Goal: Task Accomplishment & Management: Manage account settings

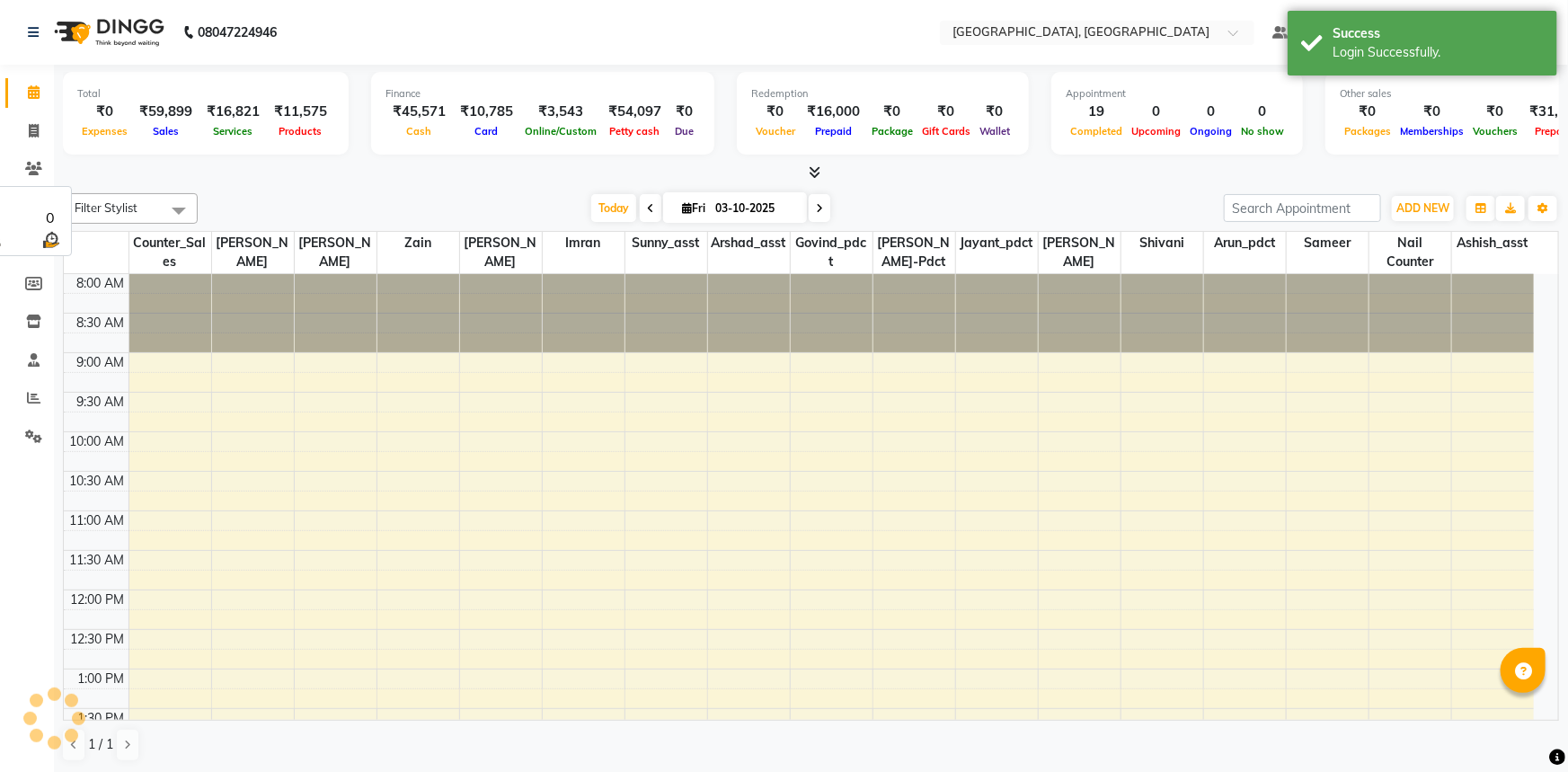
select select "en"
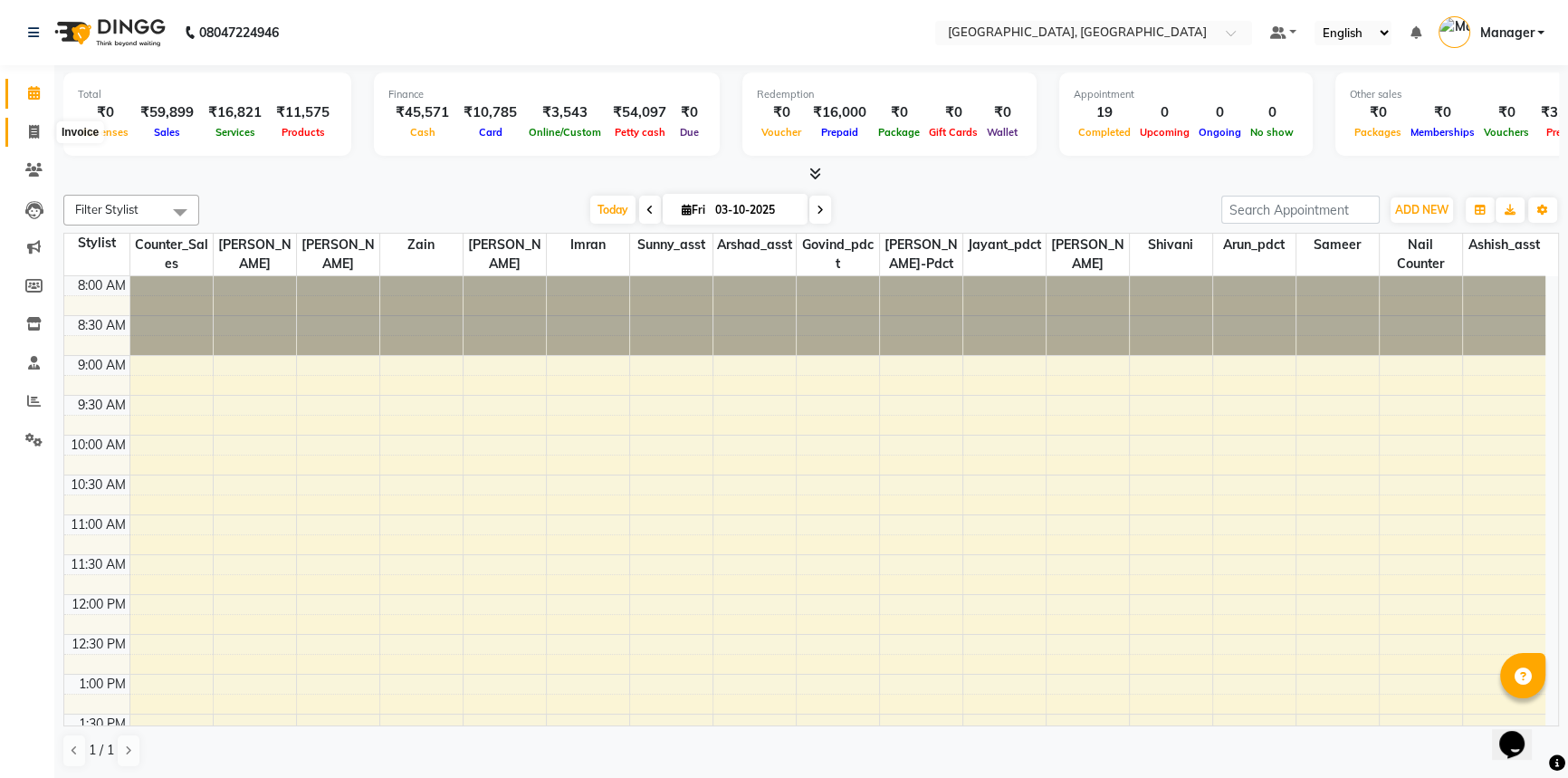
click at [29, 128] on icon at bounding box center [34, 132] width 10 height 13
select select "service"
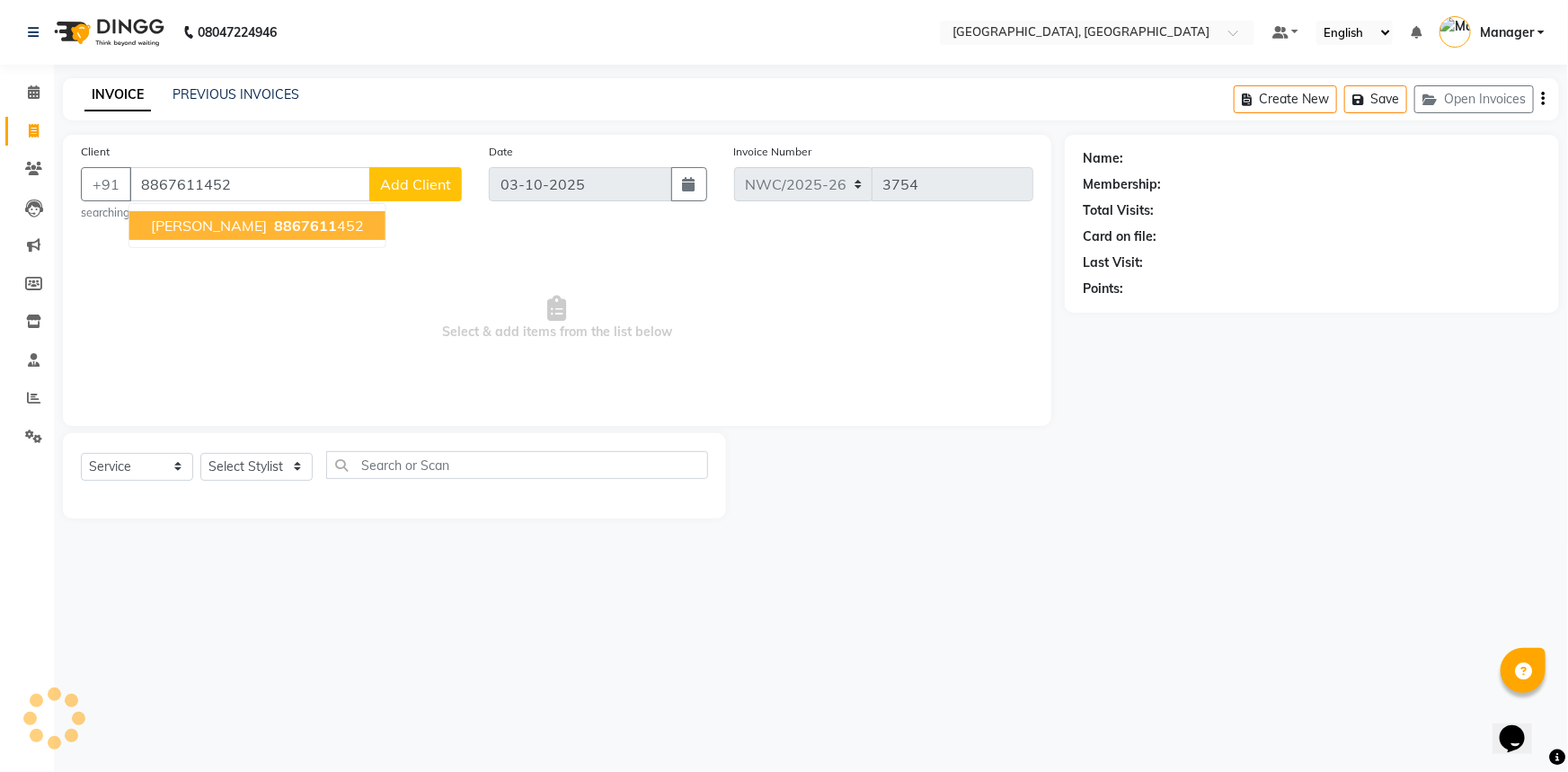
type input "8867611452"
select select "1: Object"
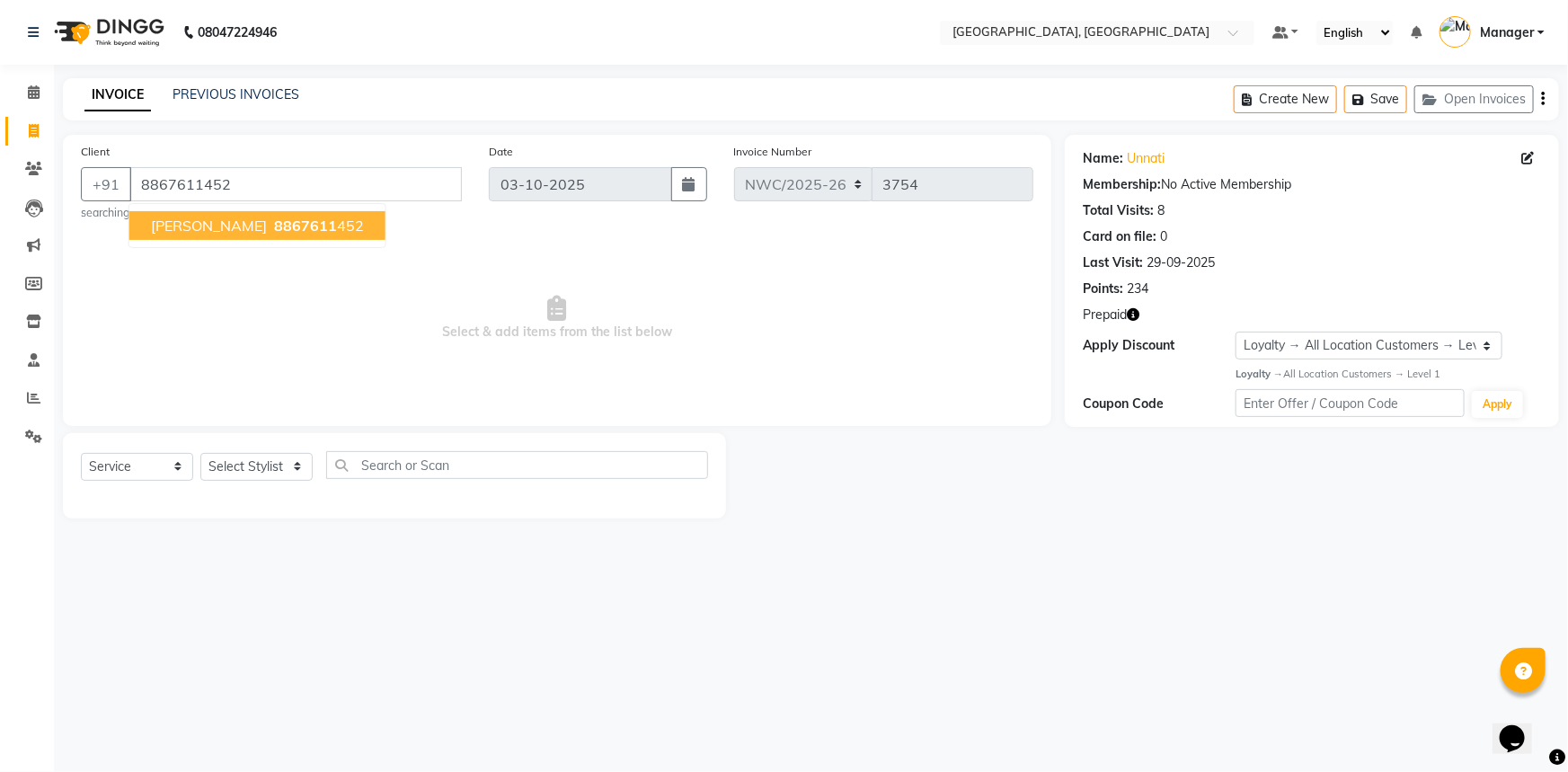
click at [221, 343] on span "Select & add items from the list below" at bounding box center [557, 318] width 953 height 180
click at [233, 463] on select "Select Stylist Aneeta Ankush-pdct Arshad_asst Arun_pdct Ashish_asst Counter_Sal…" at bounding box center [257, 466] width 113 height 28
select select "84838"
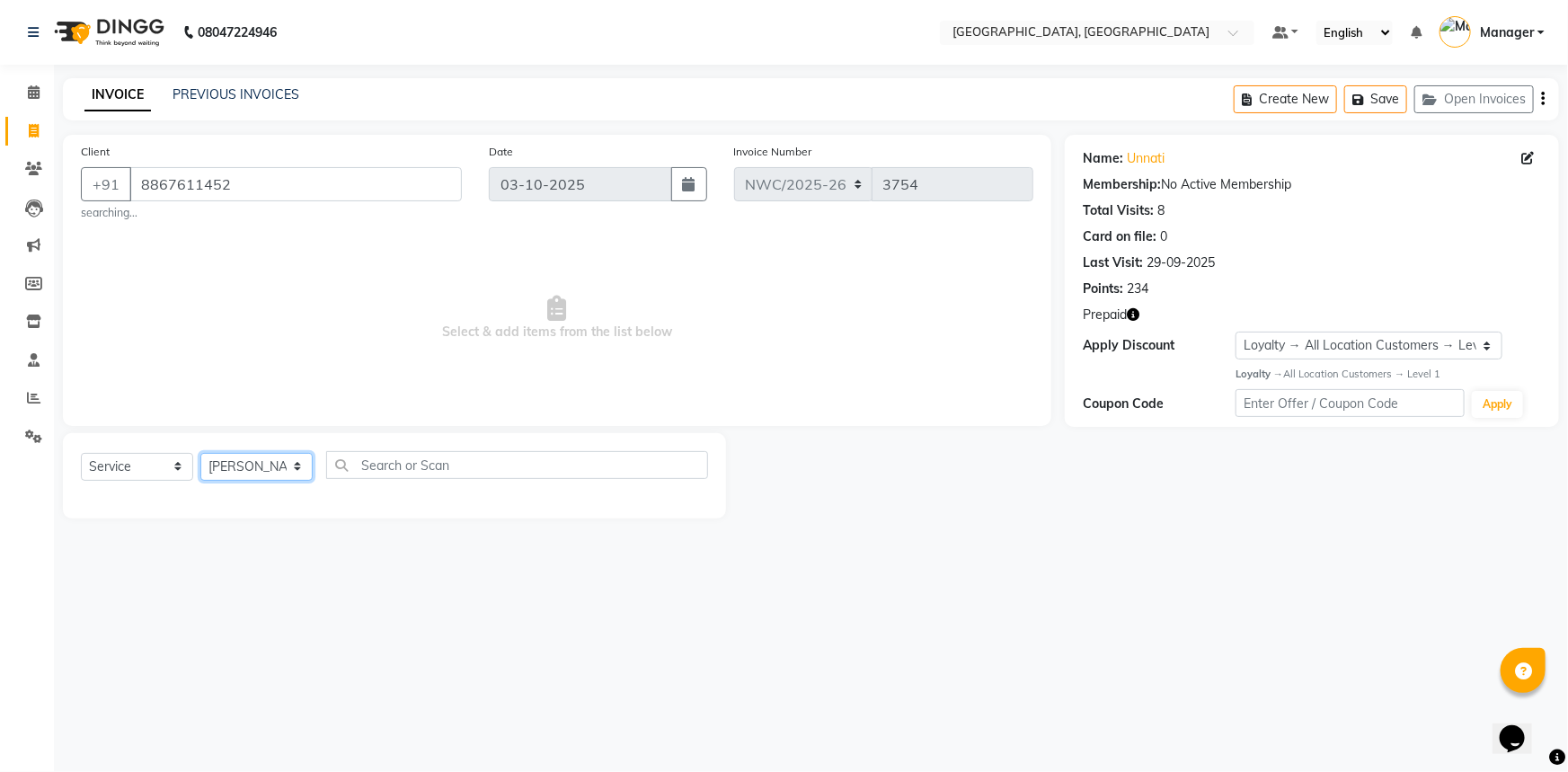
click at [201, 453] on select "Select Stylist Aneeta Ankush-pdct Arshad_asst Arun_pdct Ashish_asst Counter_Sal…" at bounding box center [257, 466] width 113 height 28
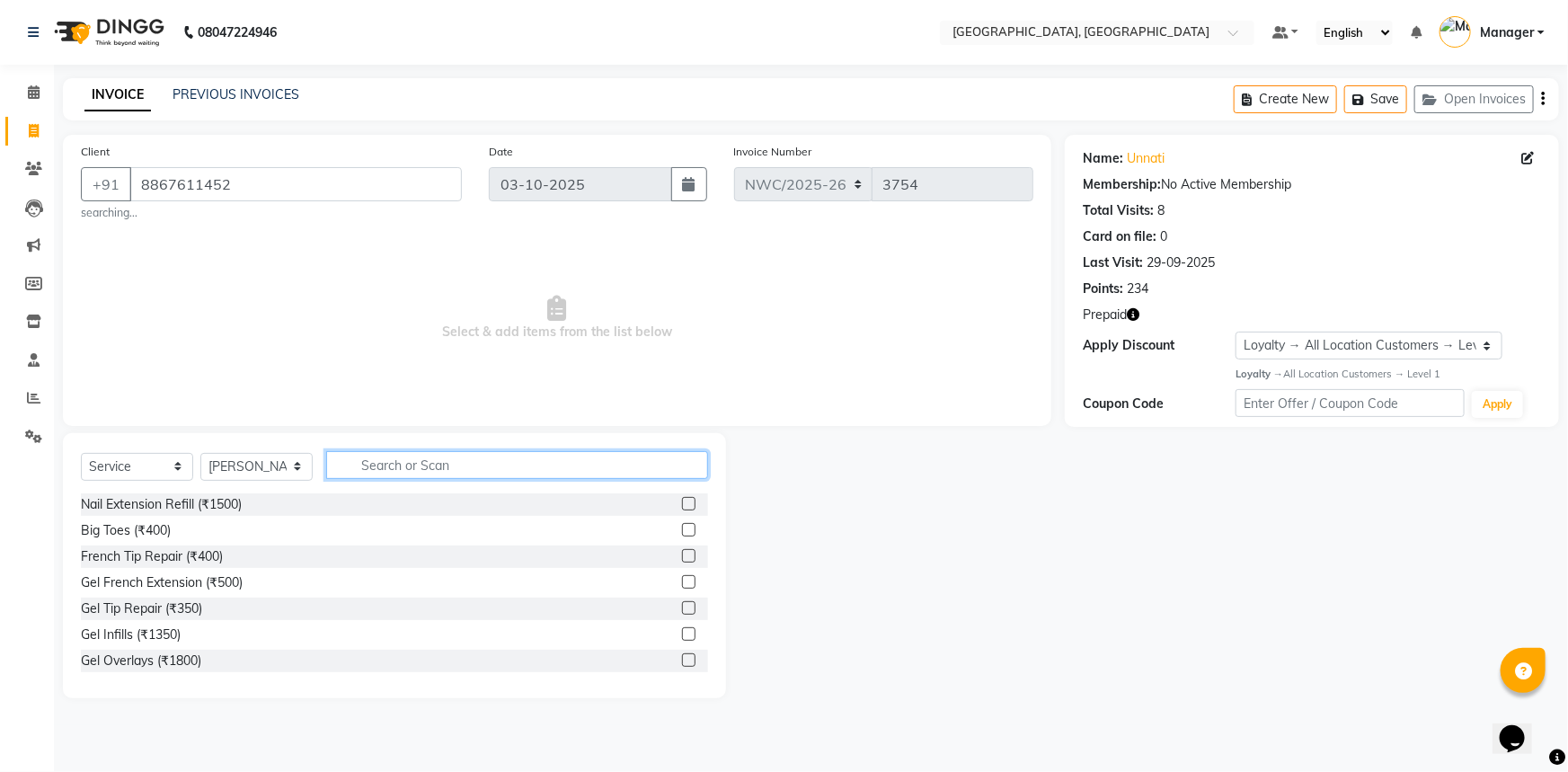
click at [433, 469] on input "text" at bounding box center [517, 464] width 382 height 28
type input "WASH"
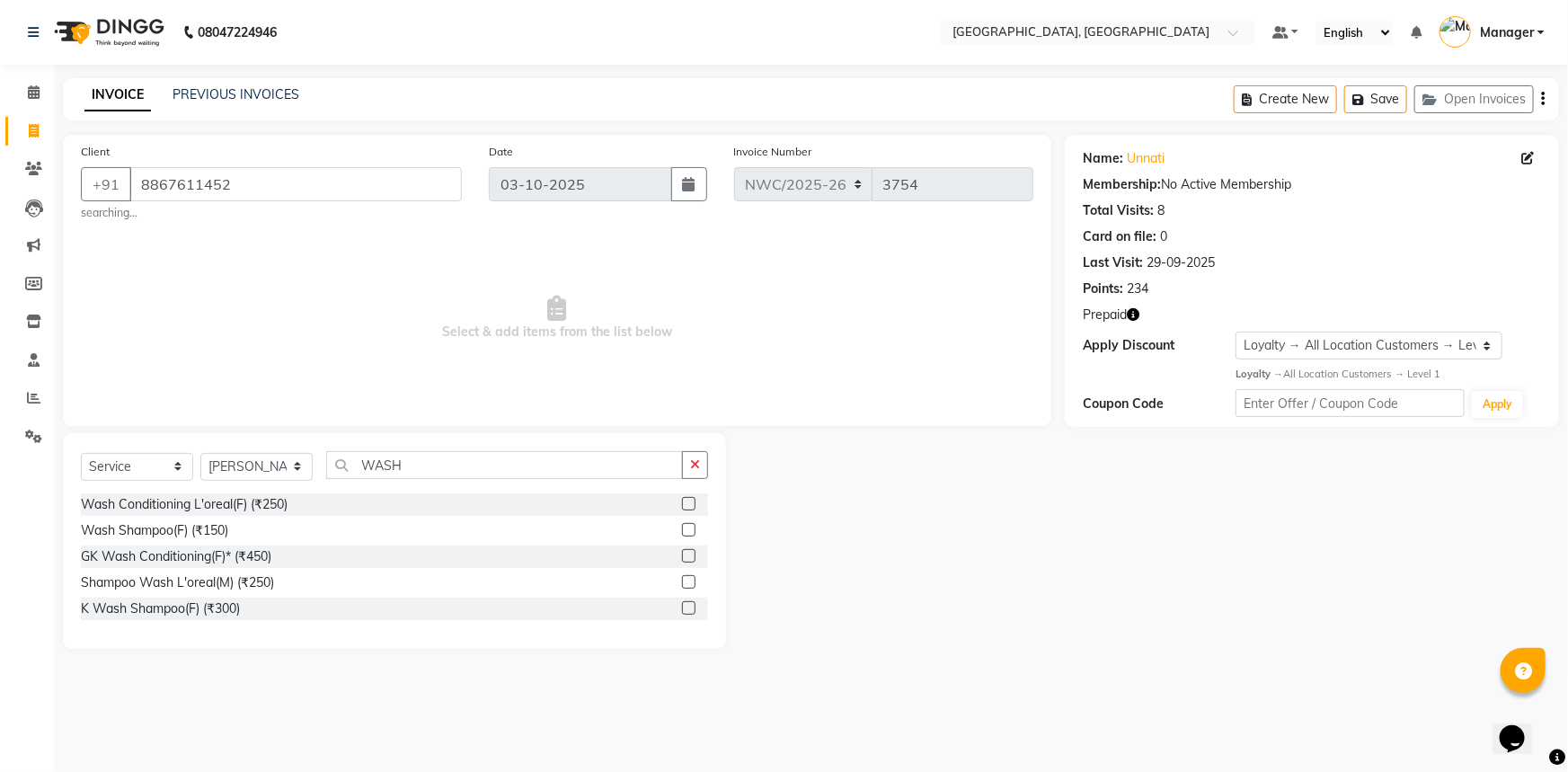
click at [694, 608] on label at bounding box center [689, 608] width 13 height 13
click at [694, 608] on input "checkbox" at bounding box center [688, 609] width 11 height 11
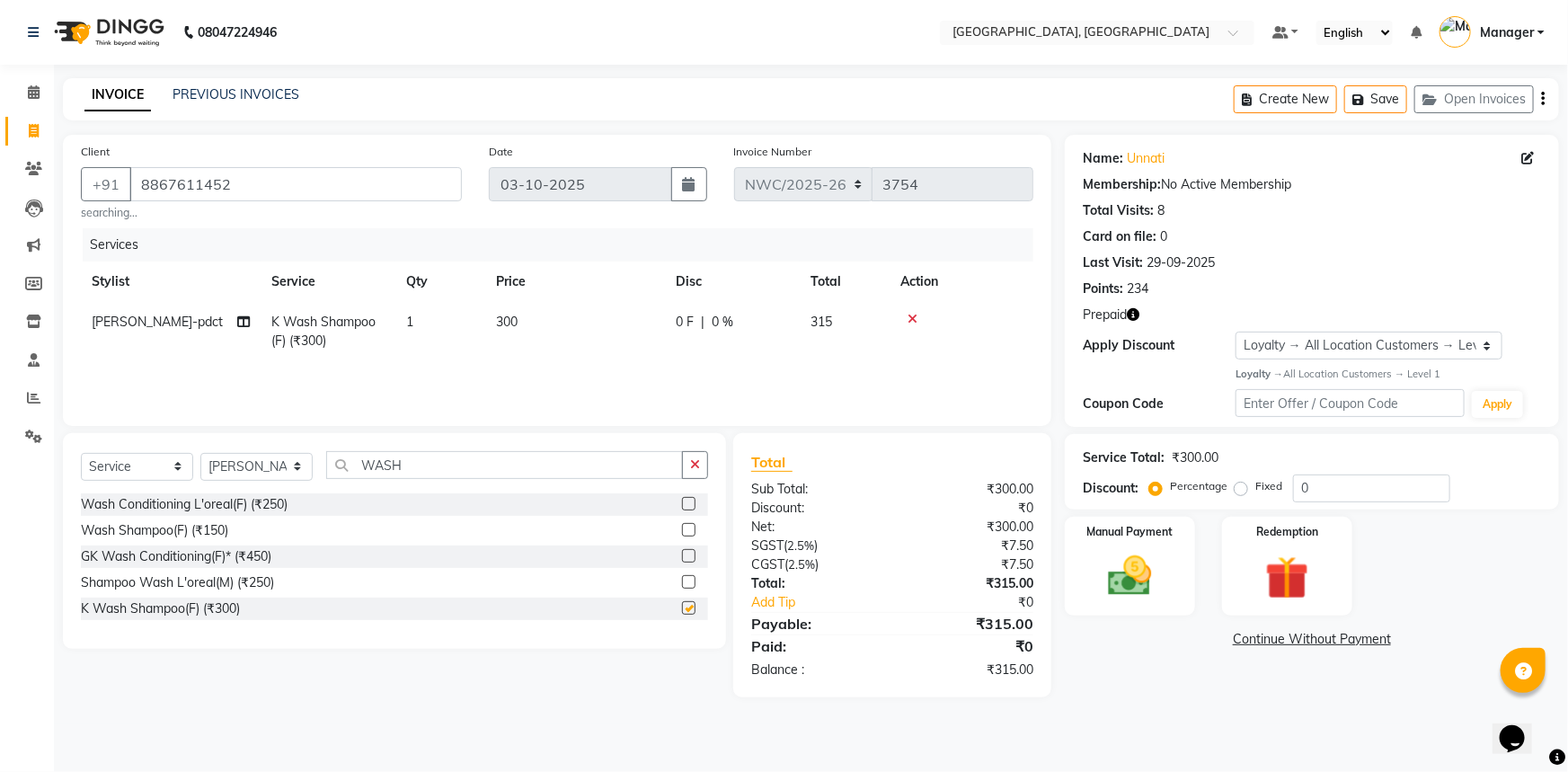
checkbox input "false"
click at [534, 327] on td "300" at bounding box center [575, 332] width 180 height 59
select select "84838"
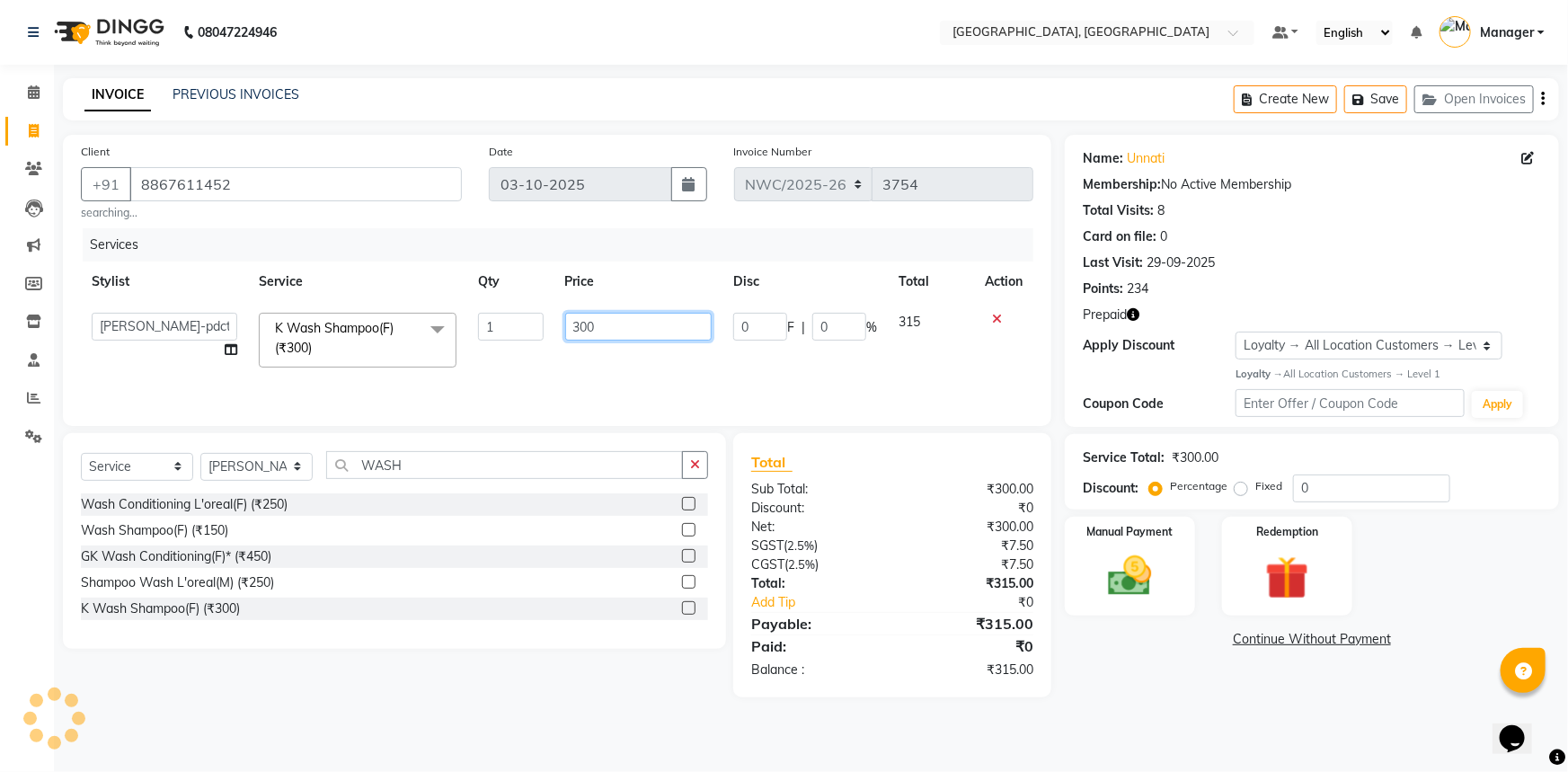
drag, startPoint x: 596, startPoint y: 324, endPoint x: 567, endPoint y: 325, distance: 29.0
click at [566, 325] on input "300" at bounding box center [638, 326] width 147 height 28
type input "600"
click at [862, 465] on div "Total" at bounding box center [891, 461] width 282 height 22
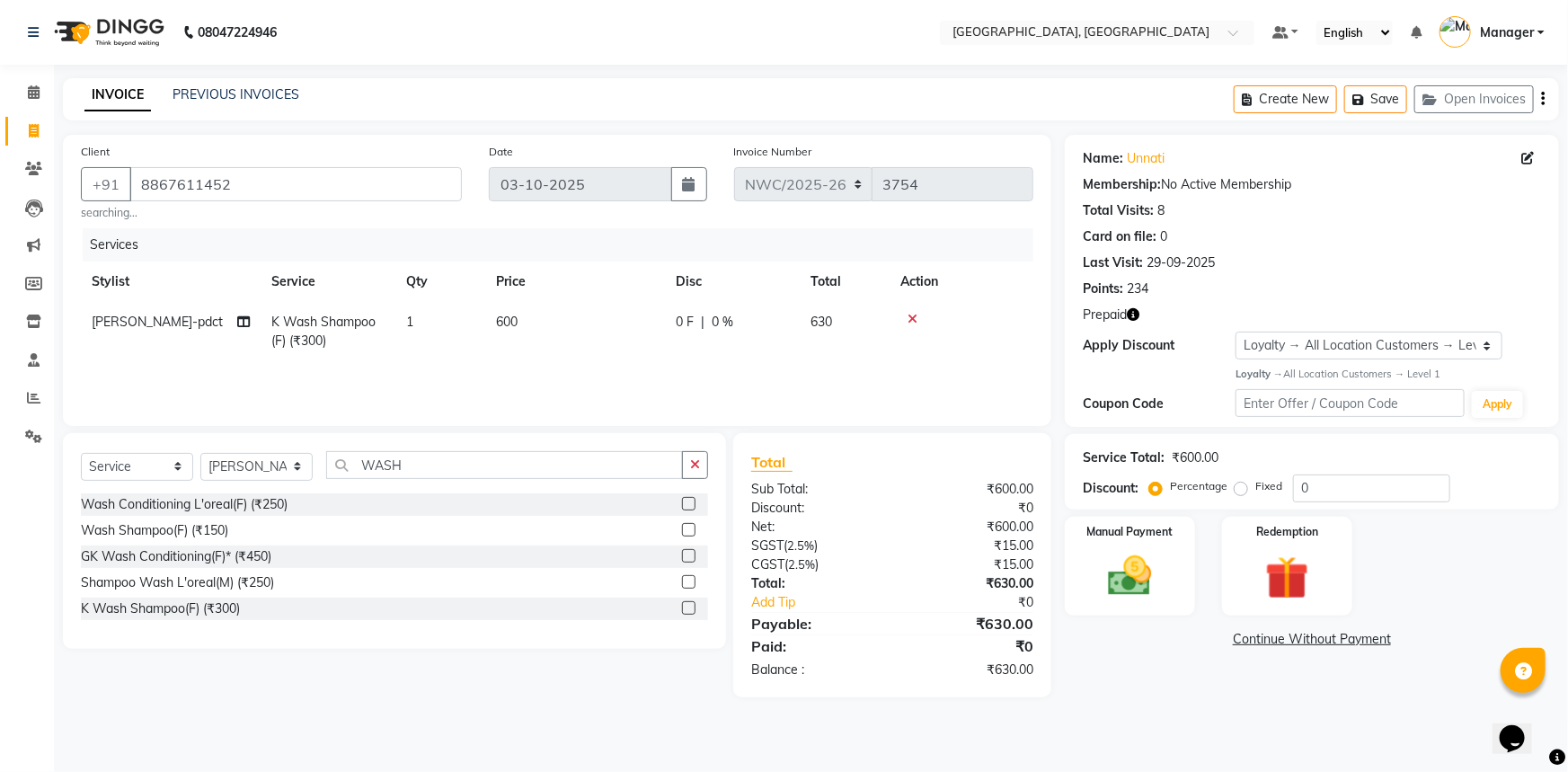
click at [1135, 318] on icon "button" at bounding box center [1132, 313] width 12 height 12
click at [1119, 558] on img at bounding box center [1129, 575] width 74 height 53
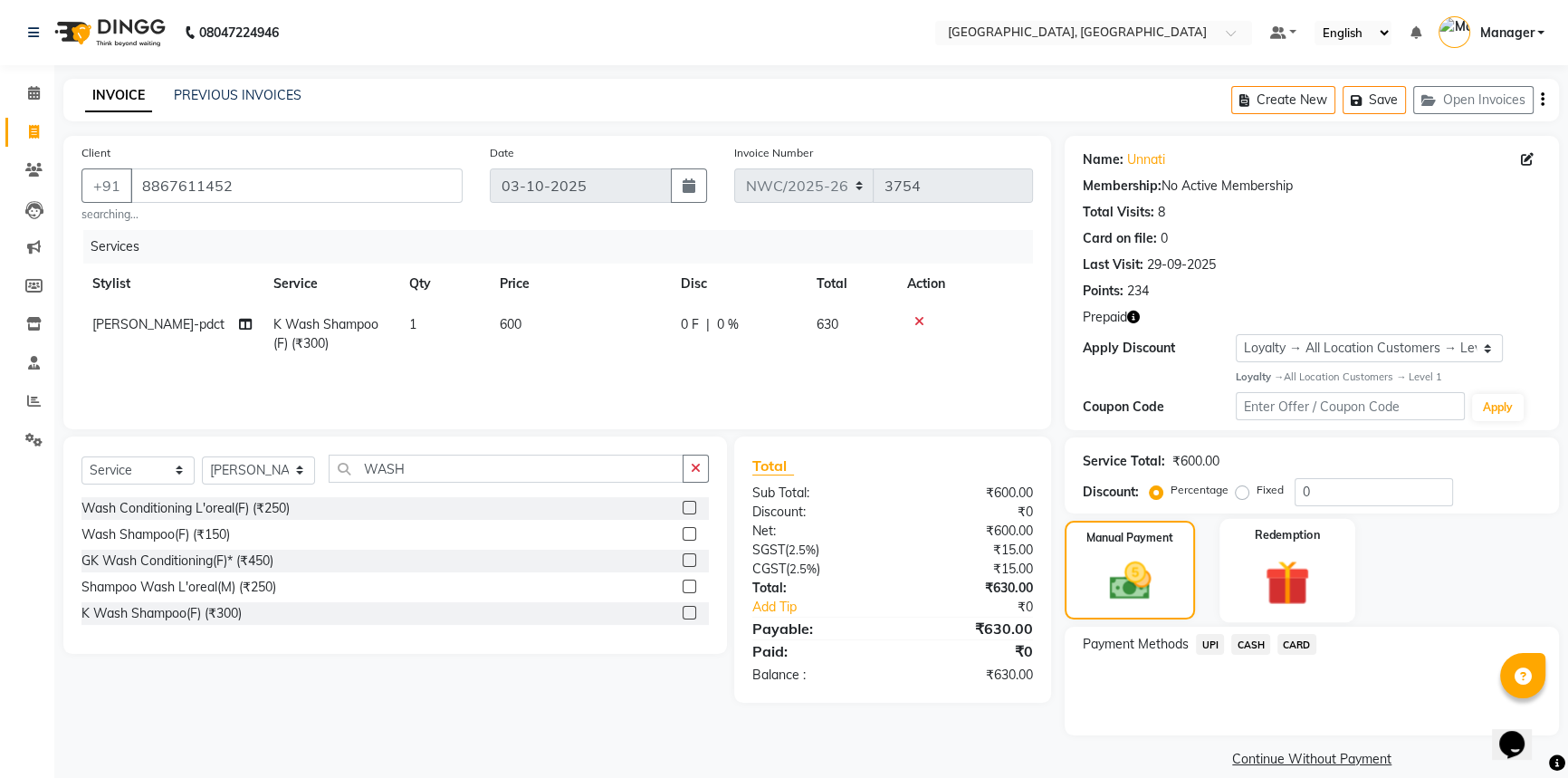
click at [1304, 574] on img at bounding box center [1288, 582] width 73 height 56
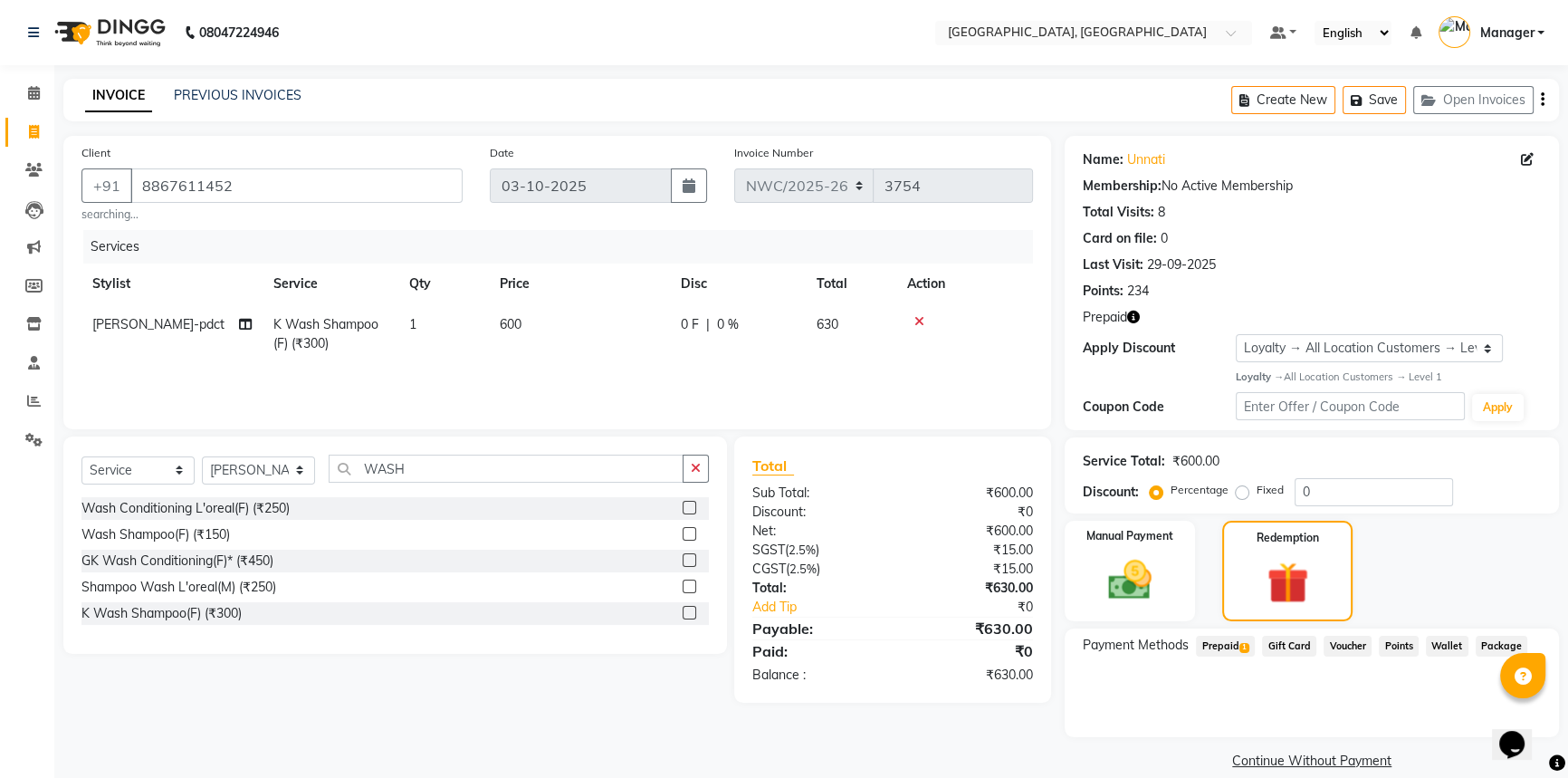
scroll to position [23, 0]
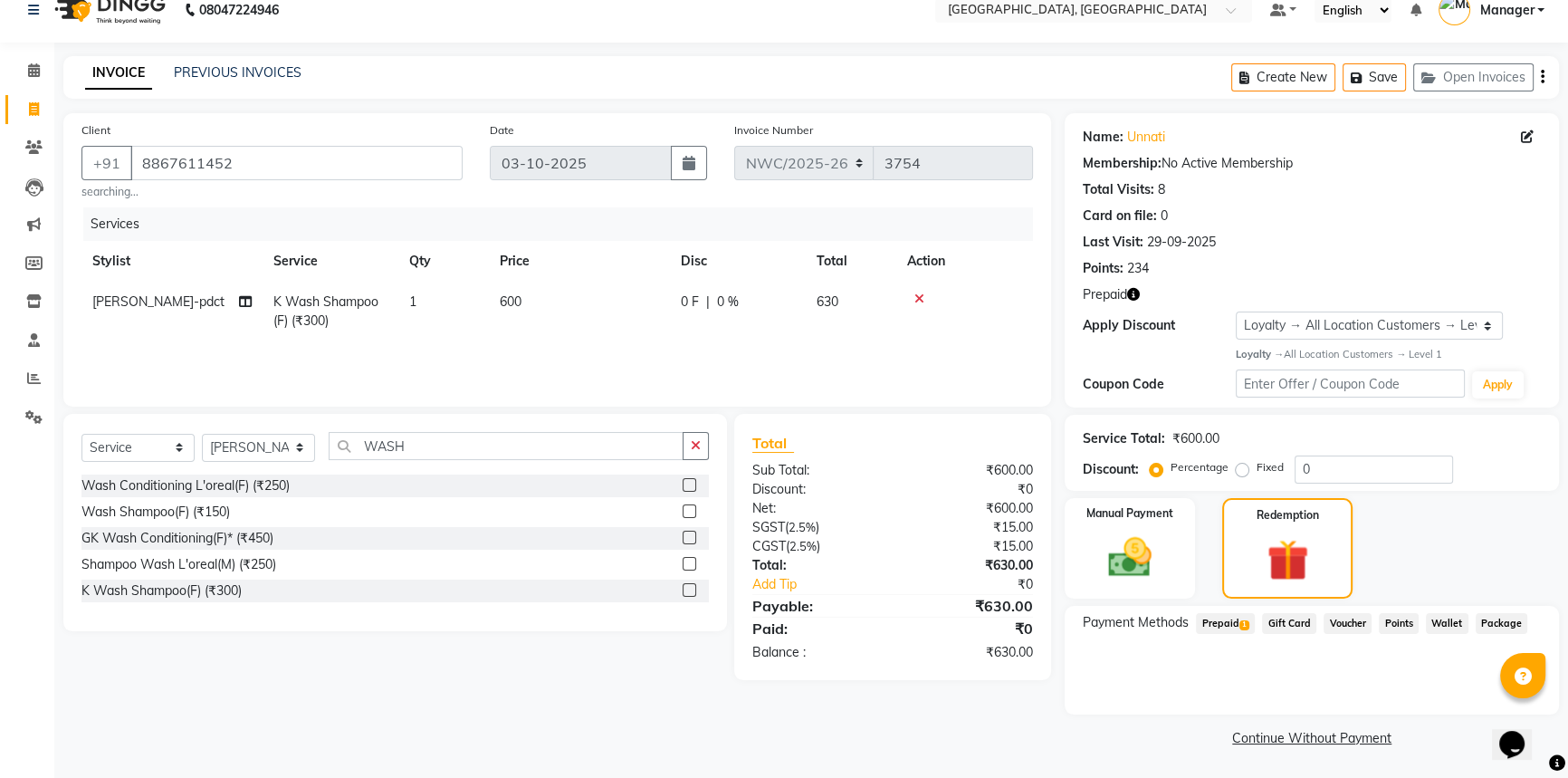
click at [1232, 626] on span "Prepaid 1" at bounding box center [1225, 624] width 59 height 21
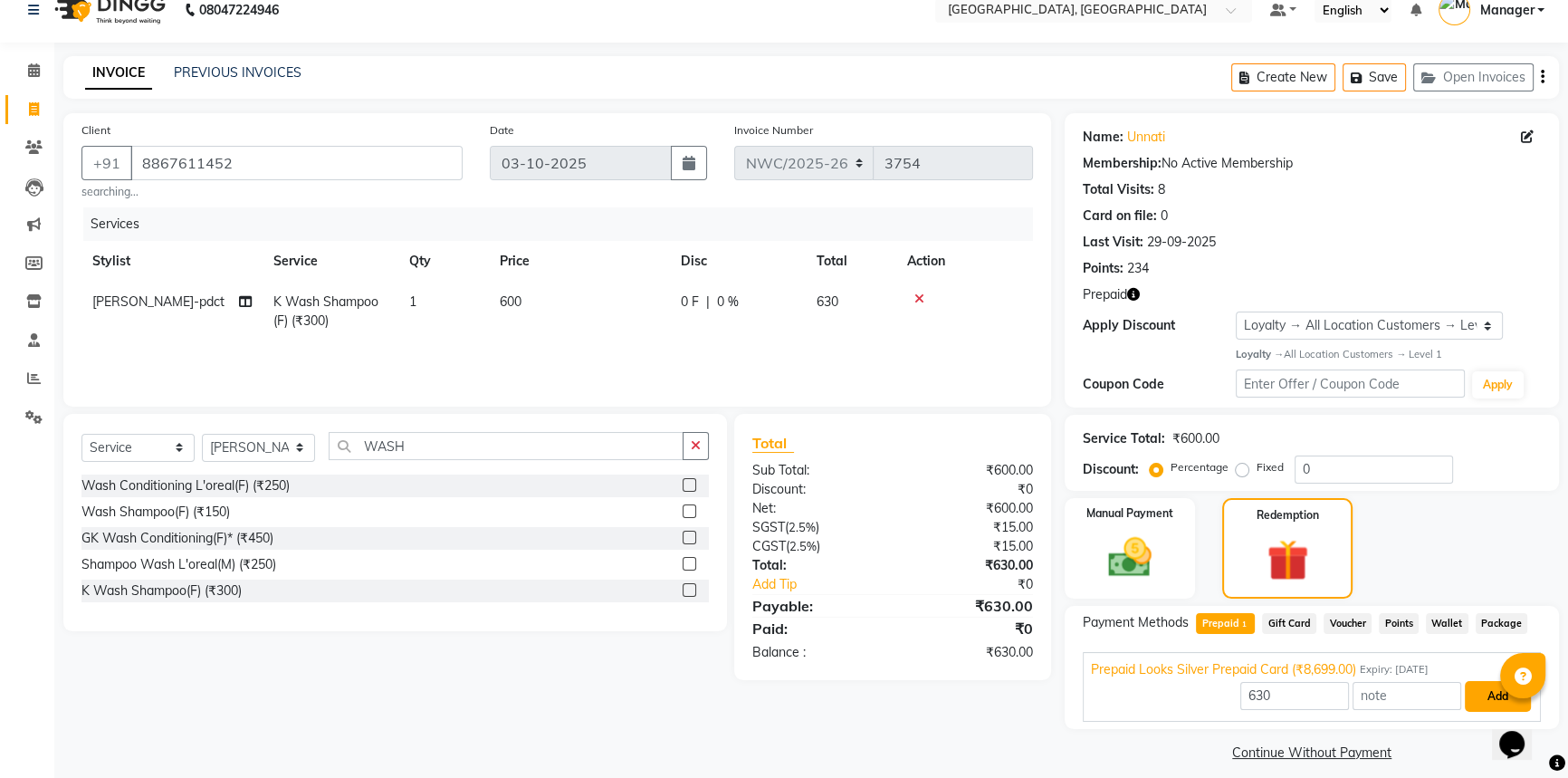
click at [1497, 697] on button "Add" at bounding box center [1498, 696] width 66 height 31
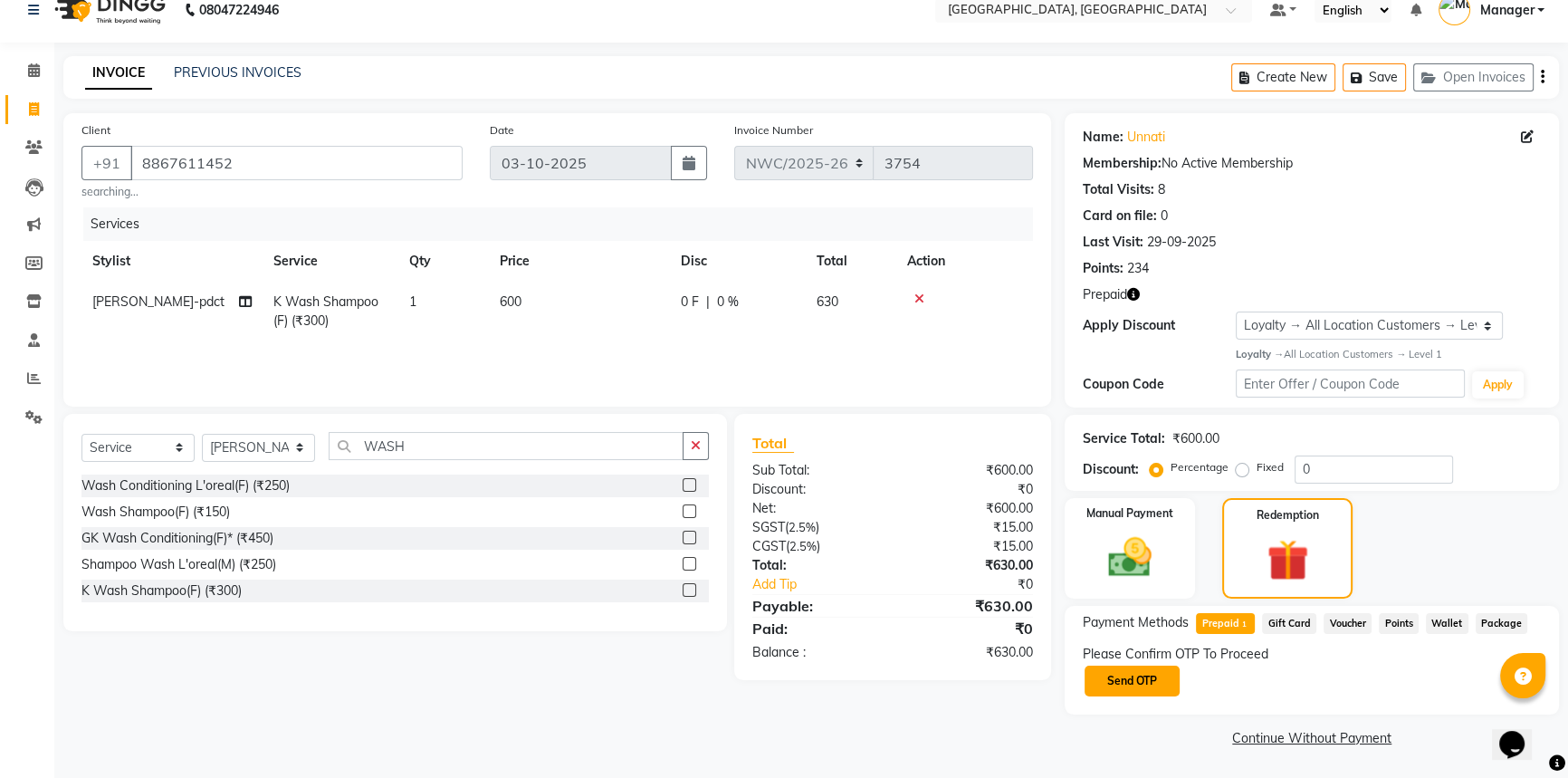
click at [1144, 672] on button "Send OTP" at bounding box center [1132, 681] width 95 height 31
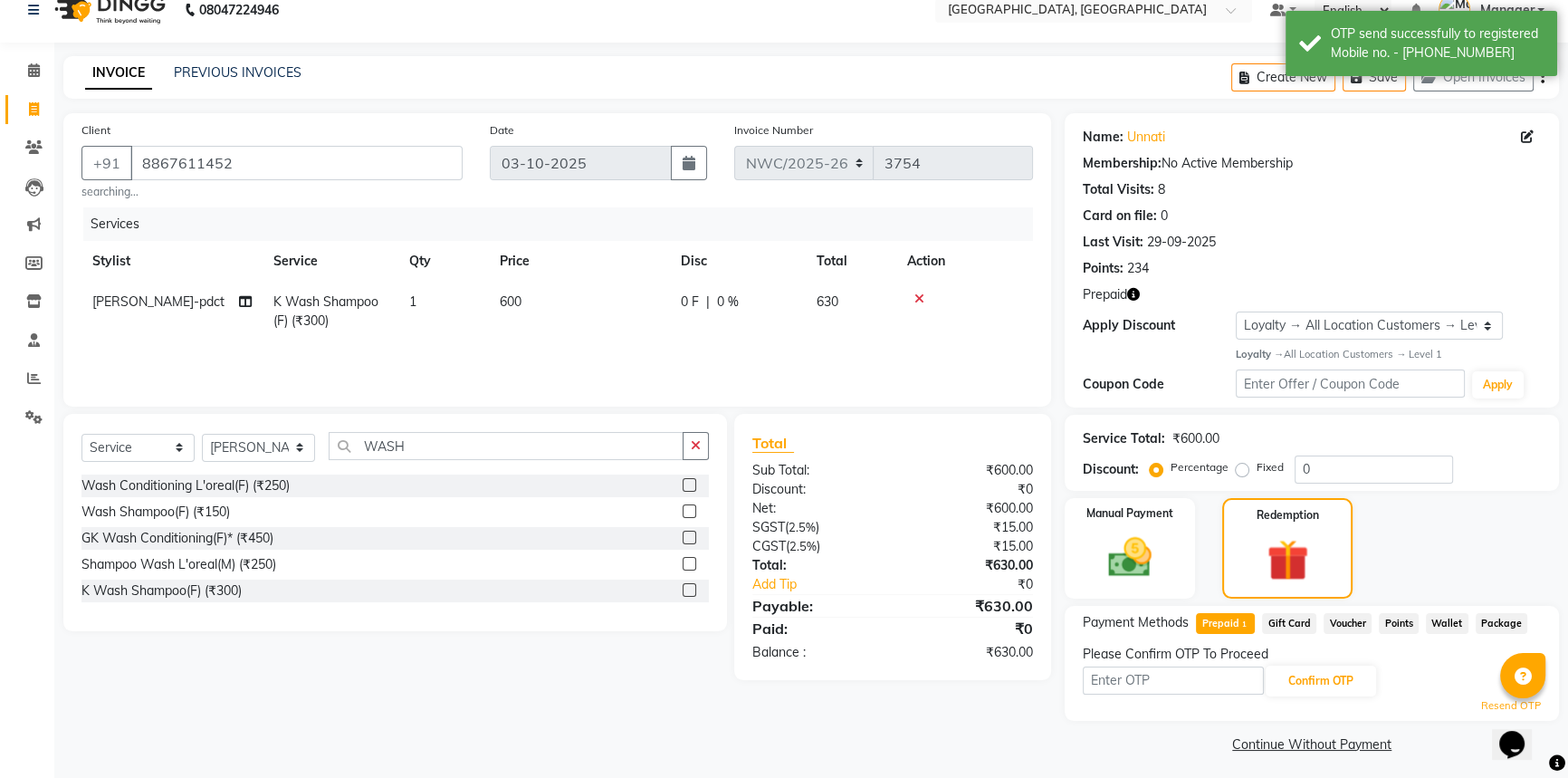
scroll to position [29, 0]
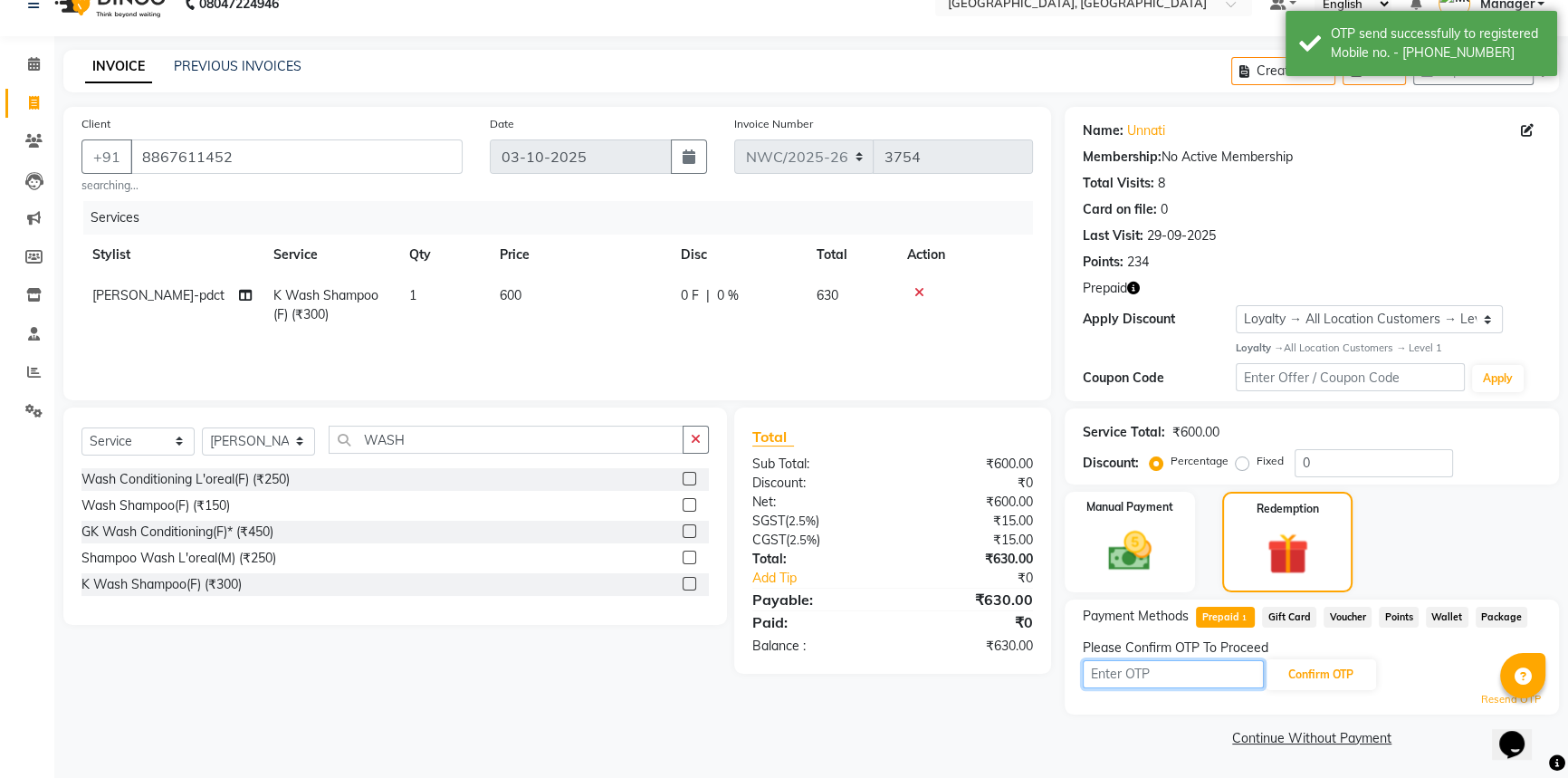
click at [1193, 672] on input "text" at bounding box center [1173, 673] width 181 height 28
type input "3610"
click at [1294, 680] on button "Confirm OTP" at bounding box center [1320, 674] width 111 height 31
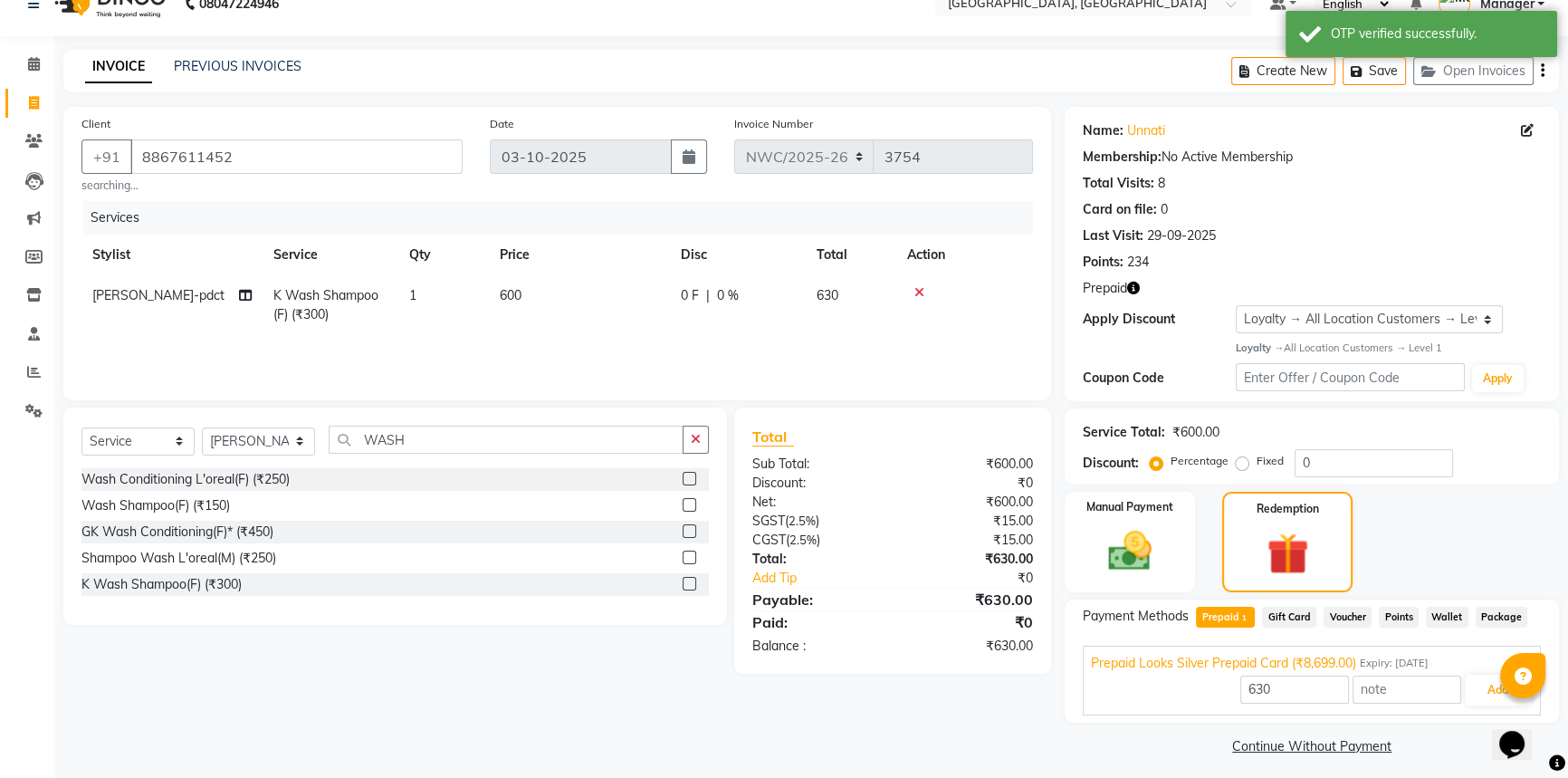
scroll to position [37, 0]
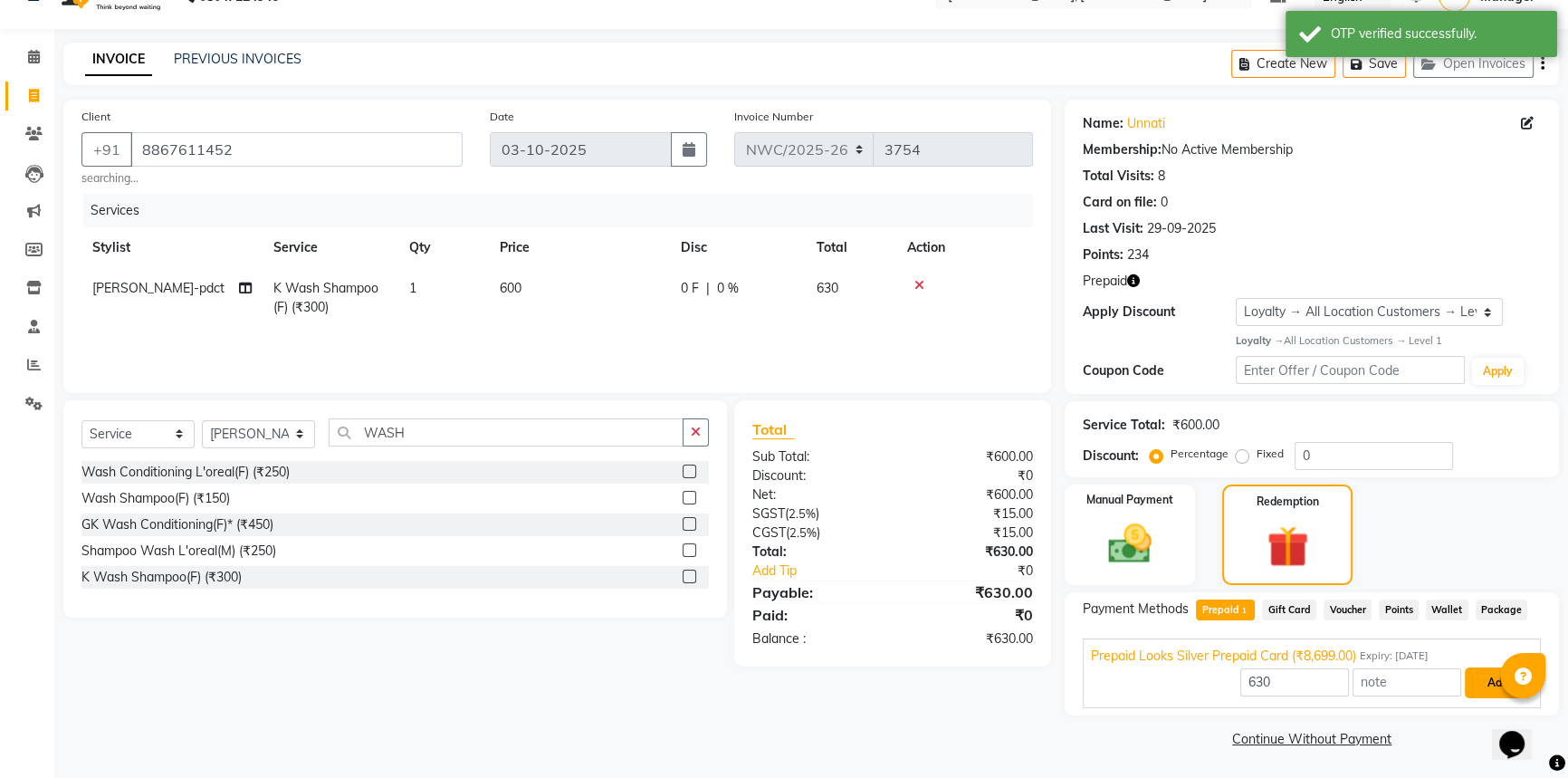
click at [1480, 696] on button "Add" at bounding box center [1498, 683] width 66 height 31
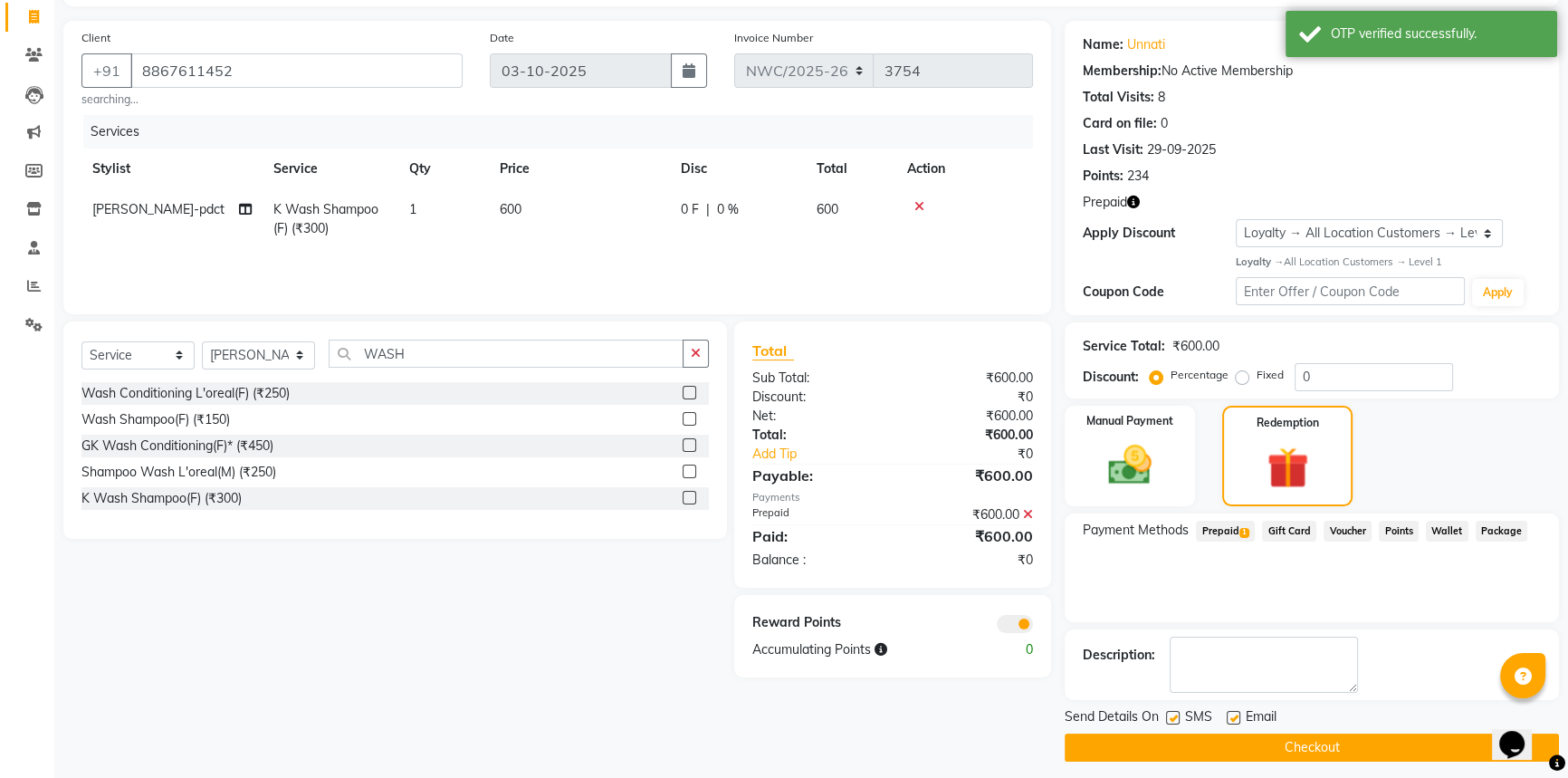
scroll to position [125, 0]
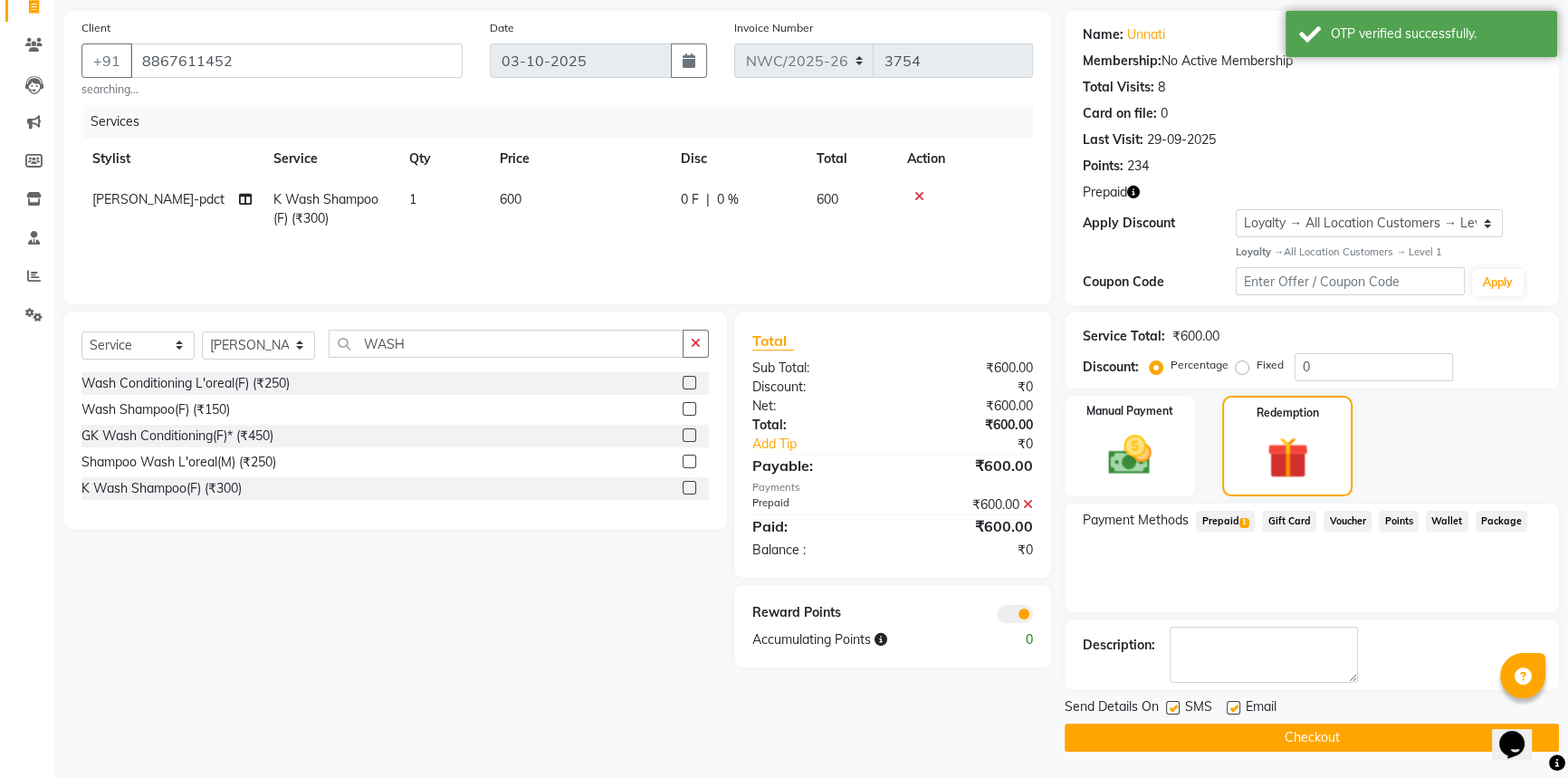
click at [1320, 738] on button "Checkout" at bounding box center [1312, 737] width 494 height 28
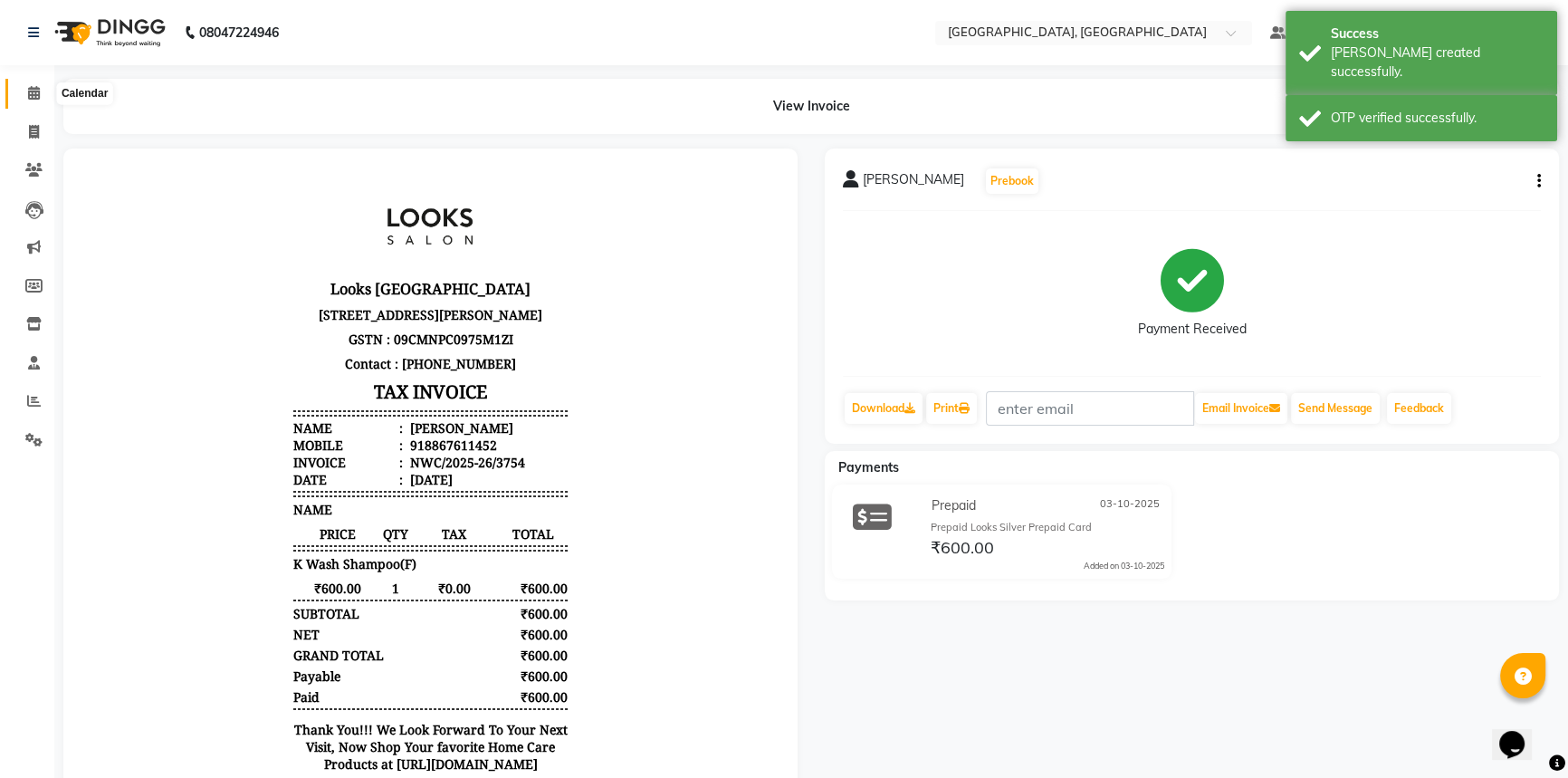
click at [31, 97] on icon at bounding box center [34, 92] width 12 height 13
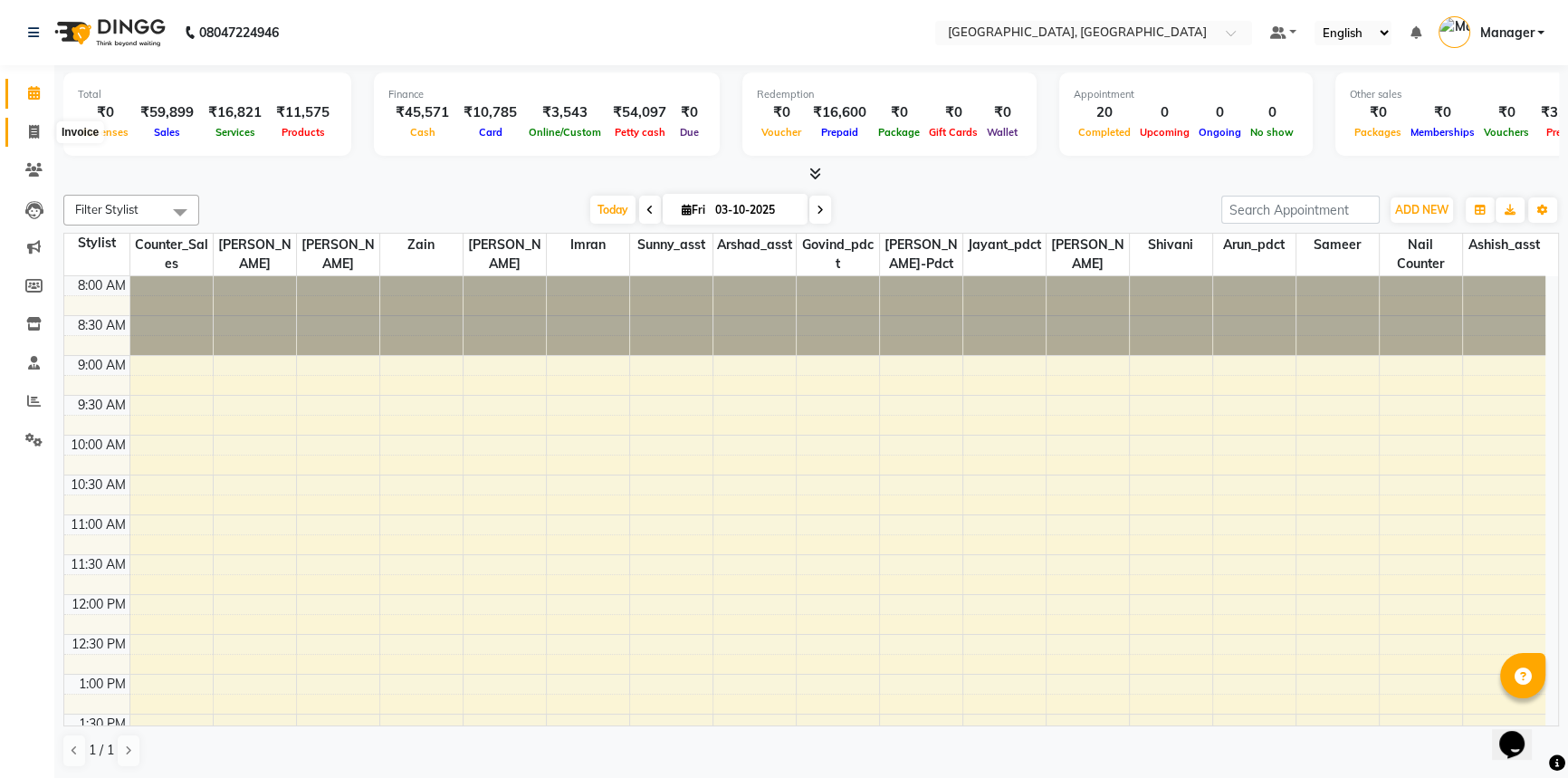
click at [26, 130] on span at bounding box center [34, 133] width 32 height 21
select select "service"
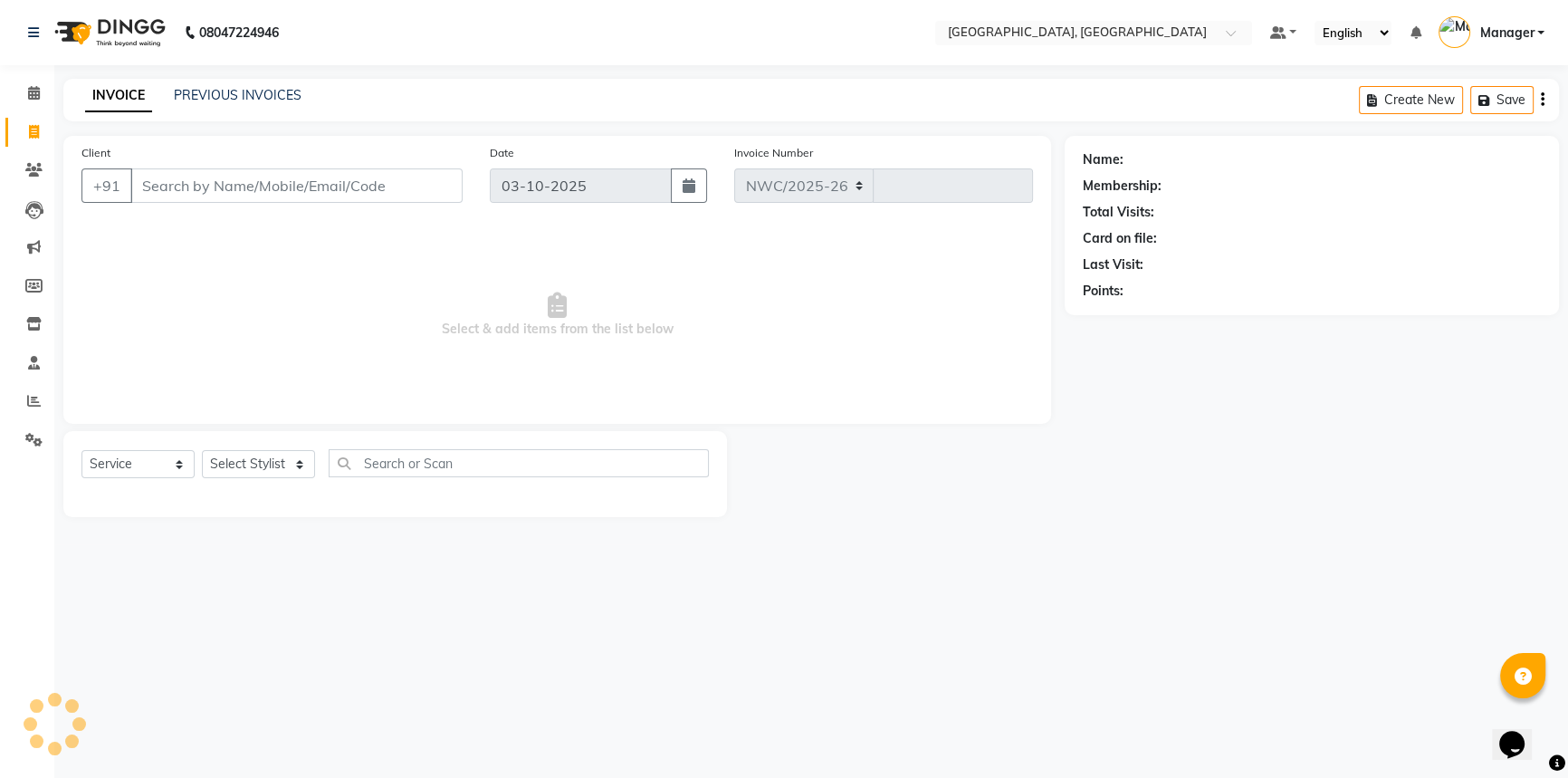
select select "8574"
type input "3755"
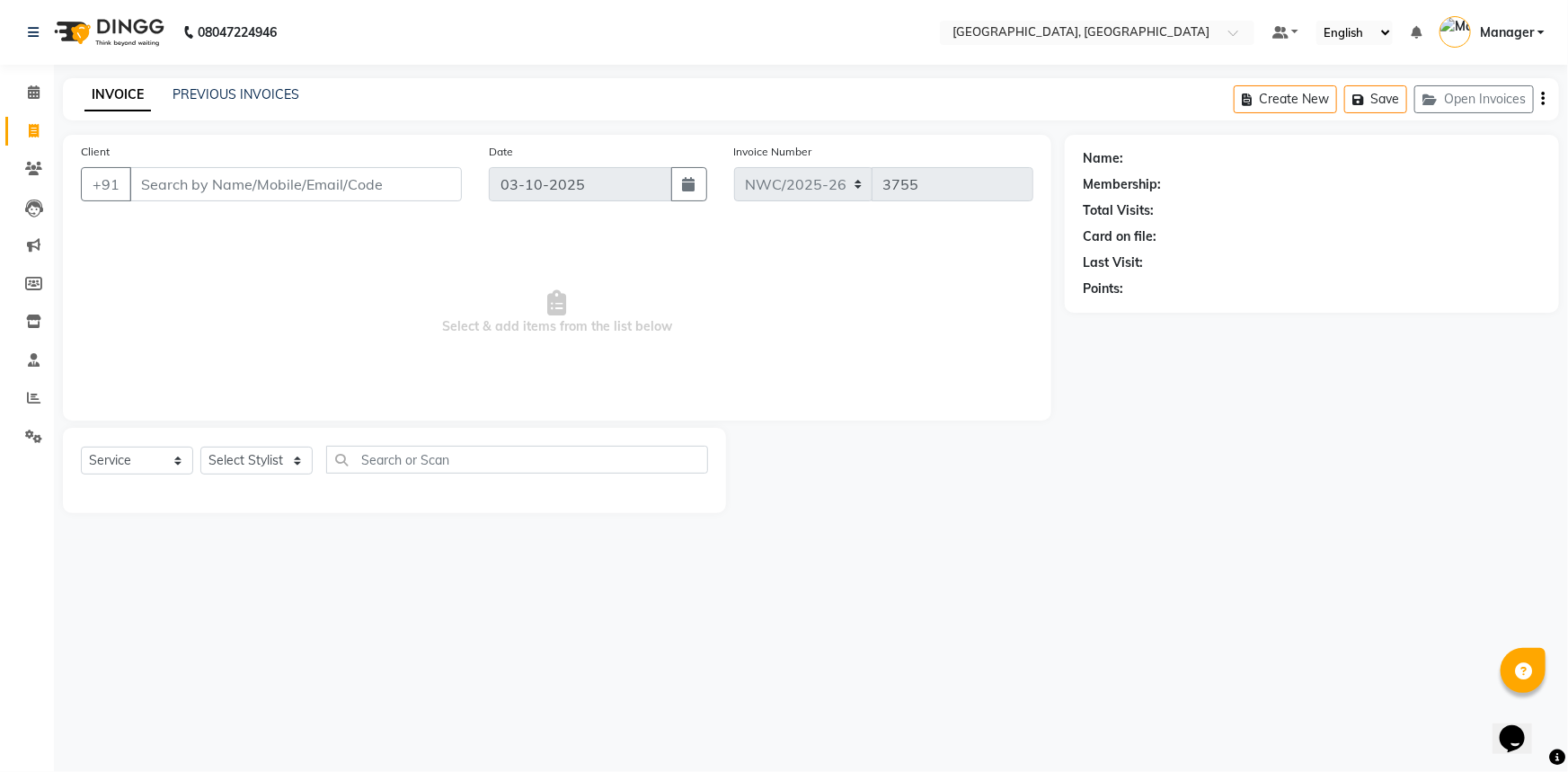
click at [179, 195] on input "Client" at bounding box center [295, 184] width 333 height 34
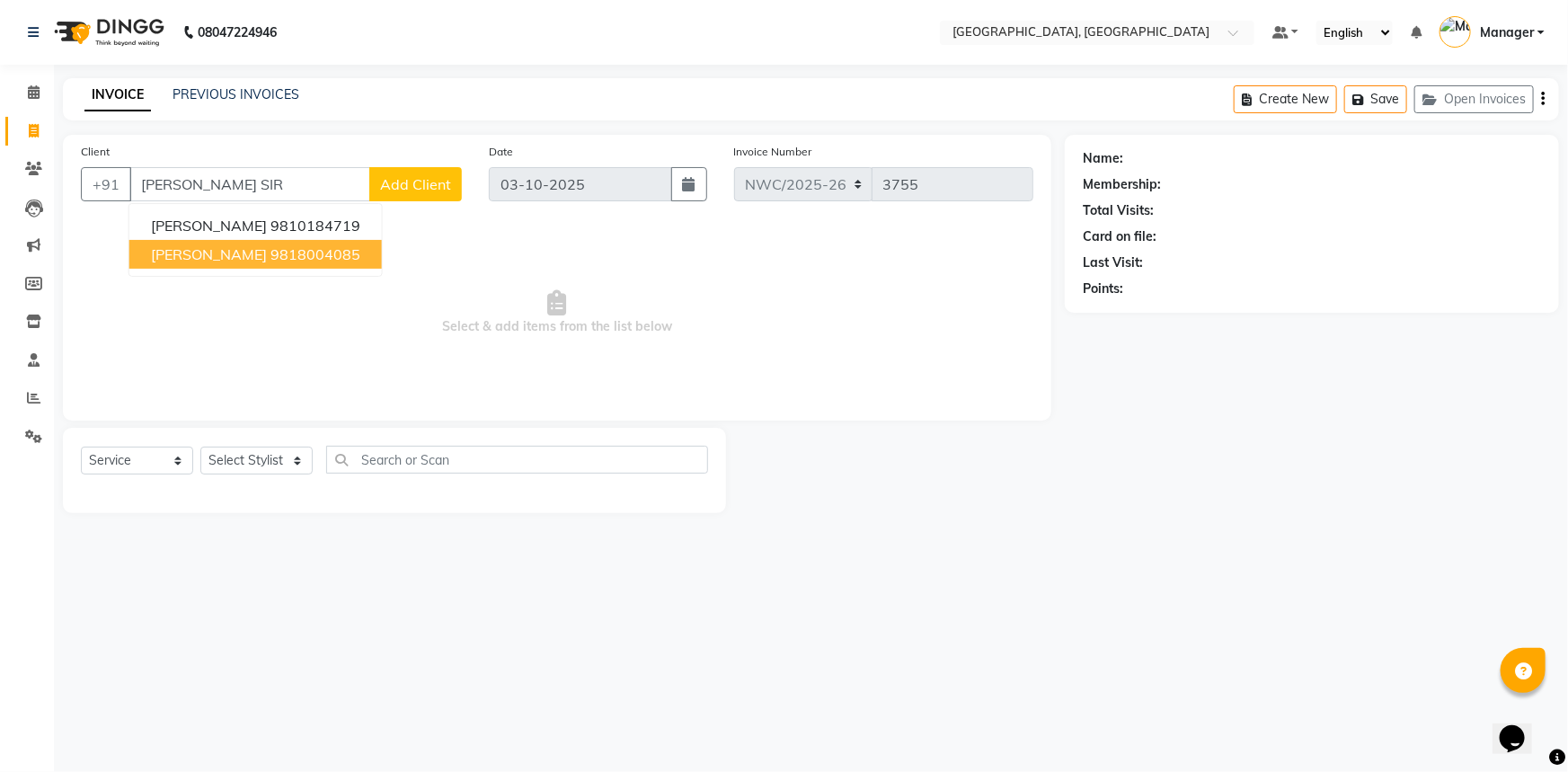
click at [270, 249] on ngb-highlight "9818004085" at bounding box center [315, 254] width 90 height 18
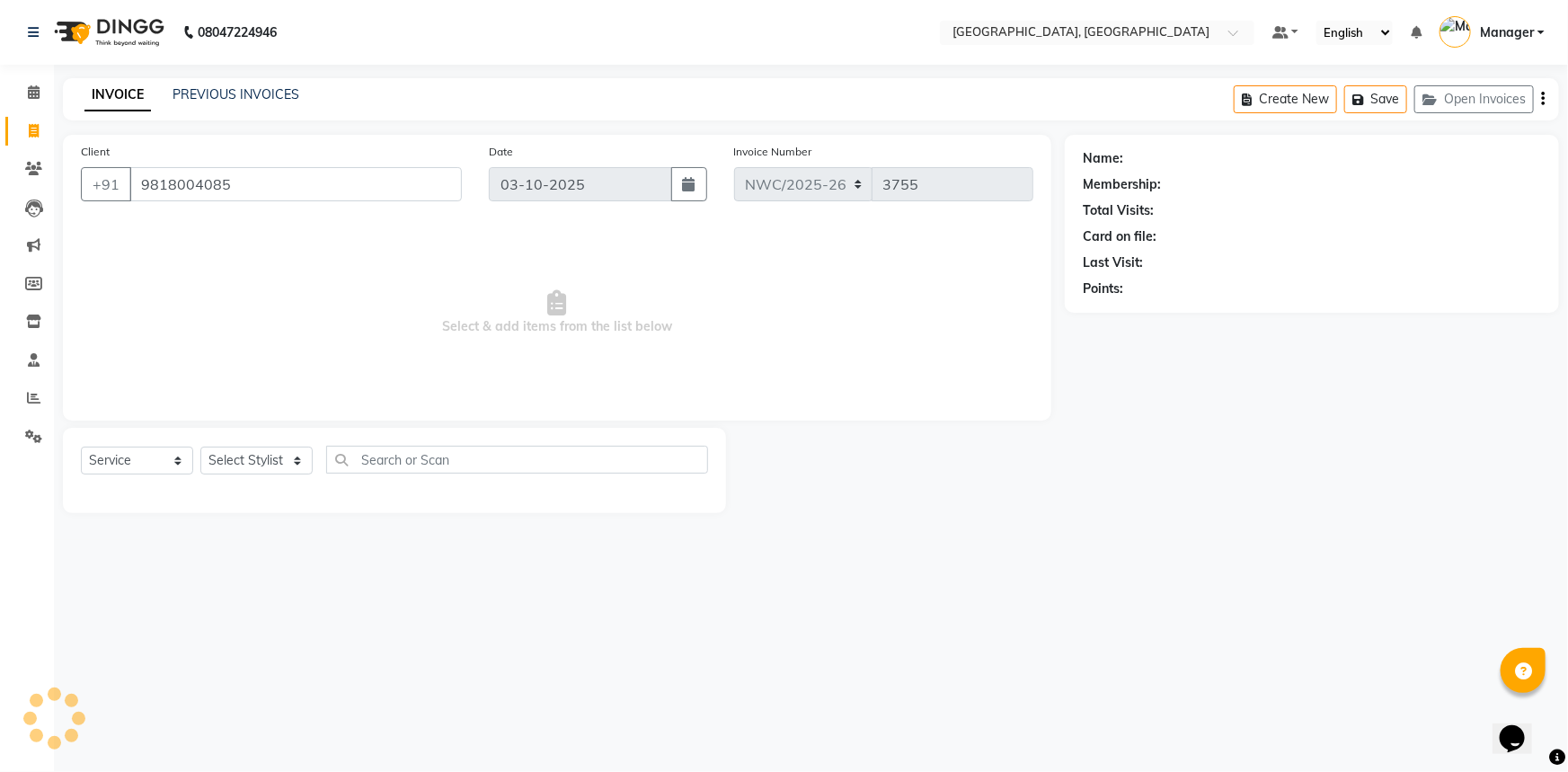
type input "9818004085"
select select "1: Object"
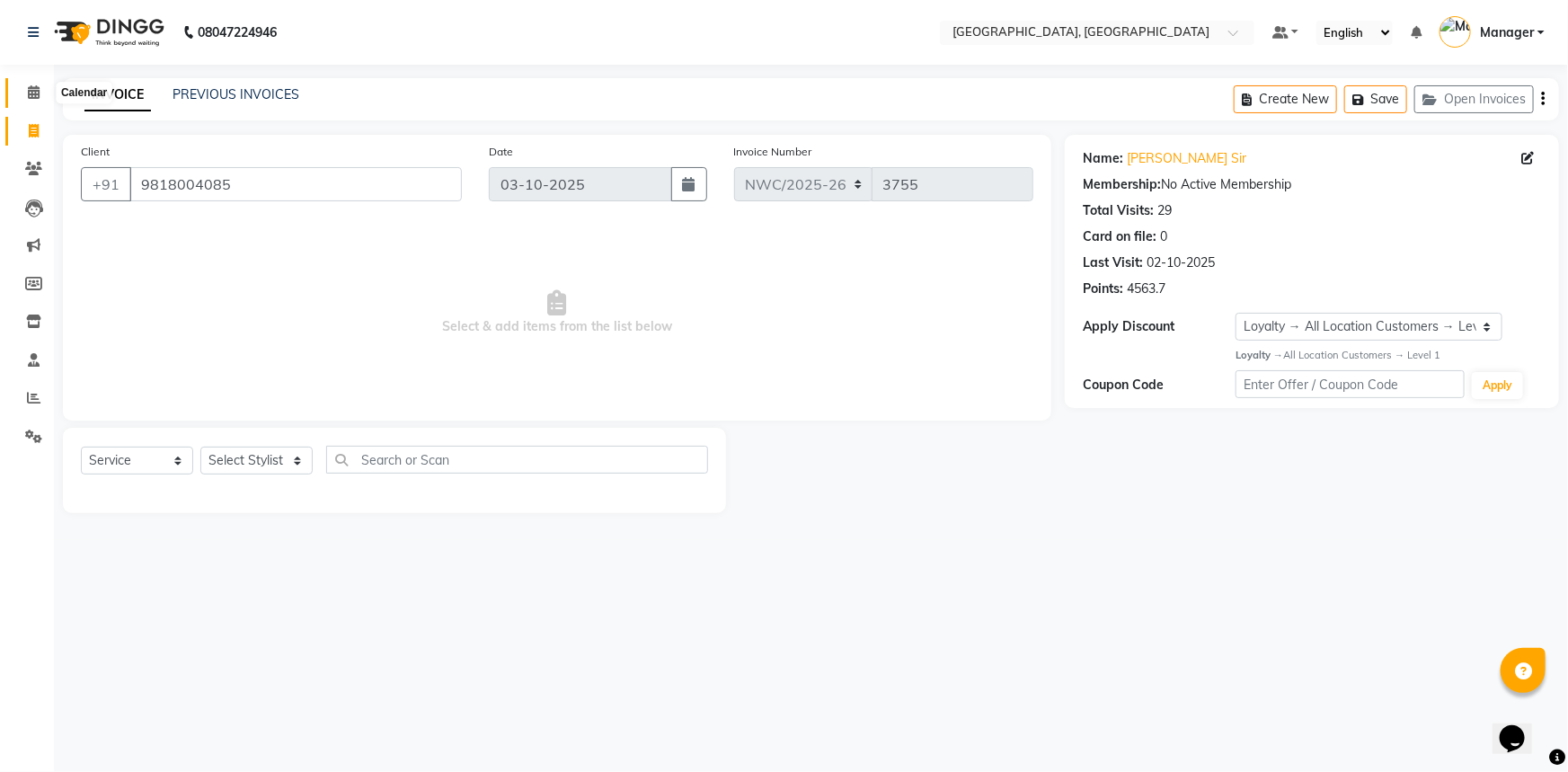
click at [35, 95] on icon at bounding box center [33, 92] width 11 height 13
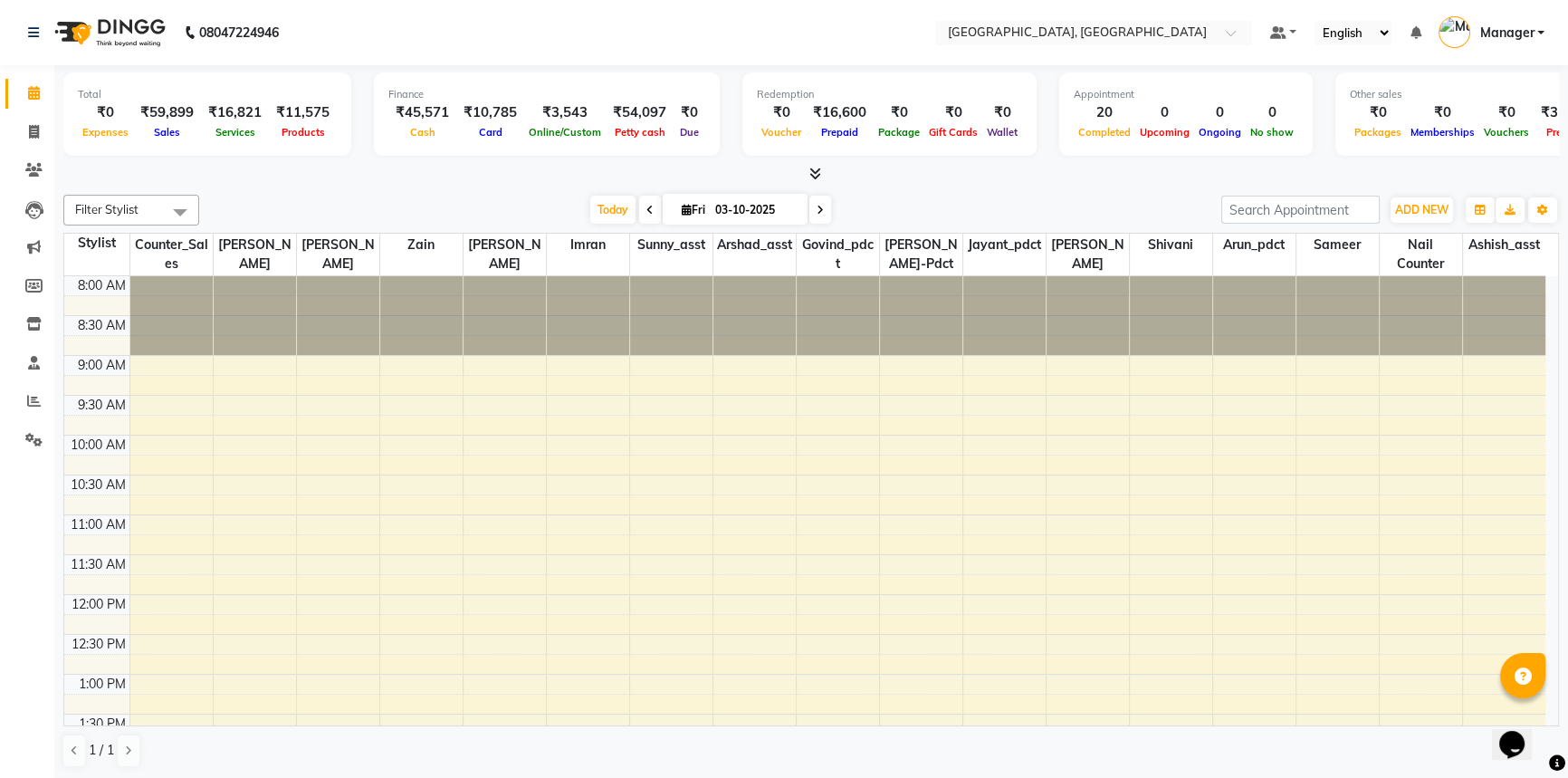
click at [344, 202] on div "Today Fri 03-10-2025" at bounding box center [710, 210] width 1005 height 27
click at [30, 126] on icon at bounding box center [34, 132] width 10 height 13
select select "service"
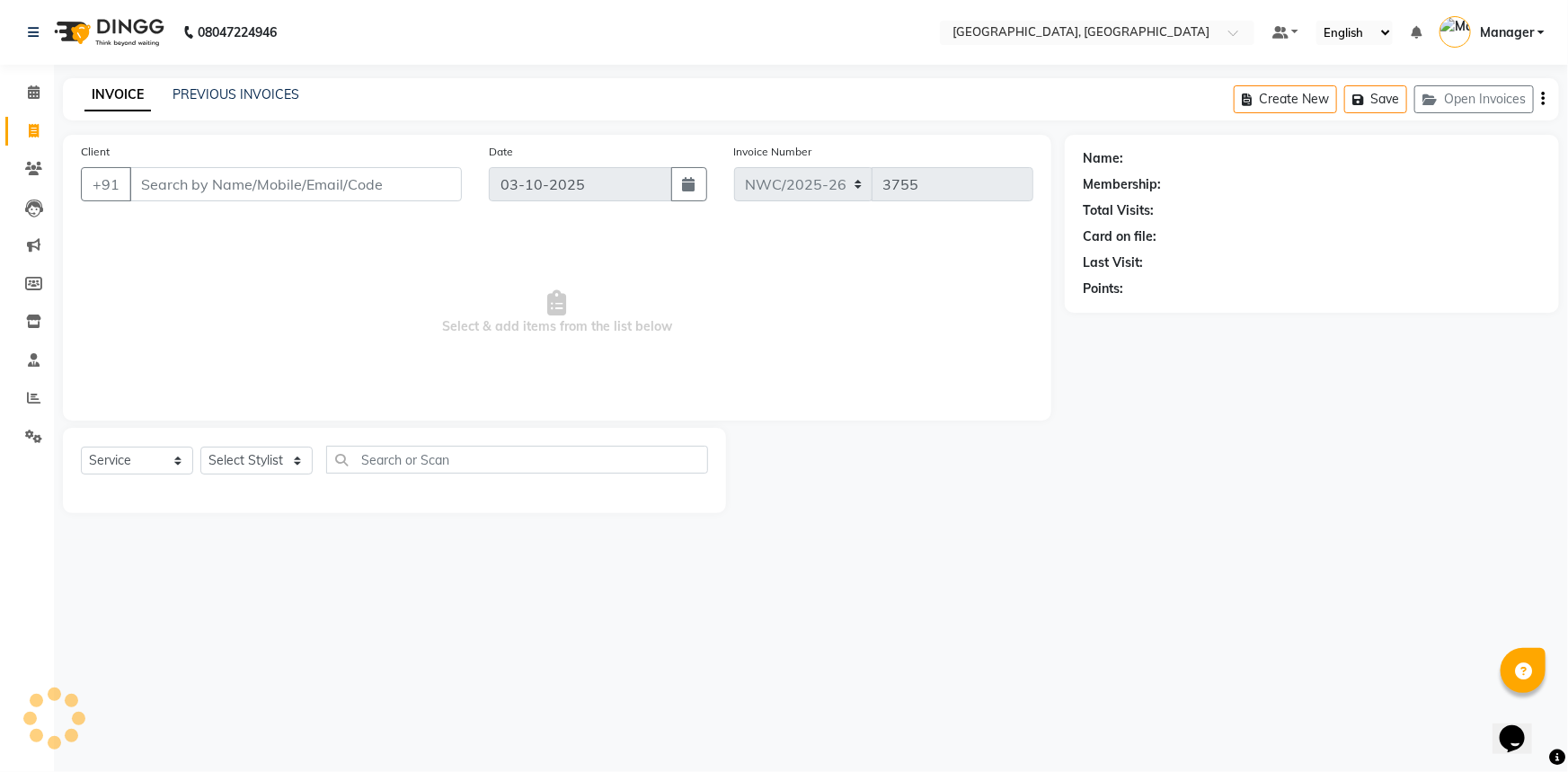
click at [200, 190] on input "Client" at bounding box center [295, 184] width 333 height 34
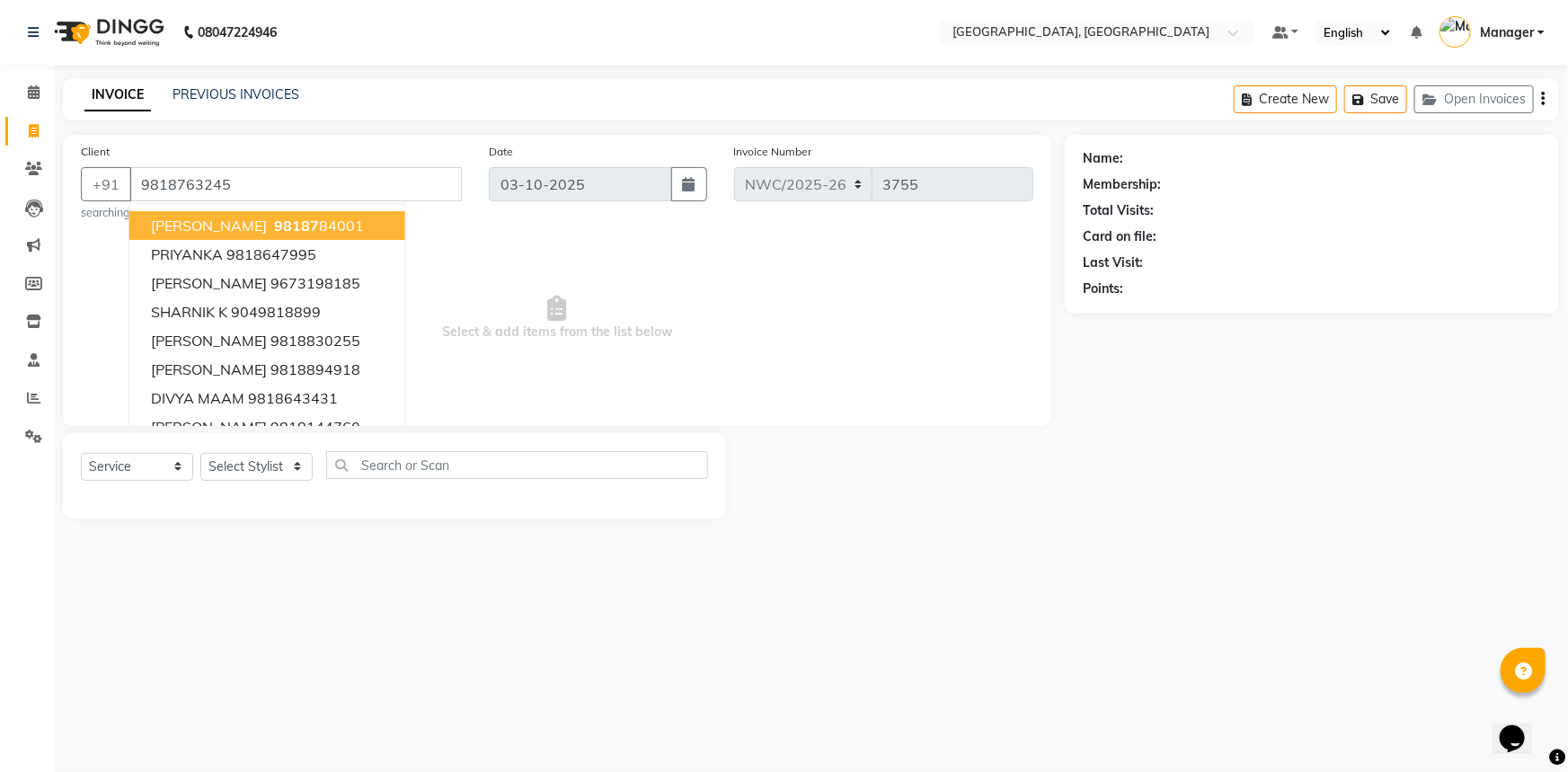
type input "9818763245"
select select "1: Object"
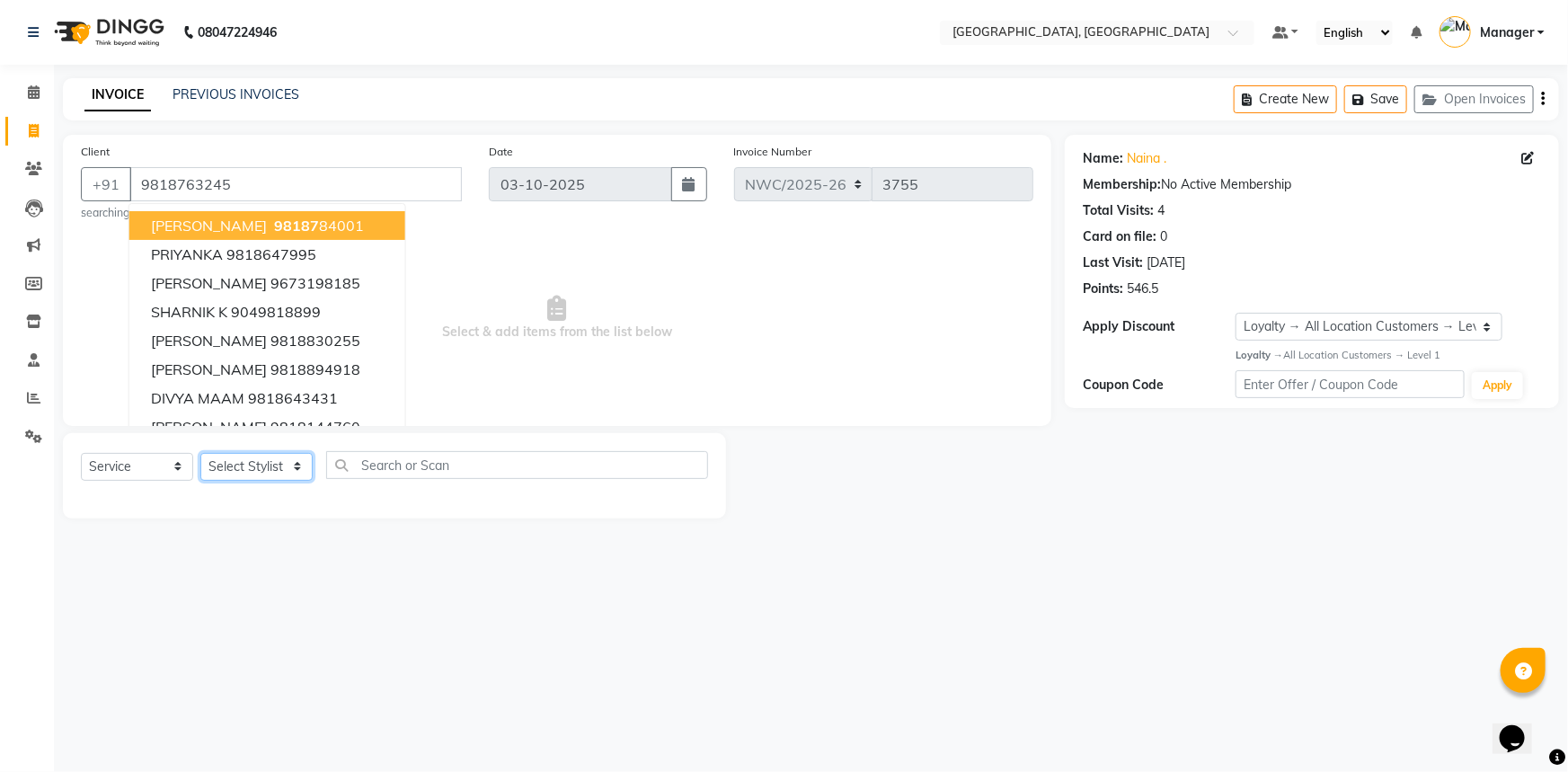
drag, startPoint x: 239, startPoint y: 468, endPoint x: 243, endPoint y: 457, distance: 11.7
click at [239, 468] on select "Select Stylist Aneeta Ankush-pdct Arshad_asst Arun_pdct Ashish_asst Counter_Sal…" at bounding box center [257, 466] width 113 height 28
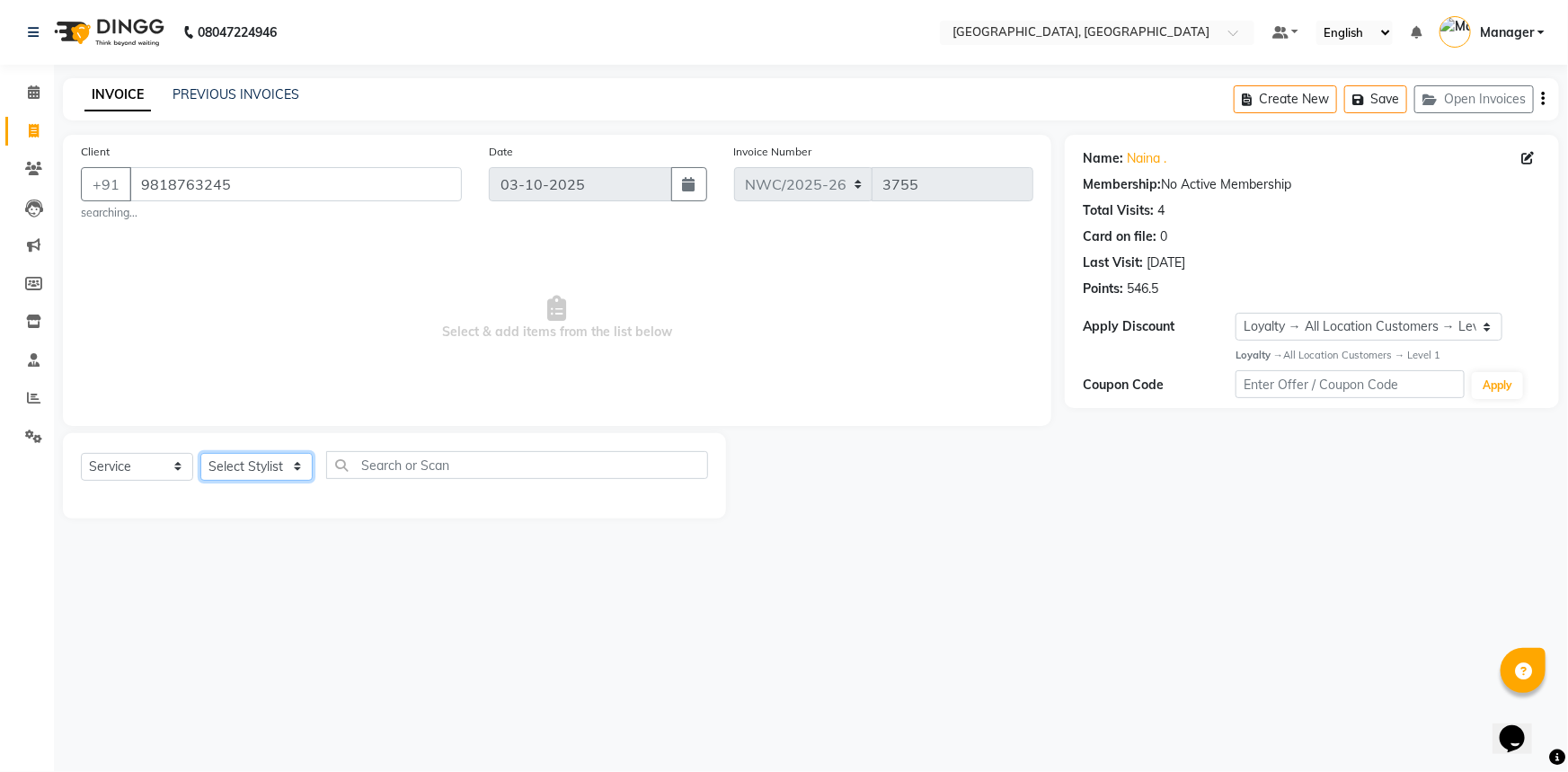
select select "84840"
click at [201, 453] on select "Select Stylist Aneeta Ankush-pdct Arshad_asst Arun_pdct Ashish_asst Counter_Sal…" at bounding box center [257, 466] width 113 height 28
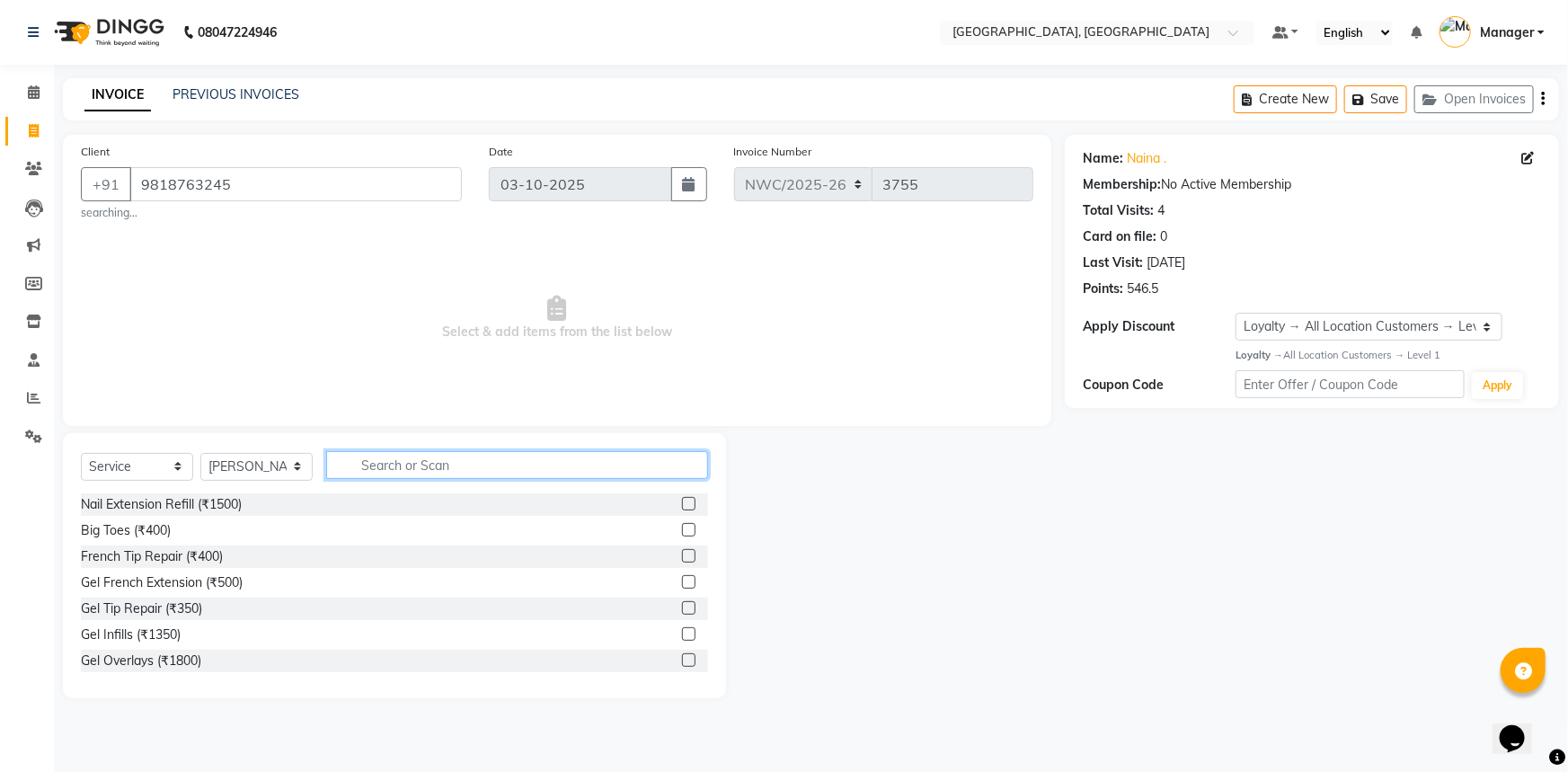
click at [413, 465] on input "text" at bounding box center [517, 464] width 382 height 28
type input "EYE"
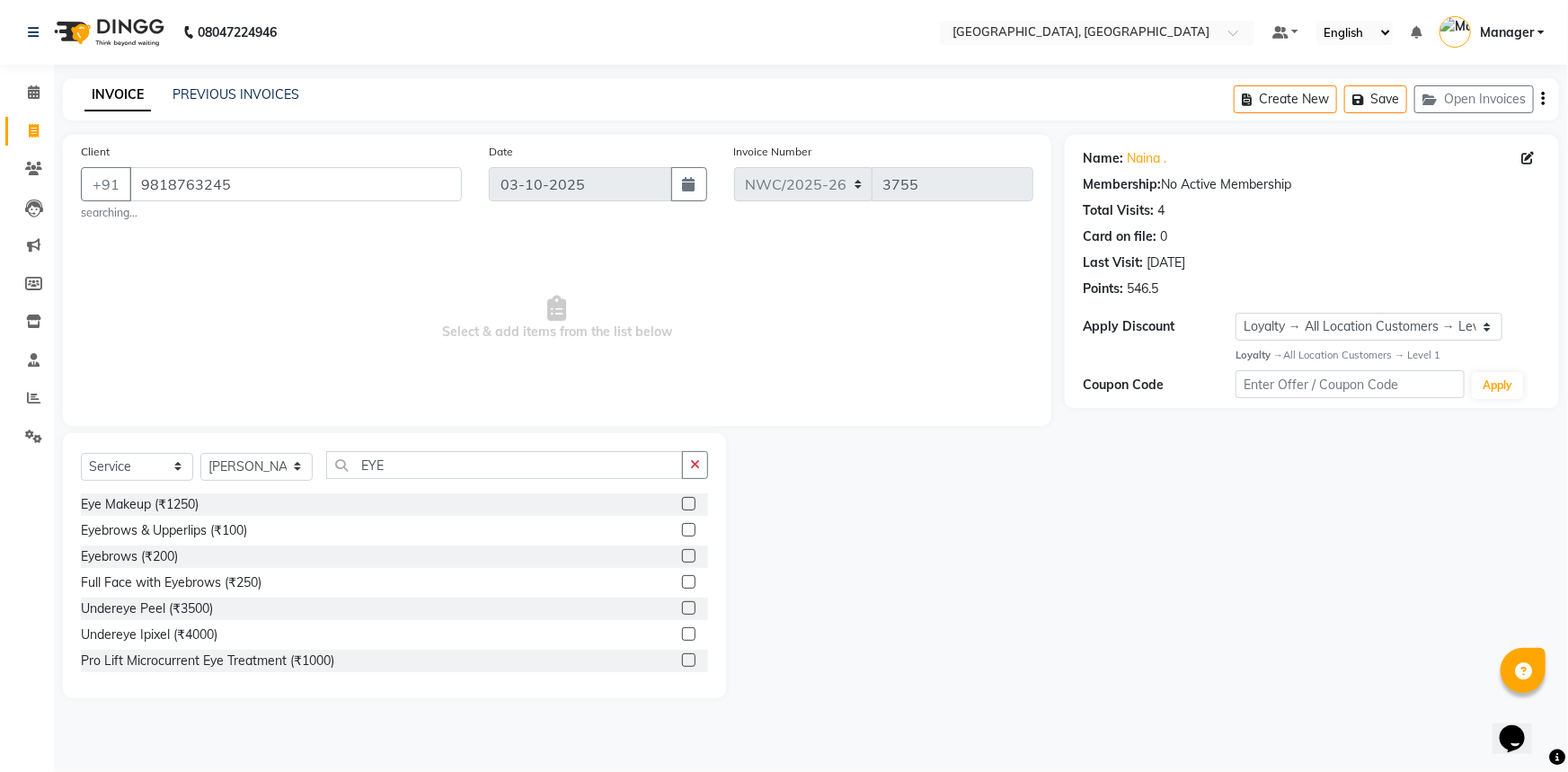
click at [682, 532] on label at bounding box center [689, 529] width 13 height 13
click at [682, 532] on input "checkbox" at bounding box center [688, 530] width 11 height 11
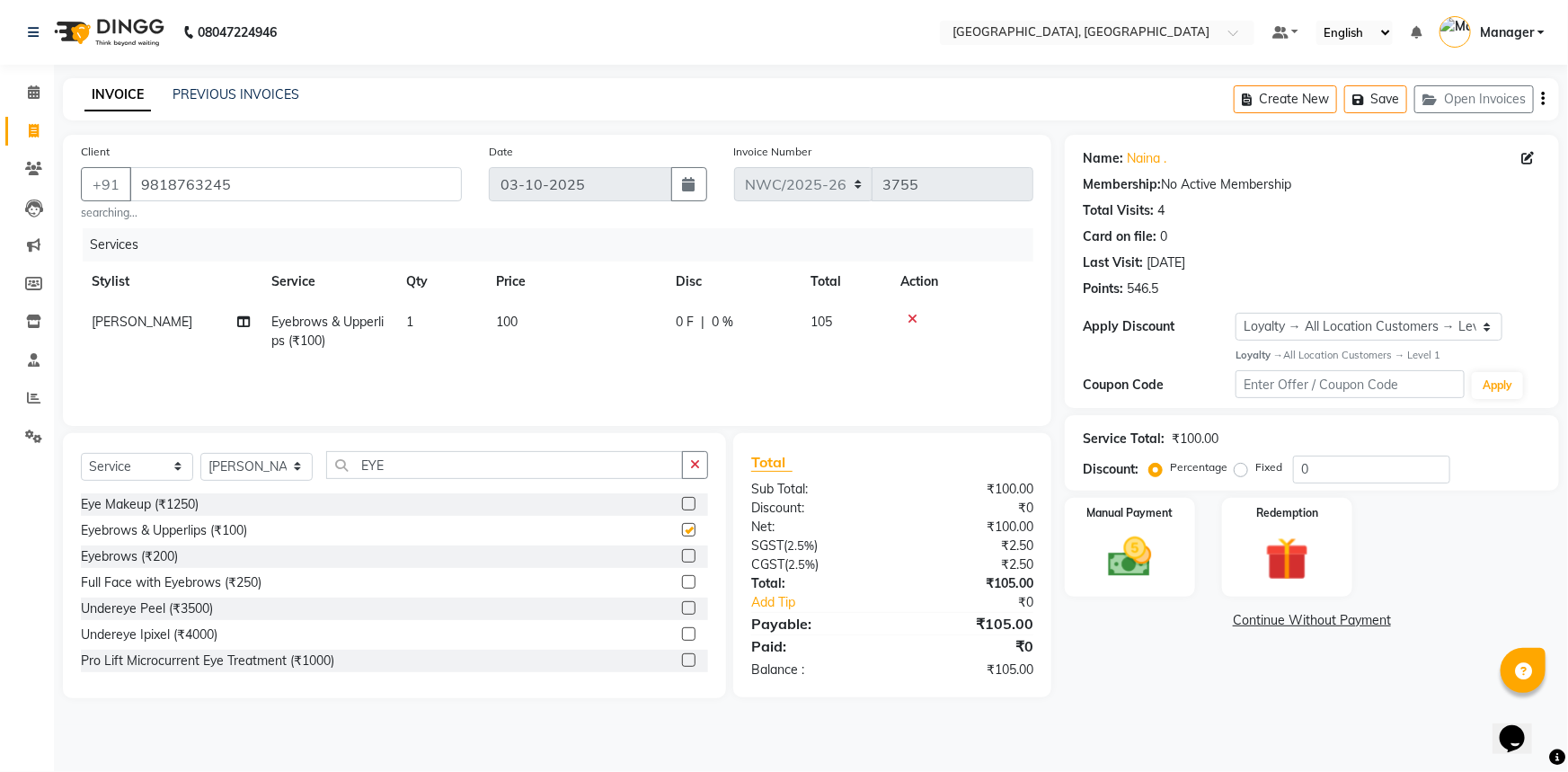
checkbox input "false"
click at [497, 314] on span "100" at bounding box center [506, 321] width 22 height 16
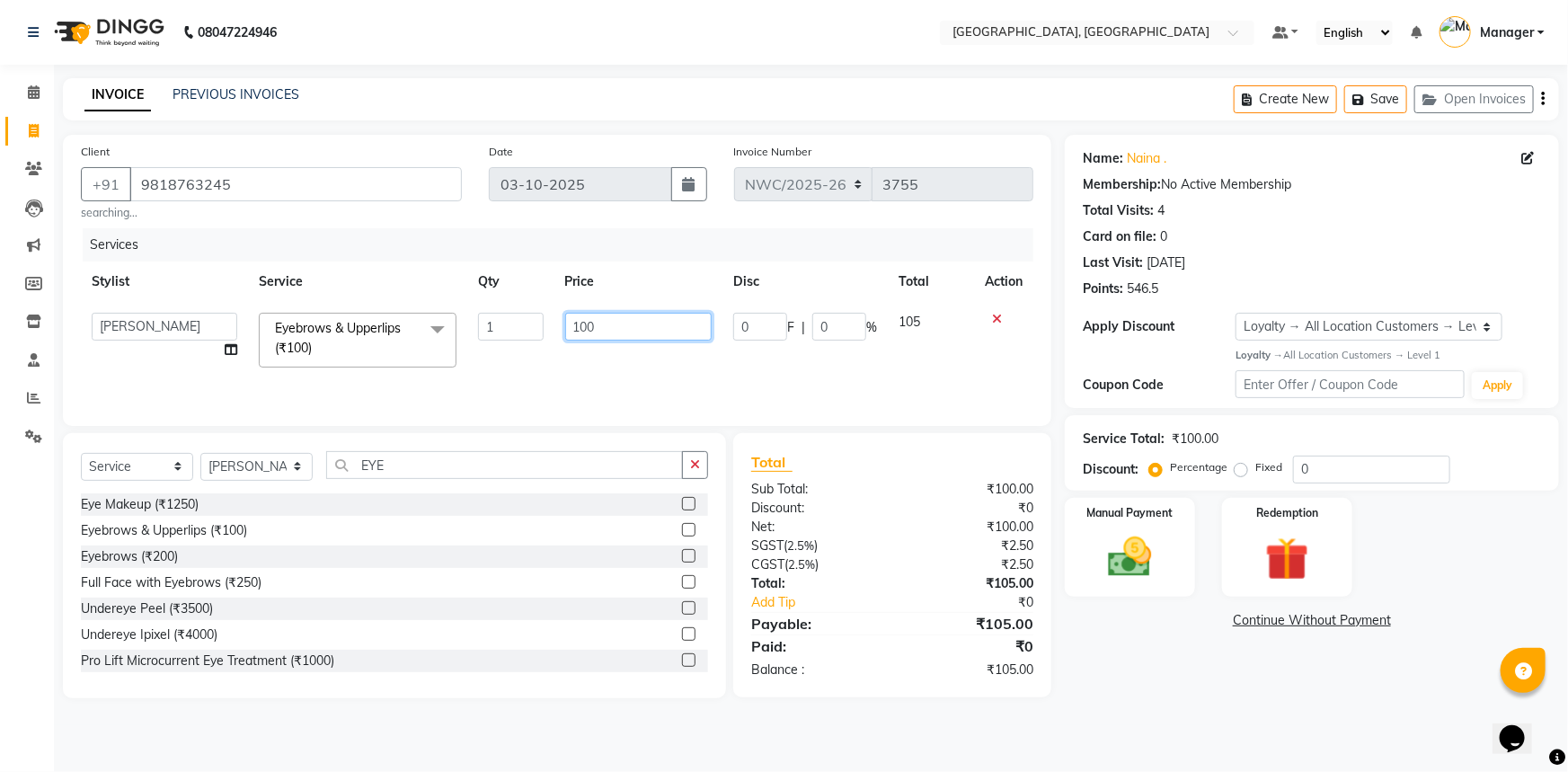
click at [548, 332] on tr "Aneeta Ankush-pdct Arshad_asst Arun_pdct Ashish_asst Counter_Sales Faheem Govin…" at bounding box center [557, 340] width 953 height 76
type input "70"
click at [593, 378] on div "Services Stylist Service Qty Price Disc Total Action Aneeta Ankush-pdct Arshad_…" at bounding box center [557, 318] width 953 height 180
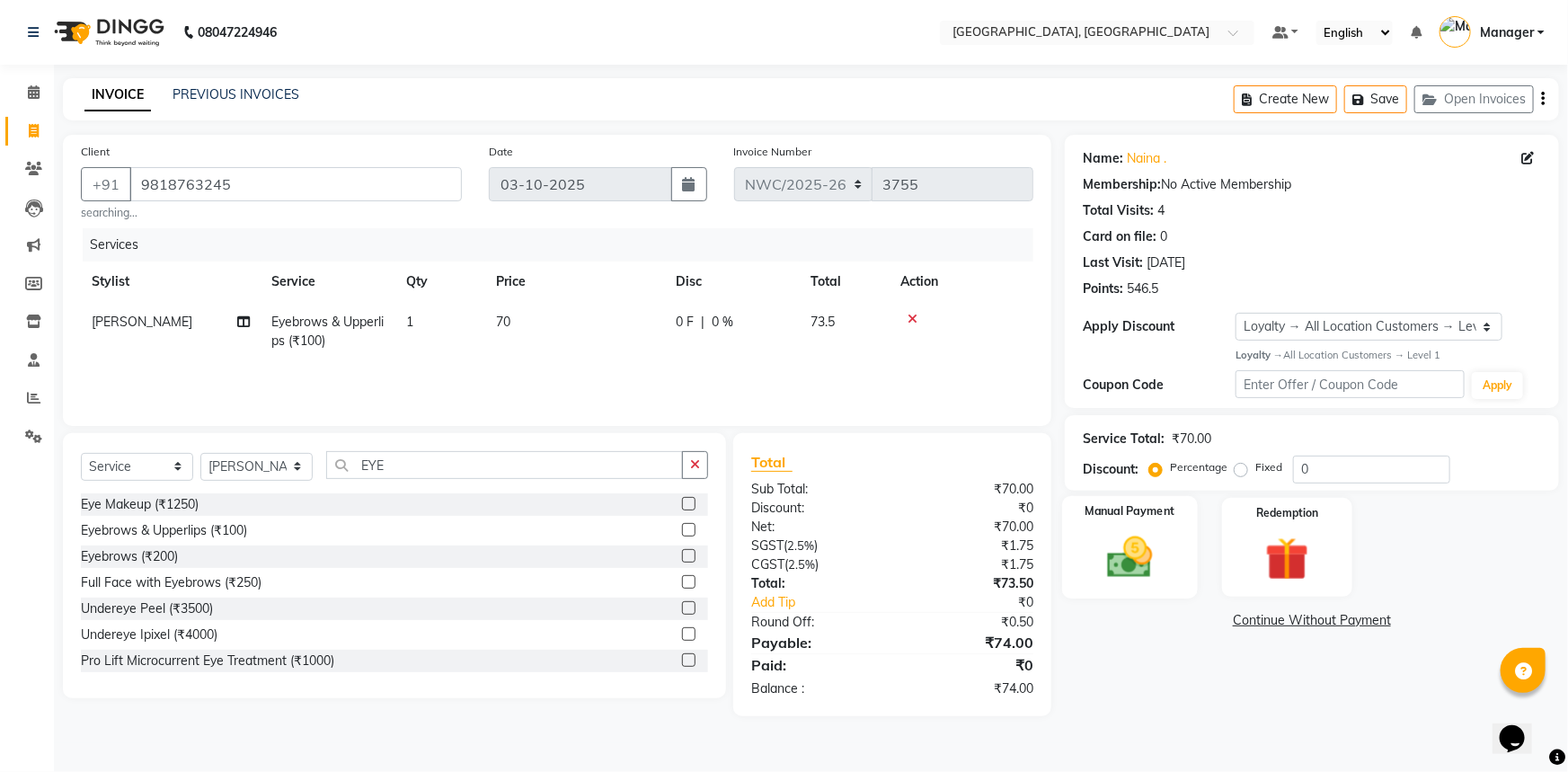
click at [1179, 564] on div "Manual Payment" at bounding box center [1129, 547] width 136 height 103
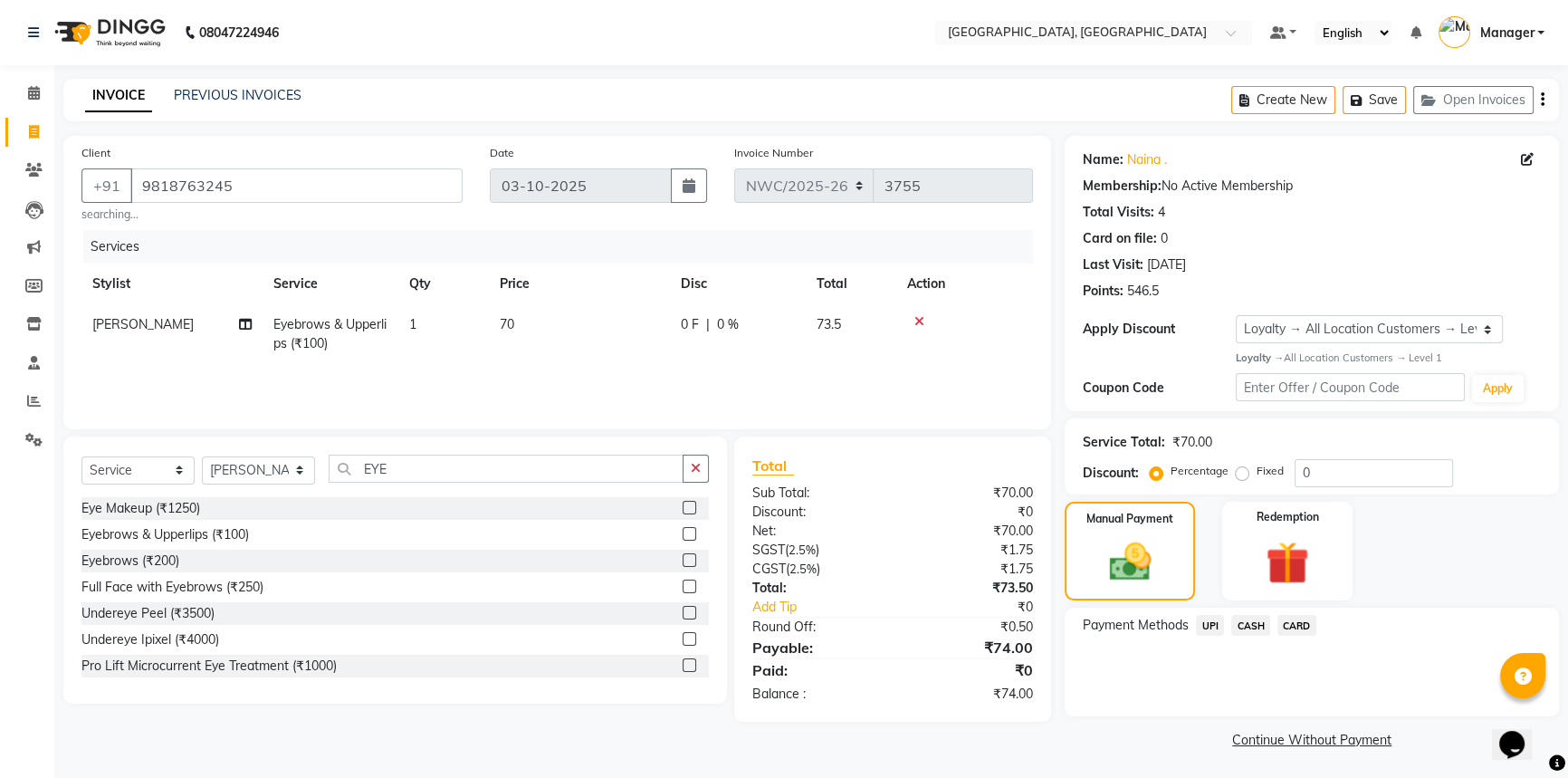
click at [1204, 626] on span "UPI" at bounding box center [1210, 625] width 28 height 21
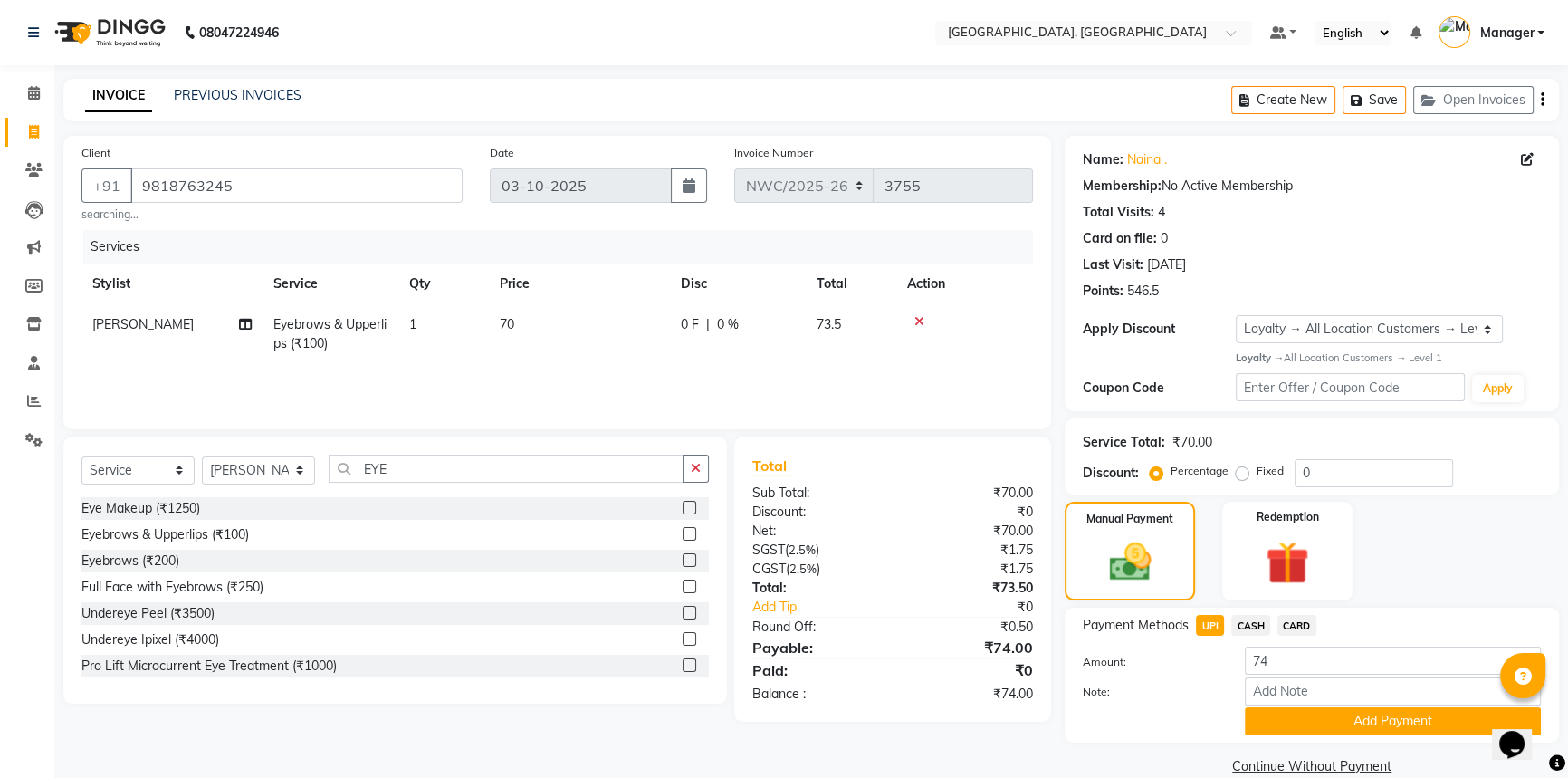
scroll to position [29, 0]
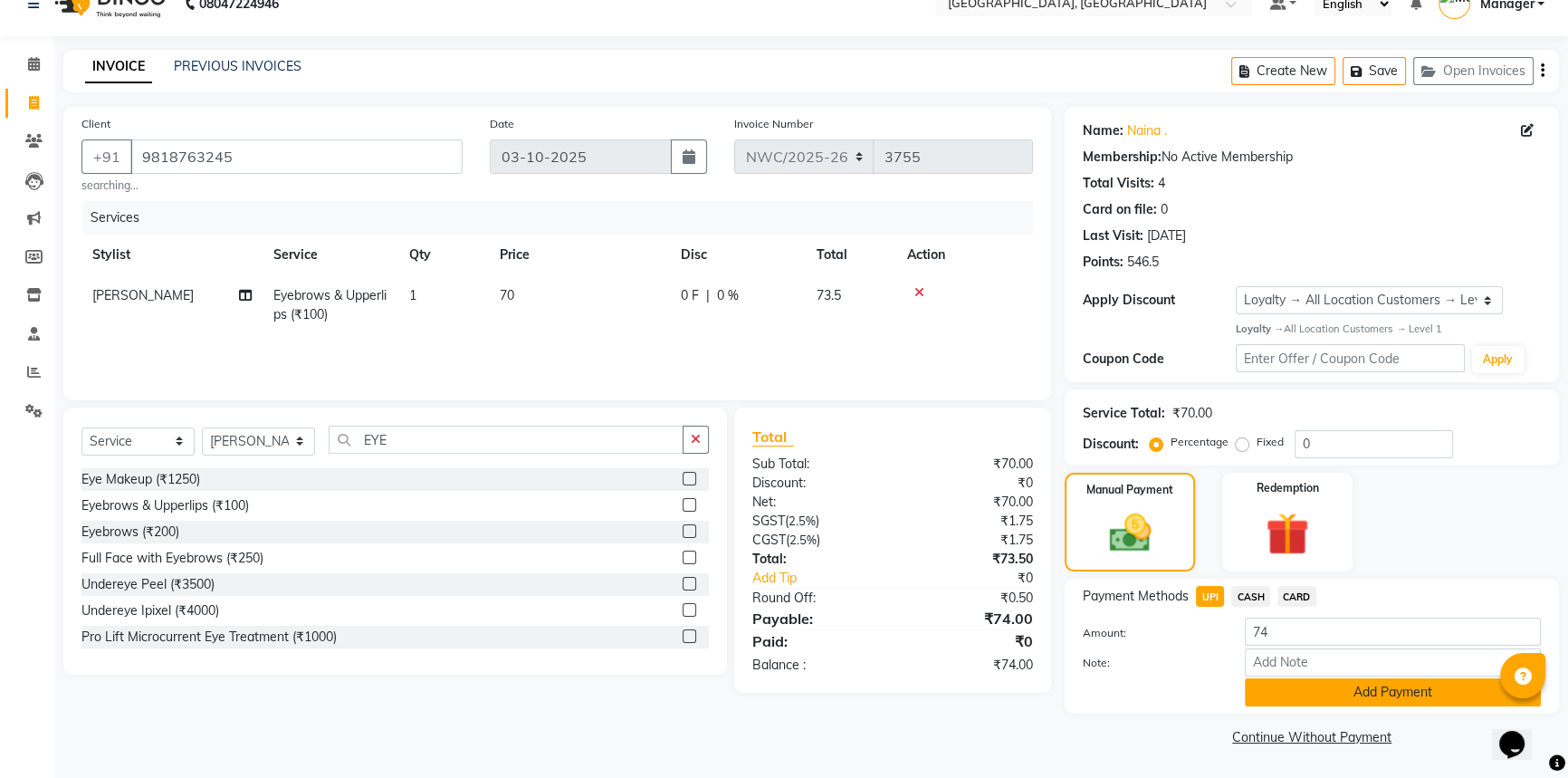
click at [1385, 694] on button "Add Payment" at bounding box center [1393, 691] width 296 height 28
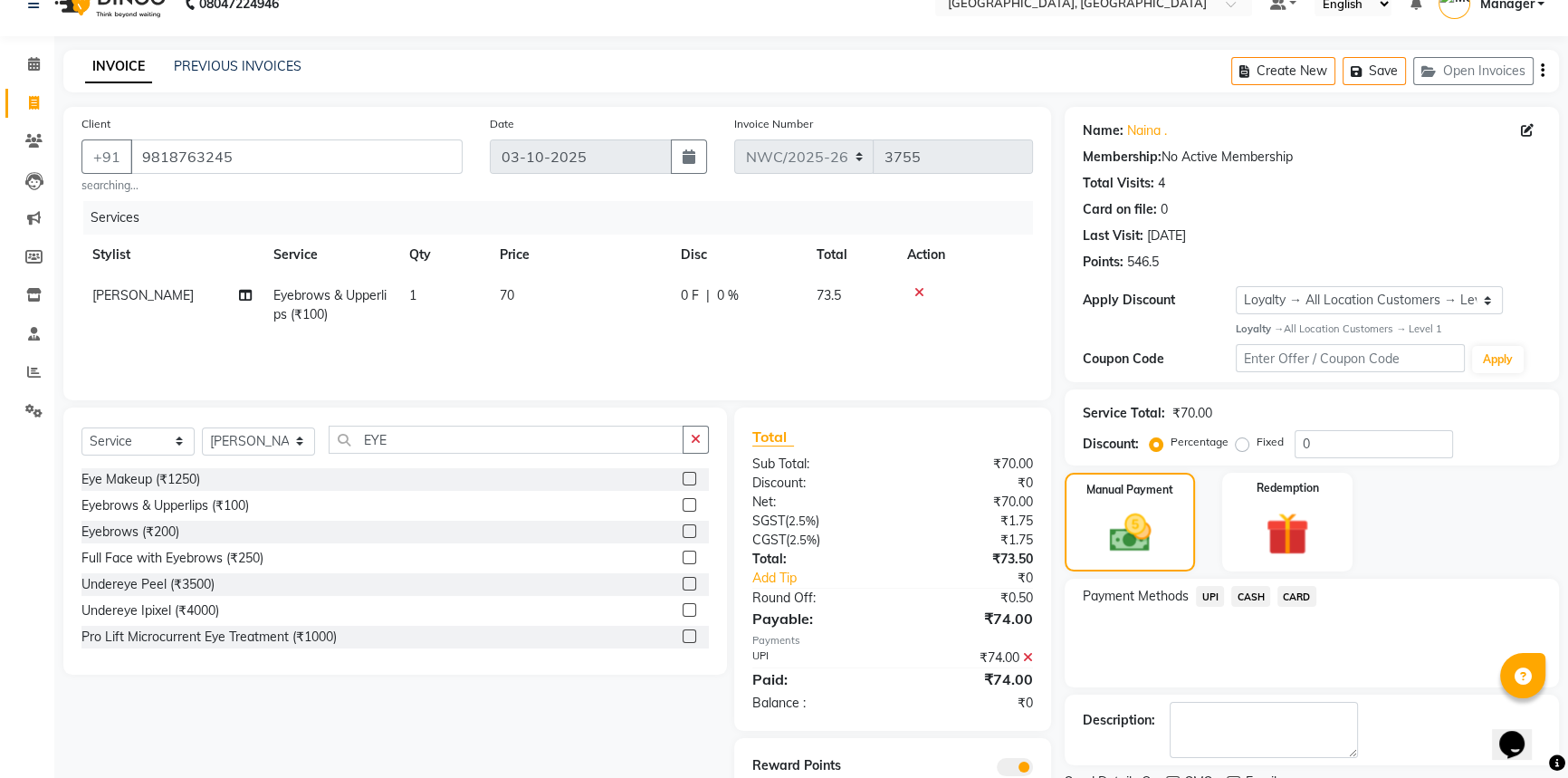
scroll to position [104, 0]
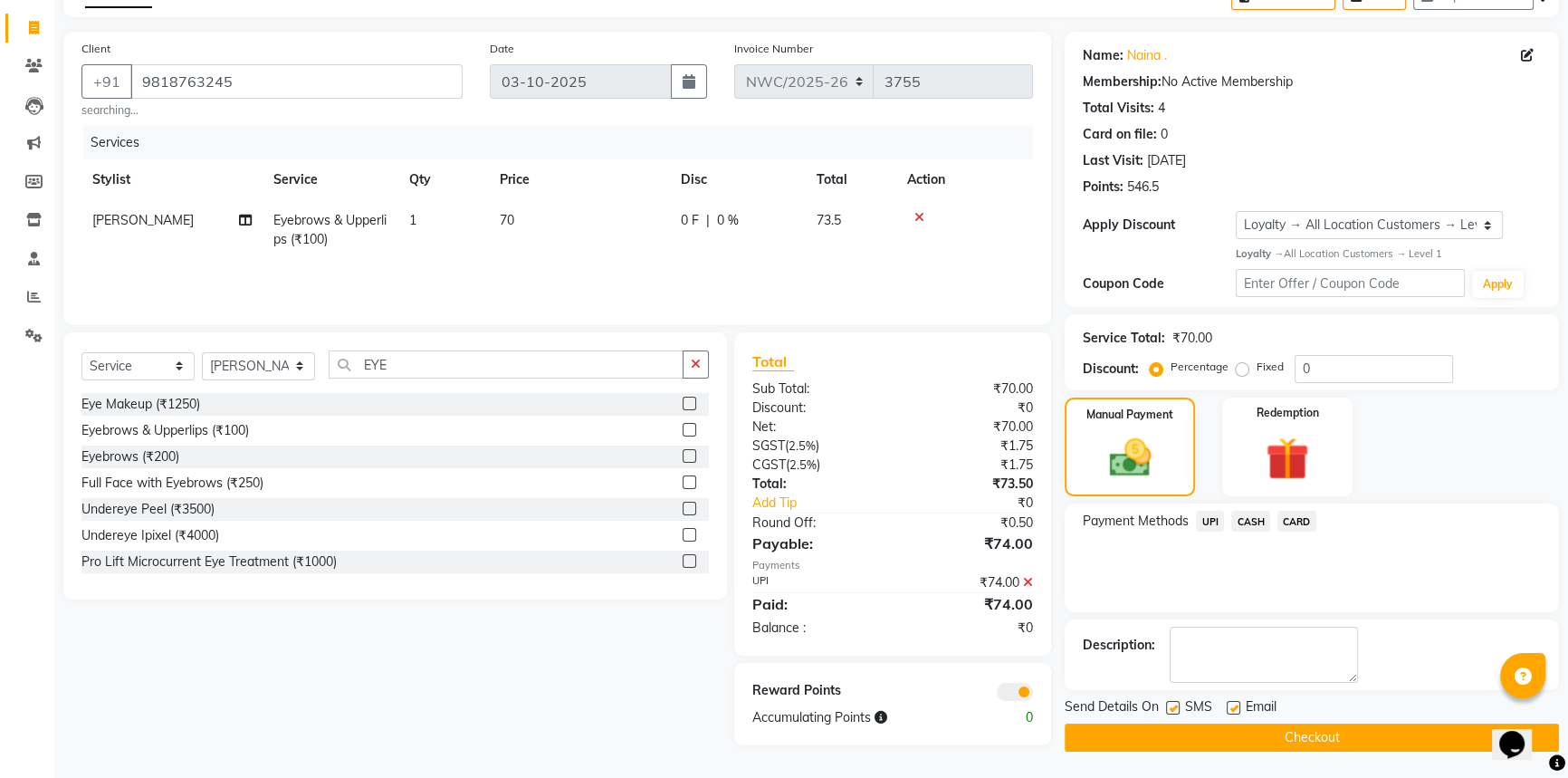
click at [1340, 742] on button "Checkout" at bounding box center [1312, 737] width 494 height 28
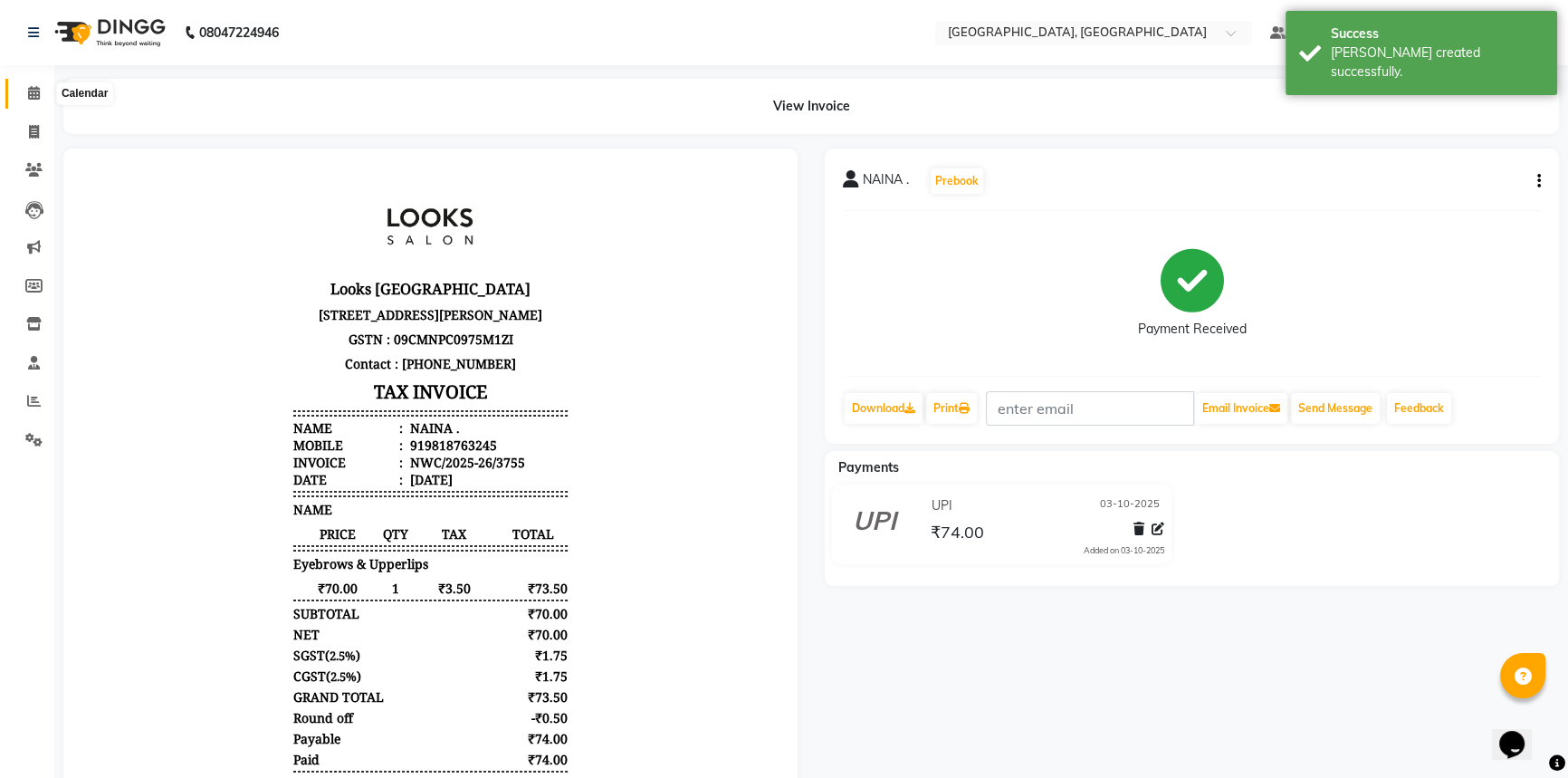
click at [40, 91] on span at bounding box center [34, 93] width 32 height 21
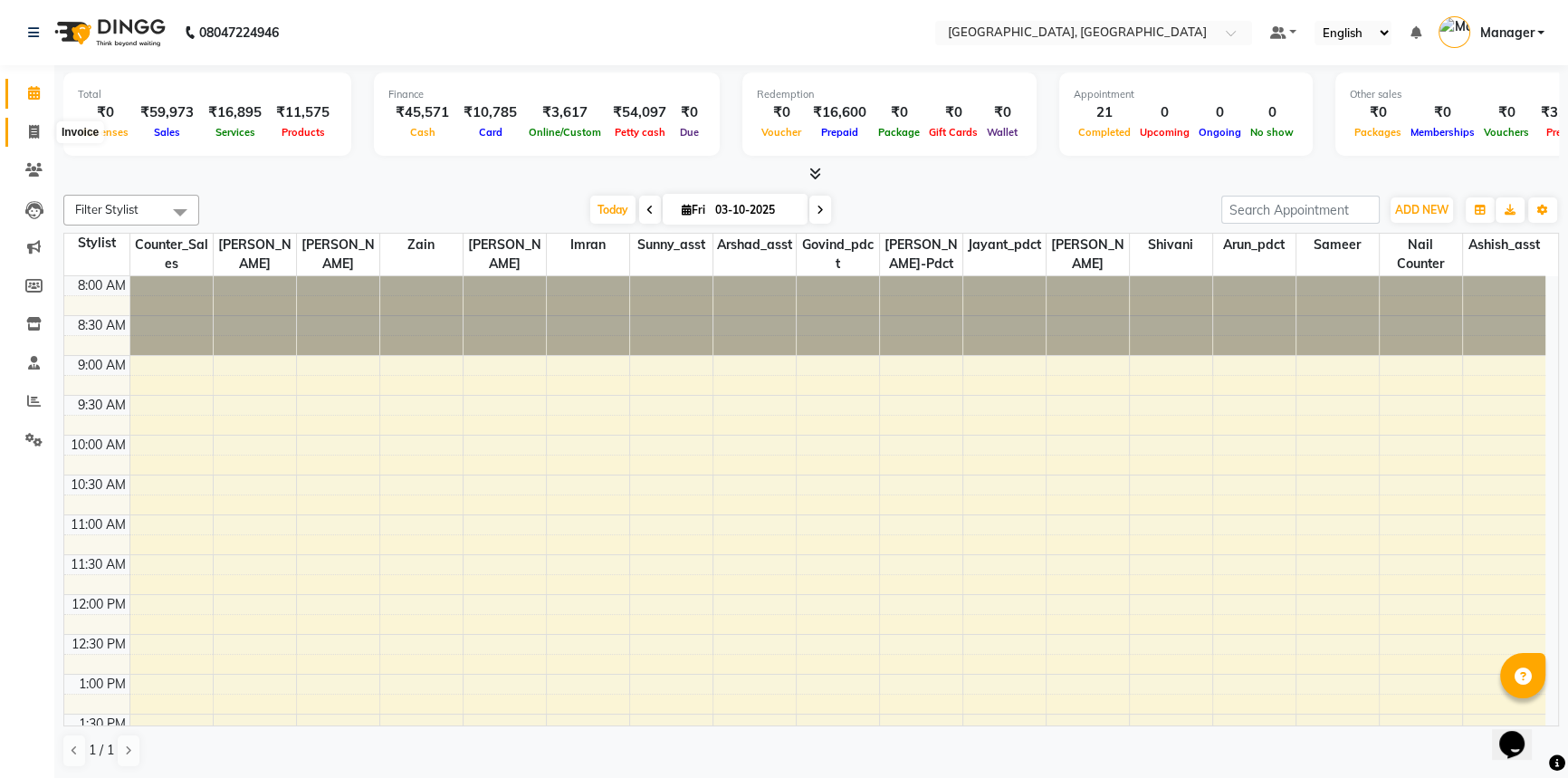
drag, startPoint x: 31, startPoint y: 126, endPoint x: 49, endPoint y: 141, distance: 23.4
click at [31, 126] on icon at bounding box center [34, 132] width 10 height 13
select select "service"
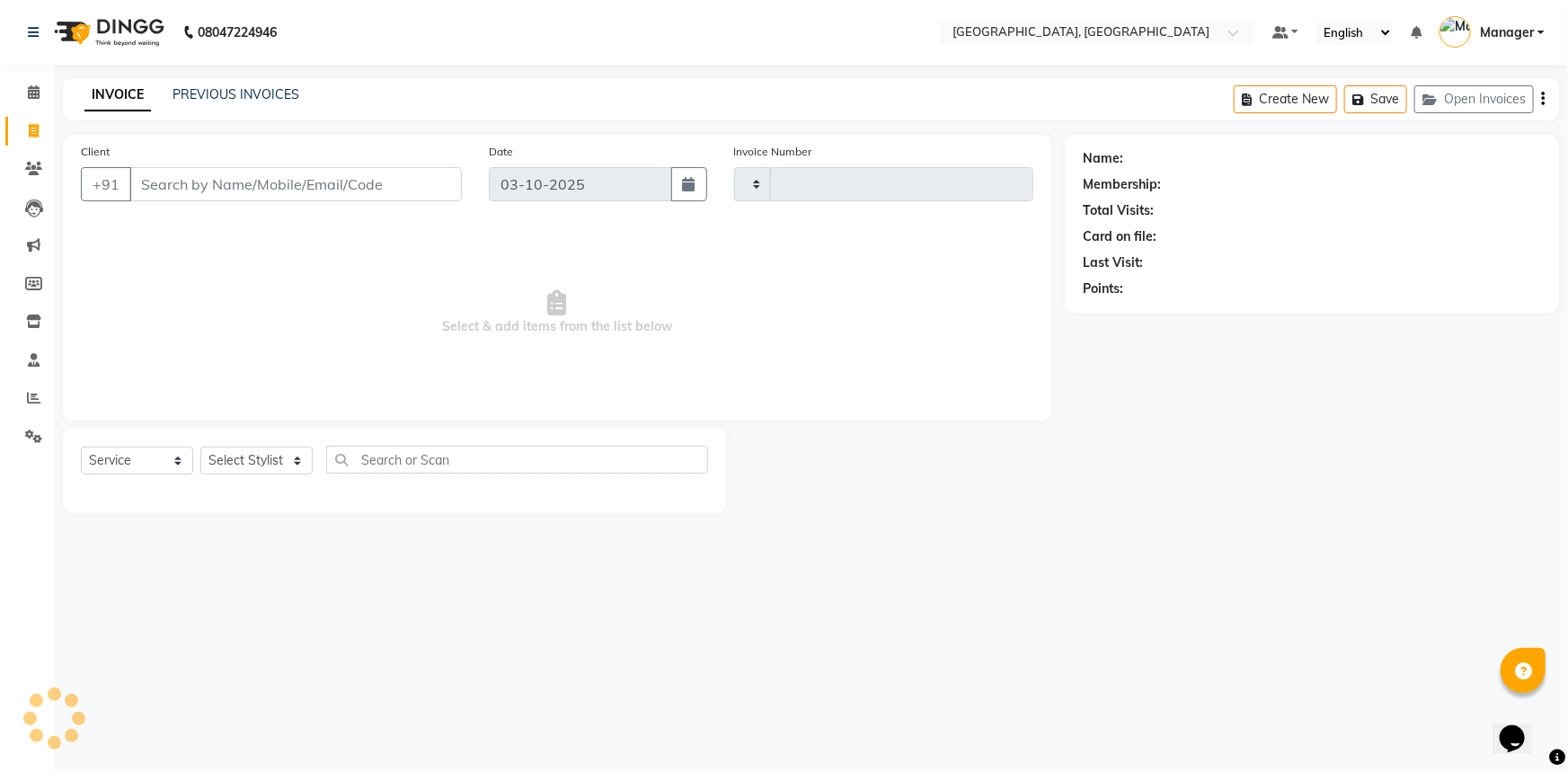
type input "3756"
select select "8574"
click at [311, 188] on input "Client" at bounding box center [295, 184] width 333 height 34
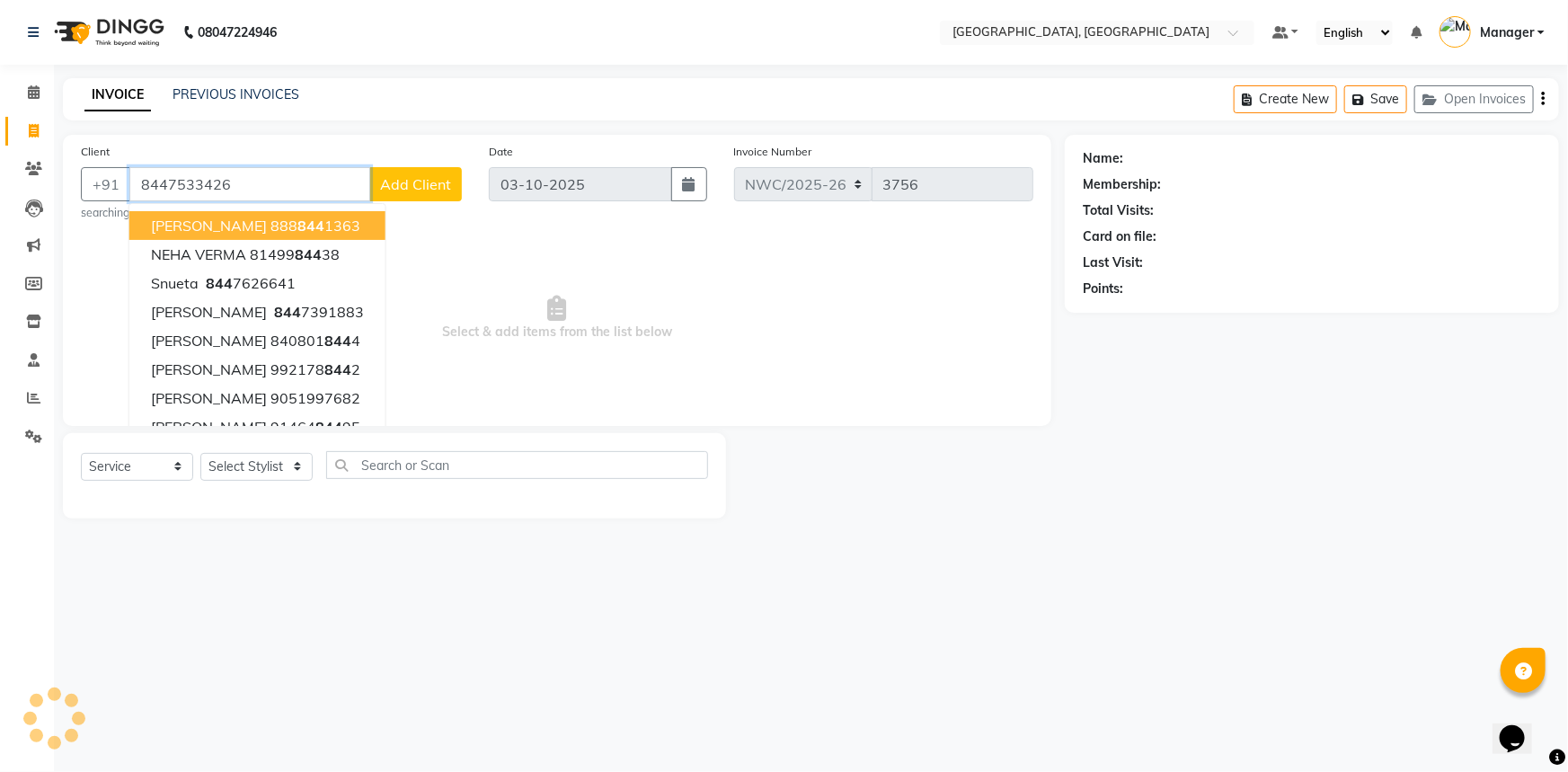
type input "8447533426"
select select "1: Object"
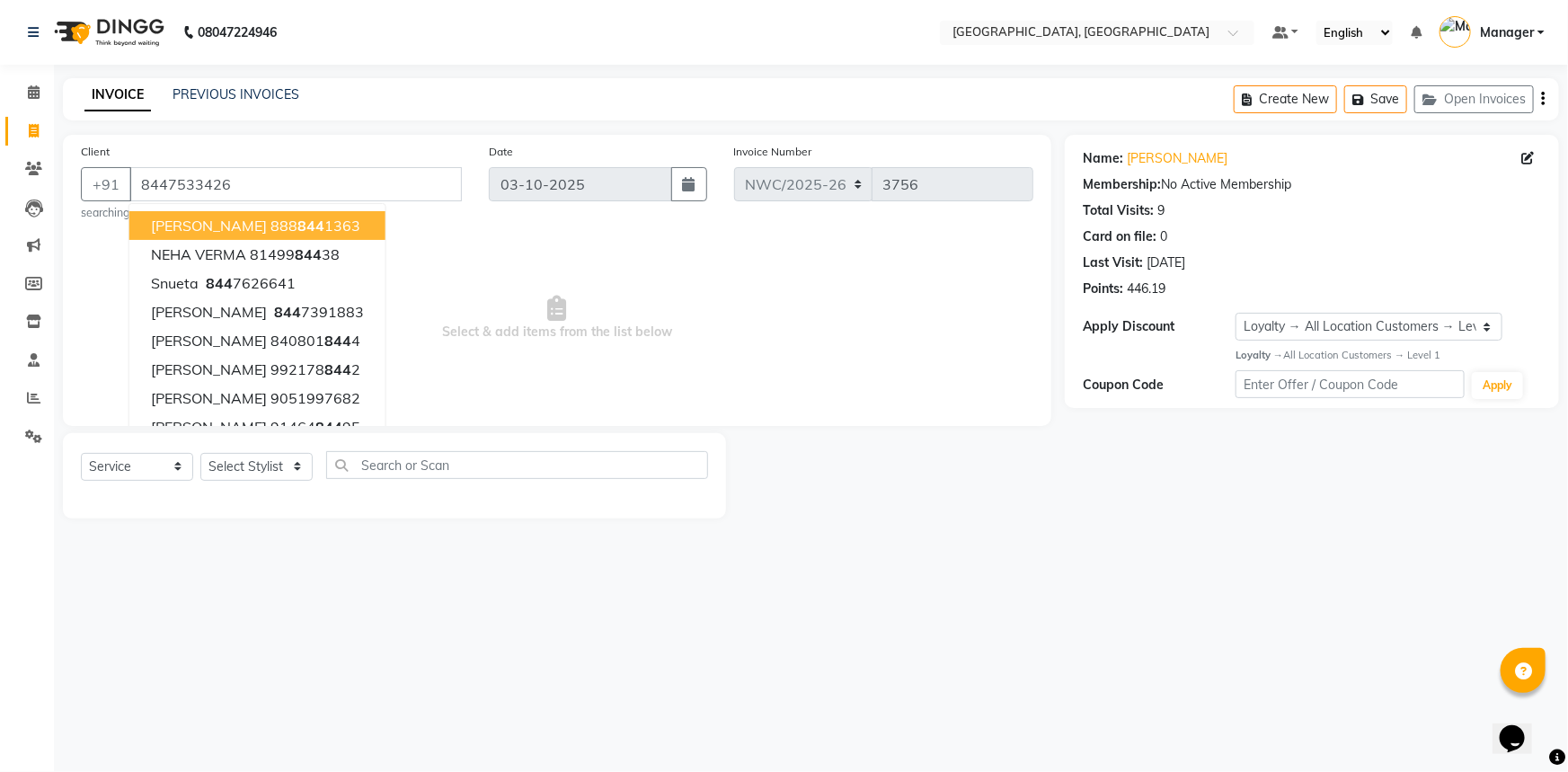
click at [444, 280] on span "Select & add items from the list below" at bounding box center [557, 318] width 953 height 180
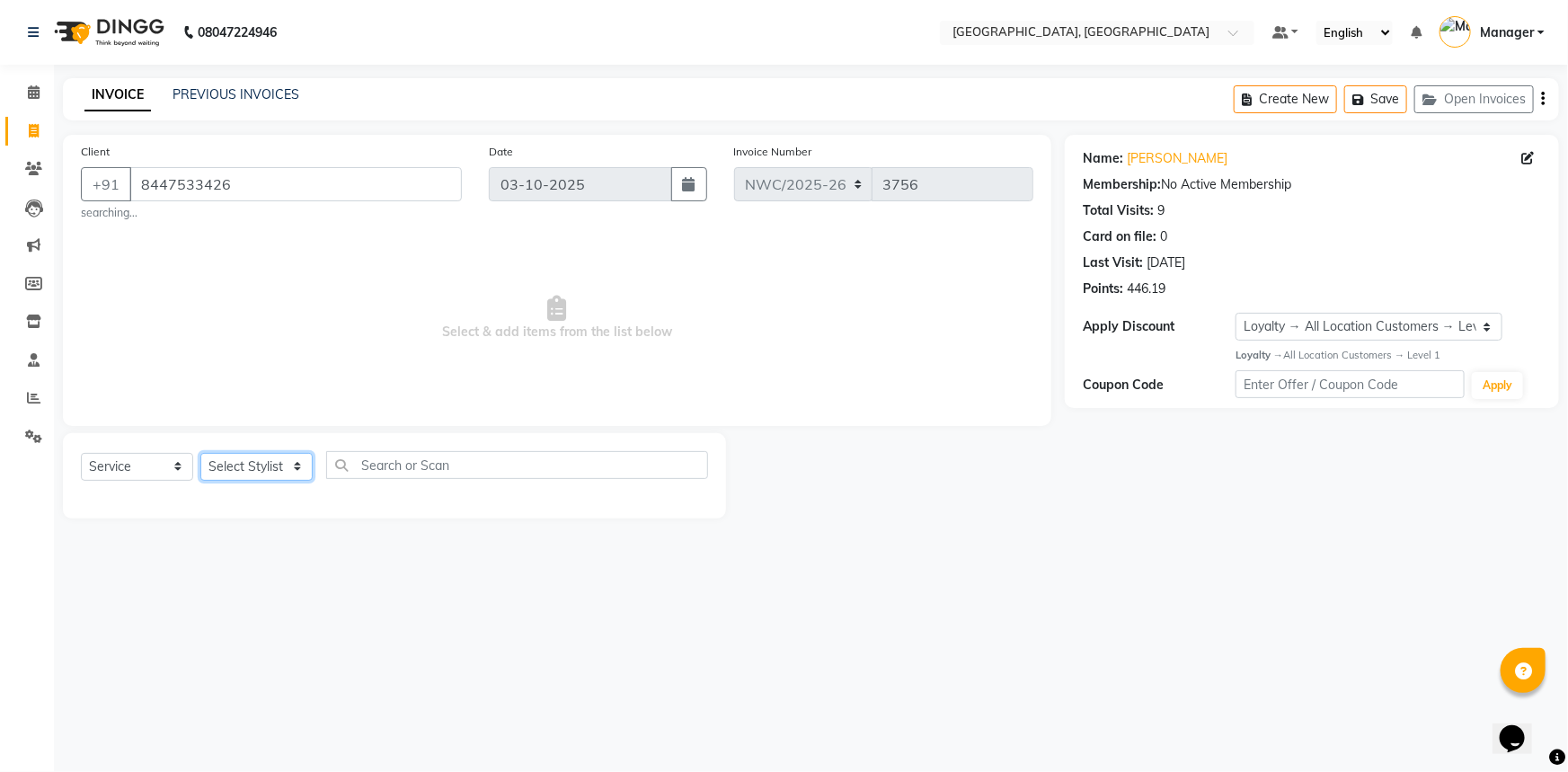
drag, startPoint x: 285, startPoint y: 462, endPoint x: 285, endPoint y: 453, distance: 9.0
click at [285, 462] on select "Select Stylist Aneeta Ankush-pdct Arshad_asst Arun_pdct Ashish_asst Counter_Sal…" at bounding box center [257, 466] width 113 height 28
select select "85707"
click at [201, 453] on select "Select Stylist Aneeta Ankush-pdct Arshad_asst Arun_pdct Ashish_asst Counter_Sal…" at bounding box center [257, 466] width 113 height 28
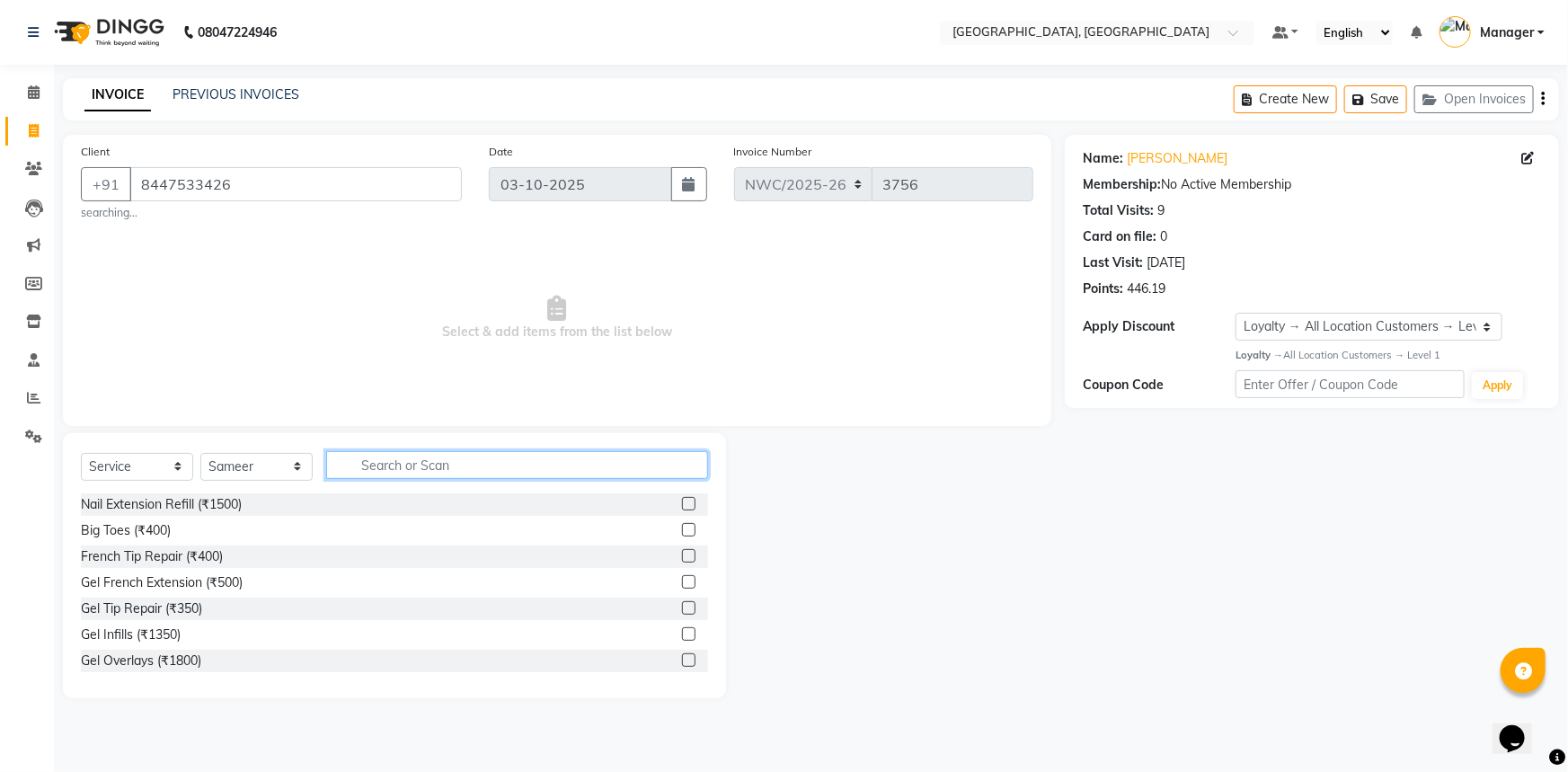
click at [433, 465] on input "text" at bounding box center [517, 464] width 382 height 28
type input "CUT"
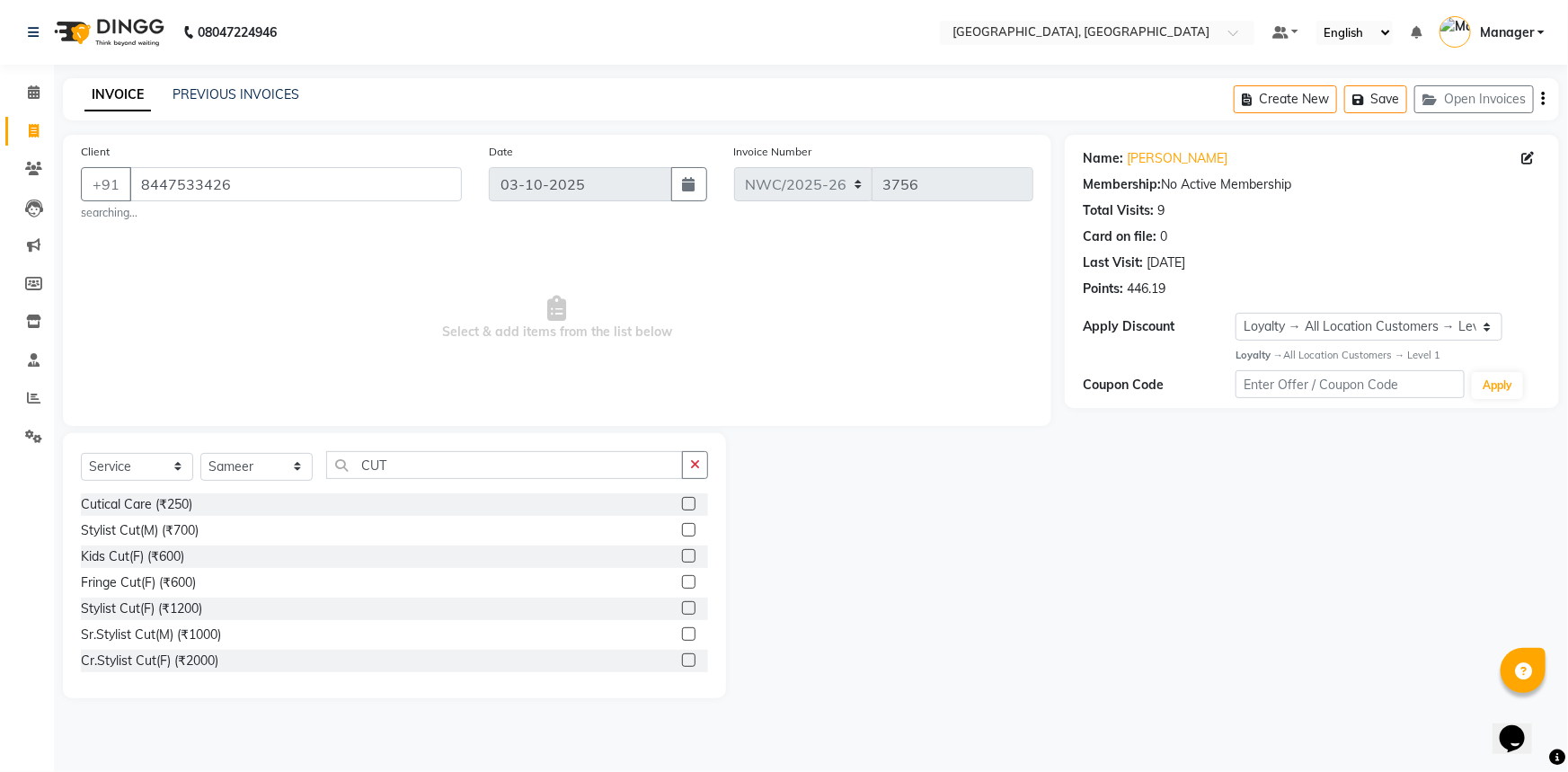
click at [682, 525] on label at bounding box center [689, 529] width 13 height 13
click at [682, 525] on input "checkbox" at bounding box center [688, 530] width 11 height 11
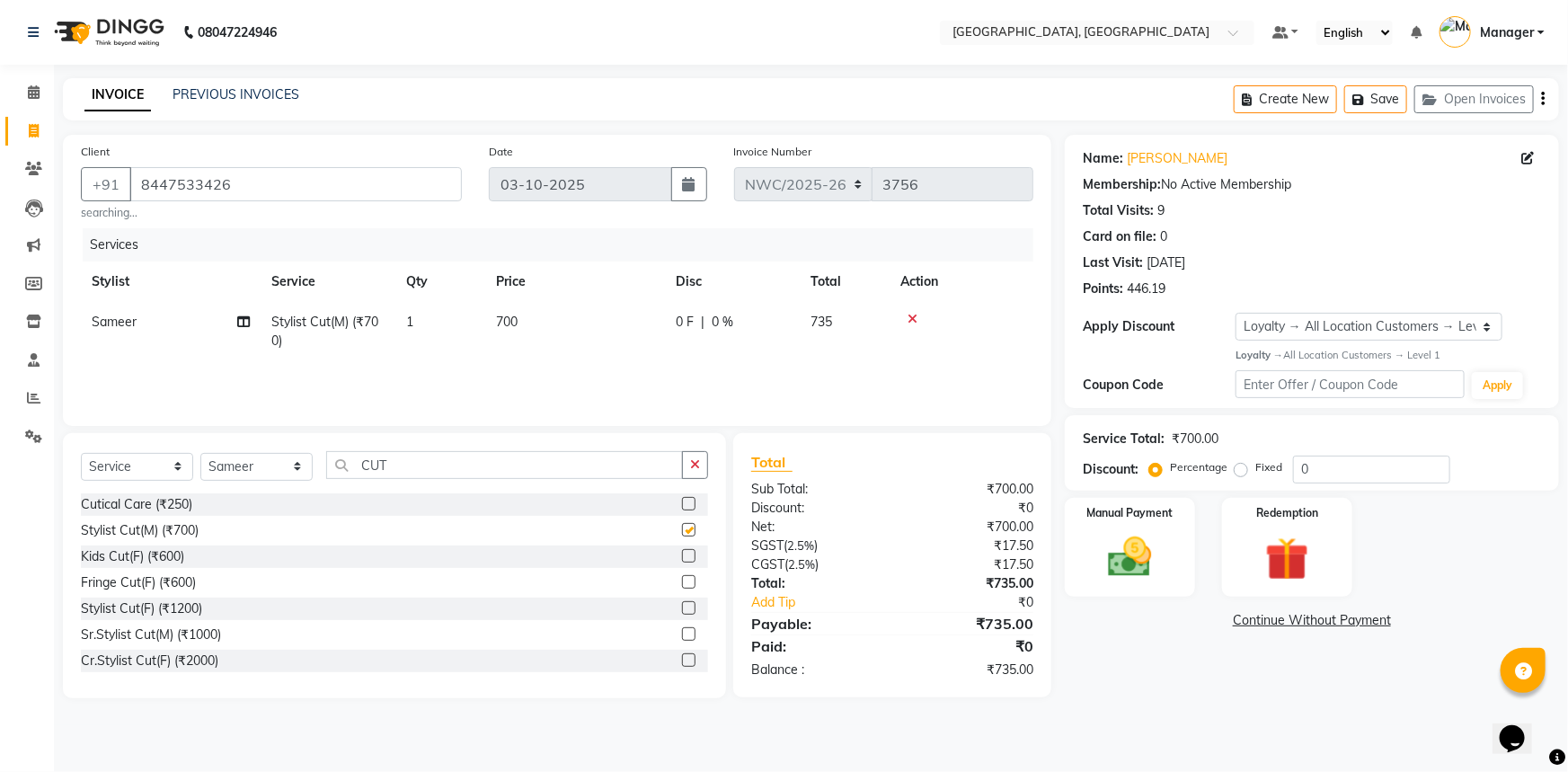
checkbox input "false"
click at [545, 312] on td "700" at bounding box center [575, 332] width 180 height 59
select select "85707"
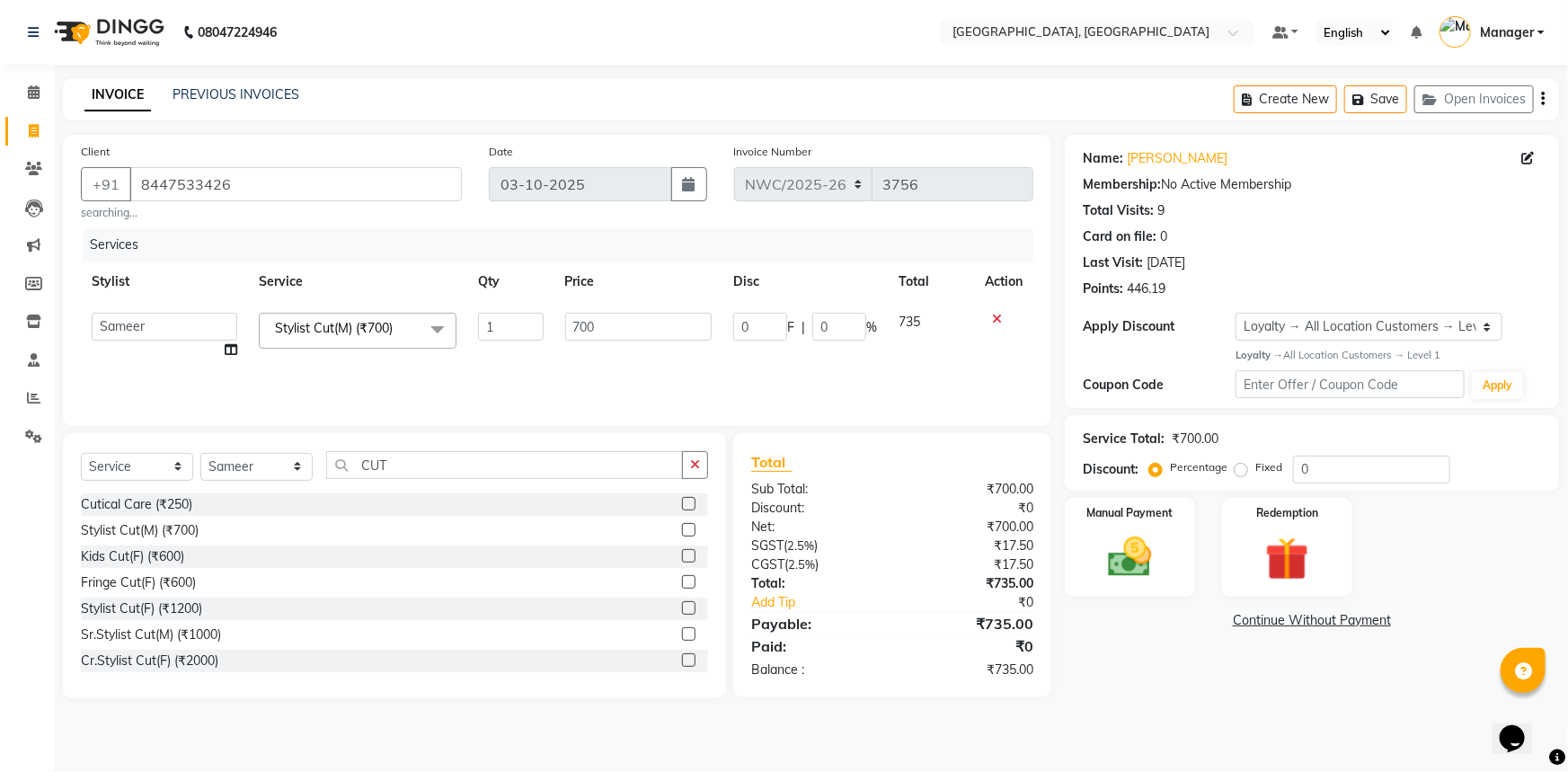
click at [552, 325] on td "1" at bounding box center [510, 335] width 87 height 68
drag, startPoint x: 633, startPoint y: 325, endPoint x: 561, endPoint y: 325, distance: 72.0
click at [561, 325] on td "700" at bounding box center [638, 335] width 169 height 68
type input "500"
click at [629, 368] on div "Services Stylist Service Qty Price Disc Total Action Aneeta Ankush-pdct Arshad_…" at bounding box center [557, 318] width 953 height 180
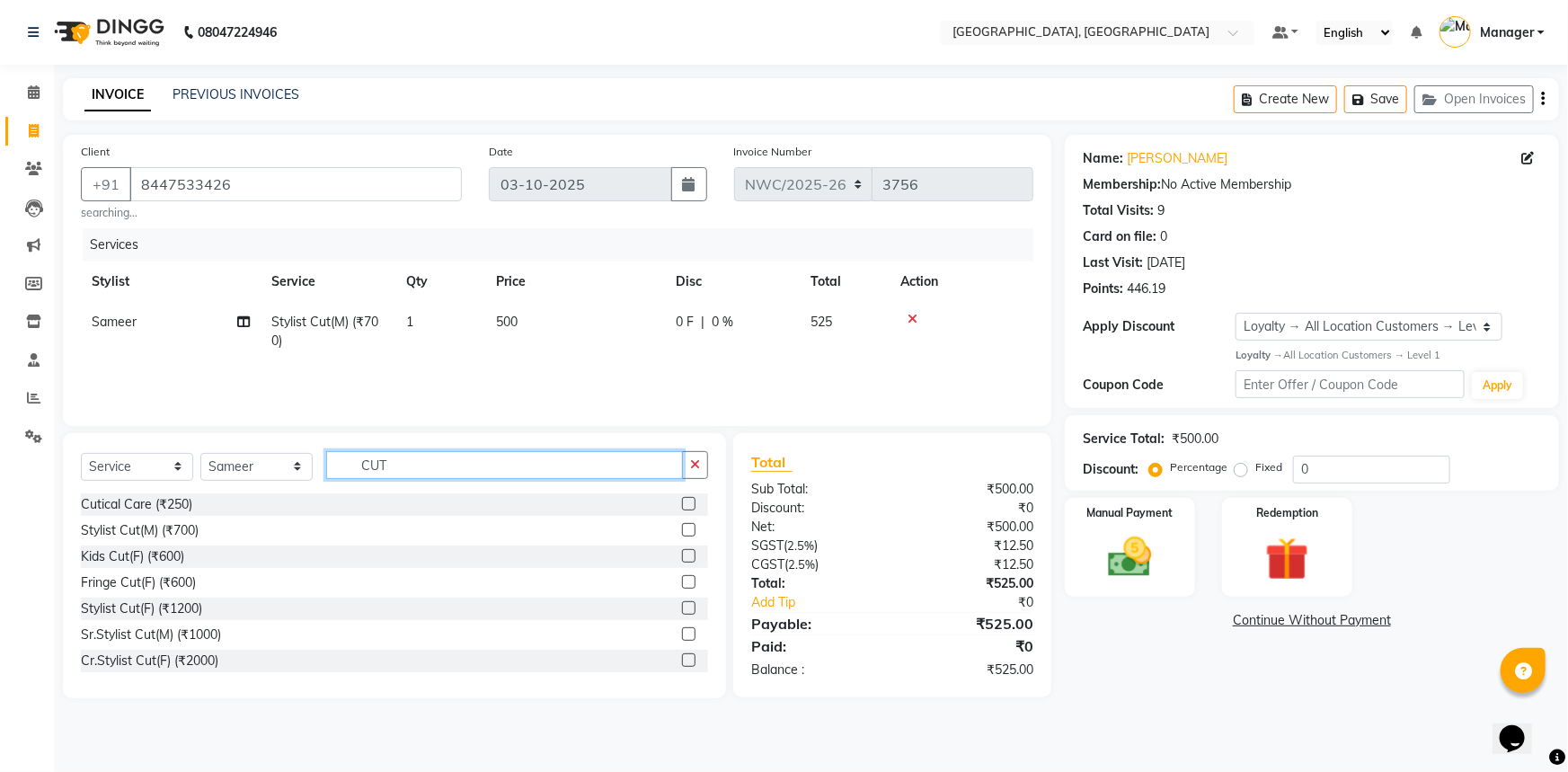
drag, startPoint x: 403, startPoint y: 476, endPoint x: 353, endPoint y: 473, distance: 50.1
click at [353, 473] on input "CUT" at bounding box center [504, 464] width 356 height 28
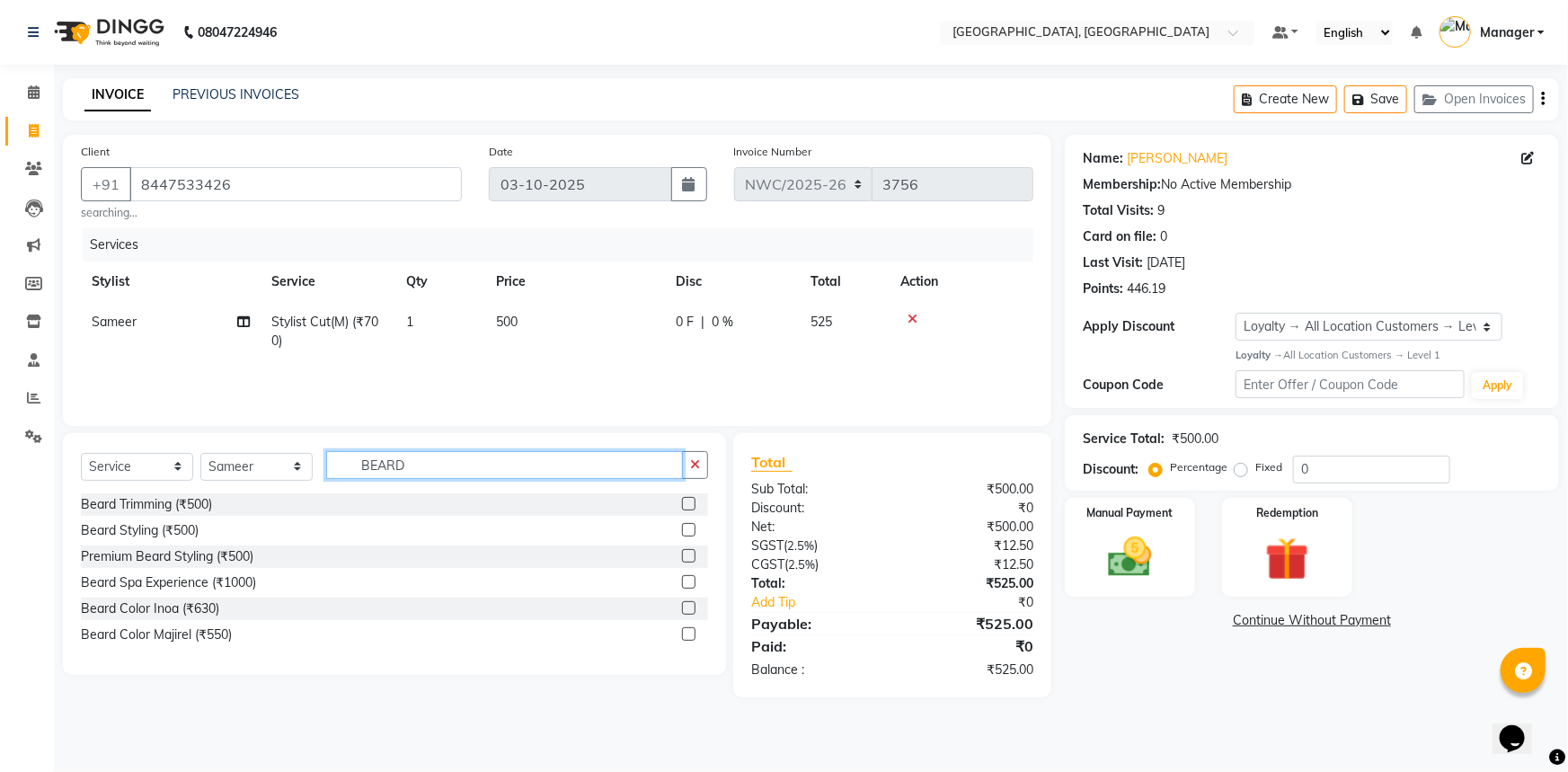
type input "BEARD"
click at [686, 504] on label at bounding box center [689, 504] width 13 height 13
click at [686, 504] on input "checkbox" at bounding box center [688, 504] width 11 height 11
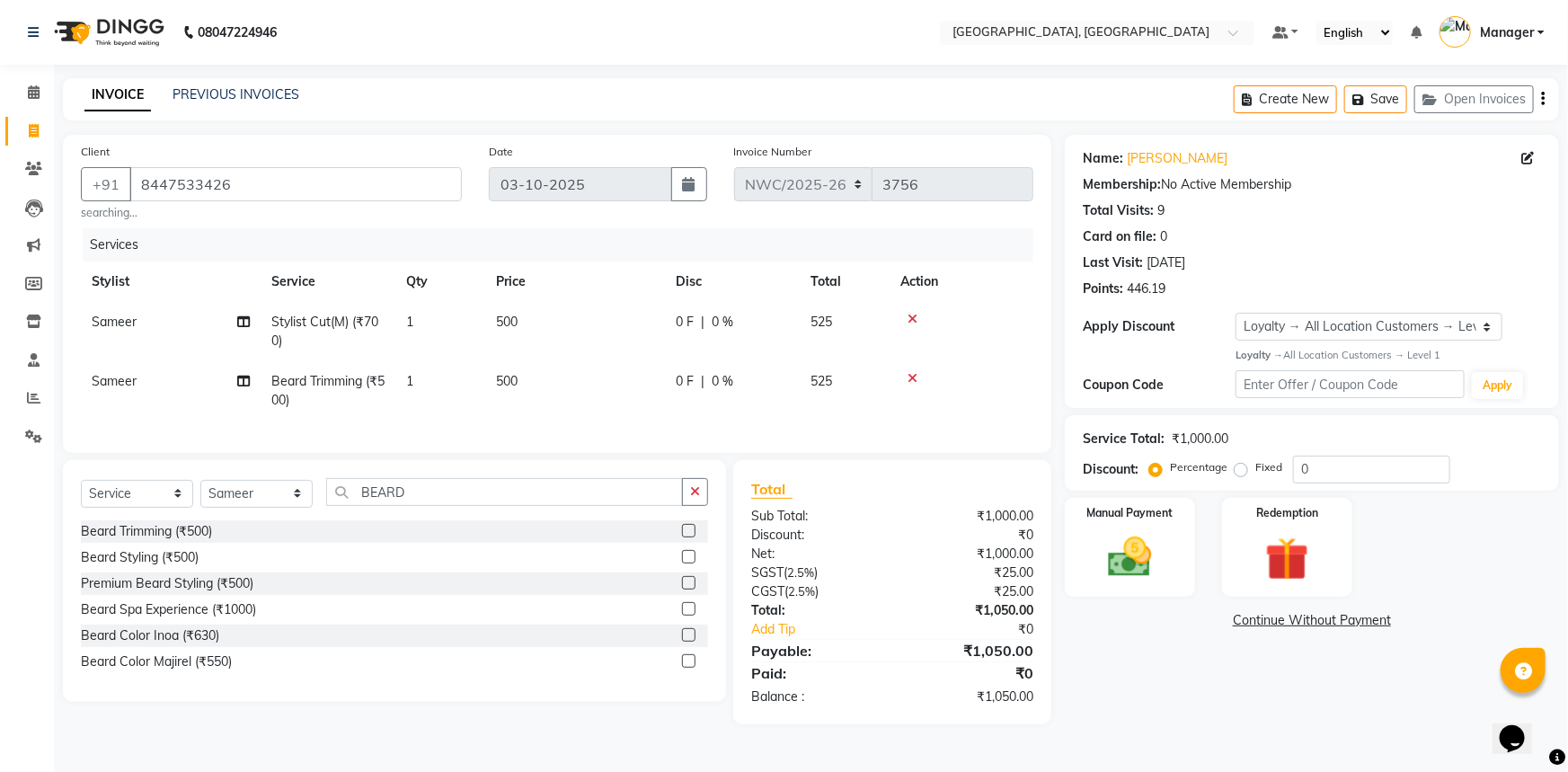
checkbox input "false"
click at [541, 373] on td "500" at bounding box center [575, 391] width 180 height 59
select select "85707"
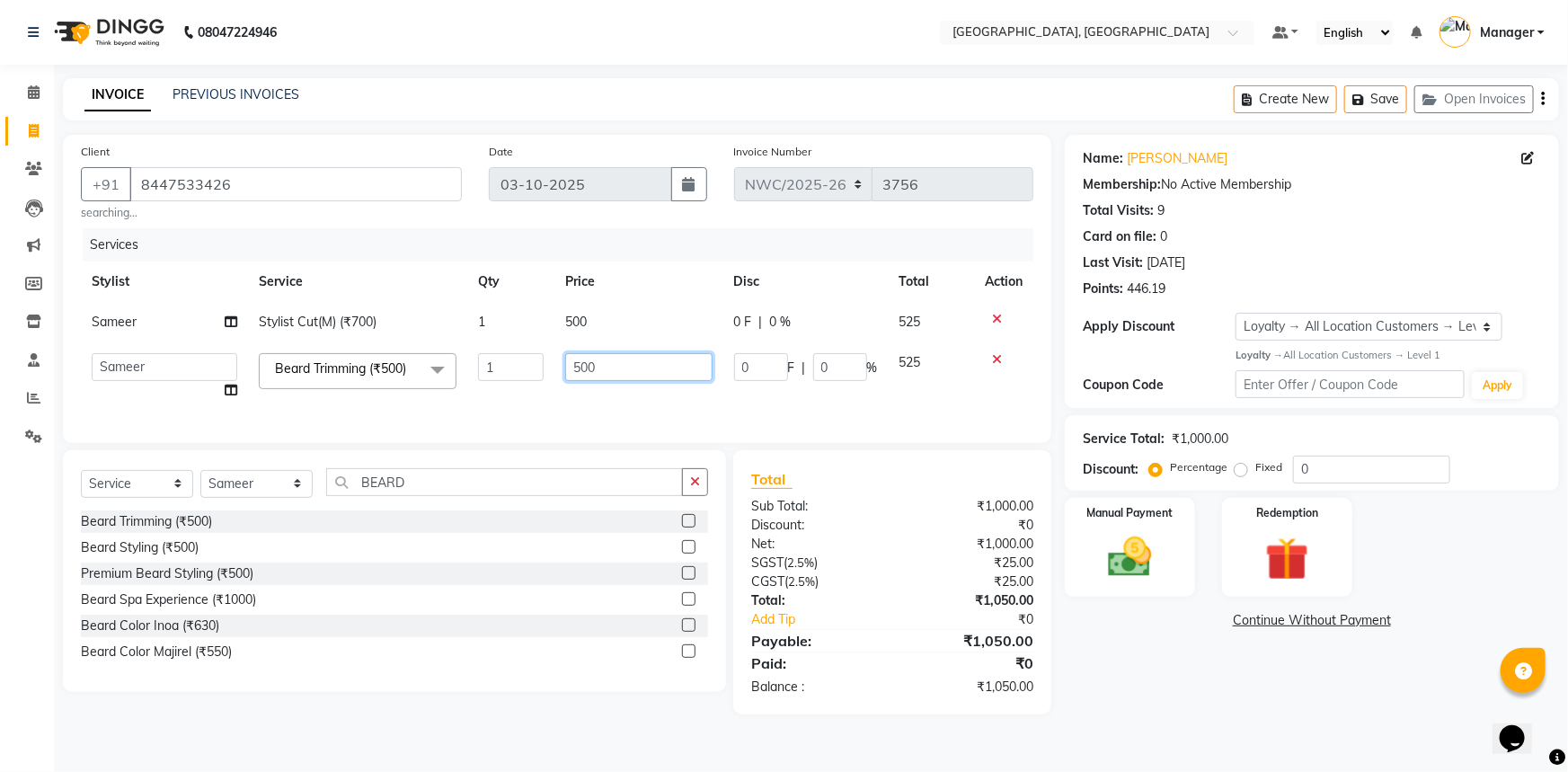
drag, startPoint x: 604, startPoint y: 368, endPoint x: 547, endPoint y: 368, distance: 57.0
click at [547, 368] on tr "Aneeta Ankush-pdct Arshad_asst Arun_pdct Ashish_asst Counter_Sales Faheem Govin…" at bounding box center [557, 375] width 953 height 68
type input "350"
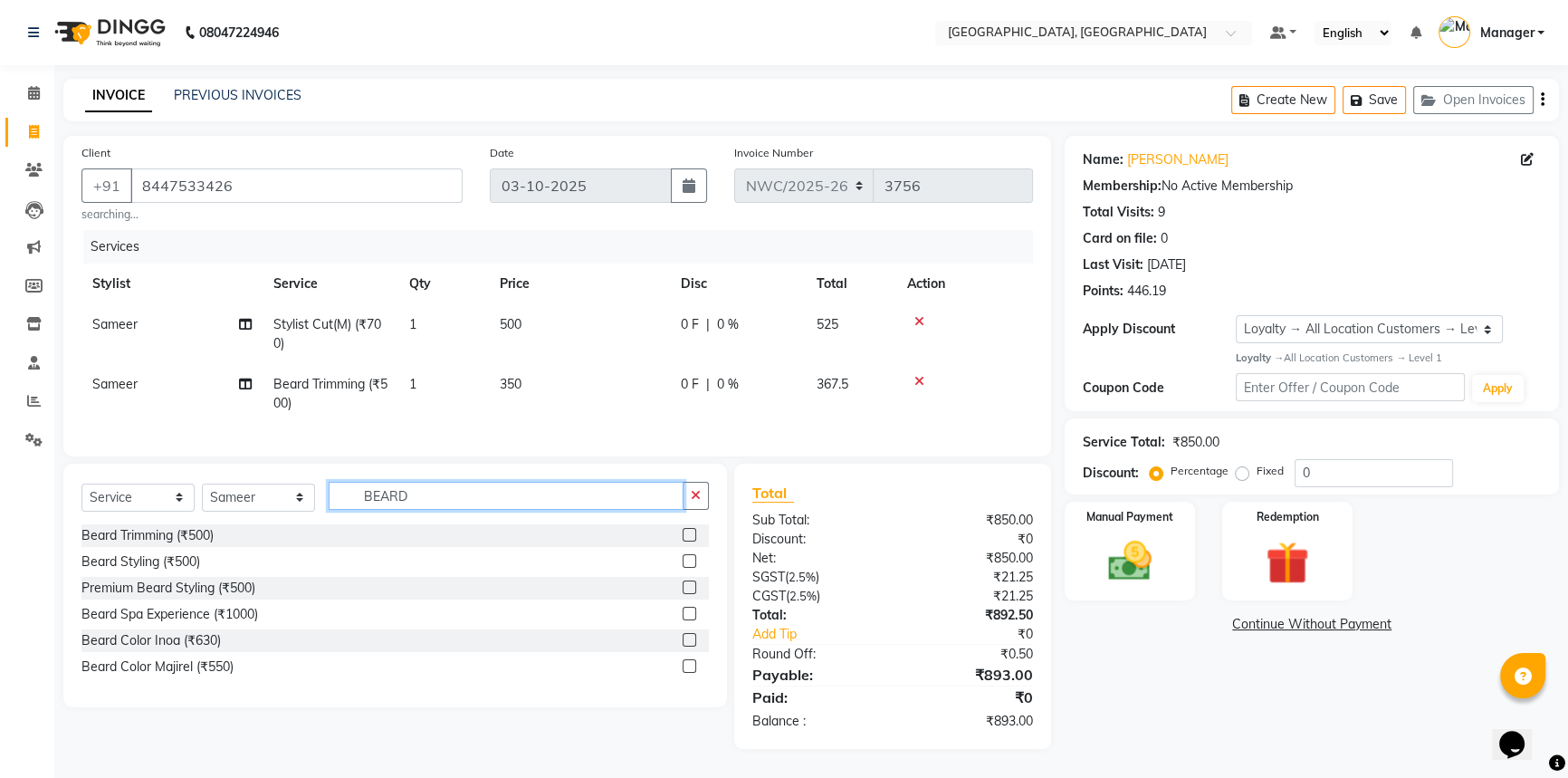
drag, startPoint x: 449, startPoint y: 500, endPoint x: 352, endPoint y: 495, distance: 97.1
click at [352, 495] on input "BEARD" at bounding box center [506, 495] width 355 height 28
type input "THREAD"
click at [699, 547] on div at bounding box center [695, 535] width 26 height 23
click at [692, 541] on label at bounding box center [690, 534] width 13 height 13
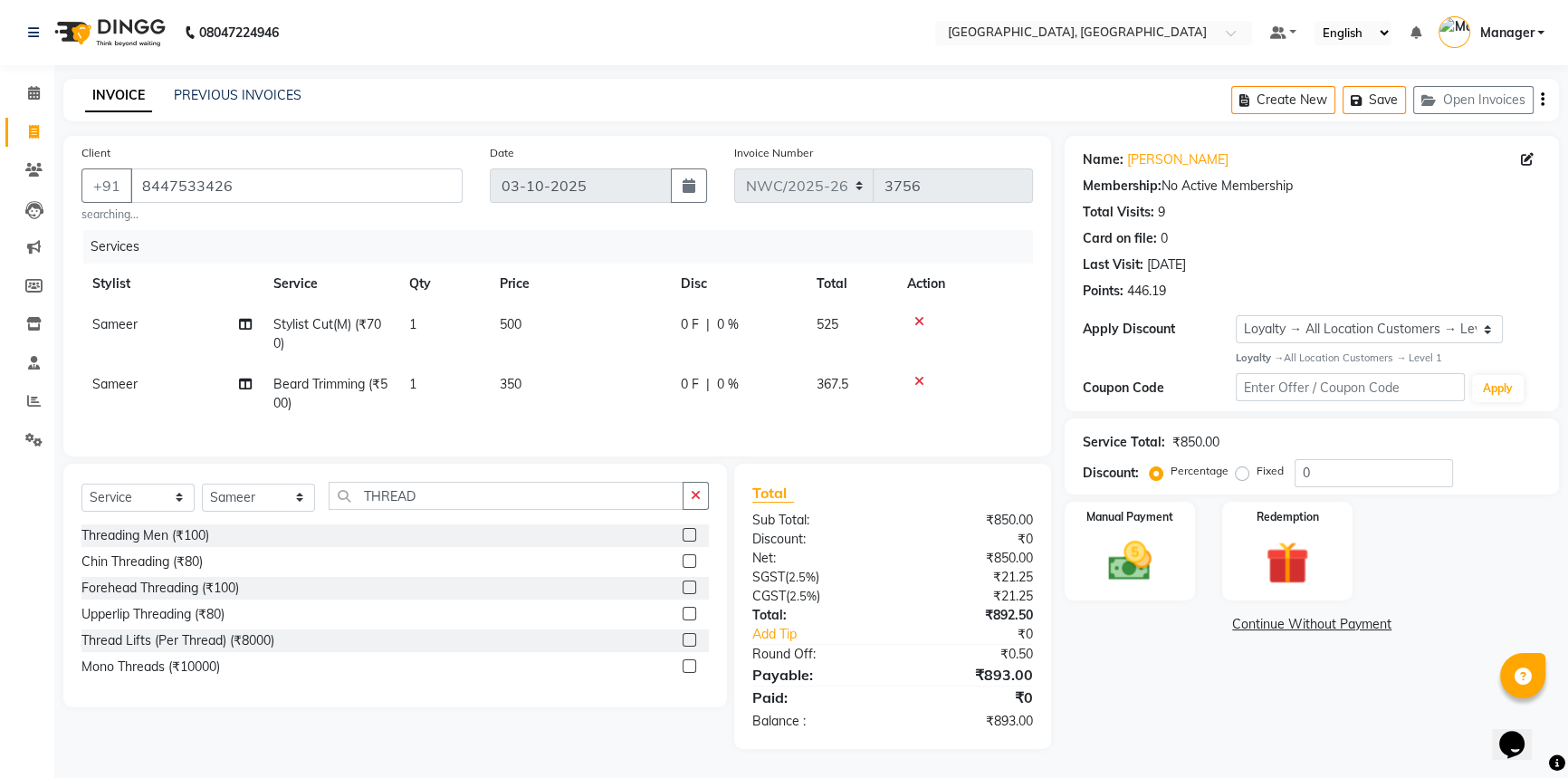
click at [692, 541] on input "checkbox" at bounding box center [689, 535] width 12 height 12
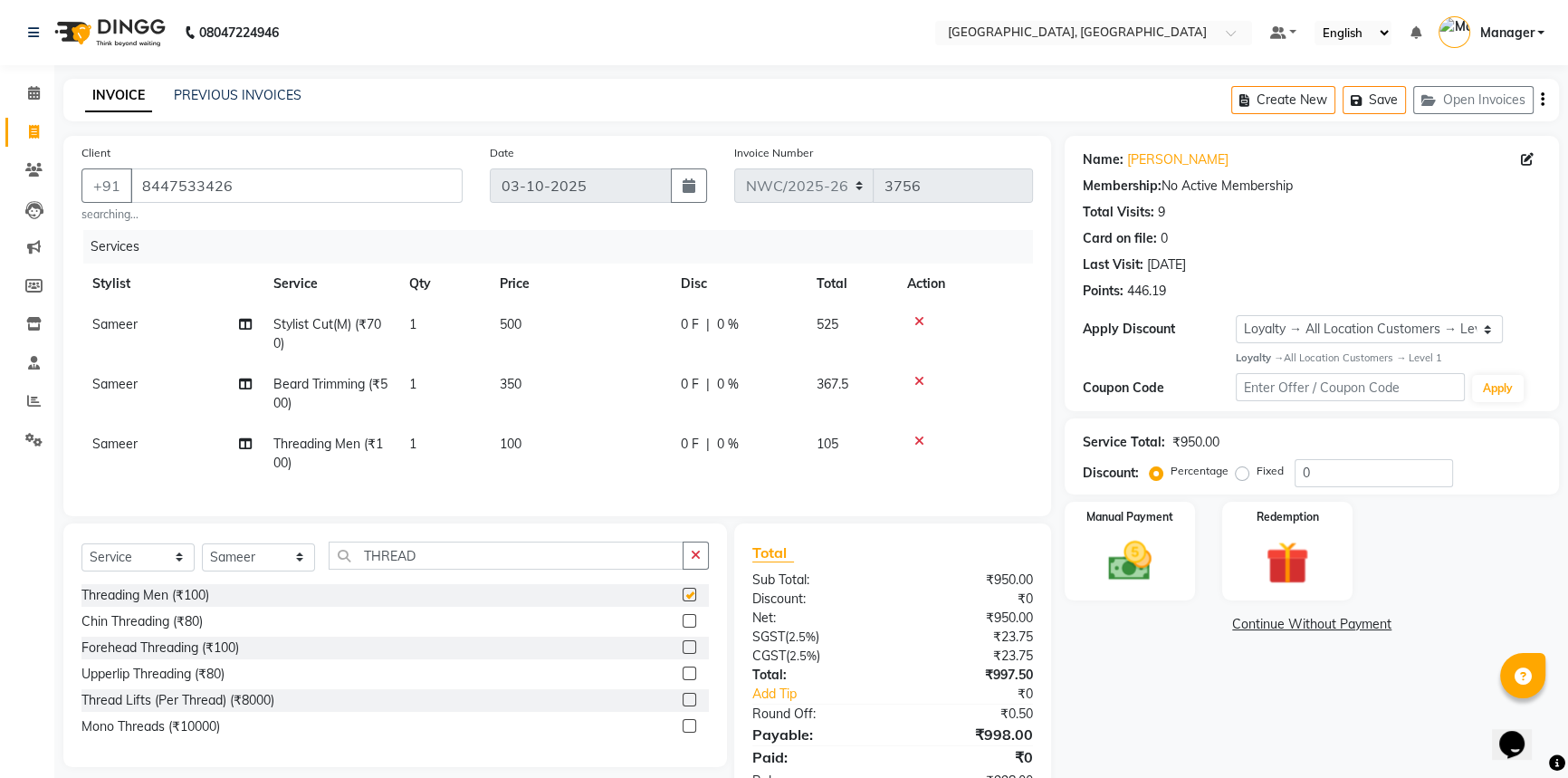
checkbox input "false"
click at [588, 476] on td "100" at bounding box center [580, 454] width 181 height 60
select select "85707"
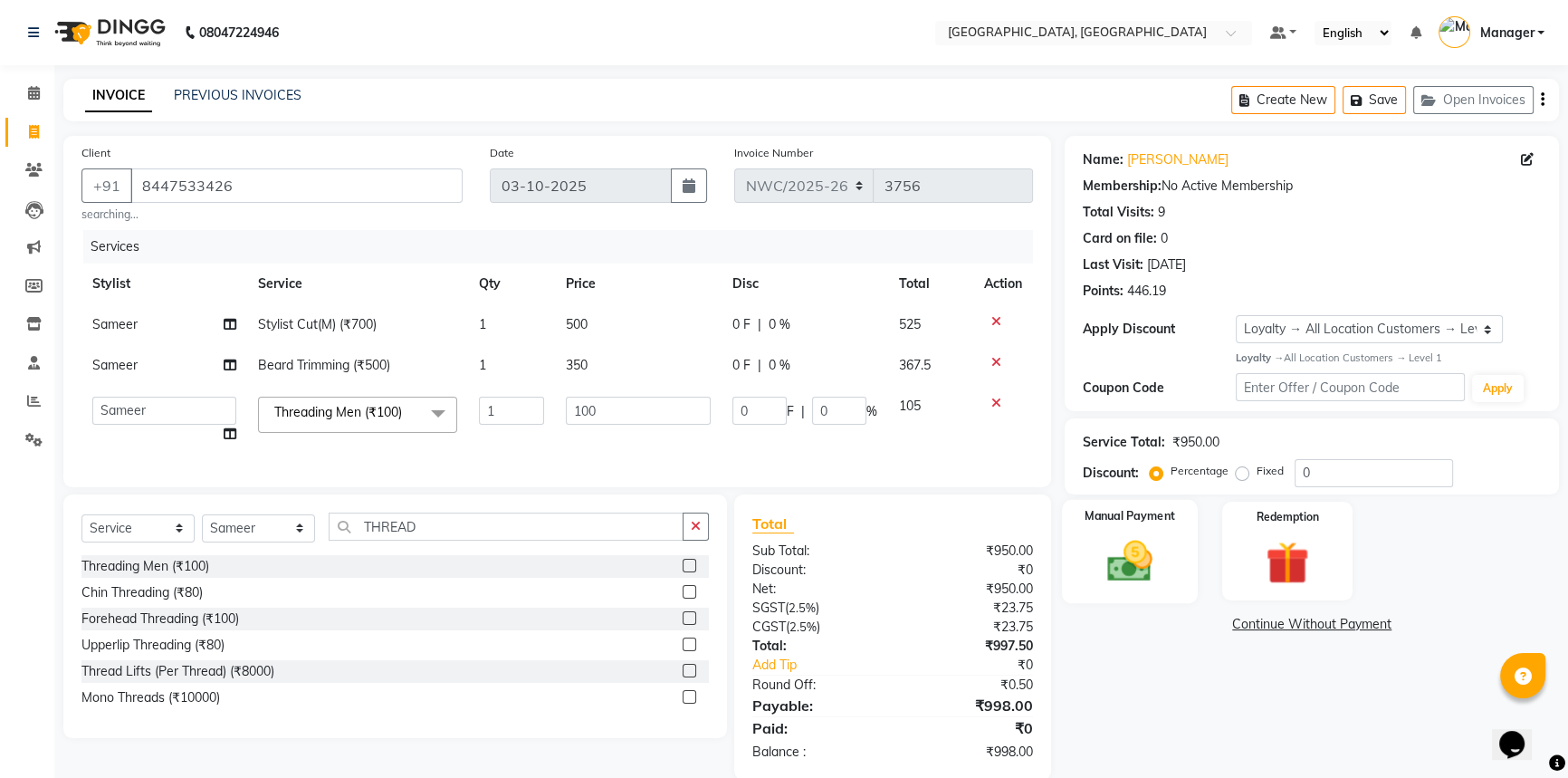
scroll to position [41, 0]
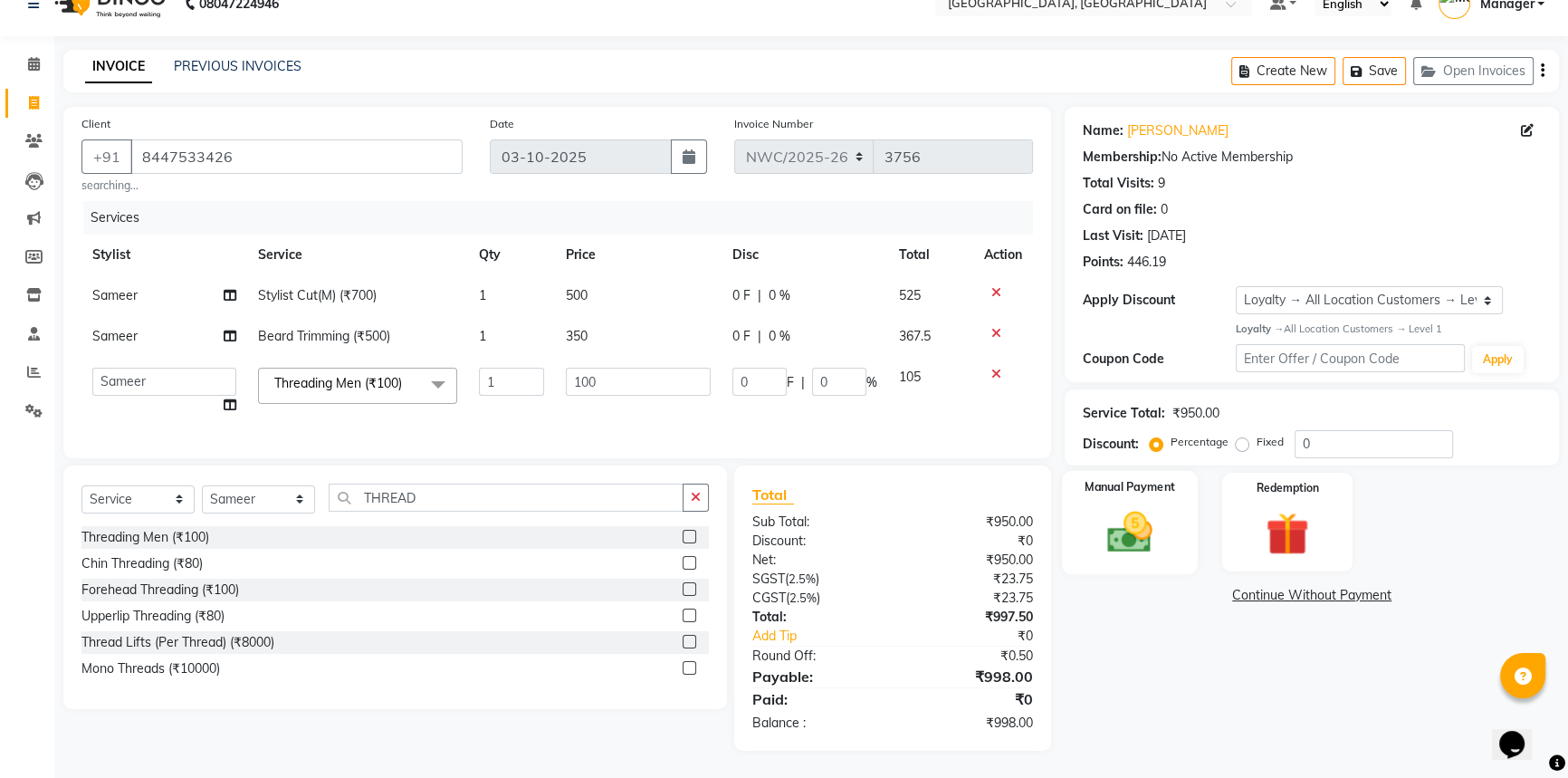
click at [1166, 523] on img at bounding box center [1131, 532] width 73 height 52
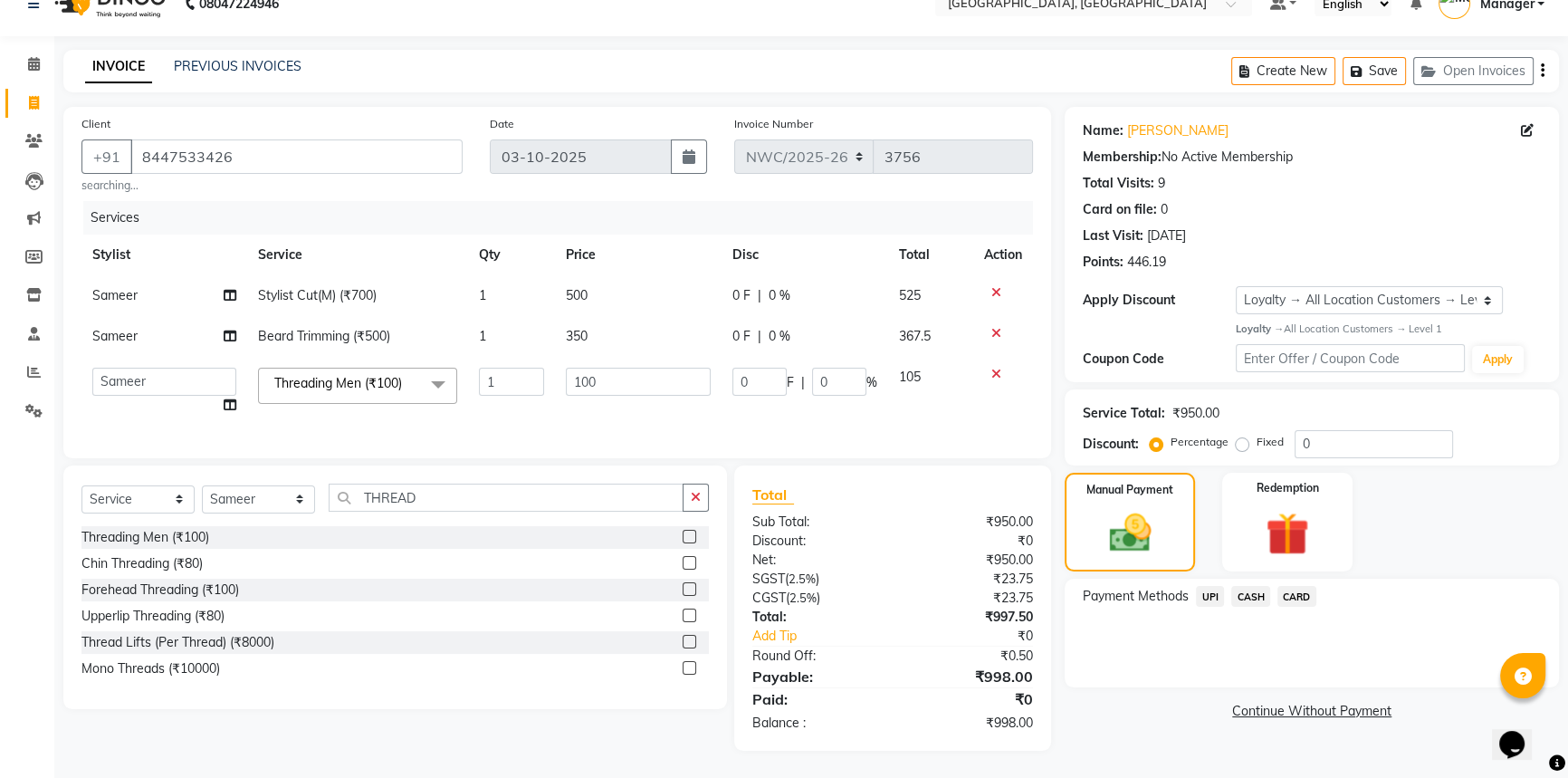
click at [1304, 585] on span "CARD" at bounding box center [1297, 596] width 39 height 21
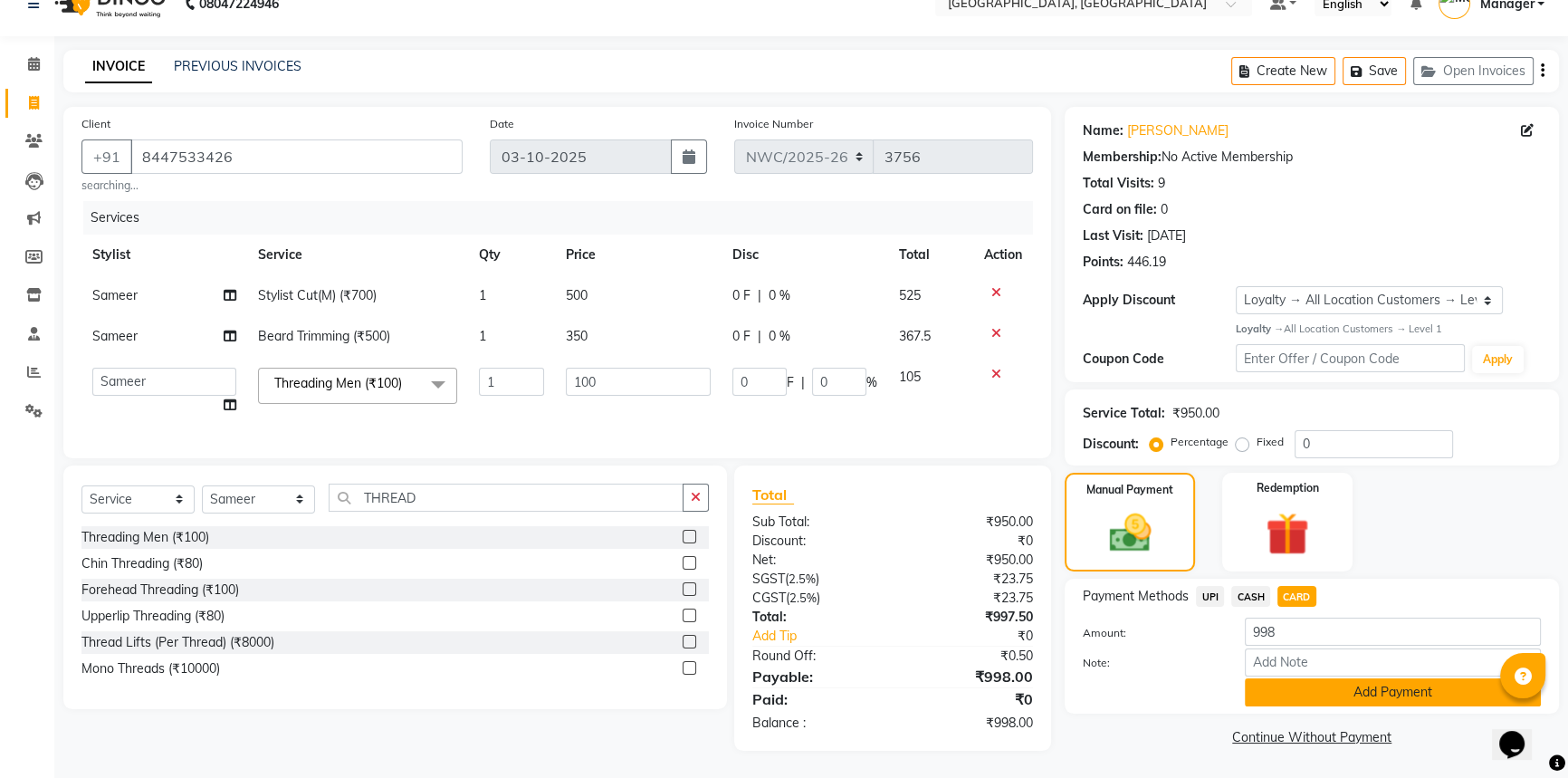
click at [1294, 680] on button "Add Payment" at bounding box center [1393, 691] width 296 height 28
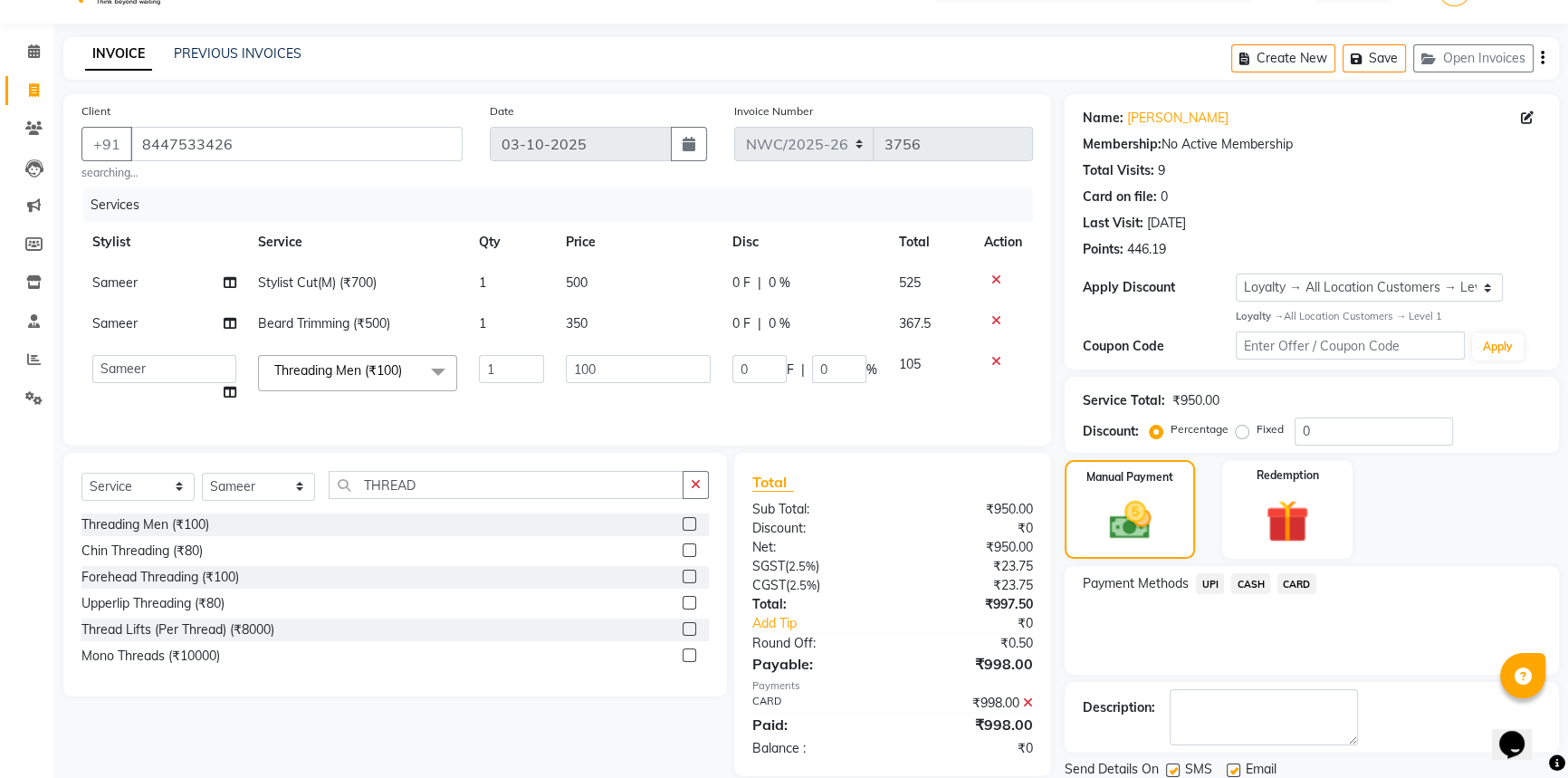
scroll to position [170, 0]
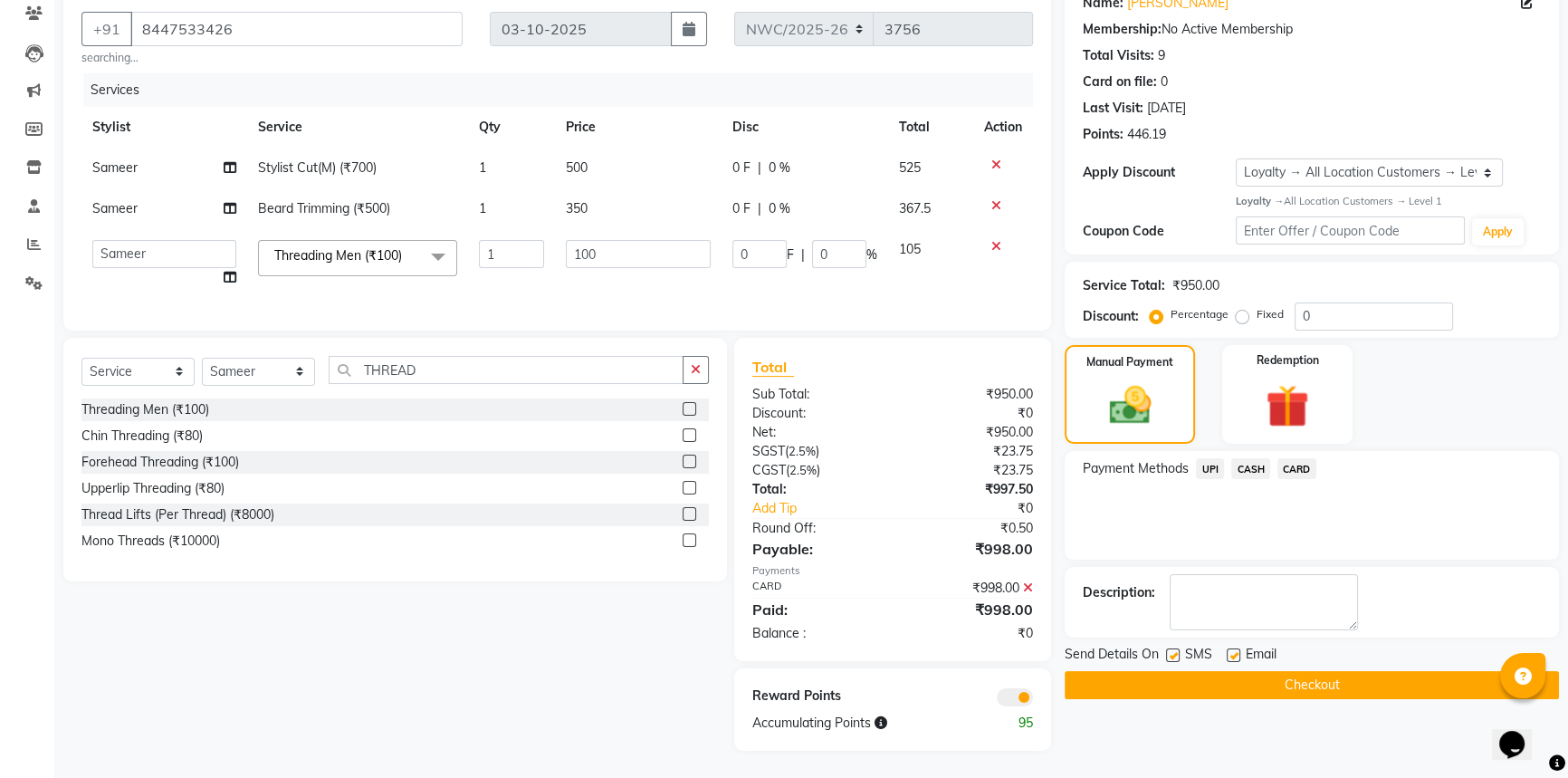
click at [1235, 674] on button "Checkout" at bounding box center [1312, 685] width 494 height 28
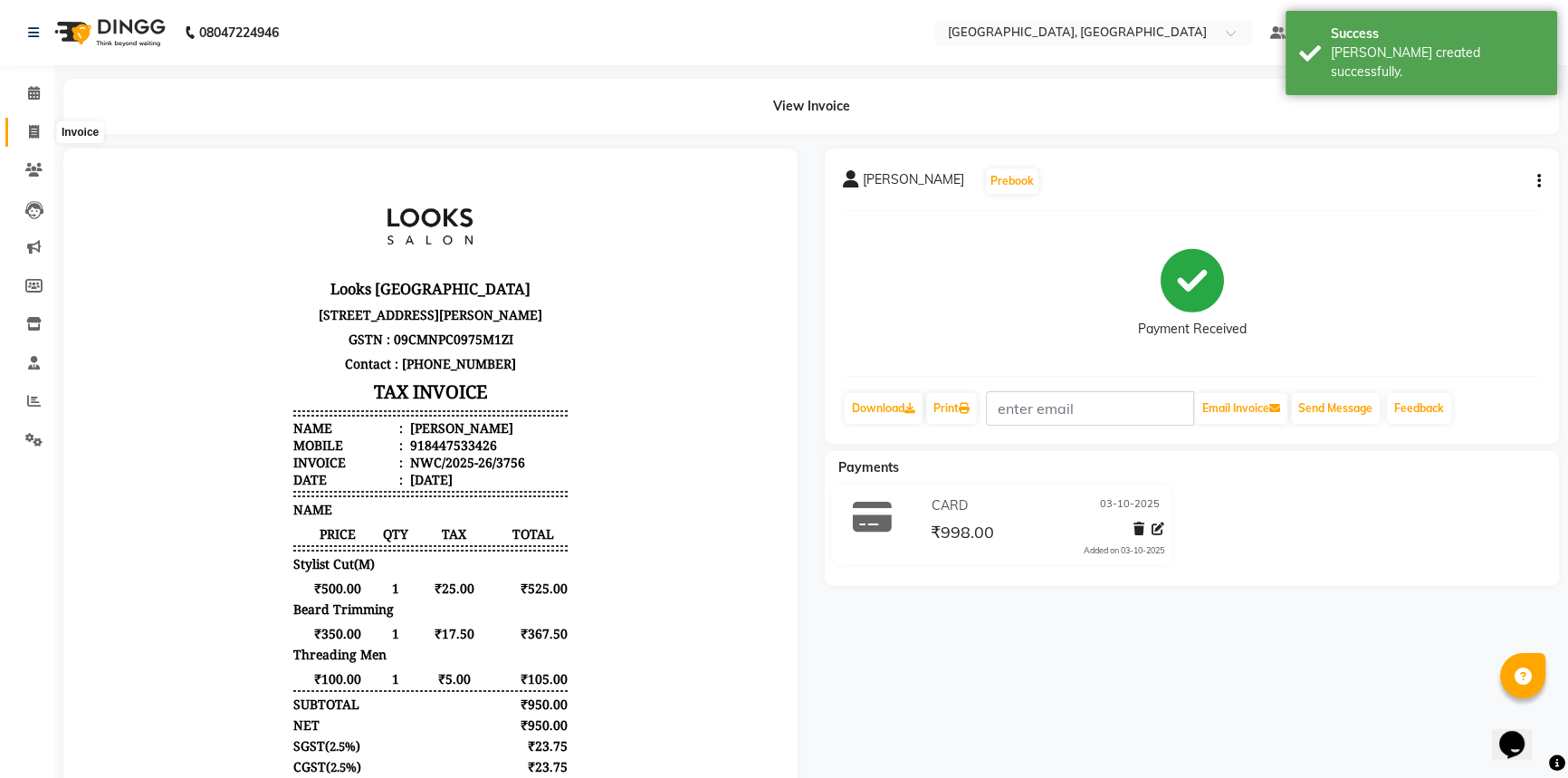
click at [24, 130] on span at bounding box center [34, 133] width 32 height 21
select select "service"
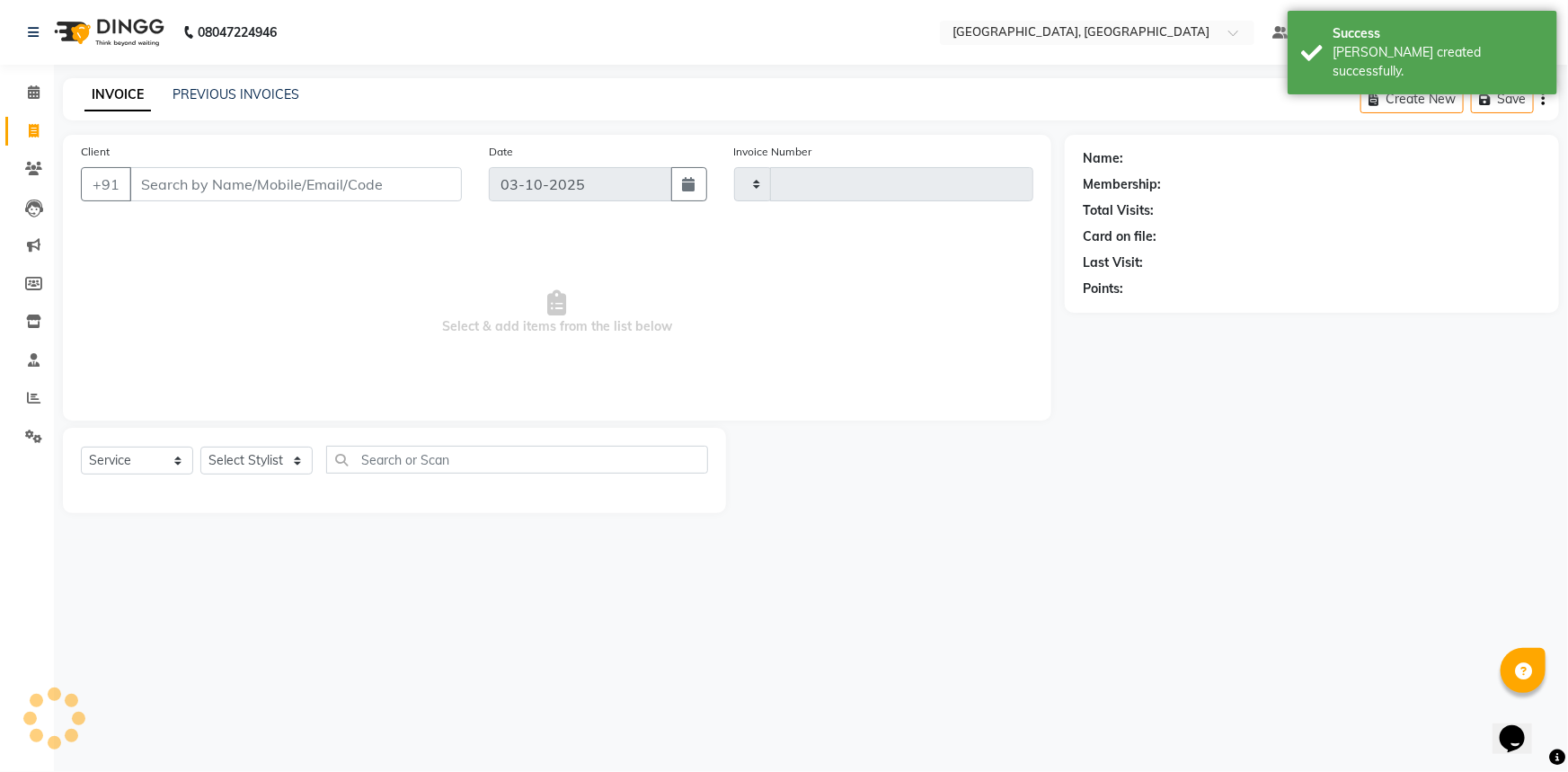
type input "3757"
select select "8574"
click at [18, 95] on span at bounding box center [33, 93] width 32 height 21
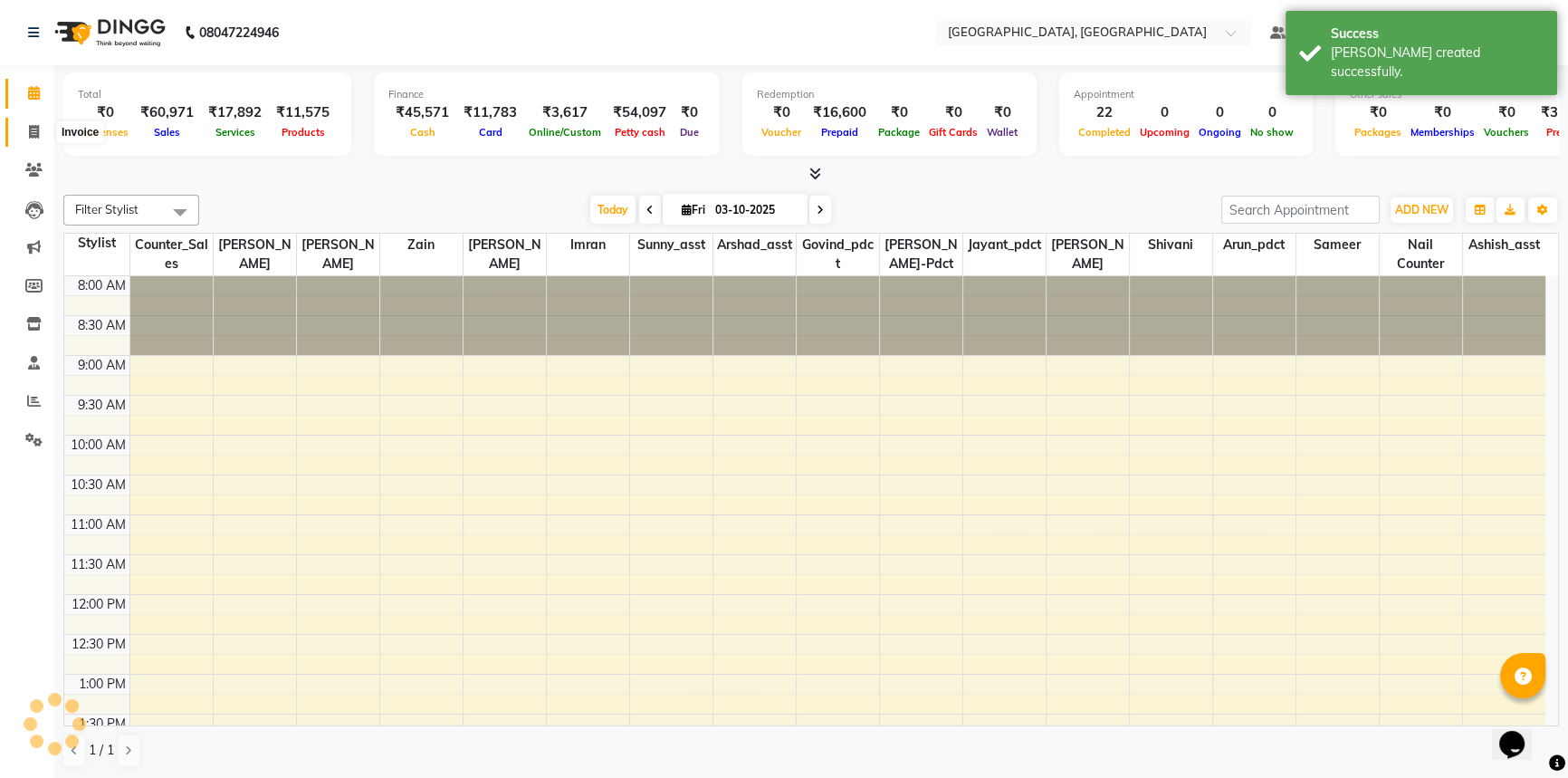
click at [37, 128] on icon at bounding box center [34, 132] width 10 height 13
select select "service"
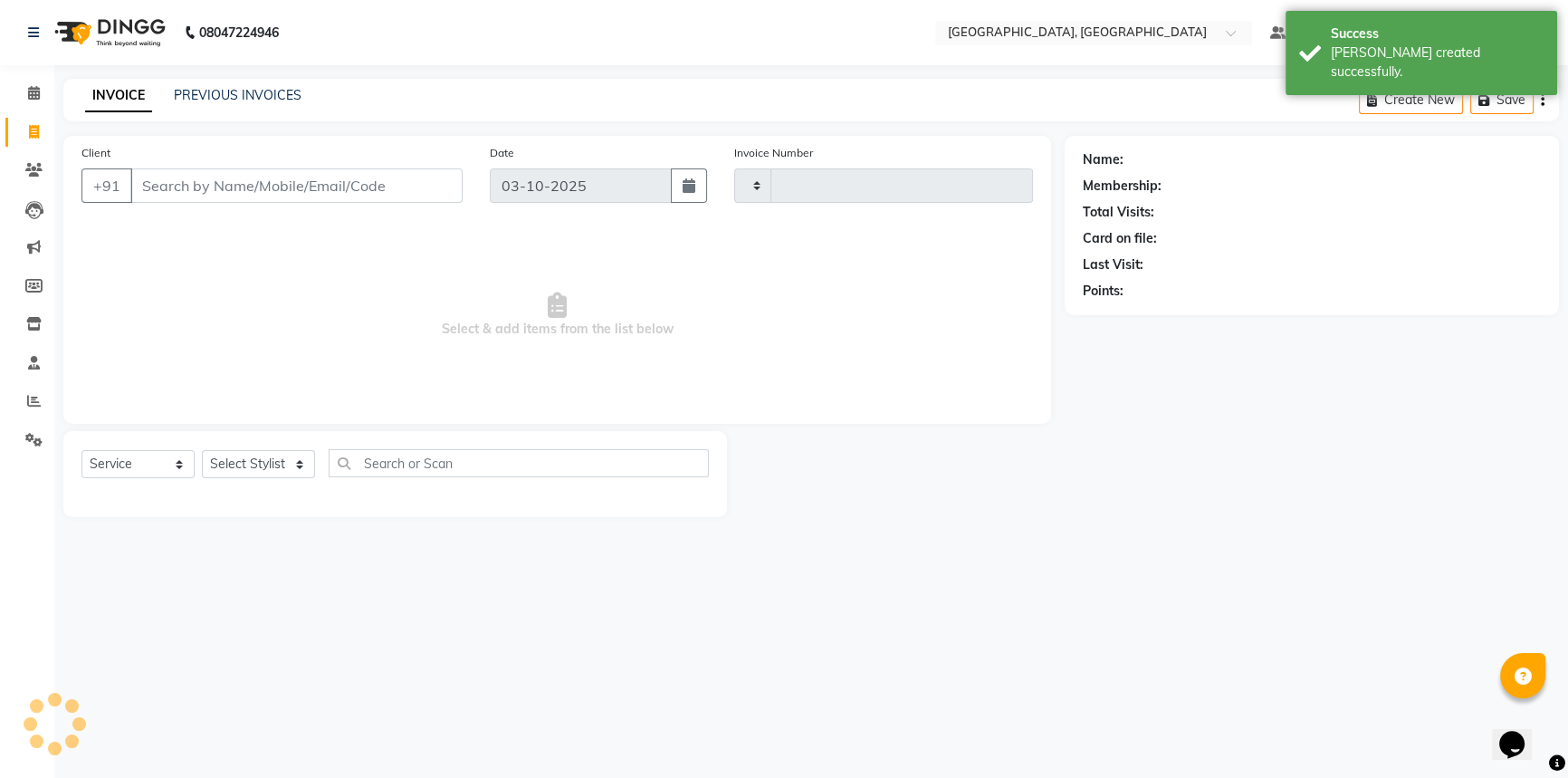
type input "3757"
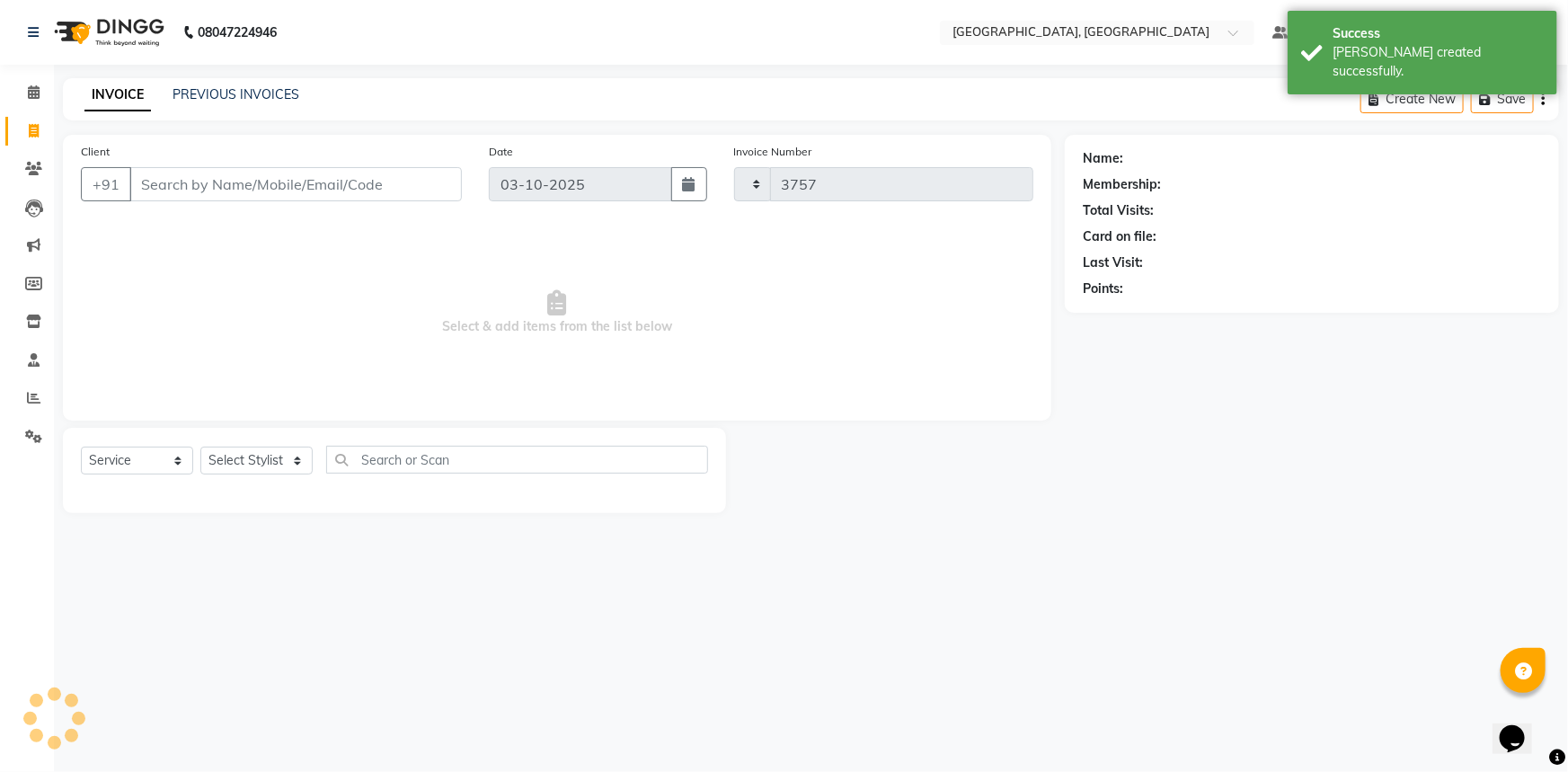
select select "8574"
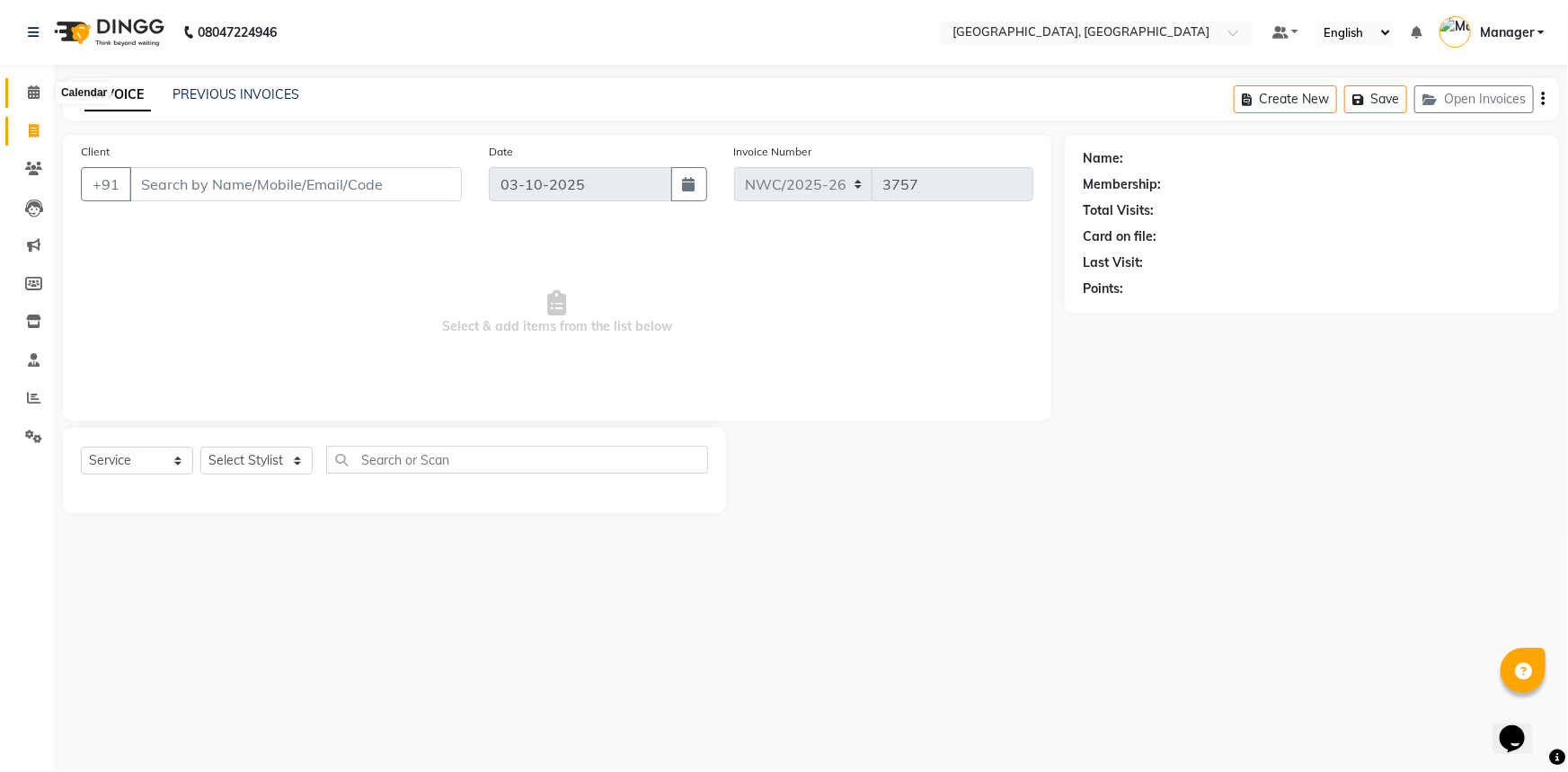
click at [30, 89] on icon at bounding box center [33, 92] width 11 height 13
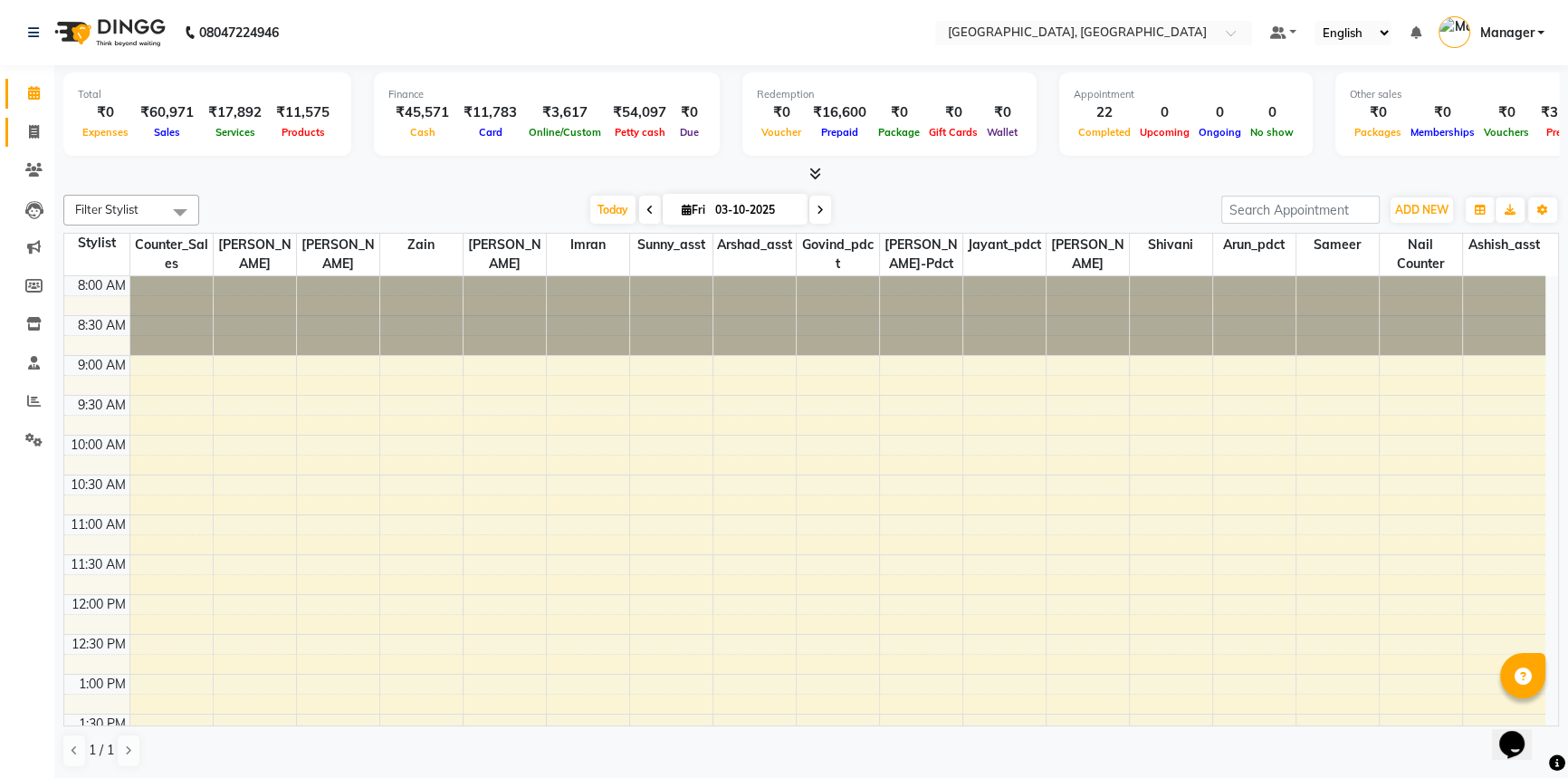
click at [35, 131] on icon at bounding box center [34, 132] width 10 height 13
select select "service"
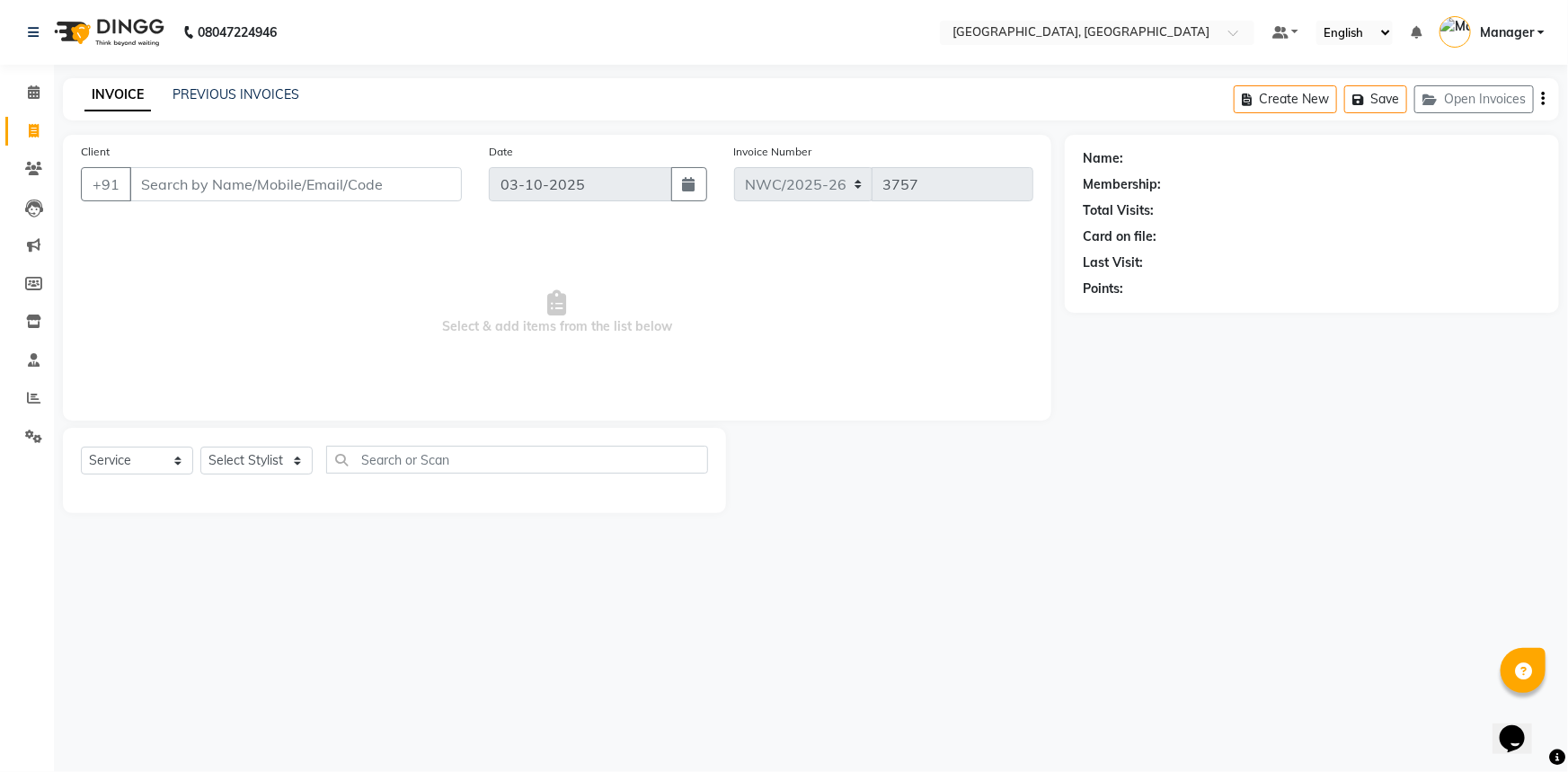
click at [246, 181] on input "Client" at bounding box center [295, 184] width 333 height 34
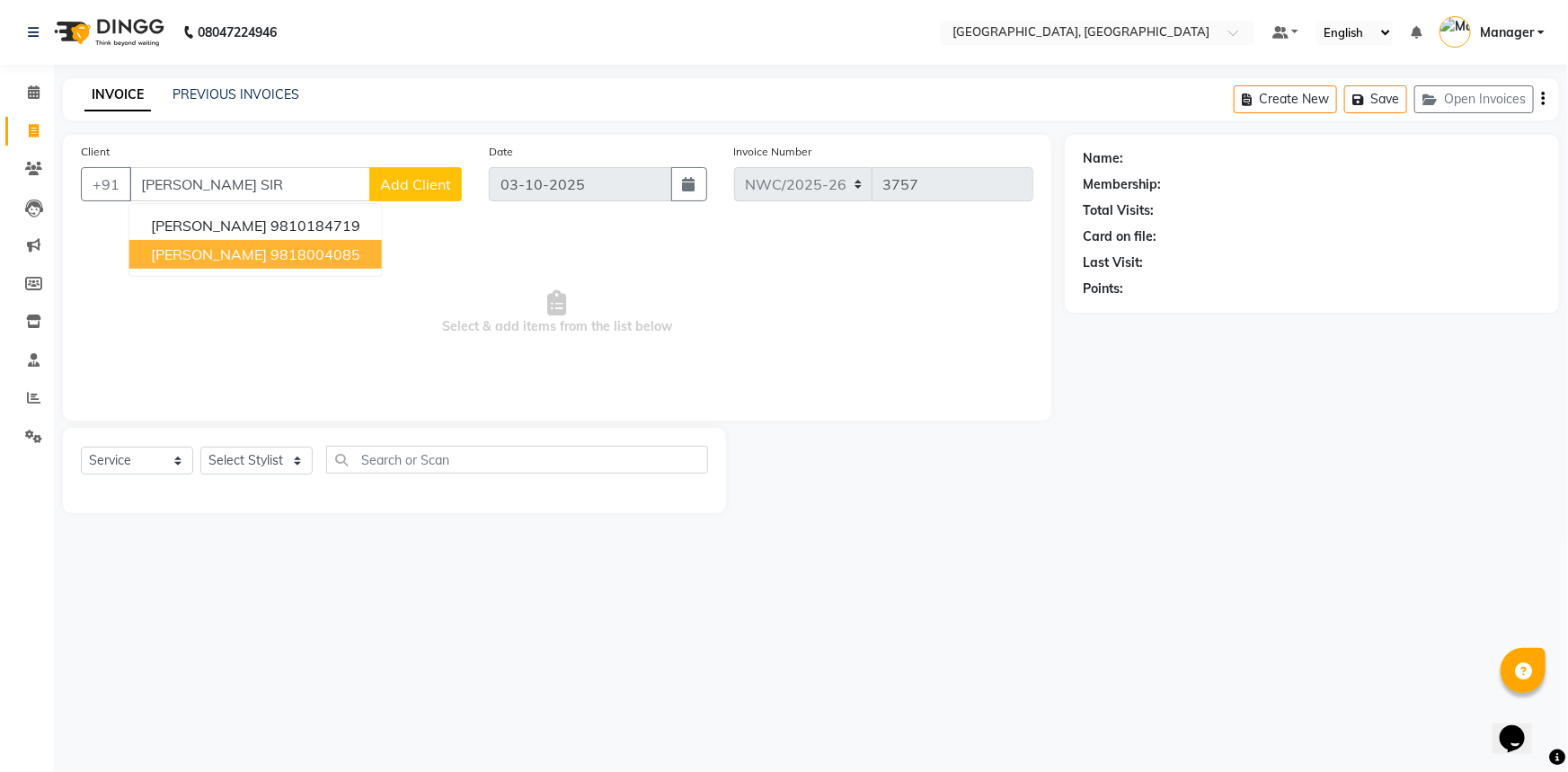
click at [270, 258] on ngb-highlight "9818004085" at bounding box center [315, 254] width 90 height 18
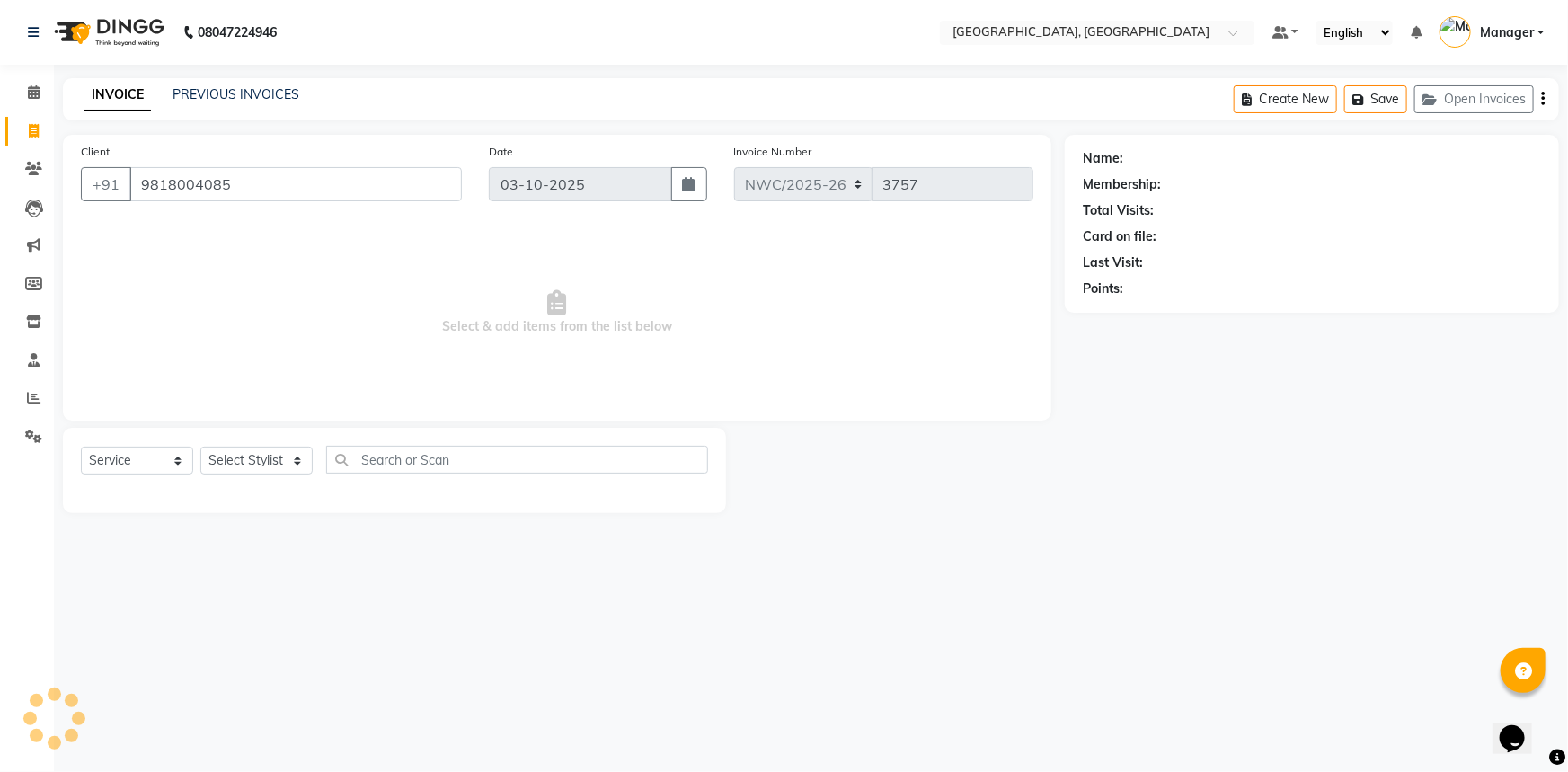
type input "9818004085"
select select "1: Object"
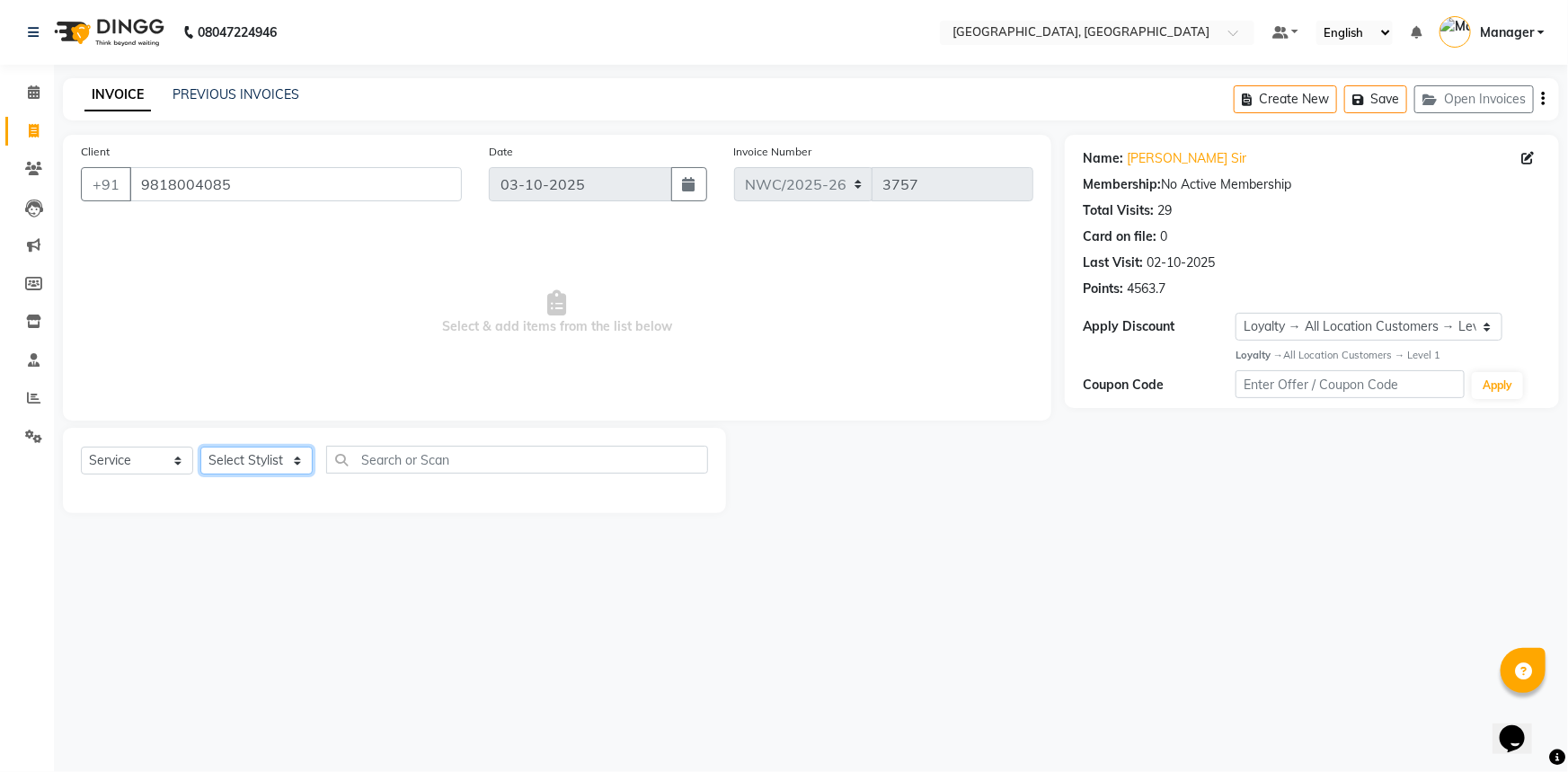
click at [274, 458] on select "Select Stylist Aneeta Ankush-pdct Arshad_asst Arun_pdct Ashish_asst Counter_Sal…" at bounding box center [257, 460] width 113 height 28
select select "84834"
click at [201, 446] on select "Select Stylist Aneeta Ankush-pdct Arshad_asst Arun_pdct Ashish_asst Counter_Sal…" at bounding box center [257, 460] width 113 height 28
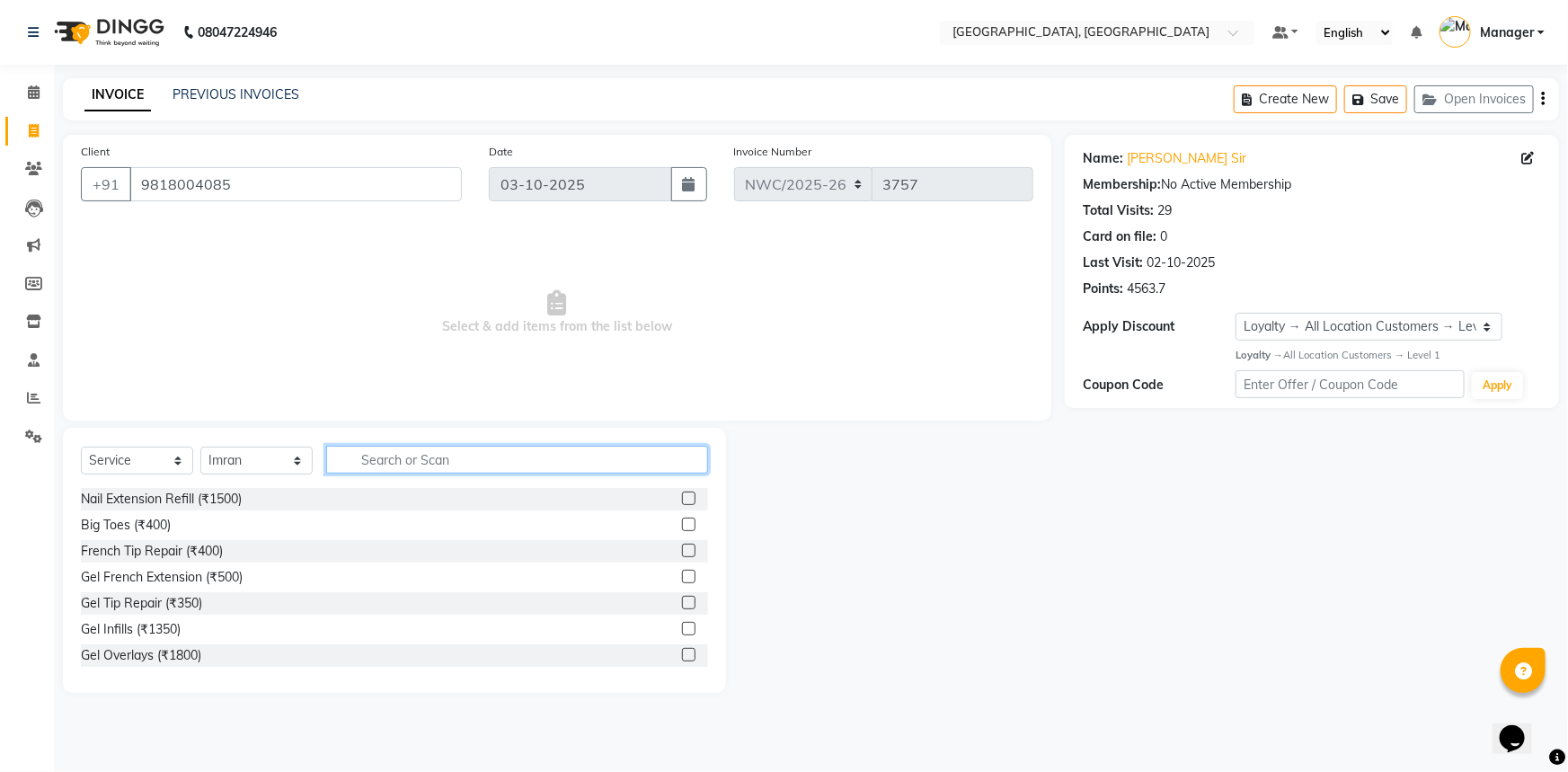
click at [368, 458] on input "text" at bounding box center [517, 459] width 382 height 28
type input "CUT"
click at [682, 523] on label at bounding box center [689, 525] width 13 height 13
click at [682, 523] on input "checkbox" at bounding box center [688, 525] width 11 height 11
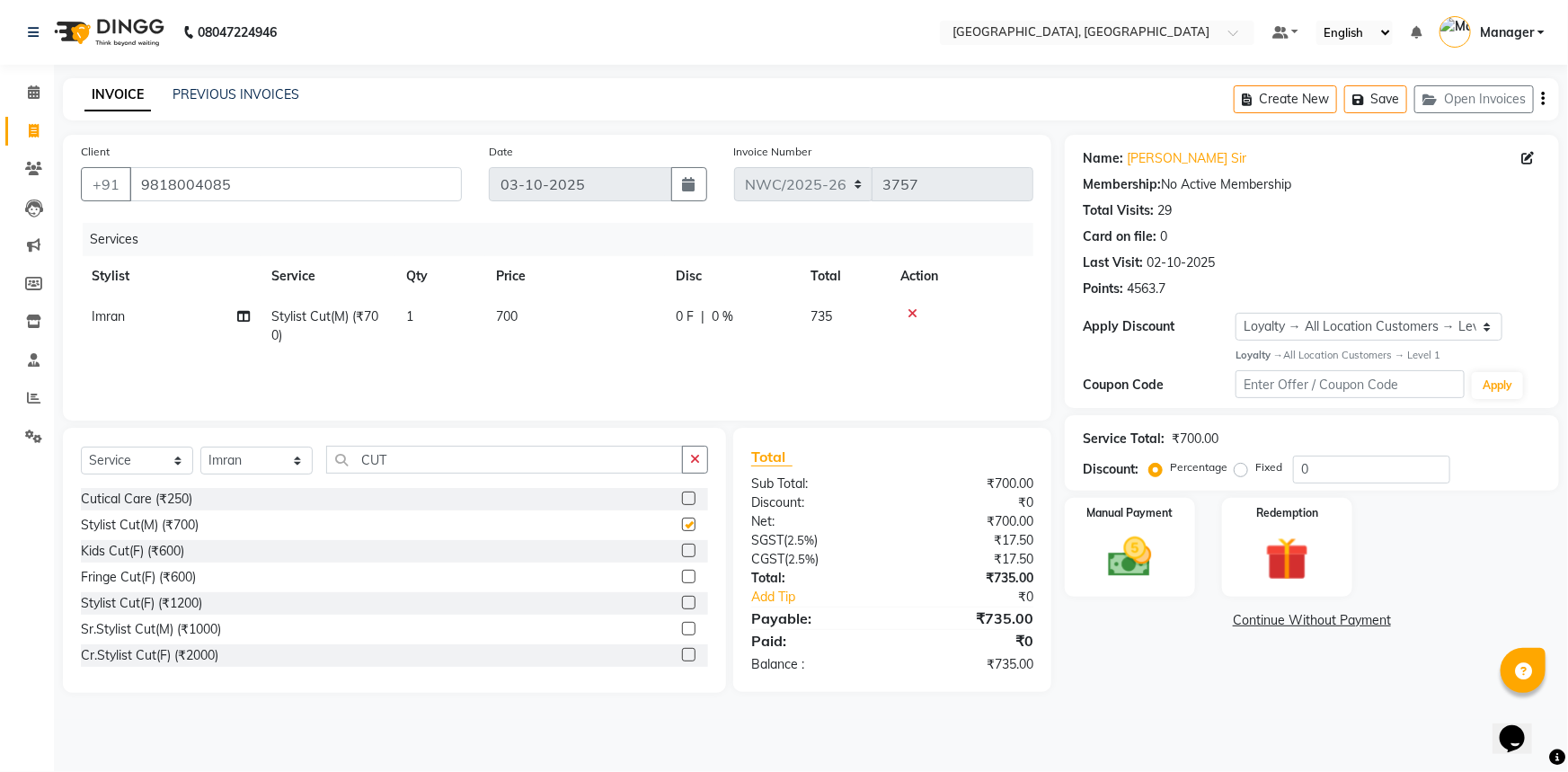
checkbox input "false"
click at [539, 332] on td "700" at bounding box center [575, 326] width 180 height 59
select select "84834"
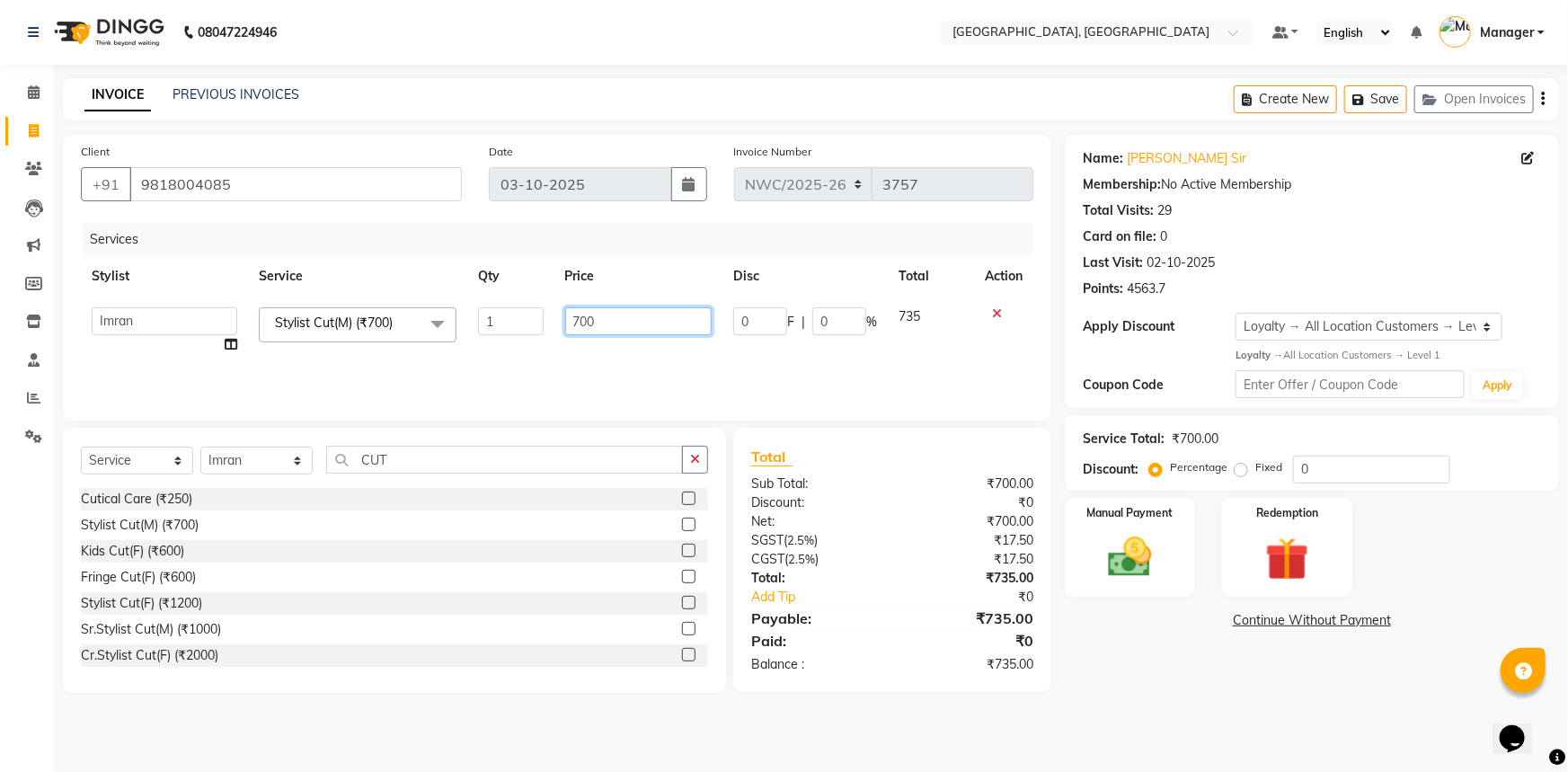
click at [555, 327] on td "700" at bounding box center [638, 330] width 169 height 68
type input "500"
click at [536, 362] on div "Services Stylist Service Qty Price Disc Total Action Aneeta Ankush-pdct Arshad_…" at bounding box center [557, 312] width 953 height 180
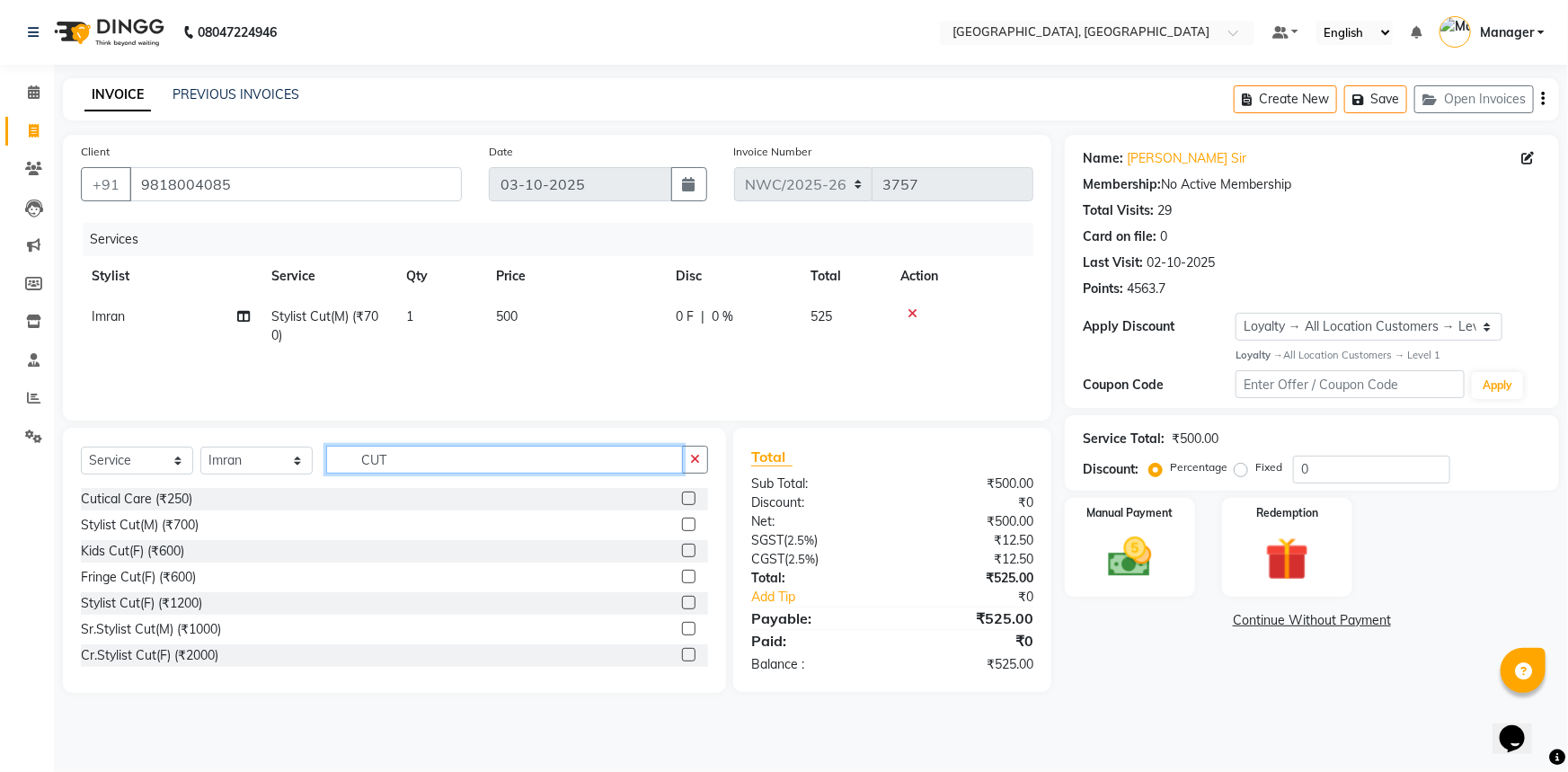
drag, startPoint x: 396, startPoint y: 458, endPoint x: 352, endPoint y: 458, distance: 44.0
click at [352, 458] on input "CUT" at bounding box center [504, 459] width 356 height 28
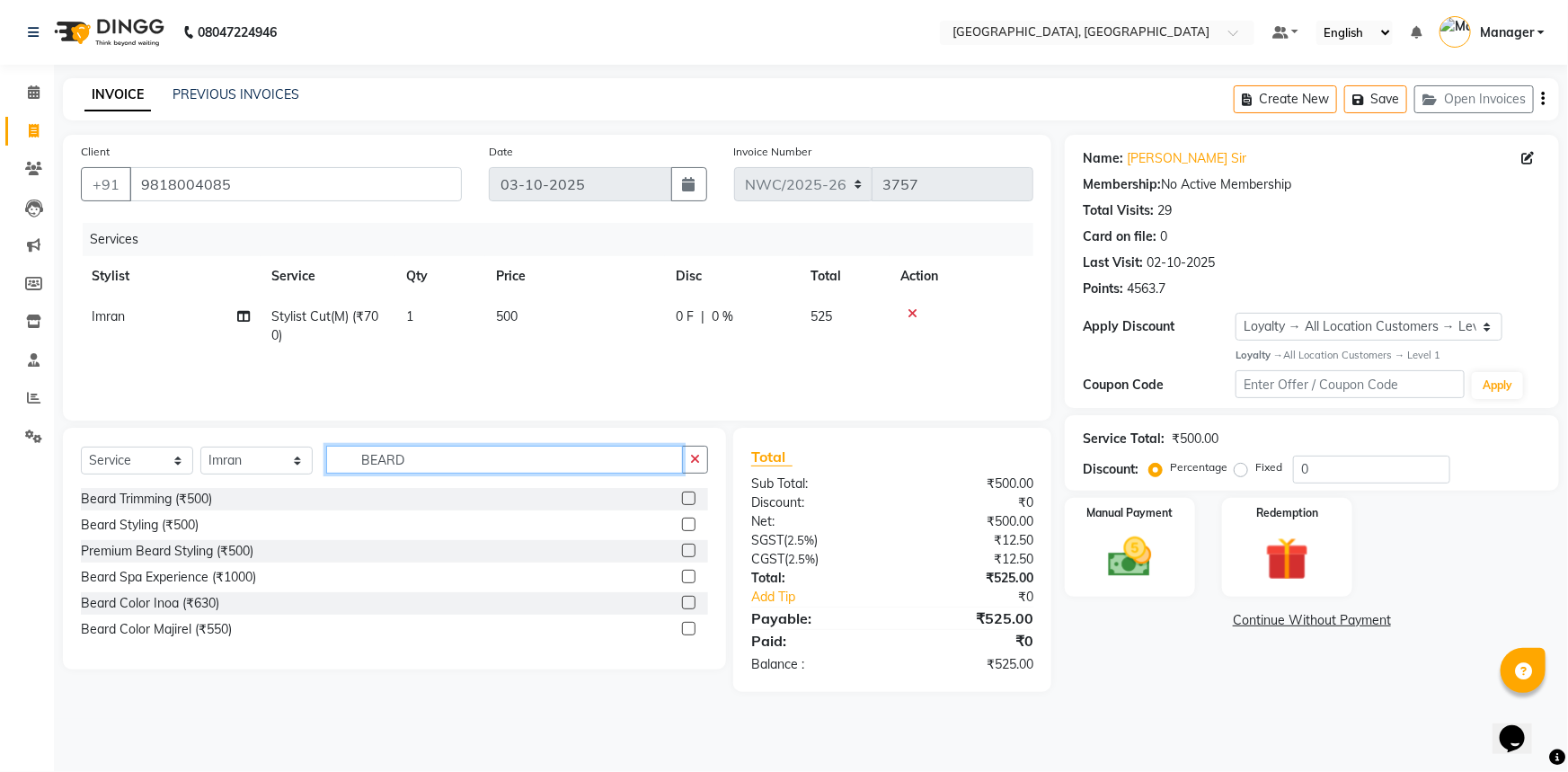
type input "BEARD"
click at [689, 497] on label at bounding box center [689, 498] width 13 height 13
click at [689, 497] on input "checkbox" at bounding box center [688, 499] width 11 height 11
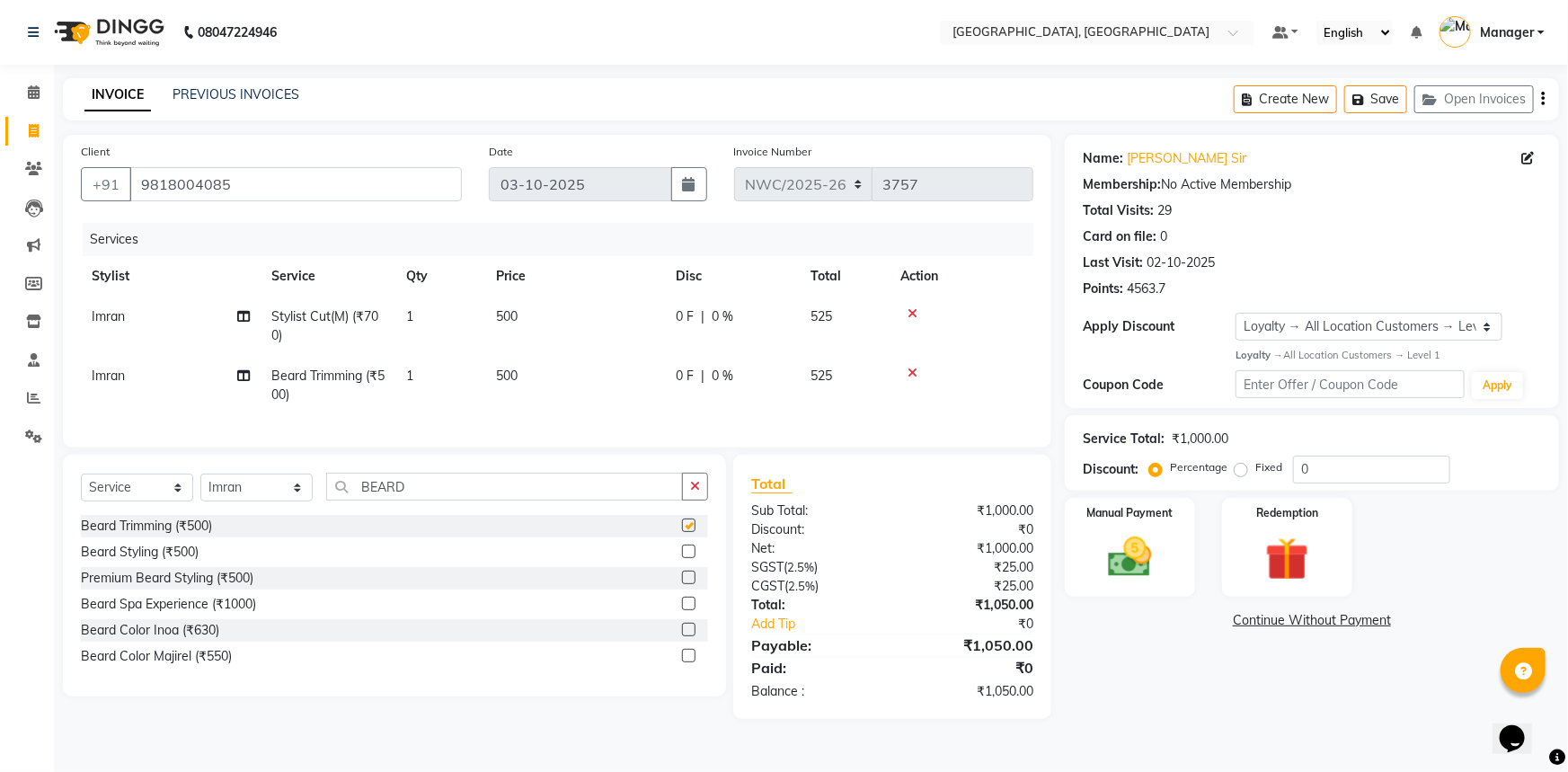
checkbox input "false"
click at [536, 377] on td "500" at bounding box center [575, 385] width 180 height 59
select select "84834"
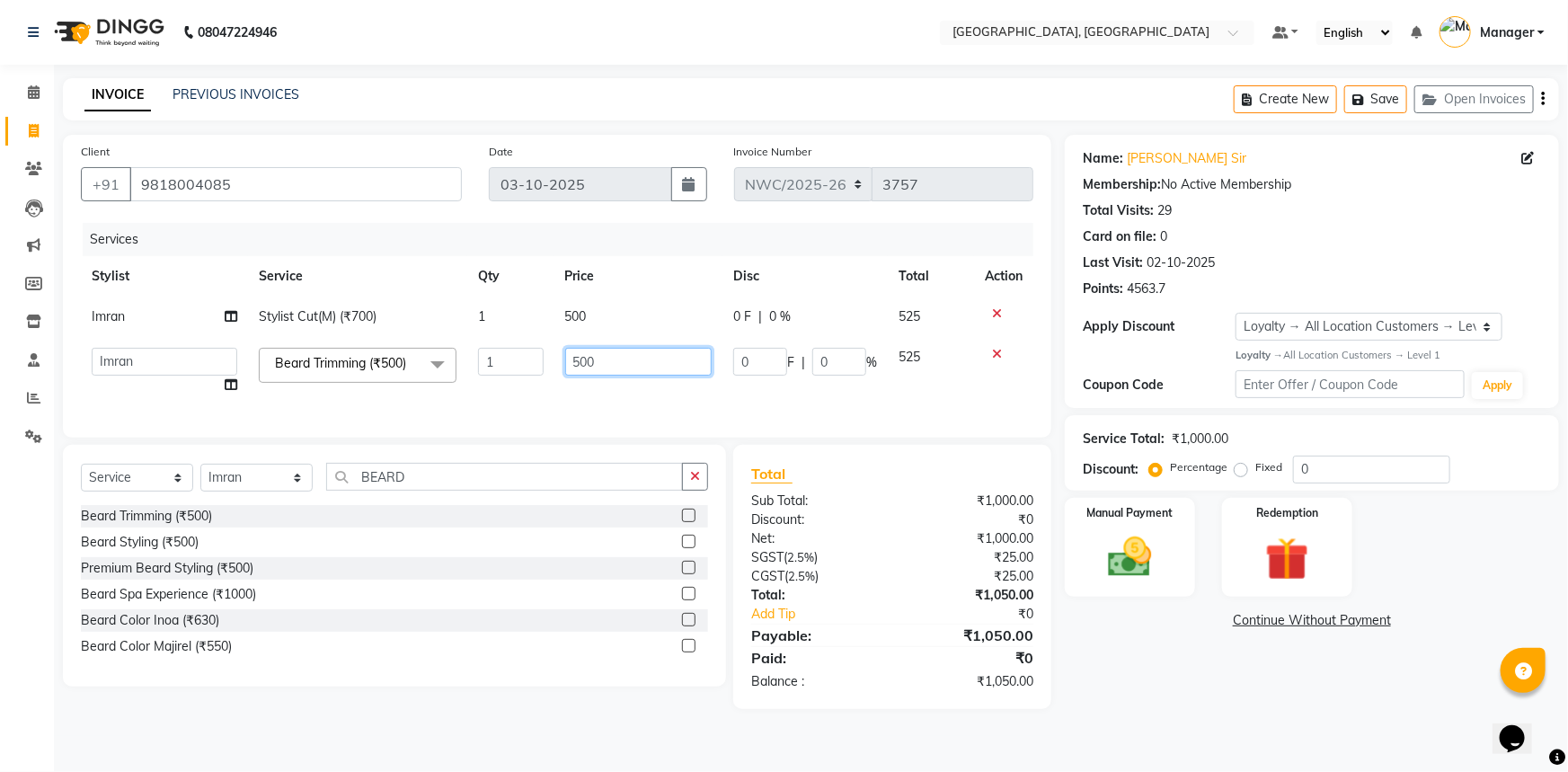
drag, startPoint x: 610, startPoint y: 368, endPoint x: 556, endPoint y: 397, distance: 61.3
click at [548, 383] on tr "Aneeta Ankush-pdct Arshad_asst Arun_pdct Ashish_asst Counter_Sales Faheem Govin…" at bounding box center [557, 371] width 953 height 68
type input "350"
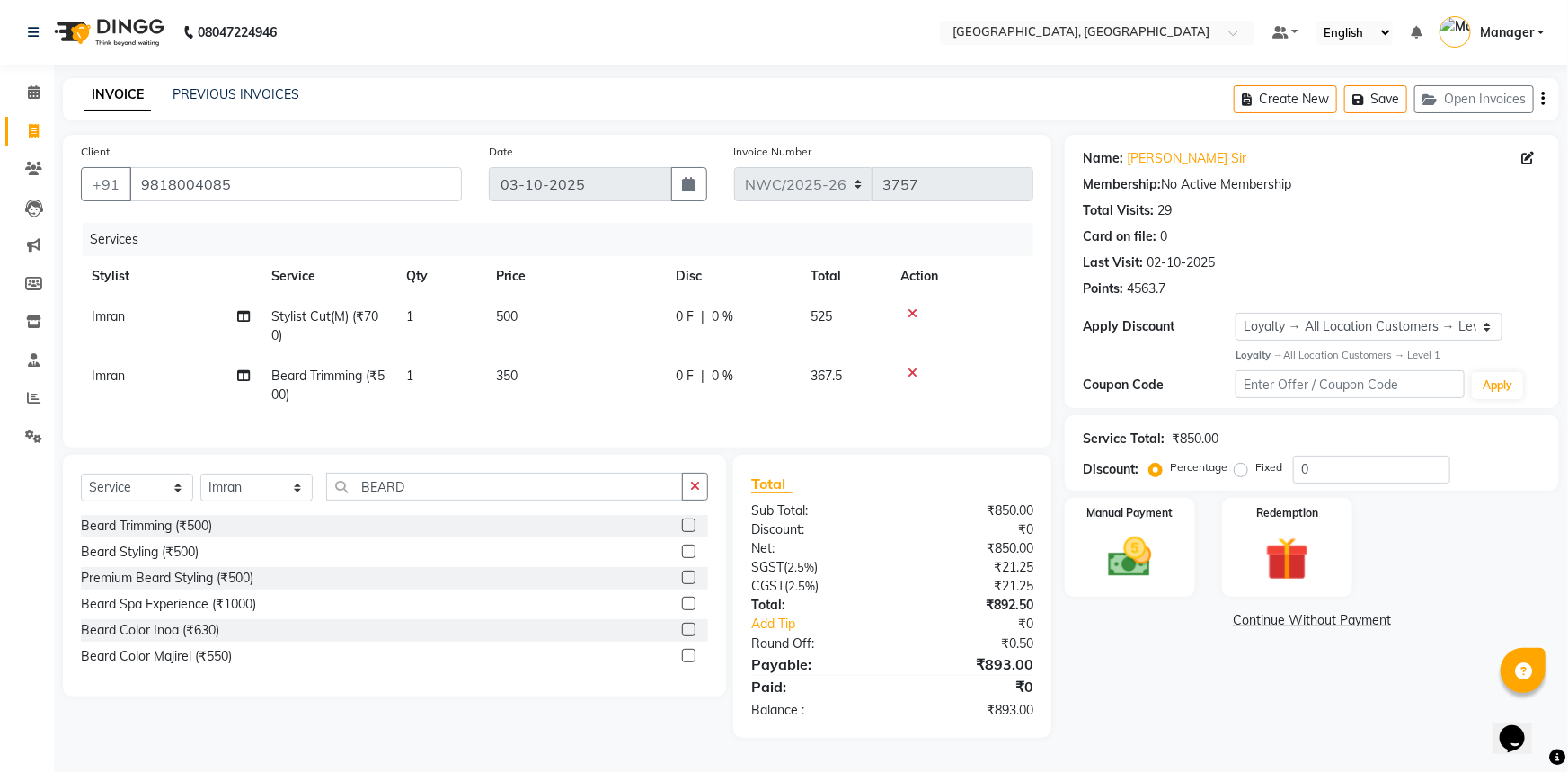
click at [675, 343] on tbody "Imran Stylist Cut(M) (₹700) 1 500 0 F | 0 % 525 Imran Beard Trimming (₹500) 1 3…" at bounding box center [557, 355] width 953 height 118
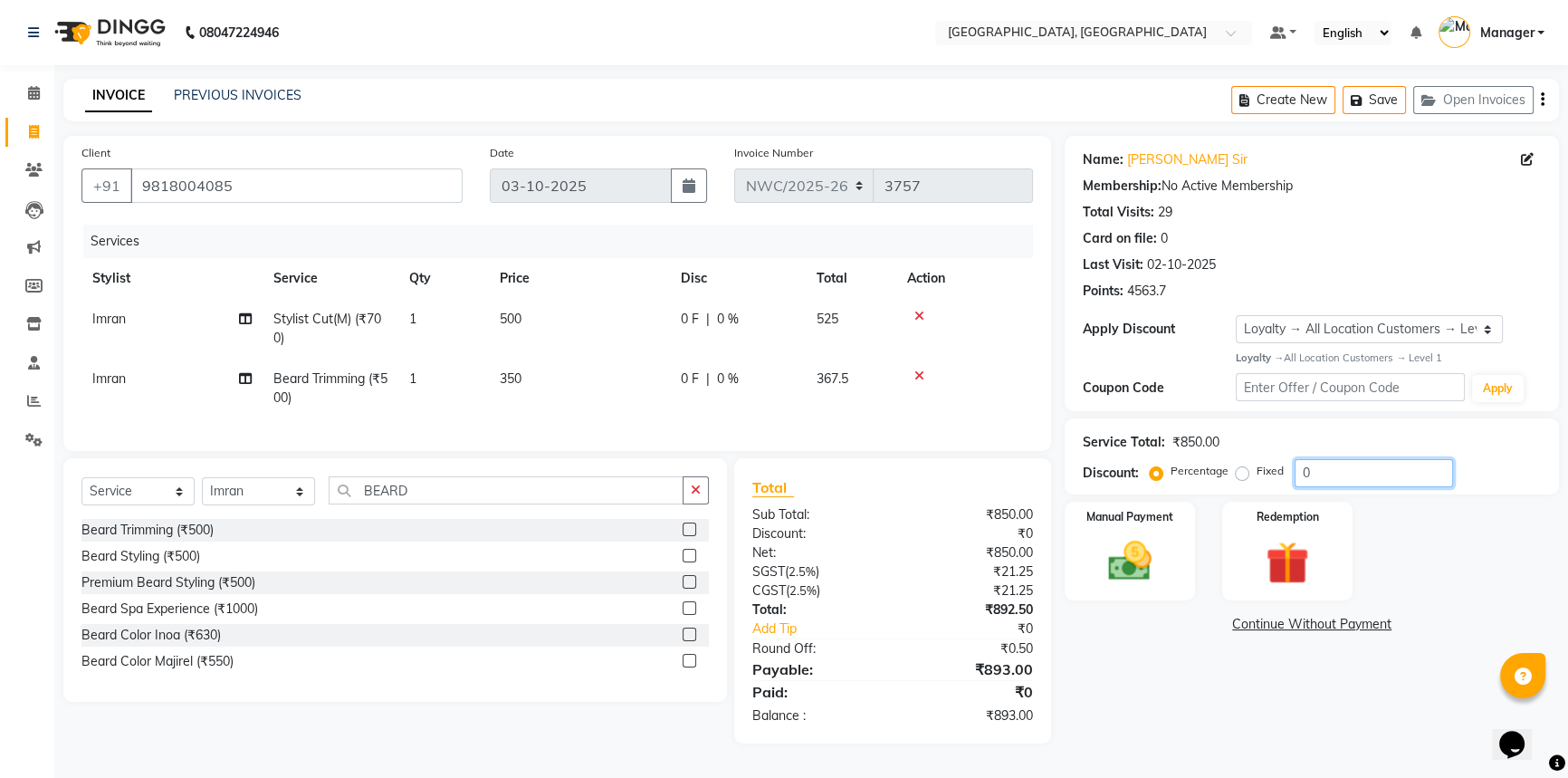
drag, startPoint x: 1321, startPoint y: 475, endPoint x: 1267, endPoint y: 473, distance: 54.0
click at [1267, 473] on div "Percentage Fixed 0" at bounding box center [1303, 473] width 300 height 28
type input "35"
click at [1433, 567] on div "Manual Payment Redemption" at bounding box center [1313, 551] width 522 height 99
click at [1140, 571] on img at bounding box center [1131, 561] width 73 height 52
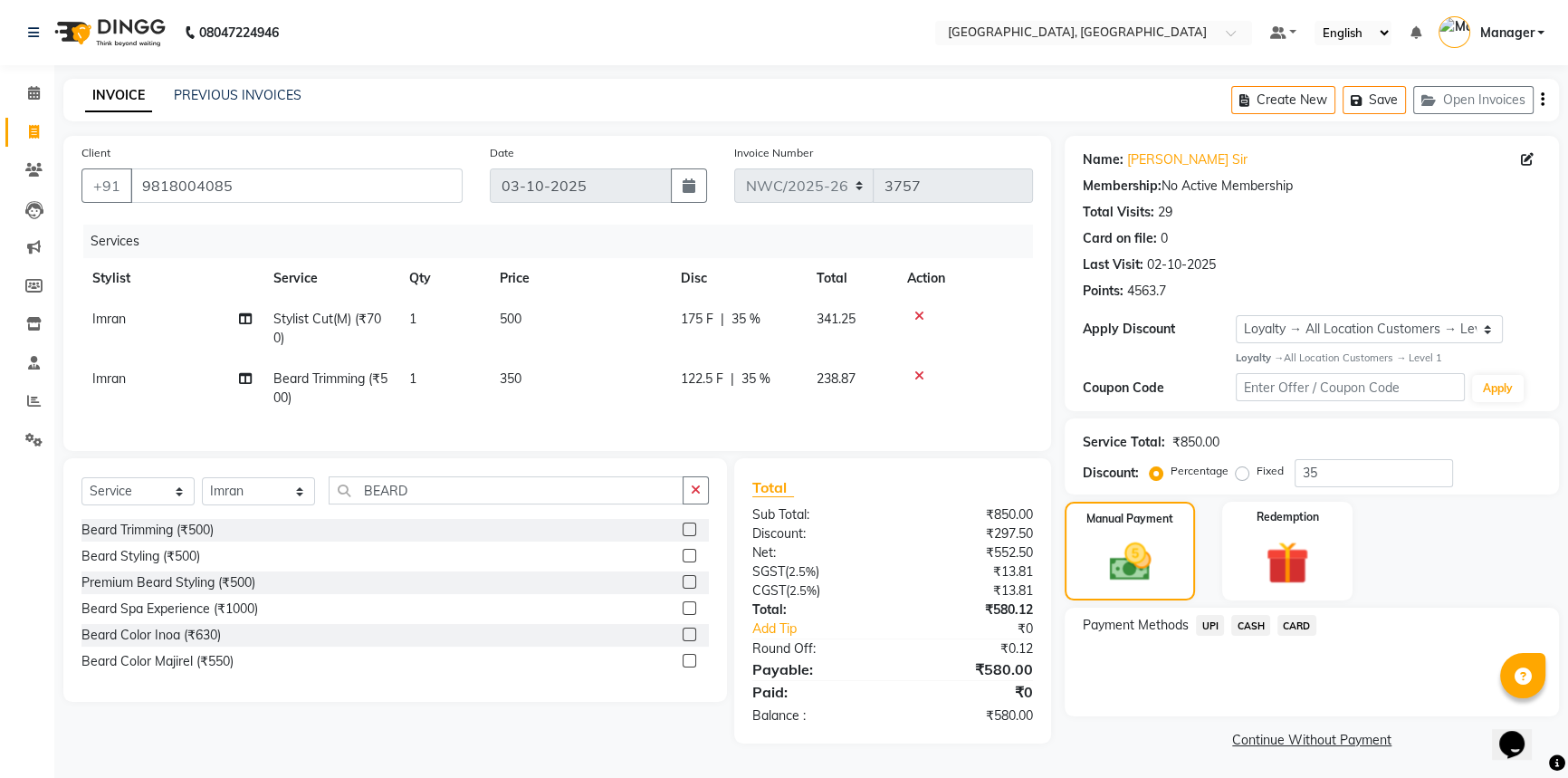
click at [1251, 621] on span "CASH" at bounding box center [1251, 625] width 39 height 21
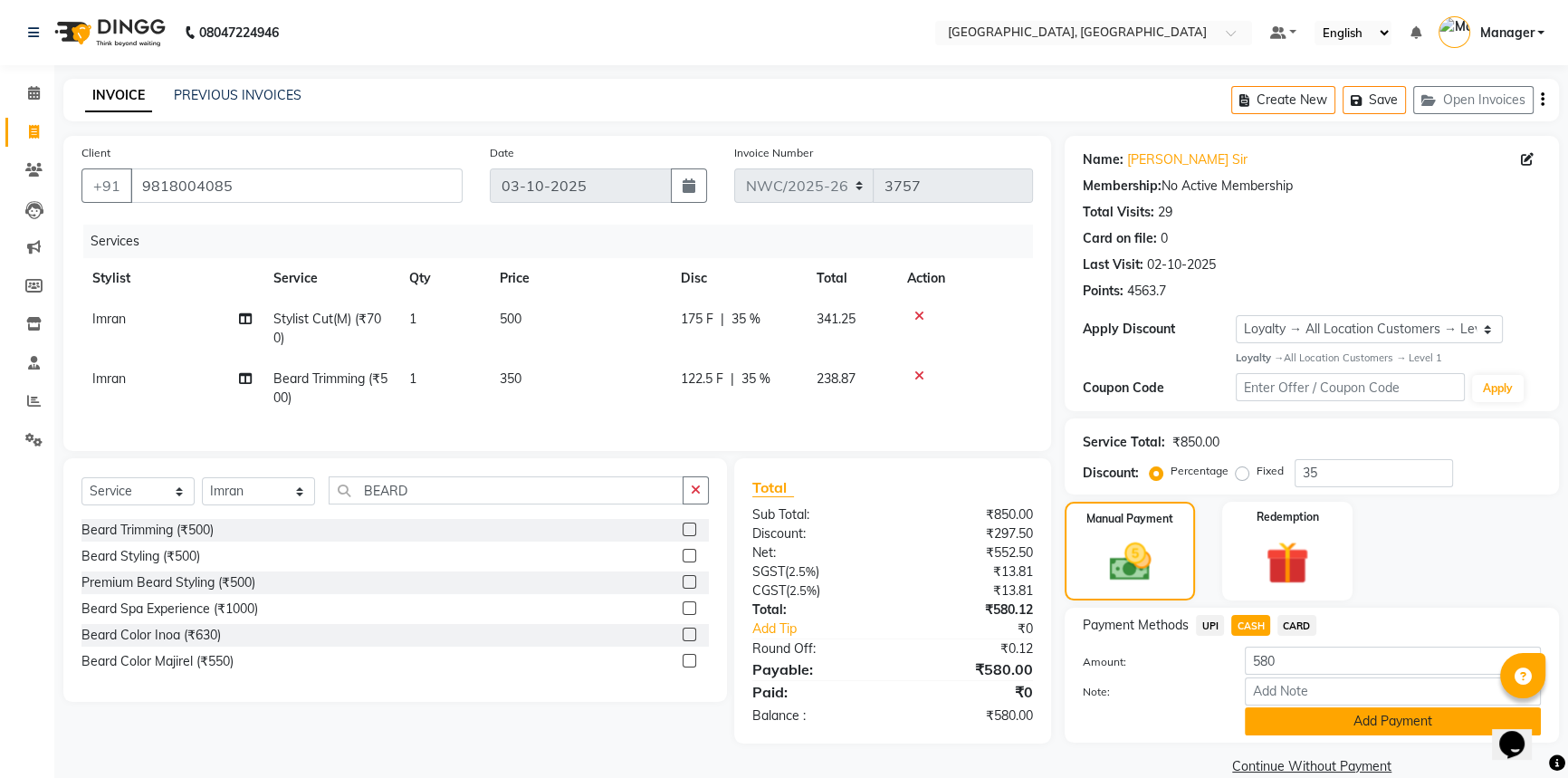
scroll to position [29, 0]
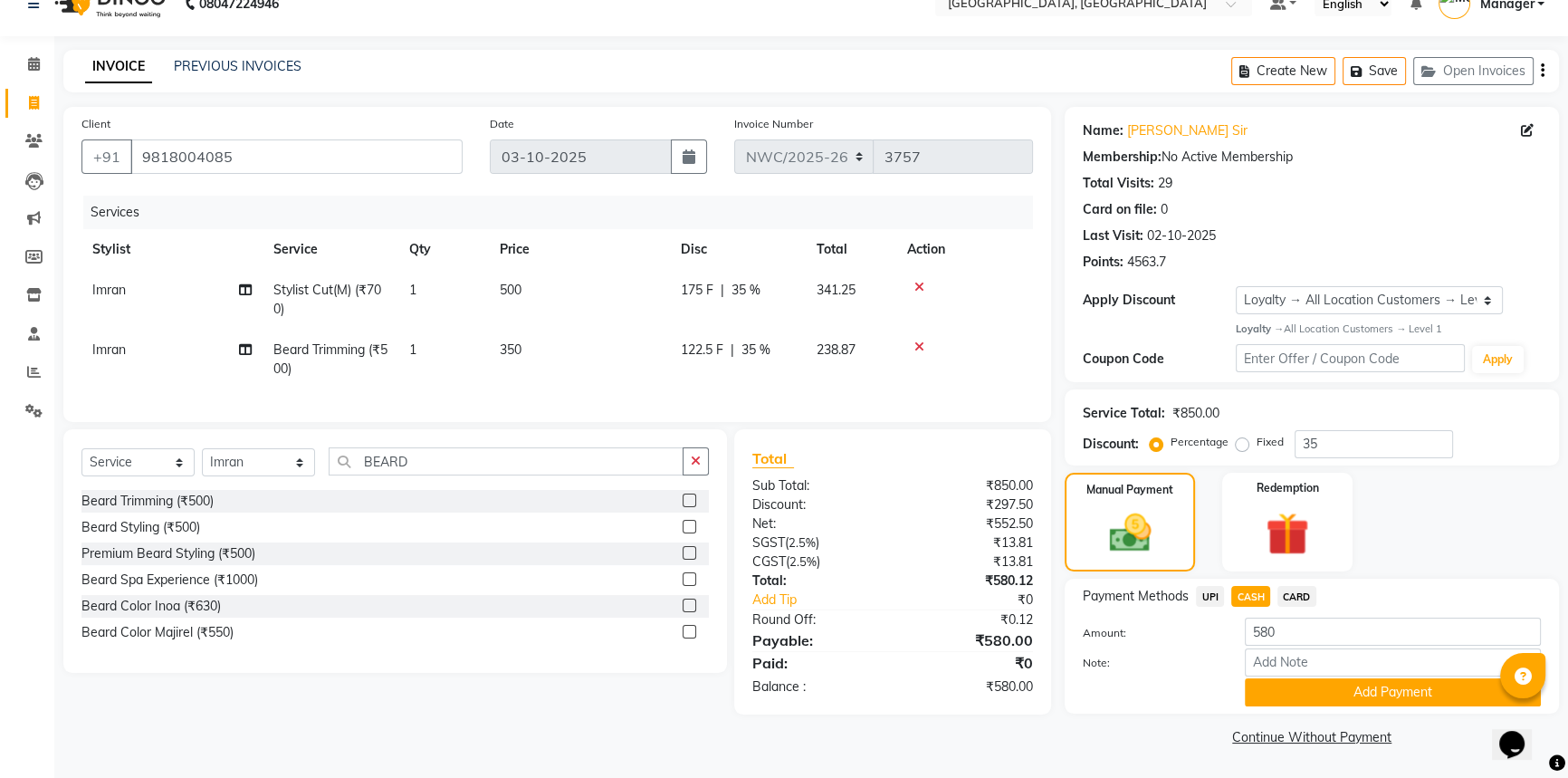
drag, startPoint x: 1286, startPoint y: 692, endPoint x: 1264, endPoint y: 688, distance: 22.4
click at [1279, 689] on button "Add Payment" at bounding box center [1393, 691] width 296 height 28
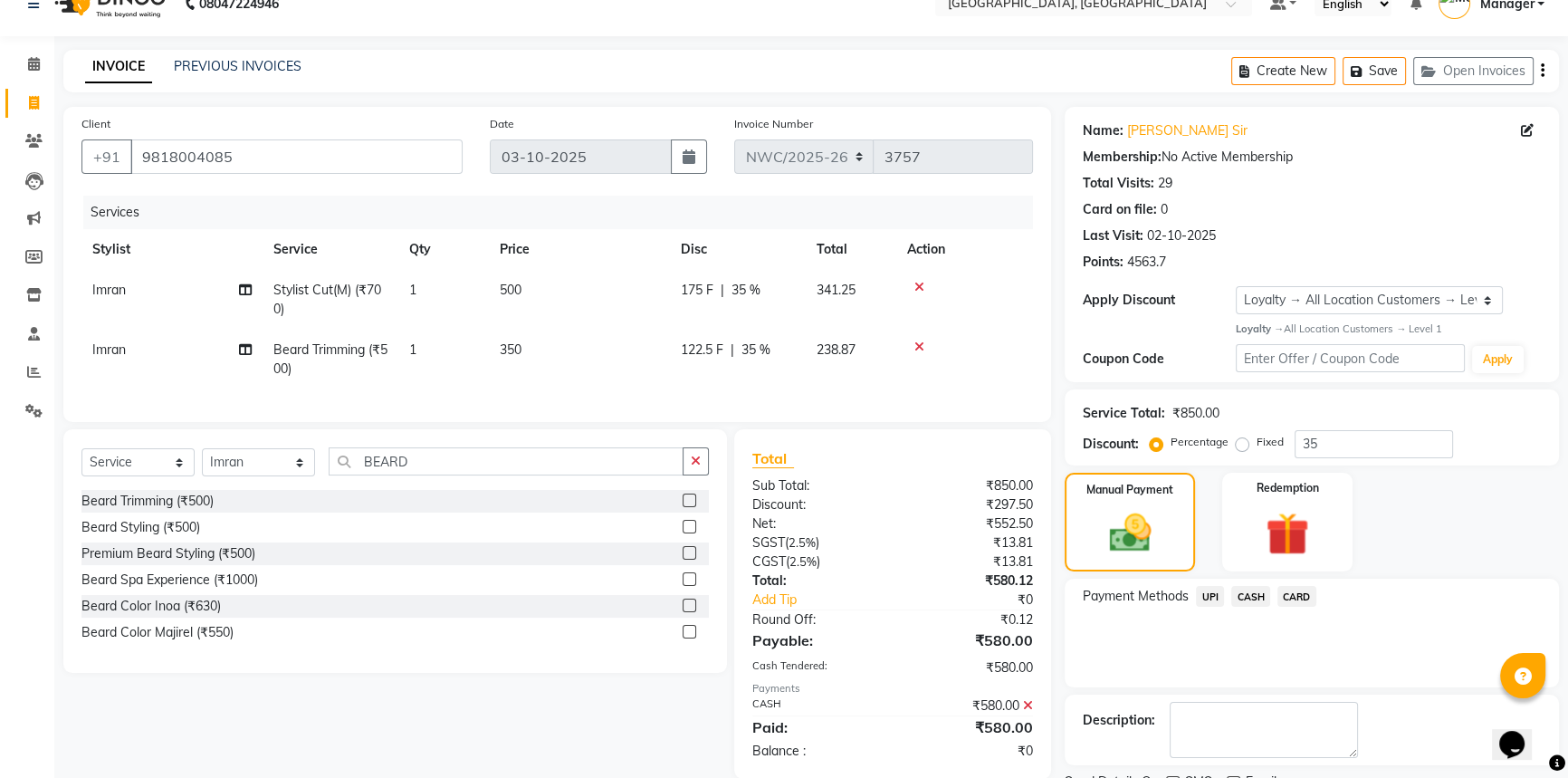
scroll to position [160, 0]
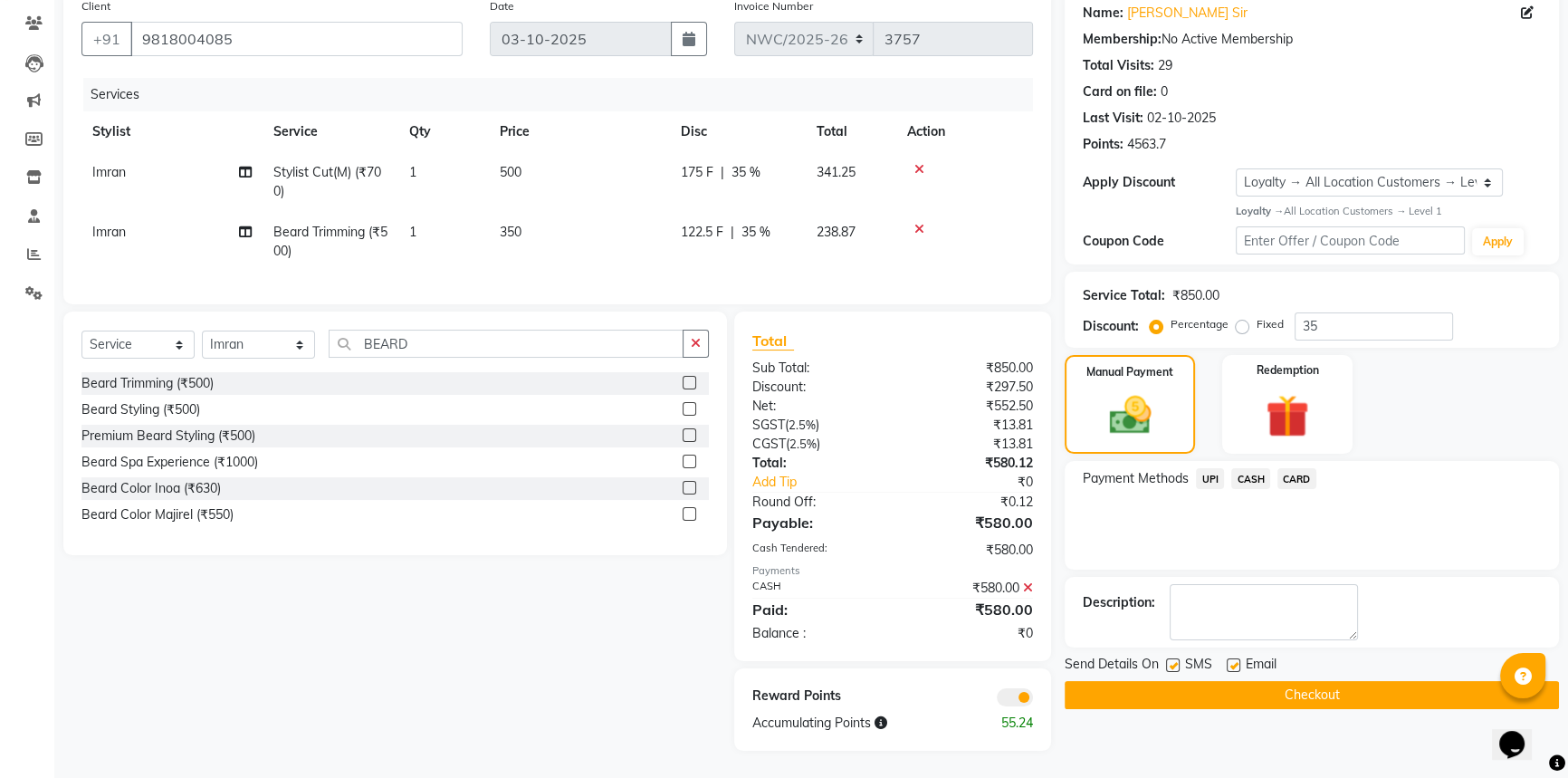
click at [1261, 687] on button "Checkout" at bounding box center [1312, 694] width 494 height 28
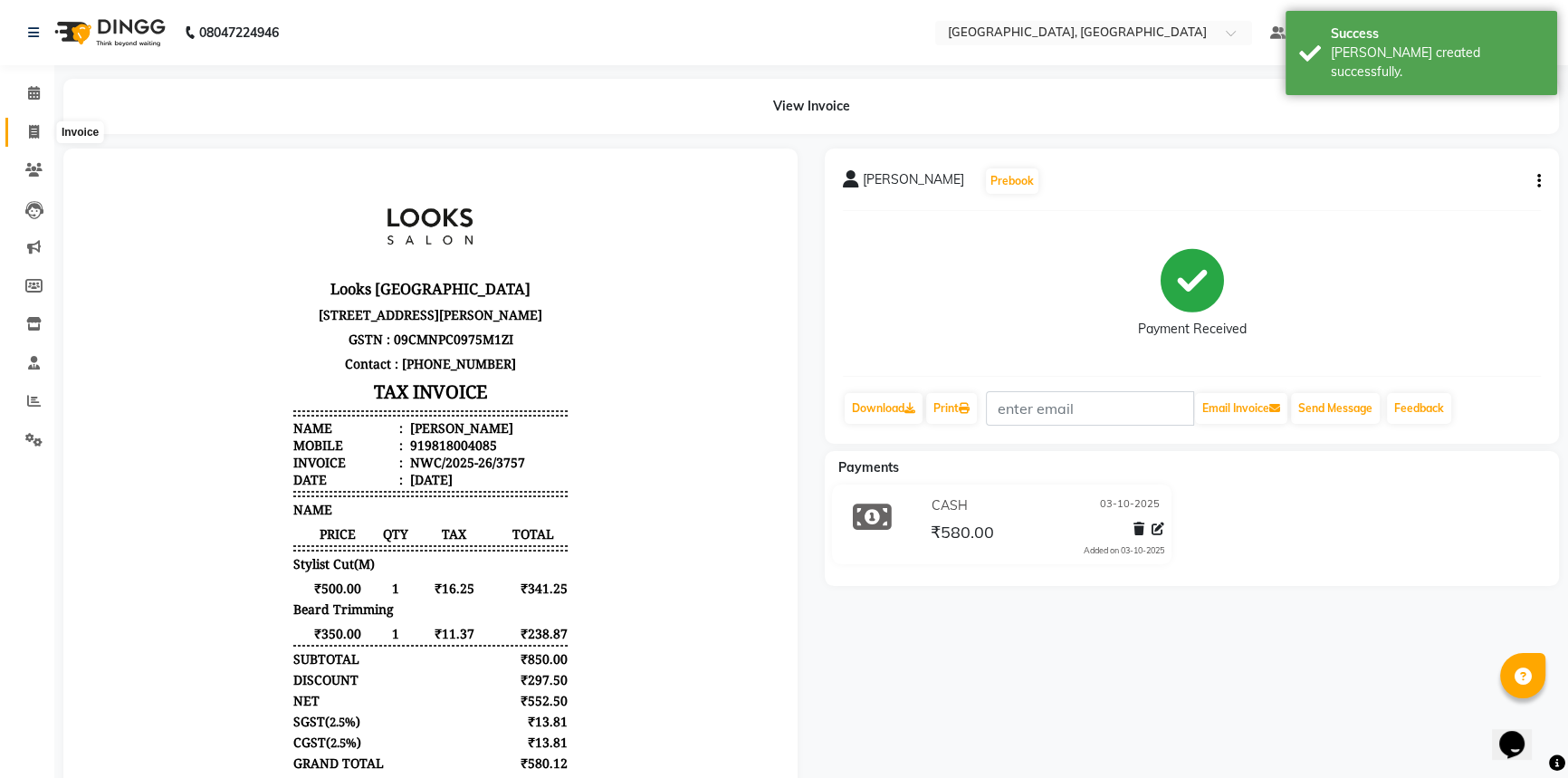
click at [31, 130] on icon at bounding box center [34, 132] width 10 height 13
select select "service"
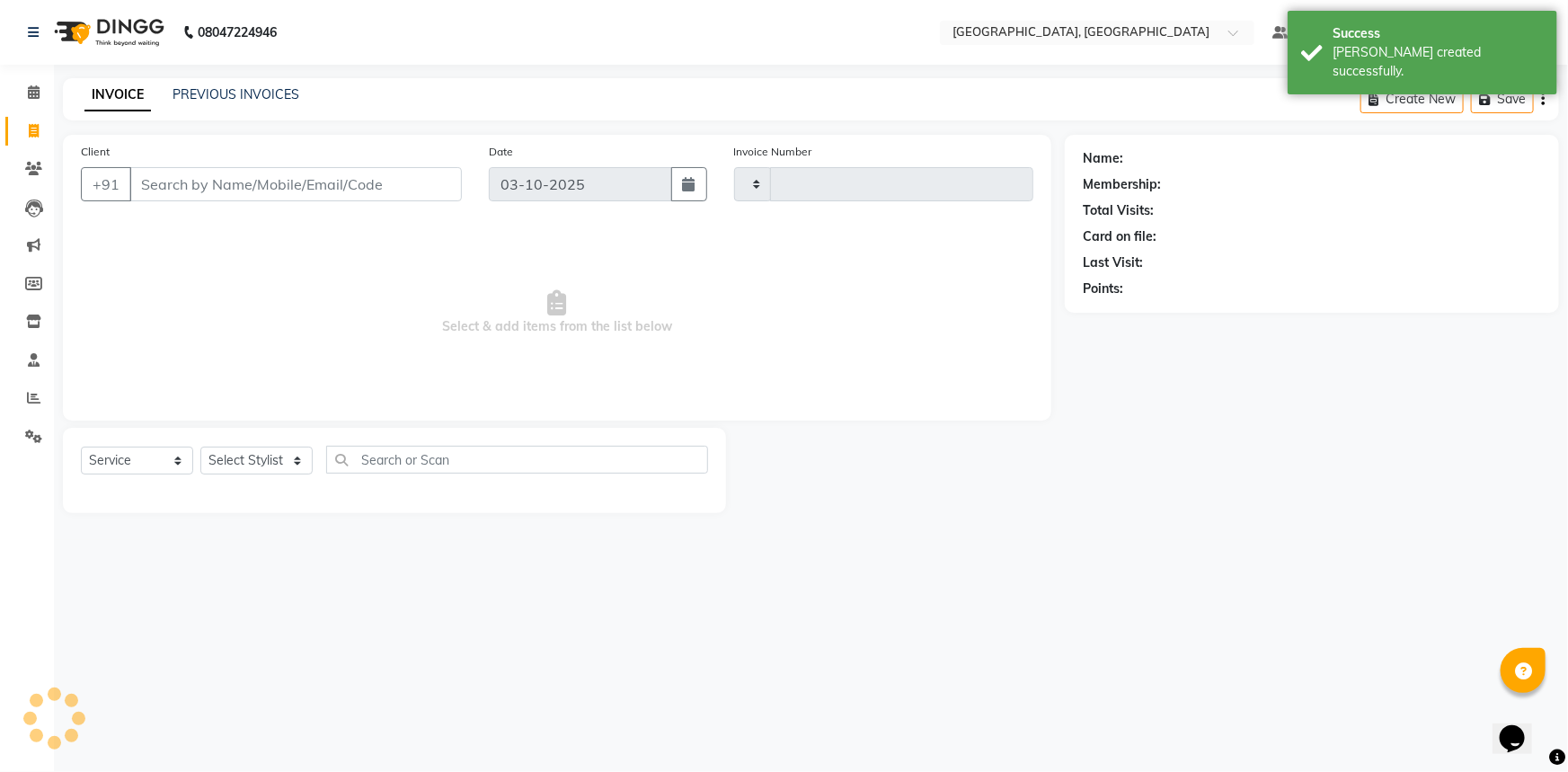
type input "3758"
select select "8574"
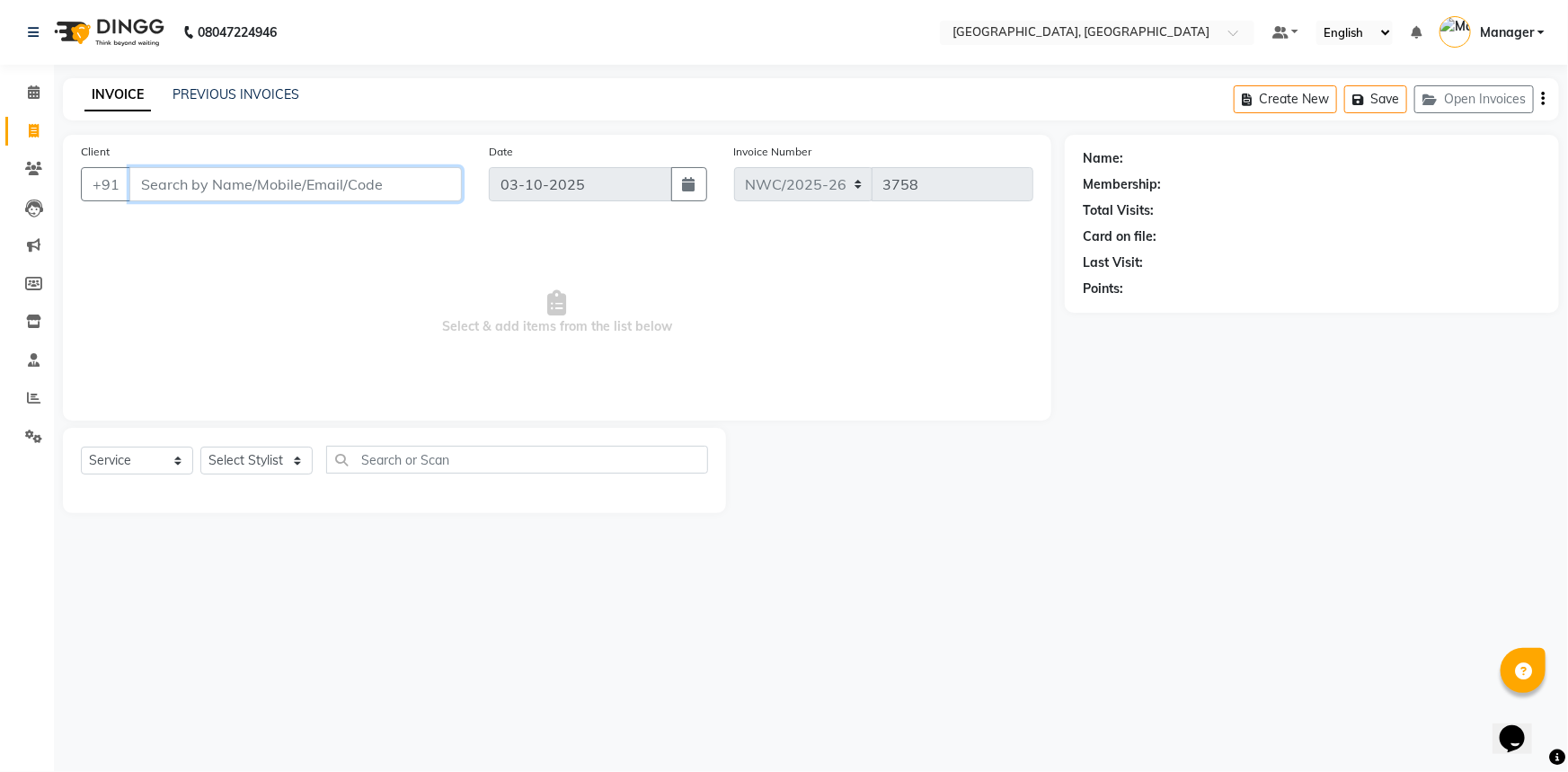
click at [220, 177] on input "Client" at bounding box center [295, 184] width 333 height 34
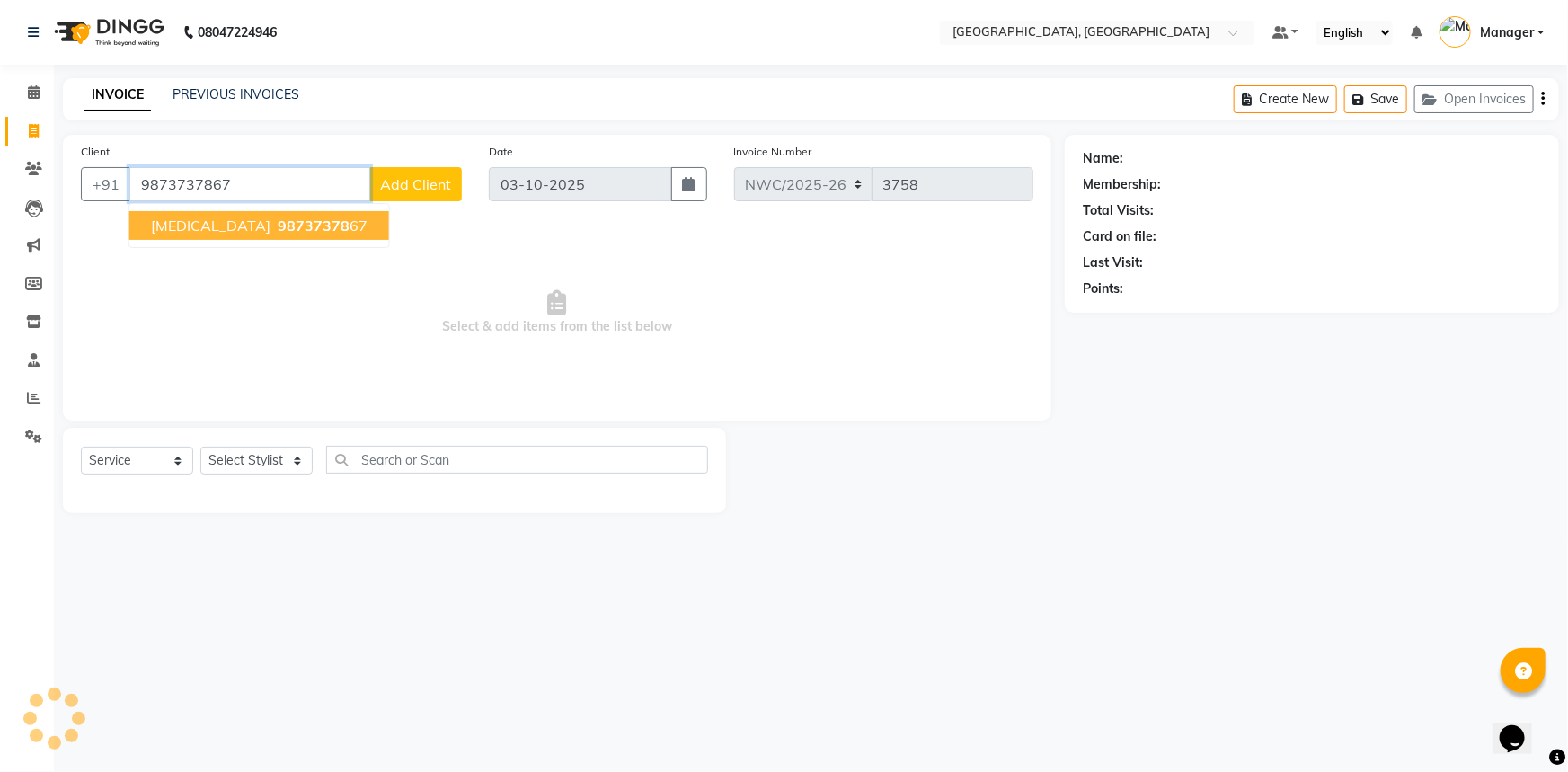
type input "9873737867"
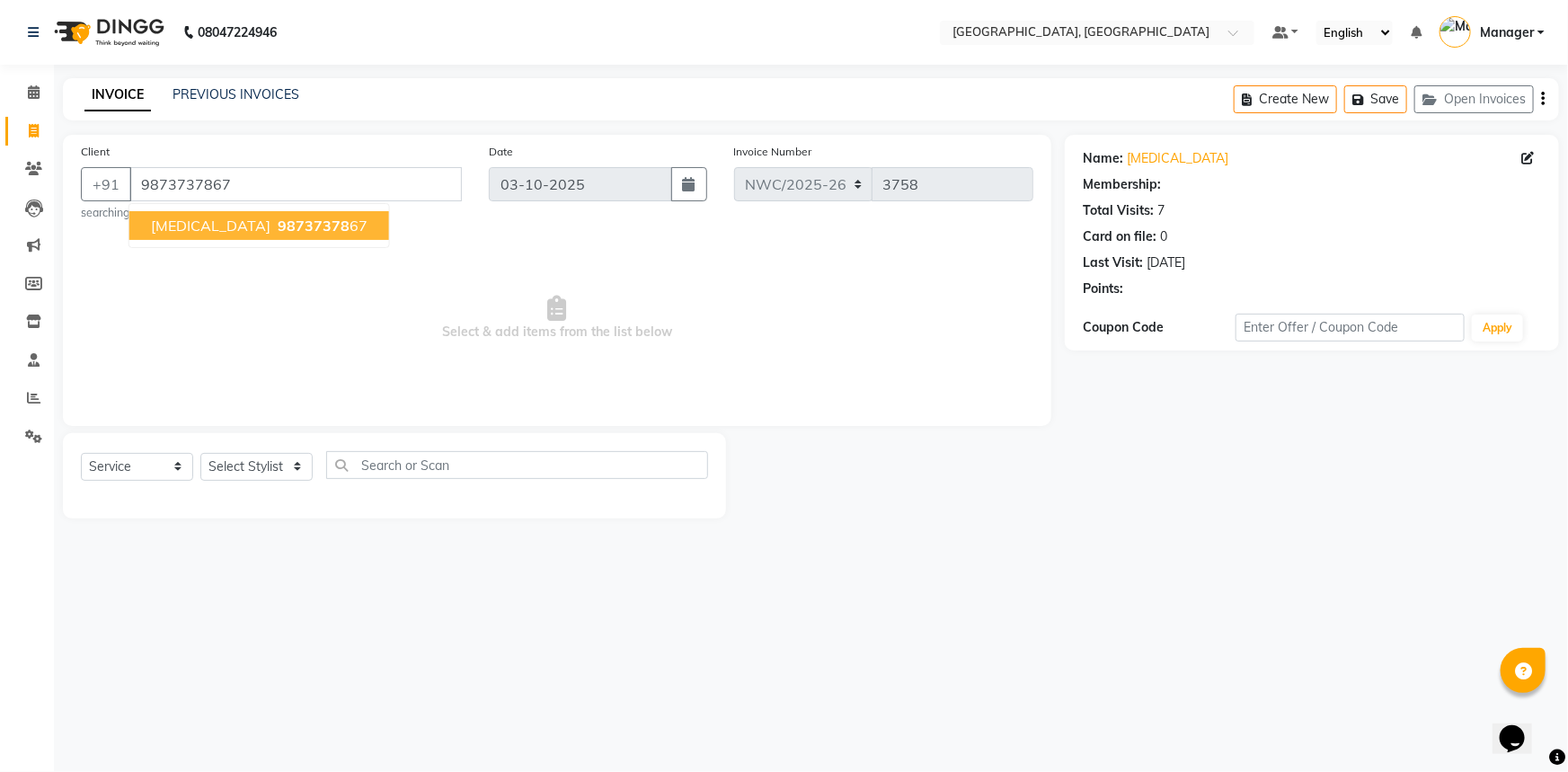
select select "1: Object"
click at [278, 224] on span "98737378" at bounding box center [313, 225] width 72 height 18
select select "1: Object"
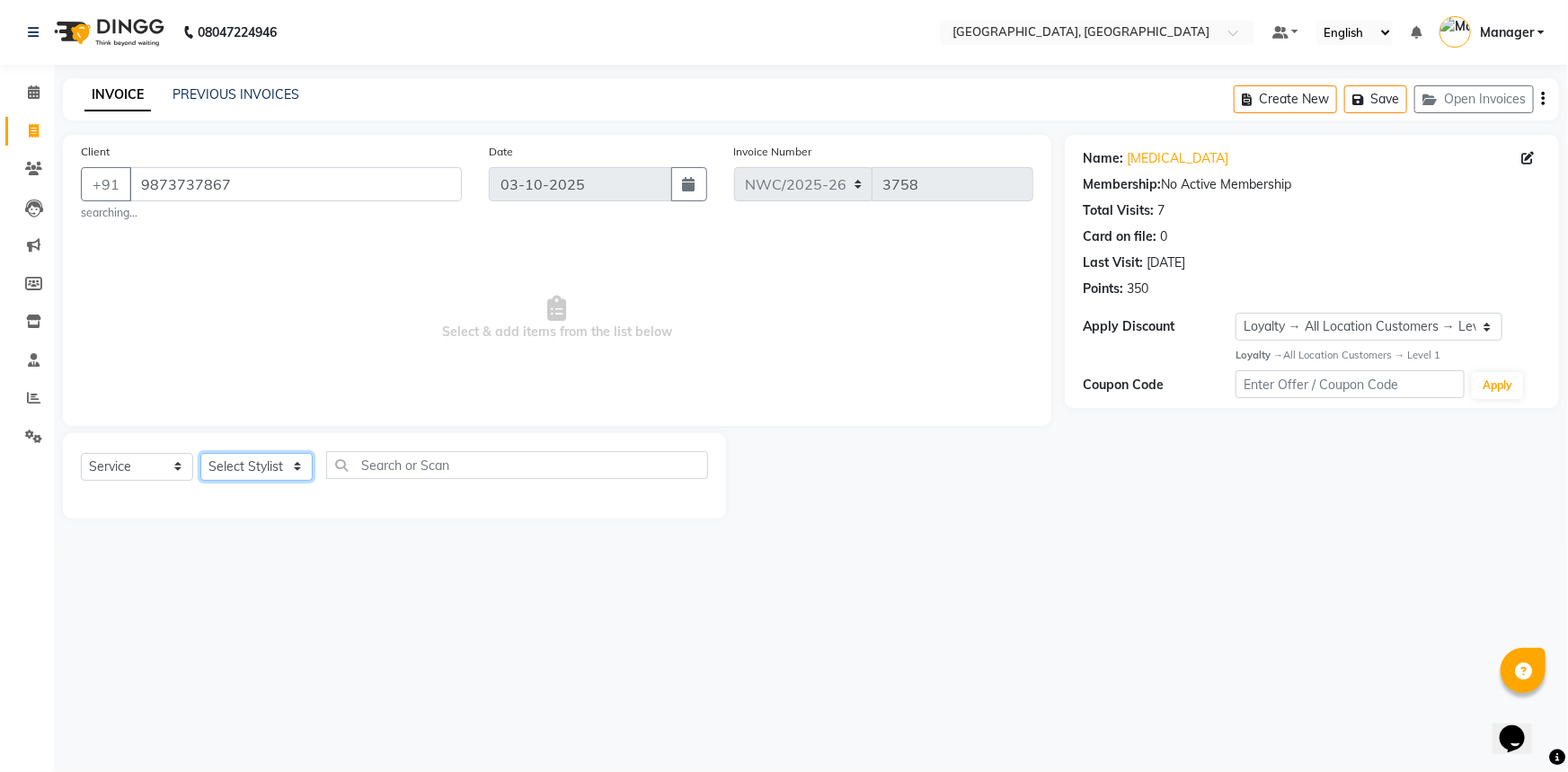
click at [253, 461] on select "Select Stylist Aneeta Ankush-pdct Arshad_asst Arun_pdct Ashish_asst Counter_Sal…" at bounding box center [257, 466] width 113 height 28
select select "84837"
click at [201, 453] on select "Select Stylist Aneeta Ankush-pdct Arshad_asst Arun_pdct Ashish_asst Counter_Sal…" at bounding box center [257, 466] width 113 height 28
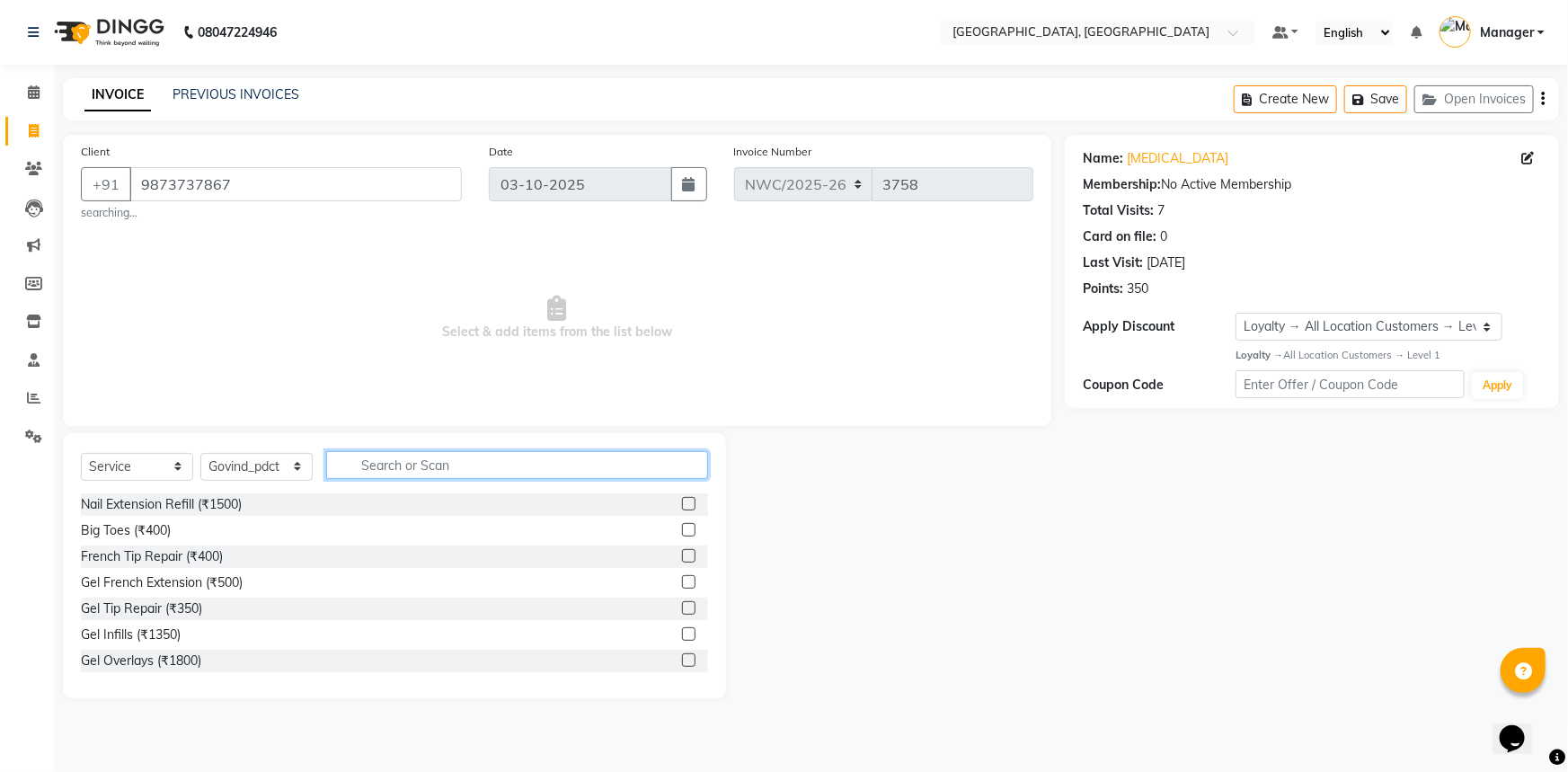
click at [438, 459] on input "text" at bounding box center [517, 464] width 382 height 28
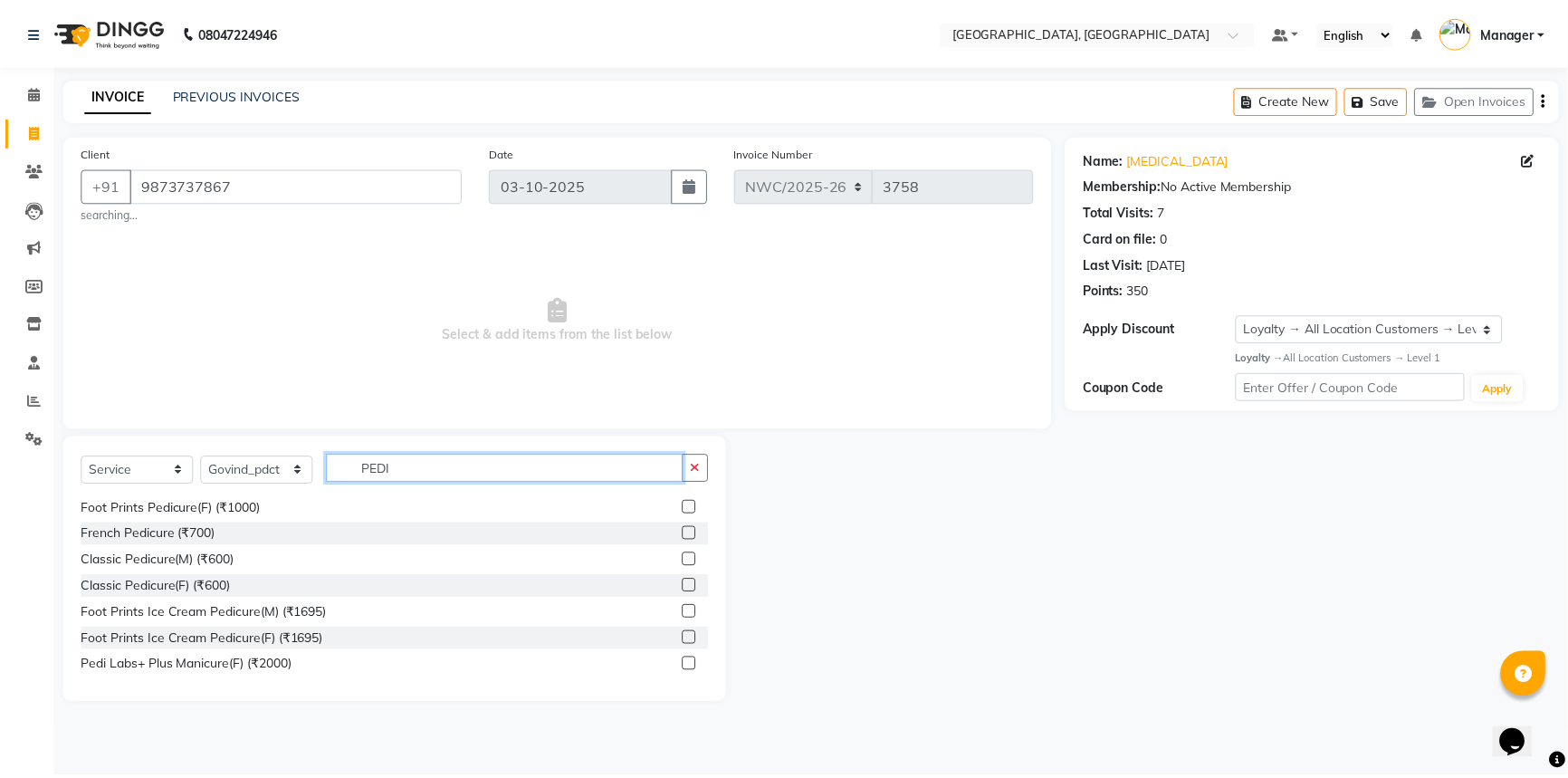
scroll to position [265, 0]
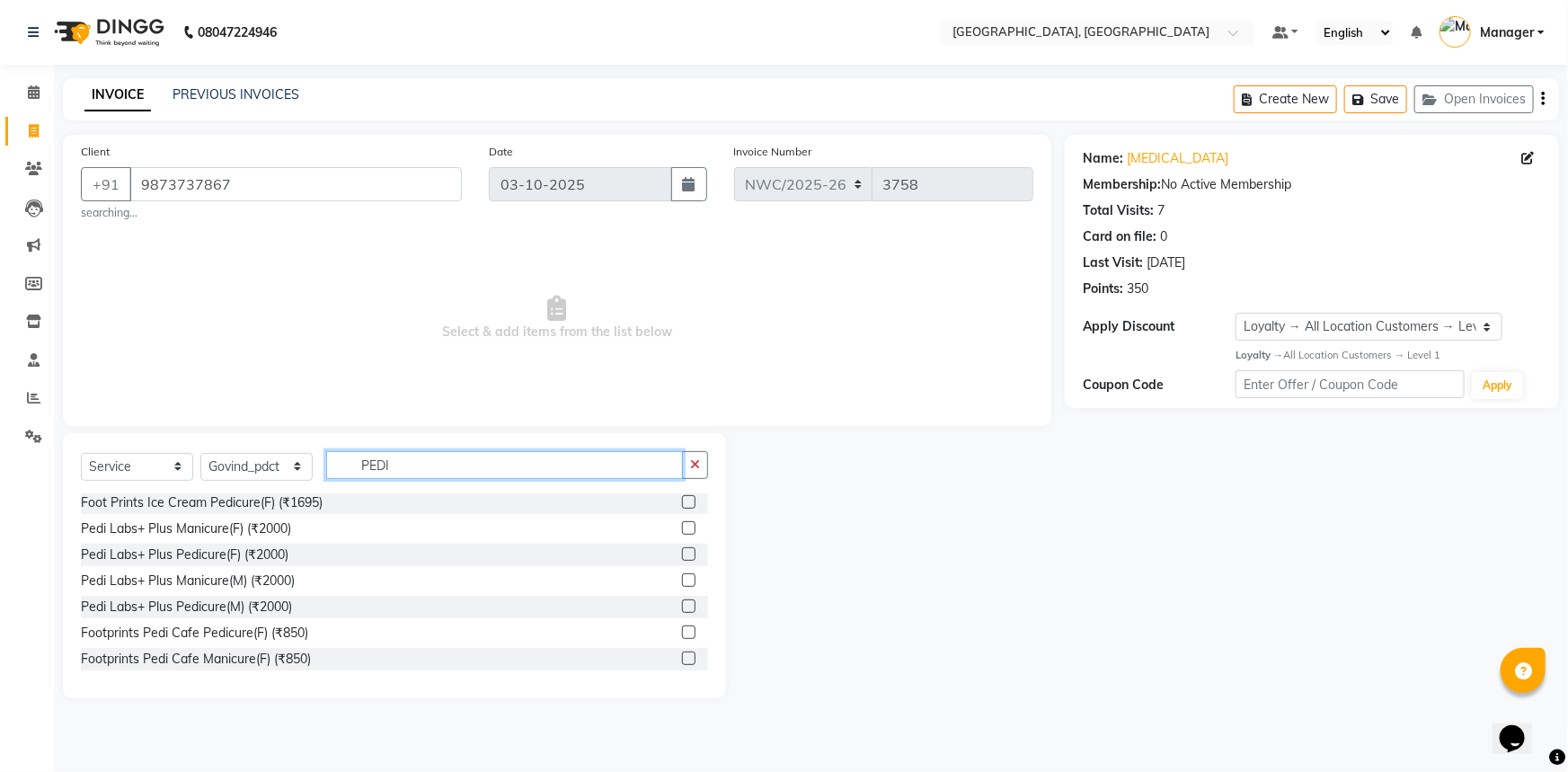
type input "PEDI"
click at [682, 553] on label at bounding box center [689, 554] width 13 height 13
click at [682, 553] on input "checkbox" at bounding box center [688, 554] width 11 height 11
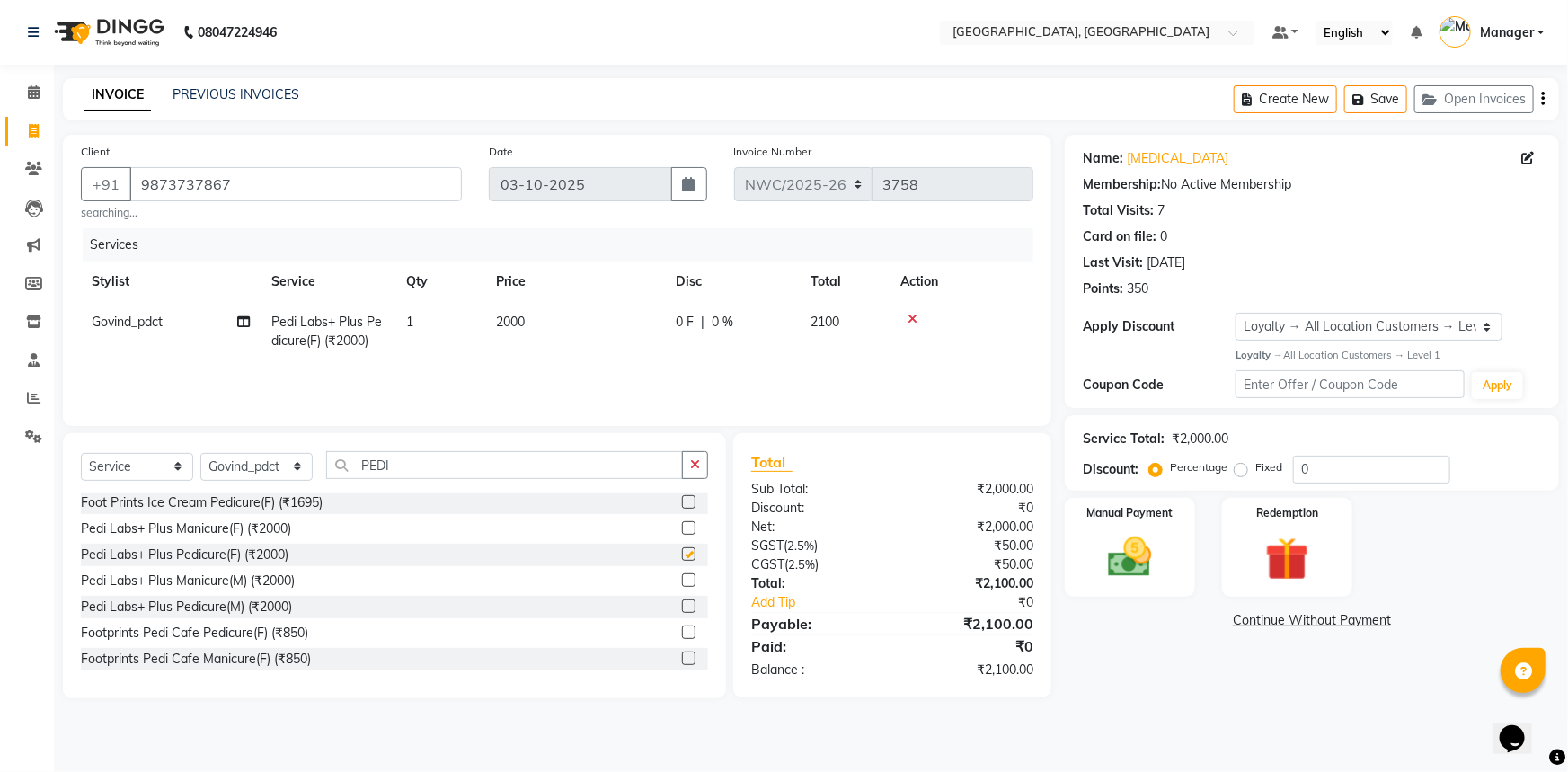
checkbox input "false"
drag, startPoint x: 263, startPoint y: 467, endPoint x: 261, endPoint y: 458, distance: 9.2
click at [263, 467] on select "Select Stylist Aneeta Ankush-pdct Arshad_asst Arun_pdct Ashish_asst Counter_Sal…" at bounding box center [257, 466] width 113 height 28
select select "84838"
click at [201, 453] on select "Select Stylist Aneeta Ankush-pdct Arshad_asst Arun_pdct Ashish_asst Counter_Sal…" at bounding box center [257, 466] width 113 height 28
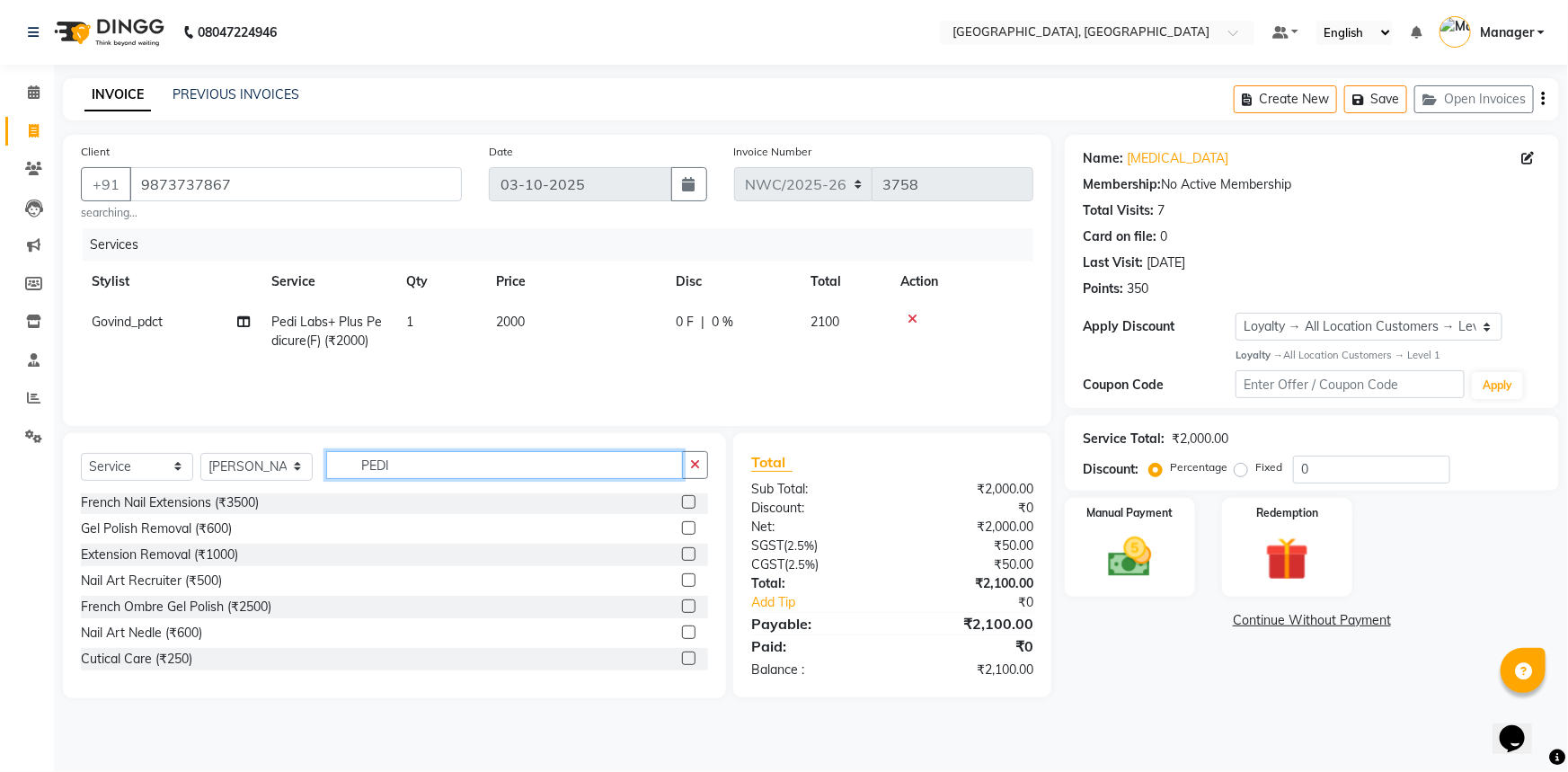
click at [416, 462] on input "PEDI" at bounding box center [504, 464] width 356 height 28
type input "PEDI"
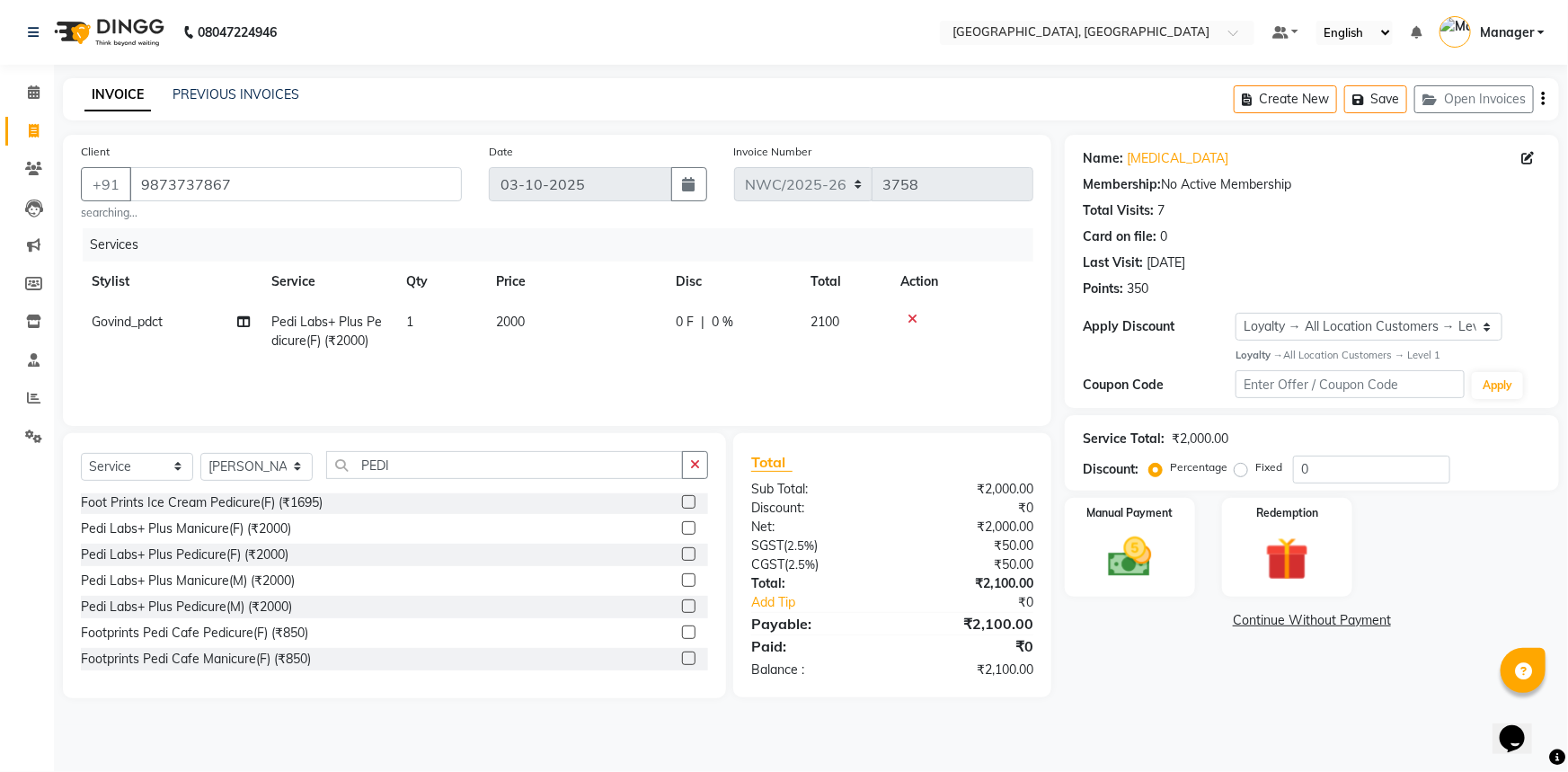
click at [682, 529] on label at bounding box center [689, 527] width 13 height 13
click at [682, 529] on input "checkbox" at bounding box center [688, 528] width 11 height 11
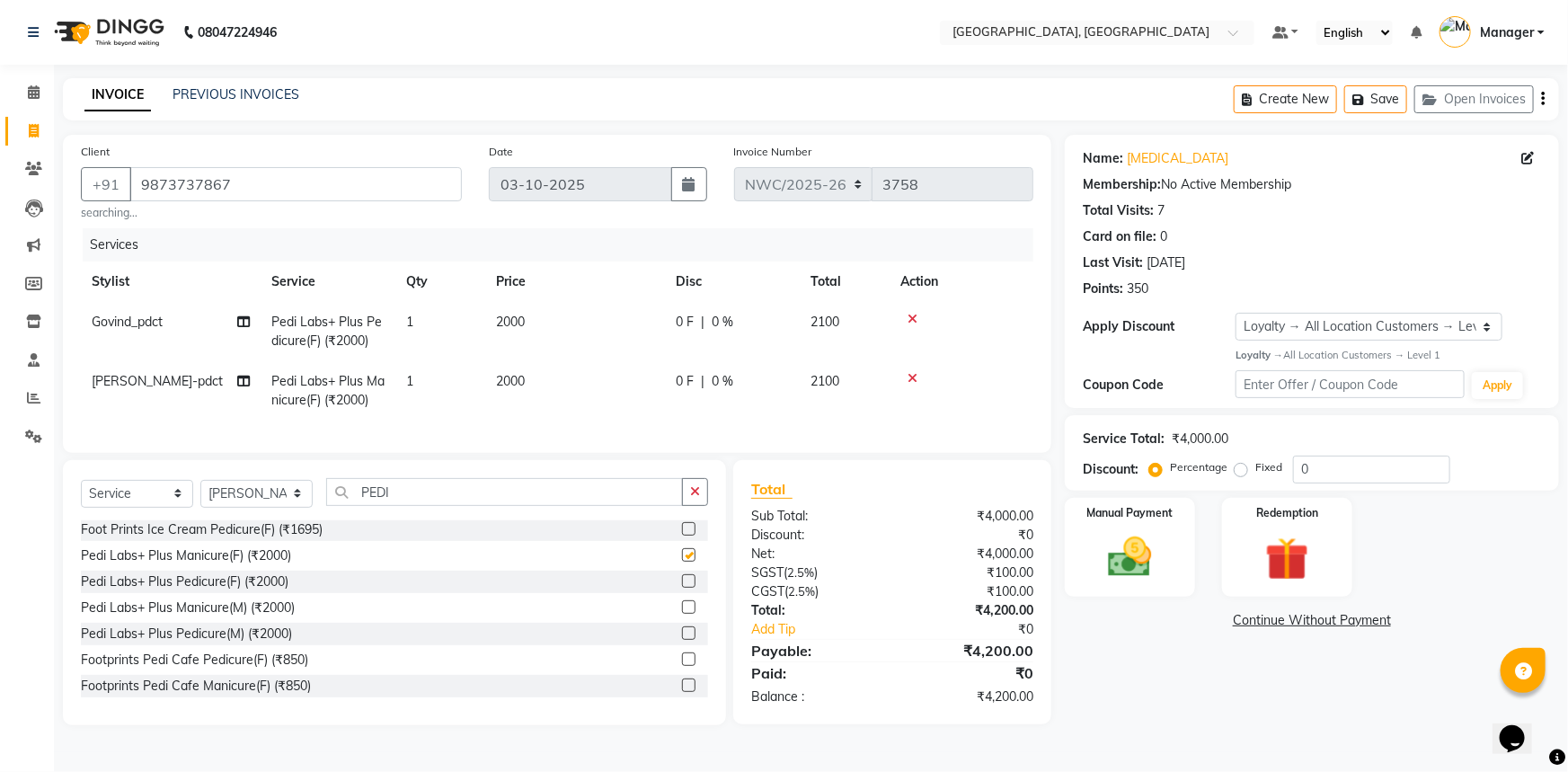
checkbox input "false"
click at [1116, 548] on img at bounding box center [1129, 557] width 74 height 53
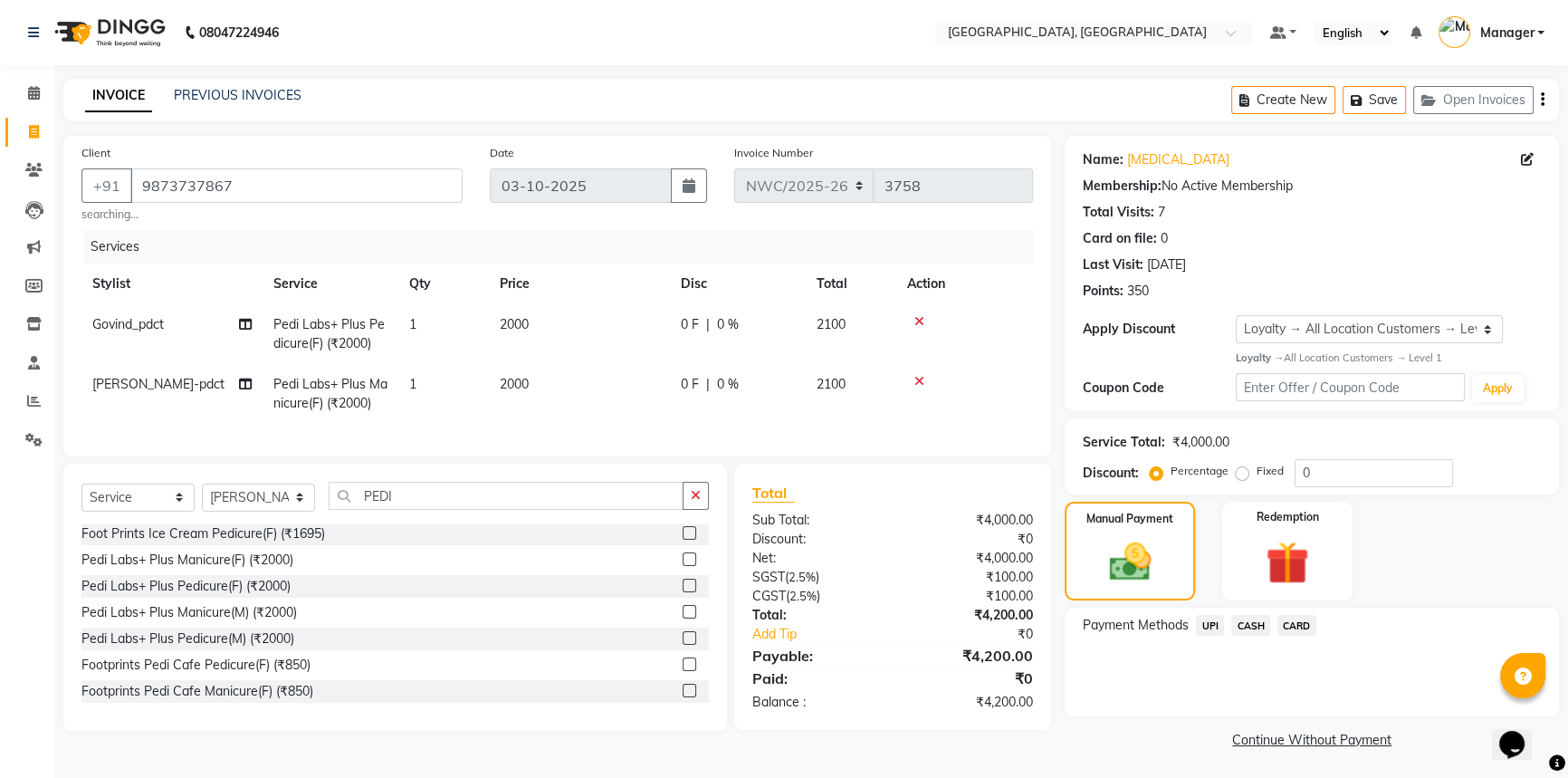
click at [1244, 628] on span "CASH" at bounding box center [1251, 625] width 39 height 21
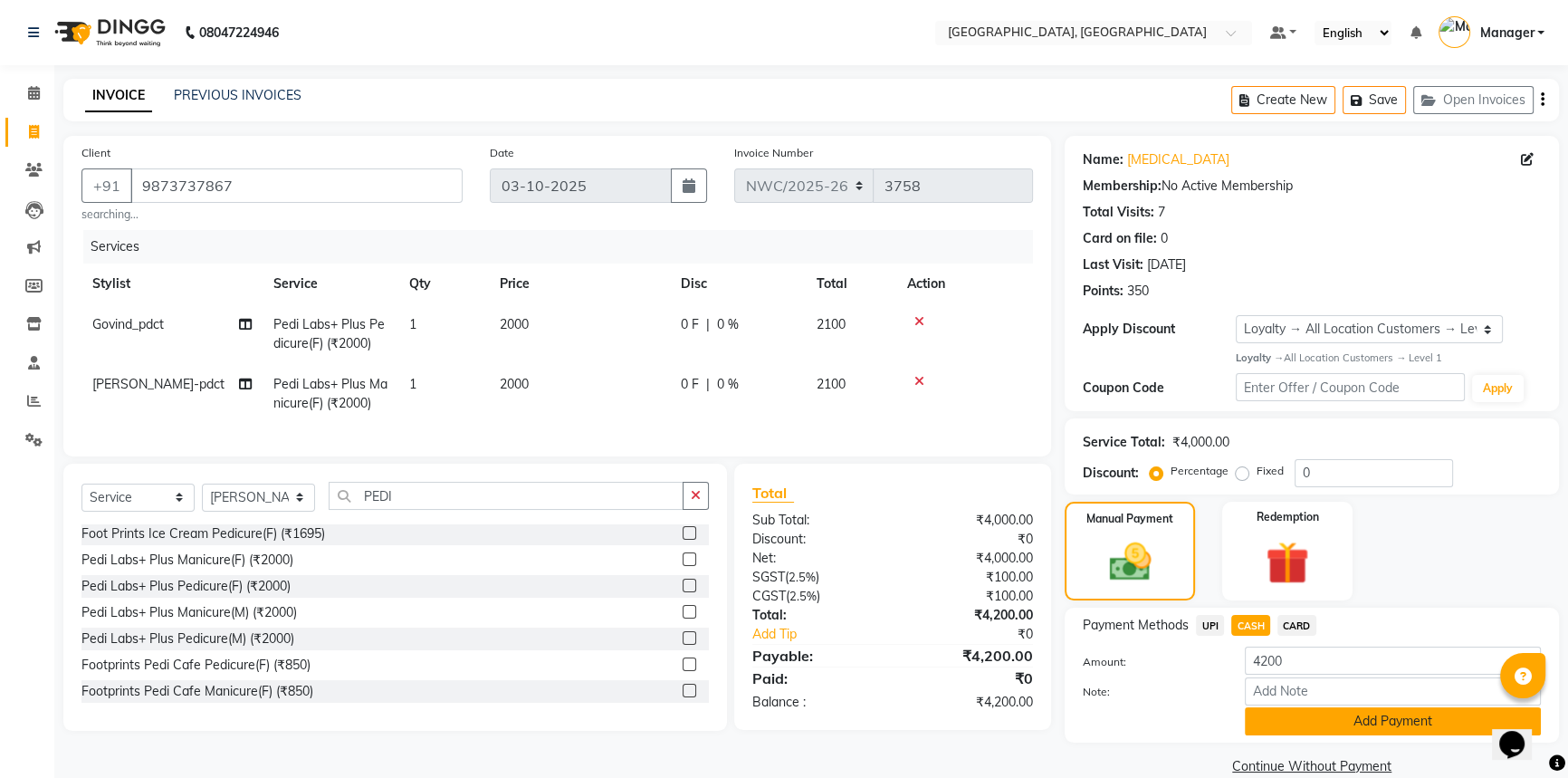
scroll to position [29, 0]
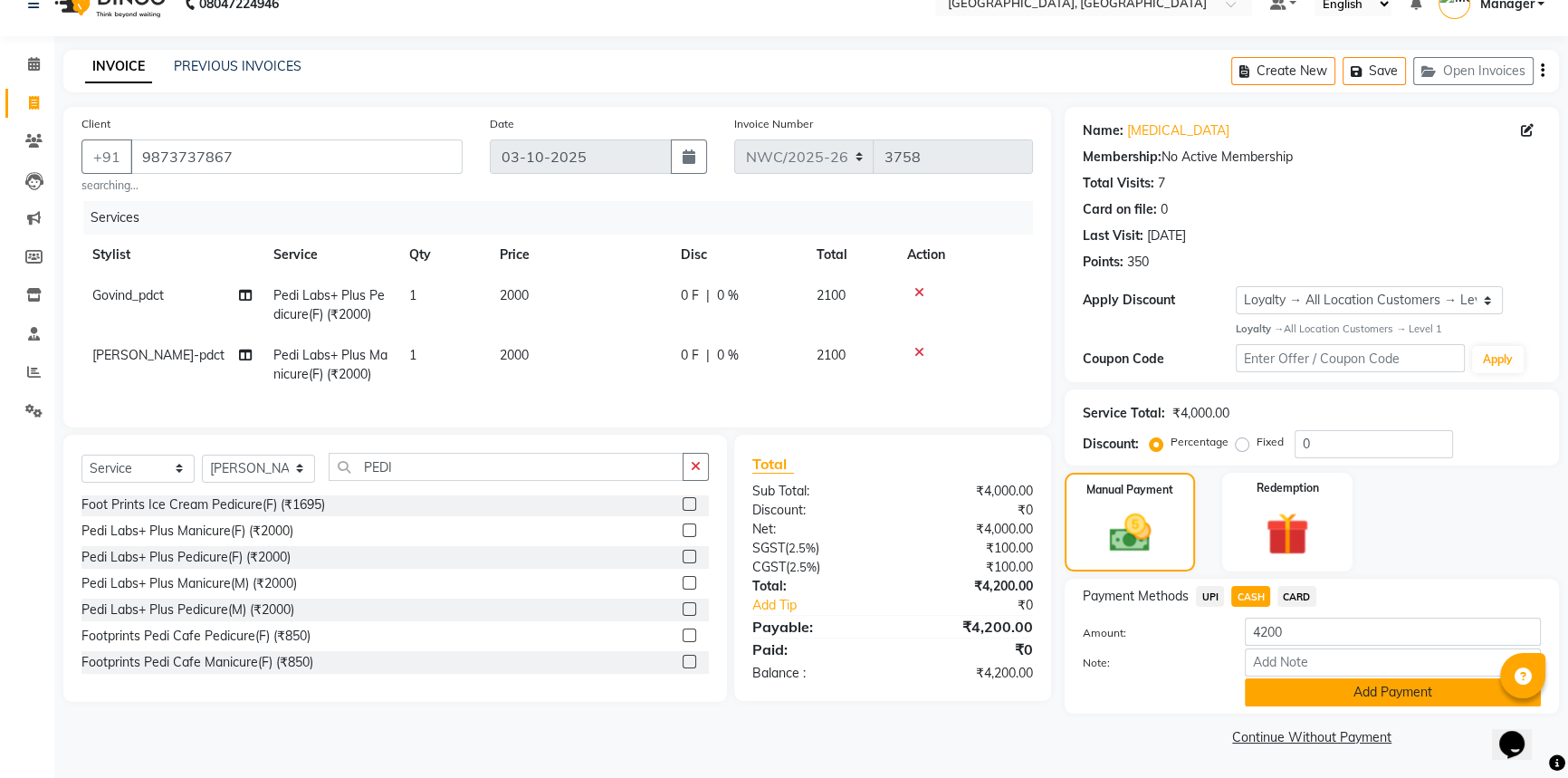
click at [1332, 697] on button "Add Payment" at bounding box center [1393, 691] width 296 height 28
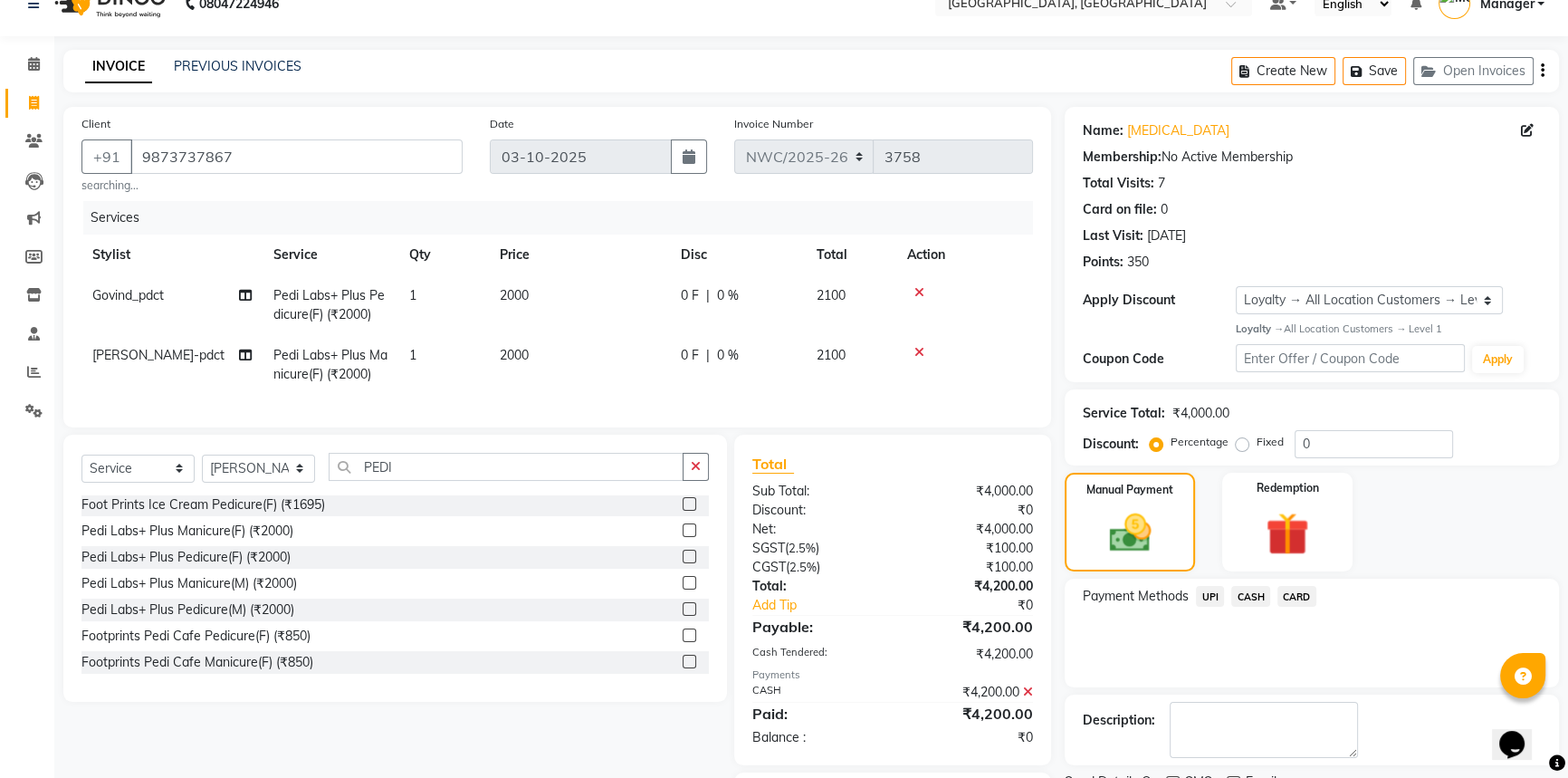
scroll to position [146, 0]
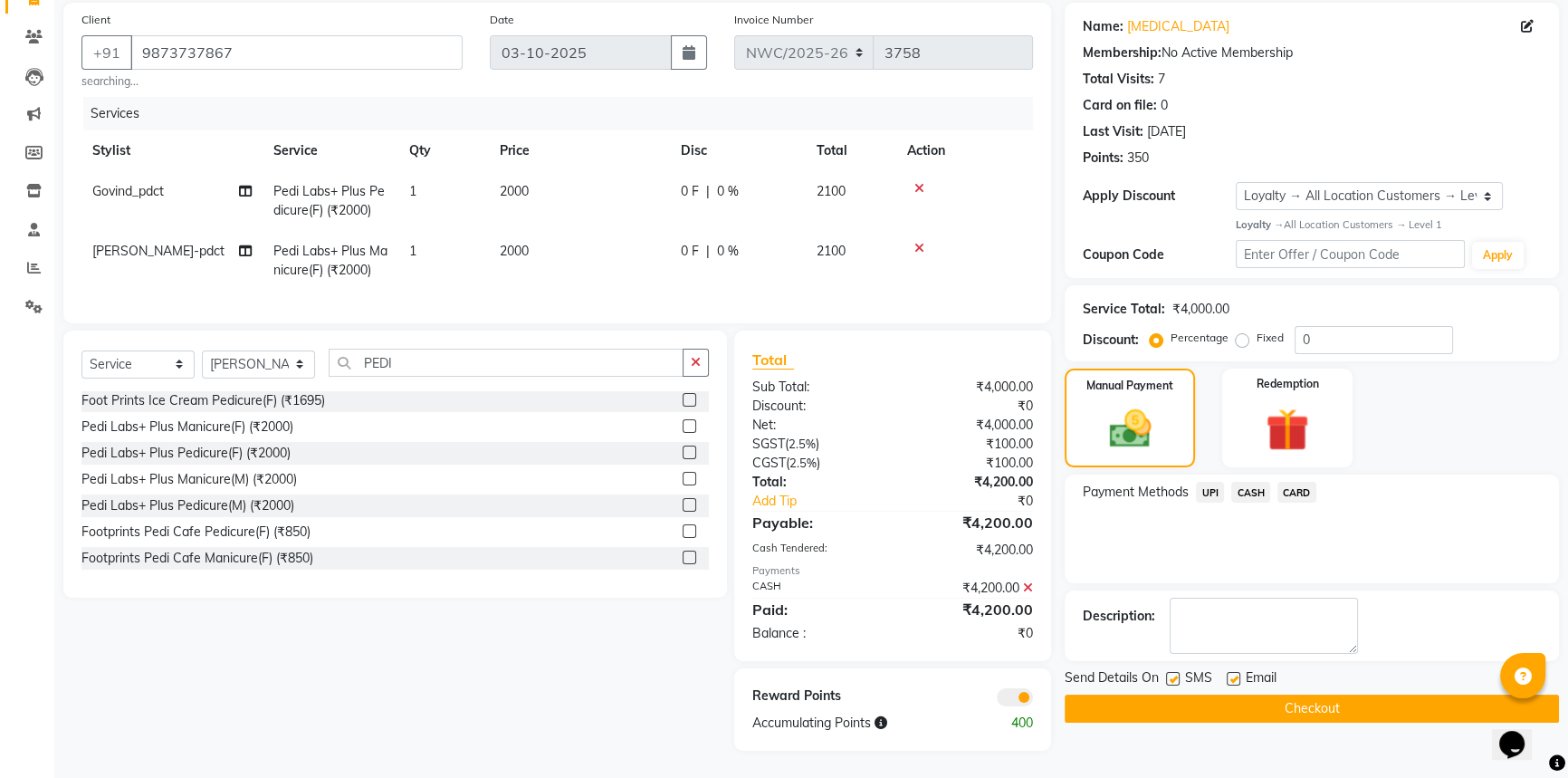
click at [1246, 694] on button "Checkout" at bounding box center [1312, 708] width 494 height 28
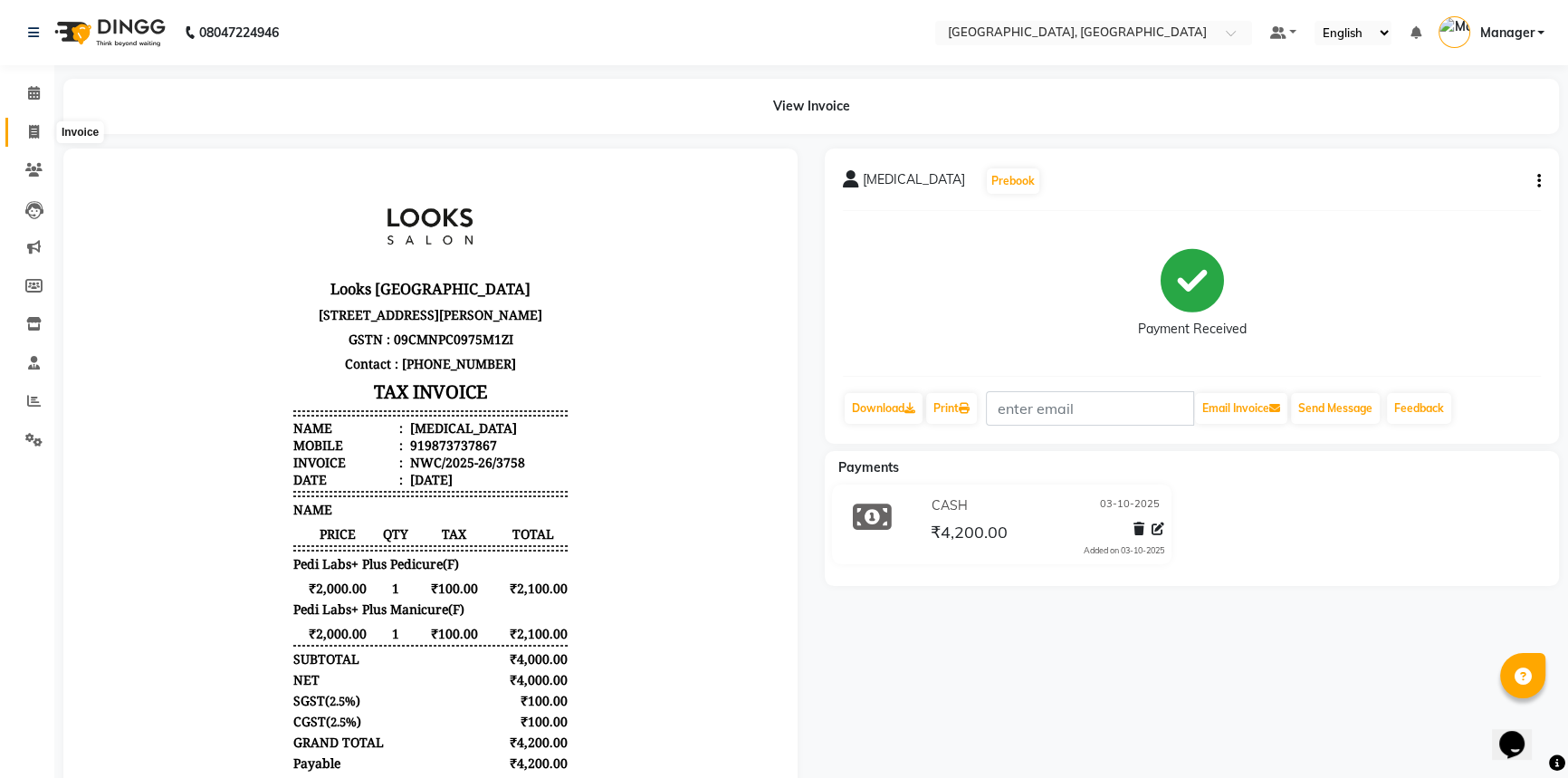
click at [39, 136] on span at bounding box center [34, 133] width 32 height 21
select select "service"
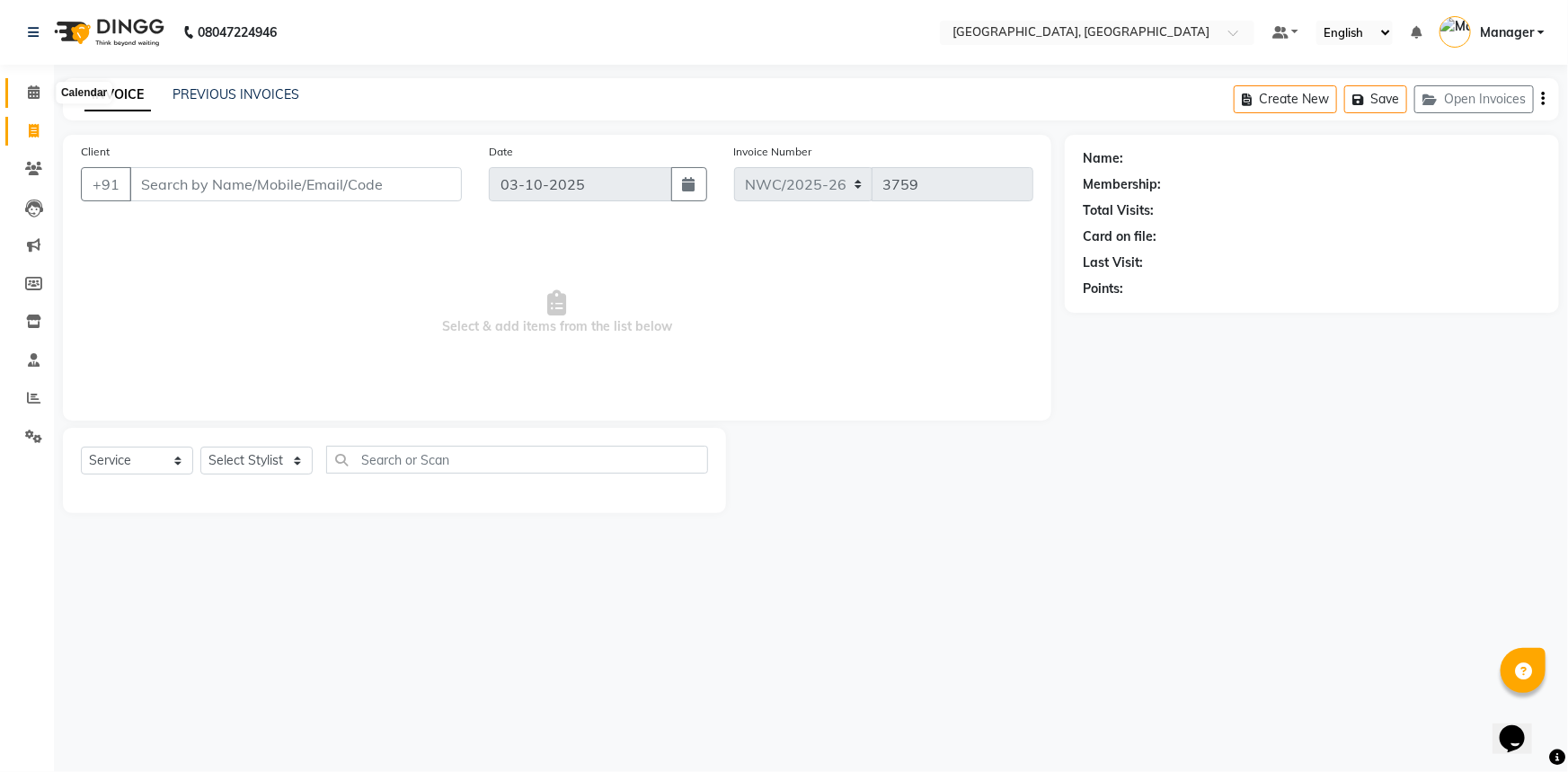
click at [32, 96] on icon at bounding box center [33, 92] width 11 height 13
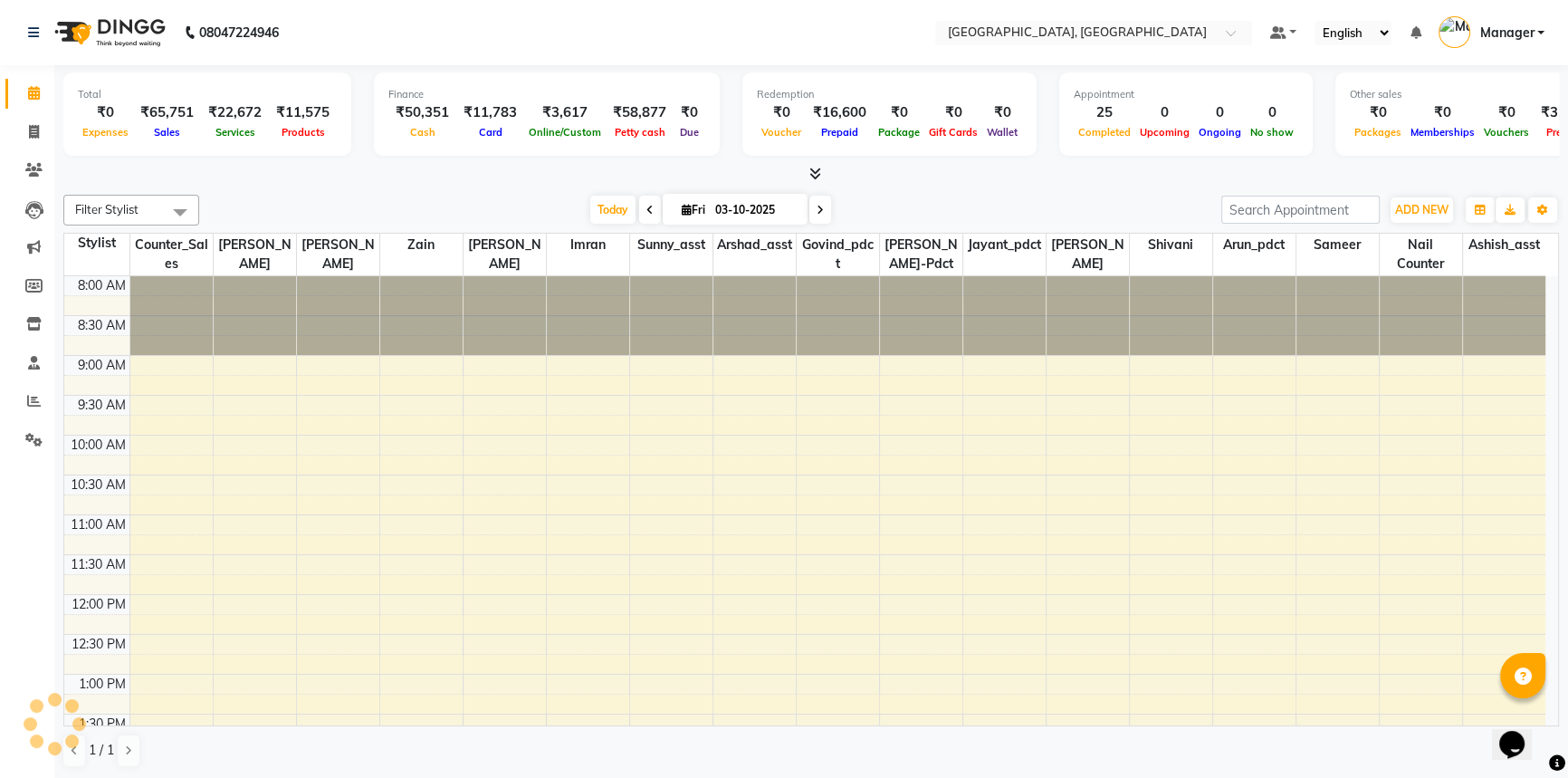
click at [360, 199] on div "[DATE] [DATE]" at bounding box center [710, 210] width 1005 height 27
click at [32, 129] on icon at bounding box center [34, 132] width 10 height 13
select select "service"
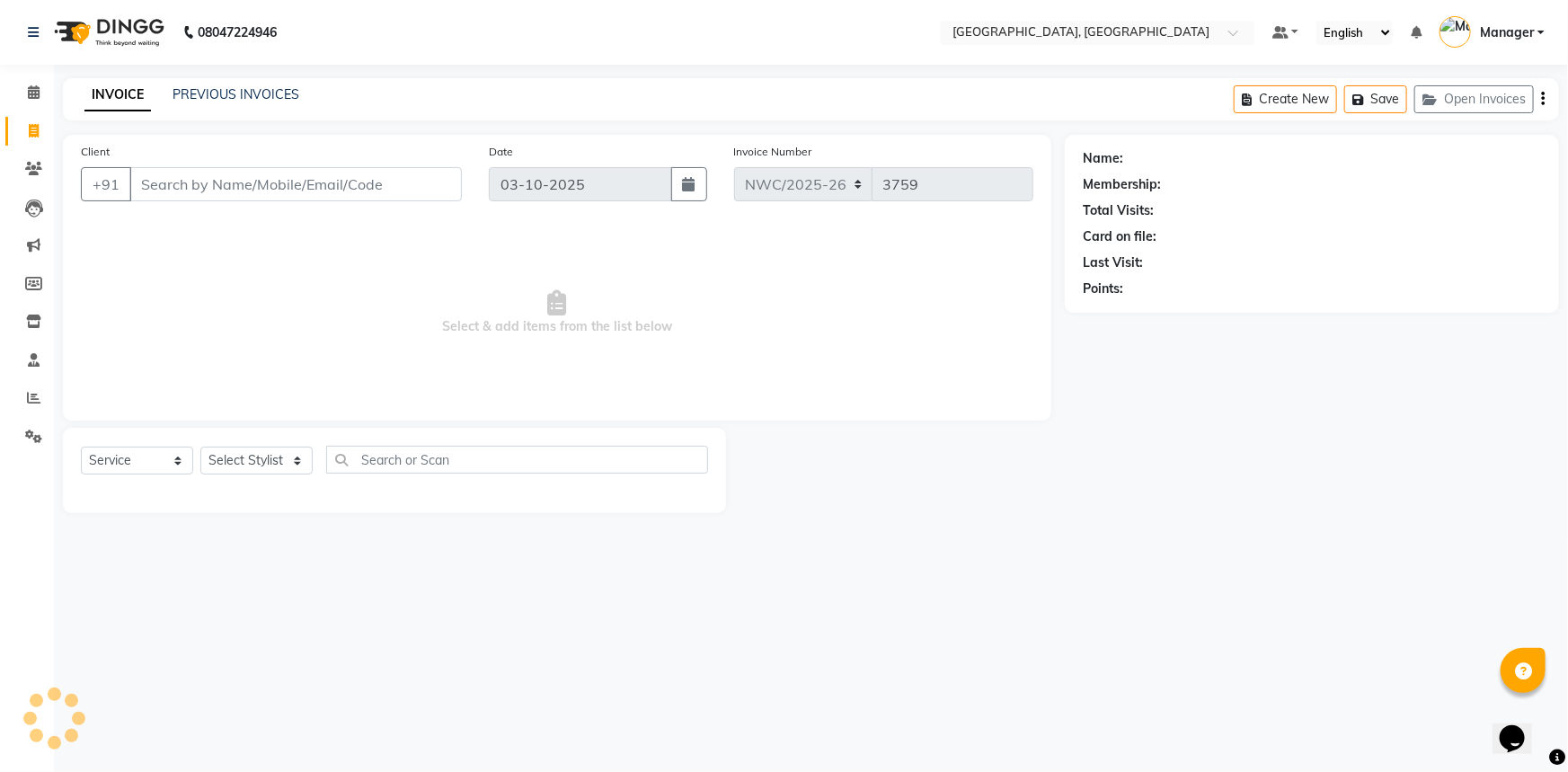
click at [420, 197] on input "Client" at bounding box center [295, 184] width 333 height 34
click at [301, 169] on input "Client" at bounding box center [295, 184] width 333 height 34
type input "7906222319"
click at [431, 181] on span "Add Client" at bounding box center [416, 183] width 71 height 18
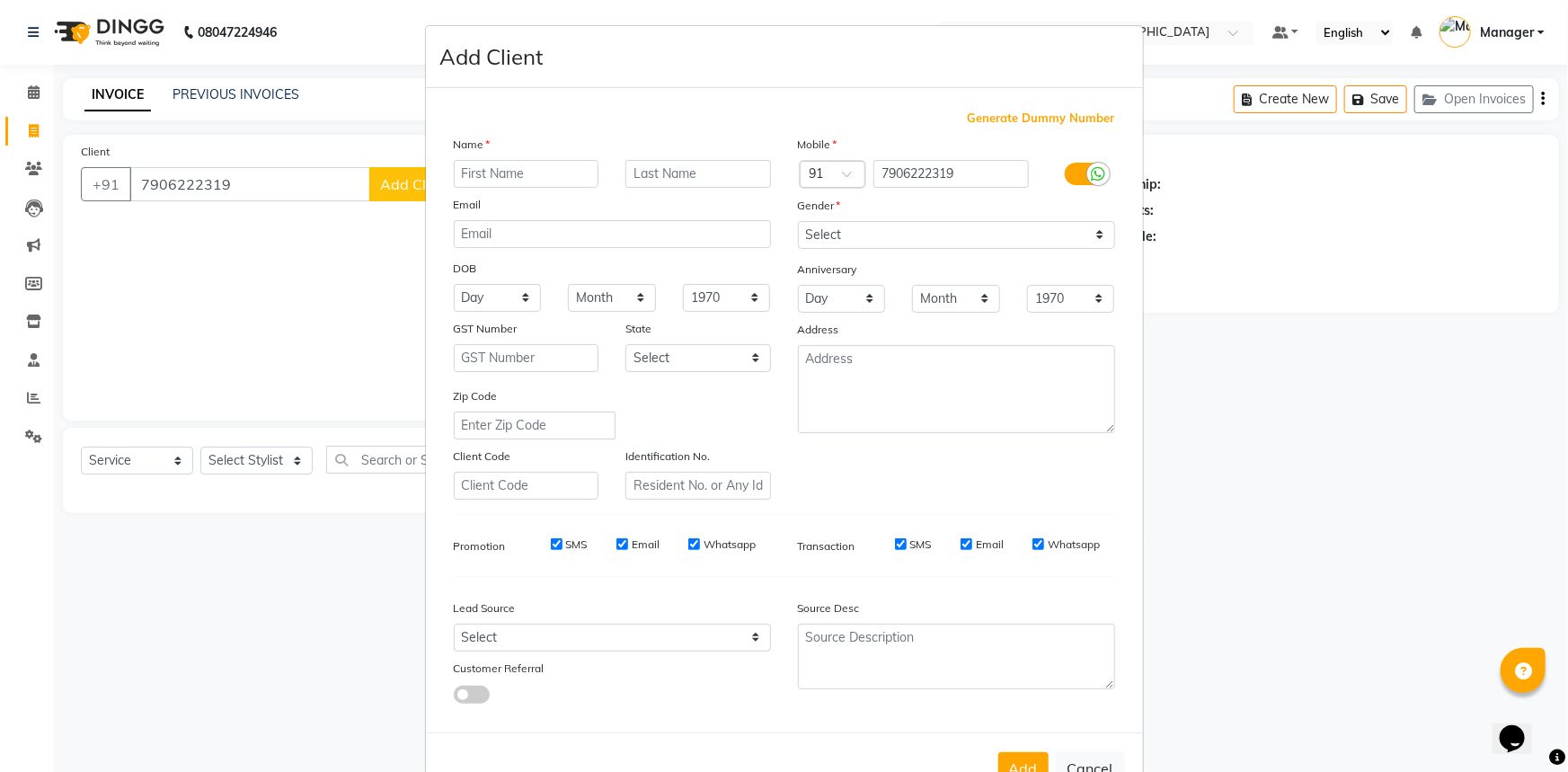
click at [541, 165] on input "text" at bounding box center [526, 173] width 145 height 28
type input "S"
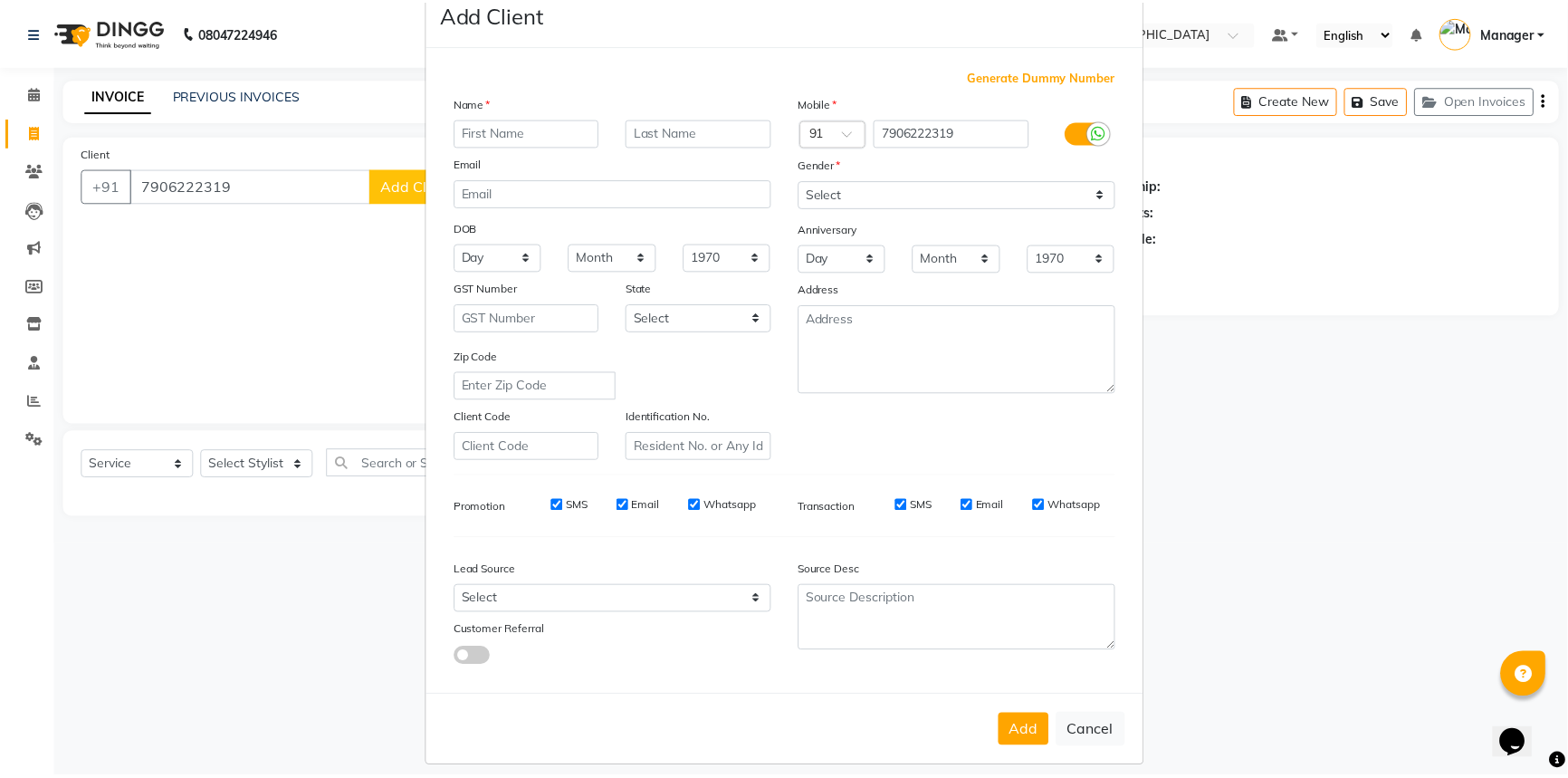
scroll to position [64, 0]
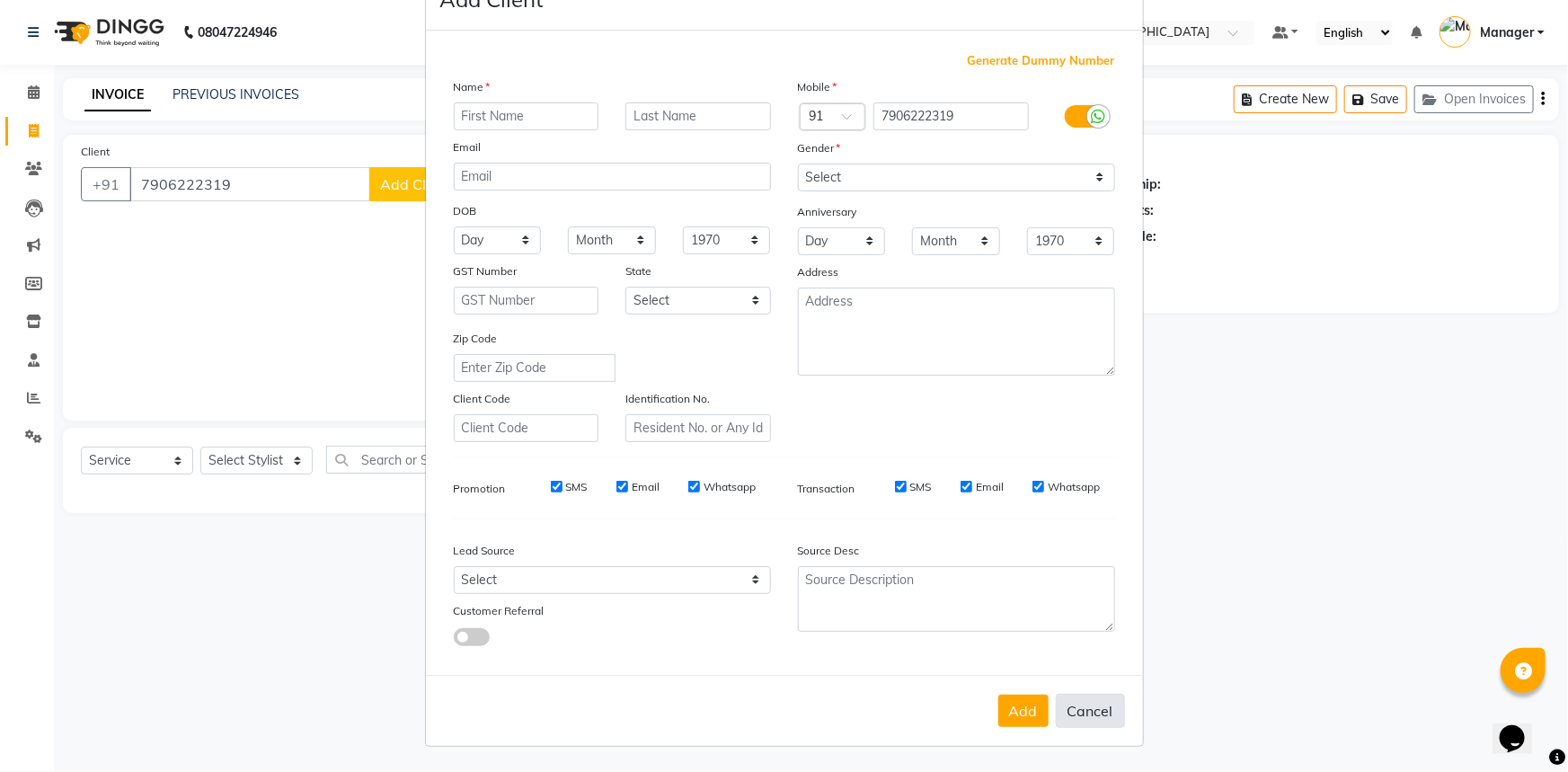
drag, startPoint x: 1087, startPoint y: 710, endPoint x: 870, endPoint y: 555, distance: 266.7
click at [1086, 709] on button "Cancel" at bounding box center [1090, 711] width 69 height 34
select select
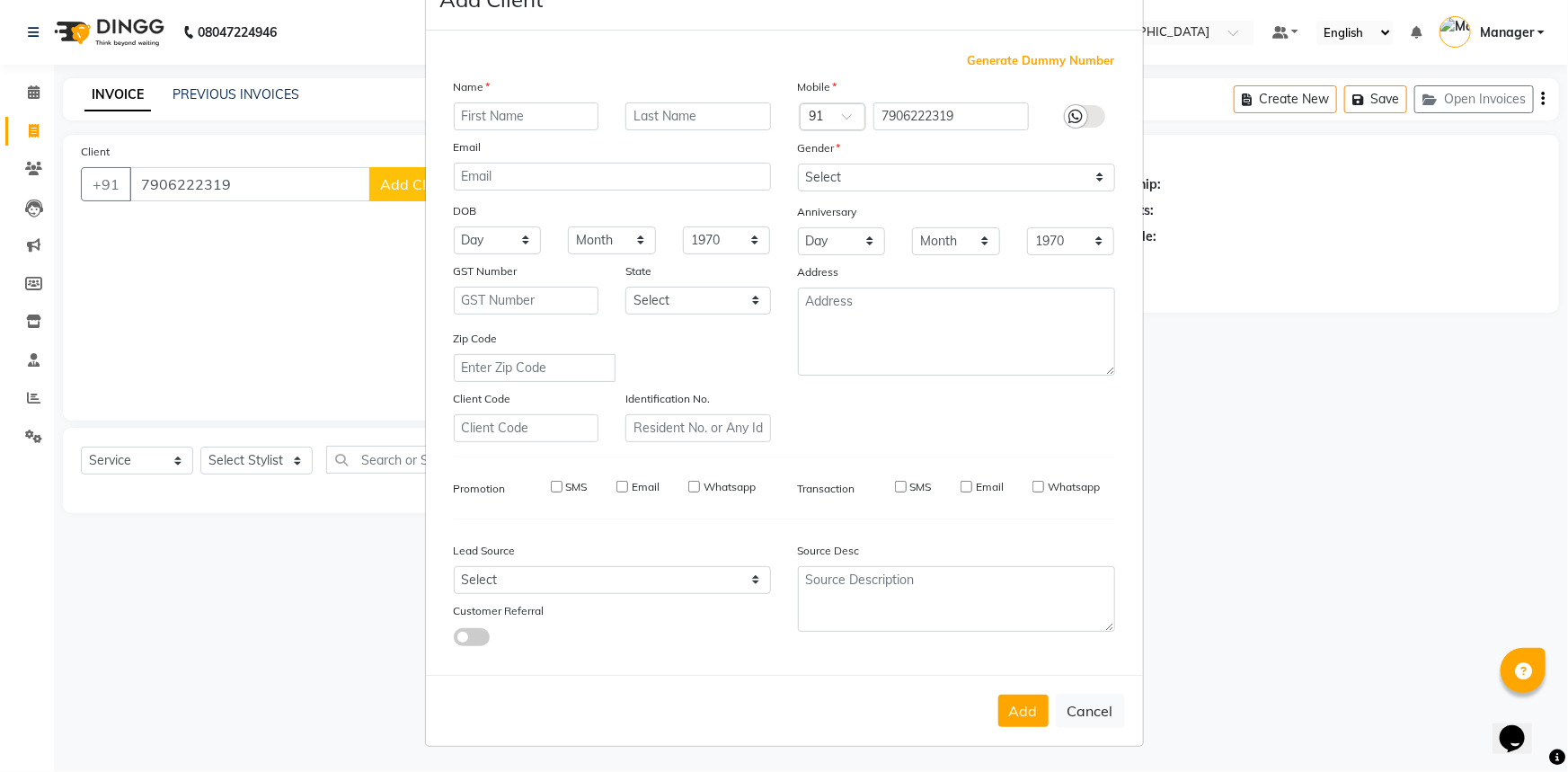
select select
checkbox input "false"
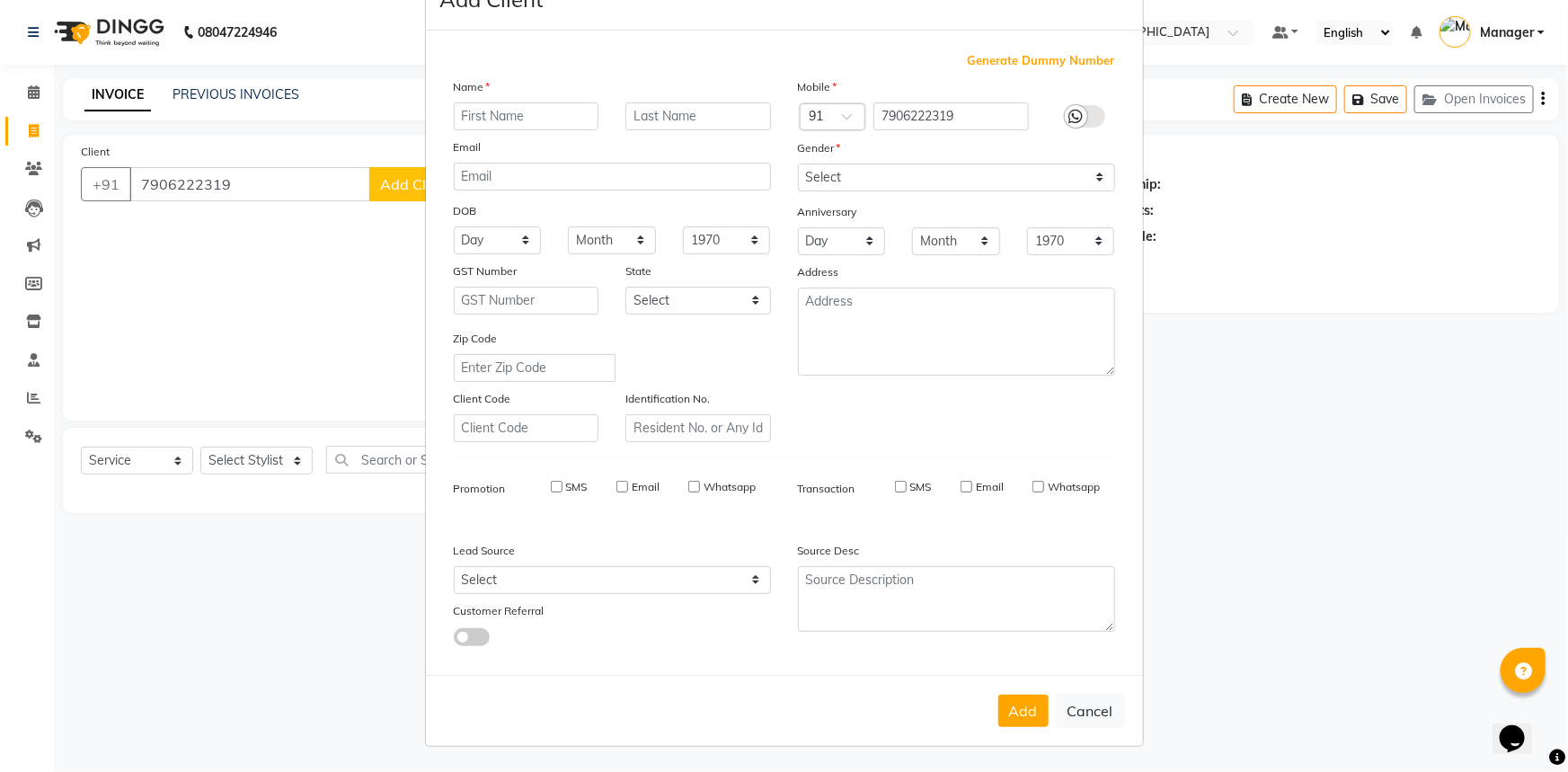
checkbox input "false"
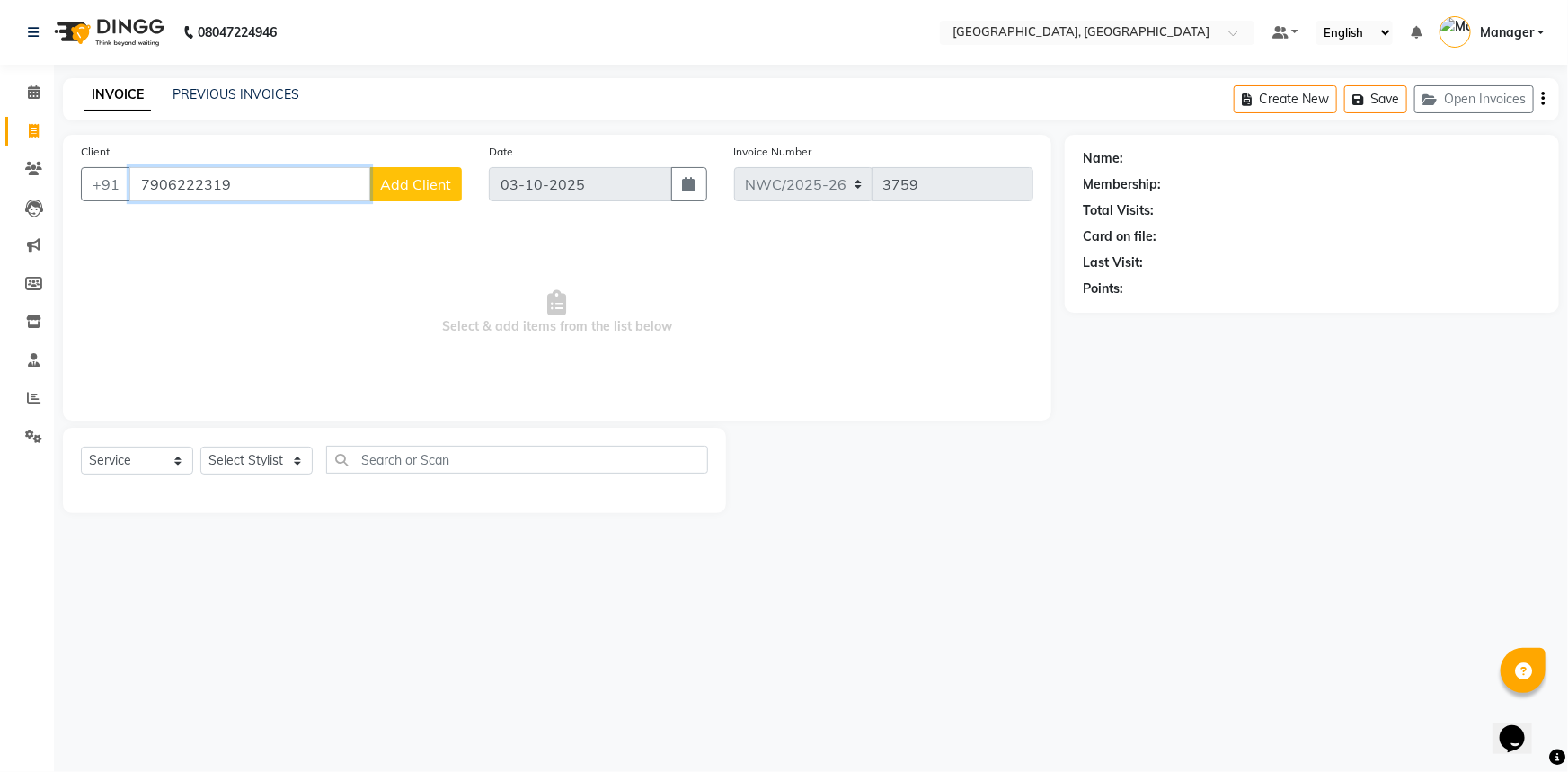
drag, startPoint x: 264, startPoint y: 181, endPoint x: 142, endPoint y: 260, distance: 145.3
click at [129, 235] on div "Client +91 7906222319 Add Client Date 03-10-2025 Invoice Number NWC/2025-26 V/2…" at bounding box center [557, 277] width 988 height 286
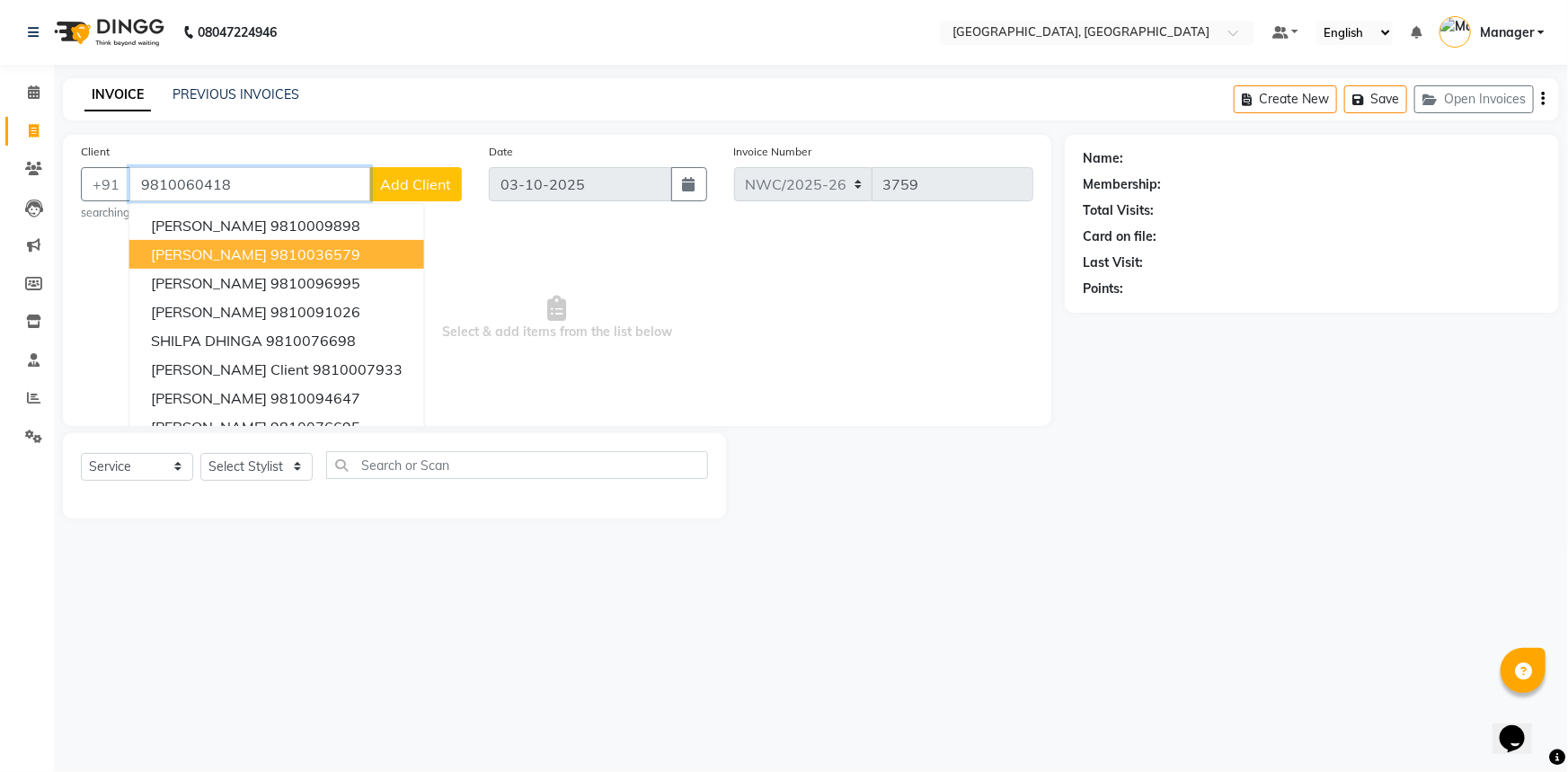
type input "9810060418"
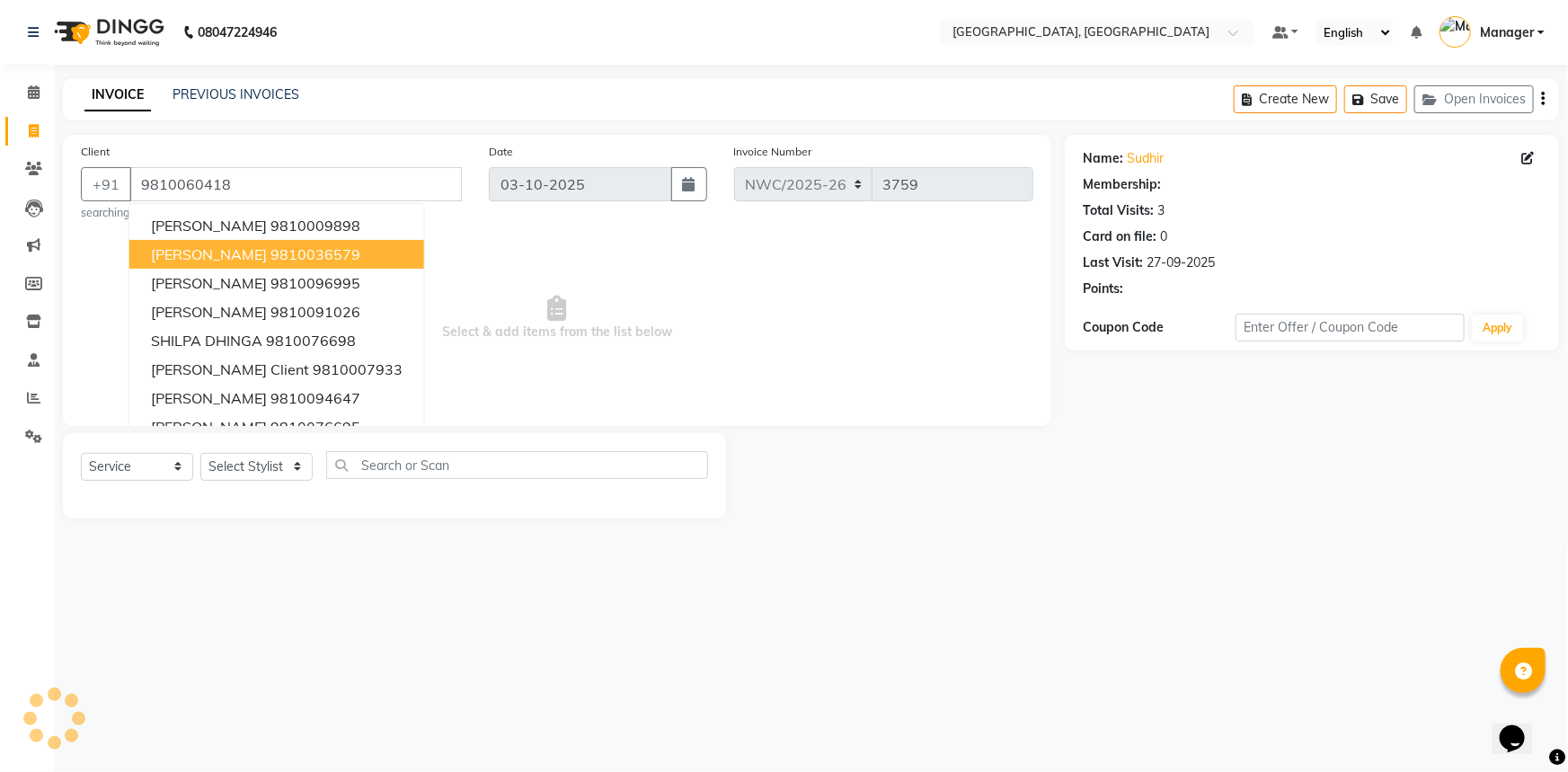
select select "1: Object"
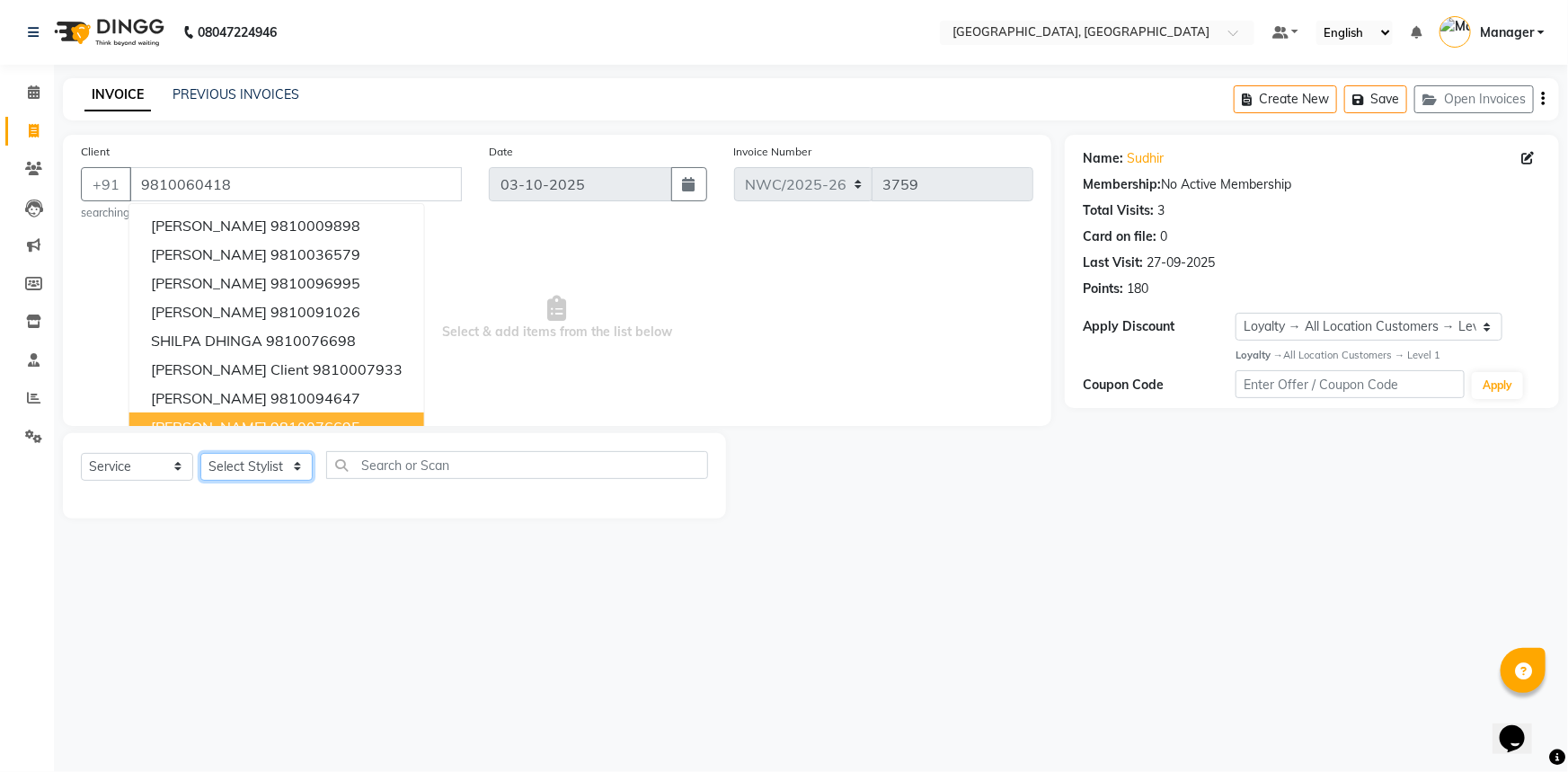
click at [220, 472] on select "Select Stylist Aneeta Ankush-pdct Arshad_asst Arun_pdct Ashish_asst Counter_Sal…" at bounding box center [257, 466] width 113 height 28
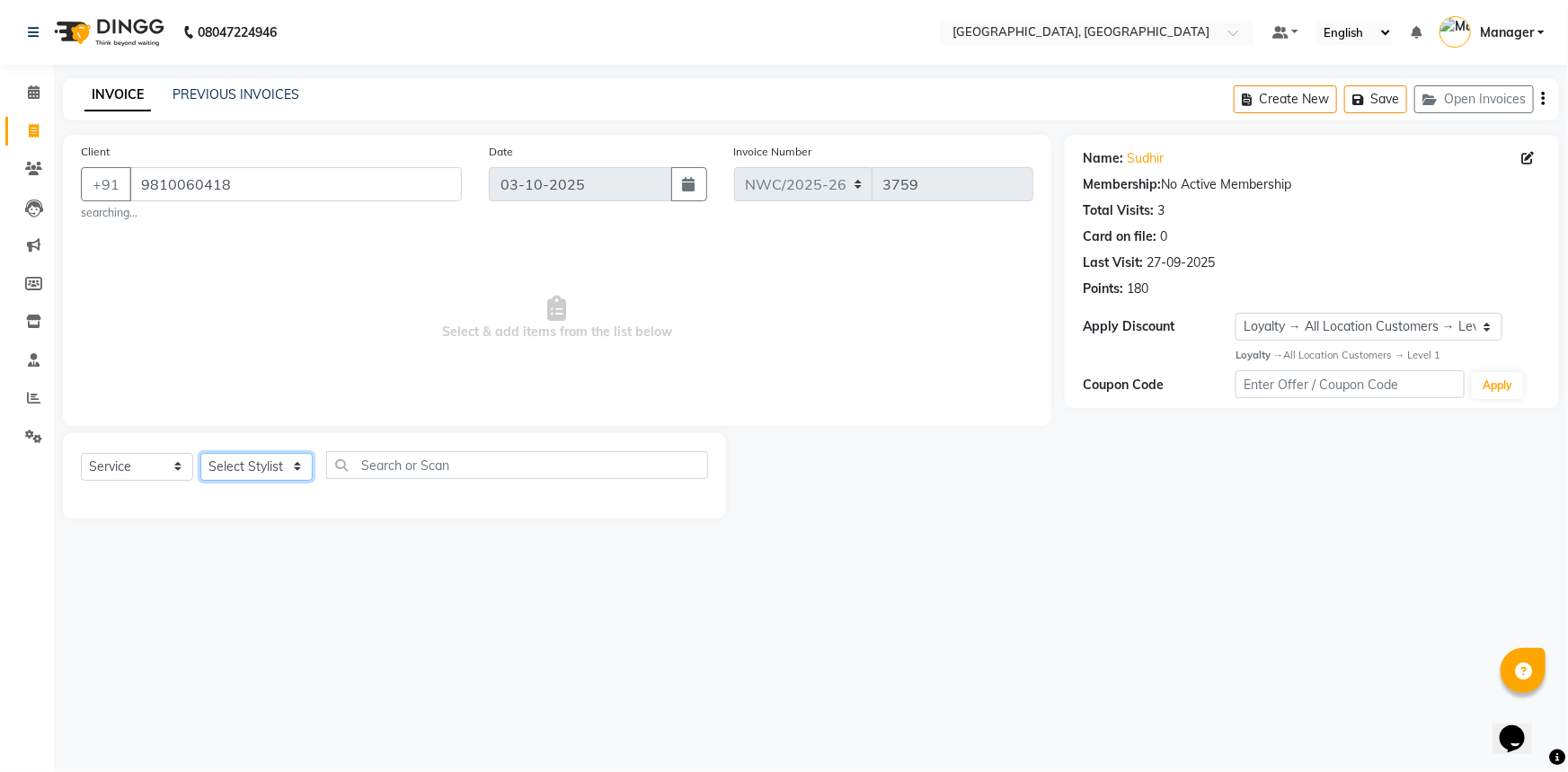
select select "84834"
click at [201, 453] on select "Select Stylist Aneeta Ankush-pdct Arshad_asst Arun_pdct Ashish_asst Counter_Sal…" at bounding box center [257, 466] width 113 height 28
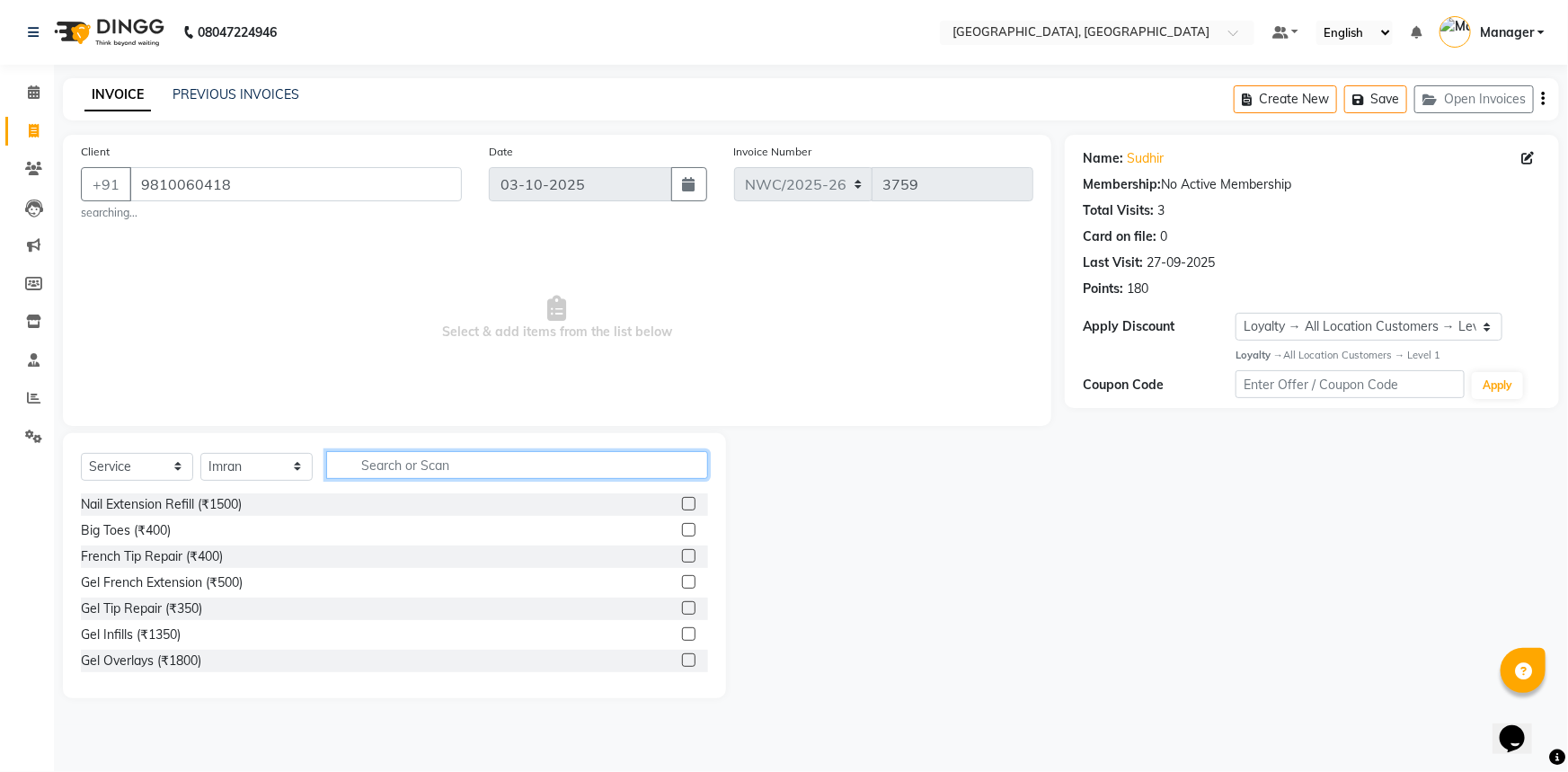
click at [426, 466] on input "text" at bounding box center [517, 464] width 382 height 28
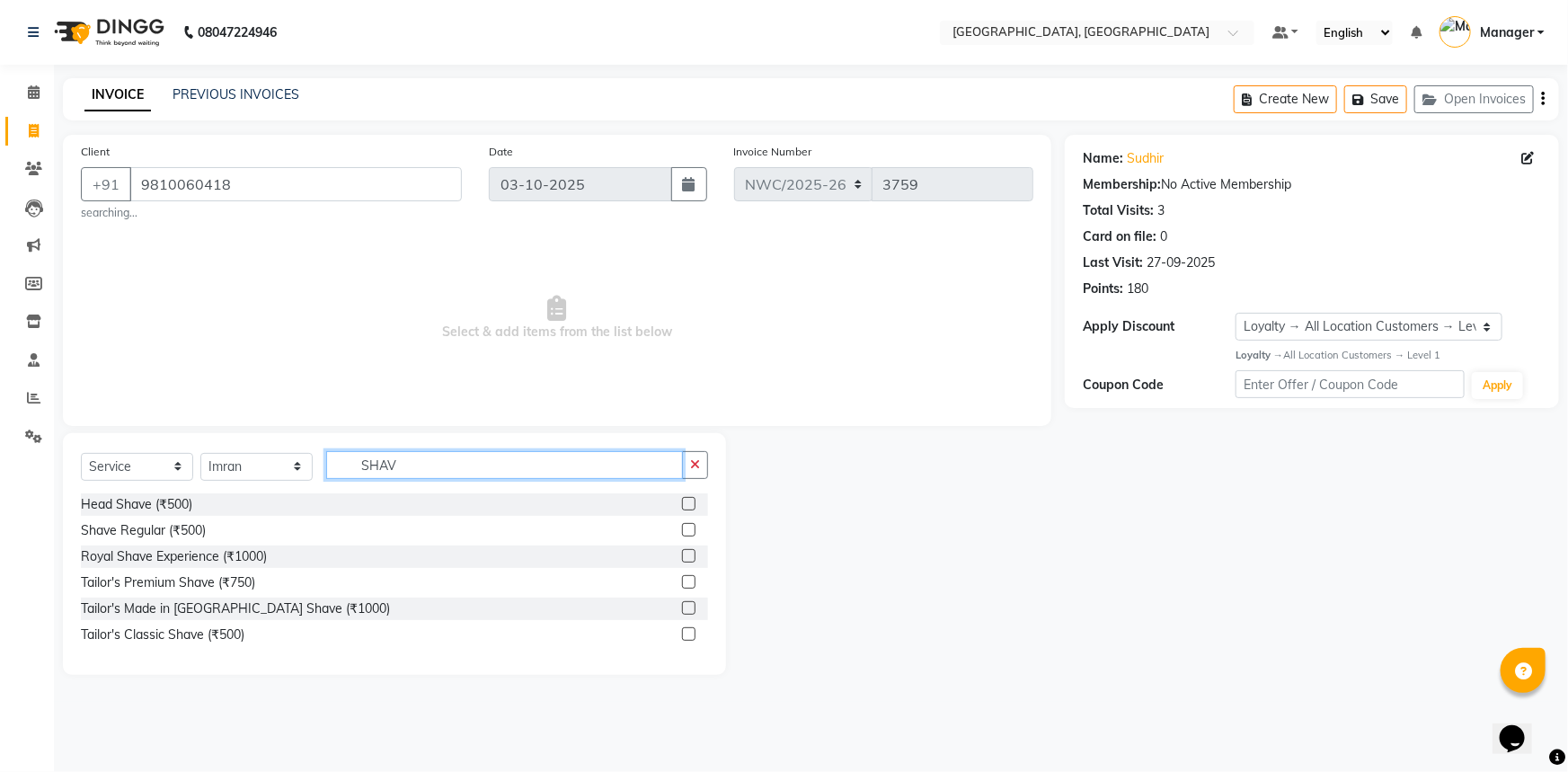
type input "SHAV"
click at [692, 527] on label at bounding box center [689, 529] width 13 height 13
click at [692, 527] on input "checkbox" at bounding box center [688, 530] width 11 height 11
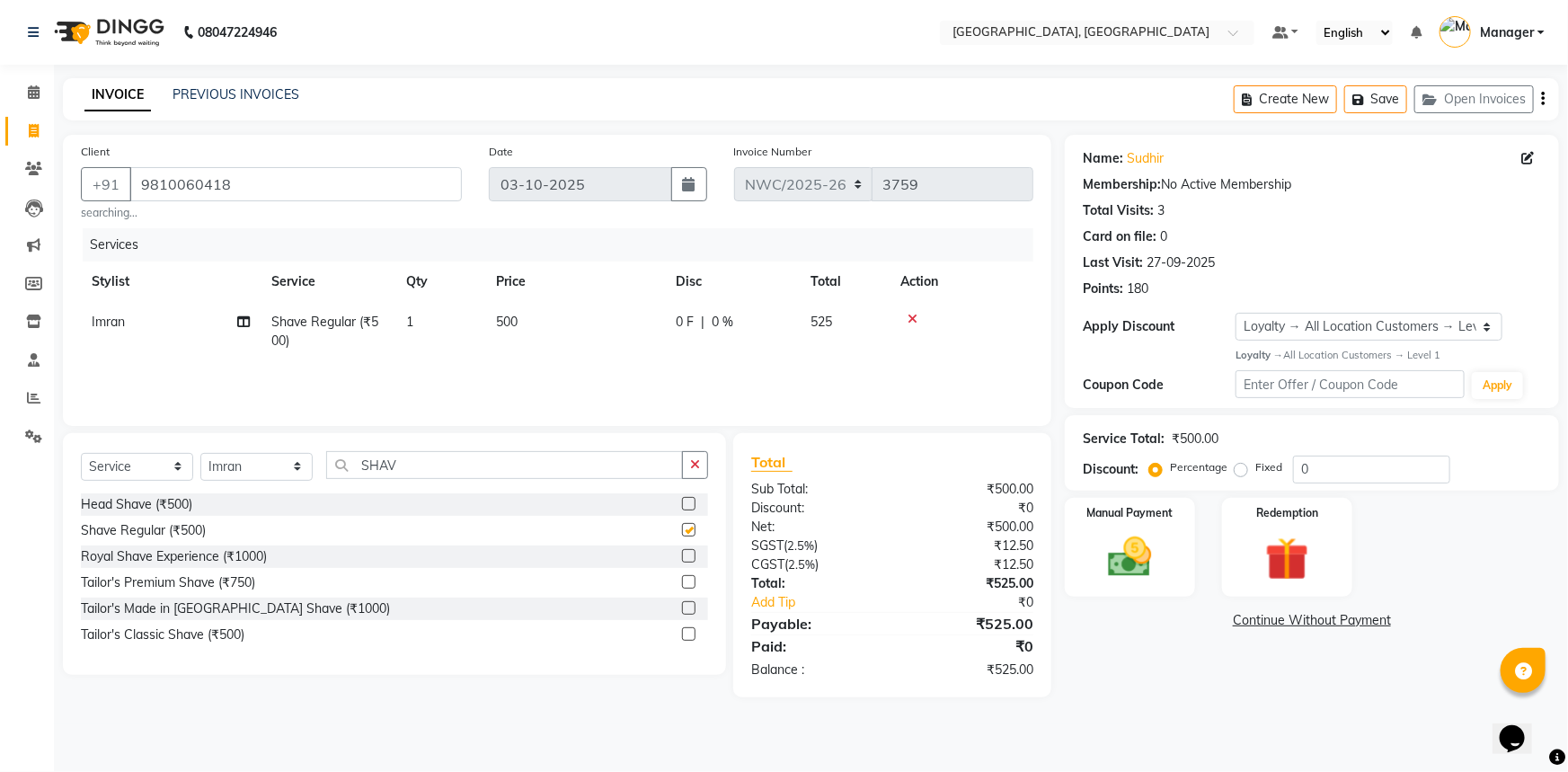
checkbox input "false"
click at [514, 322] on span "500" at bounding box center [506, 321] width 22 height 16
select select "84834"
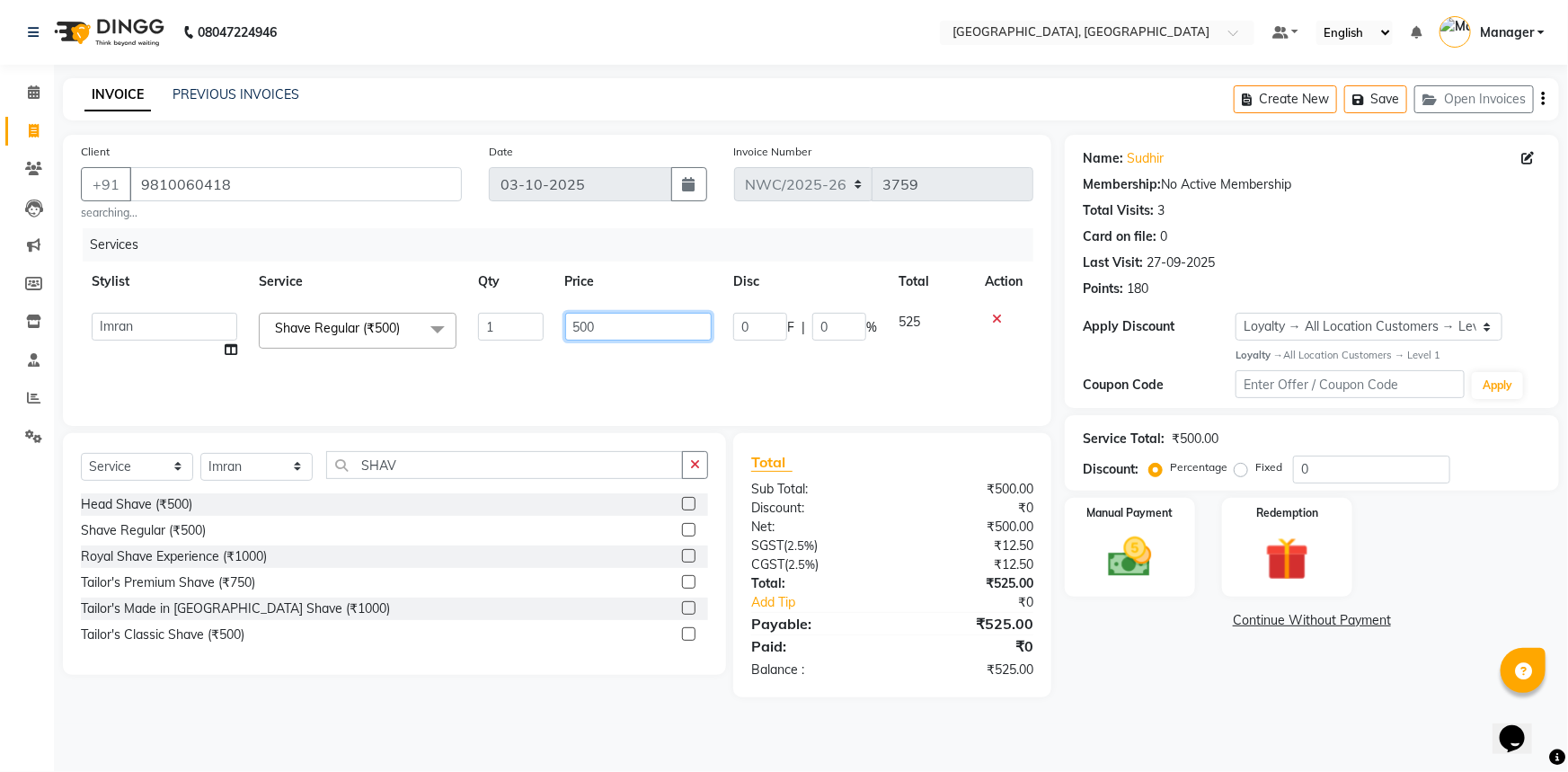
drag, startPoint x: 577, startPoint y: 319, endPoint x: 536, endPoint y: 332, distance: 43.0
click at [537, 329] on tr "Aneeta Ankush-pdct Arshad_asst Arun_pdct Ashish_asst Counter_Sales Faheem Govin…" at bounding box center [557, 335] width 953 height 68
type input "5"
type input "300"
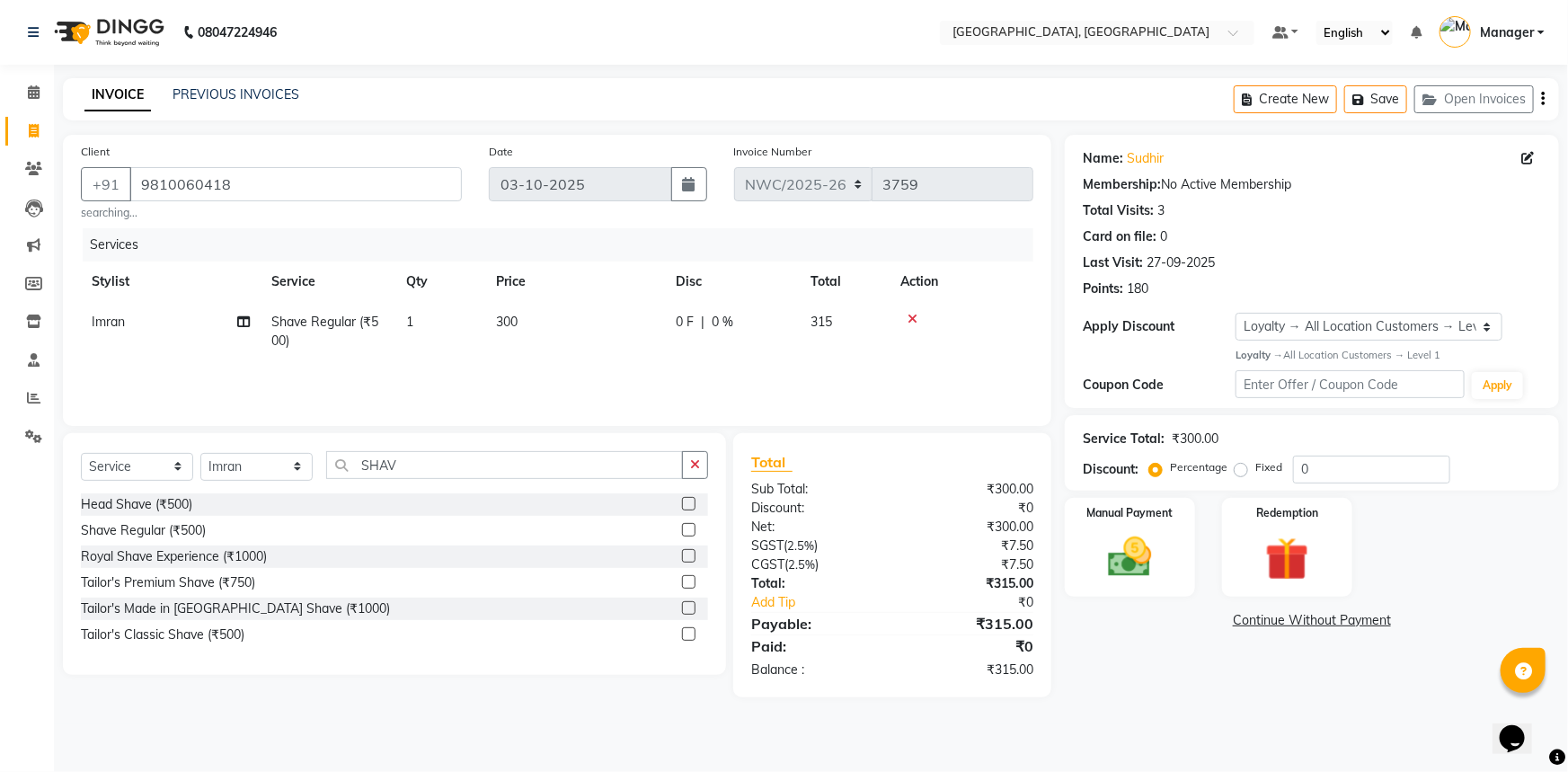
click at [569, 387] on div "Services Stylist Service Qty Price Disc Total Action Imran Shave Regular (₹500)…" at bounding box center [557, 318] width 953 height 180
drag, startPoint x: 386, startPoint y: 466, endPoint x: 349, endPoint y: 467, distance: 37.0
click at [349, 467] on input "SHAV" at bounding box center [504, 464] width 356 height 28
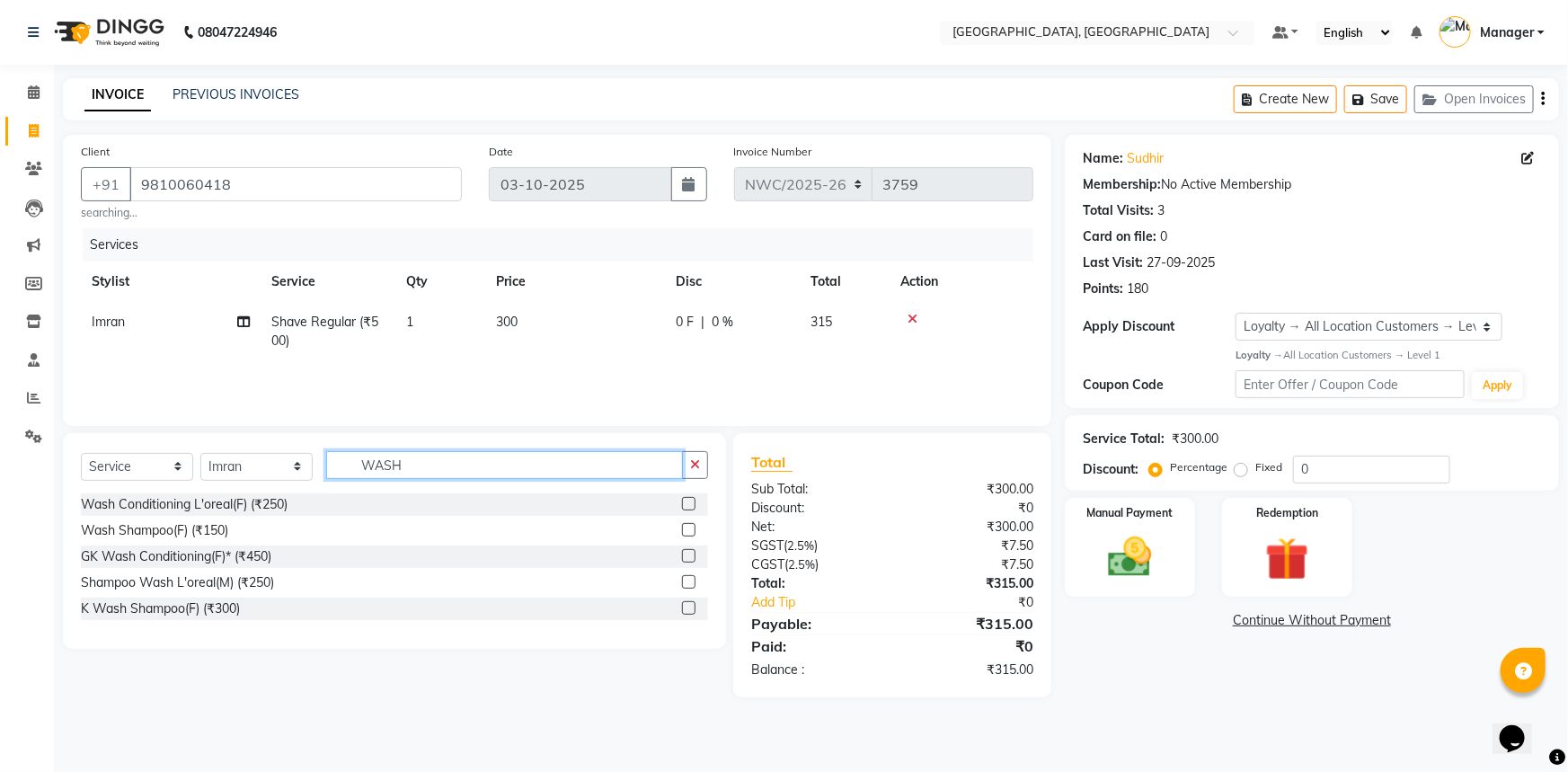
type input "WASH"
click at [689, 580] on label at bounding box center [689, 582] width 13 height 13
click at [689, 580] on input "checkbox" at bounding box center [688, 583] width 11 height 11
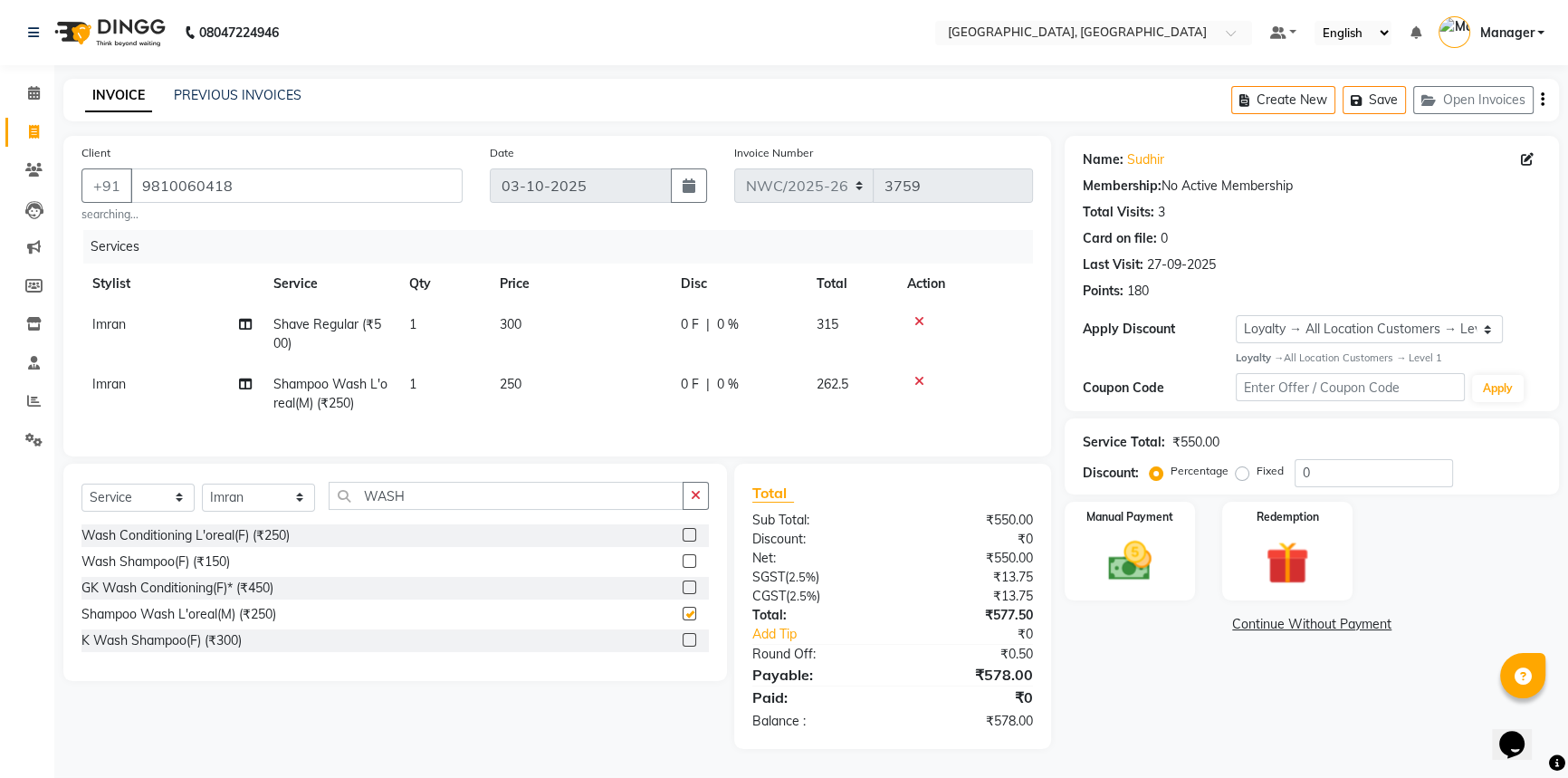
checkbox input "false"
click at [534, 386] on td "250" at bounding box center [580, 394] width 181 height 60
select select "84834"
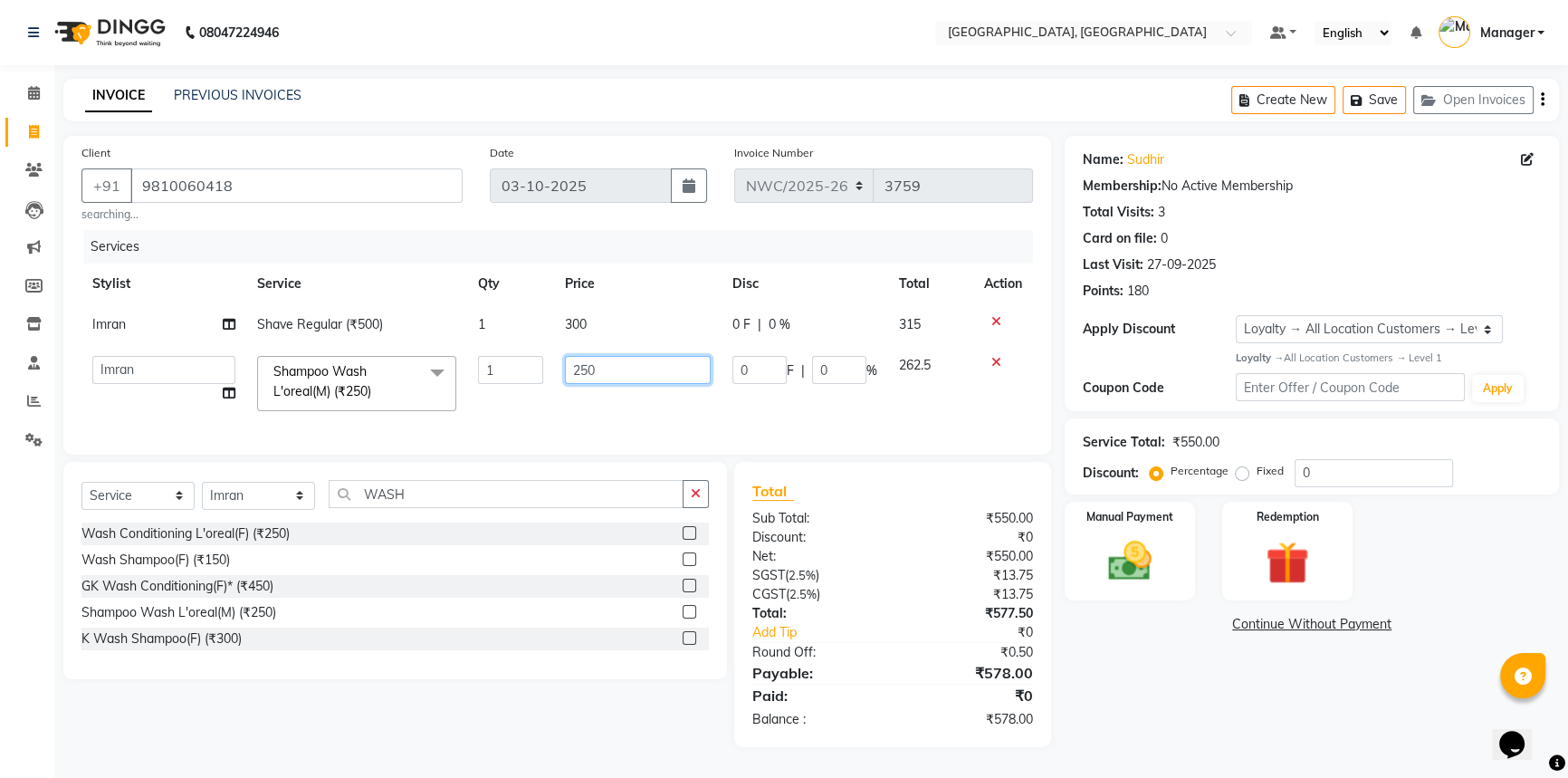
drag, startPoint x: 620, startPoint y: 367, endPoint x: 538, endPoint y: 392, distance: 85.7
click at [536, 378] on tr "Aneeta Ankush-pdct Arshad_asst Arun_pdct Ashish_asst Counter_Sales Faheem Govin…" at bounding box center [558, 383] width 952 height 77
type input "200"
click at [508, 419] on tr "Aneeta Ankush-pdct Arshad_asst Arun_pdct Ashish_asst Counter_Sales Faheem Govin…" at bounding box center [558, 383] width 952 height 77
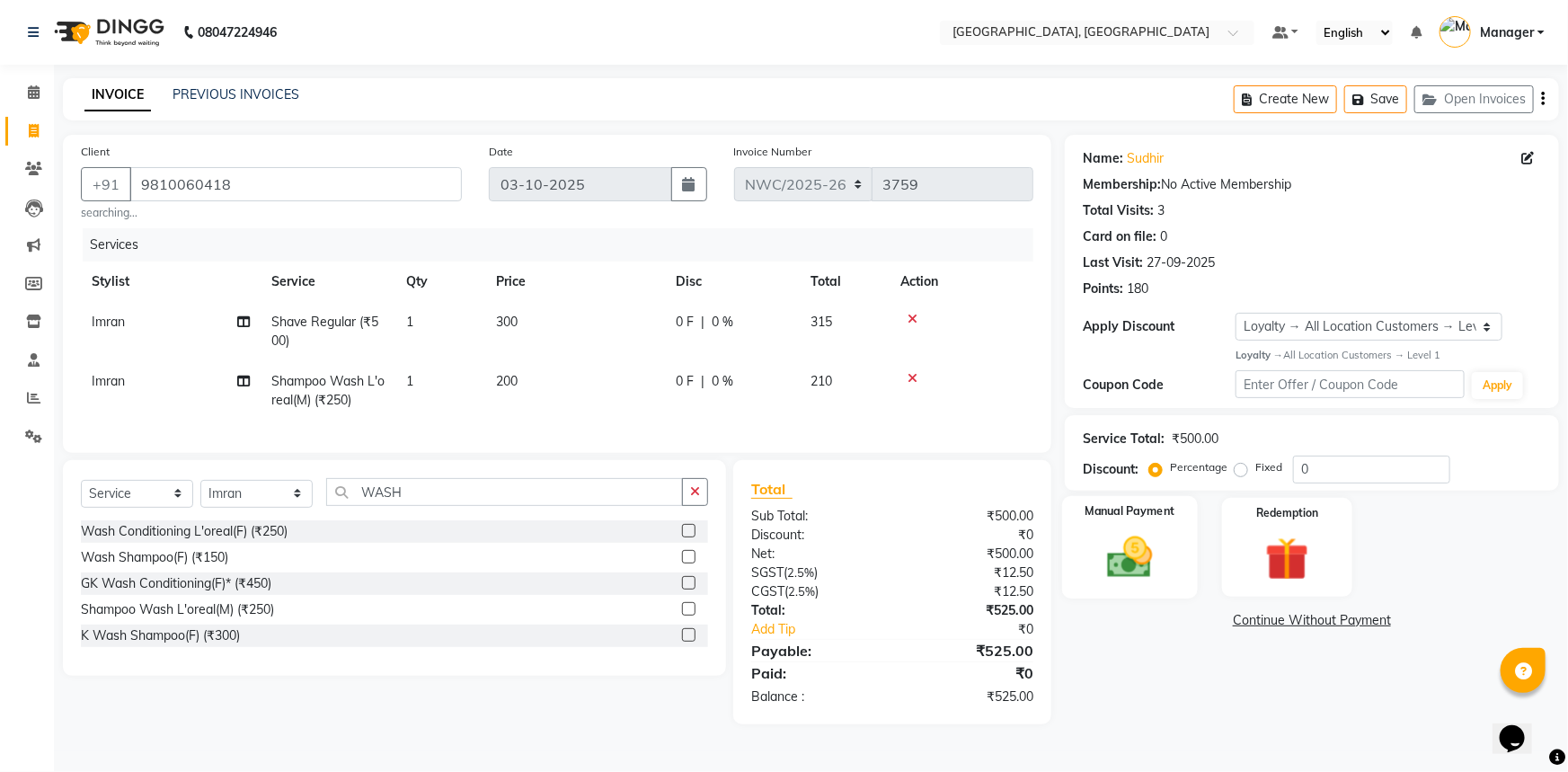
click at [1136, 547] on img at bounding box center [1129, 557] width 74 height 53
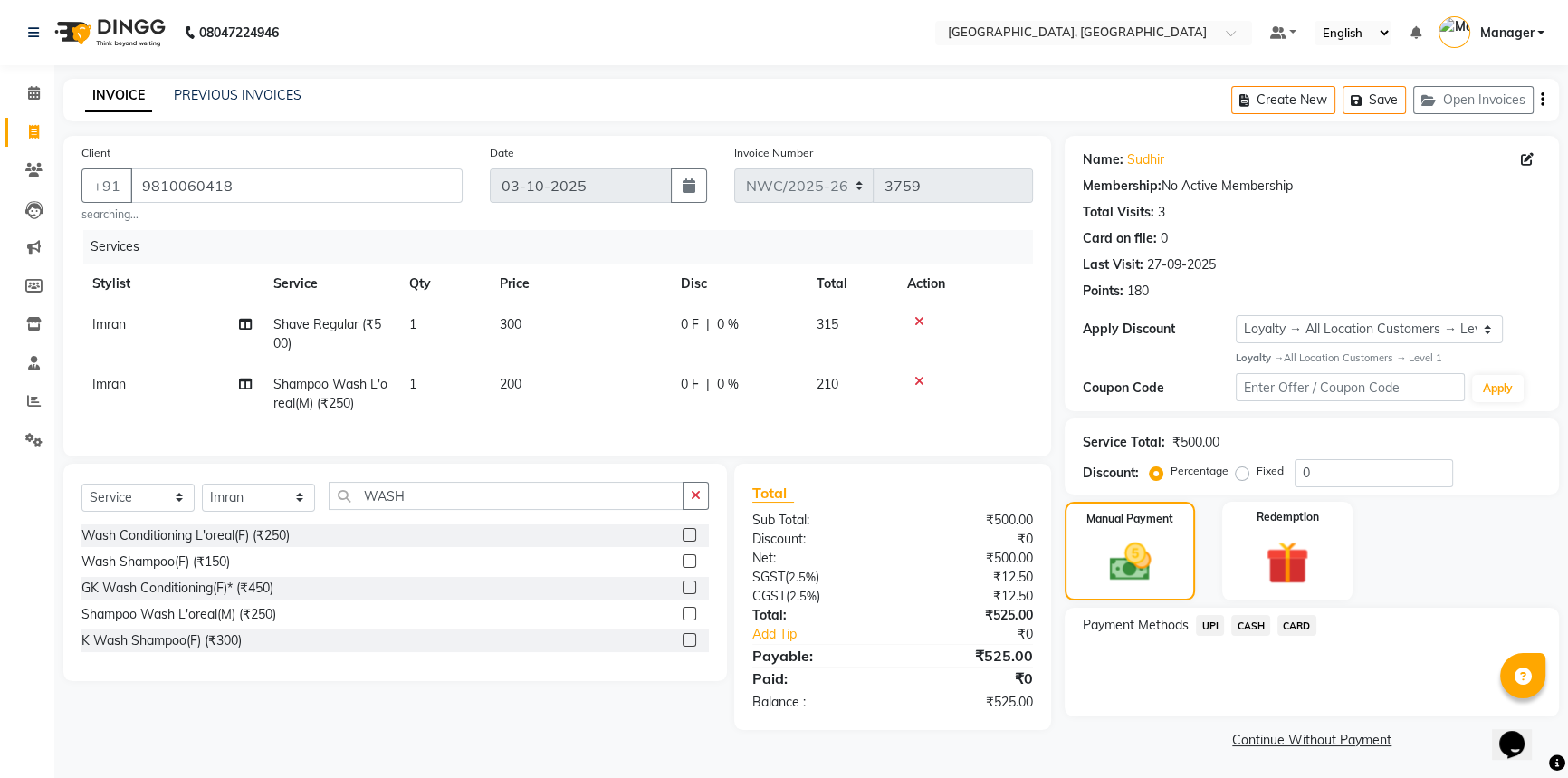
click at [1206, 619] on span "UPI" at bounding box center [1210, 625] width 28 height 21
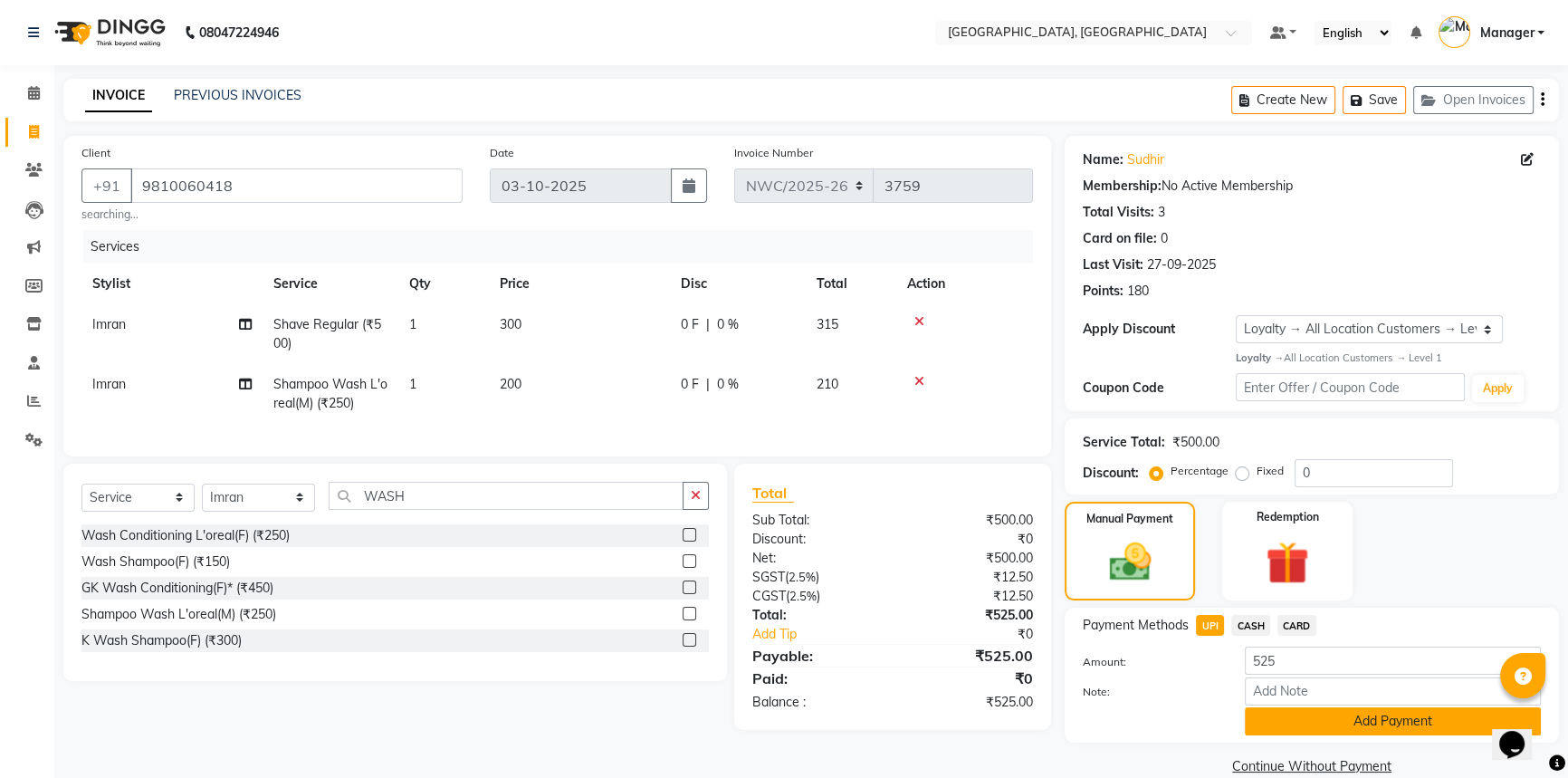
click at [1313, 718] on button "Add Payment" at bounding box center [1393, 720] width 296 height 28
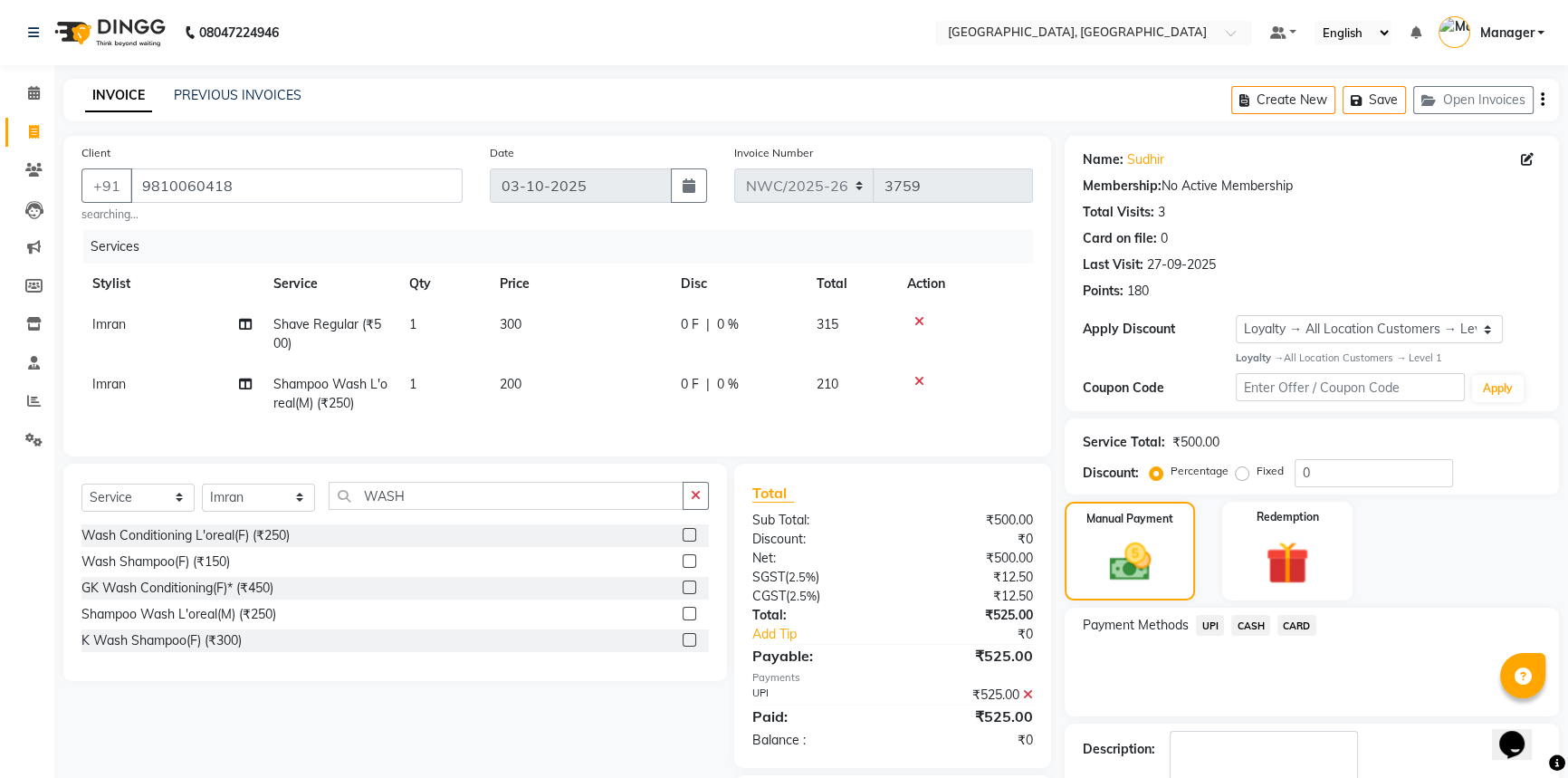
scroll to position [120, 0]
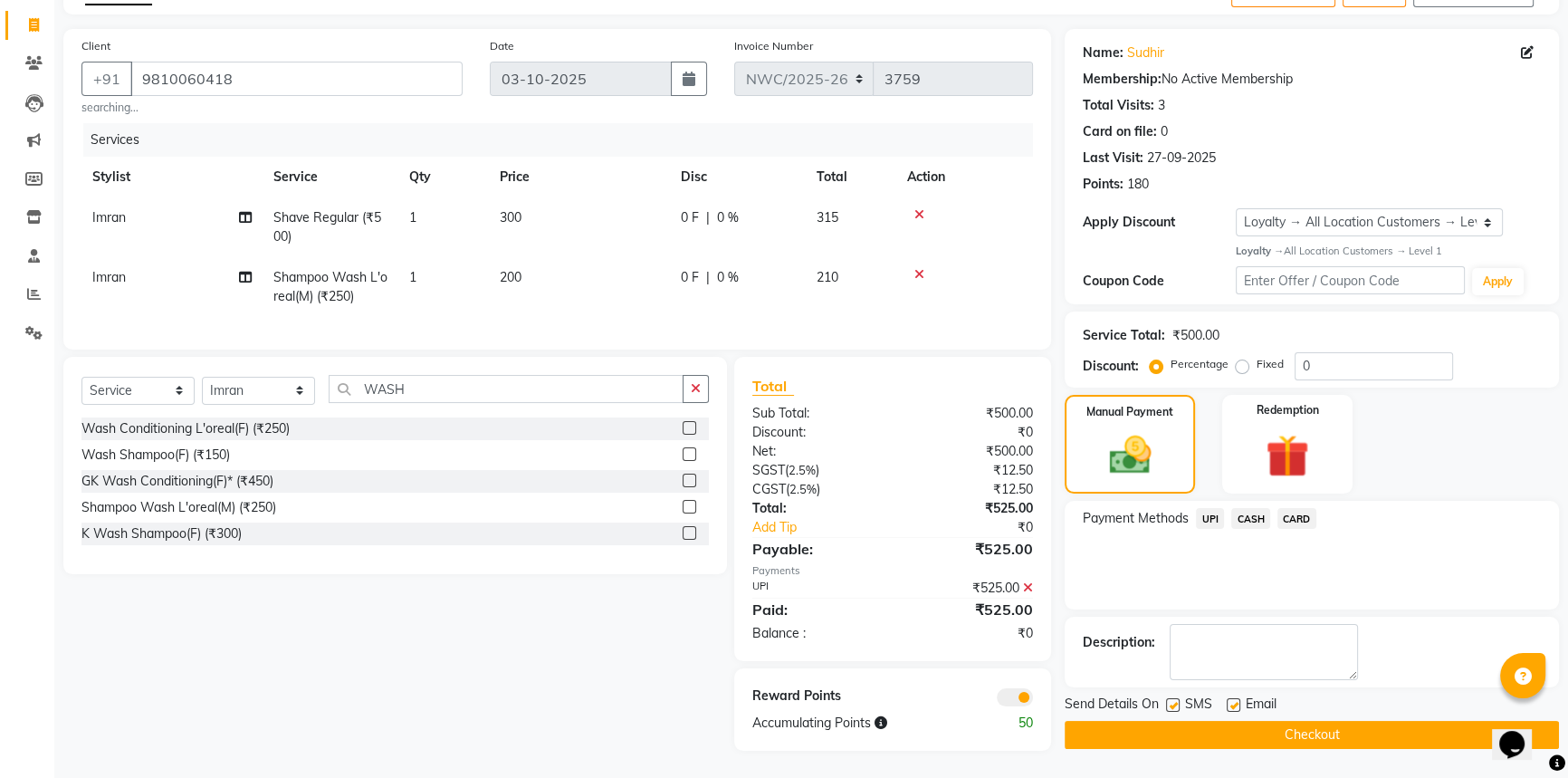
click at [1304, 722] on button "Checkout" at bounding box center [1312, 734] width 494 height 28
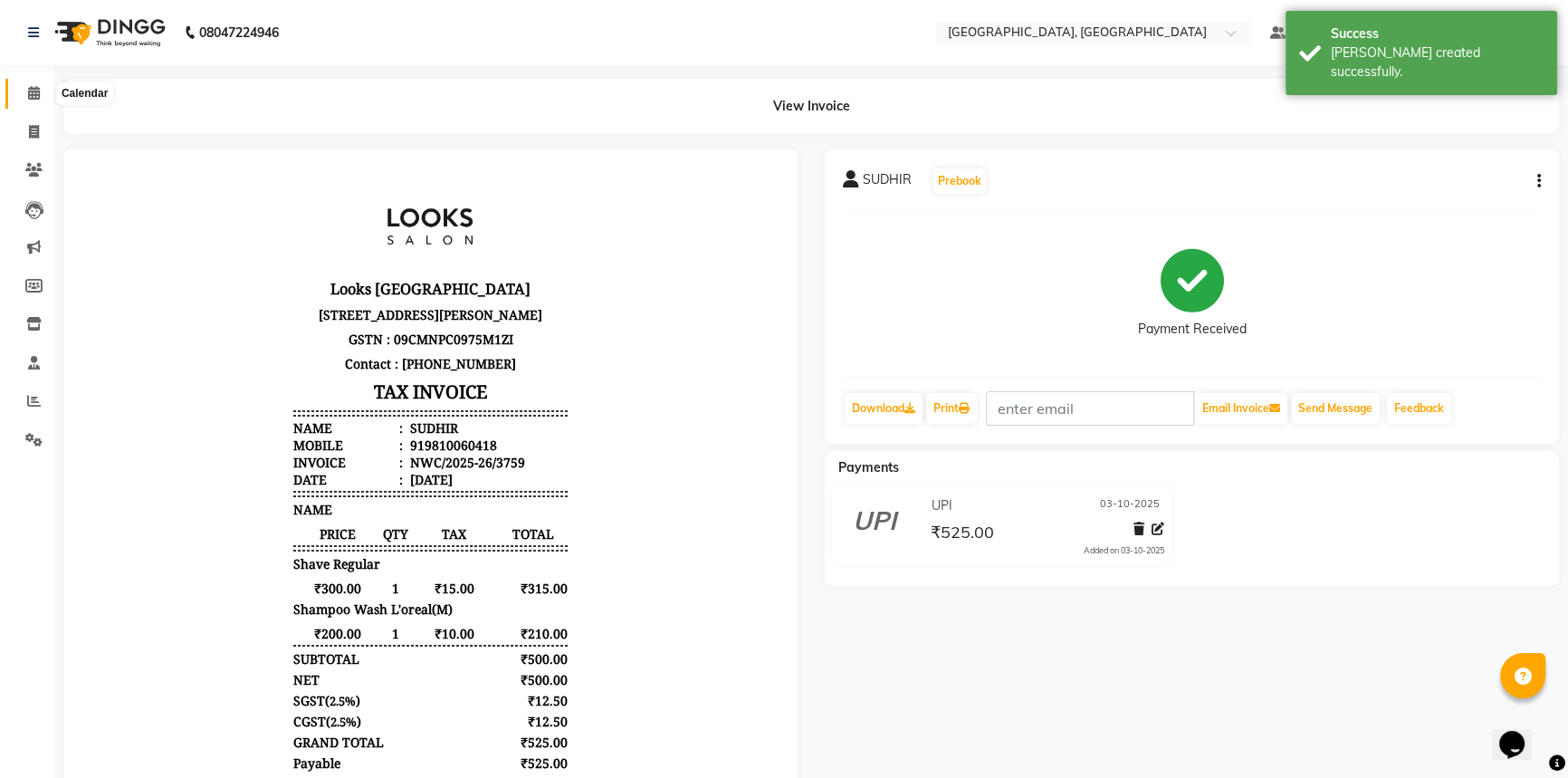
click at [29, 87] on icon at bounding box center [34, 92] width 12 height 13
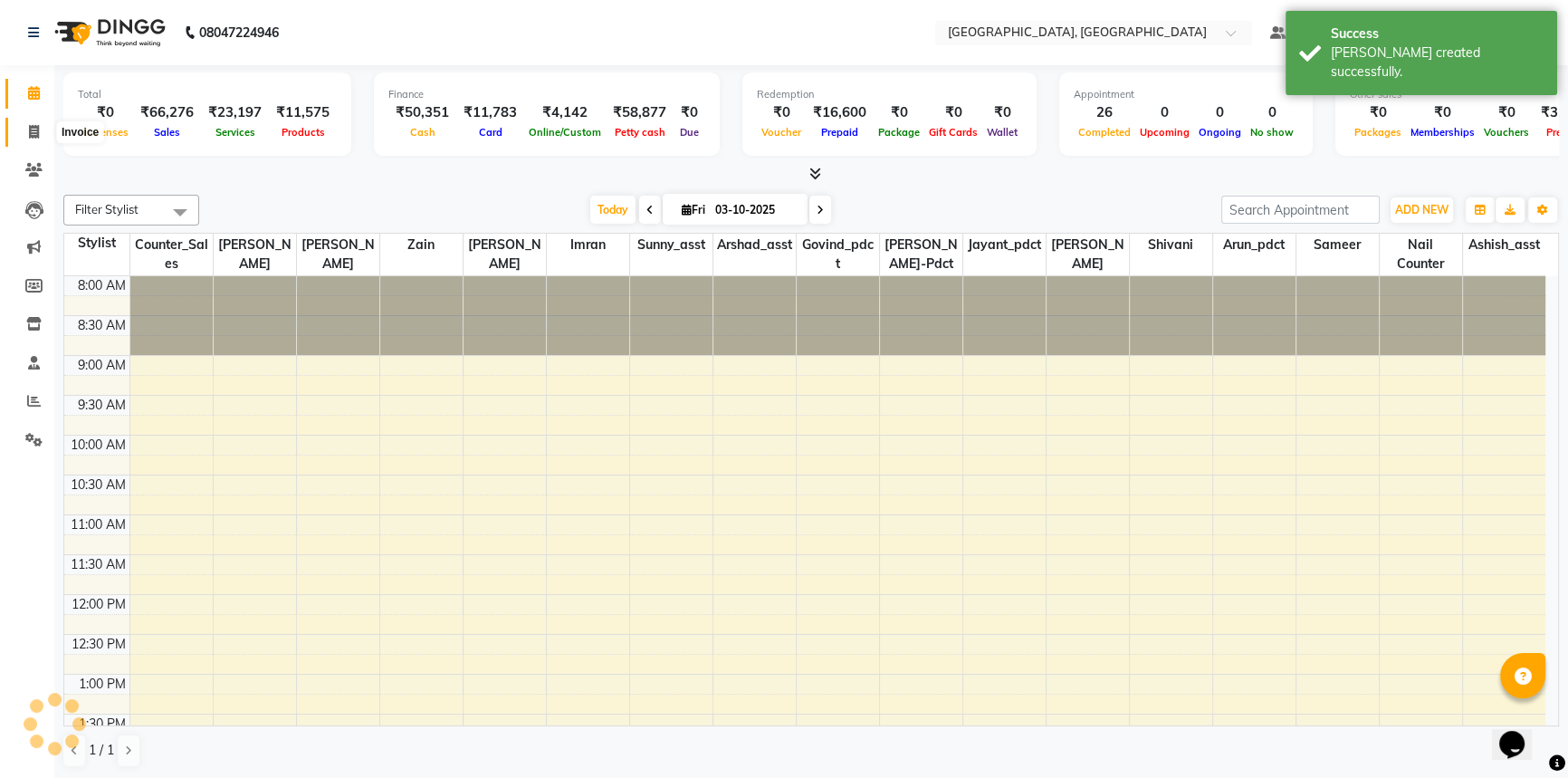
click at [29, 127] on icon at bounding box center [34, 132] width 10 height 13
select select "service"
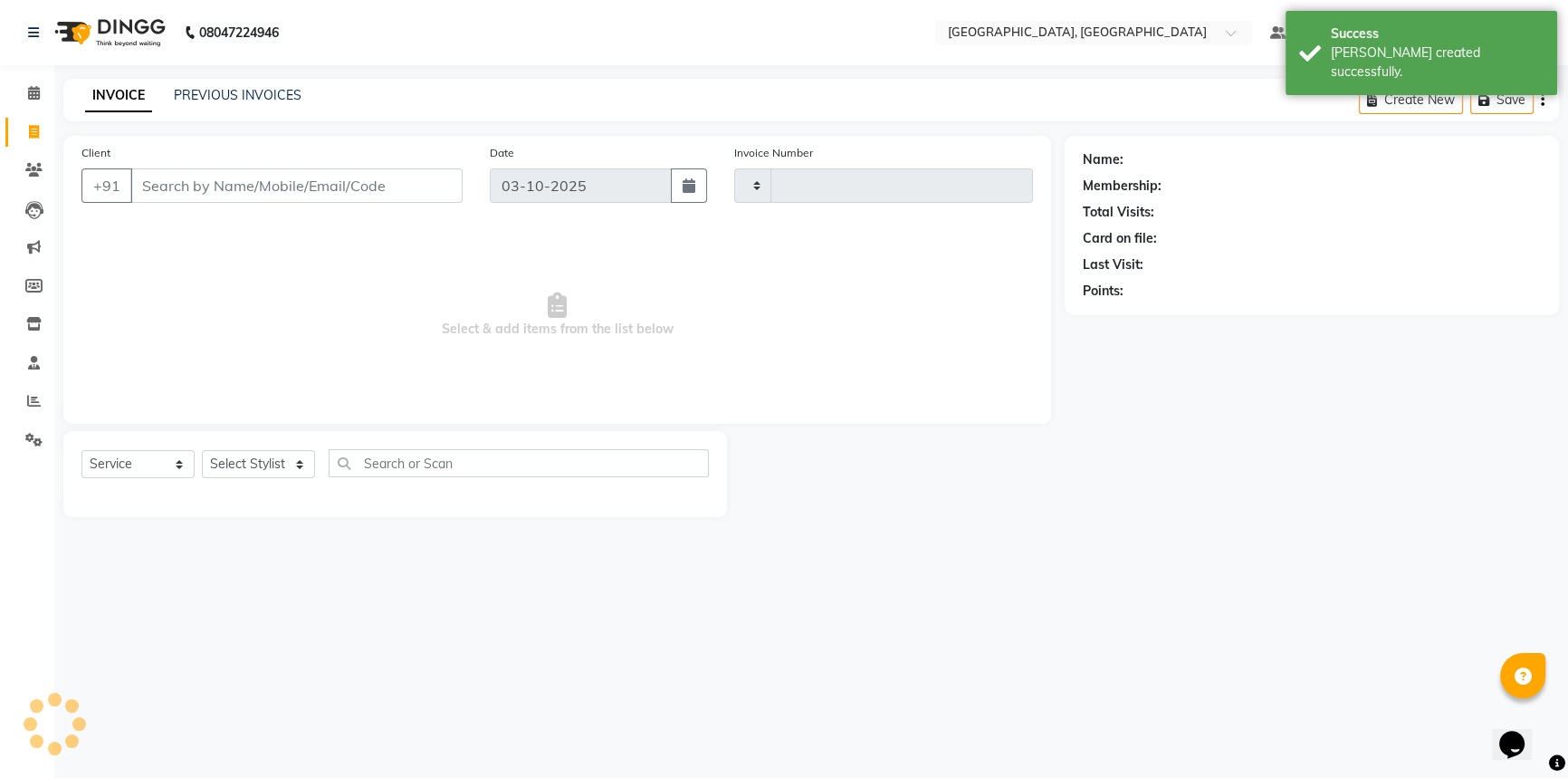
type input "3760"
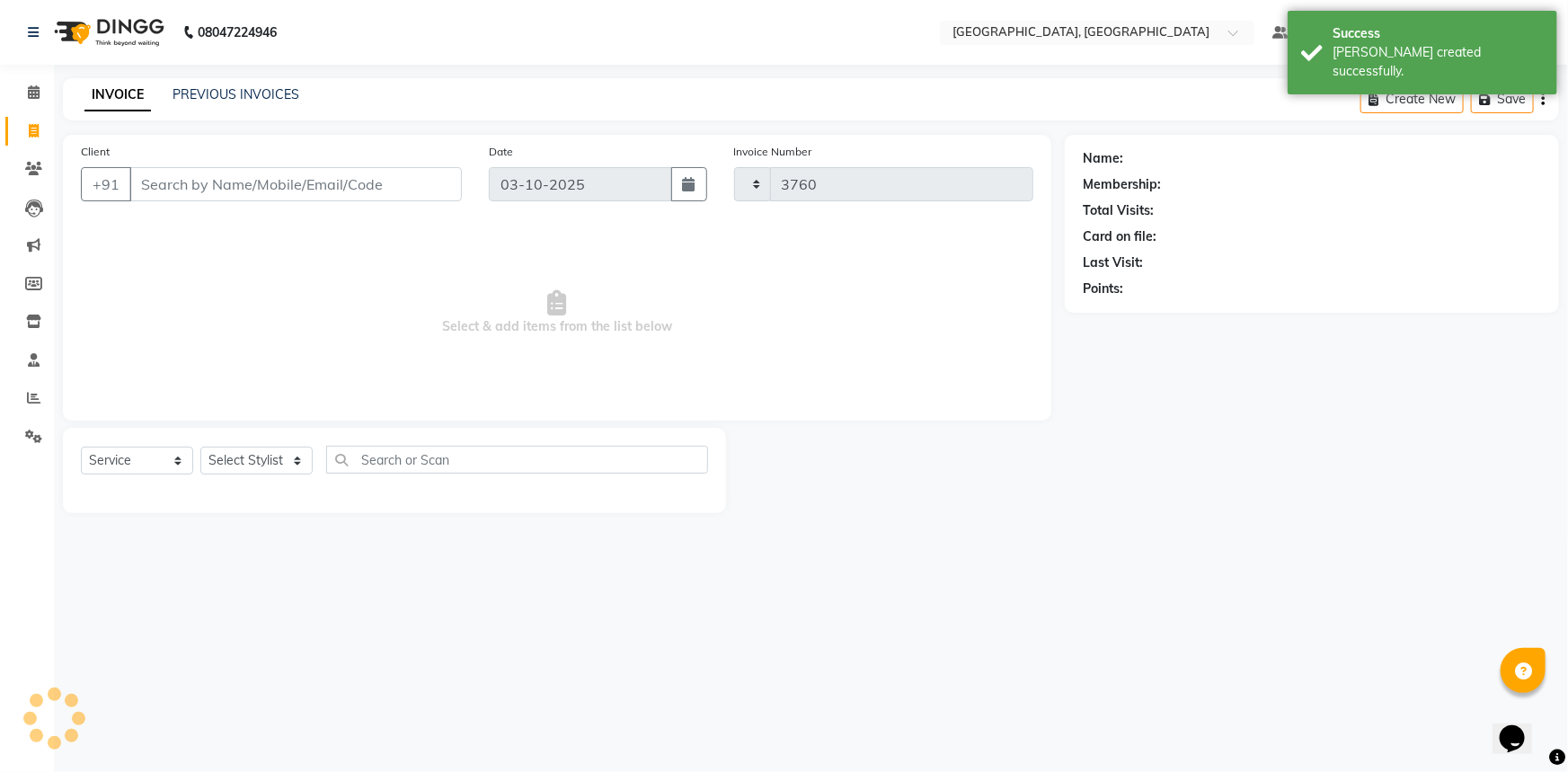
select select "8574"
click at [255, 189] on input "Client" at bounding box center [295, 184] width 333 height 34
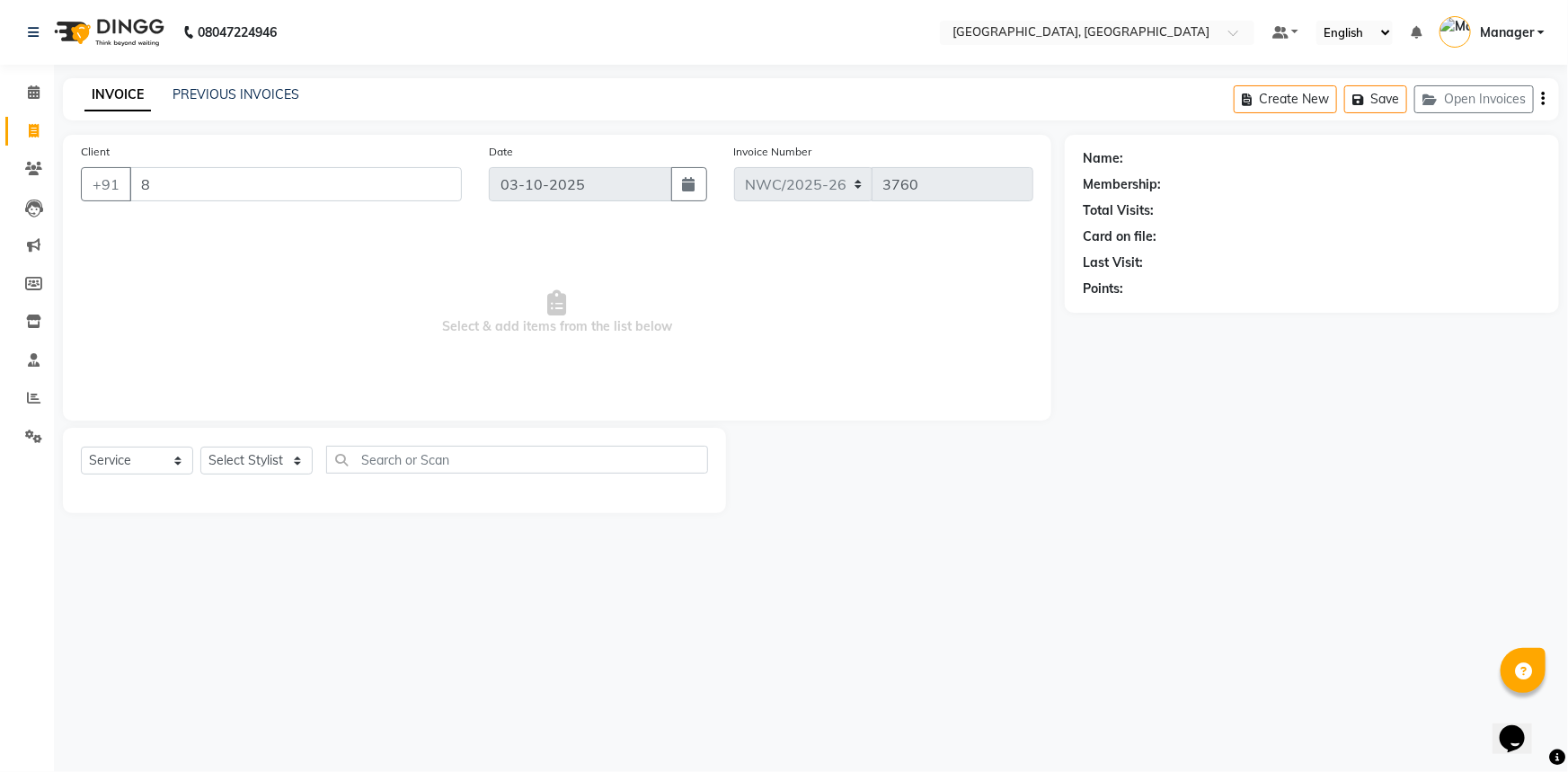
click at [198, 182] on input "8" at bounding box center [295, 184] width 333 height 34
type input "8377031274"
click at [419, 177] on span "Add Client" at bounding box center [416, 183] width 71 height 18
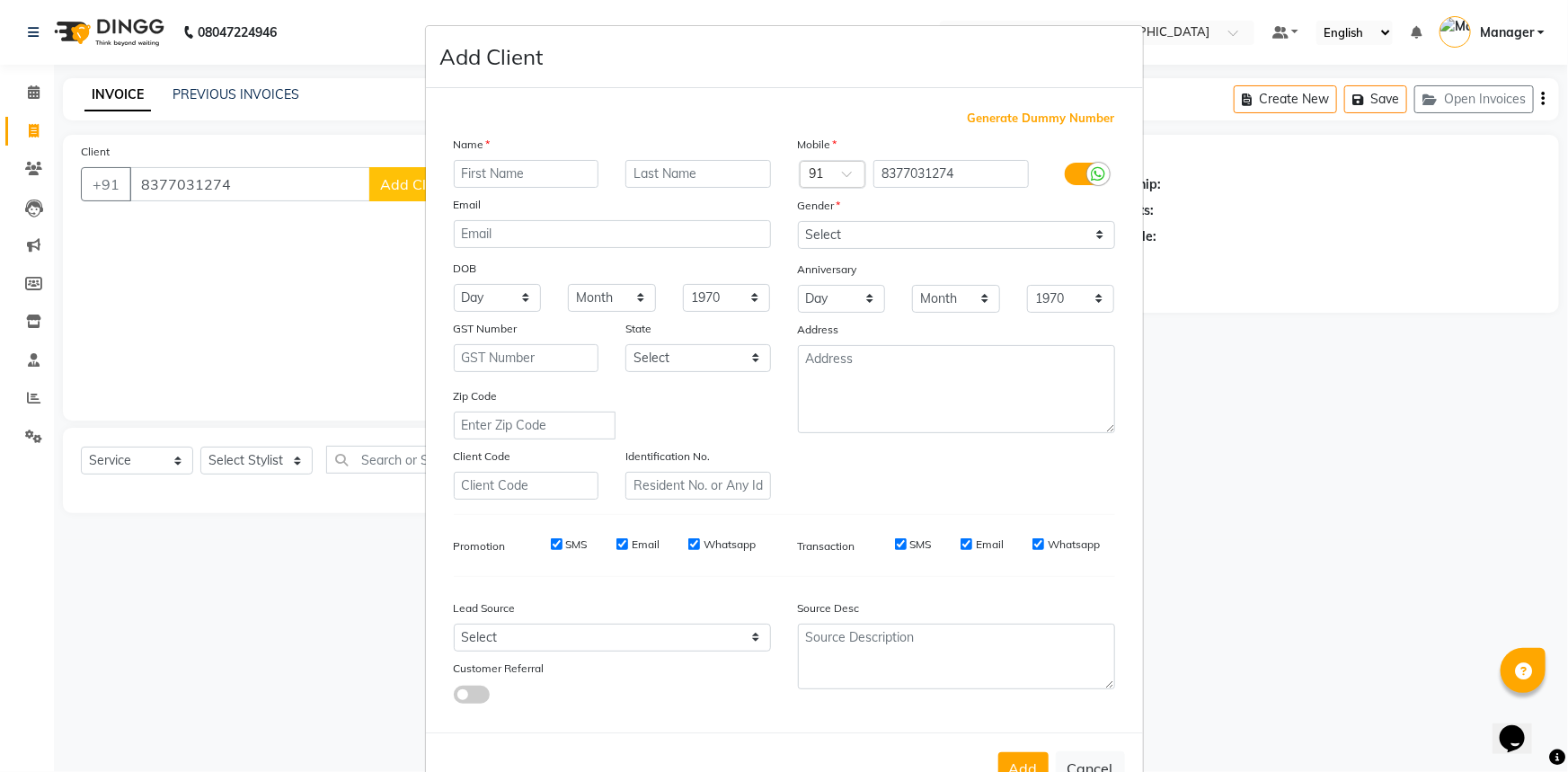
click at [483, 168] on input "text" at bounding box center [526, 173] width 145 height 28
type input "POOJA"
click at [634, 171] on input "text" at bounding box center [698, 173] width 145 height 28
type input "."
drag, startPoint x: 865, startPoint y: 236, endPoint x: 868, endPoint y: 247, distance: 11.4
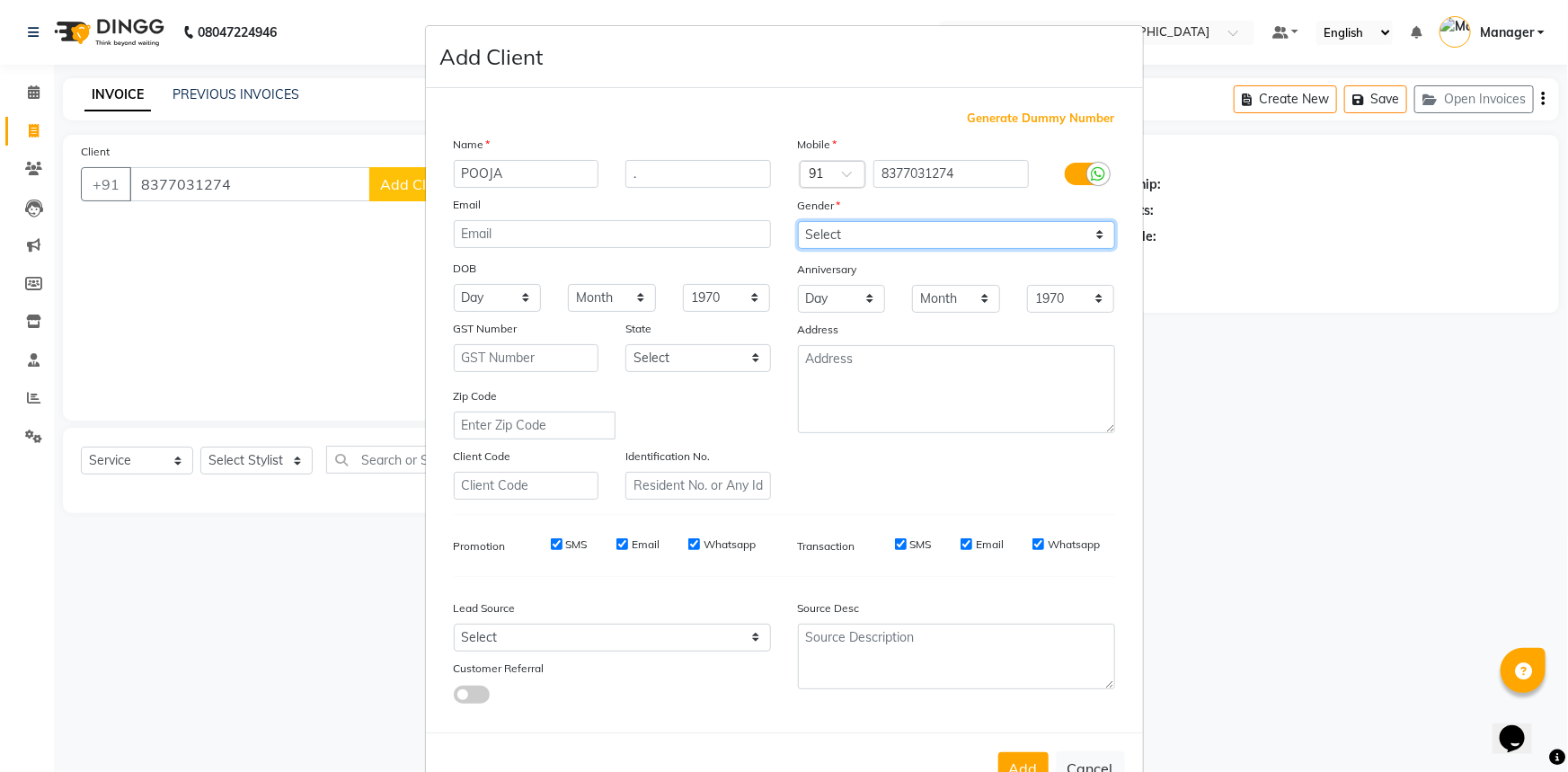
click at [865, 236] on select "Select Male Female Other Prefer Not To Say" at bounding box center [956, 234] width 317 height 28
select select "female"
click at [798, 221] on select "Select Male Female Other Prefer Not To Say" at bounding box center [956, 234] width 317 height 28
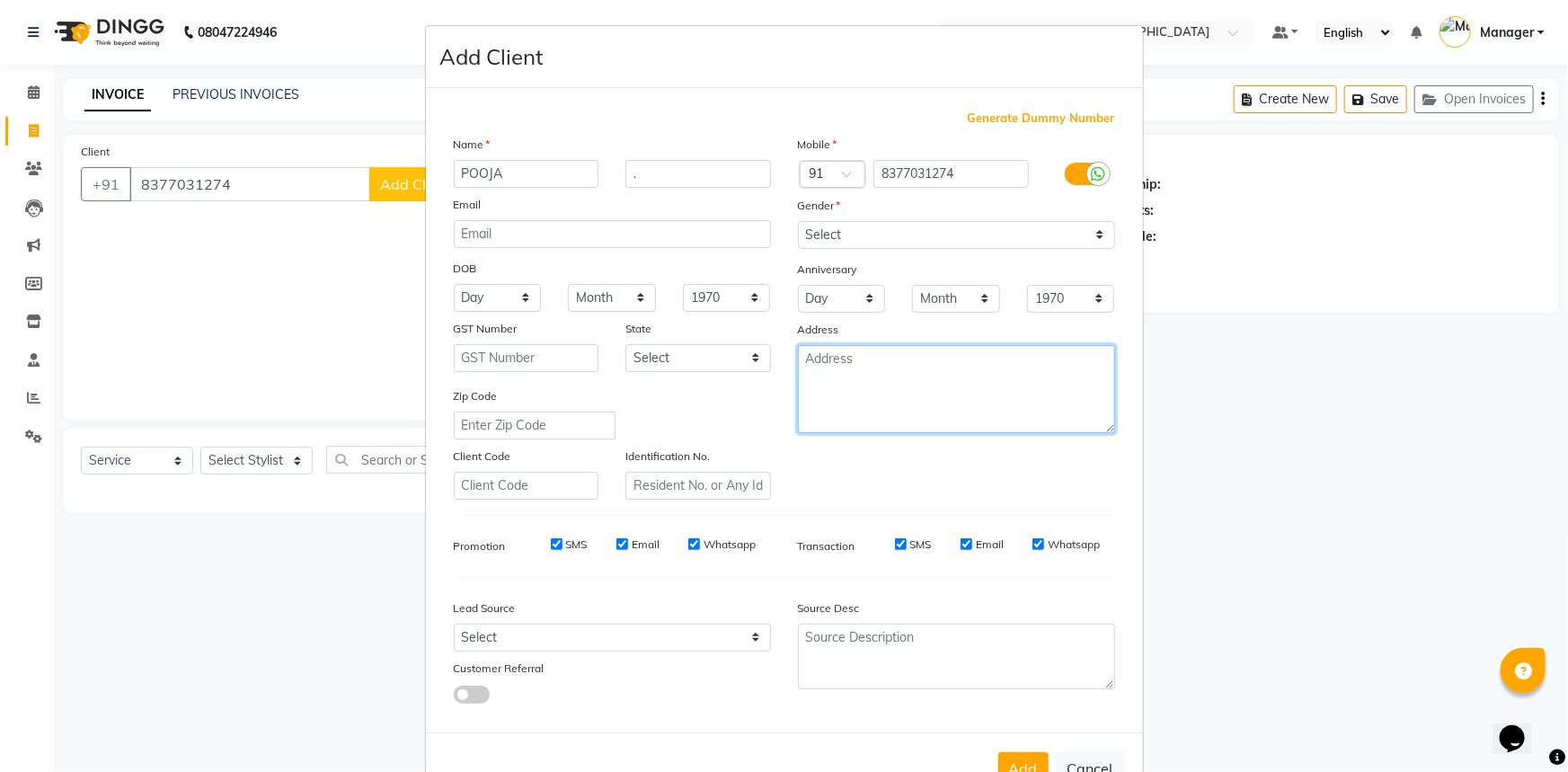
click at [821, 370] on textarea at bounding box center [956, 389] width 317 height 88
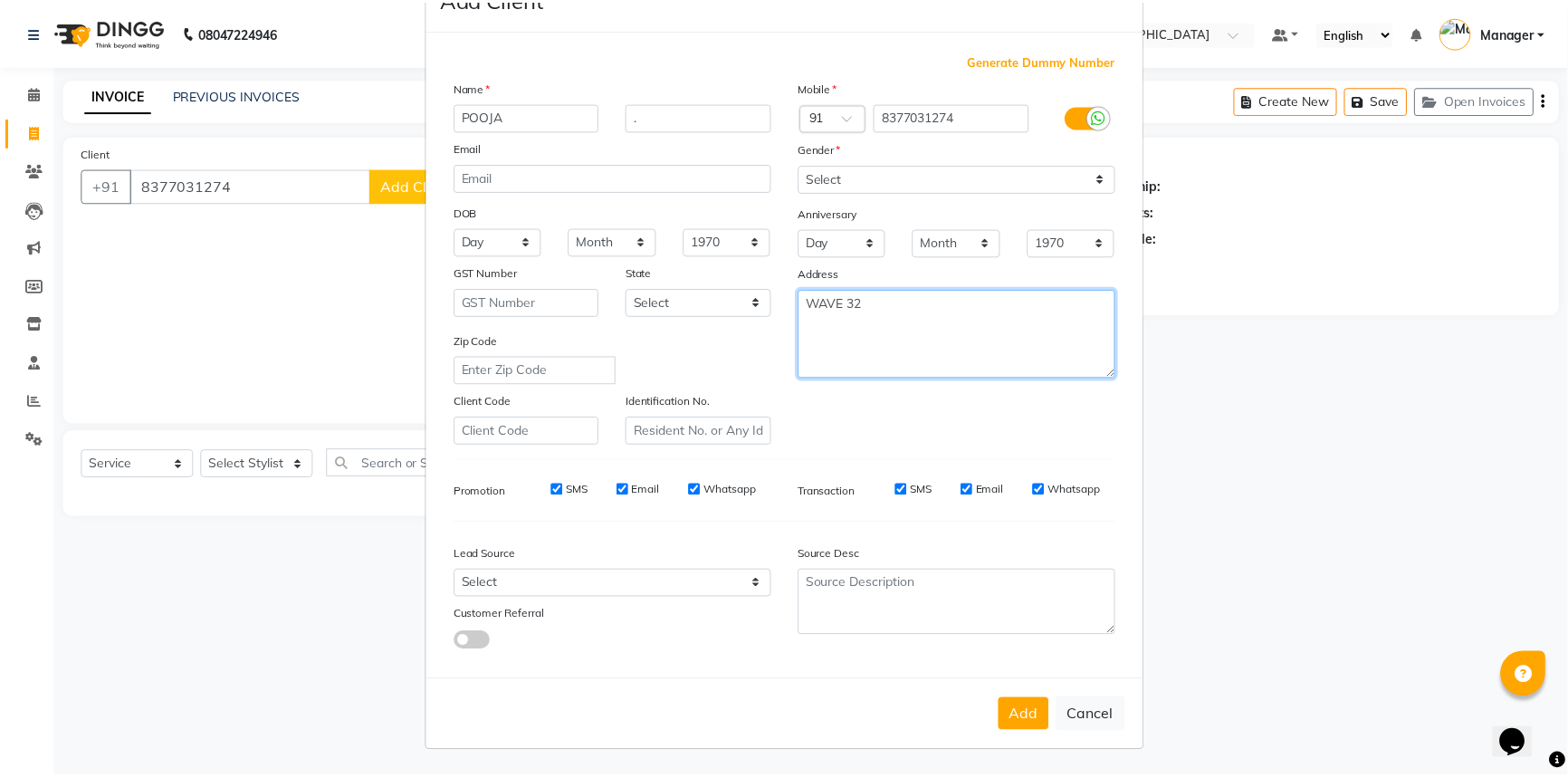
scroll to position [64, 0]
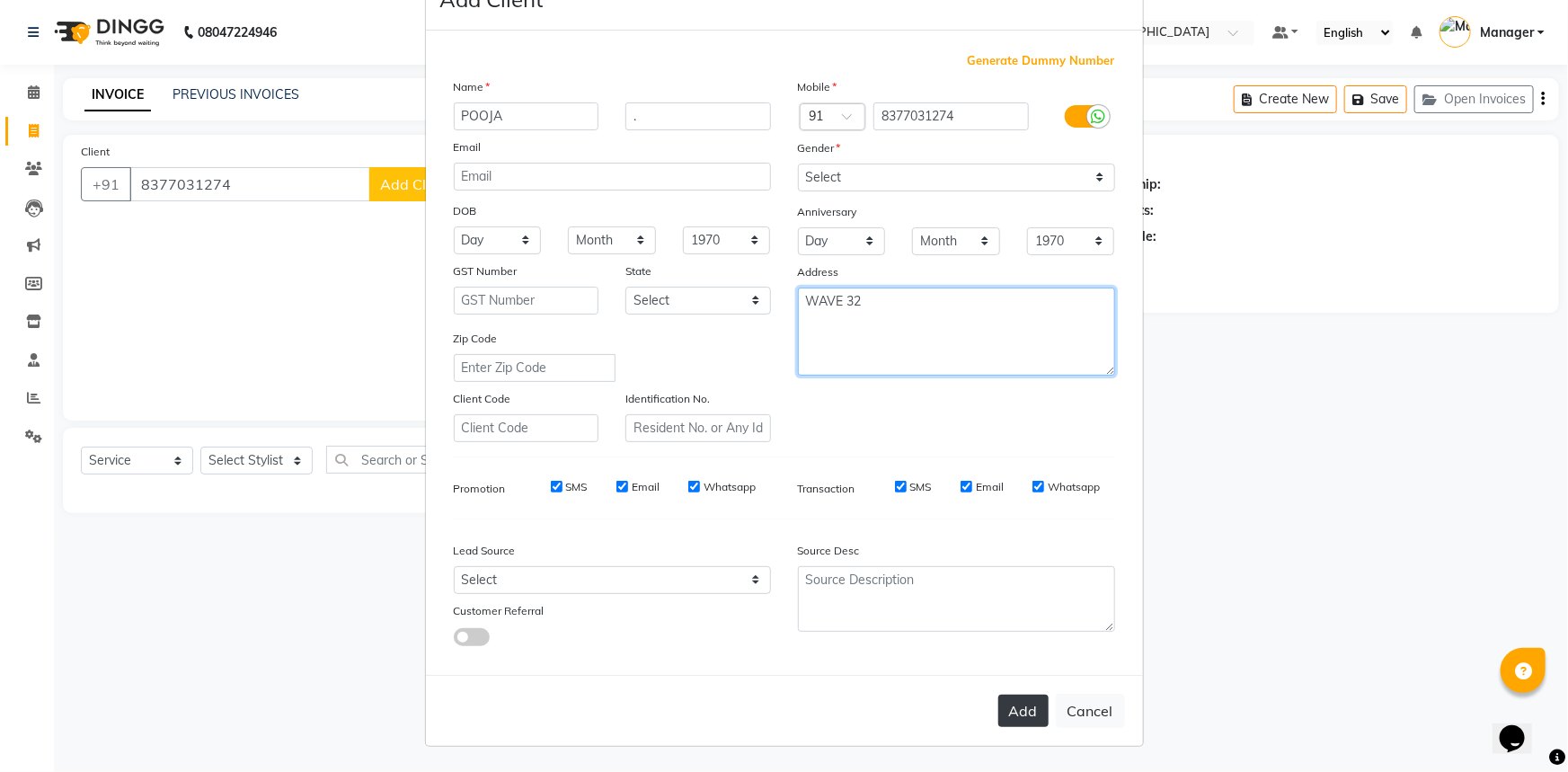
type textarea "WAVE 32"
click at [1010, 707] on button "Add" at bounding box center [1023, 711] width 51 height 32
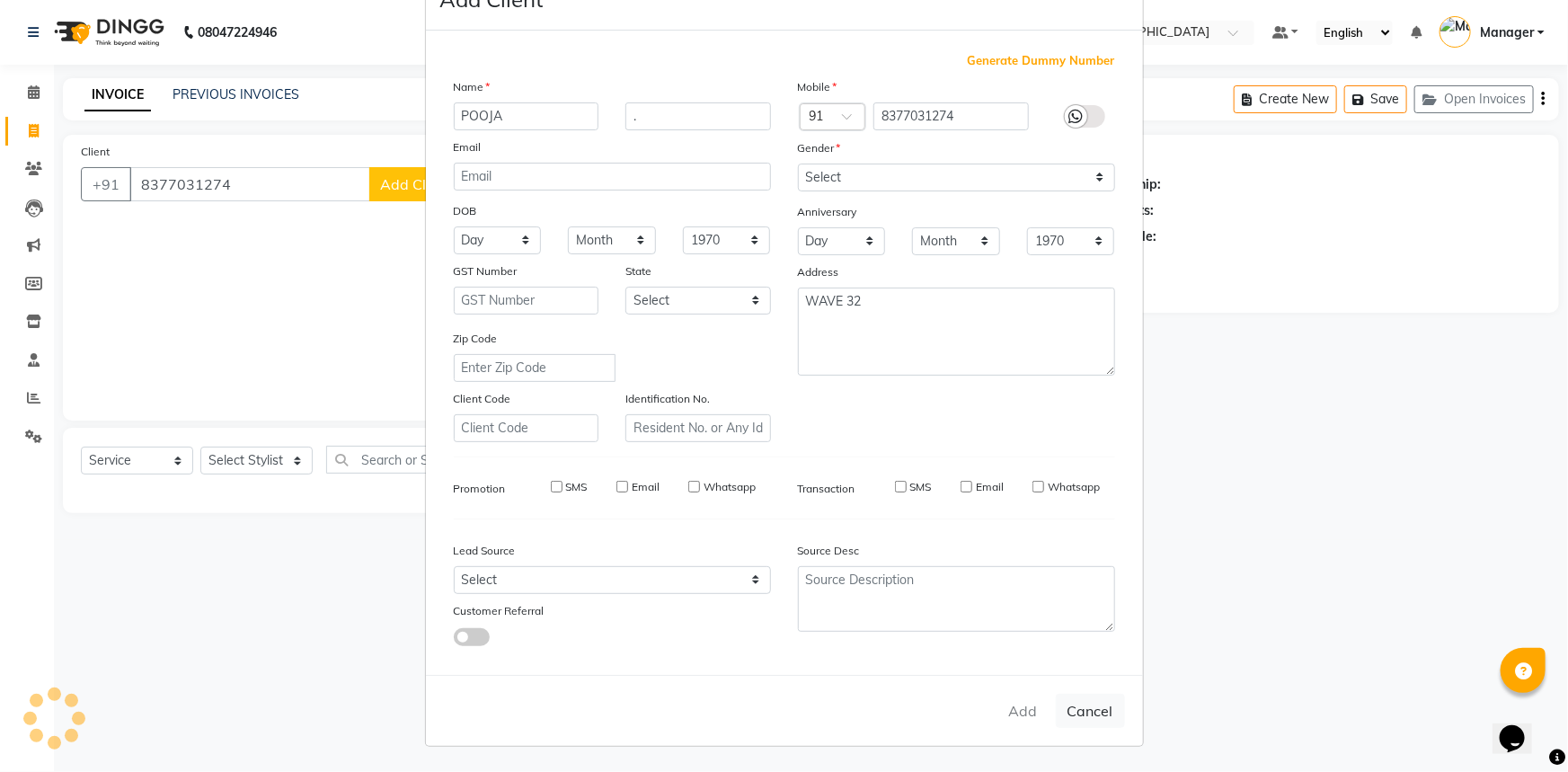
select select
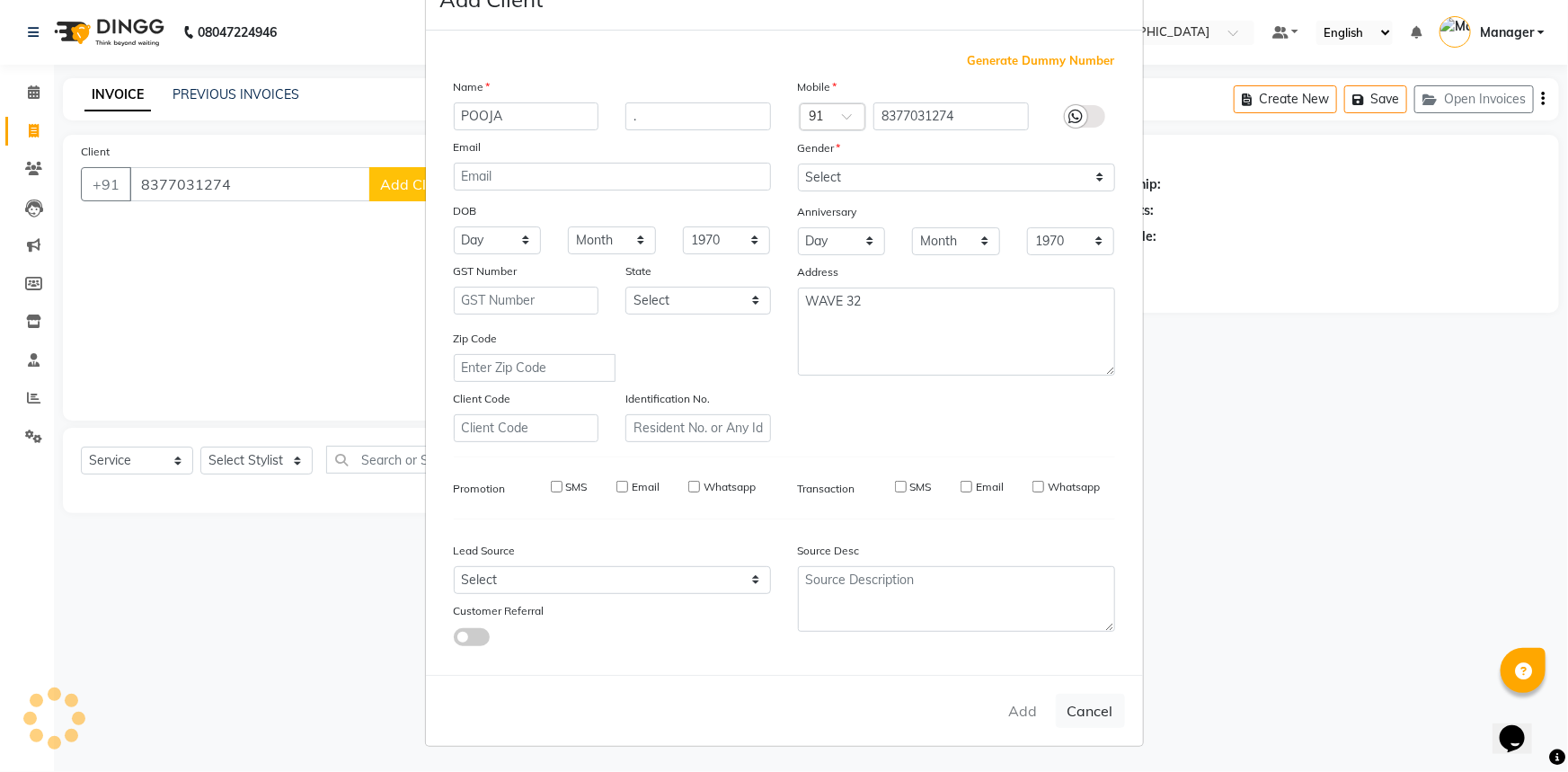
select select
checkbox input "false"
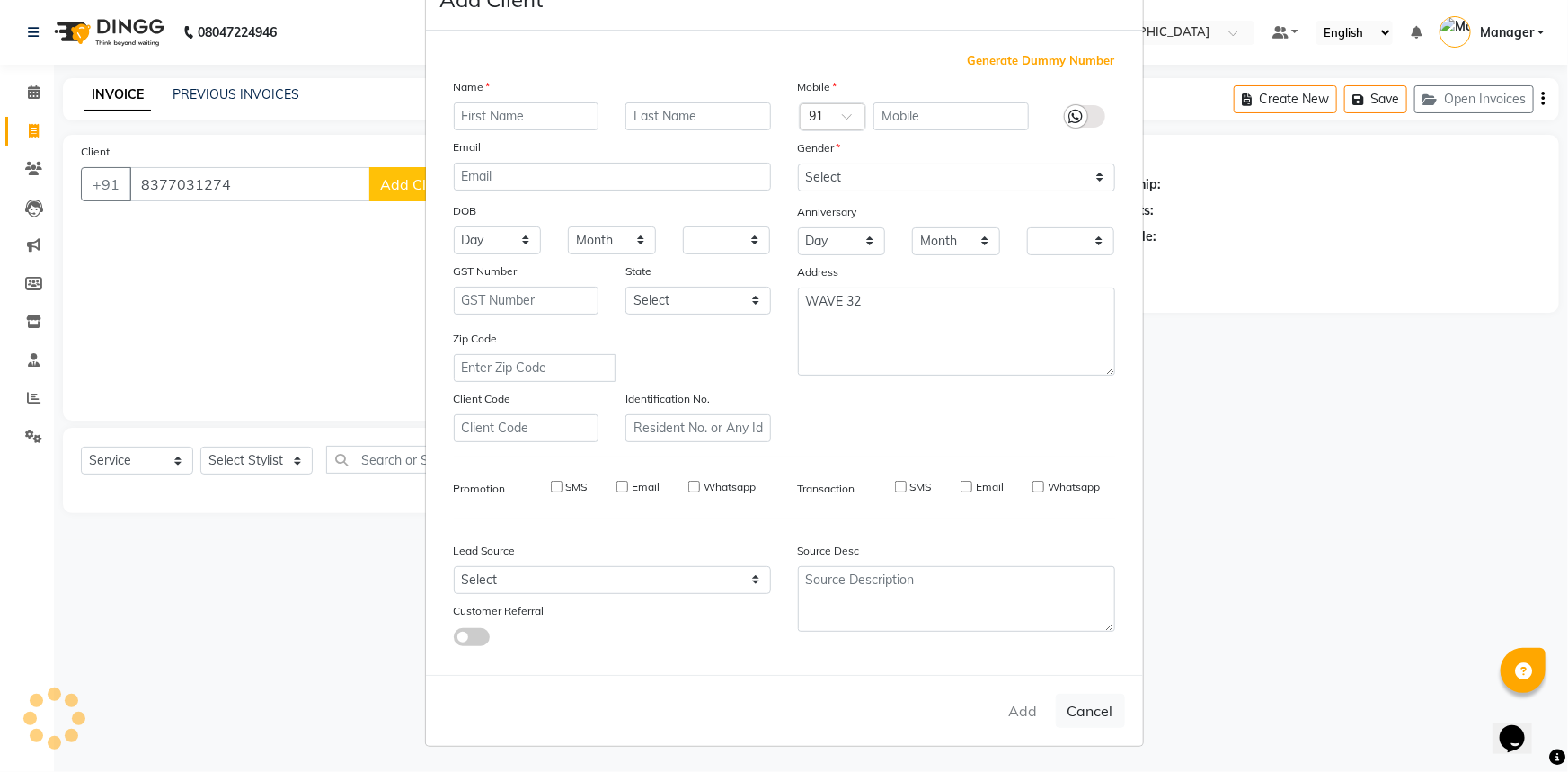
checkbox input "false"
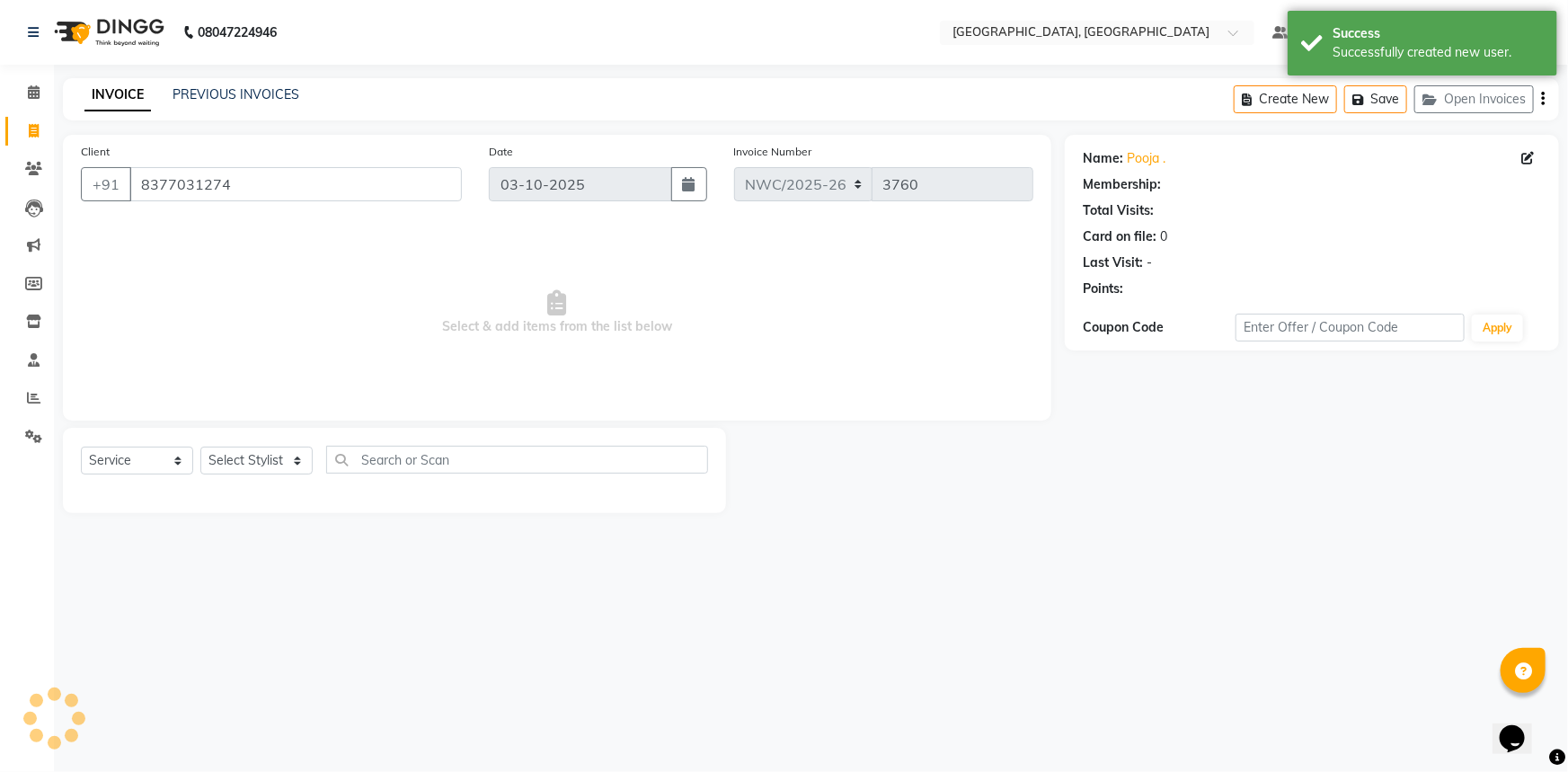
select select "1: Object"
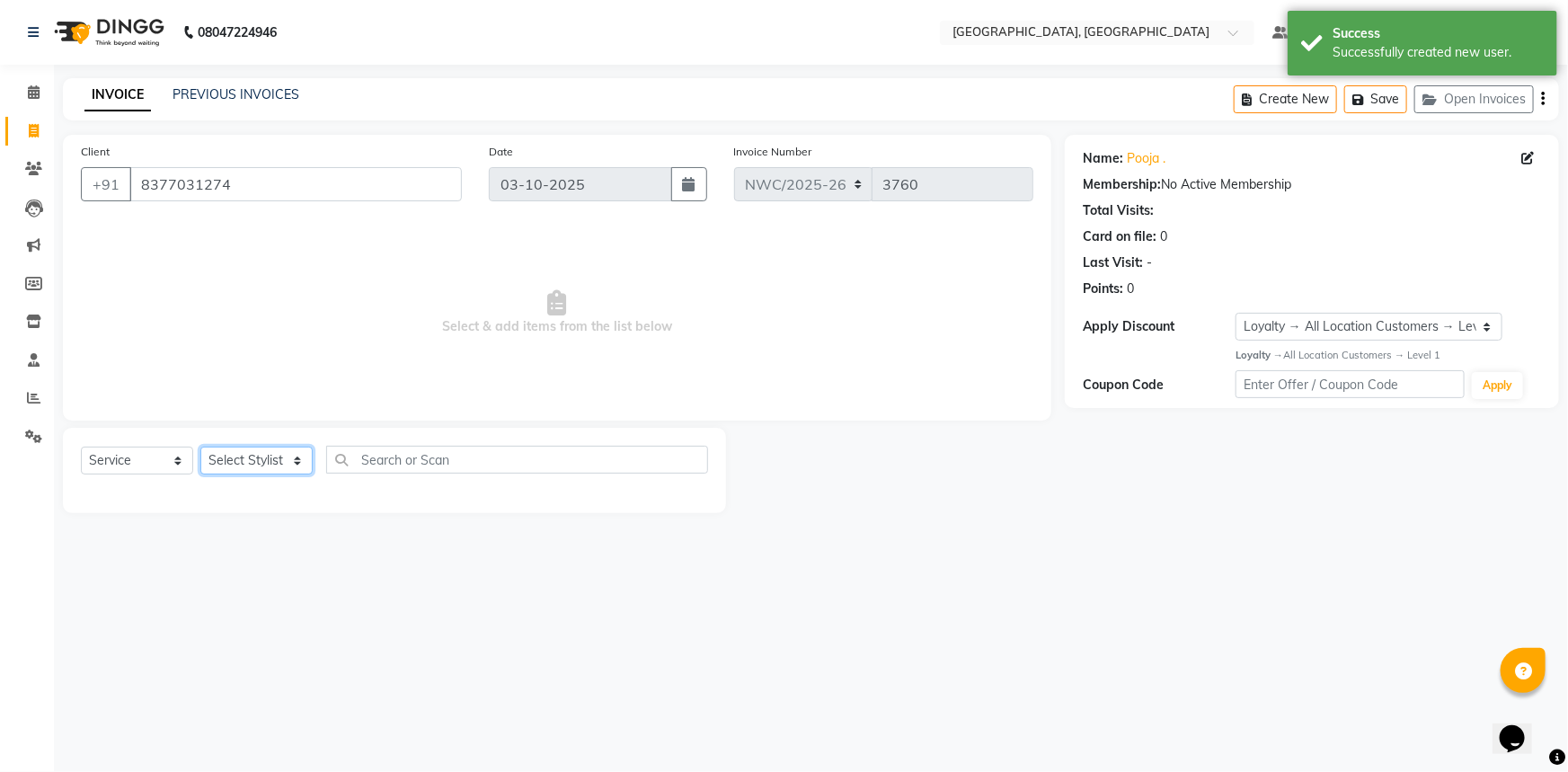
click at [222, 462] on select "Select Stylist Aneeta Ankush-pdct Arshad_asst Arun_pdct Ashish_asst Counter_Sal…" at bounding box center [257, 460] width 113 height 28
select select "84843"
click at [201, 446] on select "Select Stylist Aneeta Ankush-pdct Arshad_asst Arun_pdct Ashish_asst Counter_Sal…" at bounding box center [257, 460] width 113 height 28
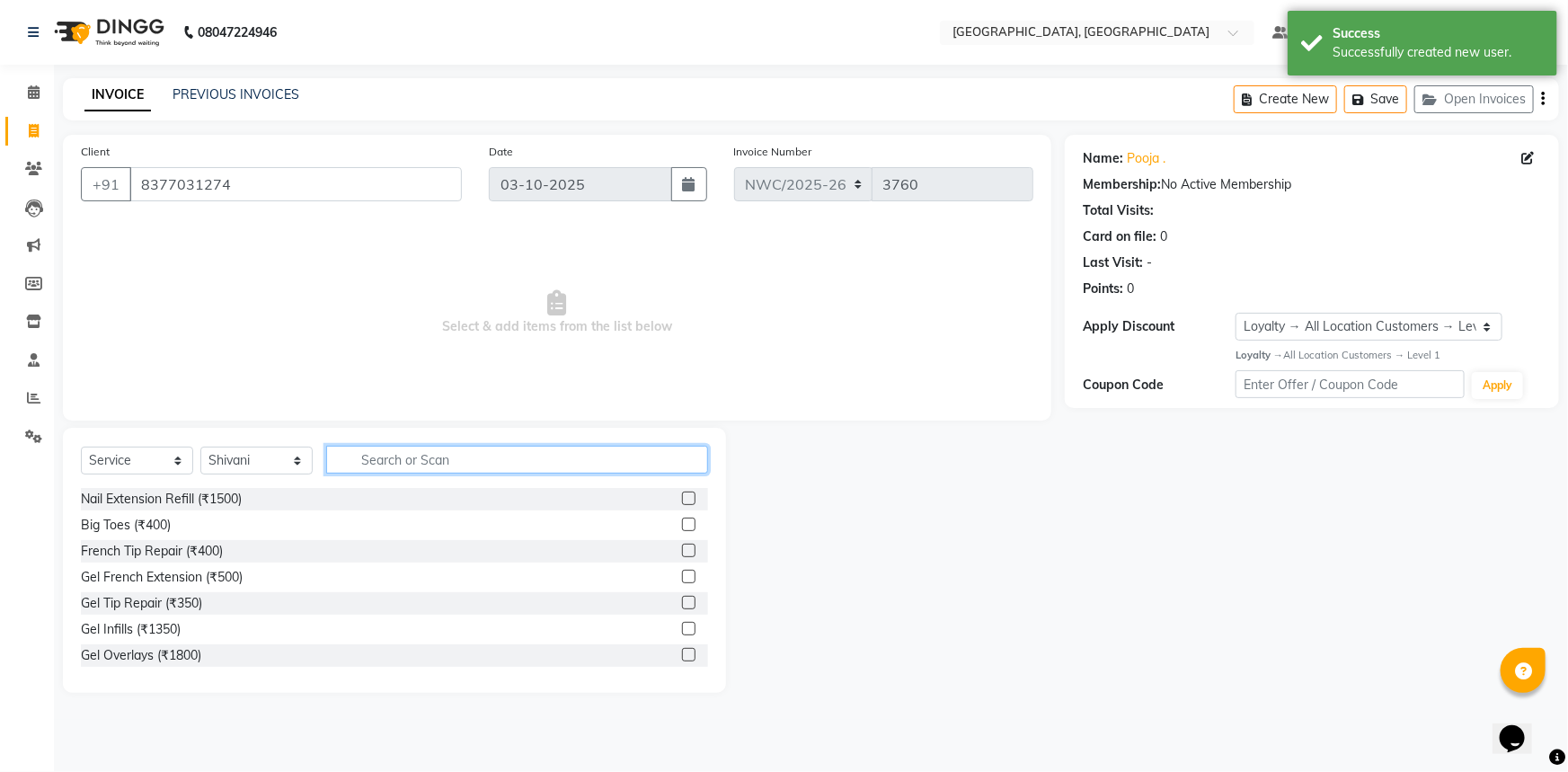
click at [380, 462] on input "text" at bounding box center [517, 459] width 382 height 28
type input "EYE"
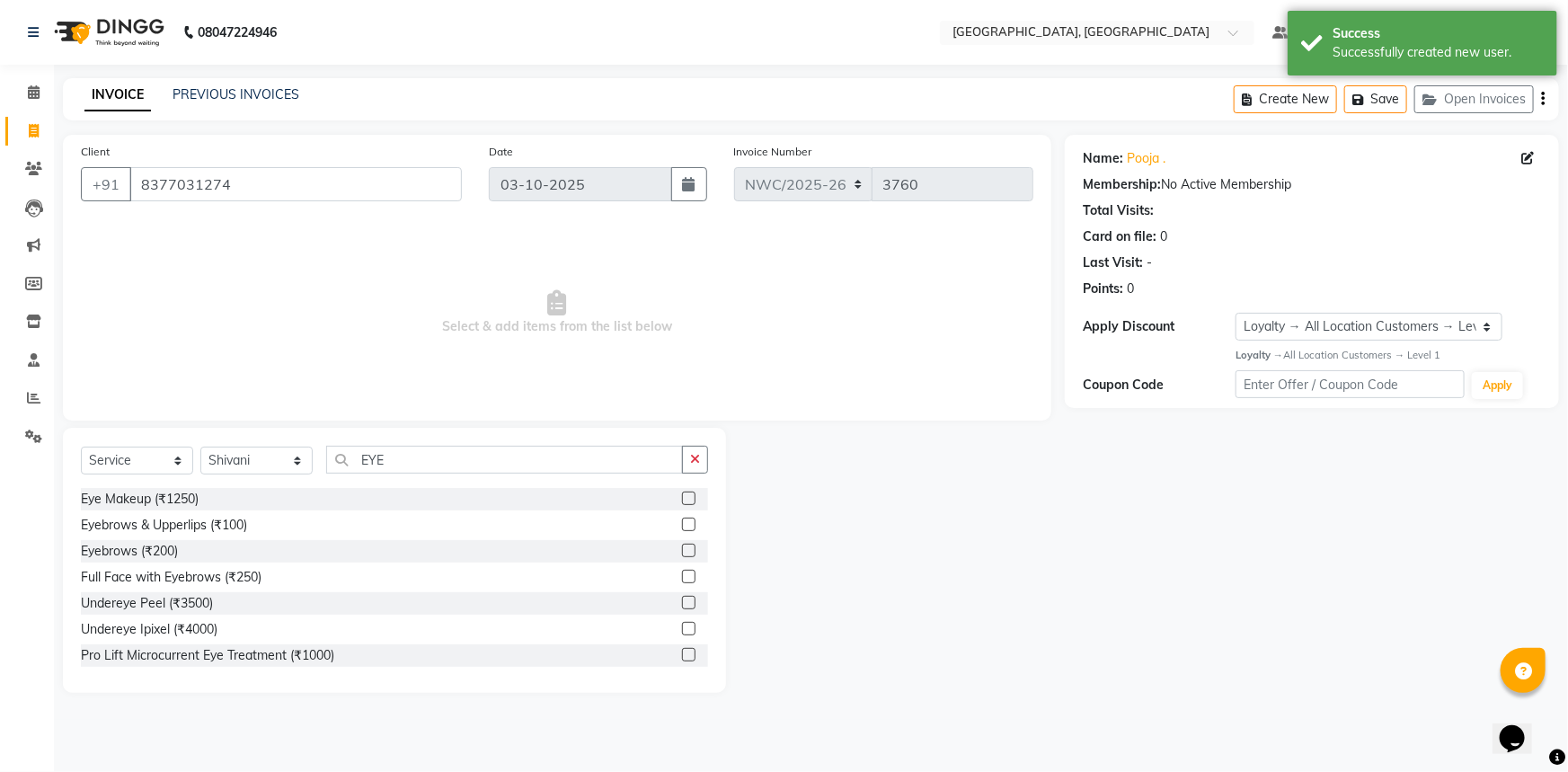
click at [682, 522] on label at bounding box center [689, 525] width 13 height 13
click at [682, 522] on input "checkbox" at bounding box center [688, 525] width 11 height 11
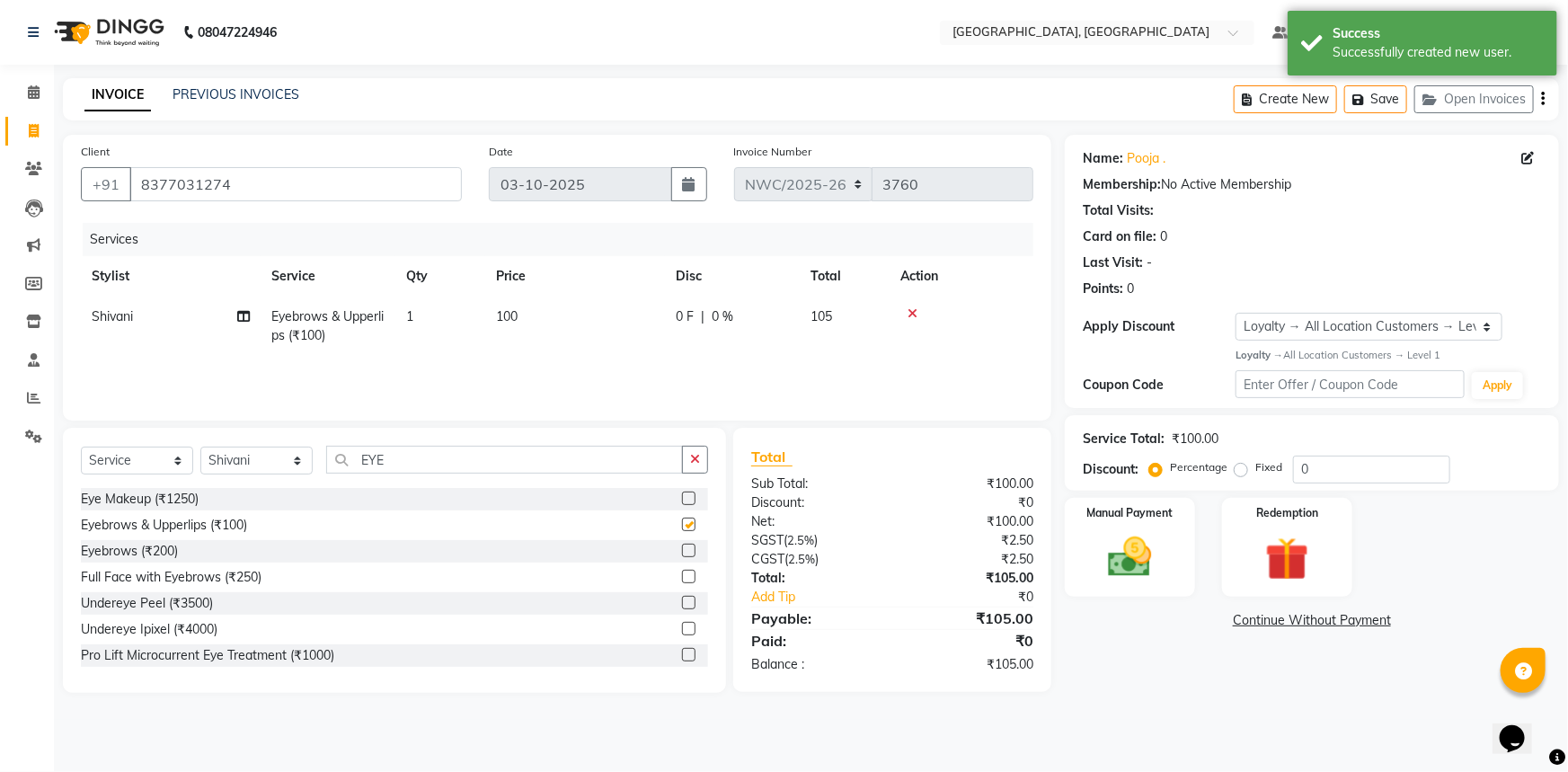
checkbox input "false"
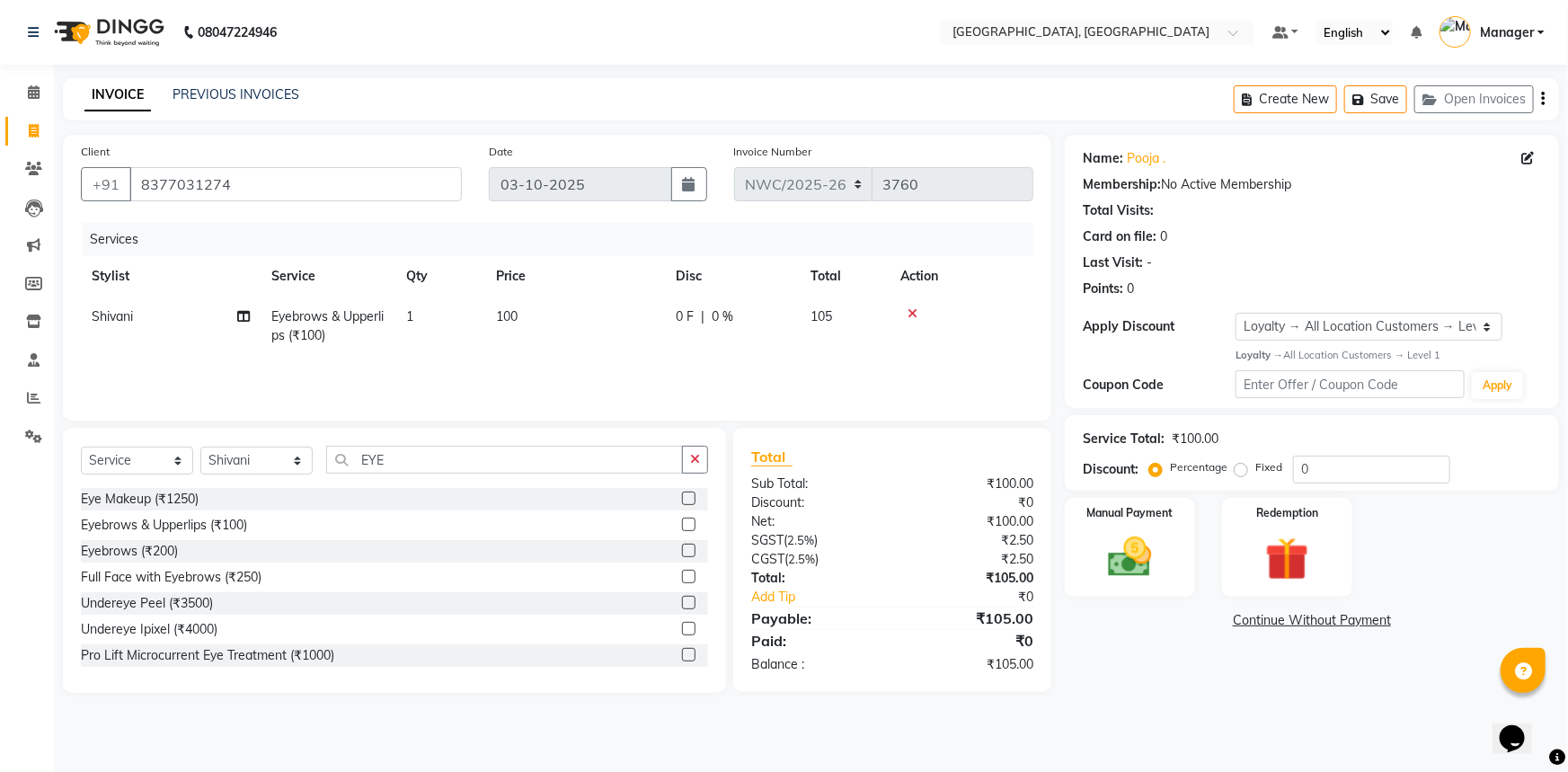
click at [529, 323] on td "100" at bounding box center [575, 326] width 180 height 59
select select "84843"
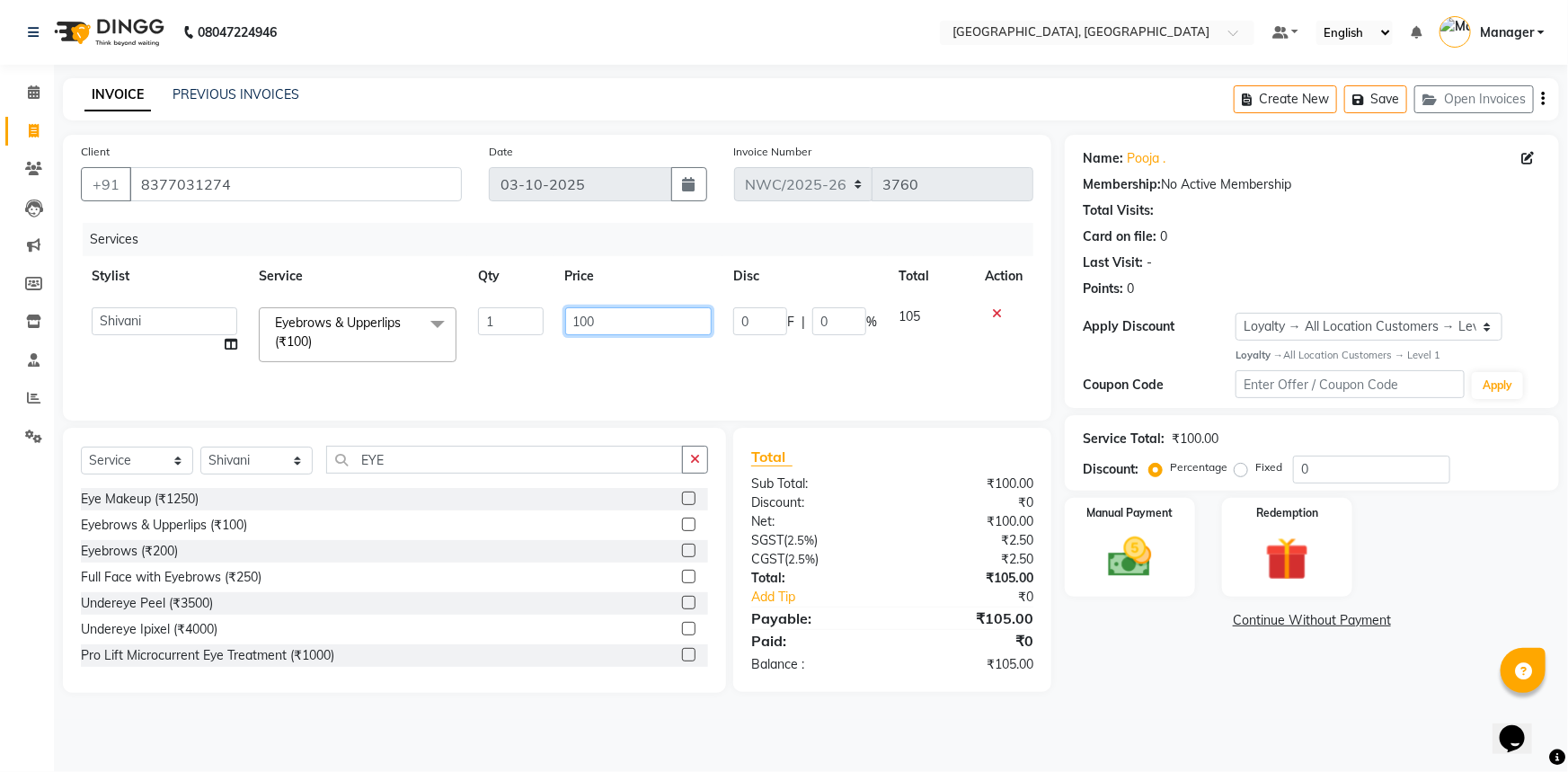
drag, startPoint x: 613, startPoint y: 311, endPoint x: 533, endPoint y: 340, distance: 85.1
click at [533, 340] on tr "Aneeta Ankush-pdct Arshad_asst Arun_pdct Ashish_asst Counter_Sales Faheem Govin…" at bounding box center [557, 334] width 953 height 76
type input "140"
click at [539, 378] on div "Services Stylist Service Qty Price Disc Total Action Aneeta Ankush-pdct Arshad_…" at bounding box center [557, 312] width 953 height 180
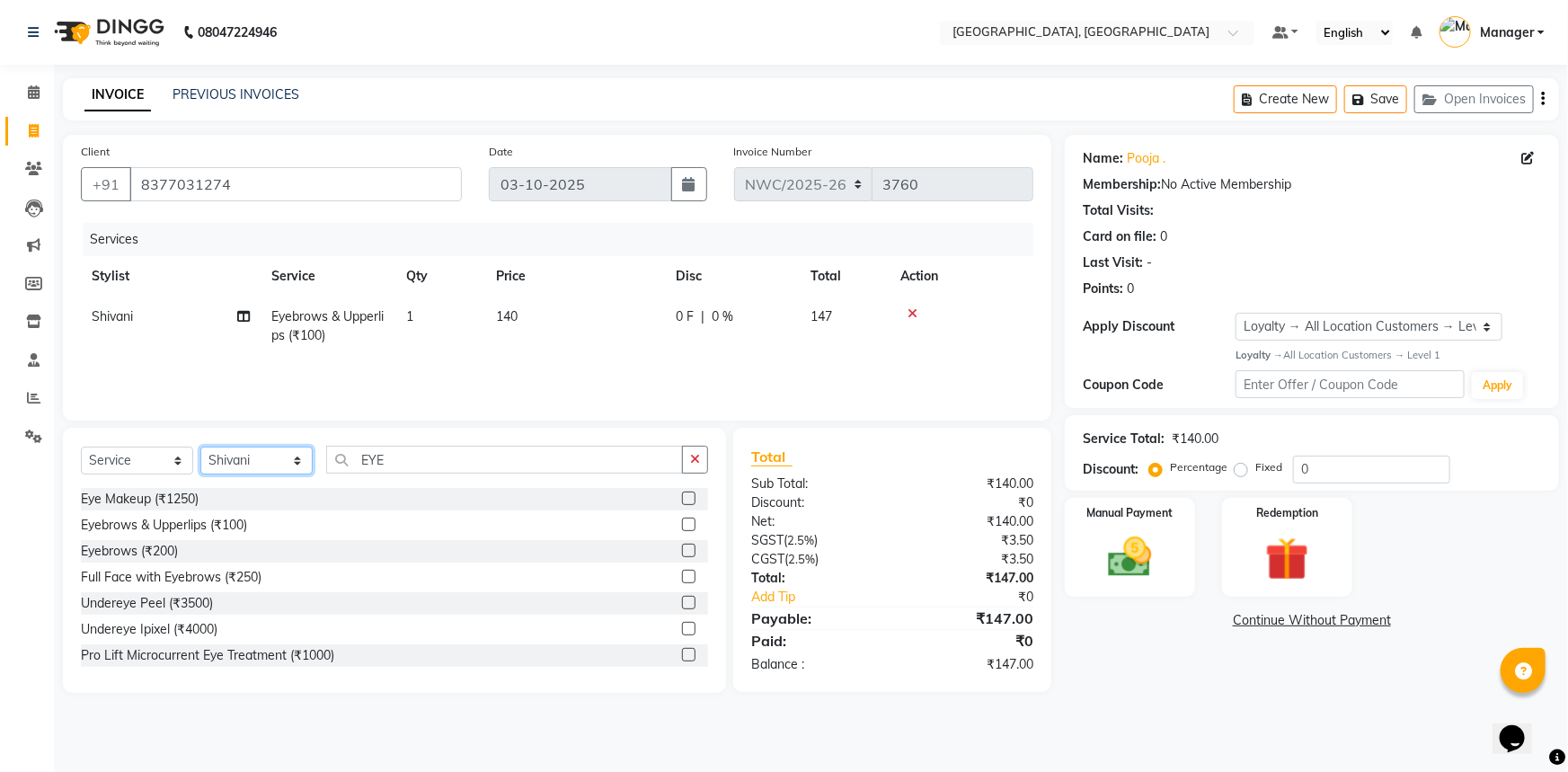
click at [245, 458] on select "Select Stylist Aneeta Ankush-pdct Arshad_asst Arun_pdct Ashish_asst Counter_Sal…" at bounding box center [257, 460] width 113 height 28
select select "84836"
click at [201, 446] on select "Select Stylist Aneeta Ankush-pdct Arshad_asst Arun_pdct Ashish_asst Counter_Sal…" at bounding box center [257, 460] width 113 height 28
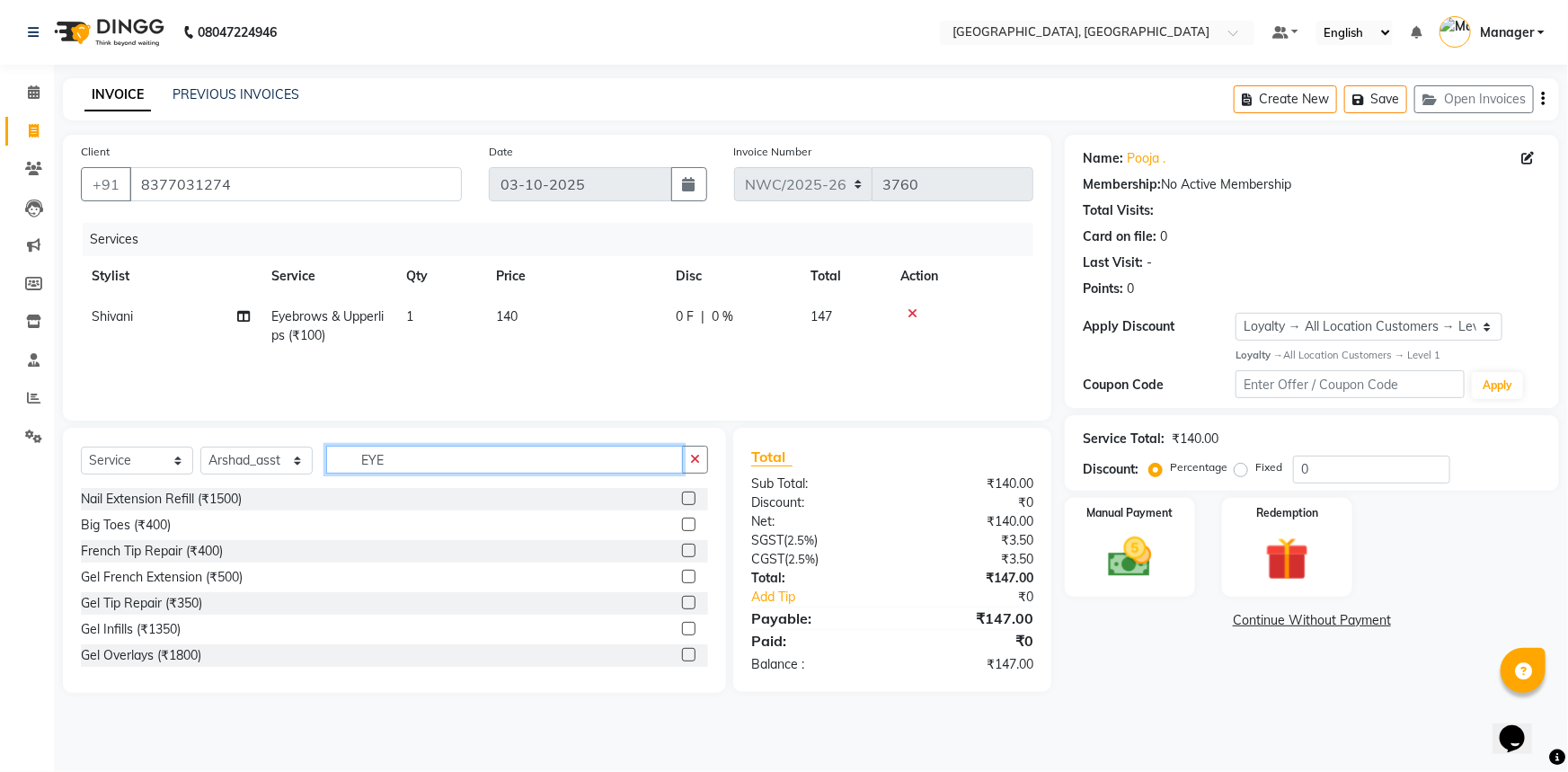
drag, startPoint x: 385, startPoint y: 458, endPoint x: 339, endPoint y: 458, distance: 46.0
click at [339, 458] on input "EYE" at bounding box center [504, 459] width 356 height 28
type input "WASH"
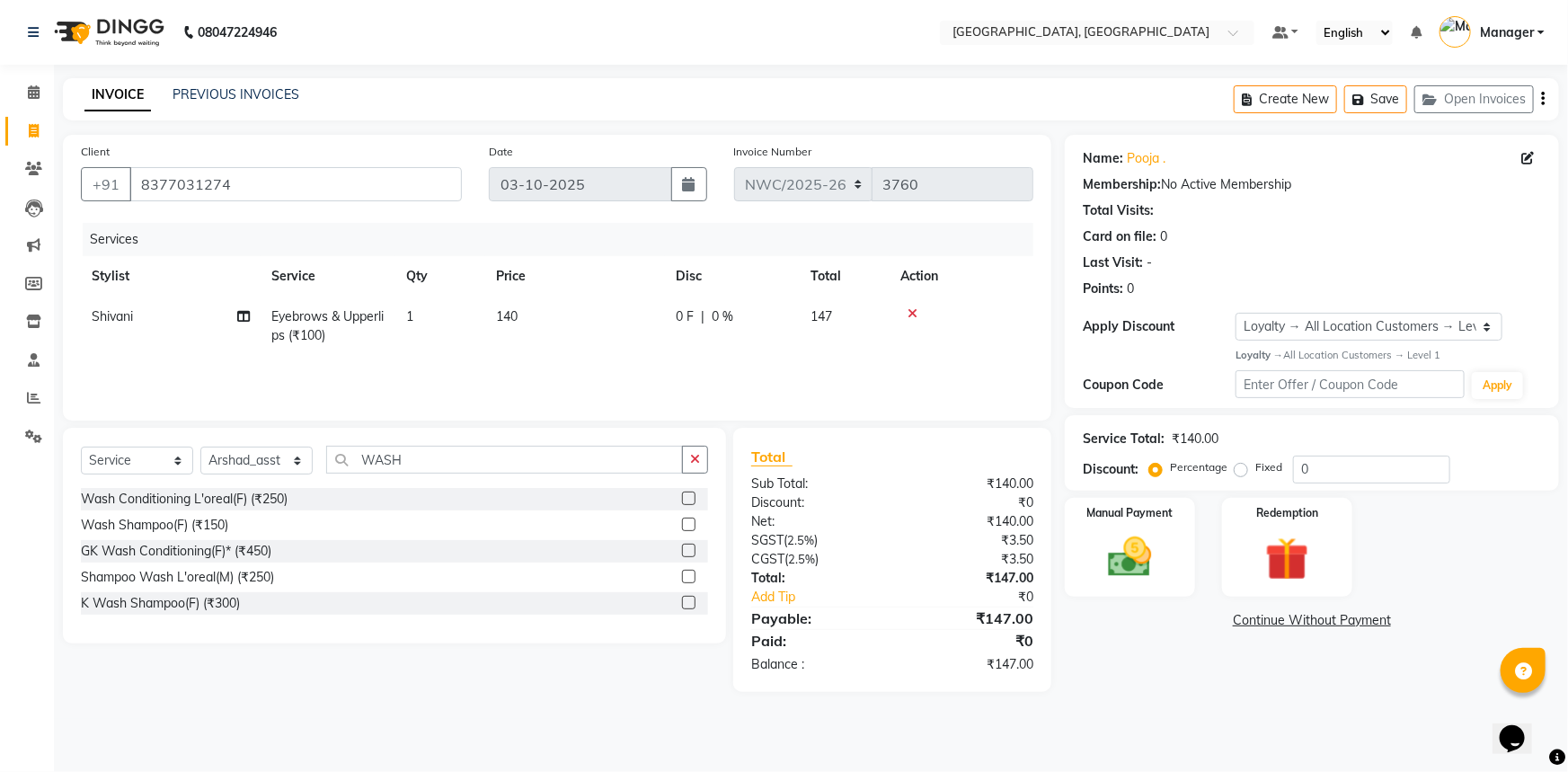
click at [686, 502] on label at bounding box center [689, 498] width 13 height 13
click at [686, 502] on input "checkbox" at bounding box center [688, 499] width 11 height 11
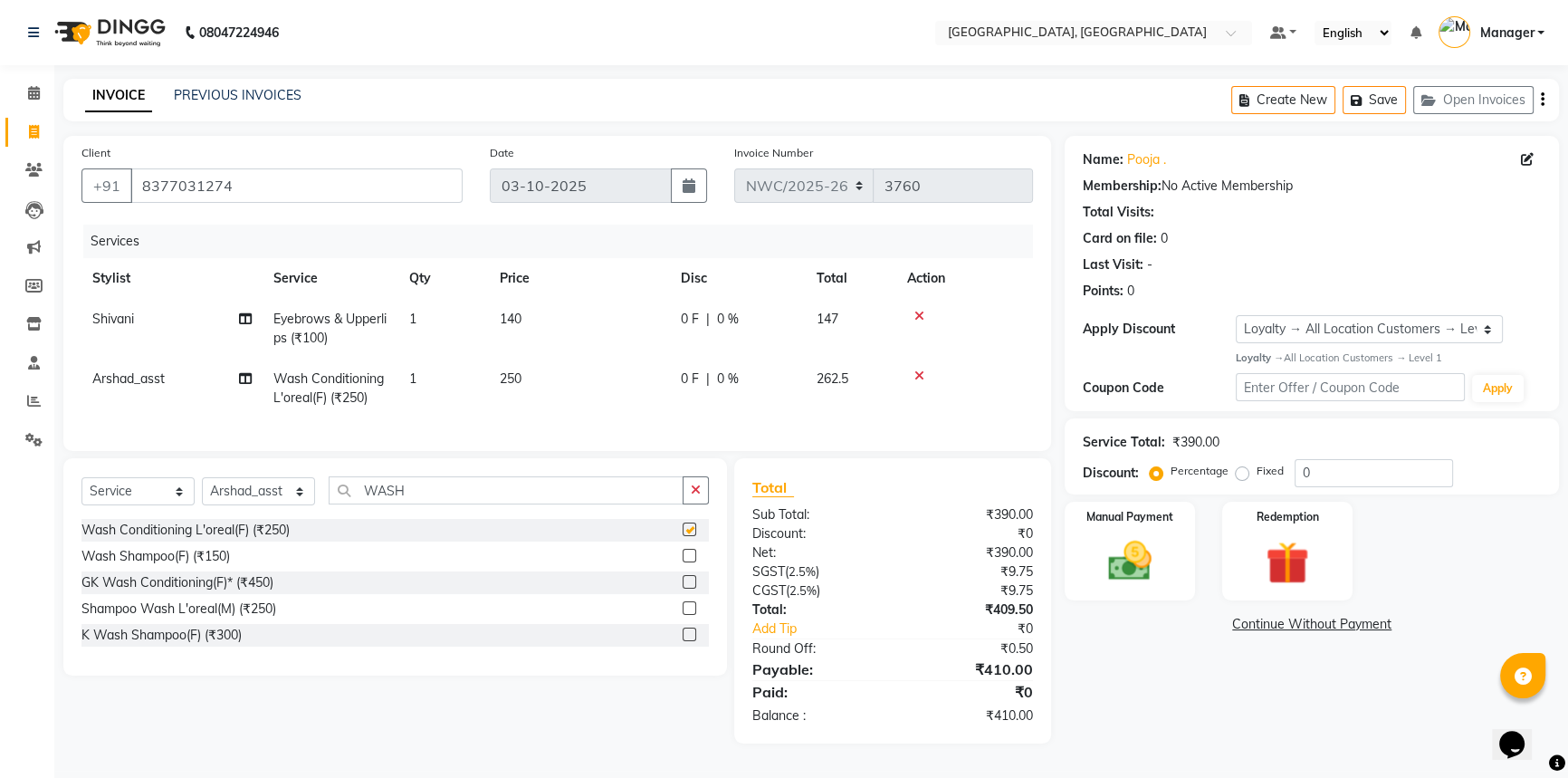
checkbox input "false"
click at [521, 398] on td "250" at bounding box center [580, 388] width 181 height 60
select select "84836"
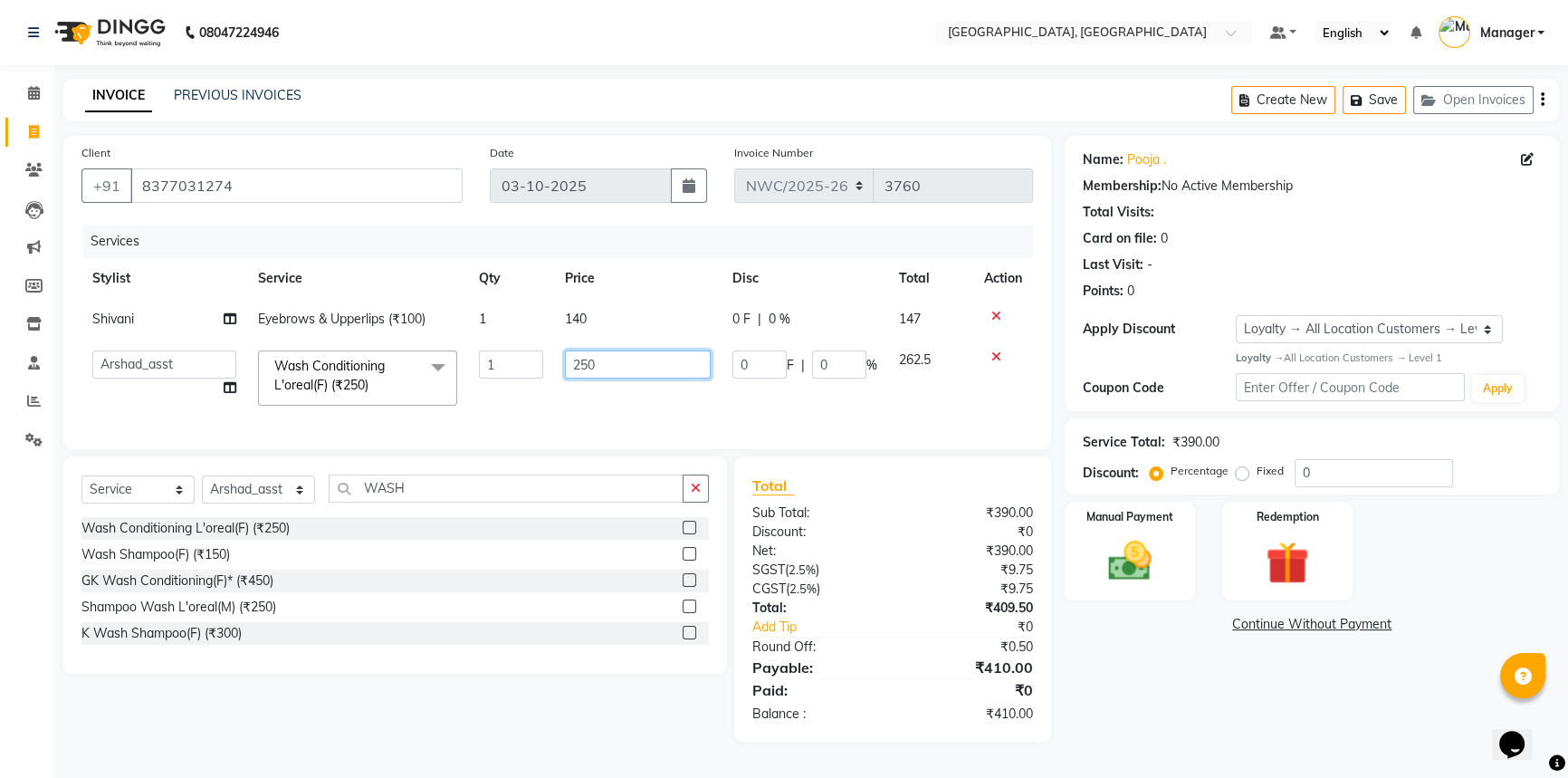
drag, startPoint x: 628, startPoint y: 374, endPoint x: 534, endPoint y: 372, distance: 94.0
click at [534, 372] on tr "Aneeta Ankush-pdct Arshad_asst Arun_pdct Ashish_asst Counter_Sales Faheem Govin…" at bounding box center [558, 378] width 952 height 77
type input "500"
click at [543, 416] on tr "Aneeta Ankush-pdct Arshad_asst Arun_pdct Ashish_asst Counter_Sales Faheem Govin…" at bounding box center [558, 378] width 952 height 77
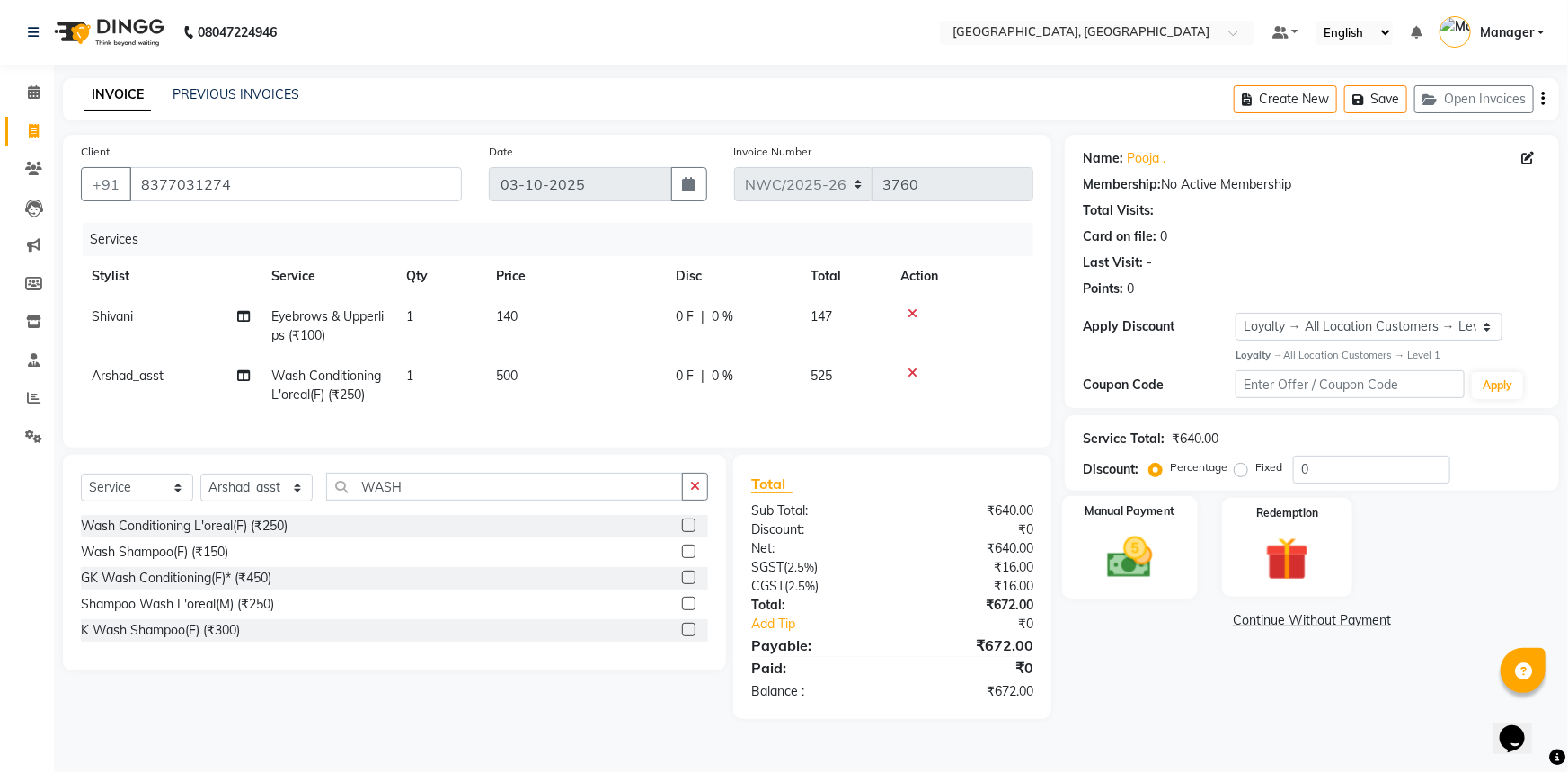
click at [1163, 551] on img at bounding box center [1129, 557] width 74 height 53
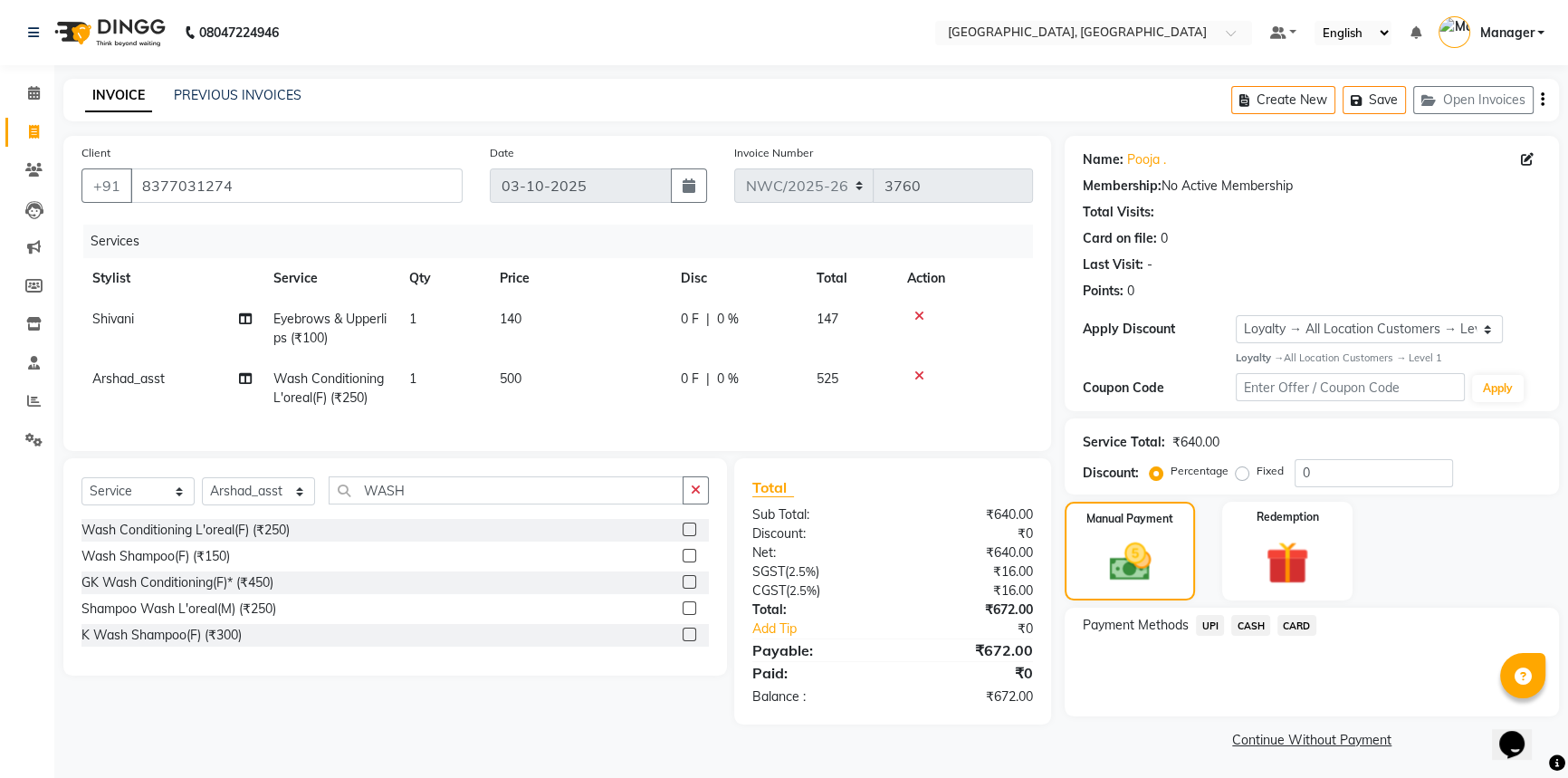
click at [1206, 626] on span "UPI" at bounding box center [1210, 625] width 28 height 21
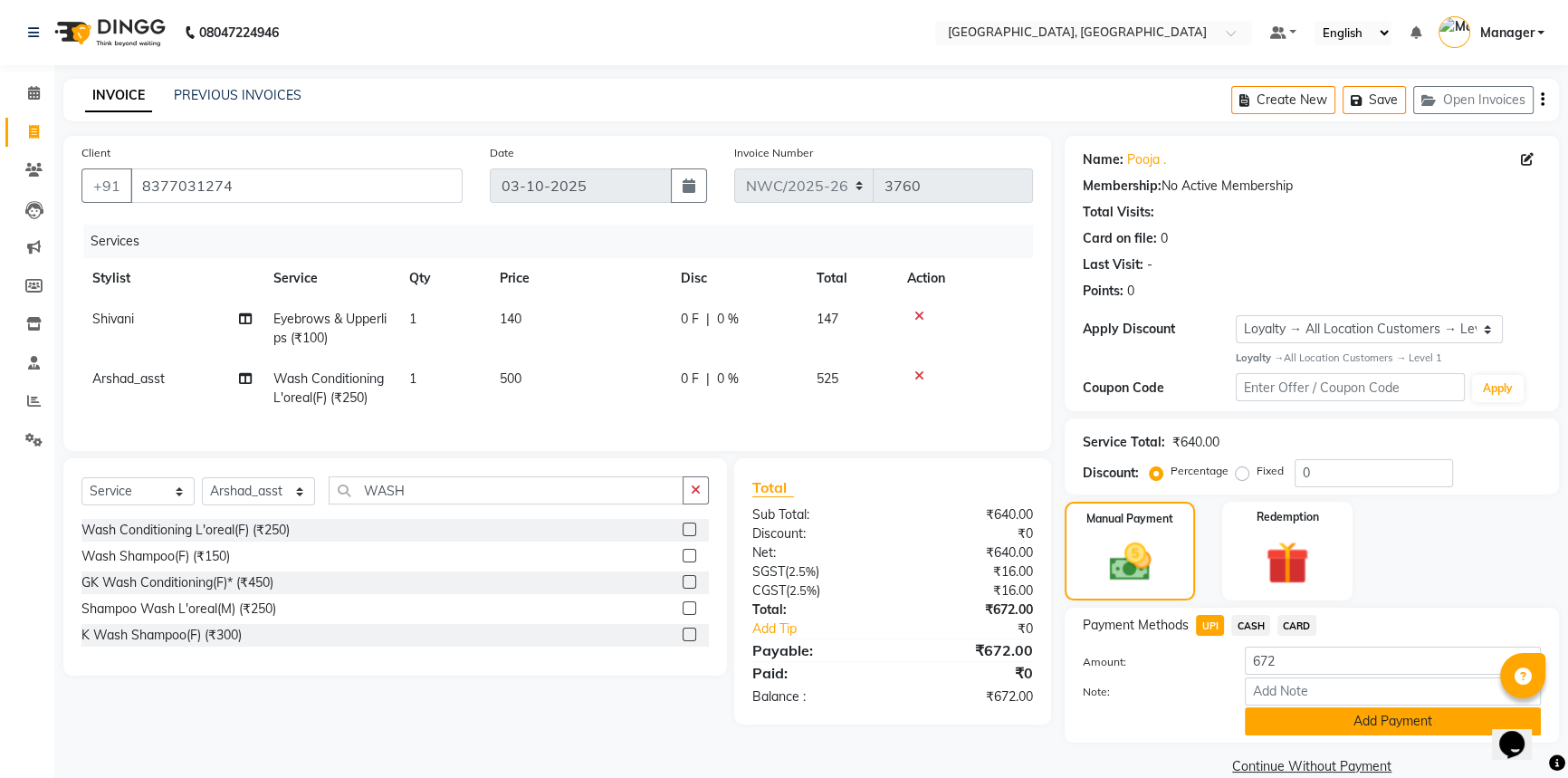
click at [1273, 715] on button "Add Payment" at bounding box center [1393, 720] width 296 height 28
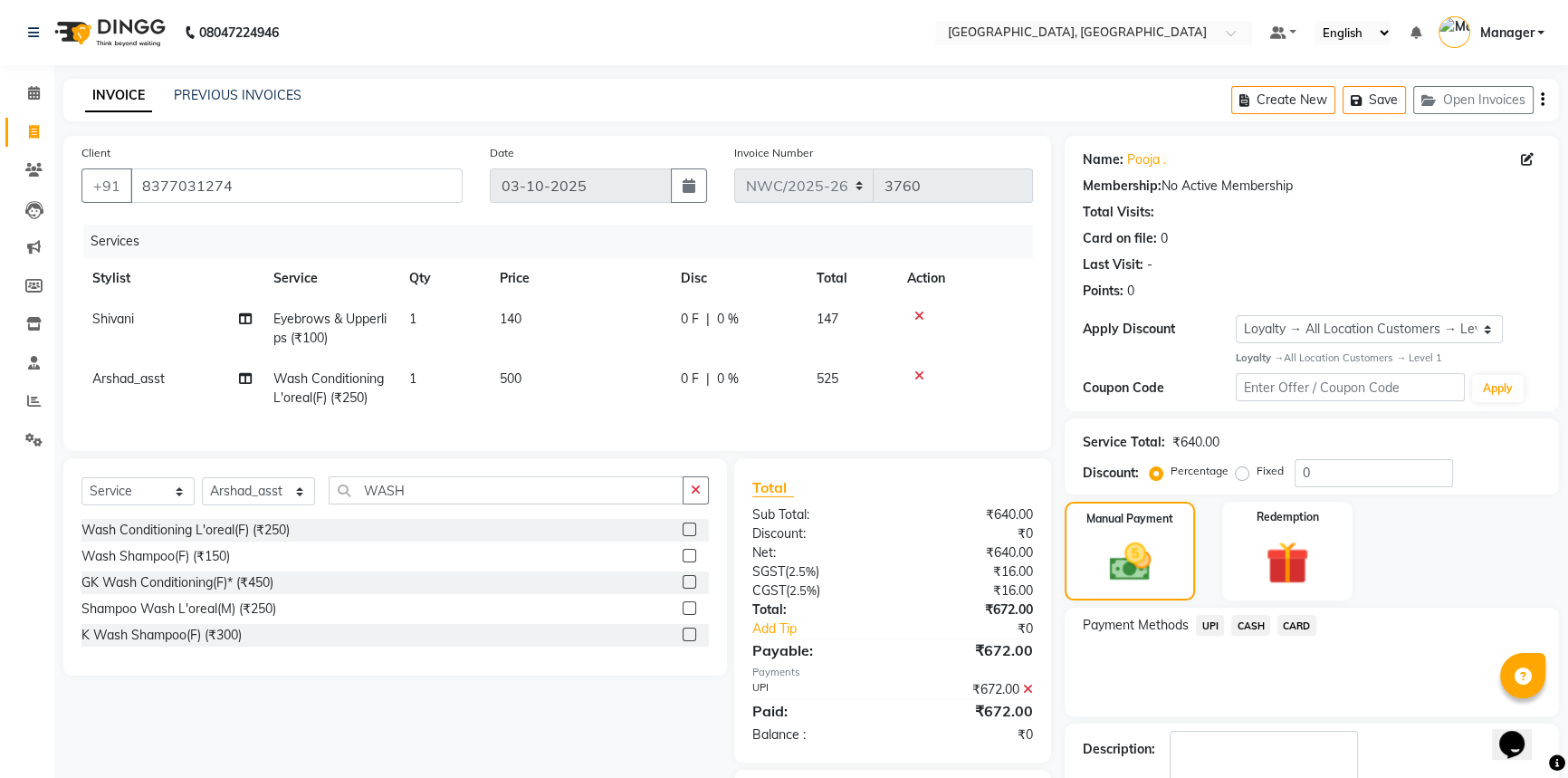
scroll to position [115, 0]
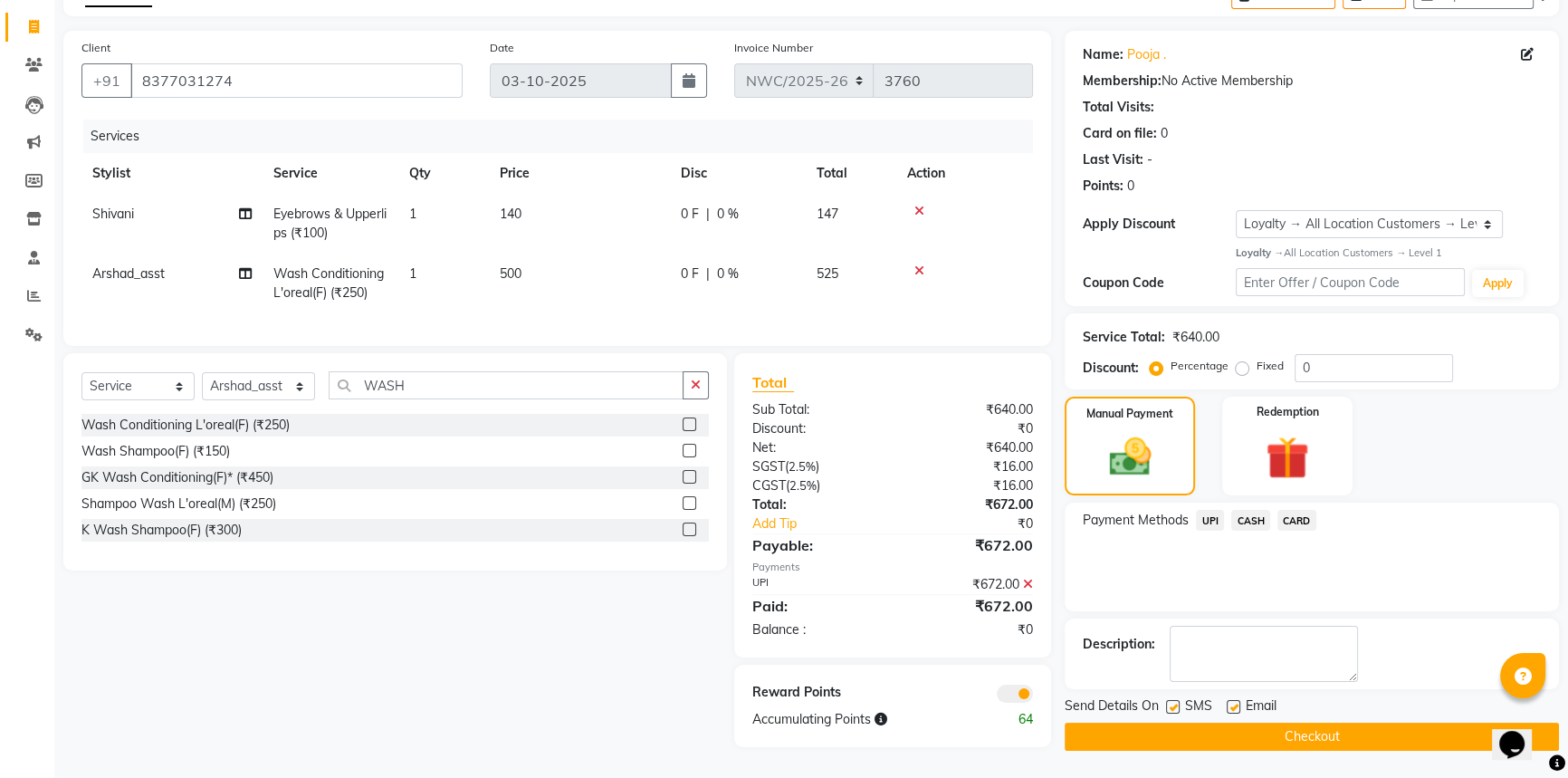
click at [1215, 728] on button "Checkout" at bounding box center [1312, 736] width 494 height 28
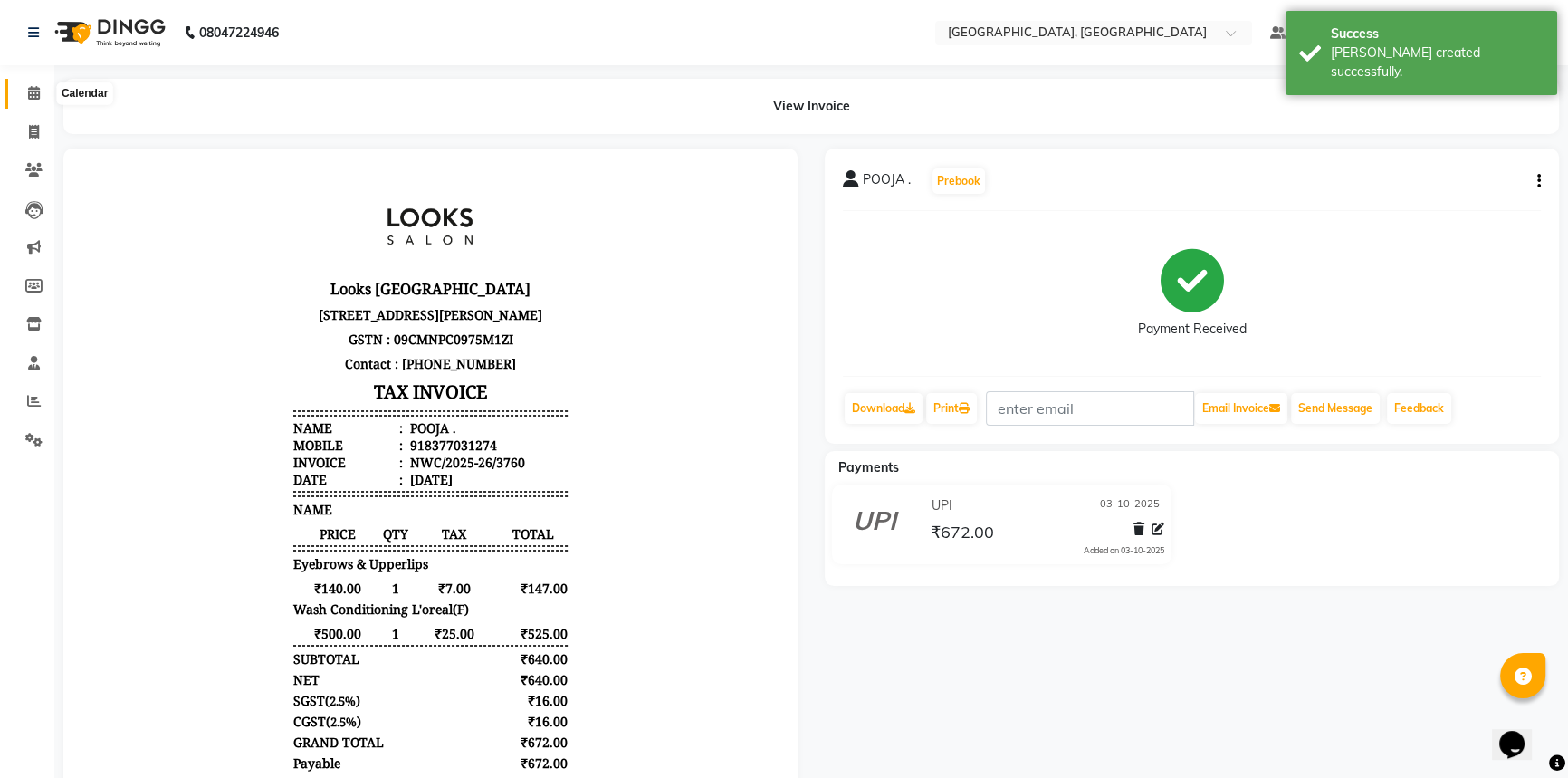
click at [32, 93] on icon at bounding box center [34, 92] width 12 height 13
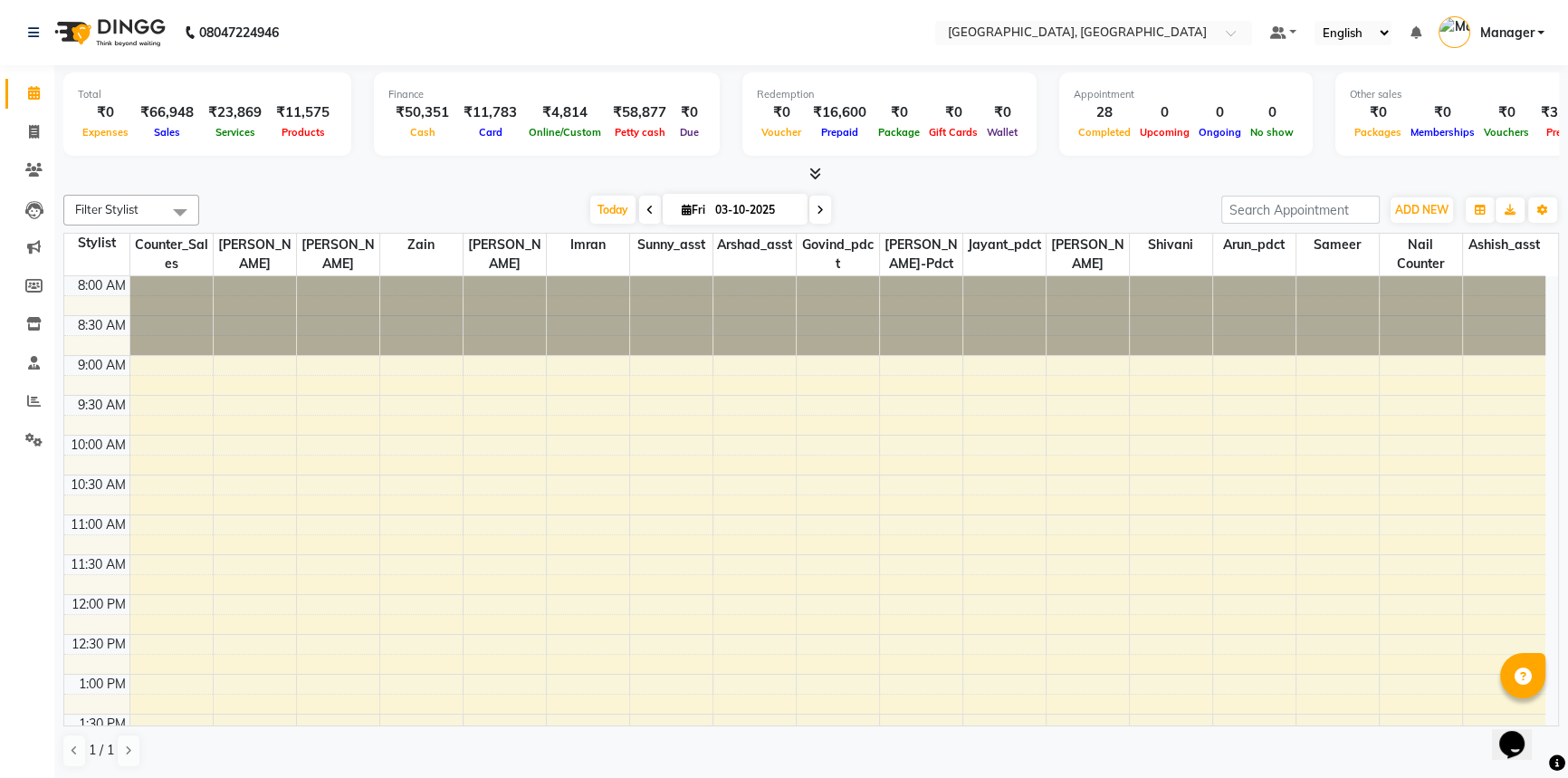
click at [1102, 194] on div "Filter Stylist Select All Aneeta Ankush-pdct Arshad_asst Arun_pdct Ashish_asst …" at bounding box center [811, 210] width 1496 height 31
click at [36, 137] on icon at bounding box center [34, 132] width 10 height 13
select select "service"
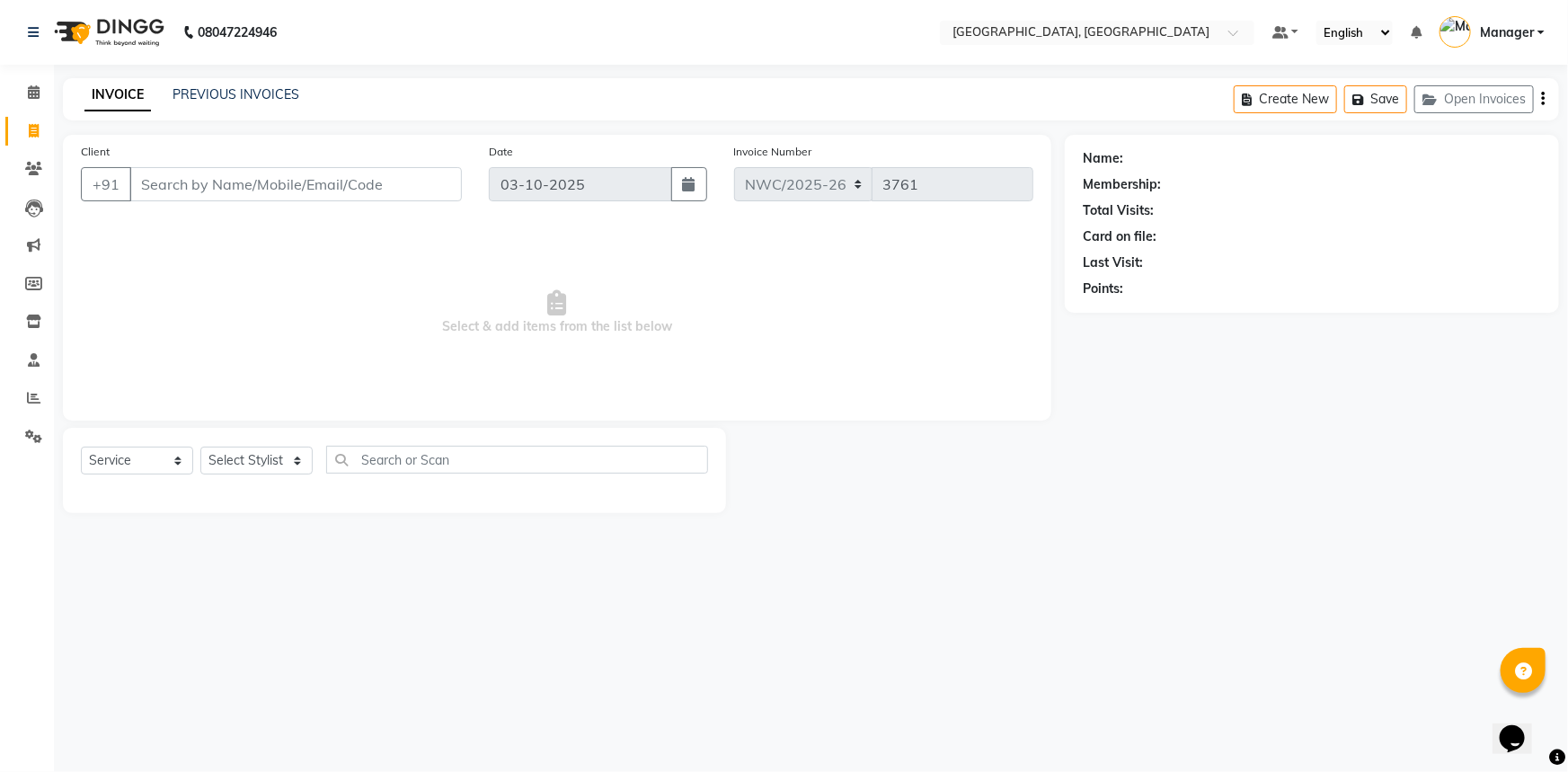
drag, startPoint x: 429, startPoint y: 180, endPoint x: 460, endPoint y: 131, distance: 58.0
click at [429, 183] on input "Client" at bounding box center [295, 184] width 333 height 34
type input "9871247107"
click at [411, 182] on span "Add Client" at bounding box center [416, 183] width 71 height 18
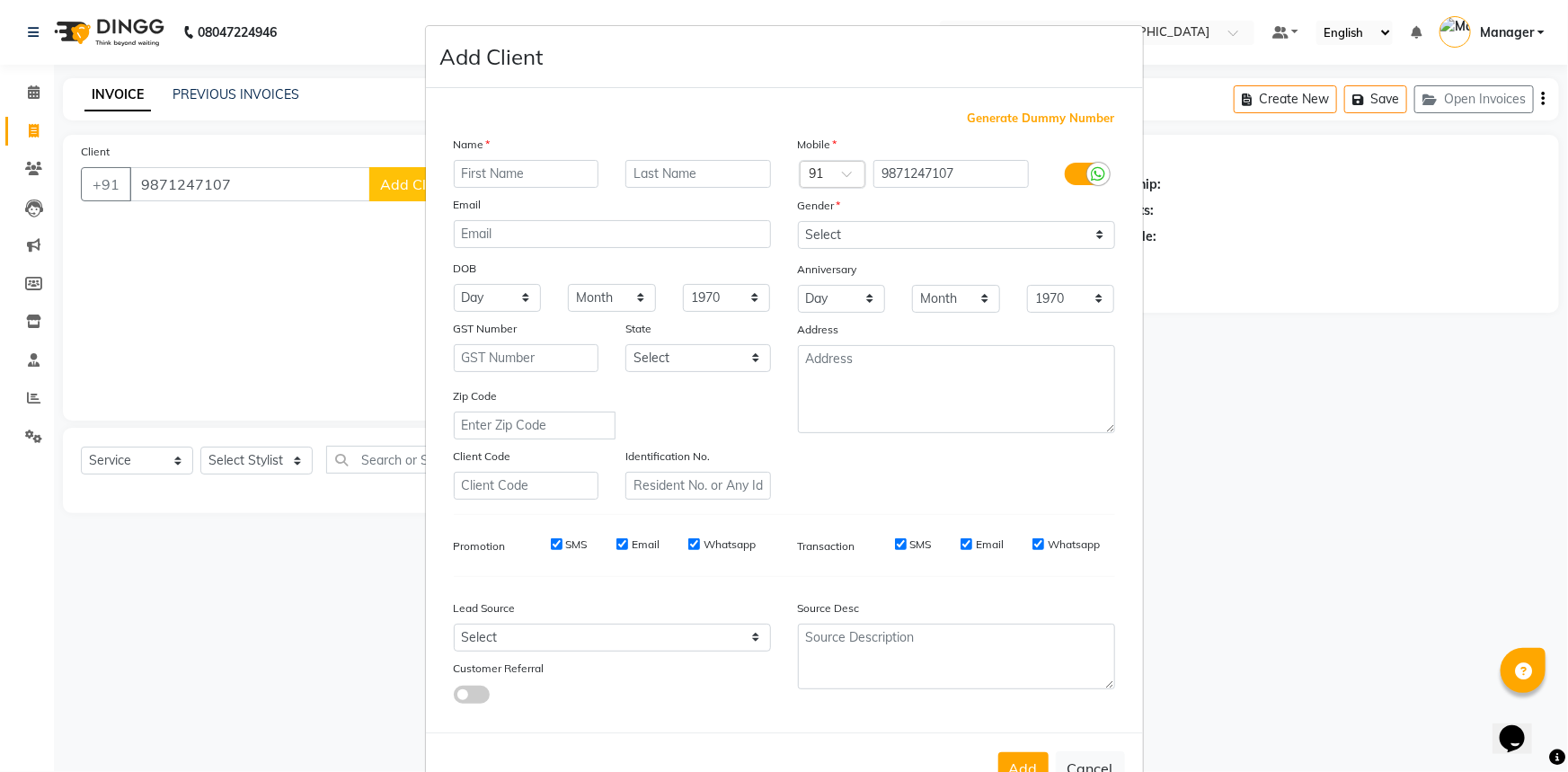
click at [535, 157] on div "Name" at bounding box center [612, 147] width 344 height 25
click at [536, 173] on input "text" at bounding box center [526, 173] width 145 height 28
type input "RACHITA"
click at [727, 165] on input "text" at bounding box center [698, 173] width 145 height 28
type input "."
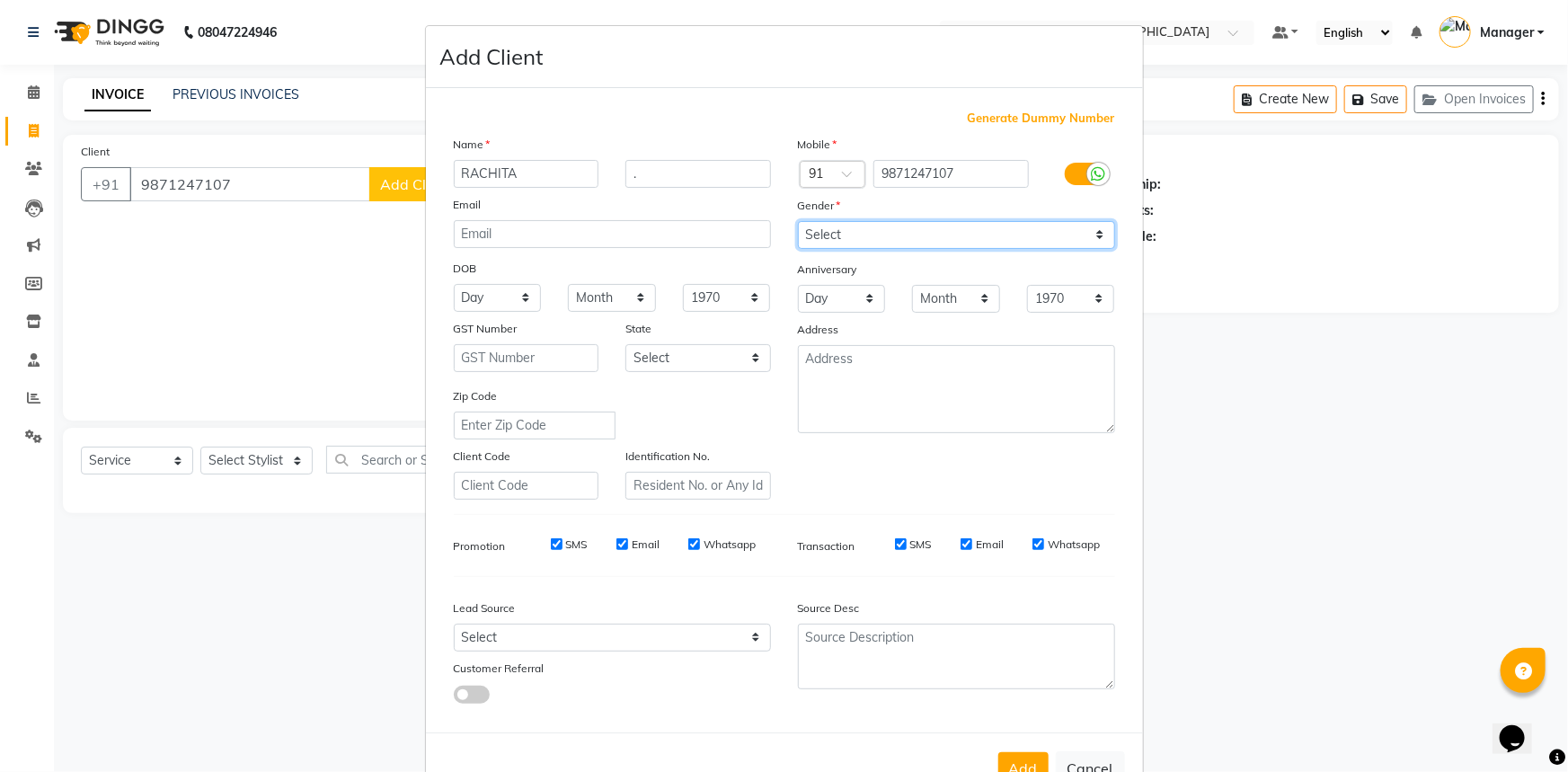
drag, startPoint x: 934, startPoint y: 228, endPoint x: 926, endPoint y: 244, distance: 17.9
click at [934, 228] on select "Select Male Female Other Prefer Not To Say" at bounding box center [956, 234] width 317 height 28
select select "female"
click at [798, 221] on select "Select Male Female Other Prefer Not To Say" at bounding box center [956, 234] width 317 height 28
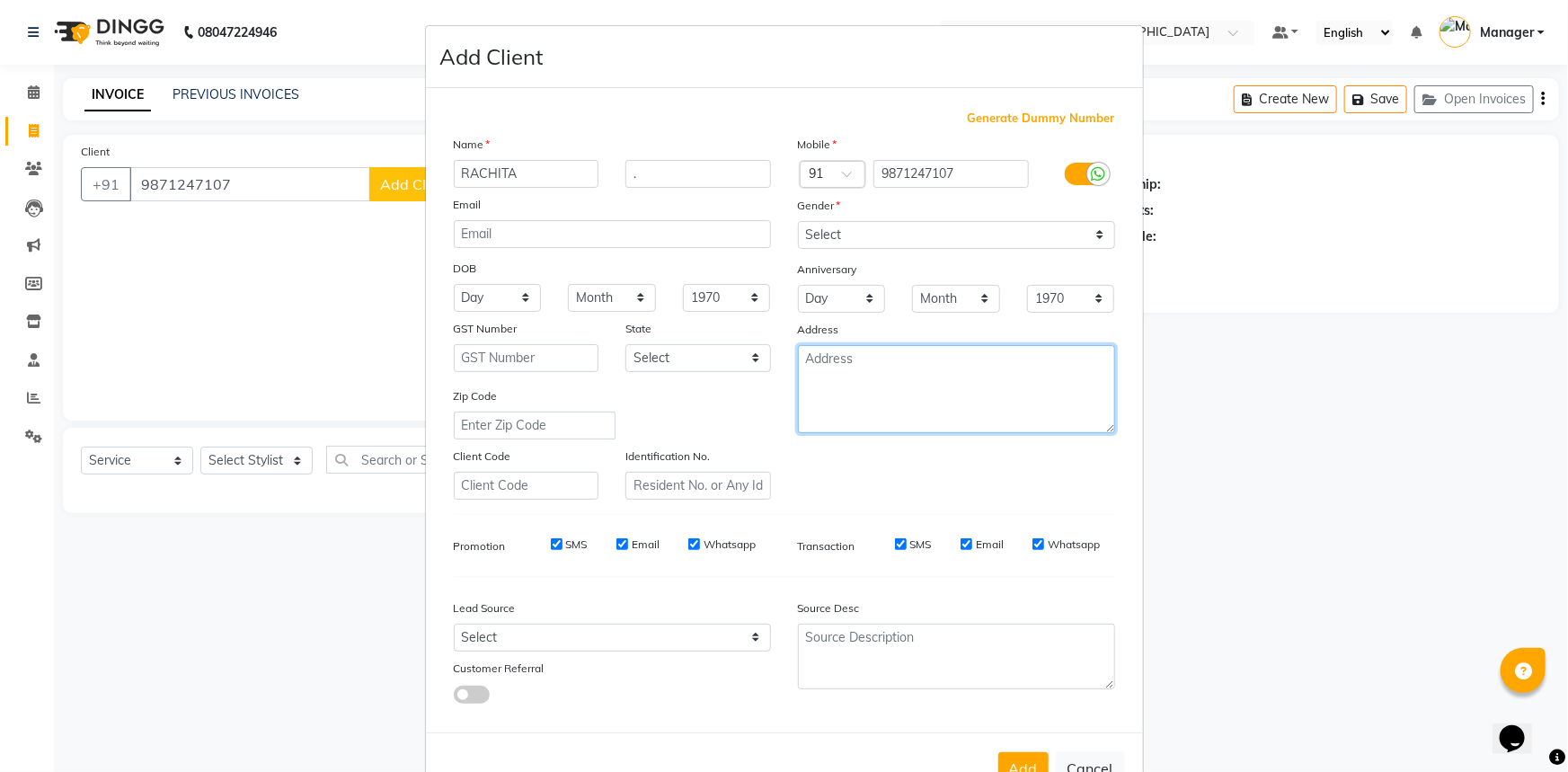
click at [848, 375] on textarea at bounding box center [956, 389] width 317 height 88
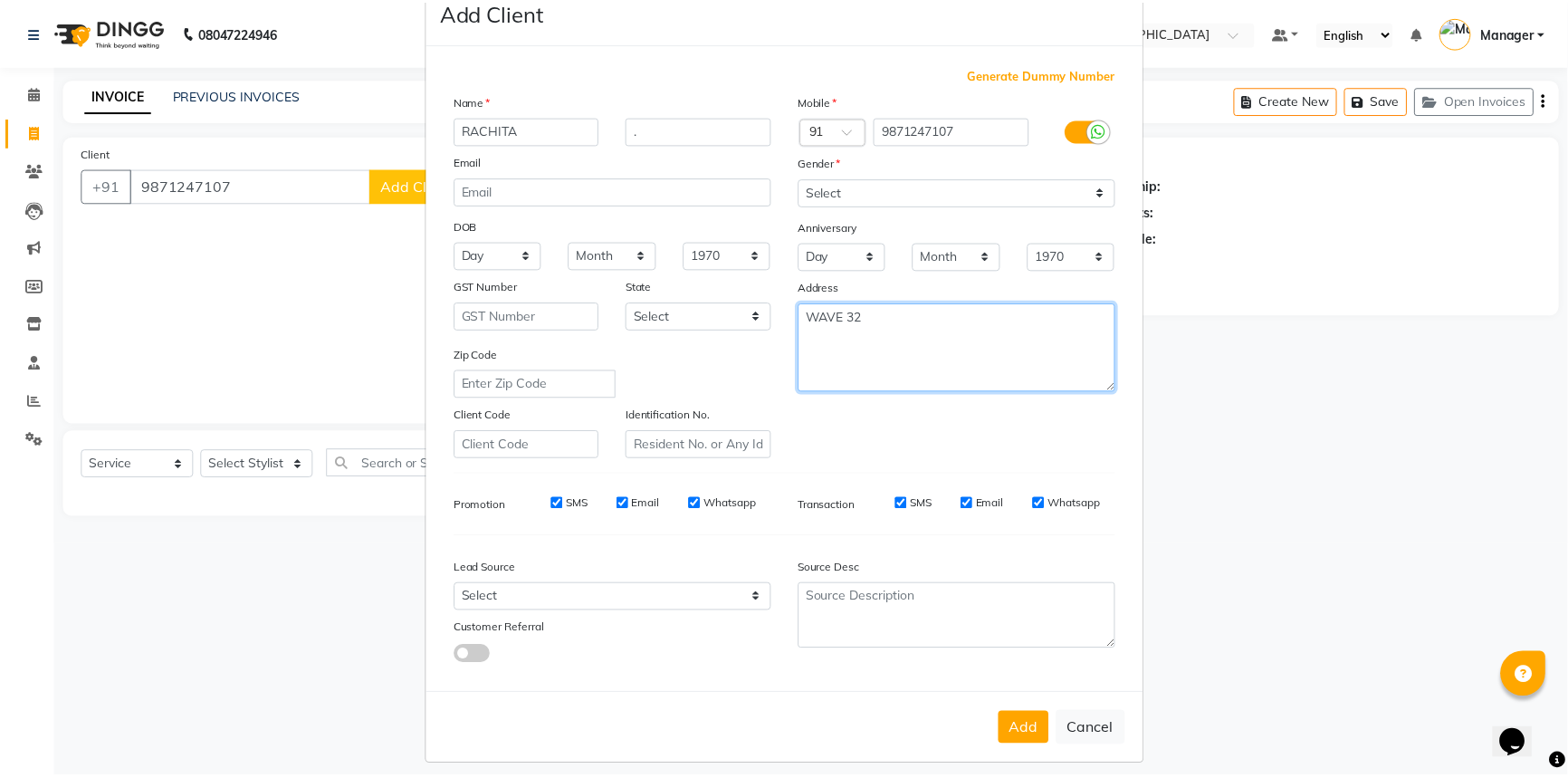
scroll to position [64, 0]
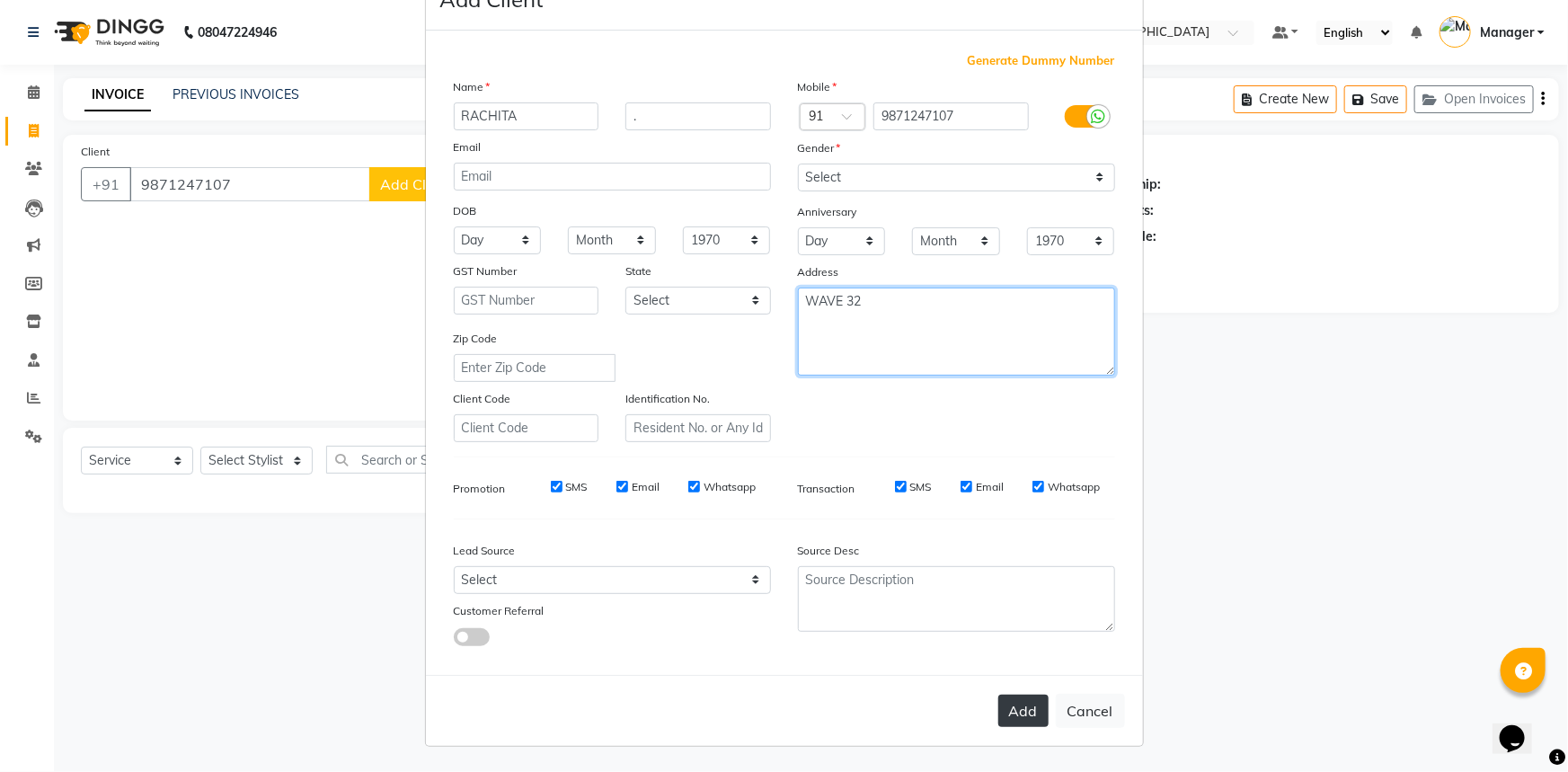
type textarea "WAVE 32"
click at [1024, 708] on button "Add" at bounding box center [1023, 711] width 51 height 32
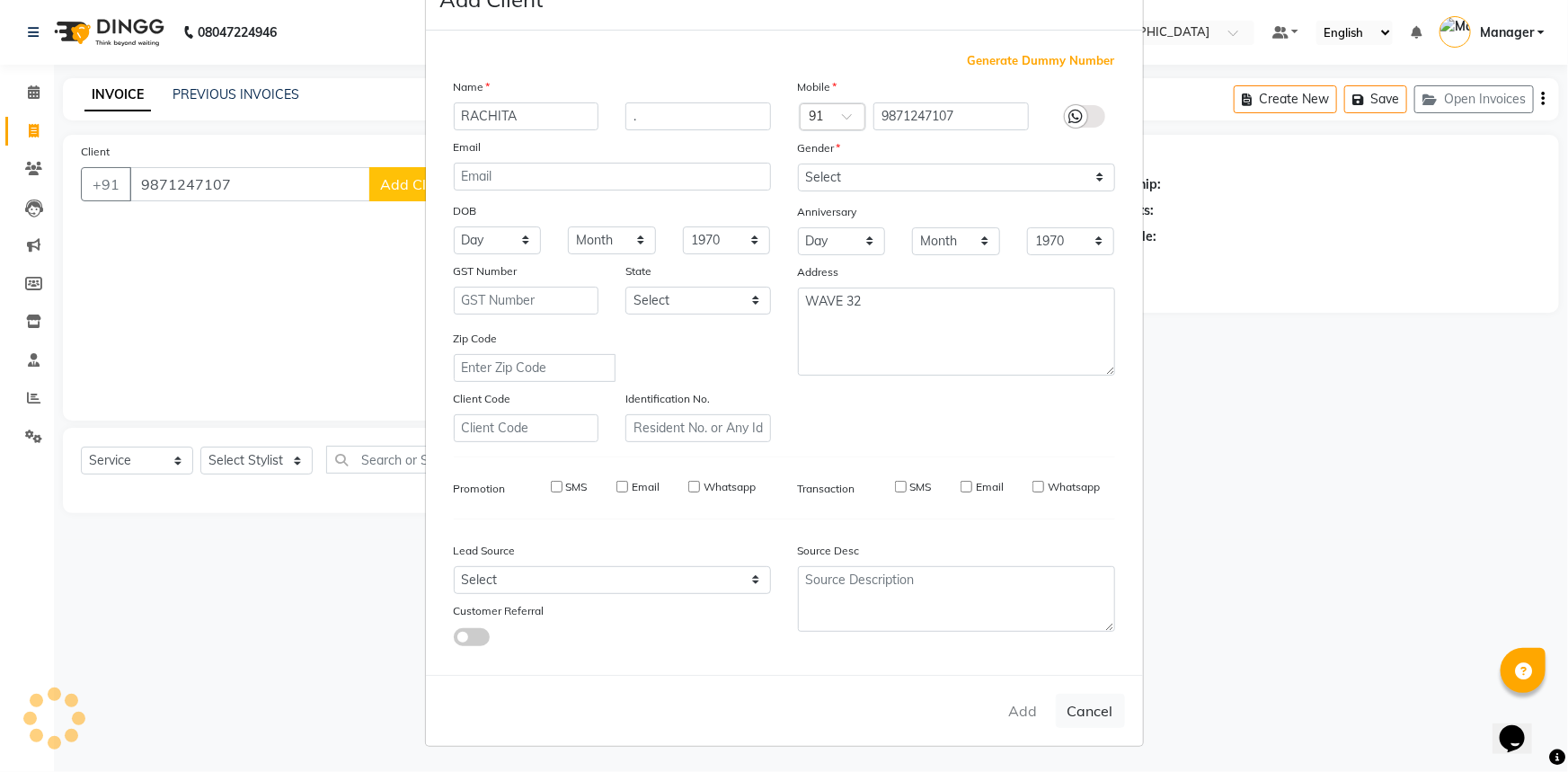
select select
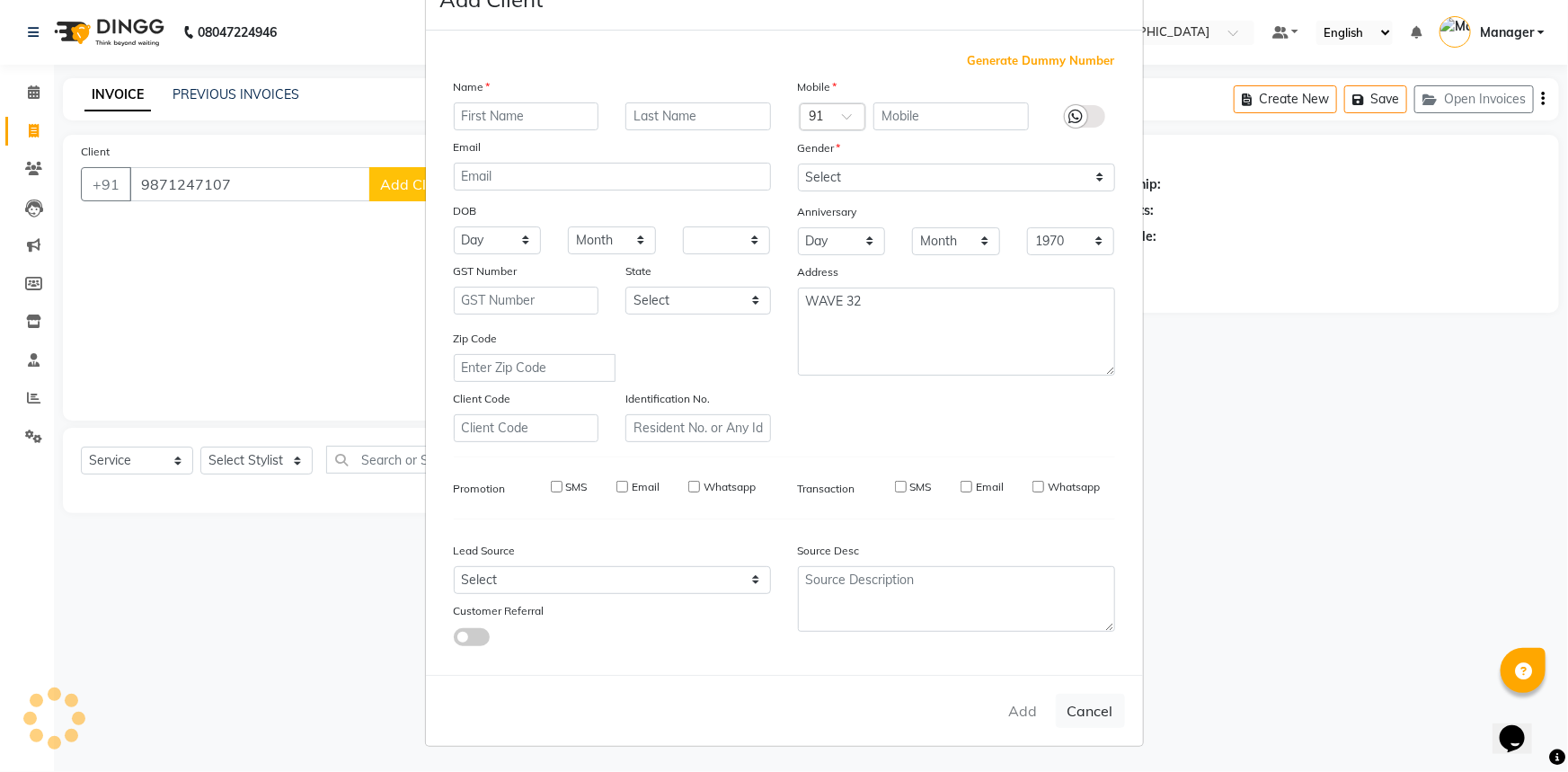
select select
checkbox input "false"
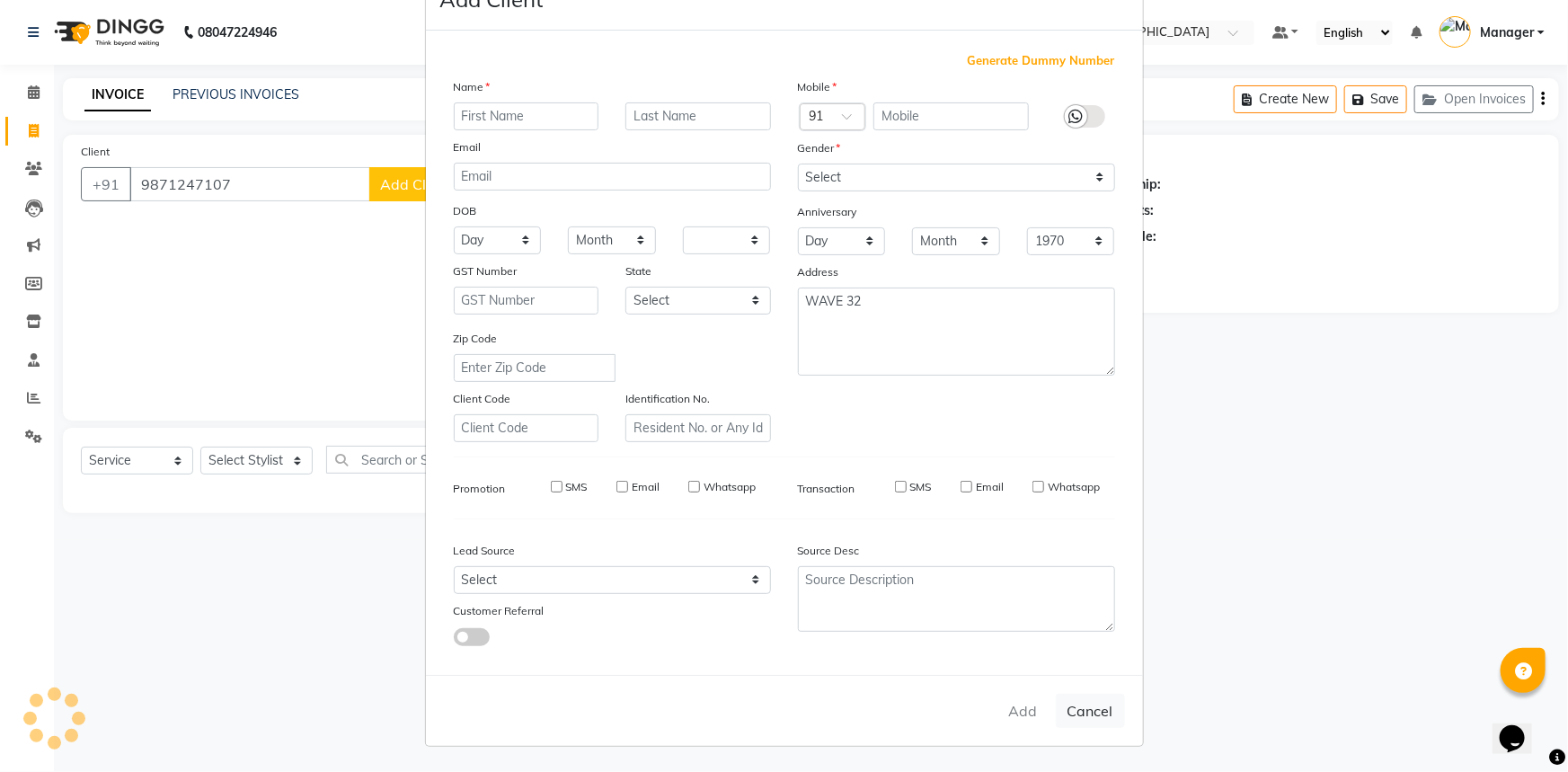
checkbox input "false"
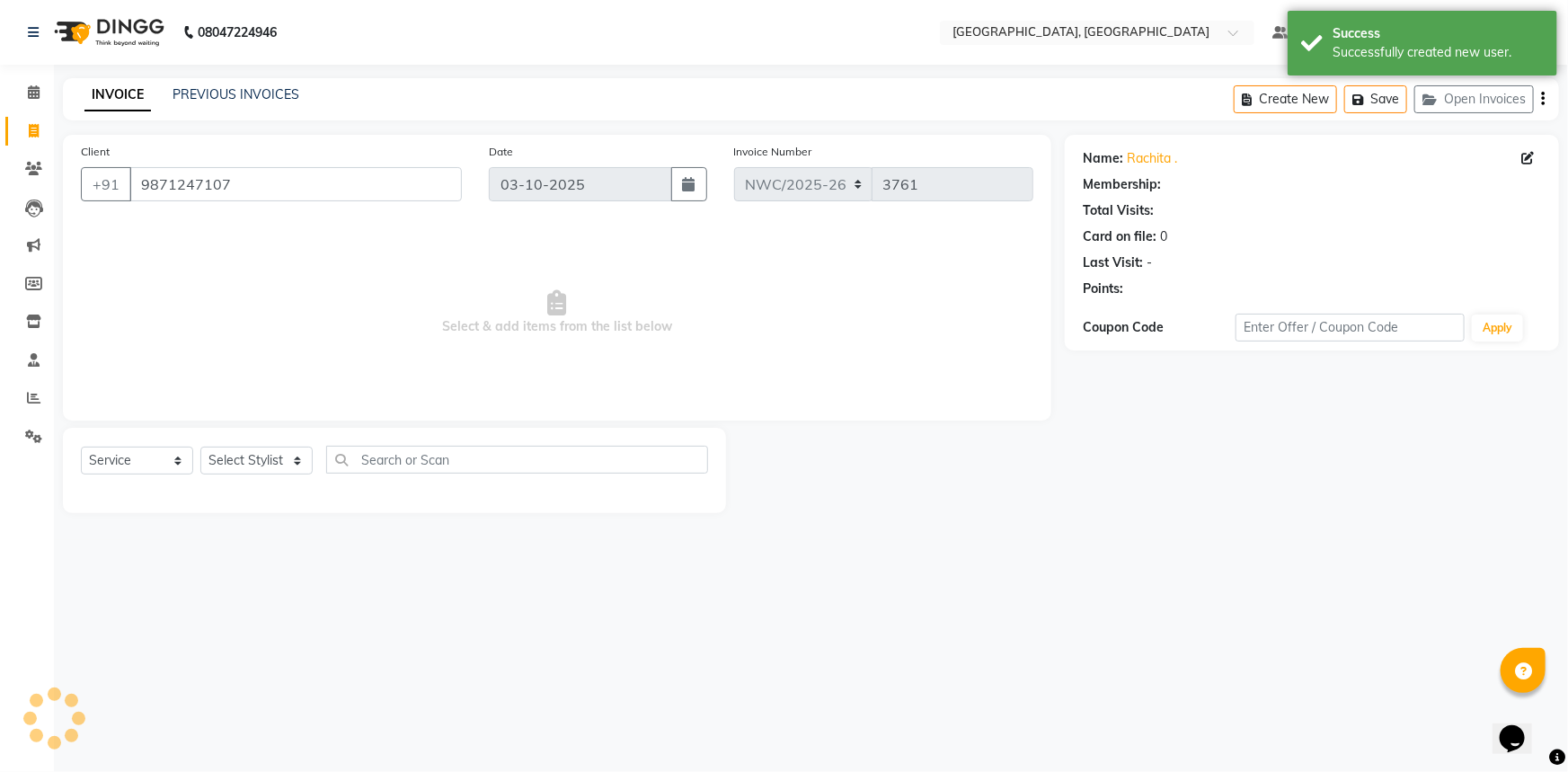
select select "1: Object"
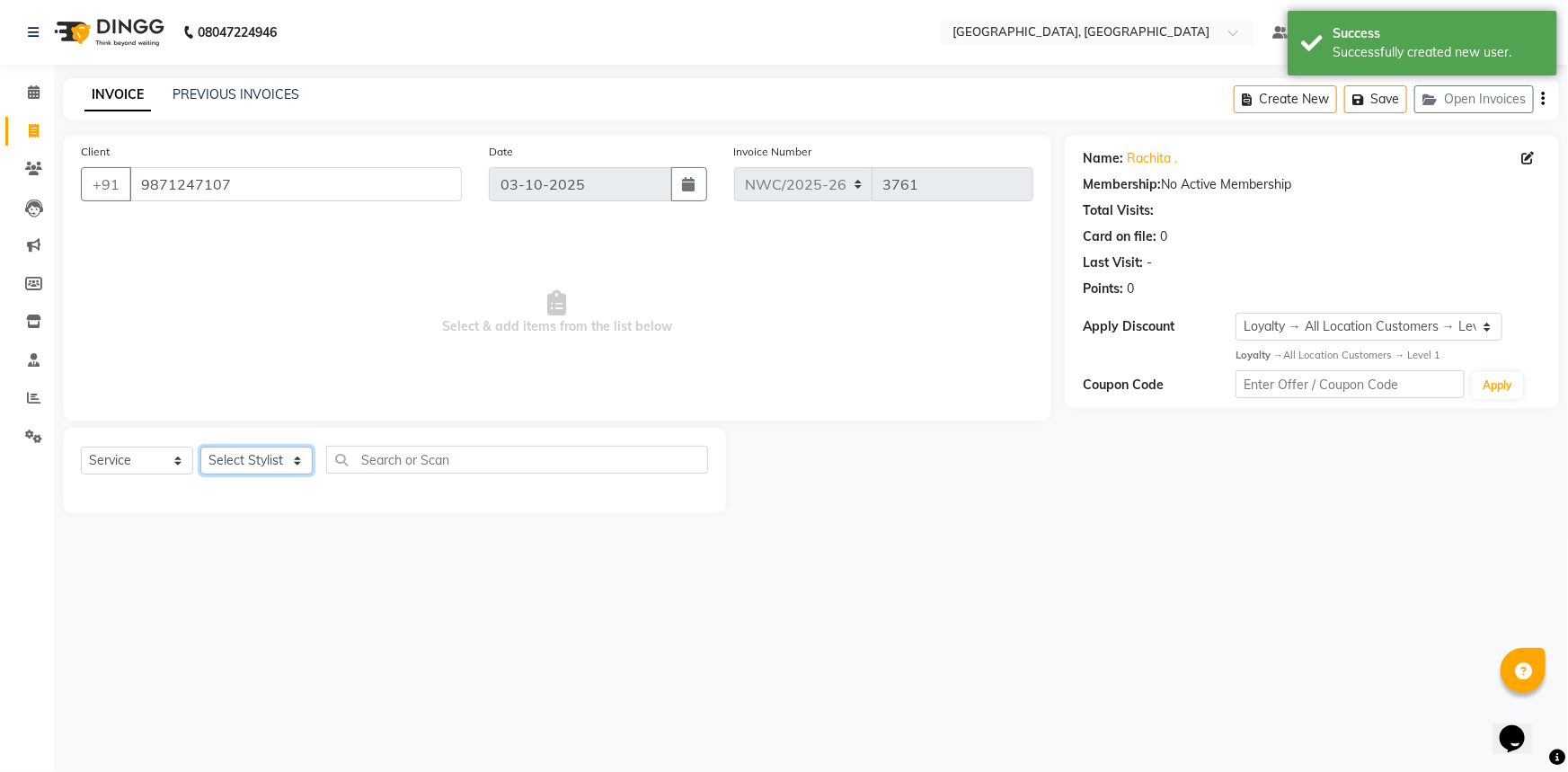
click at [274, 464] on select "Select Stylist Aneeta Ankush-pdct Arshad_asst Arun_pdct Ashish_asst Counter_Sal…" at bounding box center [257, 460] width 113 height 28
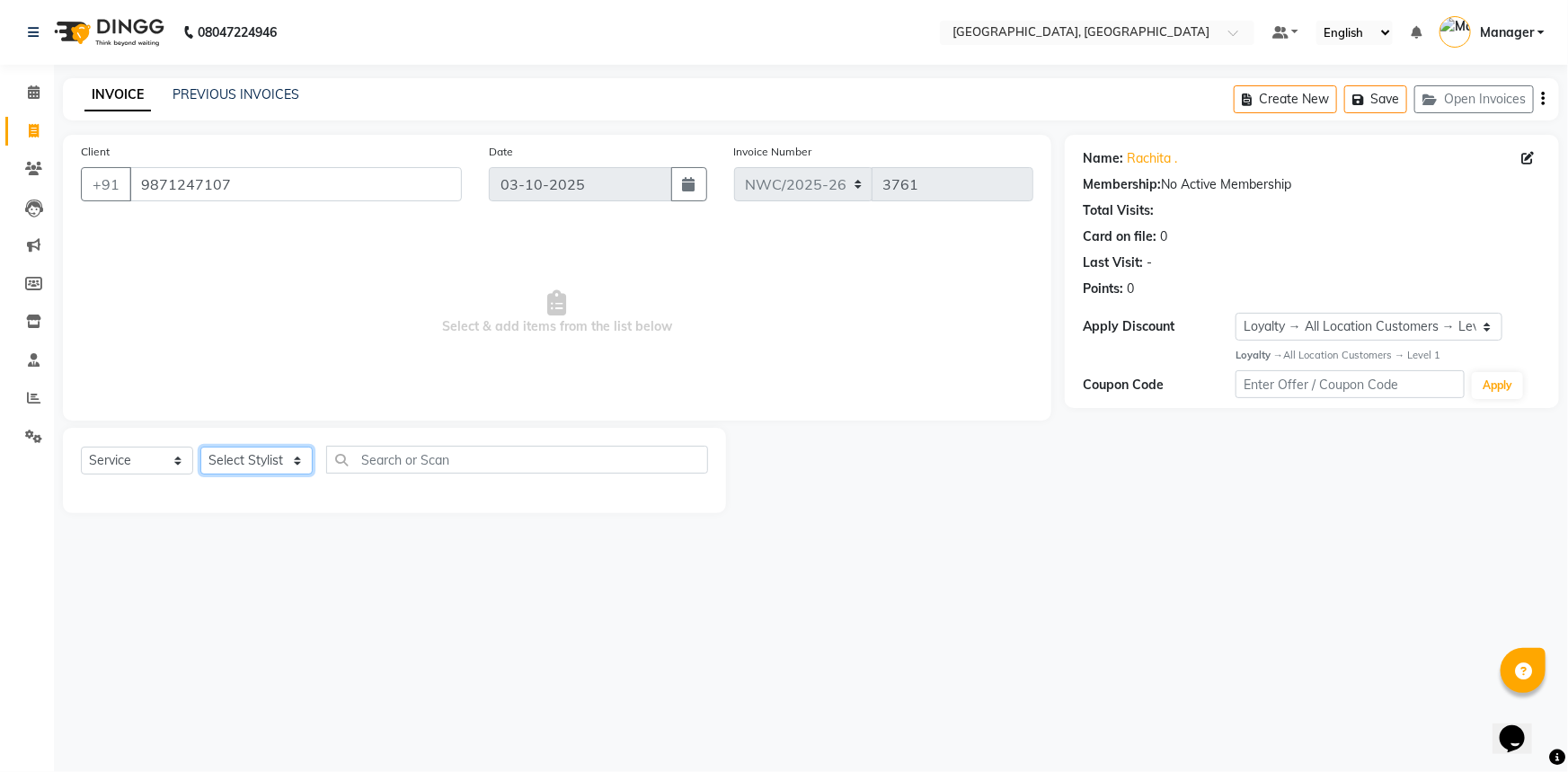
select select "84833"
click at [201, 446] on select "Select Stylist Aneeta Ankush-pdct Arshad_asst Arun_pdct Ashish_asst Counter_Sal…" at bounding box center [257, 460] width 113 height 28
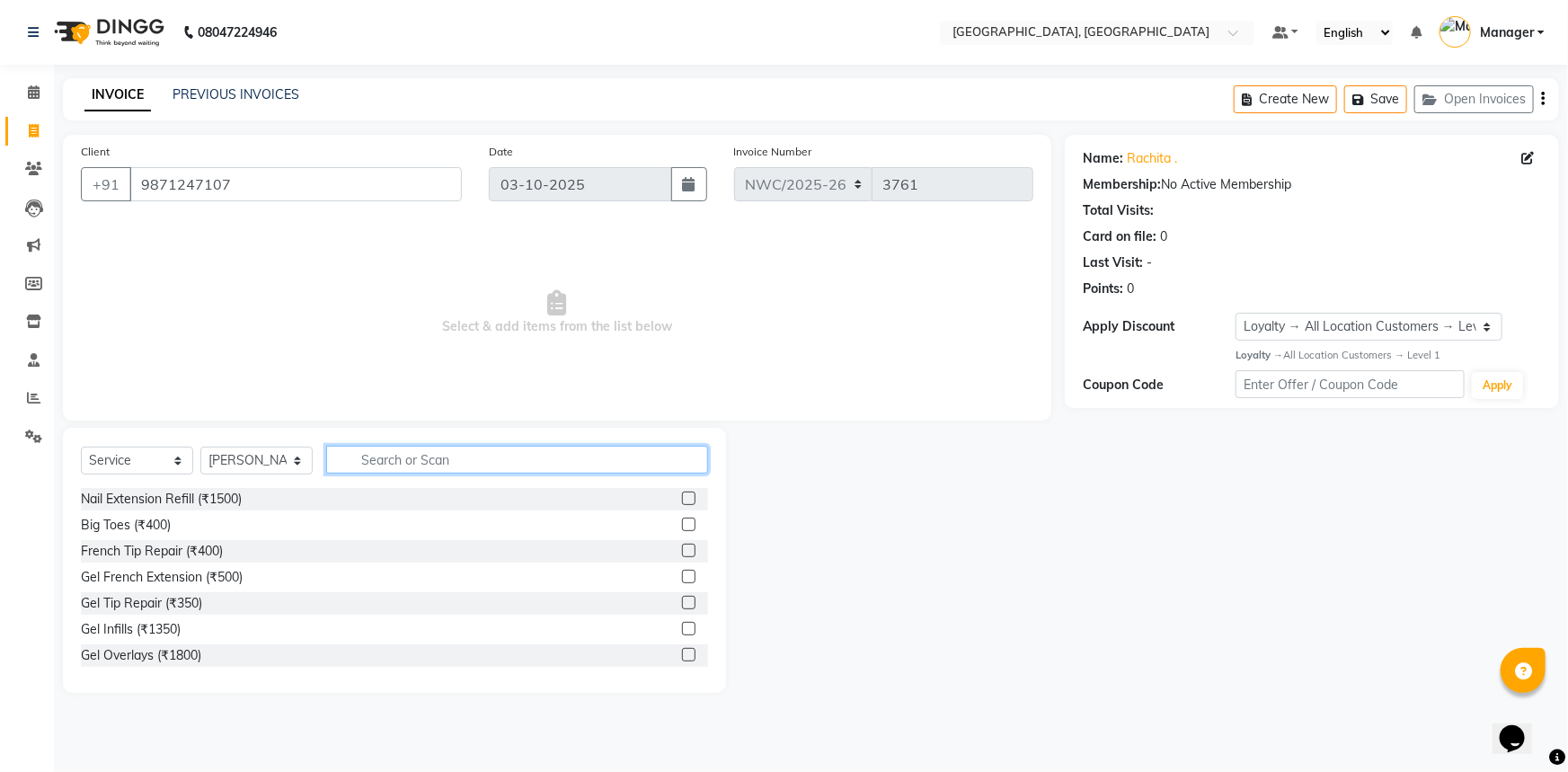
click at [399, 471] on input "text" at bounding box center [517, 459] width 382 height 28
type input "CUT"
click at [682, 606] on label at bounding box center [689, 602] width 13 height 13
click at [682, 606] on input "checkbox" at bounding box center [688, 603] width 11 height 11
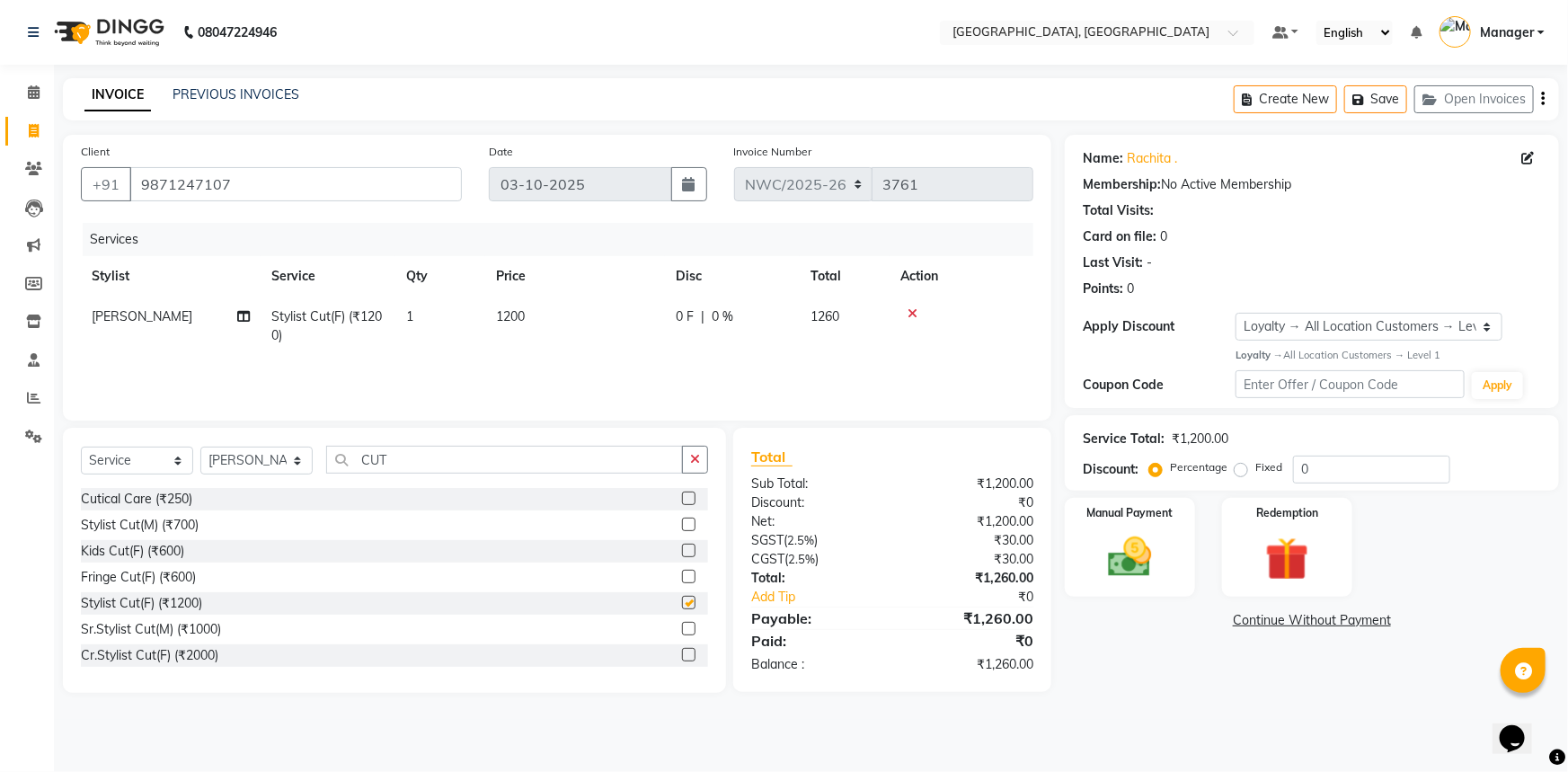
checkbox input "false"
click at [419, 313] on td "1" at bounding box center [440, 326] width 90 height 59
select select "84833"
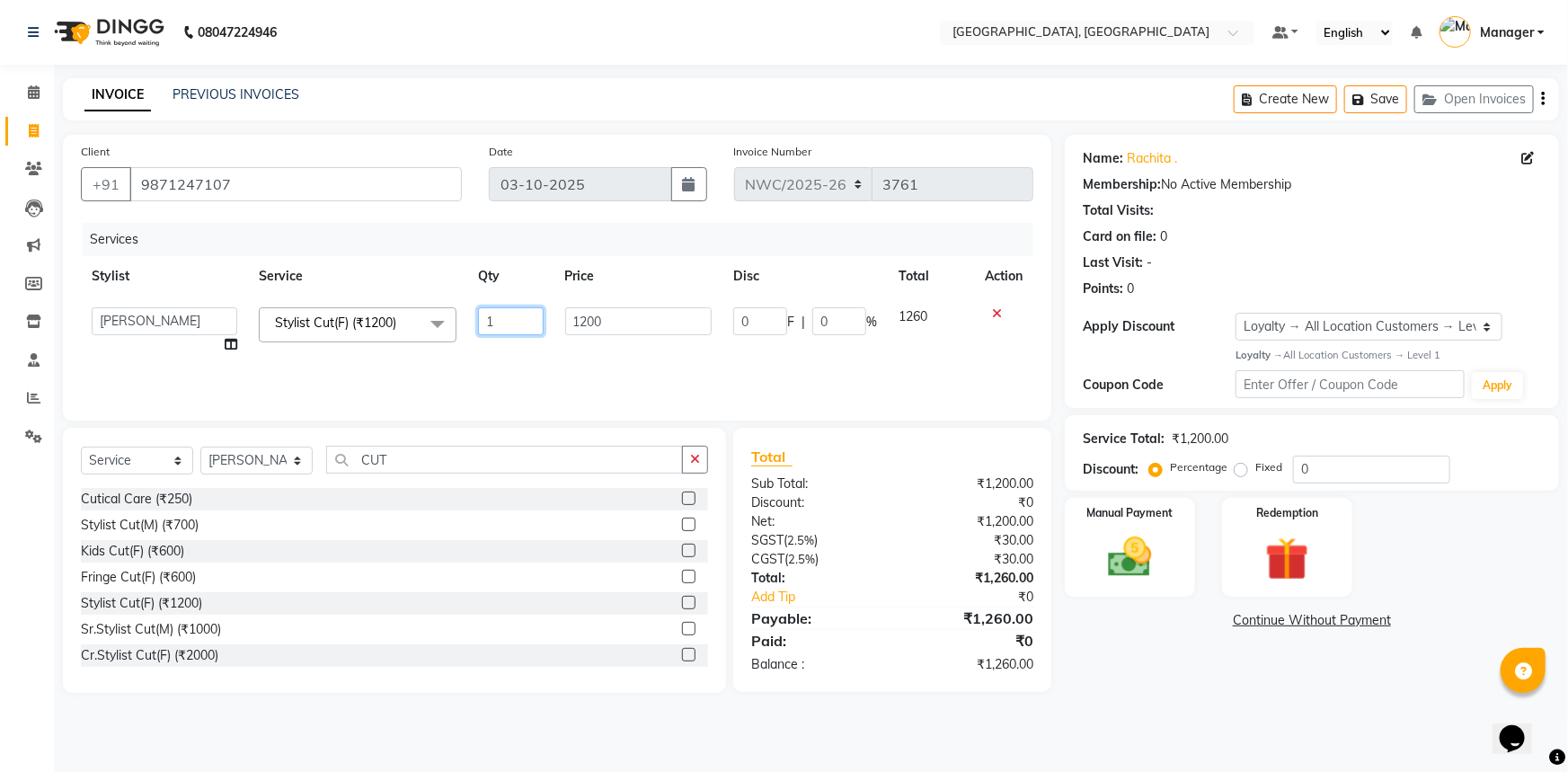
drag, startPoint x: 500, startPoint y: 316, endPoint x: 444, endPoint y: 333, distance: 58.5
click at [444, 333] on tr "Aneeta Ankush-pdct Arshad_asst Arun_pdct Ashish_asst Counter_Sales Faheem Govin…" at bounding box center [557, 330] width 953 height 68
type input "2"
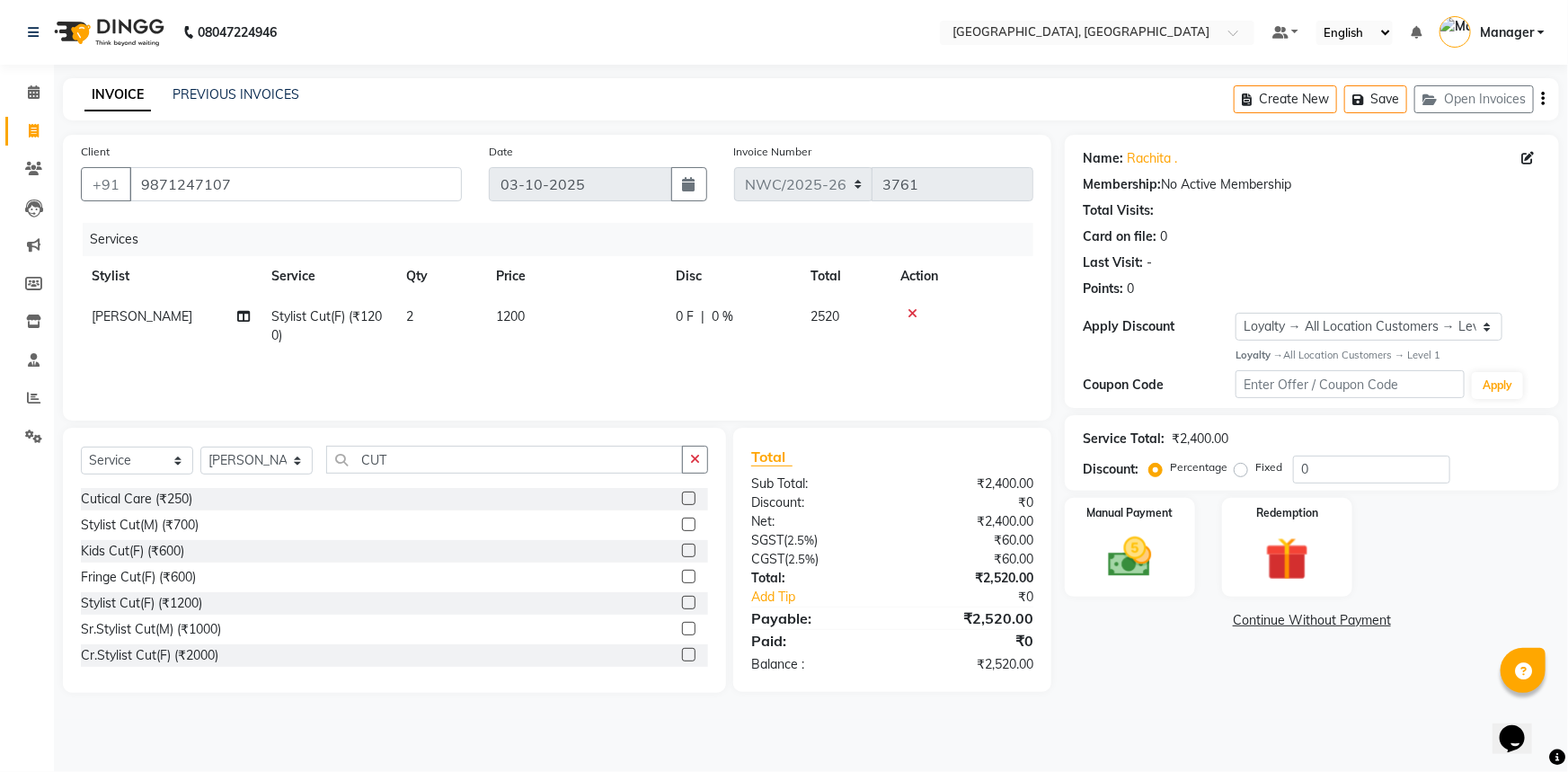
drag, startPoint x: 616, startPoint y: 313, endPoint x: 545, endPoint y: 318, distance: 71.2
click at [536, 319] on td "1200" at bounding box center [575, 326] width 180 height 59
select select "84833"
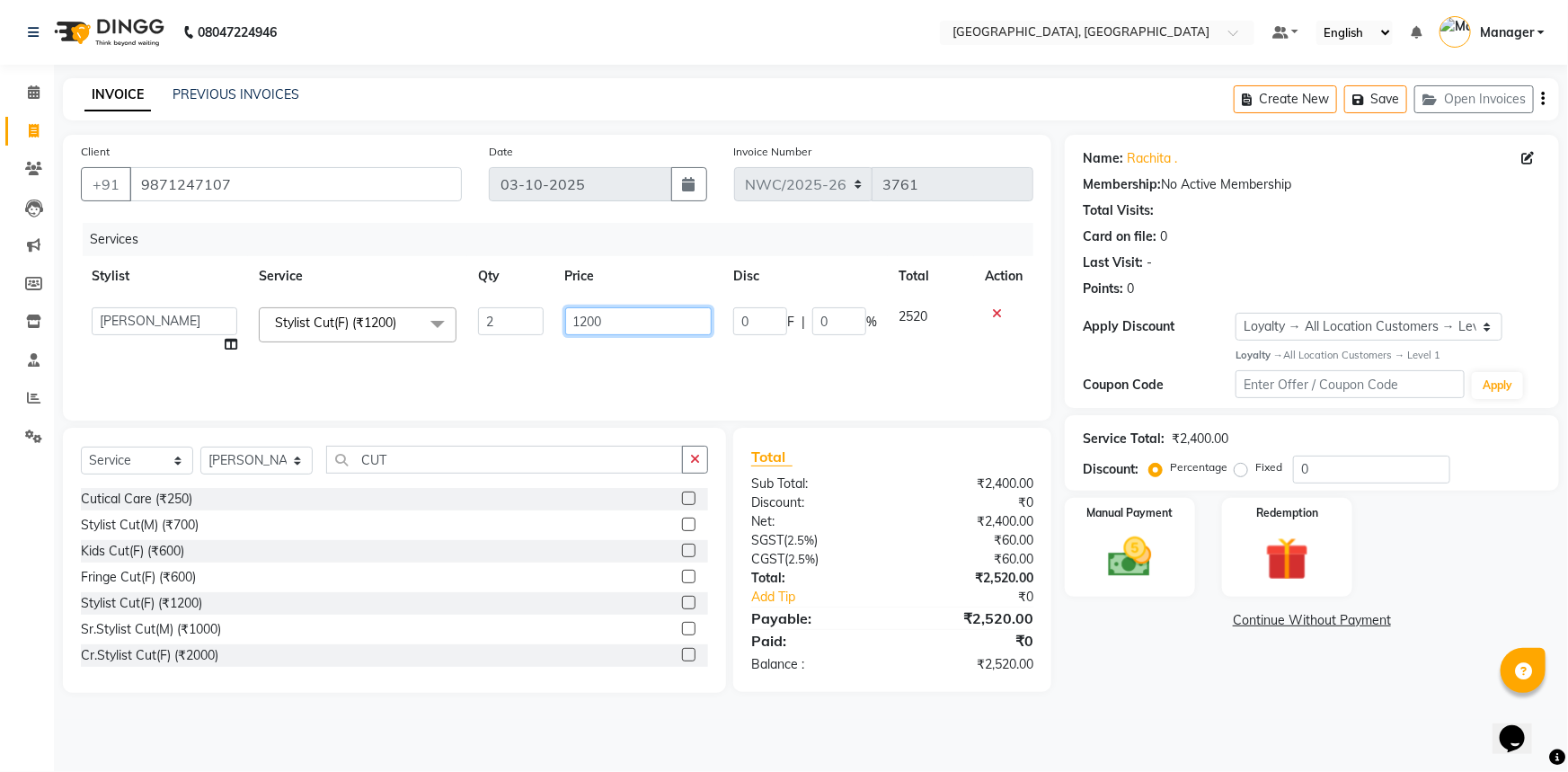
click at [507, 328] on tr "Aneeta Ankush-pdct Arshad_asst Arun_pdct Ashish_asst Counter_Sales Faheem Govin…" at bounding box center [557, 330] width 953 height 68
type input "1000"
click at [529, 361] on div "Services Stylist Service Qty Price Disc Total Action Aneeta Ankush-pdct Arshad_…" at bounding box center [557, 312] width 953 height 180
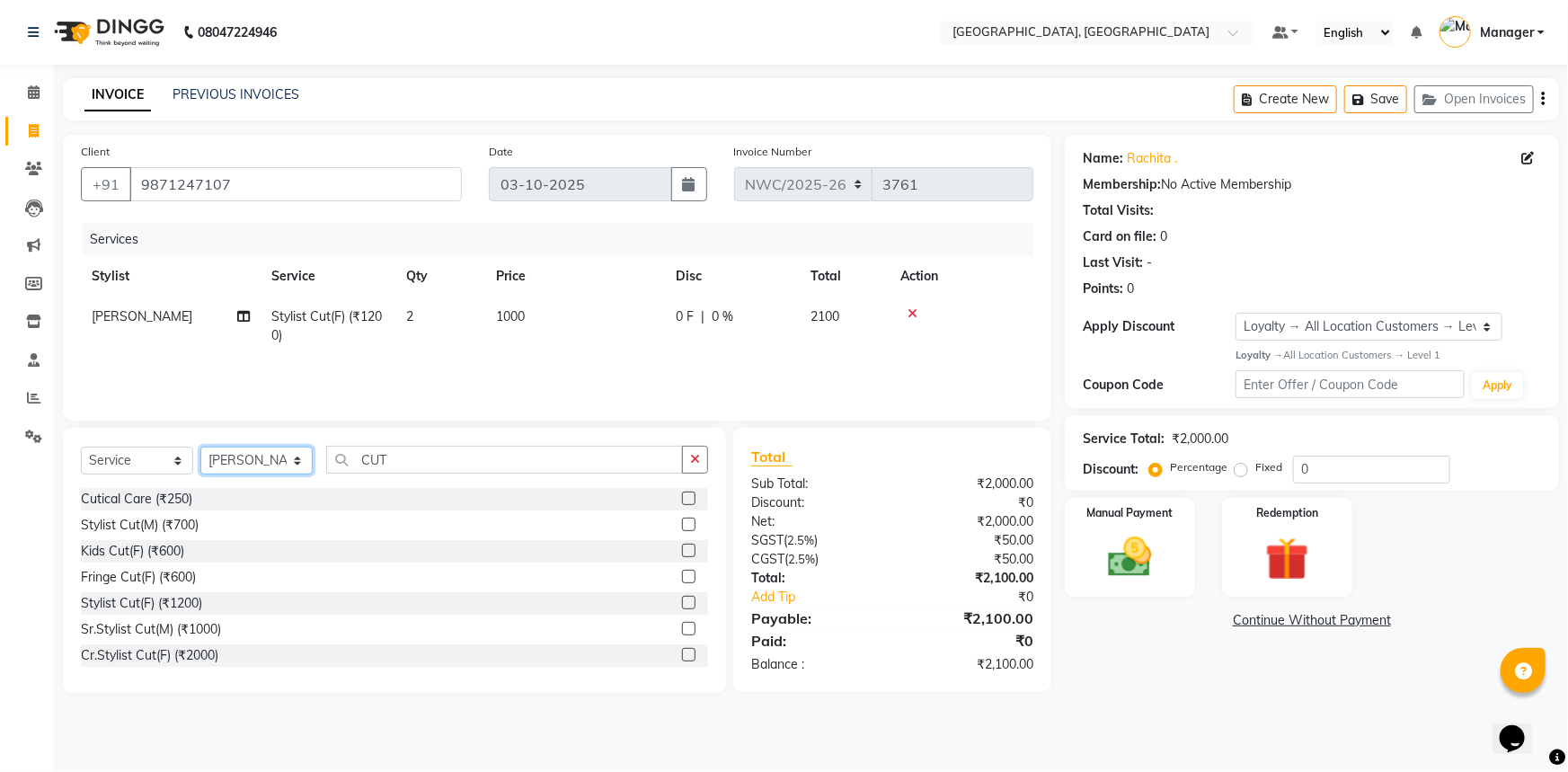
drag, startPoint x: 281, startPoint y: 465, endPoint x: 288, endPoint y: 447, distance: 19.3
click at [281, 464] on select "Select Stylist Aneeta Ankush-pdct Arshad_asst Arun_pdct Ashish_asst Counter_Sal…" at bounding box center [257, 460] width 113 height 28
select select "84831"
click at [201, 446] on select "Select Stylist Aneeta Ankush-pdct Arshad_asst Arun_pdct Ashish_asst Counter_Sal…" at bounding box center [257, 460] width 113 height 28
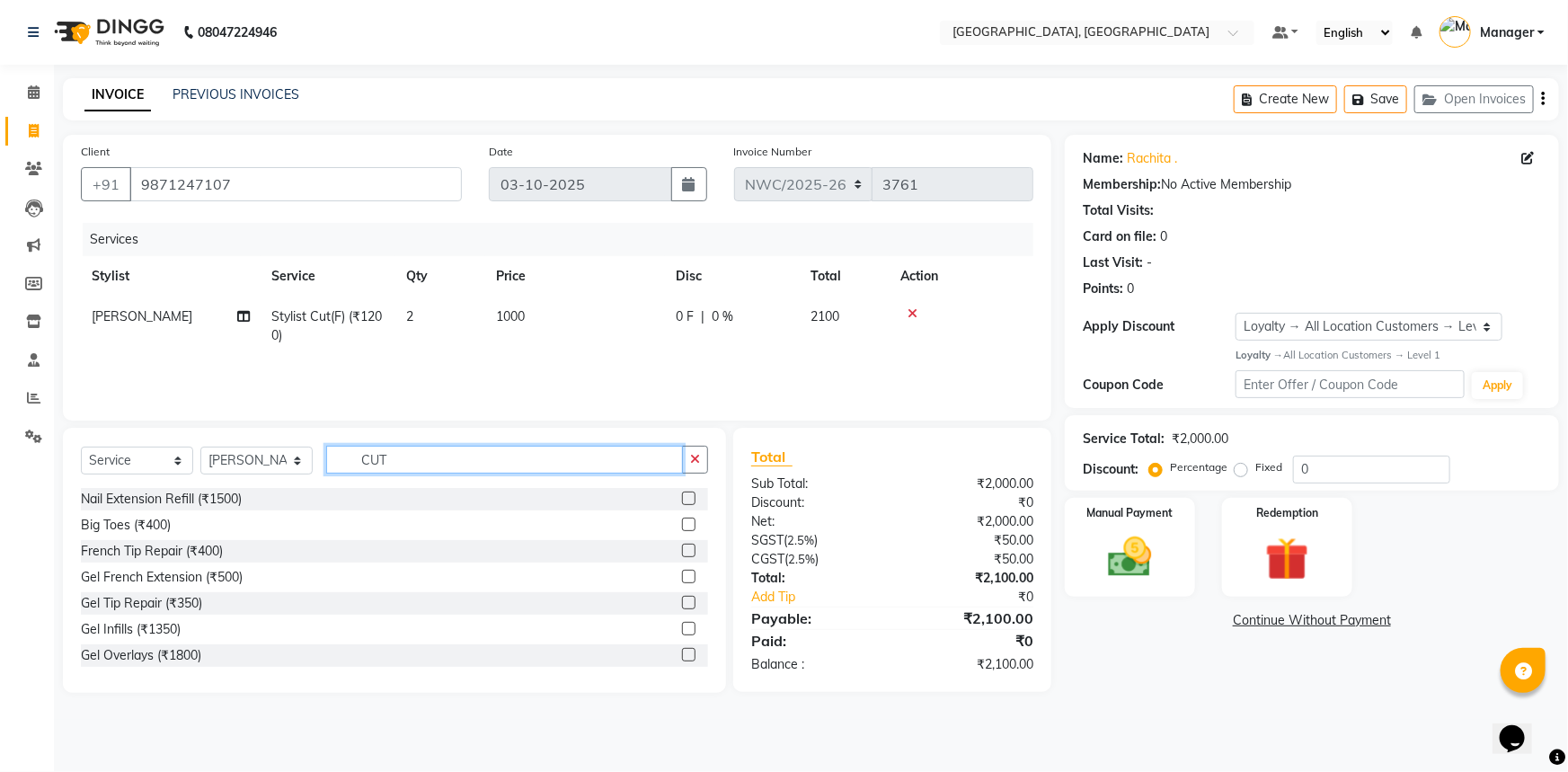
drag, startPoint x: 409, startPoint y: 458, endPoint x: 351, endPoint y: 463, distance: 58.2
click at [351, 463] on input "CUT" at bounding box center [504, 459] width 356 height 28
type input "CUT"
click at [682, 599] on label at bounding box center [689, 602] width 13 height 13
click at [682, 599] on input "checkbox" at bounding box center [688, 603] width 11 height 11
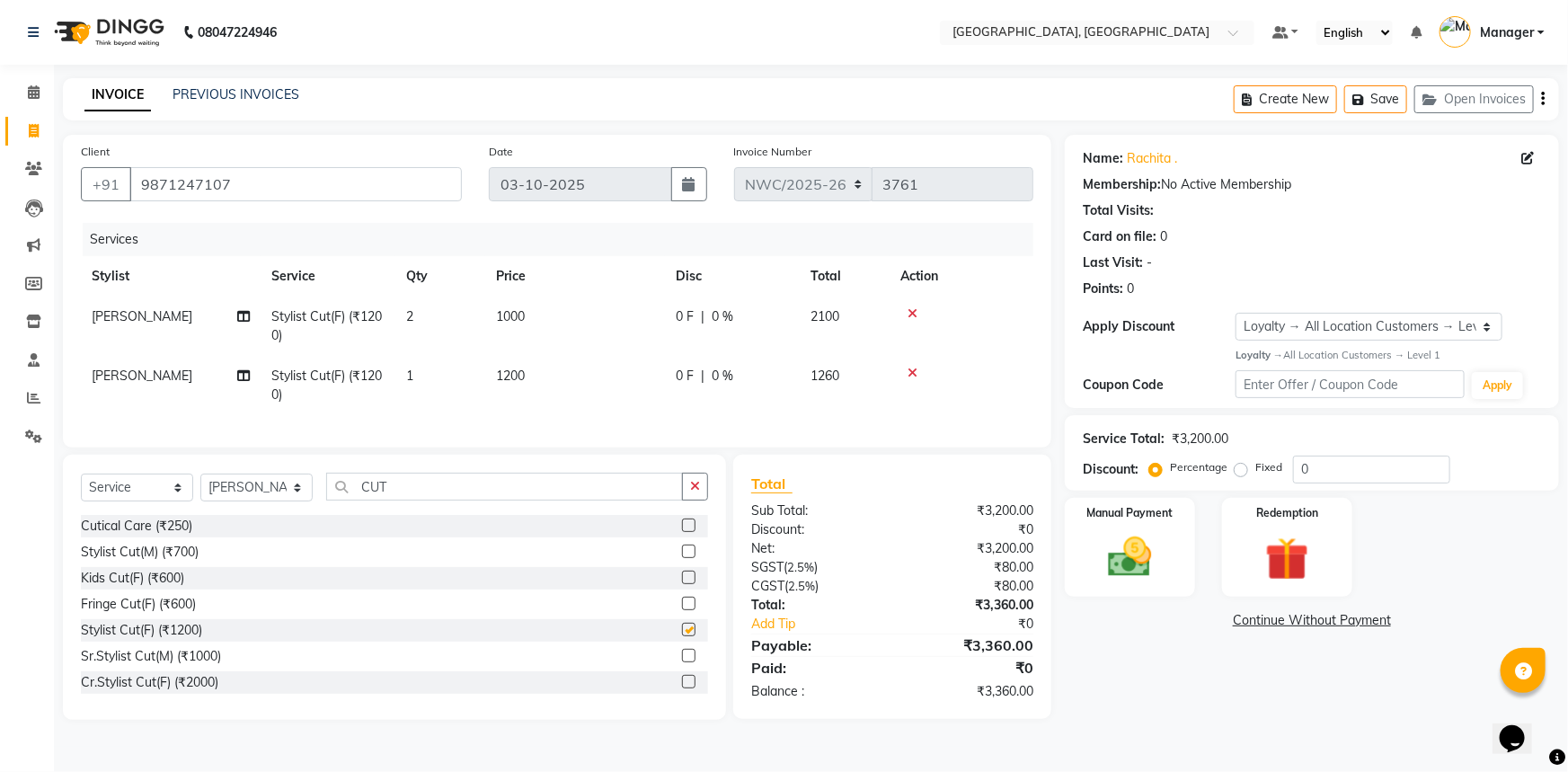
checkbox input "false"
click at [543, 385] on td "1200" at bounding box center [575, 385] width 180 height 59
select select "84831"
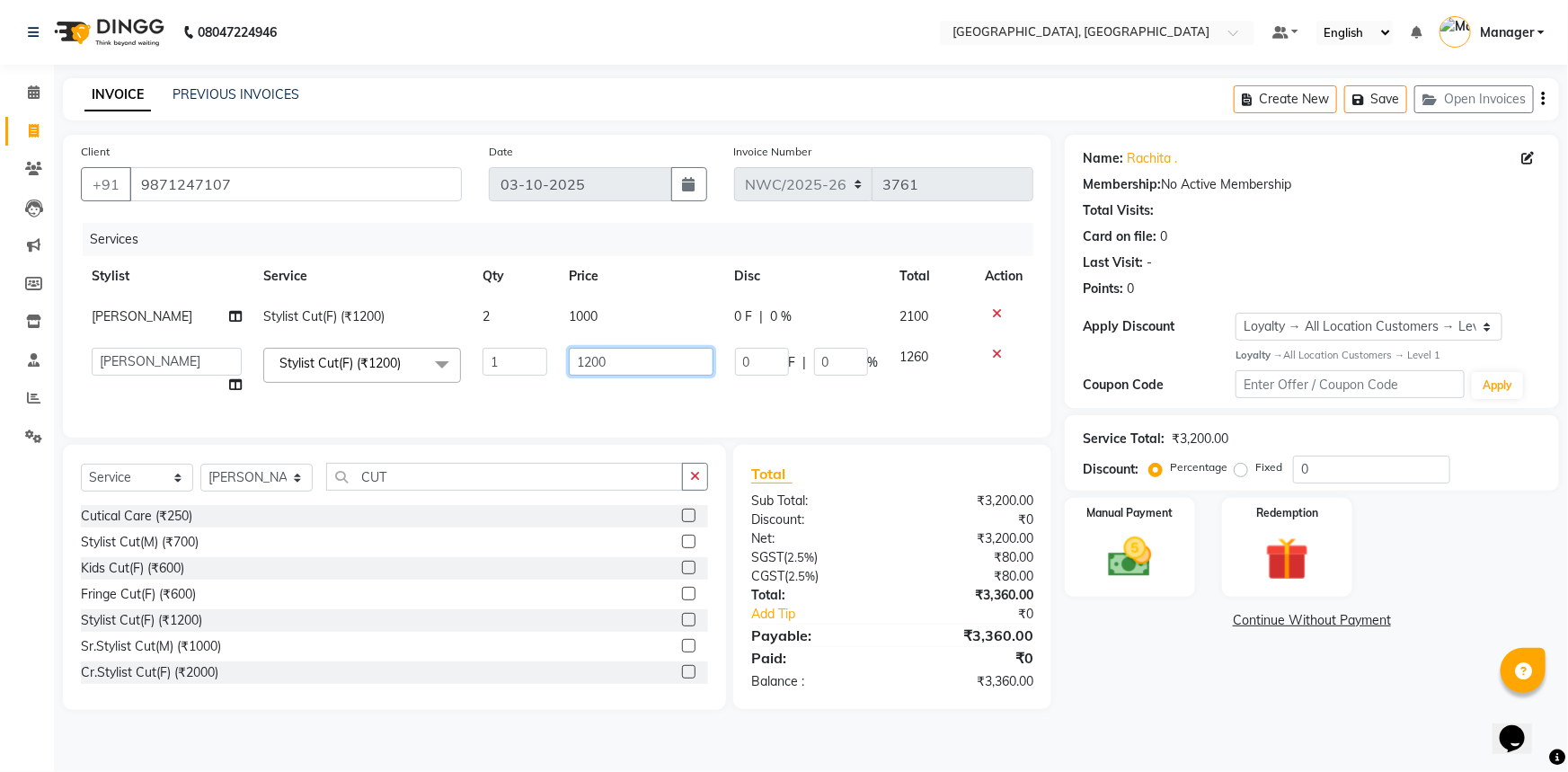
drag, startPoint x: 629, startPoint y: 365, endPoint x: 566, endPoint y: 377, distance: 64.1
click at [566, 377] on td "1200" at bounding box center [640, 371] width 165 height 68
type input "1000"
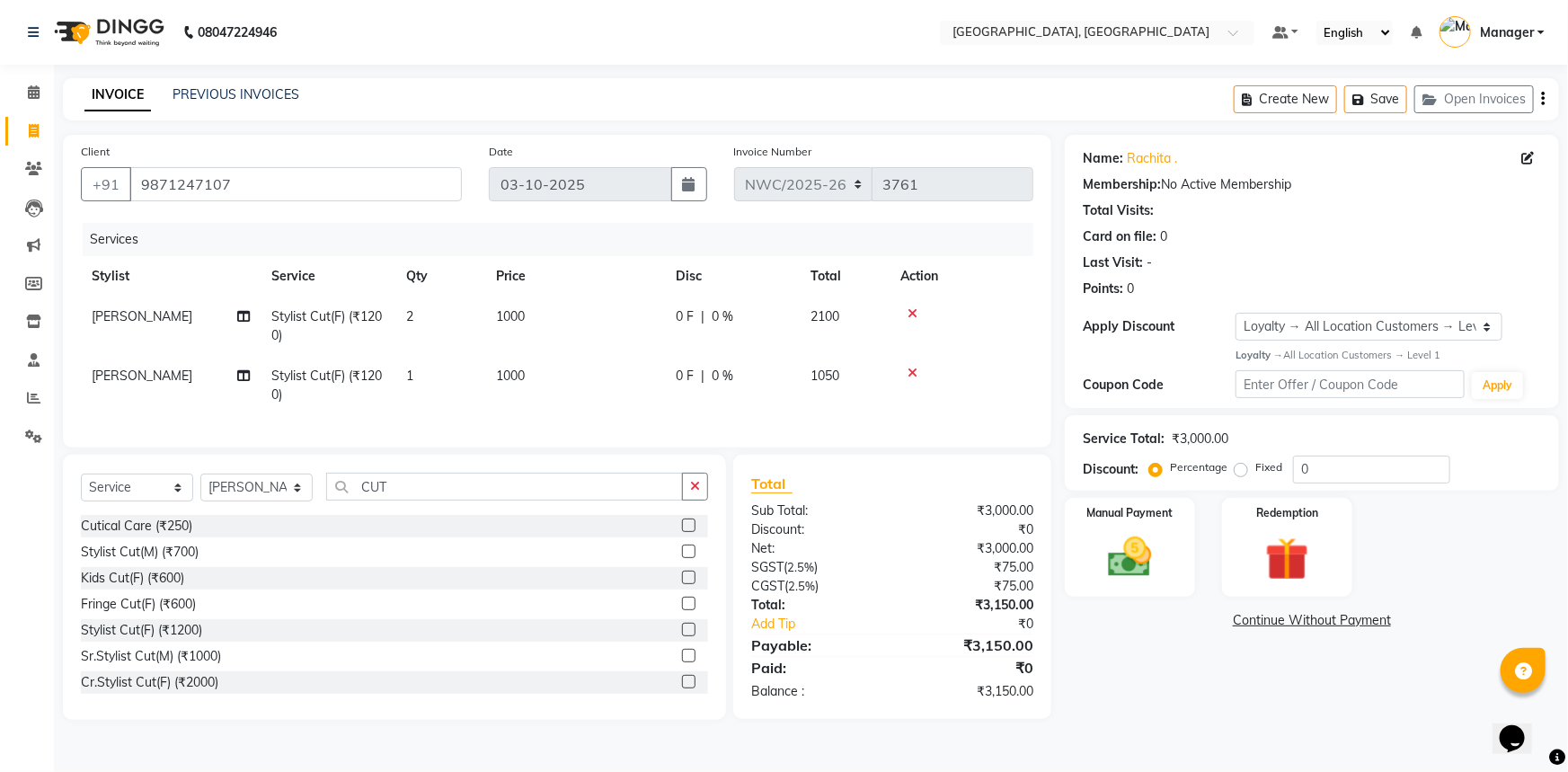
click at [568, 398] on td "1000" at bounding box center [575, 385] width 180 height 59
select select "84831"
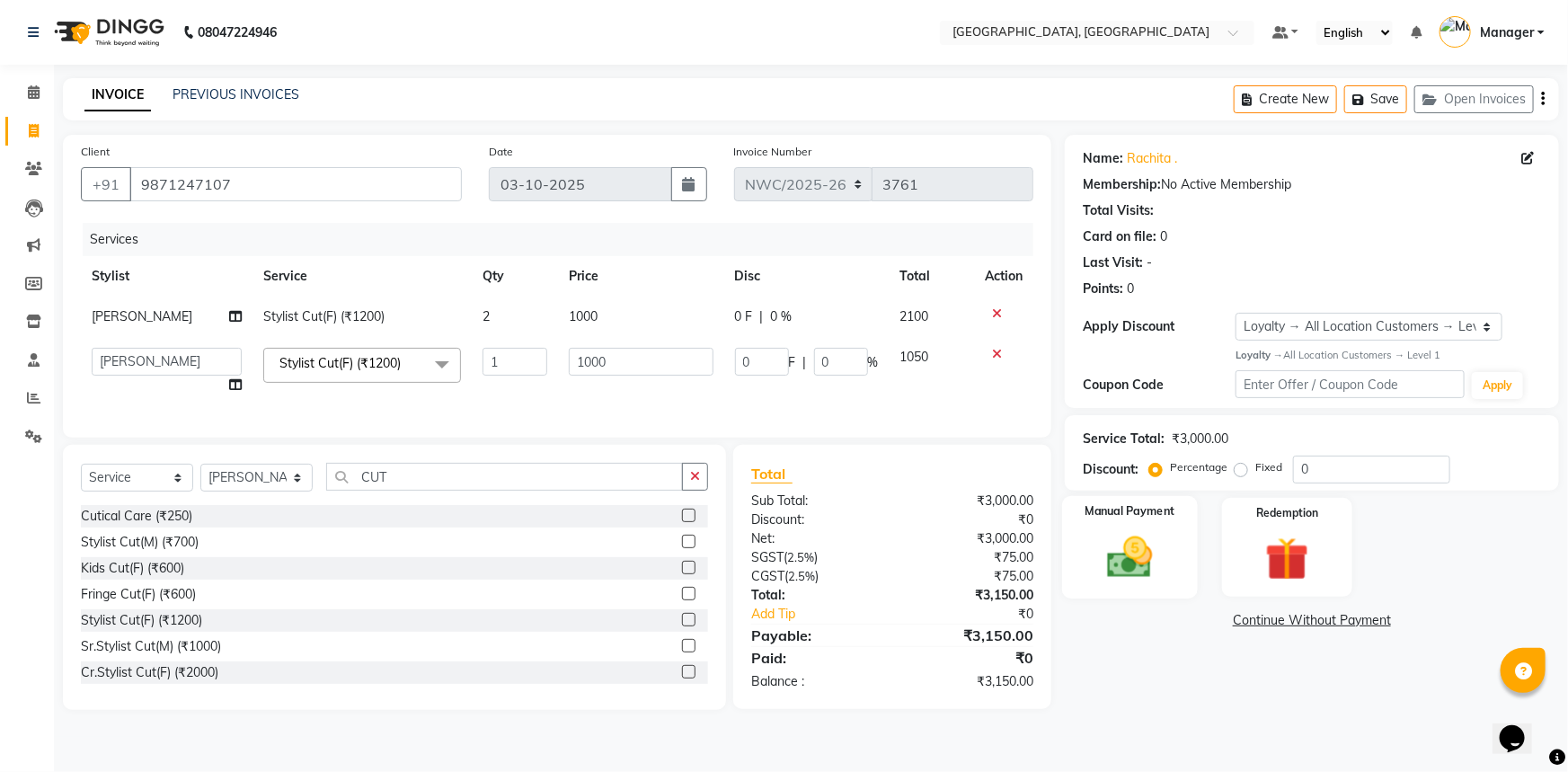
click at [1112, 541] on img at bounding box center [1129, 557] width 74 height 53
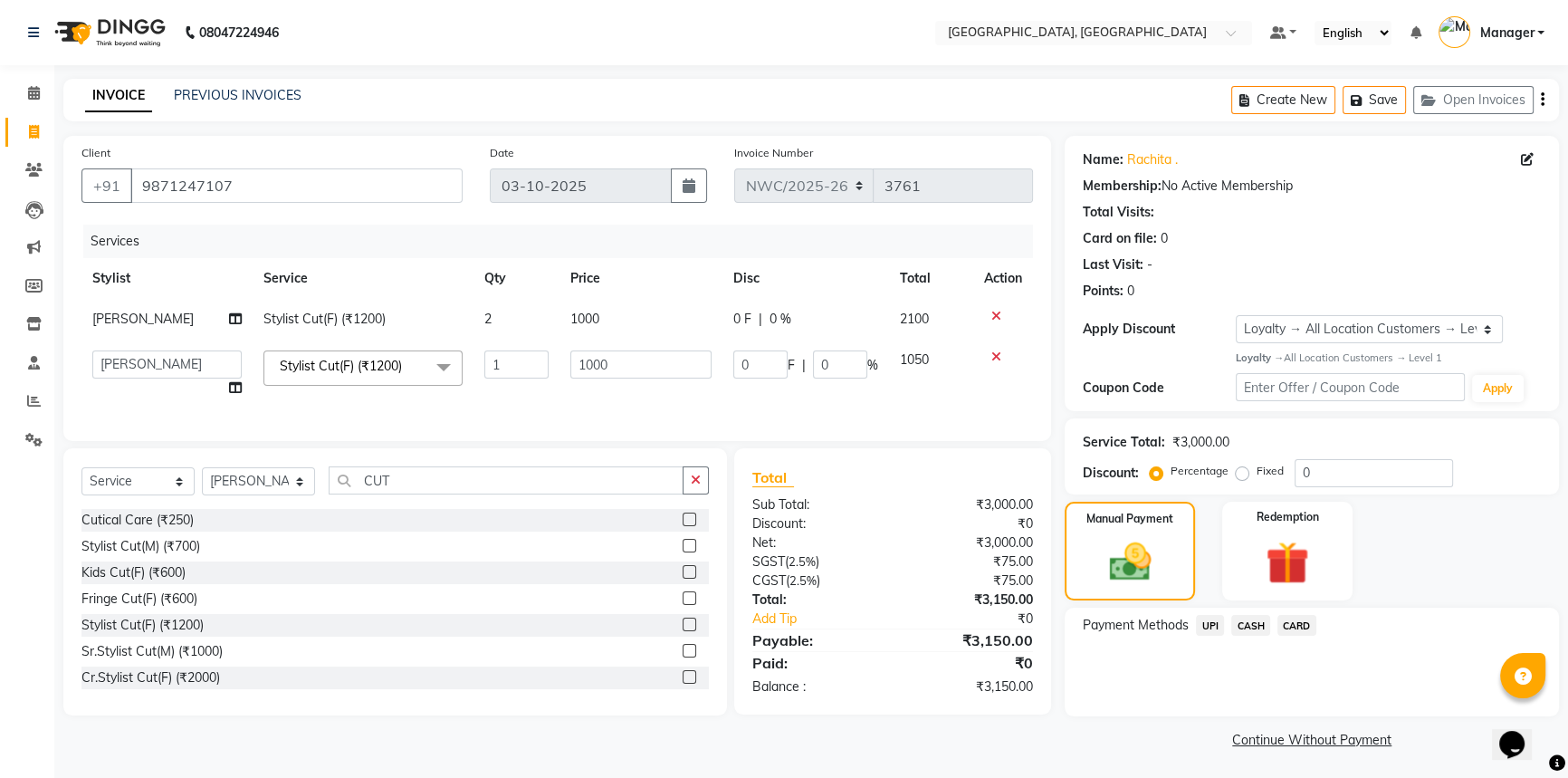
drag, startPoint x: 1283, startPoint y: 622, endPoint x: 1296, endPoint y: 620, distance: 13.2
click at [1284, 622] on span "CARD" at bounding box center [1297, 625] width 39 height 21
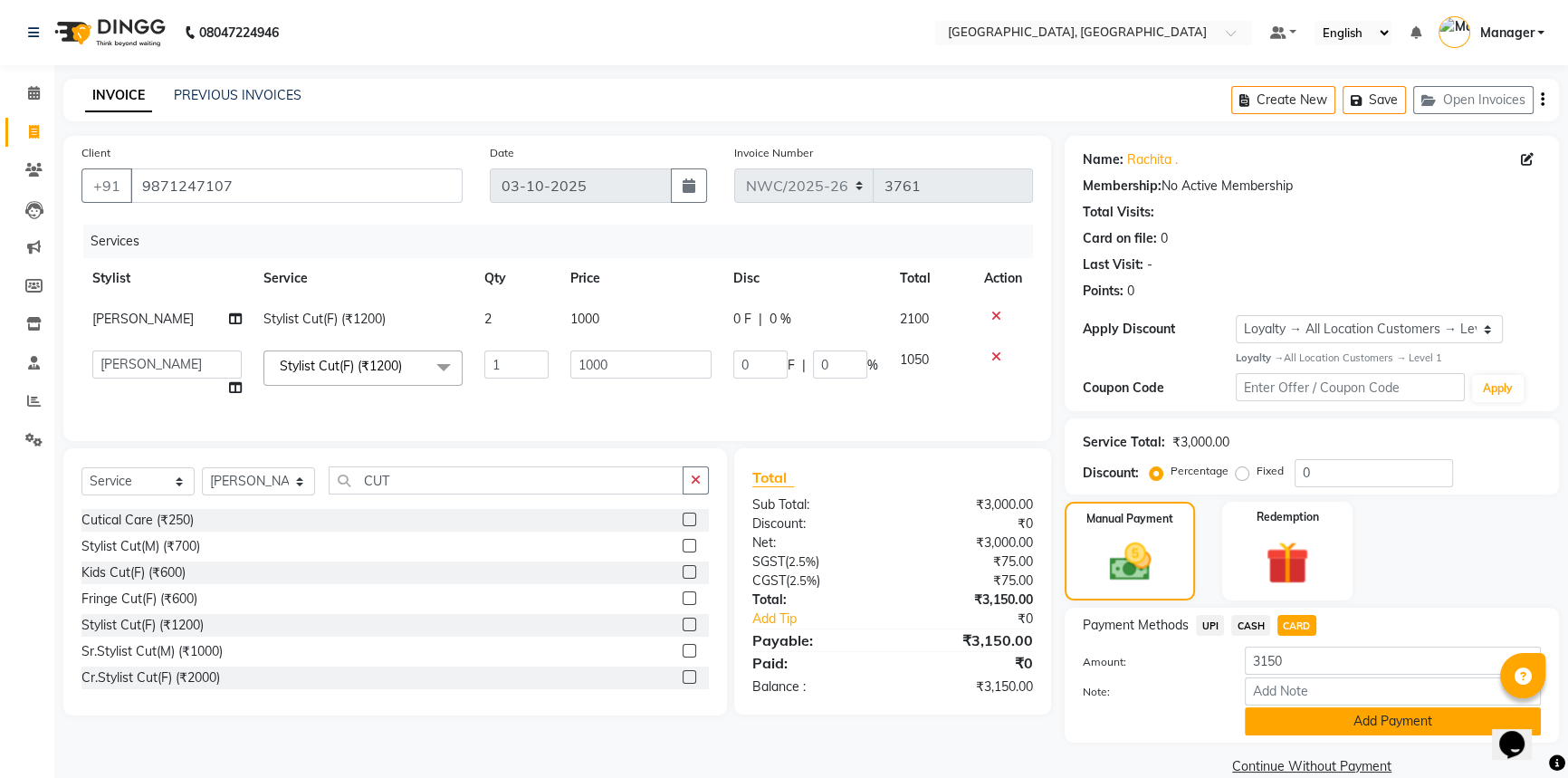
click at [1301, 725] on button "Add Payment" at bounding box center [1393, 720] width 296 height 28
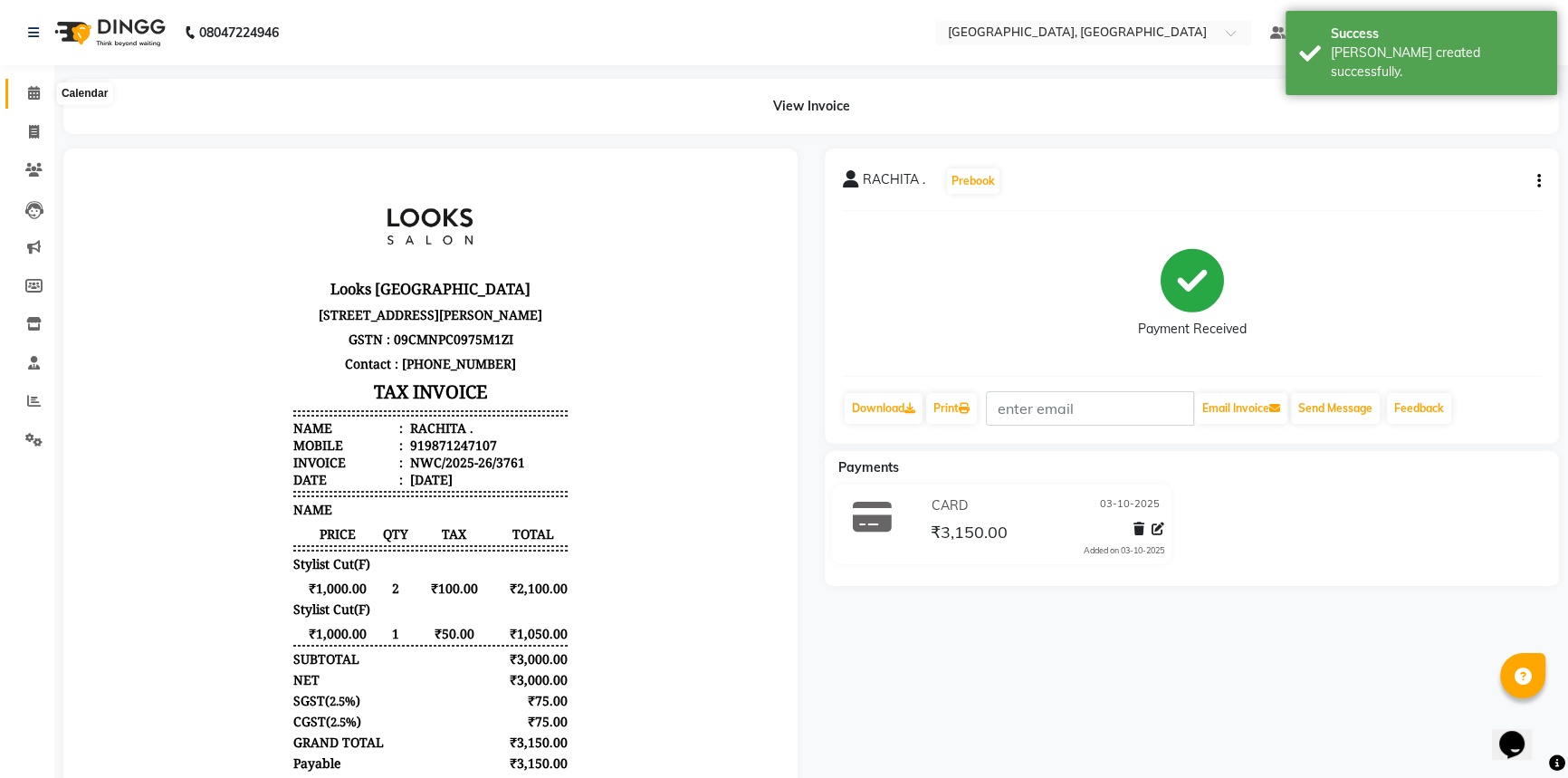
click at [33, 91] on icon at bounding box center [34, 92] width 12 height 13
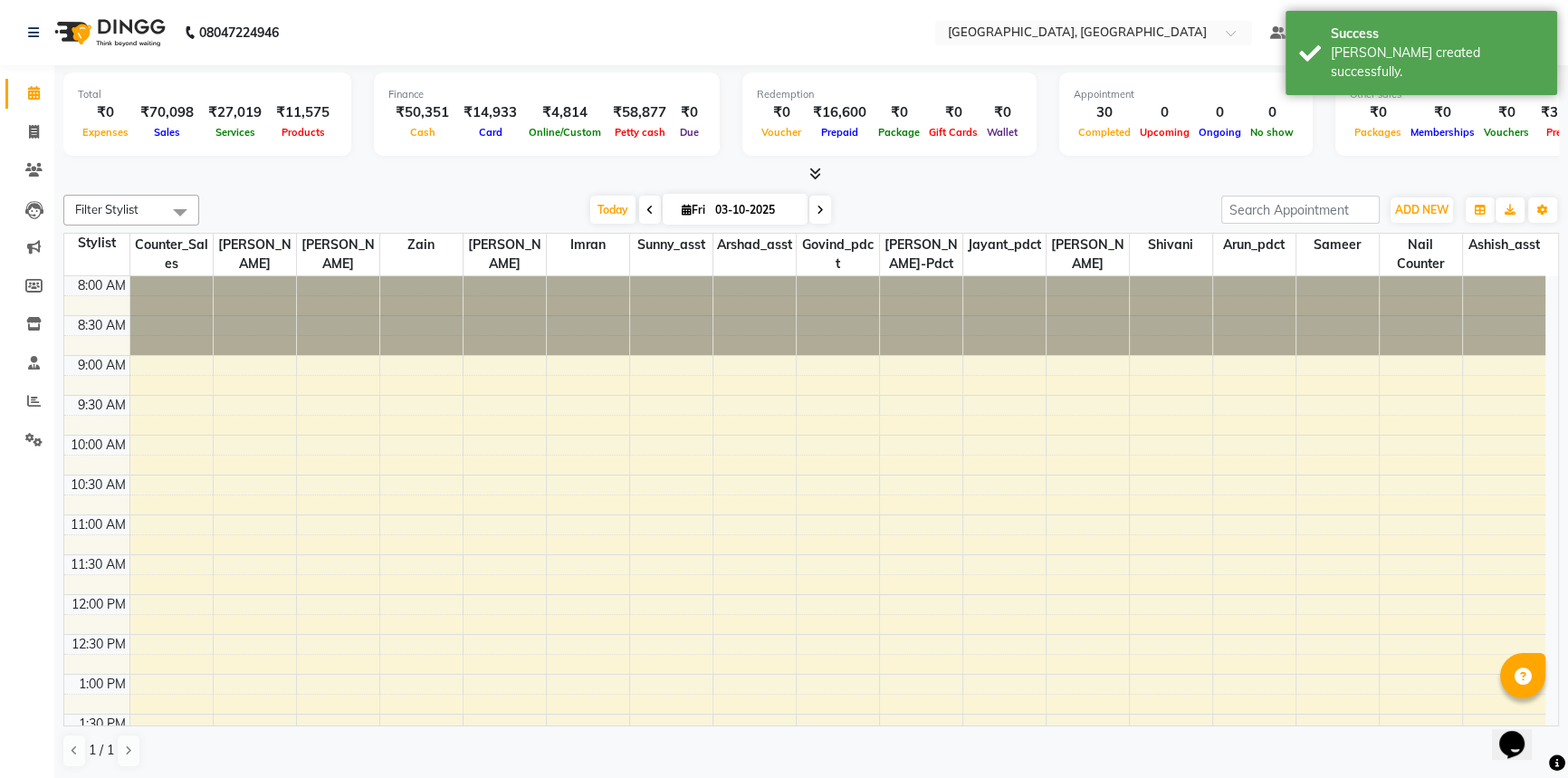
click at [865, 179] on div at bounding box center [811, 174] width 1496 height 19
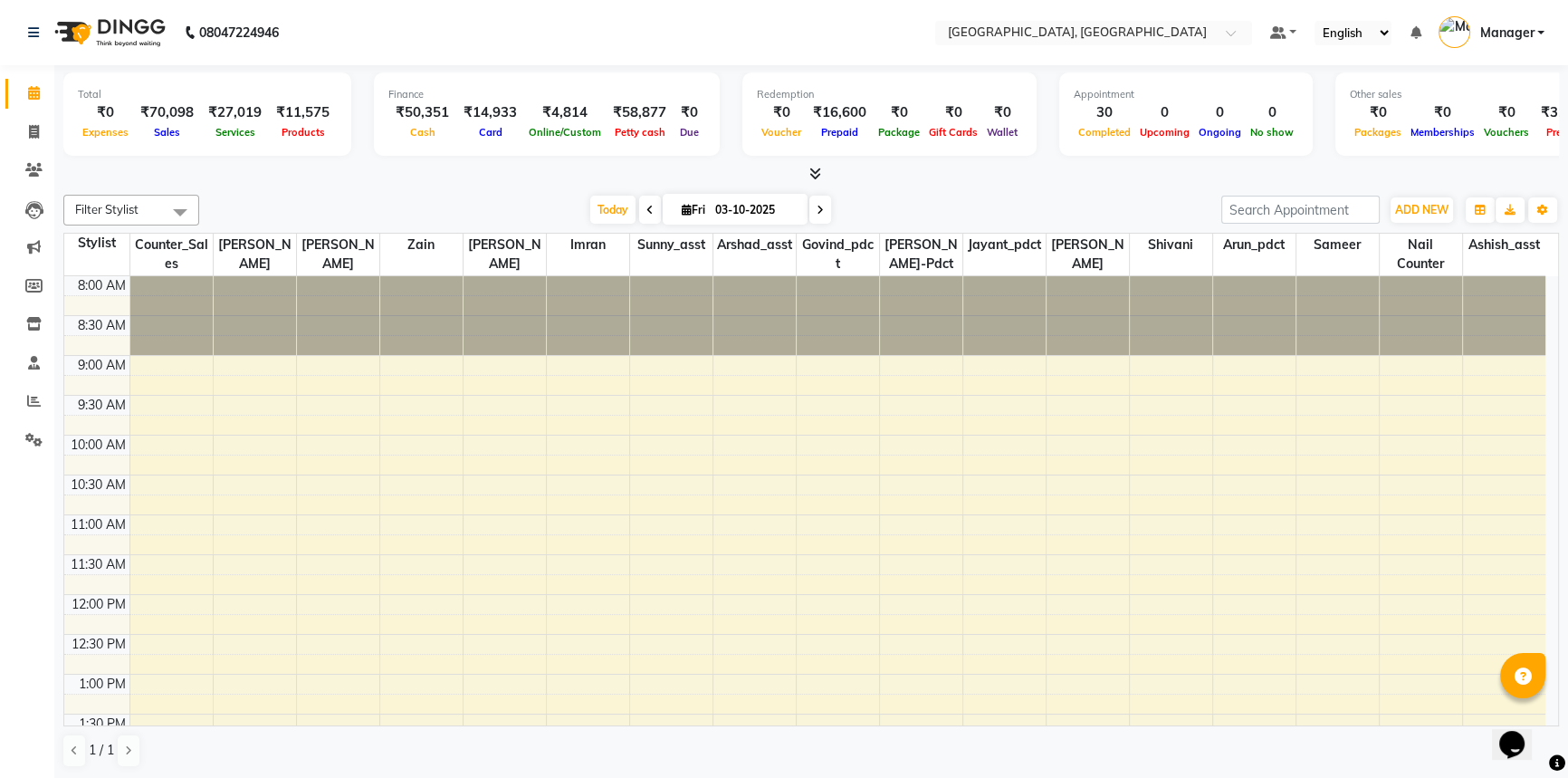
click at [294, 188] on div "Filter Stylist Select All Aneeta Ankush-pdct Arshad_asst Arun_pdct Ashish_asst …" at bounding box center [811, 481] width 1496 height 587
click at [27, 399] on icon at bounding box center [34, 401] width 13 height 13
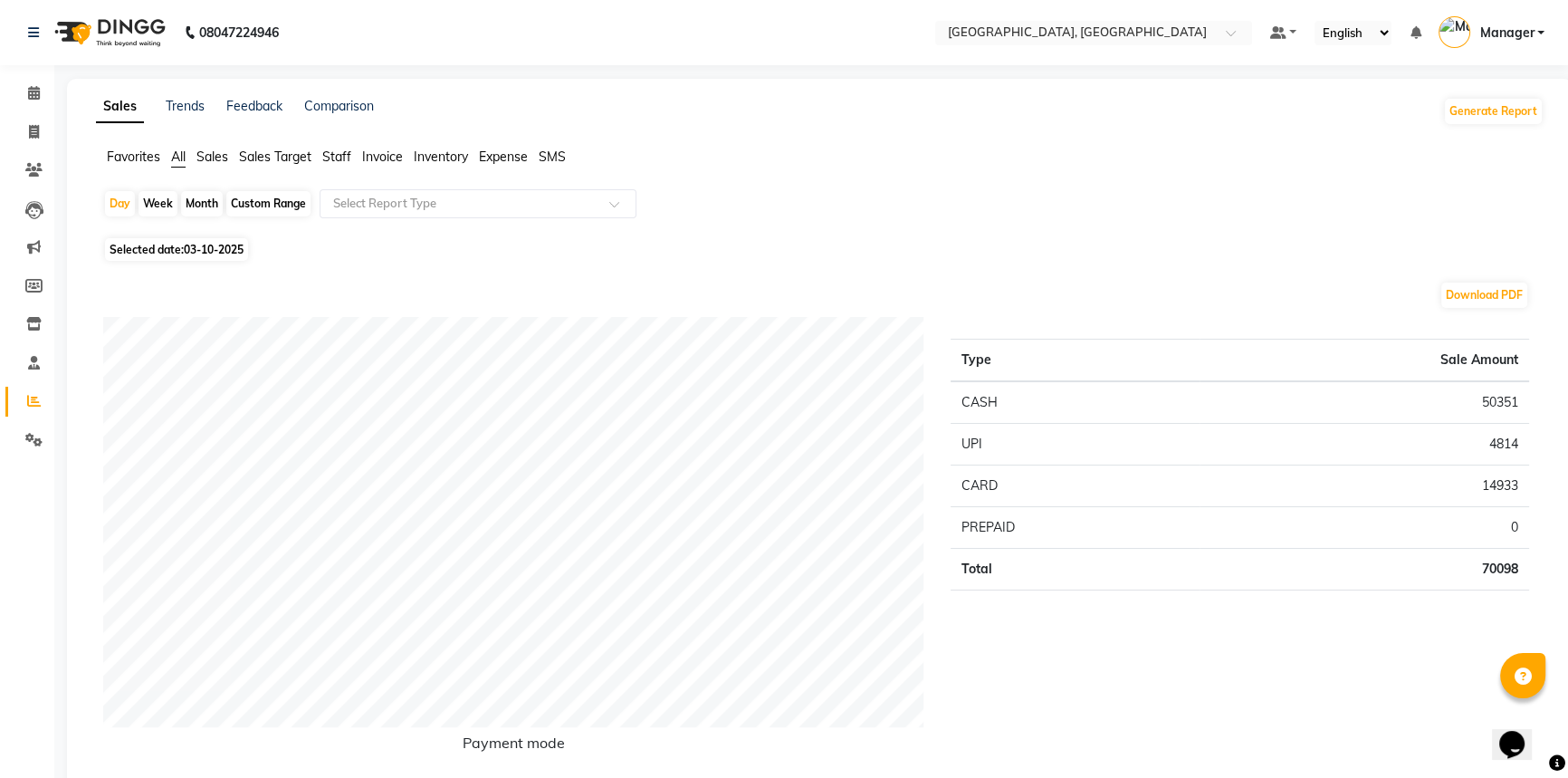
click at [329, 157] on span "Staff" at bounding box center [337, 156] width 29 height 16
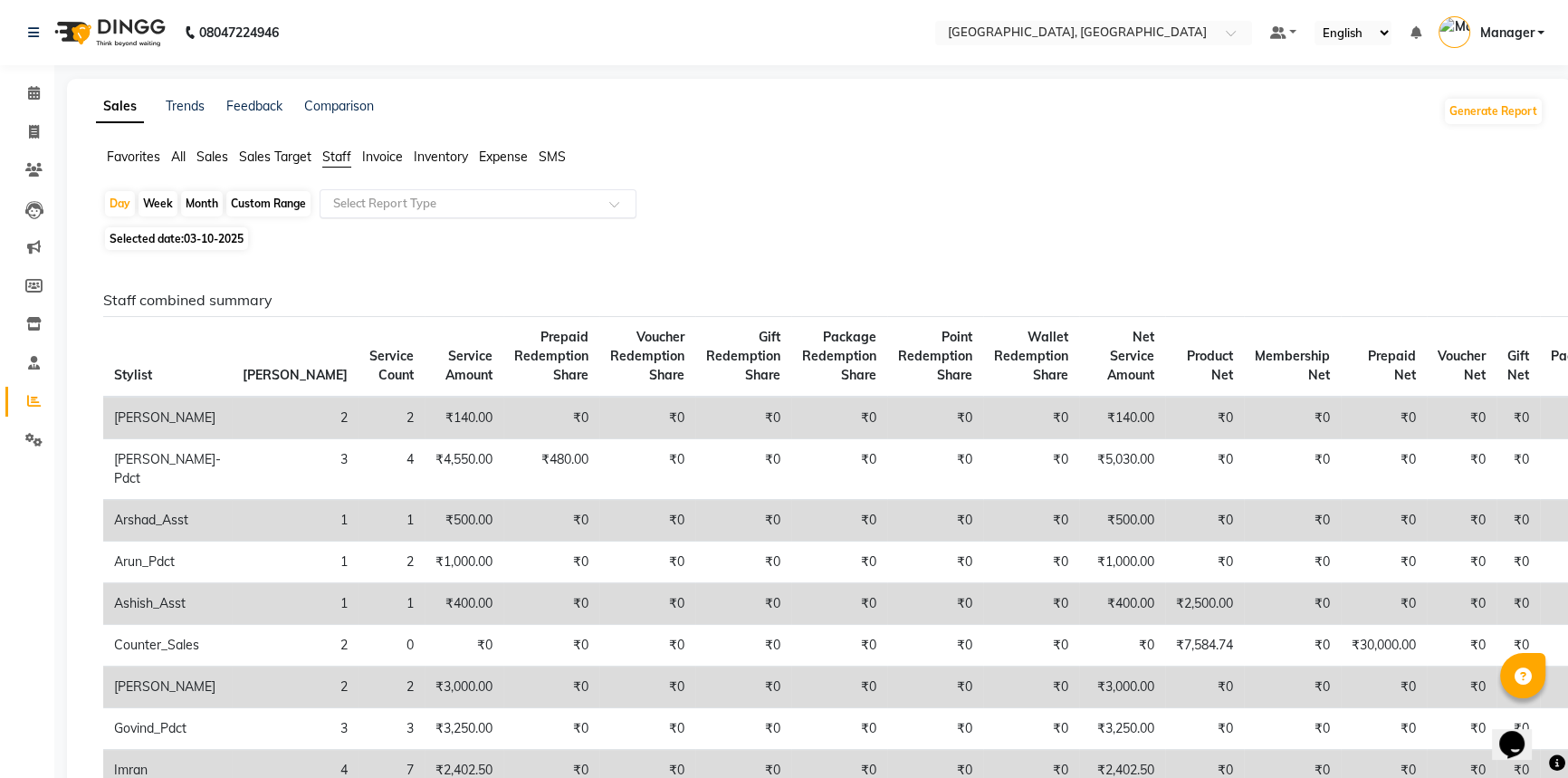
click at [346, 204] on input "text" at bounding box center [459, 203] width 261 height 18
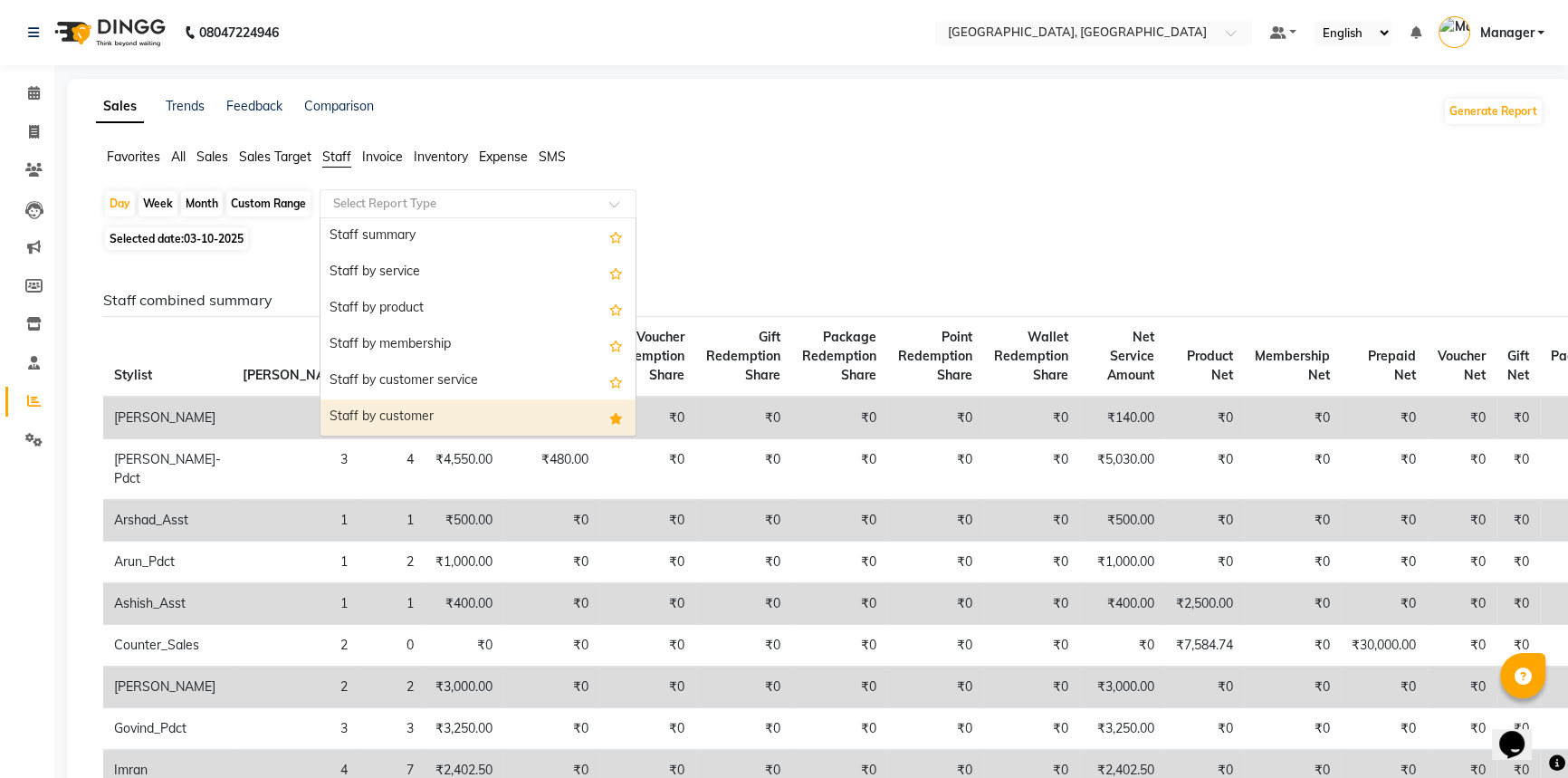
click at [371, 425] on div "Staff by customer" at bounding box center [478, 418] width 315 height 37
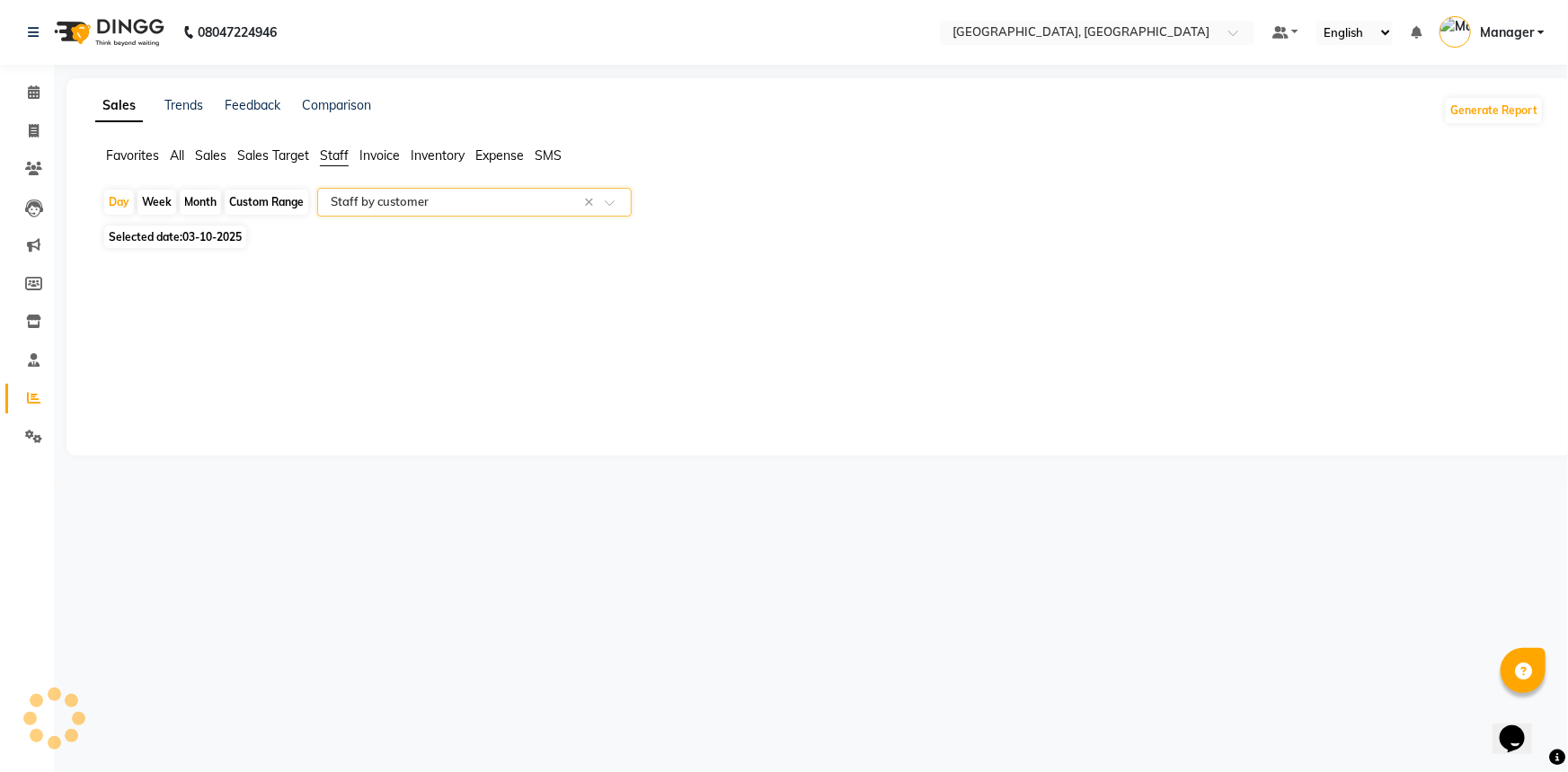
select select "full_report"
select select "csv"
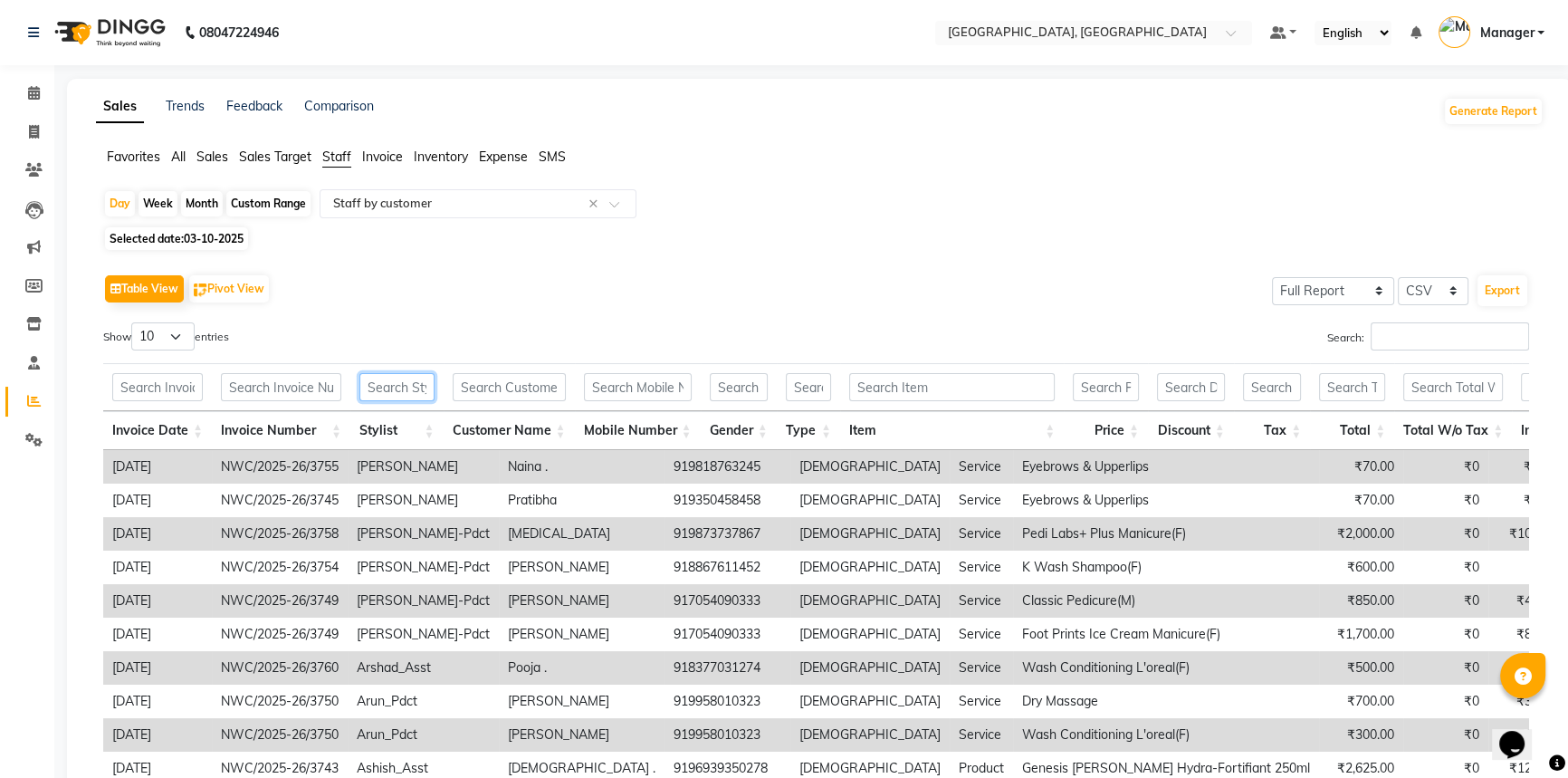
click at [410, 391] on input "text" at bounding box center [397, 386] width 75 height 28
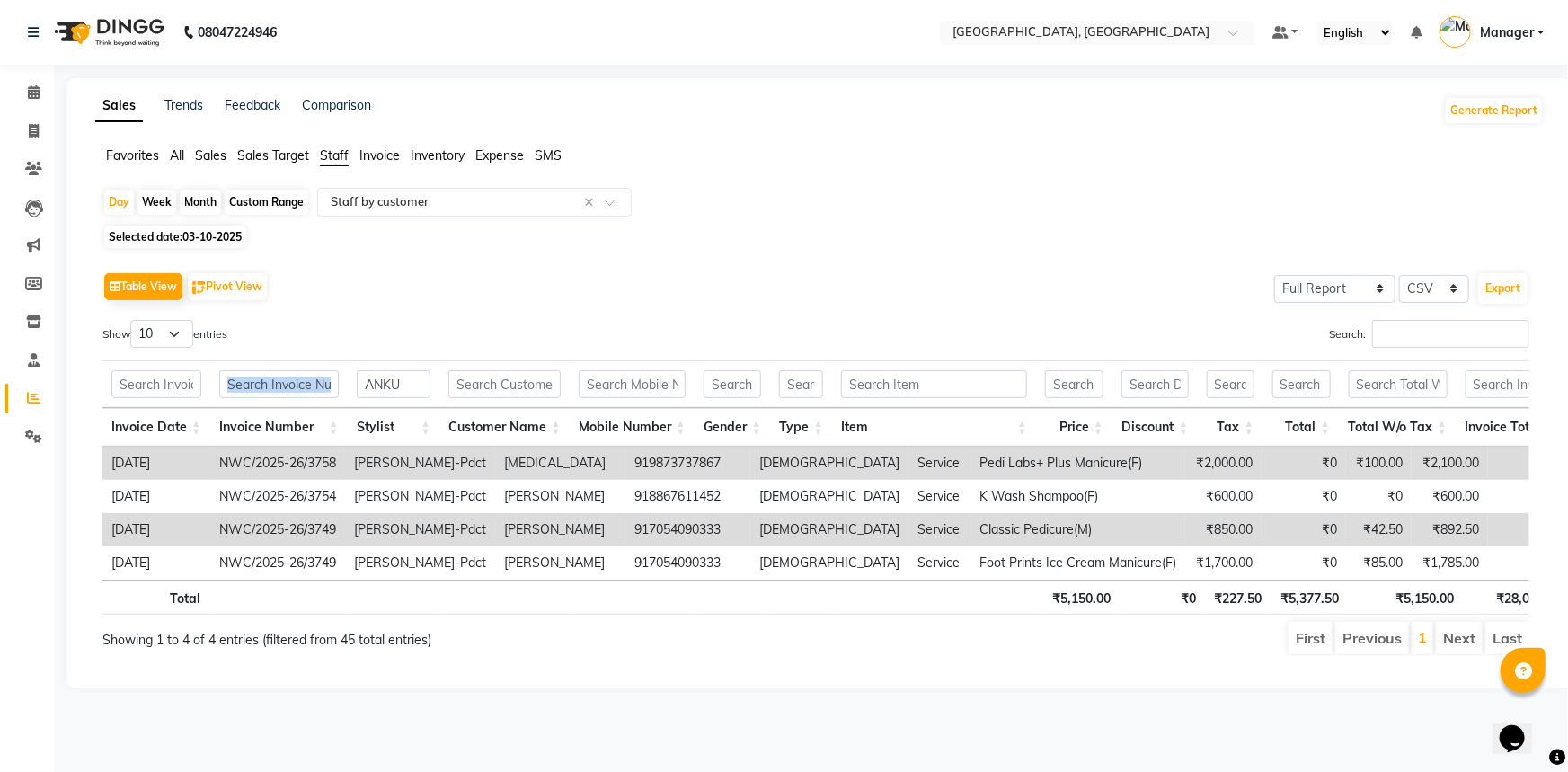
drag, startPoint x: 408, startPoint y: 368, endPoint x: 343, endPoint y: 384, distance: 66.9
click at [343, 384] on tr "ANKU" at bounding box center [1413, 384] width 2622 height 48
click at [417, 385] on input "ANKU" at bounding box center [393, 383] width 74 height 28
drag, startPoint x: 416, startPoint y: 382, endPoint x: 356, endPoint y: 384, distance: 60.0
click at [356, 384] on input "ANKU" at bounding box center [393, 383] width 74 height 28
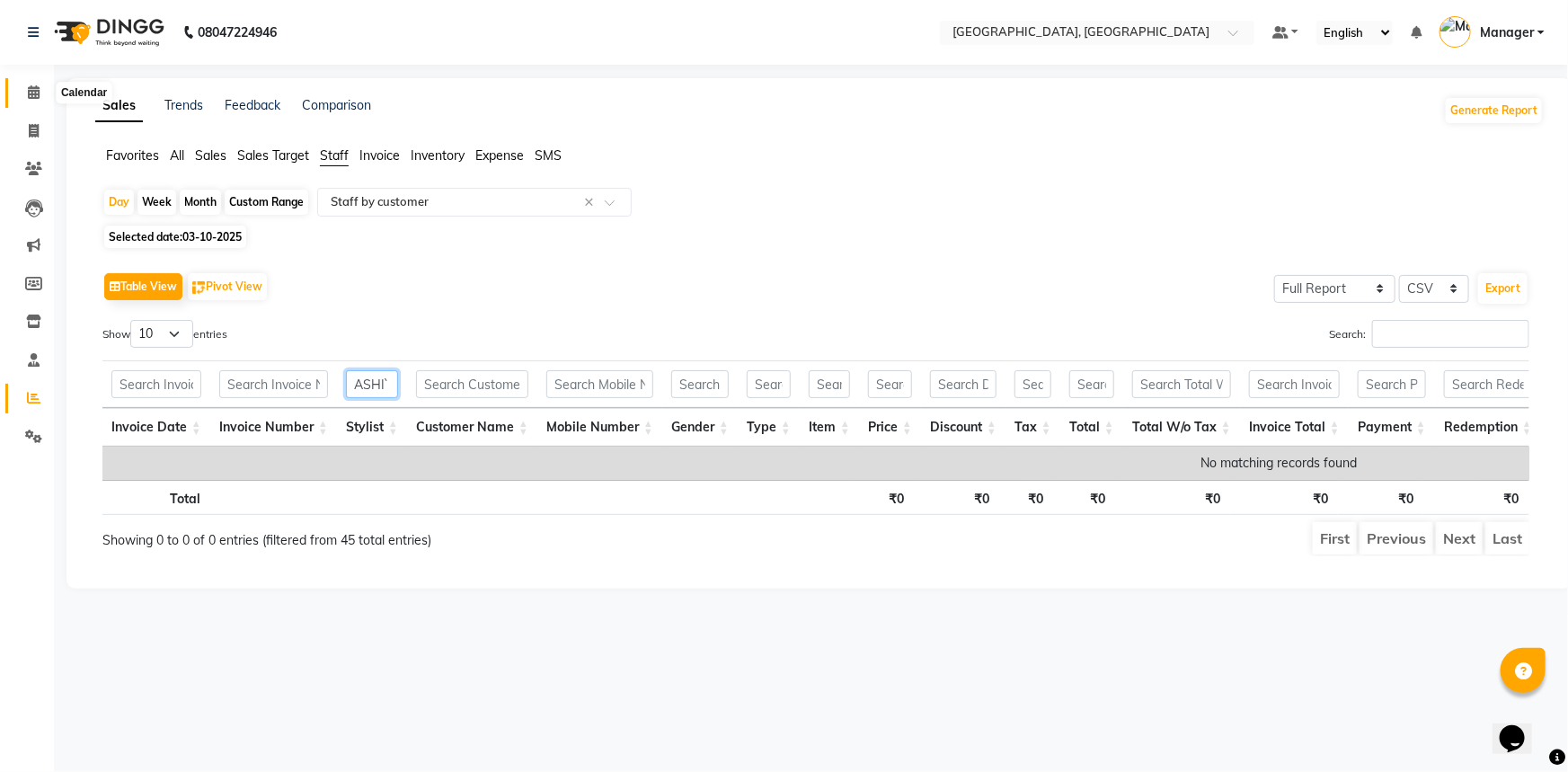
type input "ASHI`"
click at [32, 97] on icon at bounding box center [33, 92] width 11 height 13
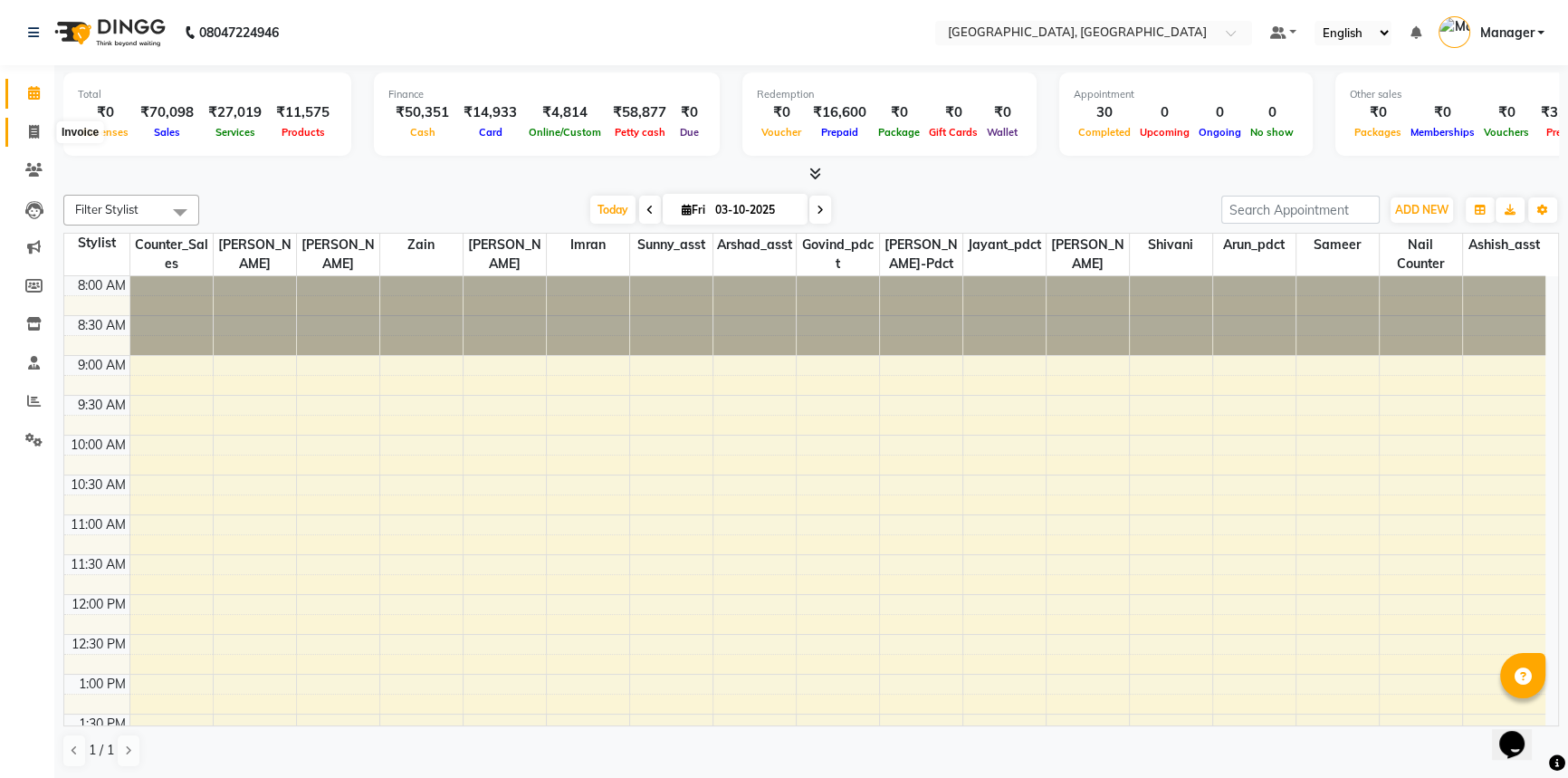
click at [36, 136] on icon at bounding box center [34, 132] width 10 height 13
select select "service"
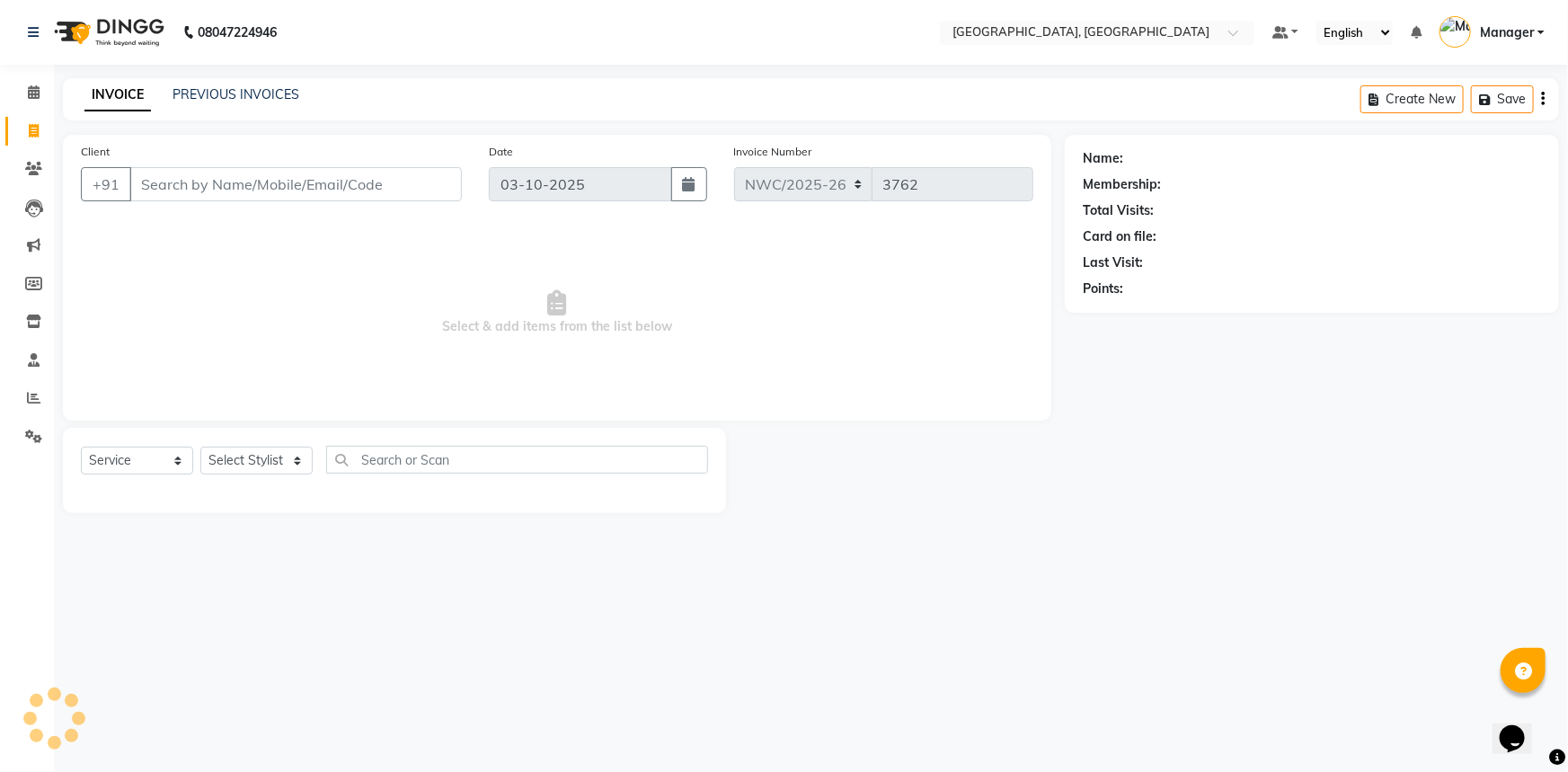
click at [313, 188] on input "Client" at bounding box center [295, 184] width 333 height 34
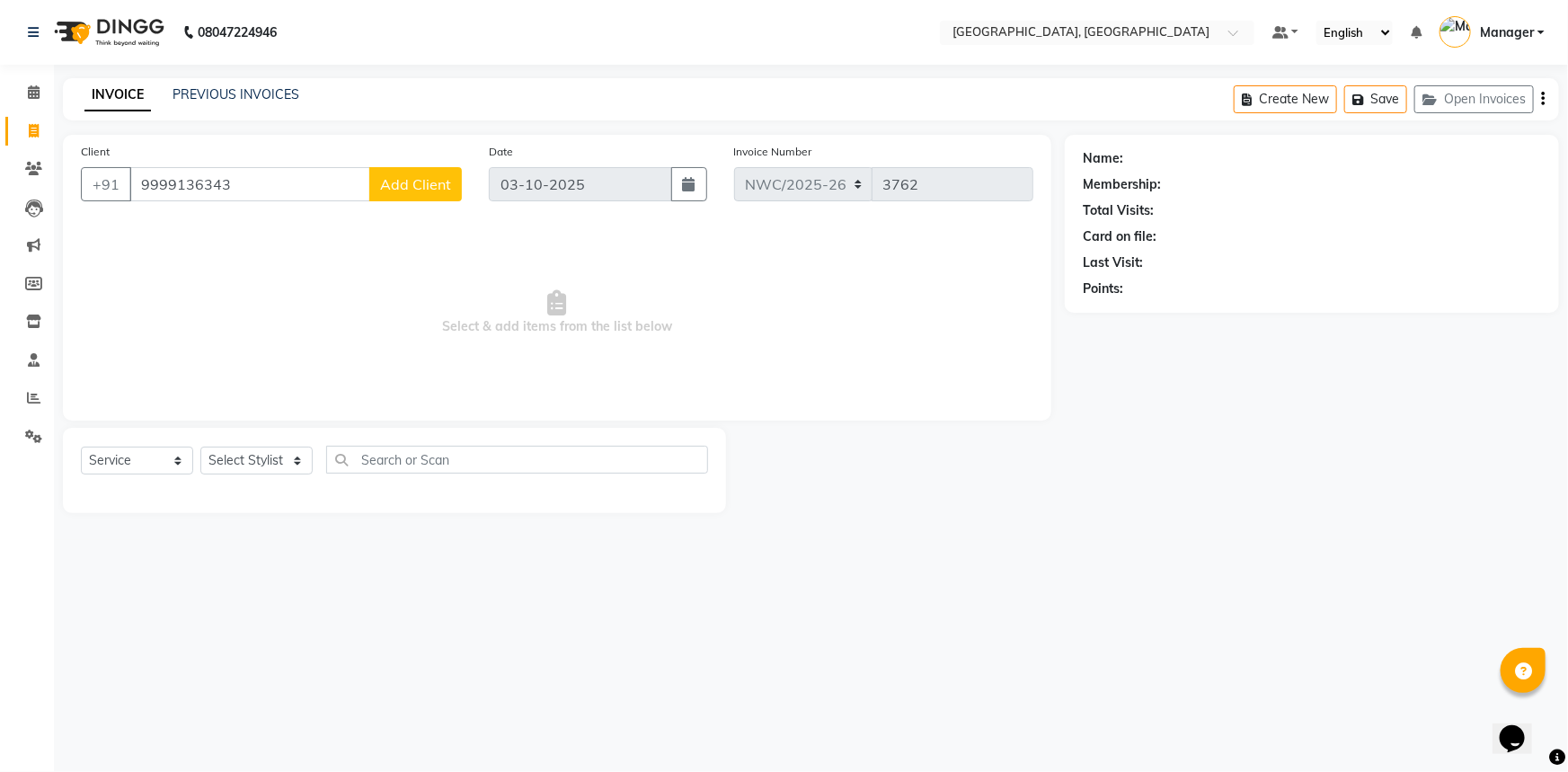
type input "9999136343"
click at [428, 187] on span "Add Client" at bounding box center [416, 183] width 71 height 18
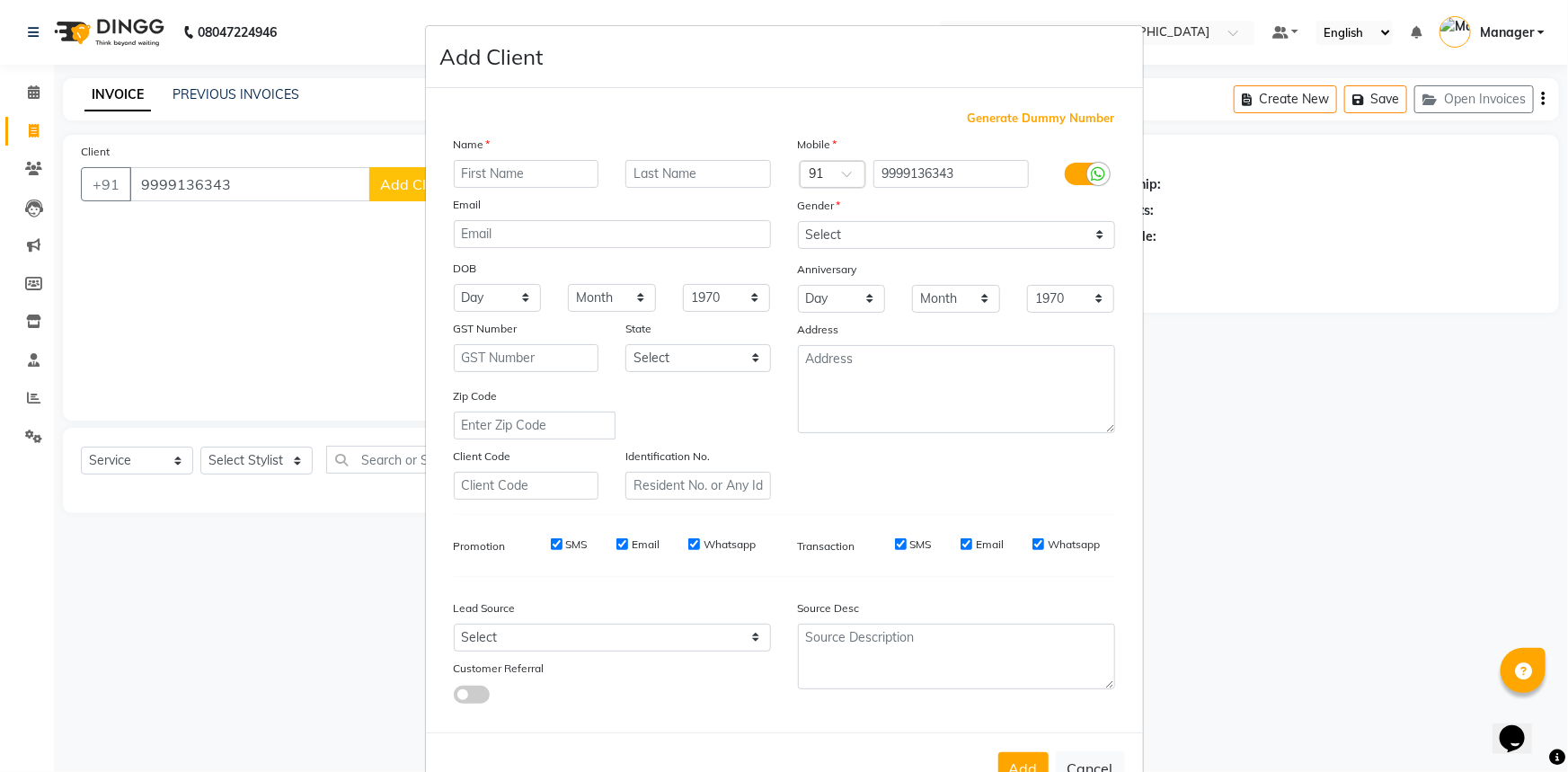
click at [485, 173] on input "text" at bounding box center [526, 173] width 145 height 28
type input "ANCHAL"
type input "."
click at [907, 244] on select "Select Male Female Other Prefer Not To Say" at bounding box center [956, 234] width 317 height 28
select select "female"
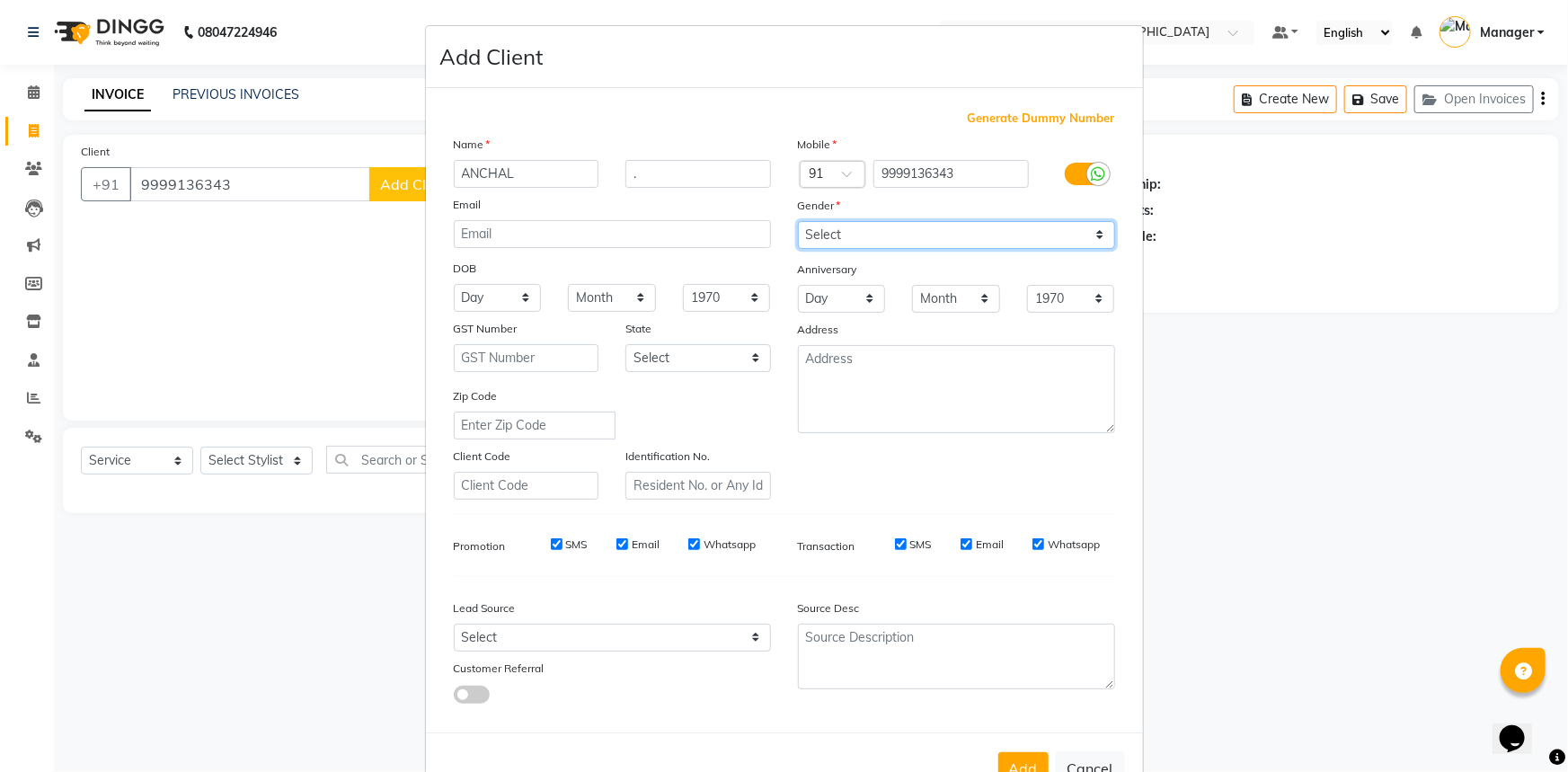
click at [798, 221] on select "Select Male Female Other Prefer Not To Say" at bounding box center [956, 234] width 317 height 28
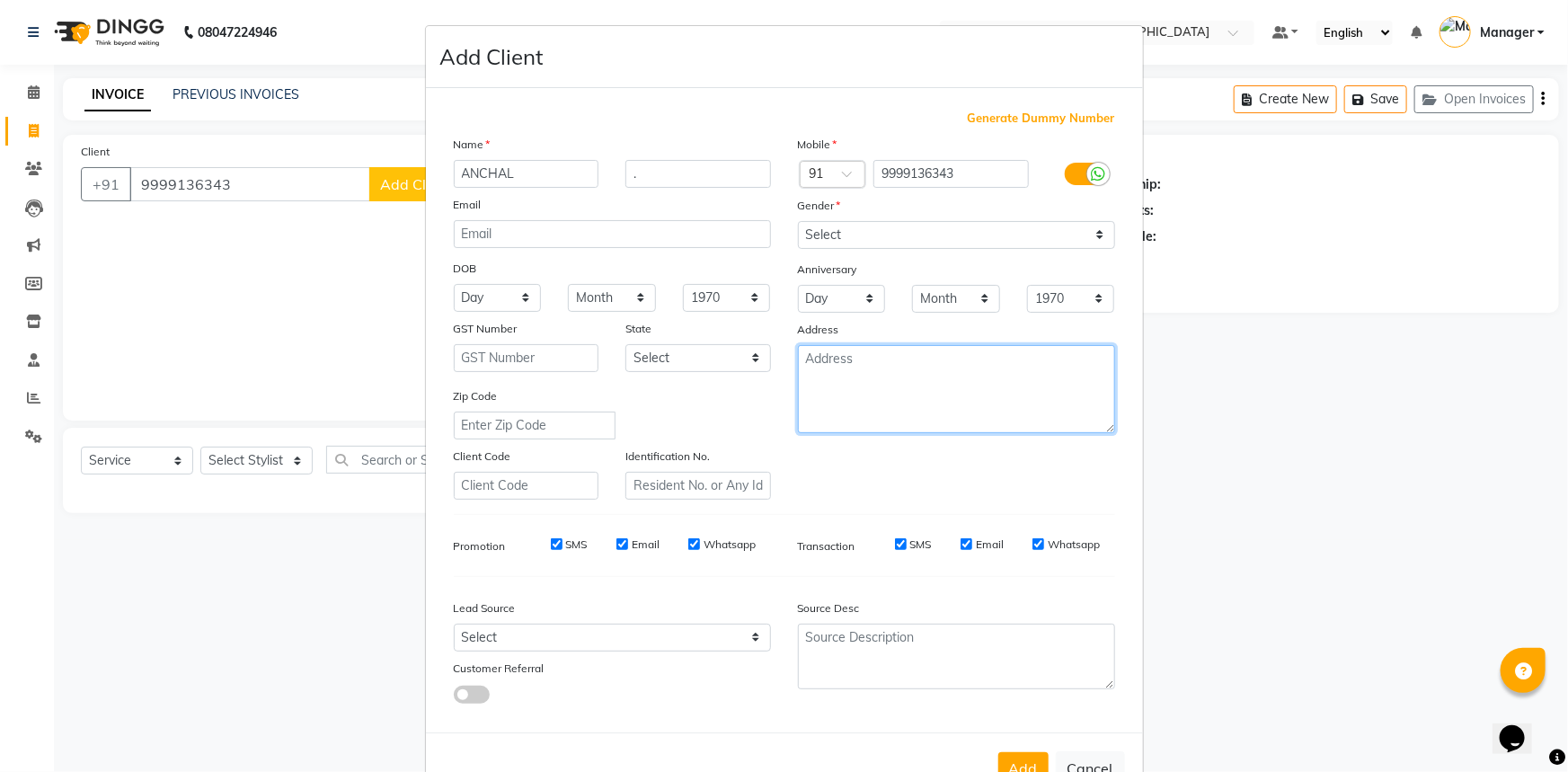
click at [897, 397] on textarea at bounding box center [956, 389] width 317 height 88
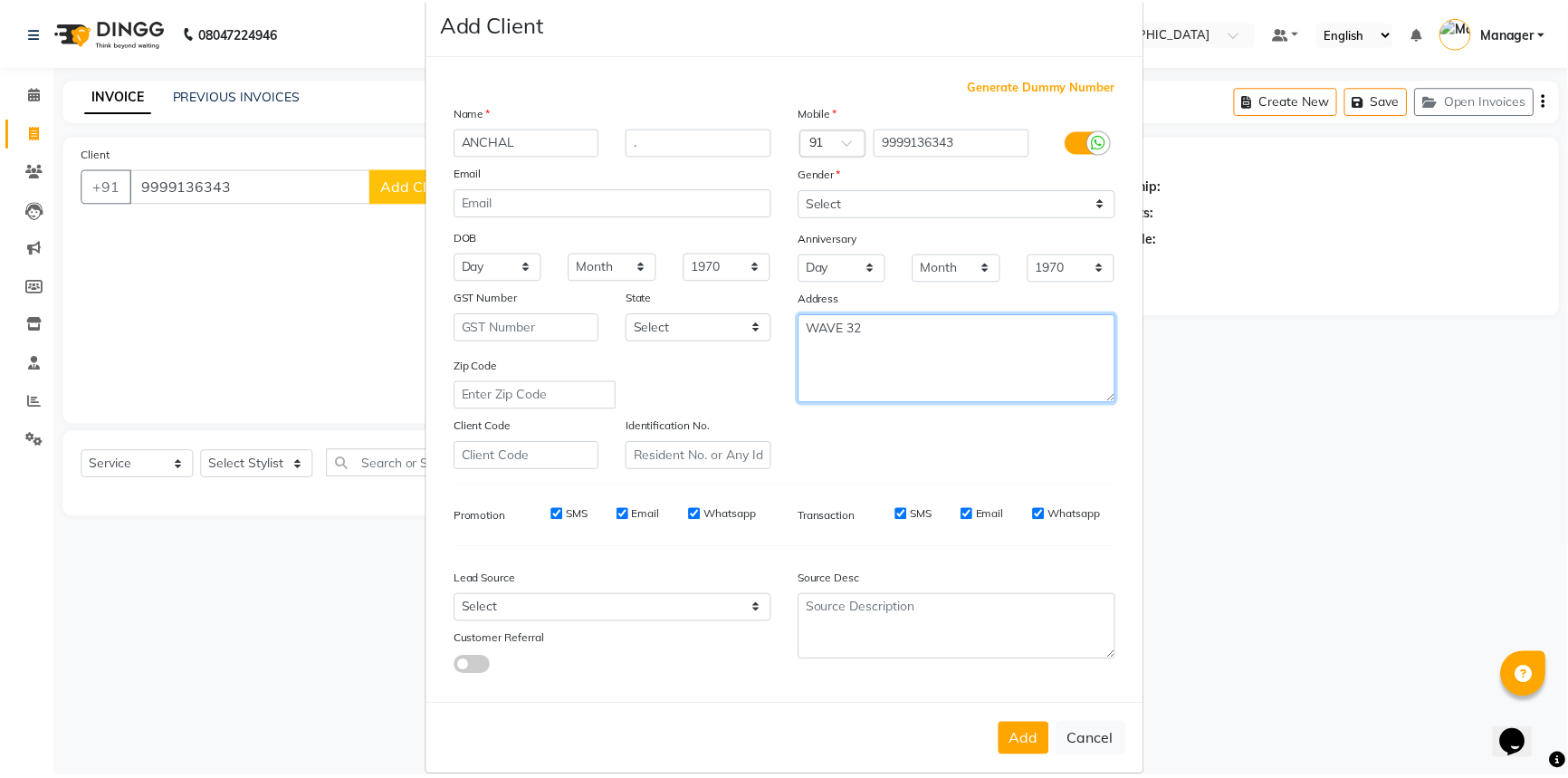
scroll to position [64, 0]
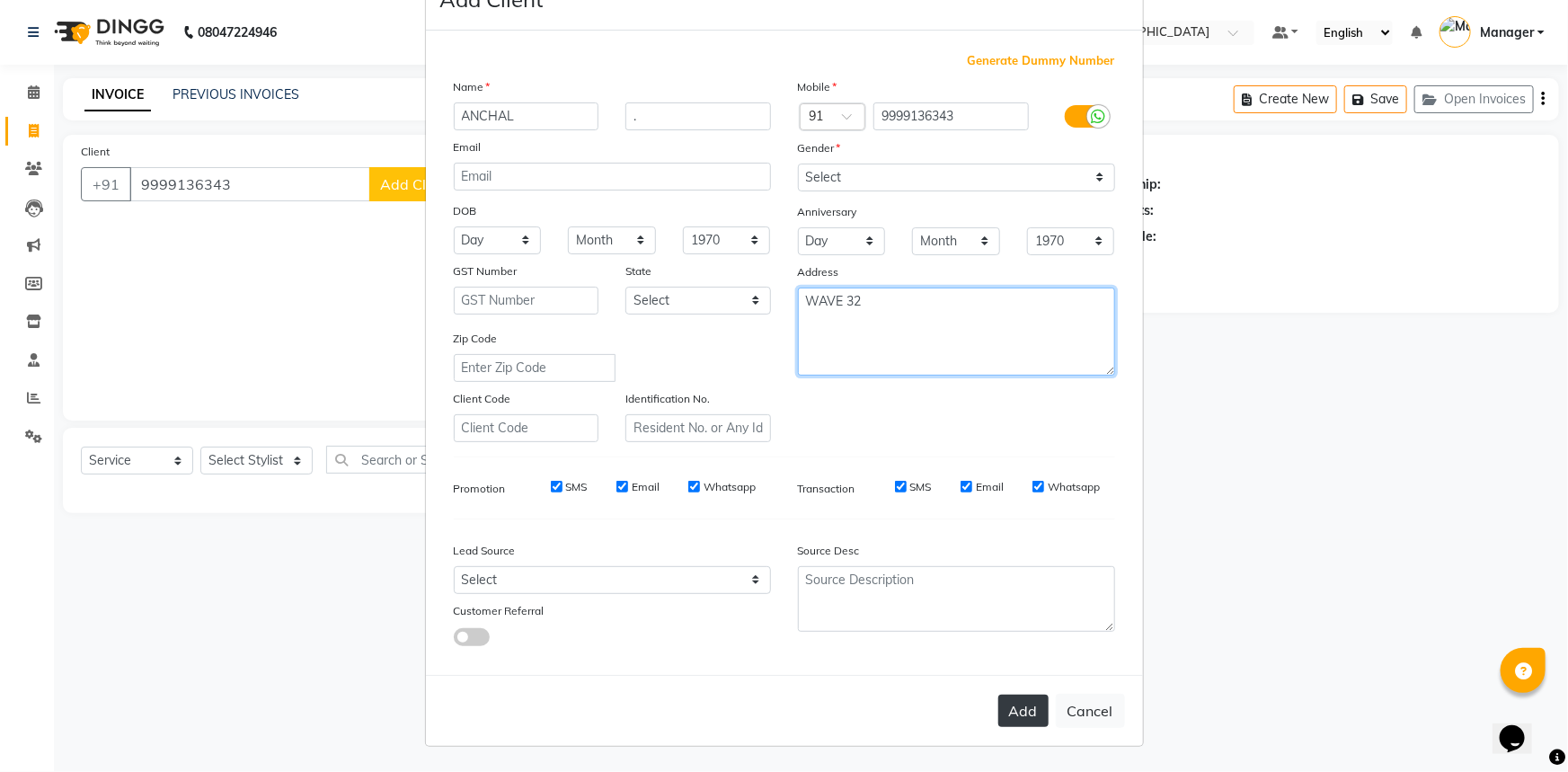
type textarea "WAVE 32"
click at [1025, 698] on button "Add" at bounding box center [1023, 711] width 51 height 32
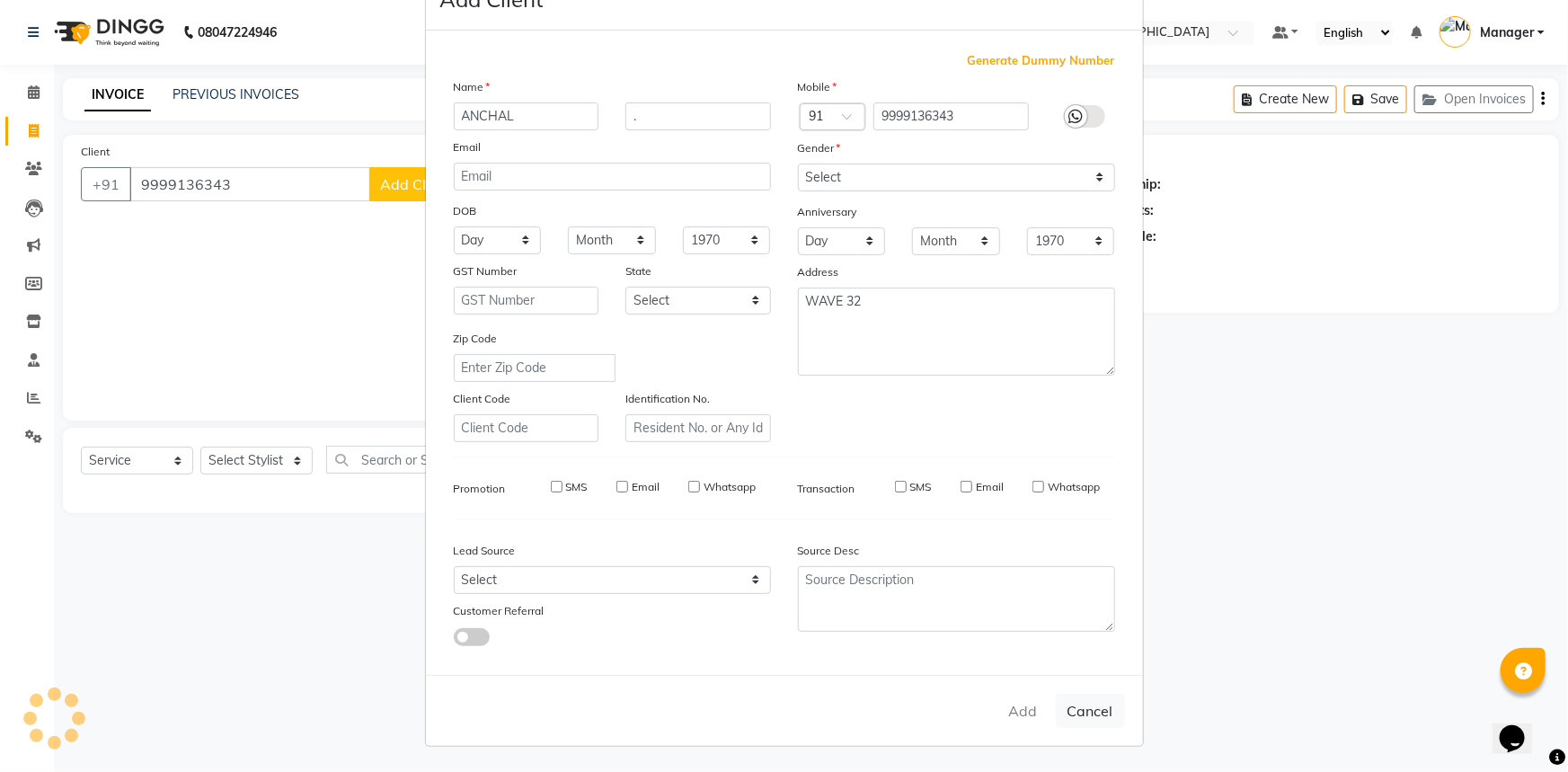
select select
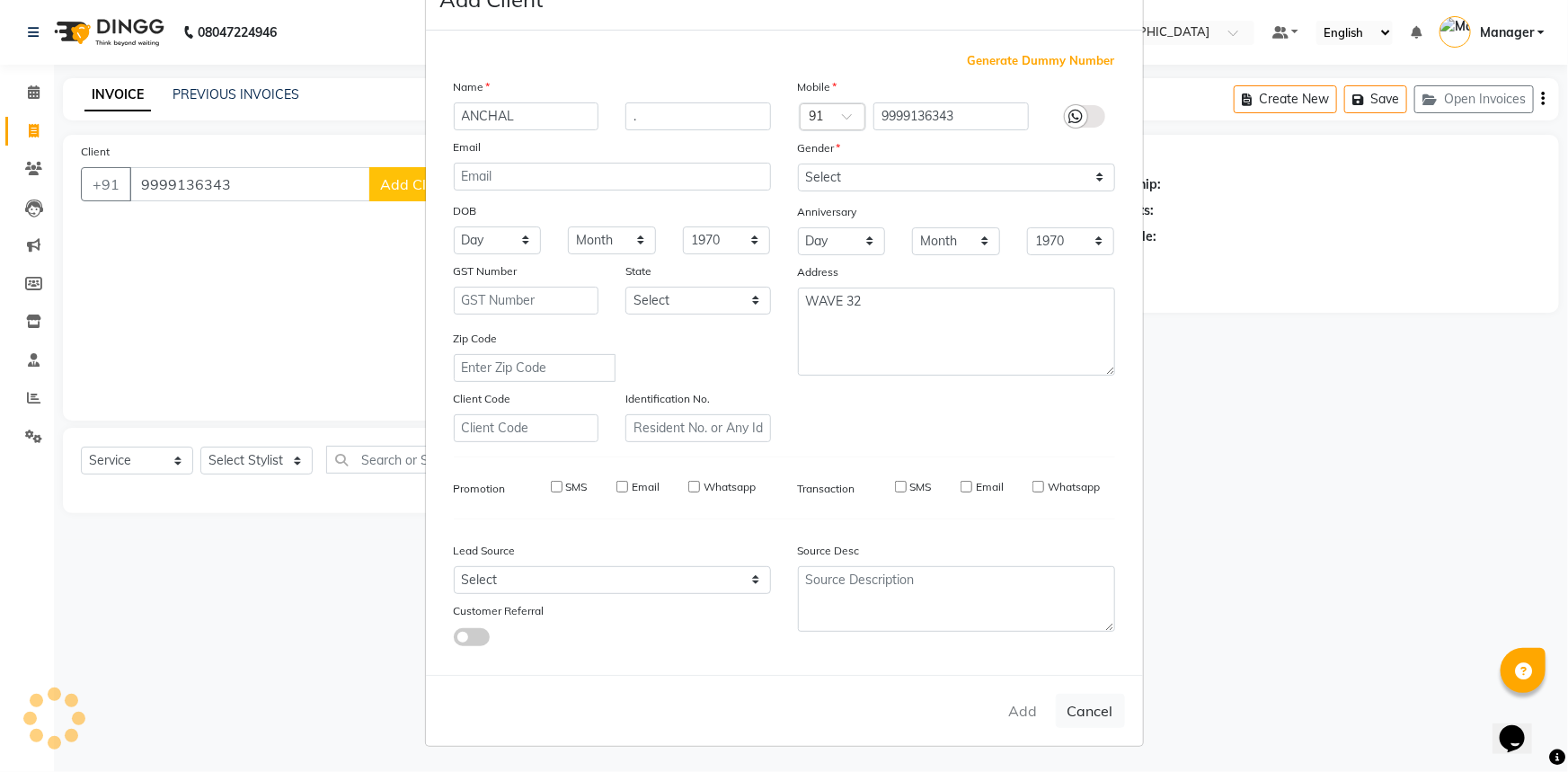
select select
checkbox input "false"
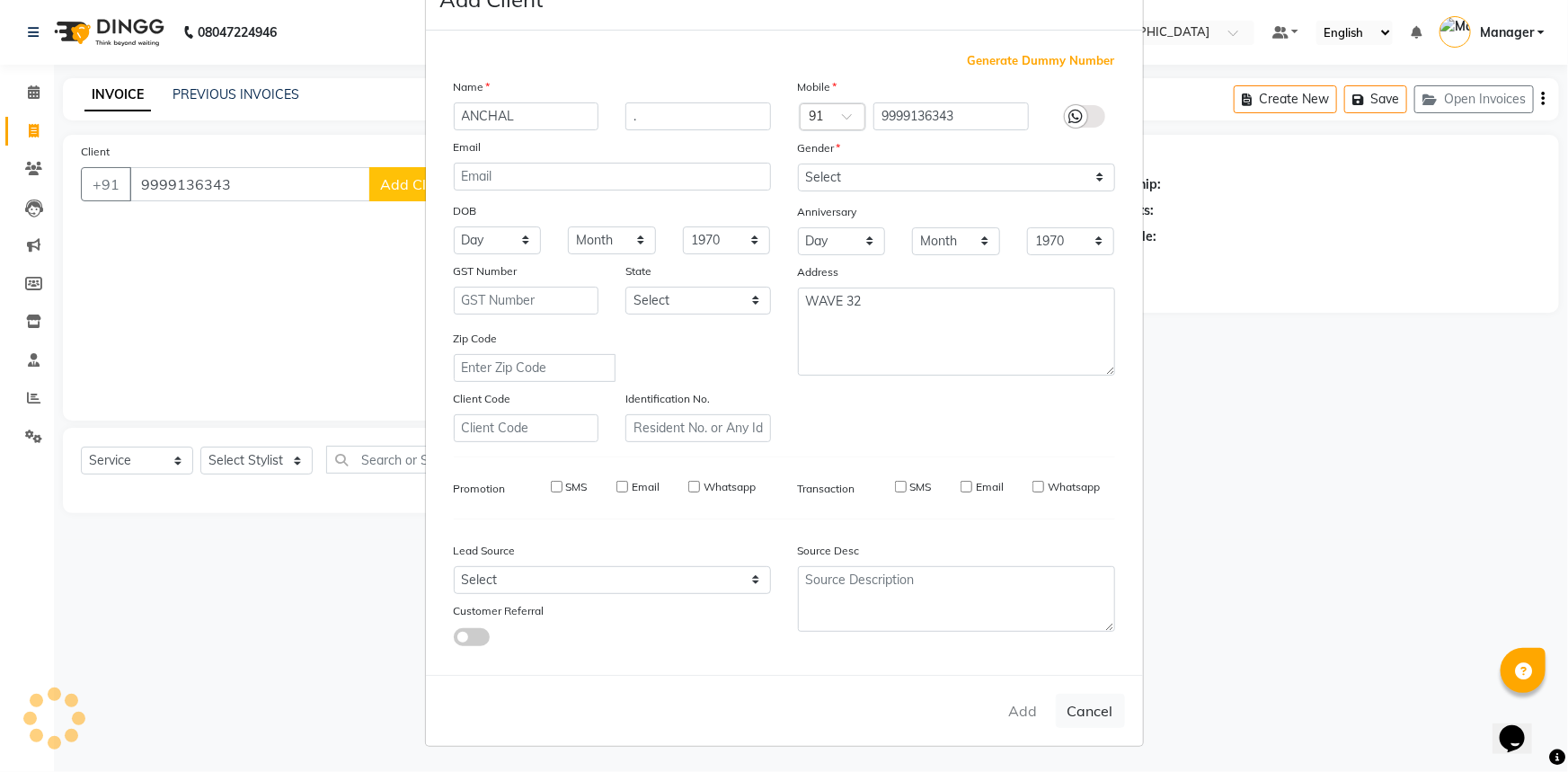
checkbox input "false"
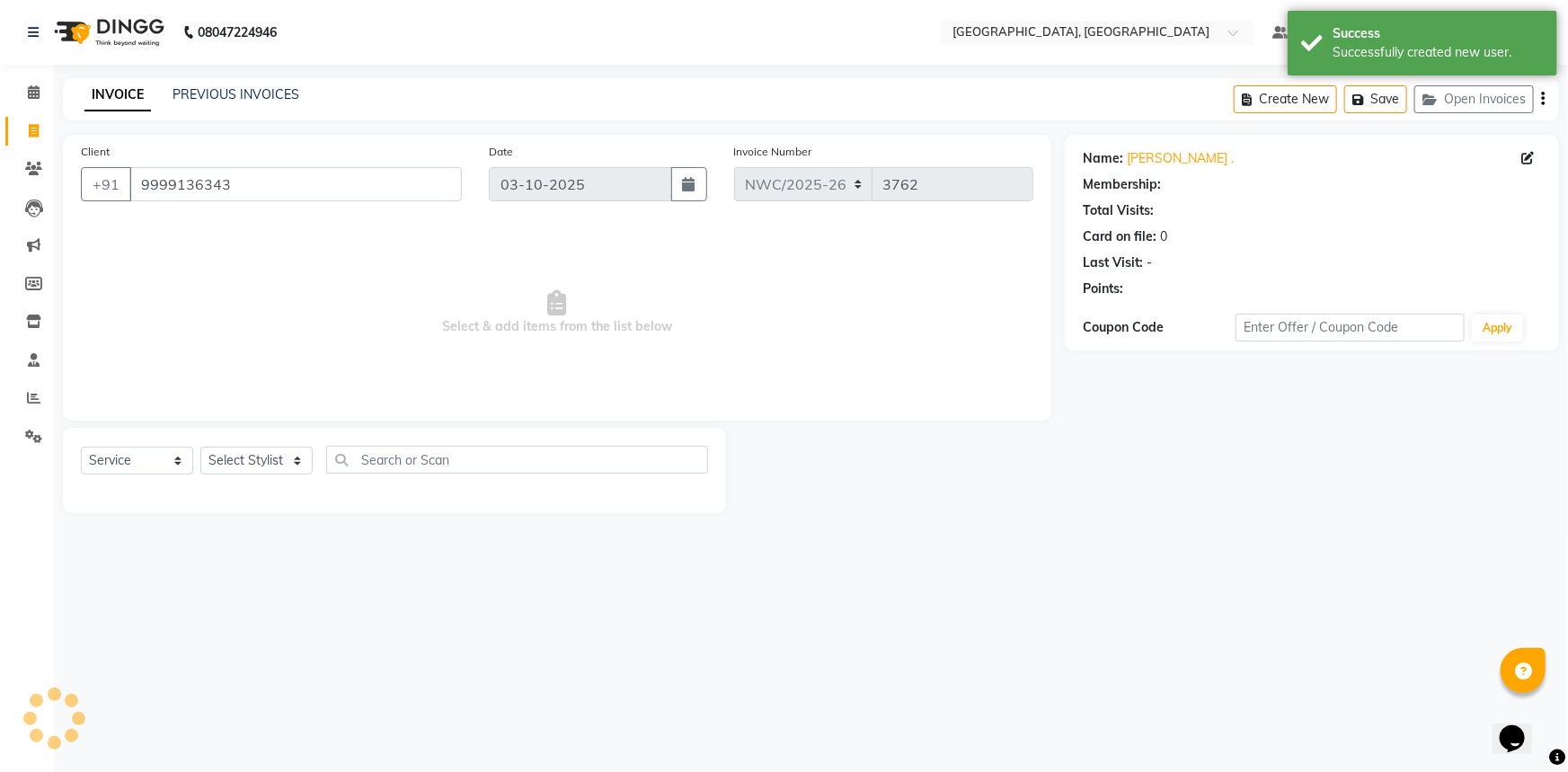
select select "1: Object"
click at [244, 460] on select "Select Stylist Aneeta Ankush-pdct Arshad_asst Arun_pdct Ashish_asst Counter_Sal…" at bounding box center [257, 460] width 113 height 28
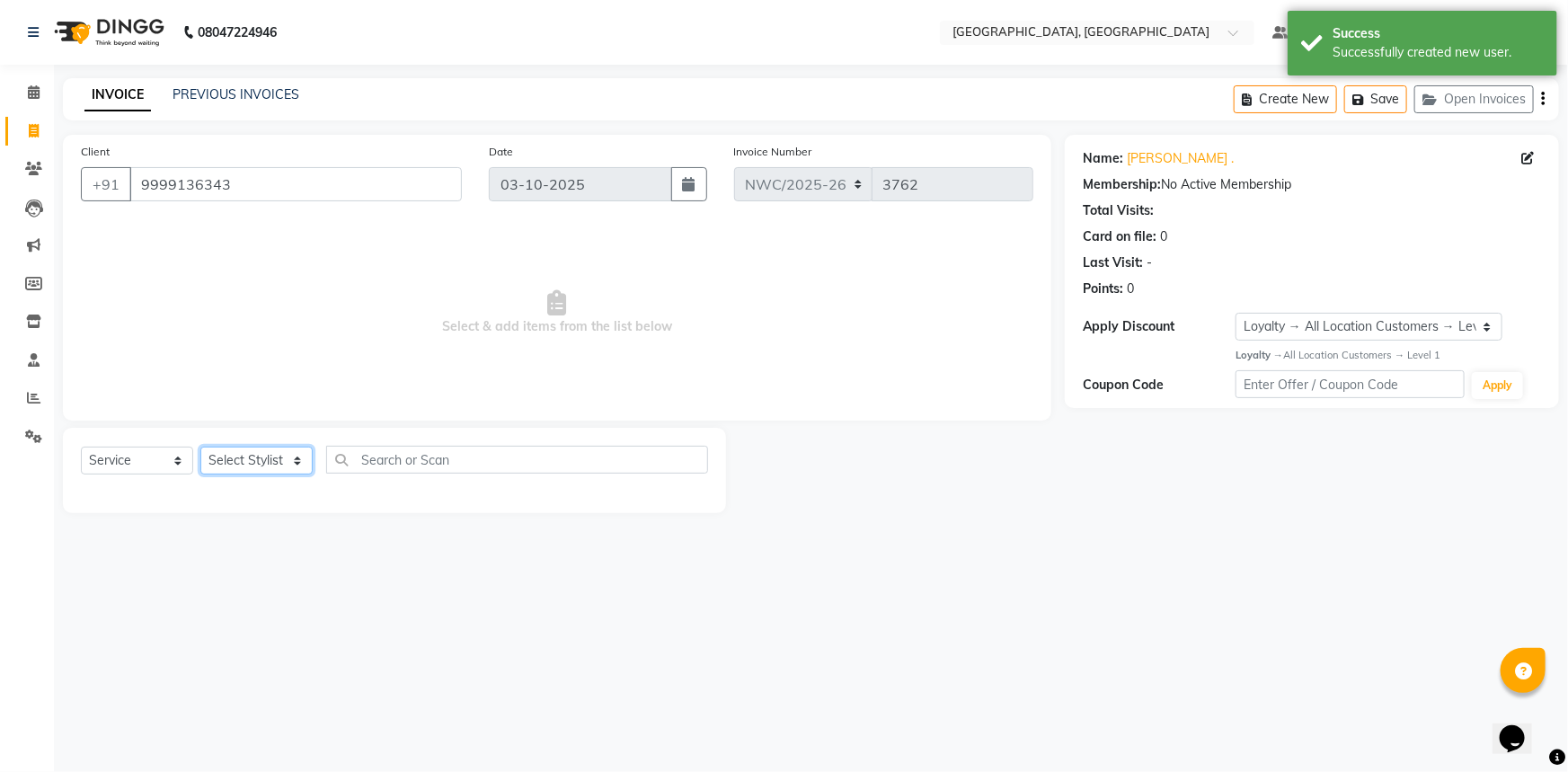
select select "84831"
click at [201, 446] on select "Select Stylist Aneeta Ankush-pdct Arshad_asst Arun_pdct Ashish_asst Counter_Sal…" at bounding box center [257, 460] width 113 height 28
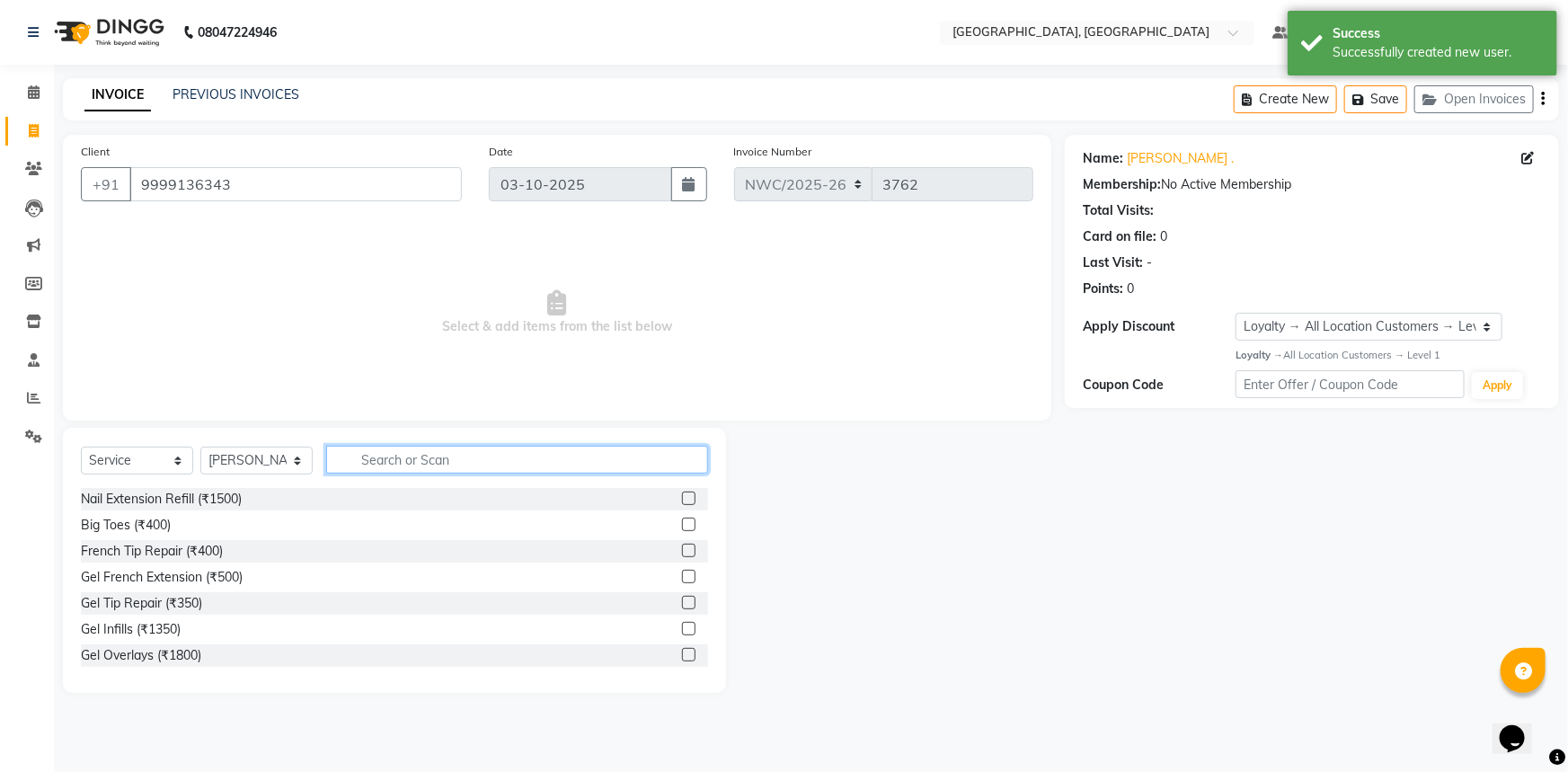
click at [381, 463] on input "text" at bounding box center [517, 459] width 382 height 28
type input "CUT"
click at [682, 602] on label at bounding box center [689, 602] width 13 height 13
click at [682, 602] on input "checkbox" at bounding box center [688, 603] width 11 height 11
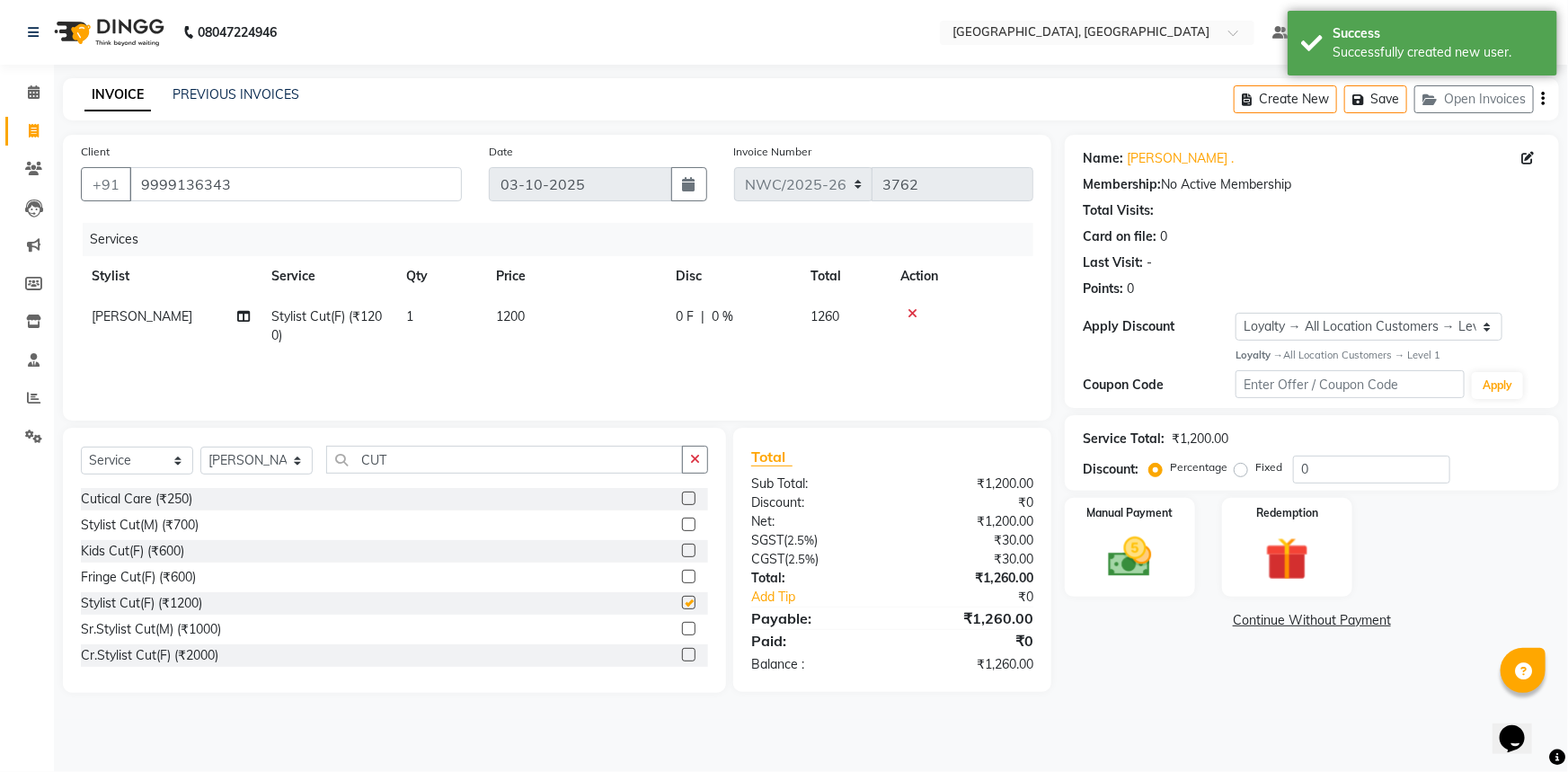
checkbox input "false"
click at [539, 322] on td "1200" at bounding box center [575, 326] width 180 height 59
select select "84831"
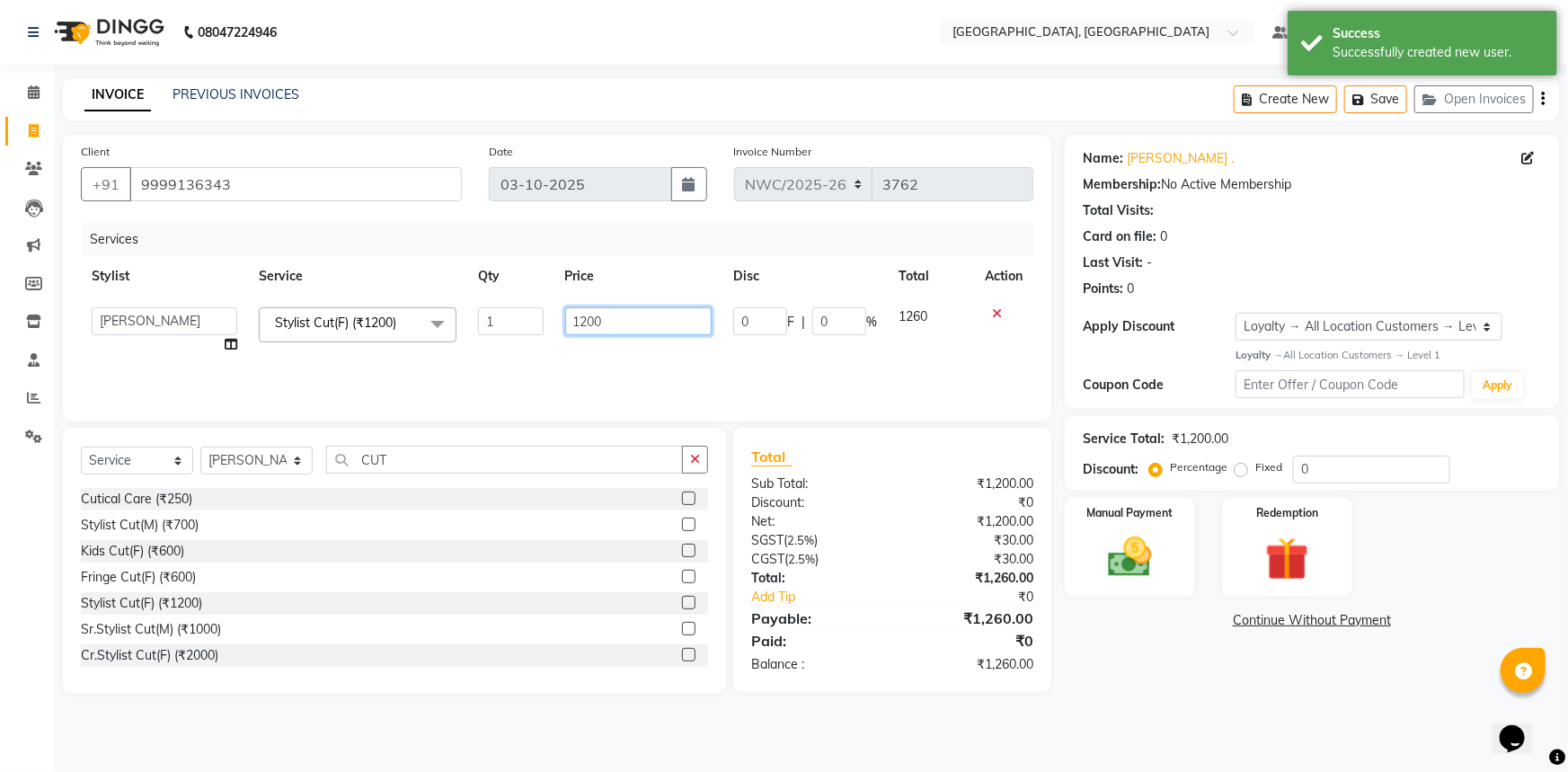
drag, startPoint x: 621, startPoint y: 307, endPoint x: 529, endPoint y: 330, distance: 94.8
click at [530, 318] on tr "Aneeta Ankush-pdct Arshad_asst Arun_pdct Ashish_asst Counter_Sales Faheem Govin…" at bounding box center [557, 330] width 953 height 68
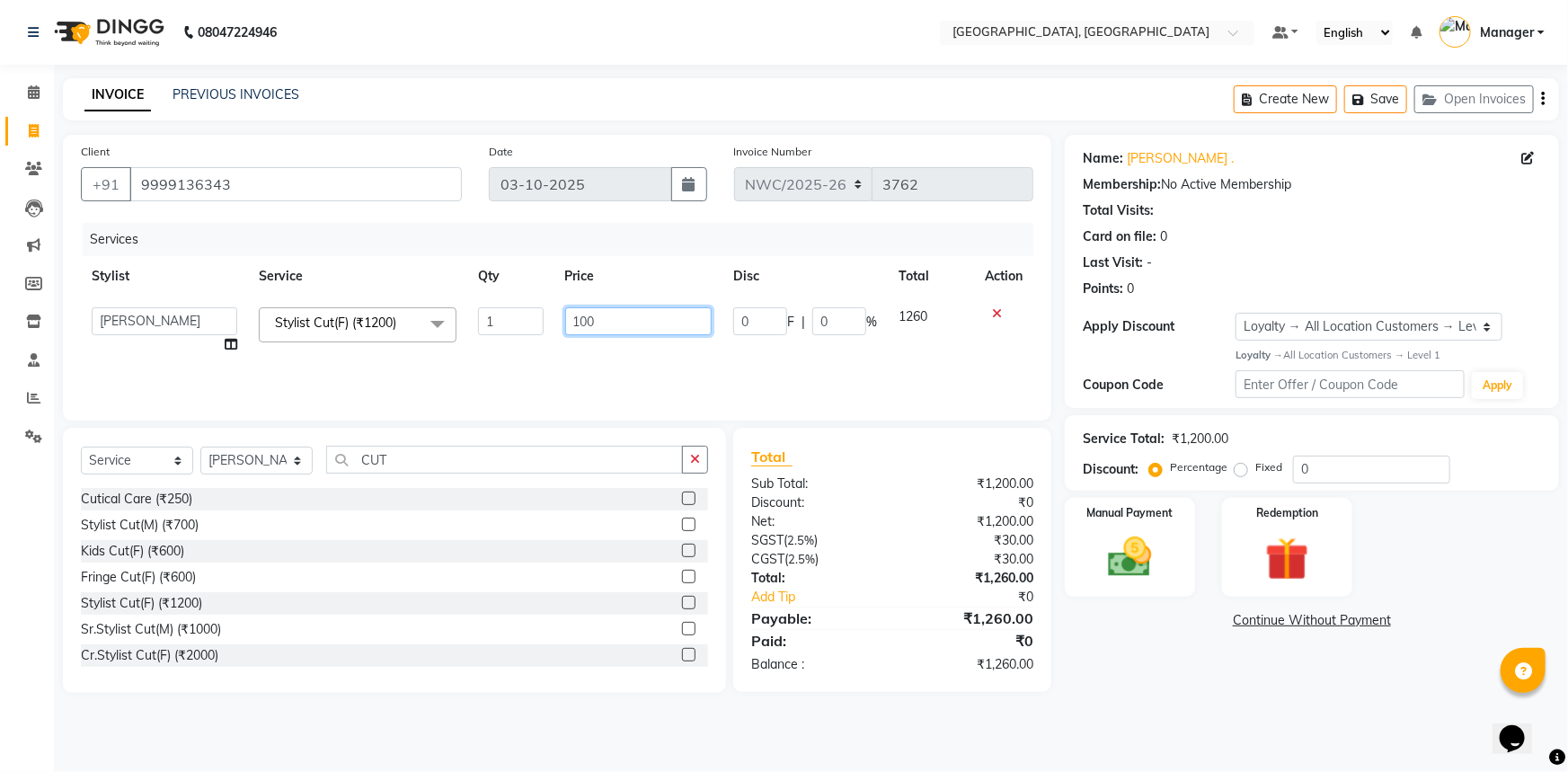
type input "1000"
click at [549, 388] on div "Services Stylist Service Qty Price Disc Total Action Aneeta Ankush-pdct Arshad_…" at bounding box center [557, 312] width 953 height 180
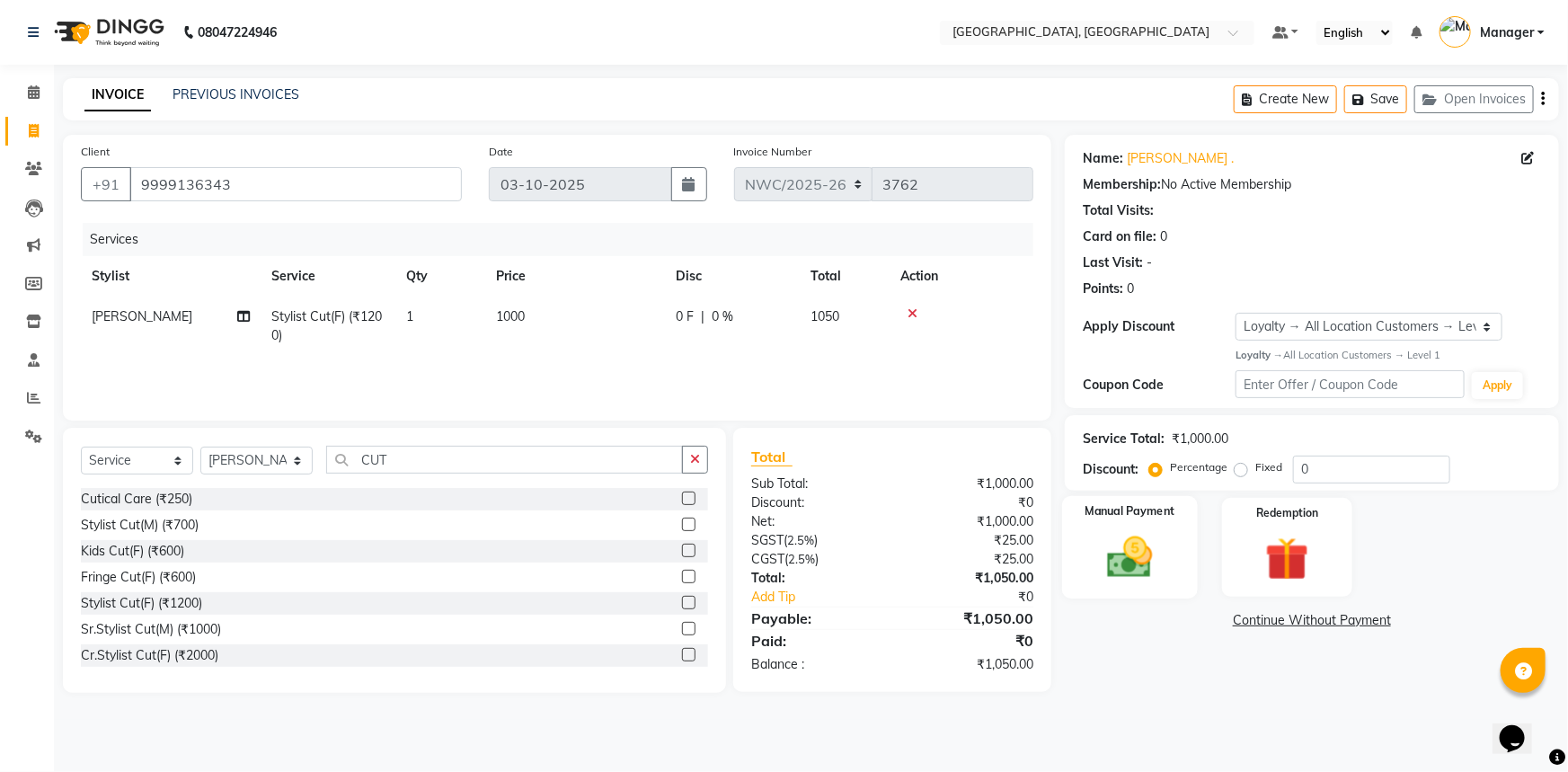
click at [1127, 547] on img at bounding box center [1129, 557] width 74 height 53
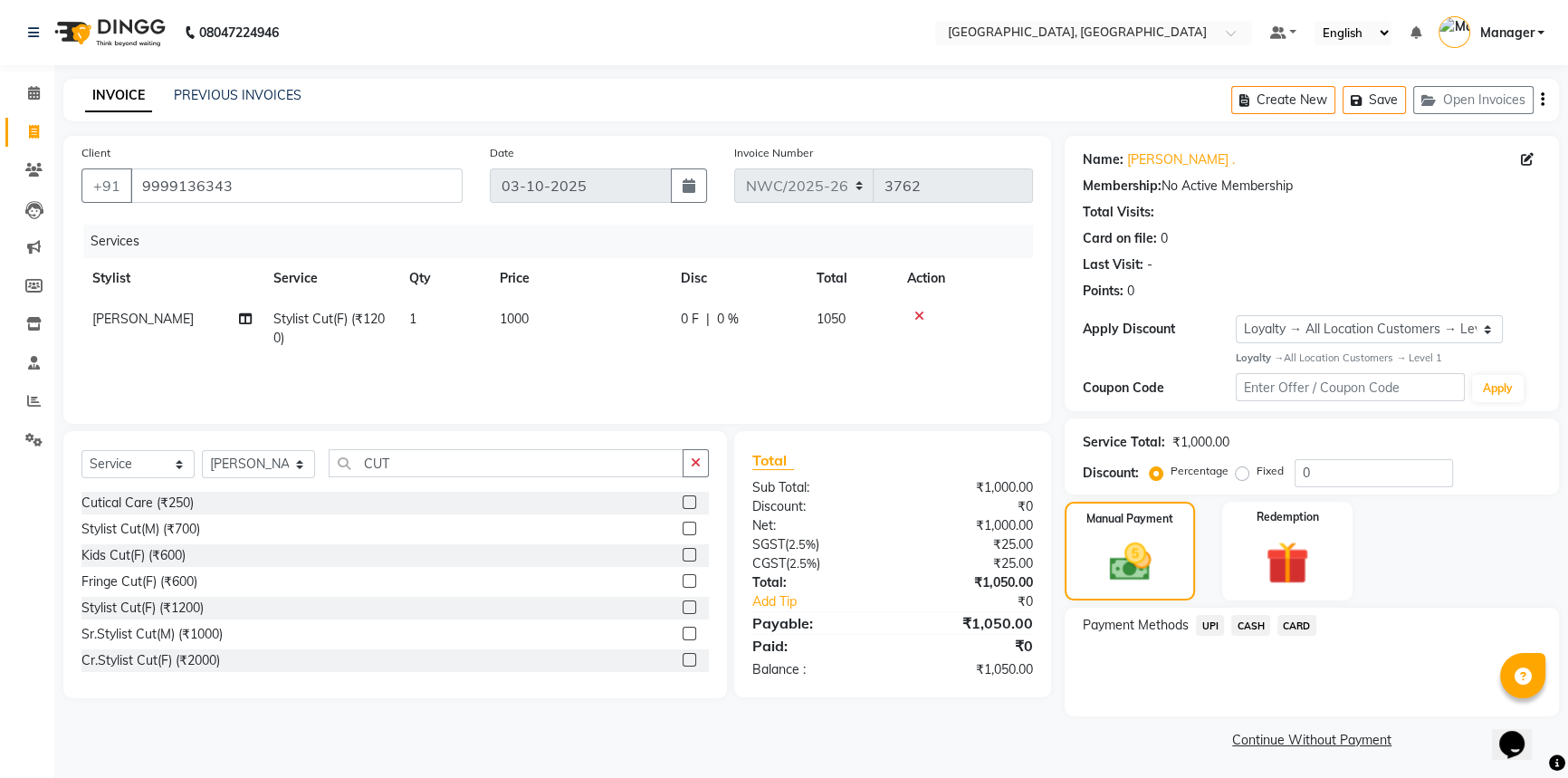
click at [1198, 624] on span "UPI" at bounding box center [1210, 625] width 28 height 21
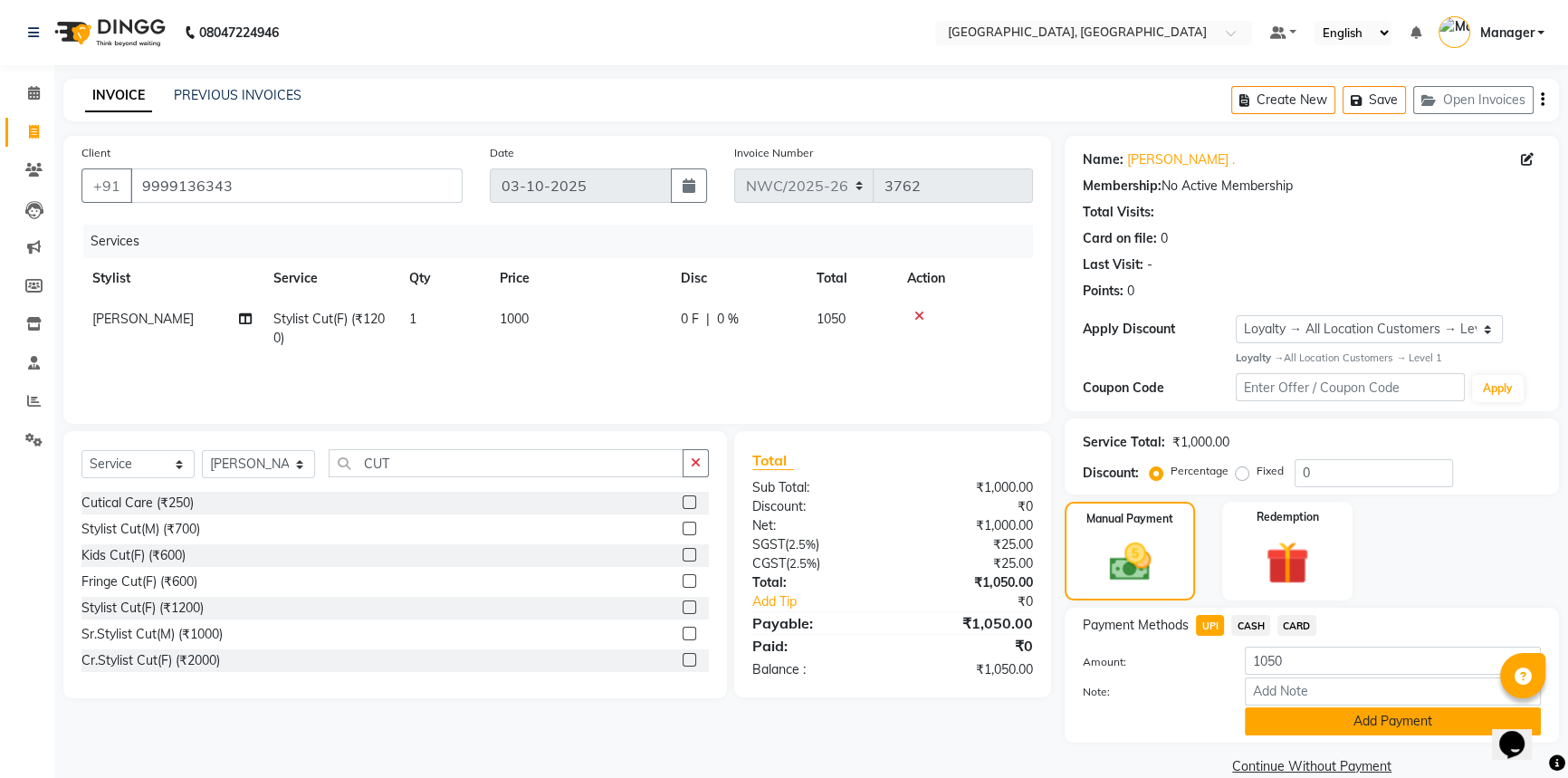
click at [1323, 732] on button "Add Payment" at bounding box center [1393, 720] width 296 height 28
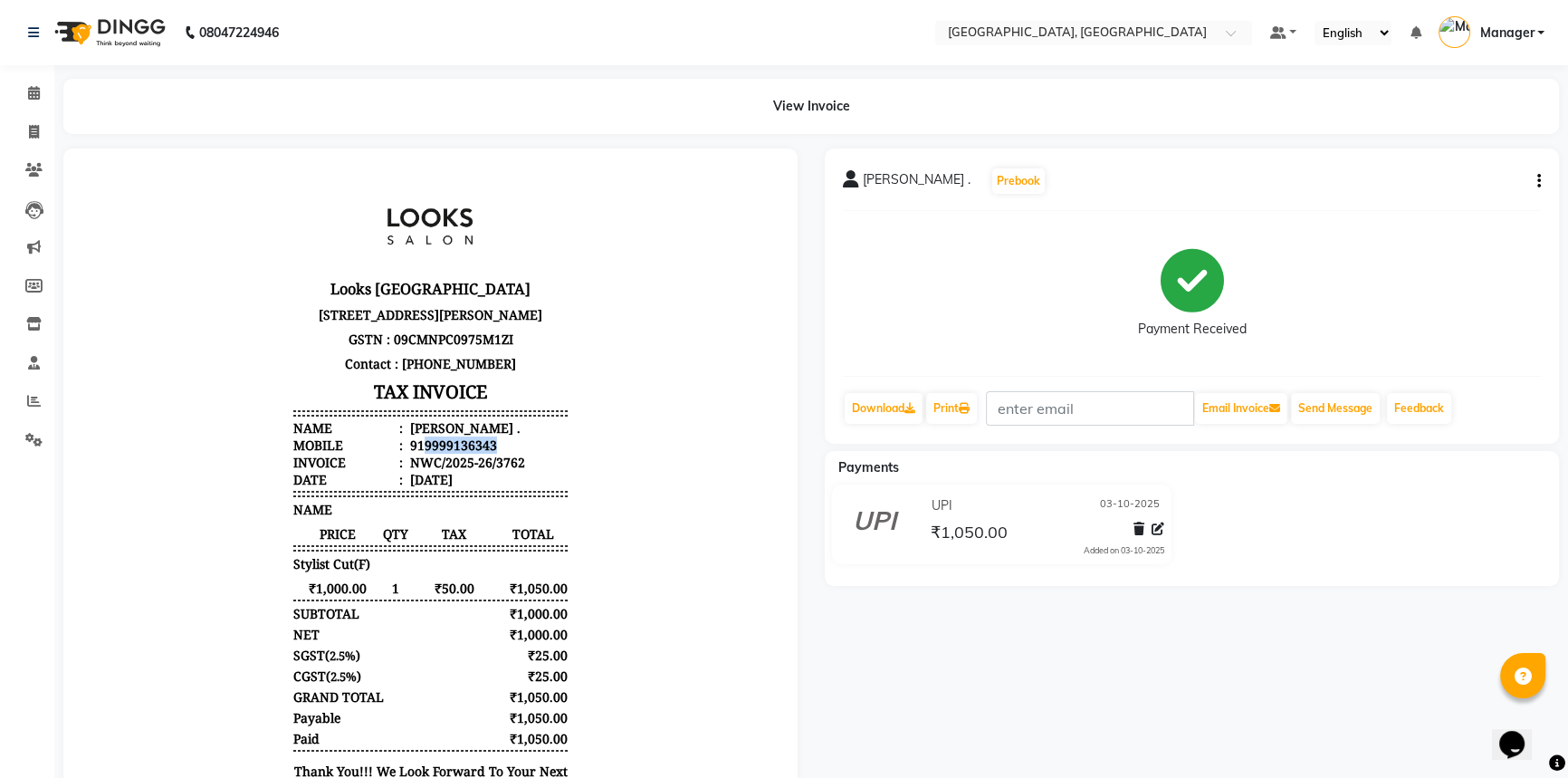
drag, startPoint x: 481, startPoint y: 507, endPoint x: 411, endPoint y: 511, distance: 70.1
click at [411, 454] on div "919999136343" at bounding box center [452, 445] width 91 height 17
copy div "9999136343"
click at [32, 123] on span at bounding box center [34, 133] width 32 height 21
select select "service"
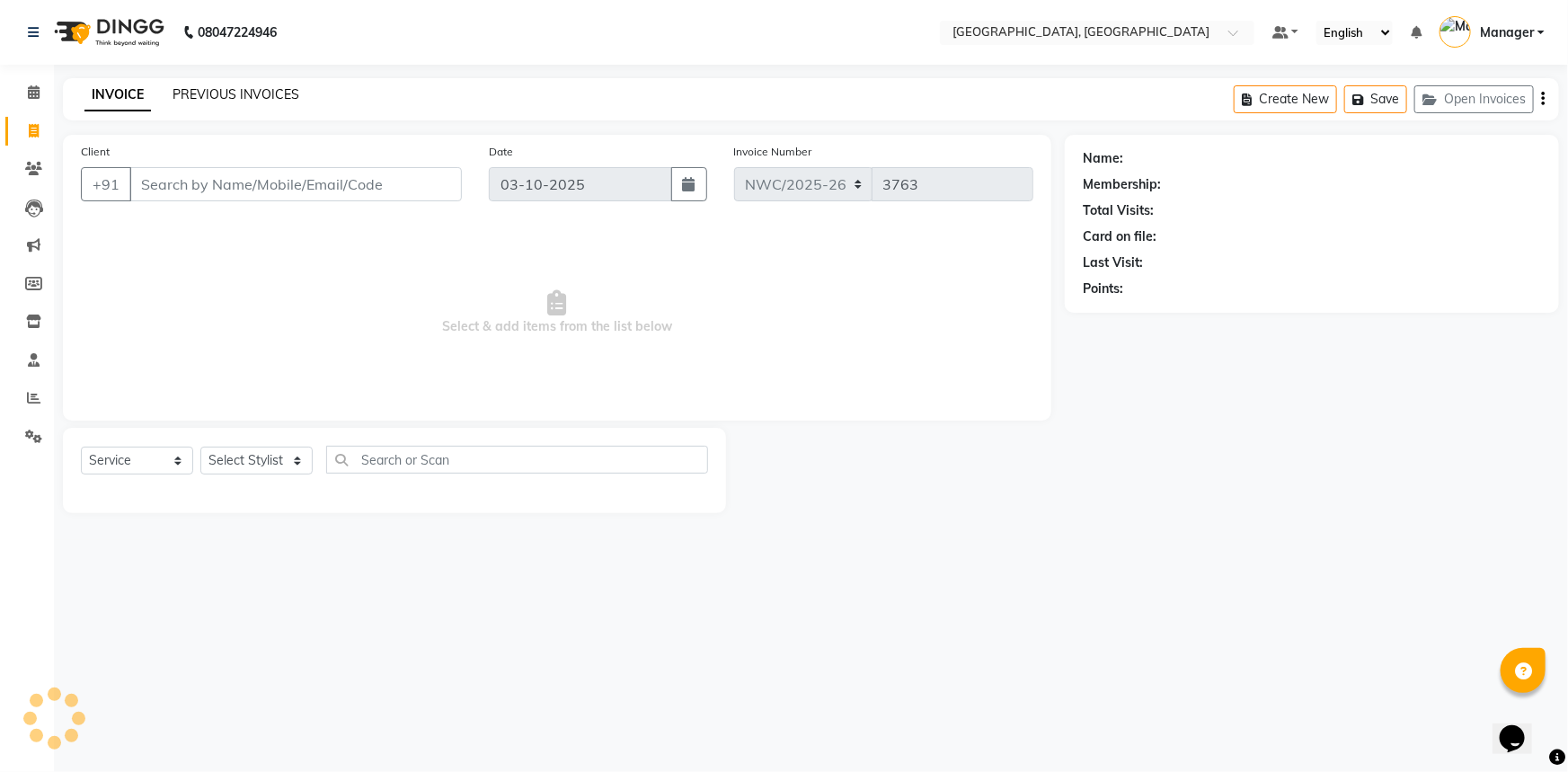
click at [258, 92] on link "PREVIOUS INVOICES" at bounding box center [236, 94] width 127 height 16
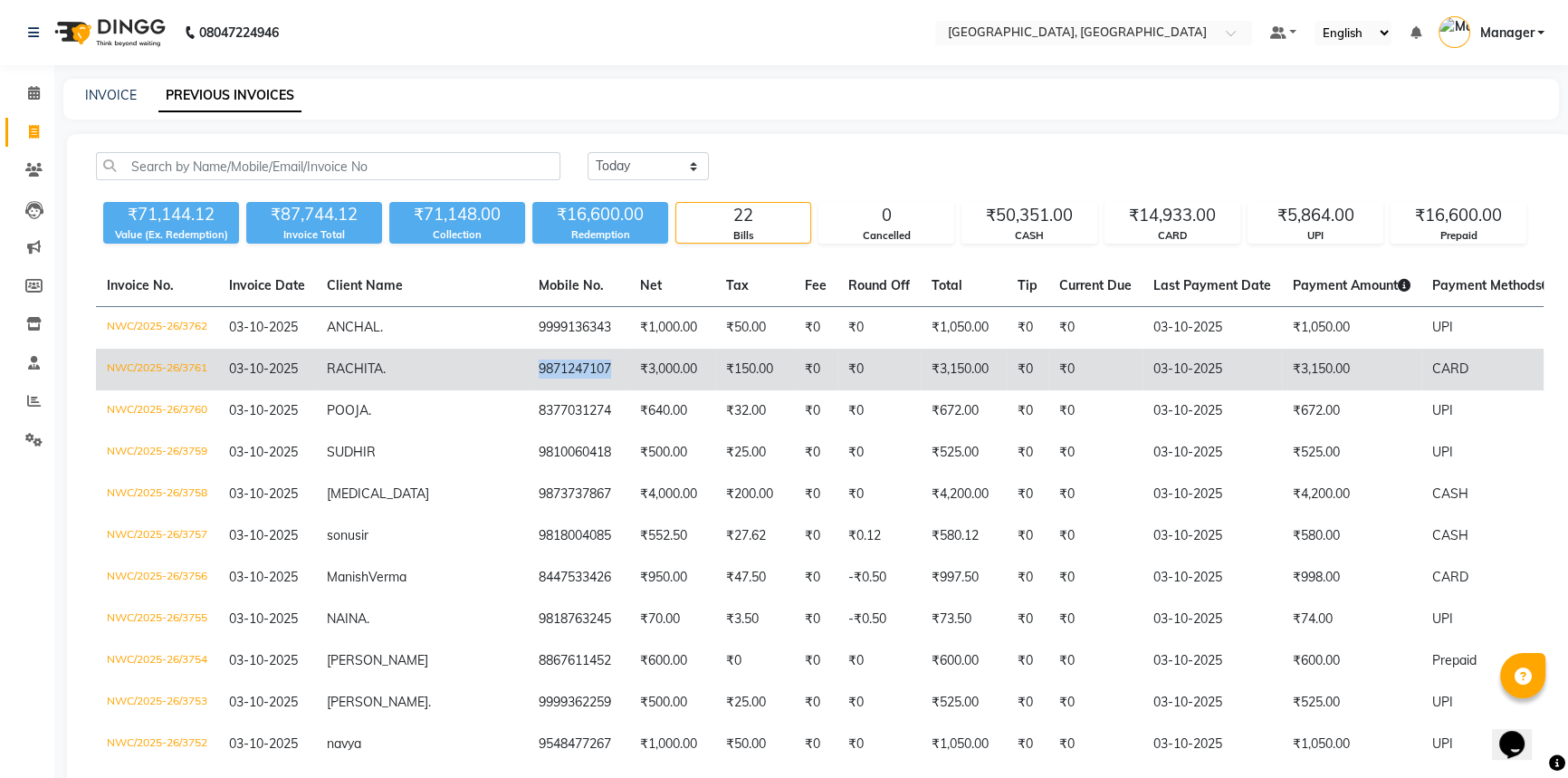
drag, startPoint x: 500, startPoint y: 358, endPoint x: 420, endPoint y: 366, distance: 80.4
click at [528, 366] on td "9871247107" at bounding box center [578, 369] width 101 height 41
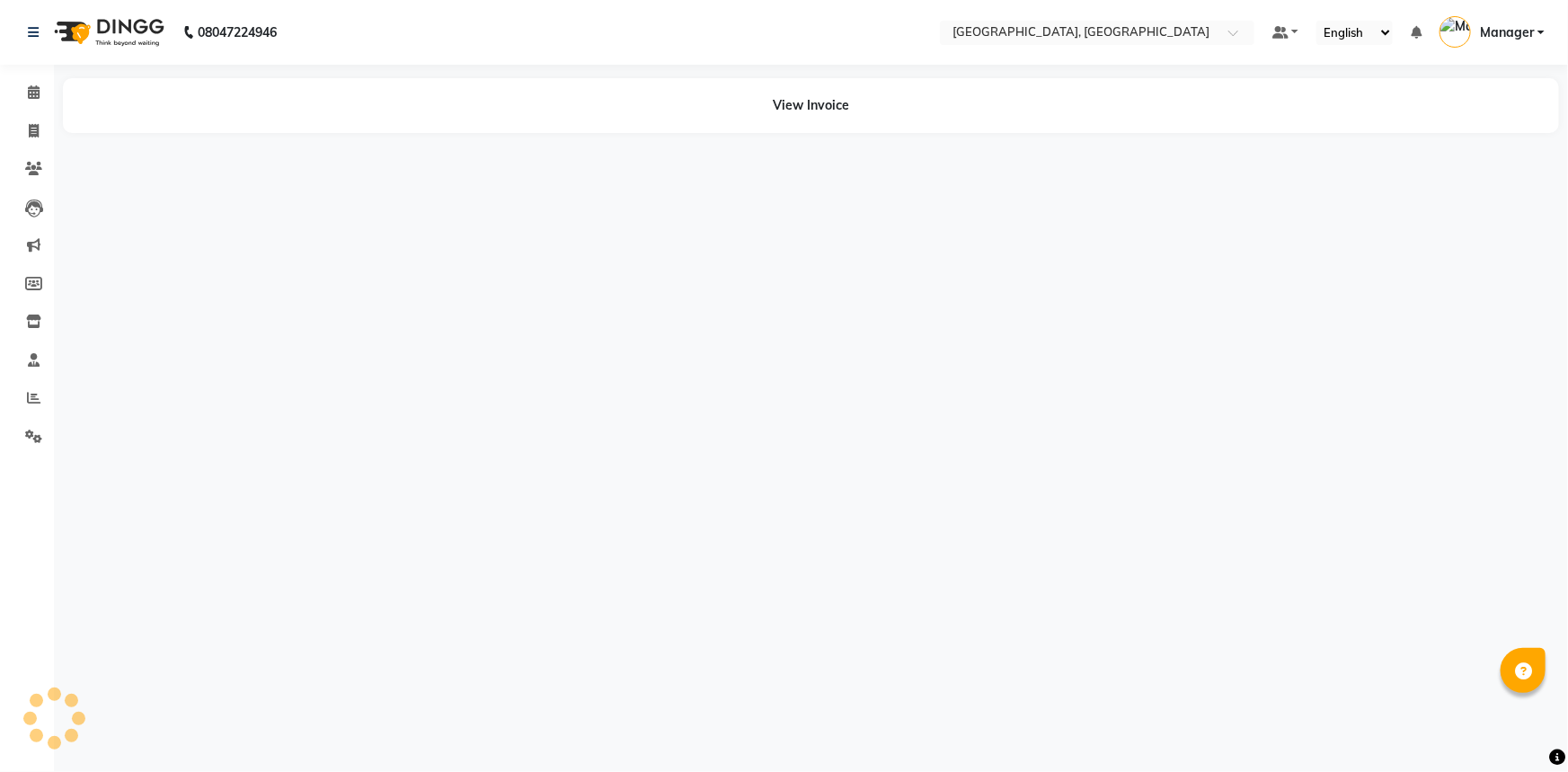
select select "en"
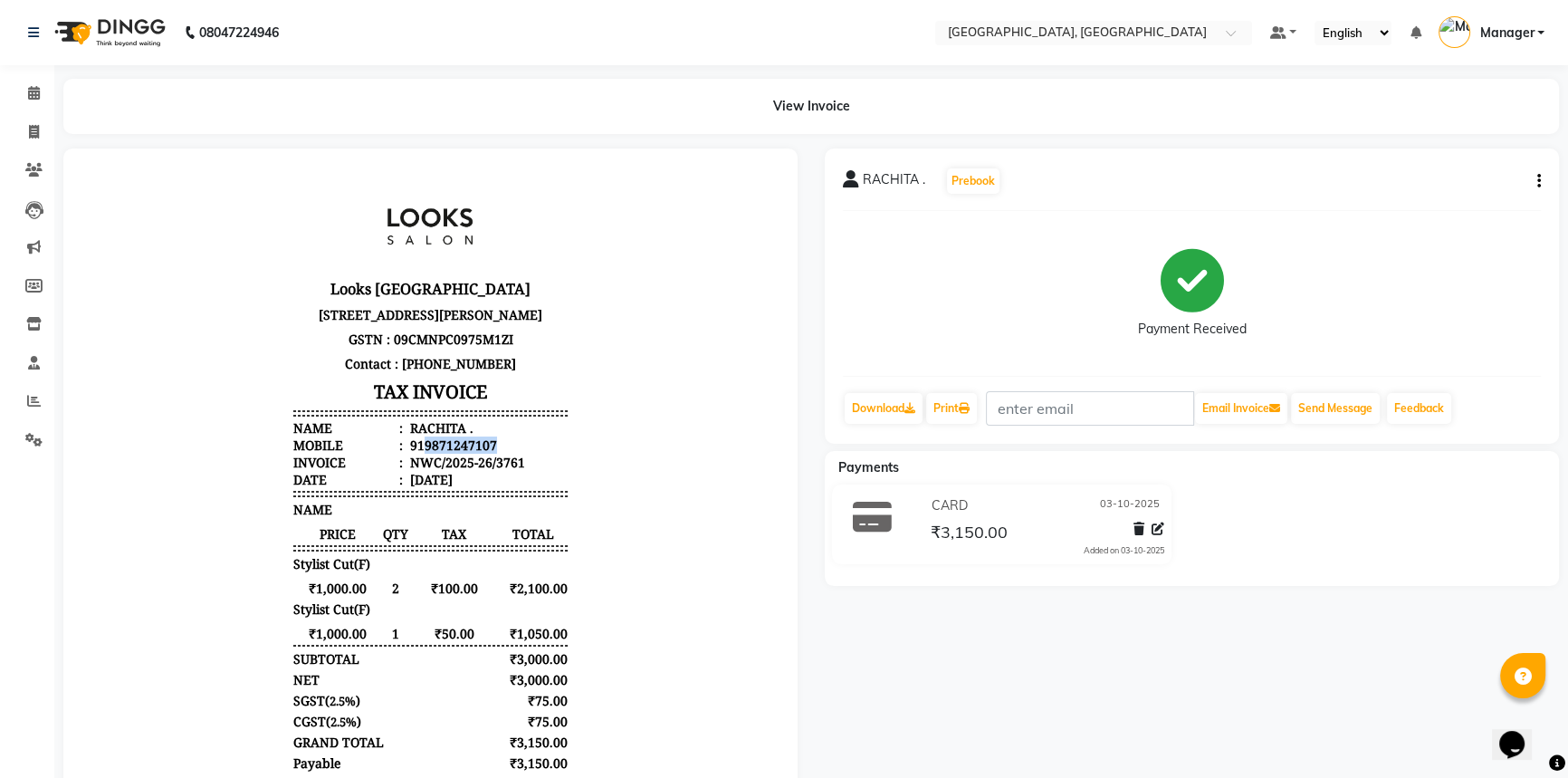
drag, startPoint x: 482, startPoint y: 512, endPoint x: 417, endPoint y: 537, distance: 69.6
click at [413, 454] on div "919871247107" at bounding box center [452, 445] width 91 height 17
copy div "9871247107"
drag, startPoint x: 27, startPoint y: 91, endPoint x: 806, endPoint y: 776, distance: 1037.3
click at [28, 91] on icon at bounding box center [34, 92] width 12 height 13
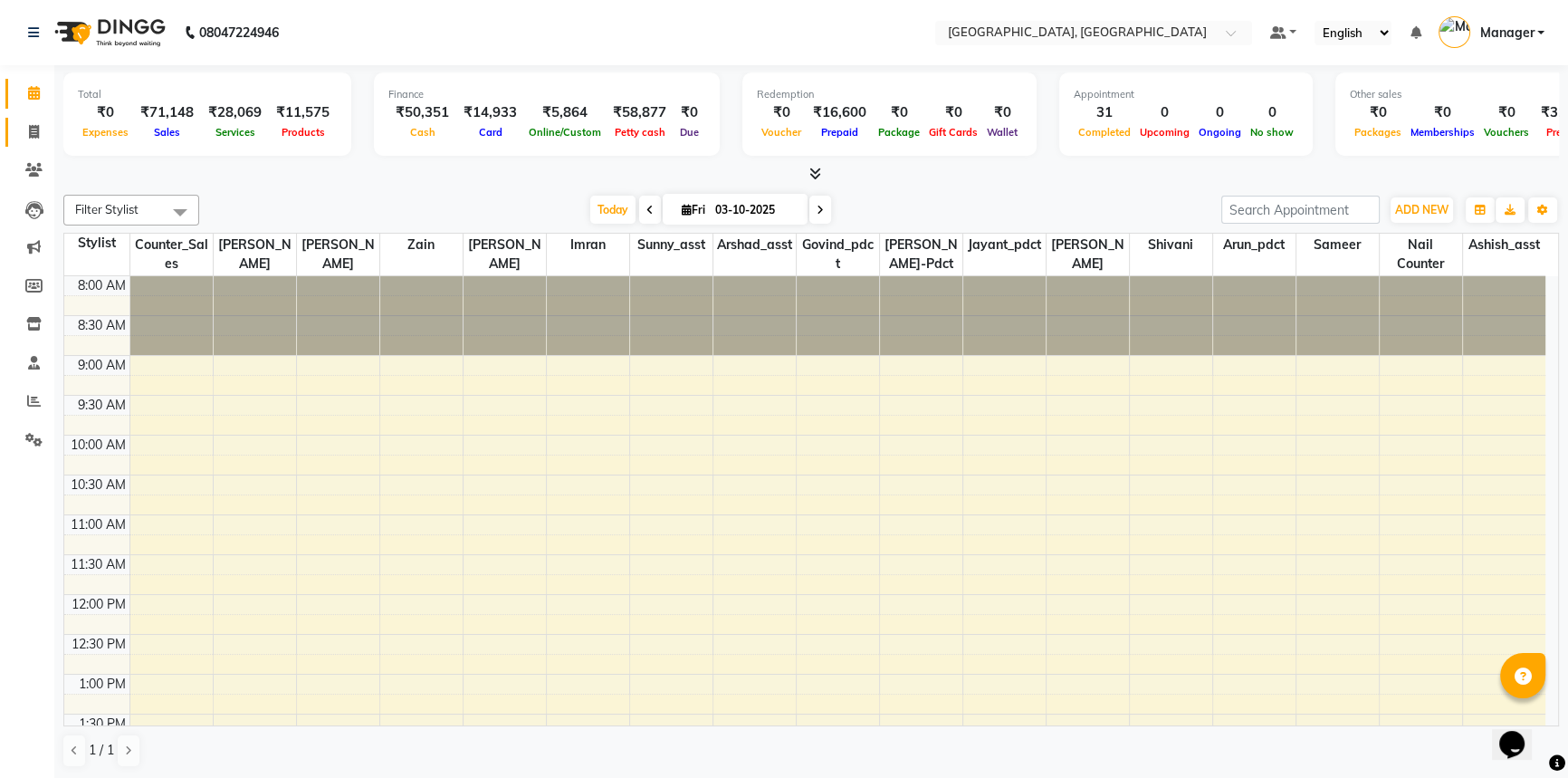
click at [37, 126] on icon at bounding box center [34, 132] width 10 height 13
select select "service"
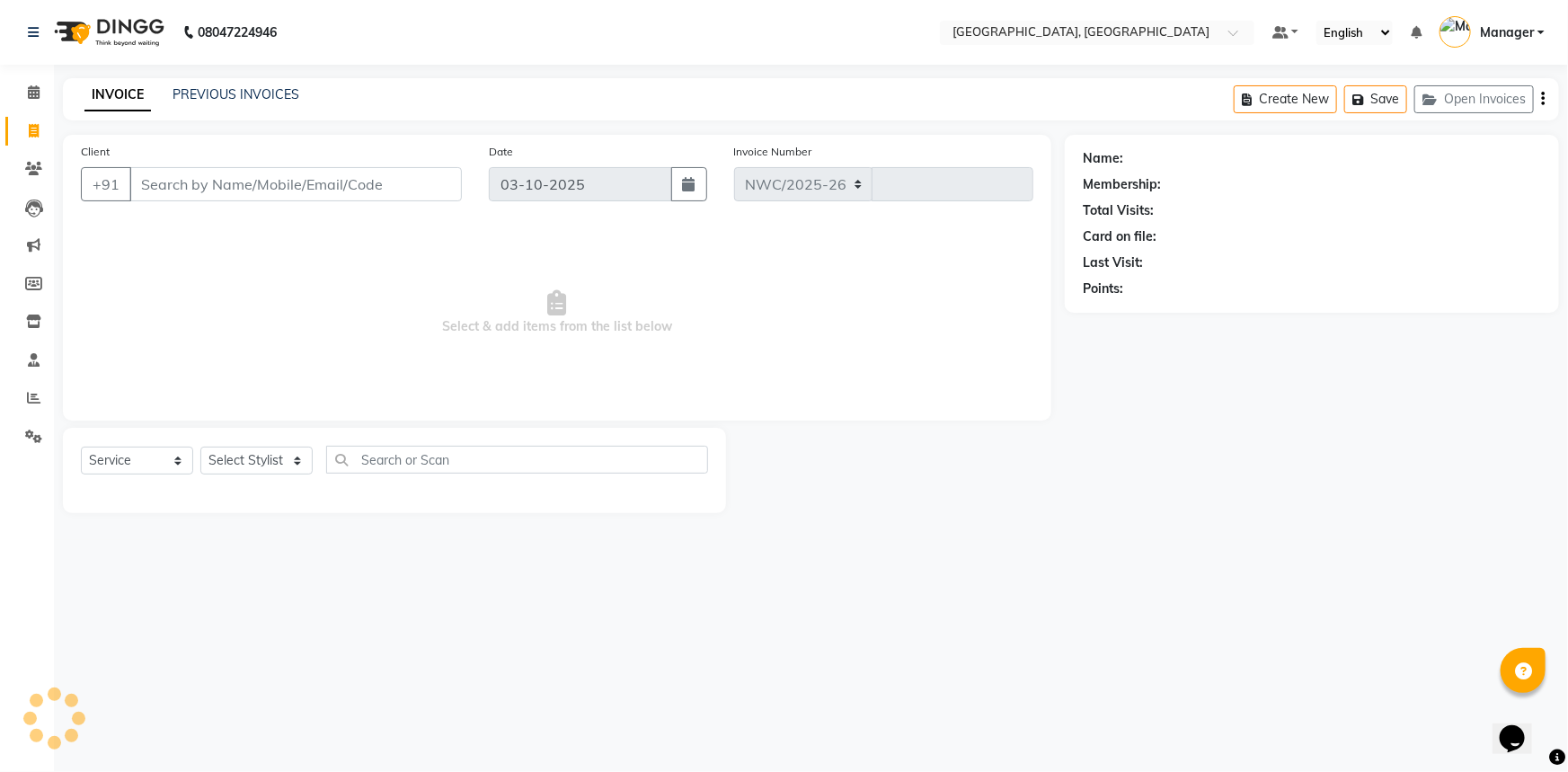
select select "8574"
type input "3763"
click at [287, 90] on link "PREVIOUS INVOICES" at bounding box center [236, 94] width 127 height 16
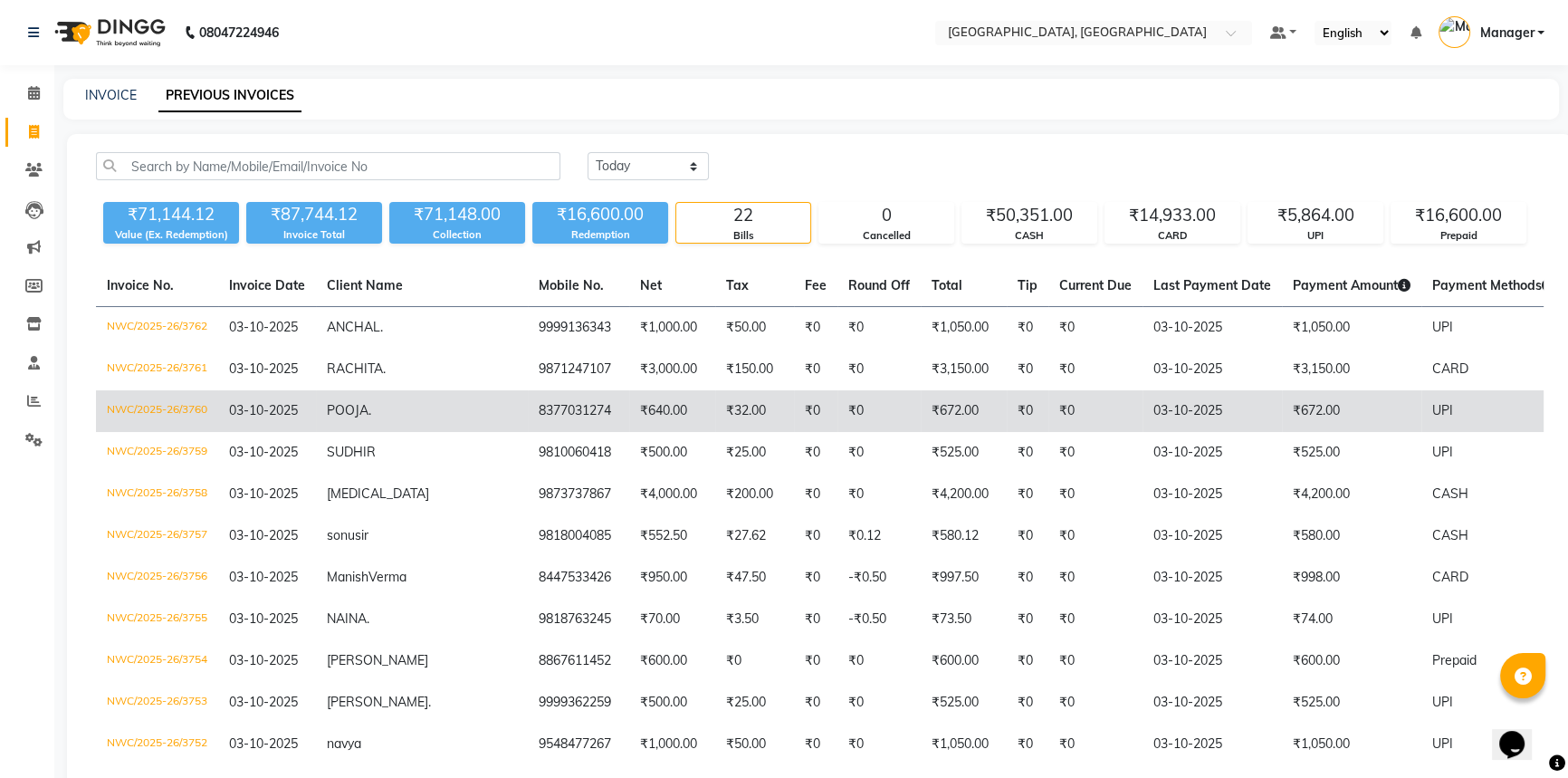
click at [528, 414] on td "8377031274" at bounding box center [578, 410] width 101 height 41
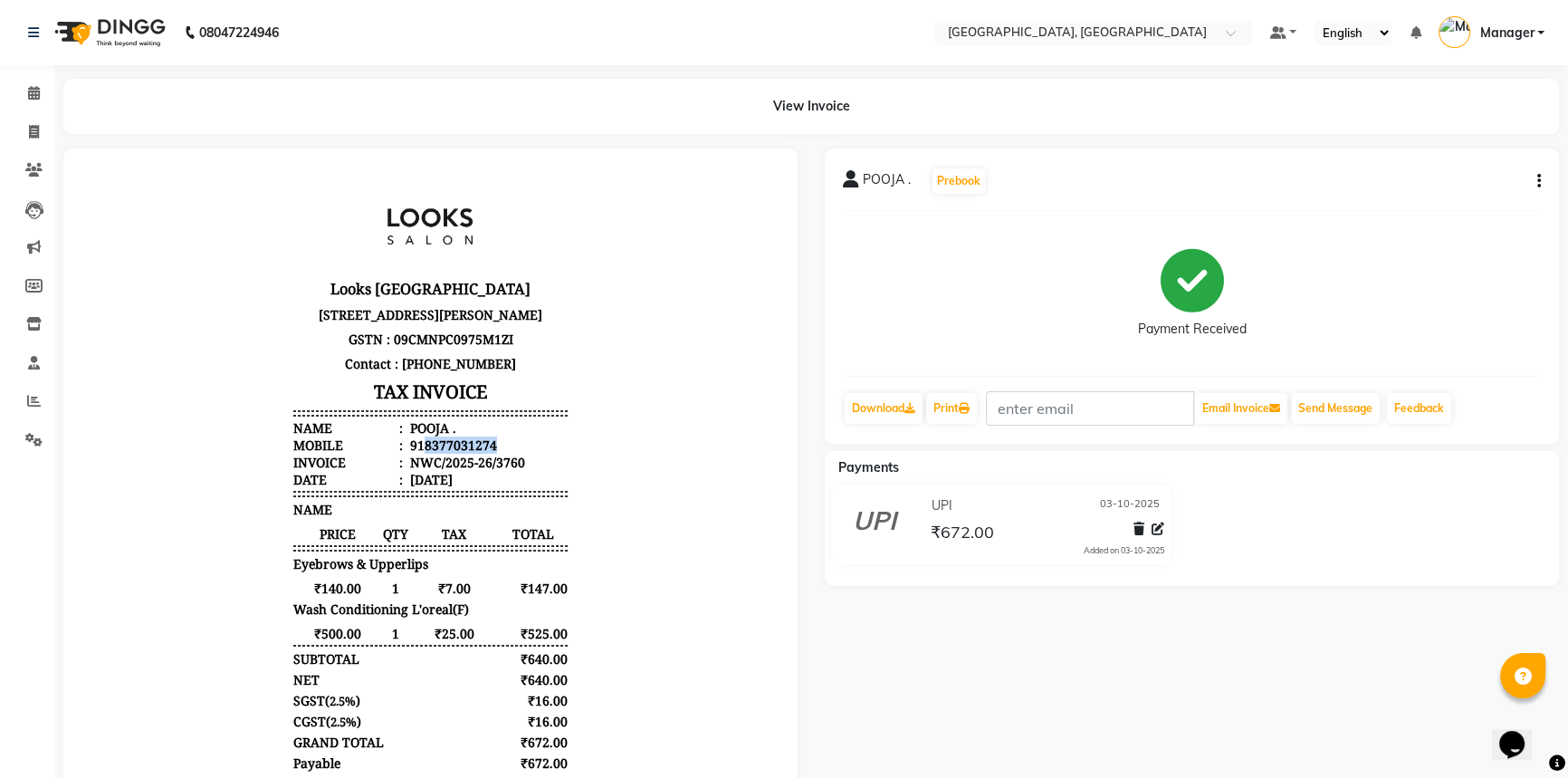
drag, startPoint x: 481, startPoint y: 512, endPoint x: 415, endPoint y: 511, distance: 66.0
click at [415, 454] on div "918377031274" at bounding box center [452, 445] width 91 height 17
copy div "8377031274"
drag, startPoint x: 30, startPoint y: 124, endPoint x: 81, endPoint y: 124, distance: 51.0
click at [30, 125] on icon at bounding box center [34, 132] width 10 height 13
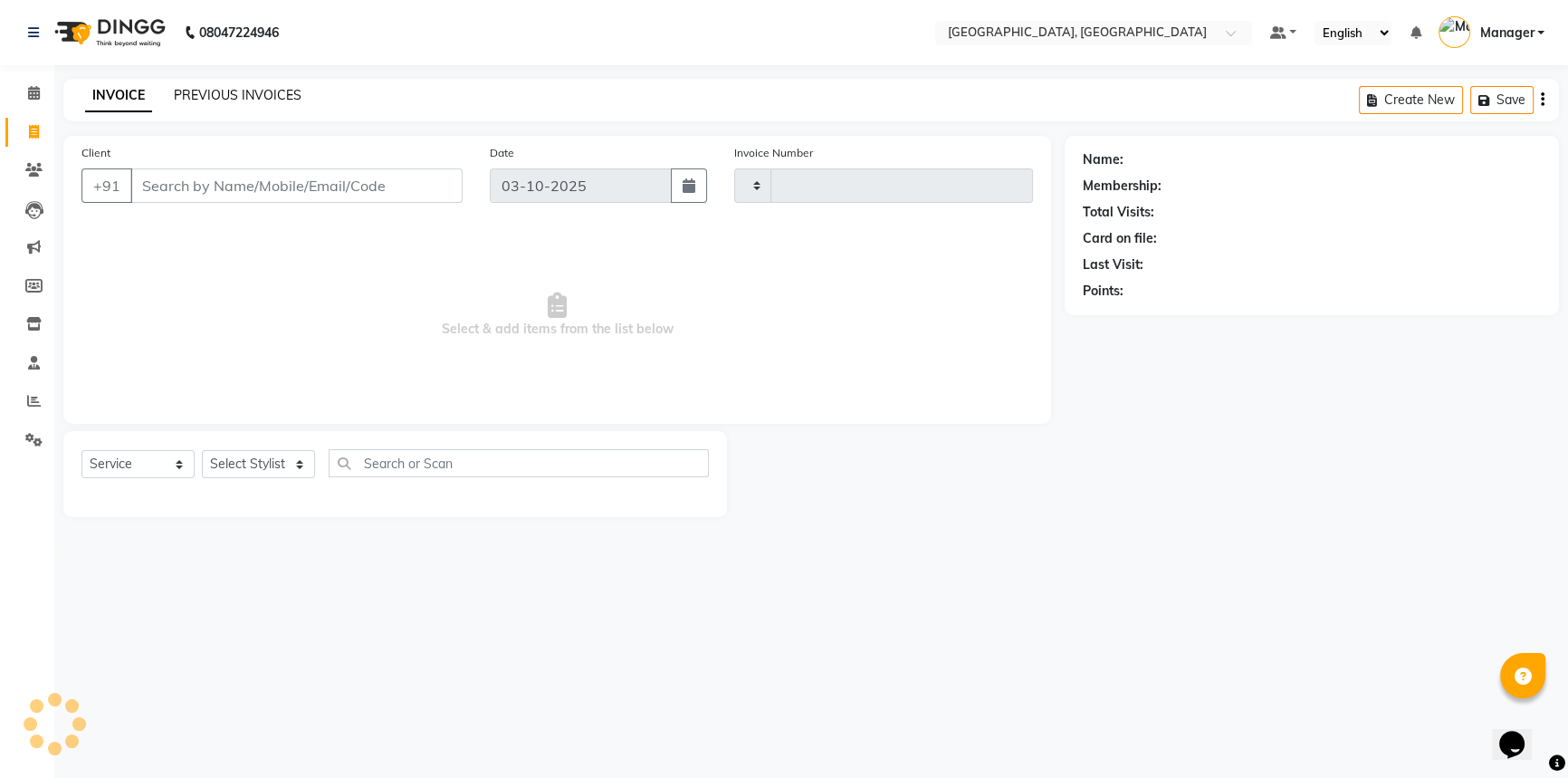
click at [258, 97] on link "PREVIOUS INVOICES" at bounding box center [238, 94] width 128 height 16
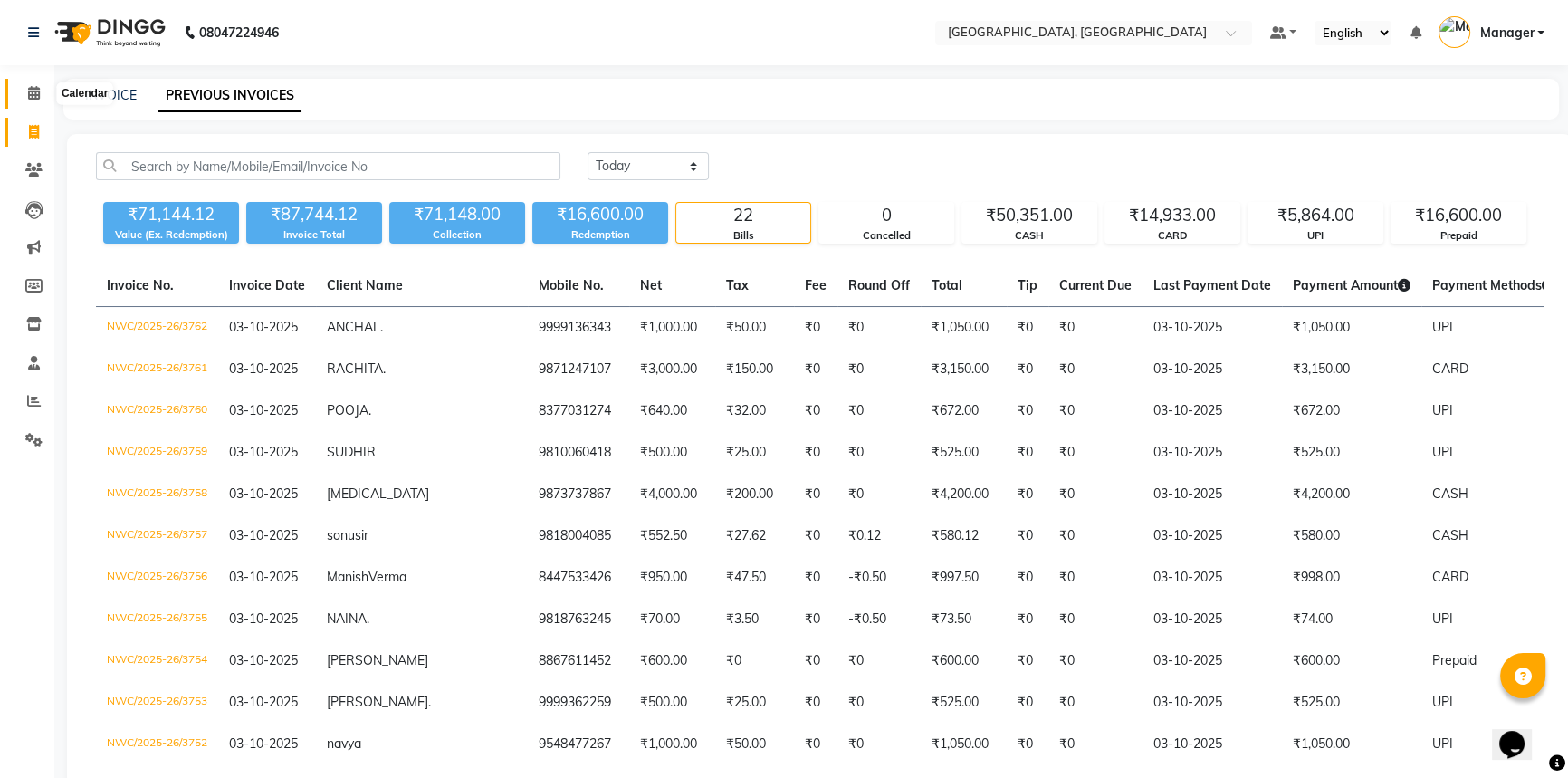
click at [34, 93] on icon at bounding box center [34, 92] width 12 height 13
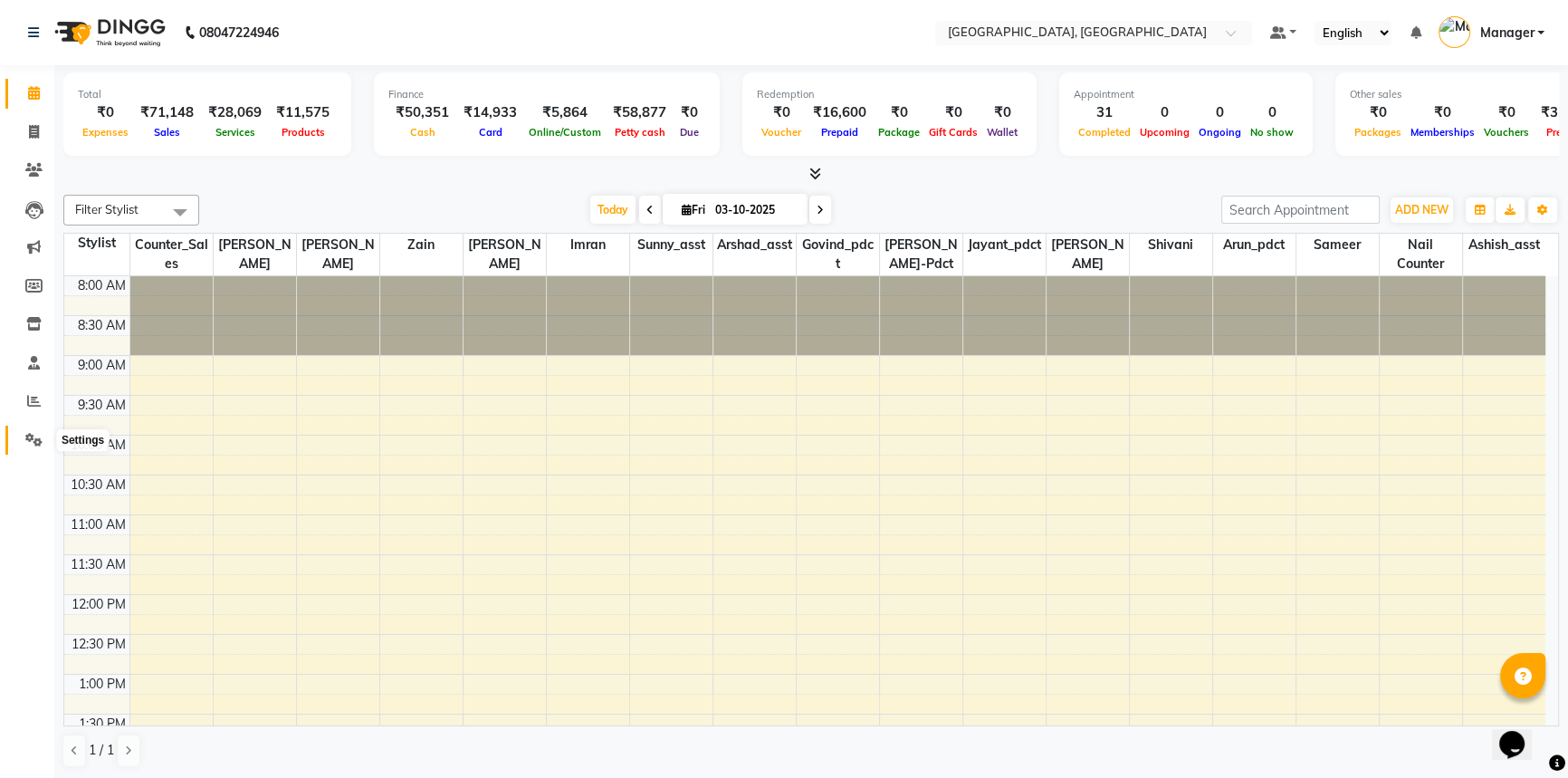
click at [26, 436] on icon at bounding box center [34, 439] width 17 height 13
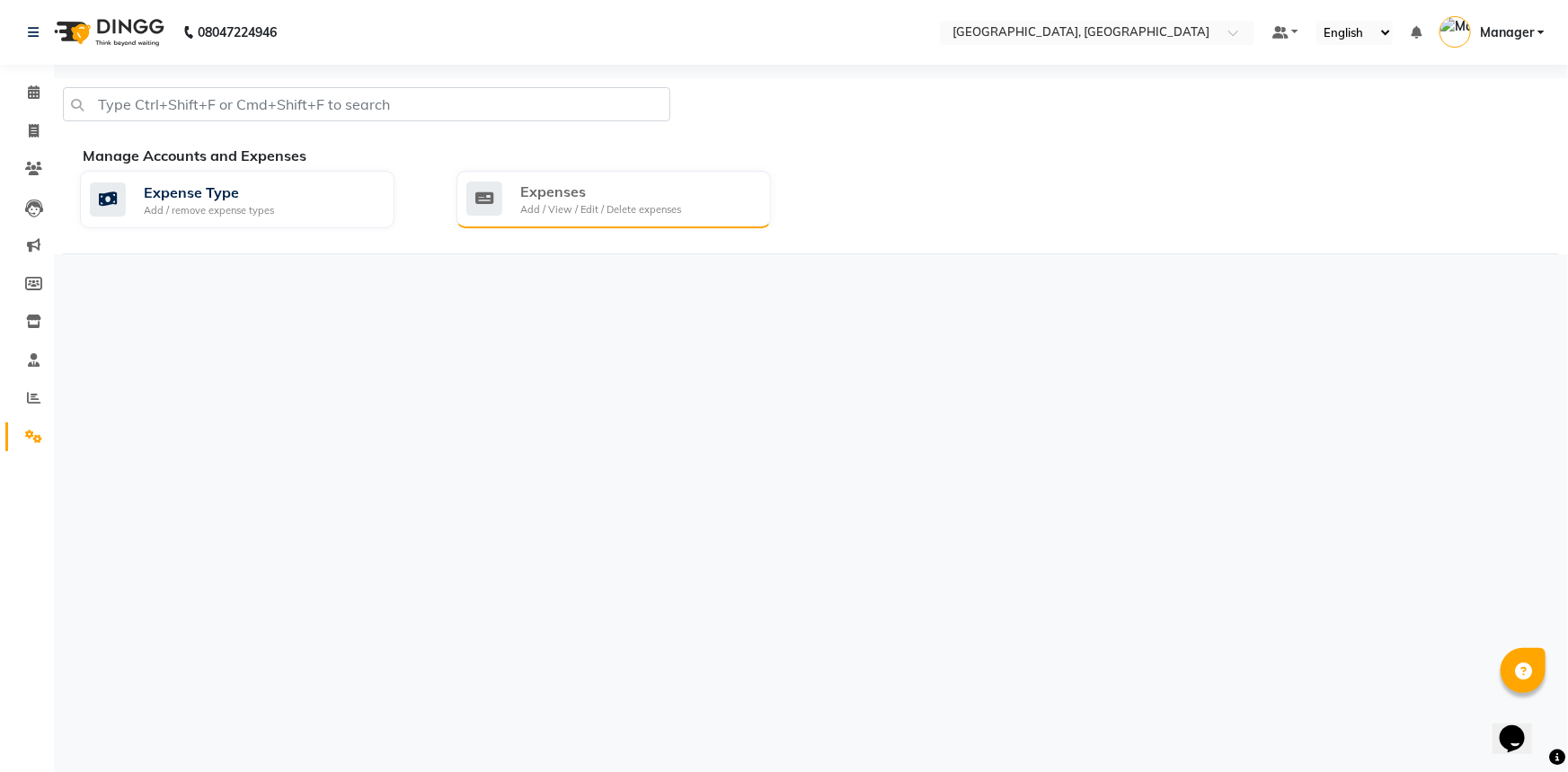
click at [569, 196] on div "Expenses" at bounding box center [600, 191] width 161 height 22
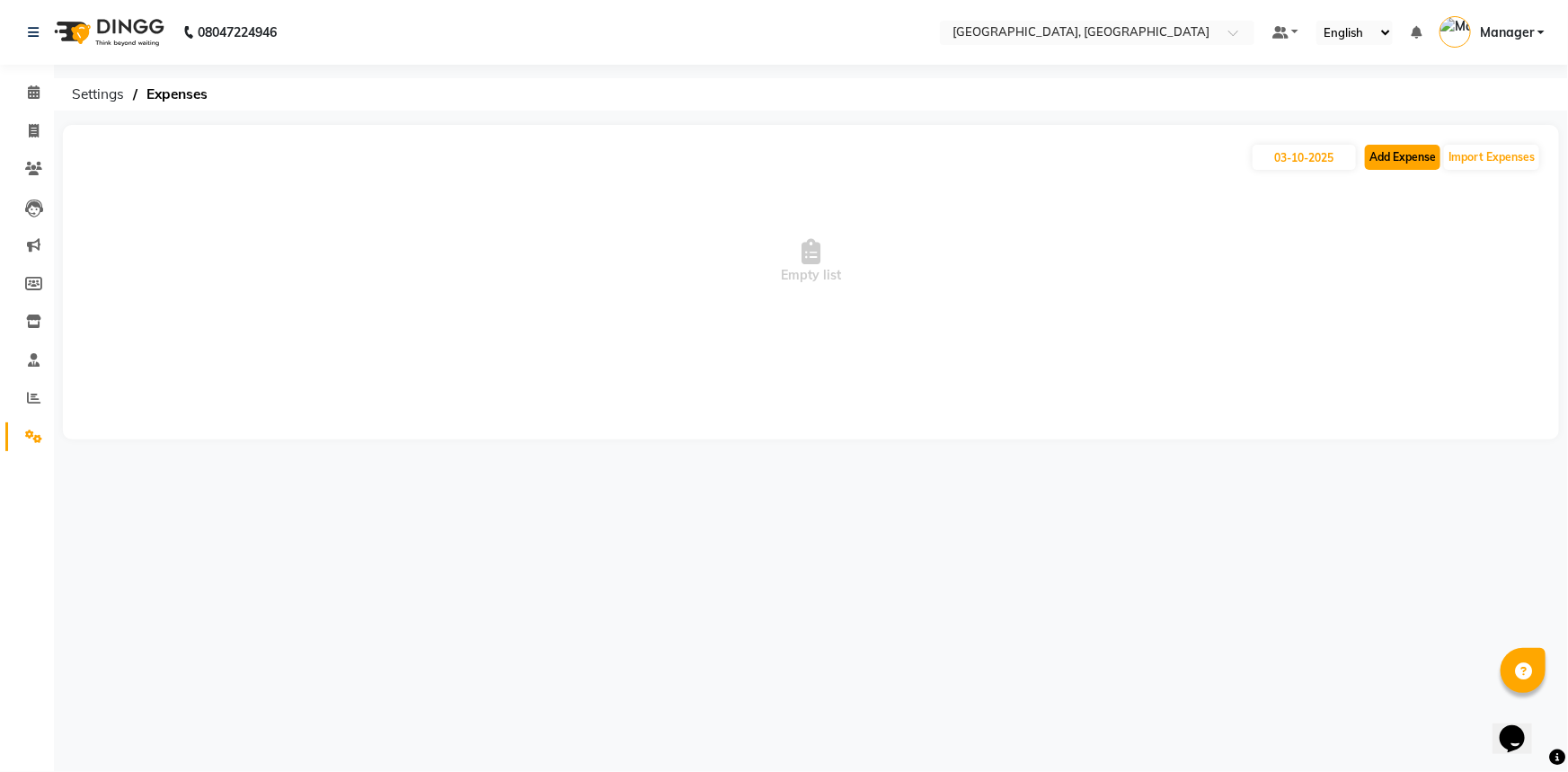
click at [1429, 156] on button "Add Expense" at bounding box center [1402, 157] width 75 height 25
select select "1"
select select "7737"
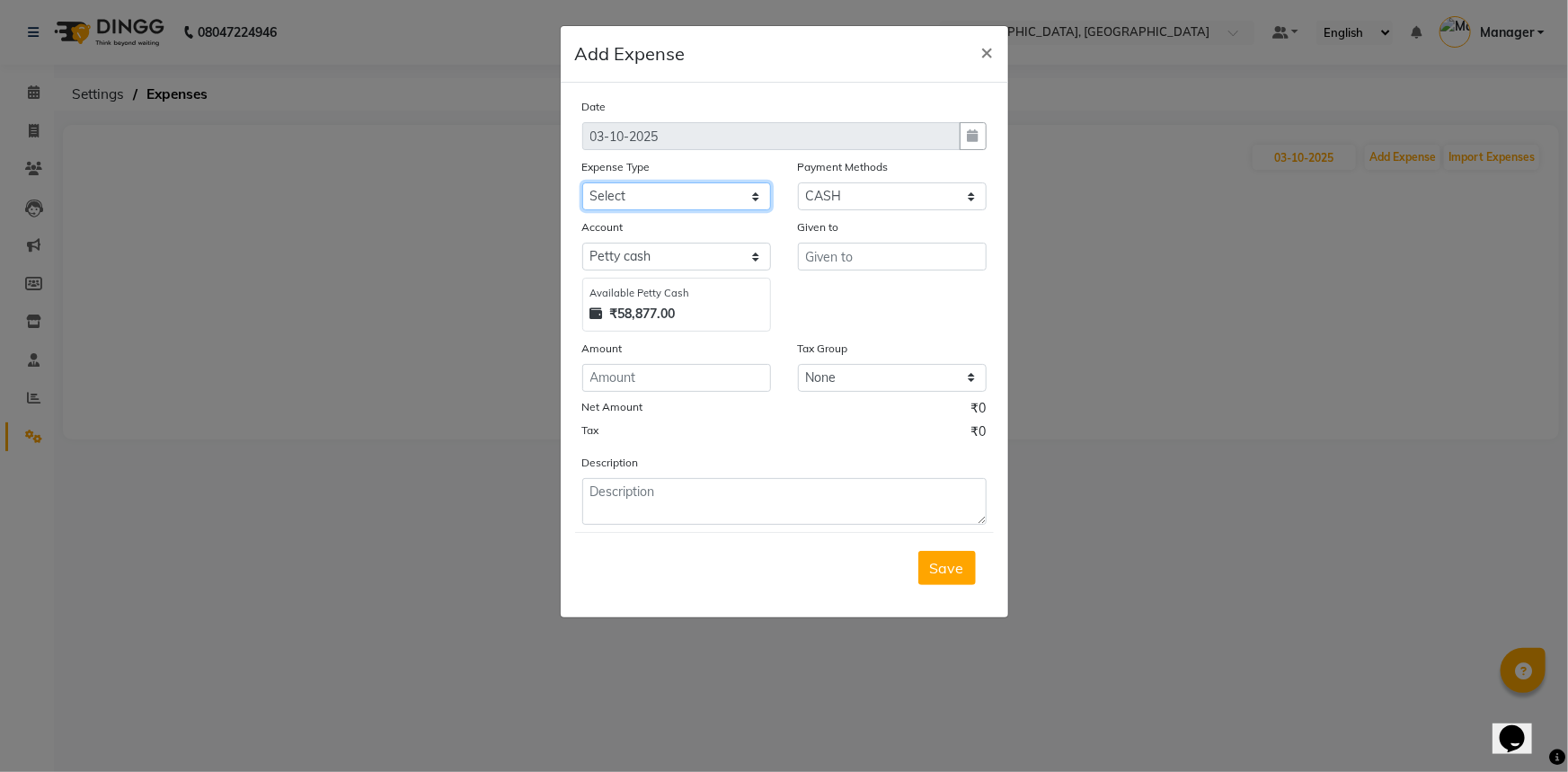
drag, startPoint x: 708, startPoint y: 201, endPoint x: 703, endPoint y: 209, distance: 9.4
click at [708, 201] on select "Select Accommodation Aesthetics Bank Deposit BLINKIT Cash Handover Client Refun…" at bounding box center [676, 196] width 188 height 28
select select "24890"
click at [582, 183] on select "Select Accommodation Aesthetics Bank Deposit BLINKIT Cash Handover Client Refun…" at bounding box center [676, 196] width 188 height 28
click at [834, 258] on input "text" at bounding box center [891, 256] width 188 height 28
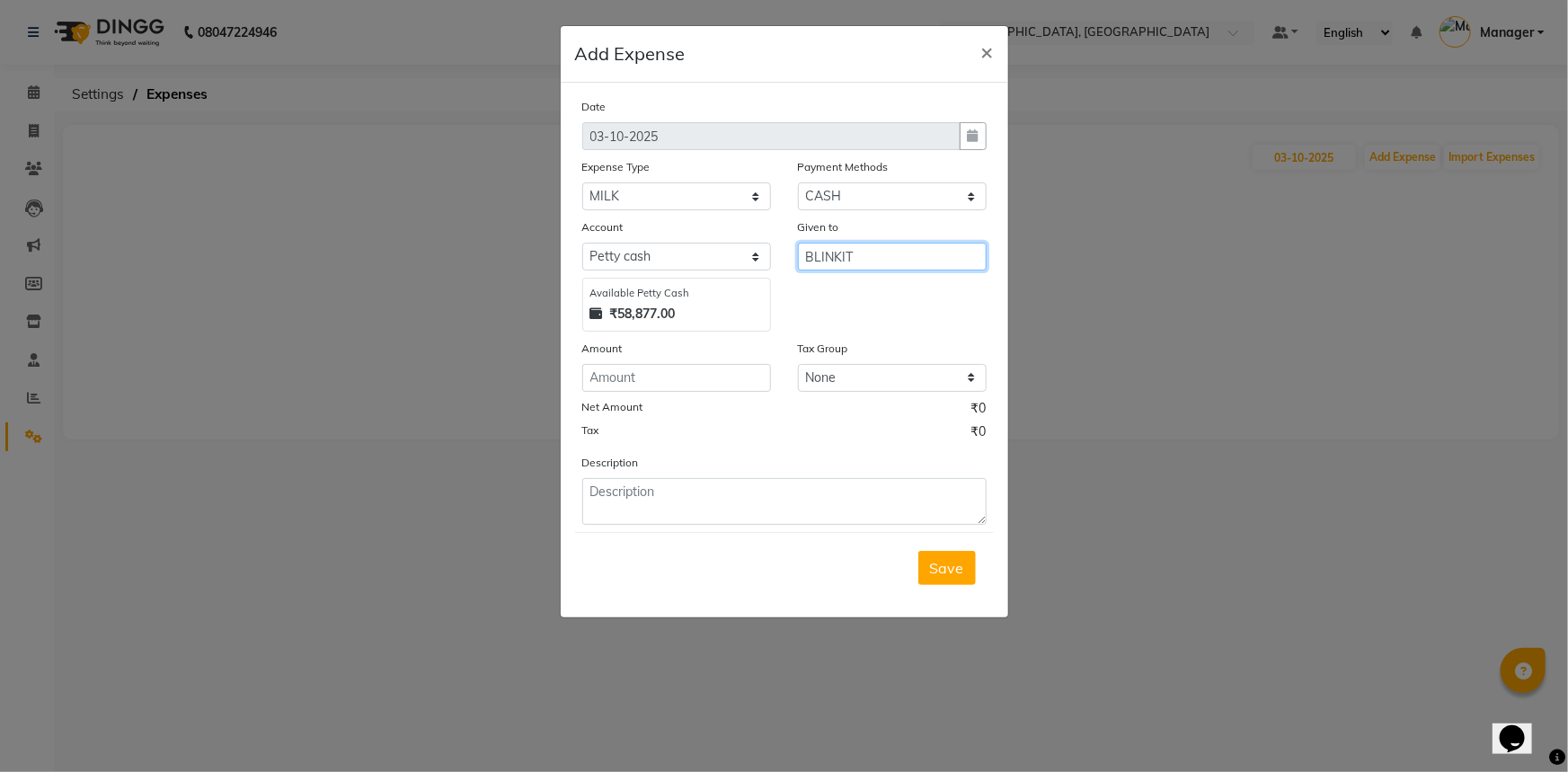
type input "BLINKIT"
click at [712, 391] on input "number" at bounding box center [676, 377] width 188 height 28
type input "260"
click at [699, 508] on textarea at bounding box center [784, 501] width 404 height 47
type textarea "MILK"
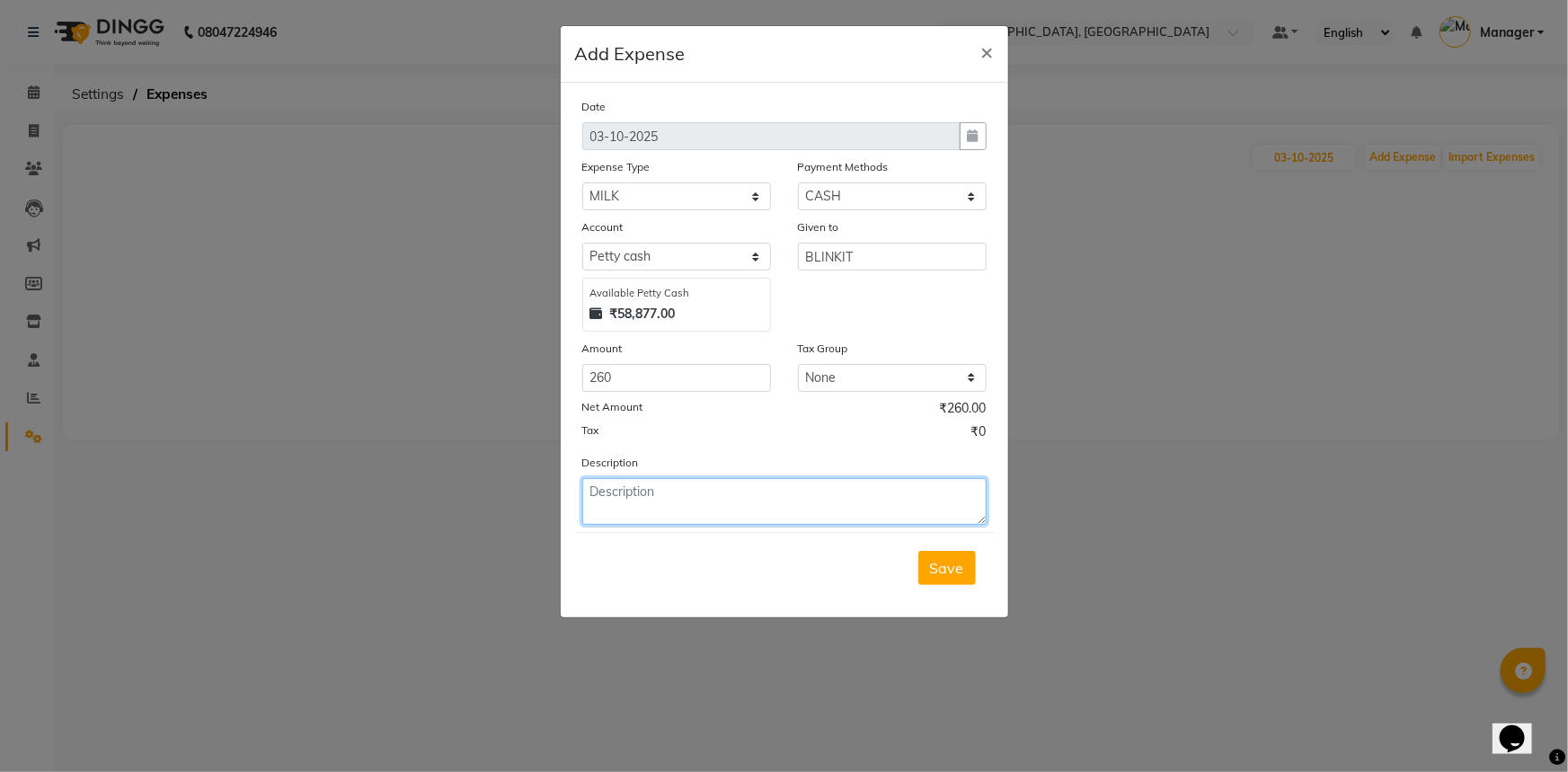
click at [961, 560] on span "Save" at bounding box center [947, 568] width 34 height 18
click at [1416, 161] on button "Add Expense" at bounding box center [1402, 157] width 75 height 25
select select "1"
select select "7737"
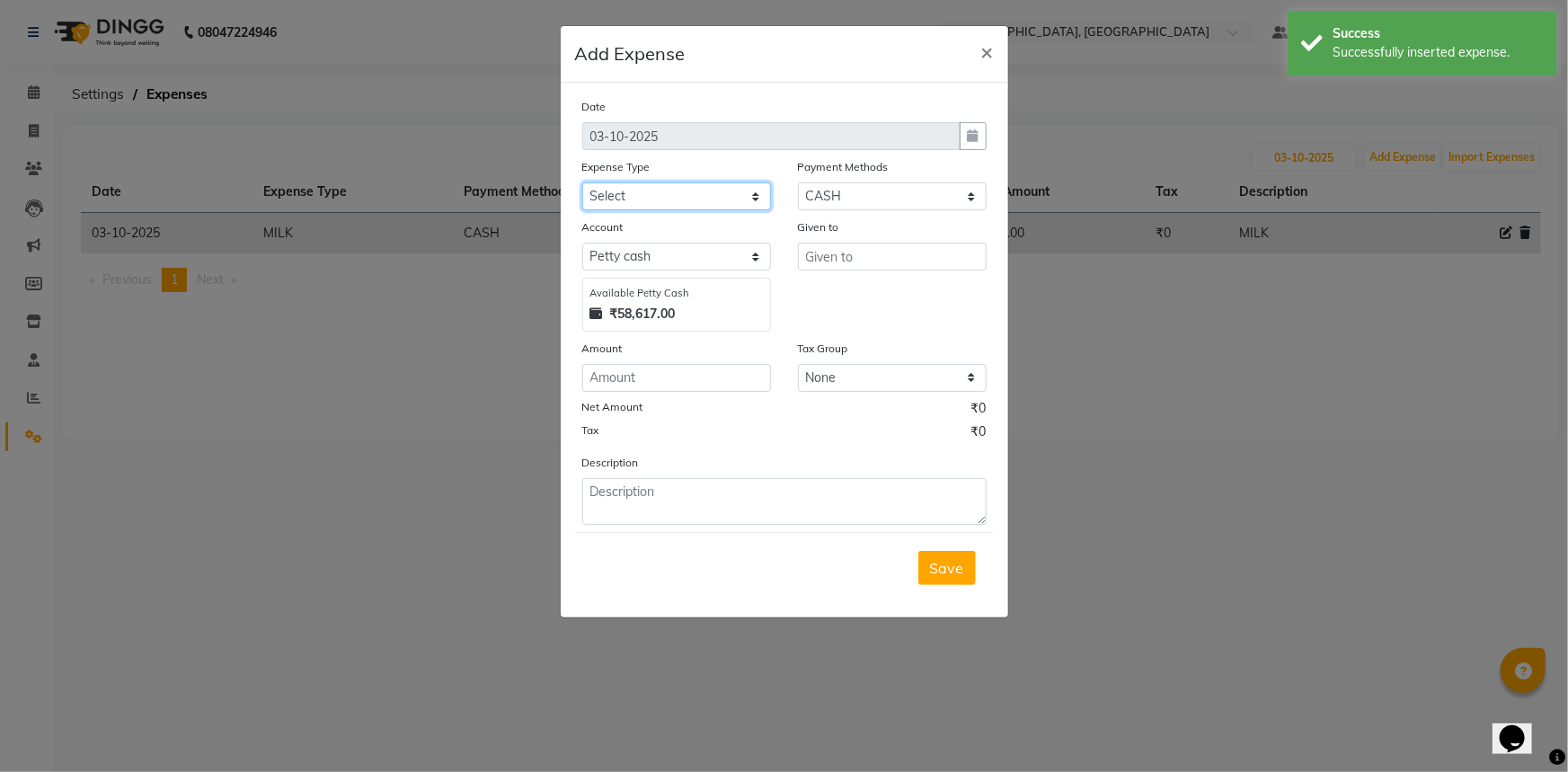
click at [715, 190] on select "Select Accommodation Aesthetics Bank Deposit BLINKIT Cash Handover Client Refun…" at bounding box center [676, 196] width 188 height 28
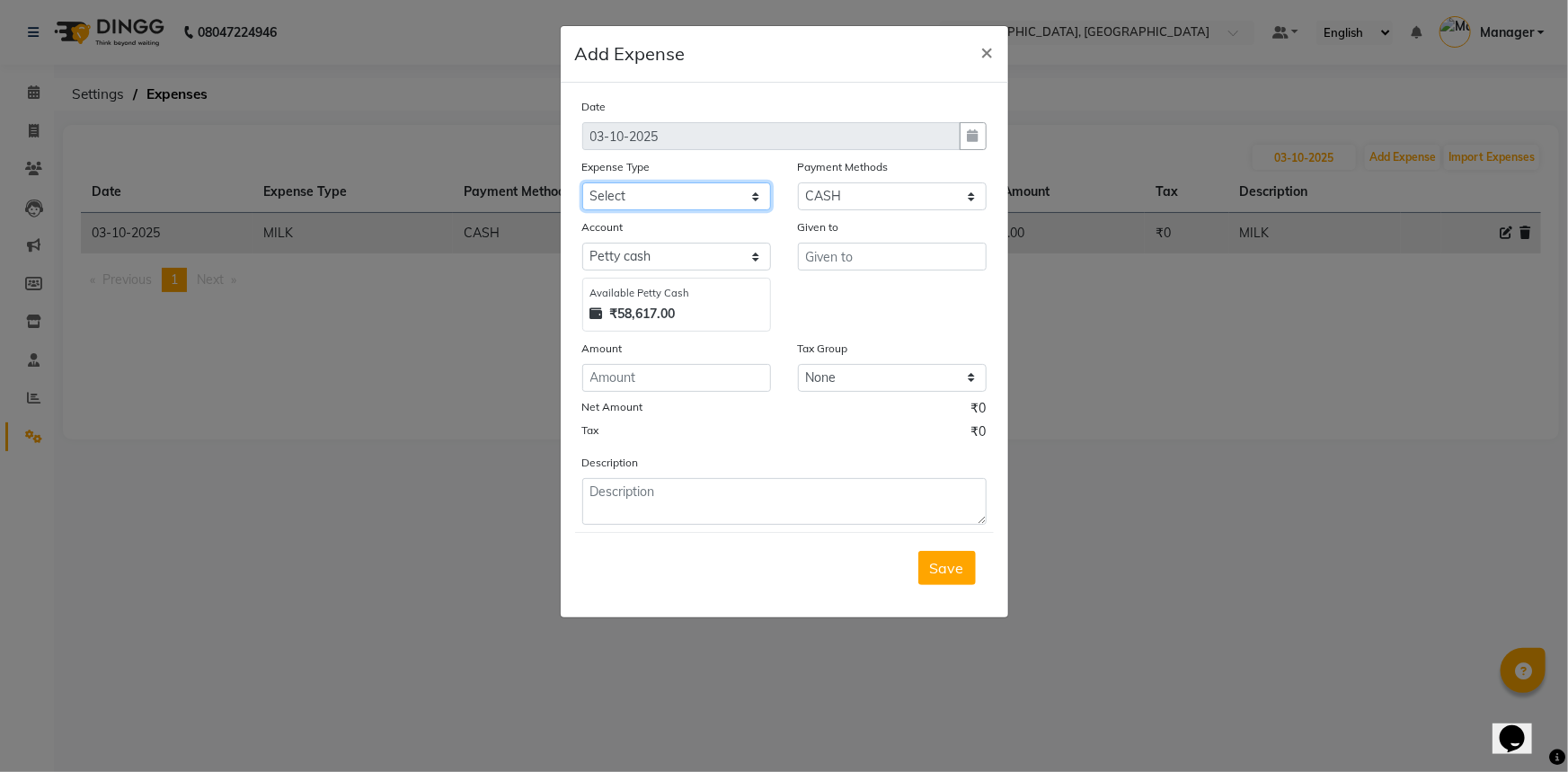
select select "25010"
click at [582, 183] on select "Select Accommodation Aesthetics Bank Deposit BLINKIT Cash Handover Client Refun…" at bounding box center [676, 196] width 188 height 28
click at [834, 264] on input "text" at bounding box center [891, 256] width 188 height 28
type input "SHOP"
click at [692, 384] on input "number" at bounding box center [676, 377] width 188 height 28
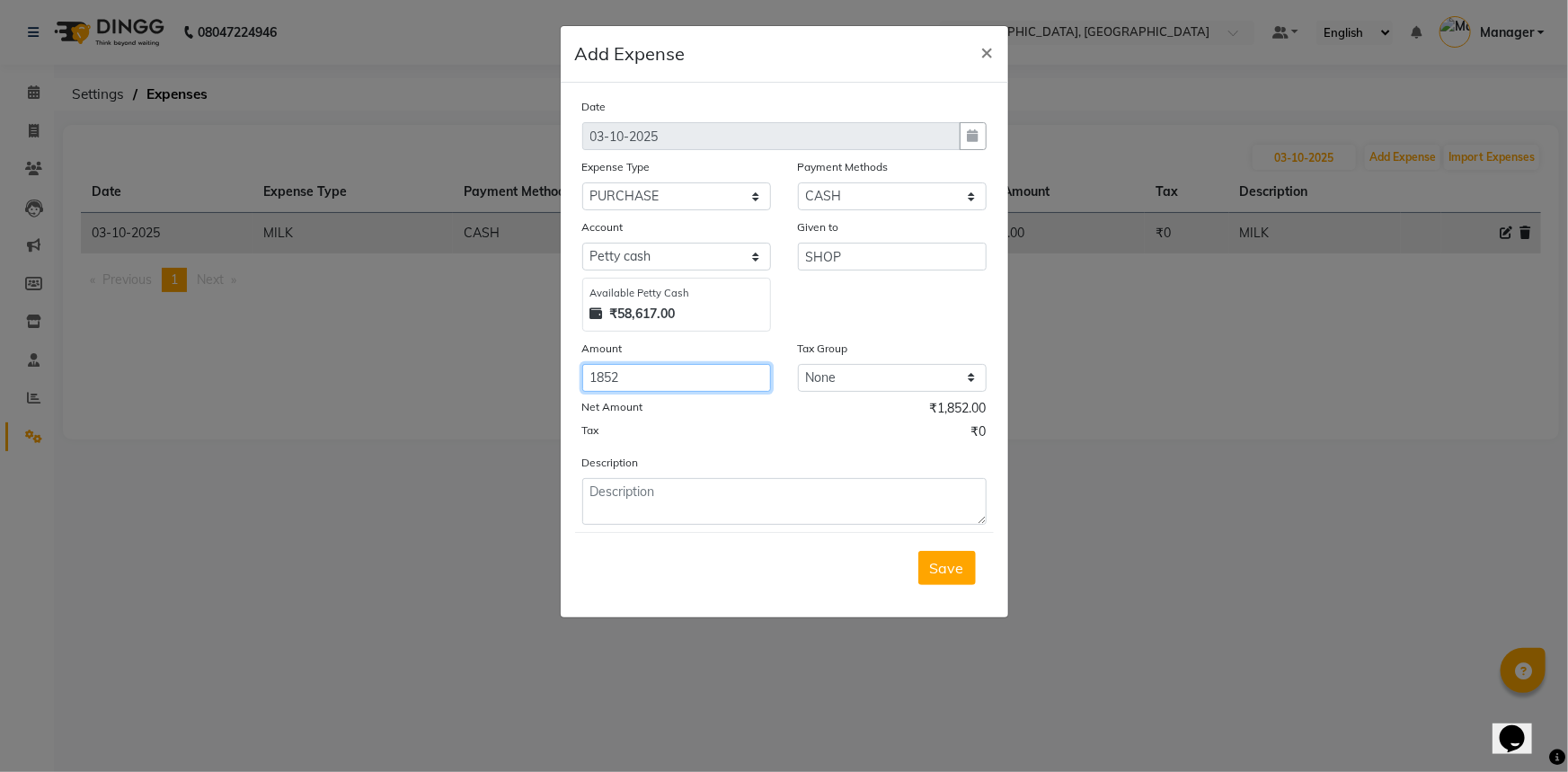
type input "1852"
click at [676, 510] on textarea at bounding box center [784, 501] width 404 height 47
type textarea "COLOUR TUBE"
click at [951, 568] on span "Save" at bounding box center [947, 568] width 34 height 18
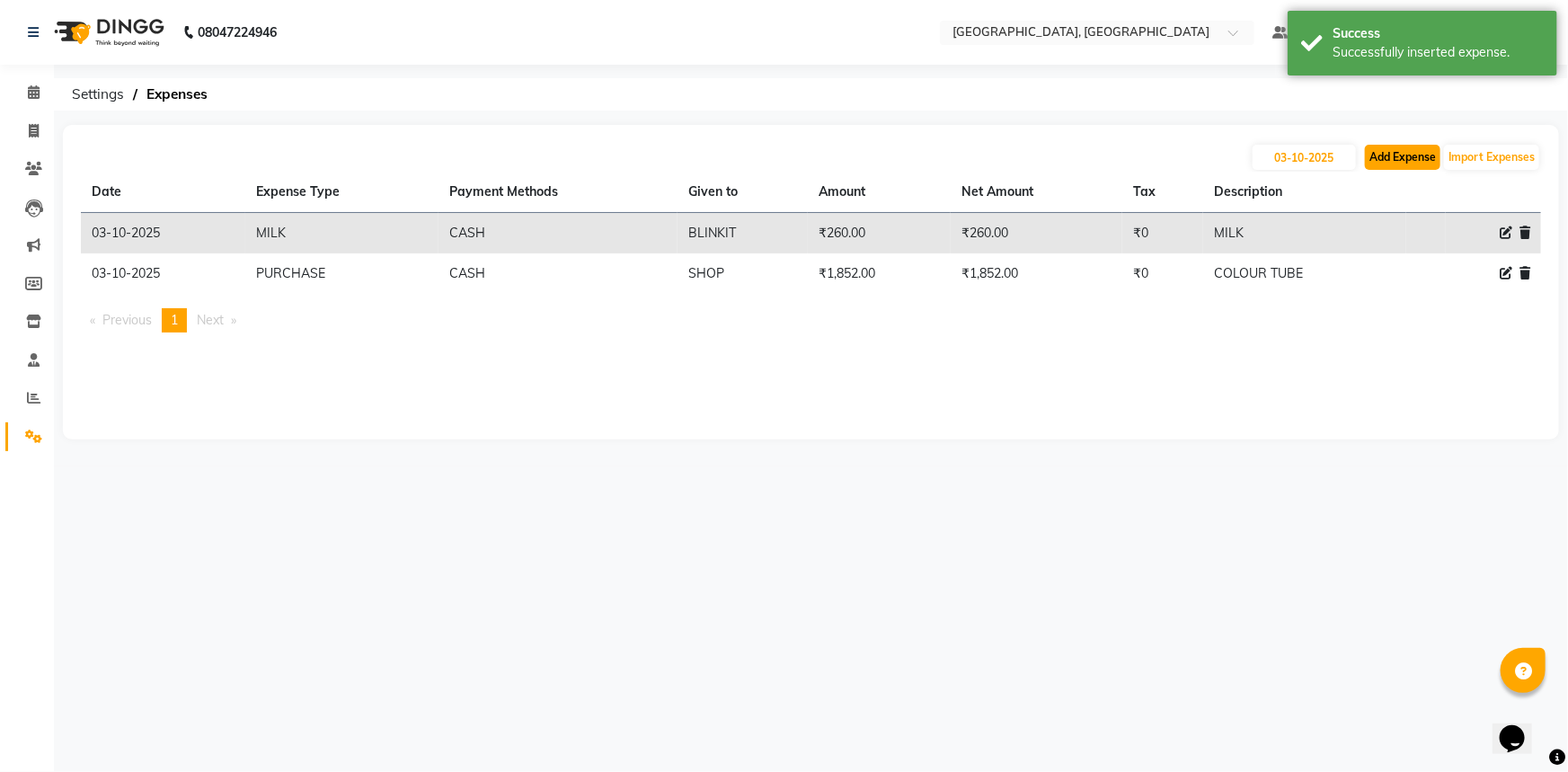
click at [1406, 160] on button "Add Expense" at bounding box center [1402, 157] width 75 height 25
select select "1"
select select "7737"
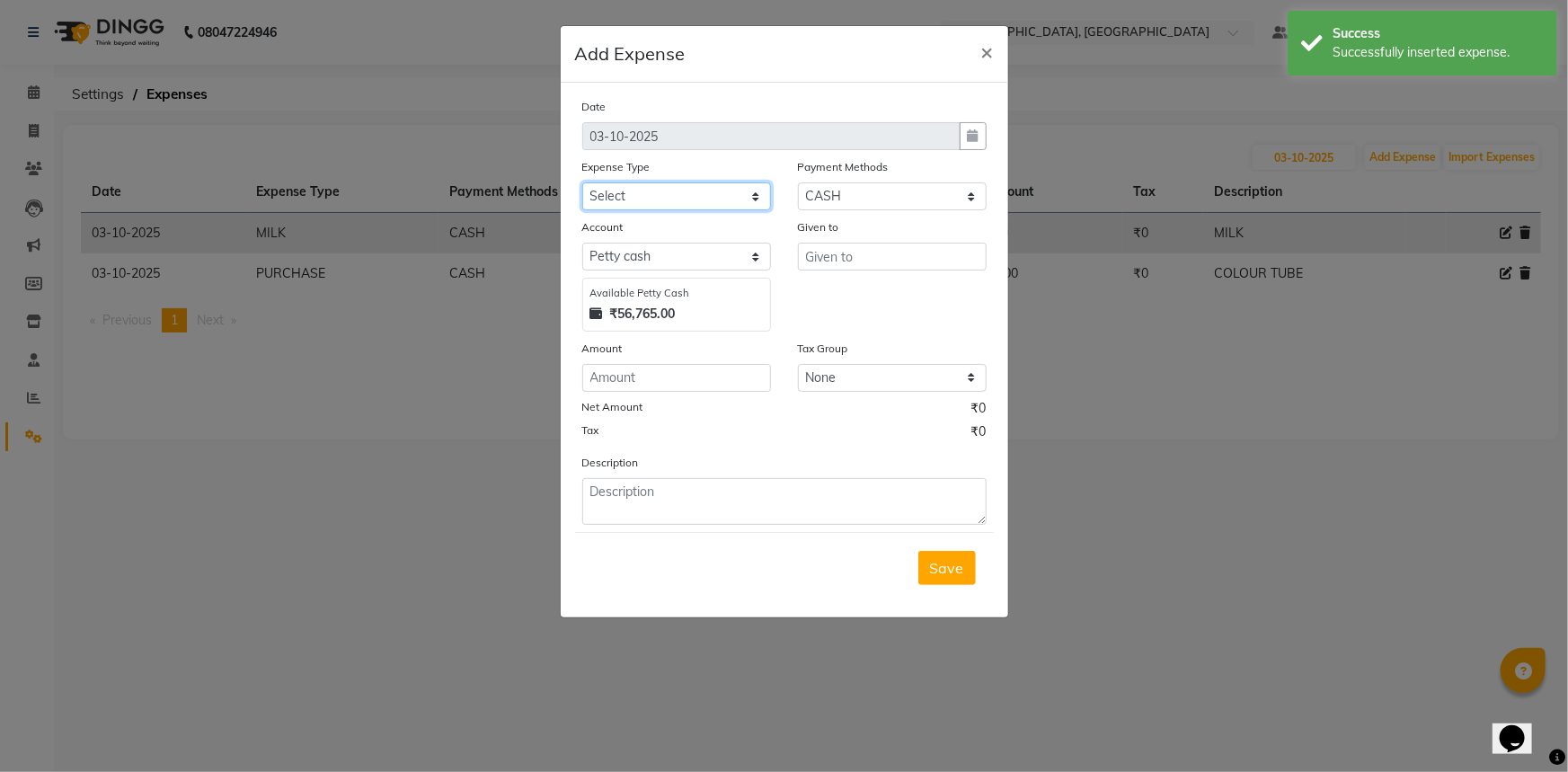
click at [686, 198] on select "Select Accommodation Aesthetics Bank Deposit BLINKIT Cash Handover Client Refun…" at bounding box center [676, 196] width 188 height 28
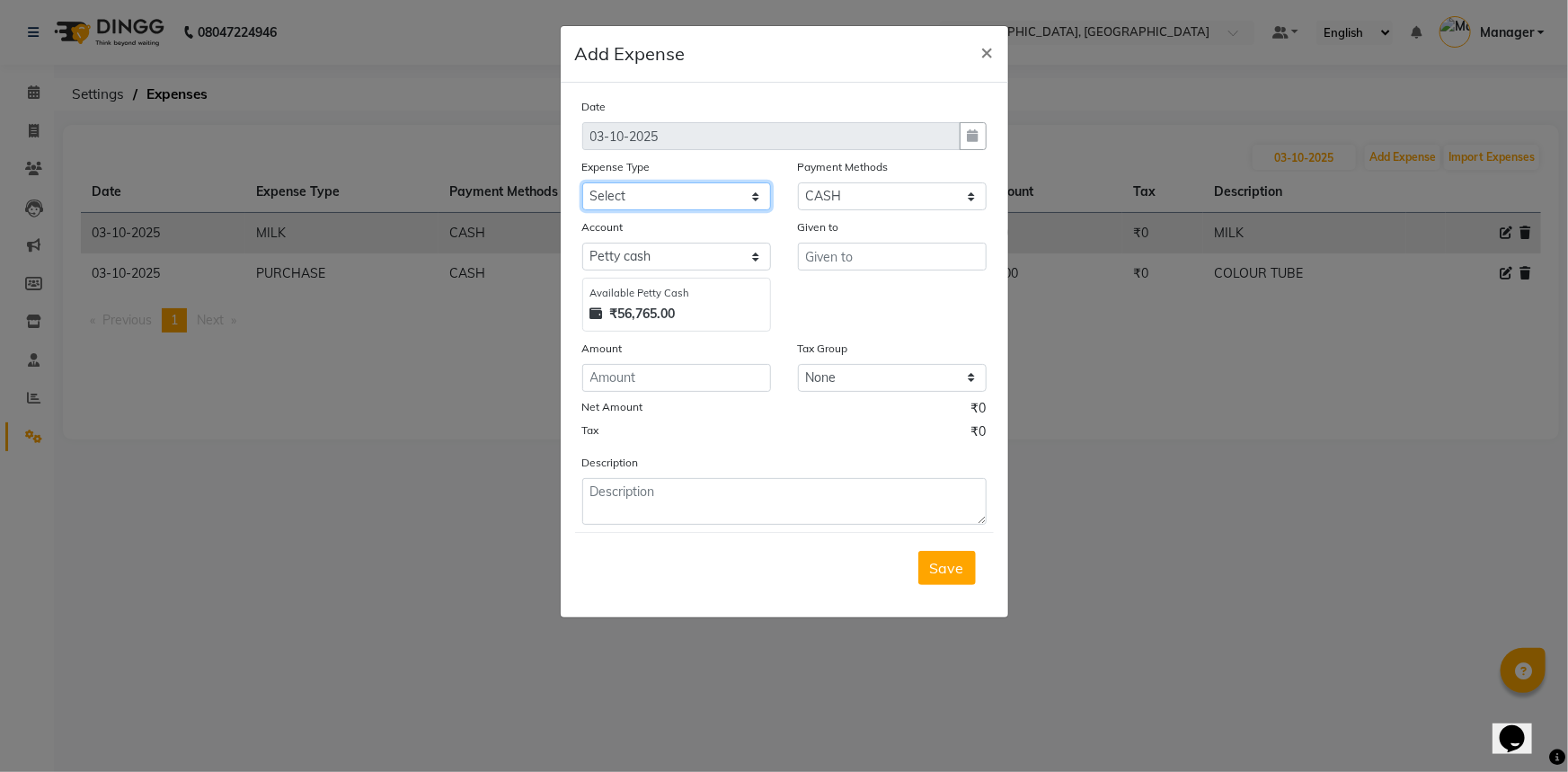
select select "25010"
click at [582, 183] on select "Select Accommodation Aesthetics Bank Deposit BLINKIT Cash Handover Client Refun…" at bounding box center [676, 196] width 188 height 28
click at [845, 251] on input "text" at bounding box center [891, 256] width 188 height 28
type input "MR. BROWN"
click at [638, 375] on input "number" at bounding box center [676, 377] width 188 height 28
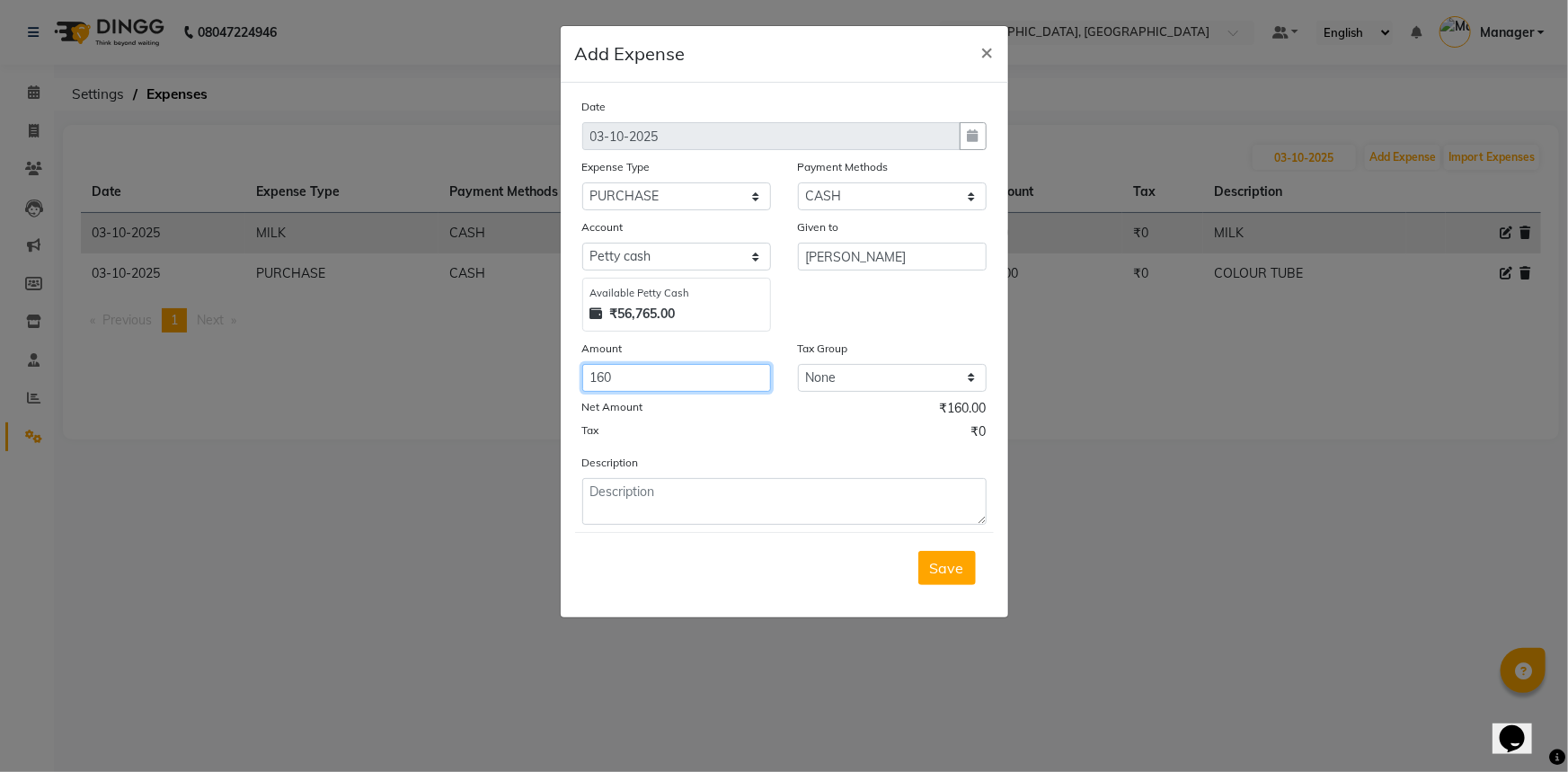
type input "160"
click at [654, 502] on textarea at bounding box center [784, 501] width 404 height 47
type textarea "SANDVICH FOR CLIENT"
click at [944, 580] on button "Save" at bounding box center [947, 568] width 57 height 34
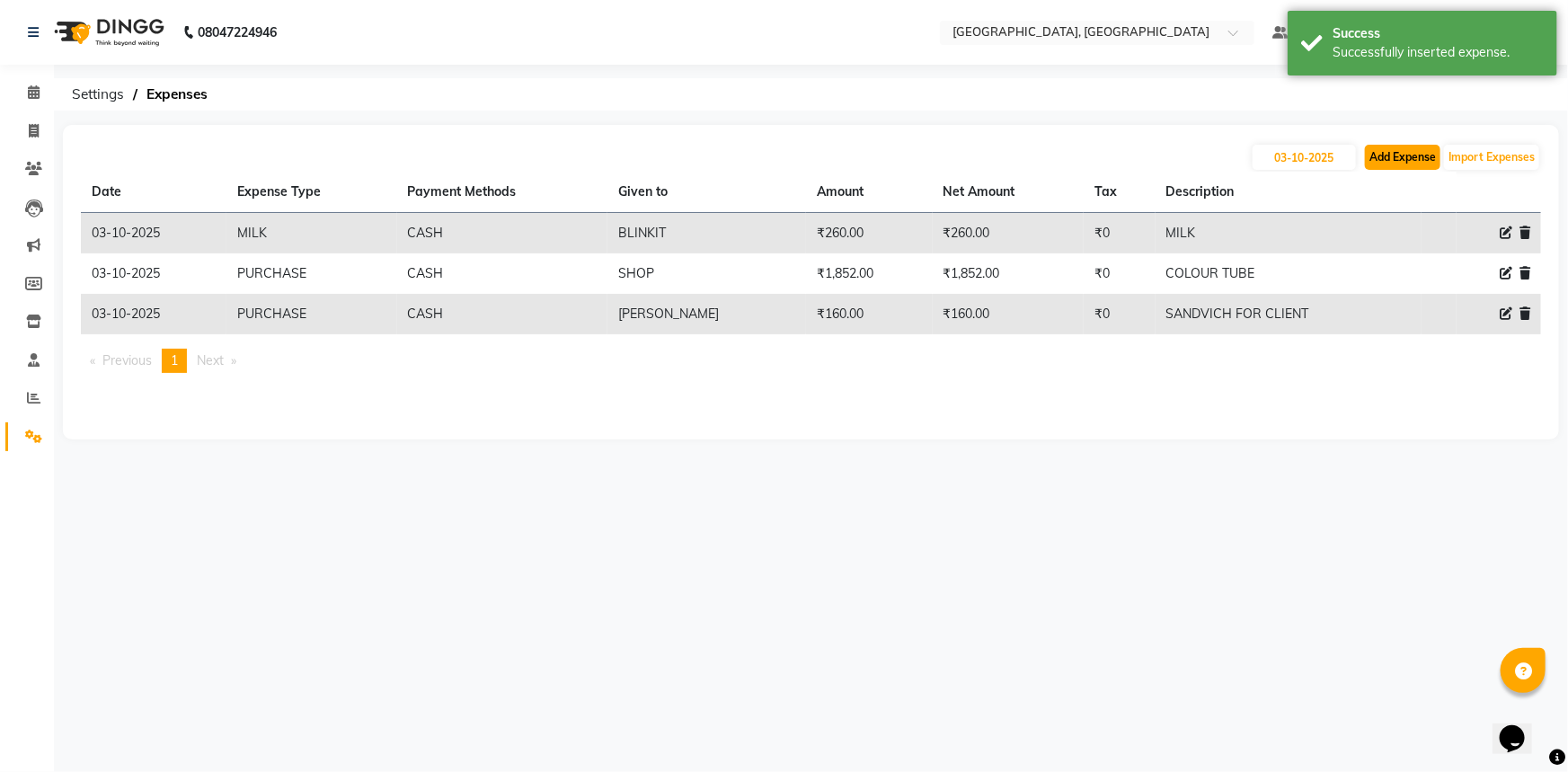
click at [1380, 163] on button "Add Expense" at bounding box center [1402, 157] width 75 height 25
select select "1"
select select "7737"
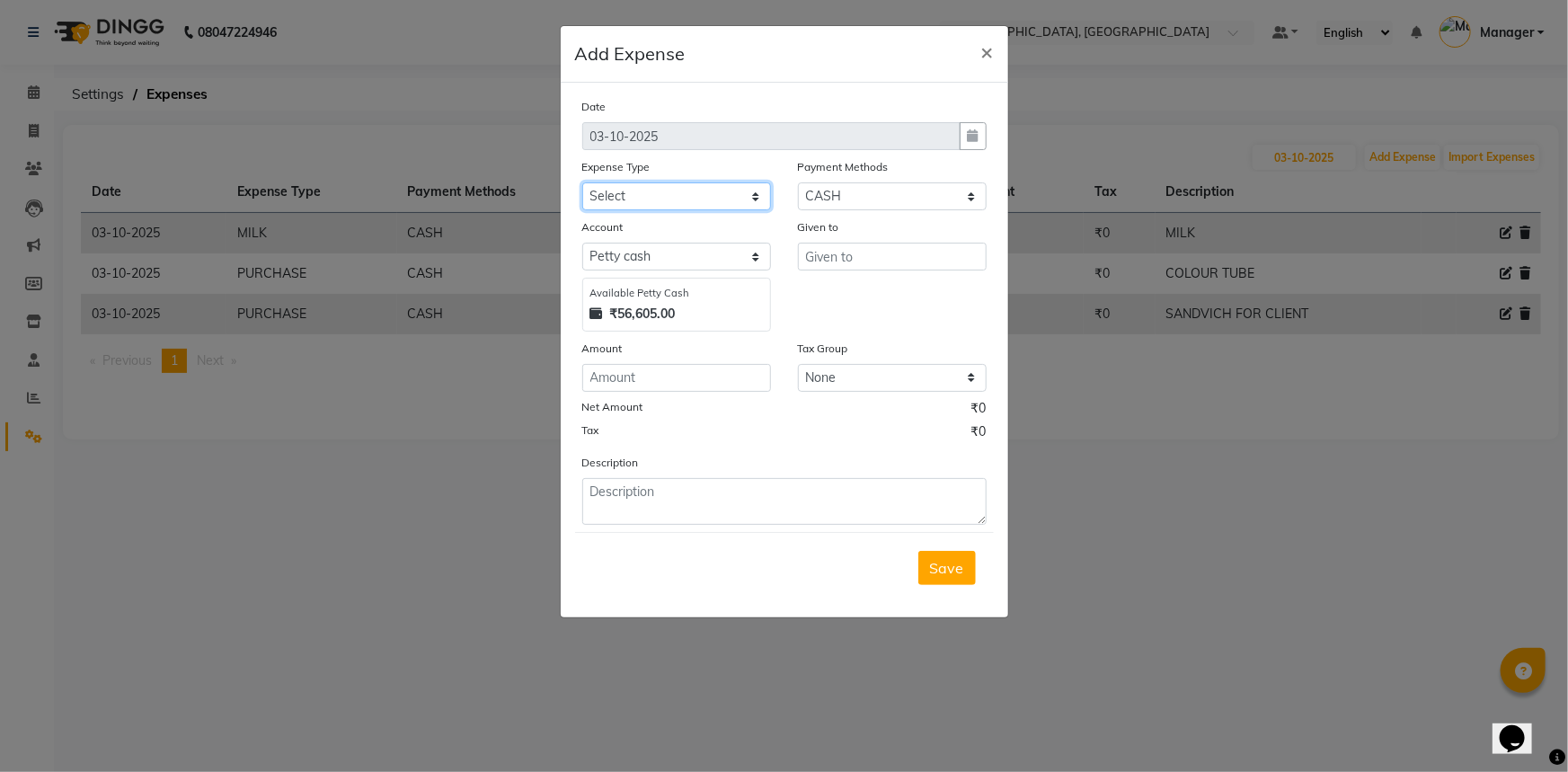
click at [651, 206] on select "Select Accommodation Aesthetics Bank Deposit BLINKIT Cash Handover Client Refun…" at bounding box center [676, 196] width 188 height 28
select select "25010"
click at [582, 183] on select "Select Accommodation Aesthetics Bank Deposit BLINKIT Cash Handover Client Refun…" at bounding box center [676, 196] width 188 height 28
click at [726, 197] on select "Select Accommodation Aesthetics Bank Deposit BLINKIT Cash Handover Client Refun…" at bounding box center [676, 196] width 188 height 28
click at [582, 183] on select "Select Accommodation Aesthetics Bank Deposit BLINKIT Cash Handover Client Refun…" at bounding box center [676, 196] width 188 height 28
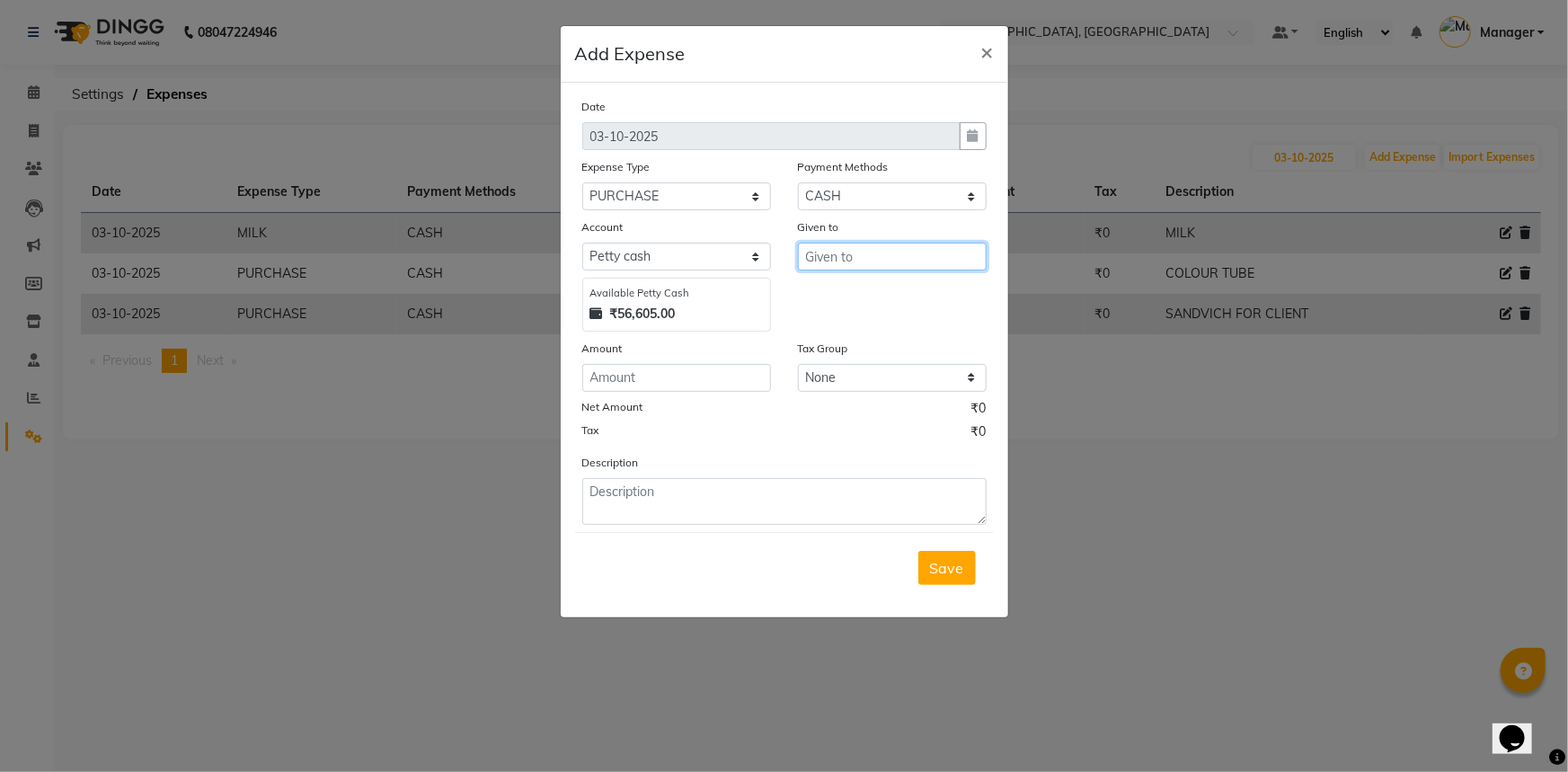
click at [833, 269] on input "text" at bounding box center [891, 256] width 188 height 28
type input "SHOP"
click at [672, 375] on input "number" at bounding box center [676, 377] width 188 height 28
type input "1040"
click at [683, 493] on textarea at bounding box center [784, 501] width 404 height 47
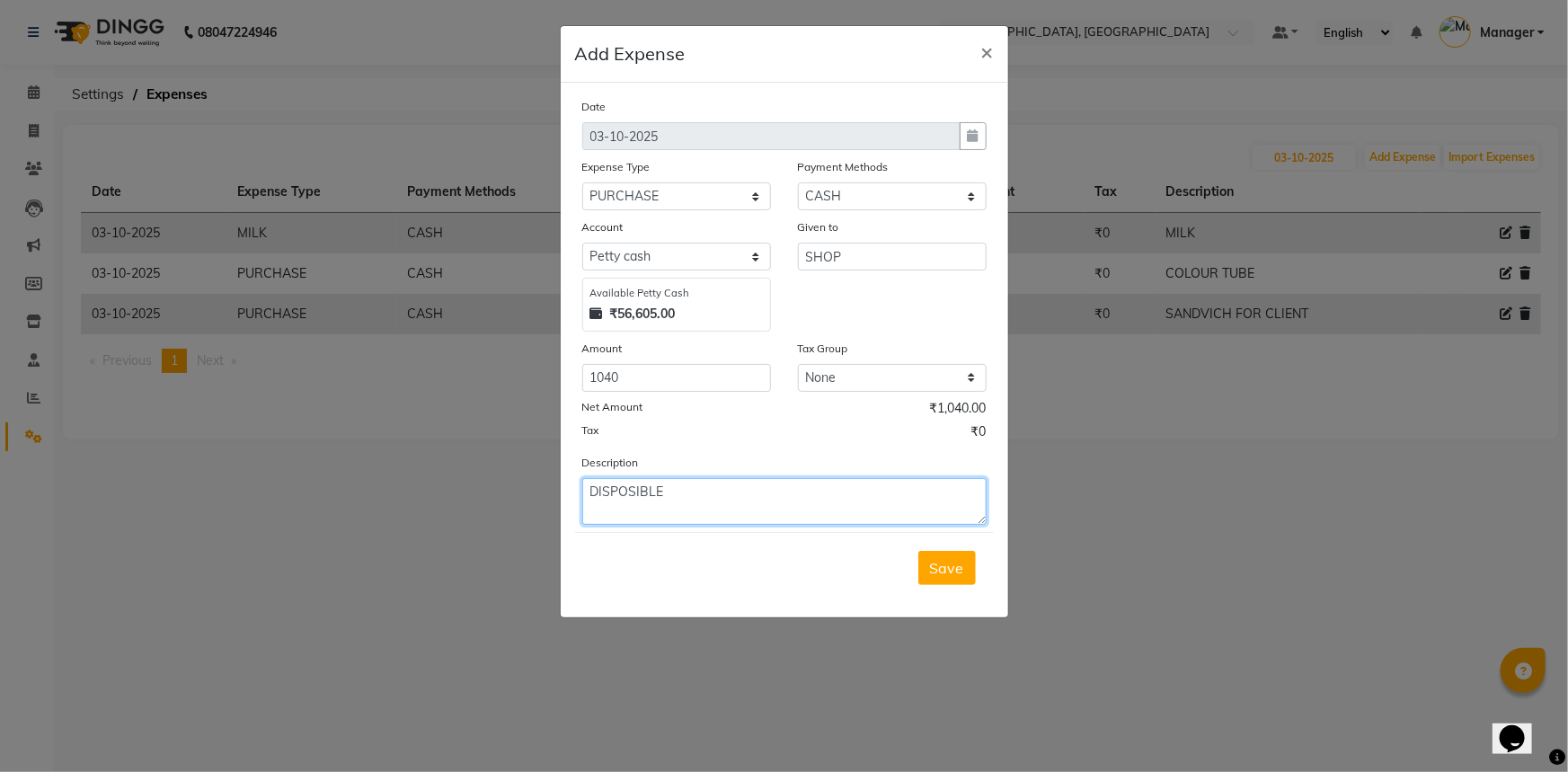
click at [696, 497] on textarea "DISPOSIBLE" at bounding box center [784, 501] width 404 height 47
type textarea "DISPOSIBLE TOWEL TISSUE"
click at [954, 577] on span "Save" at bounding box center [947, 568] width 34 height 18
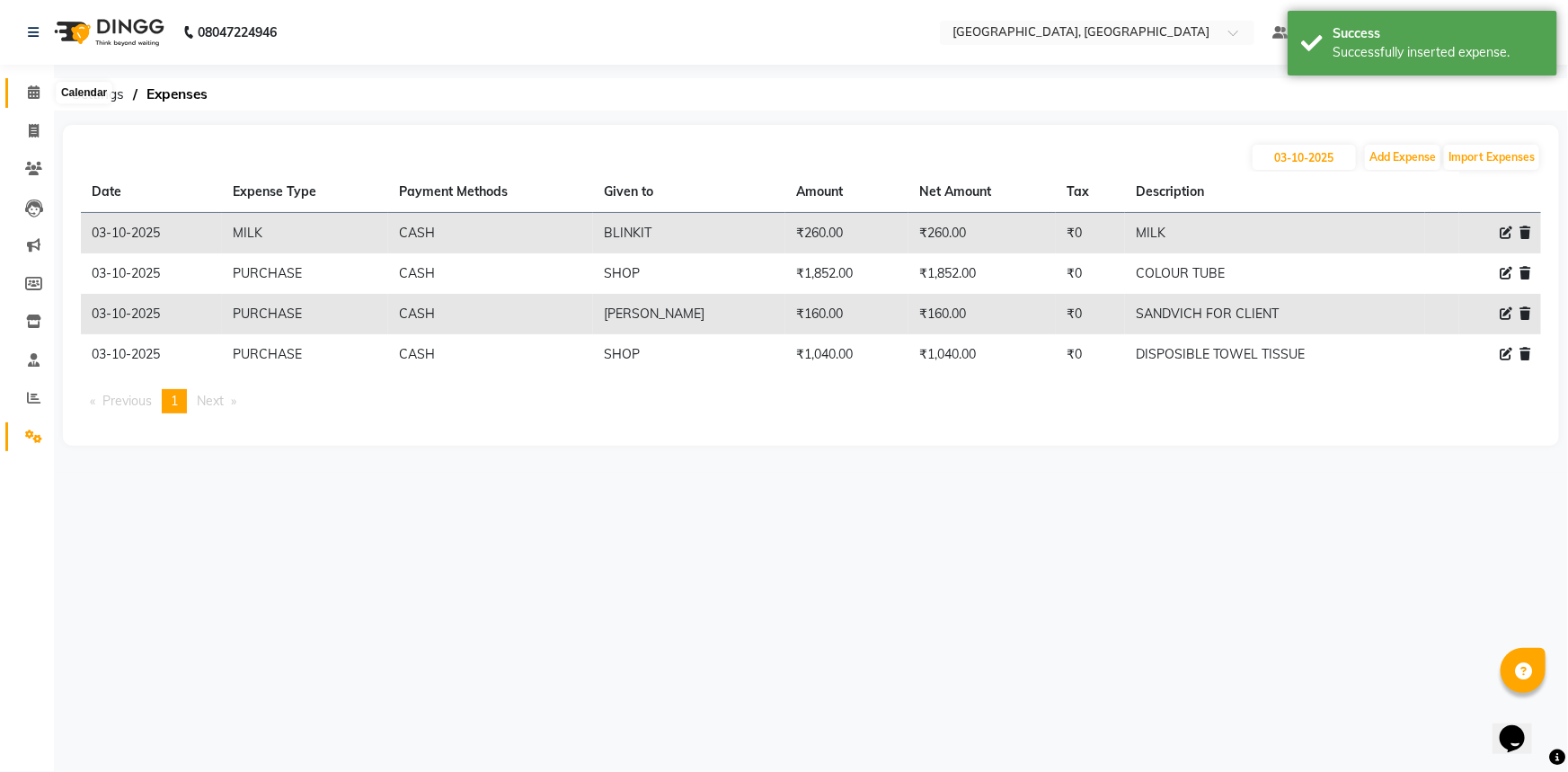
click at [36, 90] on icon at bounding box center [33, 92] width 11 height 13
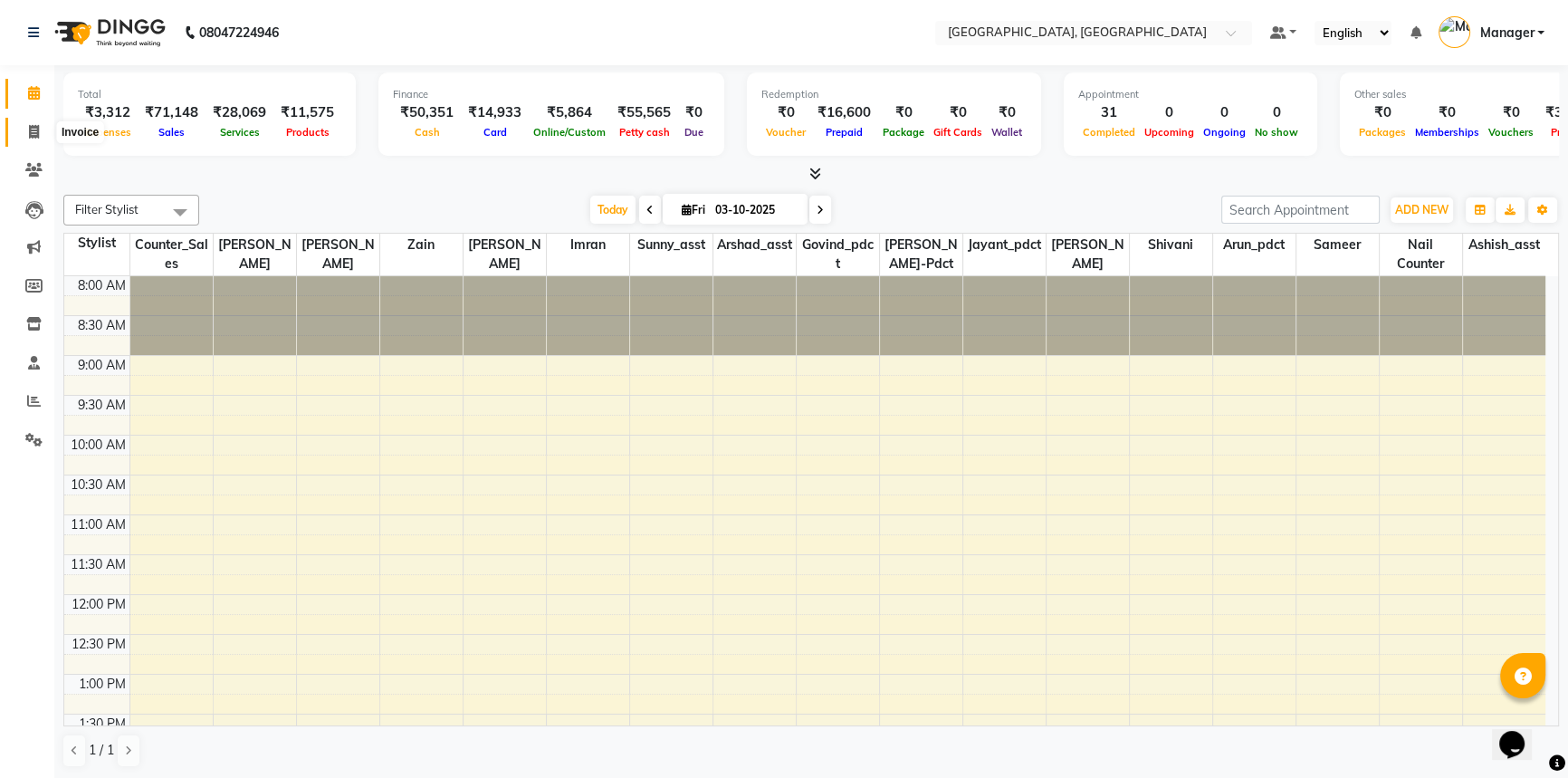
drag, startPoint x: 32, startPoint y: 129, endPoint x: 47, endPoint y: 150, distance: 25.8
click at [32, 129] on icon at bounding box center [34, 132] width 10 height 13
select select "service"
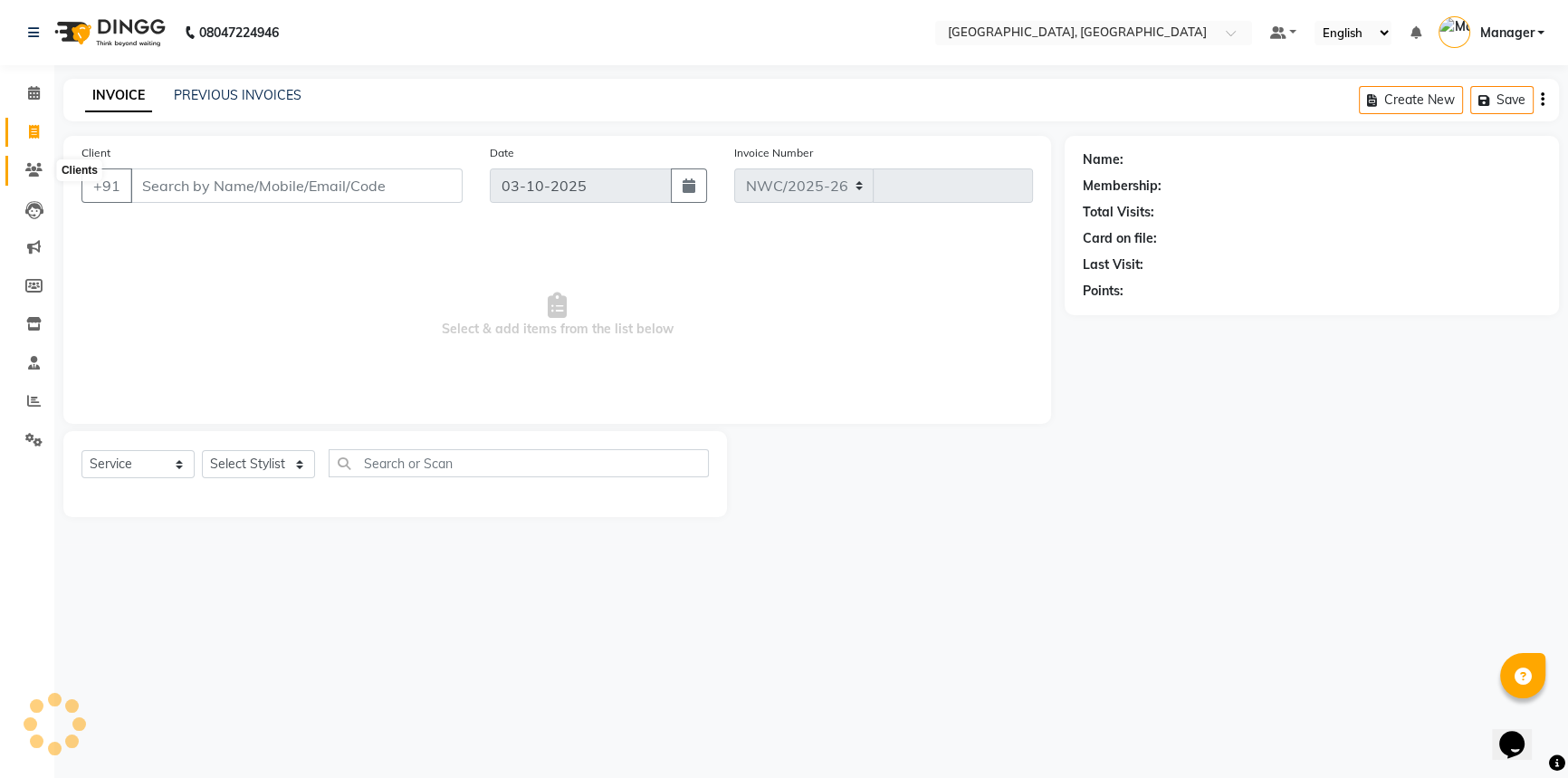
select select "8574"
type input "3763"
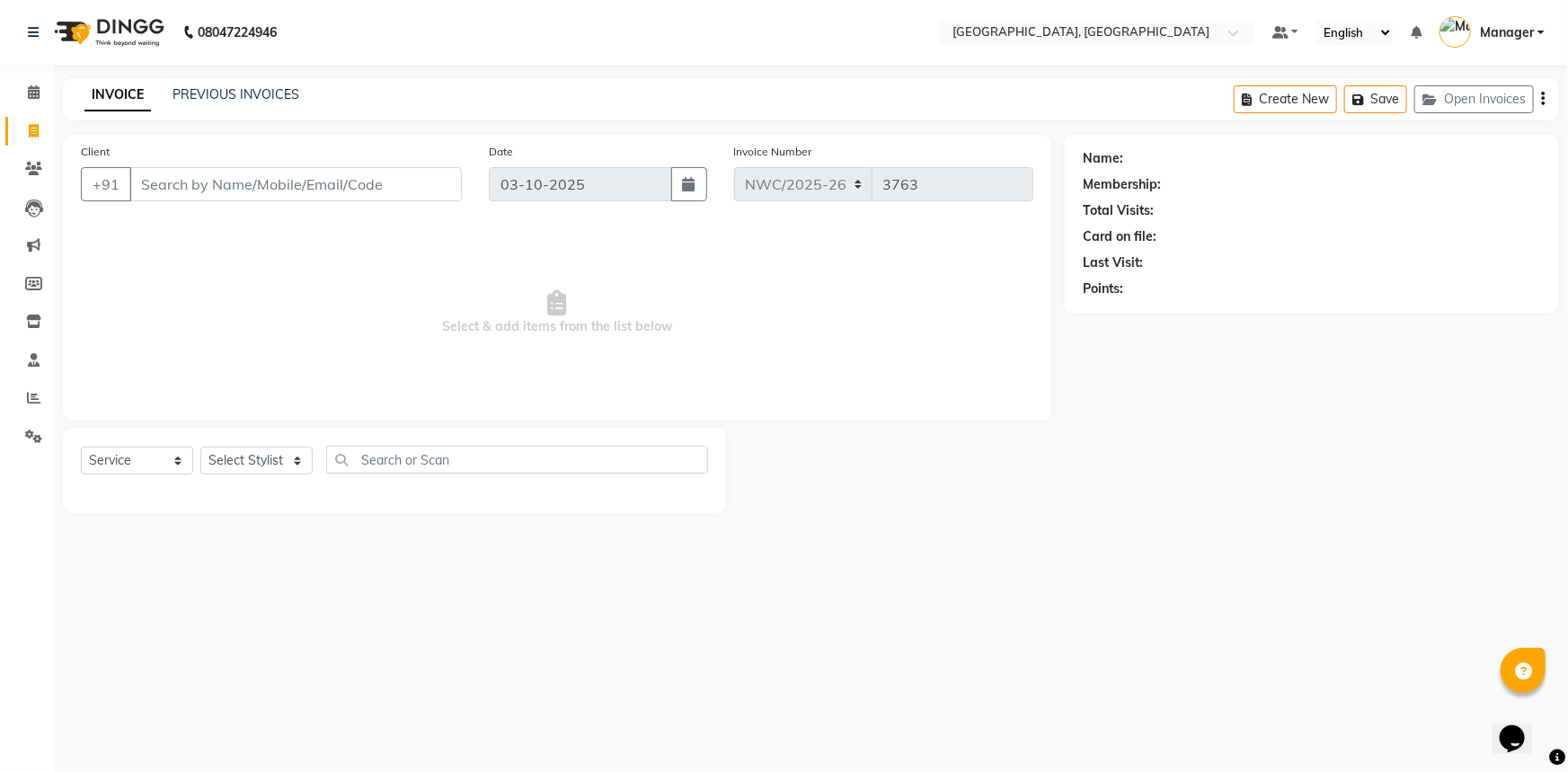
click at [180, 182] on input "Client" at bounding box center [295, 184] width 333 height 34
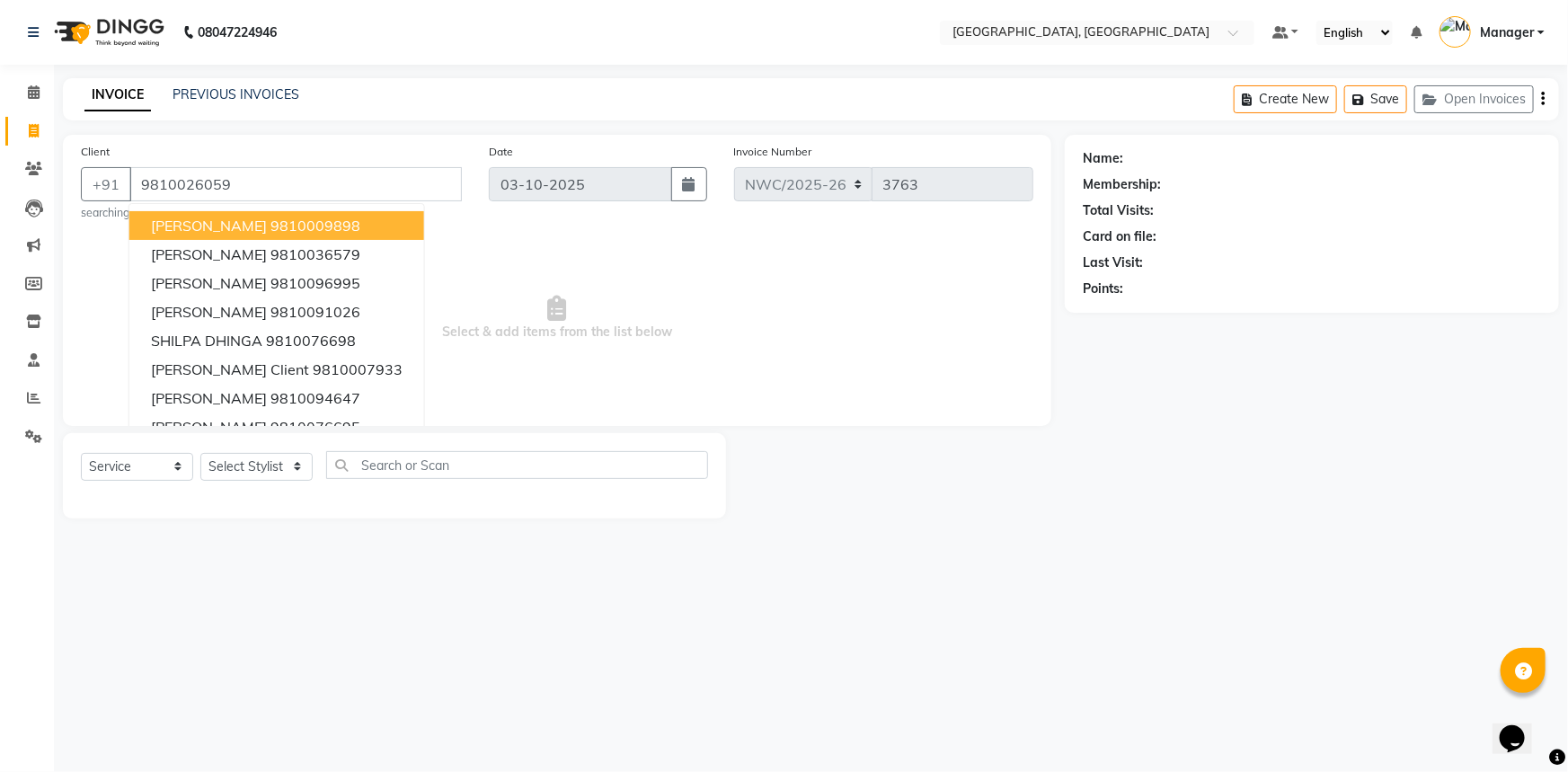
type input "9810026059"
select select "1: Object"
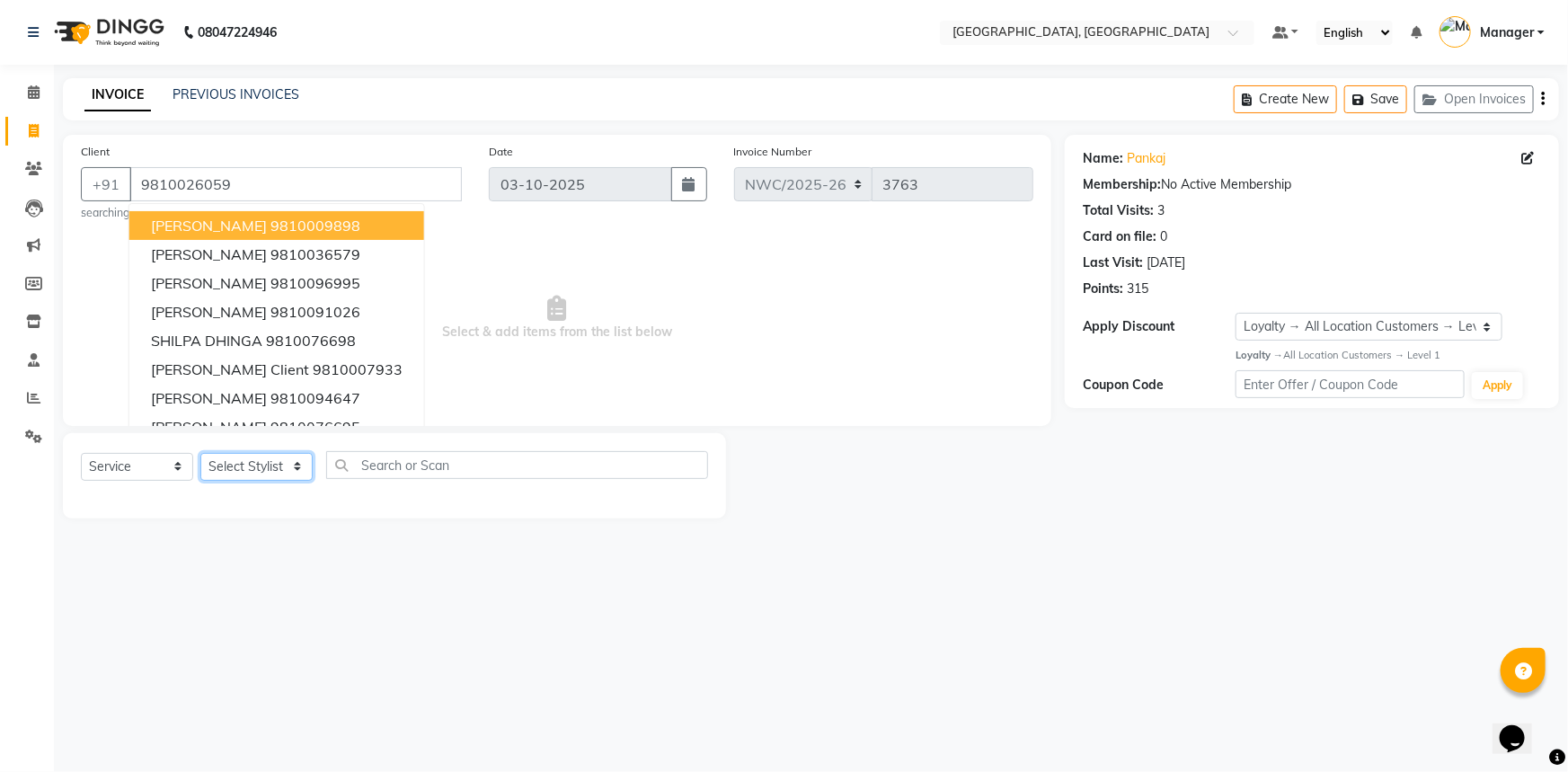
click at [258, 461] on select "Select Stylist Aneeta Ankush-pdct Arshad_asst Arun_pdct Ashish_asst Counter_Sal…" at bounding box center [257, 466] width 113 height 28
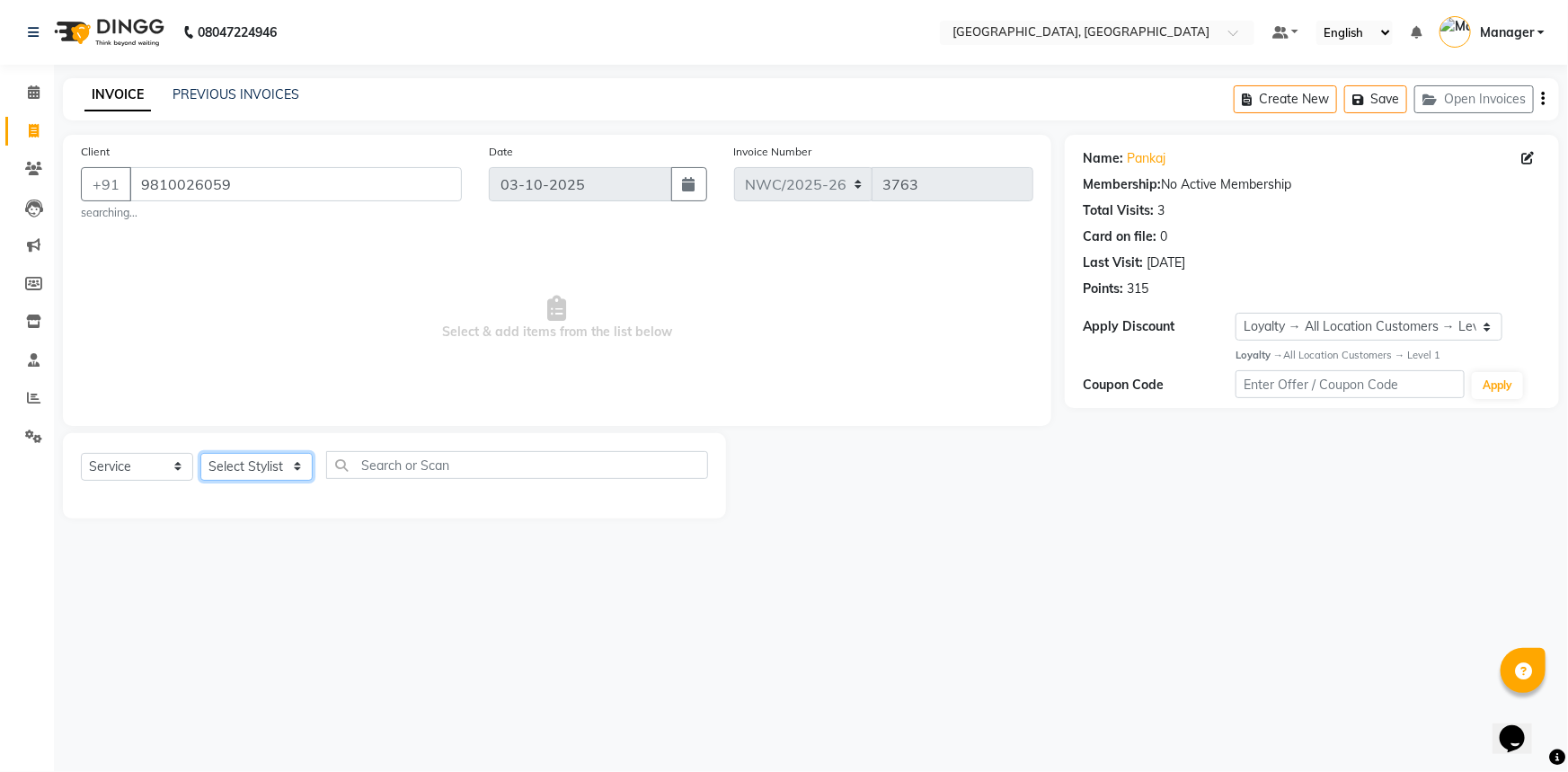
select select "84834"
click at [201, 453] on select "Select Stylist Aneeta Ankush-pdct Arshad_asst Arun_pdct Ashish_asst Counter_Sal…" at bounding box center [257, 466] width 113 height 28
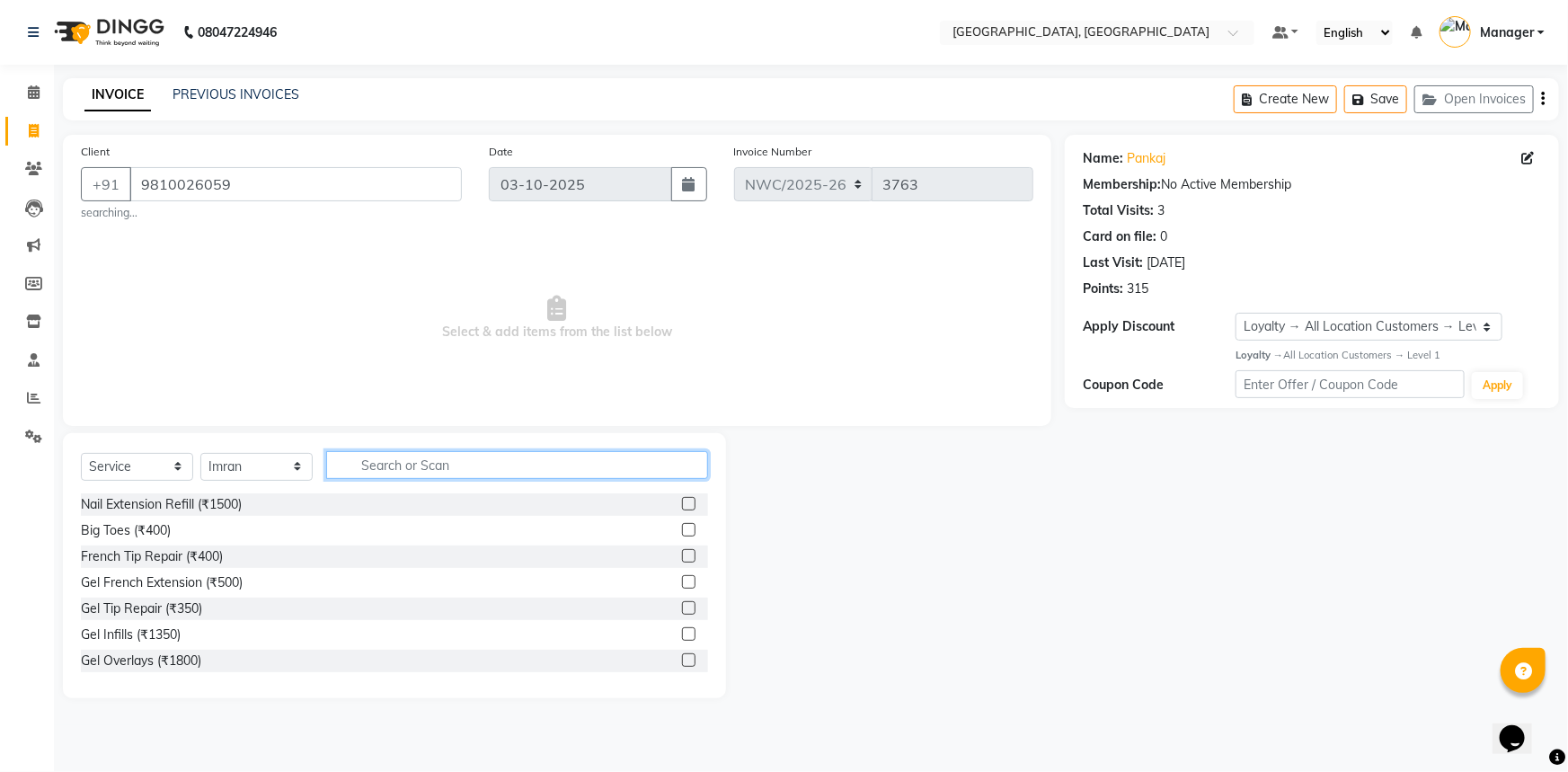
click at [381, 461] on input "text" at bounding box center [517, 464] width 382 height 28
type input "CUT"
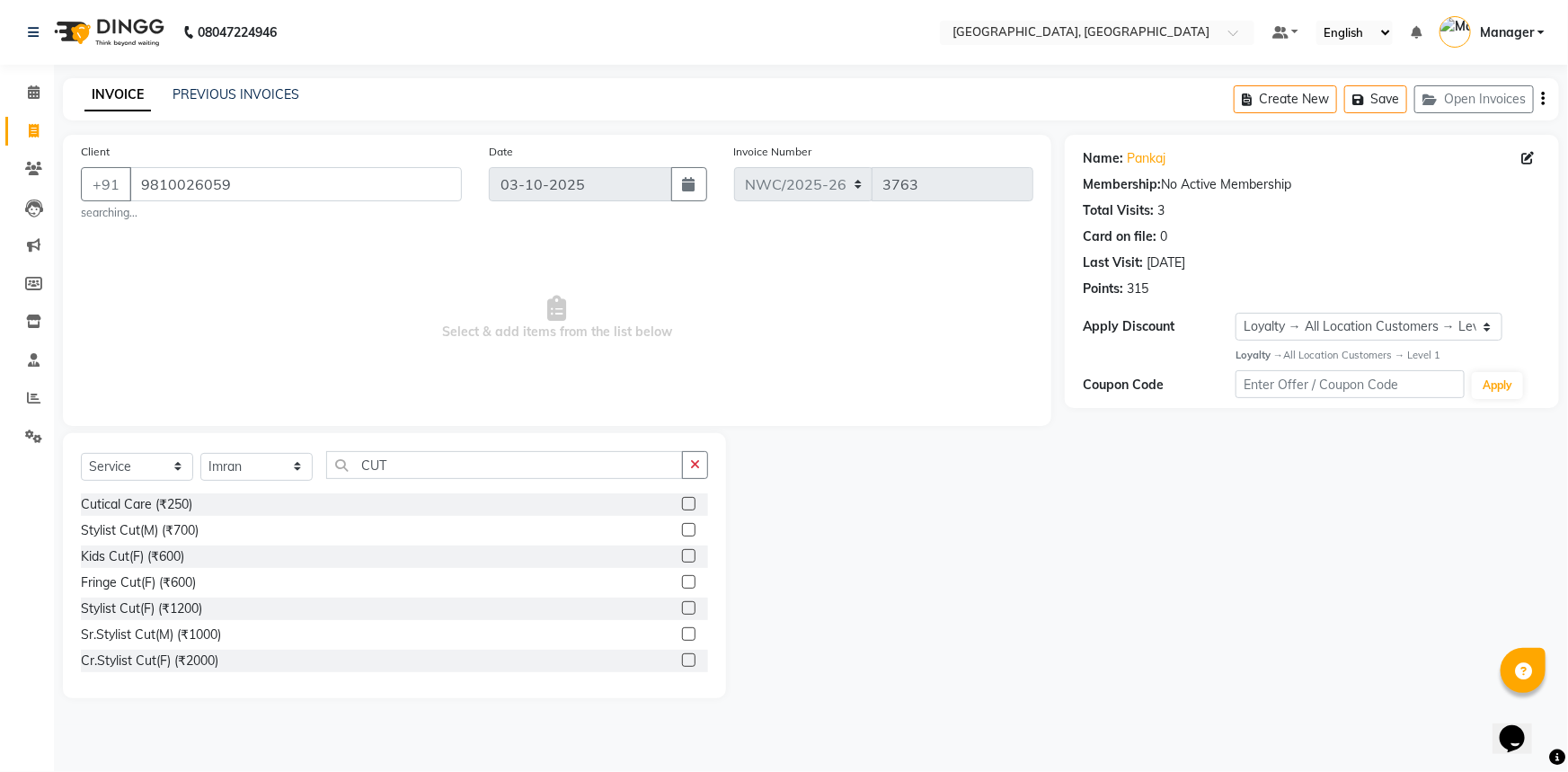
click at [682, 526] on label at bounding box center [689, 529] width 13 height 13
click at [682, 526] on input "checkbox" at bounding box center [688, 530] width 11 height 11
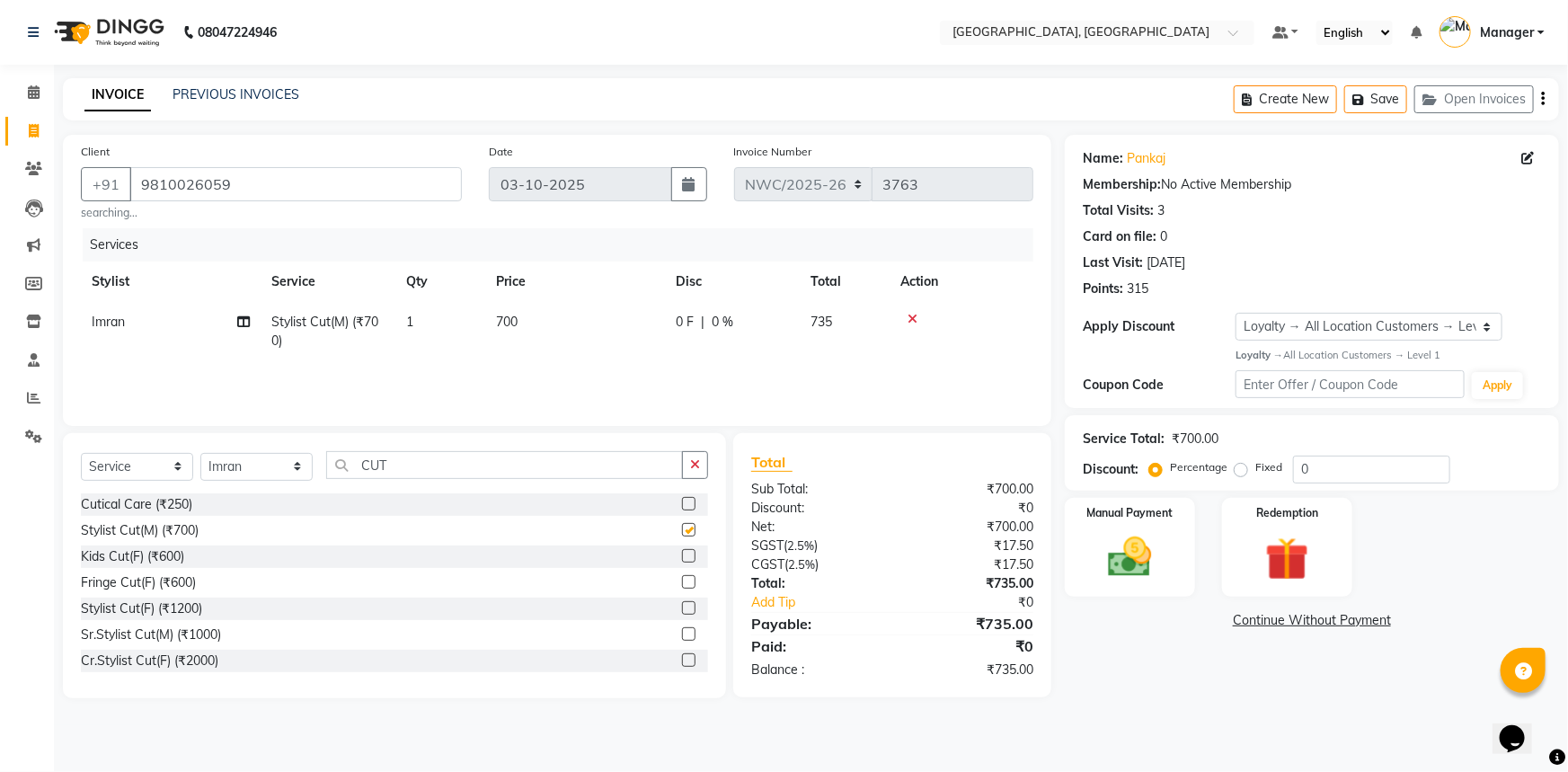
checkbox input "false"
click at [526, 321] on td "700" at bounding box center [575, 332] width 180 height 59
select select "84834"
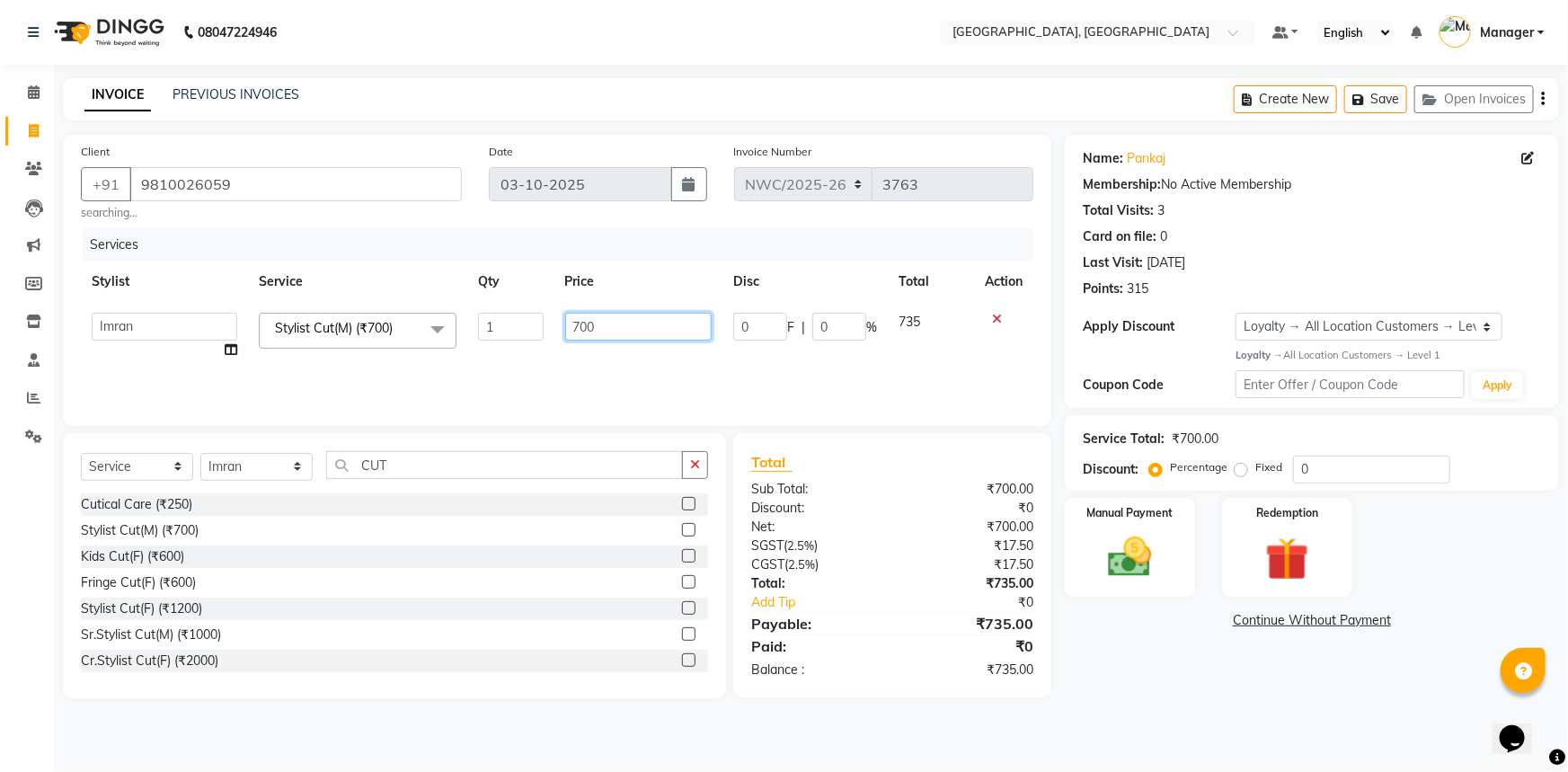
drag, startPoint x: 601, startPoint y: 326, endPoint x: 530, endPoint y: 329, distance: 71.1
click at [530, 329] on tr "Aneeta Ankush-pdct Arshad_asst Arun_pdct Ashish_asst Counter_Sales Faheem Govin…" at bounding box center [557, 335] width 953 height 68
type input "500"
click at [518, 377] on div "Services Stylist Service Qty Price Disc Total Action Aneeta Ankush-pdct Arshad_…" at bounding box center [557, 318] width 953 height 180
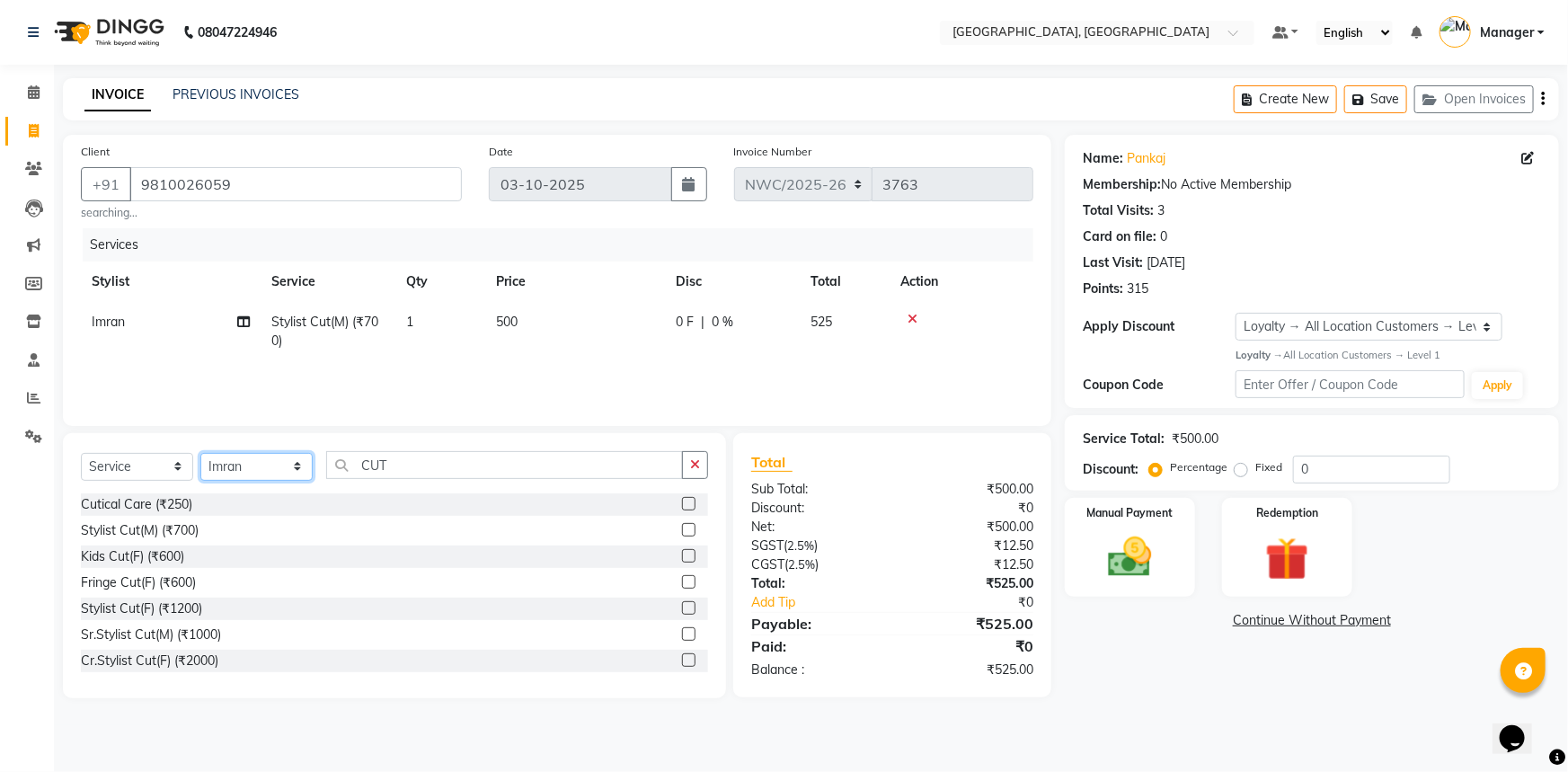
drag, startPoint x: 260, startPoint y: 462, endPoint x: 259, endPoint y: 453, distance: 9.1
click at [260, 462] on select "Select Stylist Aneeta Ankush-pdct Arshad_asst Arun_pdct Ashish_asst Counter_Sal…" at bounding box center [257, 466] width 113 height 28
click at [442, 473] on input "CUT" at bounding box center [504, 464] width 356 height 28
drag, startPoint x: 447, startPoint y: 461, endPoint x: 340, endPoint y: 458, distance: 107.0
click at [340, 458] on input "CUT" at bounding box center [504, 464] width 356 height 28
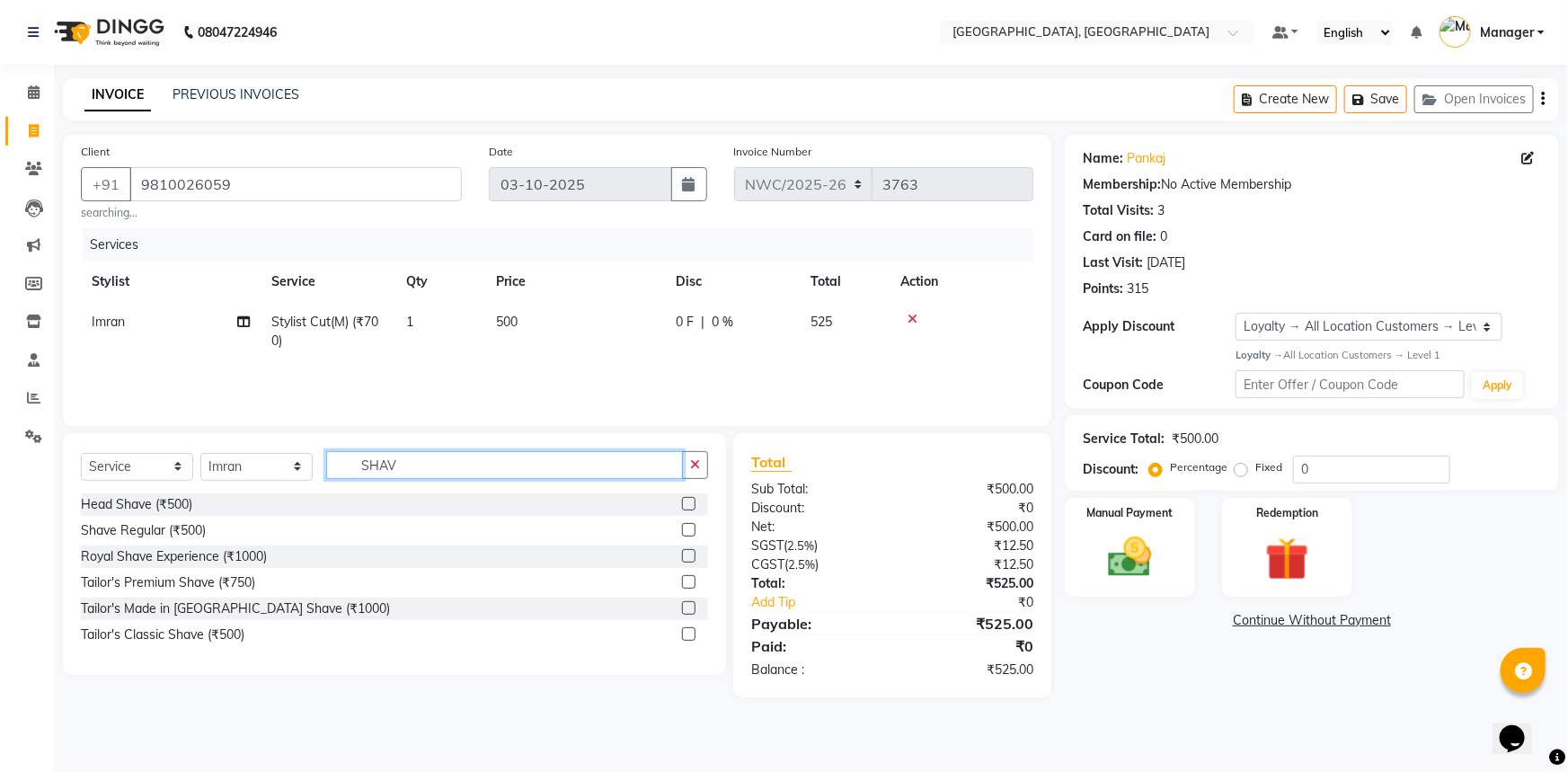
type input "SHAV"
click at [683, 534] on label at bounding box center [689, 529] width 13 height 13
click at [683, 534] on input "checkbox" at bounding box center [688, 530] width 11 height 11
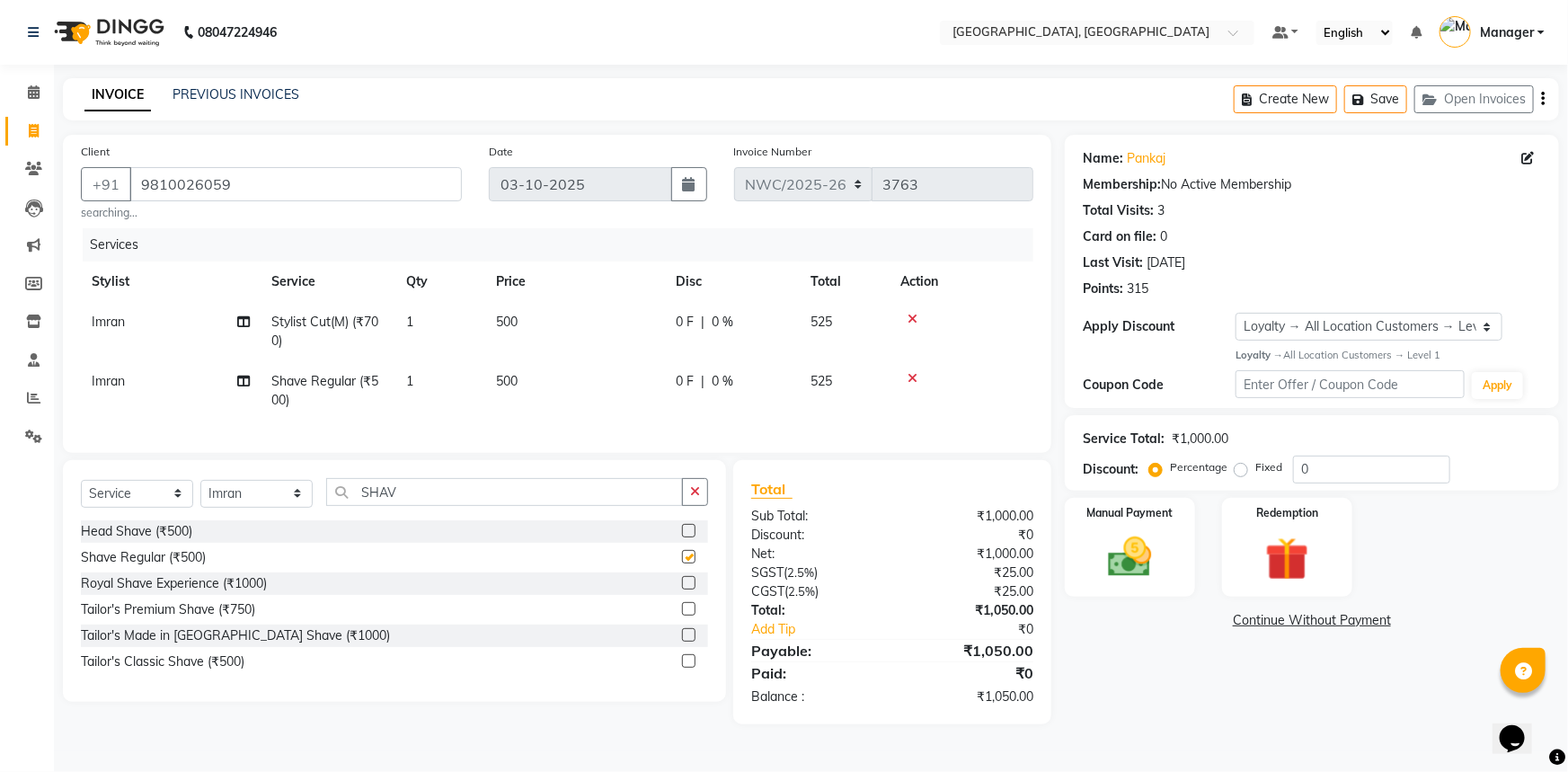
checkbox input "false"
click at [520, 392] on td "500" at bounding box center [575, 391] width 180 height 59
select select "84834"
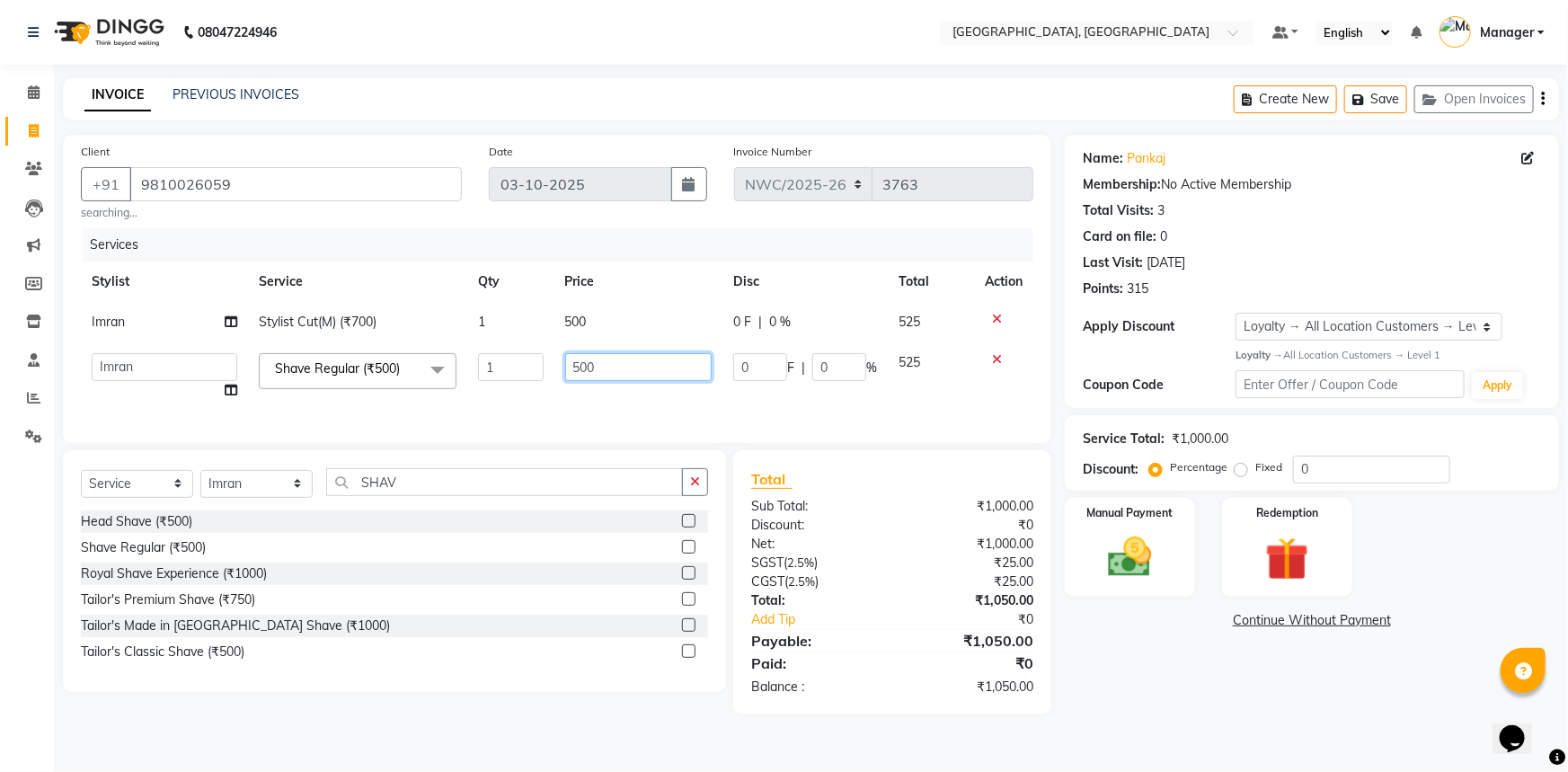
drag, startPoint x: 602, startPoint y: 368, endPoint x: 548, endPoint y: 365, distance: 54.1
click at [548, 365] on tr "Aneeta Ankush-pdct Arshad_asst Arun_pdct Ashish_asst Counter_Sales Faheem Govin…" at bounding box center [557, 375] width 953 height 68
type input "300"
click at [556, 399] on td "300" at bounding box center [638, 375] width 169 height 68
select select "84834"
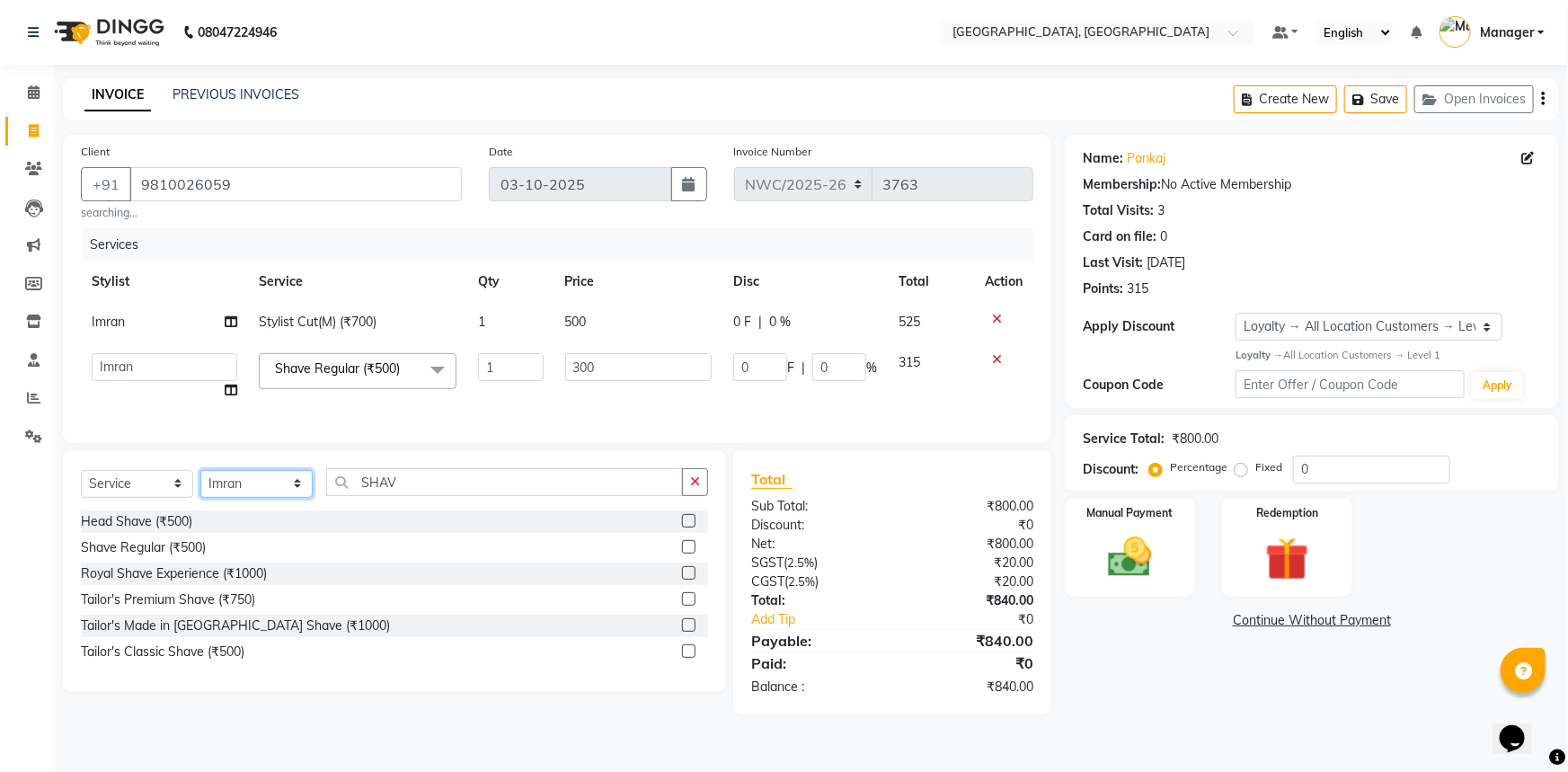
click at [246, 487] on select "Select Stylist Aneeta Ankush-pdct Arshad_asst Arun_pdct Ashish_asst Counter_Sal…" at bounding box center [257, 483] width 113 height 28
select select "85707"
click at [201, 482] on select "Select Stylist Aneeta Ankush-pdct Arshad_asst Arun_pdct Ashish_asst Counter_Sal…" at bounding box center [257, 483] width 113 height 28
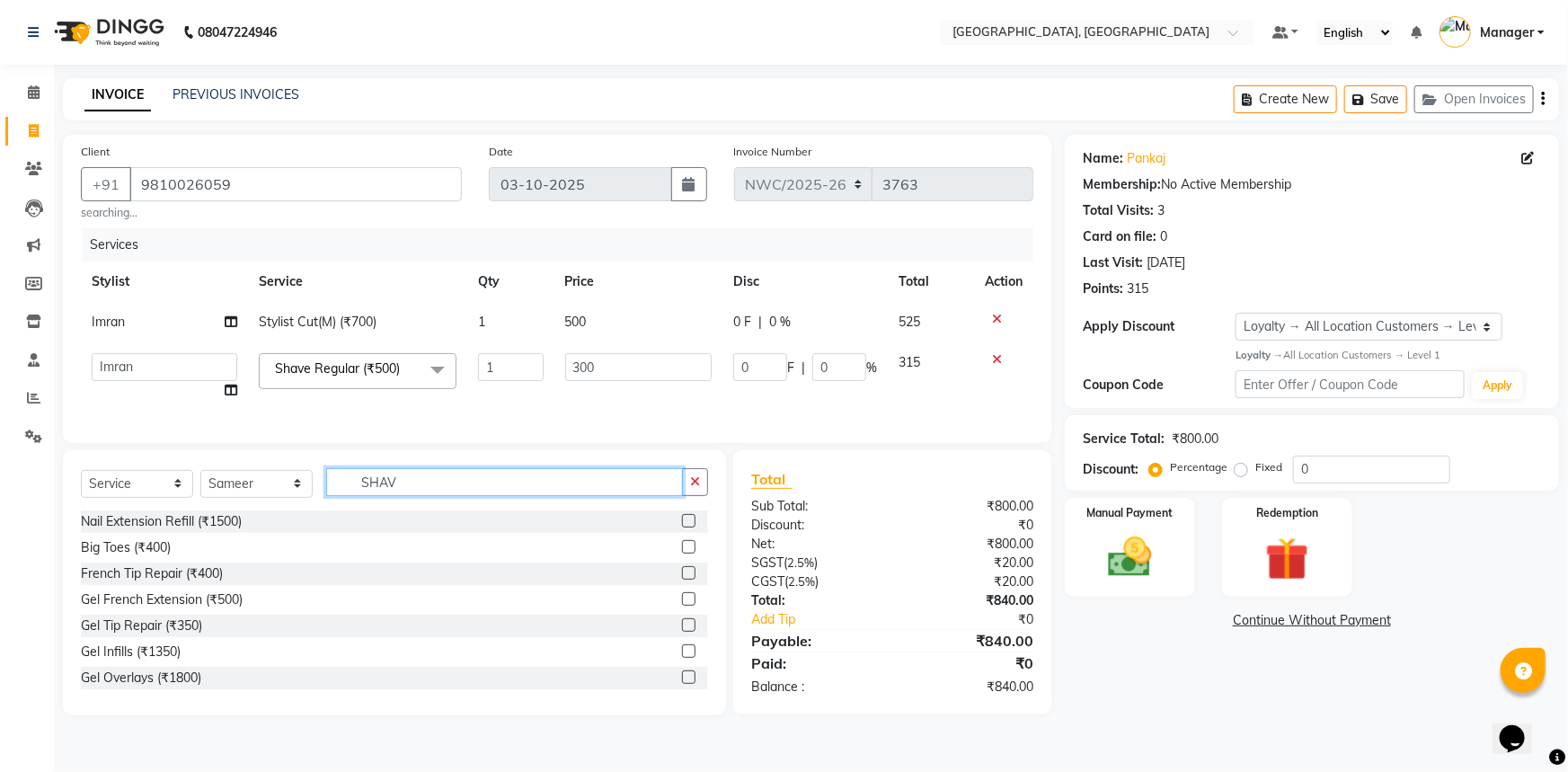
drag, startPoint x: 424, startPoint y: 494, endPoint x: 323, endPoint y: 482, distance: 101.7
click at [323, 482] on div "Select Service Product Membership Package Voucher Prepaid Gift Card Select Styl…" at bounding box center [395, 489] width 627 height 42
type input "CUT"
click at [411, 510] on div "Select Service Product Membership Package Voucher Prepaid Gift Card Select Styl…" at bounding box center [395, 489] width 627 height 42
click at [682, 553] on label at bounding box center [689, 547] width 13 height 13
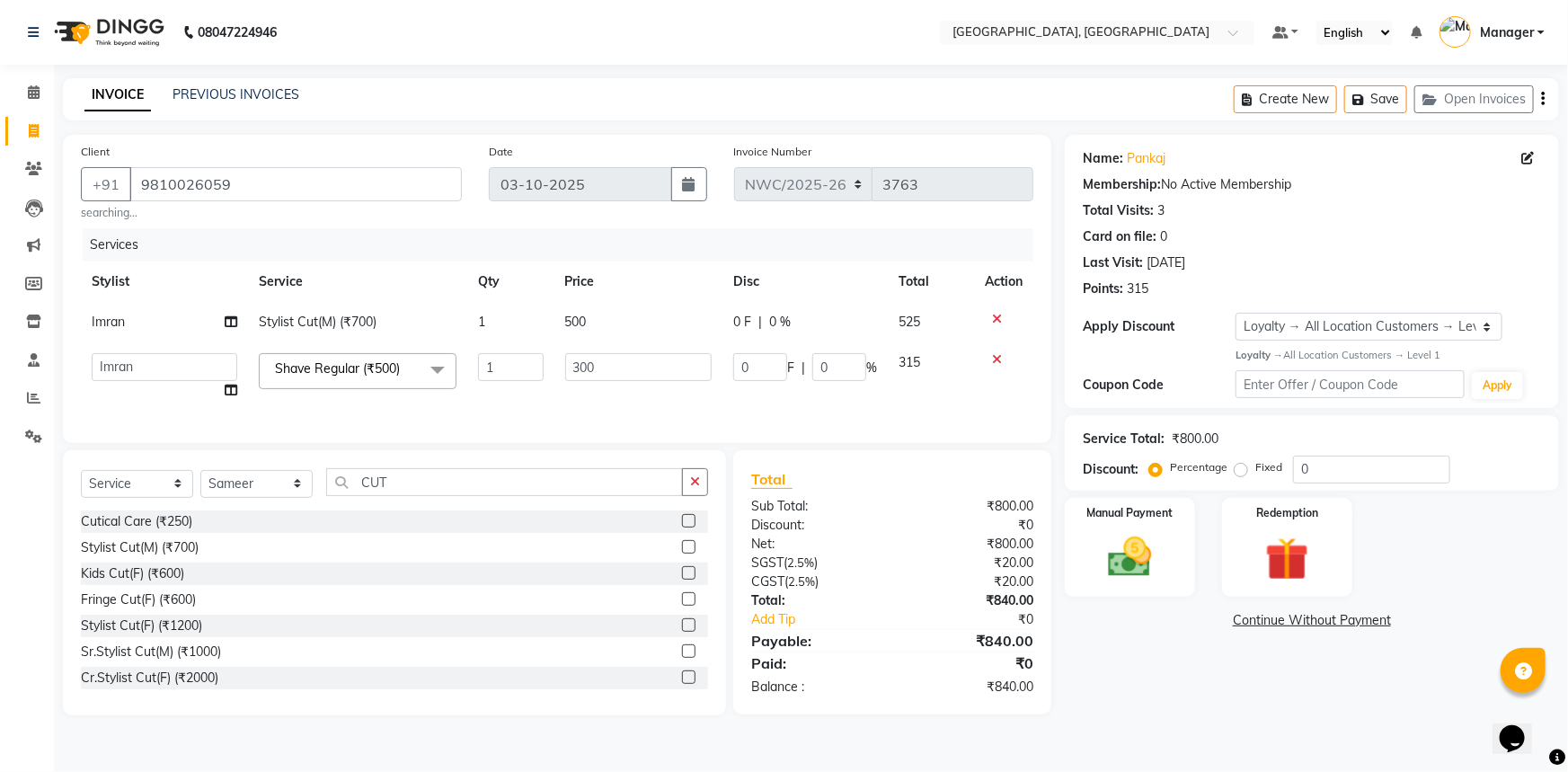
click at [682, 553] on input "checkbox" at bounding box center [688, 547] width 11 height 11
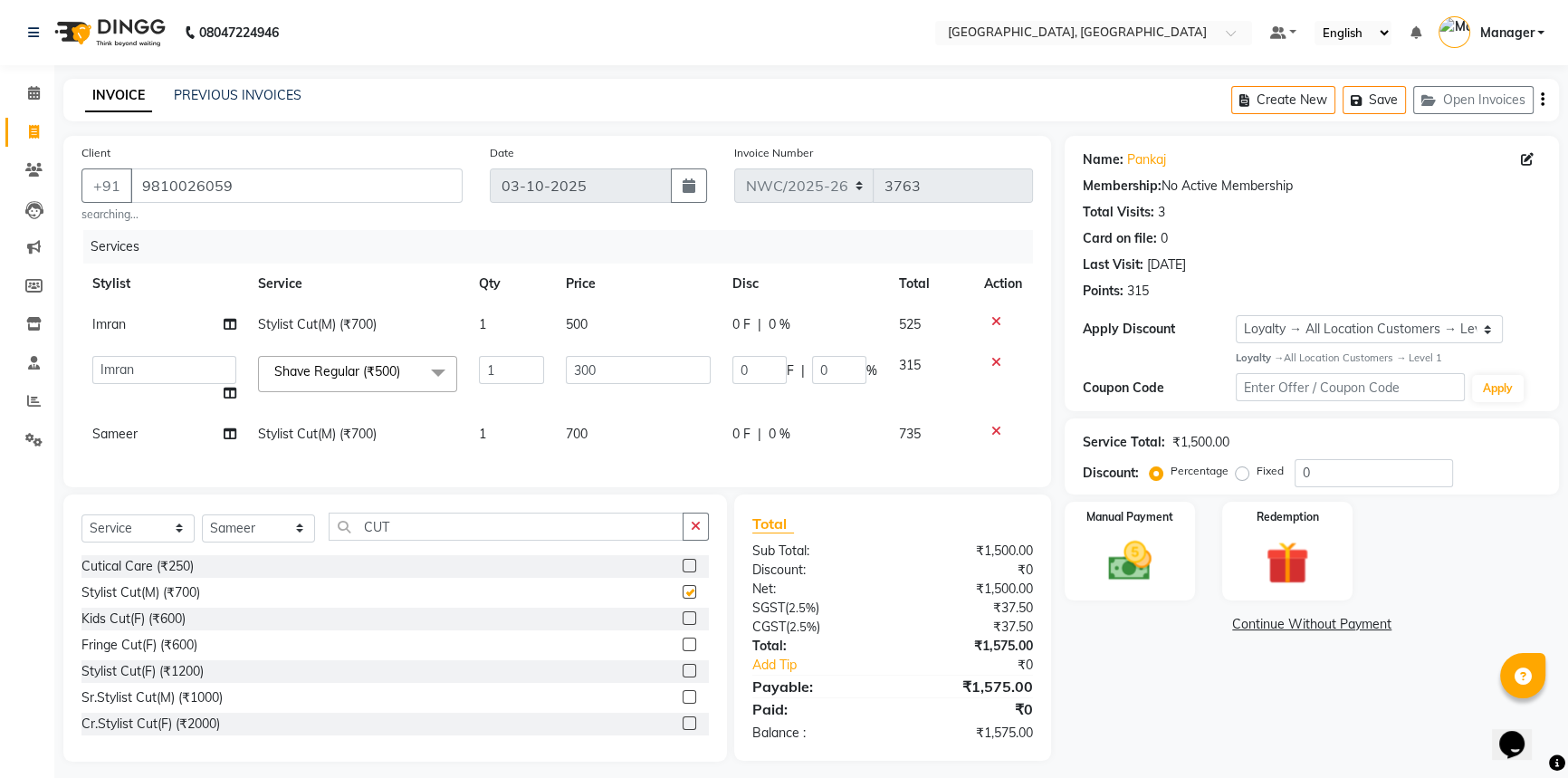
checkbox input "false"
click at [520, 452] on td "1" at bounding box center [511, 434] width 87 height 40
select select "85707"
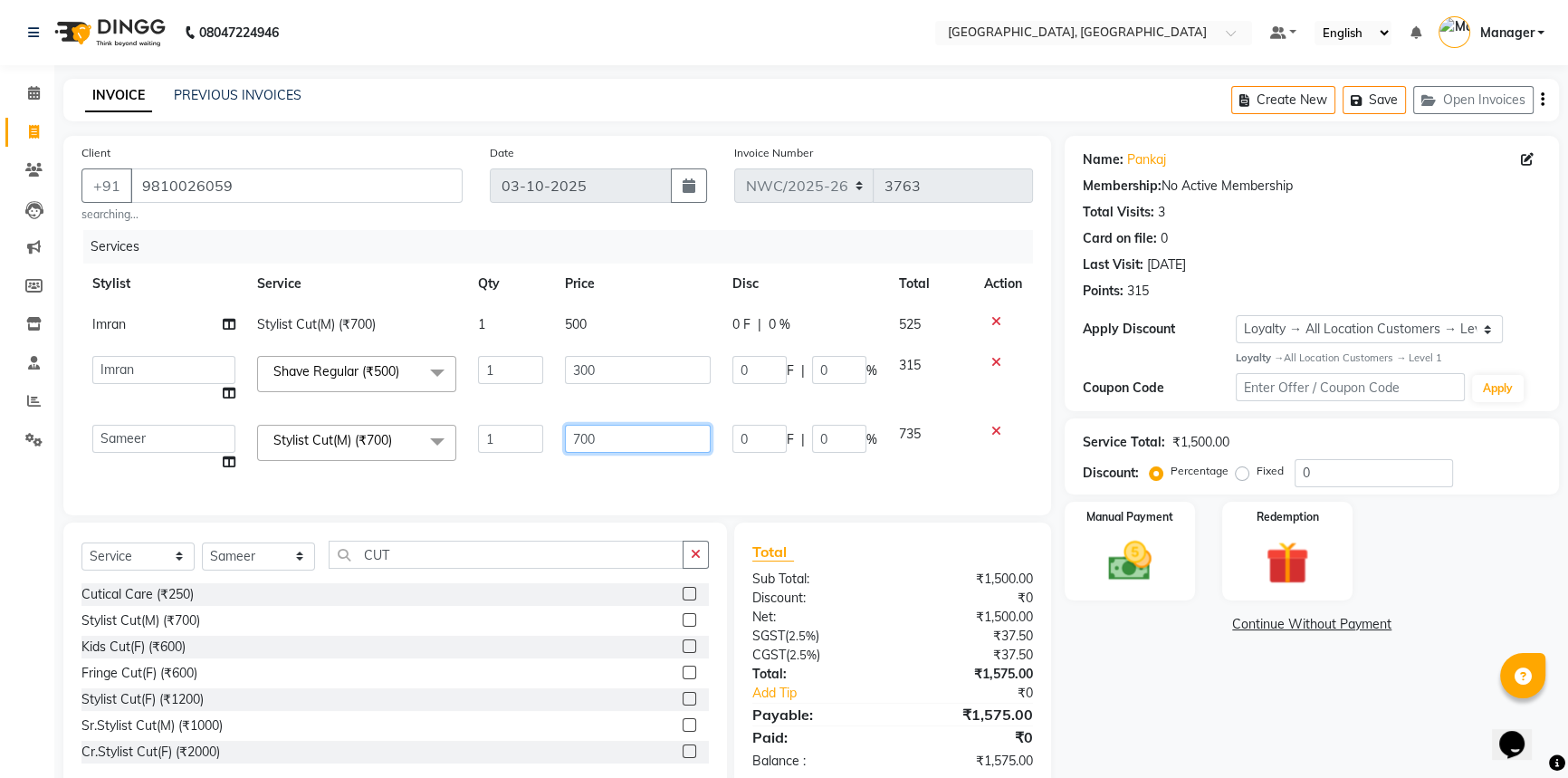
click at [585, 434] on input "700" at bounding box center [638, 438] width 145 height 28
drag, startPoint x: 613, startPoint y: 439, endPoint x: 554, endPoint y: 457, distance: 61.7
click at [556, 456] on td "700" at bounding box center [638, 448] width 168 height 68
type input "500"
click at [562, 474] on div "Services Stylist Service Qty Price Disc Total Action Imran Stylist Cut(M) (₹700…" at bounding box center [558, 363] width 952 height 267
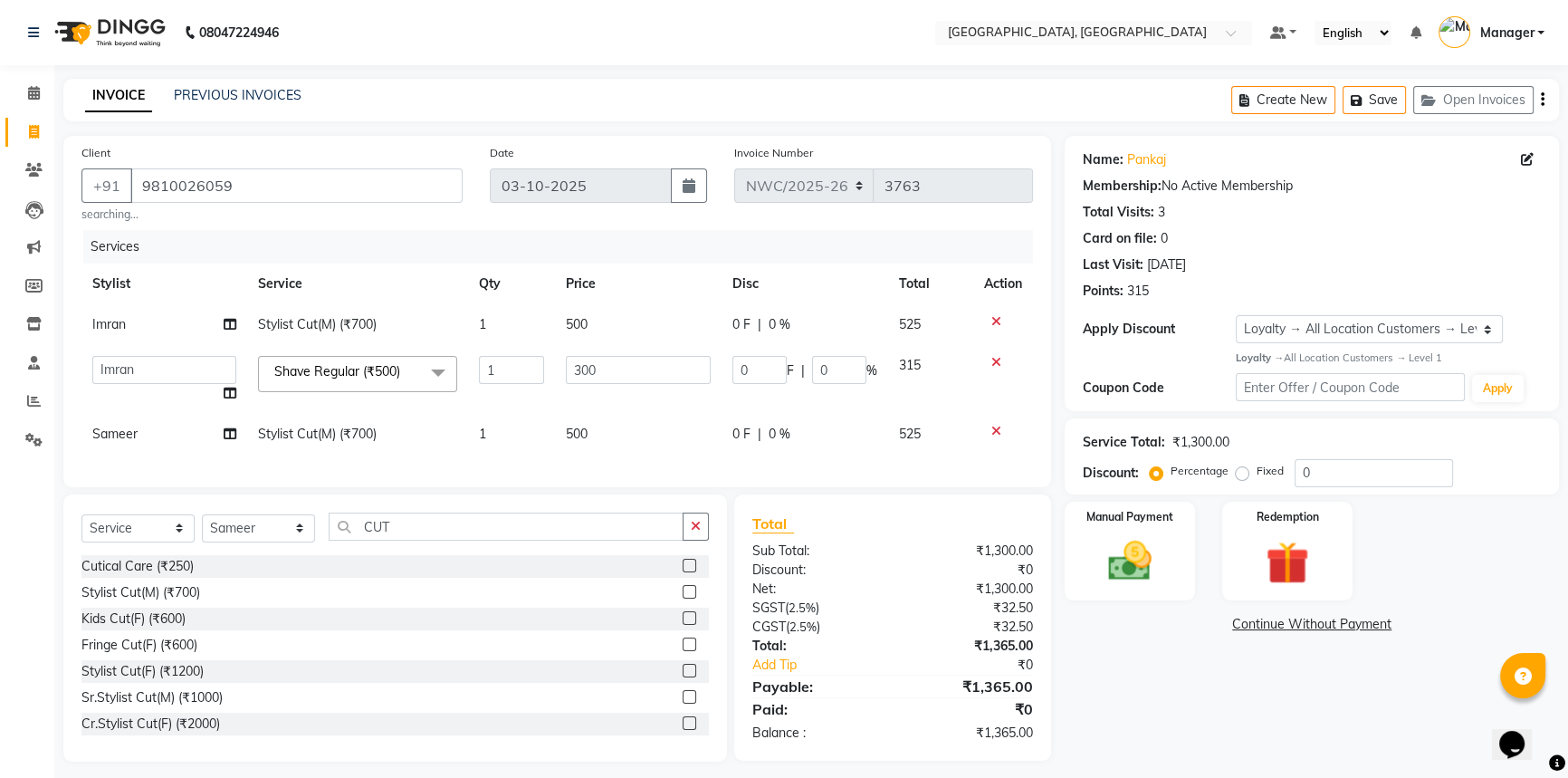
scroll to position [23, 0]
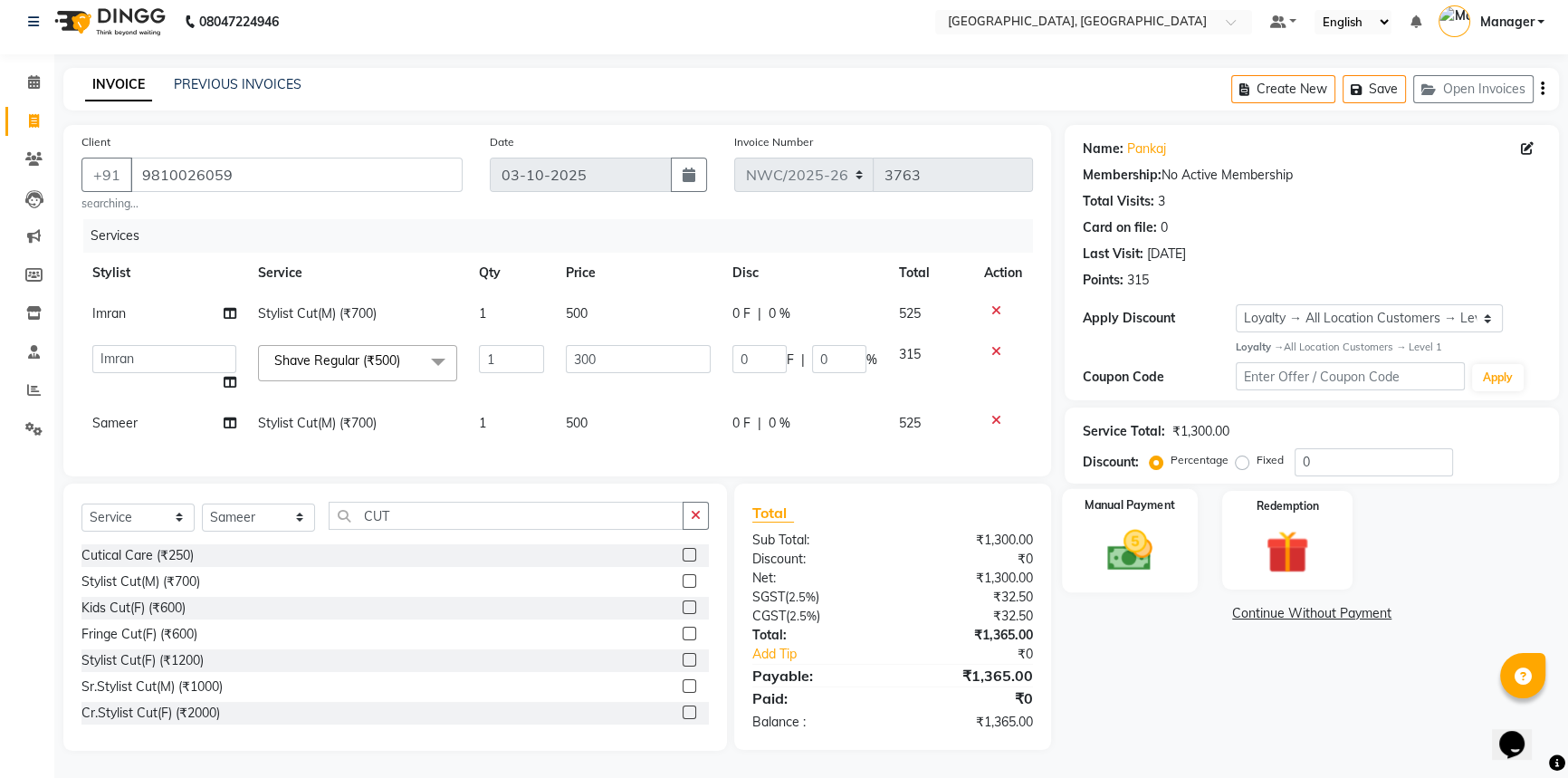
click at [1153, 550] on img at bounding box center [1131, 550] width 73 height 52
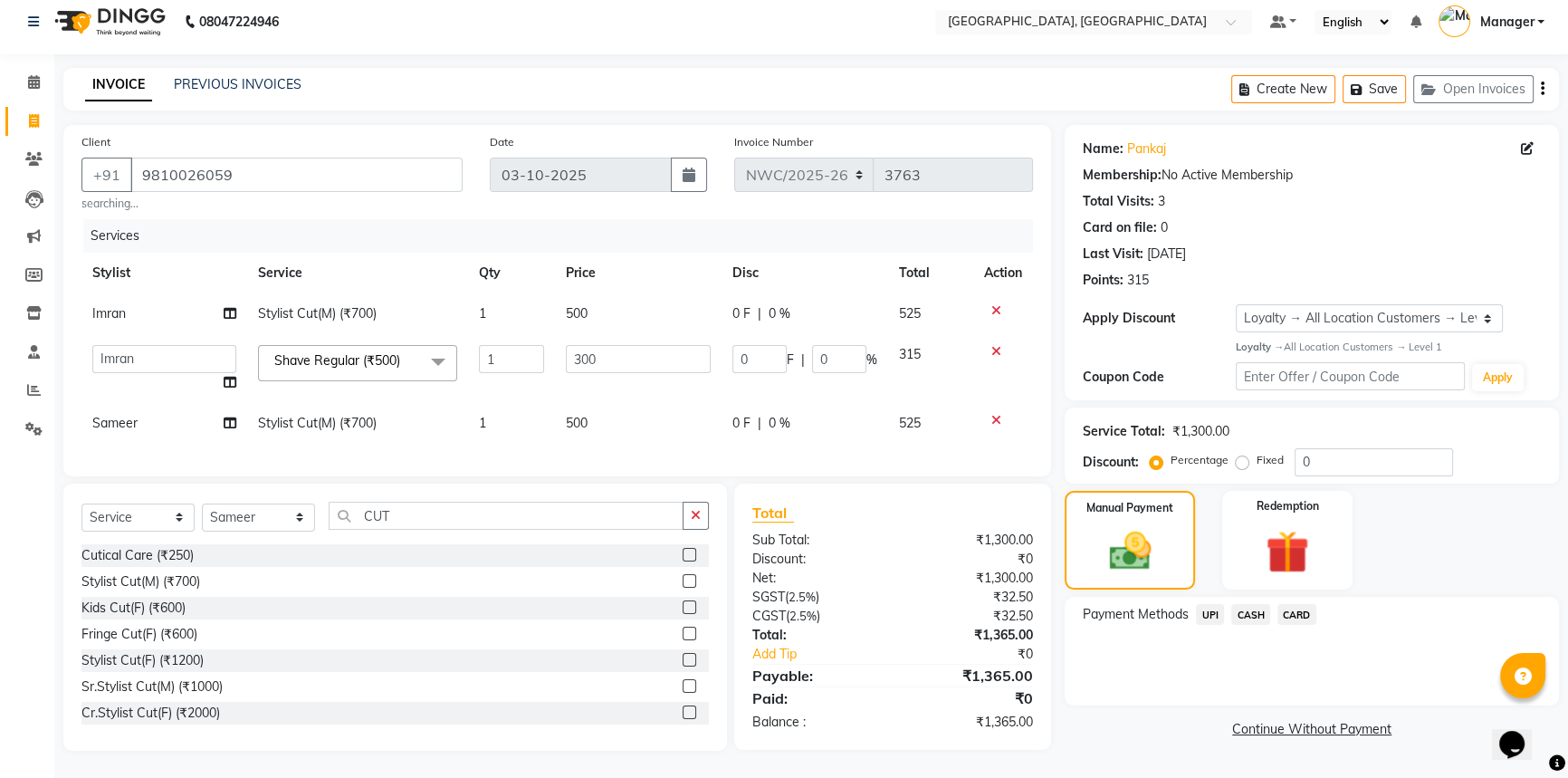
click at [1251, 604] on span "CASH" at bounding box center [1251, 614] width 39 height 21
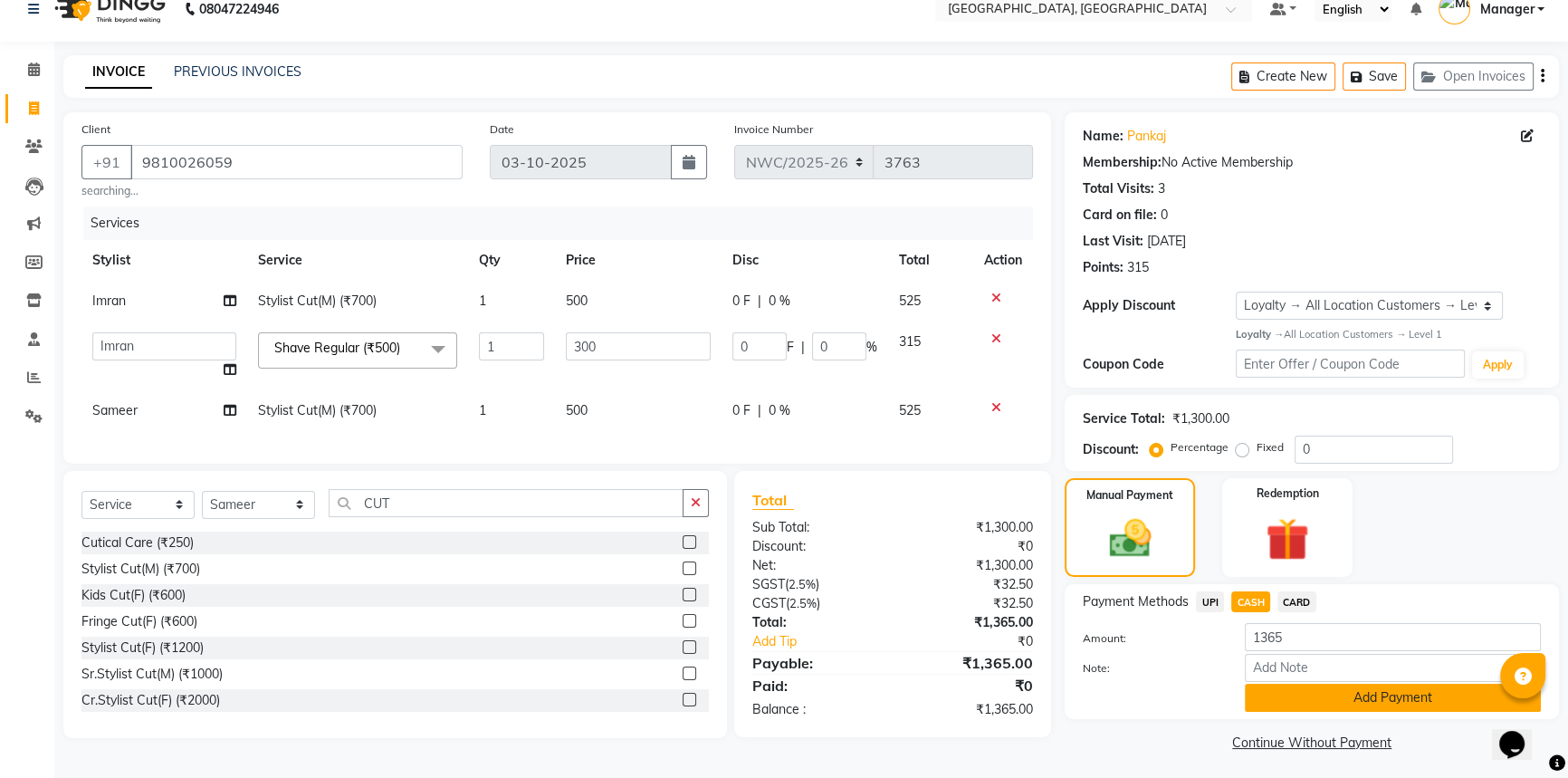
click at [1279, 693] on button "Add Payment" at bounding box center [1393, 697] width 296 height 28
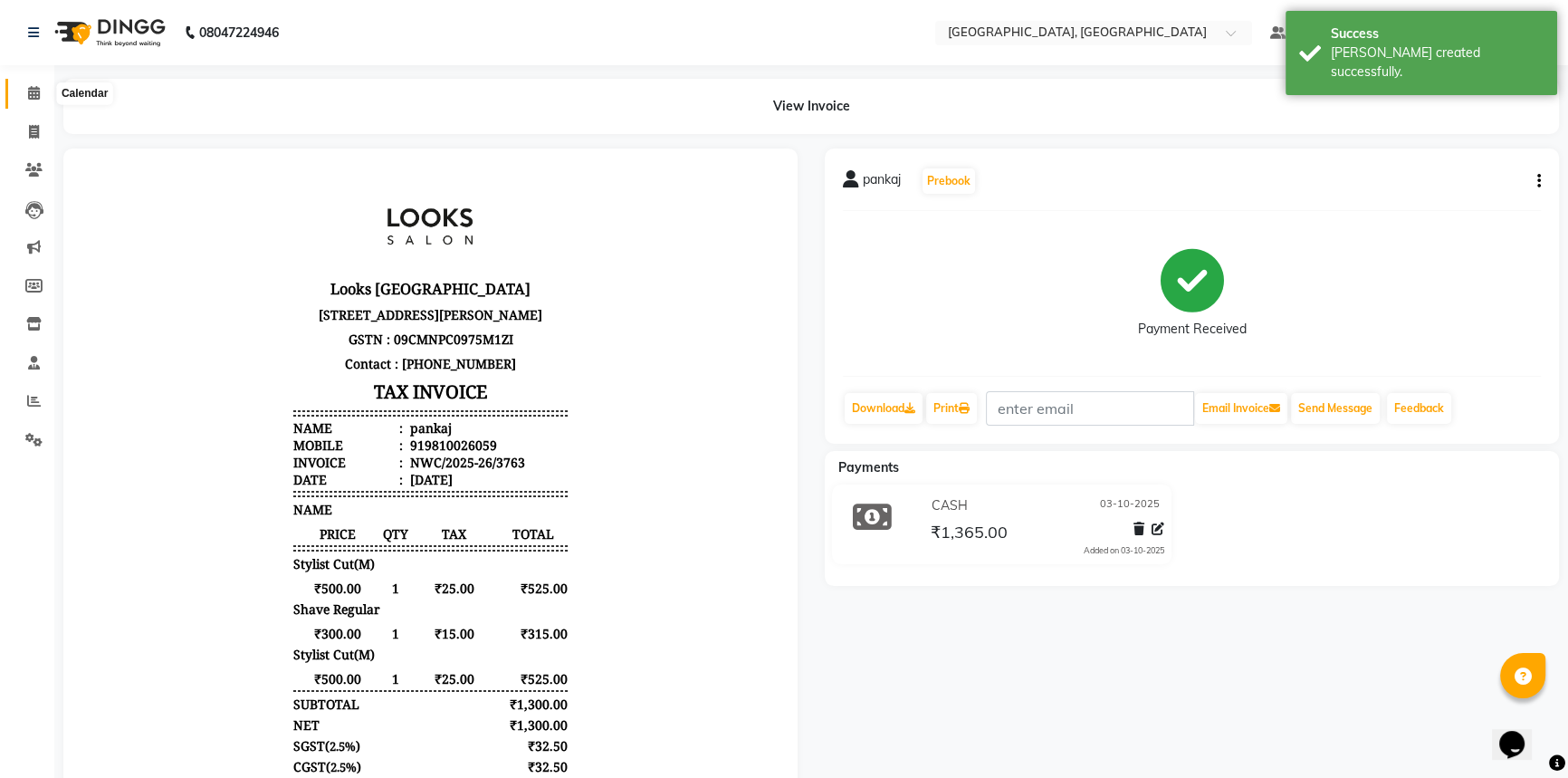
click at [38, 91] on icon at bounding box center [34, 92] width 12 height 13
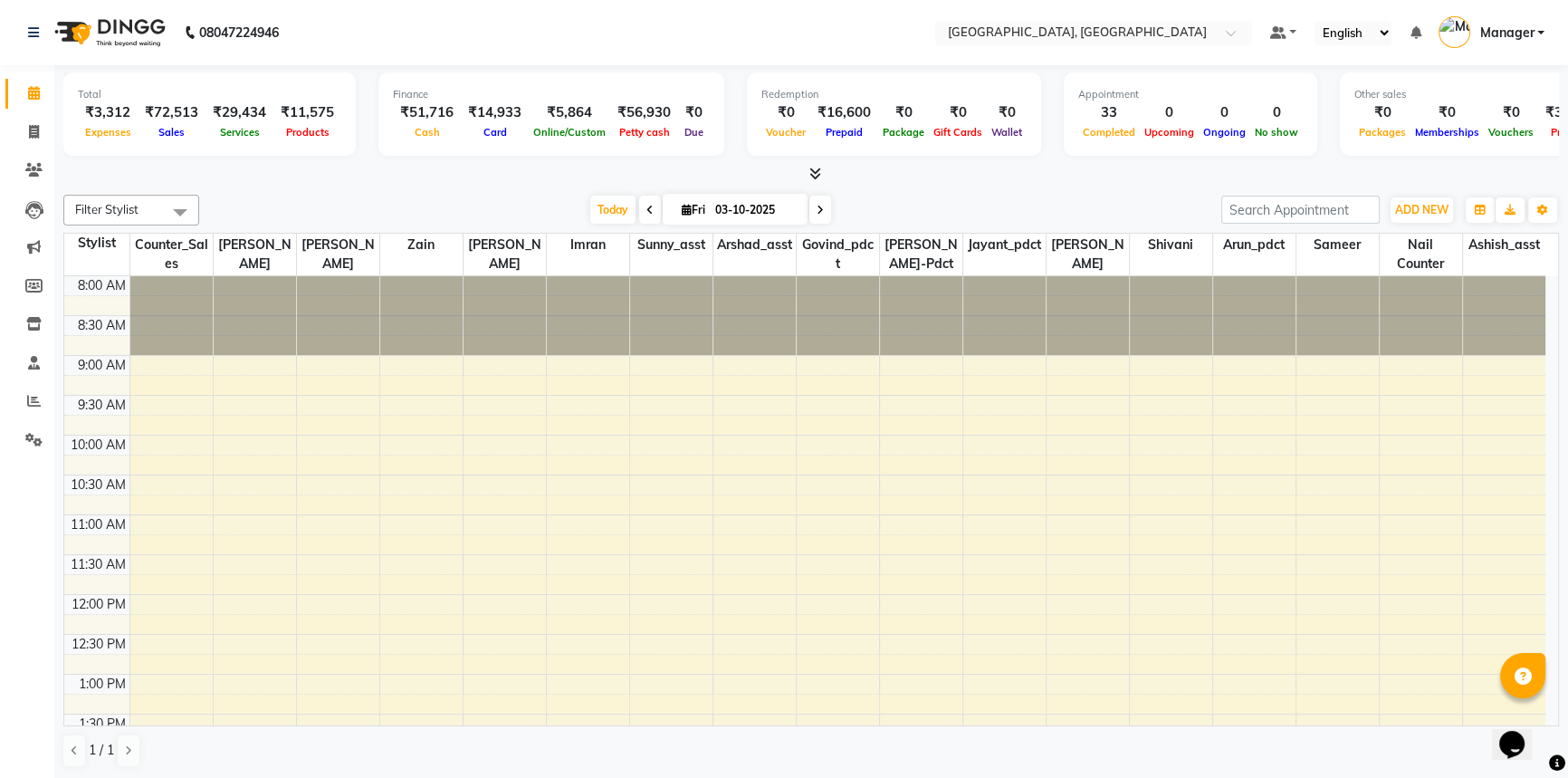
click at [422, 183] on div "Total ₹3,312 Expenses ₹72,513 Sales ₹29,434 Services ₹11,575 Products Finance ₹…" at bounding box center [811, 423] width 1514 height 714
click at [390, 209] on div "[DATE] [DATE]" at bounding box center [710, 210] width 1005 height 27
drag, startPoint x: 25, startPoint y: 394, endPoint x: 37, endPoint y: 388, distance: 13.4
click at [25, 394] on span at bounding box center [34, 402] width 32 height 21
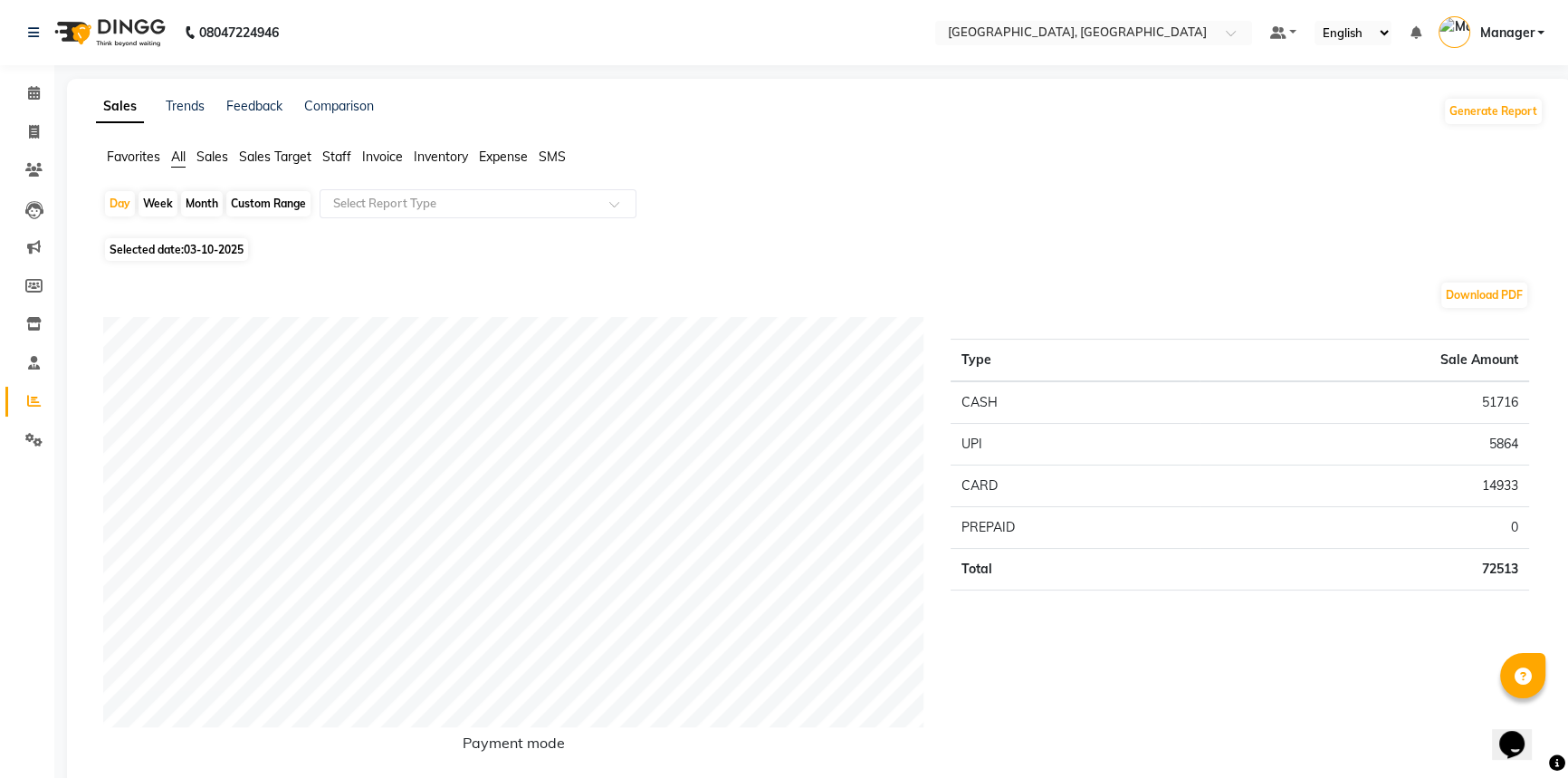
click at [341, 154] on span "Staff" at bounding box center [337, 156] width 29 height 16
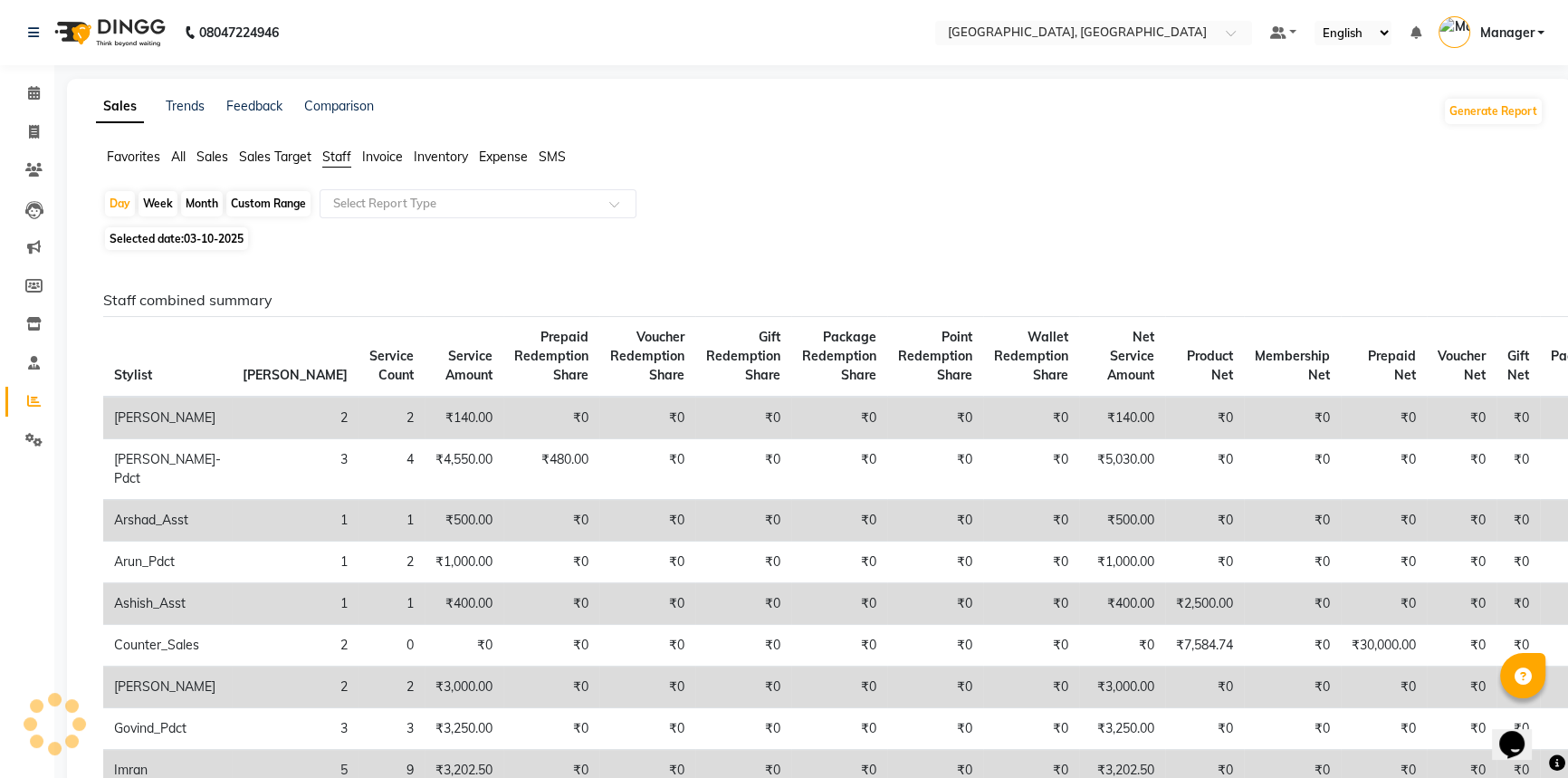
click at [207, 236] on span "03-10-2025" at bounding box center [214, 239] width 60 height 13
select select "10"
select select "2025"
click at [207, 234] on span "03-10-2025" at bounding box center [214, 239] width 60 height 13
select select "10"
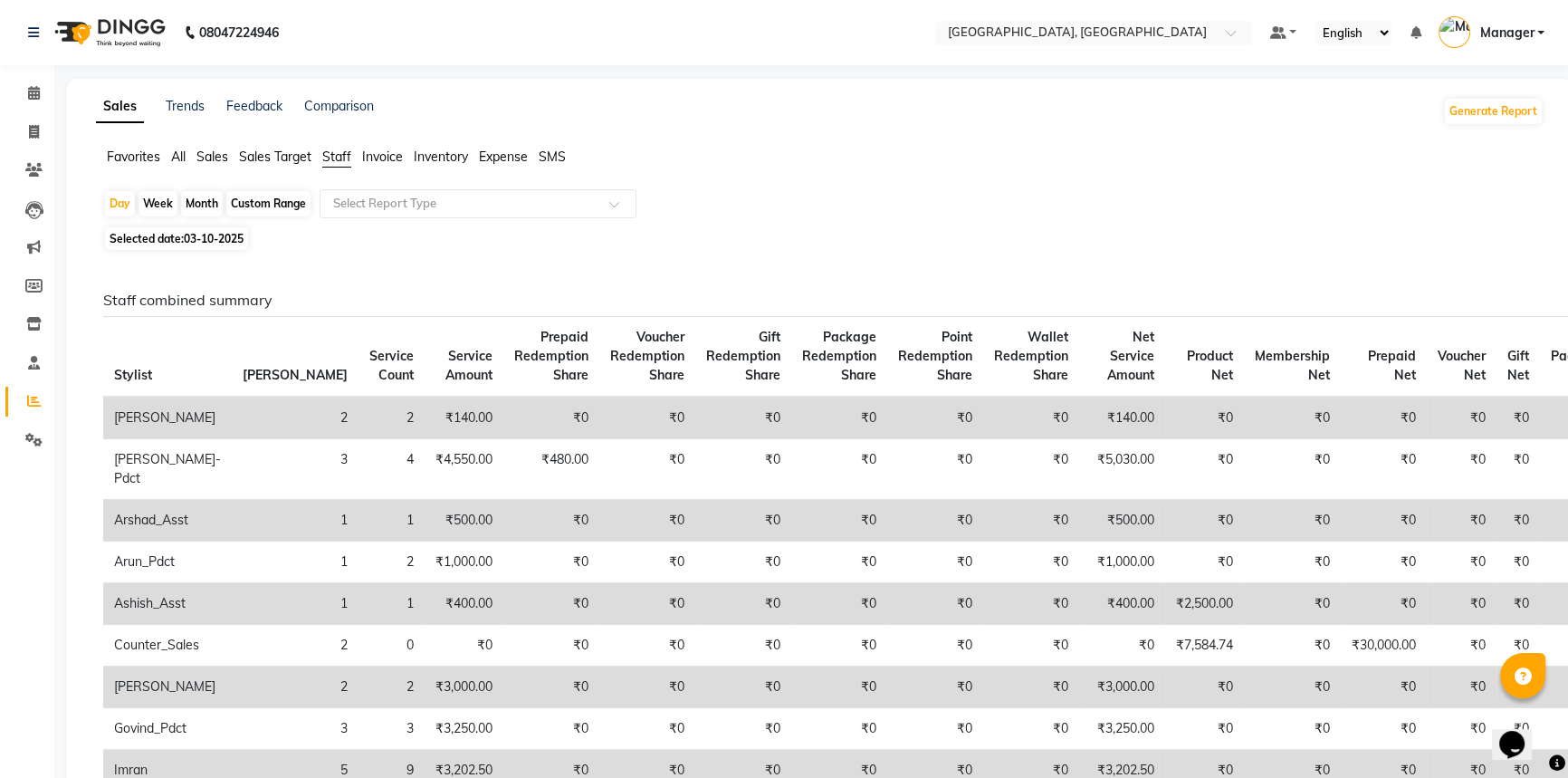
select select "2025"
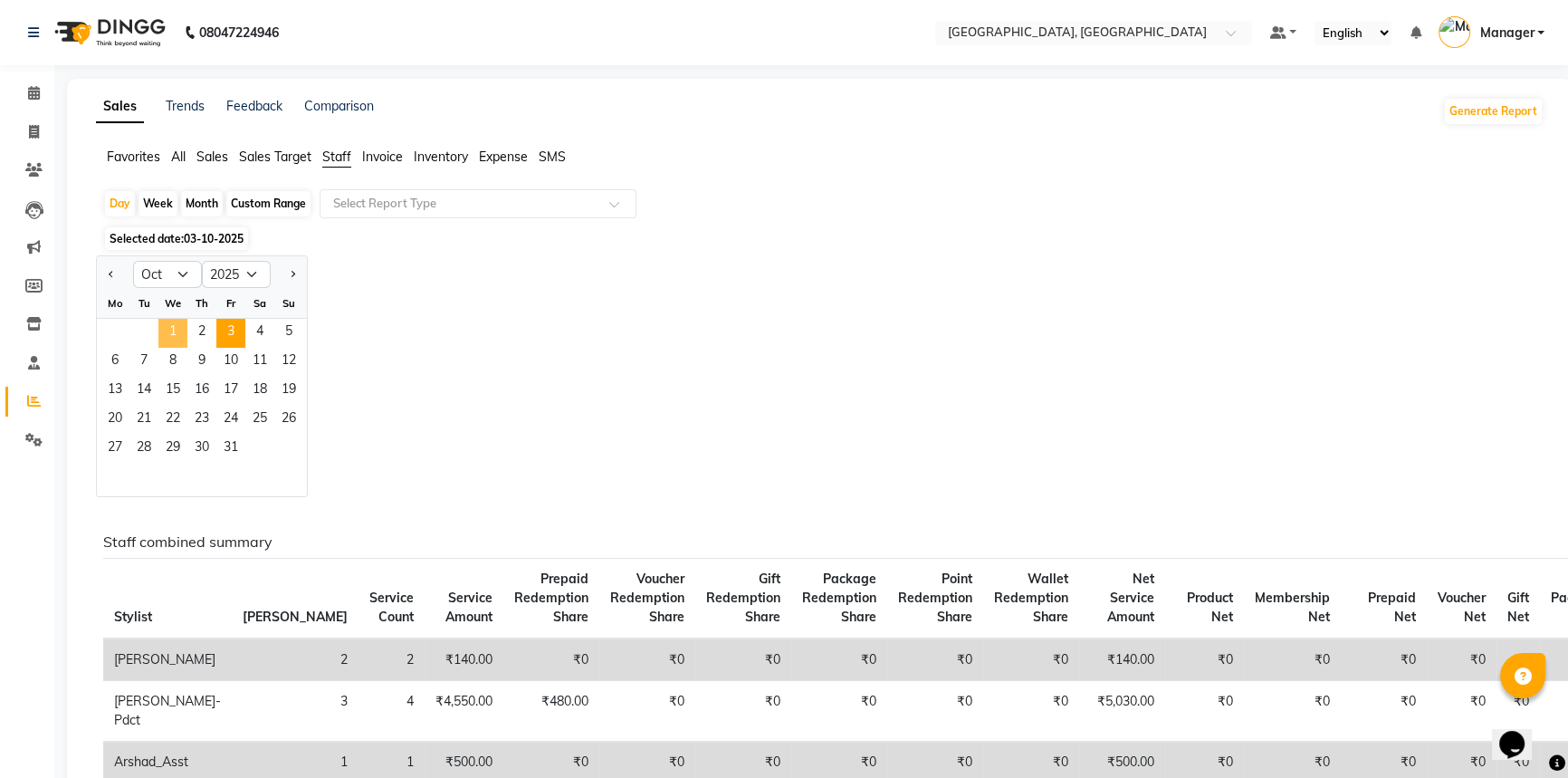
click at [183, 331] on span "1" at bounding box center [173, 333] width 29 height 29
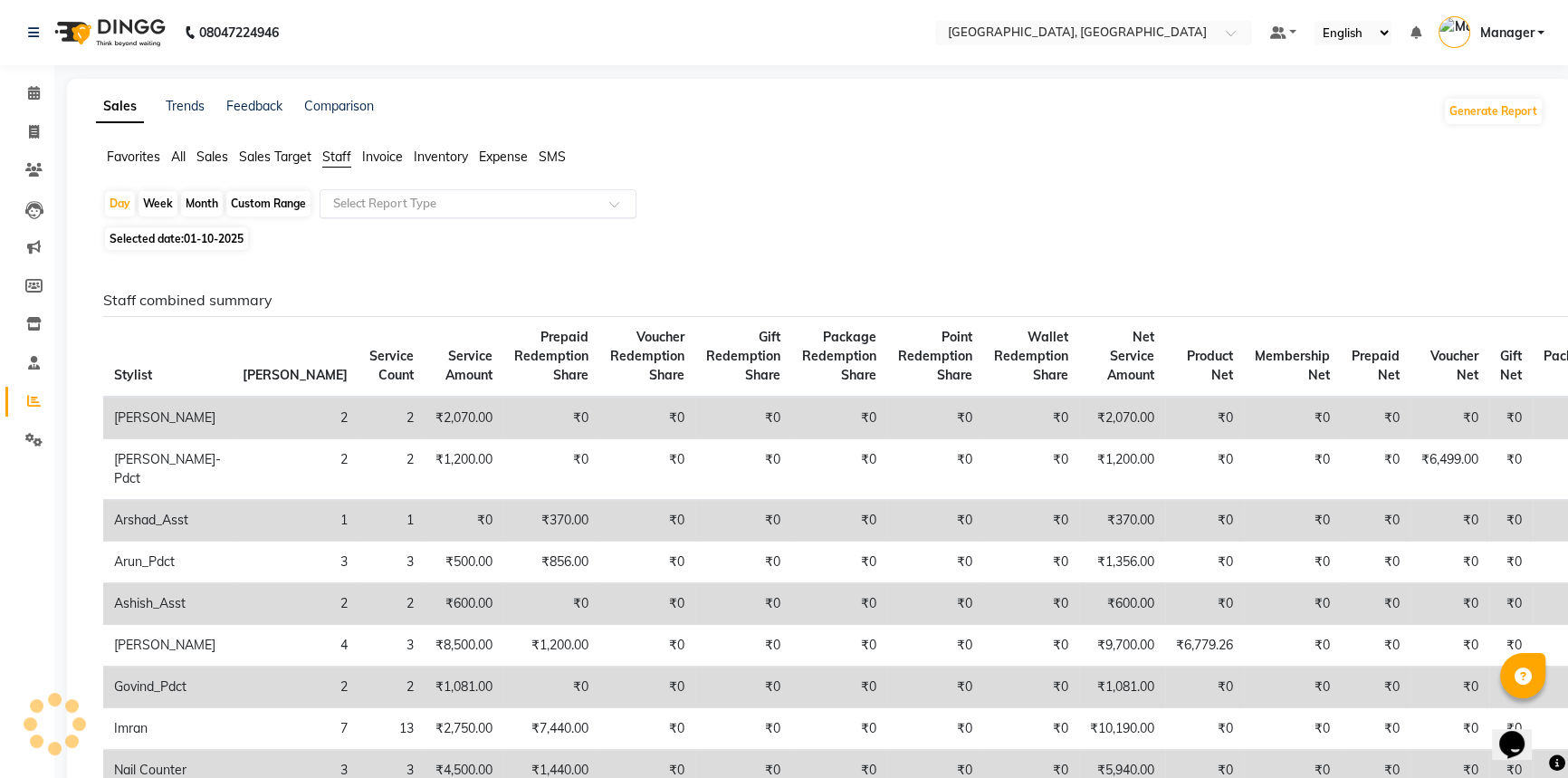
click at [355, 204] on input "text" at bounding box center [459, 203] width 261 height 18
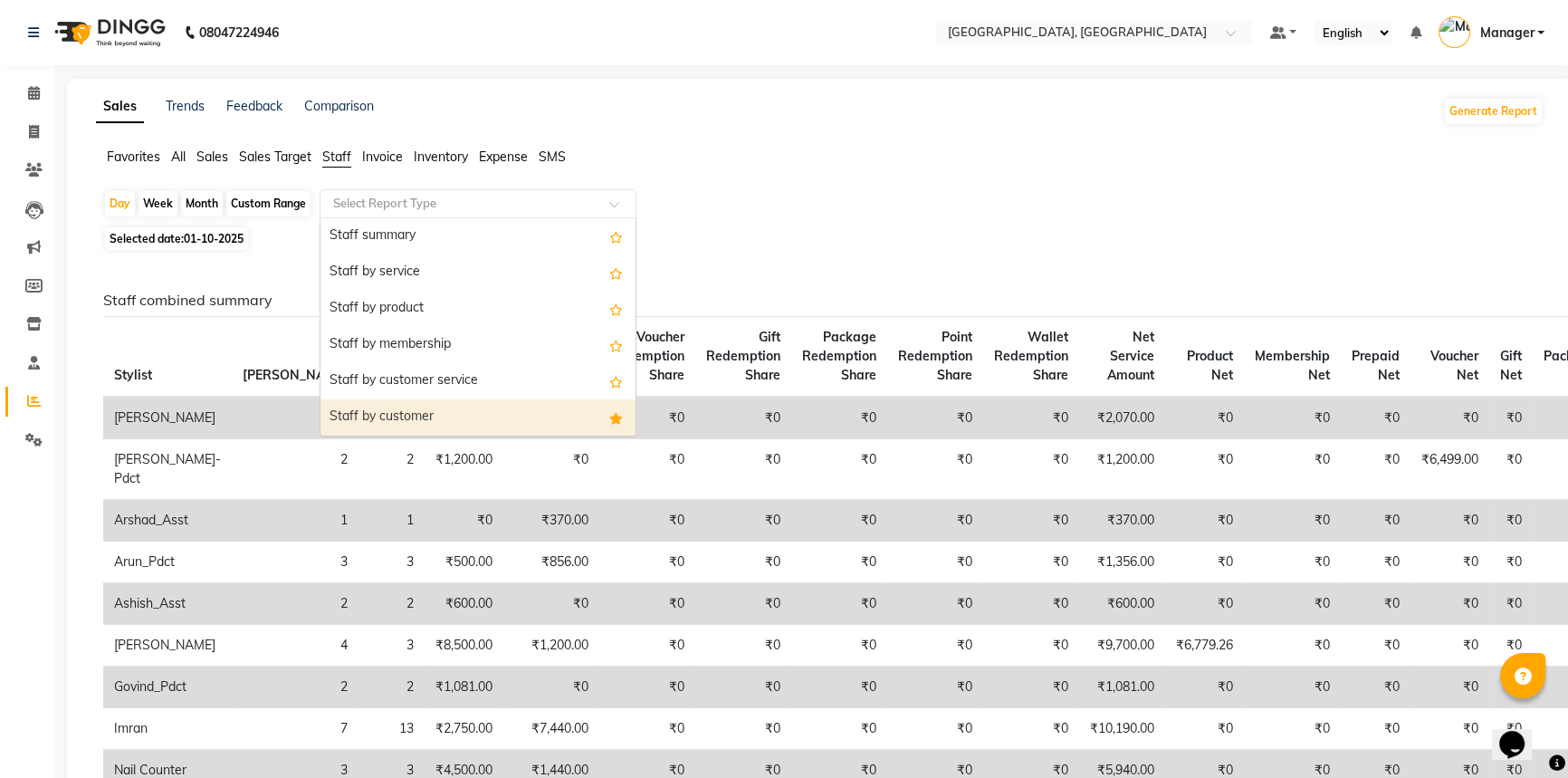
click at [388, 424] on div "Staff by customer" at bounding box center [478, 418] width 315 height 37
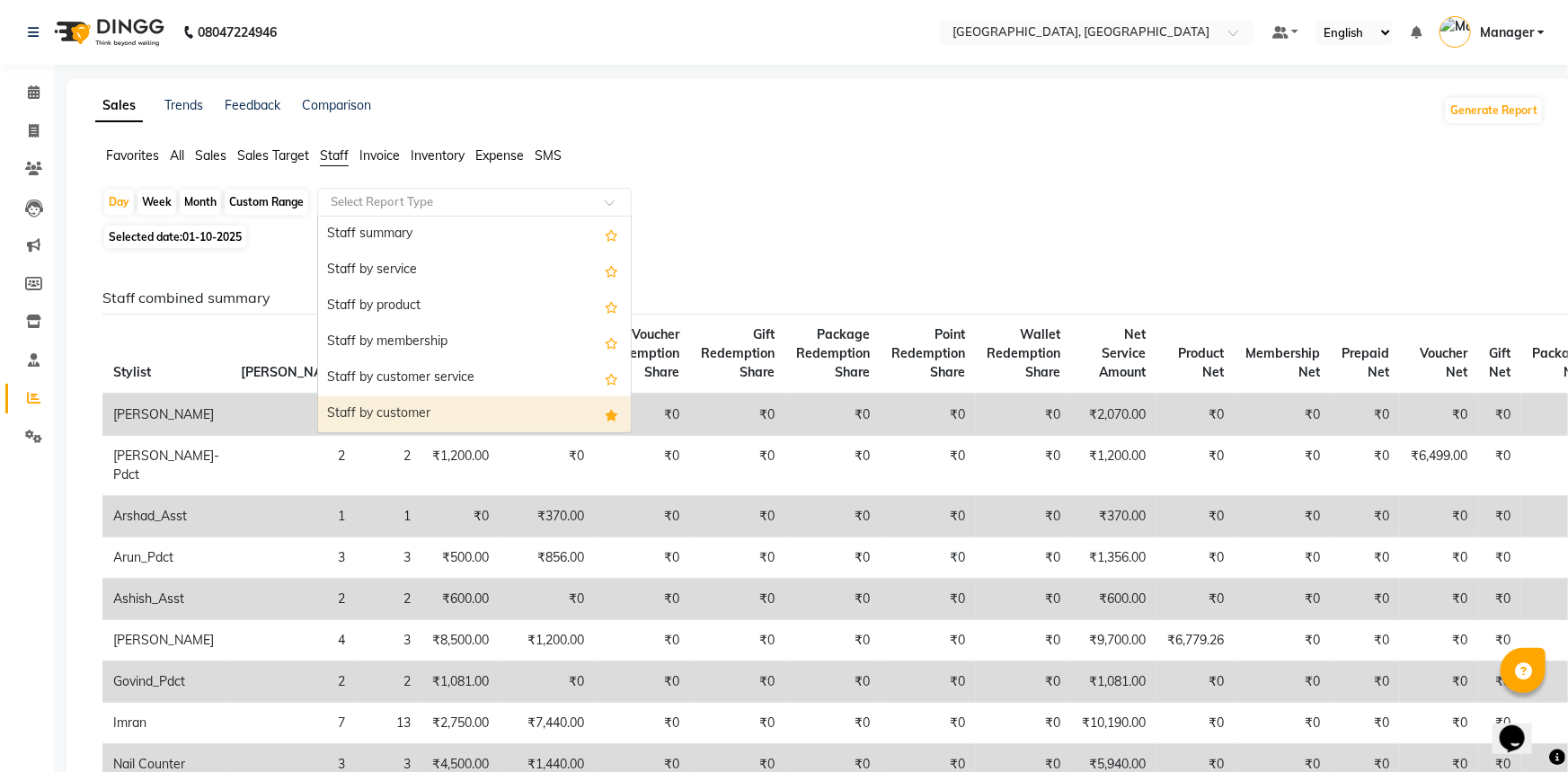
select select "full_report"
select select "csv"
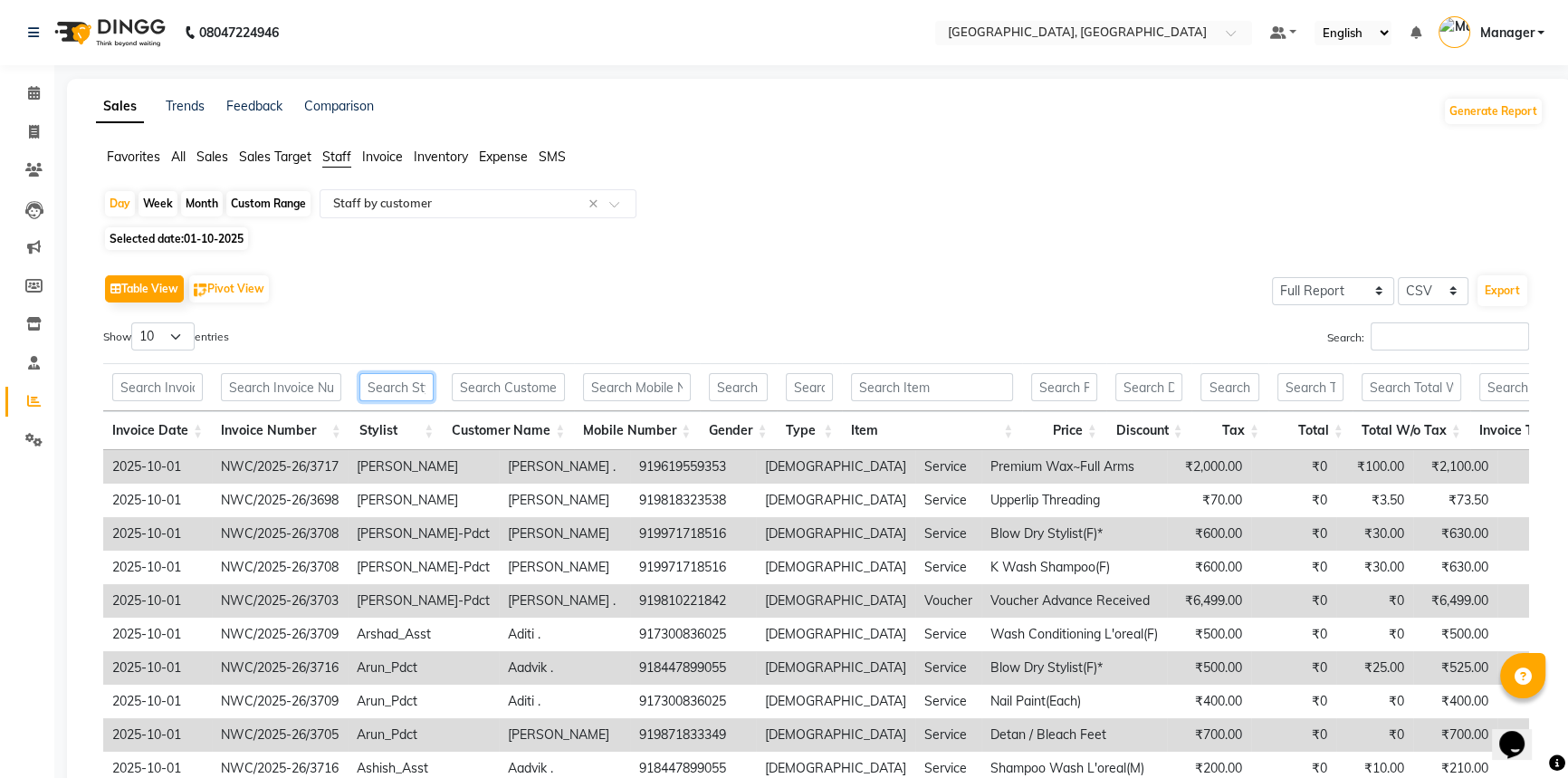
click at [371, 386] on input "text" at bounding box center [396, 386] width 74 height 28
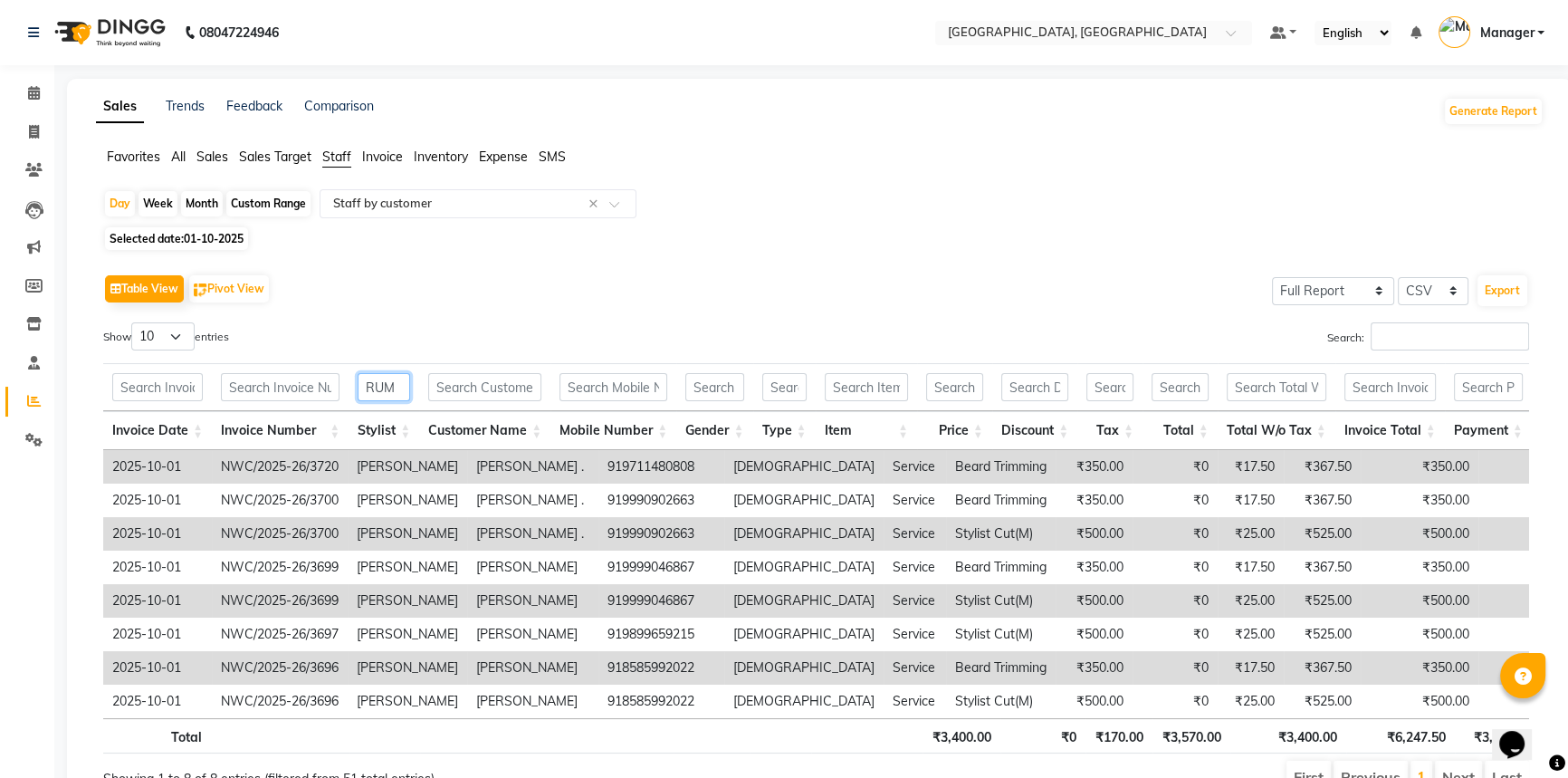
type input "RUM"
click at [543, 295] on div "Table View Pivot View Select Full Report Filtered Report Select CSV PDF Export" at bounding box center [816, 288] width 1426 height 38
click at [37, 89] on icon at bounding box center [34, 92] width 12 height 13
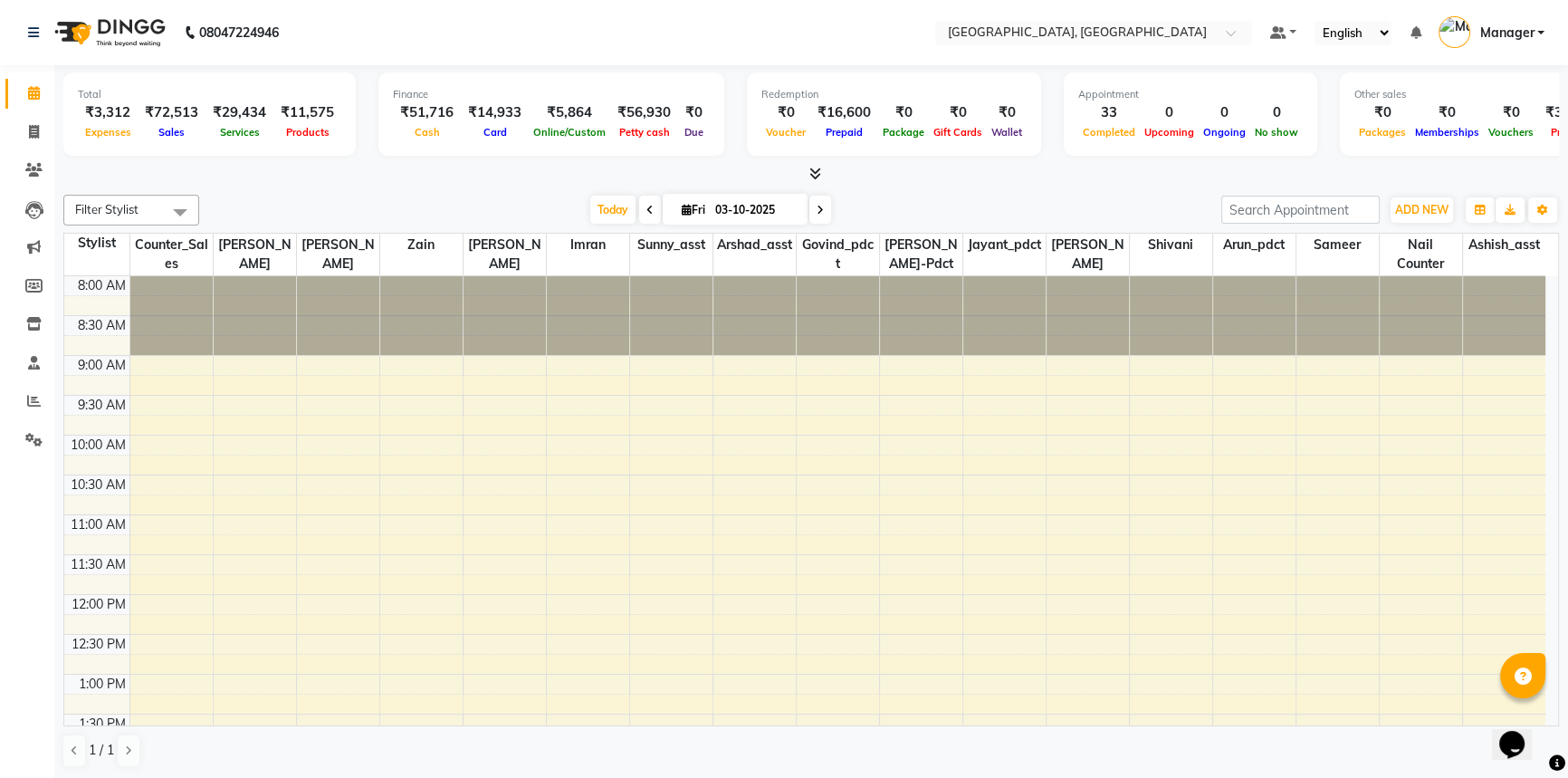
click at [984, 192] on div "Filter Stylist Select All Aneeta Ankush-pdct Arshad_asst Arun_pdct Ashish_asst …" at bounding box center [811, 481] width 1496 height 587
click at [27, 400] on icon at bounding box center [34, 401] width 13 height 13
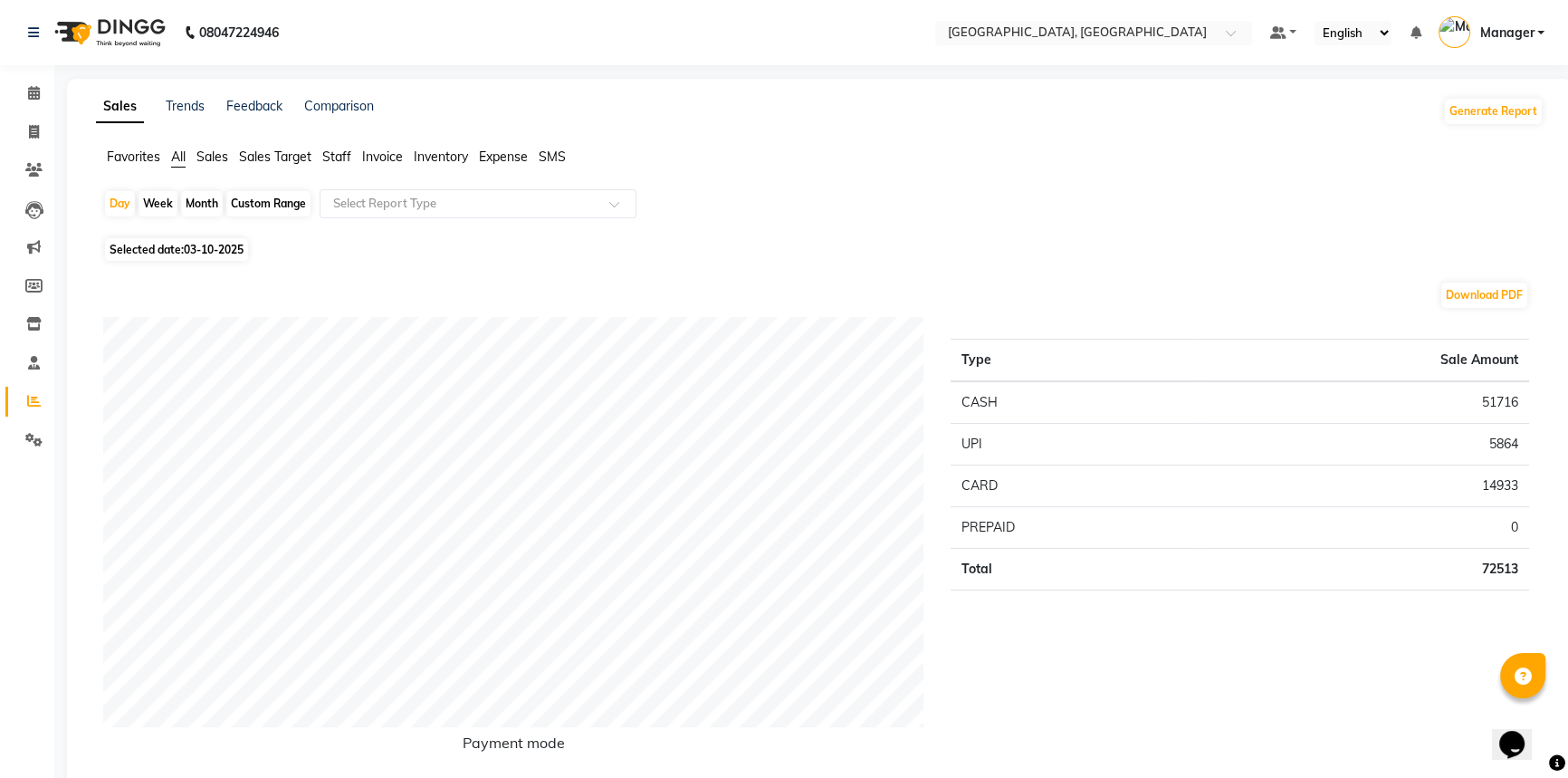
click at [340, 150] on span "Staff" at bounding box center [337, 156] width 29 height 16
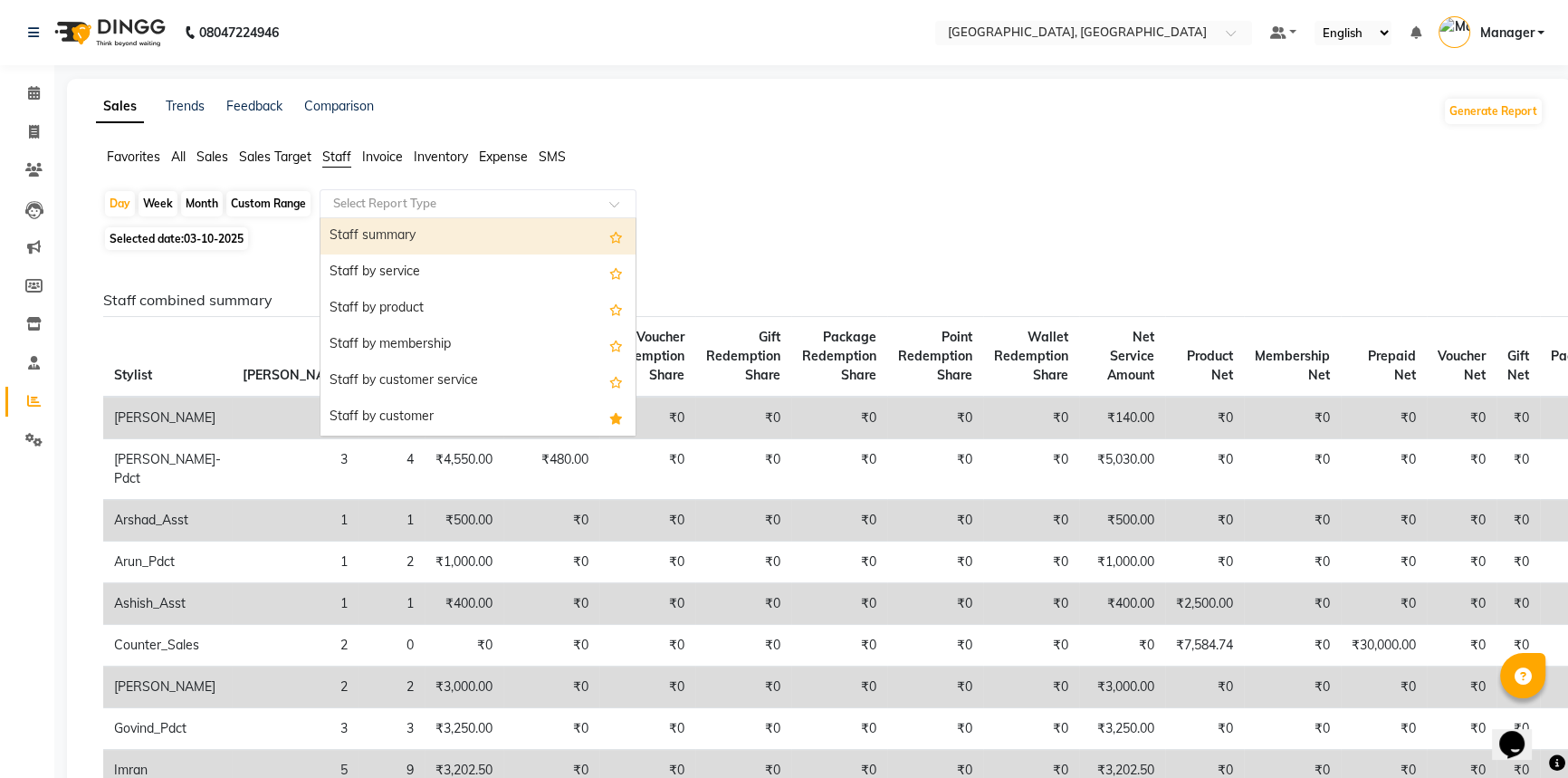
click at [349, 199] on input "text" at bounding box center [459, 203] width 261 height 18
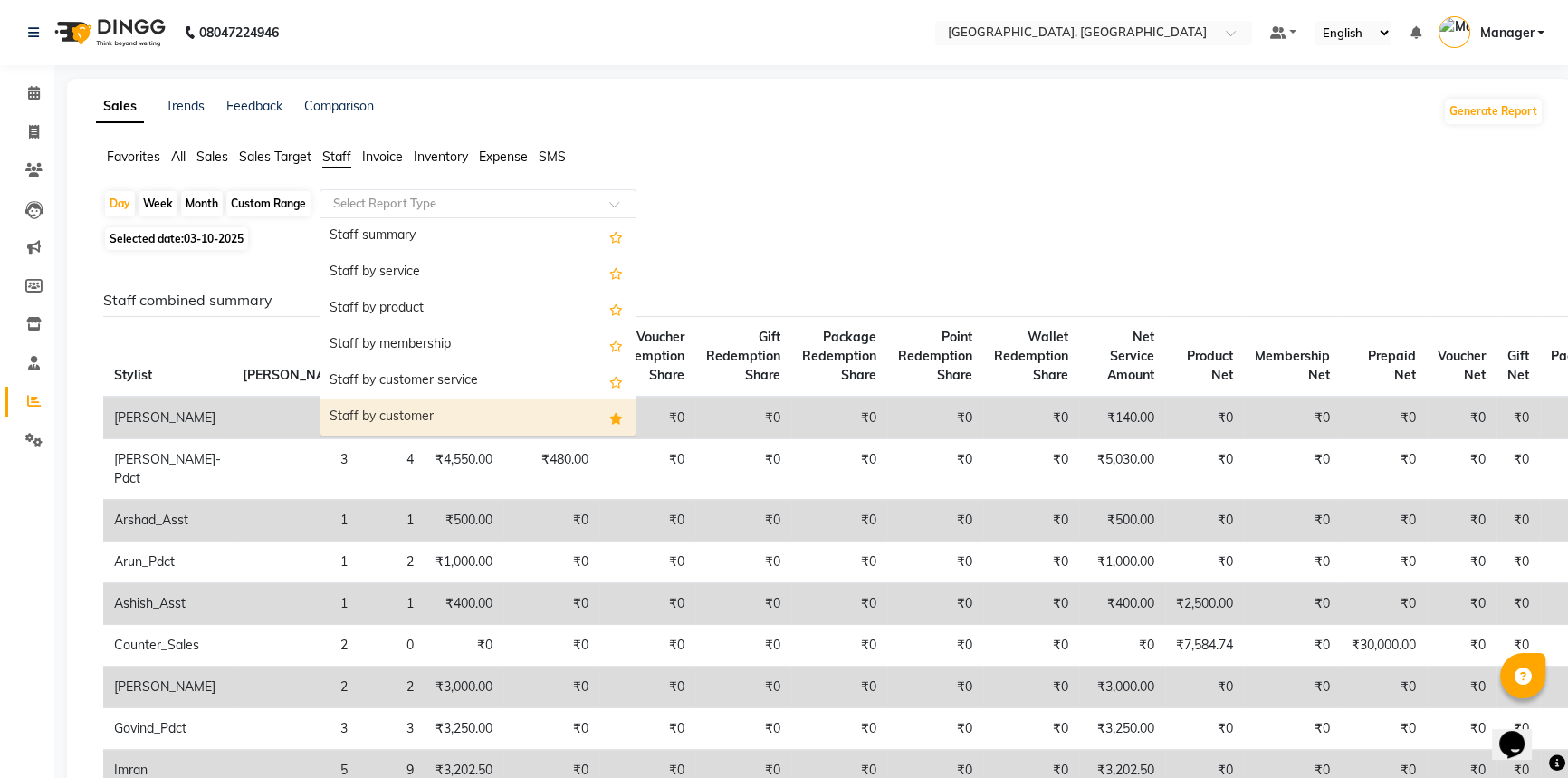
click at [370, 425] on div "Staff by customer" at bounding box center [478, 418] width 315 height 37
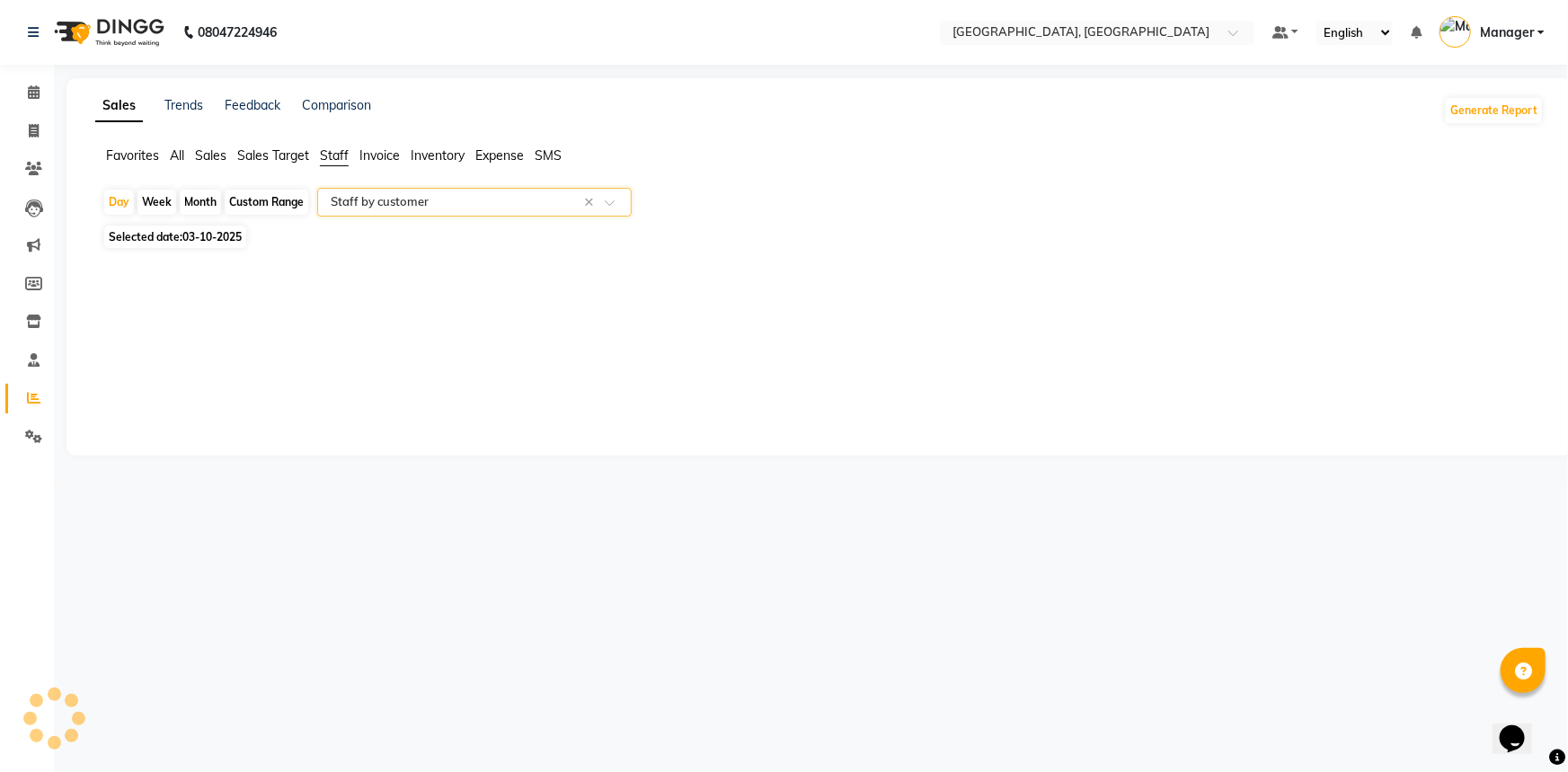
click at [216, 240] on span "03-10-2025" at bounding box center [212, 237] width 59 height 13
select select "10"
select select "2025"
select select "full_report"
select select "csv"
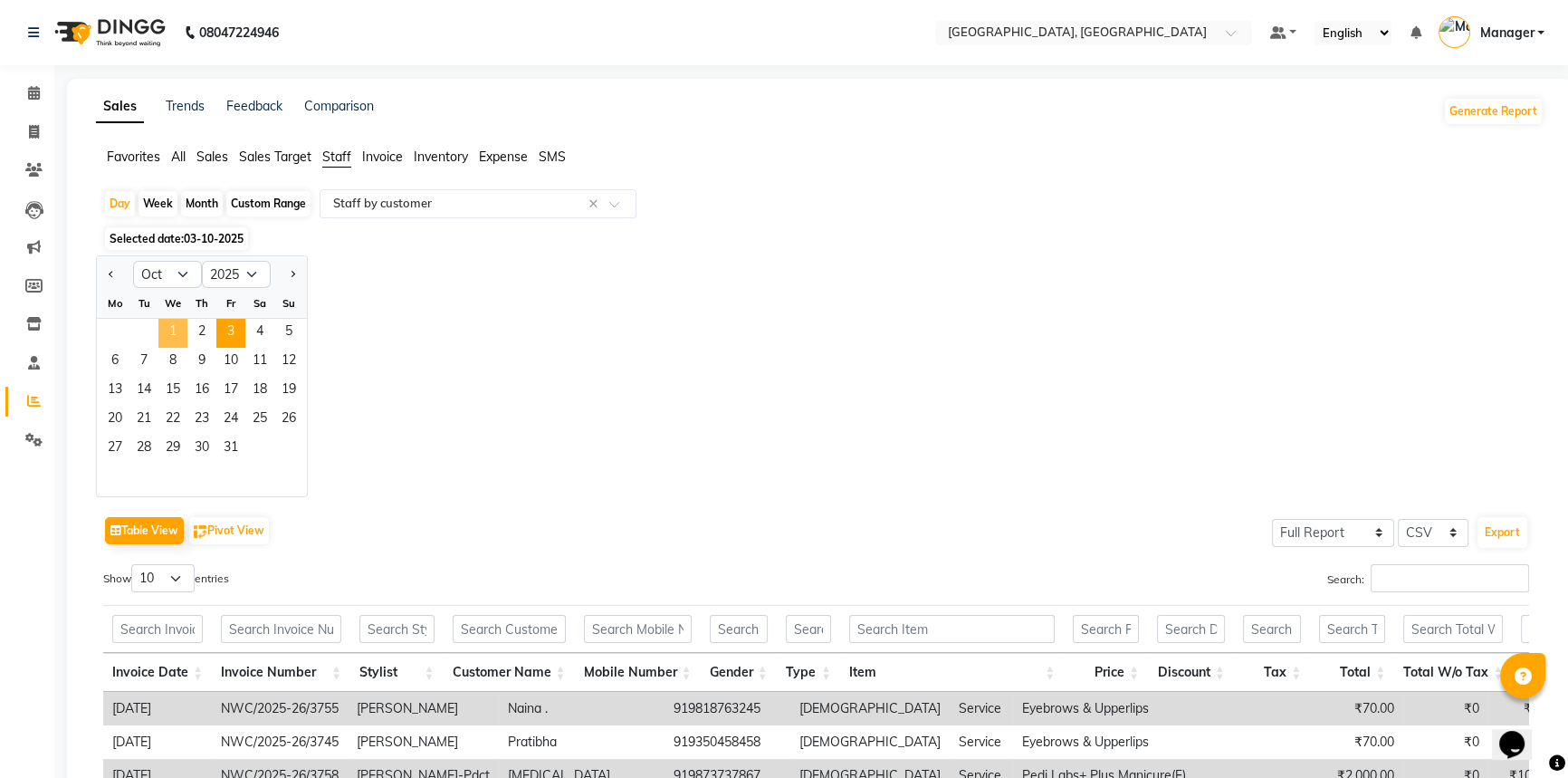
drag, startPoint x: 176, startPoint y: 328, endPoint x: 140, endPoint y: 274, distance: 64.9
click at [176, 328] on span "1" at bounding box center [173, 333] width 29 height 29
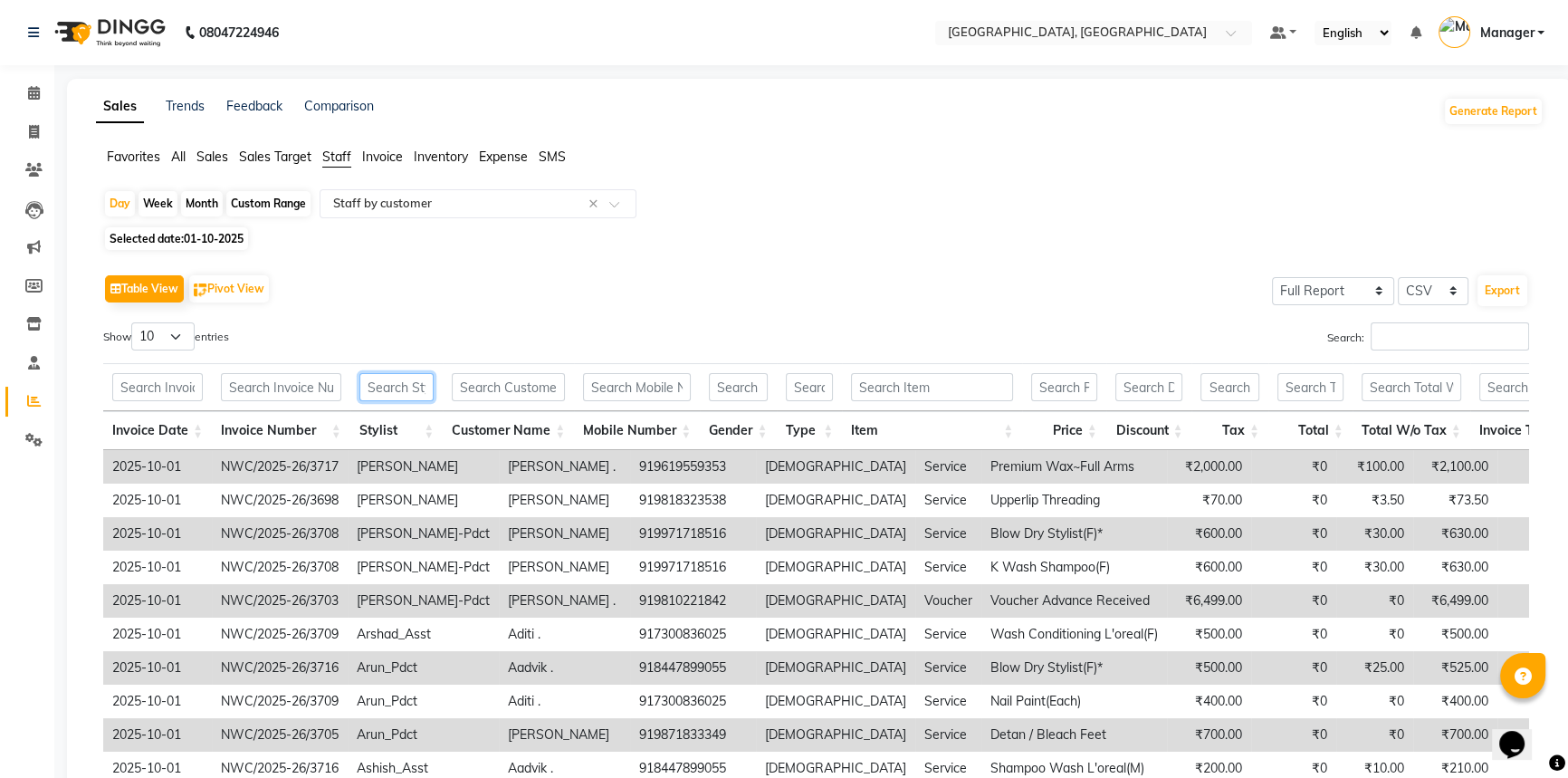
click at [390, 390] on input "text" at bounding box center [396, 386] width 74 height 28
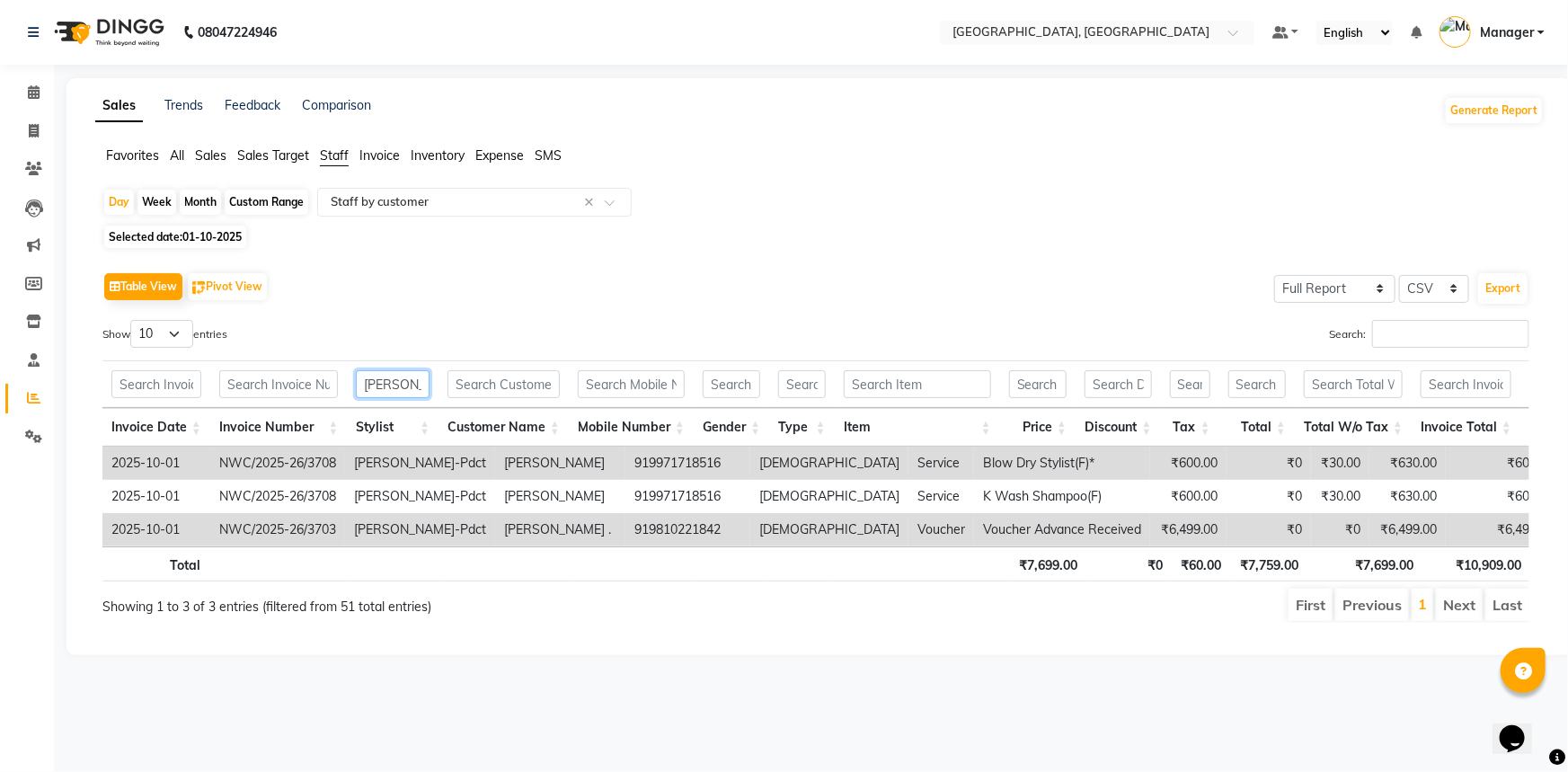
type input "ANKUSH"
click at [183, 233] on span "Selected date: 01-10-2025" at bounding box center [175, 237] width 142 height 23
select select "10"
select select "2025"
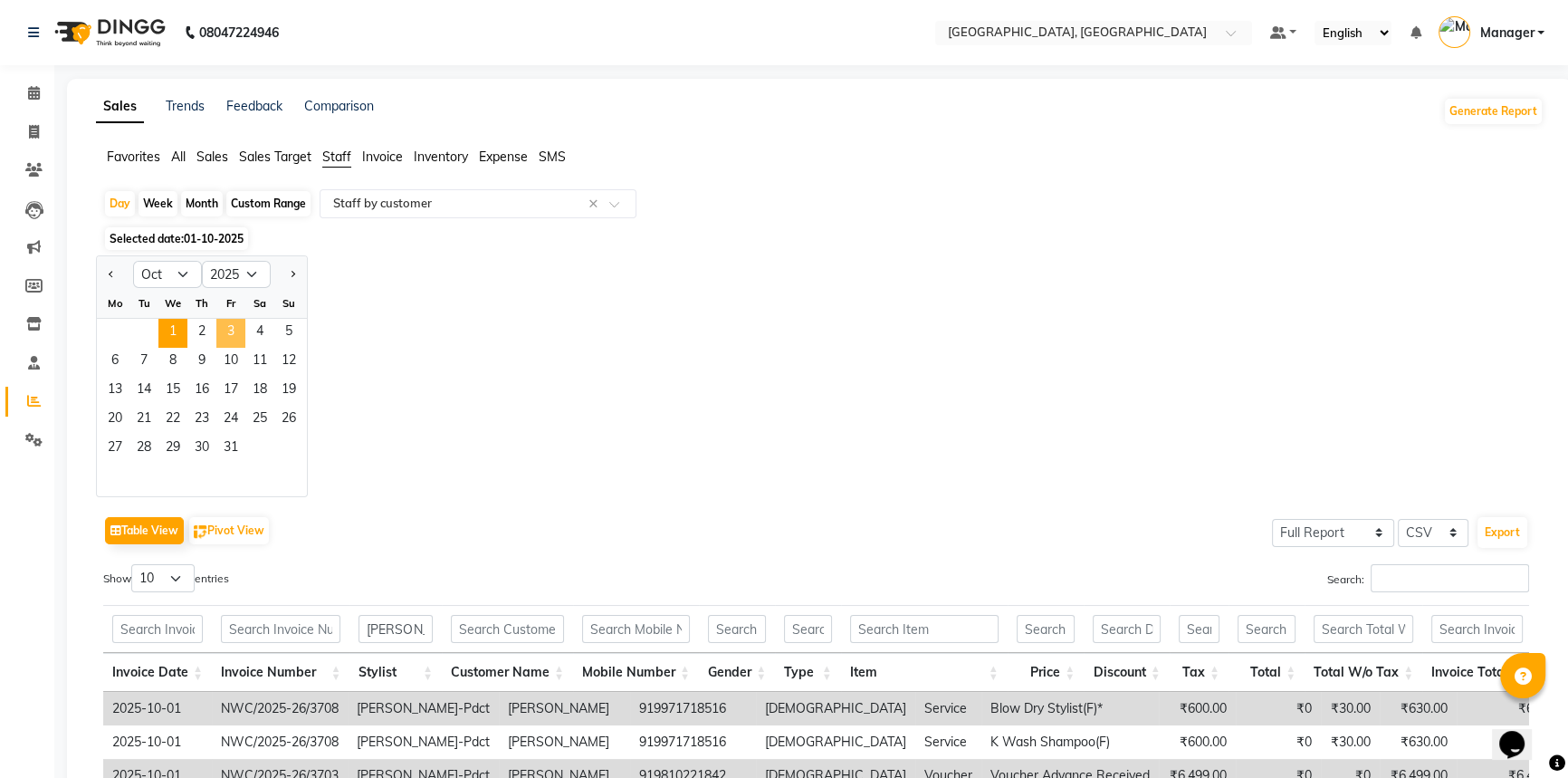
click at [229, 338] on span "3" at bounding box center [231, 333] width 29 height 29
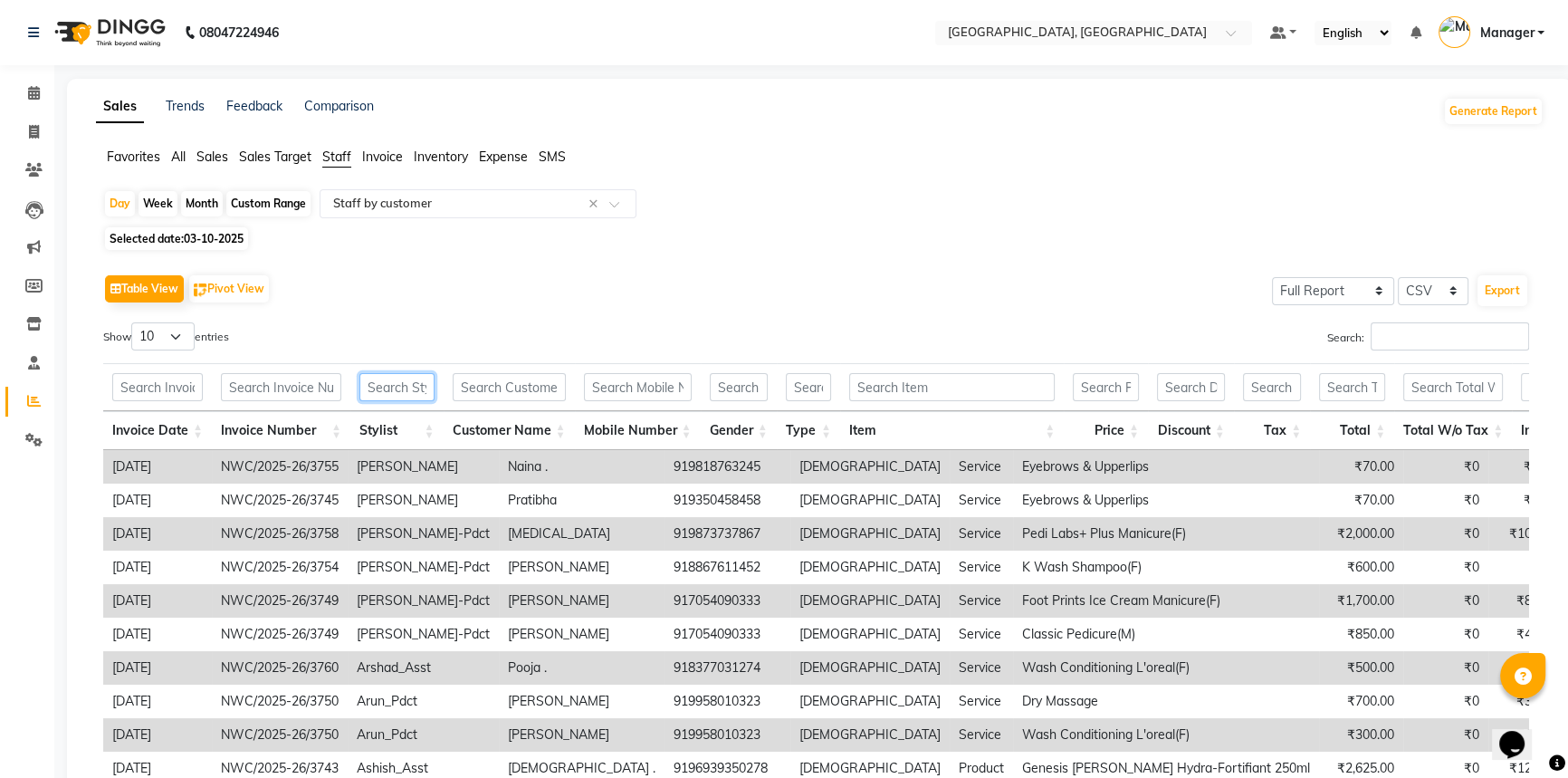
click at [371, 387] on input "text" at bounding box center [397, 386] width 75 height 28
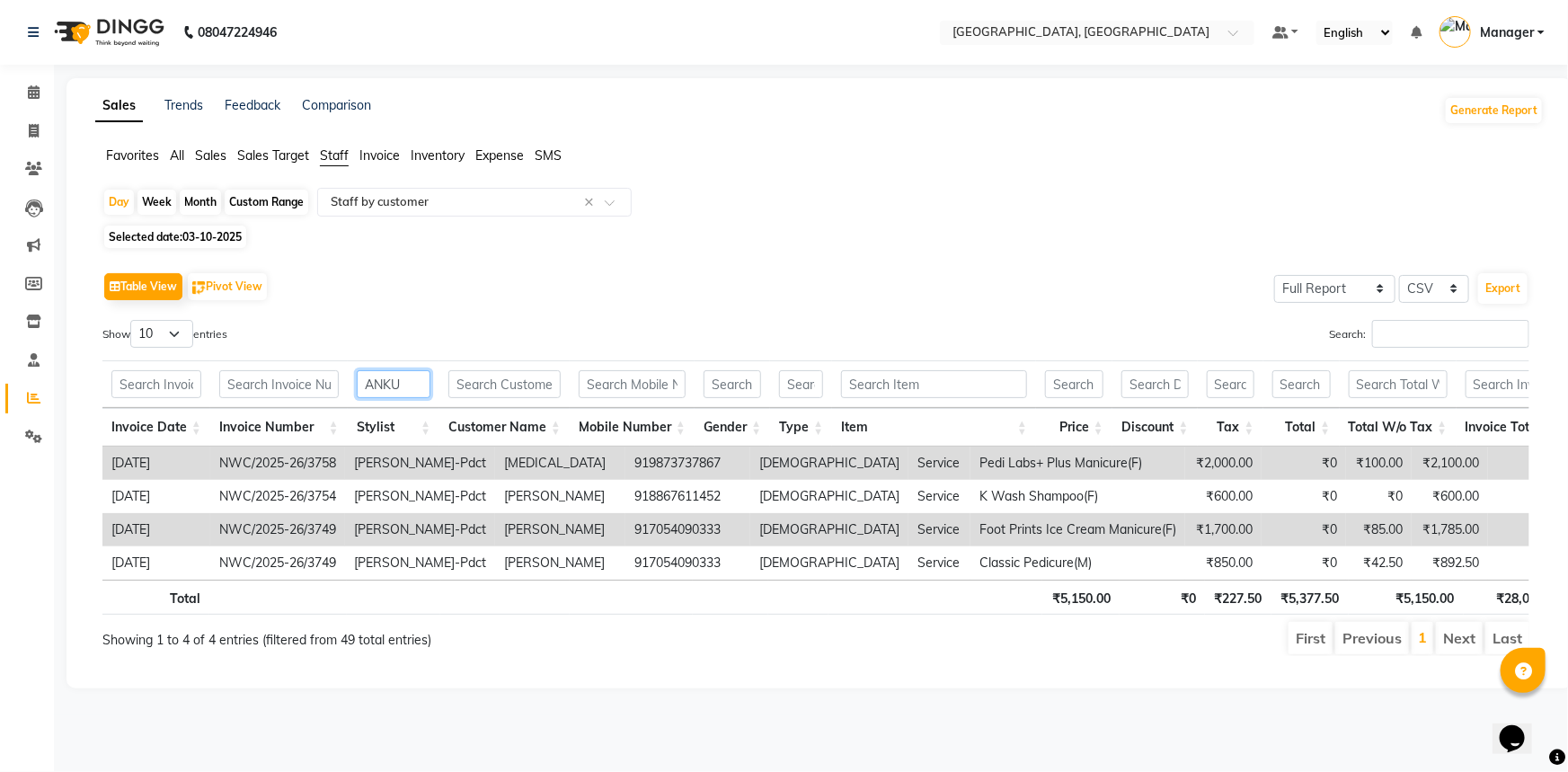
type input "ANKU"
click at [199, 233] on span "03-10-2025" at bounding box center [212, 237] width 59 height 13
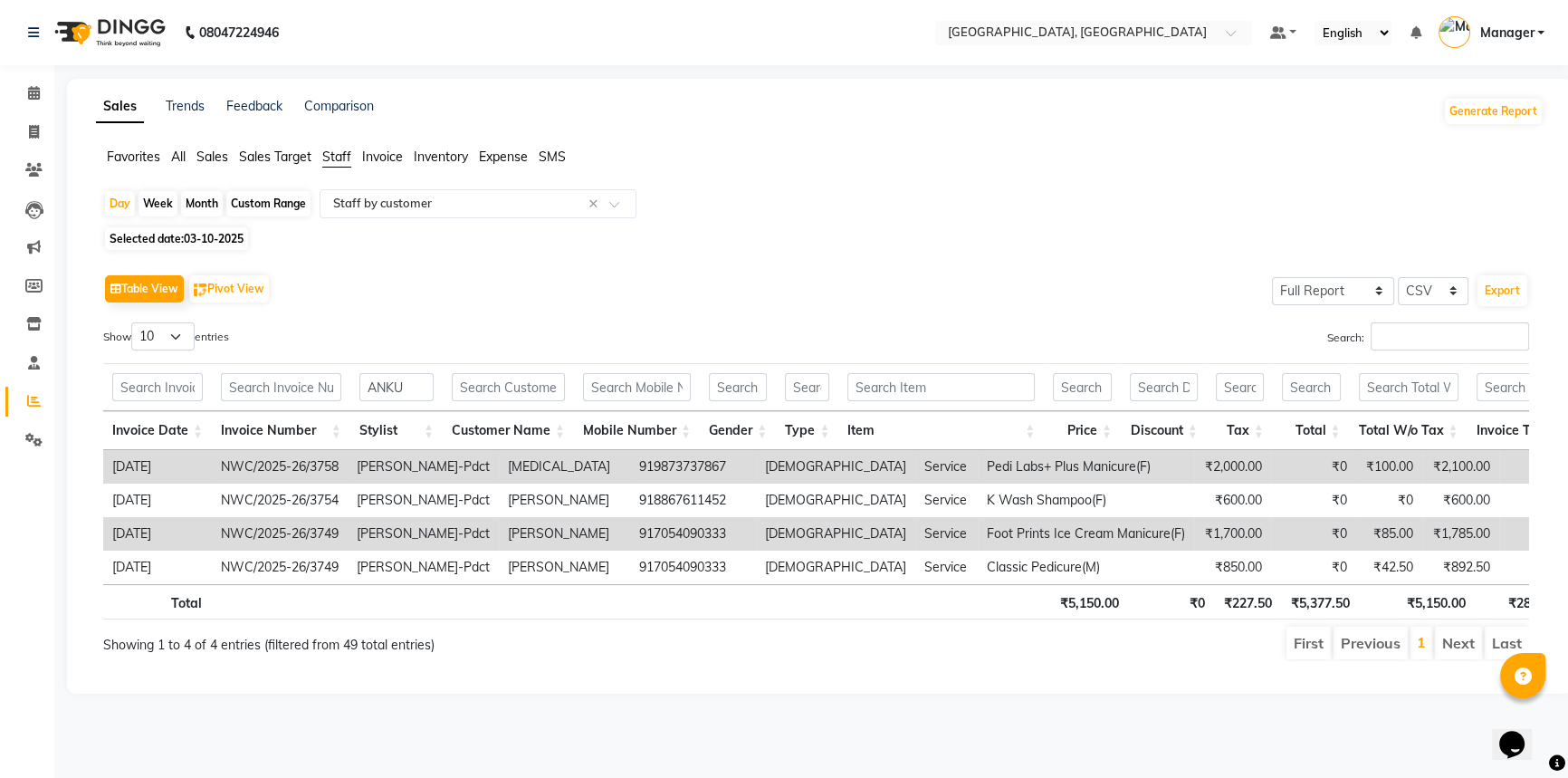
select select "10"
select select "2025"
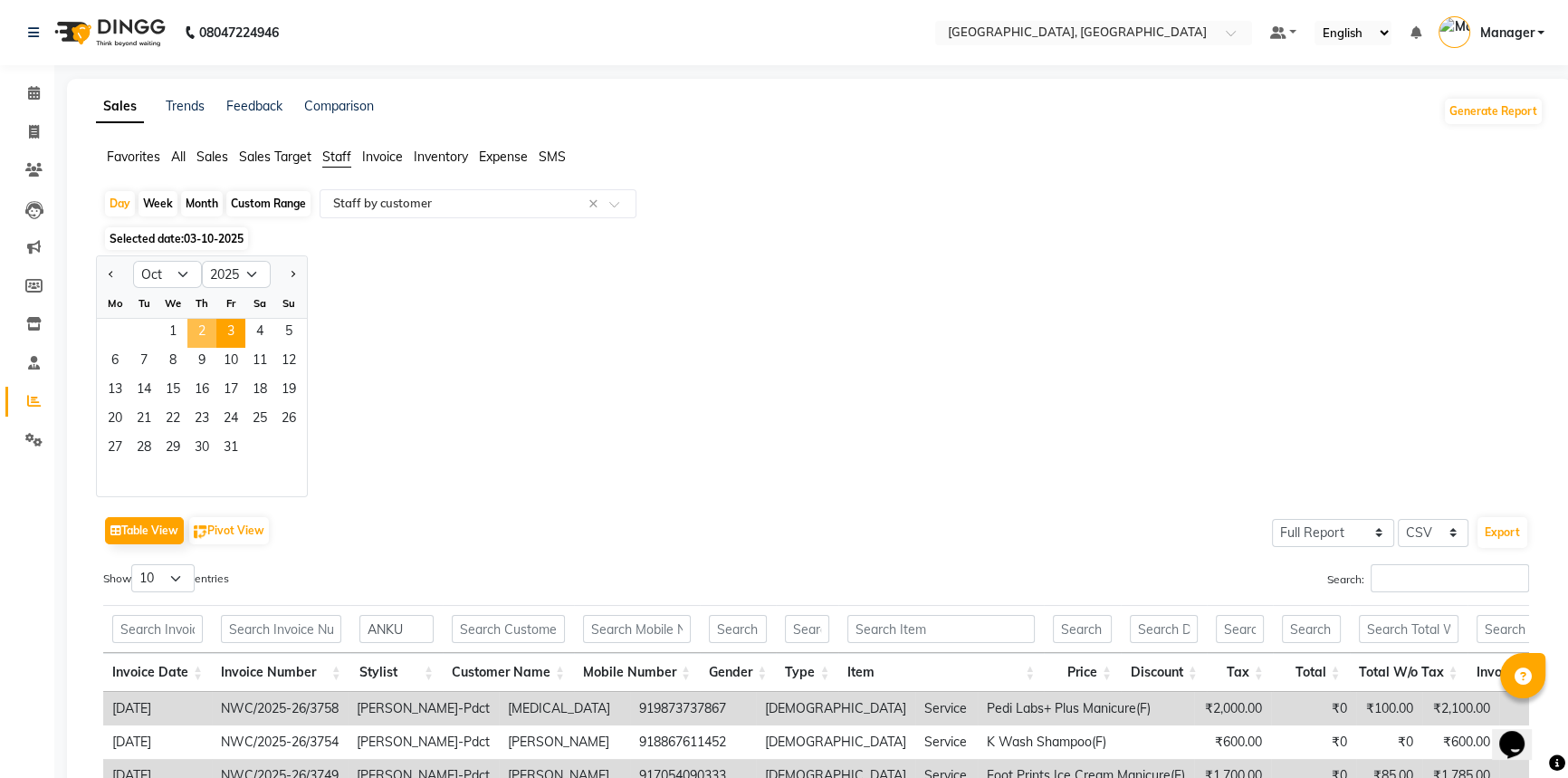
click at [204, 333] on span "2" at bounding box center [202, 333] width 29 height 29
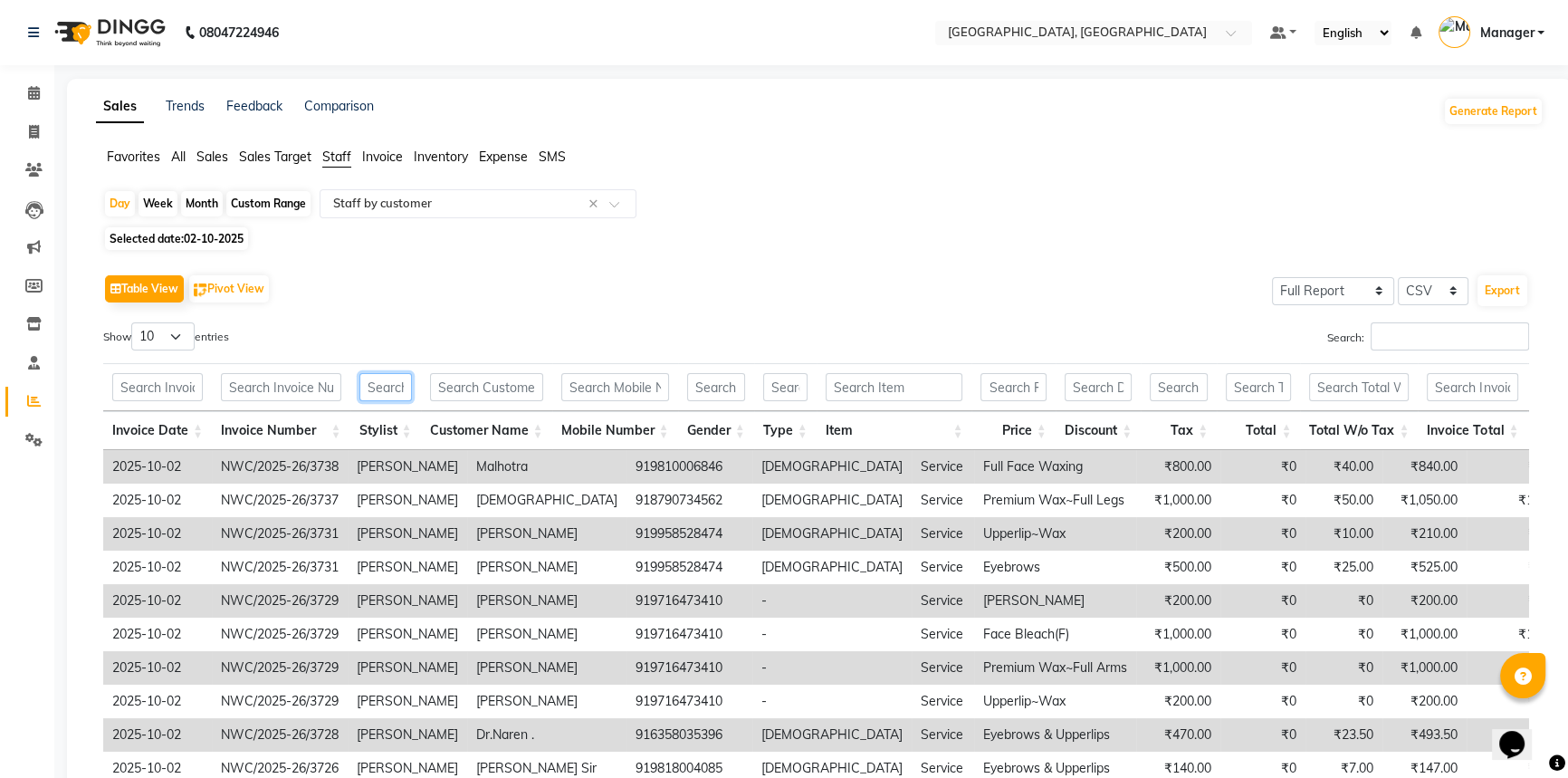
click at [371, 390] on input "text" at bounding box center [385, 386] width 53 height 28
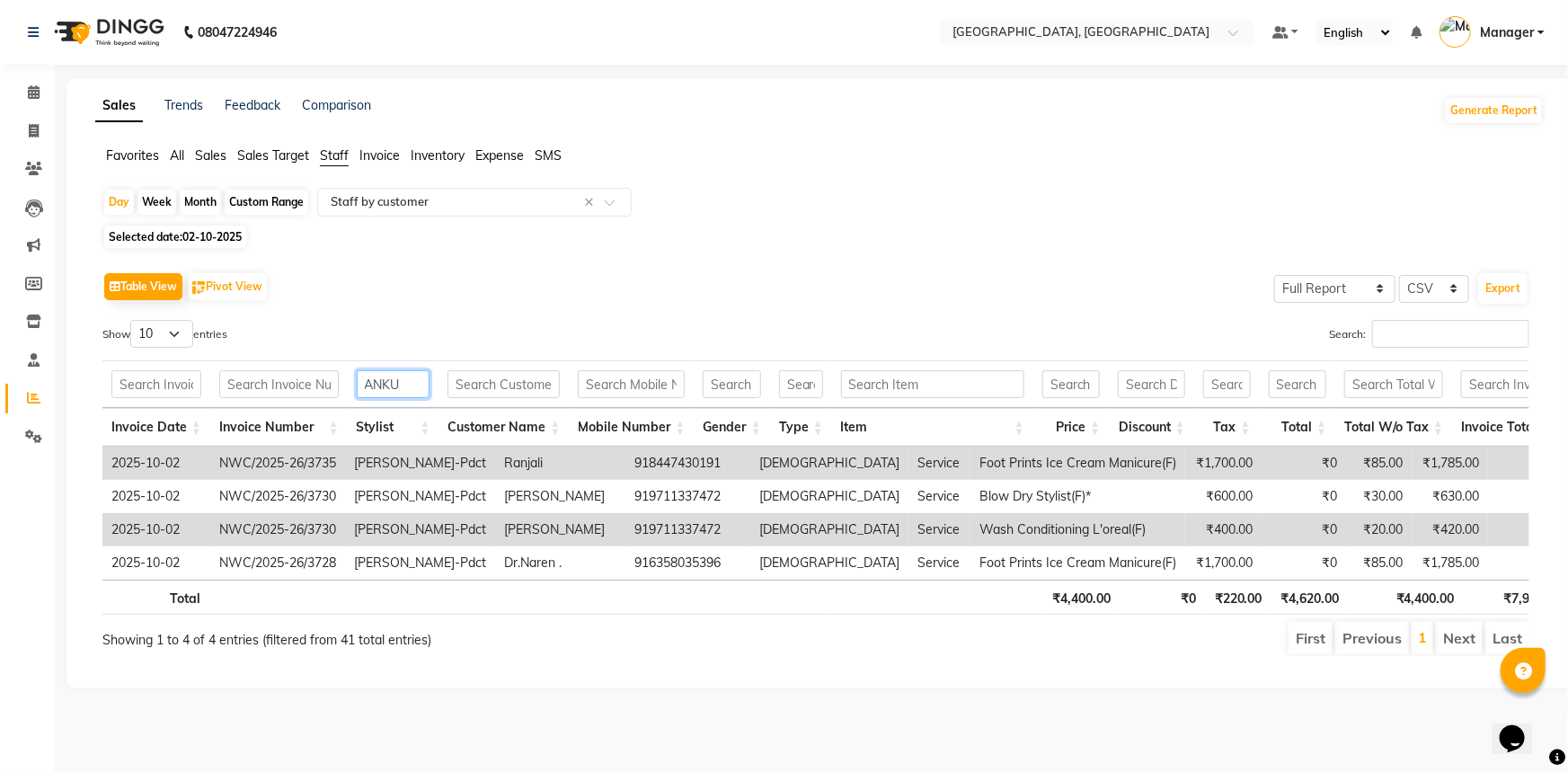
type input "ANKU"
click at [504, 262] on div "Table View Pivot View Select Full Report Filtered Report Select CSV PDF Export …" at bounding box center [815, 461] width 1455 height 417
click at [144, 232] on span "Selected date: 02-10-2025" at bounding box center [175, 237] width 142 height 23
select select "10"
select select "2025"
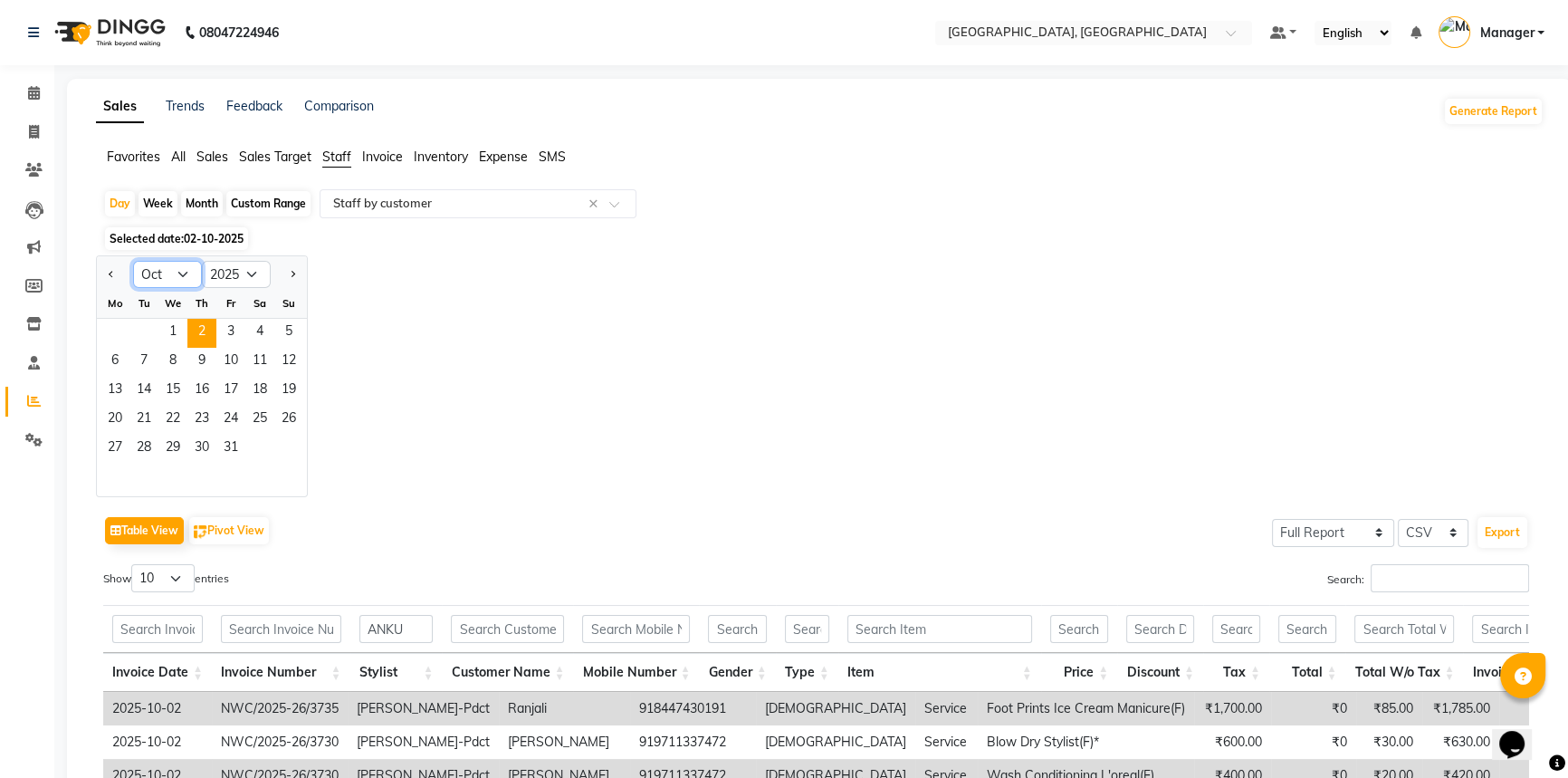
drag, startPoint x: 176, startPoint y: 269, endPoint x: 176, endPoint y: 286, distance: 17.0
click at [176, 269] on select "Jan Feb Mar Apr May Jun Jul Aug Sep Oct Nov Dec" at bounding box center [167, 274] width 68 height 27
select select "9"
click at [133, 261] on select "Jan Feb Mar Apr May Jun Jul Aug Sep Oct Nov Dec" at bounding box center [167, 274] width 68 height 27
click at [230, 420] on span "26" at bounding box center [231, 420] width 29 height 29
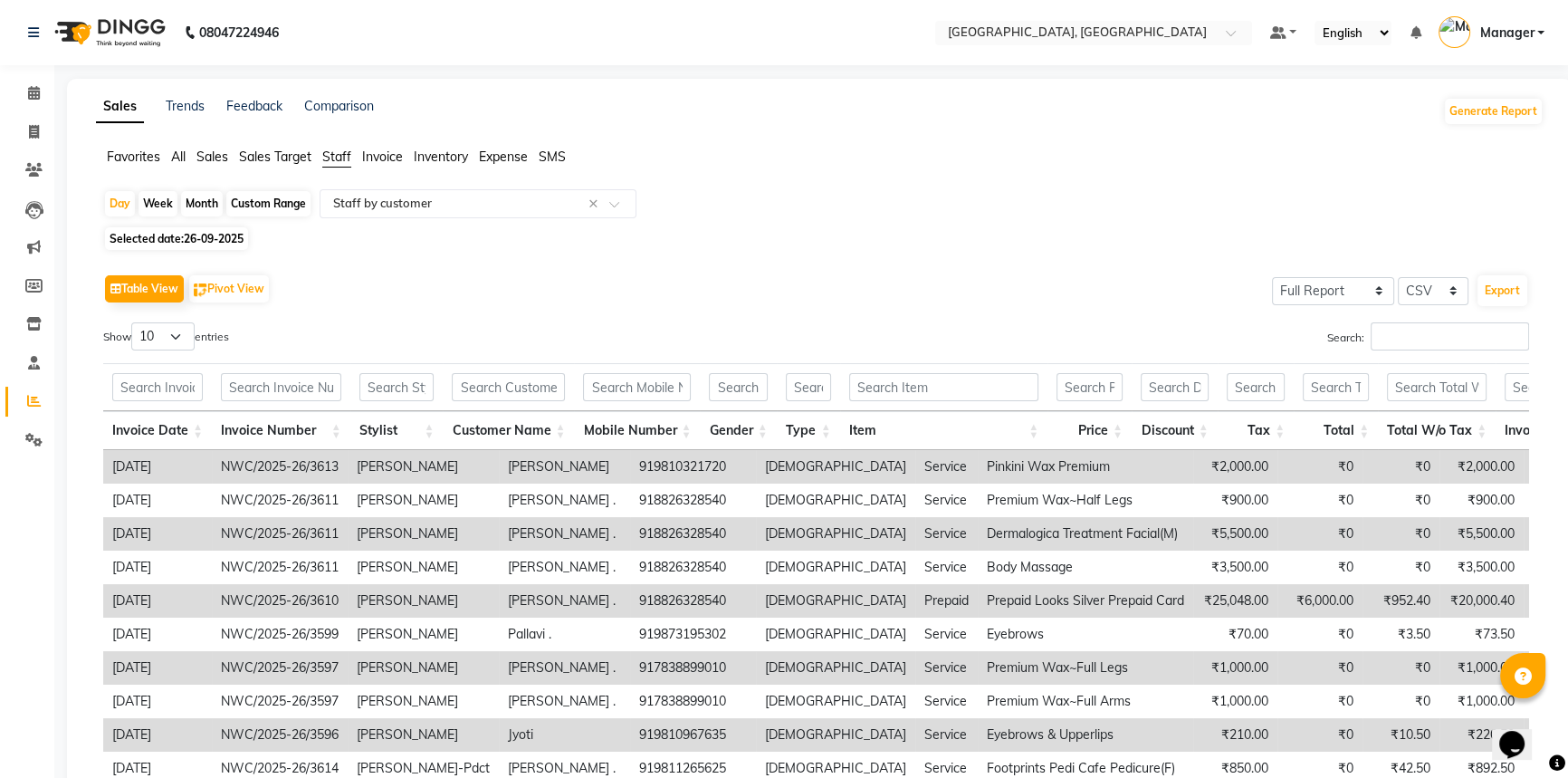
scroll to position [82, 0]
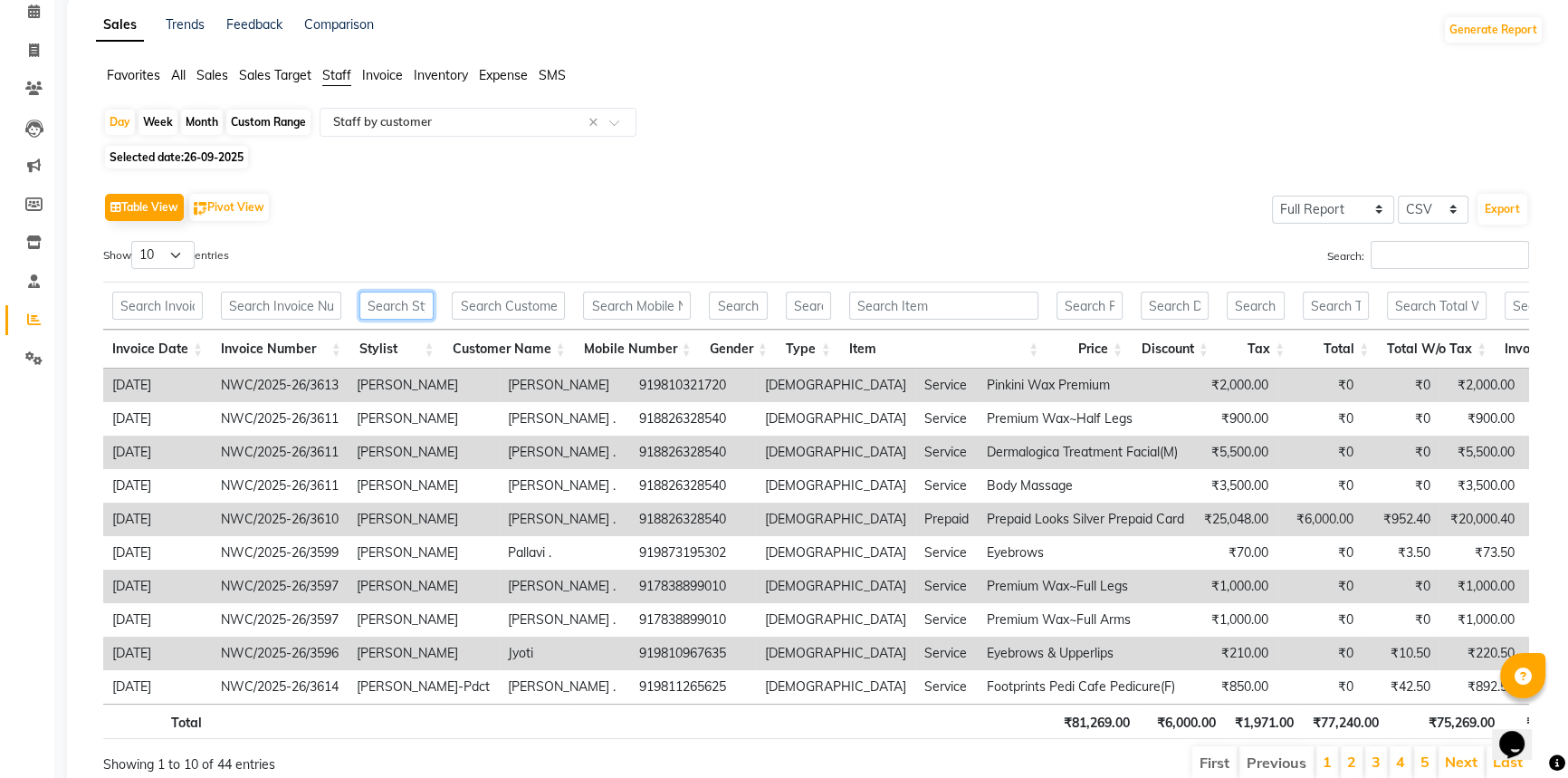
click at [392, 304] on input "text" at bounding box center [397, 305] width 75 height 28
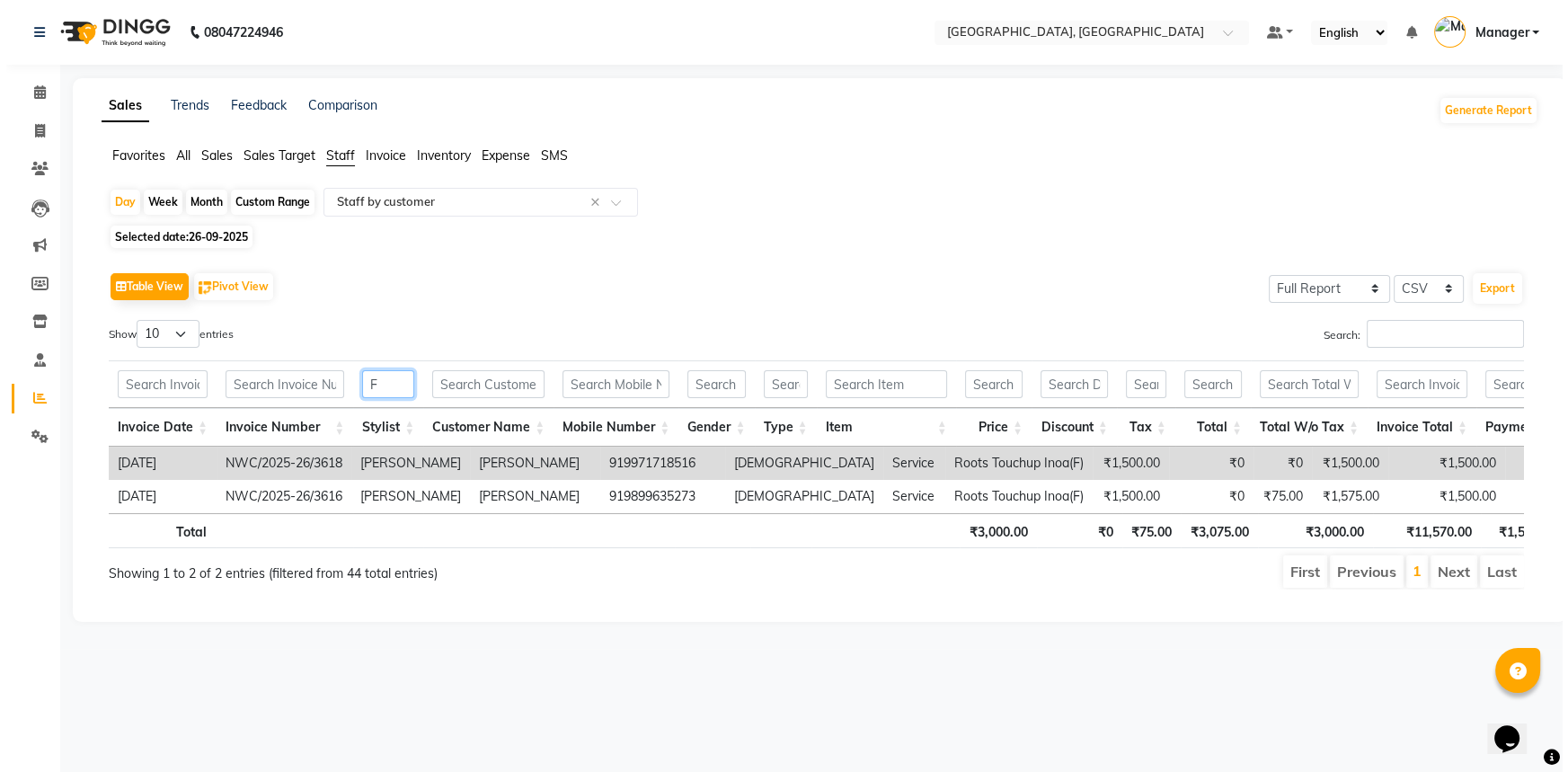
scroll to position [0, 0]
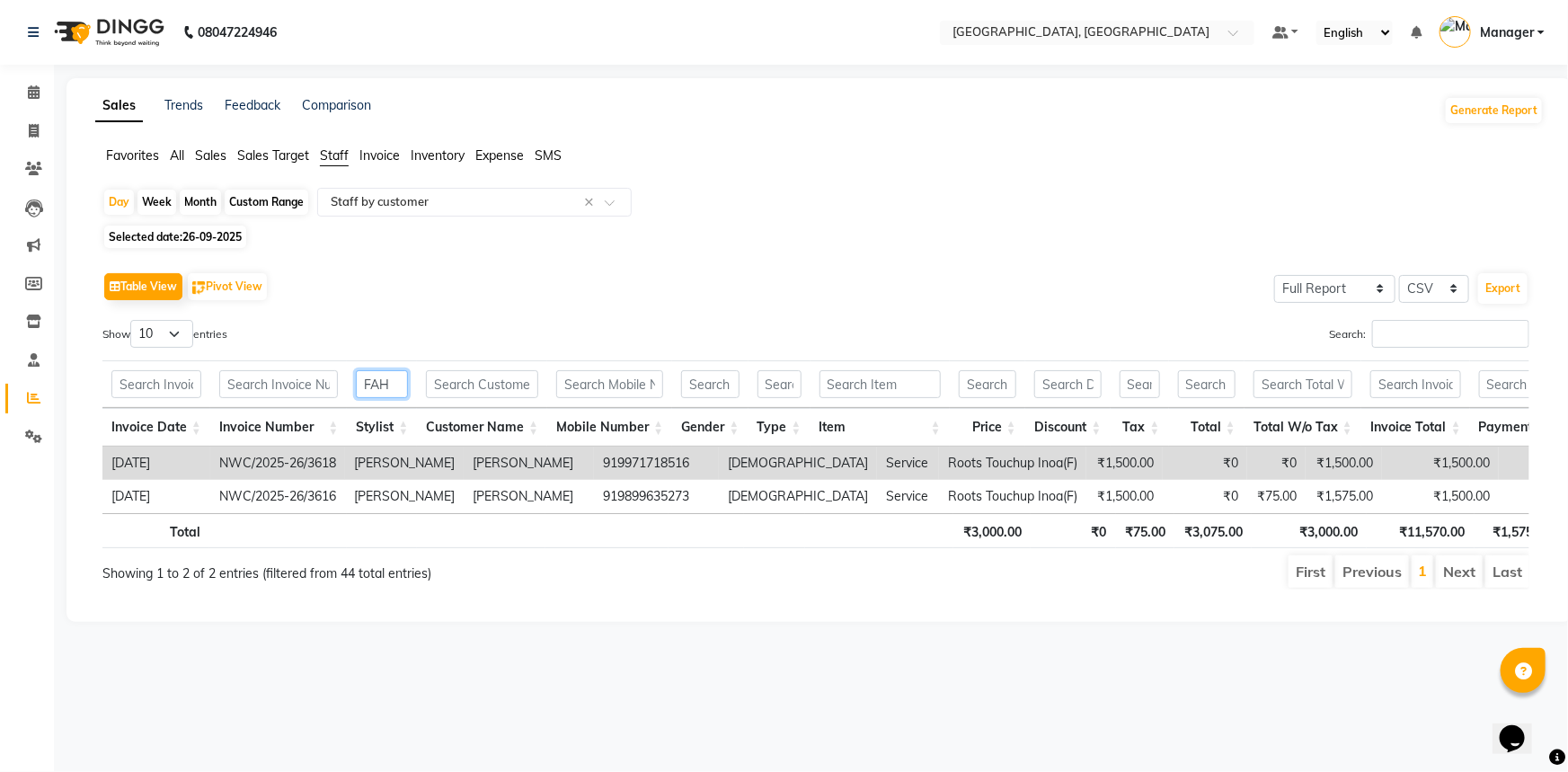
type input "FAH"
click at [227, 235] on span "26-09-2025" at bounding box center [212, 237] width 59 height 13
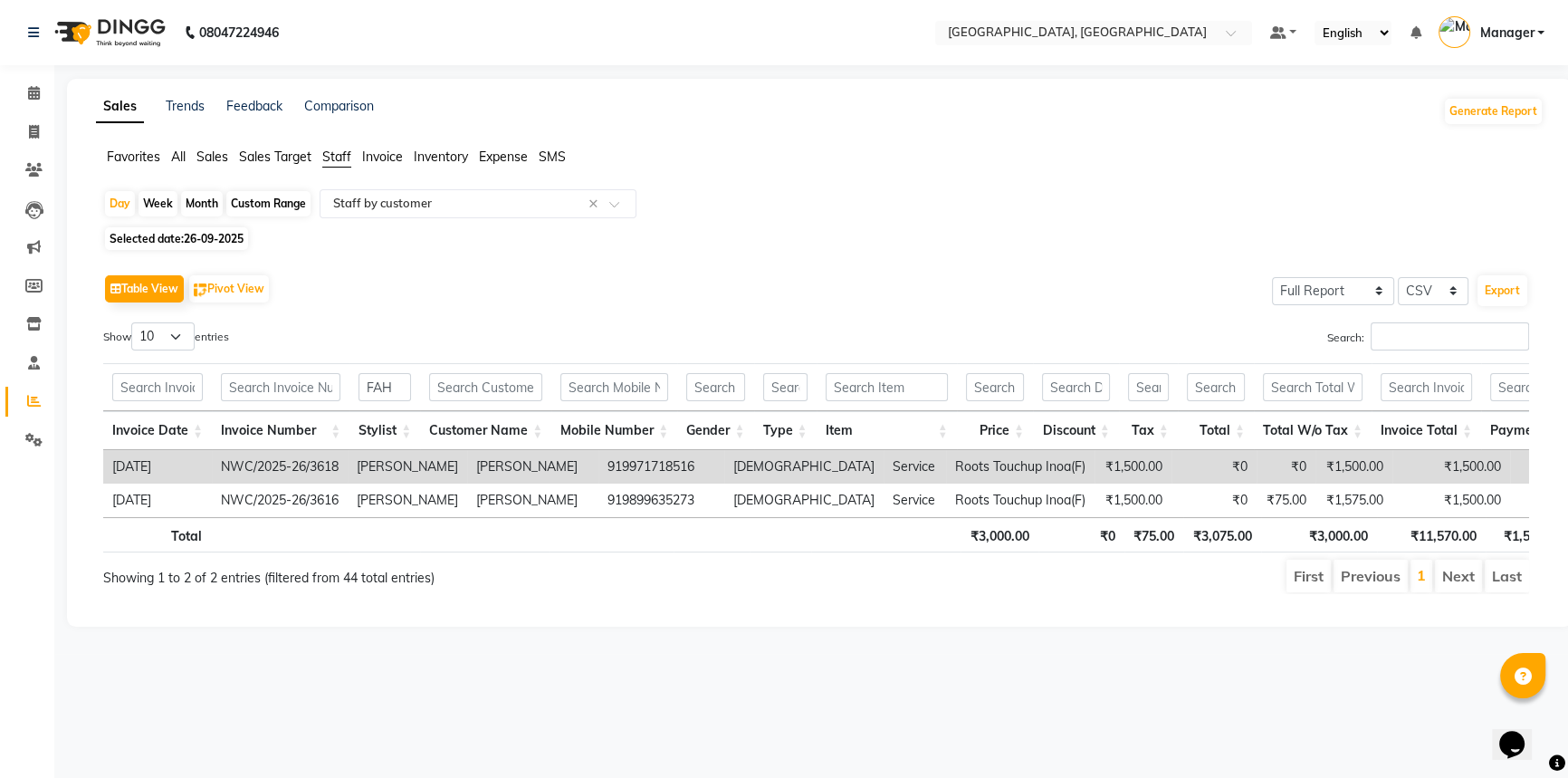
select select "9"
select select "2025"
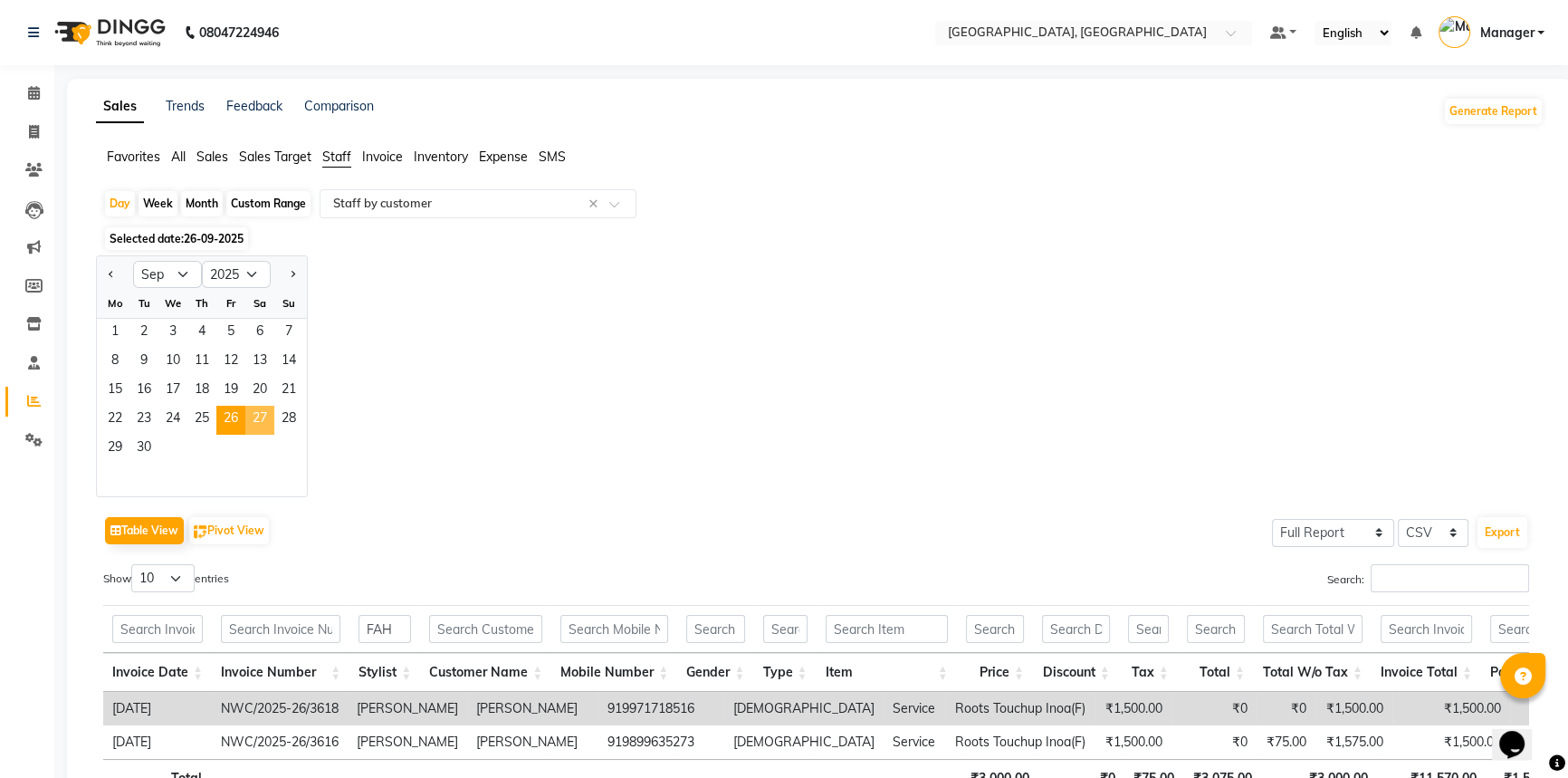
click at [256, 417] on span "27" at bounding box center [260, 420] width 29 height 29
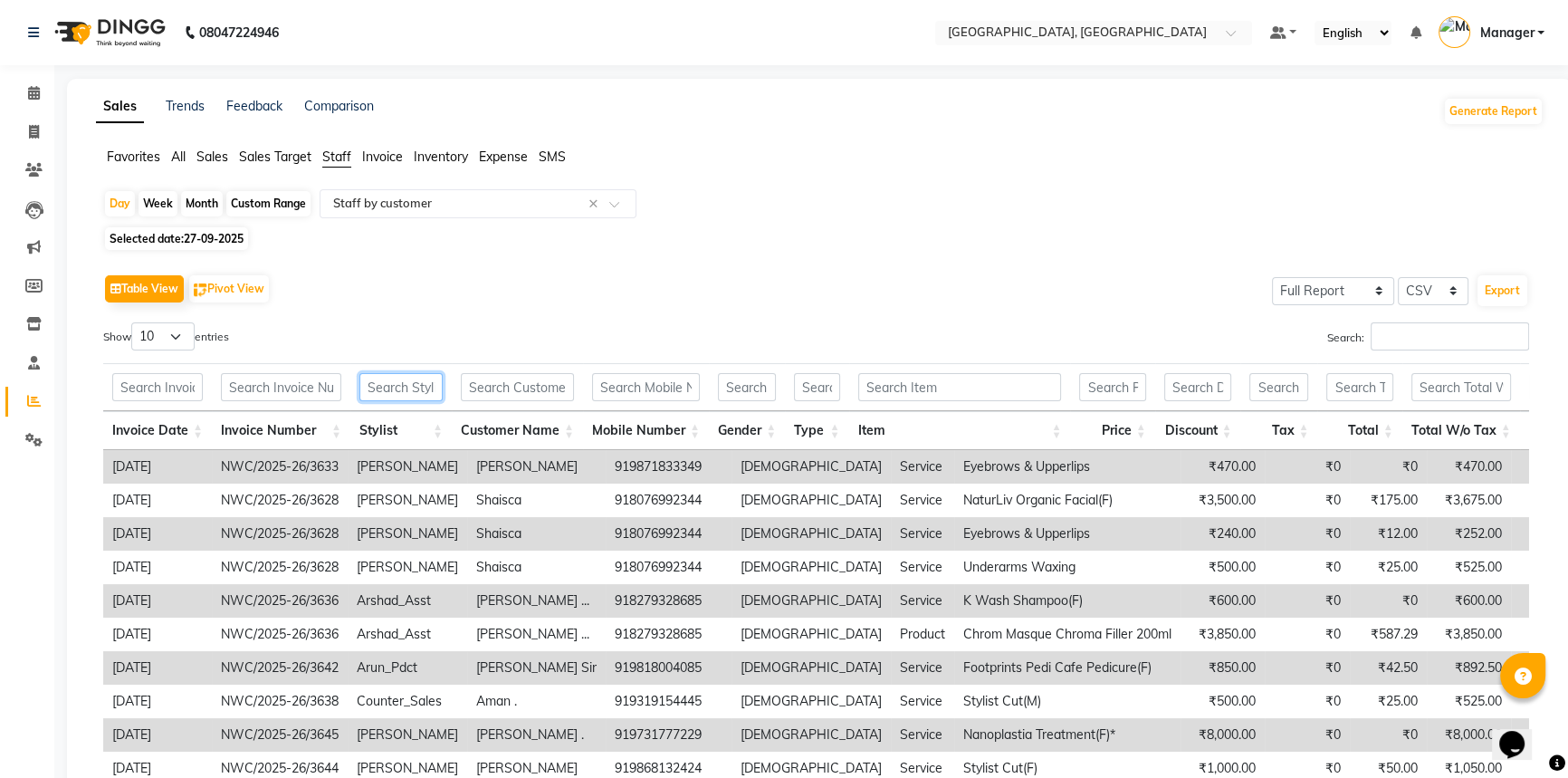
click at [389, 380] on input "text" at bounding box center [401, 386] width 83 height 28
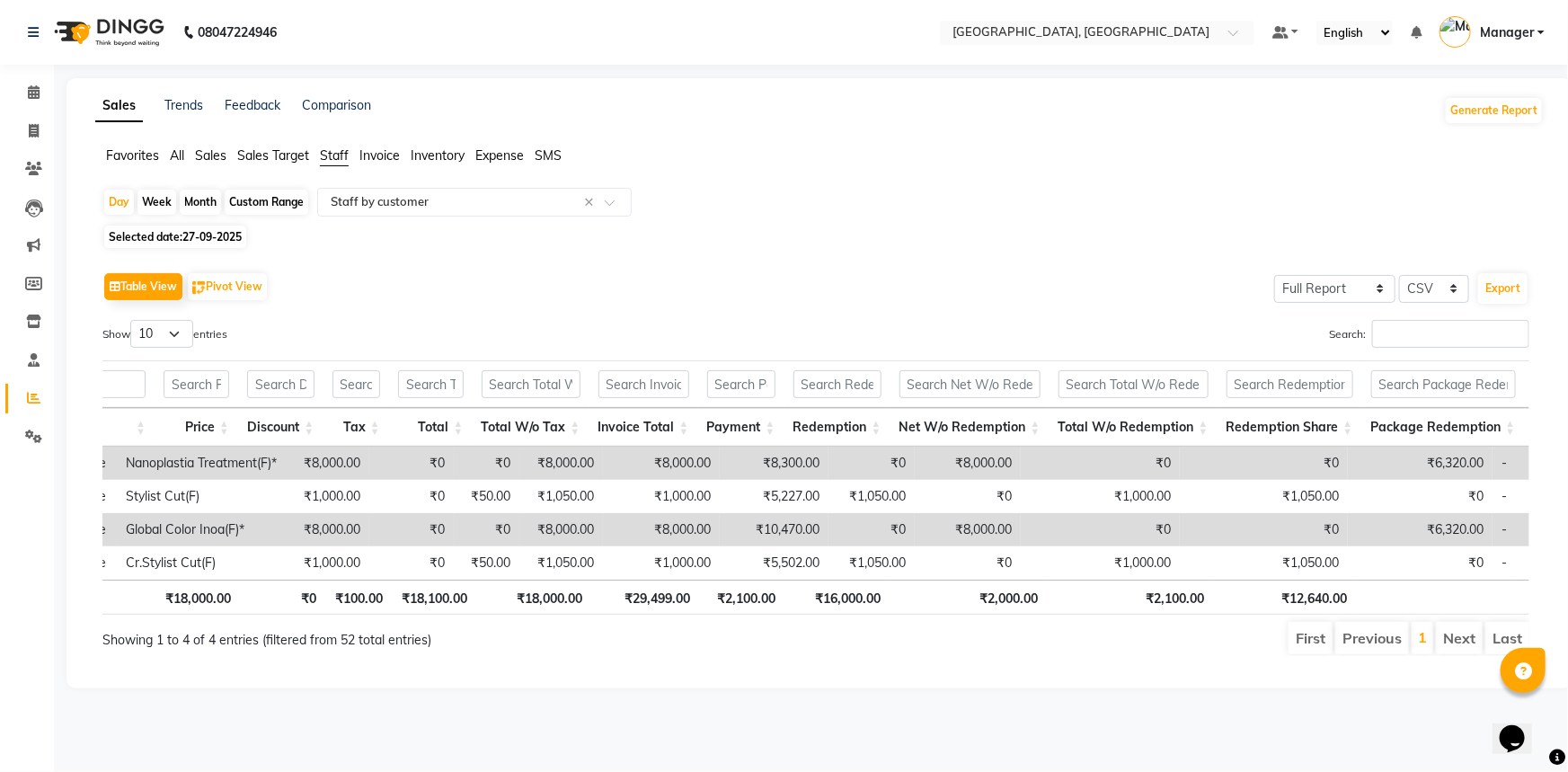
scroll to position [0, 1005]
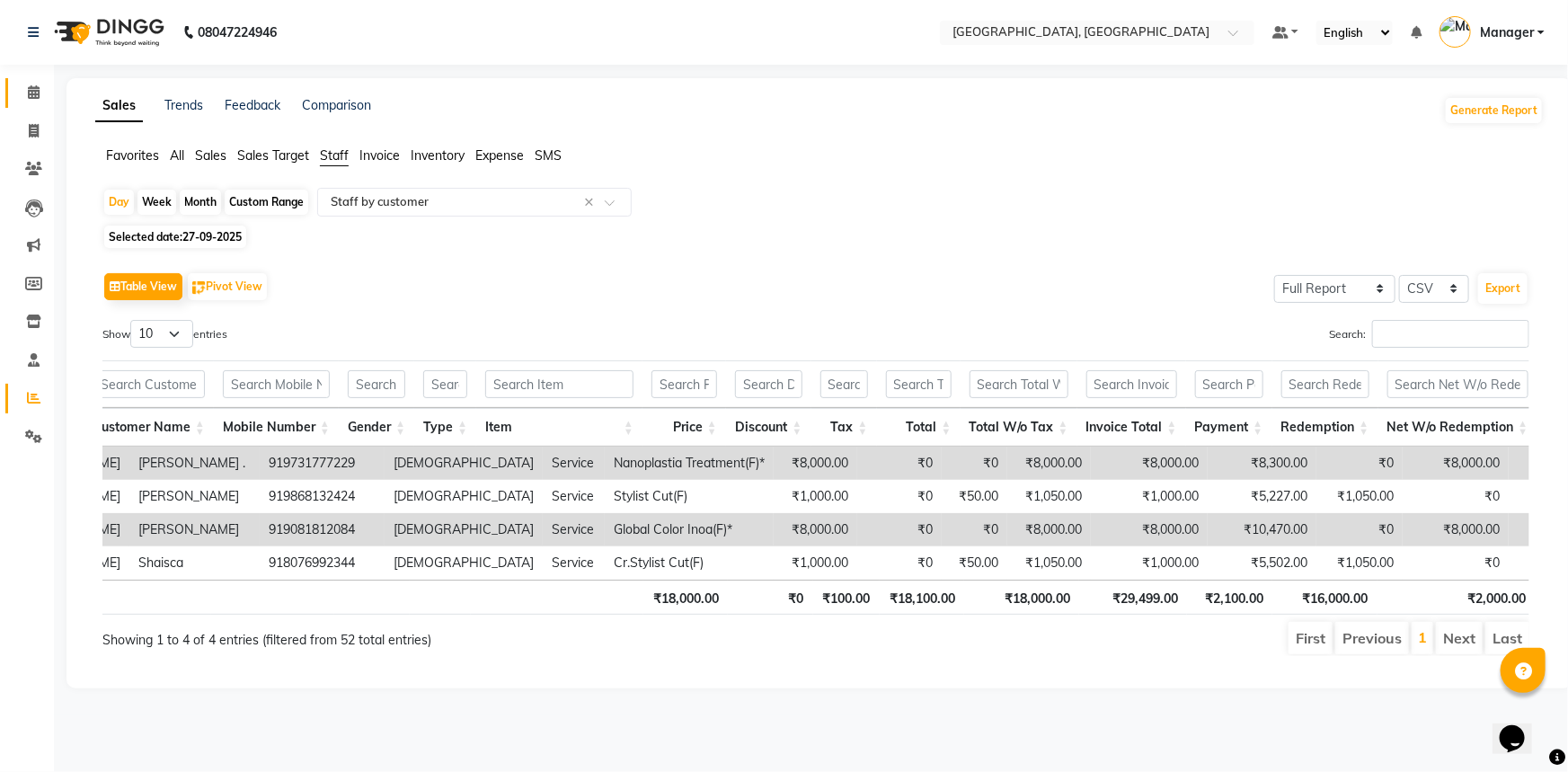
type input "FAH"
click at [29, 90] on icon at bounding box center [33, 92] width 11 height 13
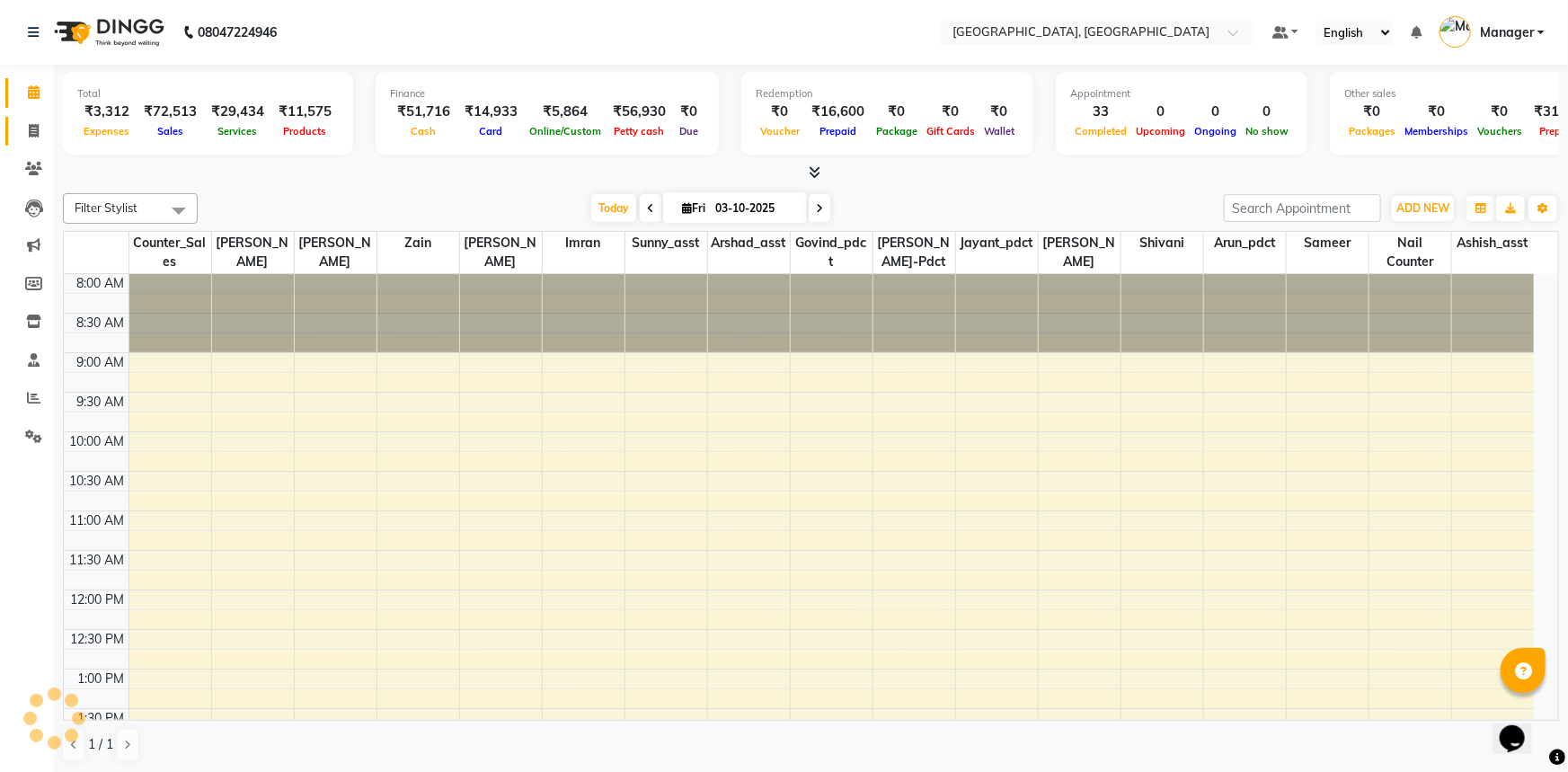
click at [32, 126] on icon at bounding box center [33, 131] width 10 height 13
select select "service"
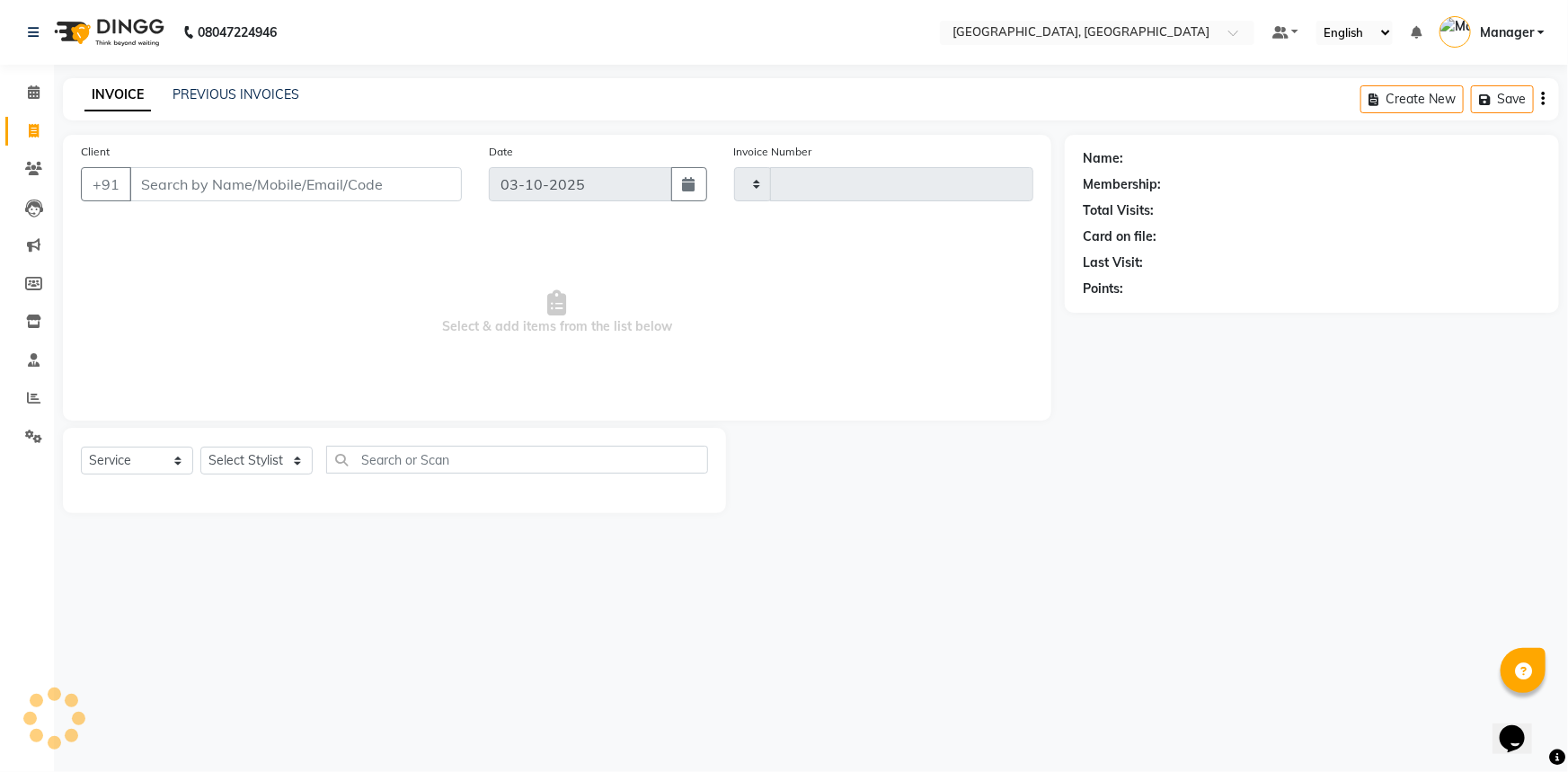
drag, startPoint x: 402, startPoint y: 195, endPoint x: 425, endPoint y: 108, distance: 90.0
click at [402, 195] on input "Client" at bounding box center [295, 184] width 333 height 34
select select "8574"
type input "3764"
click at [234, 177] on input "Client" at bounding box center [295, 184] width 333 height 34
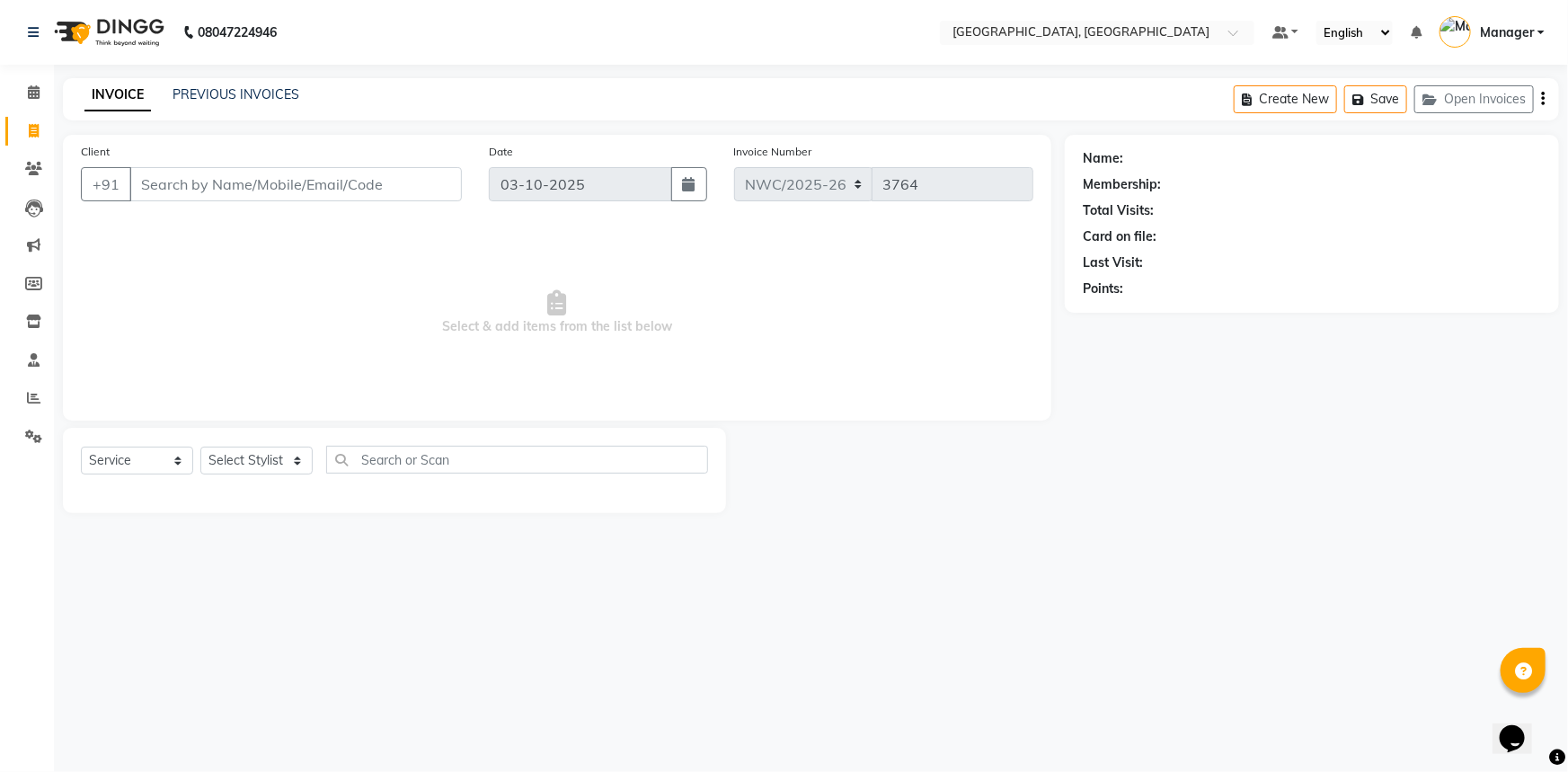
click at [291, 181] on input "Client" at bounding box center [295, 184] width 333 height 34
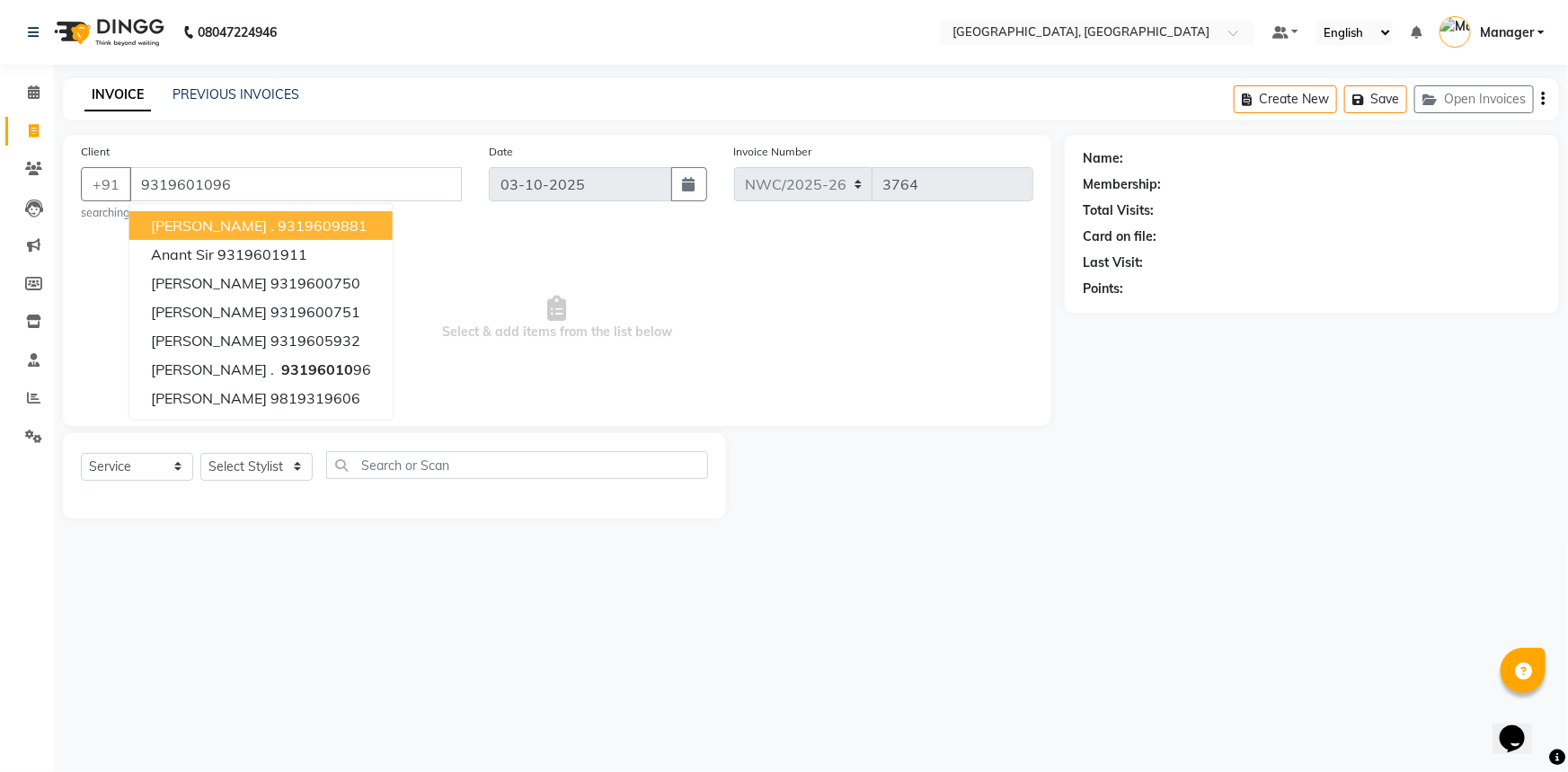
type input "9319601096"
select select "1: Object"
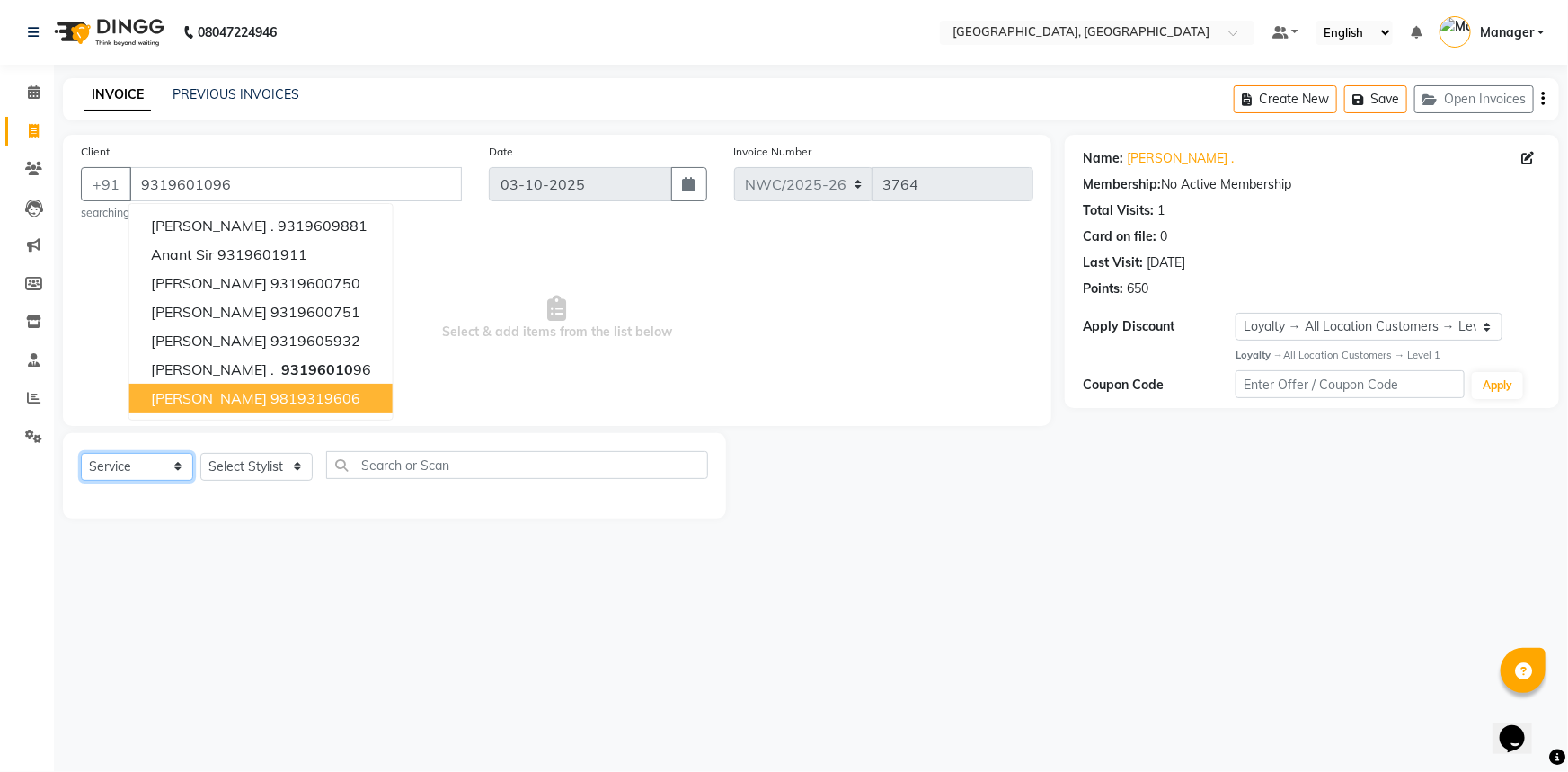
drag, startPoint x: 153, startPoint y: 474, endPoint x: 145, endPoint y: 461, distance: 15.3
click at [153, 474] on select "Select Service Product Membership Package Voucher Prepaid Gift Card" at bounding box center [138, 466] width 113 height 28
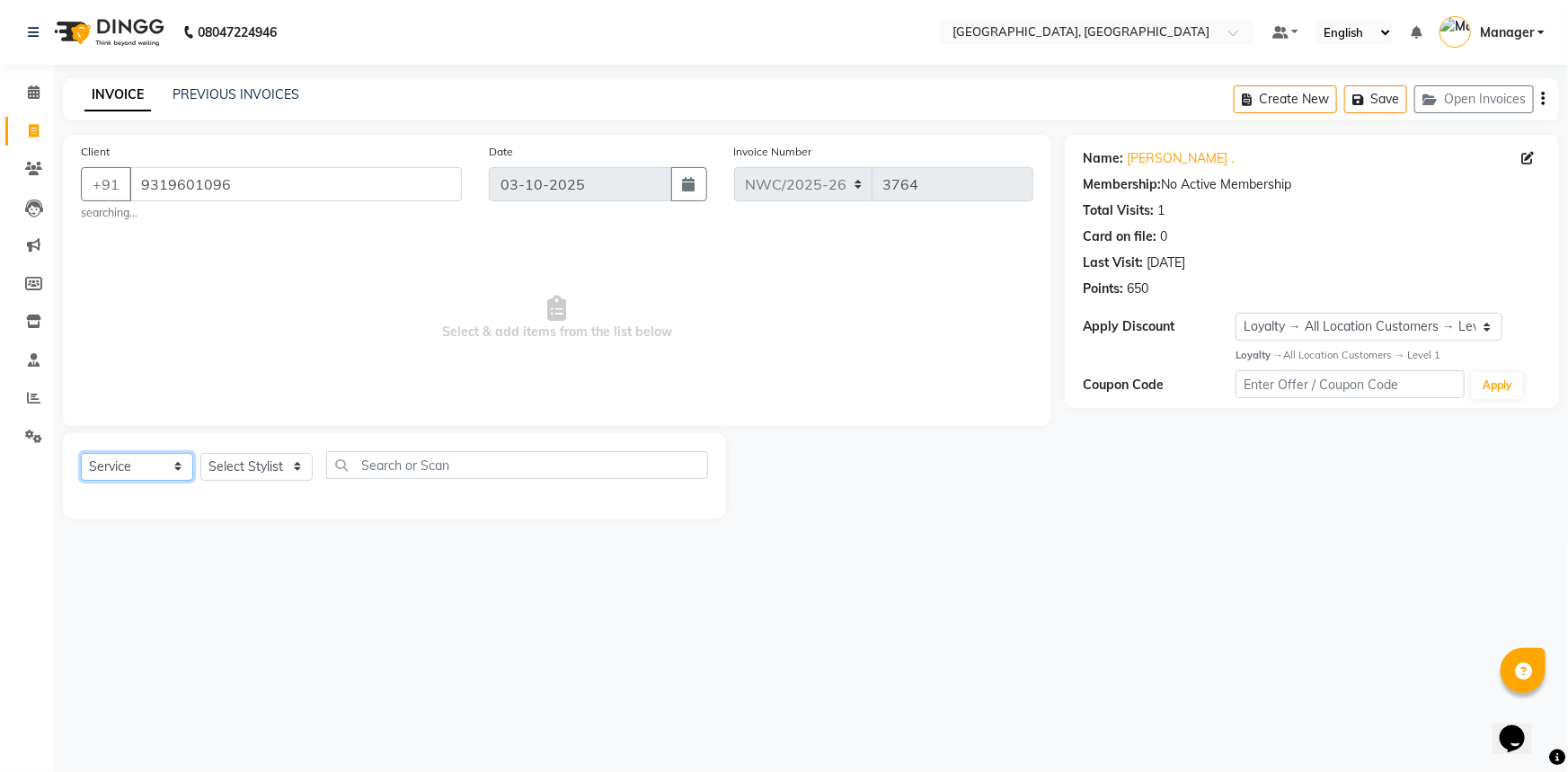
select select "P"
click at [81, 453] on select "Select Service Product Membership Package Voucher Prepaid Gift Card" at bounding box center [138, 466] width 113 height 28
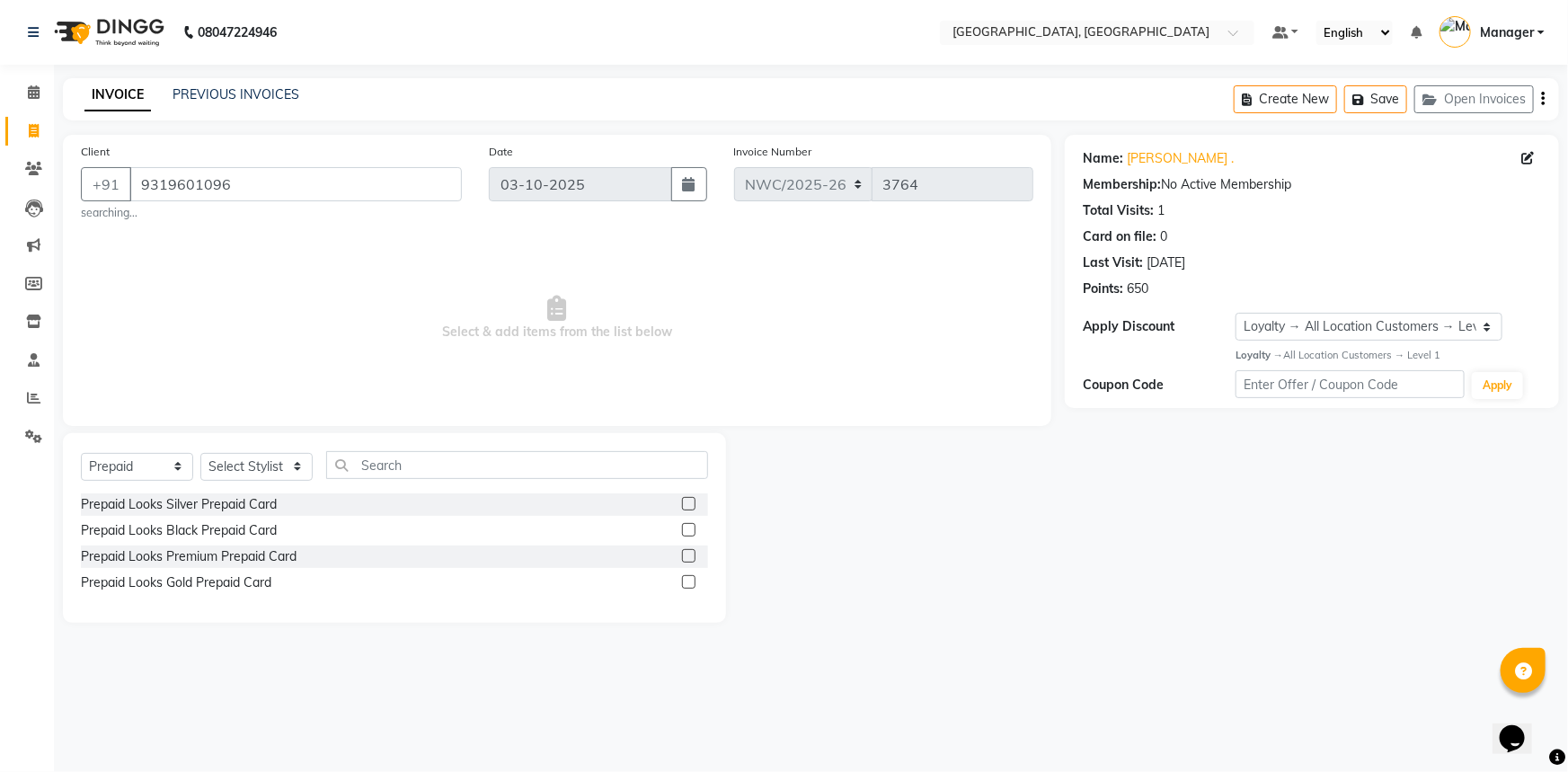
click at [689, 557] on label at bounding box center [689, 555] width 13 height 13
click at [689, 557] on input "checkbox" at bounding box center [688, 556] width 11 height 11
checkbox input "false"
click at [263, 451] on div "Select Service Product Membership Package Voucher Prepaid Gift Card Select Styl…" at bounding box center [395, 472] width 627 height 42
click at [256, 463] on select "Select Stylist Aneeta Ankush-pdct Arshad_asst Arun_pdct Ashish_asst Counter_Sal…" at bounding box center [257, 466] width 113 height 28
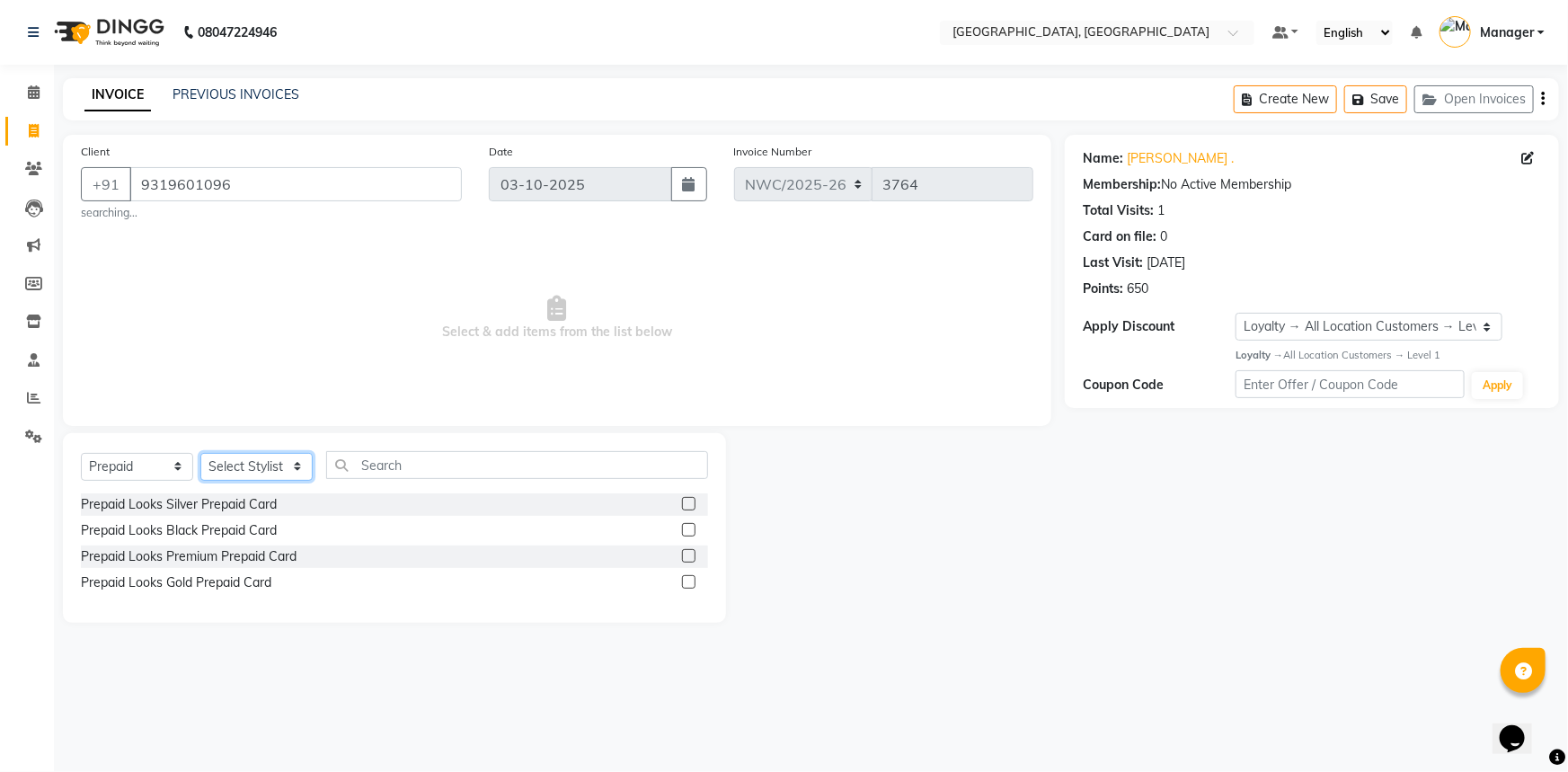
select select "84832"
click at [201, 453] on select "Select Stylist Aneeta Ankush-pdct Arshad_asst Arun_pdct Ashish_asst Counter_Sal…" at bounding box center [257, 466] width 113 height 28
click at [698, 551] on div at bounding box center [695, 557] width 26 height 23
click at [688, 554] on label at bounding box center [689, 555] width 13 height 13
click at [688, 554] on input "checkbox" at bounding box center [688, 556] width 11 height 11
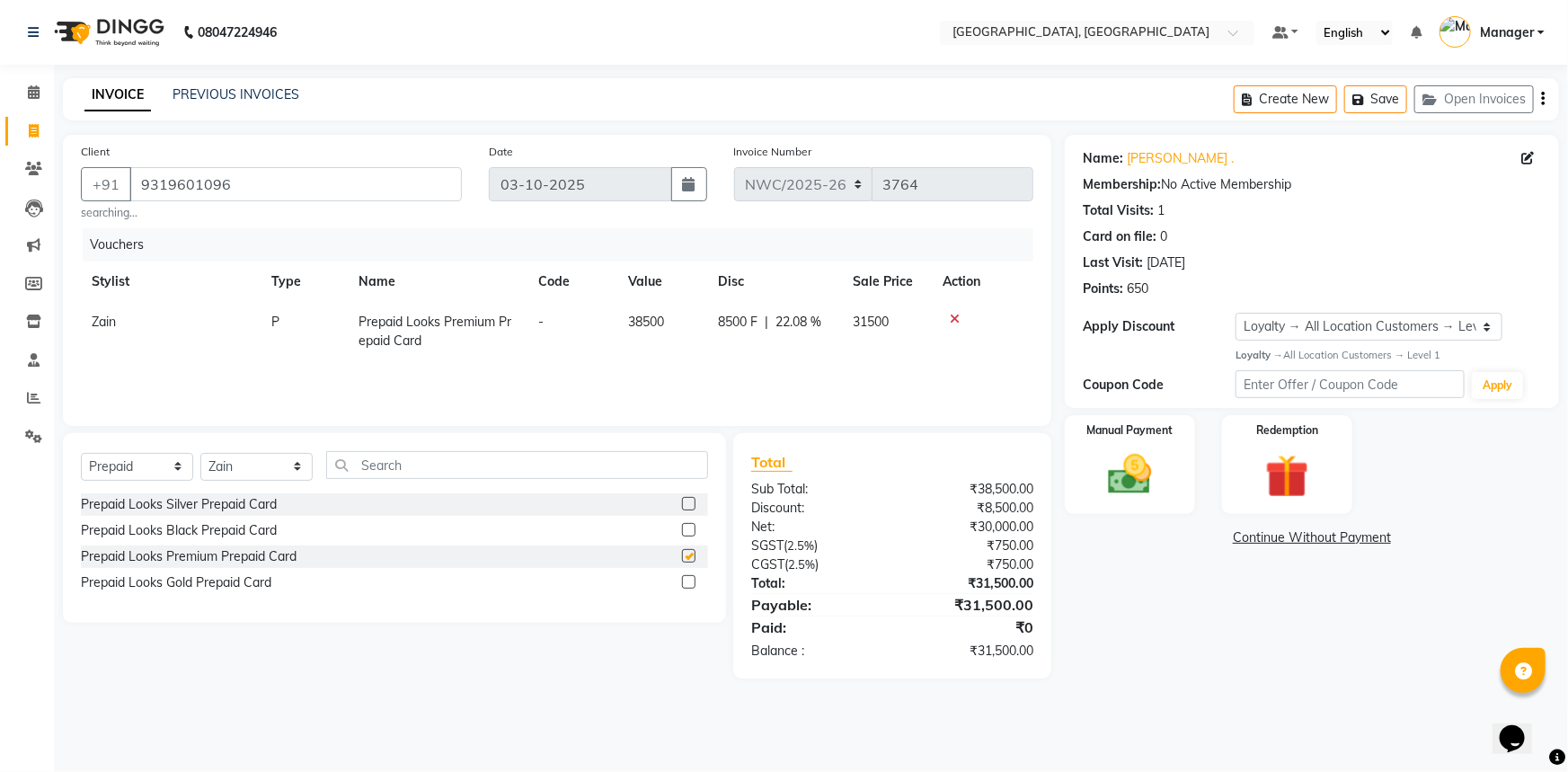
checkbox input "false"
click at [954, 319] on icon at bounding box center [956, 318] width 10 height 12
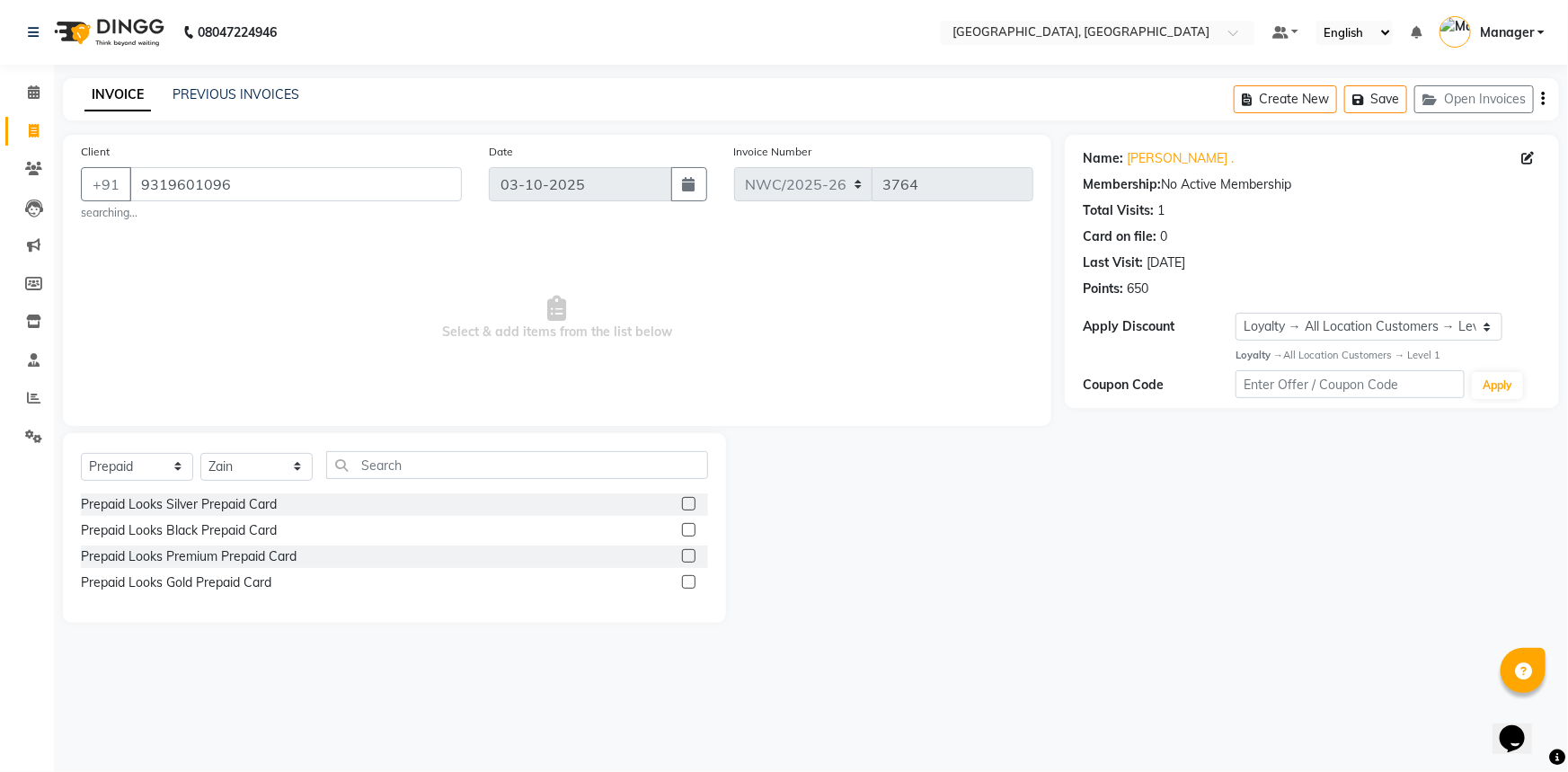
click at [690, 505] on label at bounding box center [689, 504] width 13 height 13
click at [690, 505] on input "checkbox" at bounding box center [688, 504] width 11 height 11
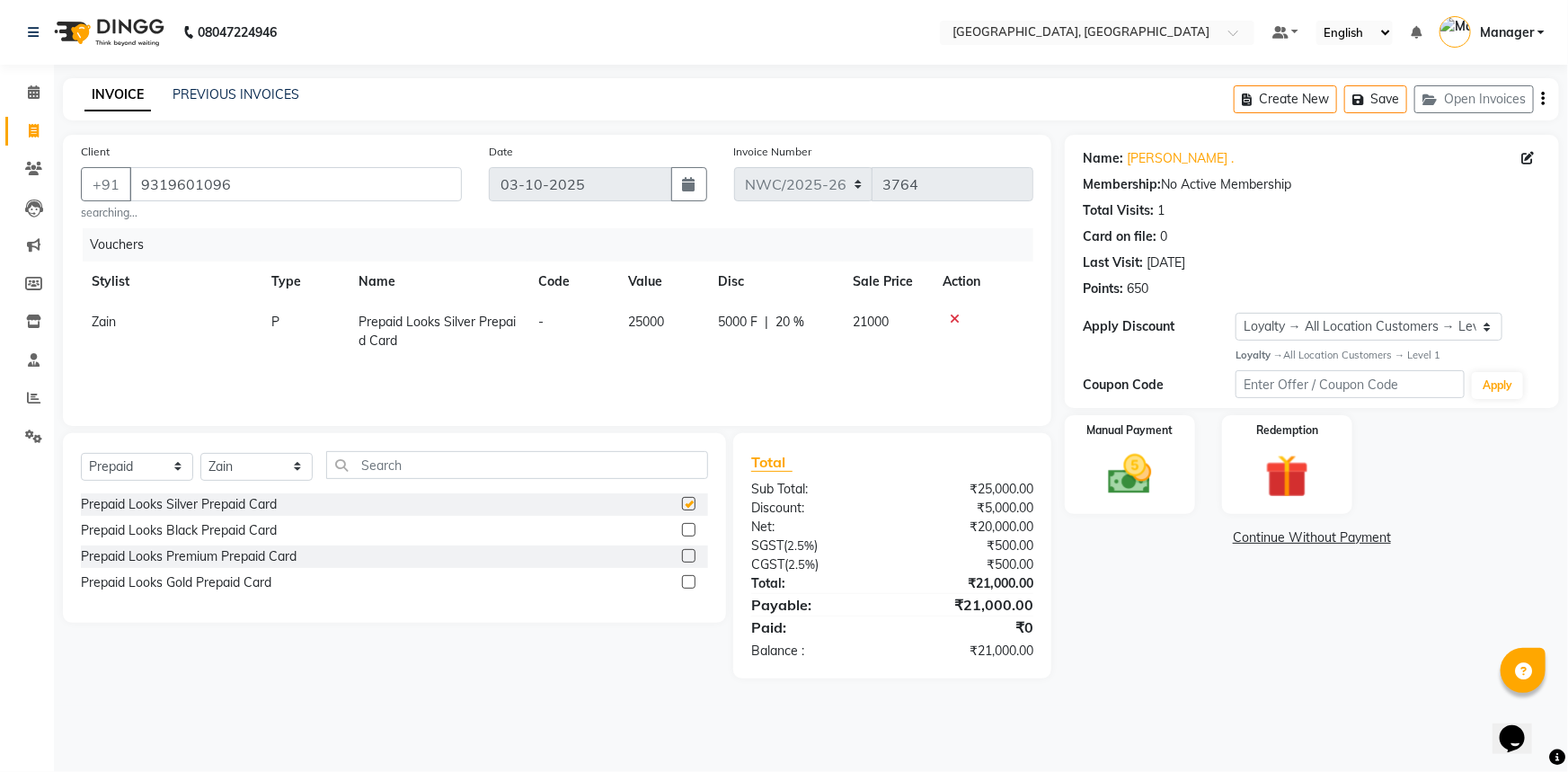
checkbox input "false"
click at [953, 318] on icon at bounding box center [956, 318] width 10 height 12
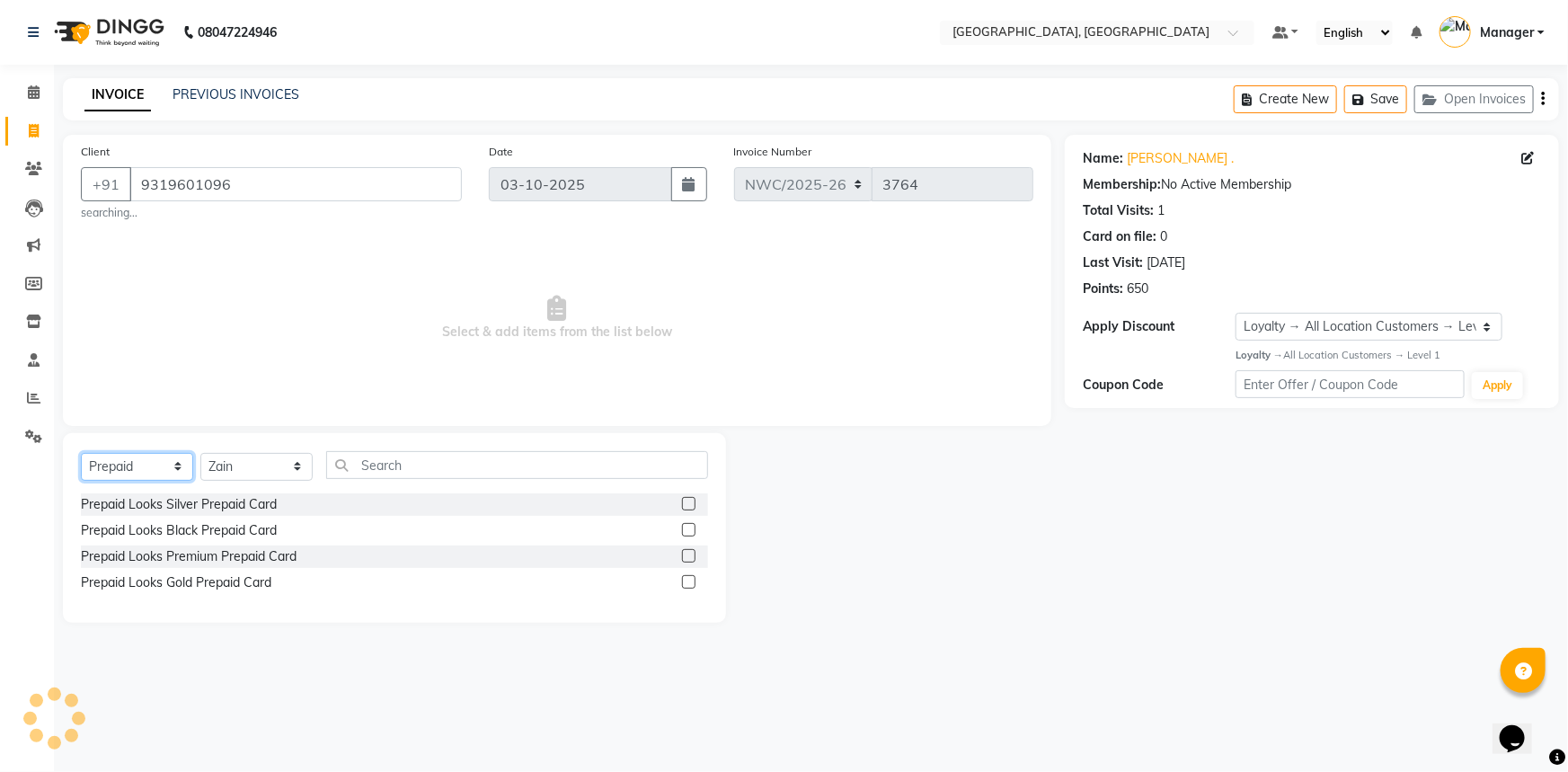
click at [147, 473] on select "Select Service Product Membership Package Voucher Prepaid Gift Card" at bounding box center [138, 466] width 113 height 28
select select "service"
click at [81, 453] on select "Select Service Product Membership Package Voucher Prepaid Gift Card" at bounding box center [138, 466] width 113 height 28
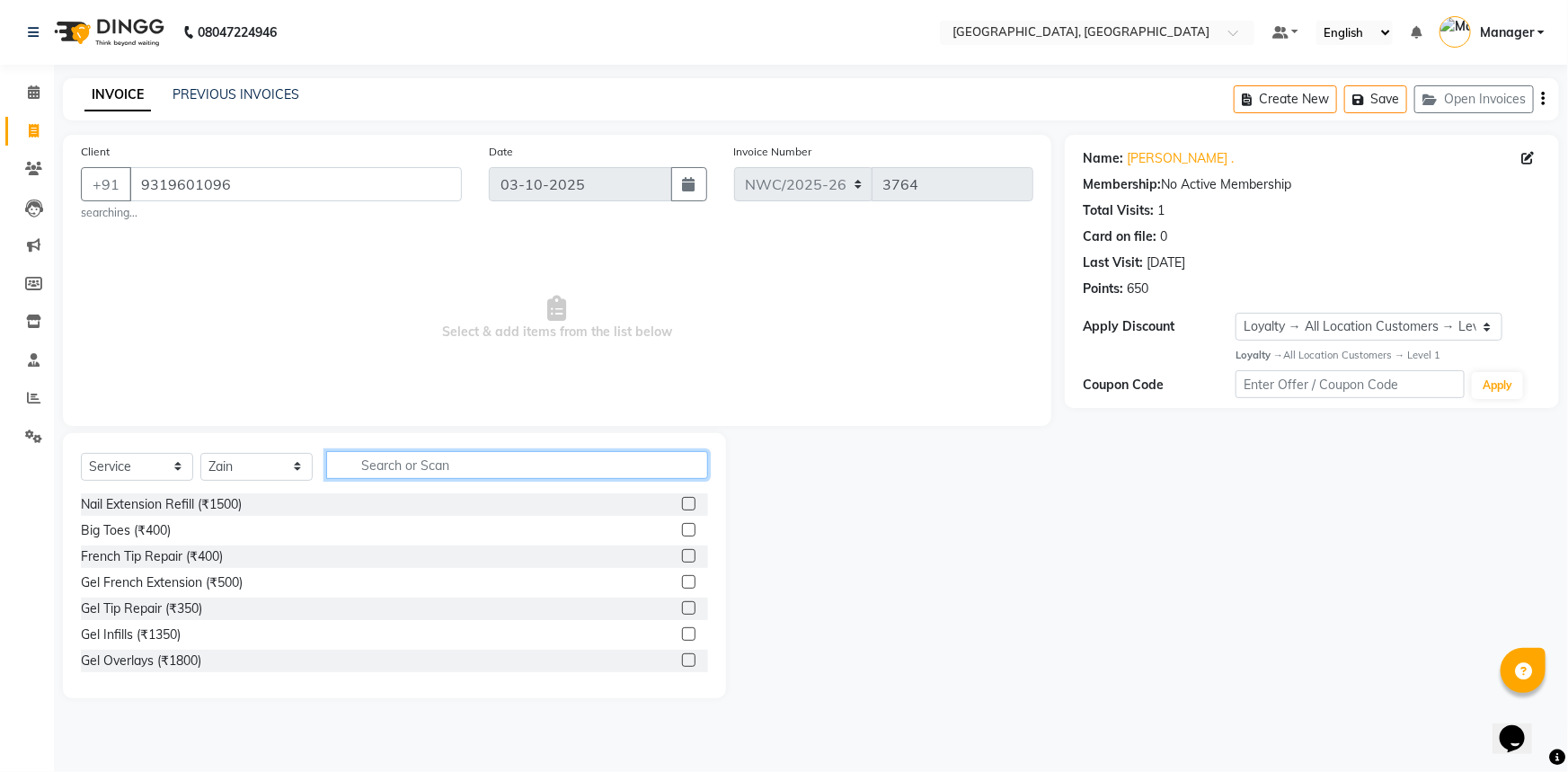
click at [433, 464] on input "text" at bounding box center [517, 464] width 382 height 28
type input "GLO"
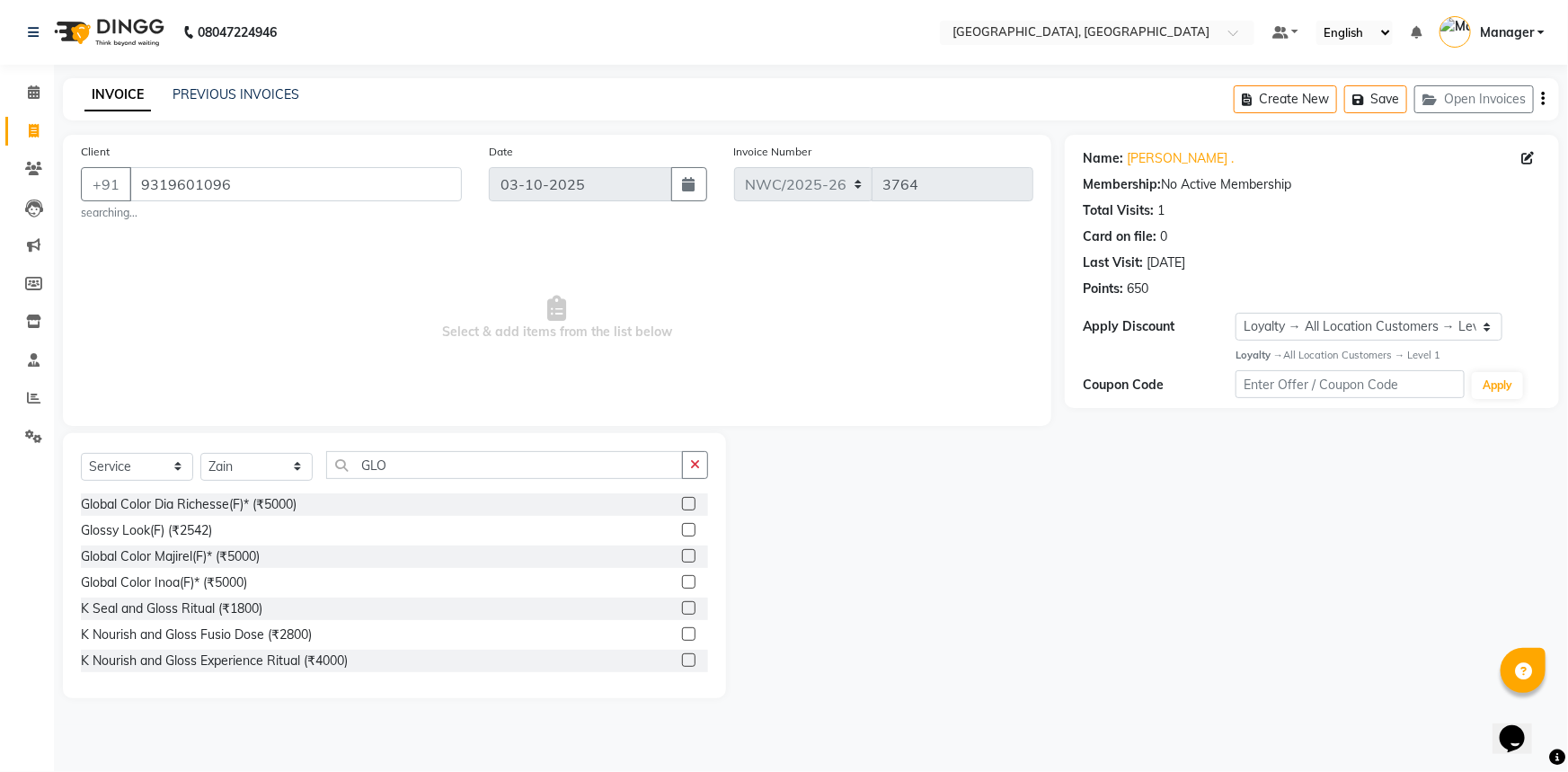
click at [682, 584] on label at bounding box center [689, 582] width 13 height 13
click at [682, 584] on input "checkbox" at bounding box center [688, 583] width 11 height 11
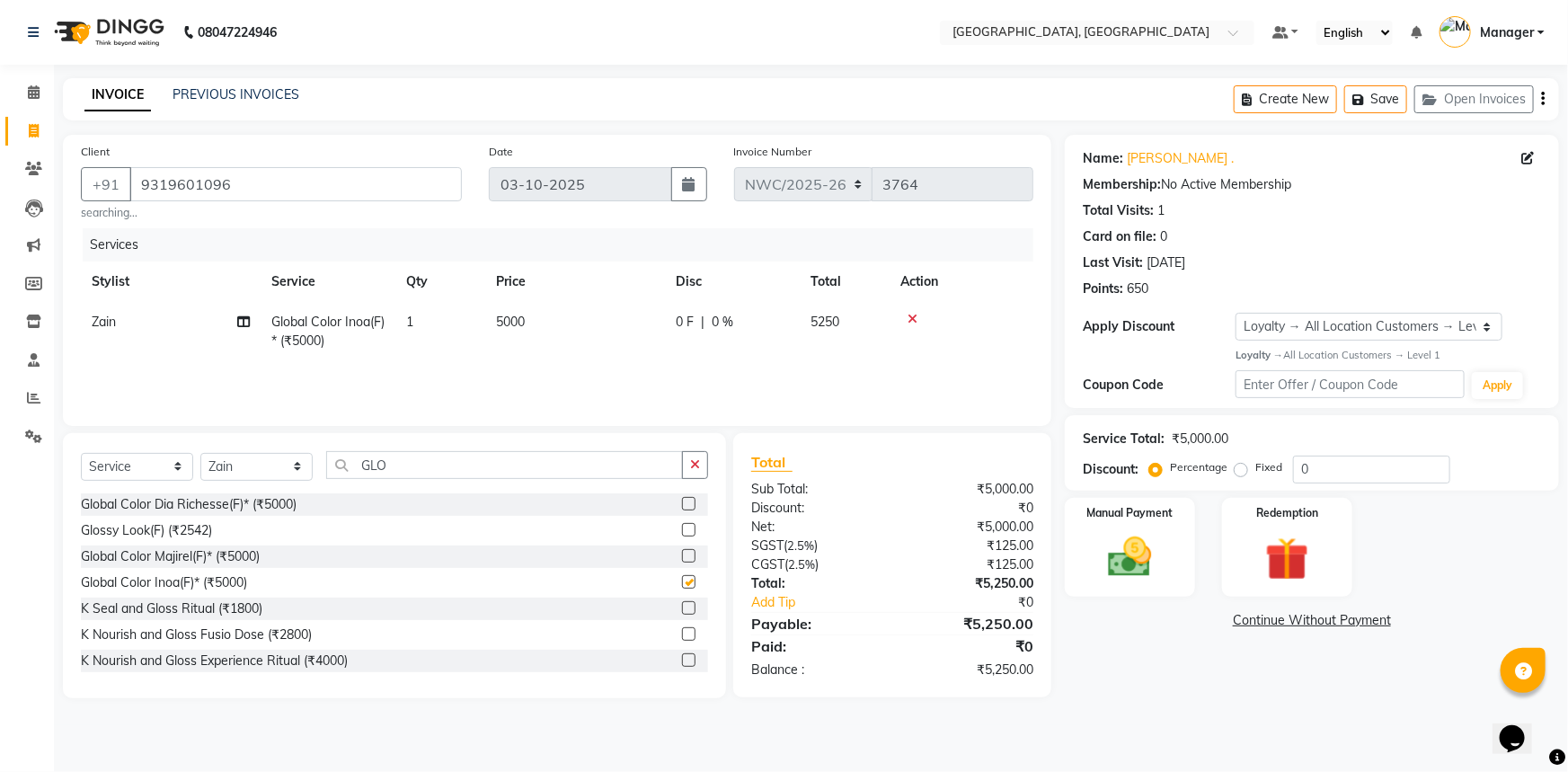
checkbox input "false"
click at [538, 334] on td "5000" at bounding box center [575, 332] width 180 height 59
select select "84832"
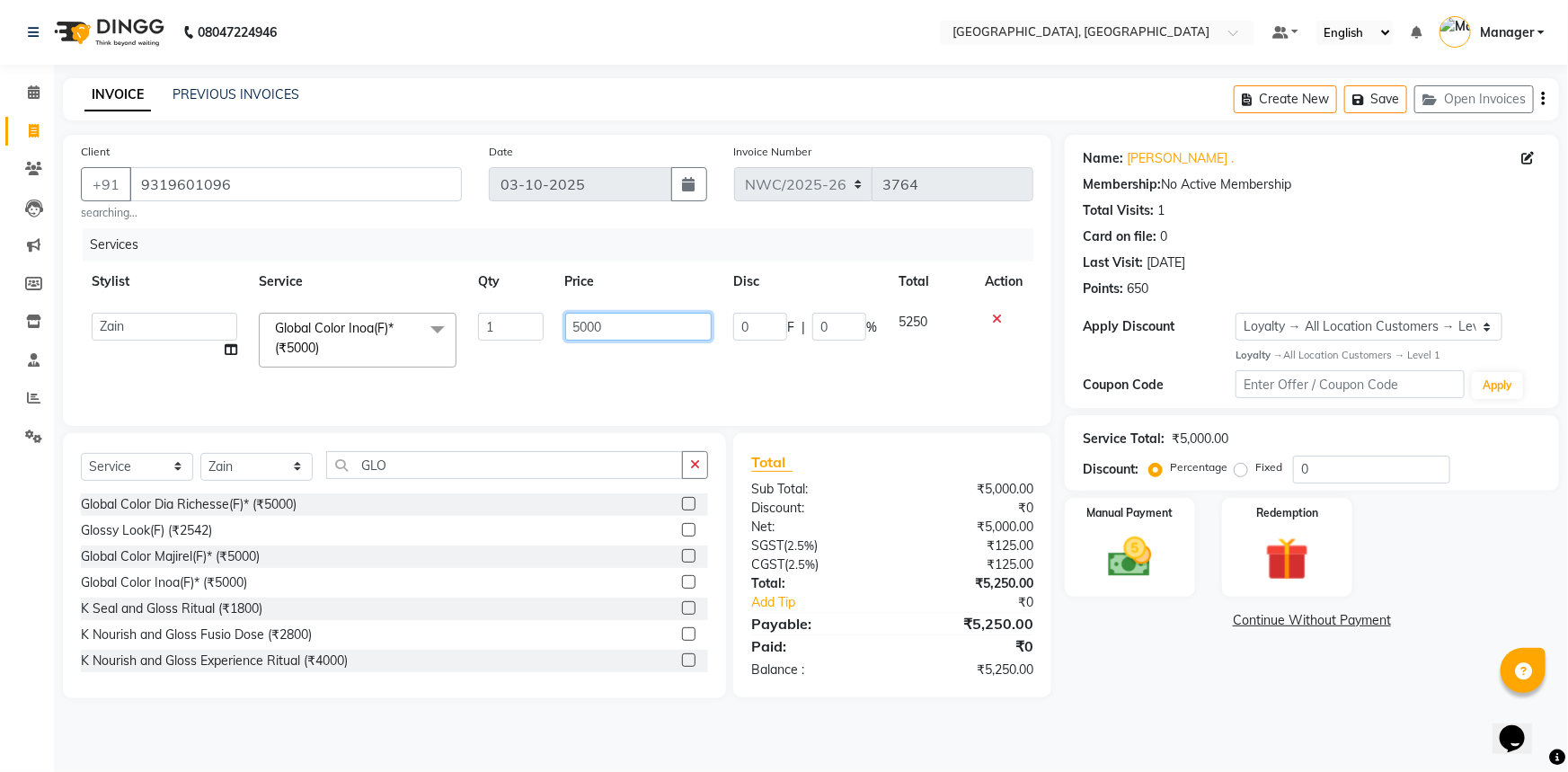
drag, startPoint x: 548, startPoint y: 326, endPoint x: 512, endPoint y: 326, distance: 36.0
click at [512, 326] on tr "Aneeta Ankush-pdct Arshad_asst Arun_pdct Ashish_asst Counter_Sales Faheem Govin…" at bounding box center [557, 340] width 953 height 76
type input "8000"
click at [575, 375] on div "Services Stylist Service Qty Price Disc Total Action Aneeta Ankush-pdct Arshad_…" at bounding box center [557, 318] width 953 height 180
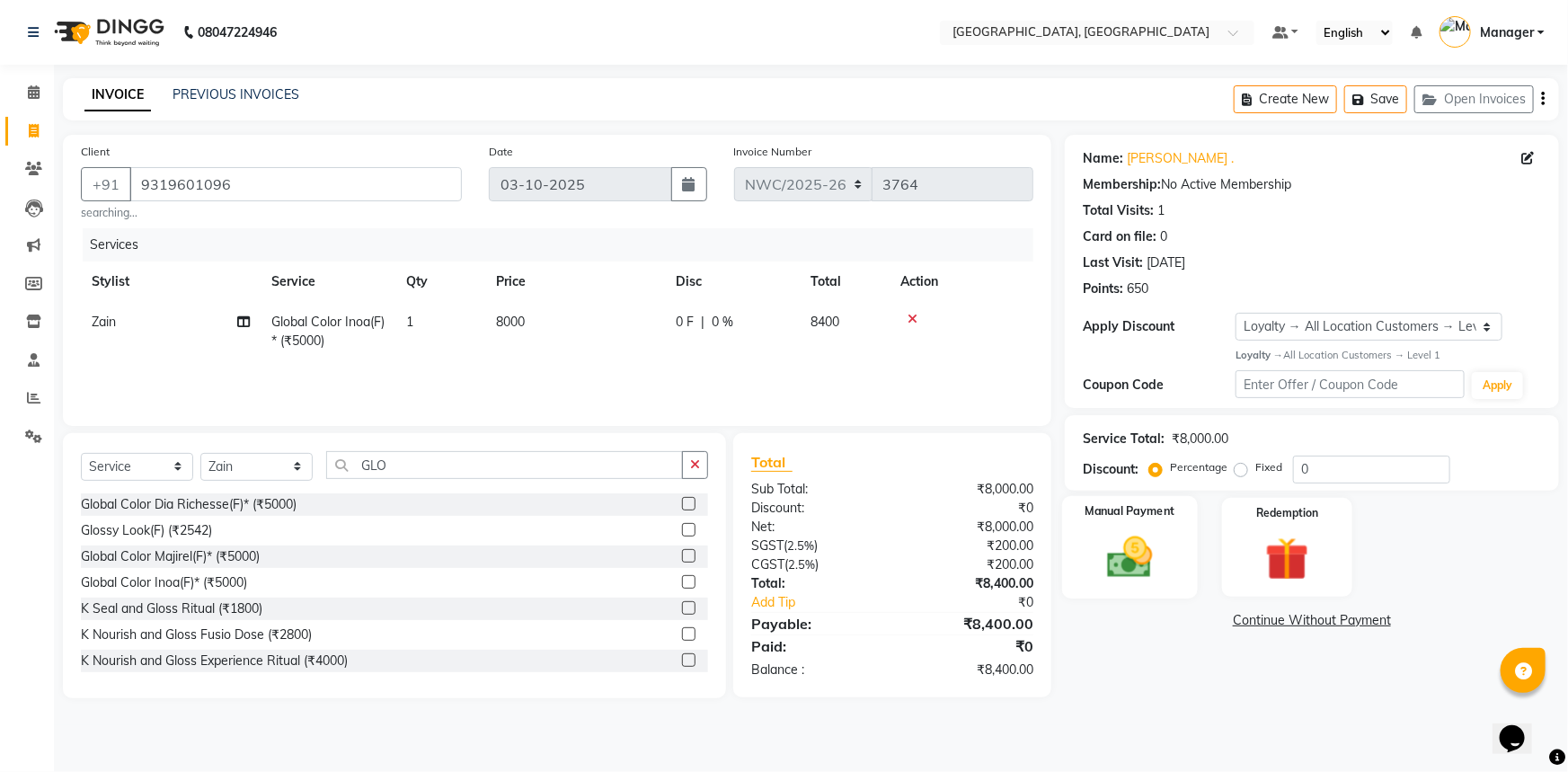
click at [1149, 554] on img at bounding box center [1129, 557] width 74 height 53
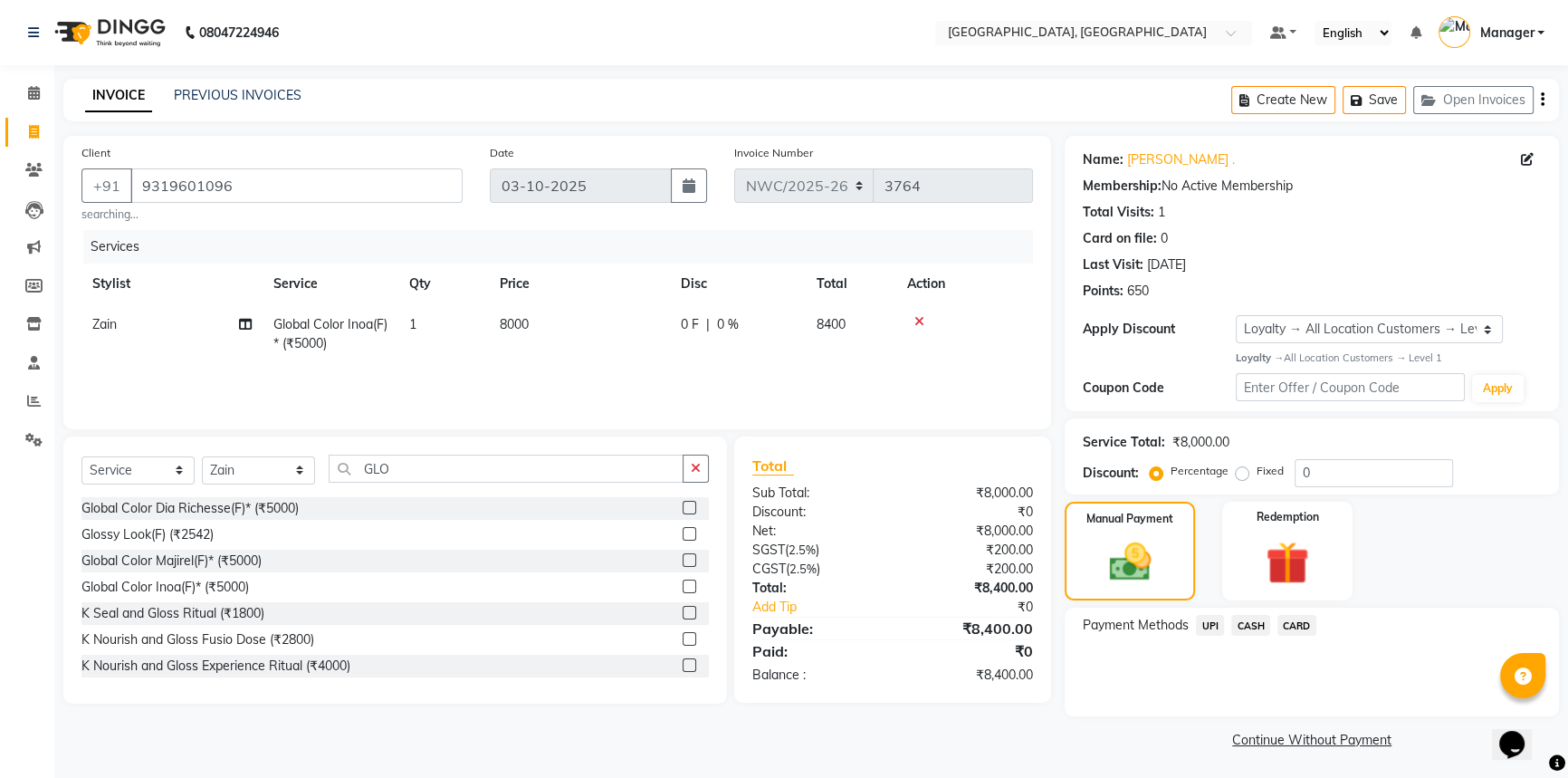
click at [1206, 626] on span "UPI" at bounding box center [1210, 625] width 28 height 21
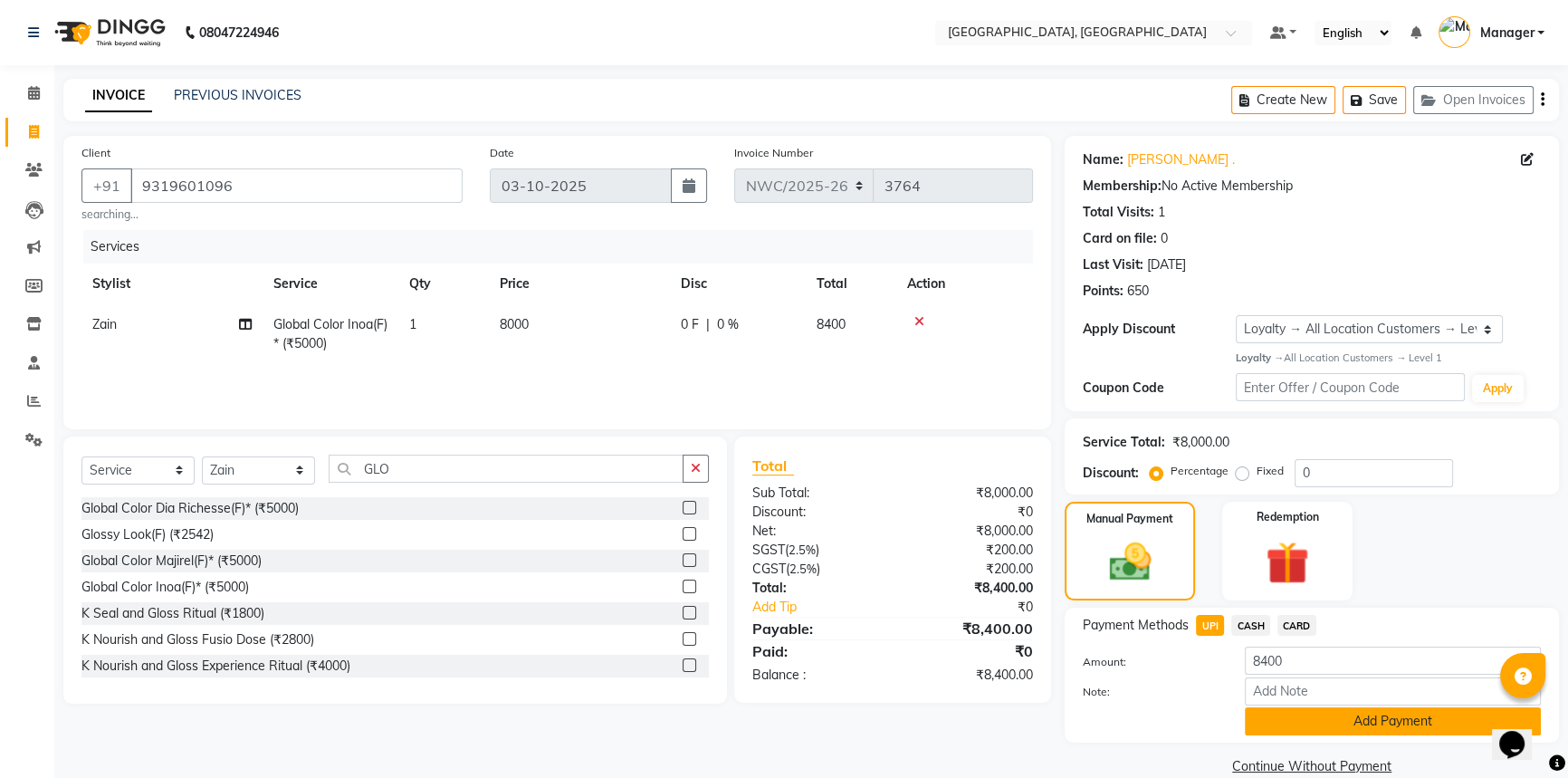
scroll to position [29, 0]
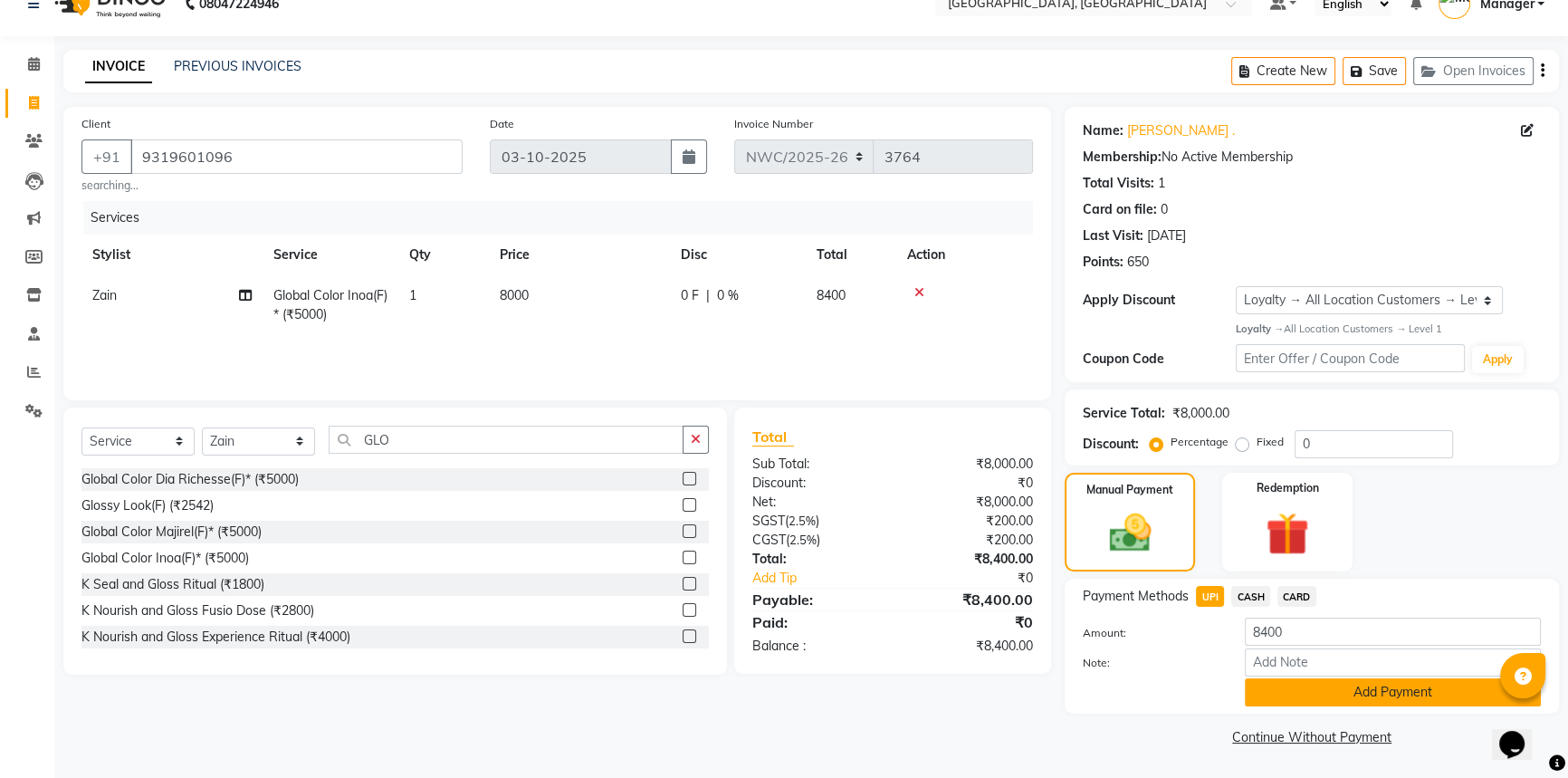
click at [1323, 688] on button "Add Payment" at bounding box center [1393, 691] width 296 height 28
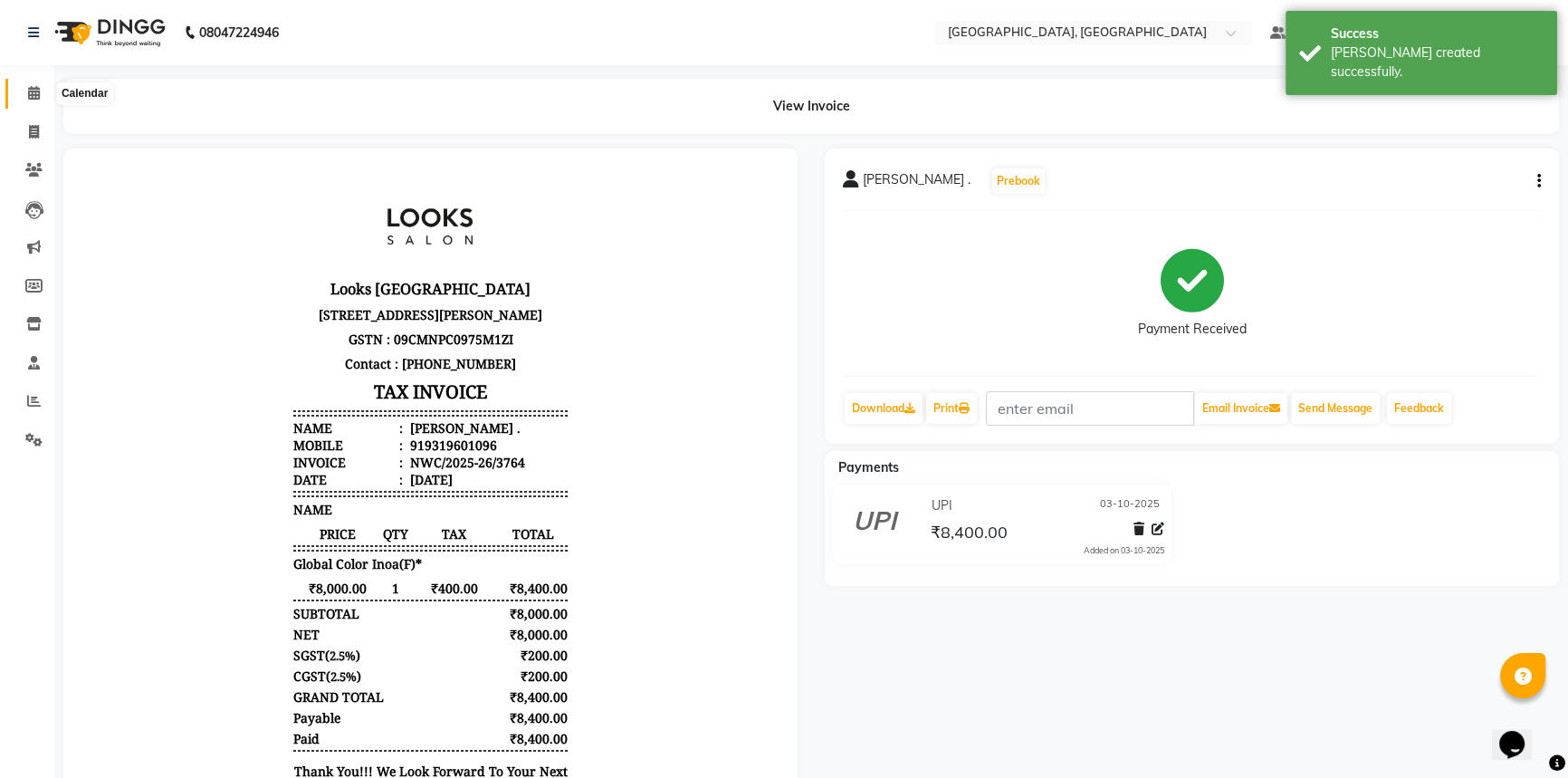
click at [34, 91] on icon at bounding box center [34, 92] width 12 height 13
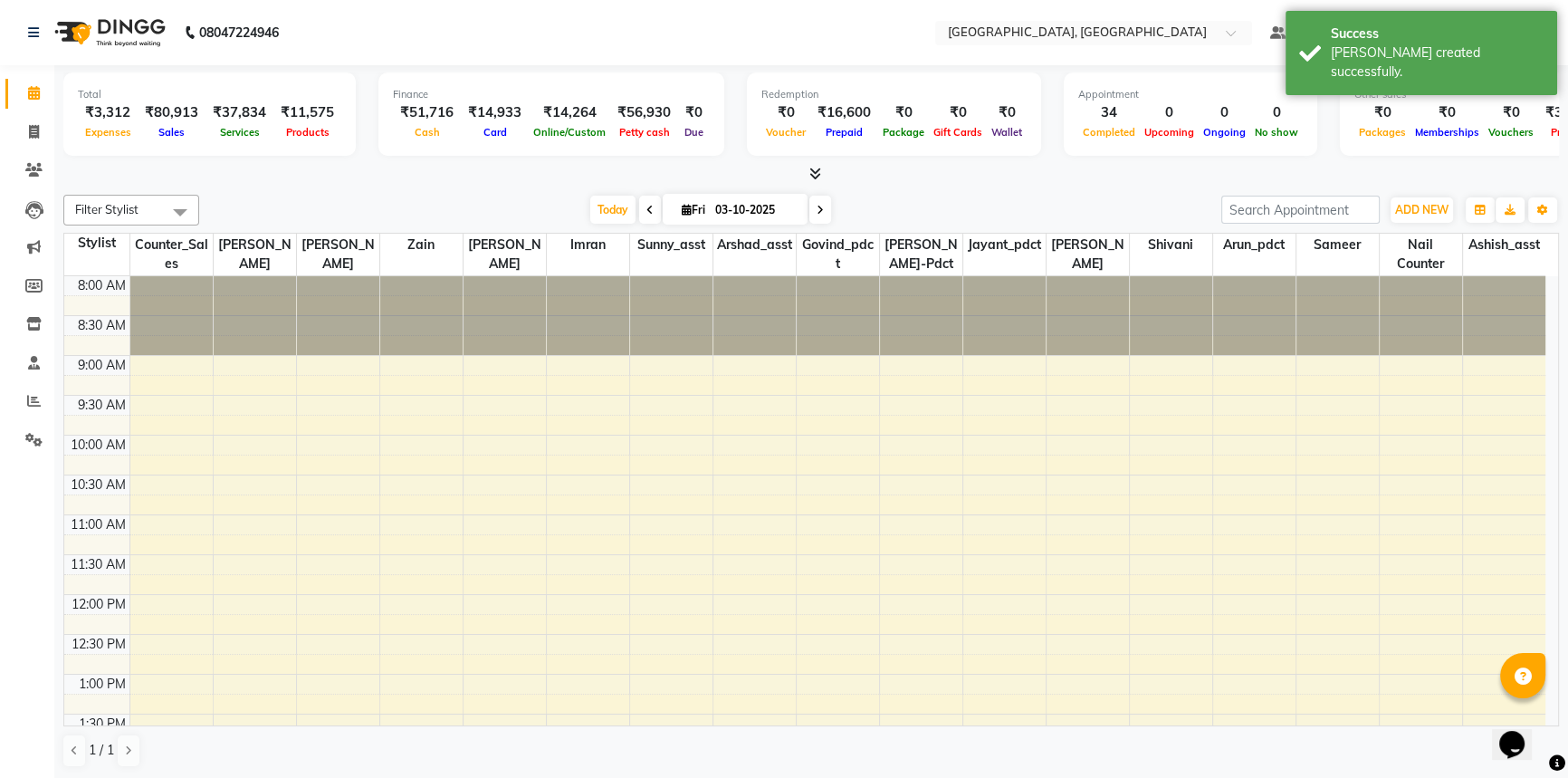
click at [380, 188] on div "Filter Stylist Select All Aneeta Ankush-pdct Arshad_asst Arun_pdct Ashish_asst …" at bounding box center [811, 481] width 1496 height 587
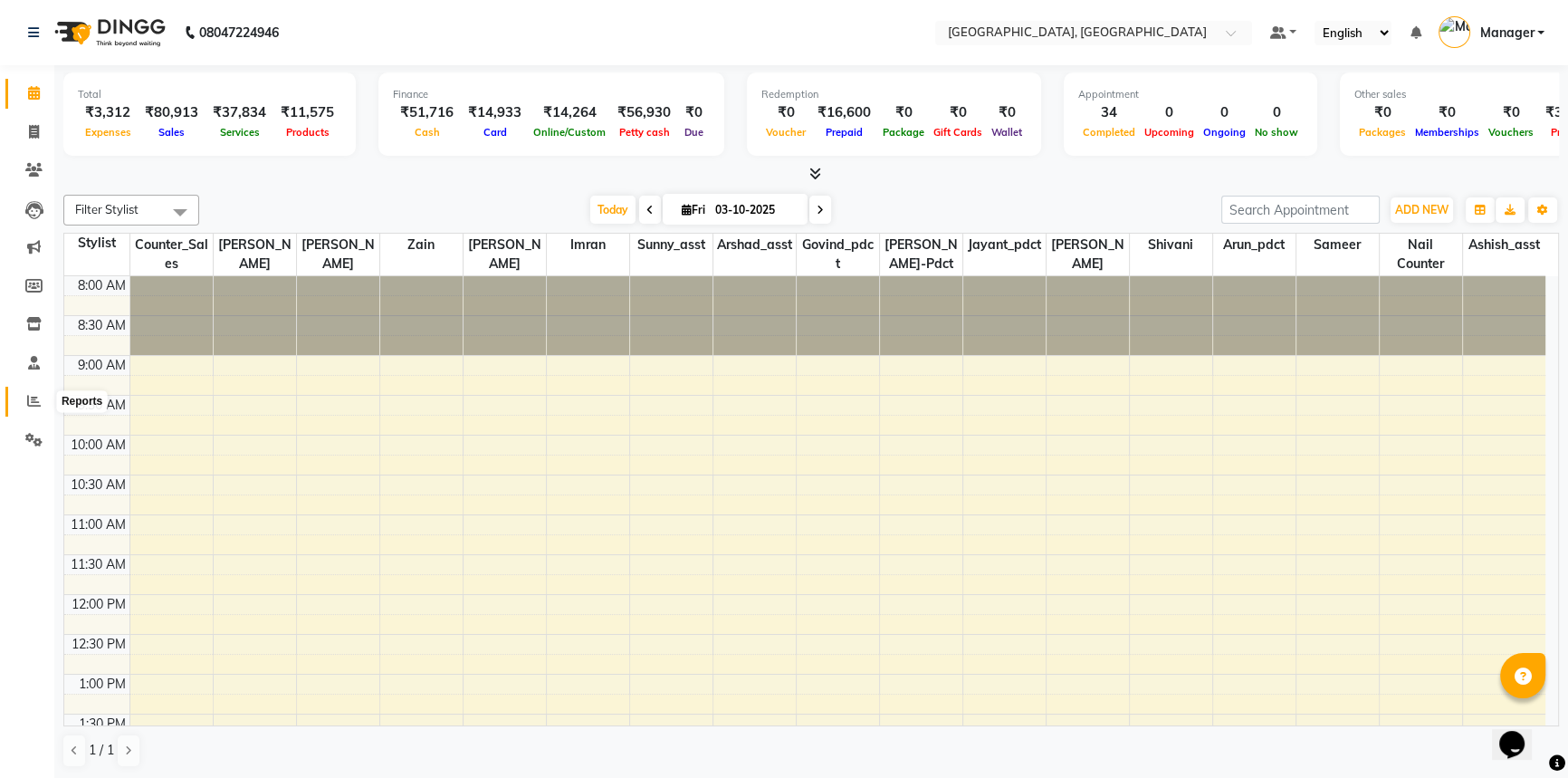
click at [29, 402] on icon at bounding box center [34, 401] width 13 height 13
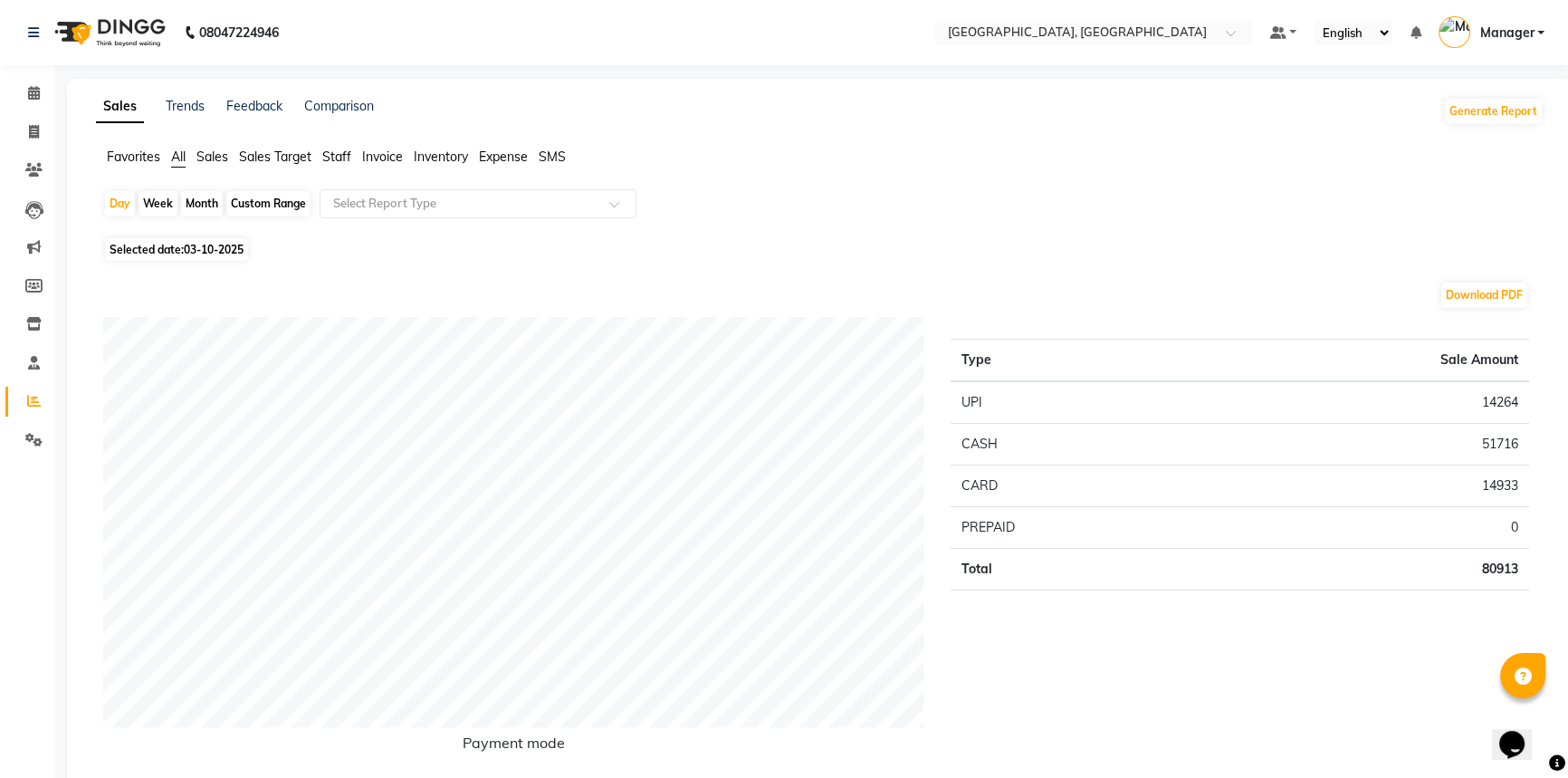
click at [210, 249] on span "03-10-2025" at bounding box center [214, 249] width 60 height 13
select select "10"
select select "2025"
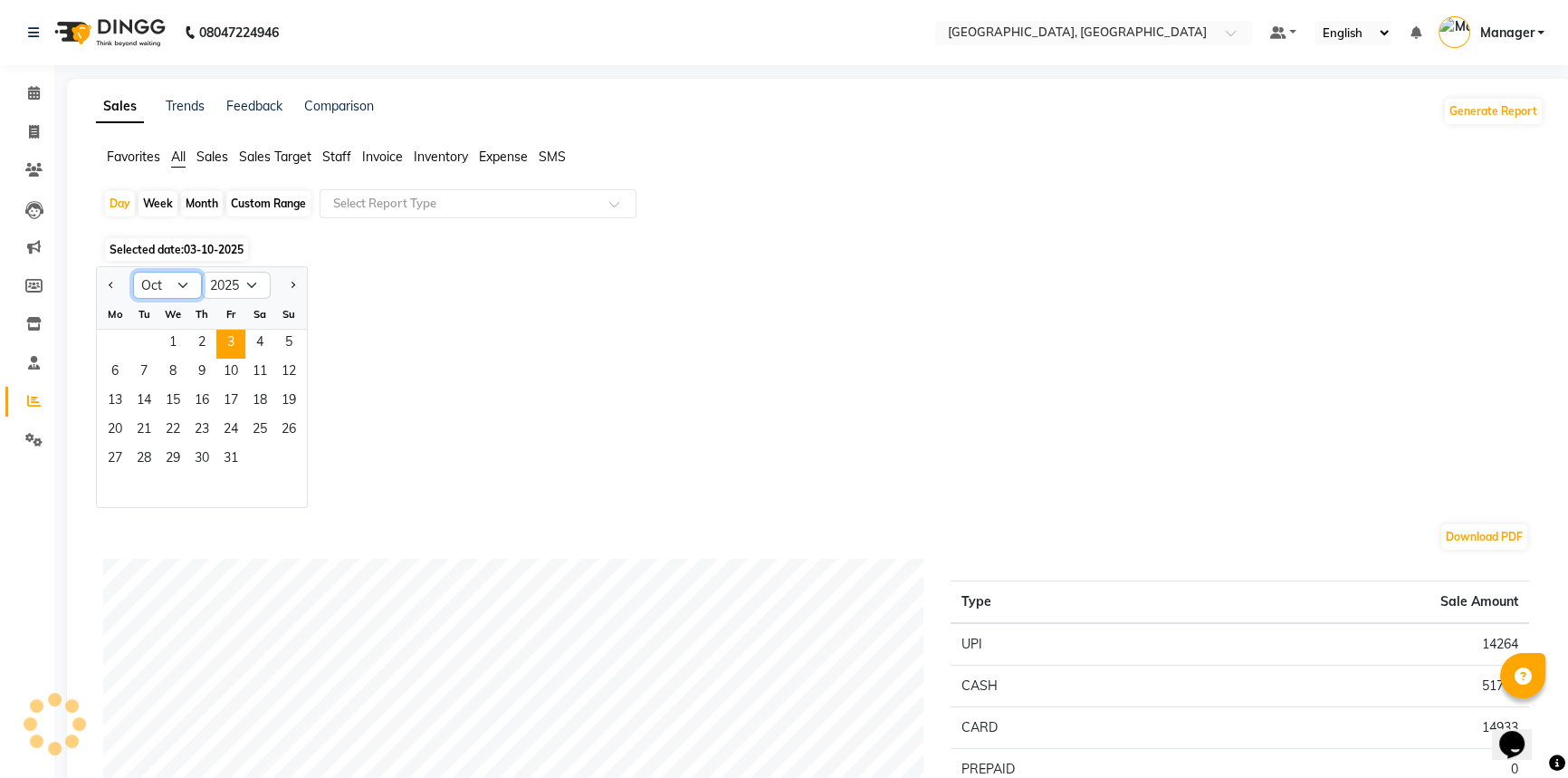
click at [173, 280] on select "Jan Feb Mar Apr May Jun Jul Aug Sep Oct Nov Dec" at bounding box center [167, 285] width 68 height 27
select select "9"
click at [133, 272] on select "Jan Feb Mar Apr May Jun Jul Aug Sep Oct Nov Dec" at bounding box center [167, 285] width 68 height 27
click at [117, 456] on span "29" at bounding box center [115, 460] width 29 height 29
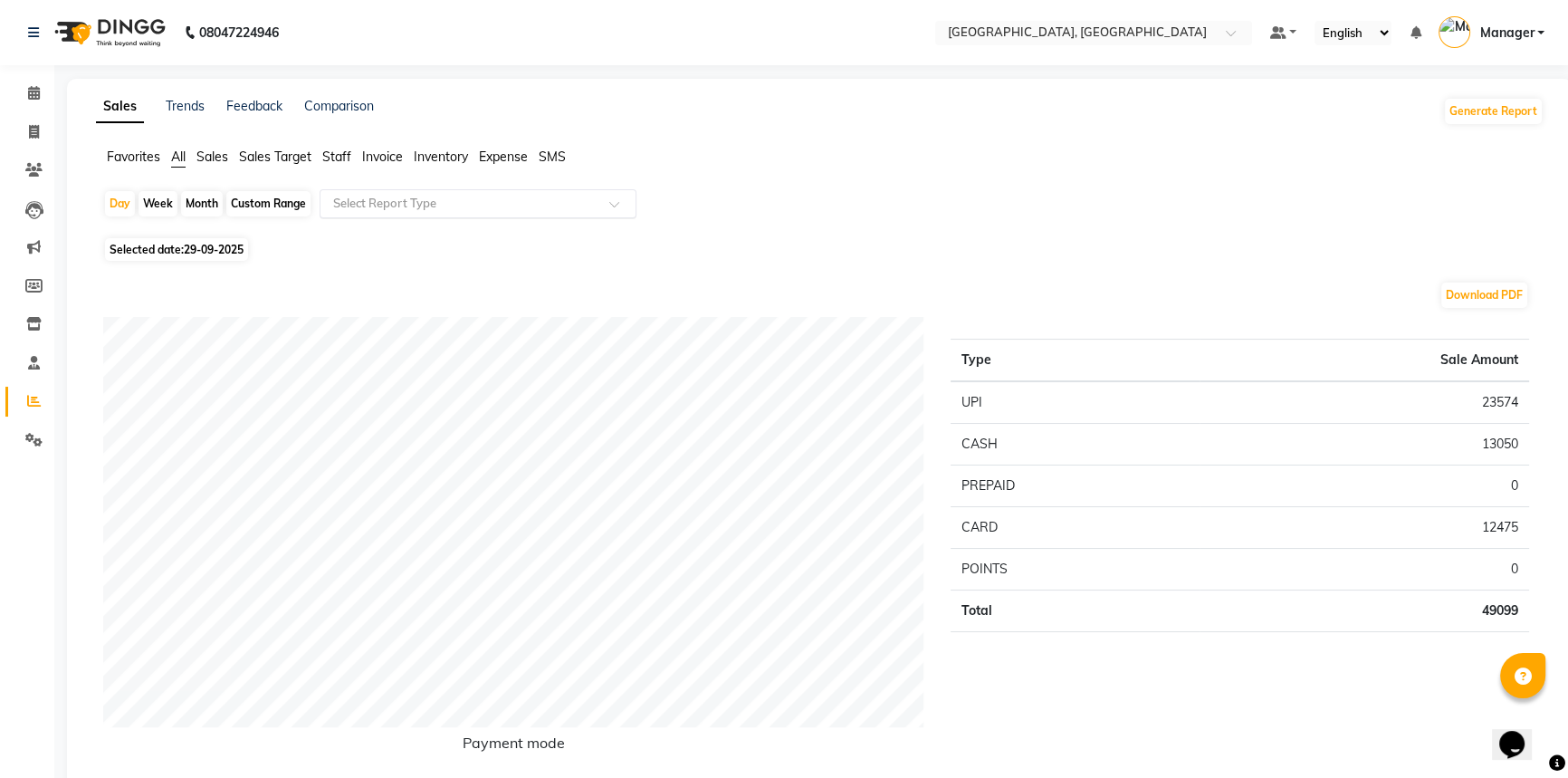
click at [378, 200] on input "text" at bounding box center [459, 203] width 261 height 18
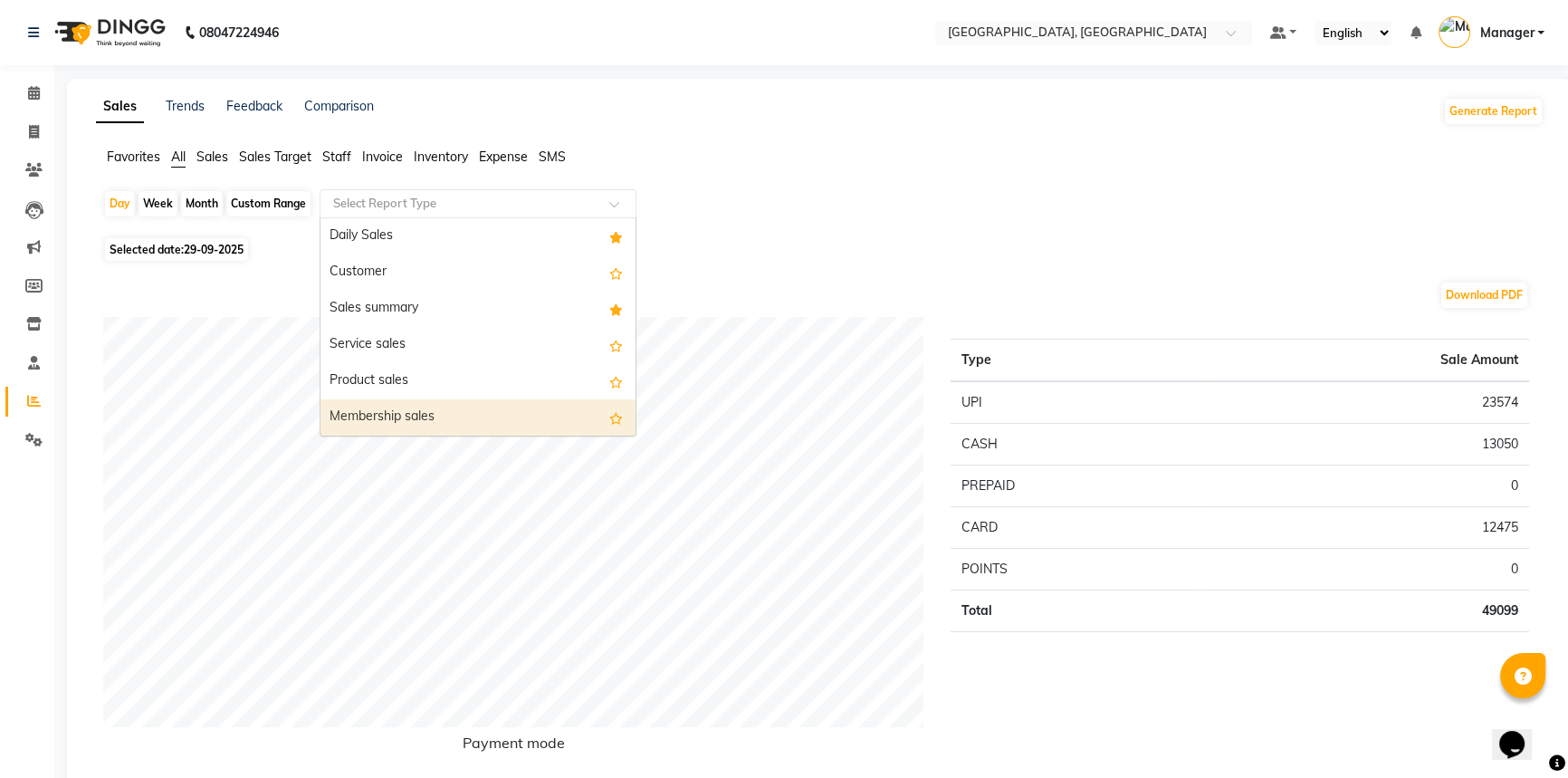
click at [361, 415] on div "Membership sales" at bounding box center [478, 418] width 315 height 37
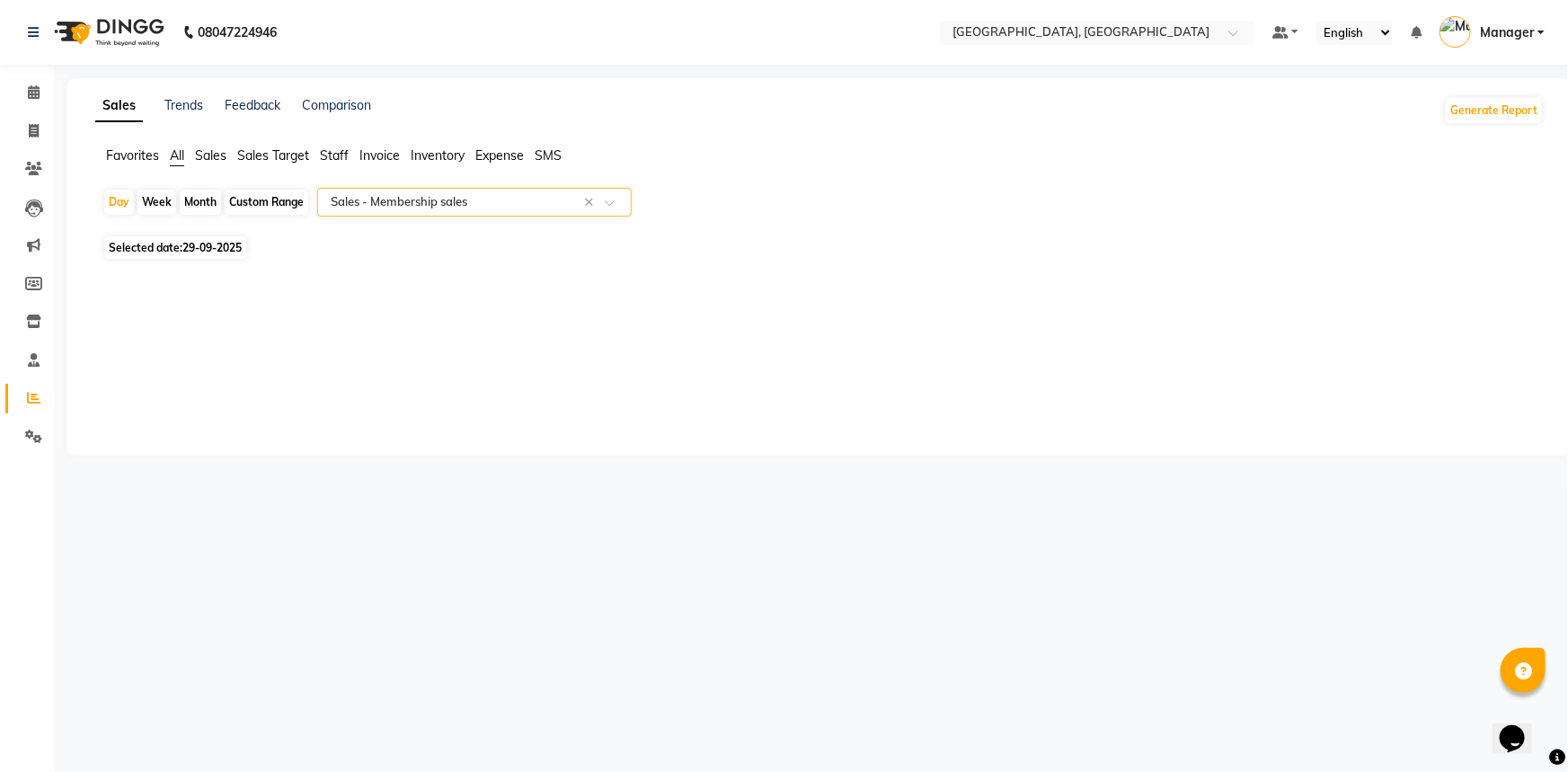
click at [325, 153] on span "Staff" at bounding box center [334, 155] width 29 height 16
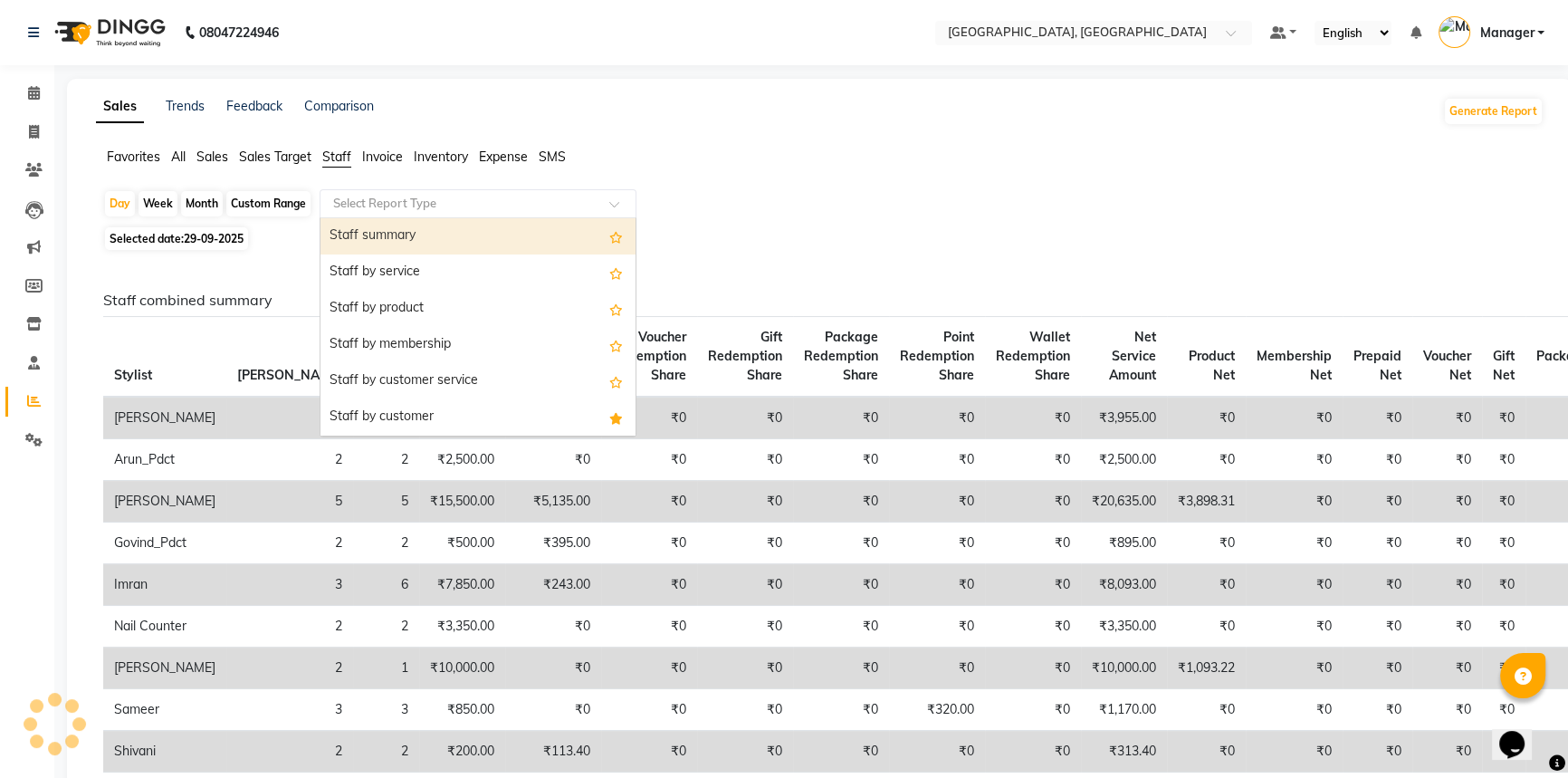
click at [376, 207] on input "text" at bounding box center [459, 203] width 261 height 18
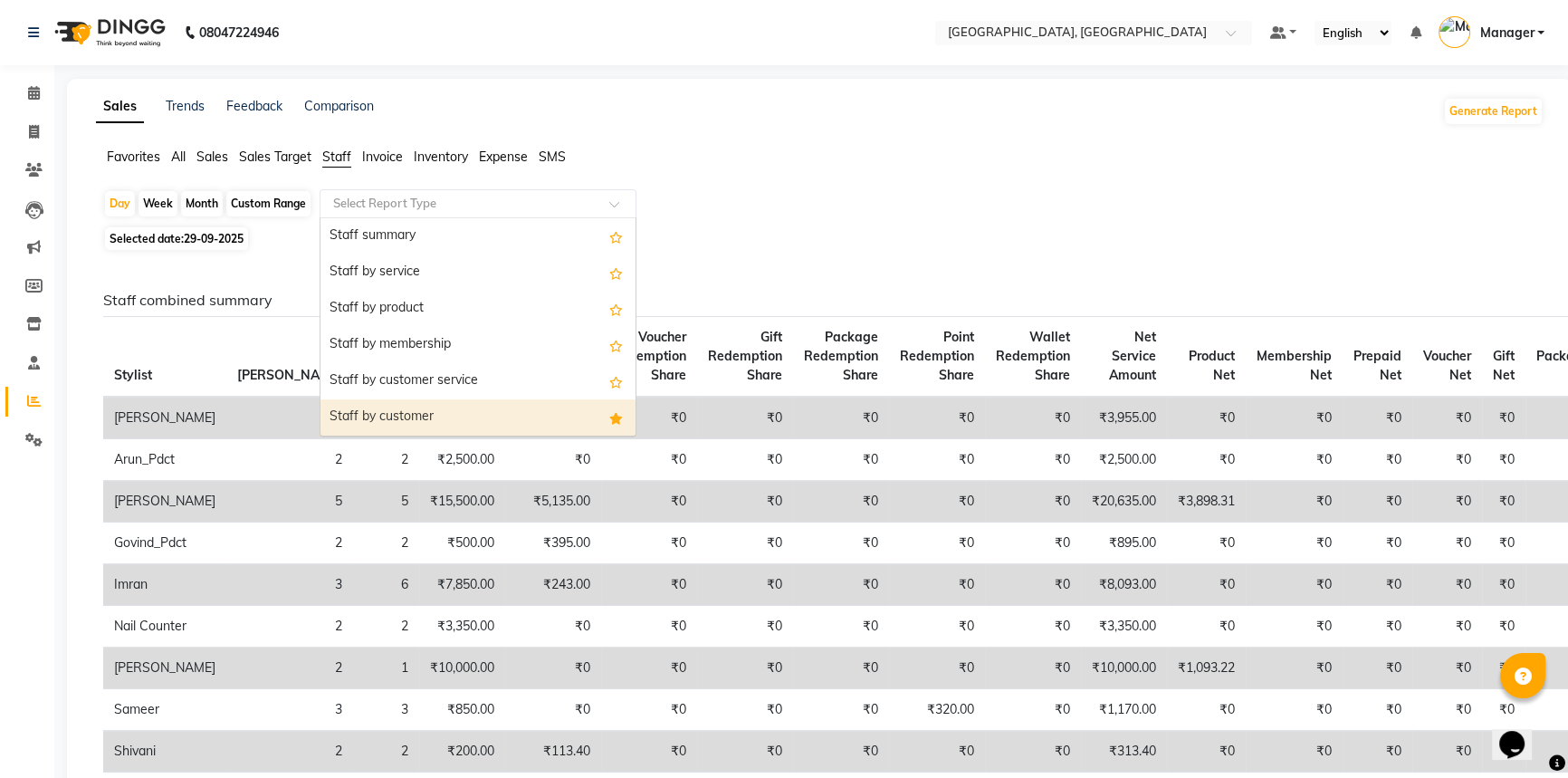
click at [370, 405] on div "Staff by customer" at bounding box center [478, 418] width 315 height 37
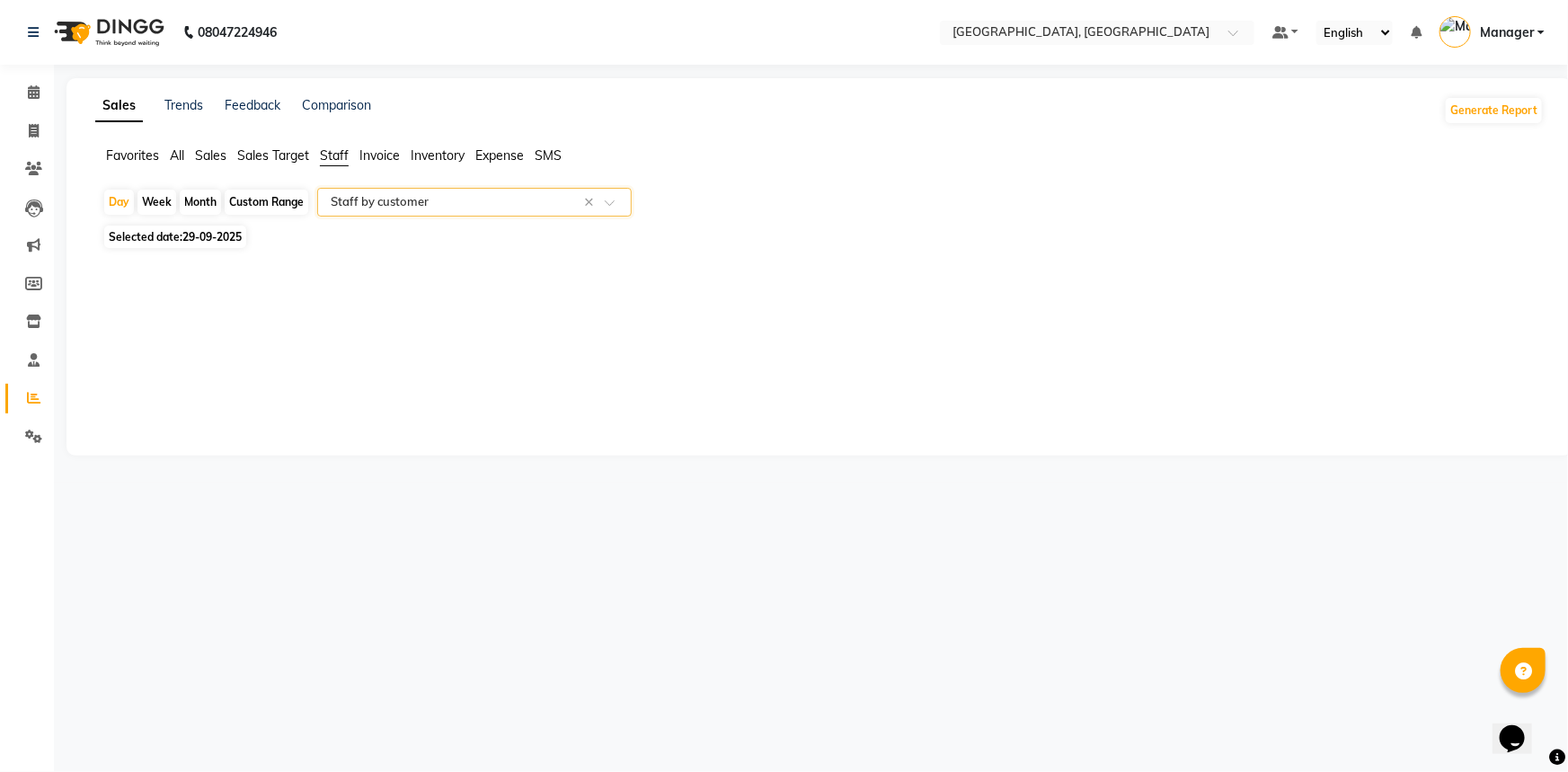
select select "full_report"
select select "csv"
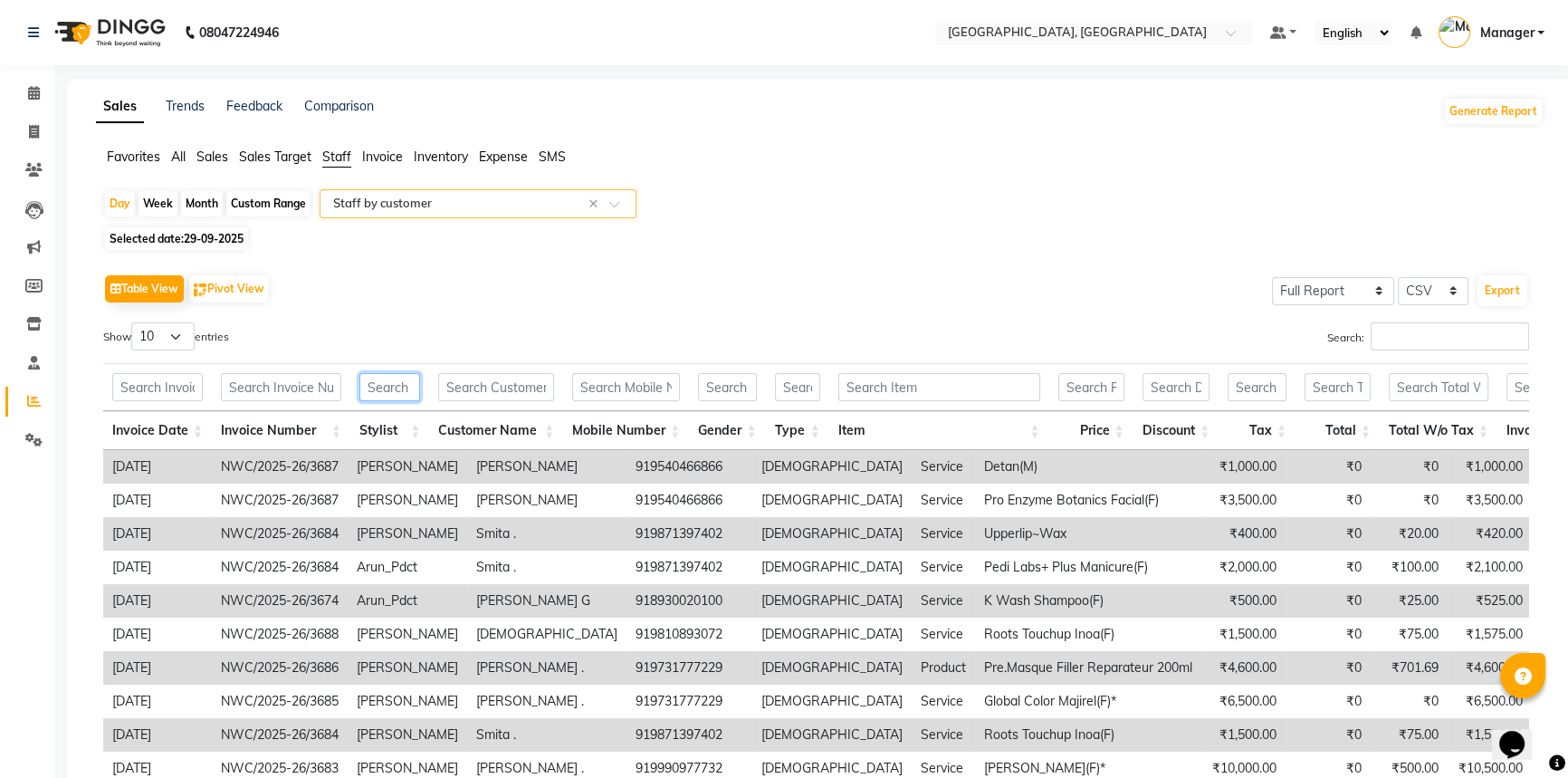
click at [399, 386] on input "text" at bounding box center [389, 386] width 61 height 28
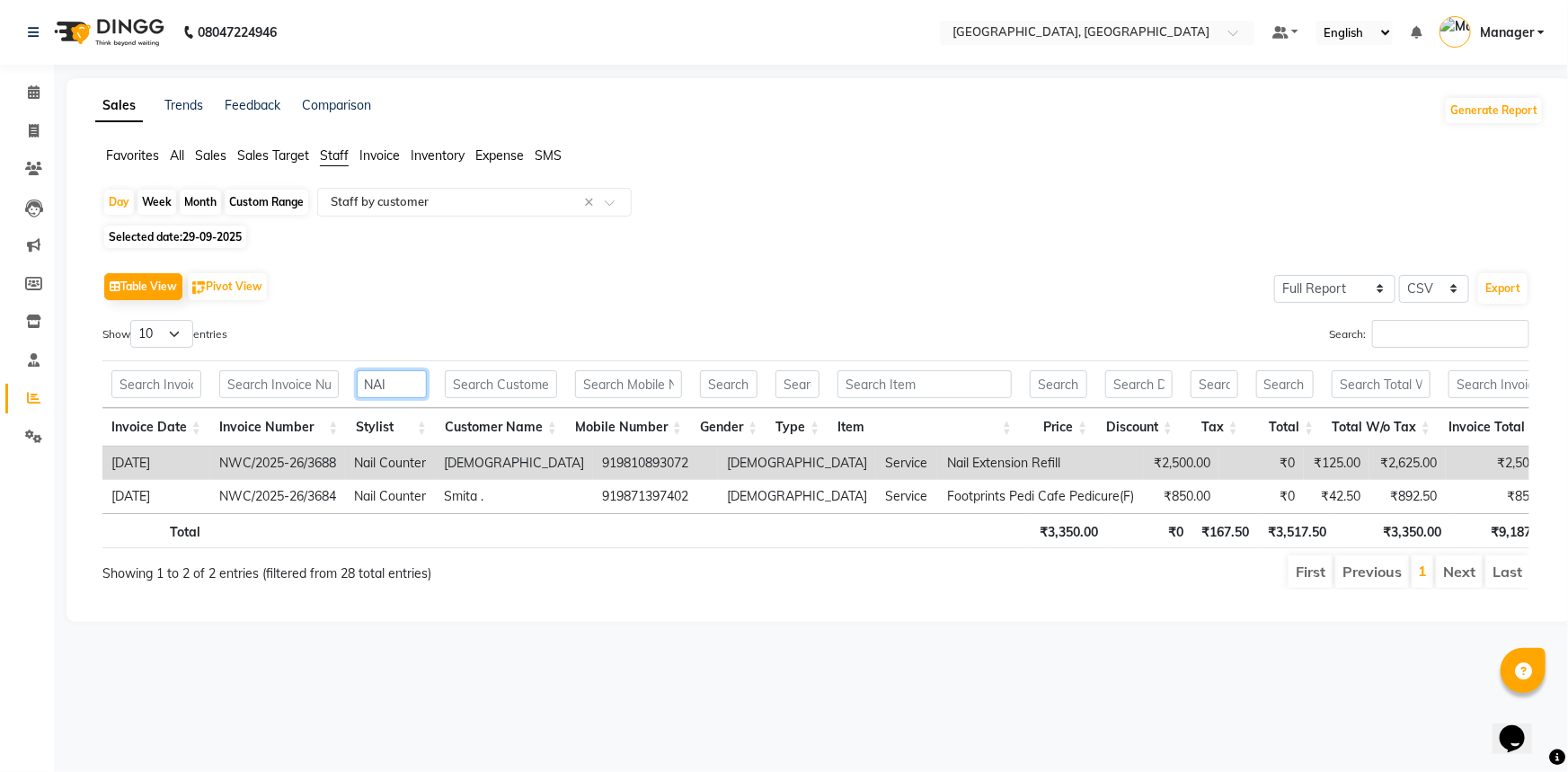
type input "NAI"
click at [213, 238] on span "29-09-2025" at bounding box center [212, 237] width 59 height 13
select select "9"
select select "2025"
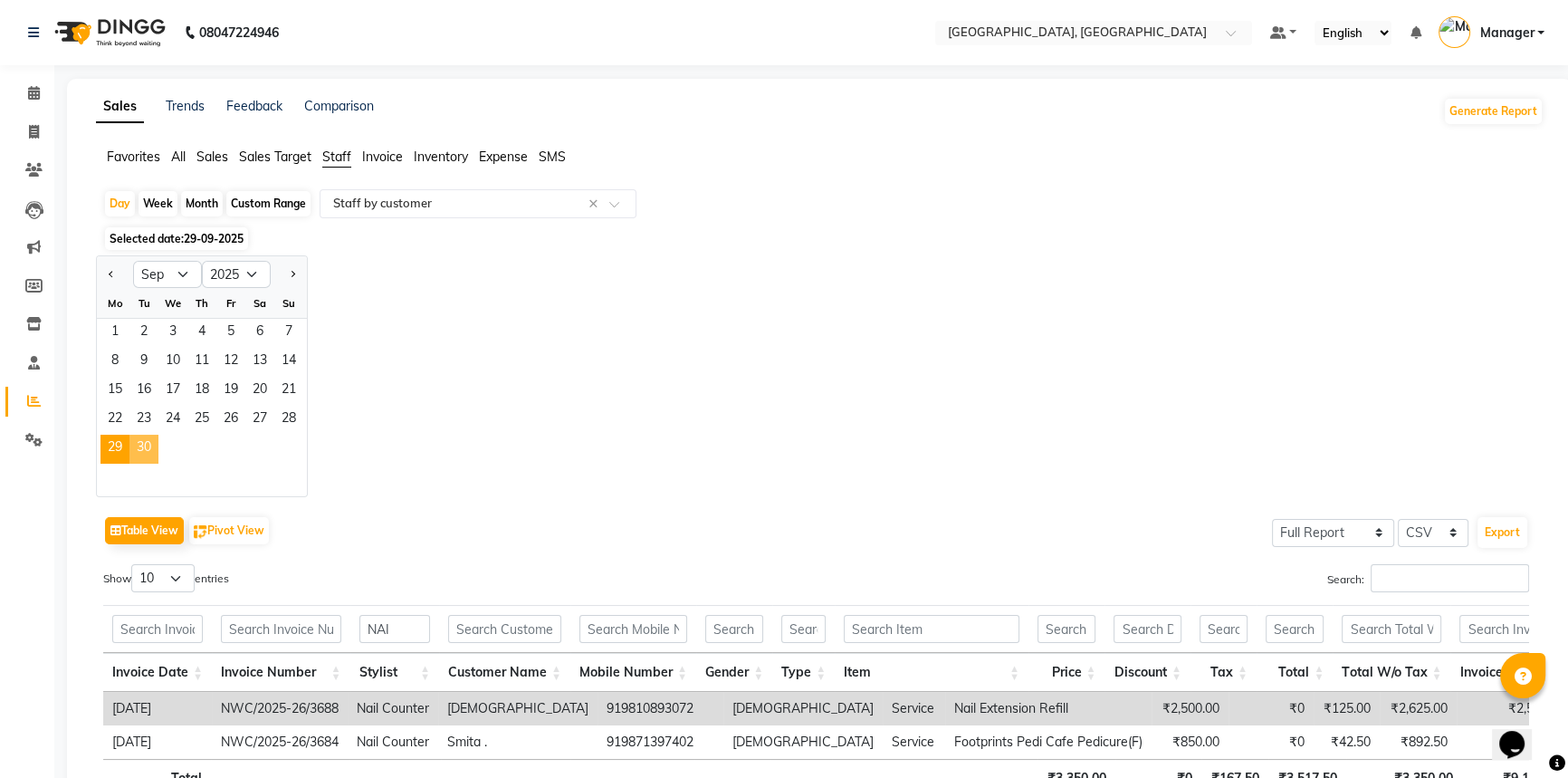
click at [137, 450] on span "30" at bounding box center [144, 449] width 29 height 29
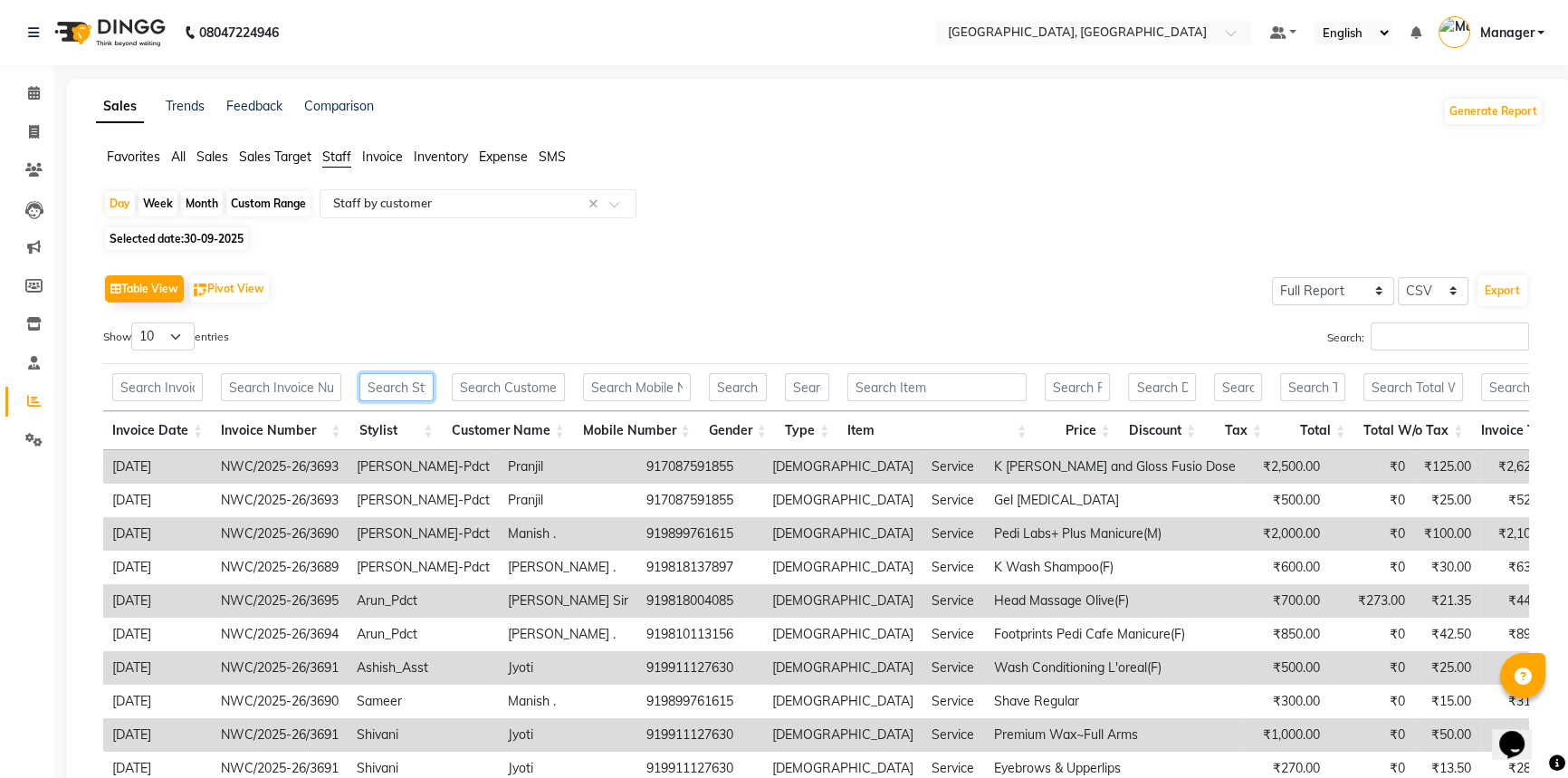
click at [397, 386] on input "text" at bounding box center [396, 386] width 74 height 28
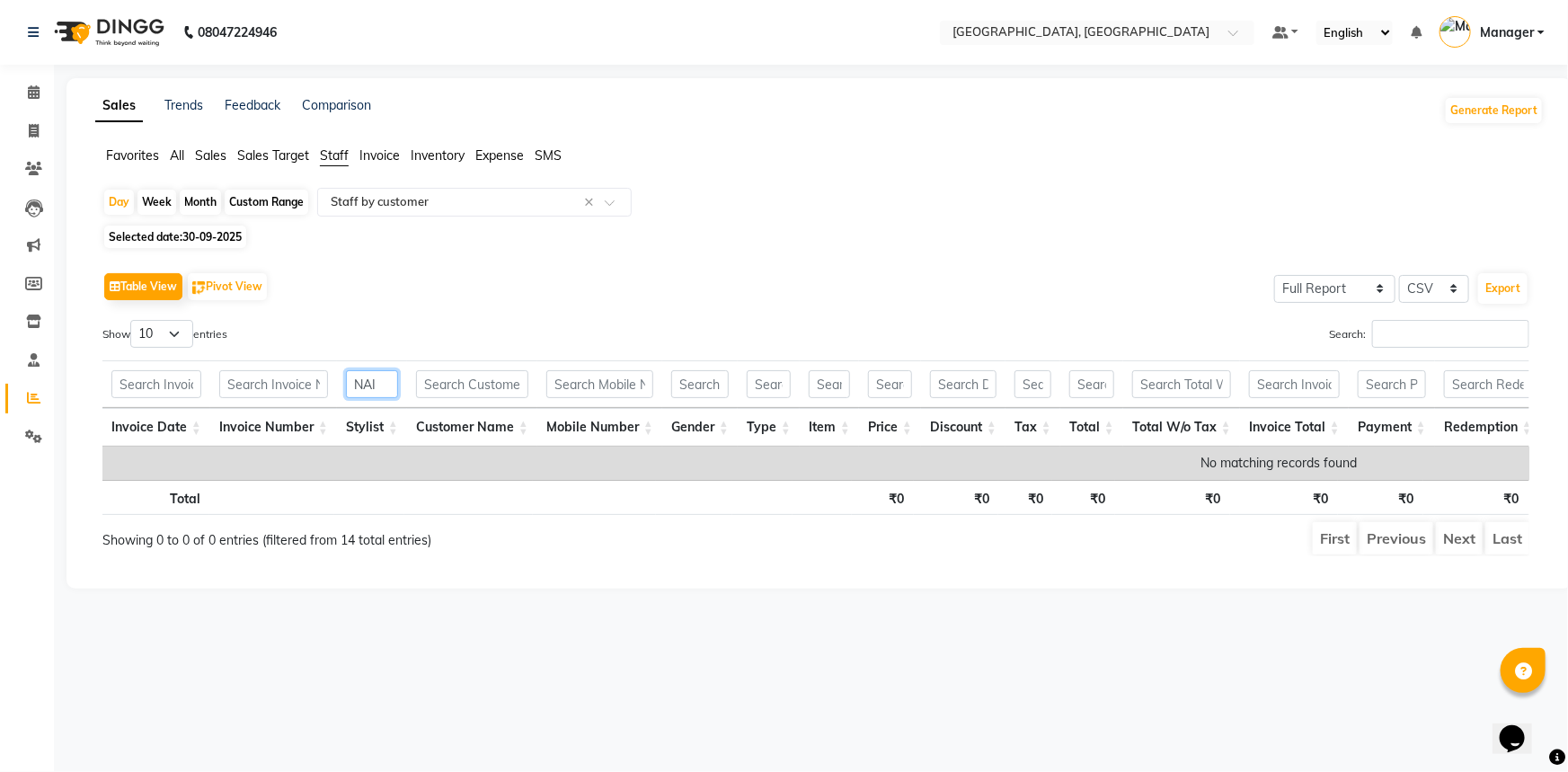
type input "NAI"
click at [193, 231] on span "30-09-2025" at bounding box center [212, 237] width 59 height 13
select select "9"
select select "2025"
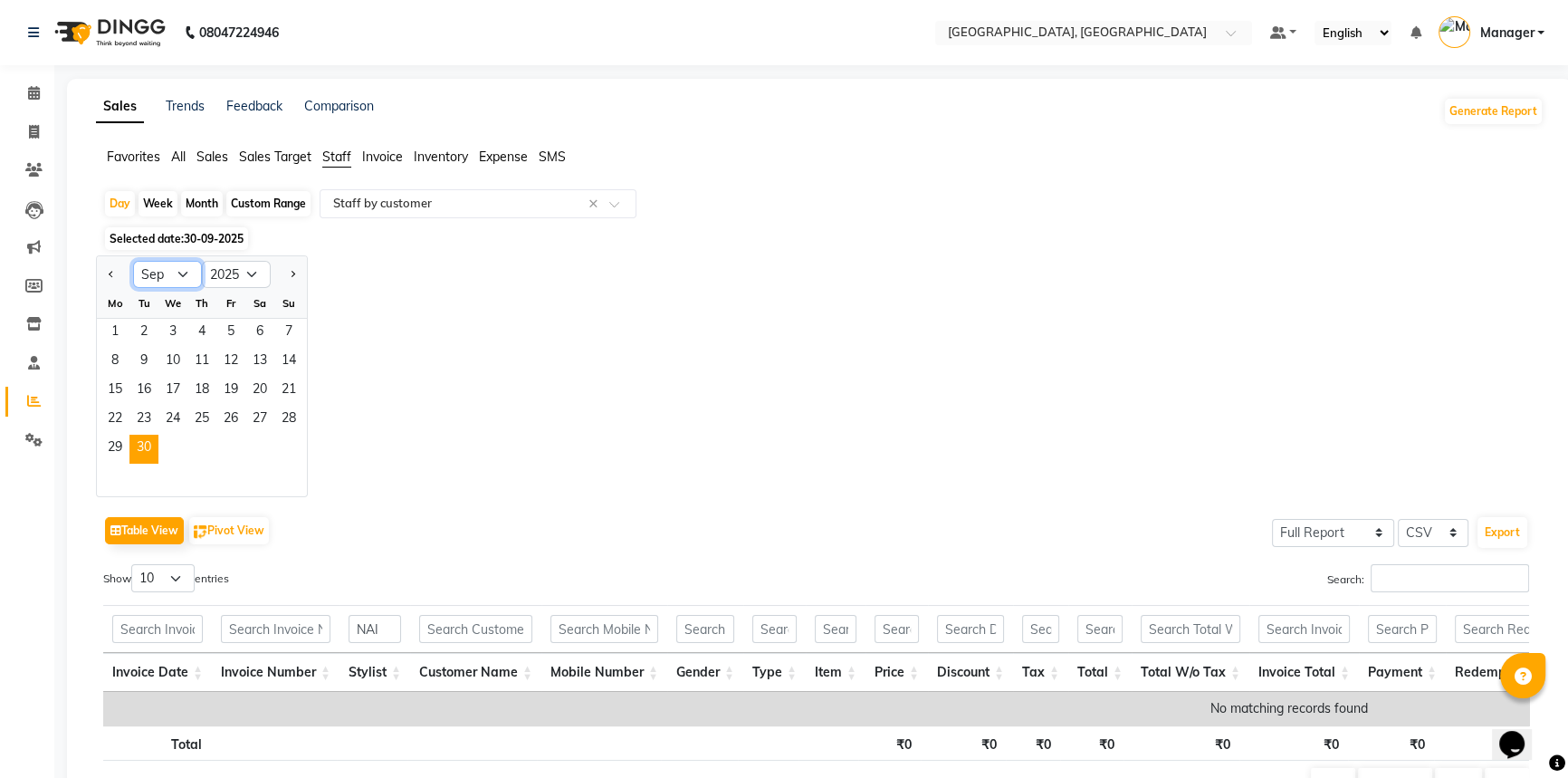
click at [181, 272] on select "Jan Feb Mar Apr May Jun Jul Aug Sep Oct Nov Dec" at bounding box center [167, 274] width 68 height 27
select select "10"
click at [133, 261] on select "Jan Feb Mar Apr May Jun Jul Aug Sep Oct Nov Dec" at bounding box center [167, 274] width 68 height 27
click at [174, 331] on span "1" at bounding box center [173, 333] width 29 height 29
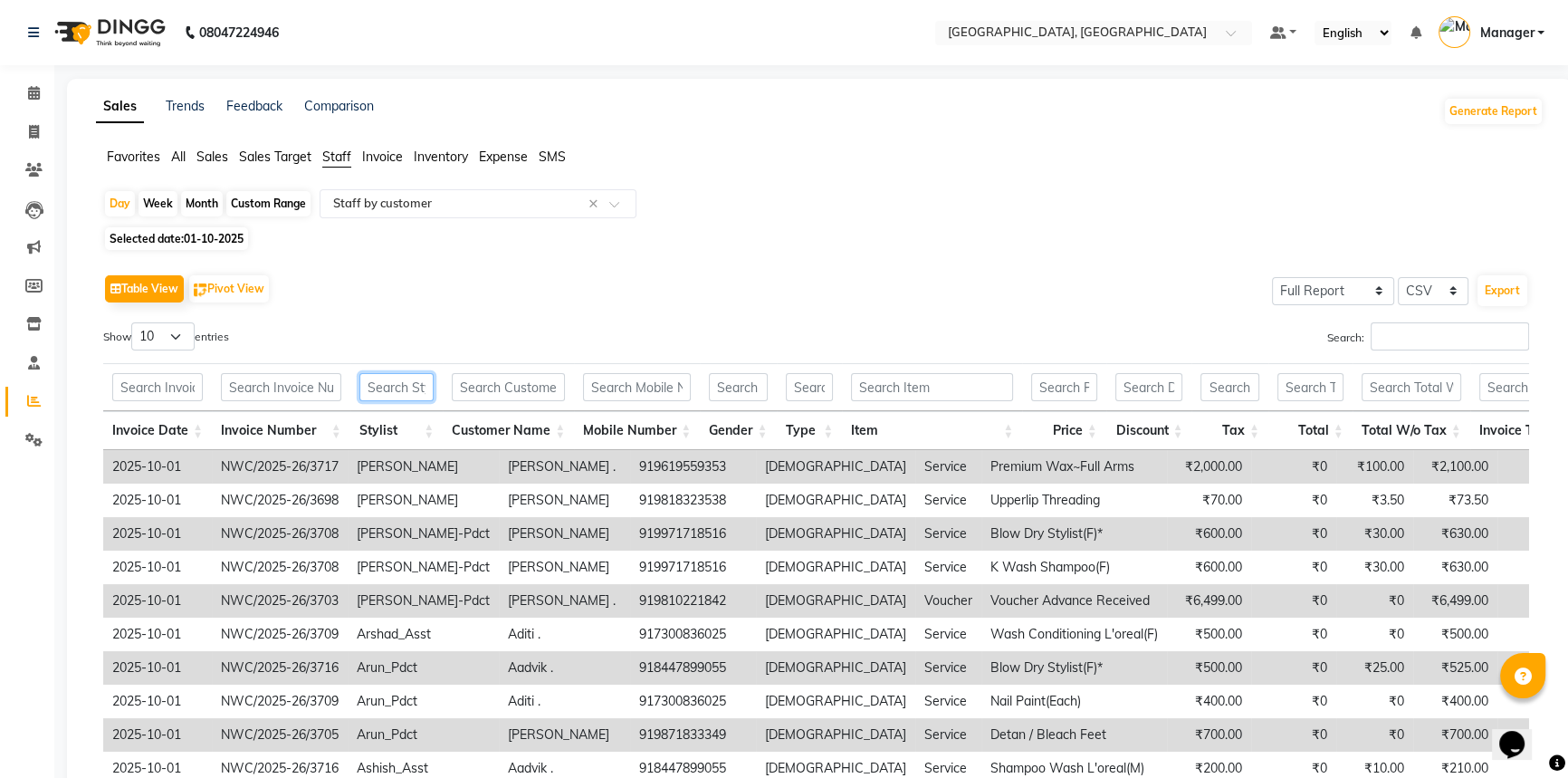
click at [385, 385] on input "text" at bounding box center [396, 386] width 74 height 28
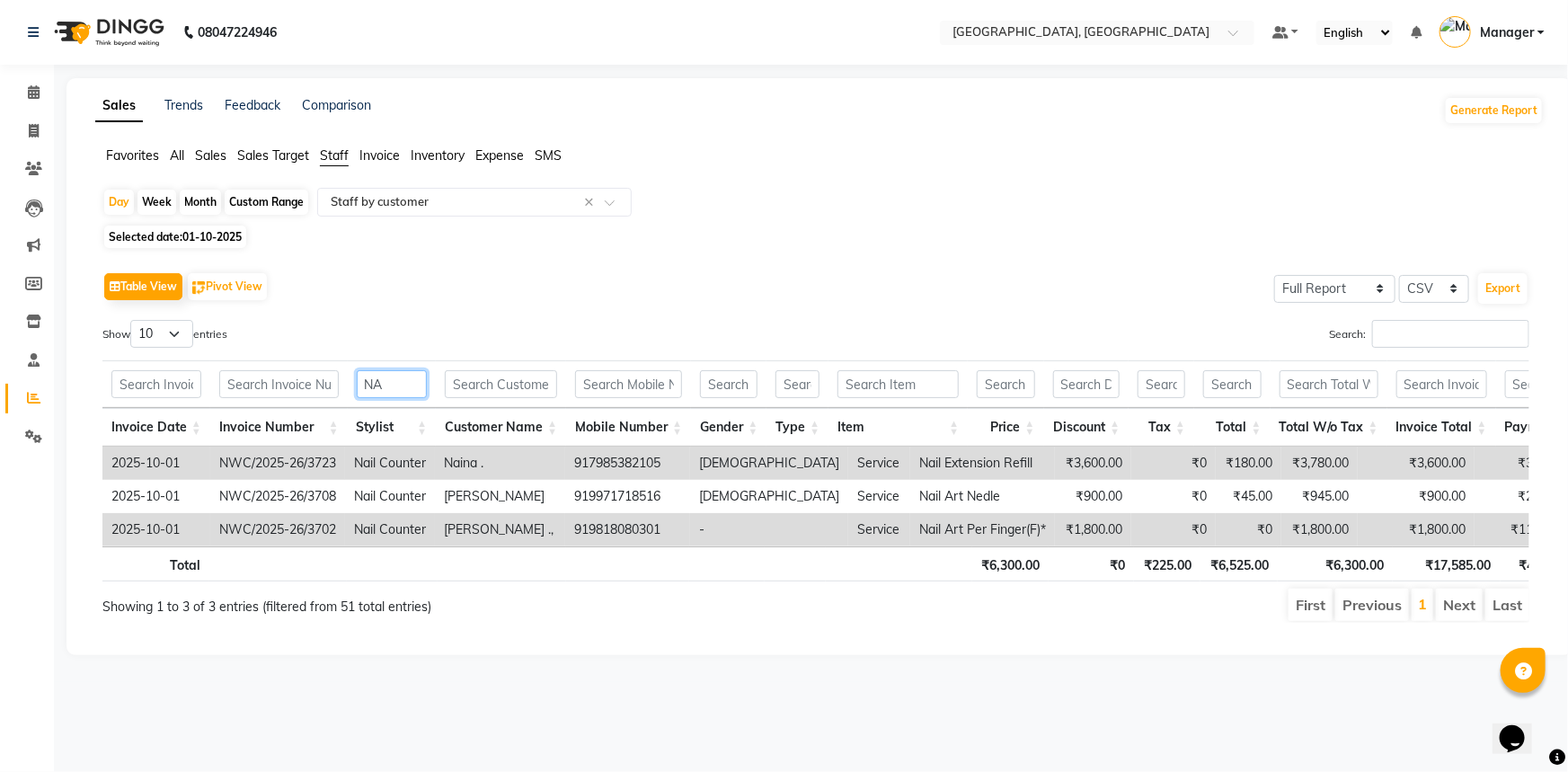
type input "NA"
click at [188, 237] on span "01-10-2025" at bounding box center [212, 237] width 59 height 13
select select "10"
select select "2025"
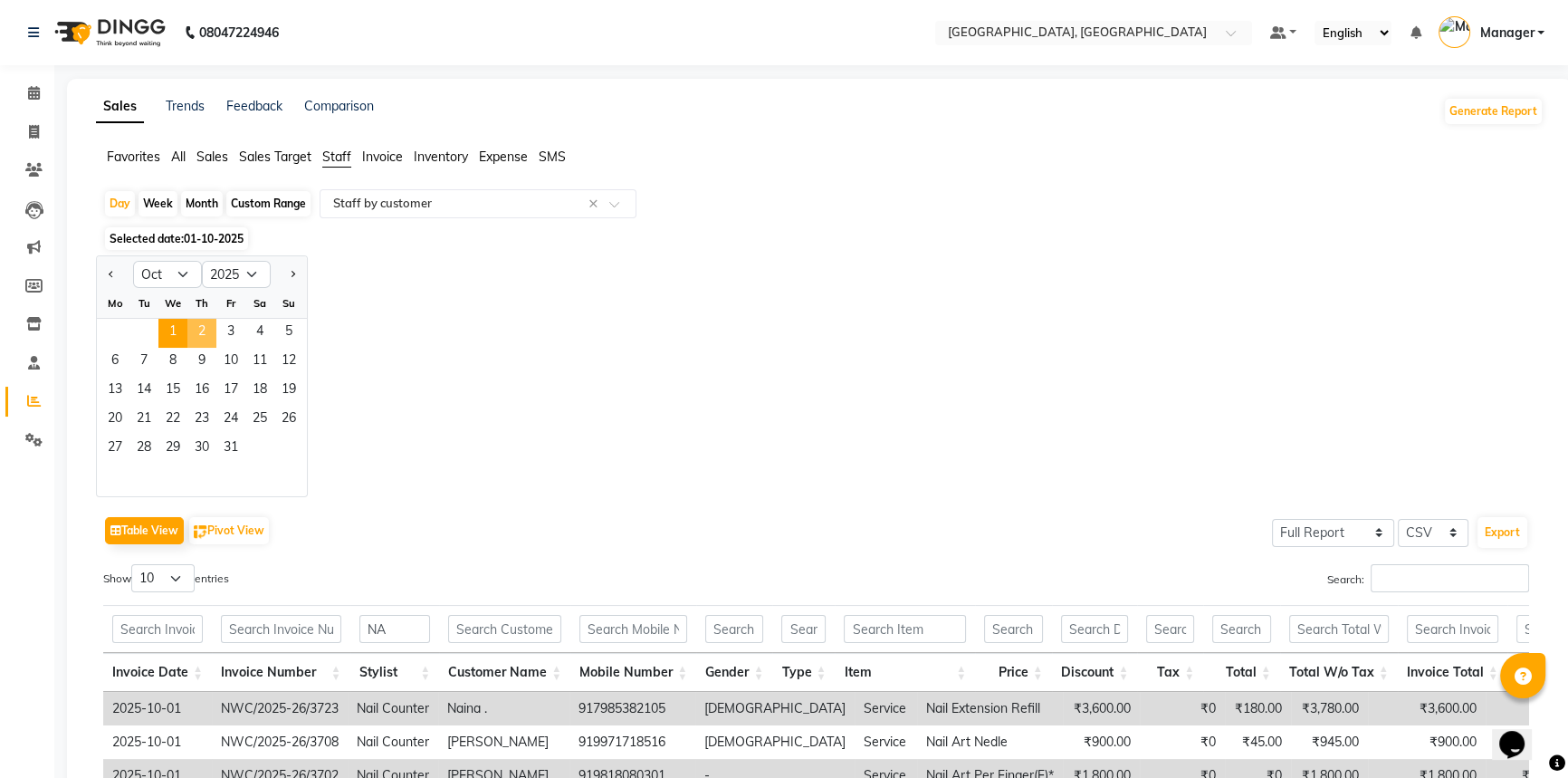
click at [199, 333] on span "2" at bounding box center [202, 333] width 29 height 29
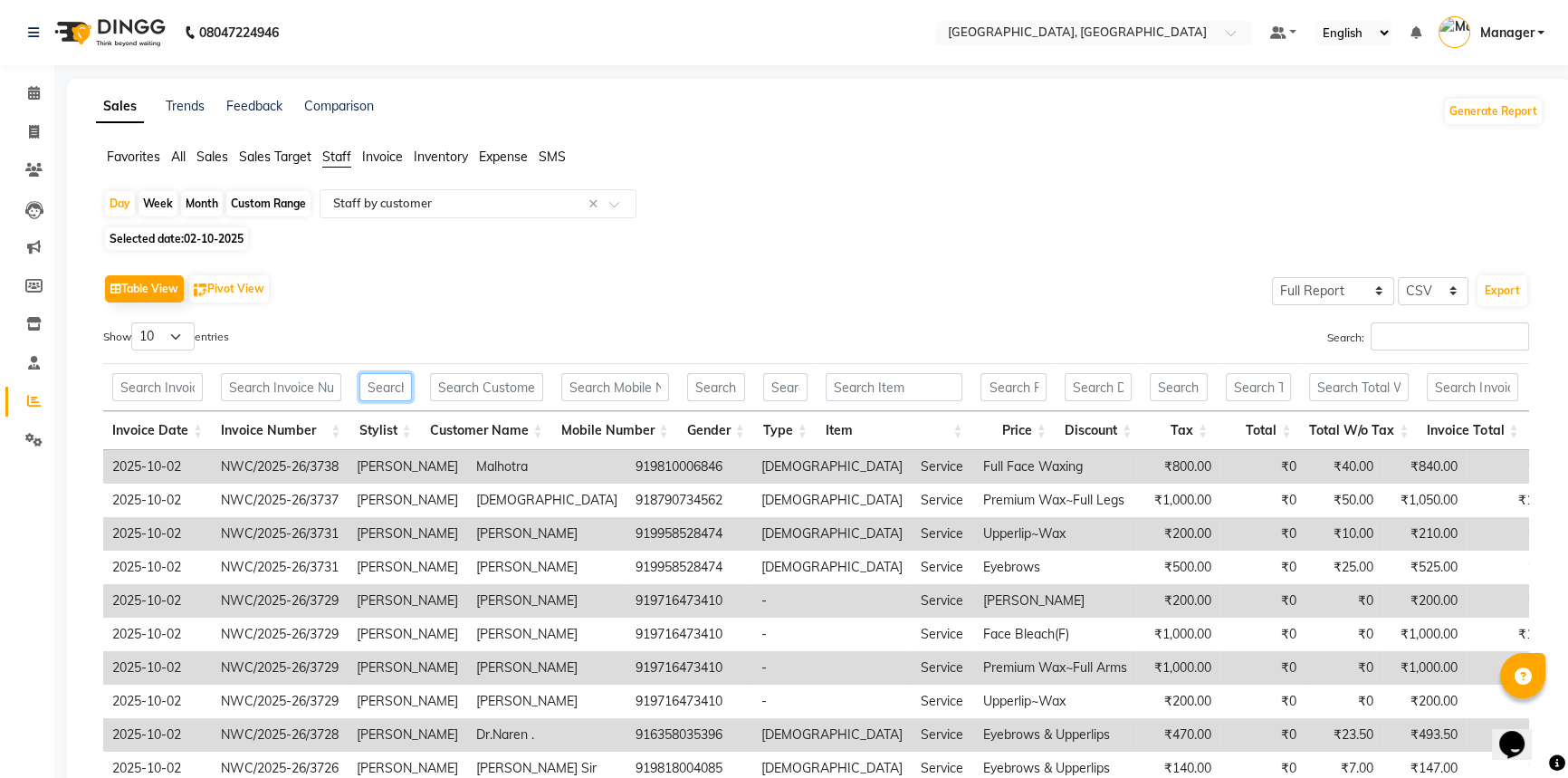
click at [374, 386] on input "text" at bounding box center [385, 386] width 53 height 28
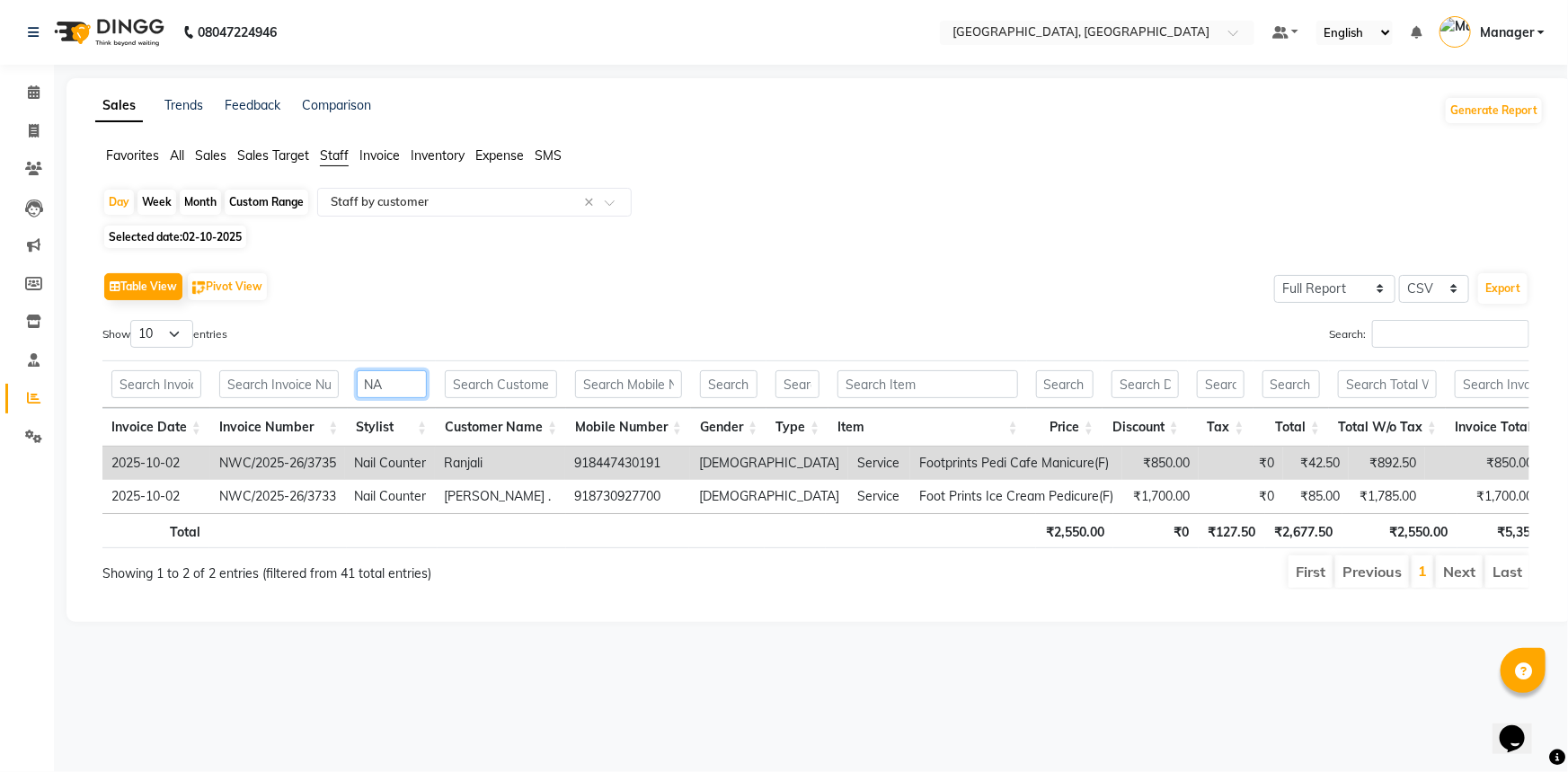
type input "NA"
click at [226, 239] on span "02-10-2025" at bounding box center [212, 237] width 59 height 13
select select "10"
select select "2025"
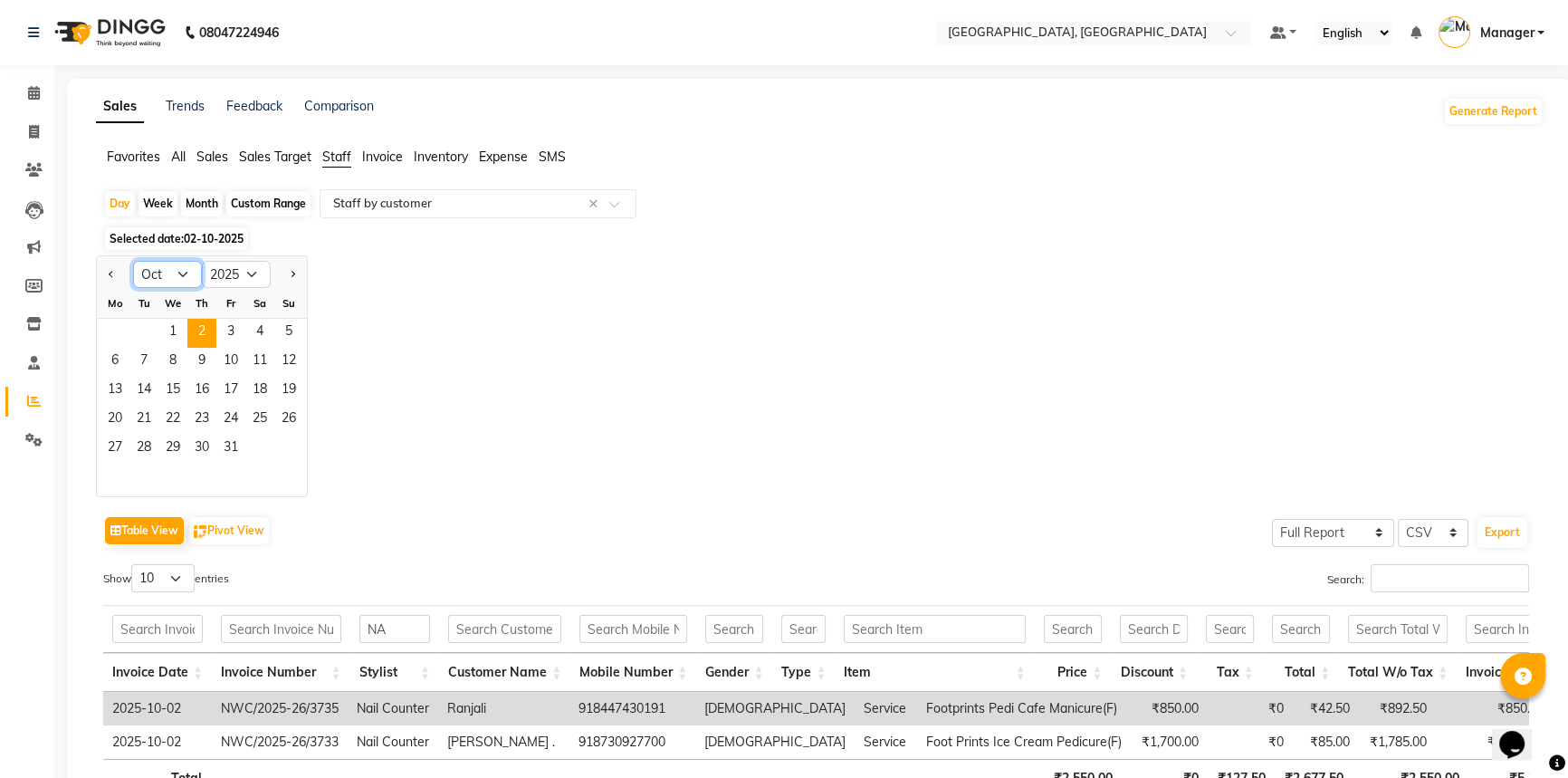
click at [162, 264] on select "Jan Feb Mar Apr May Jun Jul Aug Sep Oct Nov Dec" at bounding box center [167, 274] width 68 height 27
select select "9"
click at [133, 261] on select "Jan Feb Mar Apr May Jun Jul Aug Sep Oct Nov Dec" at bounding box center [167, 274] width 68 height 27
drag, startPoint x: 251, startPoint y: 420, endPoint x: 431, endPoint y: 489, distance: 192.8
click at [251, 421] on span "27" at bounding box center [260, 420] width 29 height 29
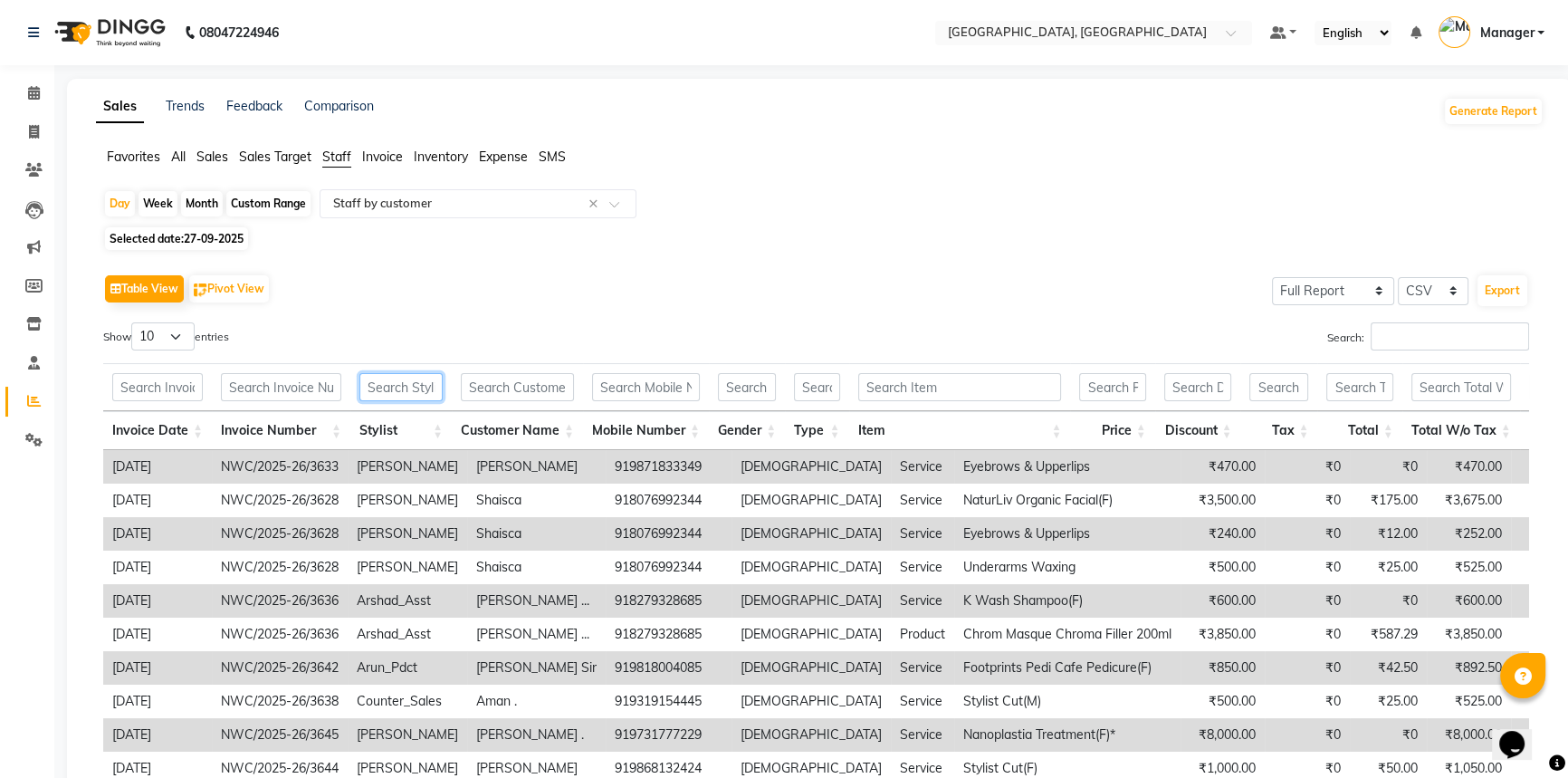
click at [386, 395] on input "text" at bounding box center [401, 386] width 83 height 28
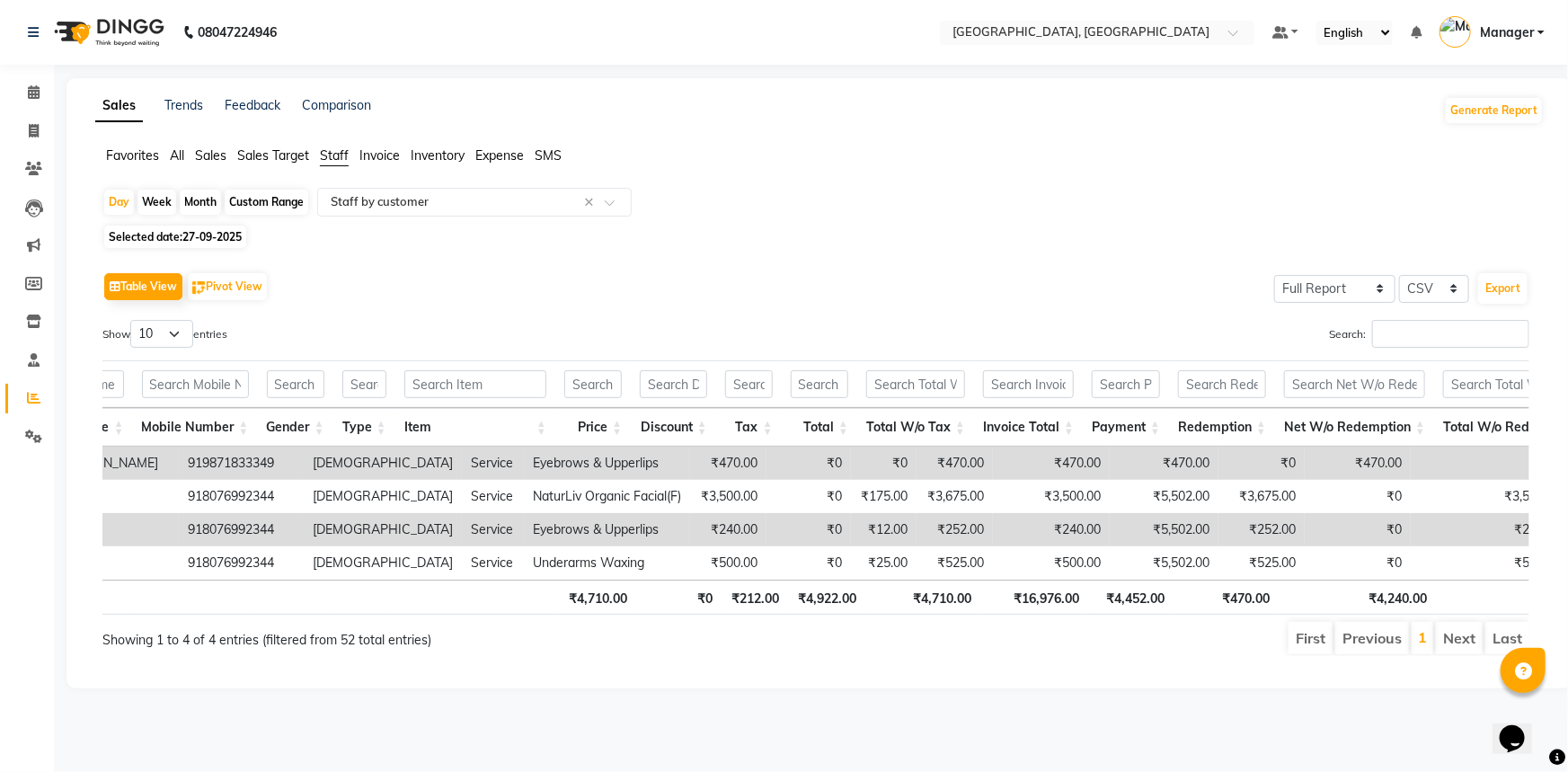
scroll to position [0, 469]
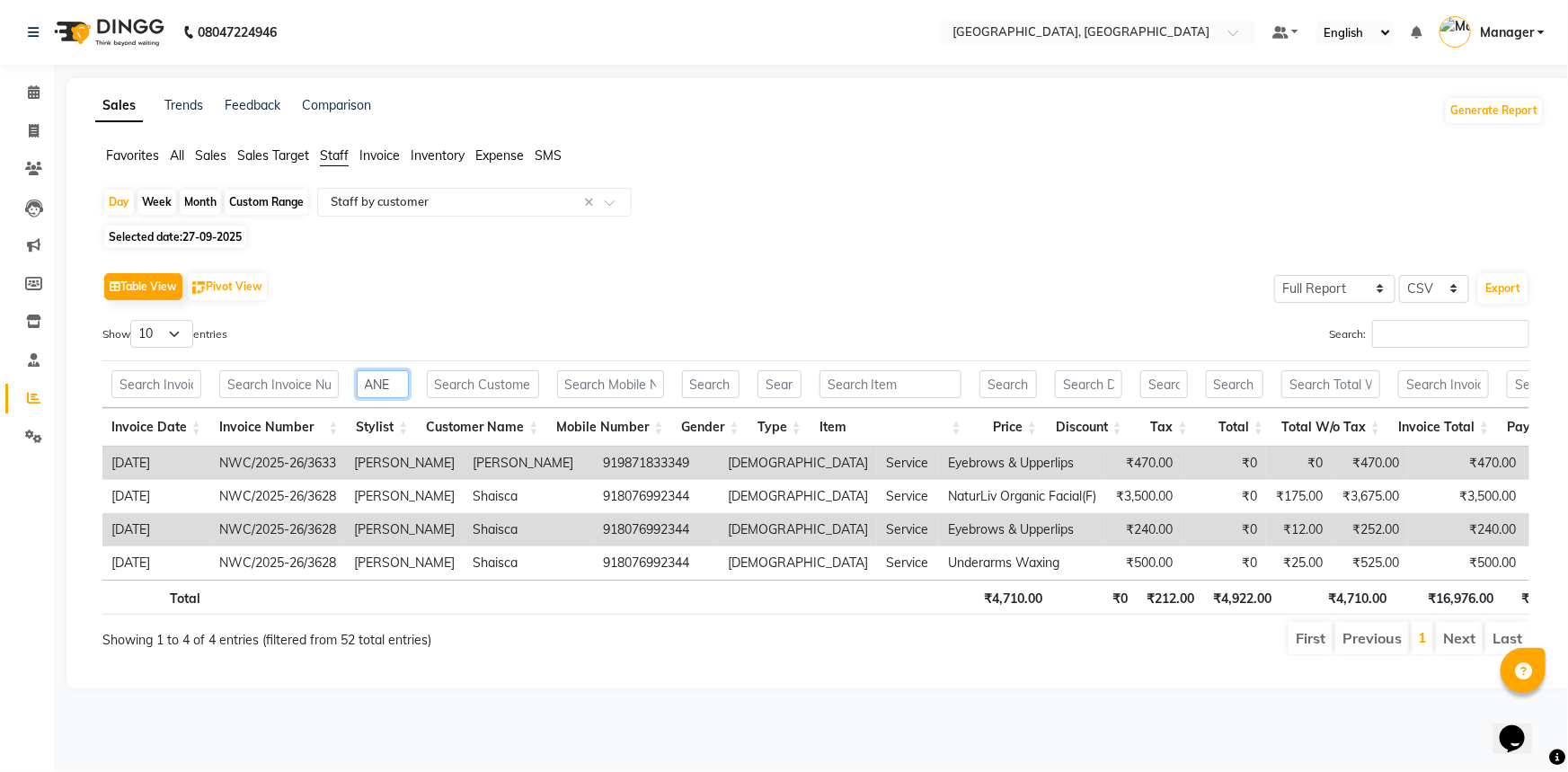
type input "ANE"
click at [158, 240] on span "Selected date: 27-09-2025" at bounding box center [175, 237] width 142 height 23
select select "9"
select select "2025"
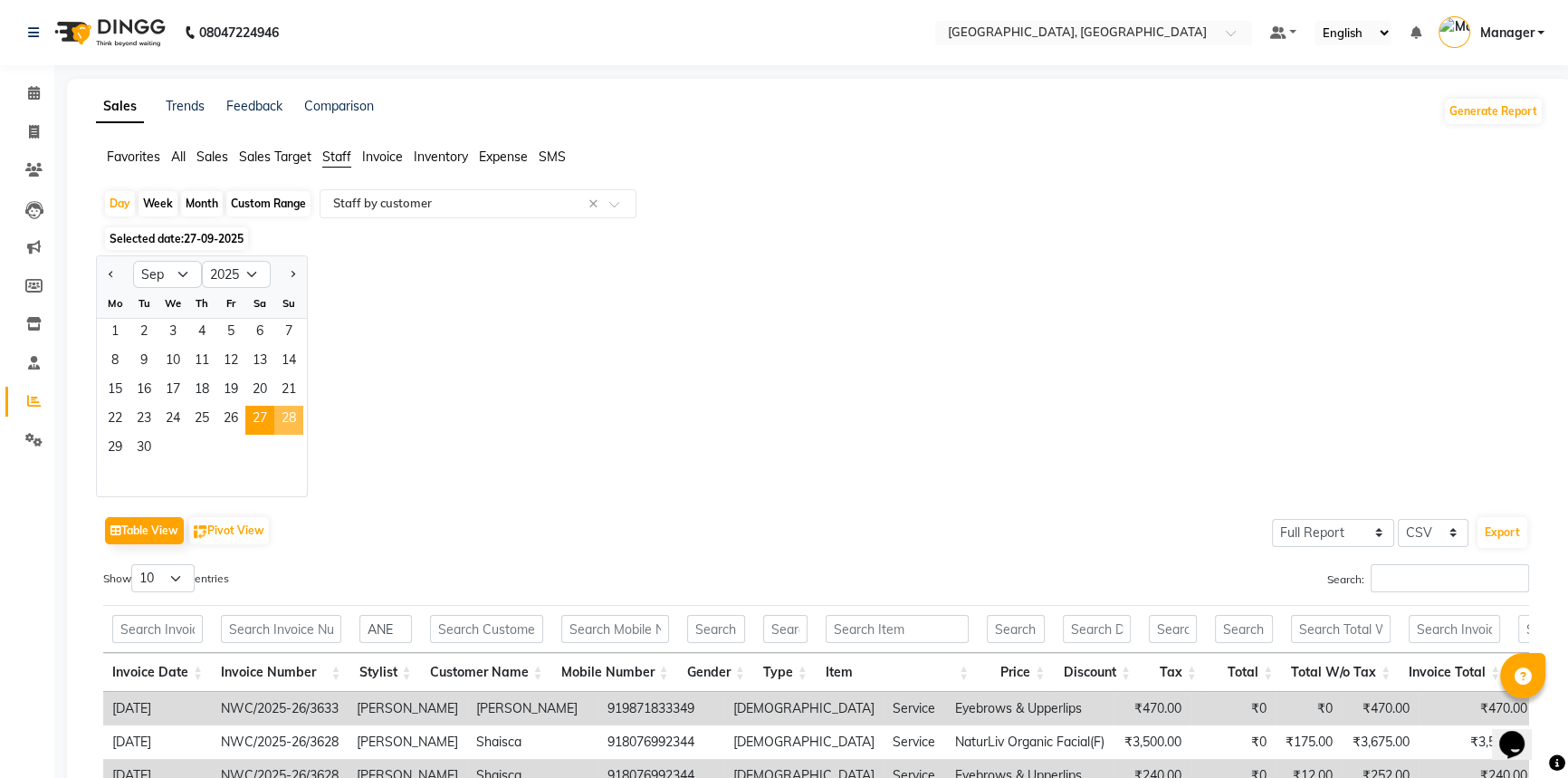
click at [299, 420] on span "28" at bounding box center [289, 420] width 29 height 29
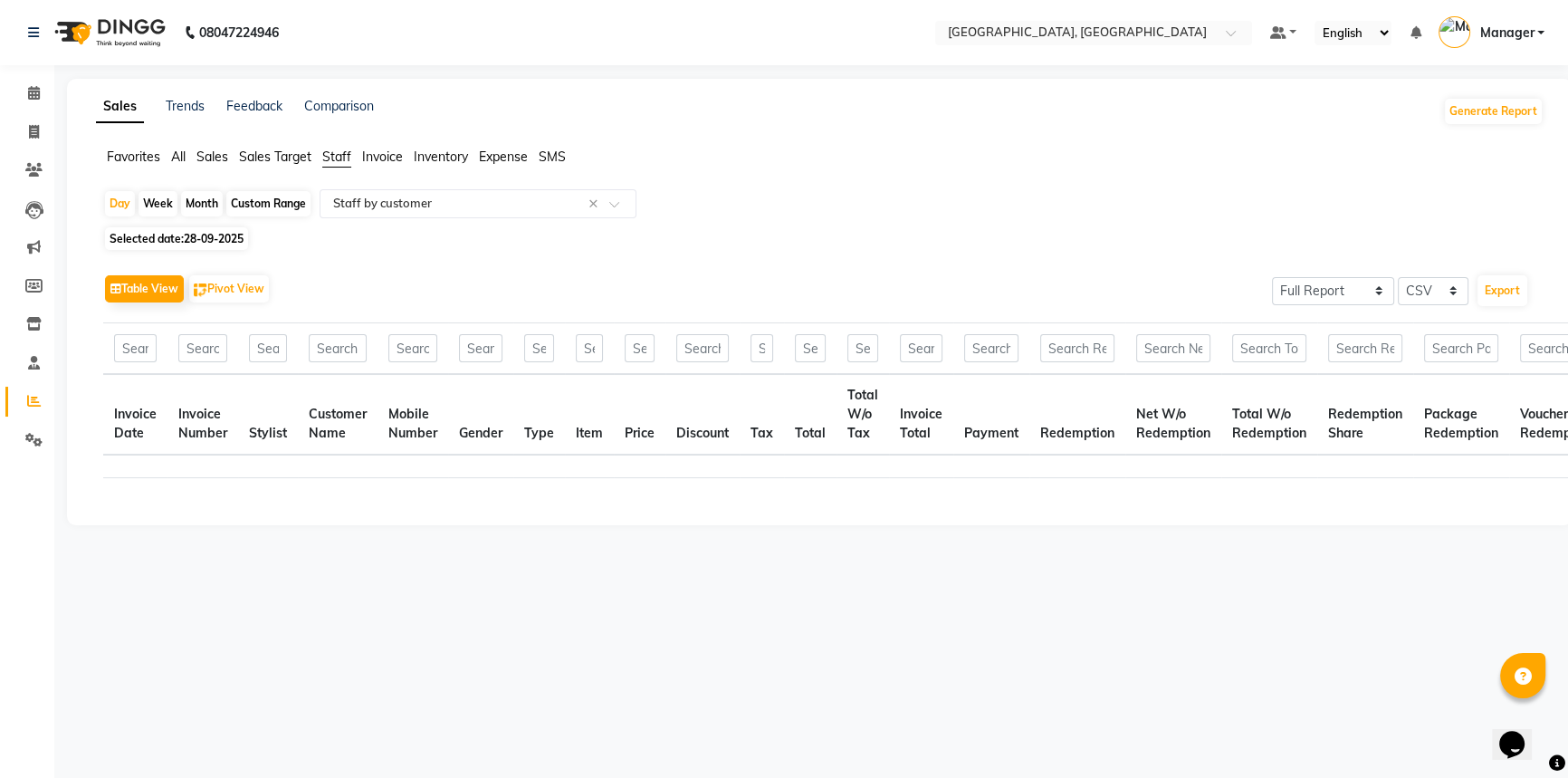
click at [238, 416] on th "Invoice Number" at bounding box center [202, 414] width 70 height 81
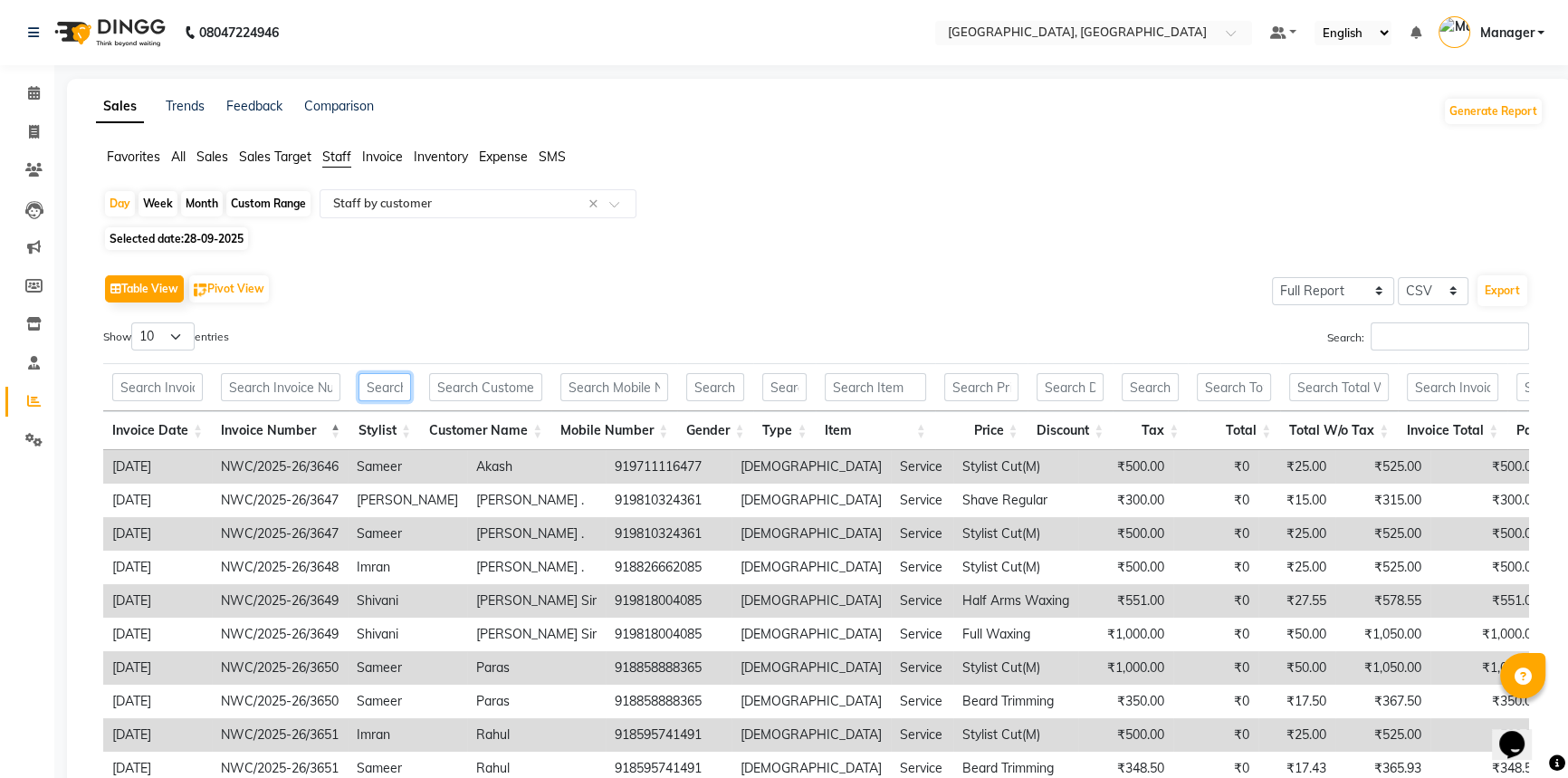
click at [369, 393] on input "text" at bounding box center [384, 386] width 53 height 28
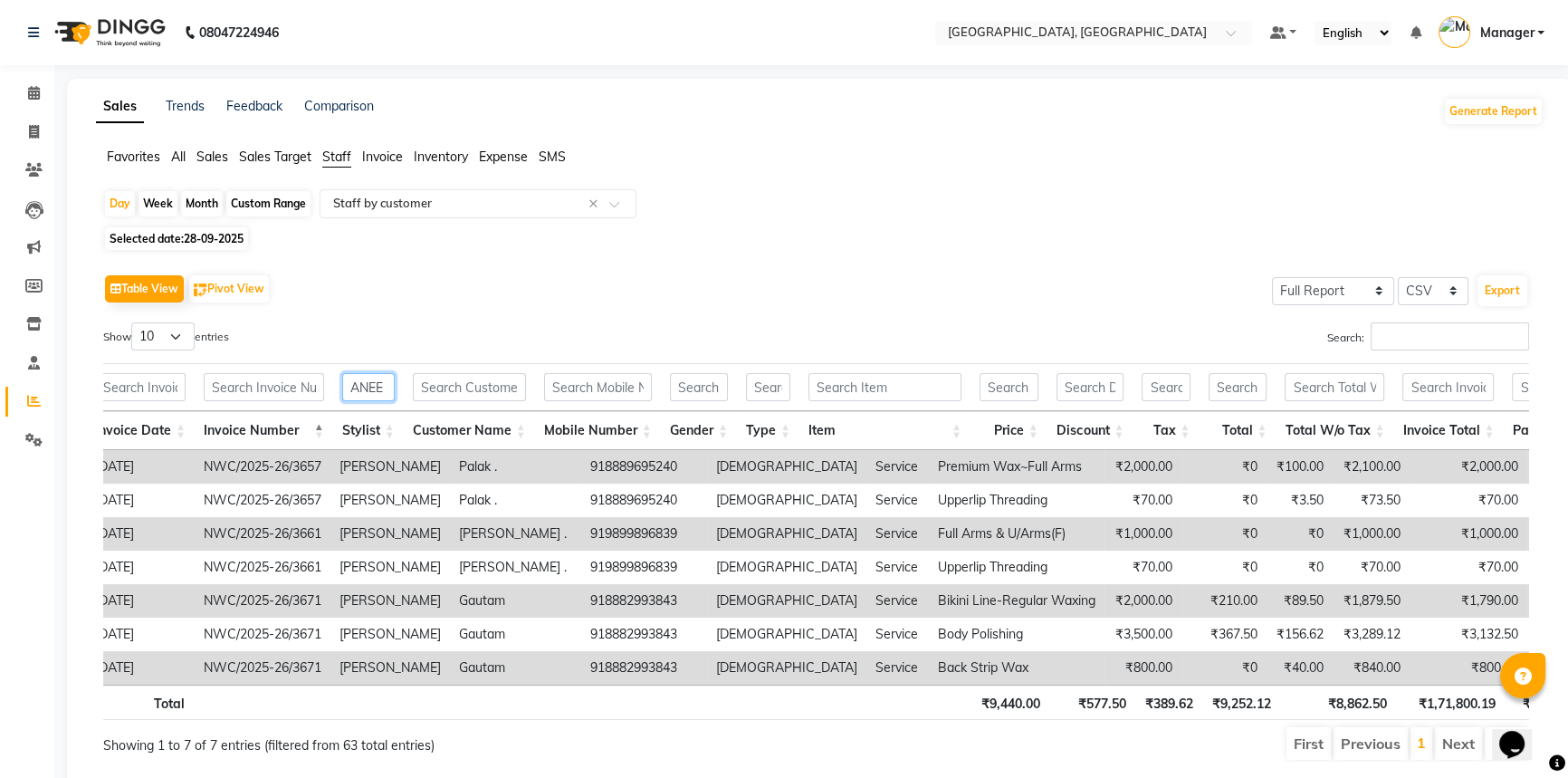
scroll to position [0, 0]
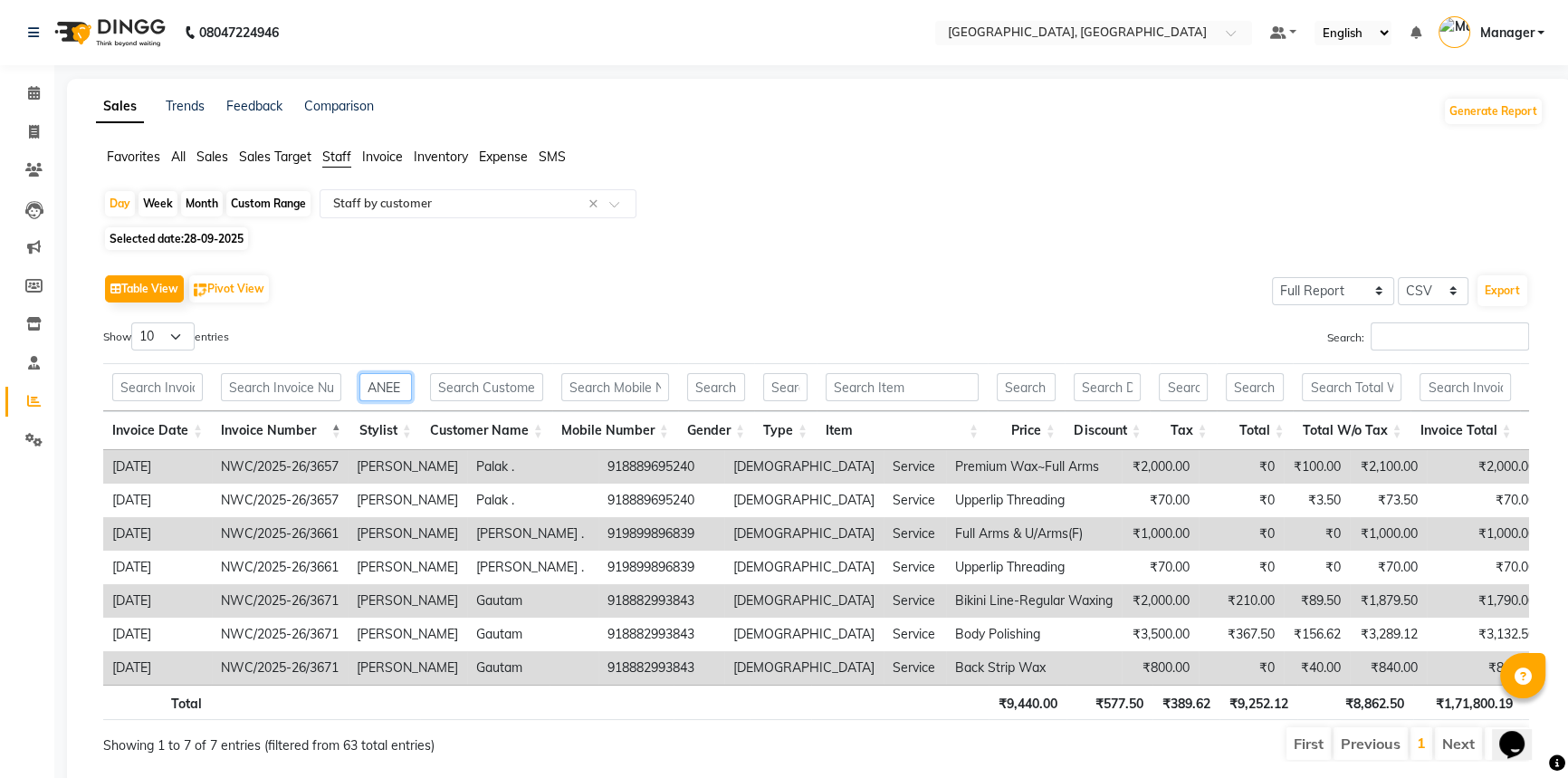
type input "ANEE"
click at [192, 236] on span "28-09-2025" at bounding box center [214, 239] width 60 height 13
select select "9"
select select "2025"
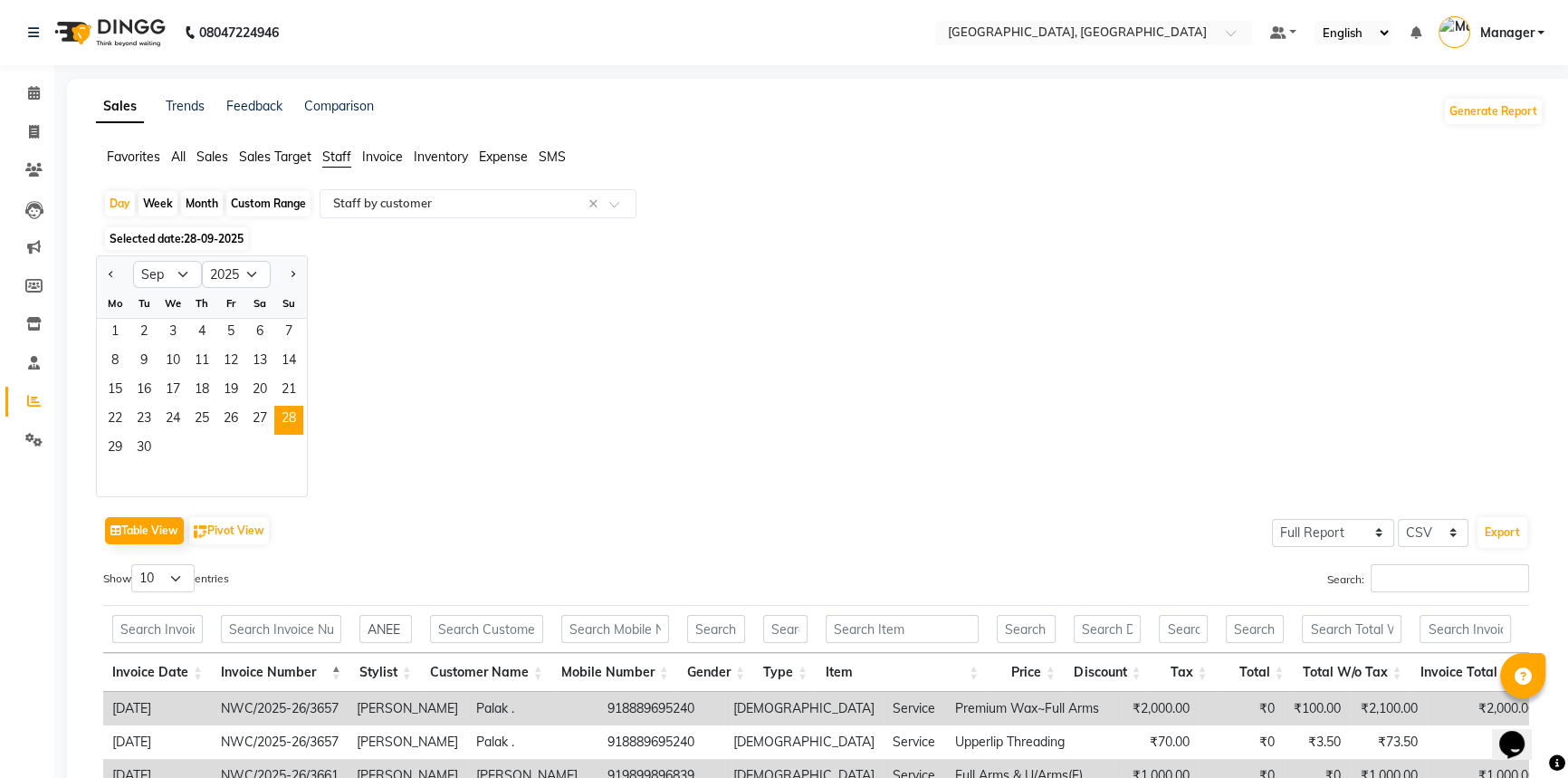
click at [395, 343] on div "Jan Feb Mar Apr May Jun Jul Aug Sep Oct Nov Dec 2015 2016 2017 2018 2019 2020 2…" at bounding box center [820, 376] width 1448 height 242
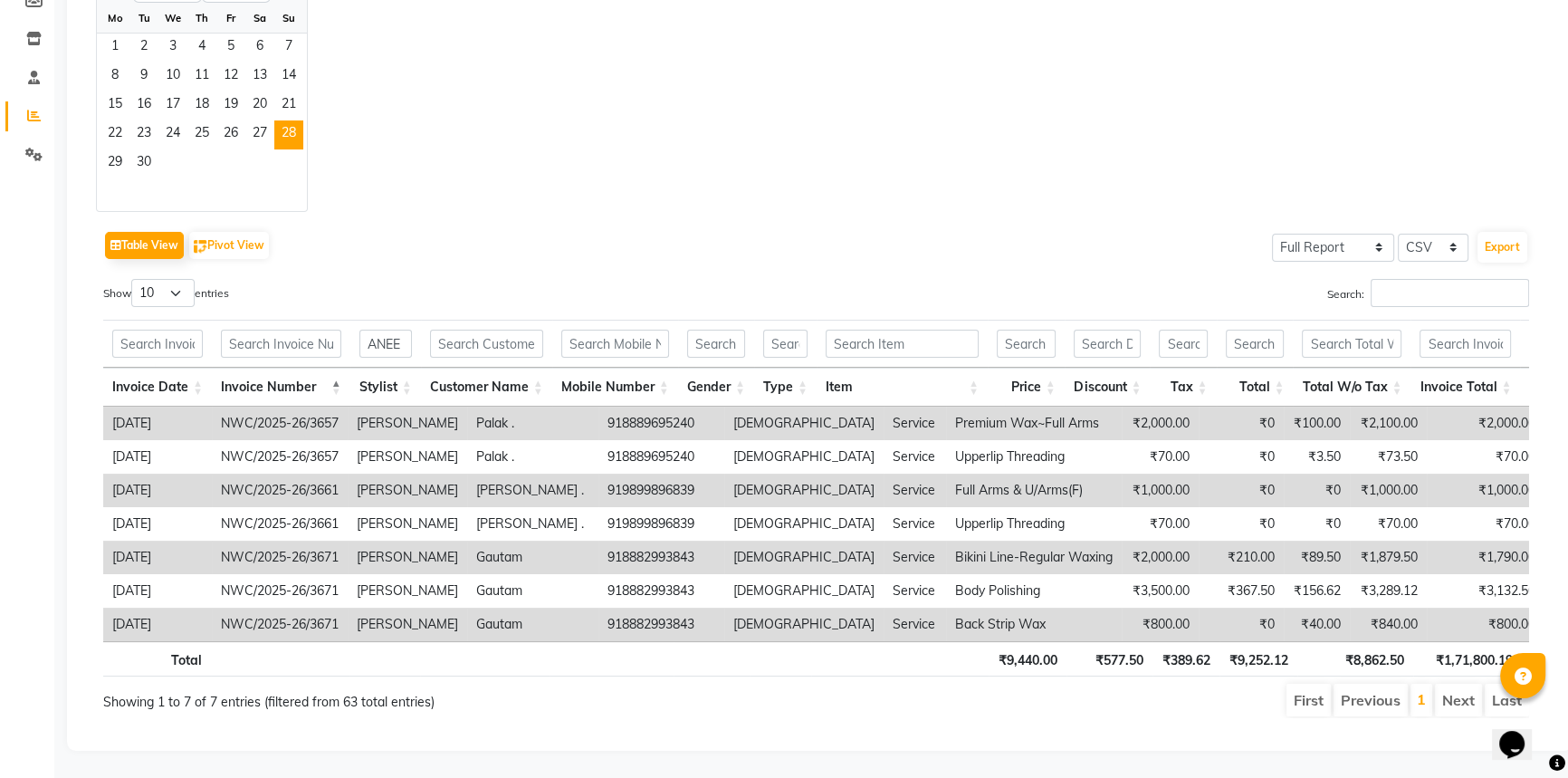
click at [1446, 688] on li "Next" at bounding box center [1458, 700] width 47 height 33
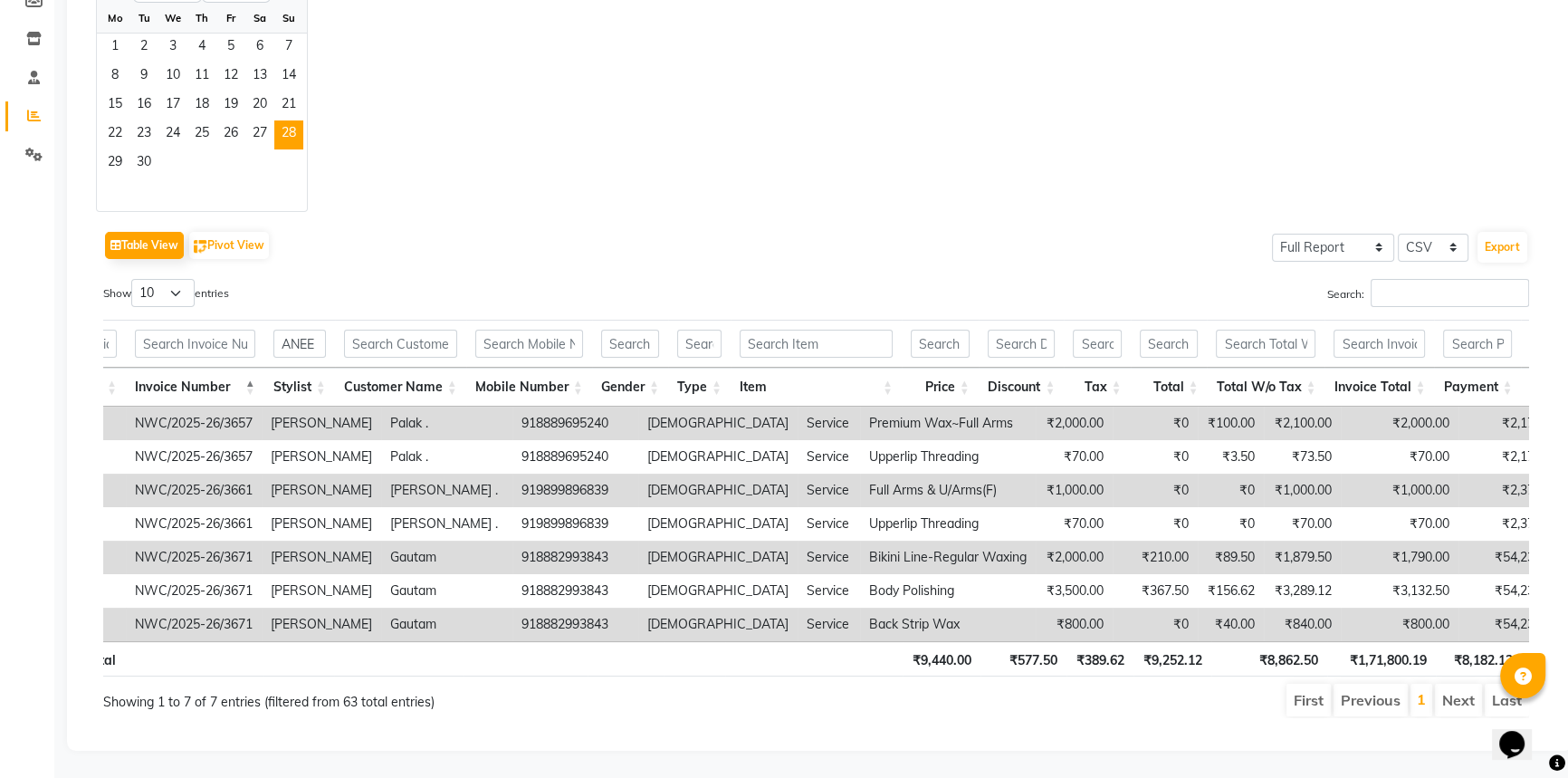
scroll to position [0, 0]
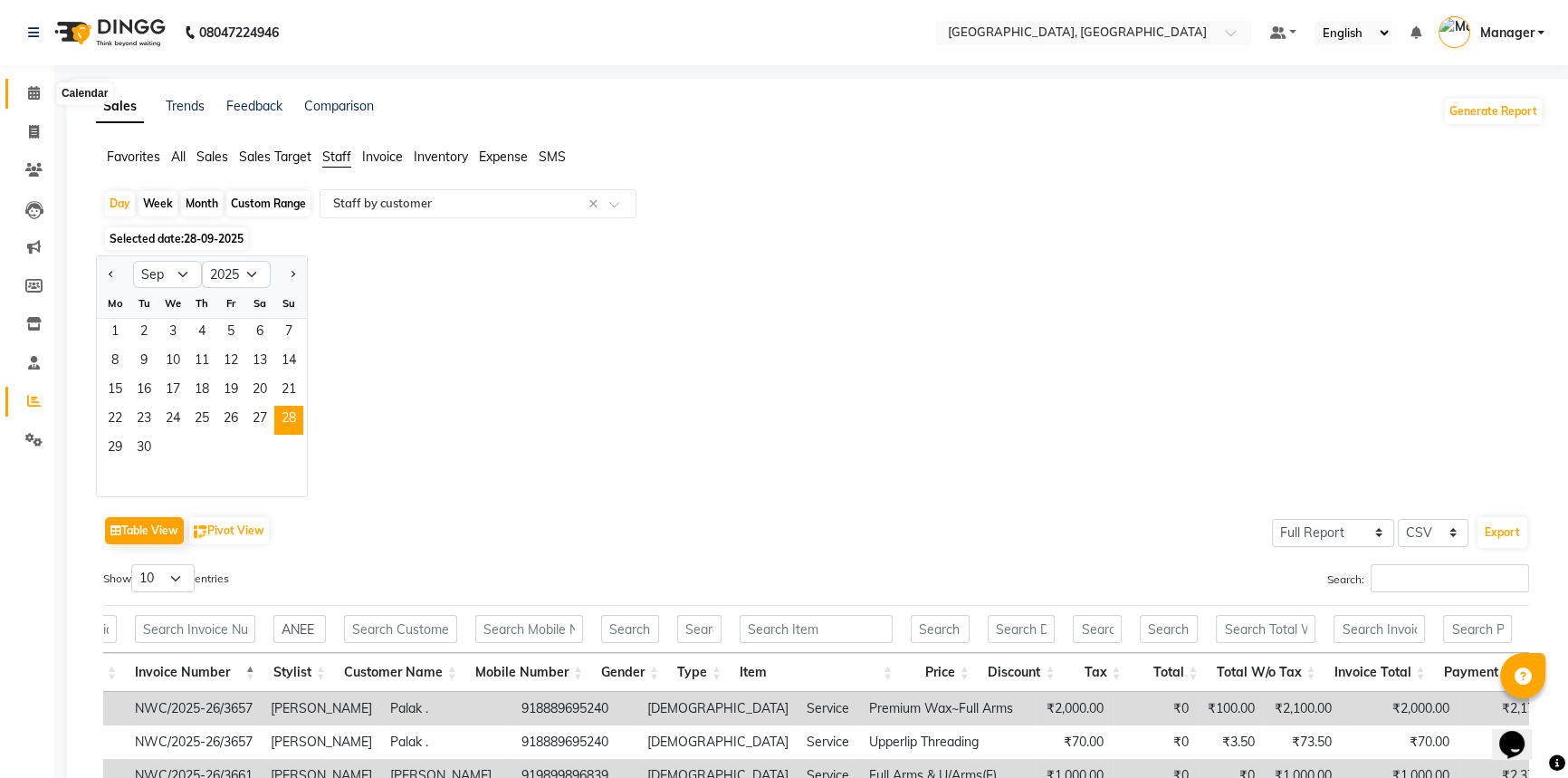
click at [33, 91] on icon at bounding box center [34, 92] width 12 height 13
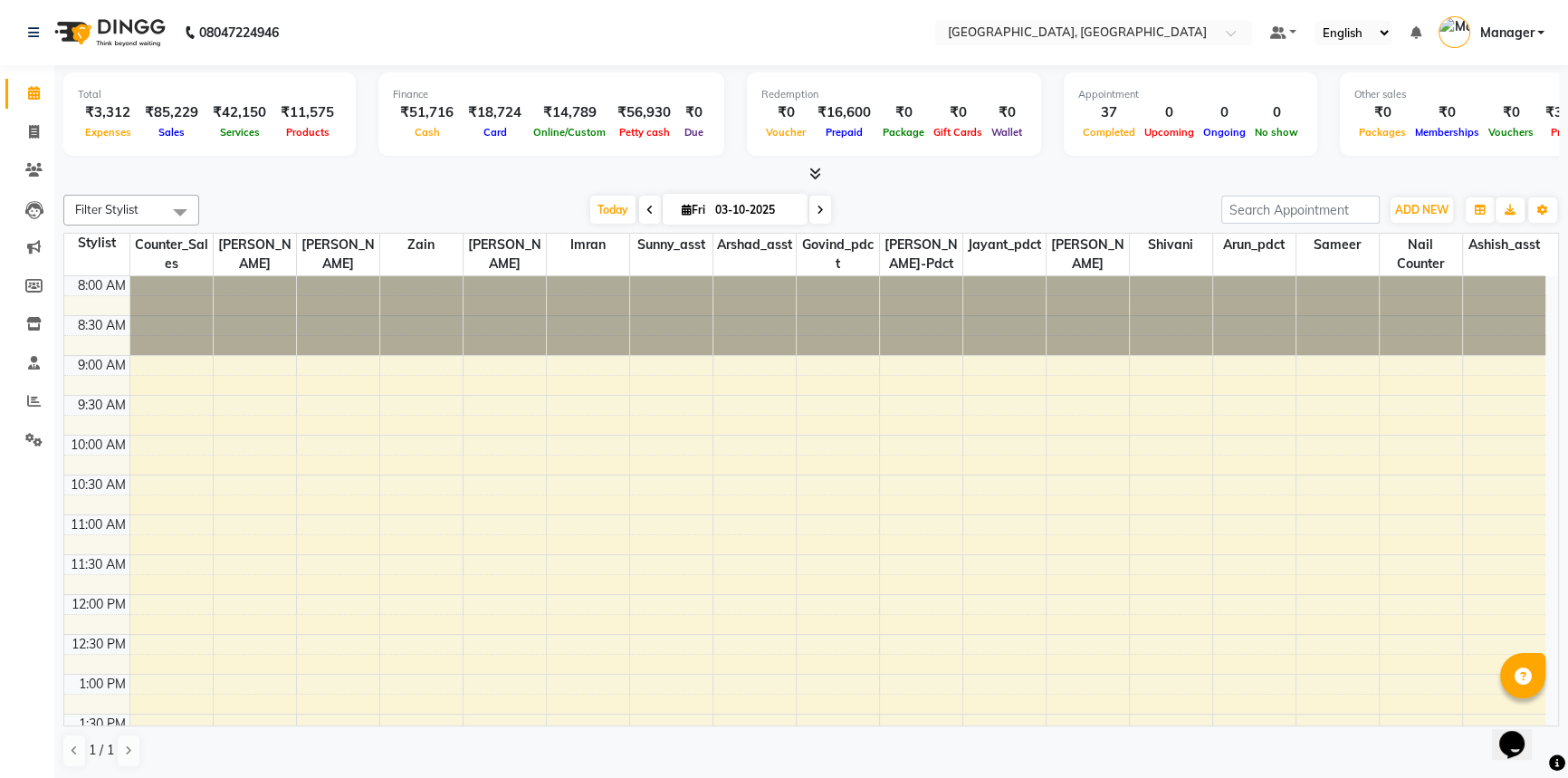
scroll to position [706, 0]
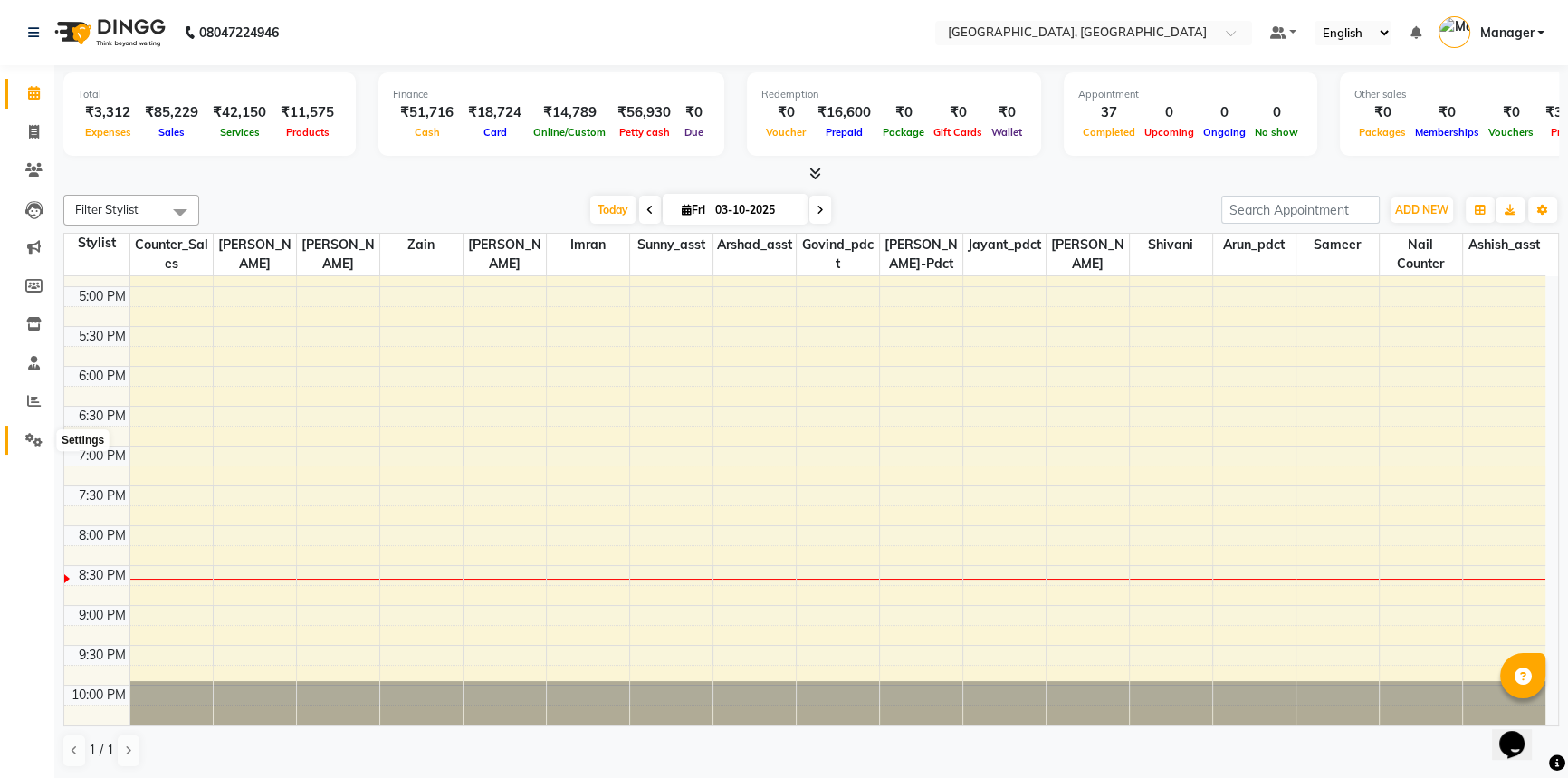
click at [33, 438] on icon at bounding box center [34, 439] width 17 height 13
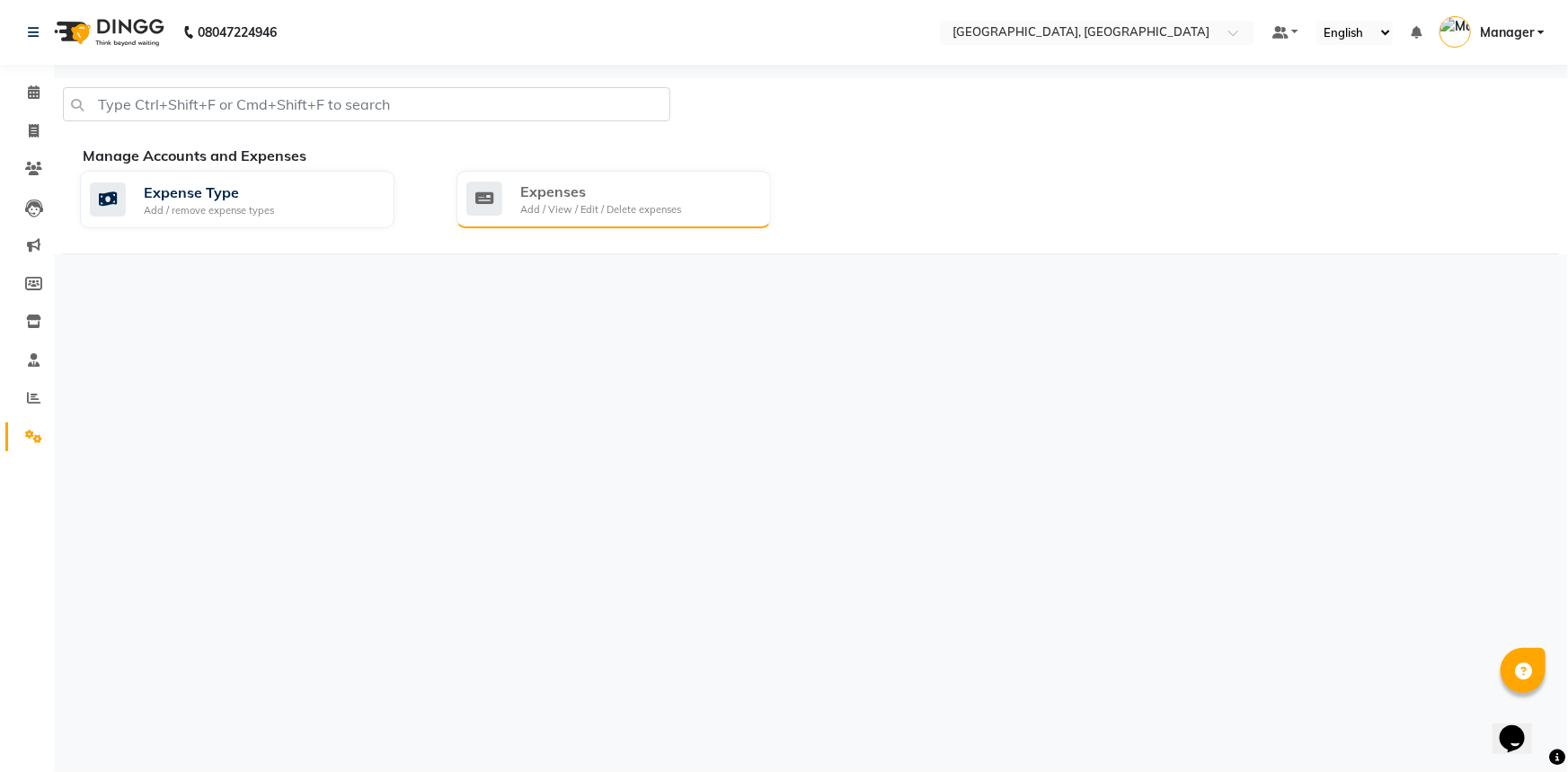
click at [493, 200] on icon at bounding box center [484, 199] width 36 height 34
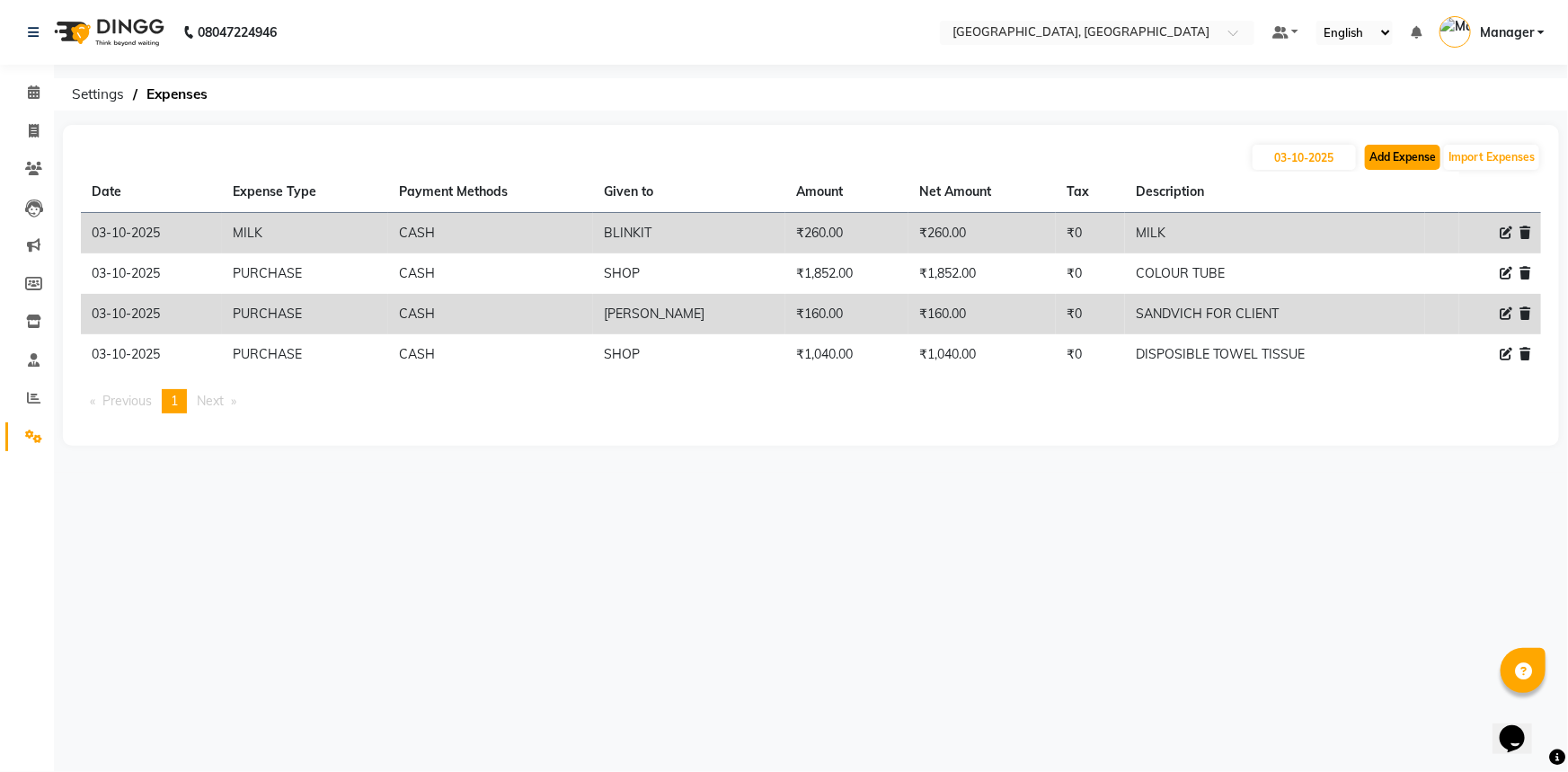
click at [1395, 155] on button "Add Expense" at bounding box center [1402, 157] width 75 height 25
select select "1"
select select "7737"
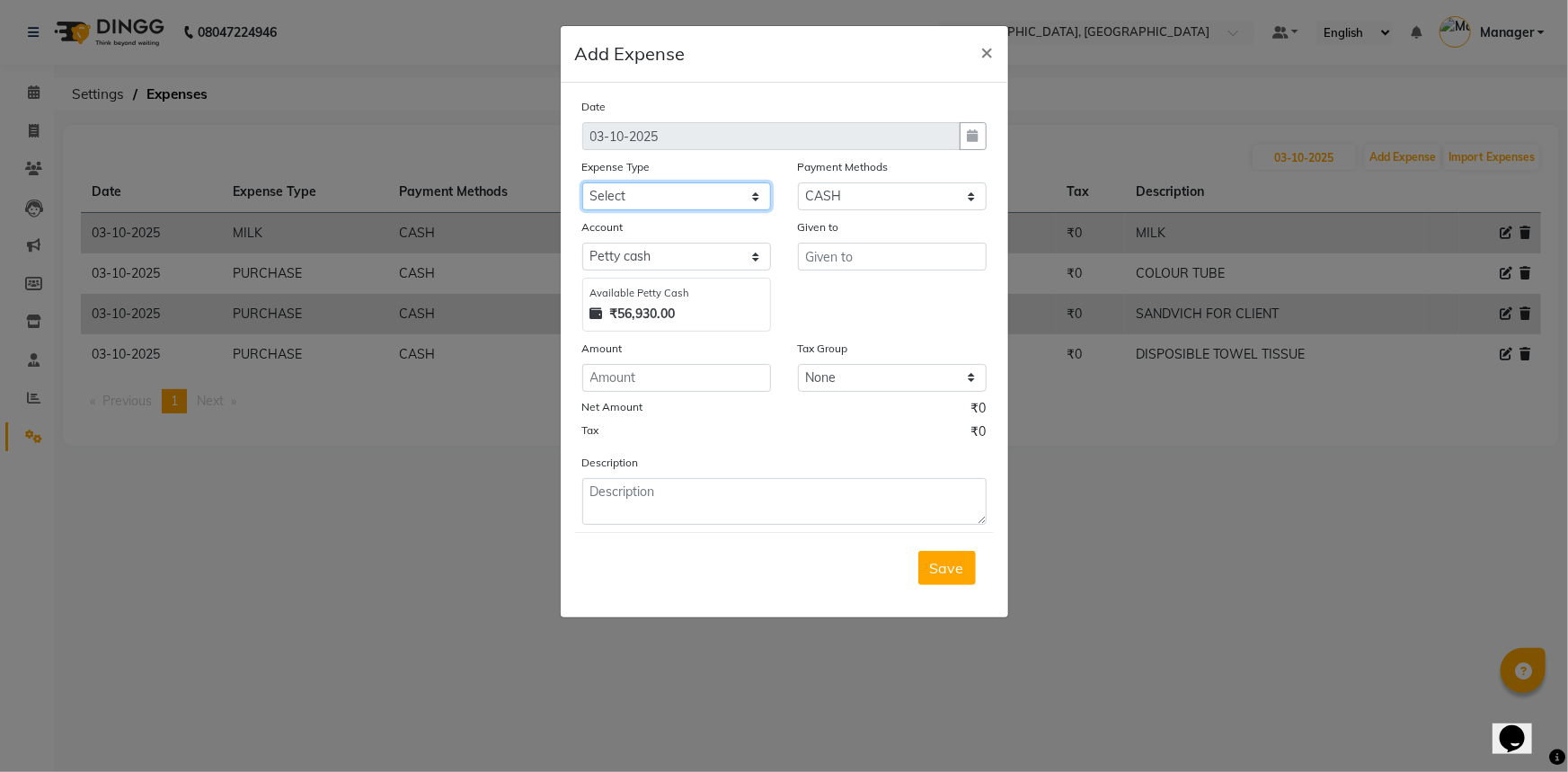
drag, startPoint x: 657, startPoint y: 196, endPoint x: 660, endPoint y: 206, distance: 10.4
click at [657, 196] on select "Select Accommodation Aesthetics Bank Deposit BLINKIT Cash Handover Client Refun…" at bounding box center [676, 196] width 188 height 28
select select "24170"
click at [582, 183] on select "Select Accommodation Aesthetics Bank Deposit BLINKIT Cash Handover Client Refun…" at bounding box center [676, 196] width 188 height 28
click at [848, 262] on input "text" at bounding box center [891, 256] width 188 height 28
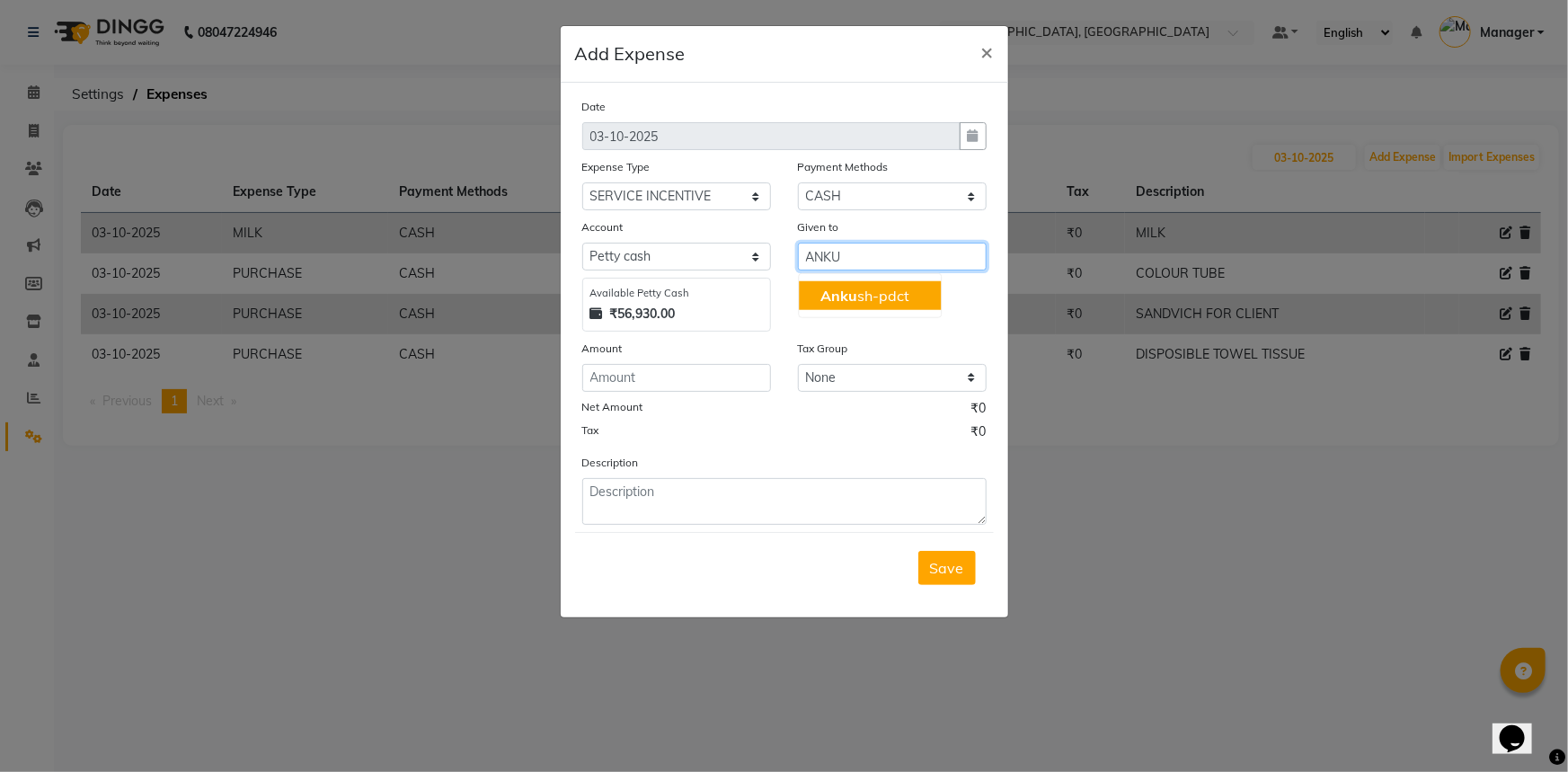
click at [887, 290] on ngb-highlight "Anku sh-pdct" at bounding box center [864, 295] width 89 height 18
type input "[PERSON_NAME]-pdct"
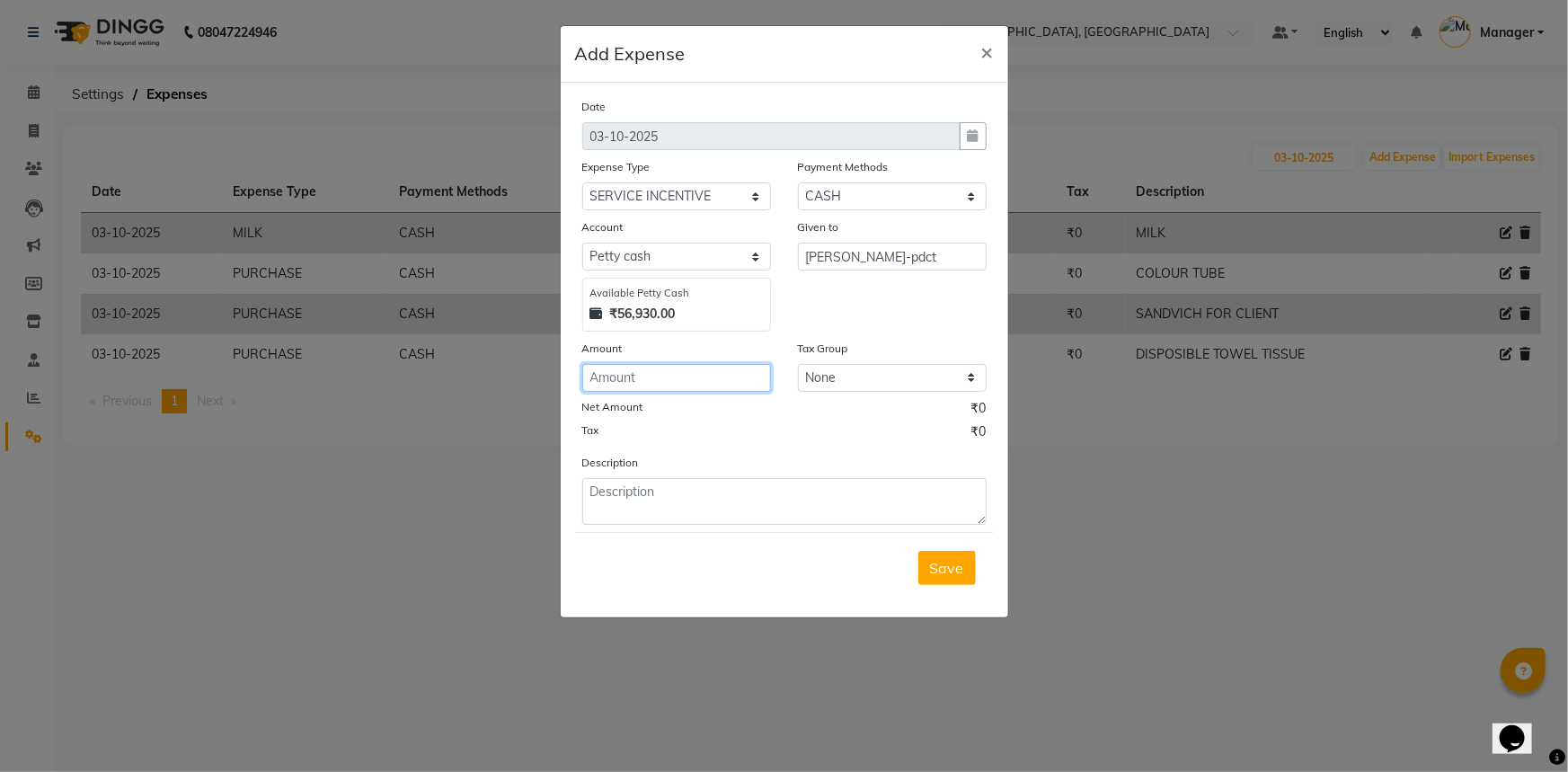
click at [615, 377] on input "number" at bounding box center [676, 377] width 188 height 28
type input "264"
click at [685, 504] on textarea at bounding box center [784, 501] width 404 height 47
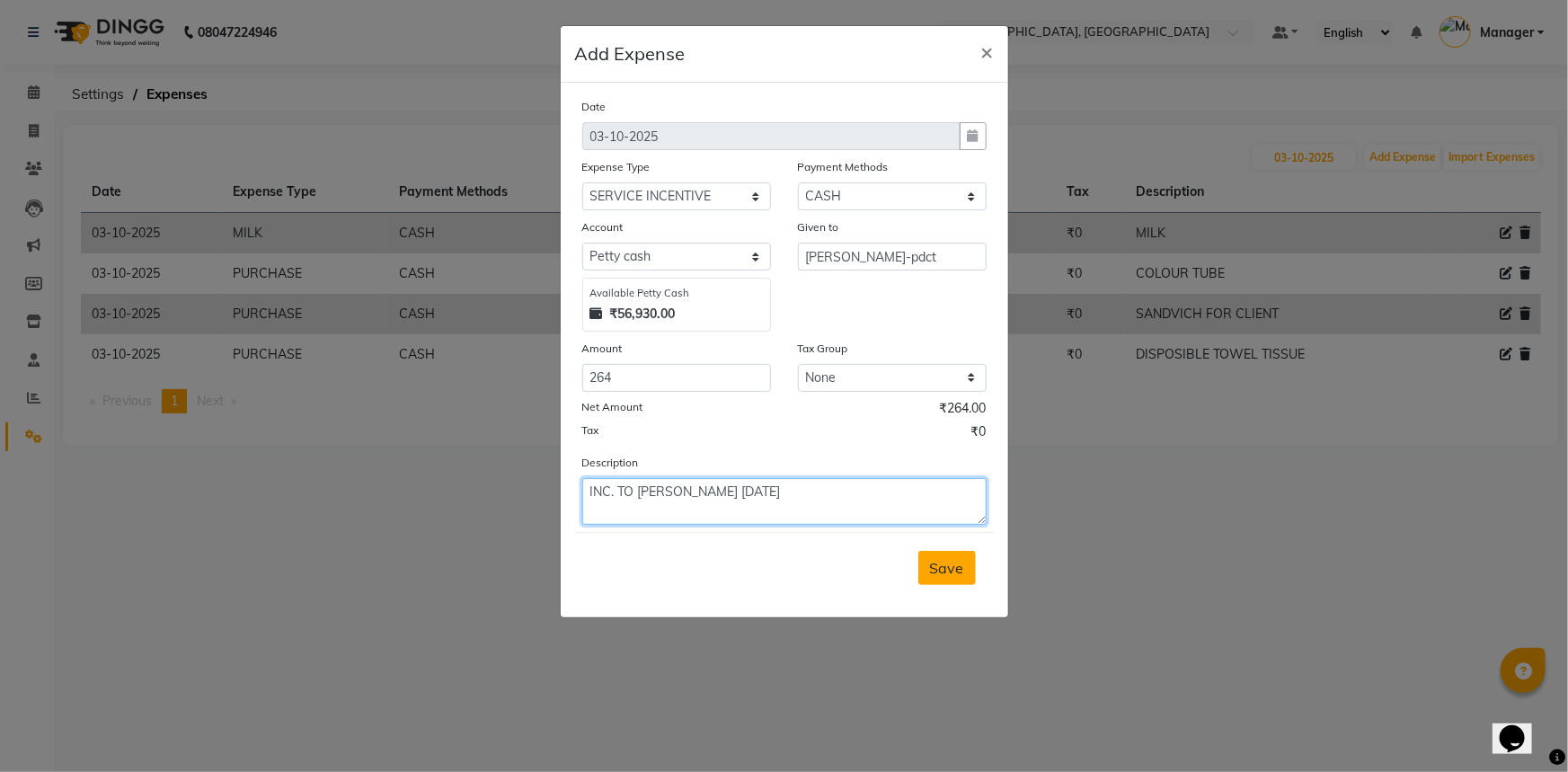
type textarea "INC. TO ANKUSH 2 OCT"
click at [954, 567] on span "Save" at bounding box center [947, 568] width 34 height 18
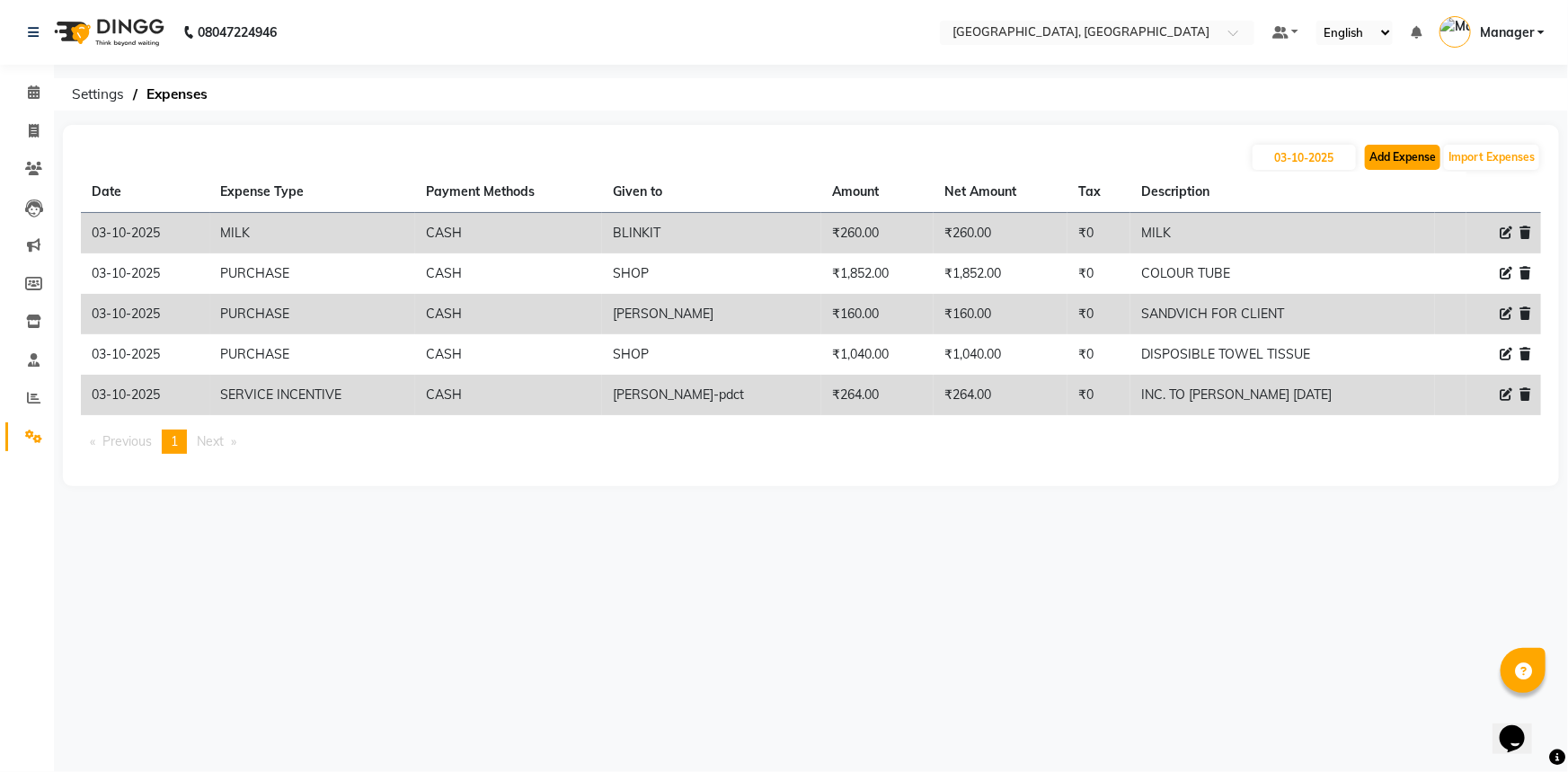
click at [1407, 158] on button "Add Expense" at bounding box center [1402, 157] width 75 height 25
select select "1"
select select "7737"
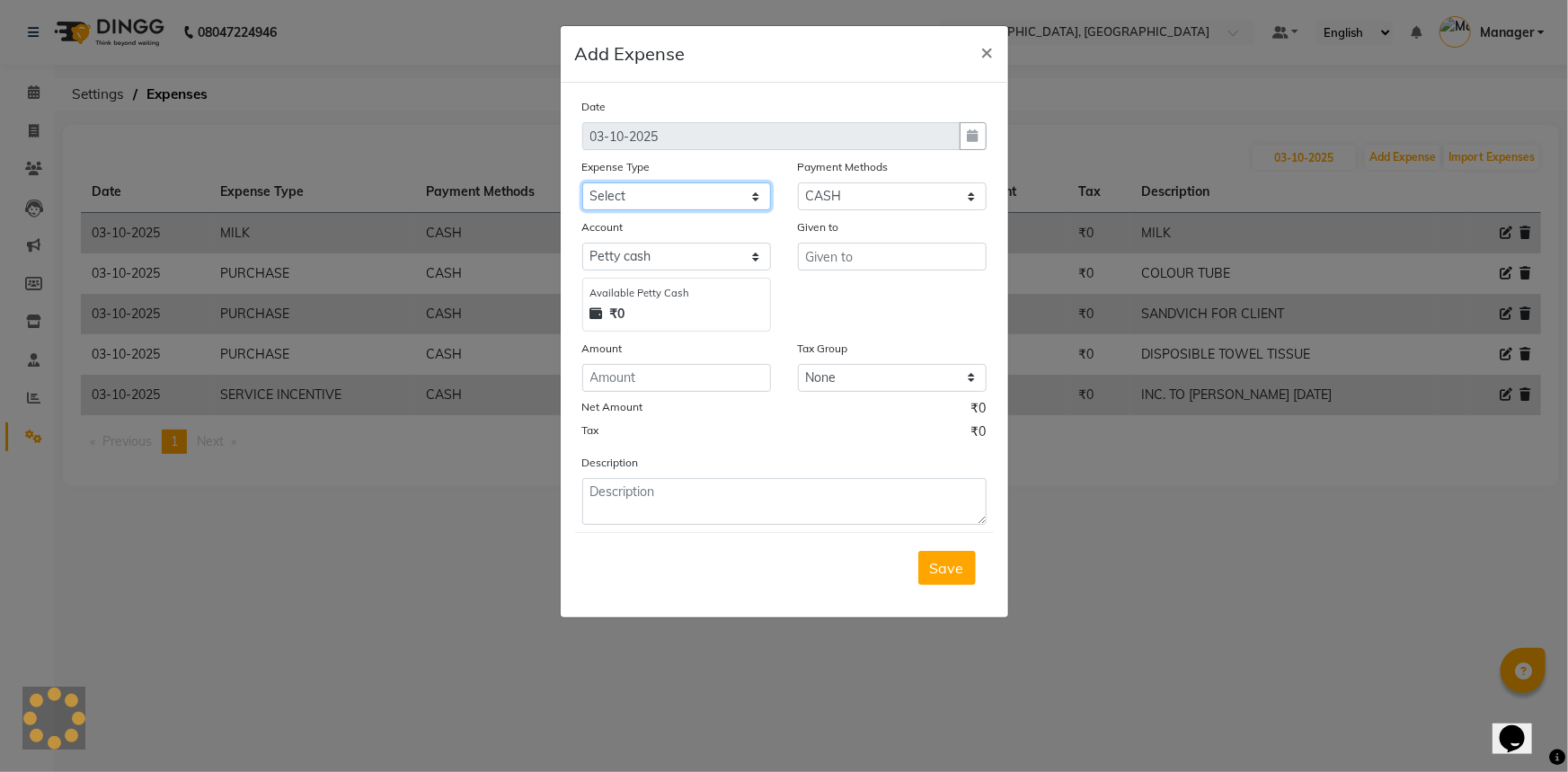
click at [628, 203] on select "Select Accommodation Aesthetics Bank Deposit BLINKIT Cash Handover Client Refun…" at bounding box center [676, 196] width 188 height 28
select select "24170"
click at [582, 183] on select "Select Accommodation Aesthetics Bank Deposit BLINKIT Cash Handover Client Refun…" at bounding box center [676, 196] width 188 height 28
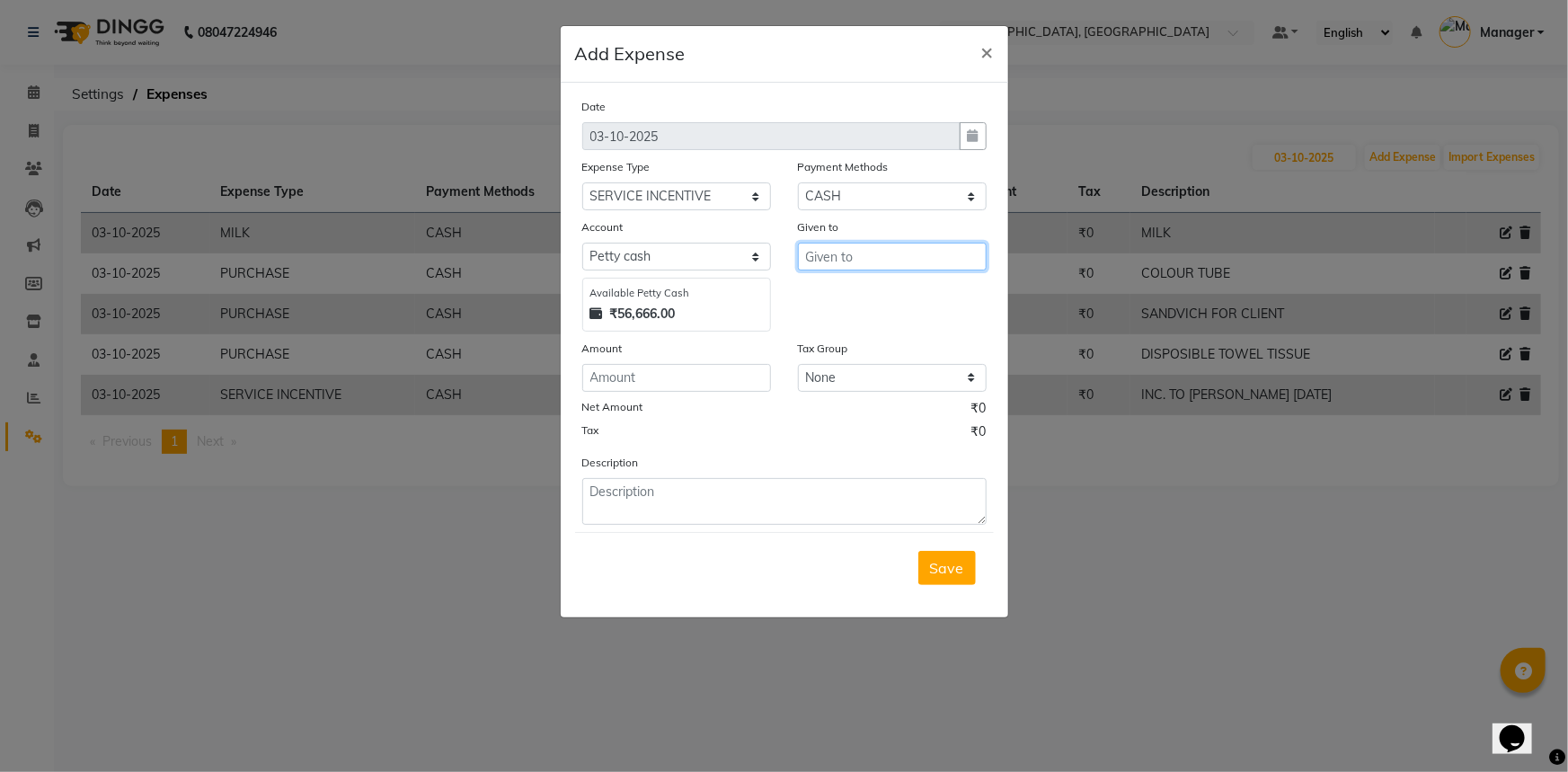
click at [836, 258] on input "text" at bounding box center [891, 256] width 188 height 28
drag, startPoint x: 987, startPoint y: 41, endPoint x: 877, endPoint y: 41, distance: 110.0
click at [986, 43] on span "×" at bounding box center [987, 51] width 12 height 27
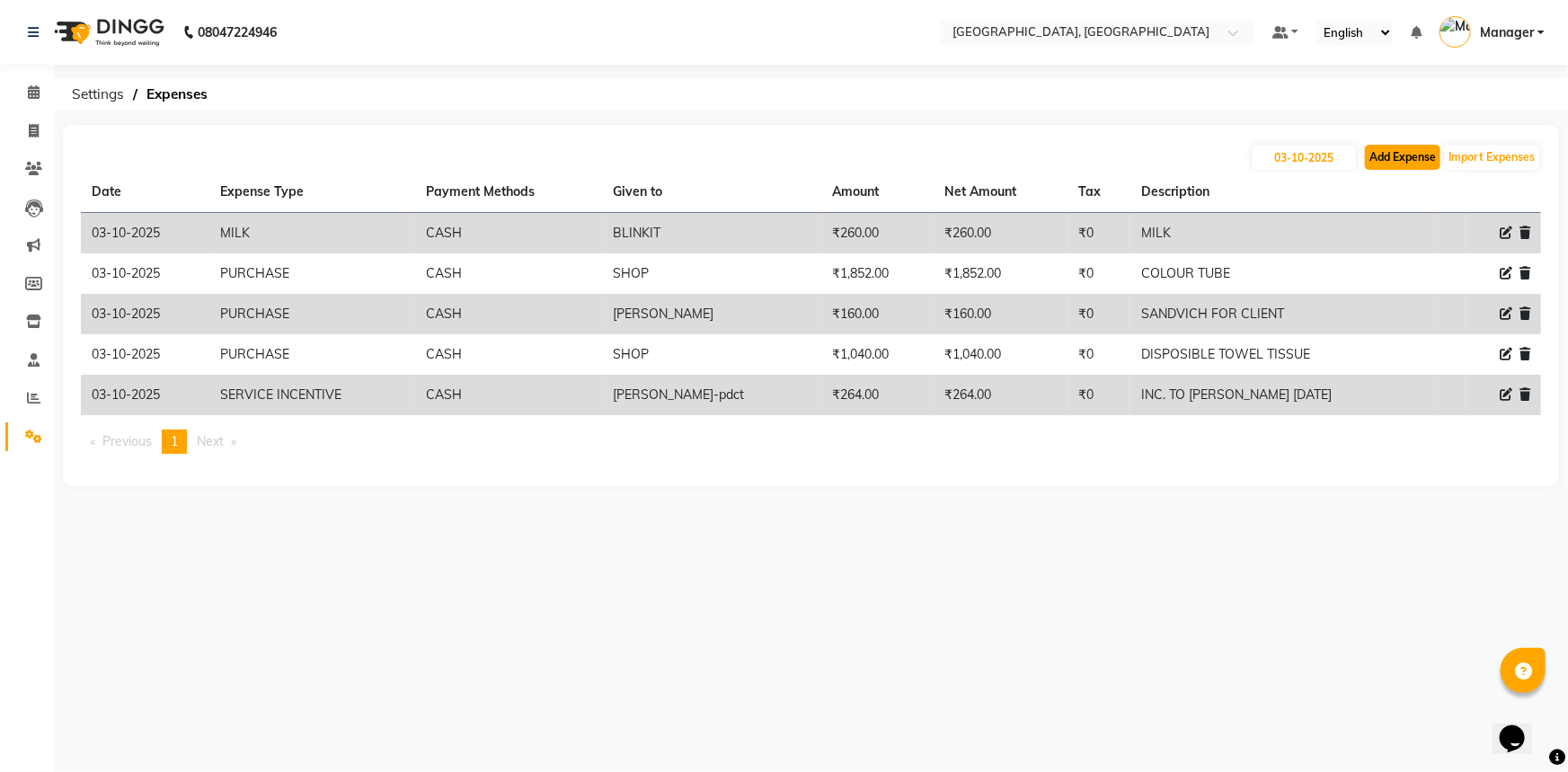
click at [1392, 157] on button "Add Expense" at bounding box center [1402, 157] width 75 height 25
select select "1"
select select "7737"
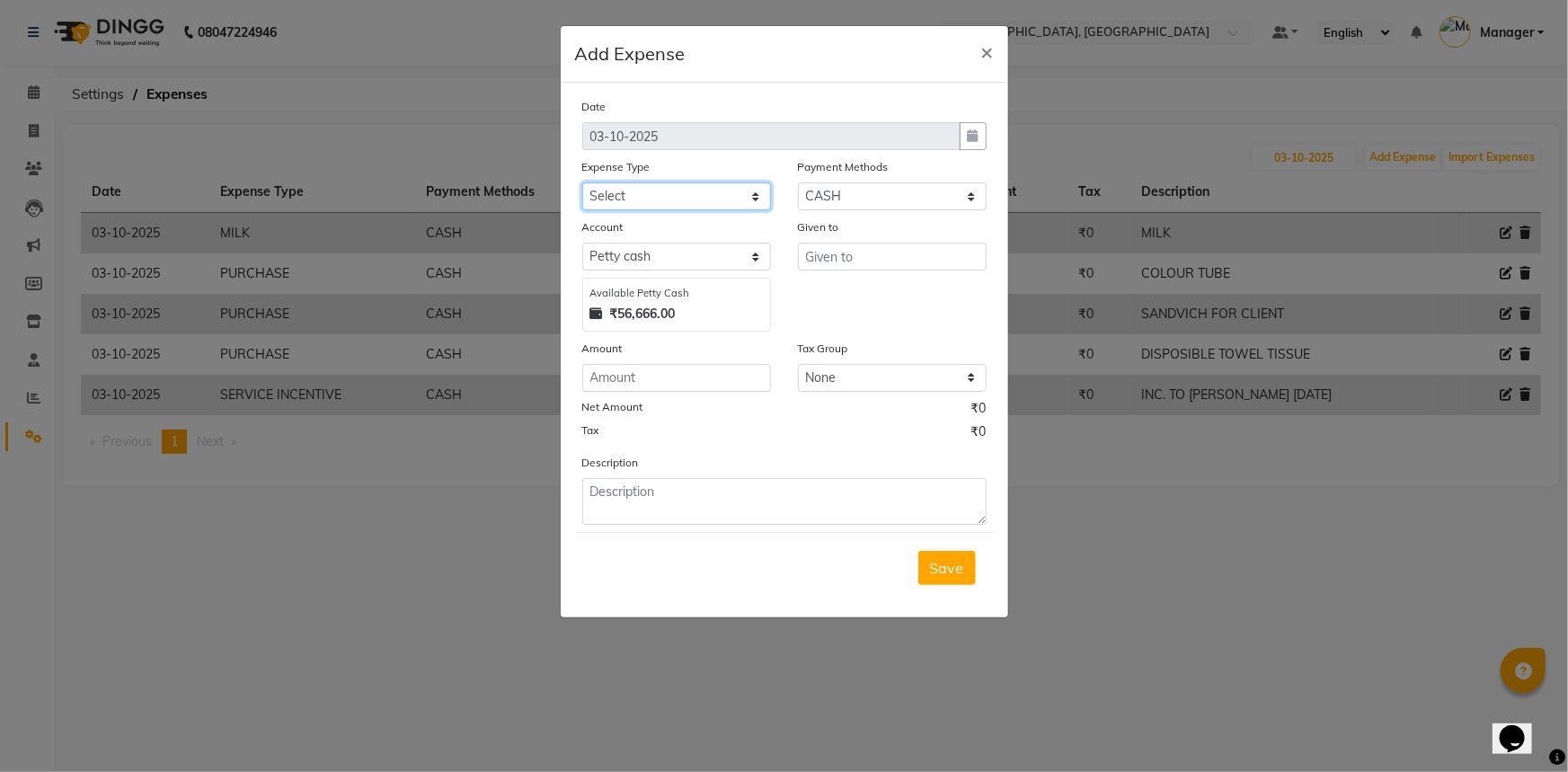
drag, startPoint x: 627, startPoint y: 200, endPoint x: 626, endPoint y: 210, distance: 10.0
click at [627, 200] on select "Select Accommodation Aesthetics Bank Deposit BLINKIT Cash Handover Client Refun…" at bounding box center [676, 196] width 188 height 28
select select "24170"
click at [582, 183] on select "Select Accommodation Aesthetics Bank Deposit BLINKIT Cash Handover Client Refun…" at bounding box center [676, 196] width 188 height 28
click at [833, 246] on input "text" at bounding box center [891, 256] width 188 height 28
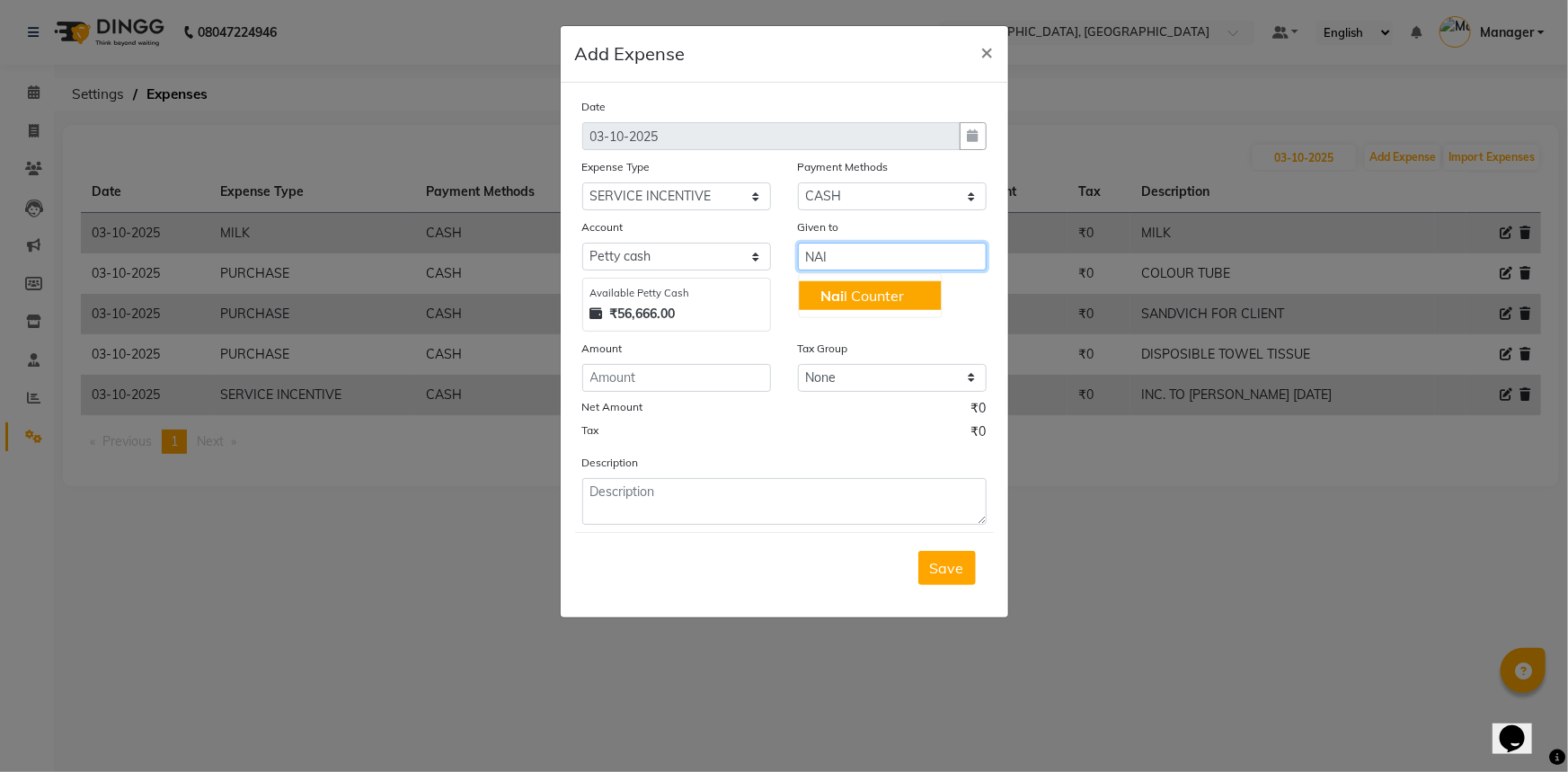
click at [864, 295] on ngb-highlight "Nai l Counter" at bounding box center [861, 295] width 83 height 18
type input "Nail Counter"
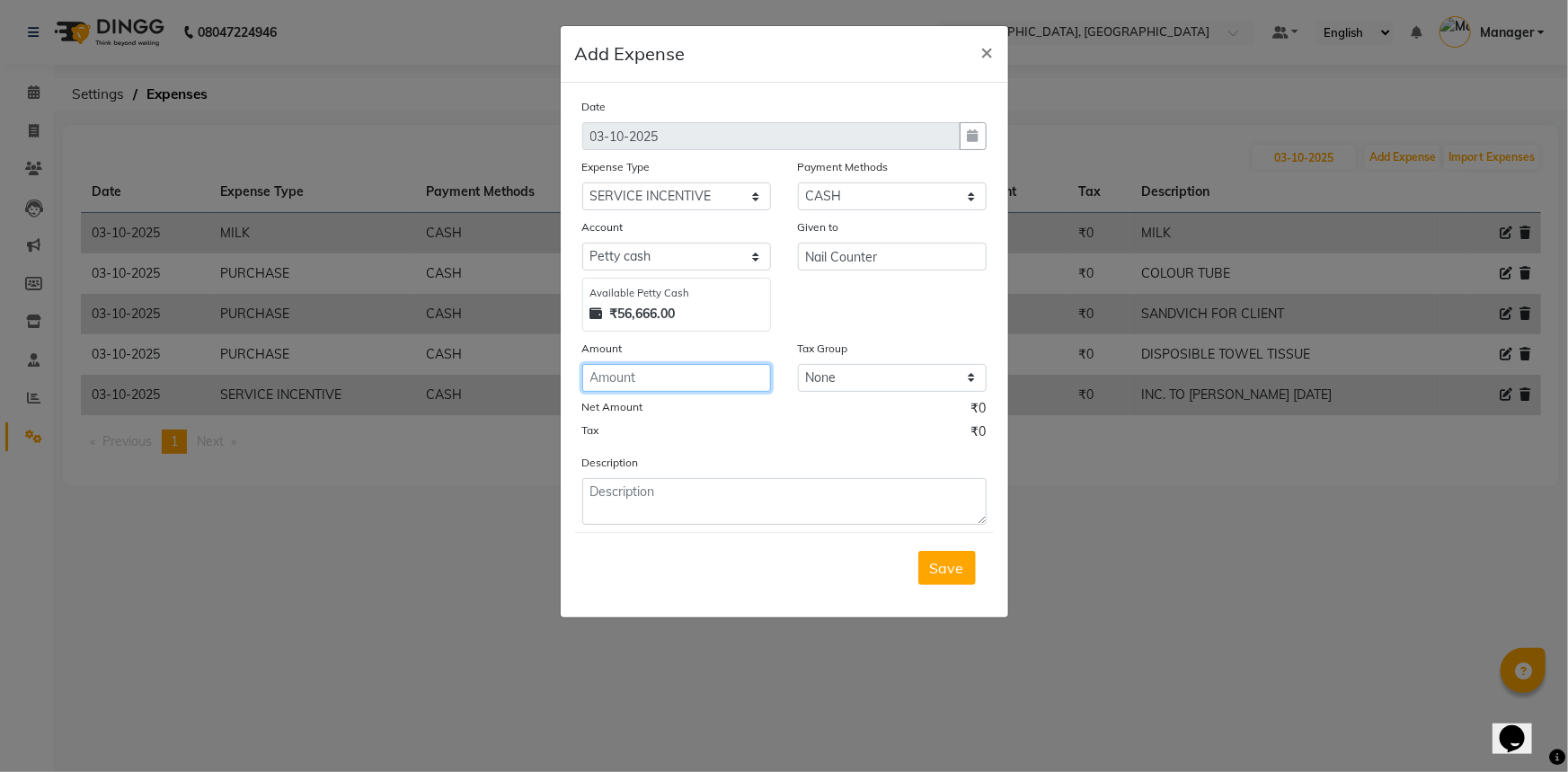
click at [664, 370] on input "number" at bounding box center [676, 377] width 188 height 28
type input "680"
click at [743, 504] on textarea at bounding box center [784, 501] width 404 height 47
type textarea "INC. TO JEM 29 SEP 1/2 OCT"
click at [938, 566] on span "Save" at bounding box center [947, 568] width 34 height 18
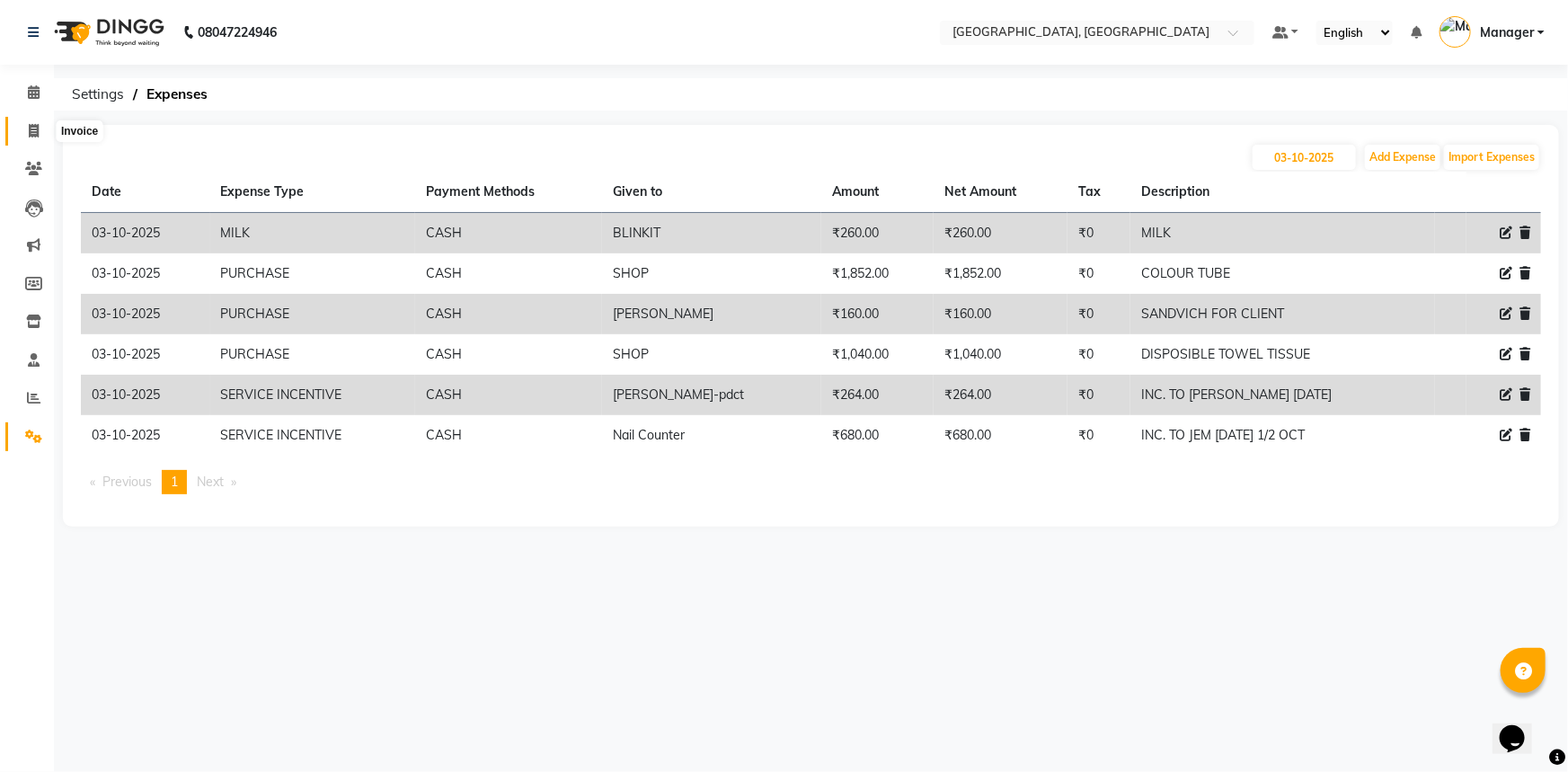
drag, startPoint x: 31, startPoint y: 125, endPoint x: 33, endPoint y: 134, distance: 9.2
click at [31, 125] on icon at bounding box center [33, 131] width 10 height 13
select select "service"
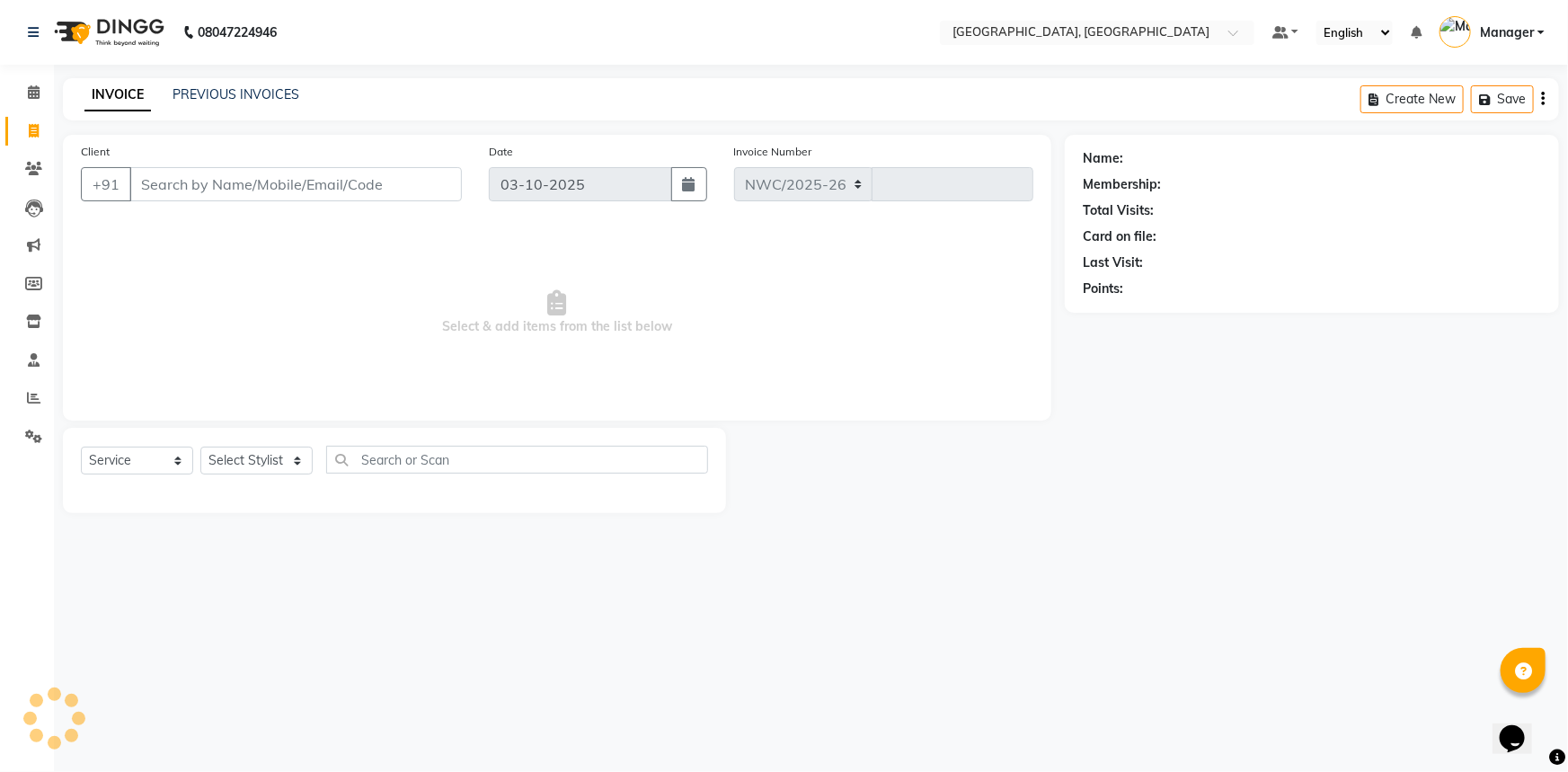
select select "8574"
type input "3767"
click at [28, 395] on icon at bounding box center [33, 397] width 13 height 13
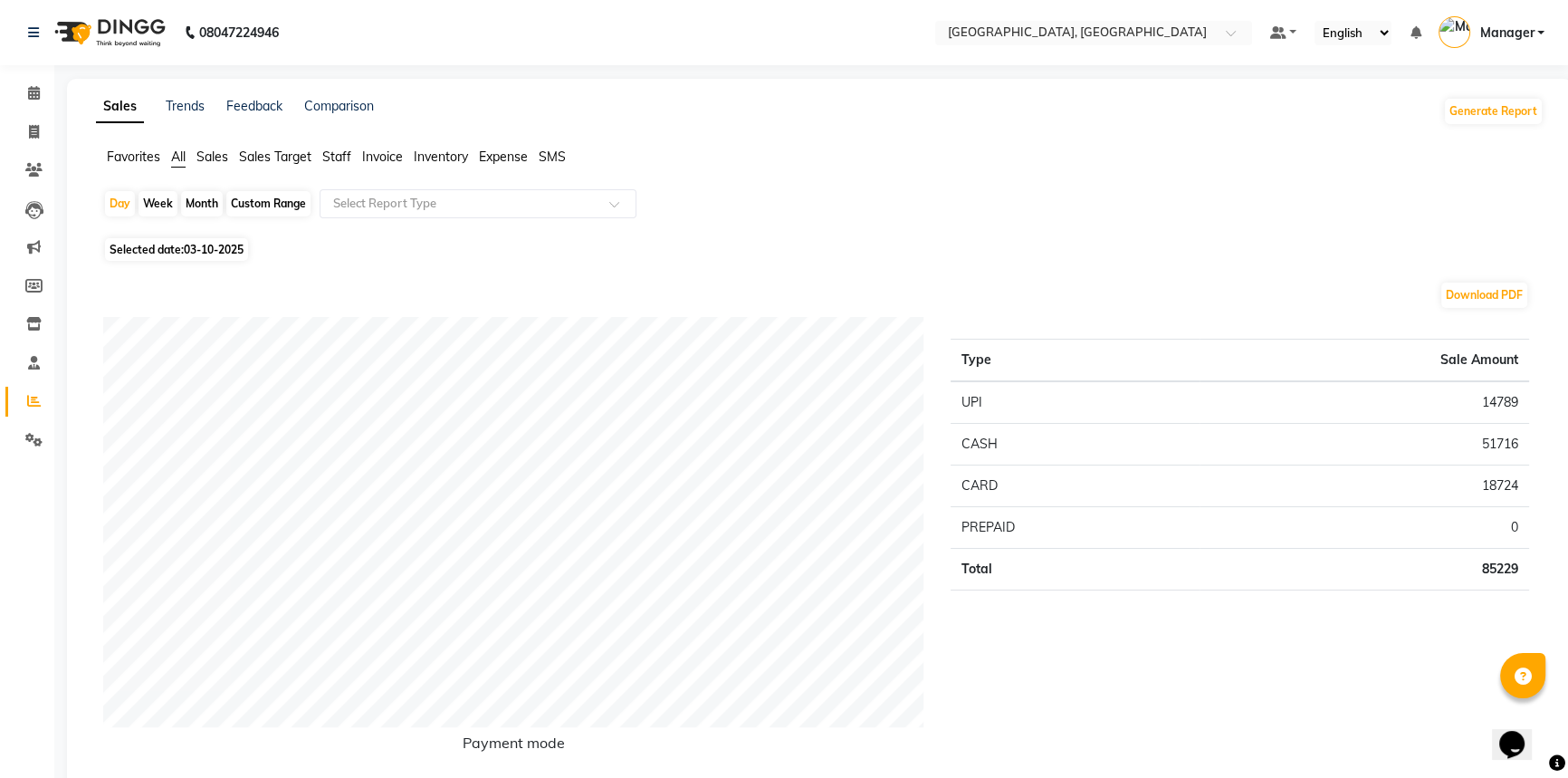
click at [345, 155] on span "Staff" at bounding box center [337, 156] width 29 height 16
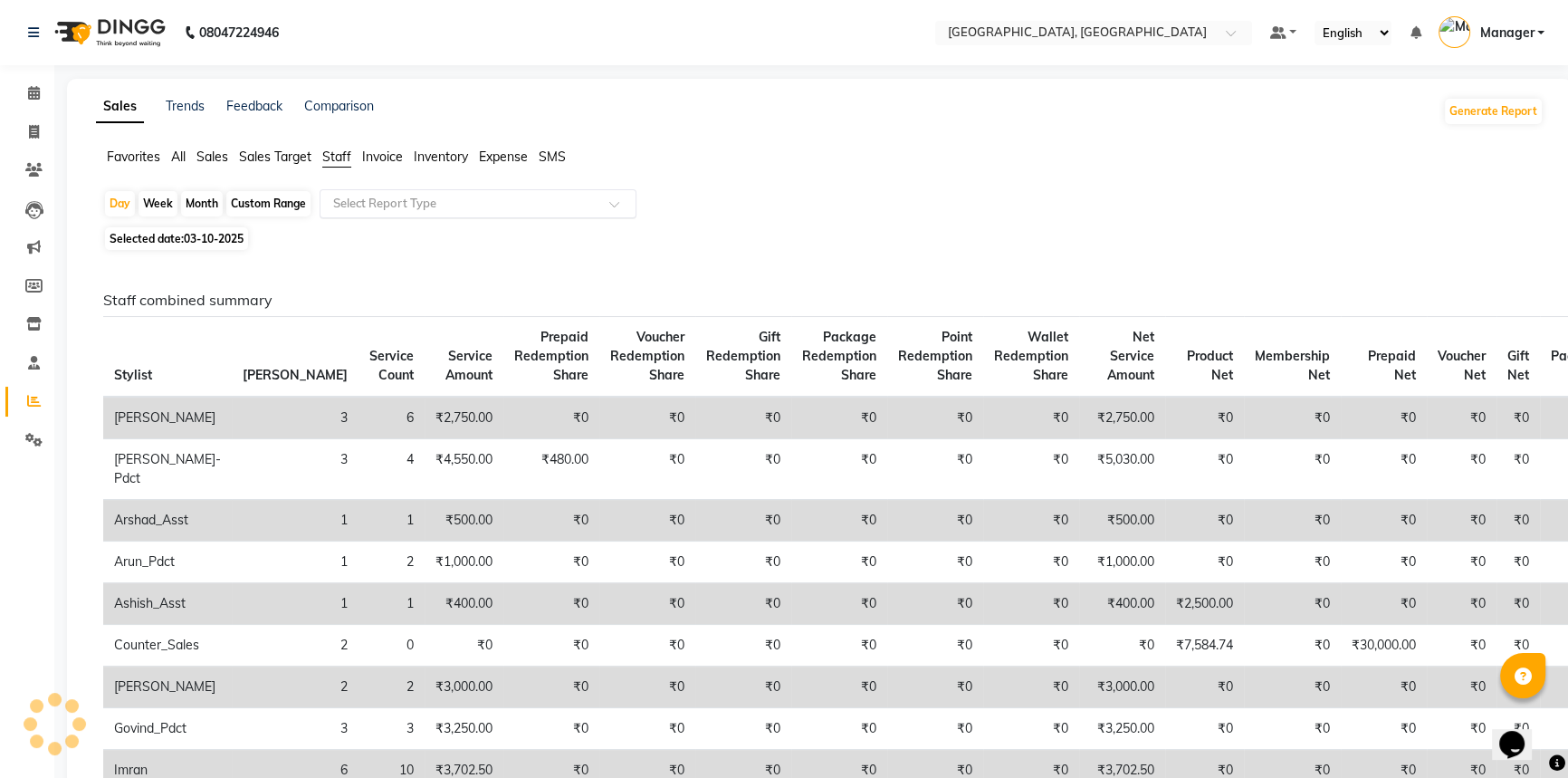
click at [350, 202] on input "text" at bounding box center [459, 203] width 261 height 18
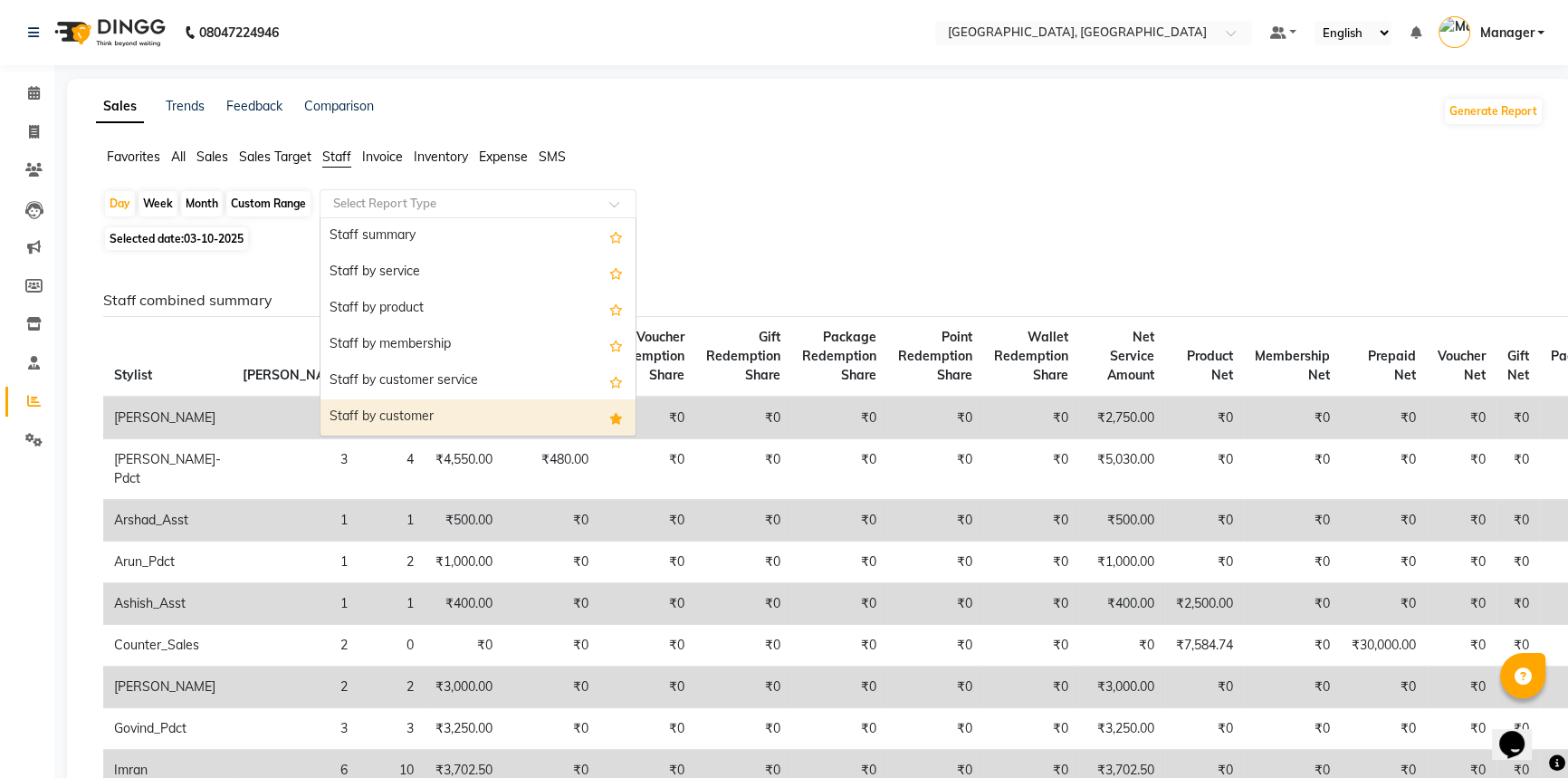
click at [366, 424] on div "Staff by customer" at bounding box center [478, 418] width 315 height 37
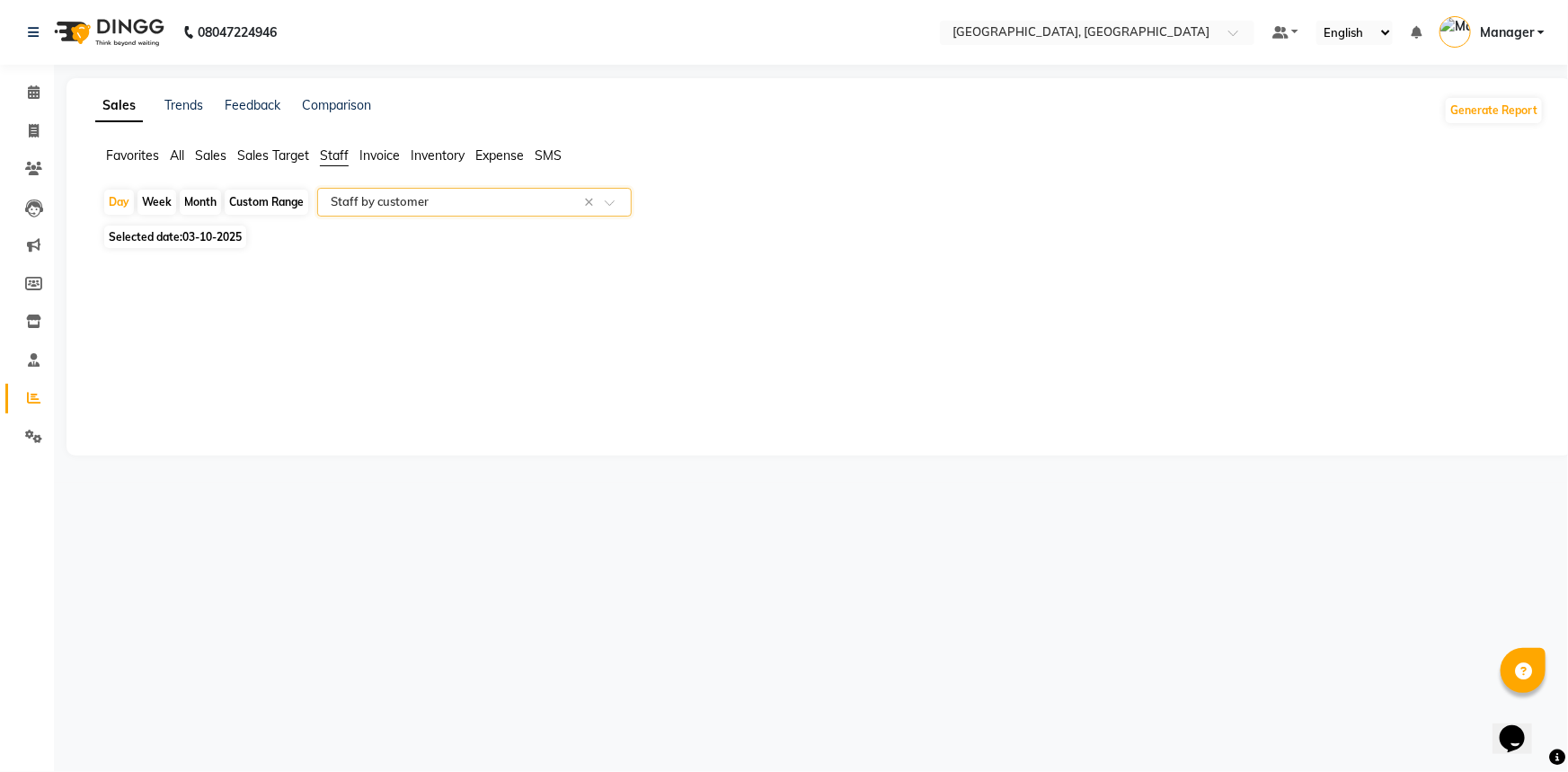
select select "full_report"
select select "csv"
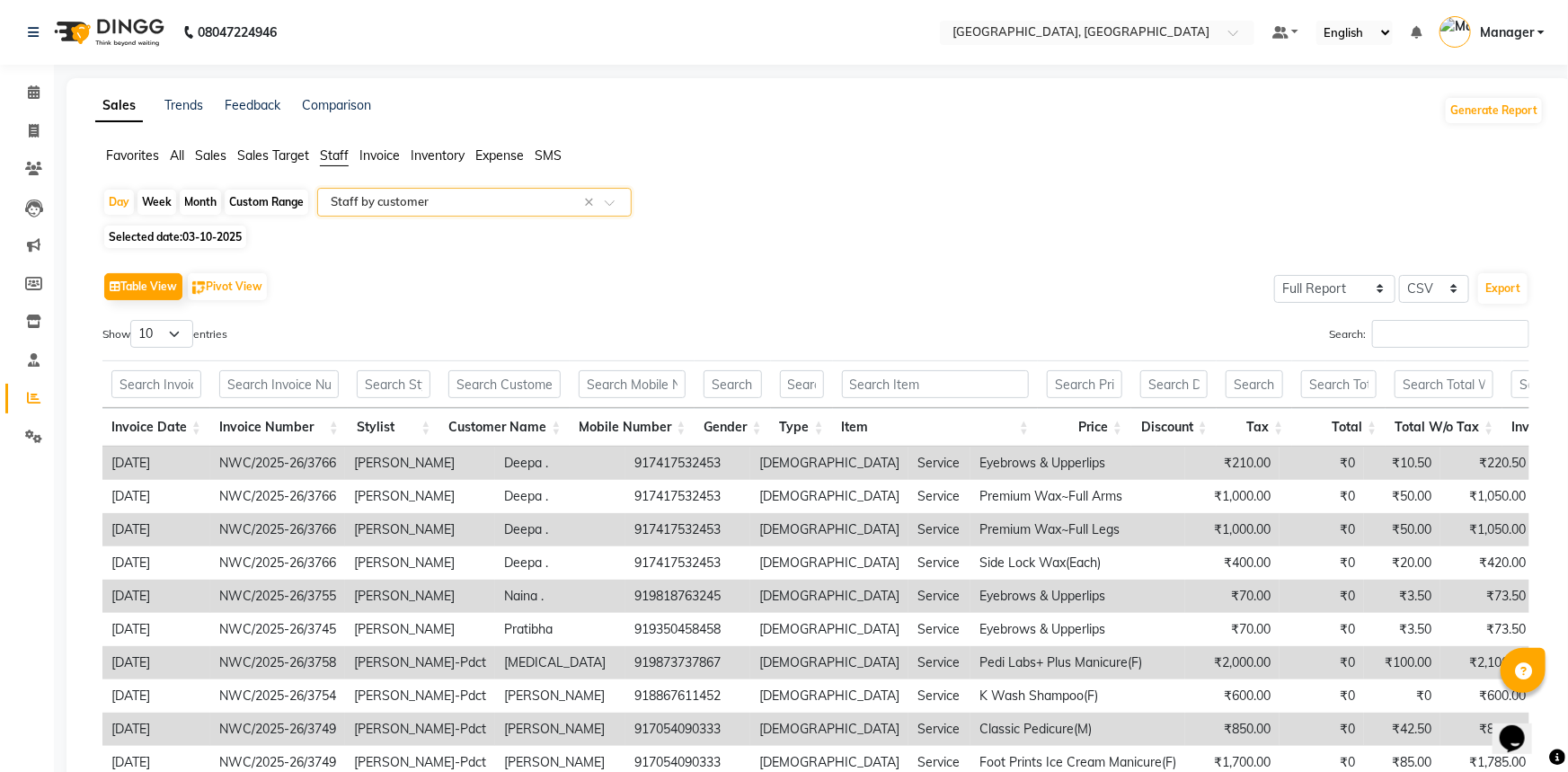
click at [164, 231] on span "Selected date: 03-10-2025" at bounding box center [175, 237] width 142 height 23
select select "10"
select select "2025"
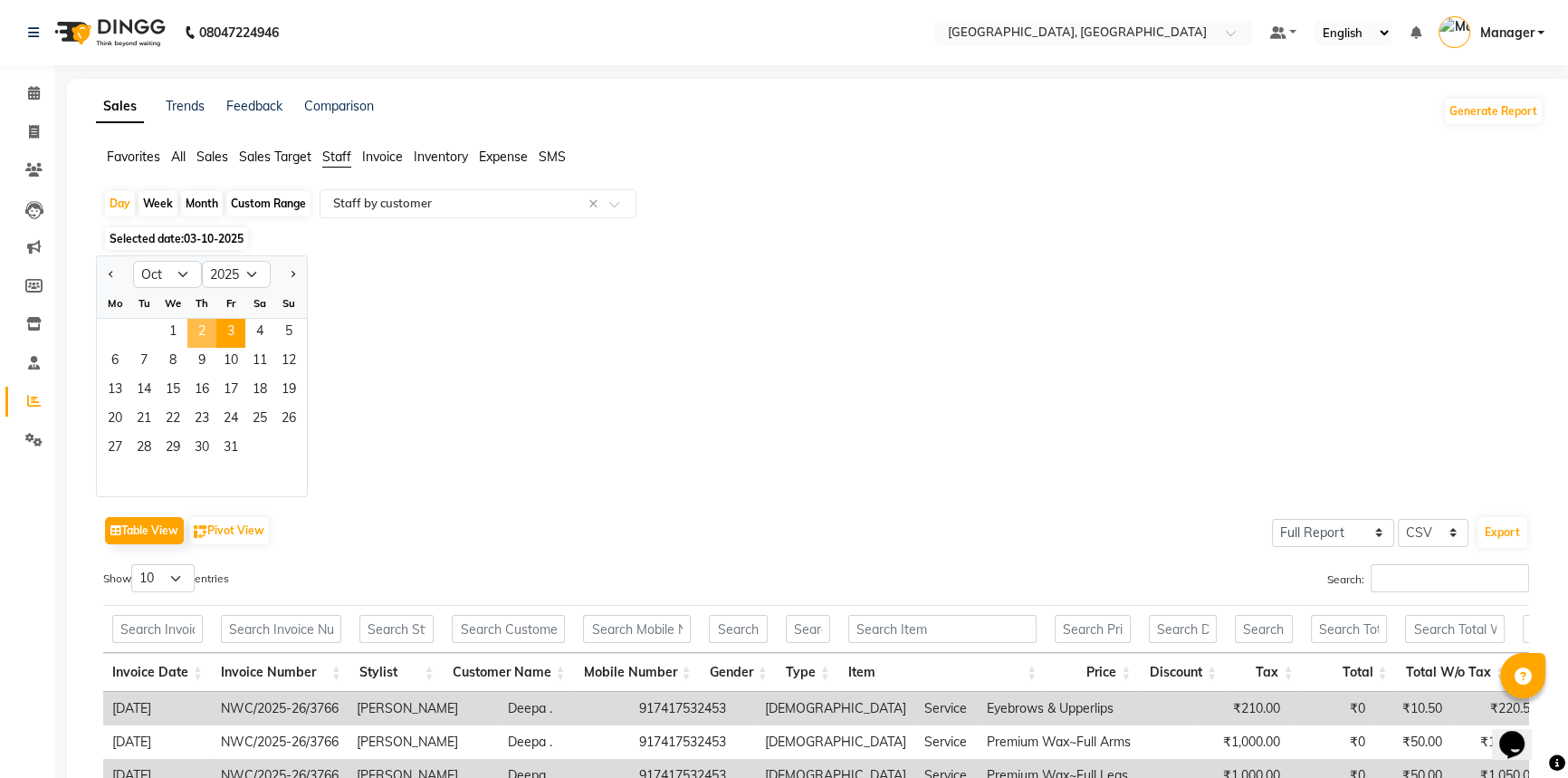
click at [207, 332] on span "2" at bounding box center [202, 333] width 29 height 29
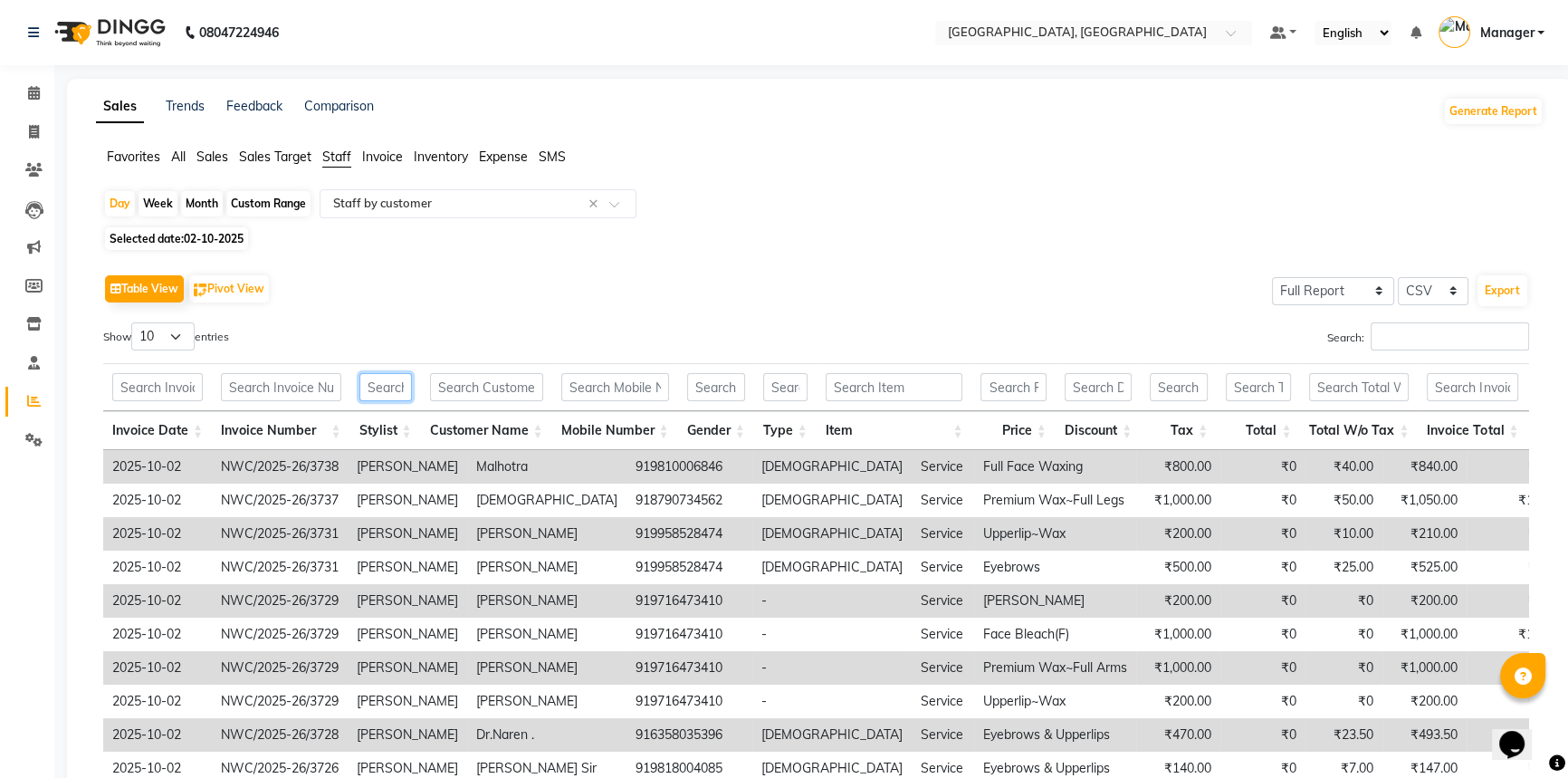
click at [390, 388] on input "text" at bounding box center [385, 386] width 53 height 28
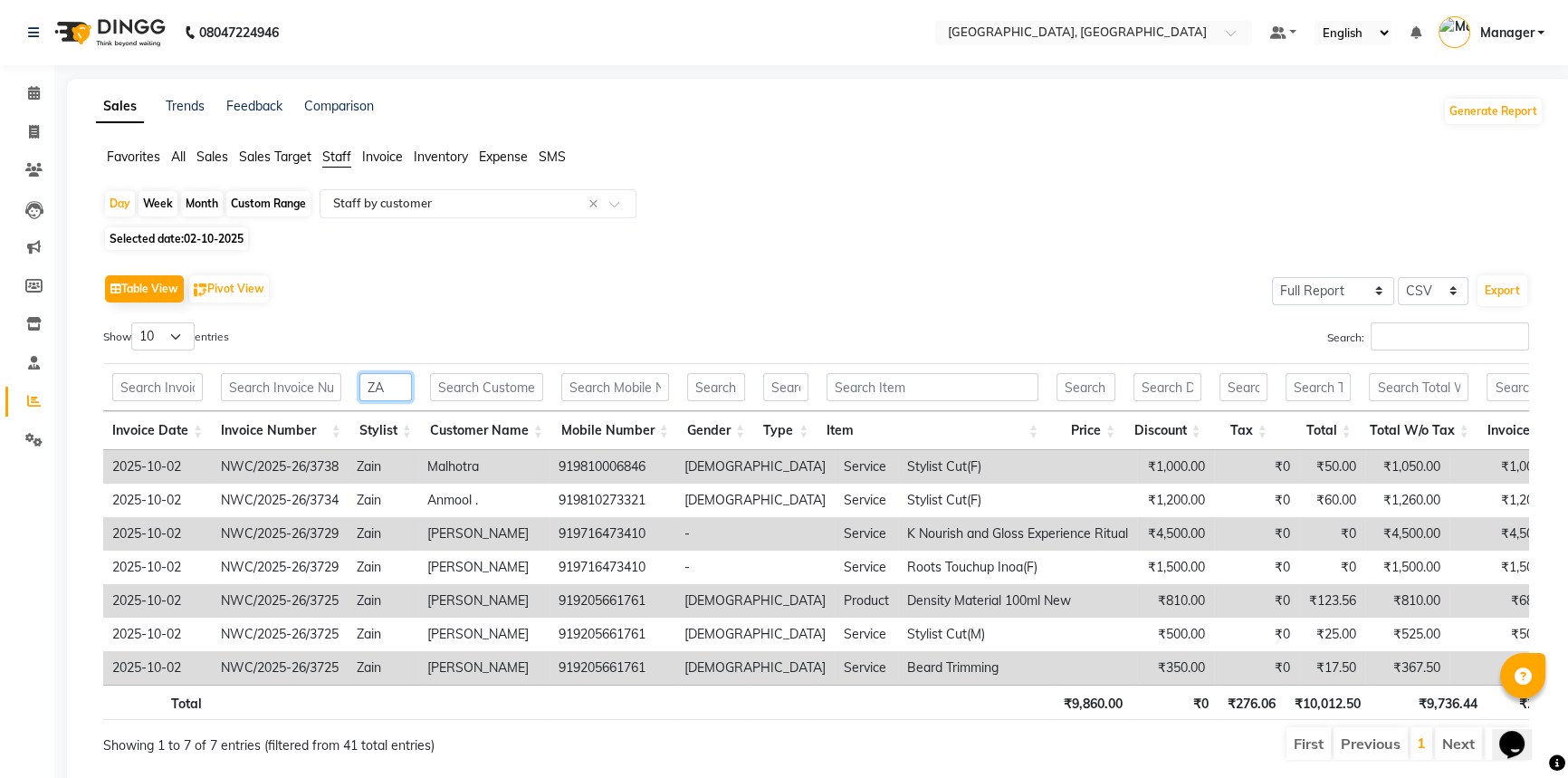
type input "ZA"
click at [211, 237] on span "02-10-2025" at bounding box center [214, 239] width 60 height 13
select select "10"
select select "2025"
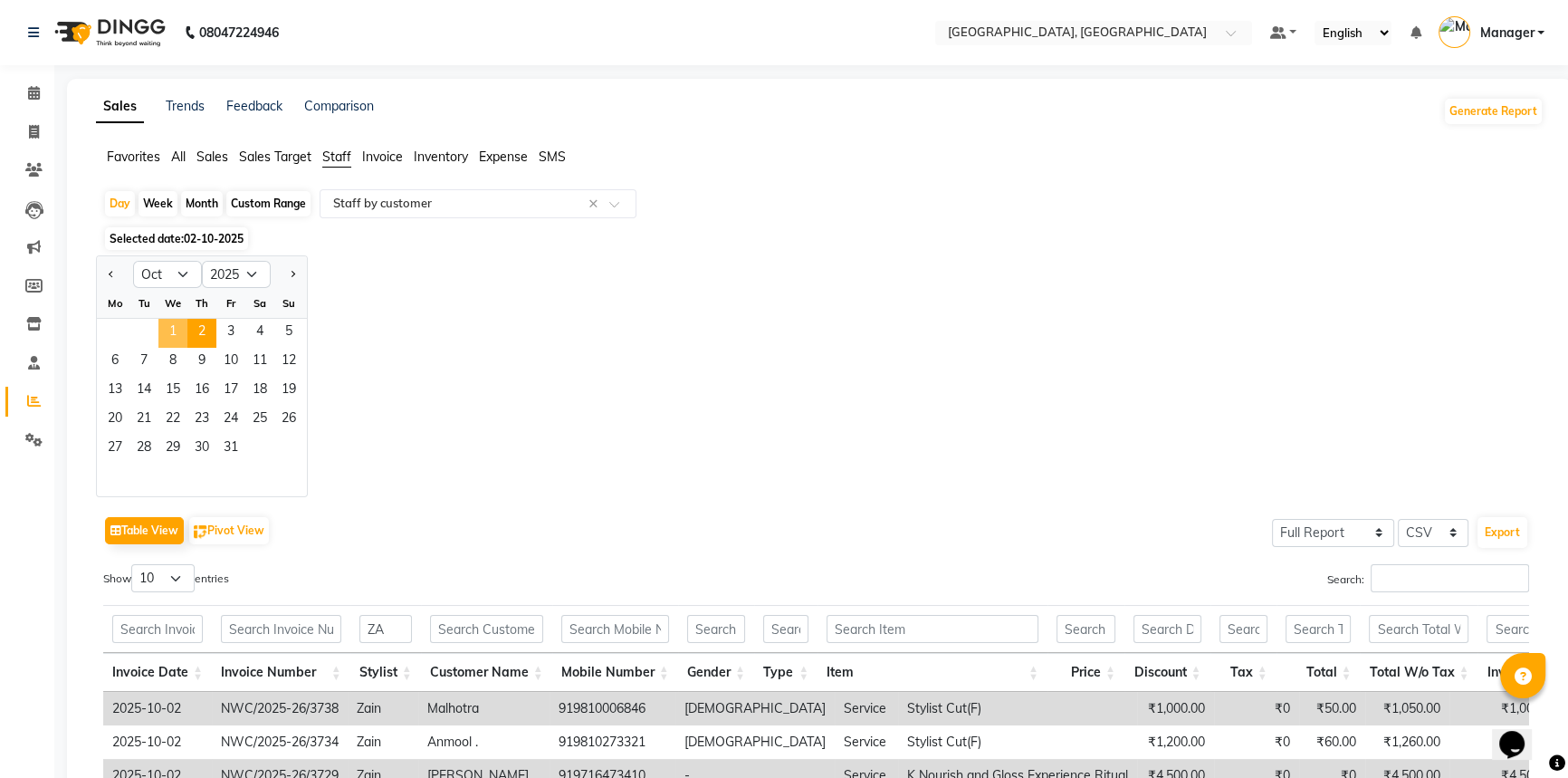
click at [174, 330] on span "1" at bounding box center [173, 333] width 29 height 29
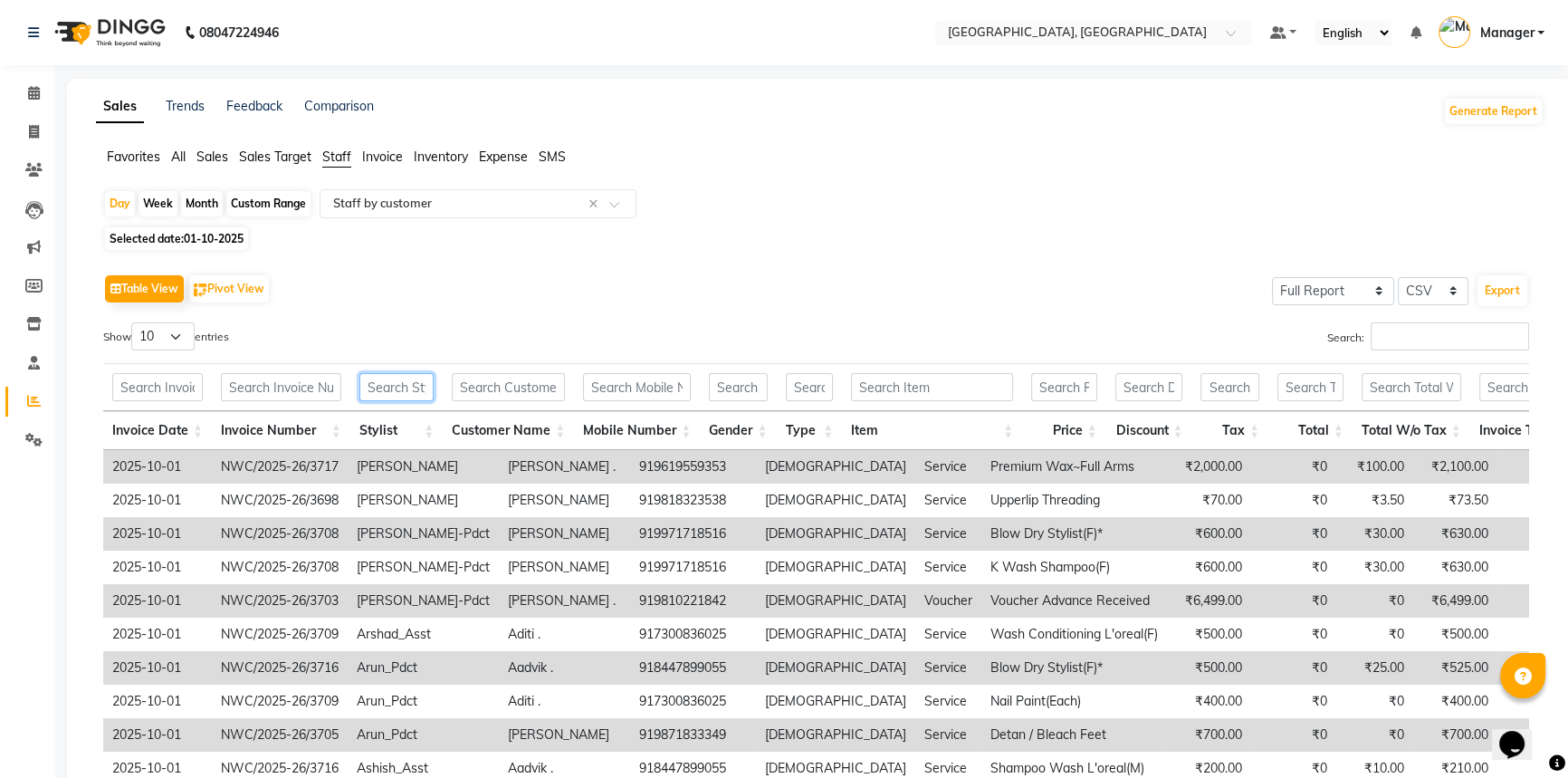
click at [391, 383] on input "text" at bounding box center [396, 386] width 74 height 28
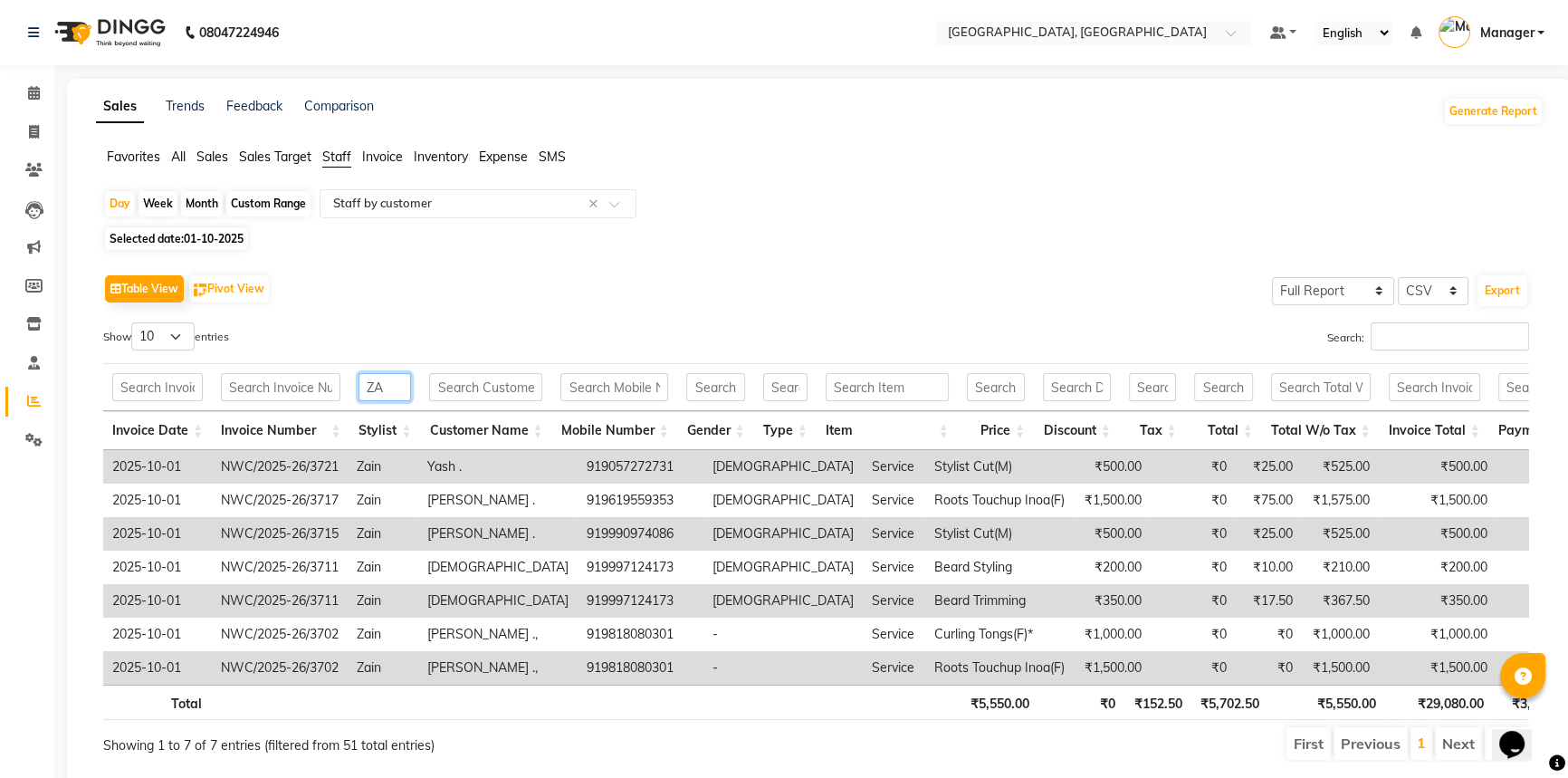
type input "Z"
click at [227, 235] on span "01-10-2025" at bounding box center [214, 239] width 60 height 13
select select "10"
select select "2025"
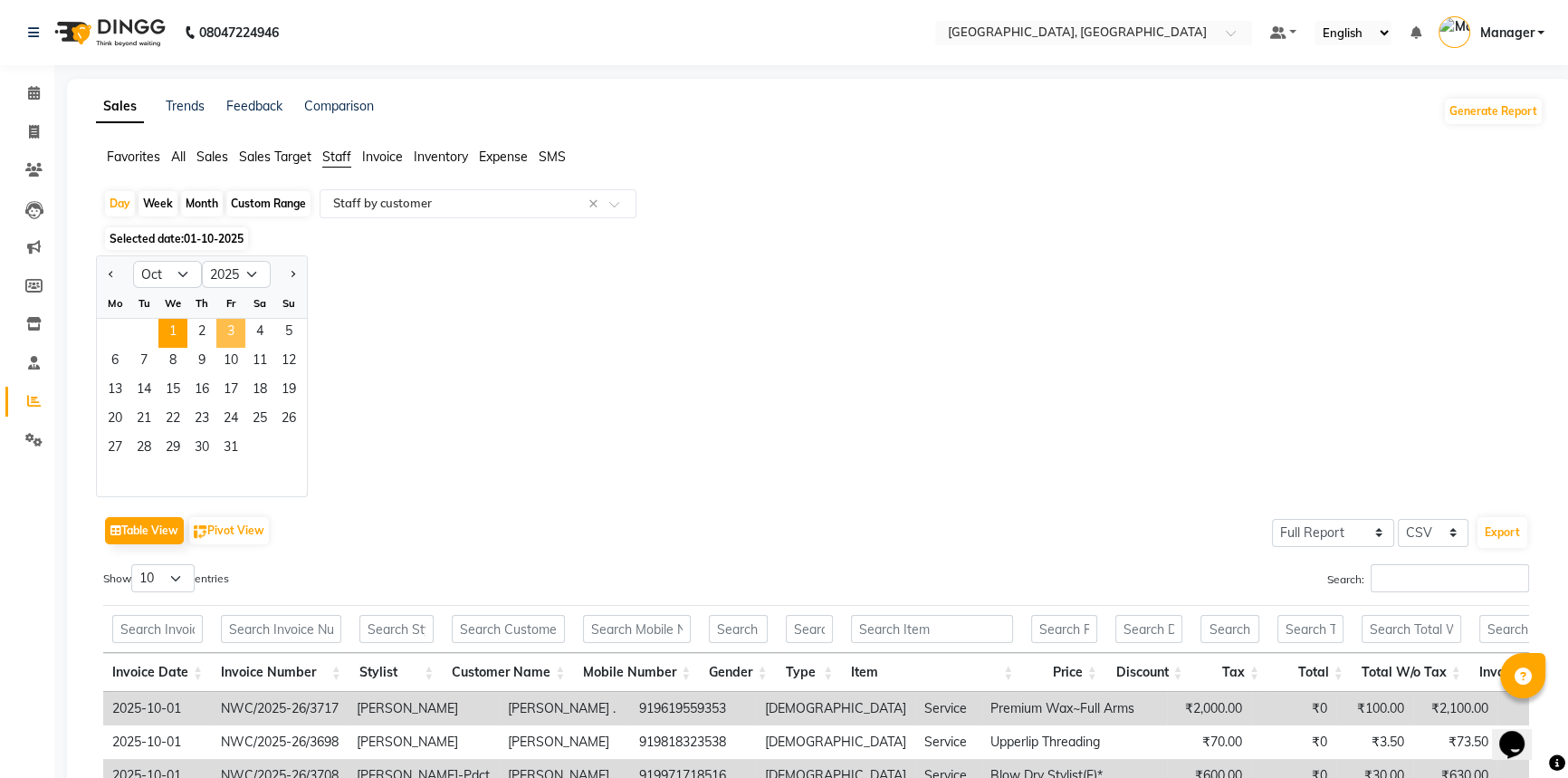
click at [223, 329] on span "3" at bounding box center [231, 333] width 29 height 29
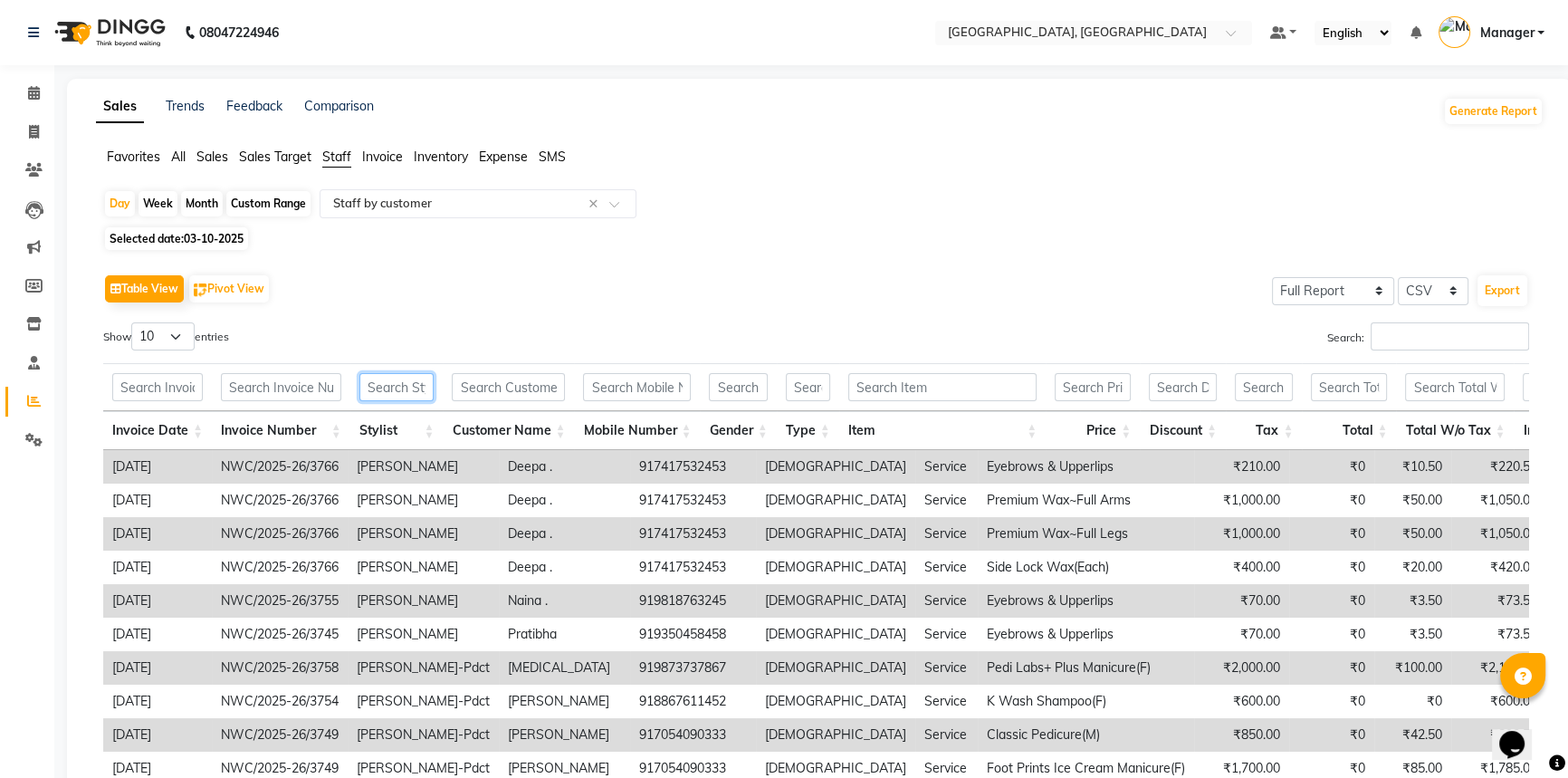
click at [382, 385] on input "text" at bounding box center [397, 386] width 75 height 28
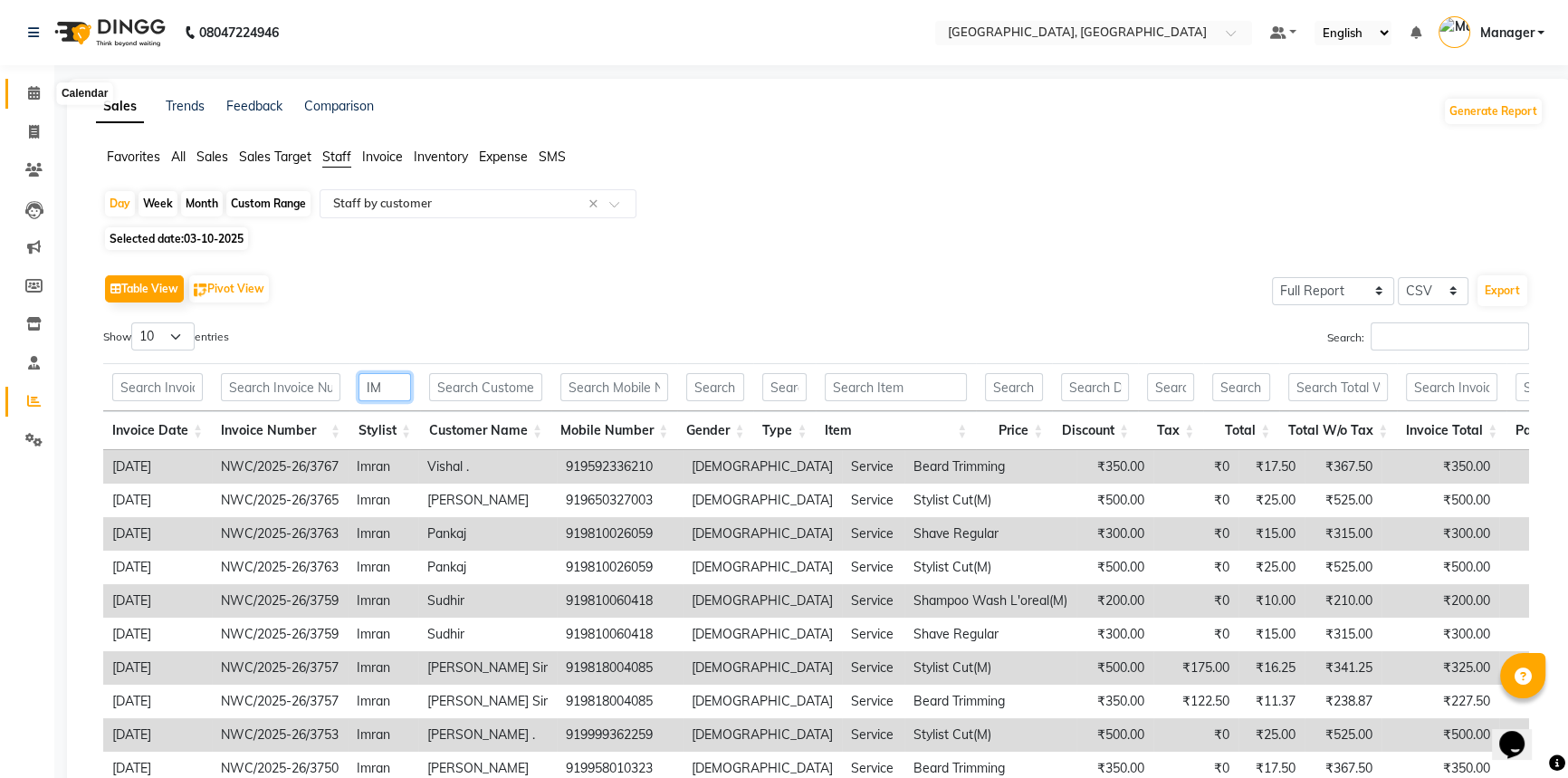
type input "IM"
click at [37, 87] on icon at bounding box center [34, 92] width 12 height 13
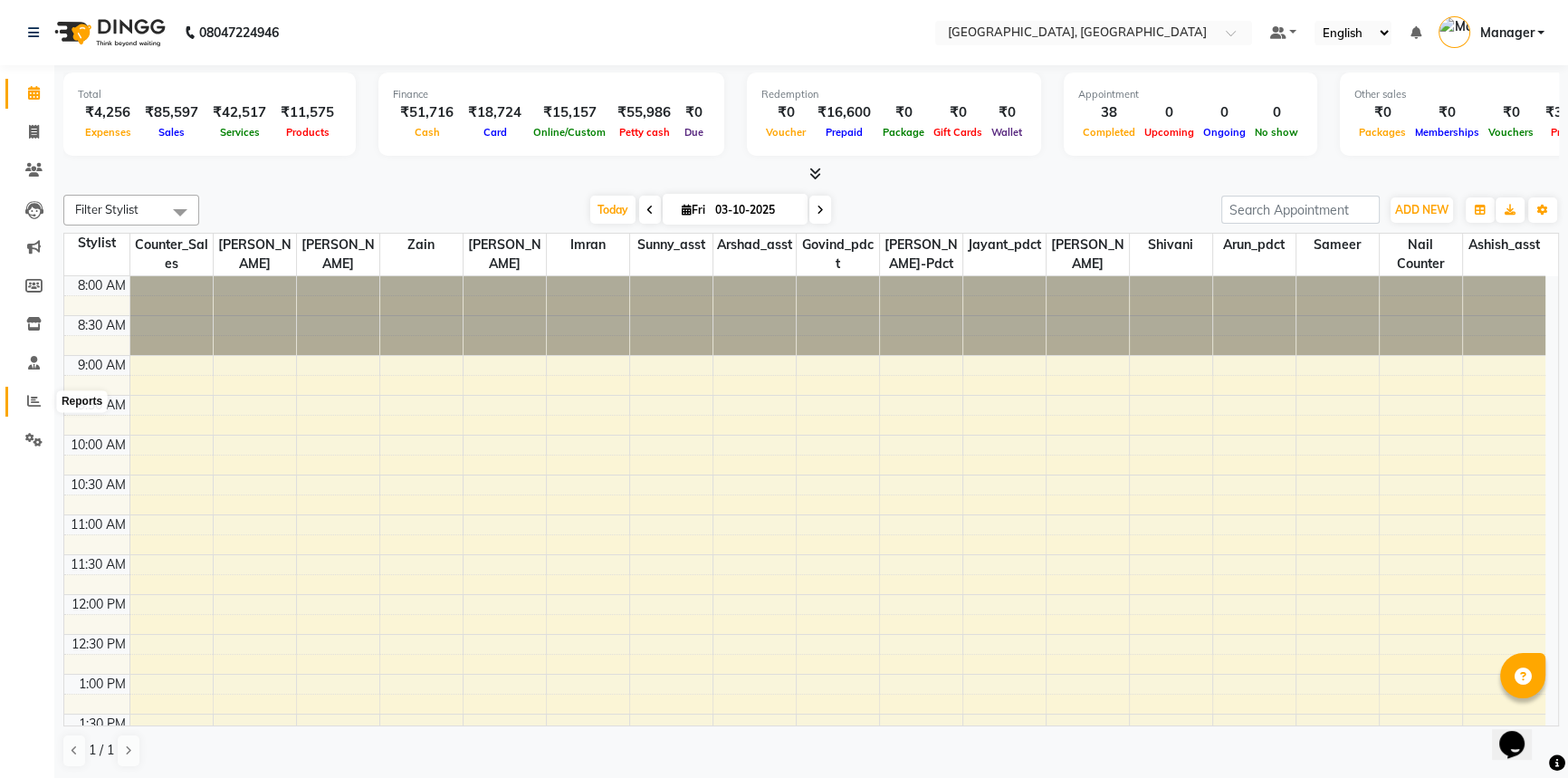
click at [34, 402] on icon at bounding box center [34, 401] width 13 height 13
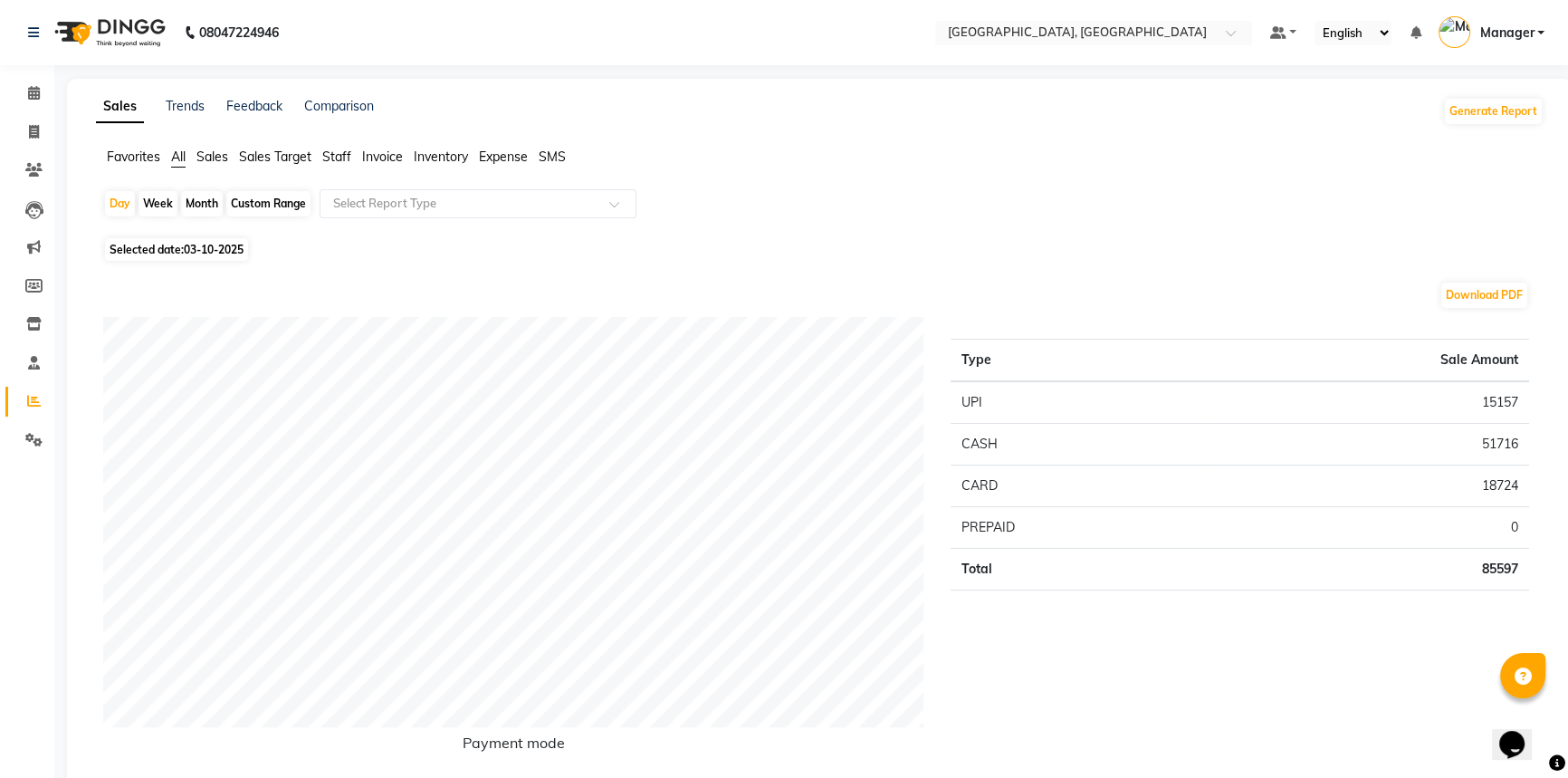
click at [336, 154] on span "Staff" at bounding box center [337, 156] width 29 height 16
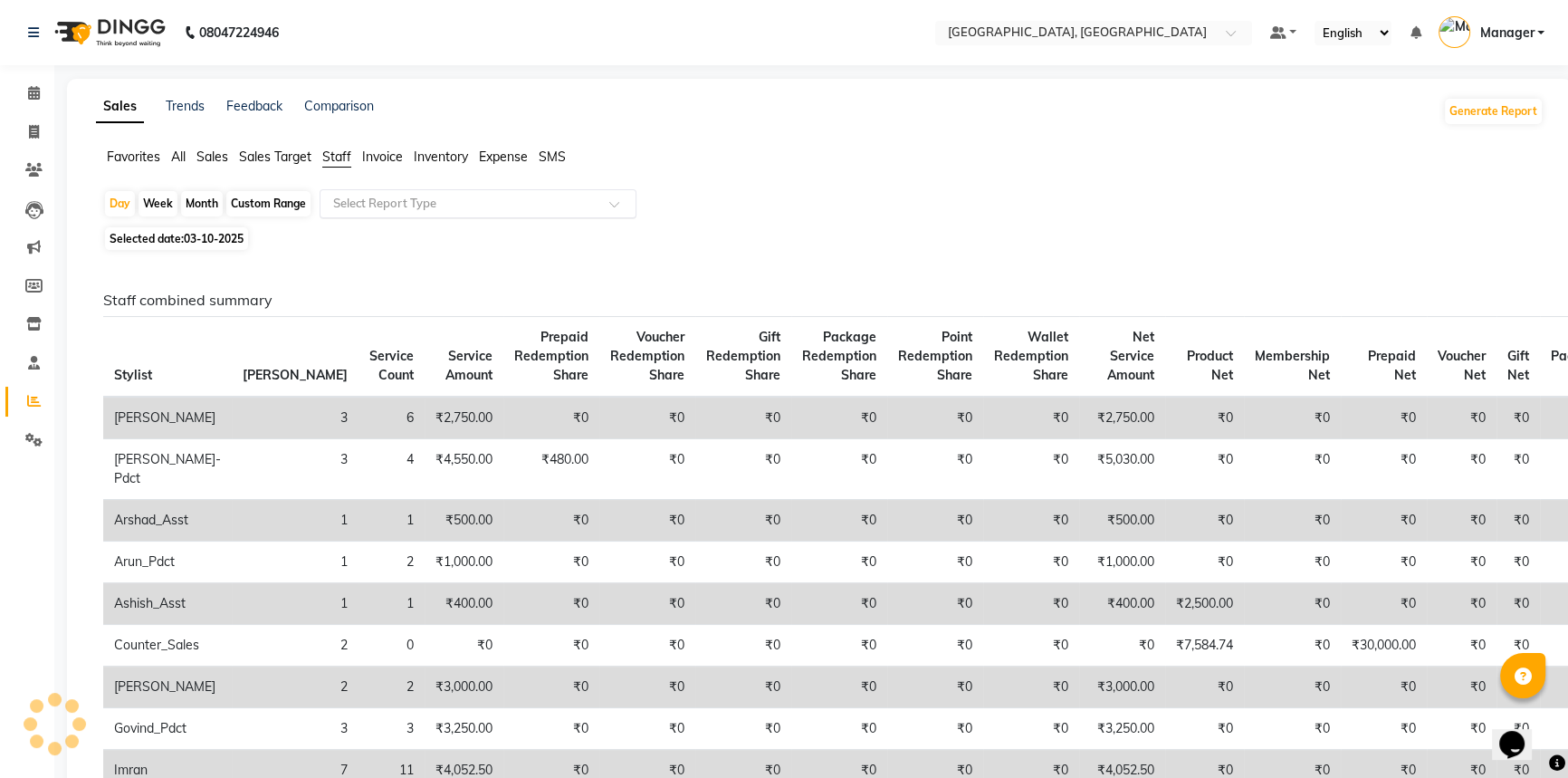
click at [359, 198] on input "text" at bounding box center [459, 203] width 261 height 18
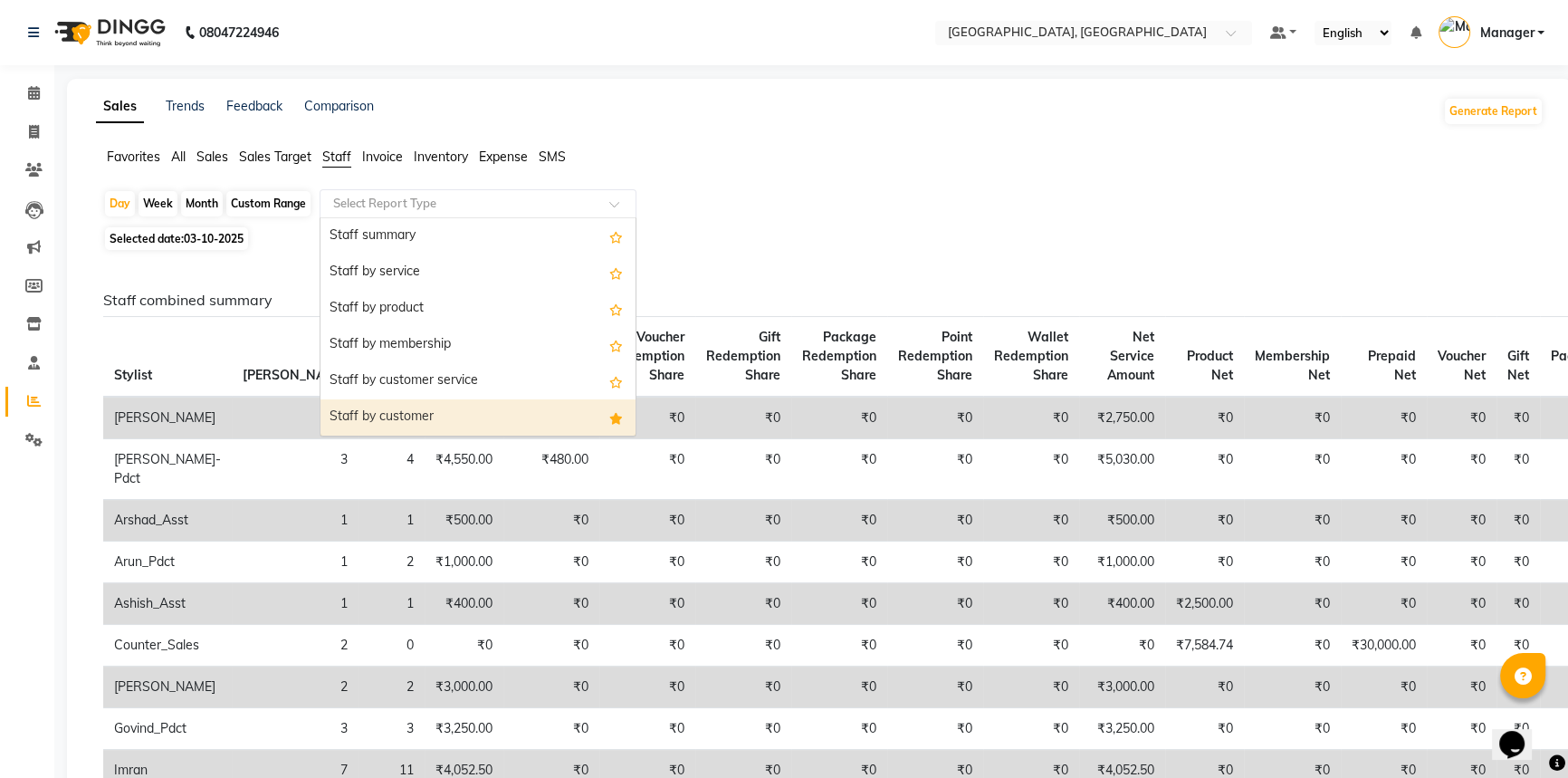
click at [413, 425] on div "Staff by customer" at bounding box center [478, 418] width 315 height 37
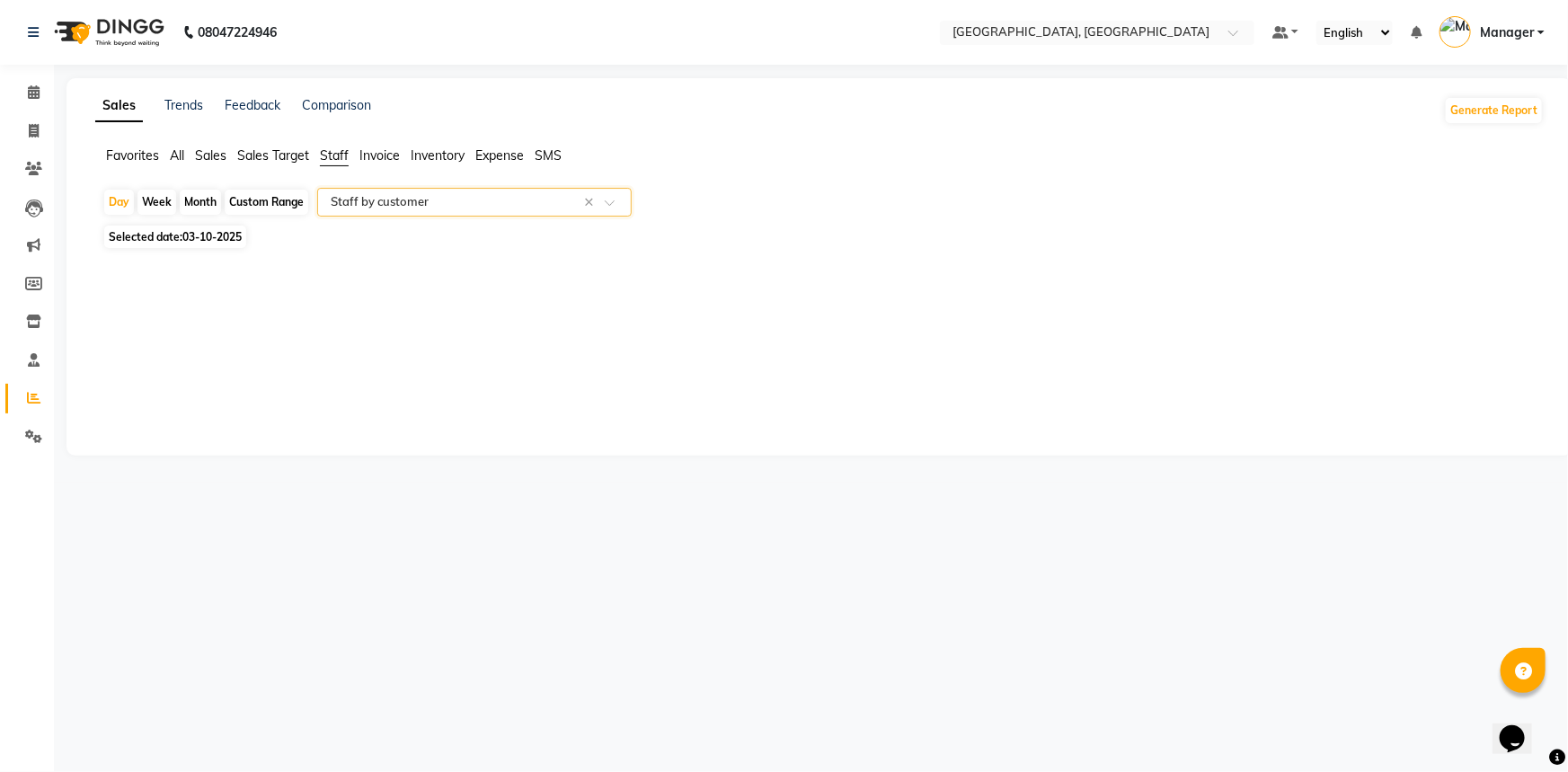
click at [192, 233] on span "03-10-2025" at bounding box center [212, 237] width 59 height 13
select select "10"
select select "2025"
select select "full_report"
select select "csv"
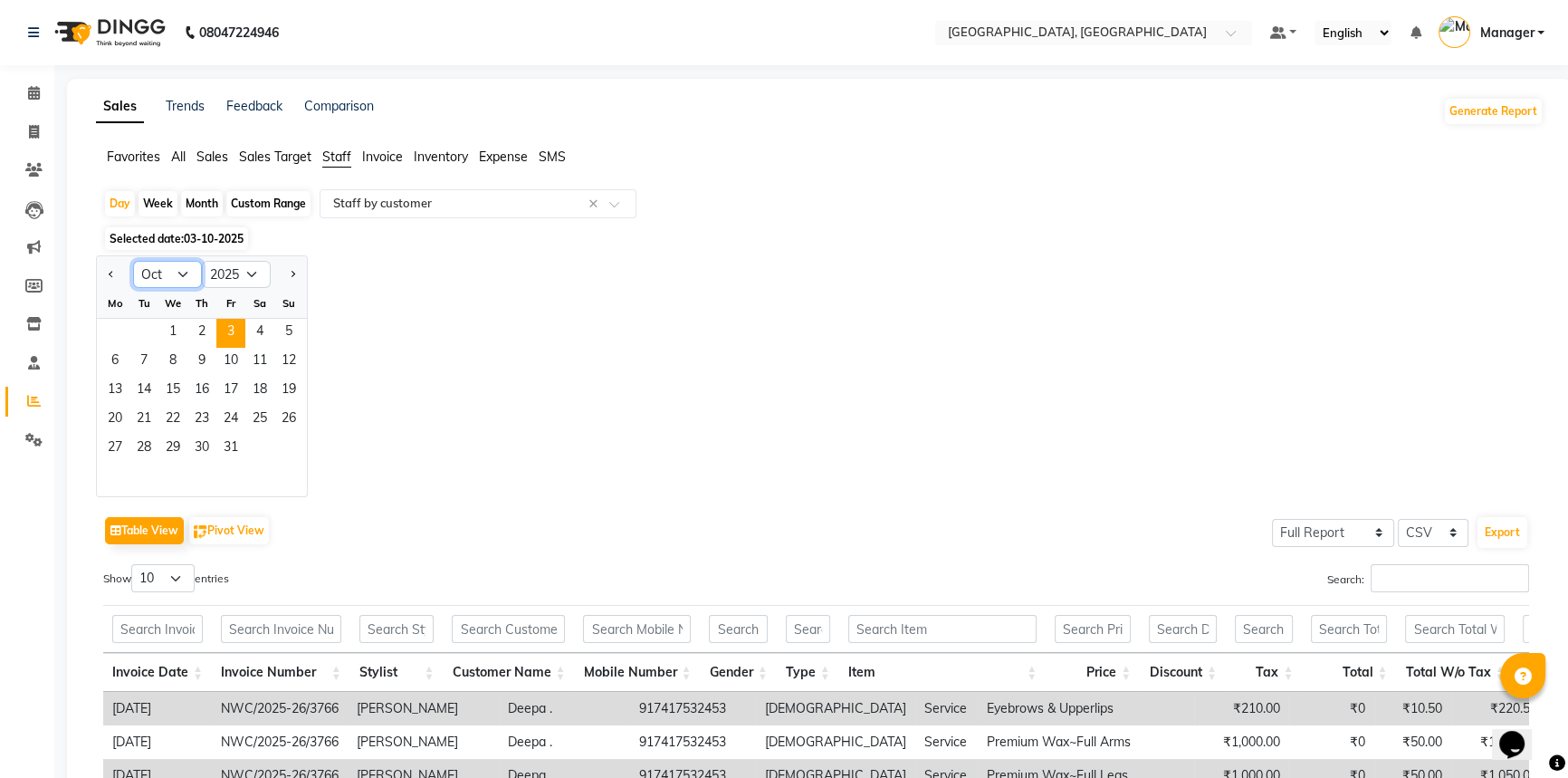
drag, startPoint x: 154, startPoint y: 272, endPoint x: 154, endPoint y: 281, distance: 9.0
click at [154, 272] on select "Jan Feb Mar Apr May Jun Jul Aug Sep Oct Nov Dec" at bounding box center [167, 274] width 68 height 27
select select "9"
click at [133, 261] on select "Jan Feb Mar Apr May Jun Jul Aug Sep Oct Nov Dec" at bounding box center [167, 274] width 68 height 27
click at [226, 416] on span "26" at bounding box center [231, 420] width 29 height 29
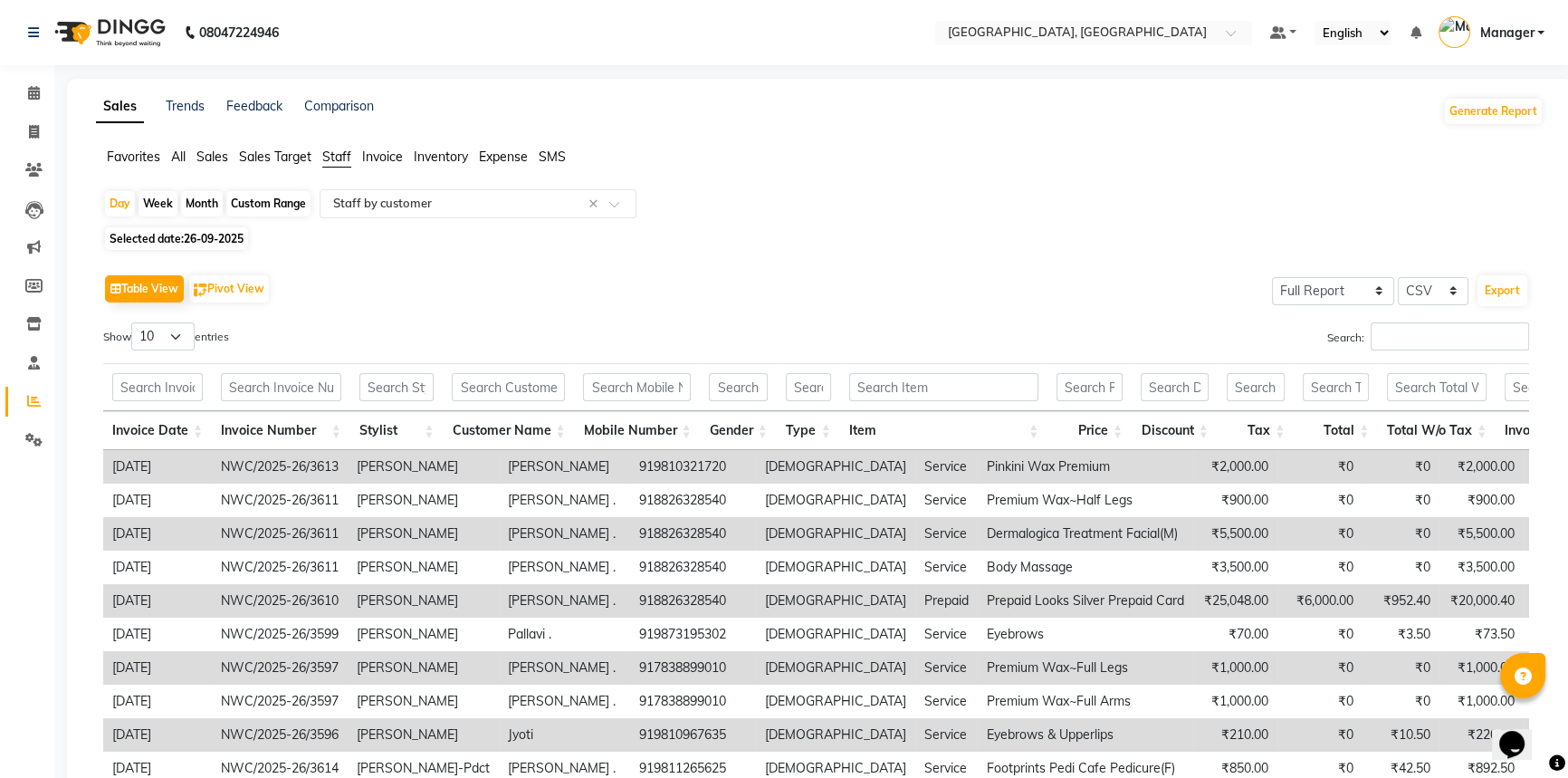
click at [217, 240] on span "26-09-2025" at bounding box center [214, 239] width 60 height 13
select select "9"
select select "2025"
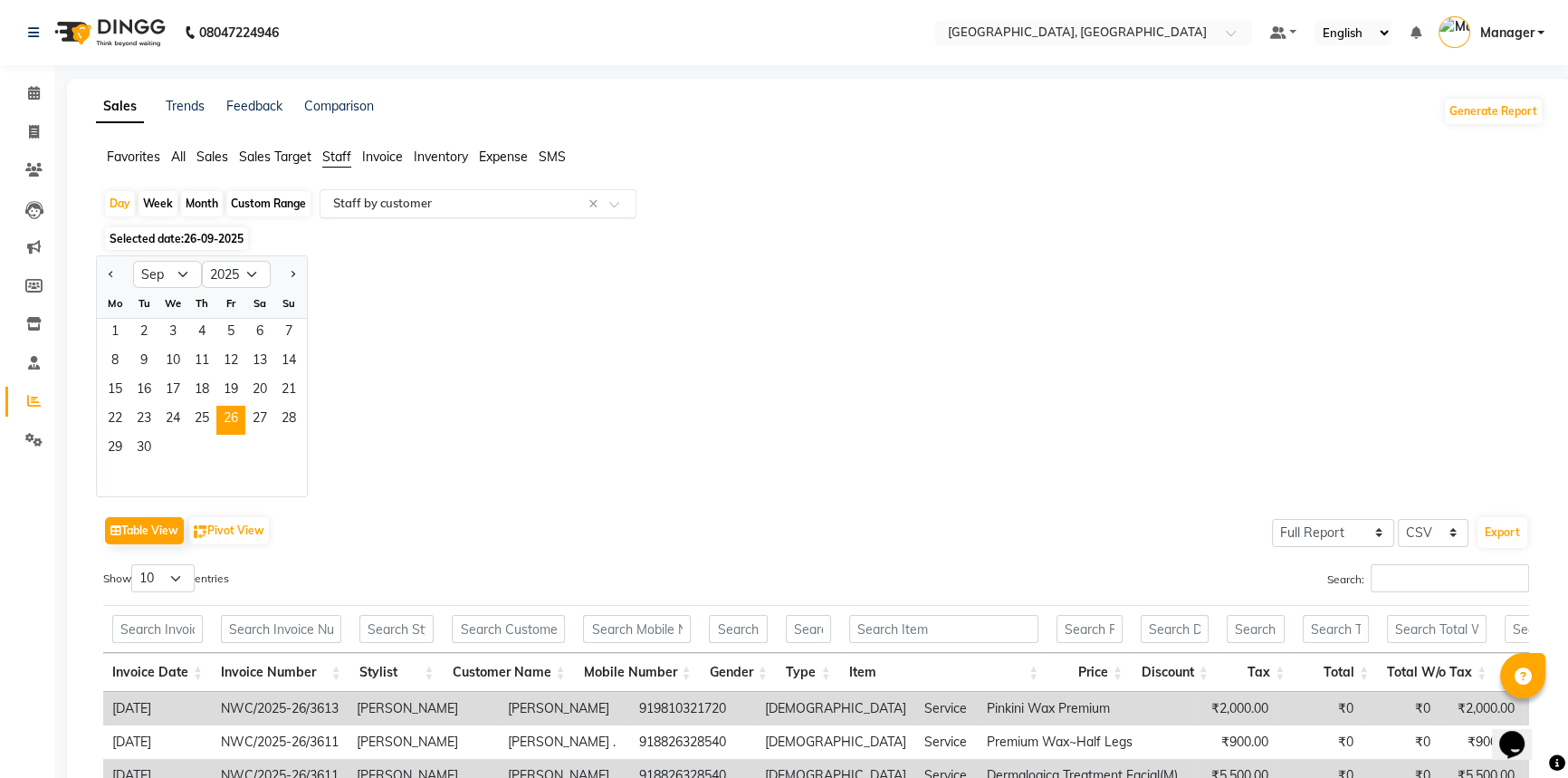
click at [446, 206] on input "text" at bounding box center [459, 203] width 261 height 18
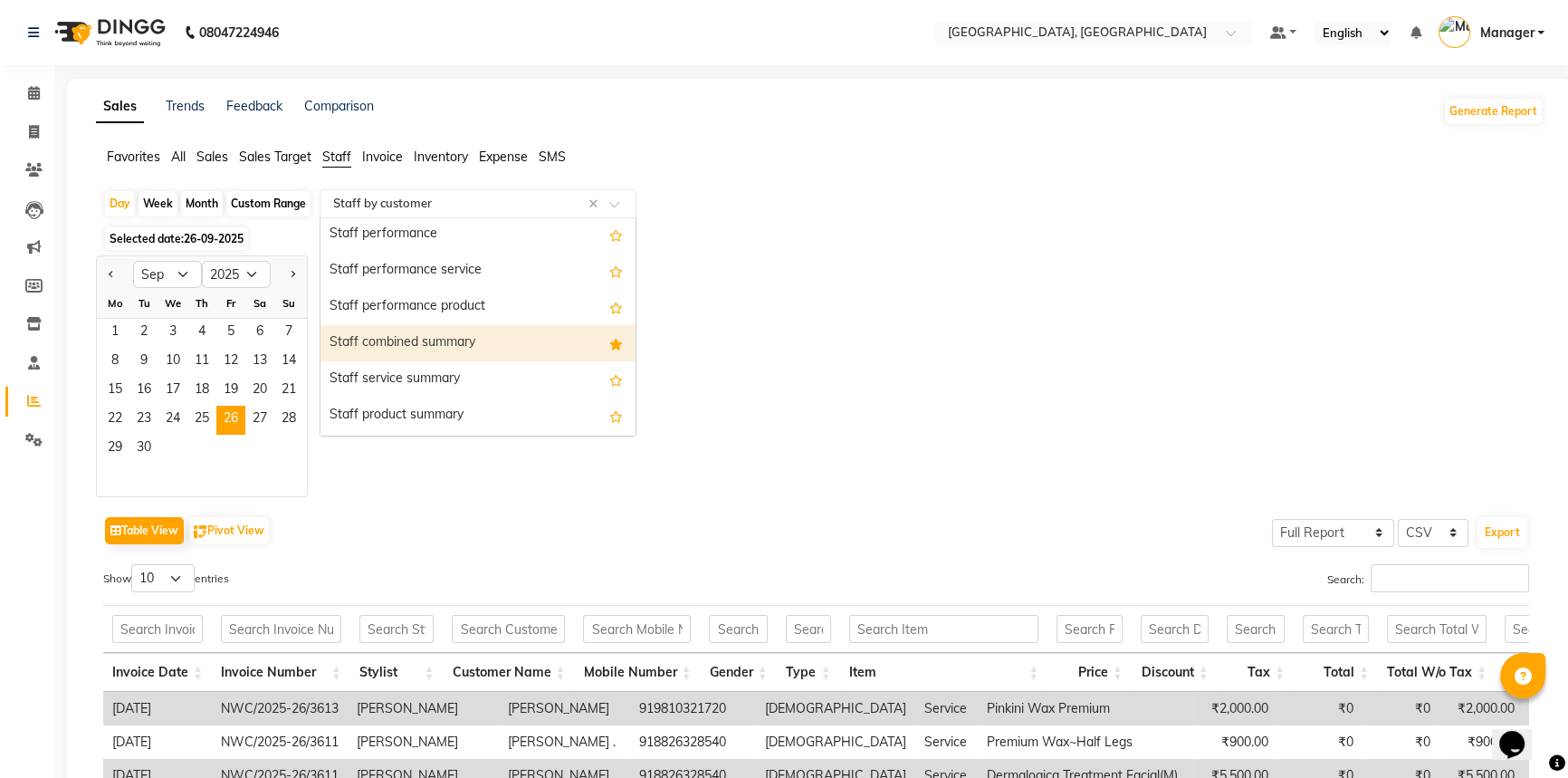
scroll to position [328, 0]
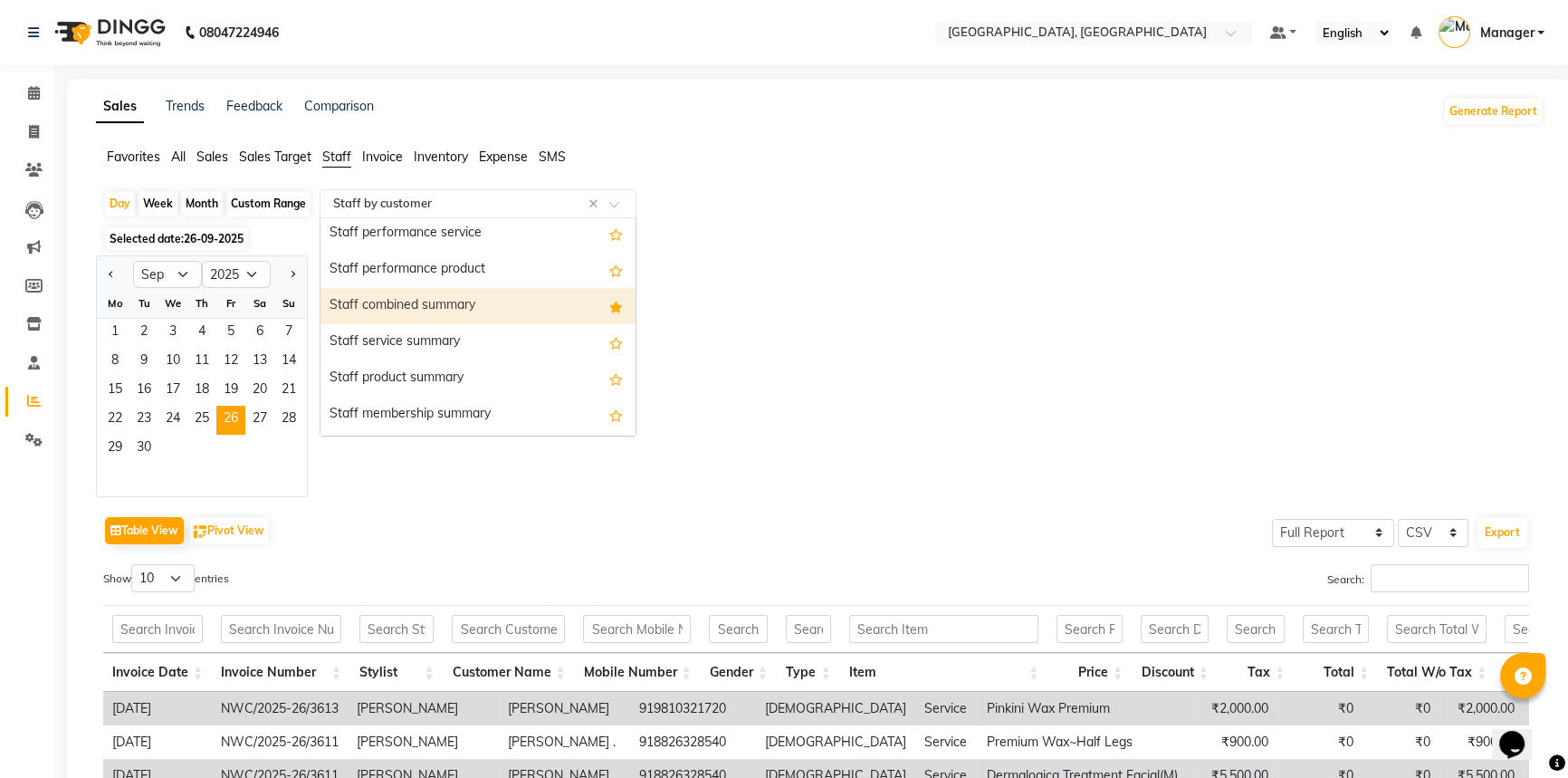
click at [418, 296] on div "Staff combined summary" at bounding box center [478, 306] width 315 height 37
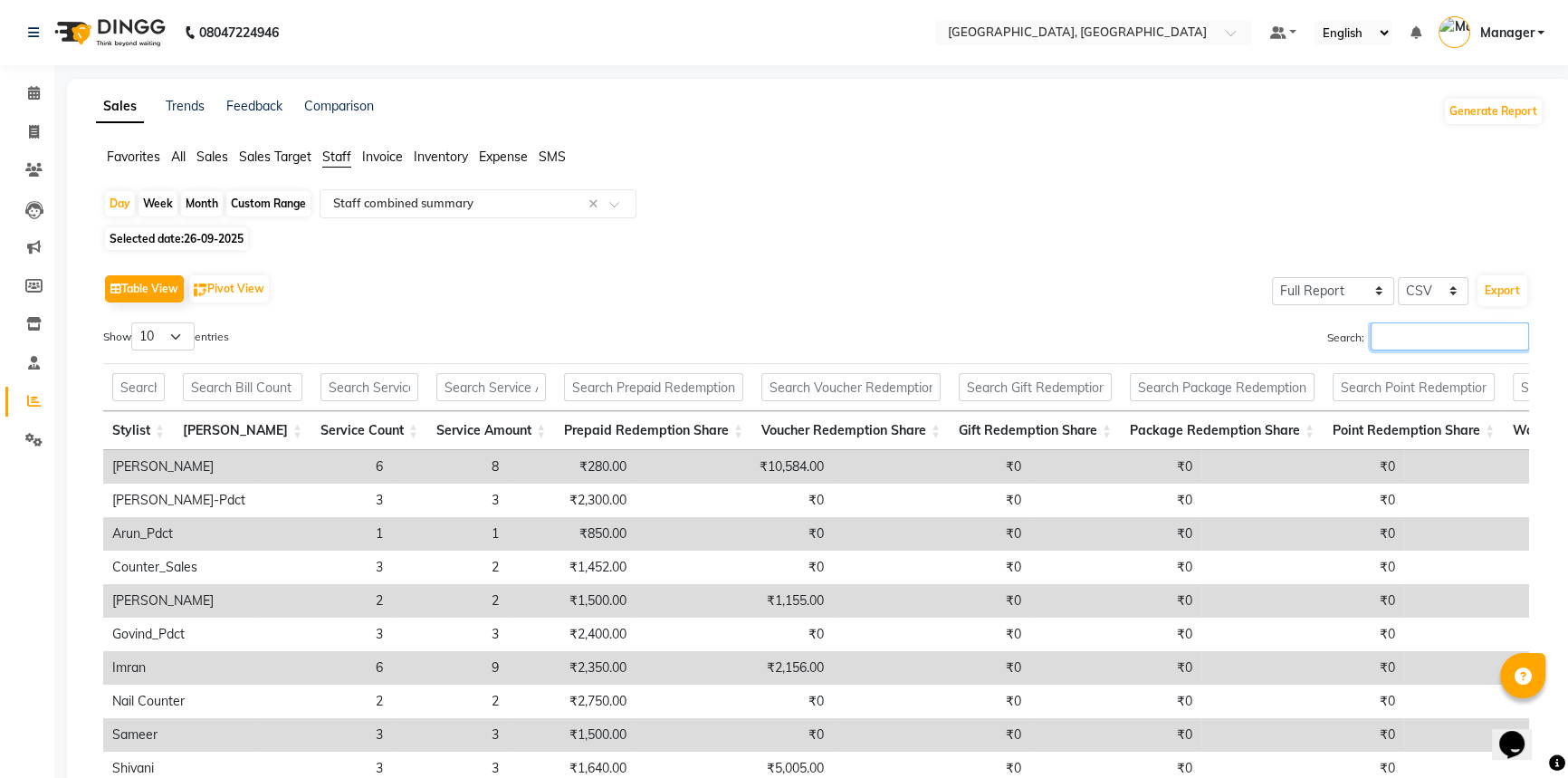
click at [1444, 324] on input "Search:" at bounding box center [1450, 336] width 159 height 28
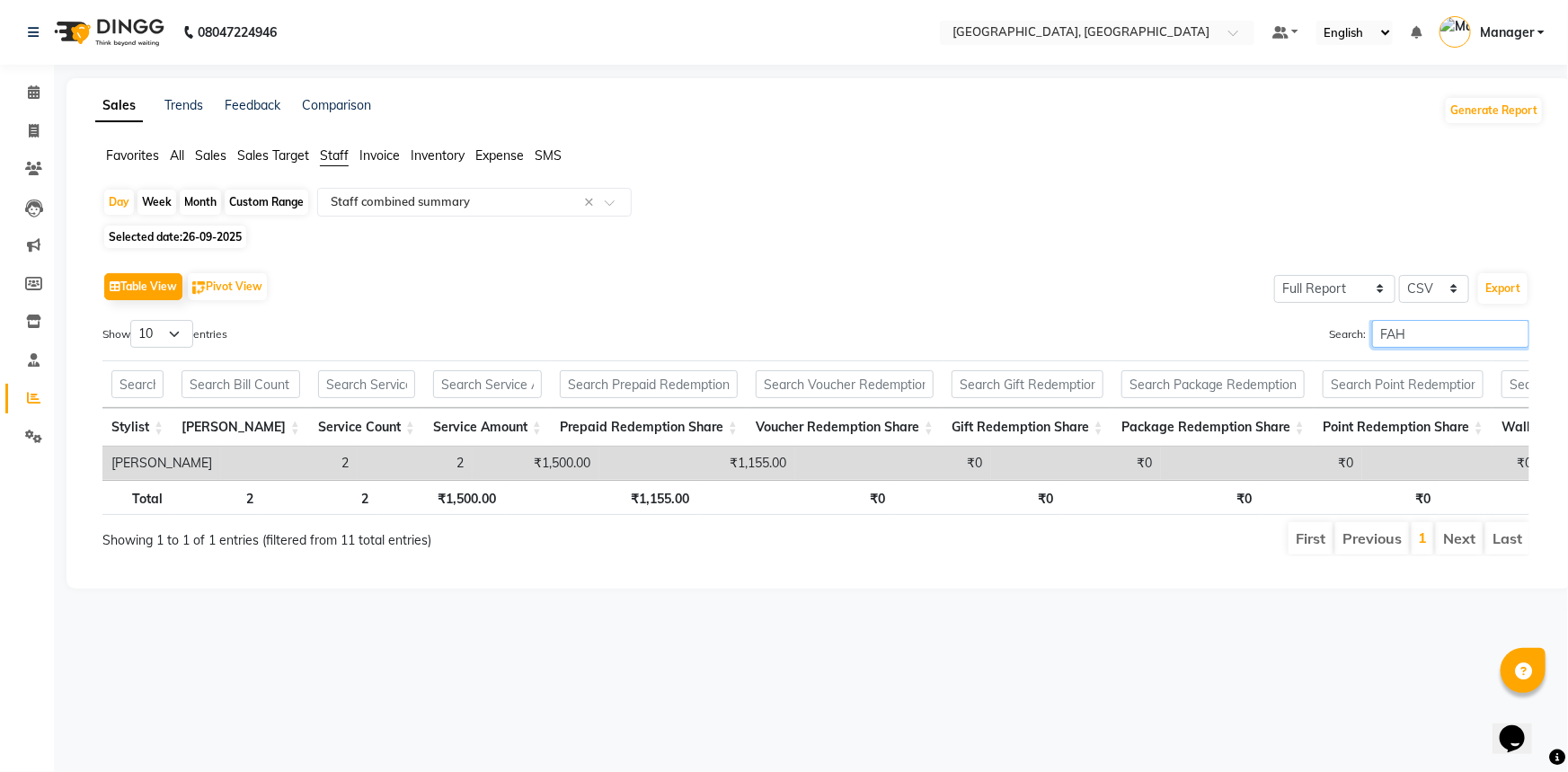
type input "FAH"
click at [223, 235] on span "26-09-2025" at bounding box center [212, 237] width 59 height 13
select select "9"
select select "2025"
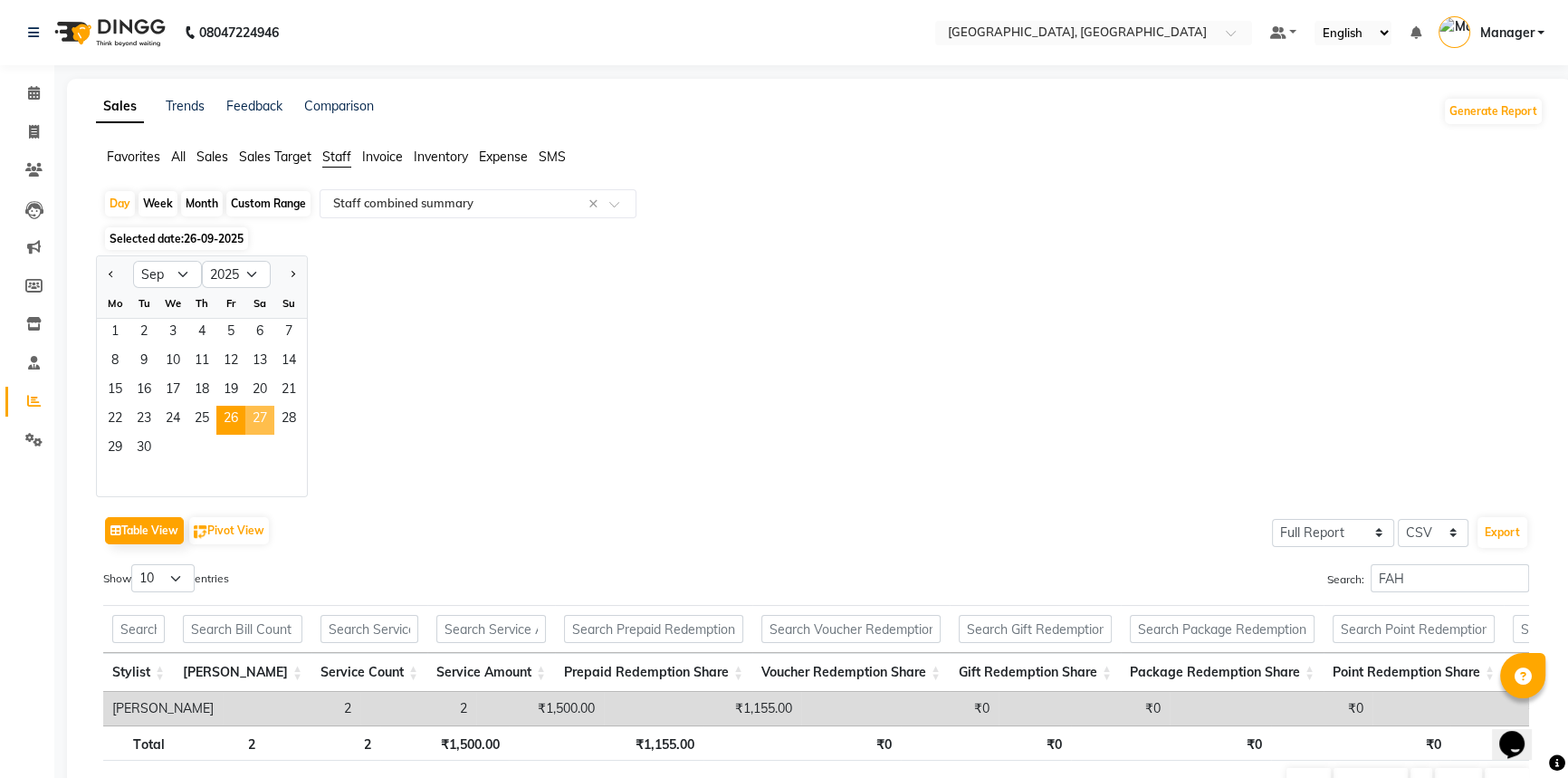
click at [255, 424] on span "27" at bounding box center [260, 420] width 29 height 29
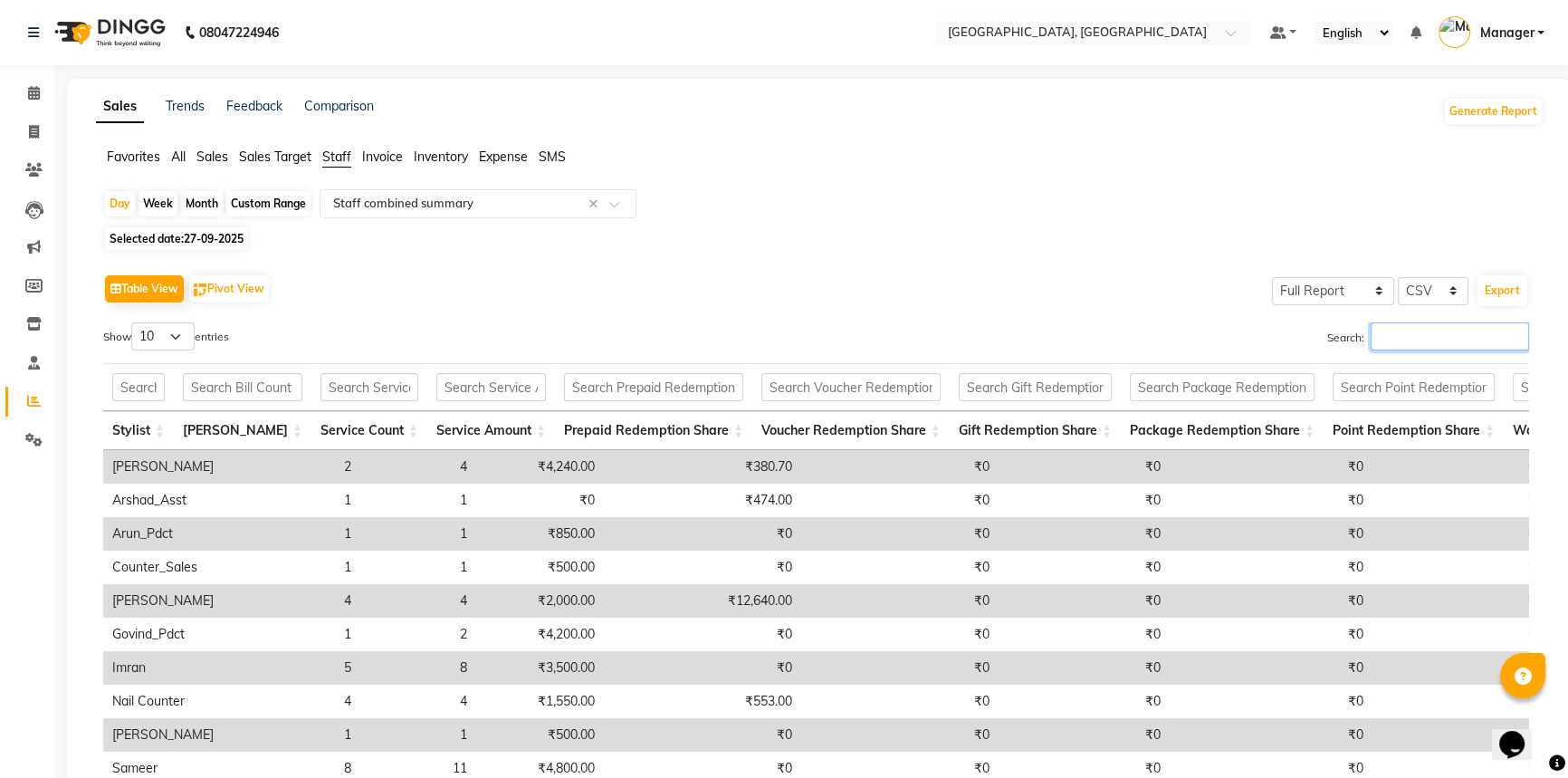
click at [1425, 342] on input "Search:" at bounding box center [1450, 336] width 159 height 28
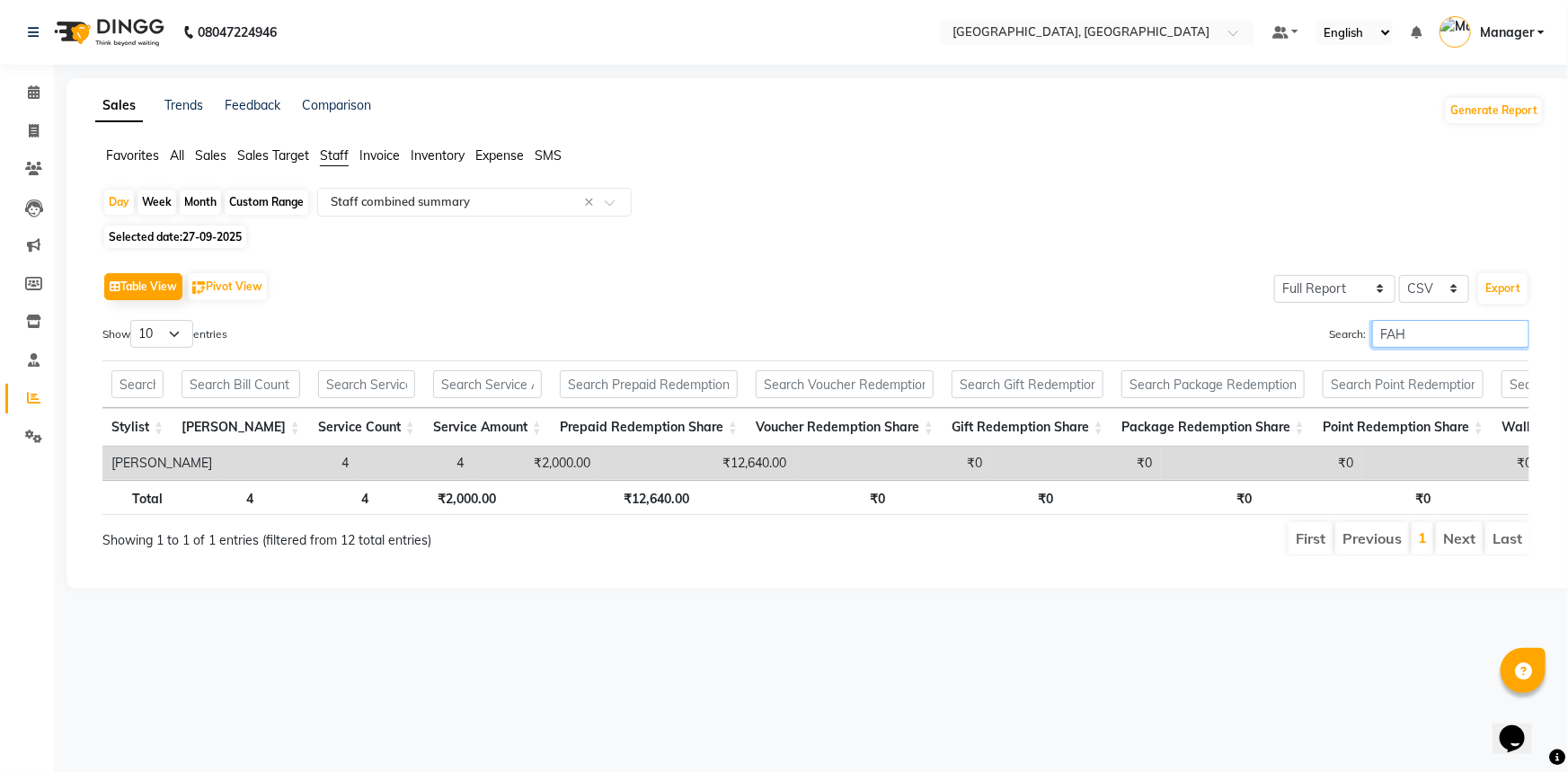
type input "FAH"
click at [215, 239] on span "27-09-2025" at bounding box center [212, 237] width 59 height 13
select select "9"
select select "2025"
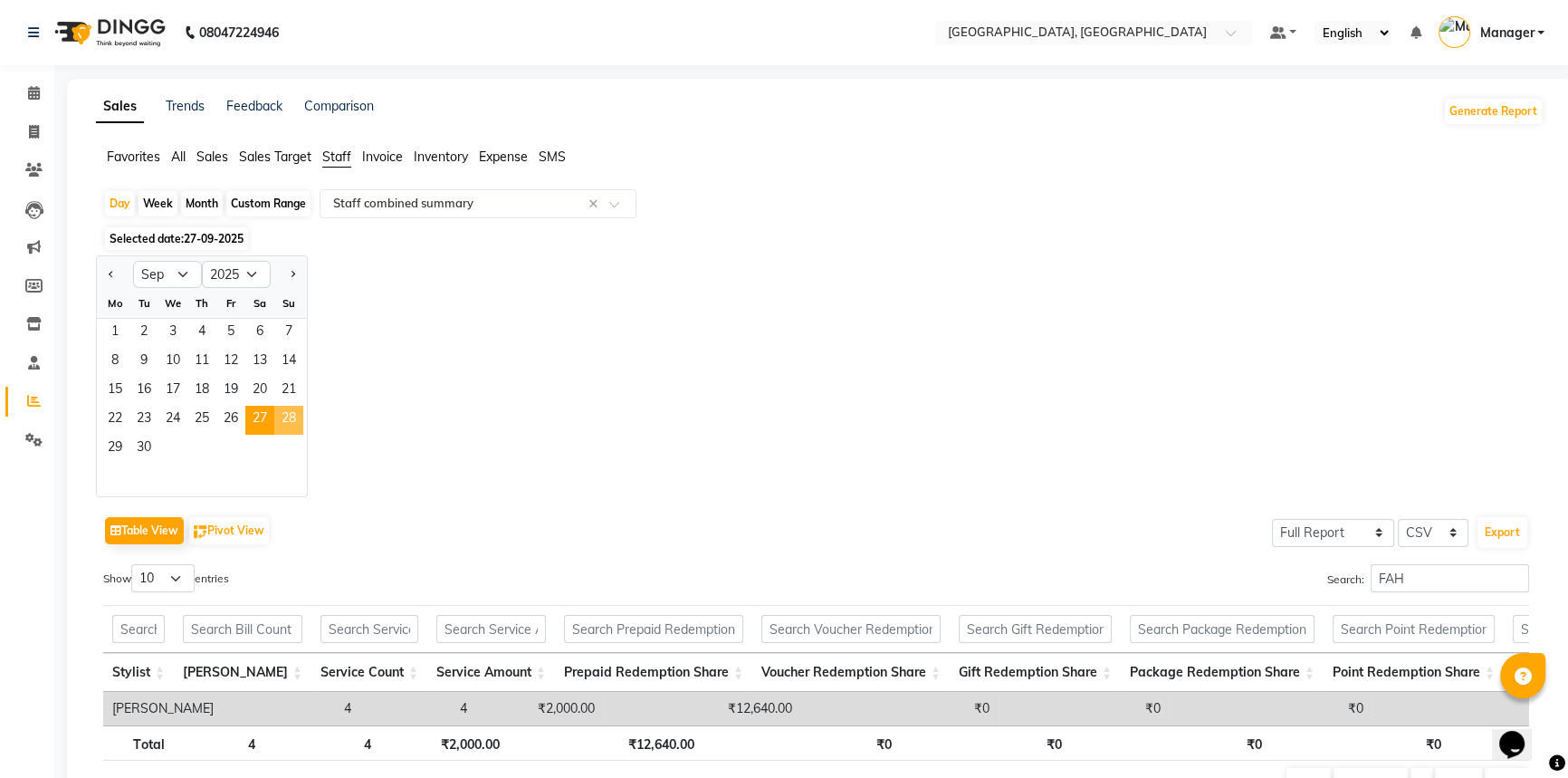
click at [286, 421] on span "28" at bounding box center [289, 420] width 29 height 29
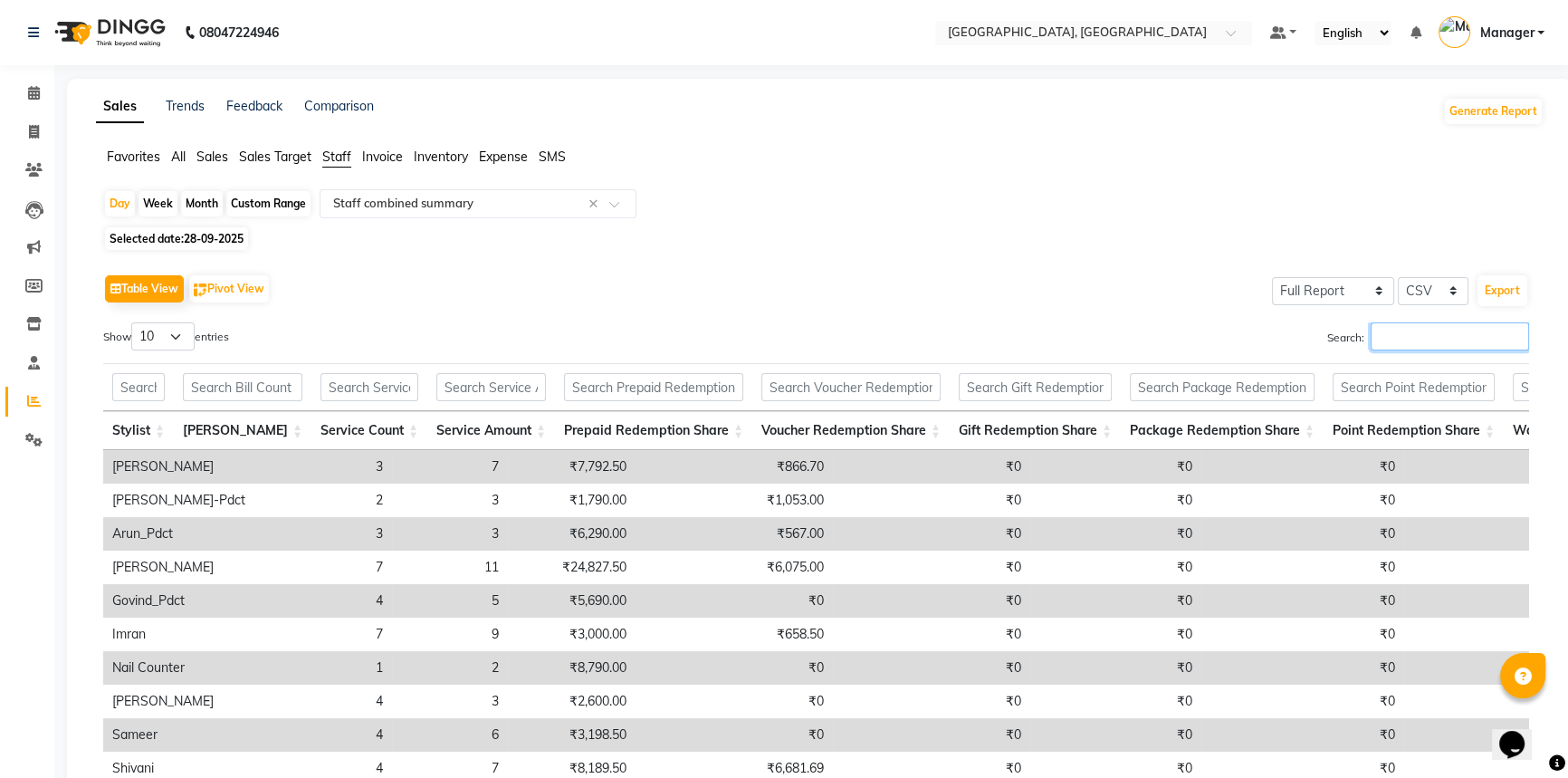
click at [1410, 343] on input "Search:" at bounding box center [1450, 336] width 159 height 28
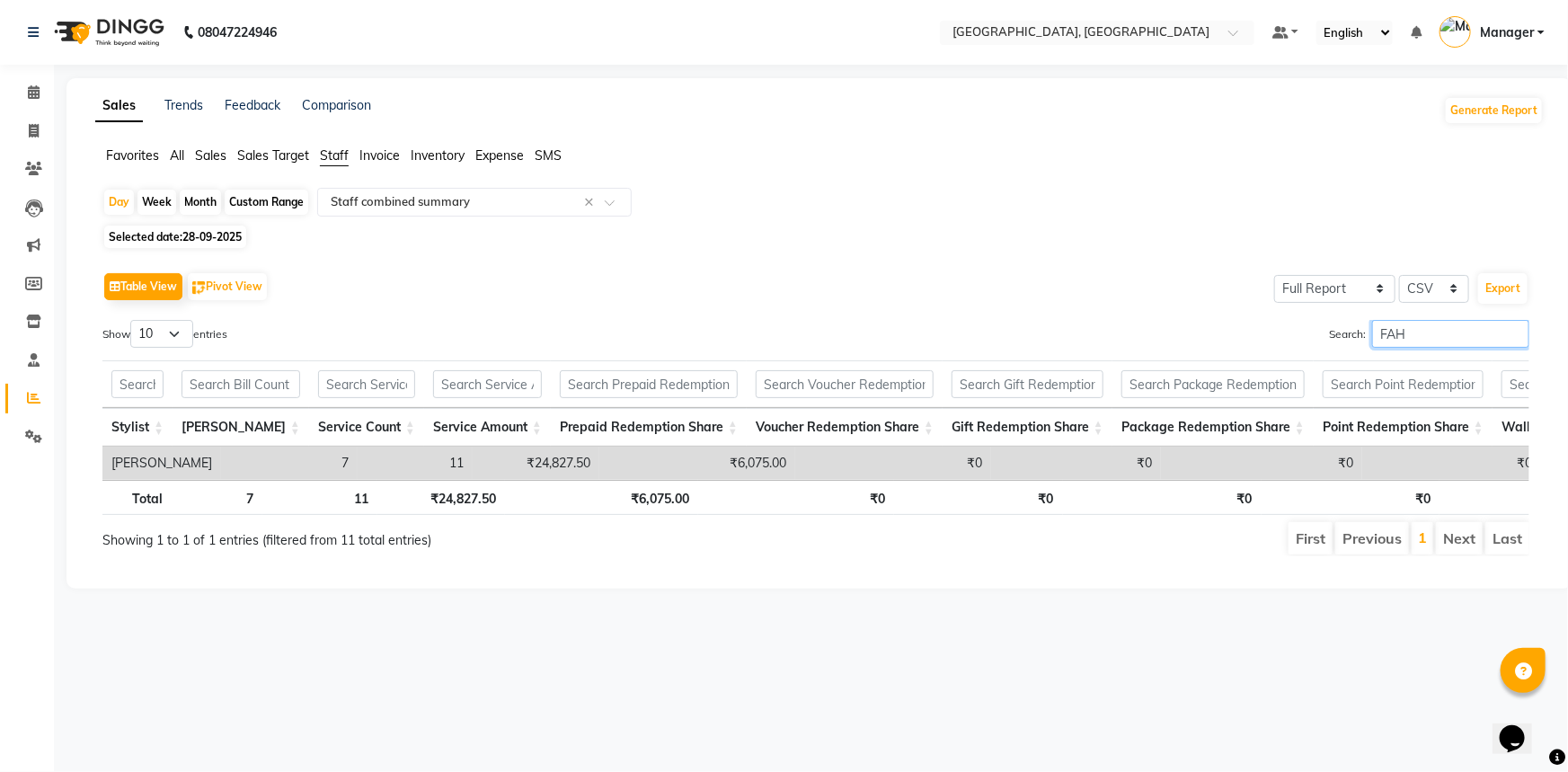
type input "FAH"
click at [183, 244] on span "Selected date: 28-09-2025" at bounding box center [175, 237] width 142 height 23
select select "9"
select select "2025"
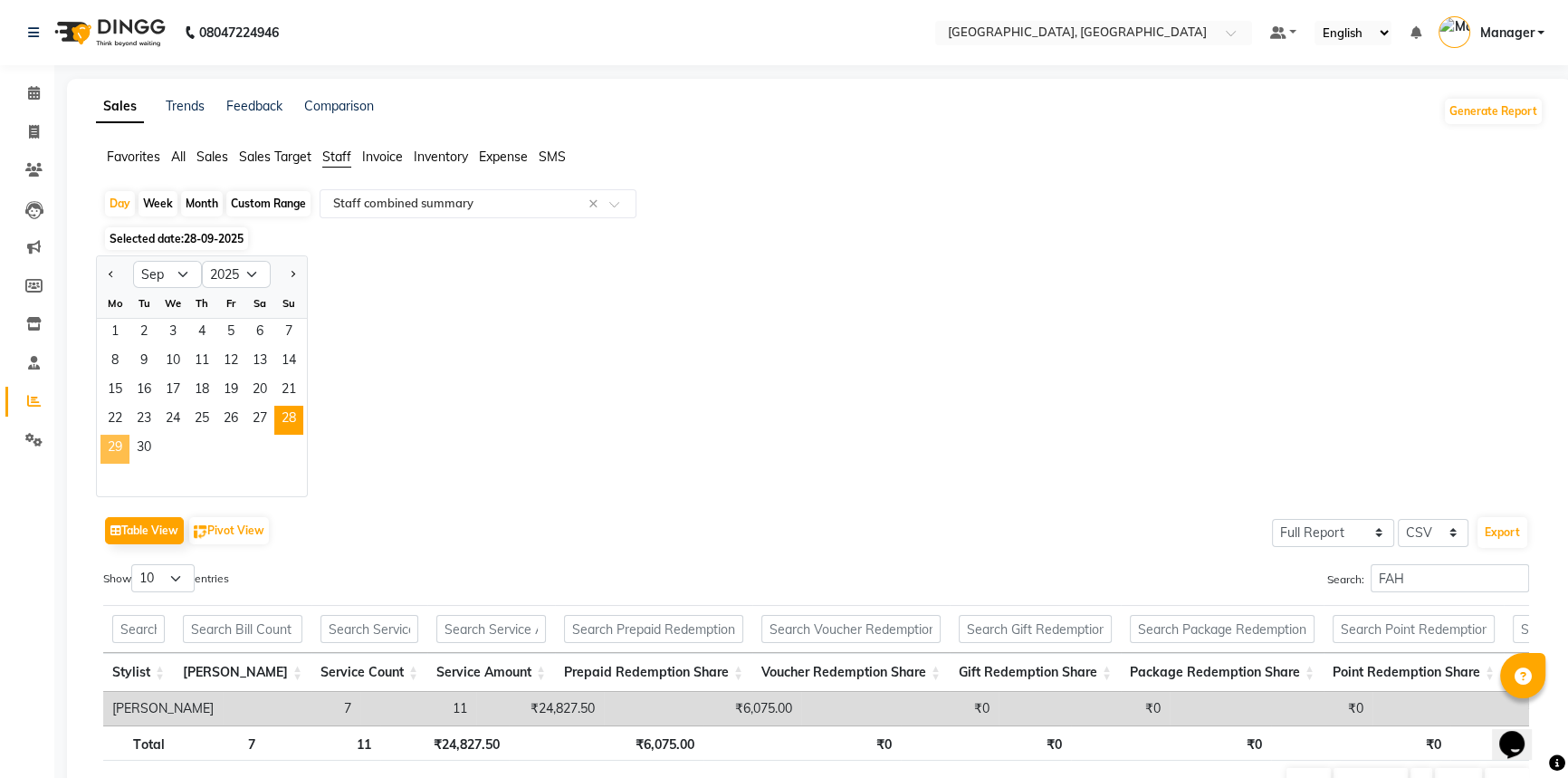
click at [108, 450] on span "29" at bounding box center [115, 449] width 29 height 29
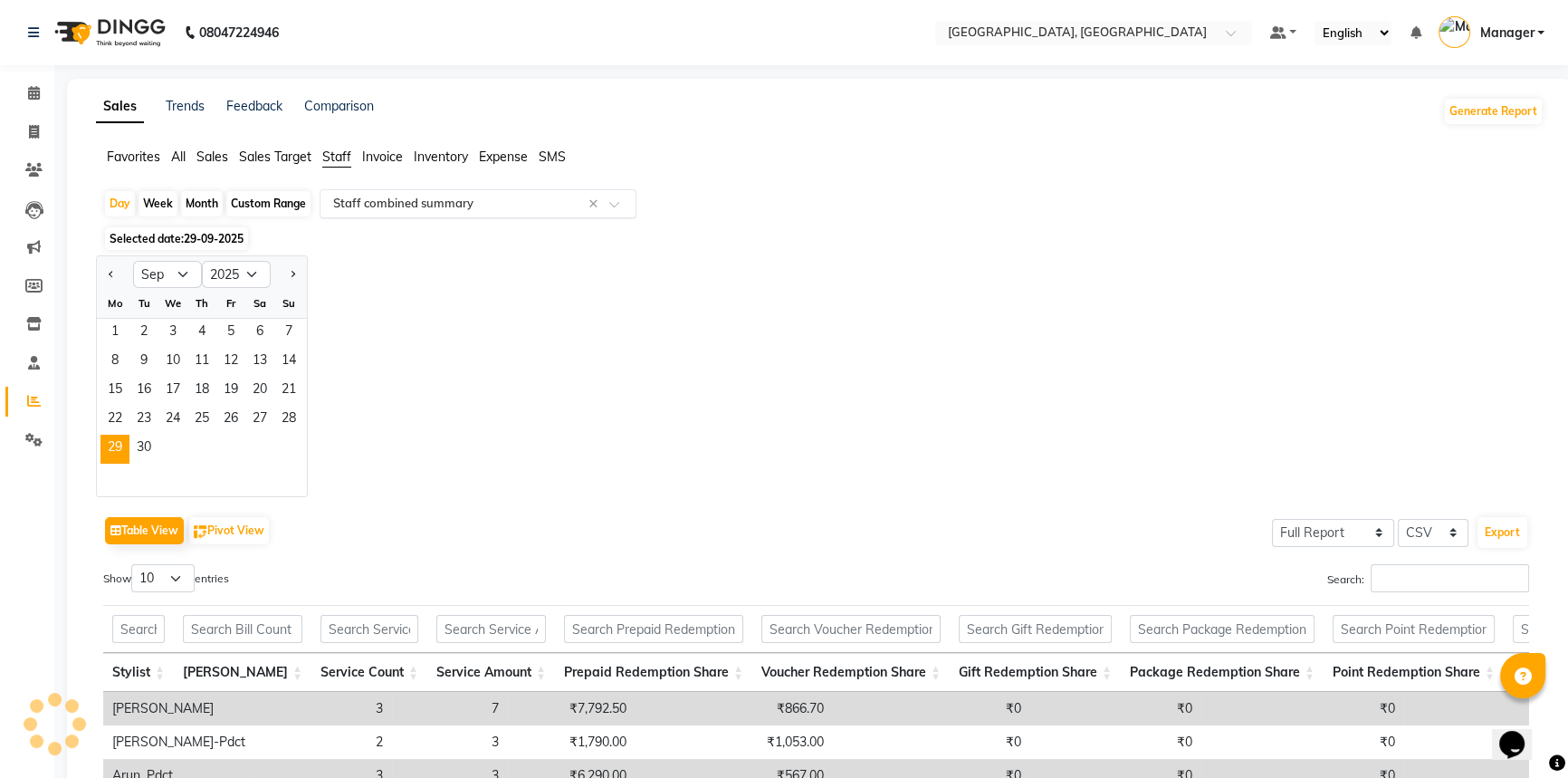
click at [421, 197] on input "text" at bounding box center [459, 203] width 261 height 18
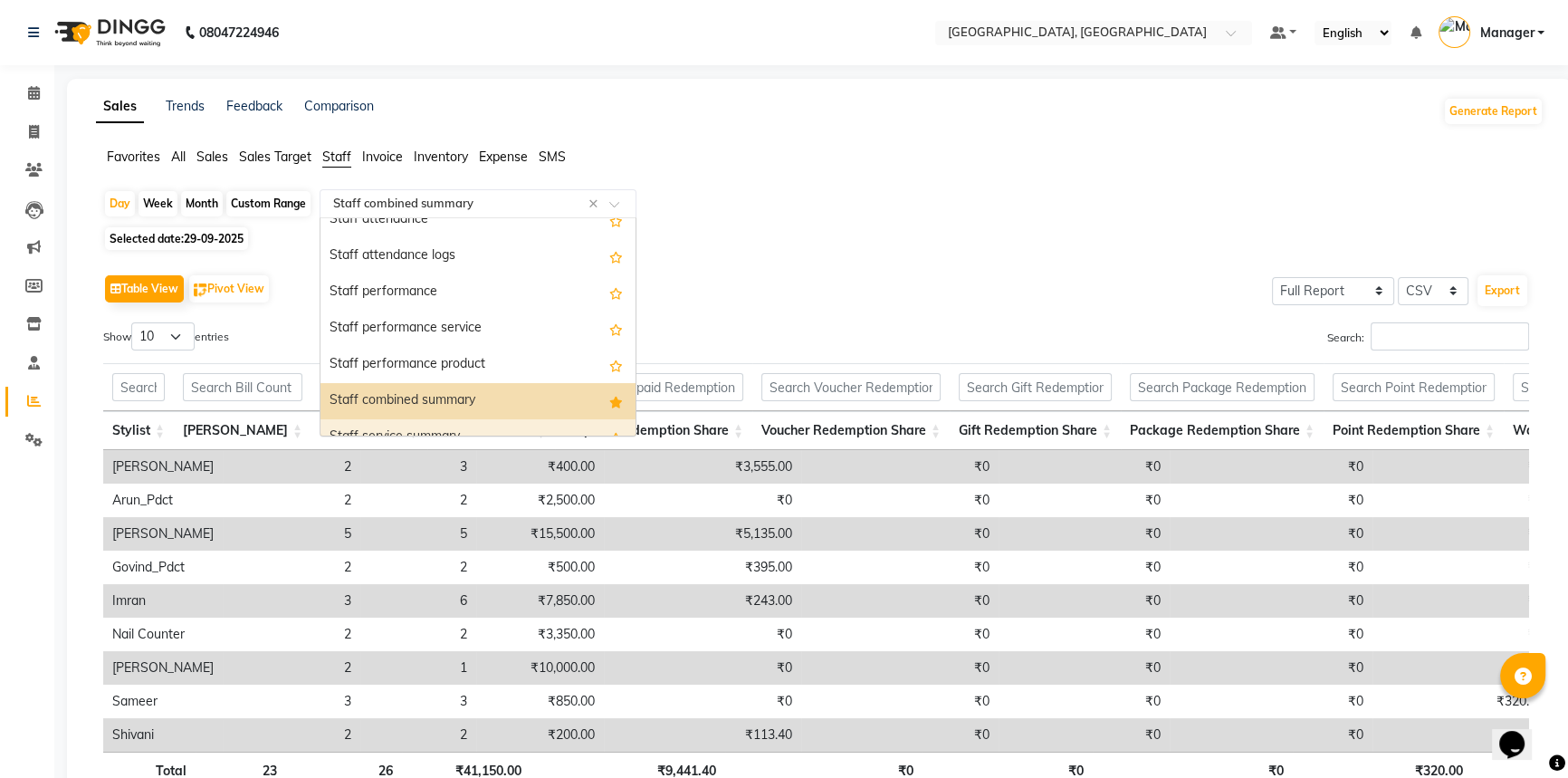
scroll to position [0, 0]
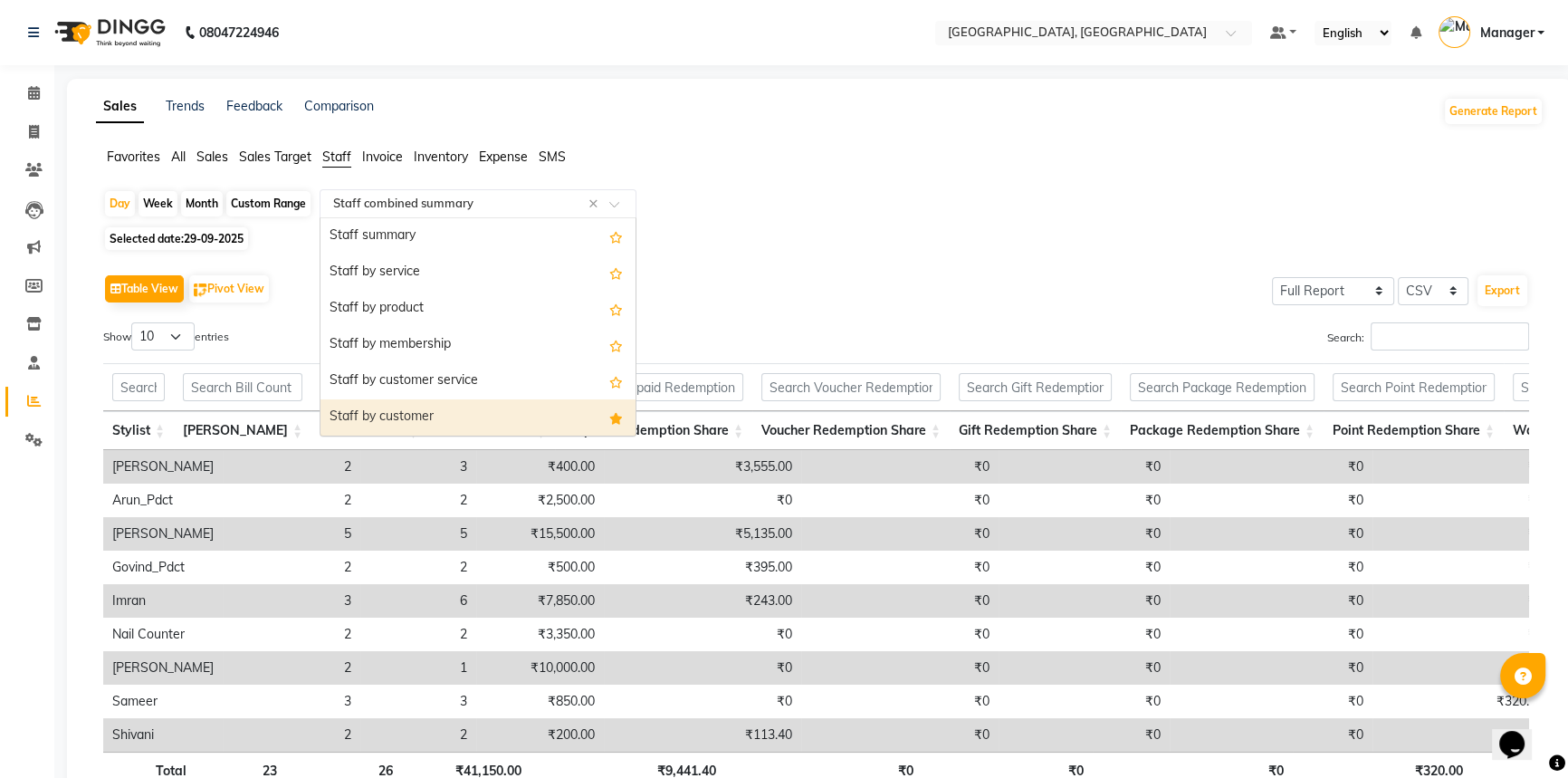
click at [412, 425] on div "Staff by customer" at bounding box center [478, 418] width 315 height 37
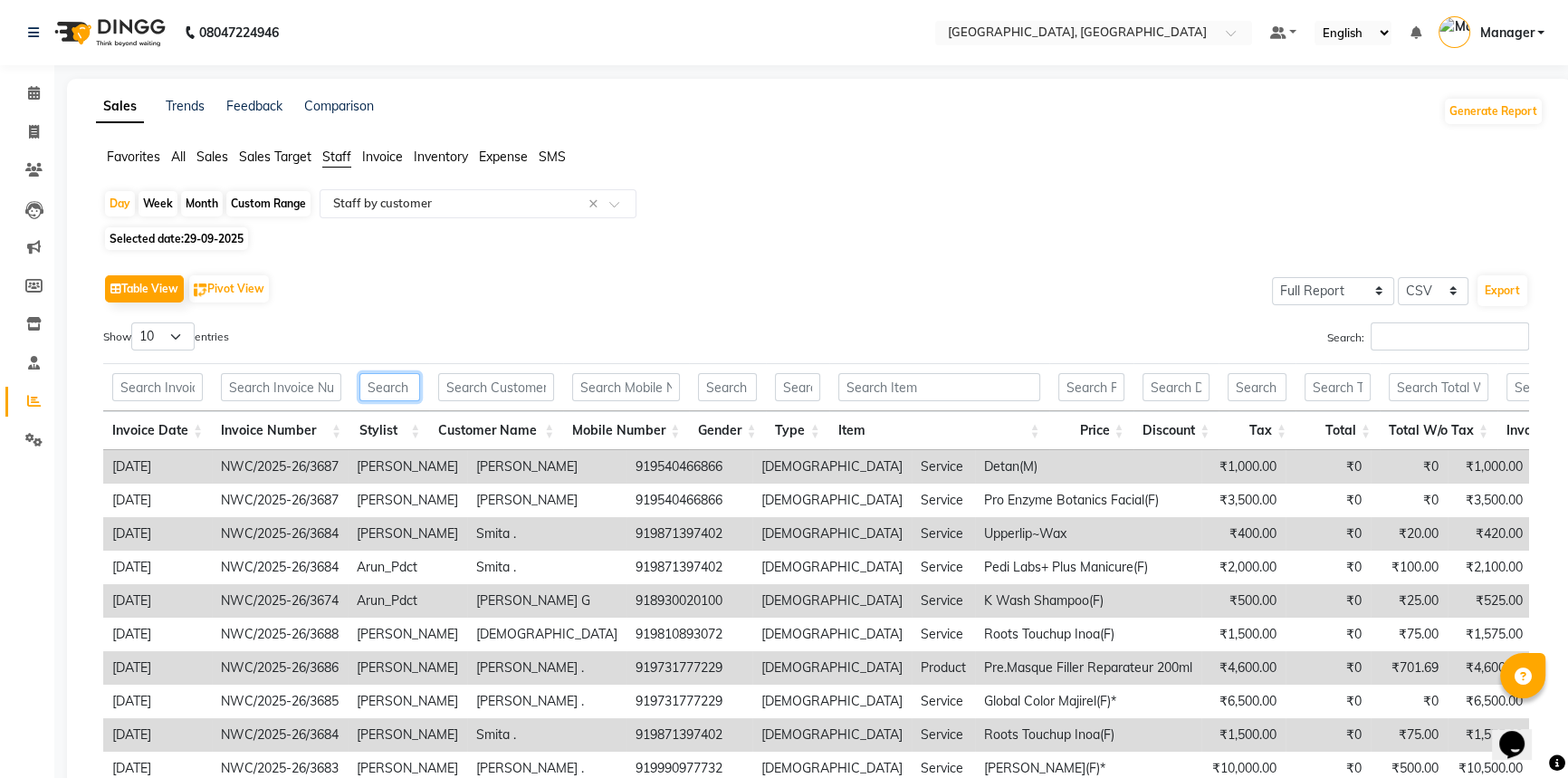
click at [402, 384] on input "text" at bounding box center [389, 386] width 61 height 28
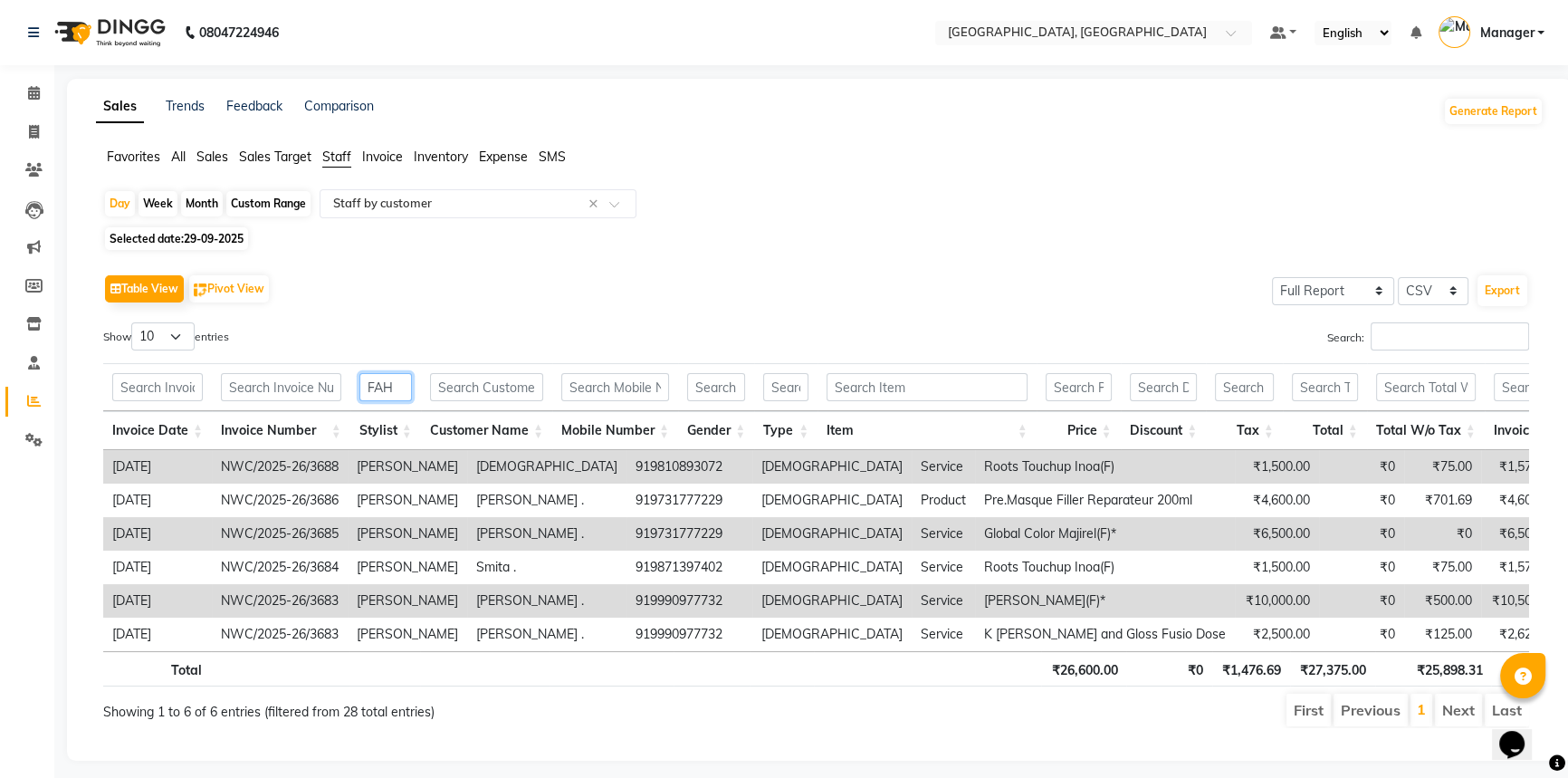
type input "FAH"
click at [222, 235] on span "29-09-2025" at bounding box center [214, 239] width 60 height 13
select select "9"
select select "2025"
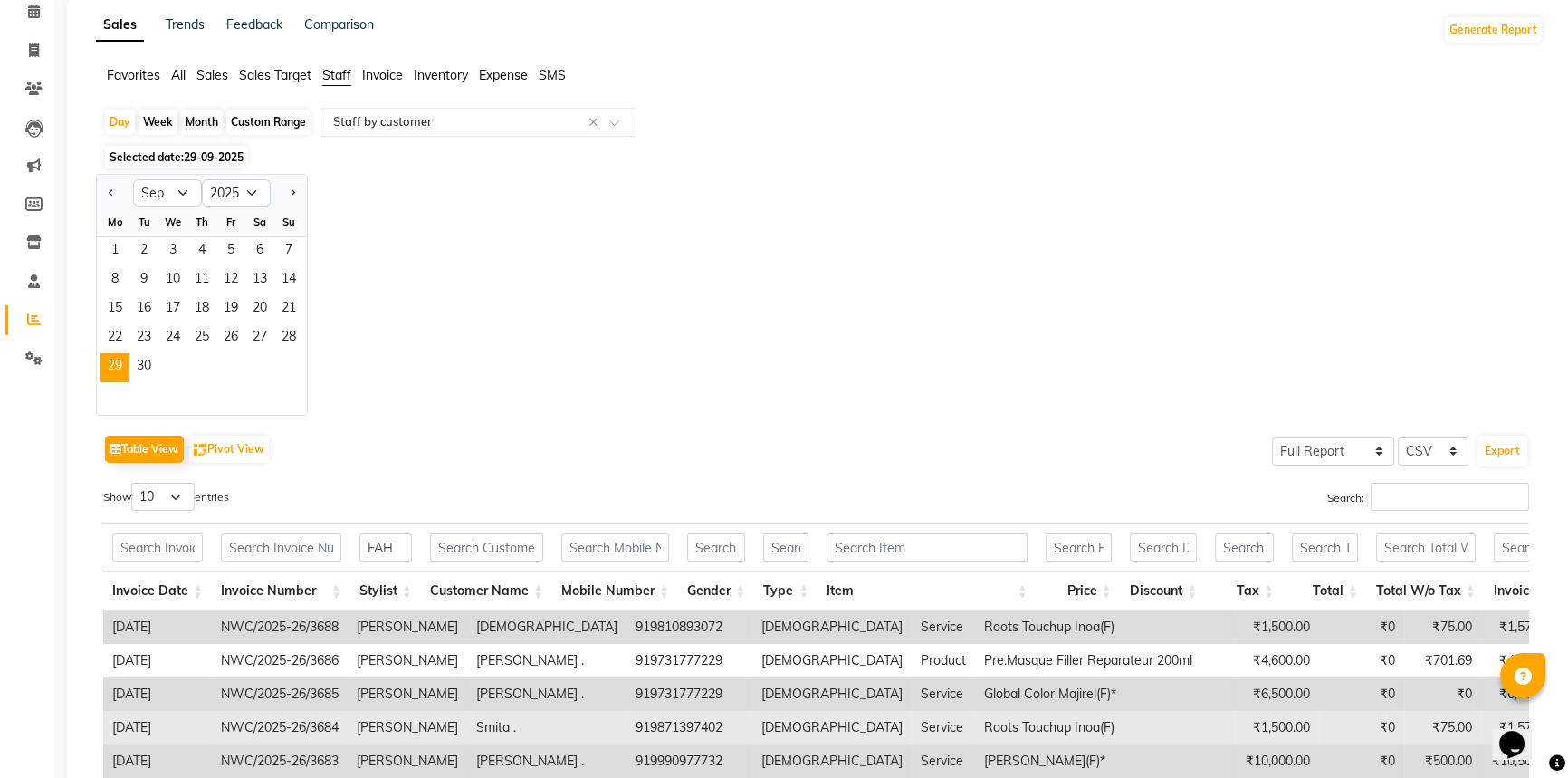
scroll to position [246, 0]
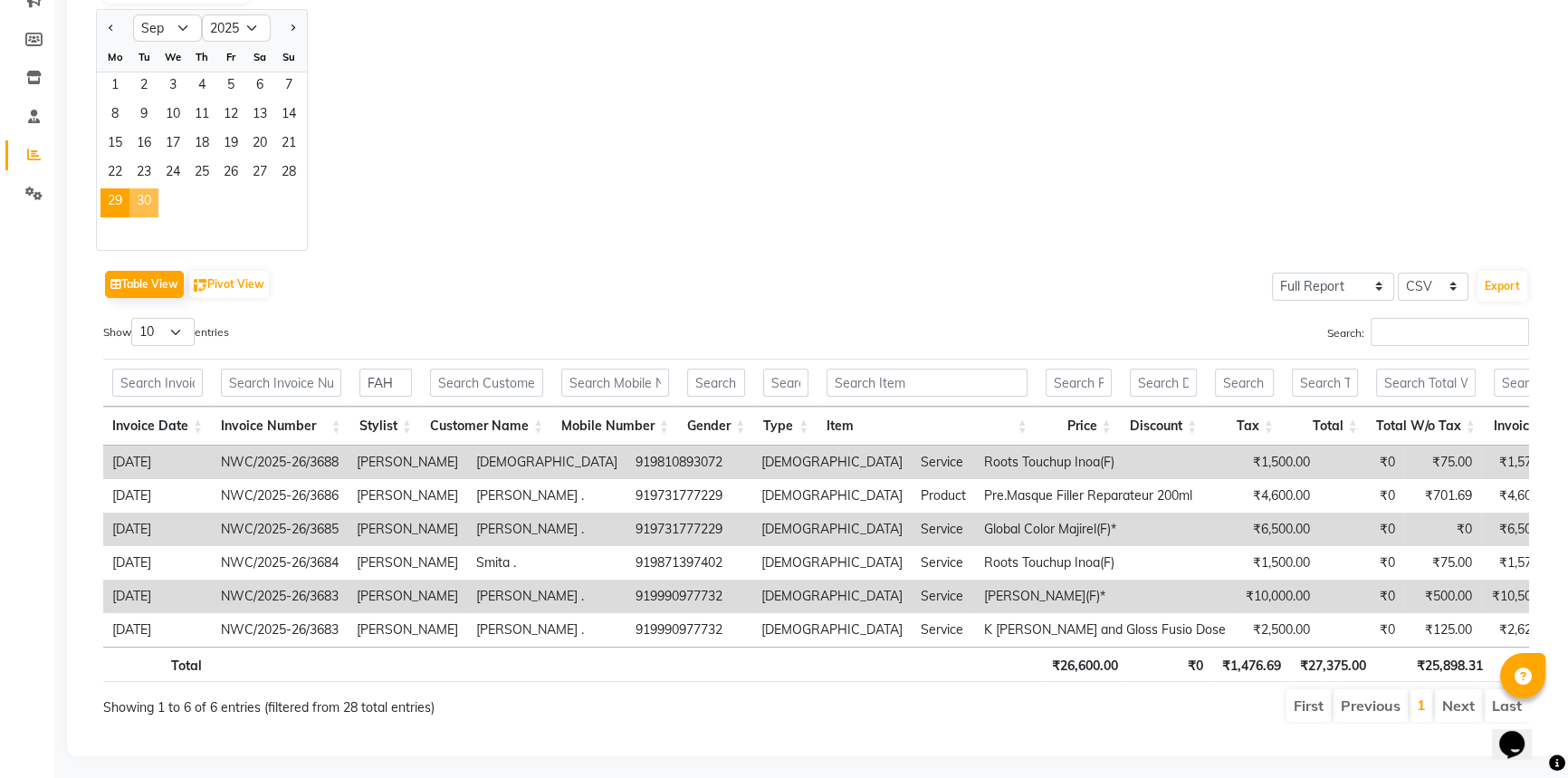
drag, startPoint x: 139, startPoint y: 199, endPoint x: 355, endPoint y: 555, distance: 416.4
click at [139, 199] on span "30" at bounding box center [144, 203] width 29 height 29
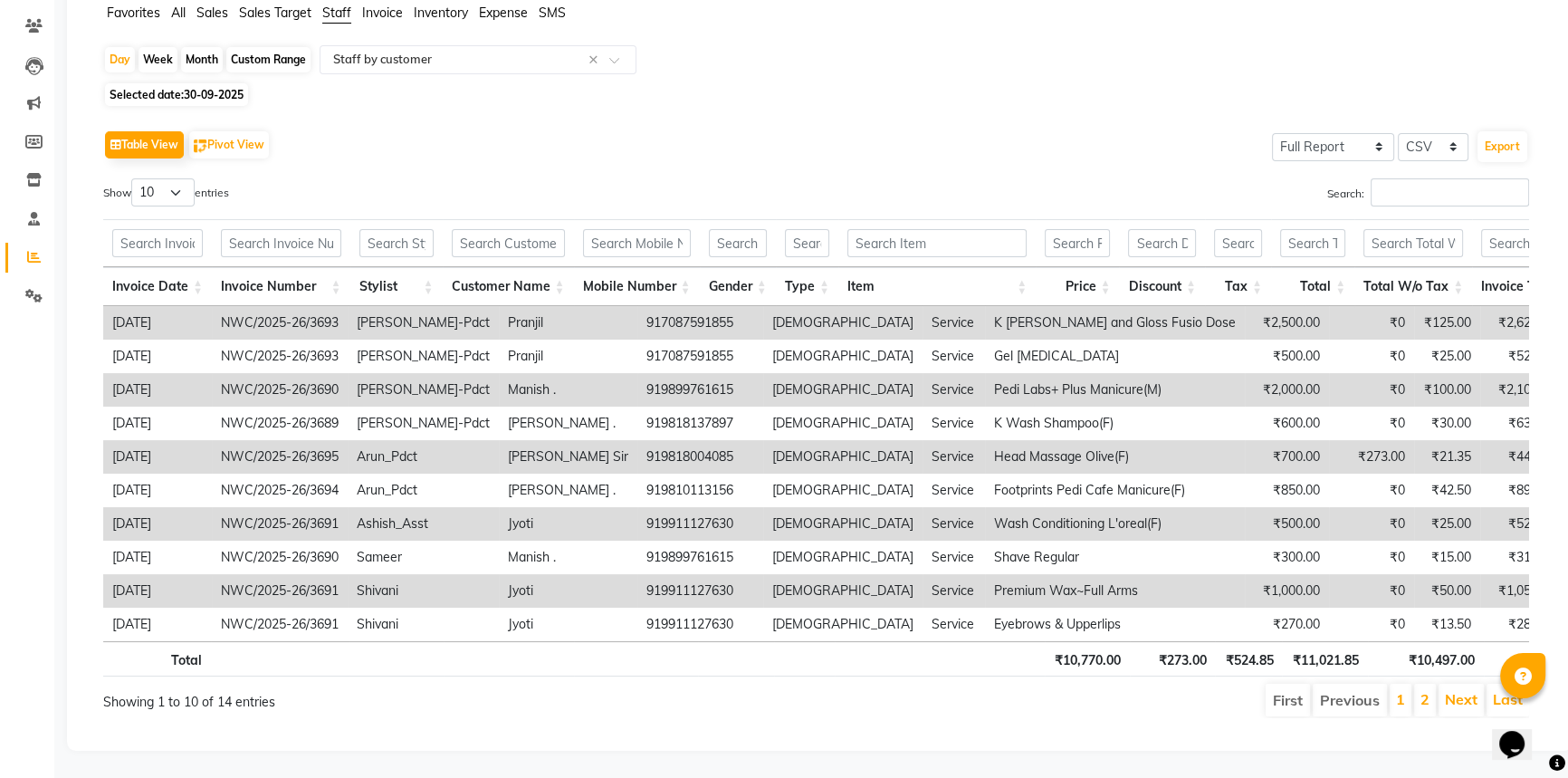
scroll to position [0, 0]
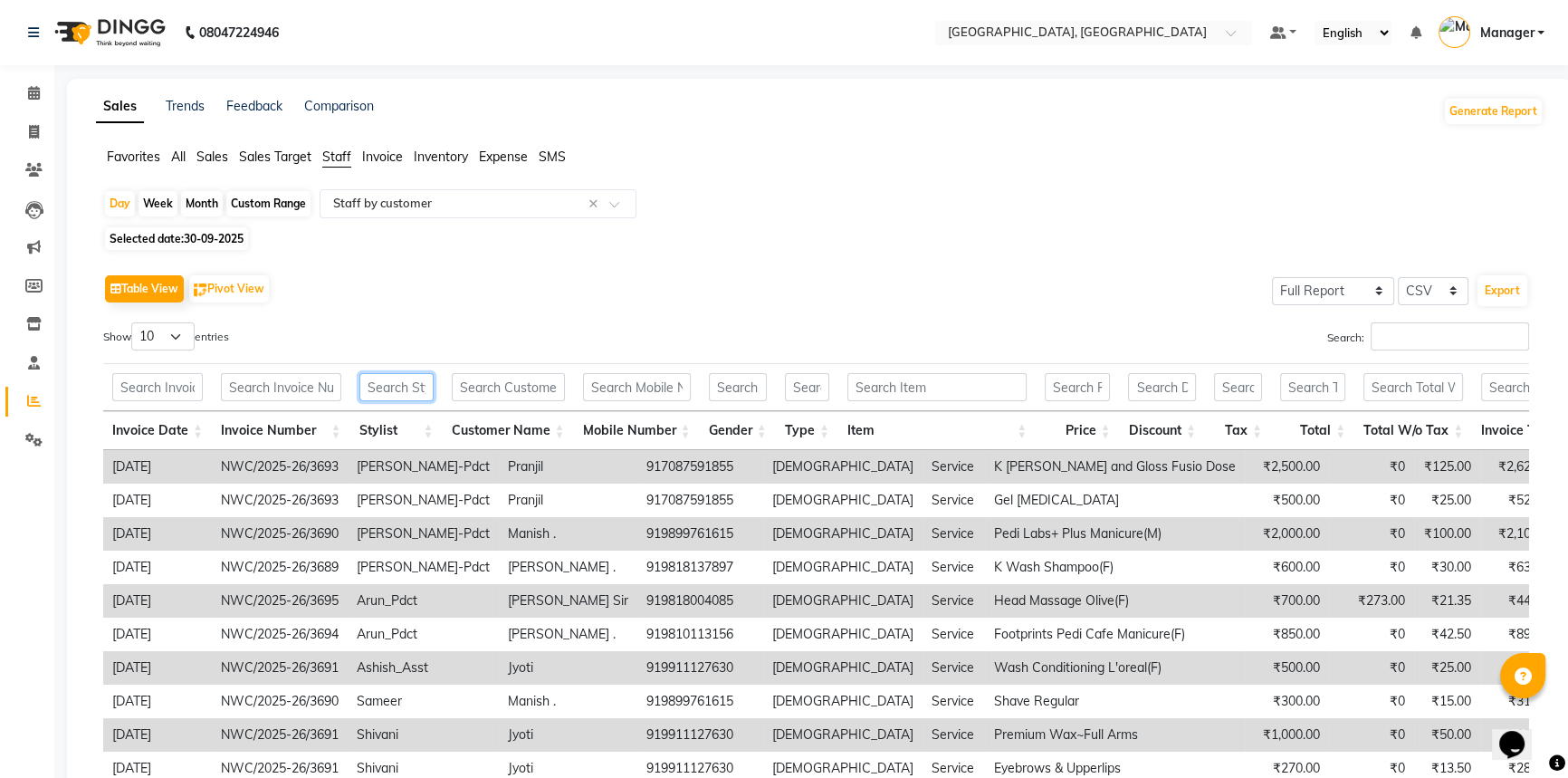
click at [392, 377] on input "text" at bounding box center [396, 386] width 74 height 28
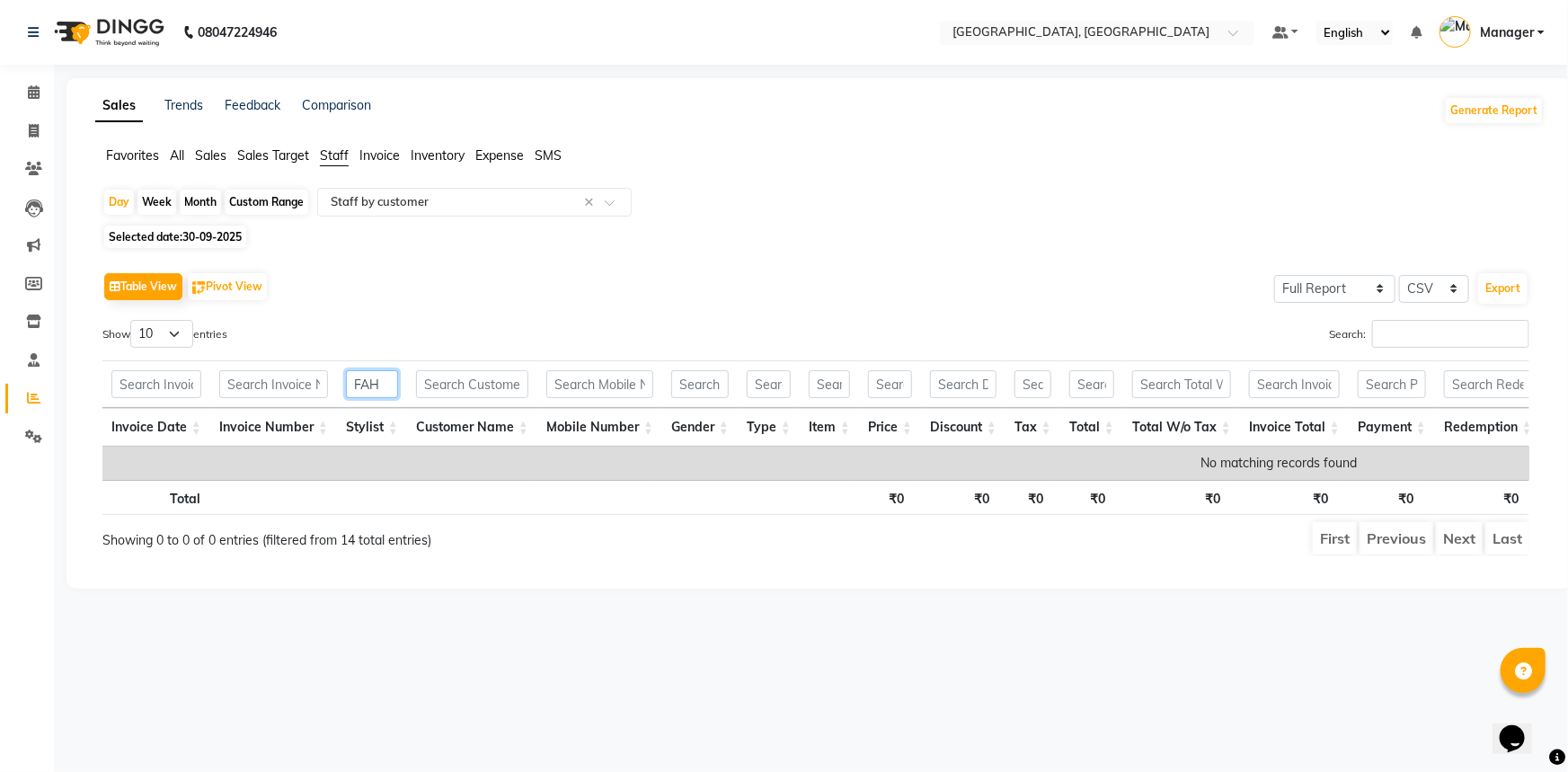
type input "FAH"
click at [185, 238] on span "30-09-2025" at bounding box center [212, 237] width 59 height 13
select select "9"
select select "2025"
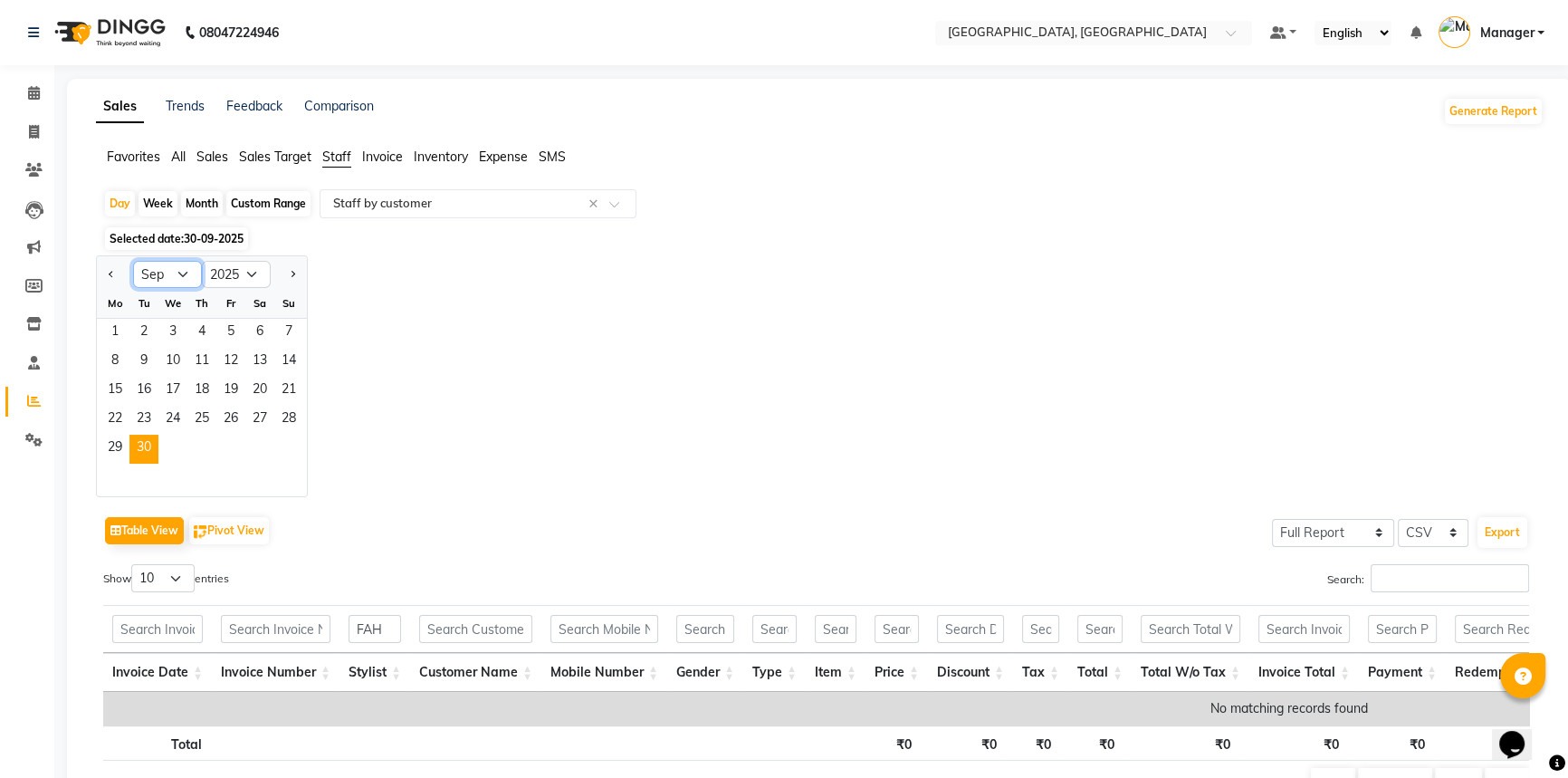
click at [153, 270] on select "Jan Feb Mar Apr May Jun Jul Aug Sep Oct Nov Dec" at bounding box center [167, 274] width 68 height 27
select select "10"
click at [133, 261] on select "Jan Feb Mar Apr May Jun Jul Aug Sep Oct Nov Dec" at bounding box center [167, 274] width 68 height 27
click at [204, 333] on span "2" at bounding box center [202, 333] width 29 height 29
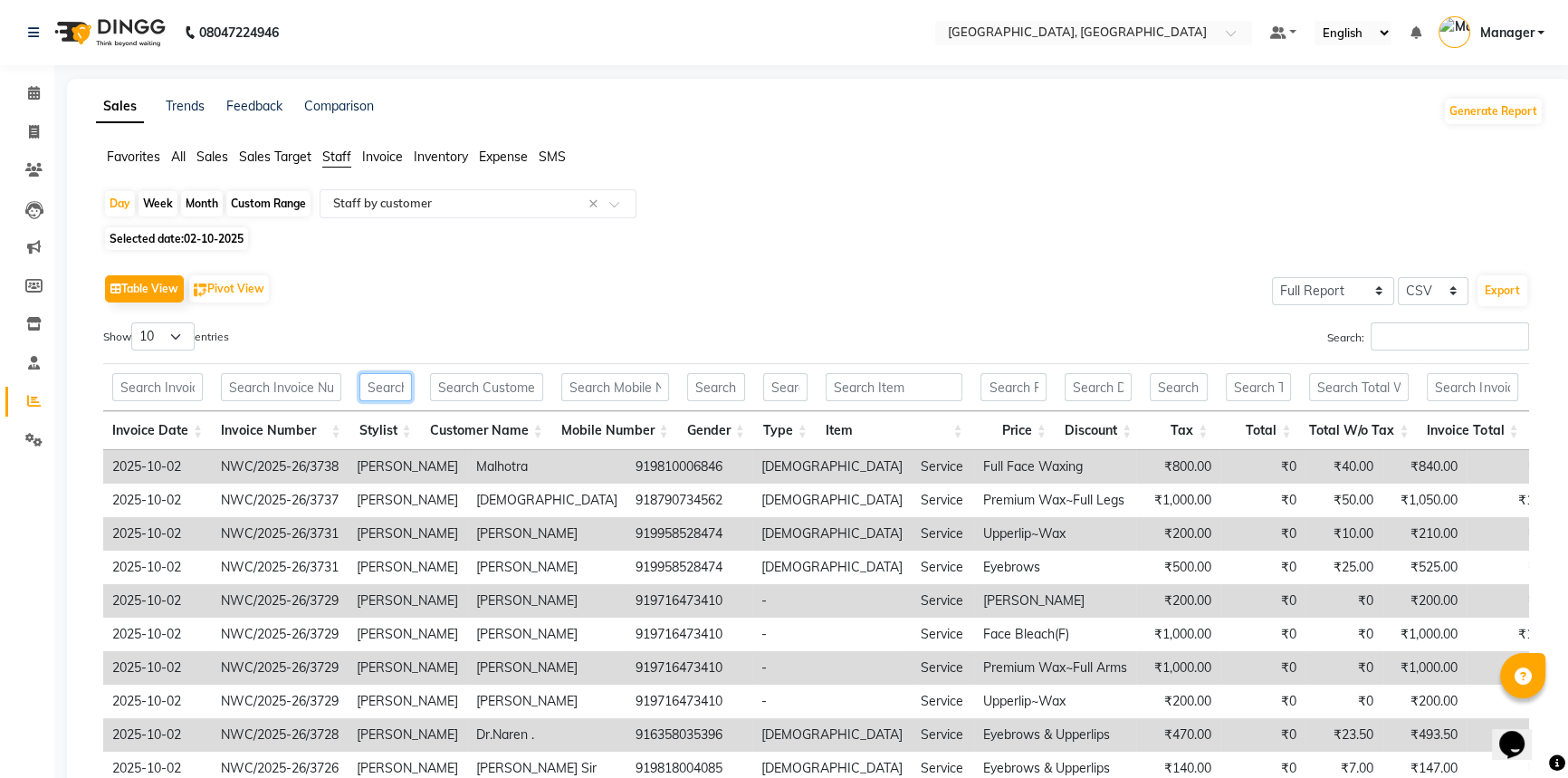
click at [370, 392] on input "text" at bounding box center [385, 386] width 53 height 28
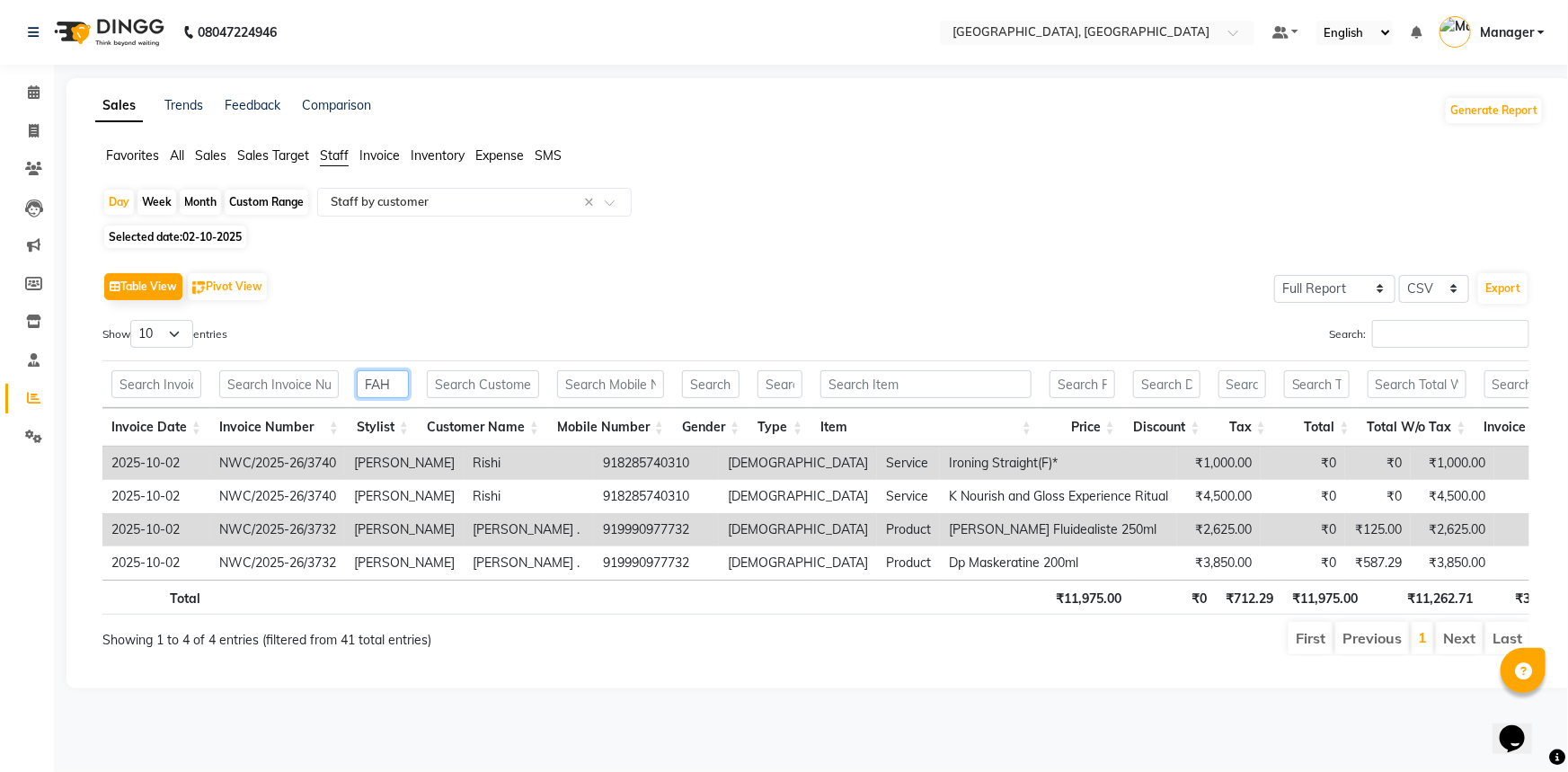
type input "FAH"
click at [225, 240] on span "02-10-2025" at bounding box center [212, 237] width 59 height 13
select select "10"
select select "2025"
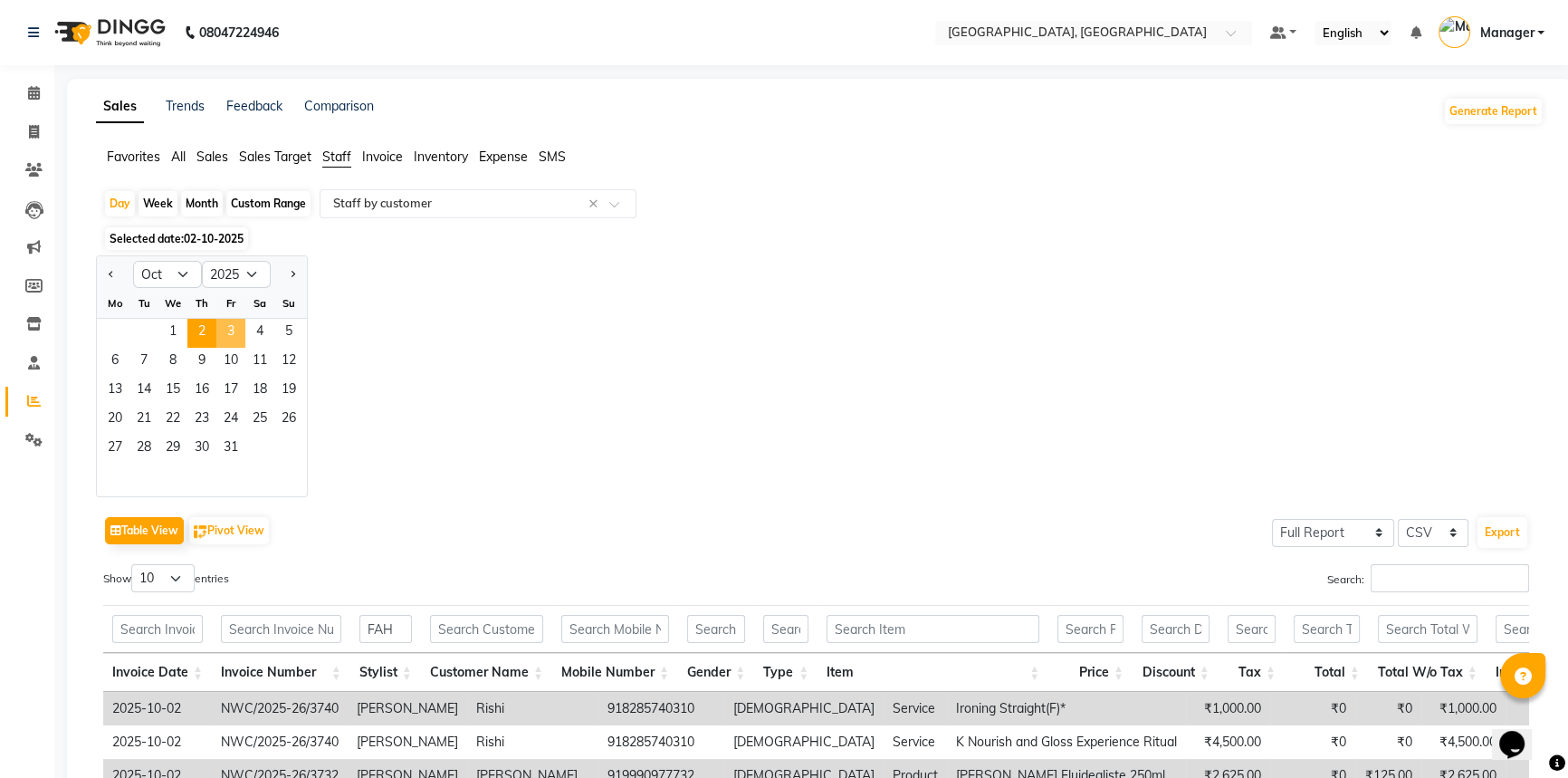
drag, startPoint x: 233, startPoint y: 333, endPoint x: 433, endPoint y: 537, distance: 285.7
click at [233, 335] on span "3" at bounding box center [231, 333] width 29 height 29
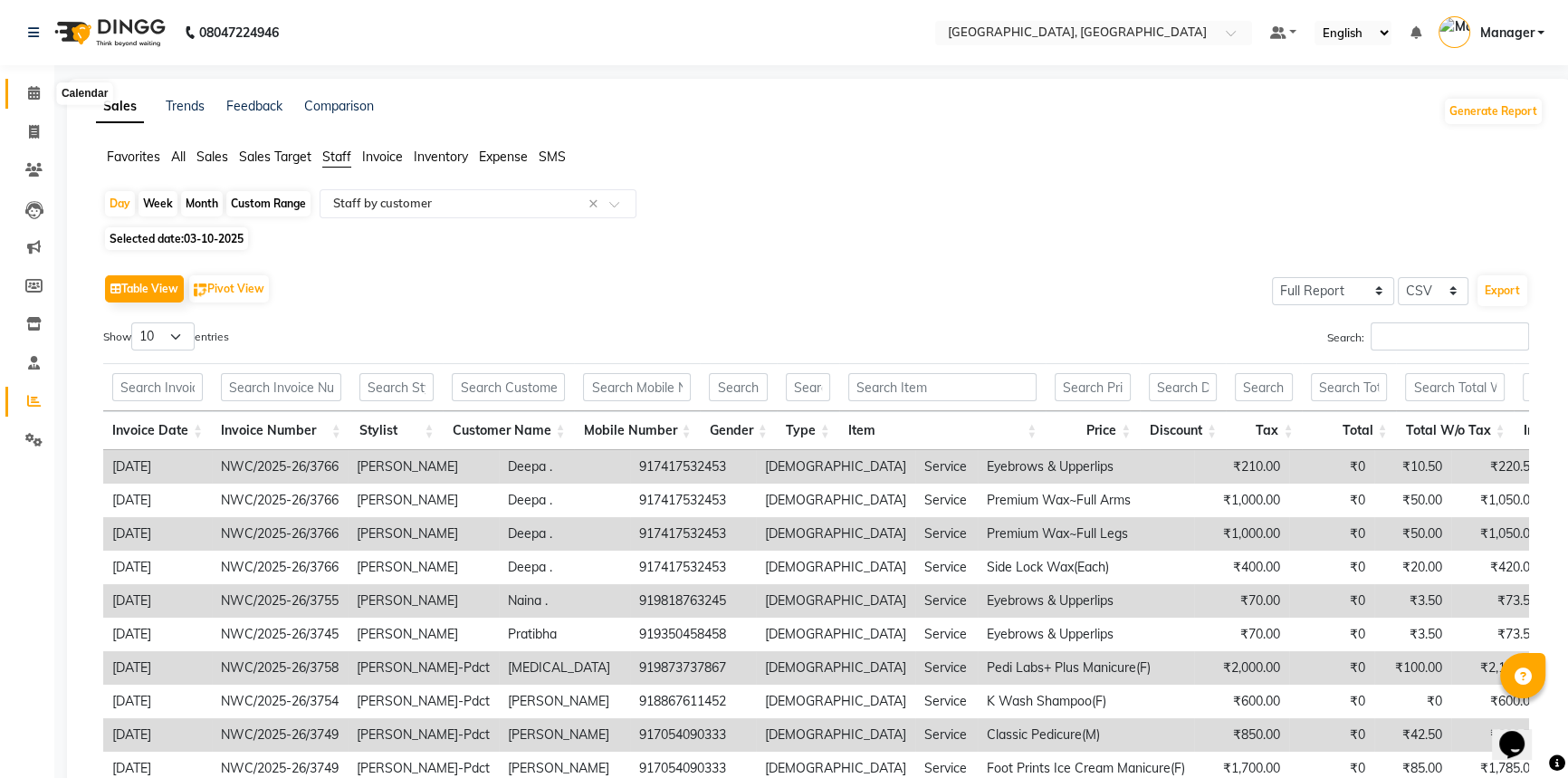
click at [35, 91] on icon at bounding box center [34, 92] width 12 height 13
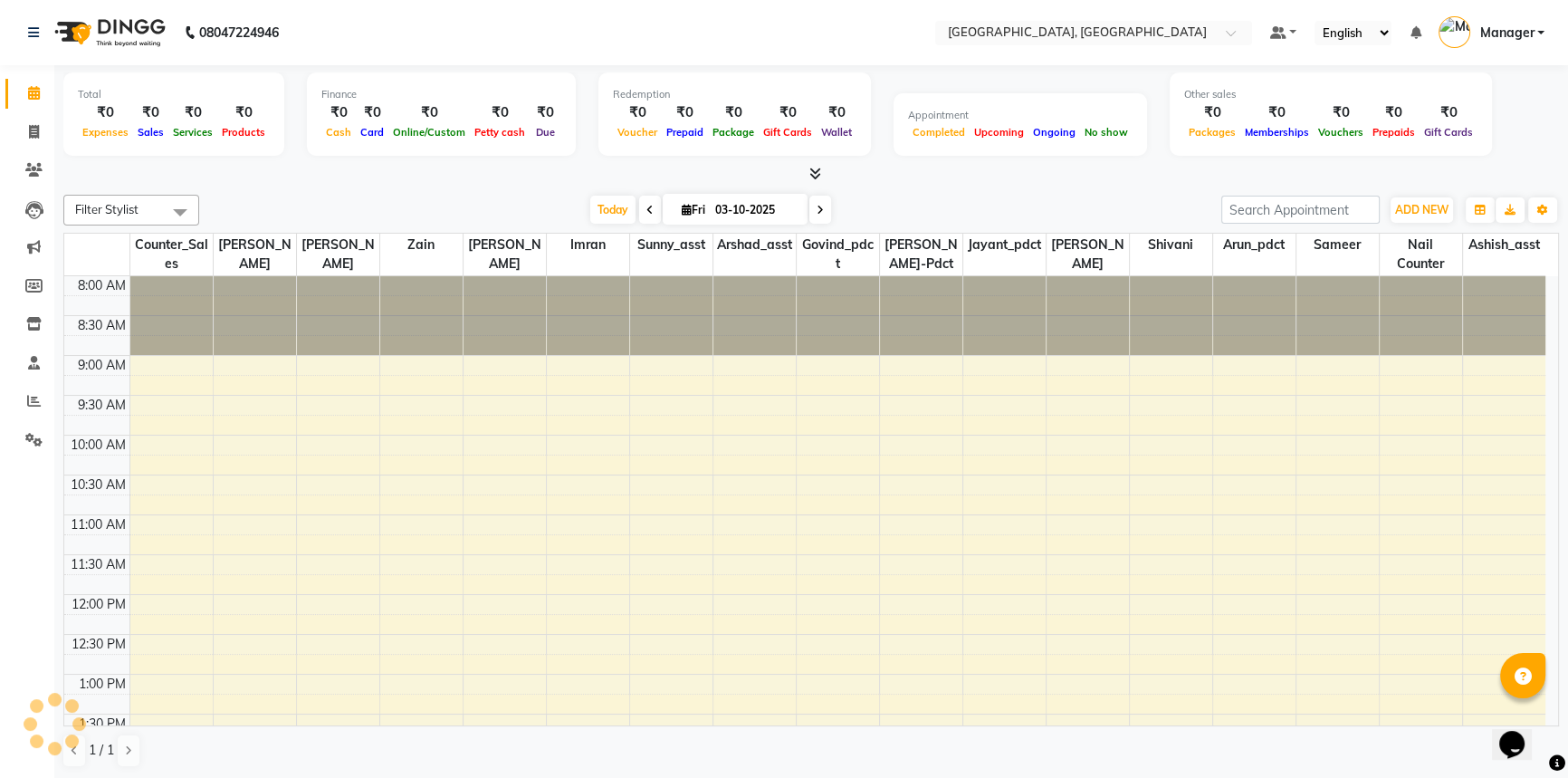
click at [301, 185] on div "Total ₹0 Expenses ₹0 Sales ₹0 Services ₹0 Products Finance ₹0 Cash ₹0 Card ₹0 O…" at bounding box center [811, 423] width 1514 height 714
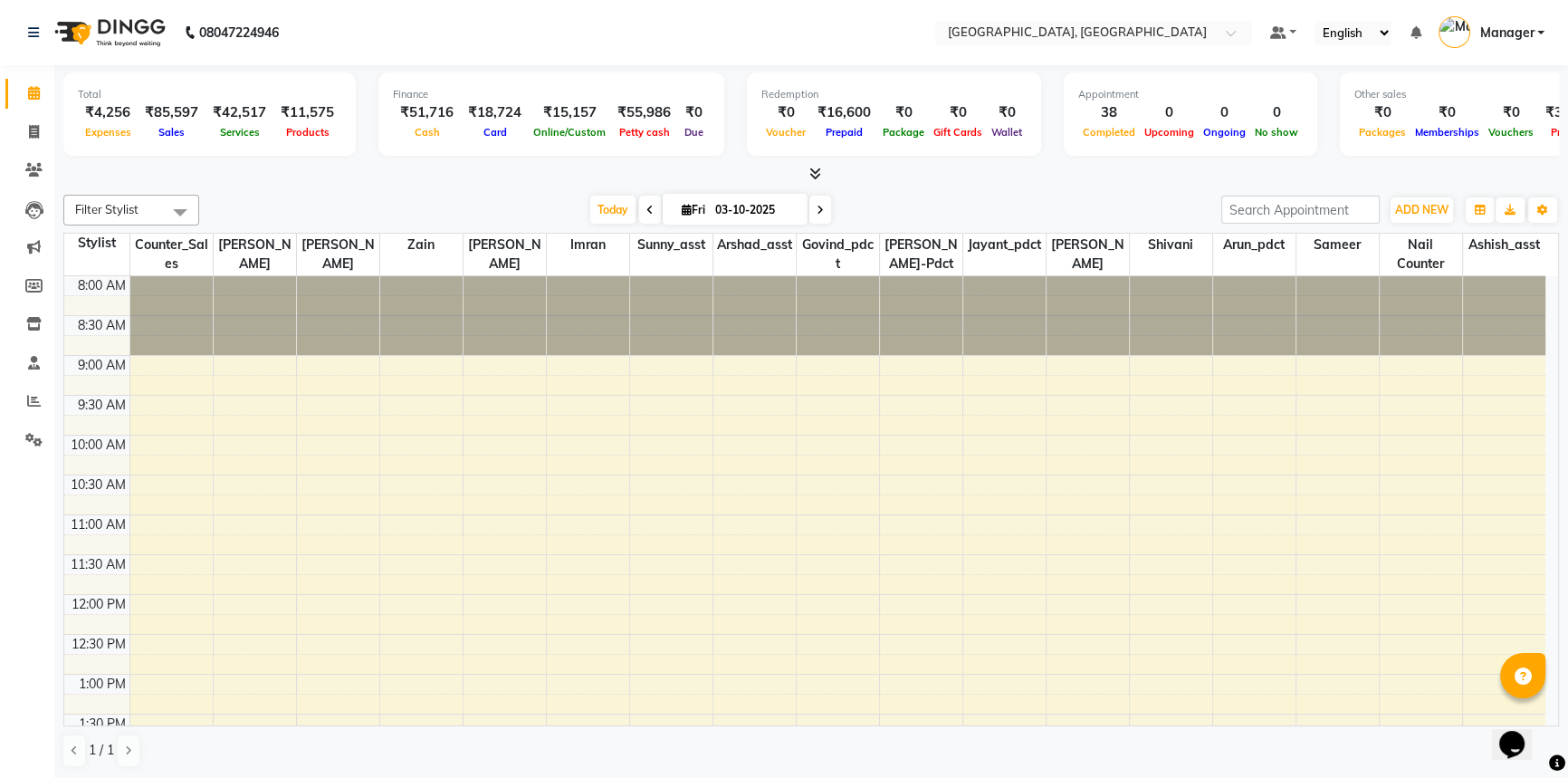
click at [392, 175] on div at bounding box center [811, 174] width 1496 height 19
click at [30, 93] on icon at bounding box center [34, 92] width 12 height 13
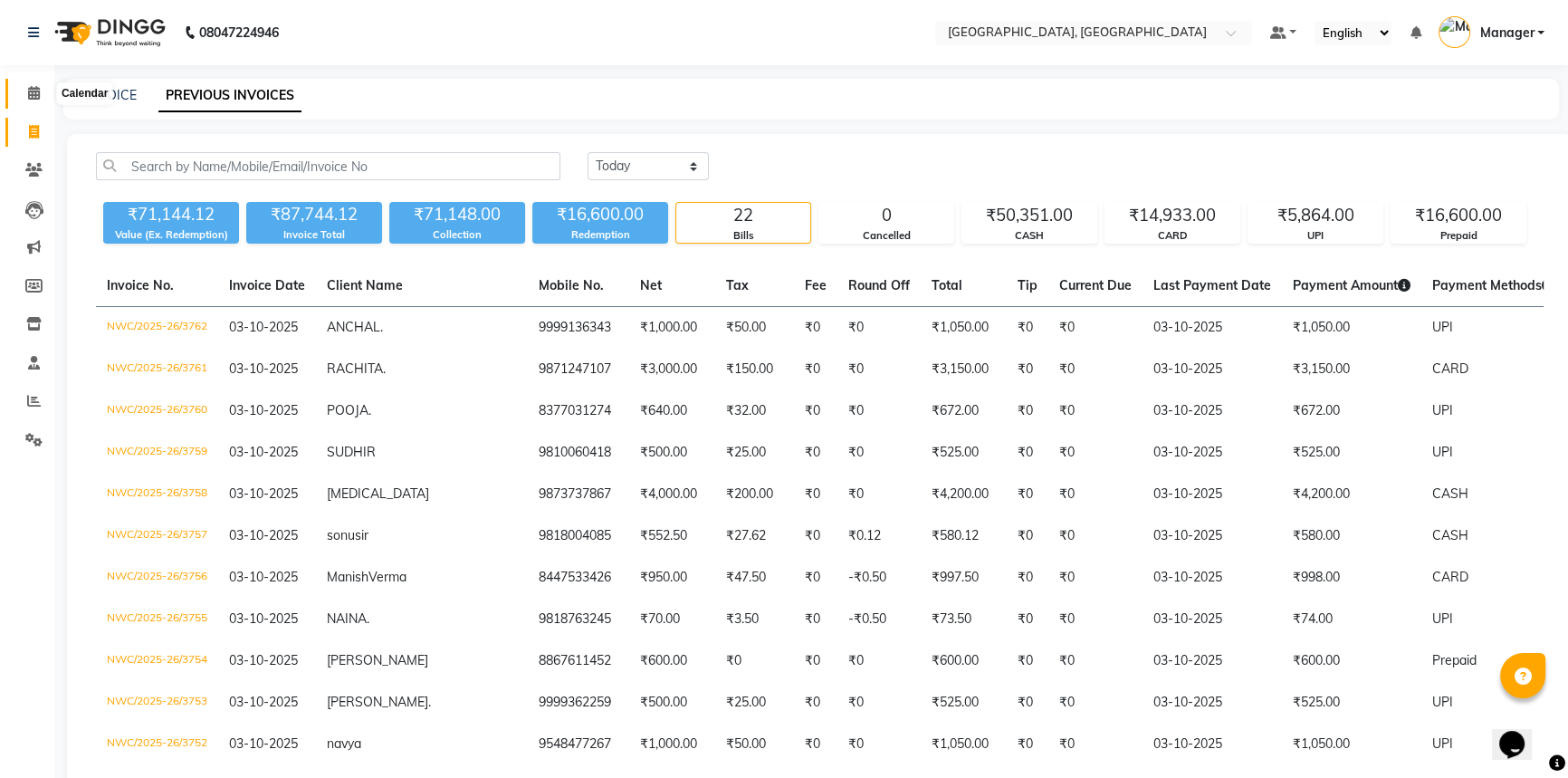
drag, startPoint x: 0, startPoint y: 0, endPoint x: 18, endPoint y: 97, distance: 98.7
click at [18, 95] on span at bounding box center [34, 93] width 32 height 21
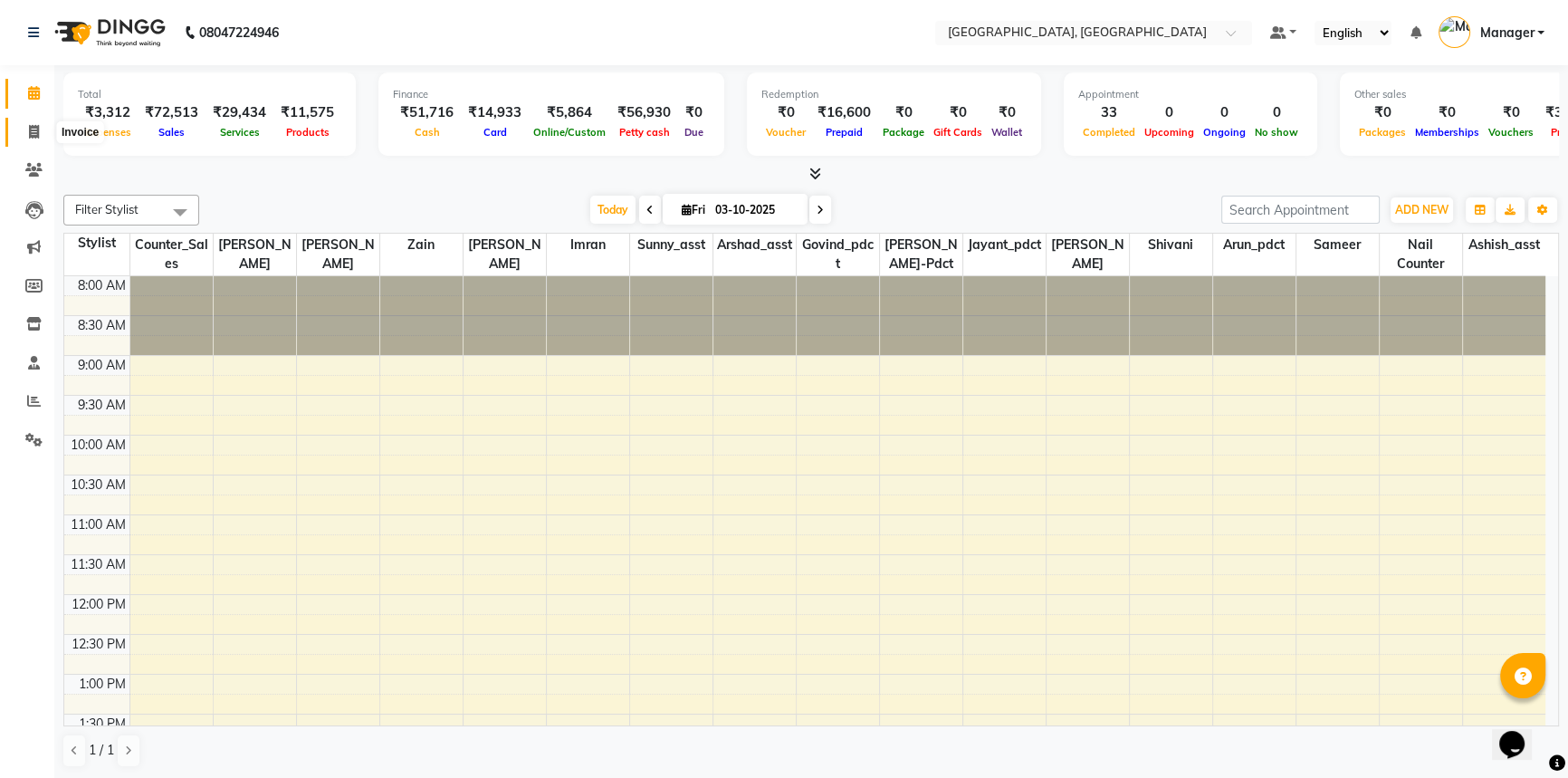
click at [37, 126] on icon at bounding box center [34, 132] width 10 height 13
select select "service"
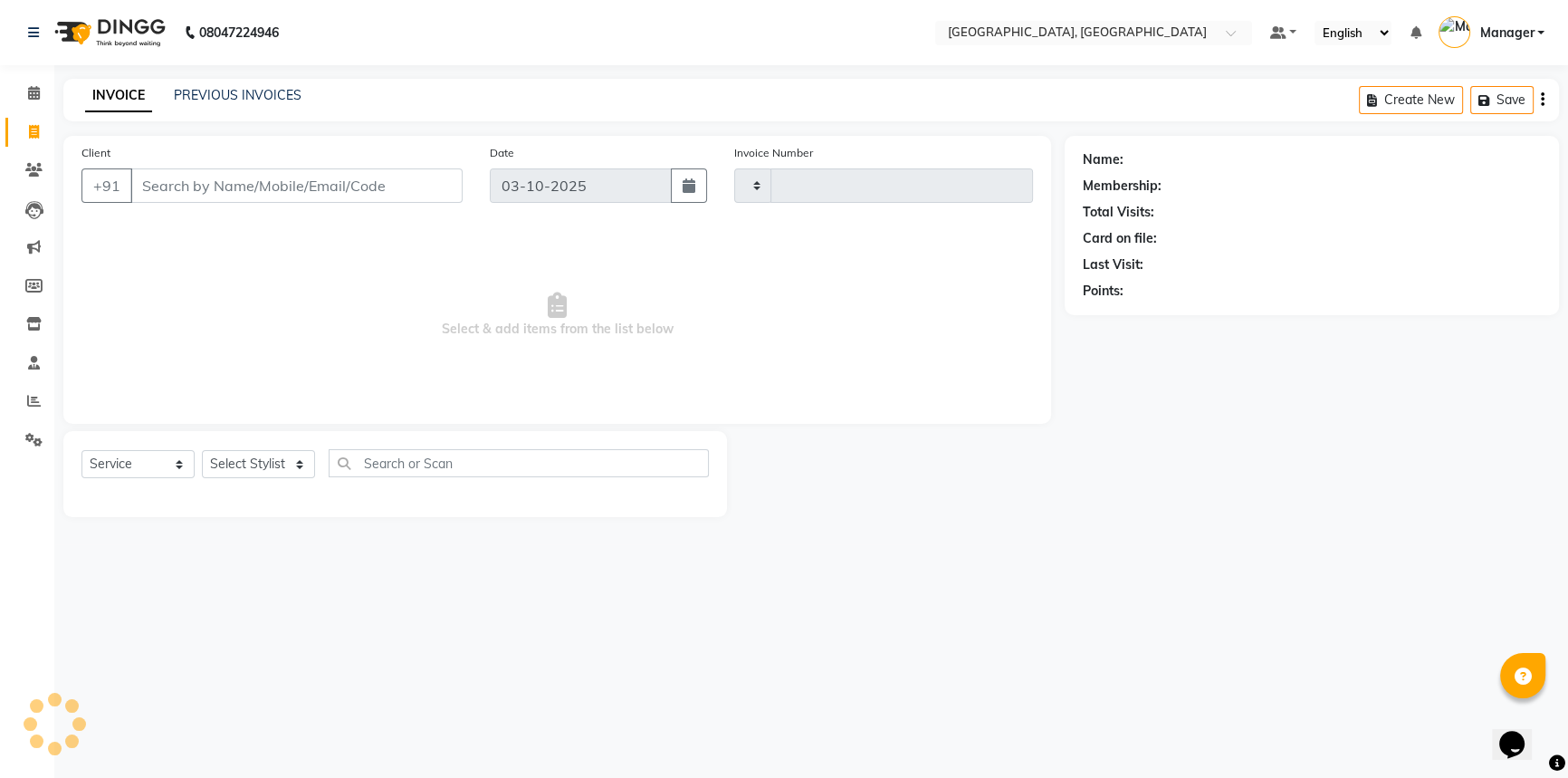
type input "3765"
select select "8574"
click at [362, 177] on input "Client" at bounding box center [296, 186] width 332 height 35
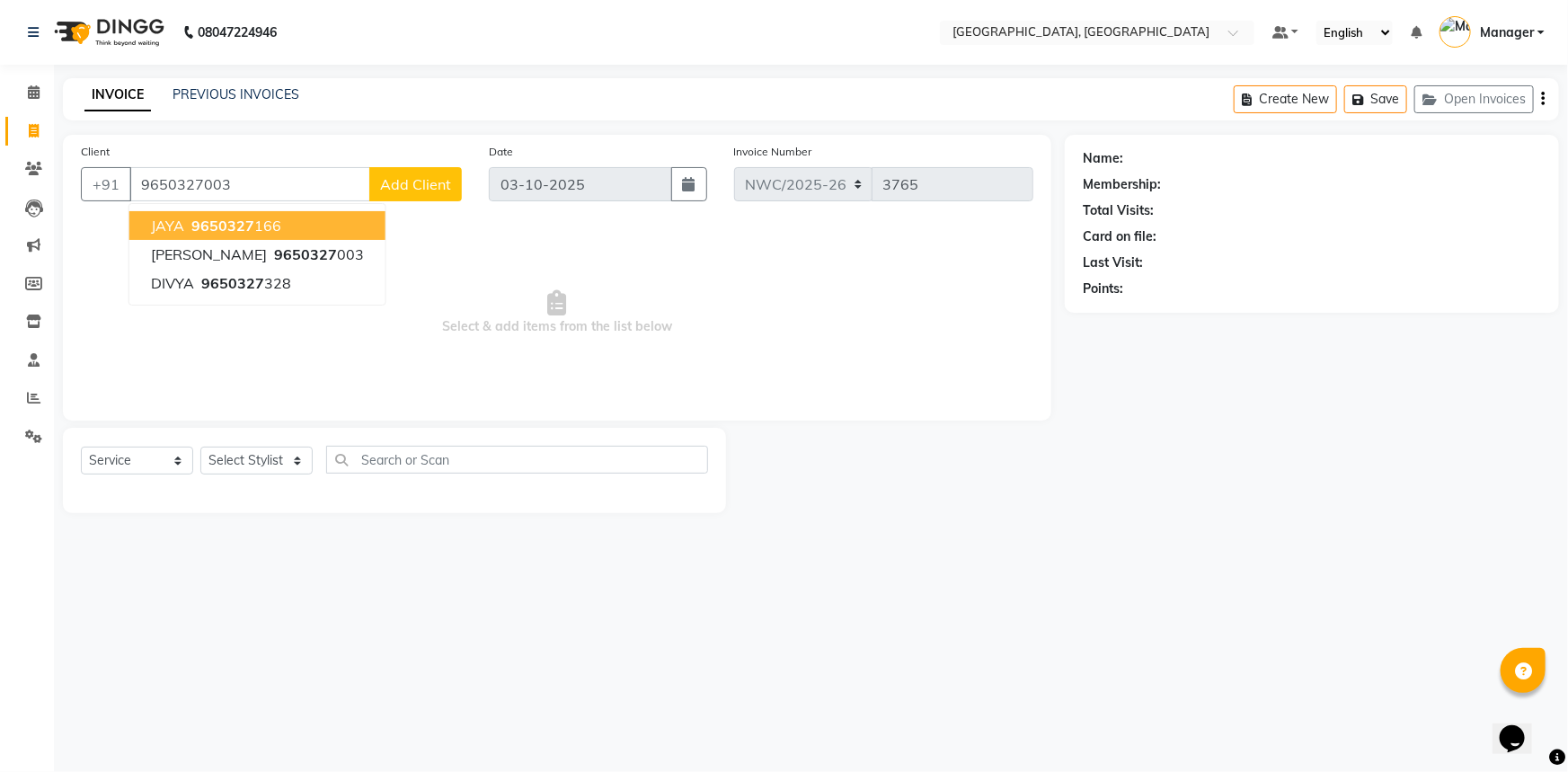
type input "9650327003"
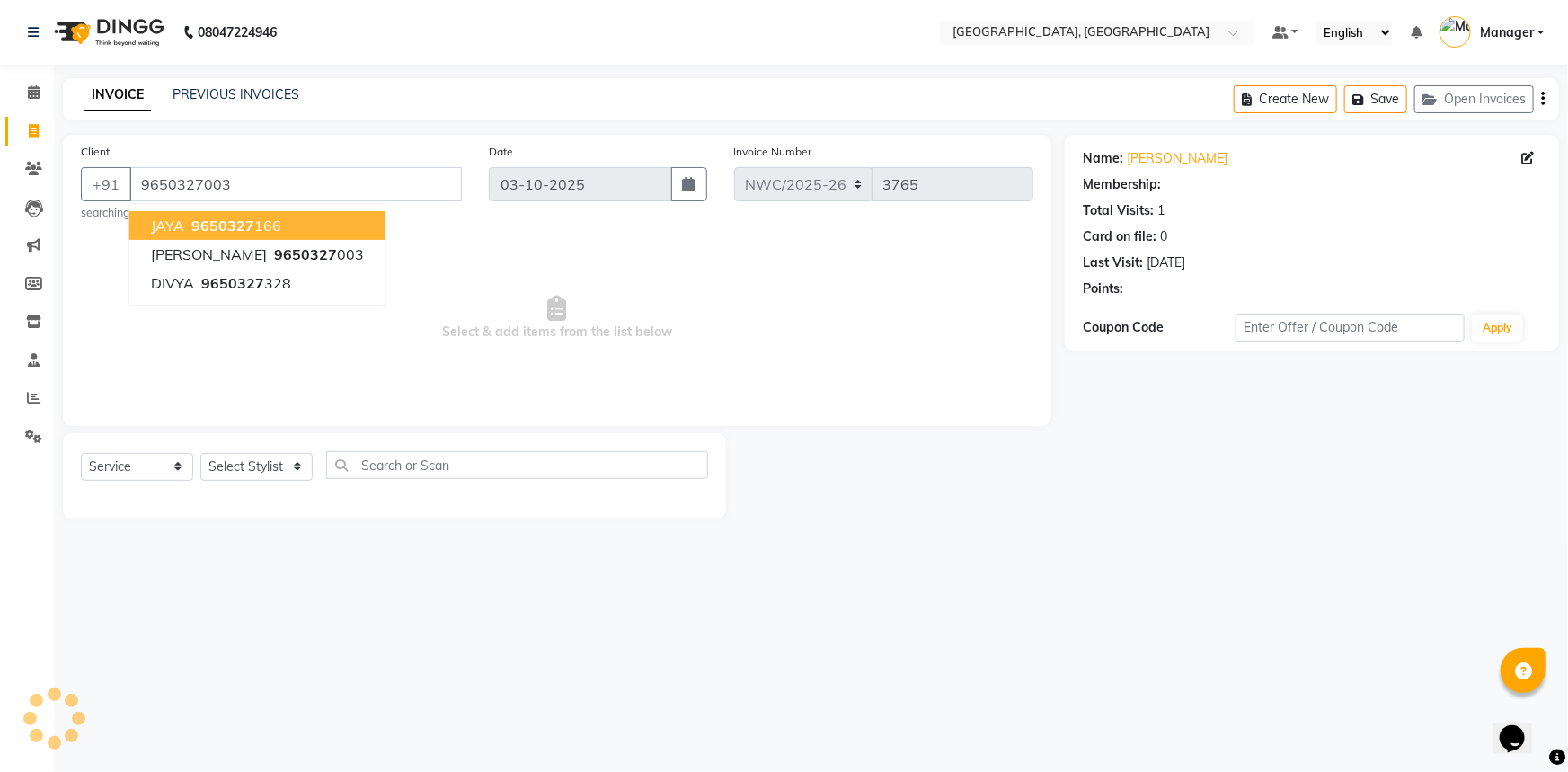
select select "1: Object"
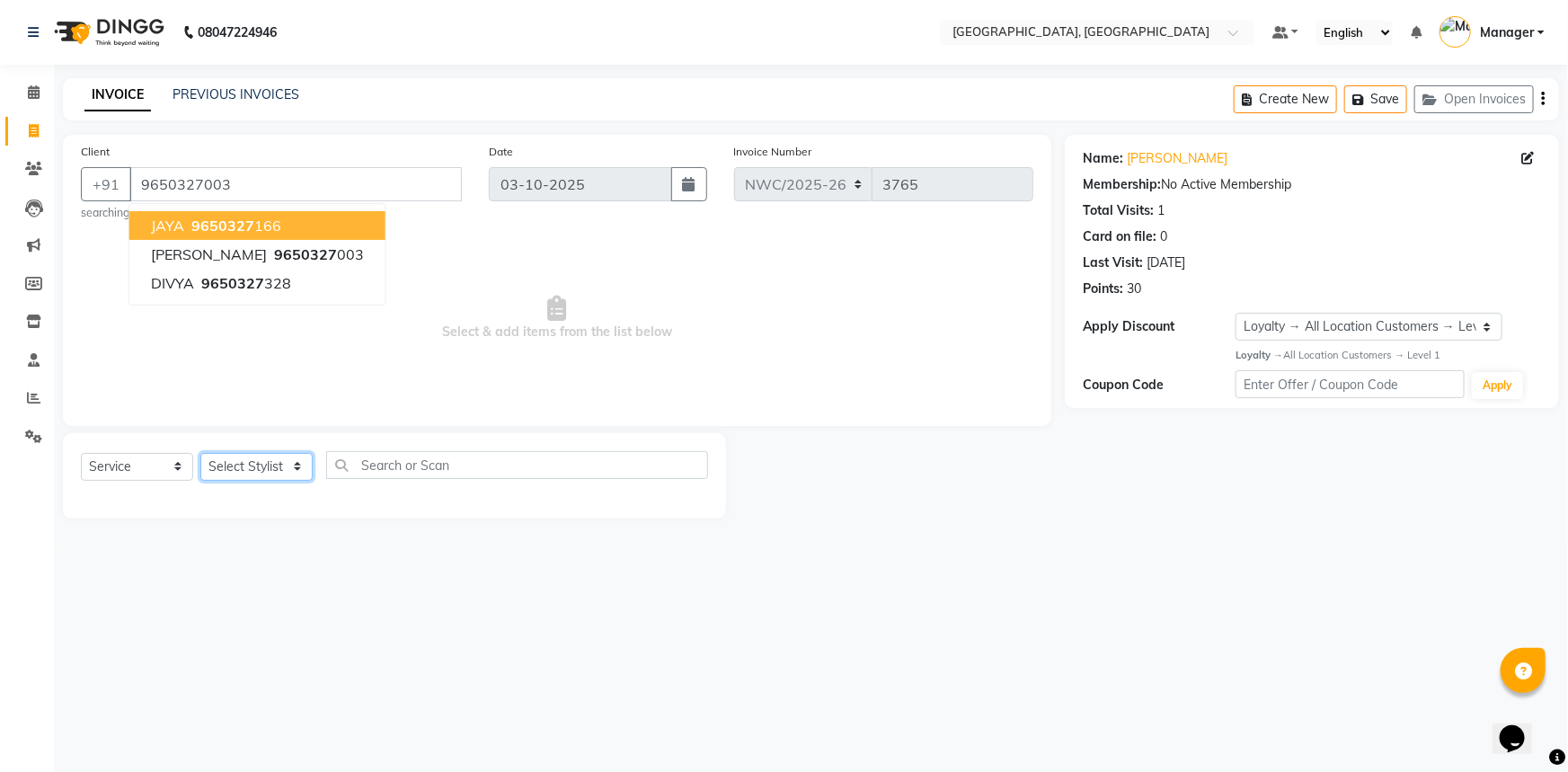
click at [237, 467] on select "Select Stylist Aneeta Ankush-pdct Arshad_asst Arun_pdct Ashish_asst Counter_Sal…" at bounding box center [257, 466] width 113 height 28
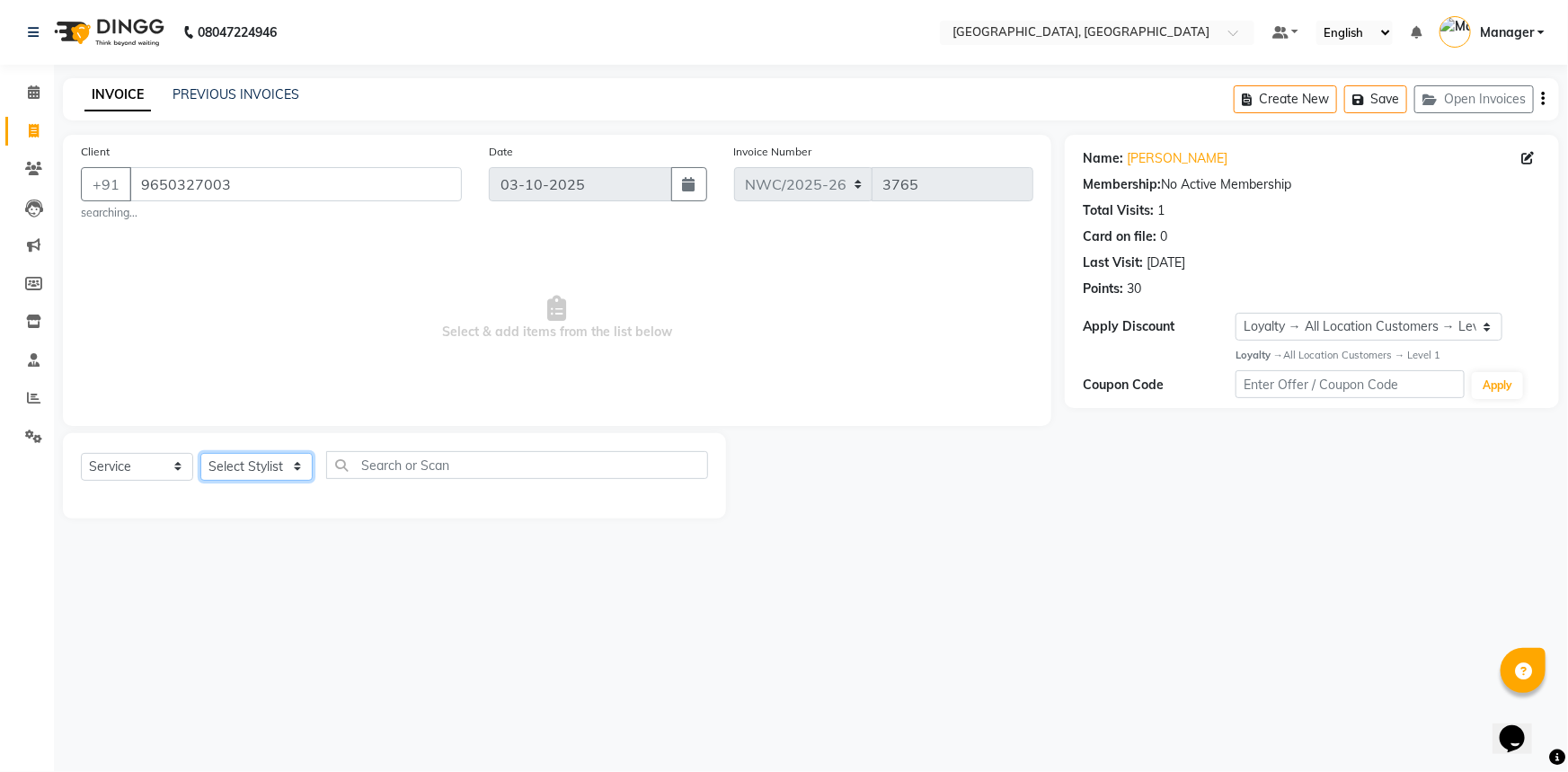
select select "84834"
click at [201, 453] on select "Select Stylist Aneeta Ankush-pdct Arshad_asst Arun_pdct Ashish_asst Counter_Sal…" at bounding box center [257, 466] width 113 height 28
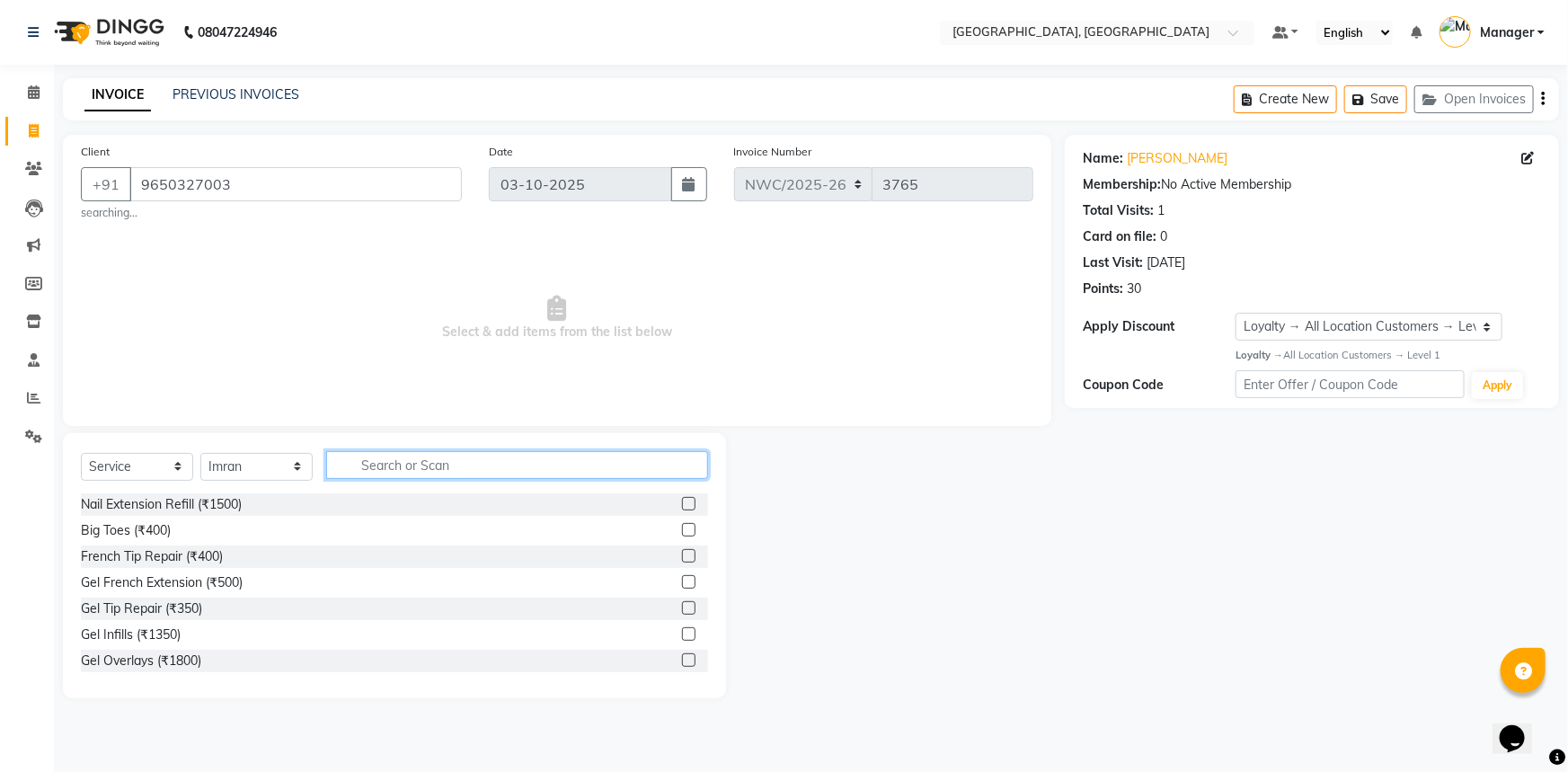
click at [472, 473] on input "text" at bounding box center [517, 464] width 382 height 28
type input "CUT"
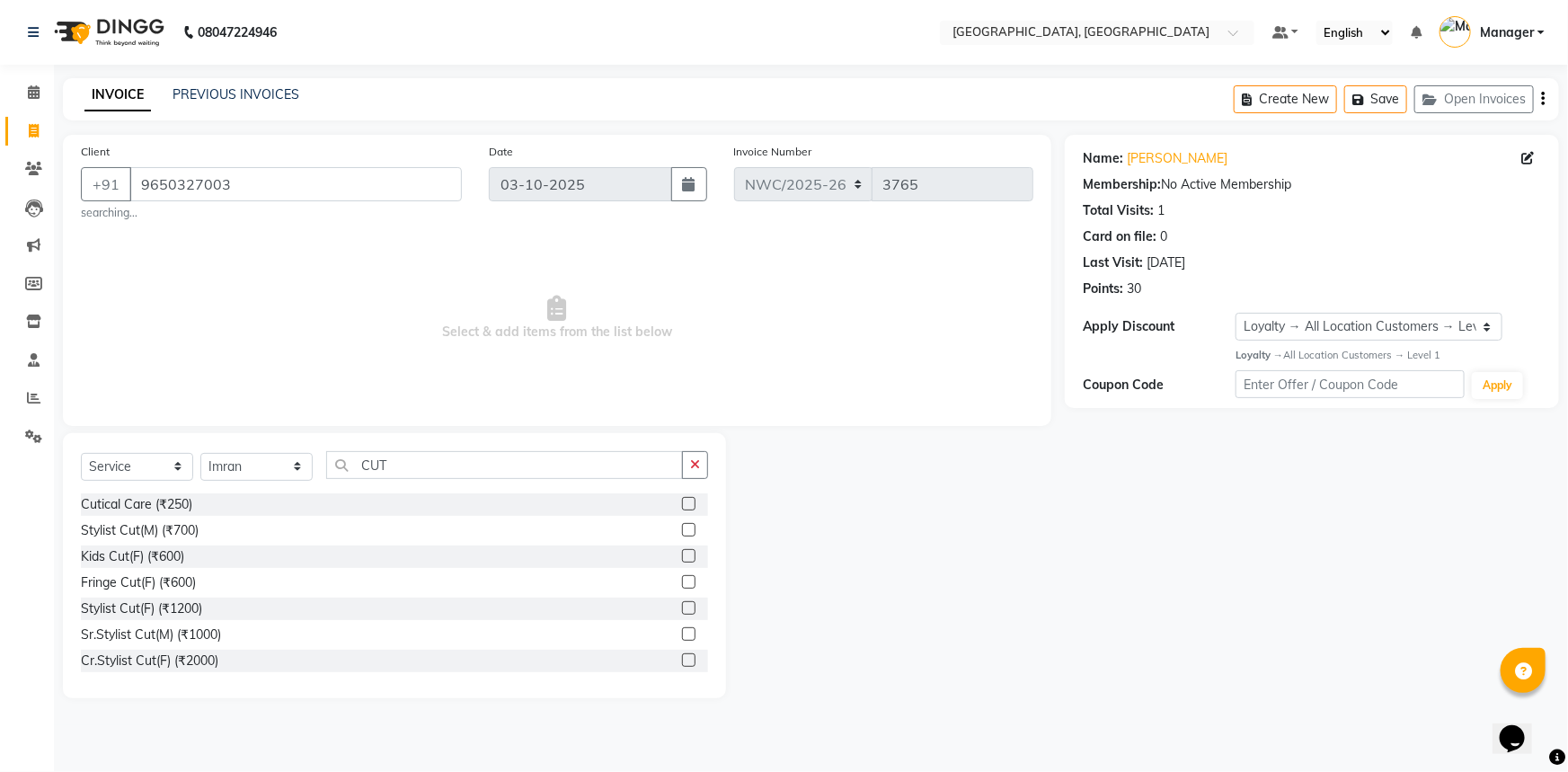
click at [682, 528] on label at bounding box center [689, 529] width 13 height 13
click at [682, 528] on input "checkbox" at bounding box center [688, 530] width 11 height 11
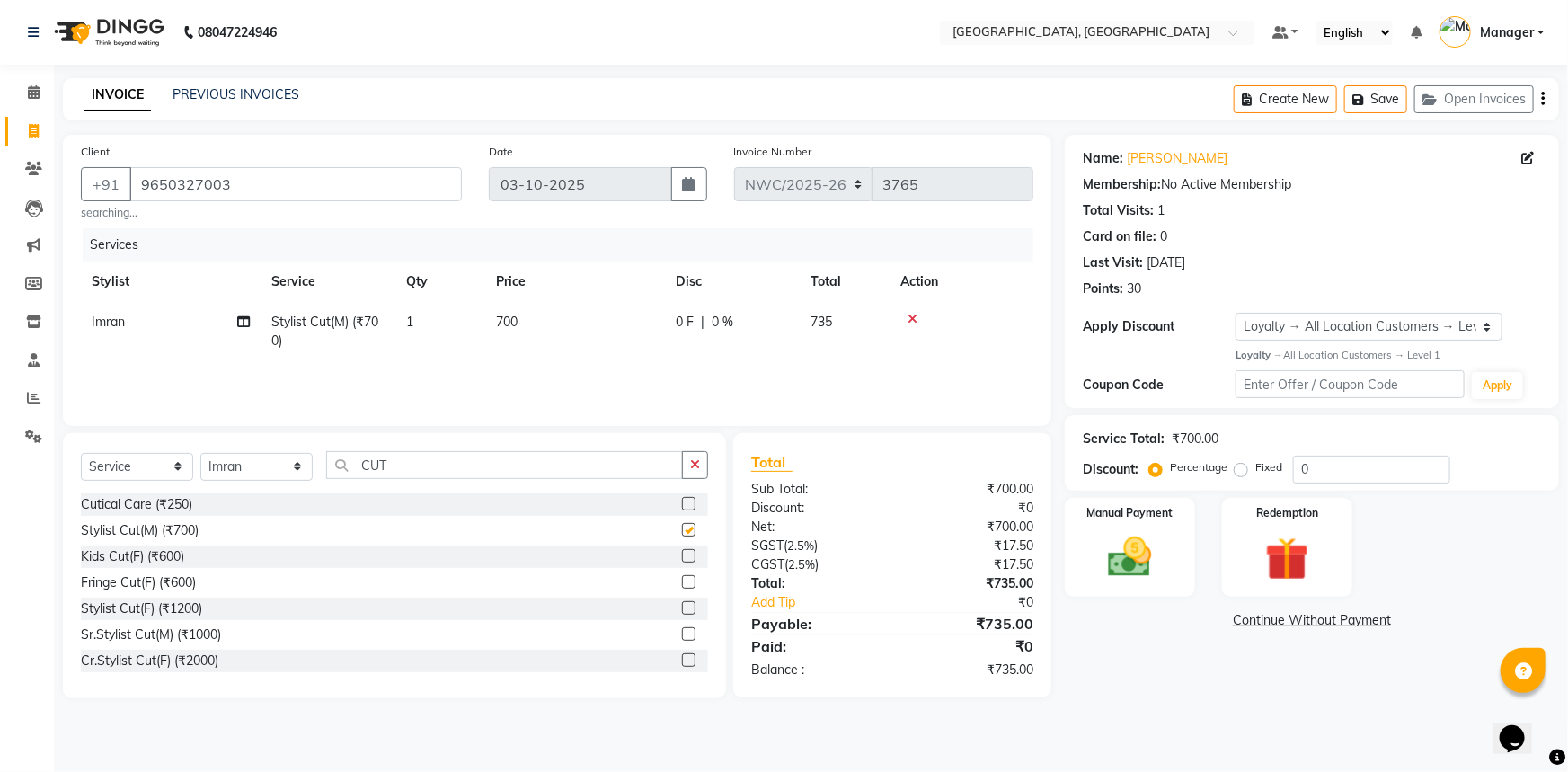
checkbox input "false"
click at [510, 317] on span "700" at bounding box center [506, 321] width 22 height 16
select select "84834"
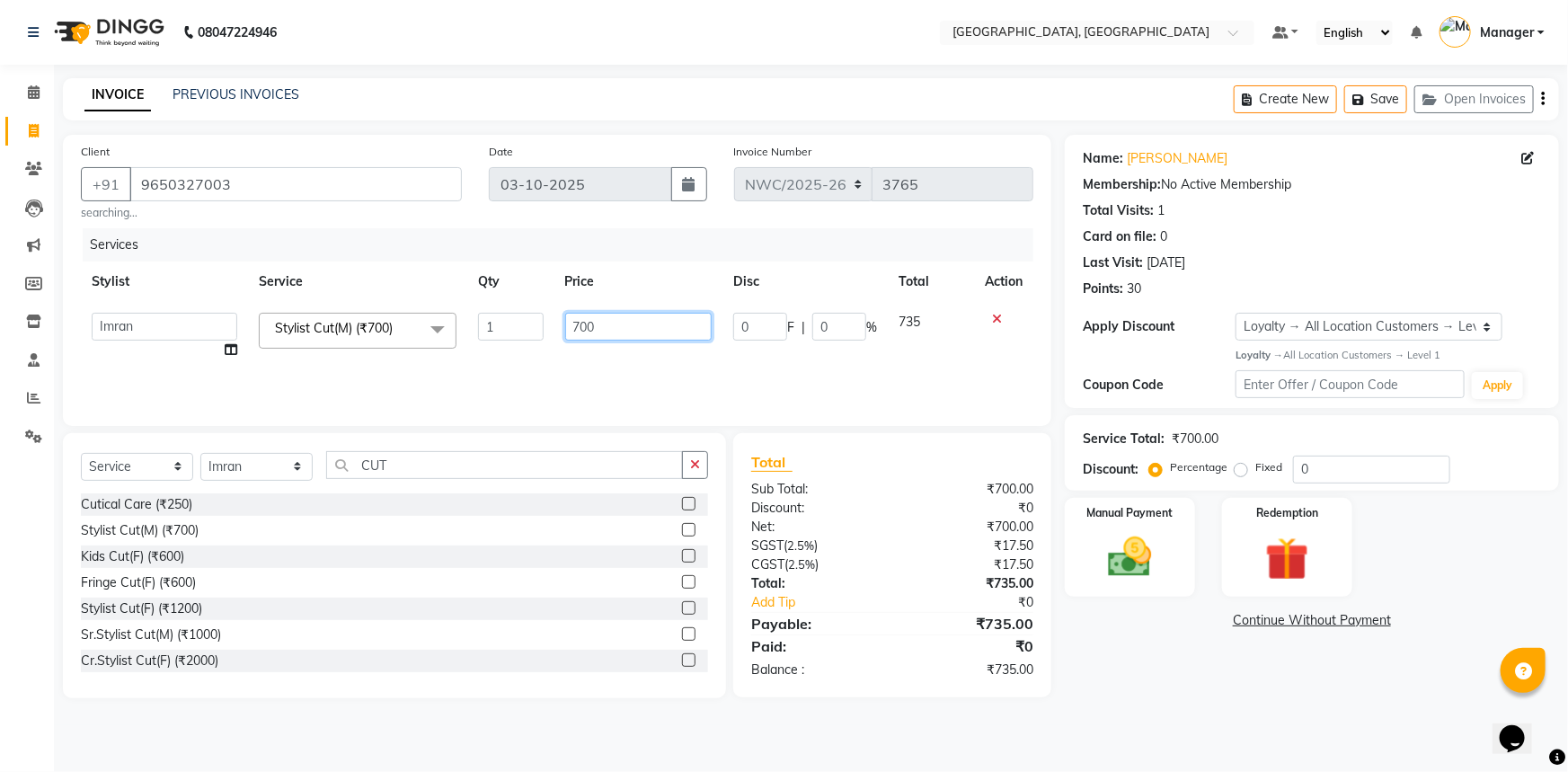
drag, startPoint x: 612, startPoint y: 322, endPoint x: 537, endPoint y: 336, distance: 76.3
click at [537, 336] on tr "Aneeta Ankush-pdct Arshad_asst Arun_pdct Ashish_asst Counter_Sales Faheem Govin…" at bounding box center [557, 335] width 953 height 68
type input "500"
click at [549, 390] on div "Services Stylist Service Qty Price Disc Total Action Aneeta Ankush-pdct Arshad_…" at bounding box center [557, 318] width 953 height 180
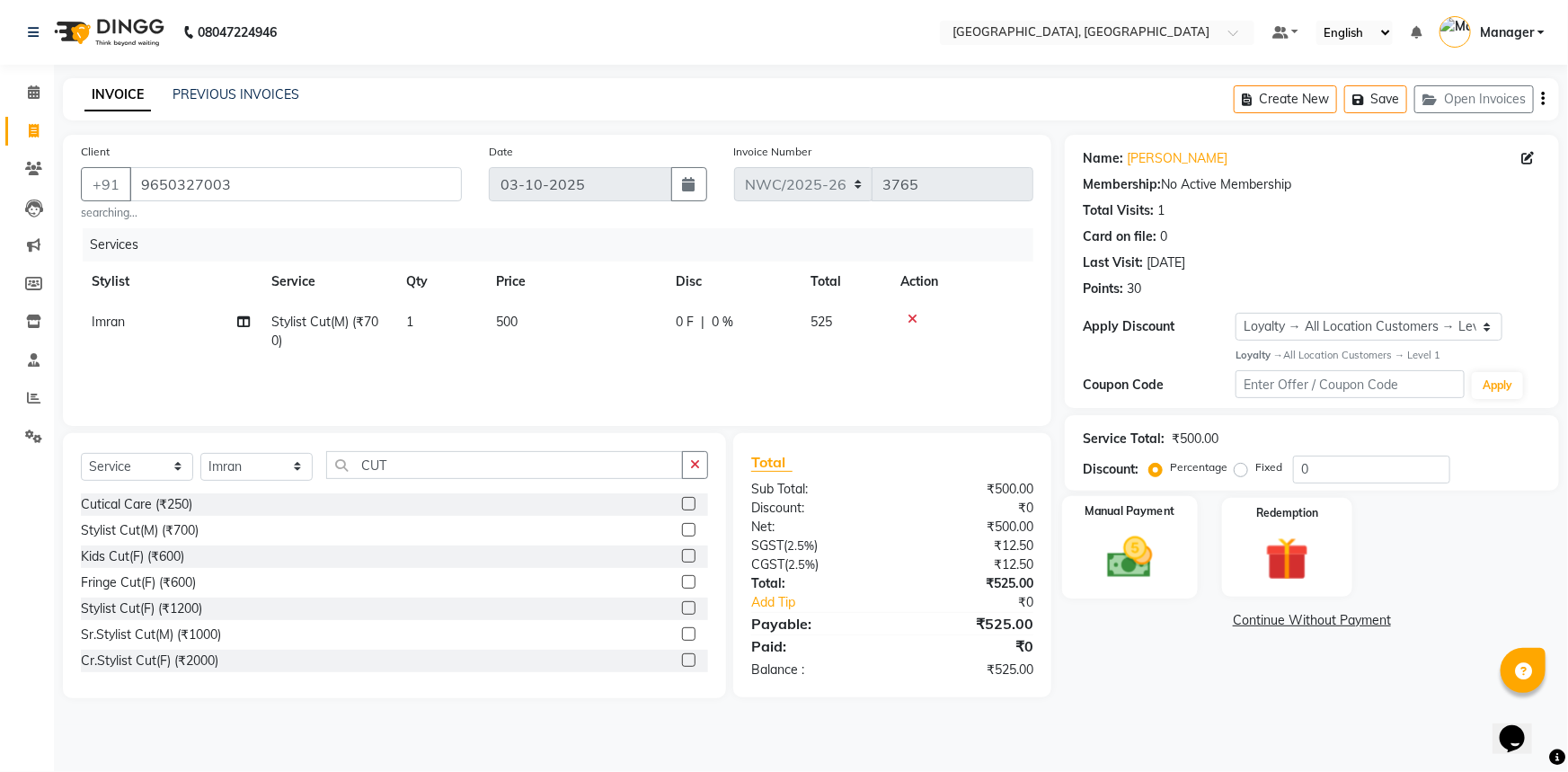
click at [1145, 559] on img at bounding box center [1129, 557] width 74 height 53
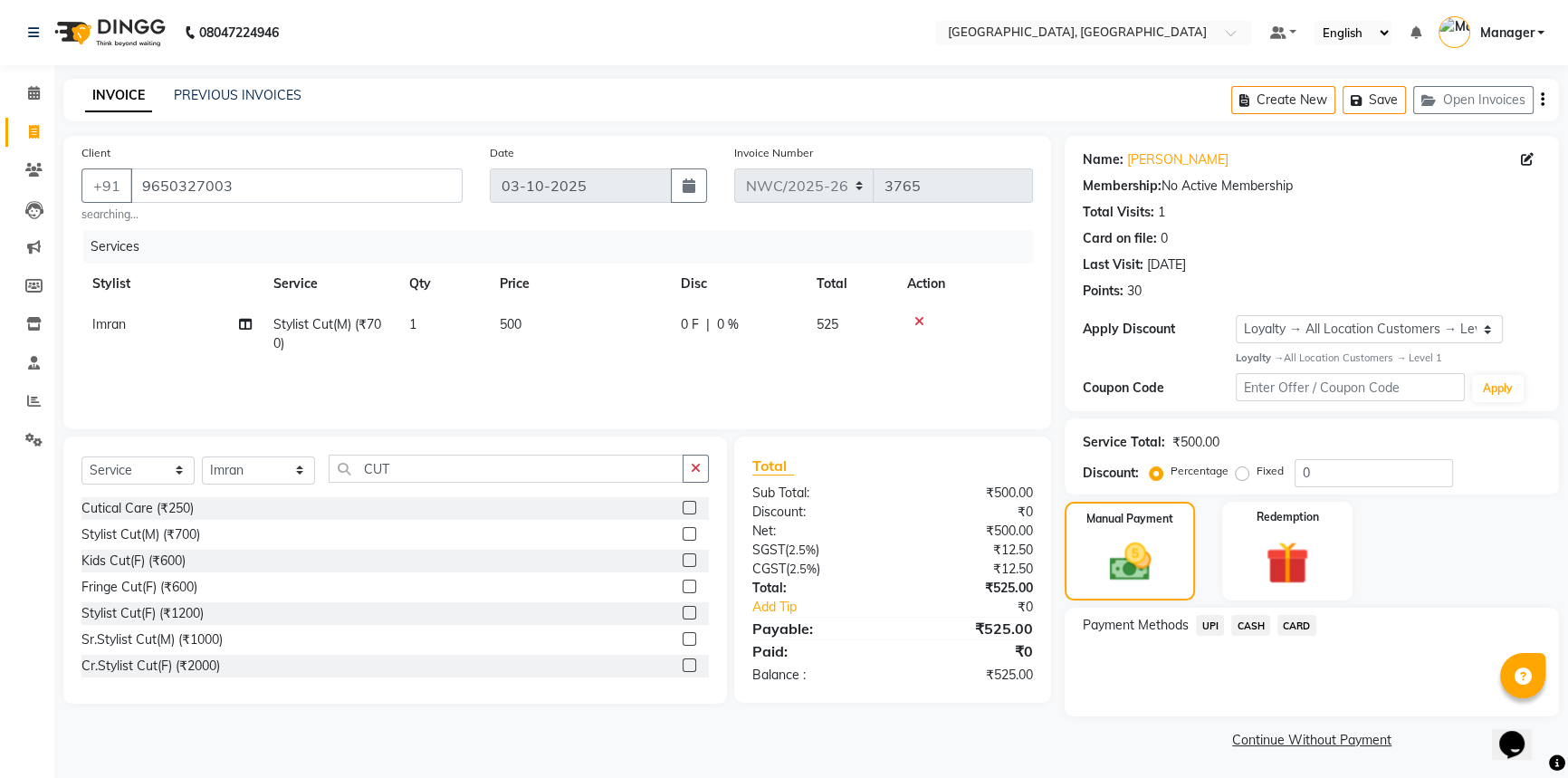
click at [1218, 628] on span "UPI" at bounding box center [1210, 625] width 28 height 21
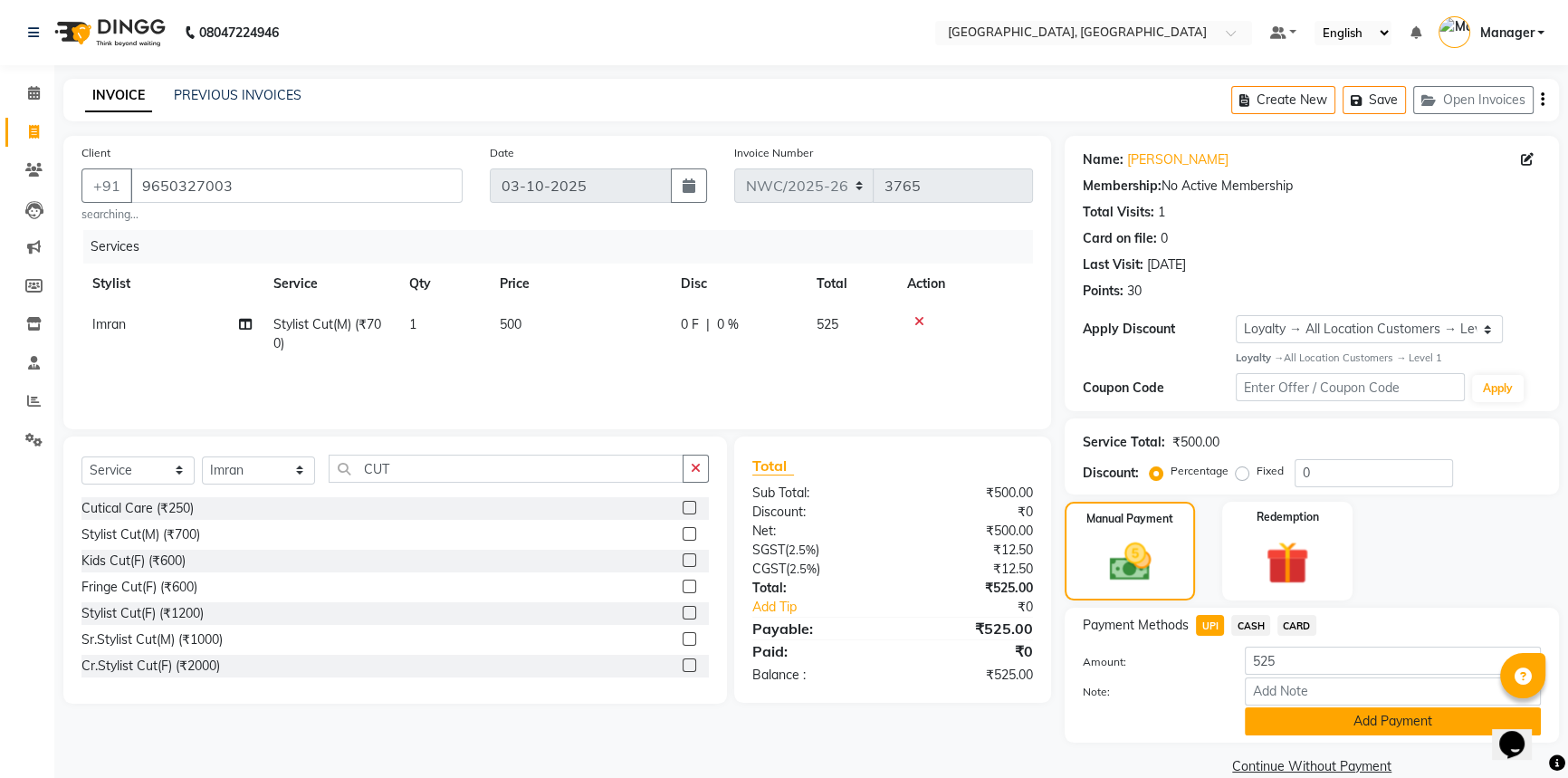
scroll to position [29, 0]
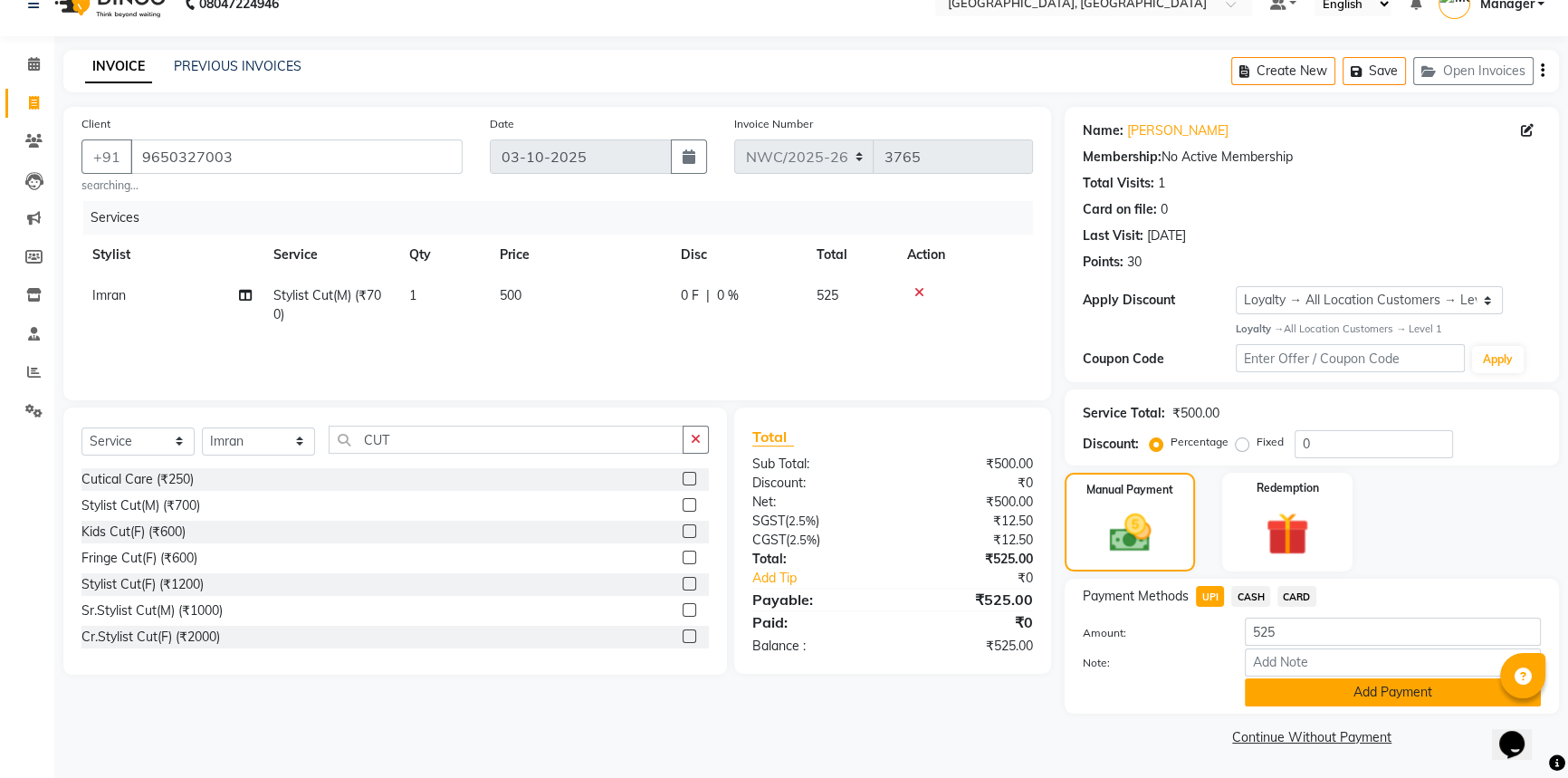
click at [1337, 694] on button "Add Payment" at bounding box center [1393, 691] width 296 height 28
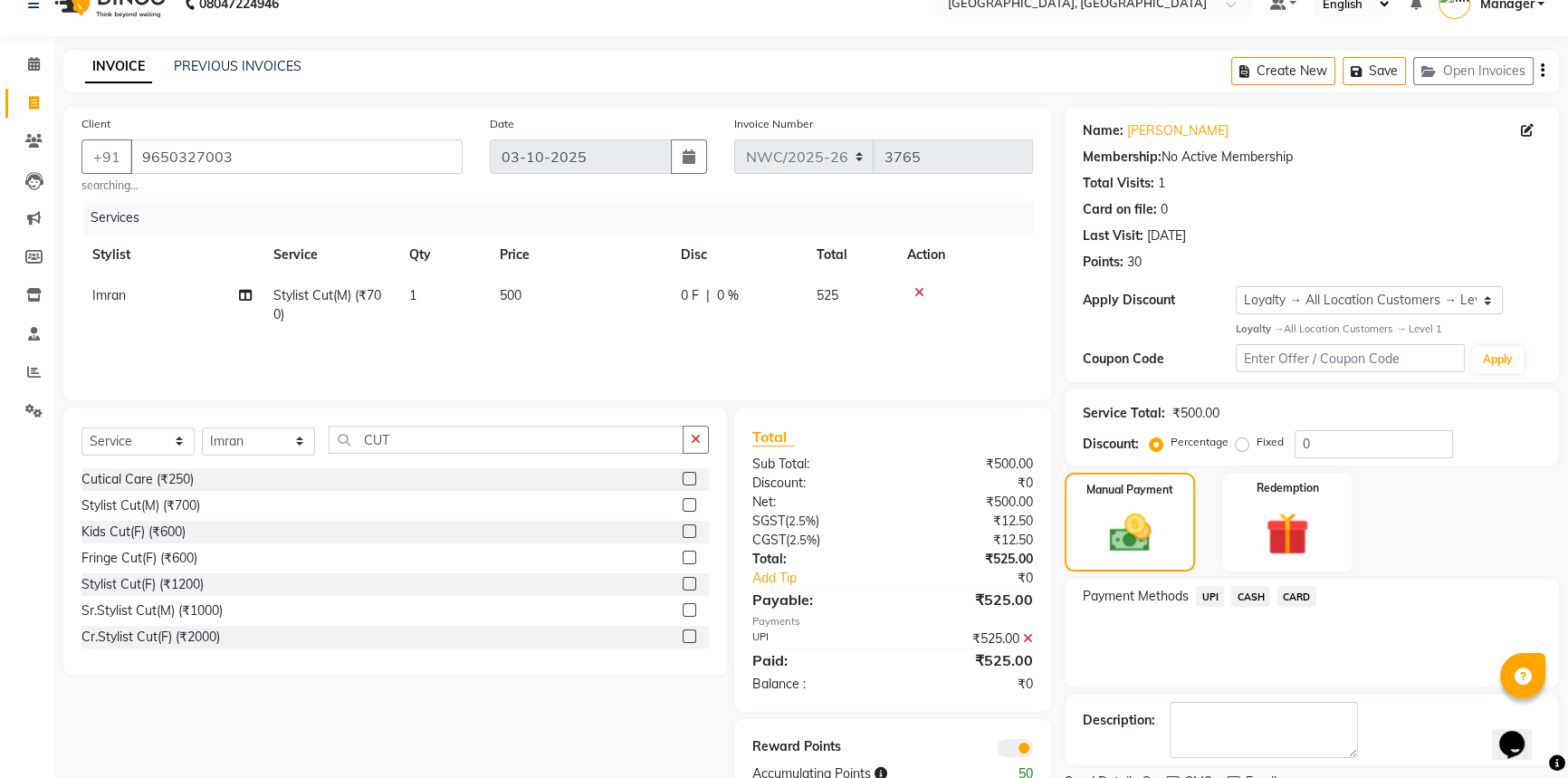
scroll to position [104, 0]
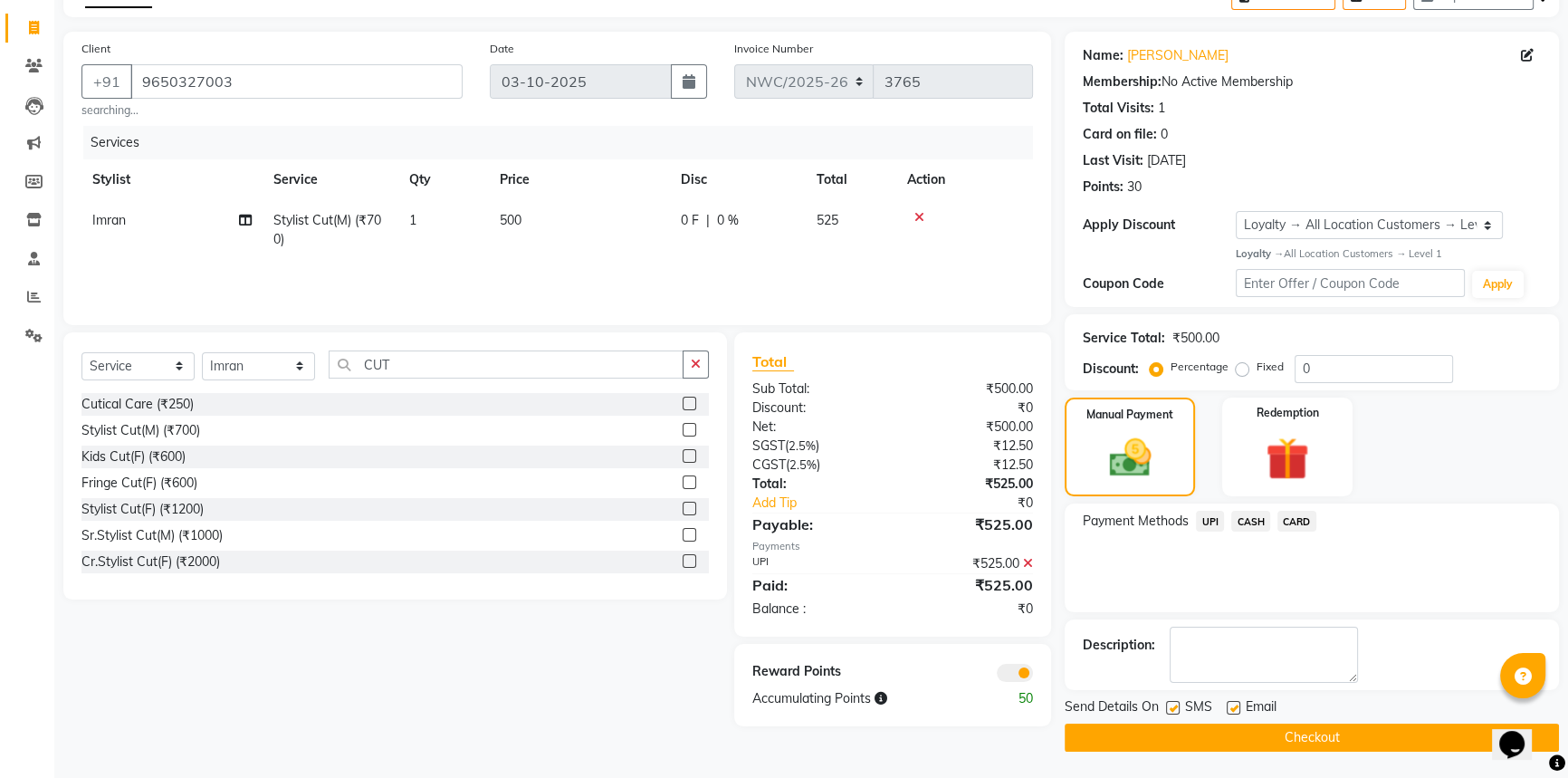
click at [1127, 734] on button "Checkout" at bounding box center [1312, 737] width 494 height 28
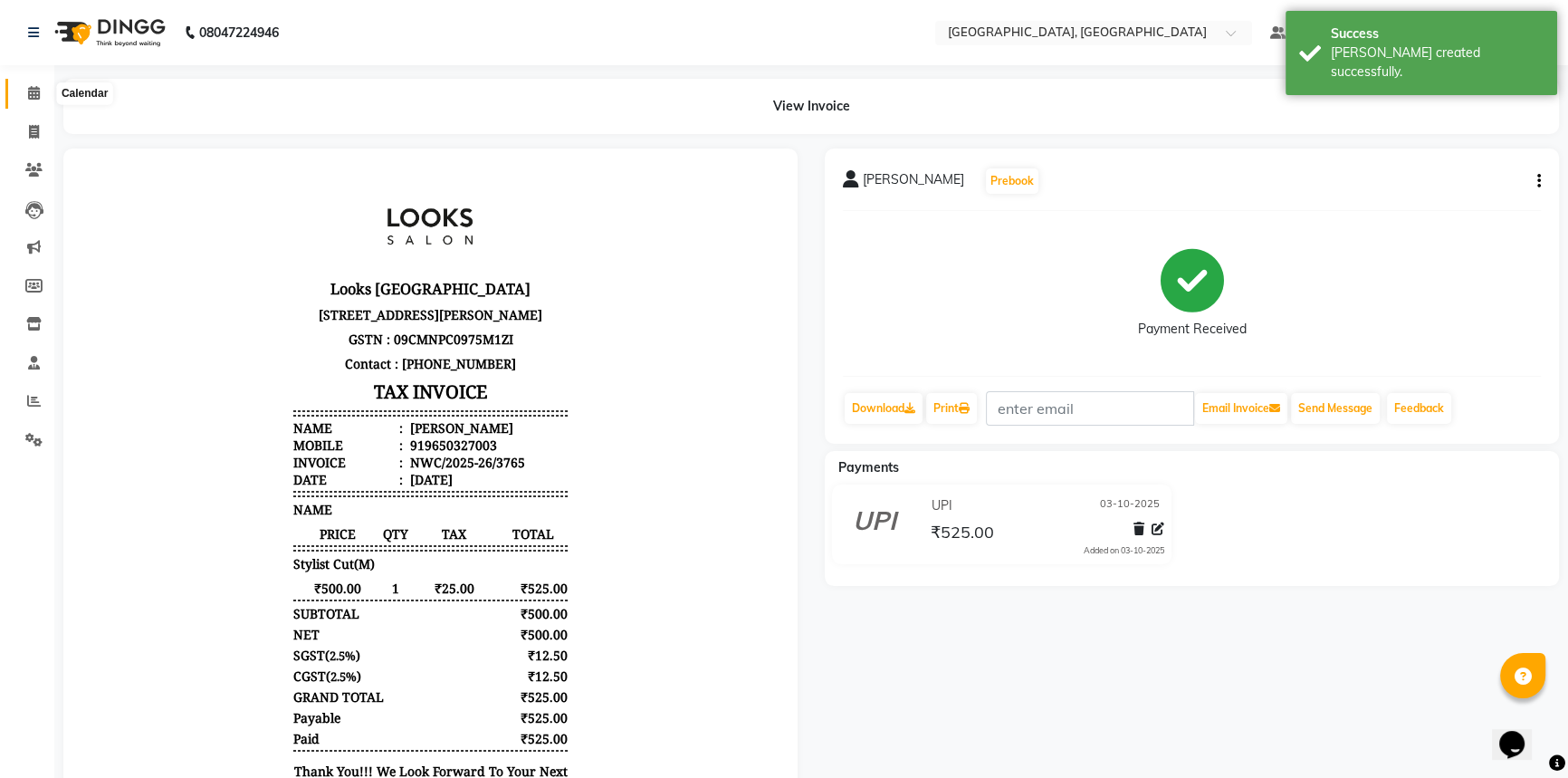
drag, startPoint x: 26, startPoint y: 90, endPoint x: 284, endPoint y: 7, distance: 271.0
click at [28, 90] on icon at bounding box center [34, 92] width 12 height 13
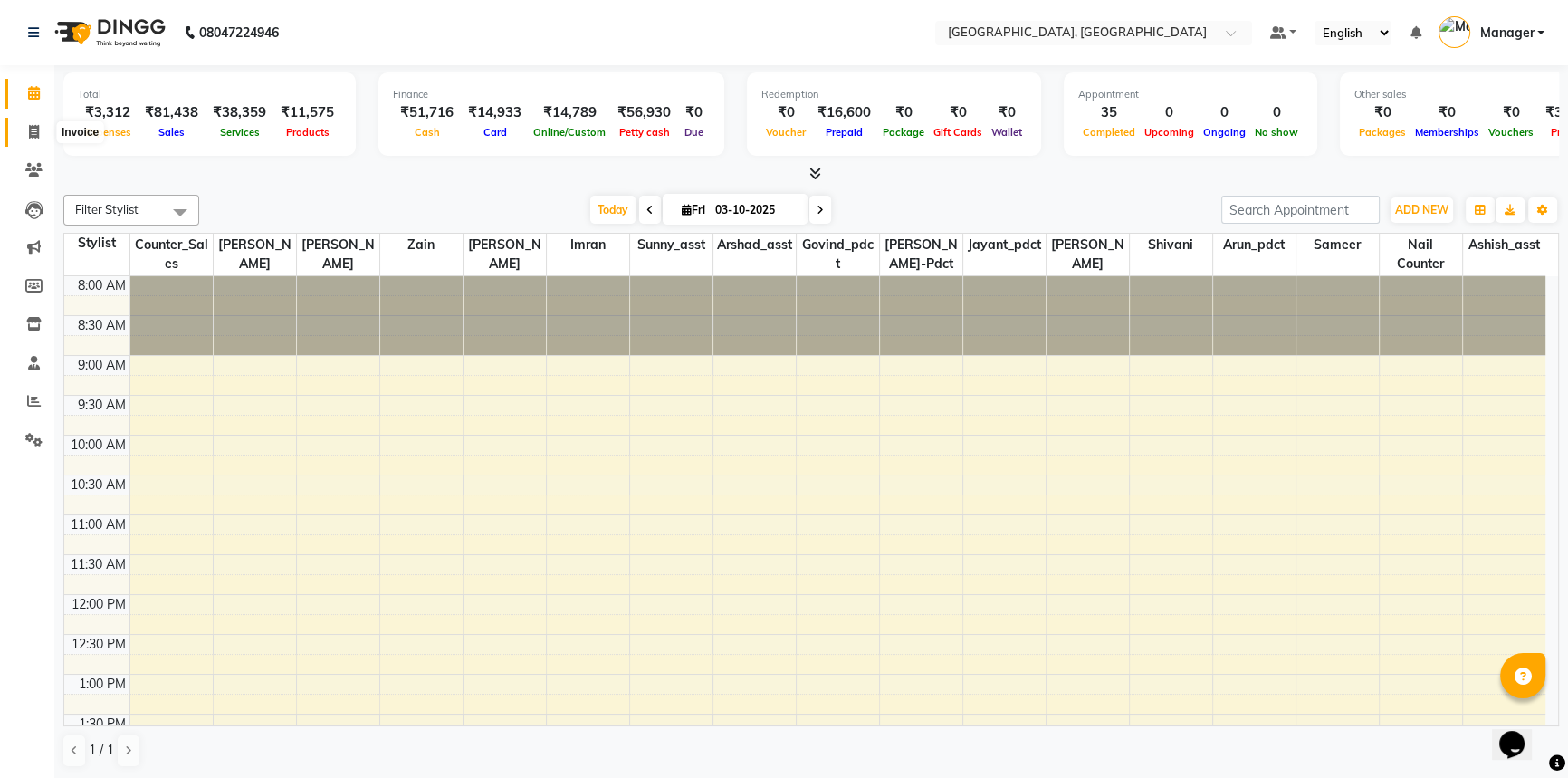
click at [33, 126] on icon at bounding box center [34, 132] width 10 height 13
select select "service"
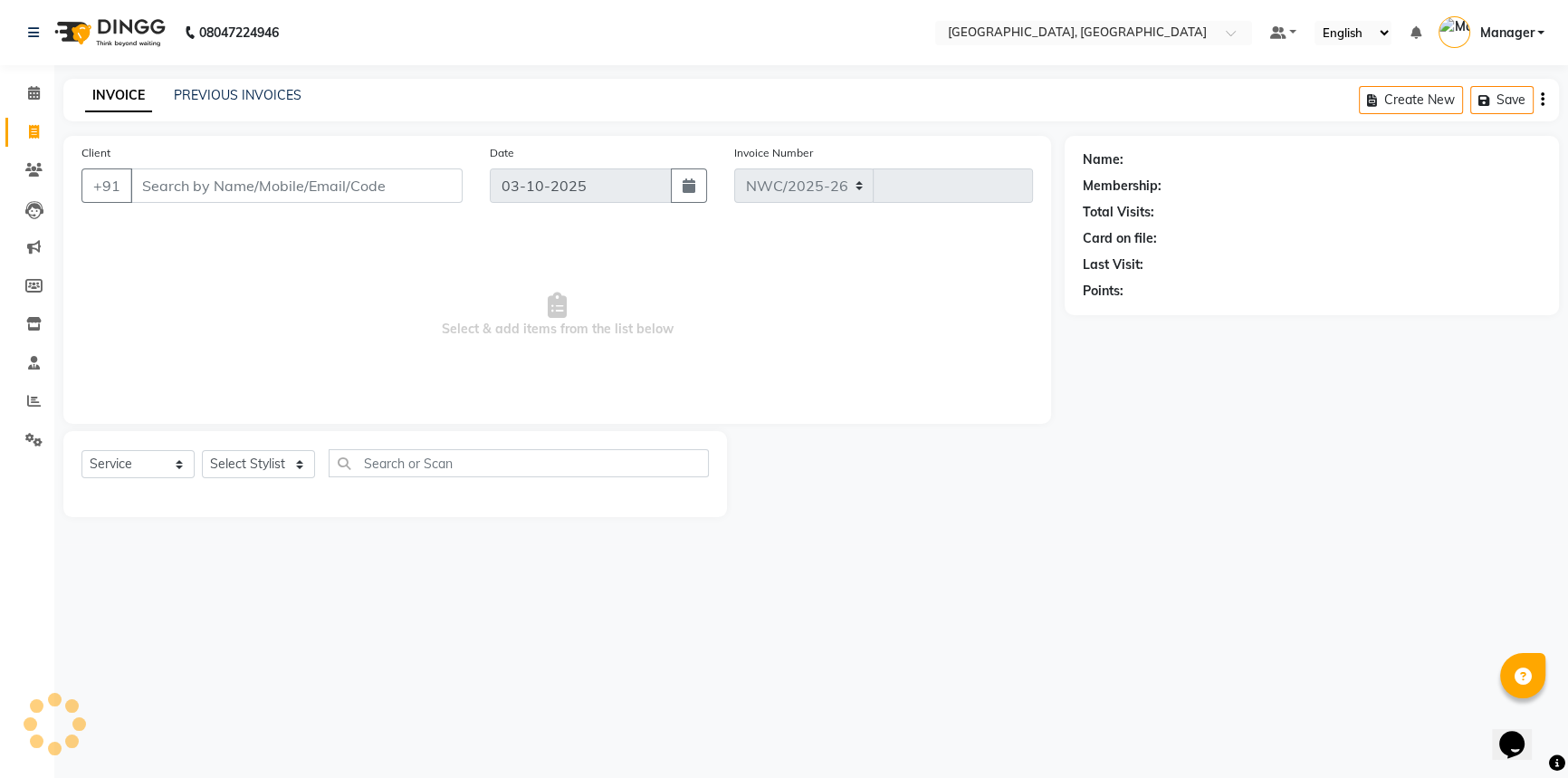
select select "8574"
type input "3766"
click at [325, 189] on input "Client" at bounding box center [296, 186] width 332 height 35
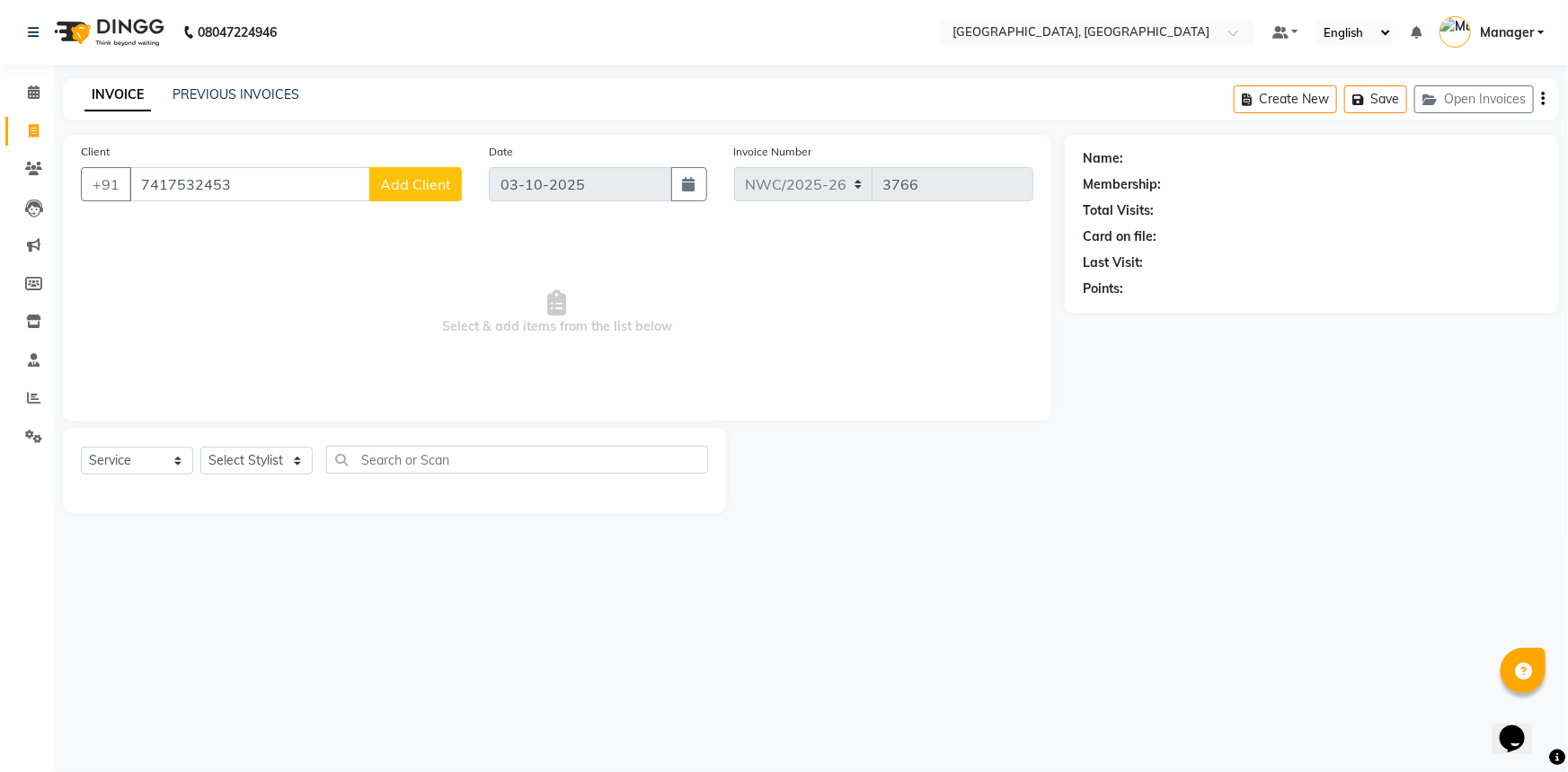
type input "7417532453"
click at [410, 188] on span "Add Client" at bounding box center [416, 183] width 71 height 18
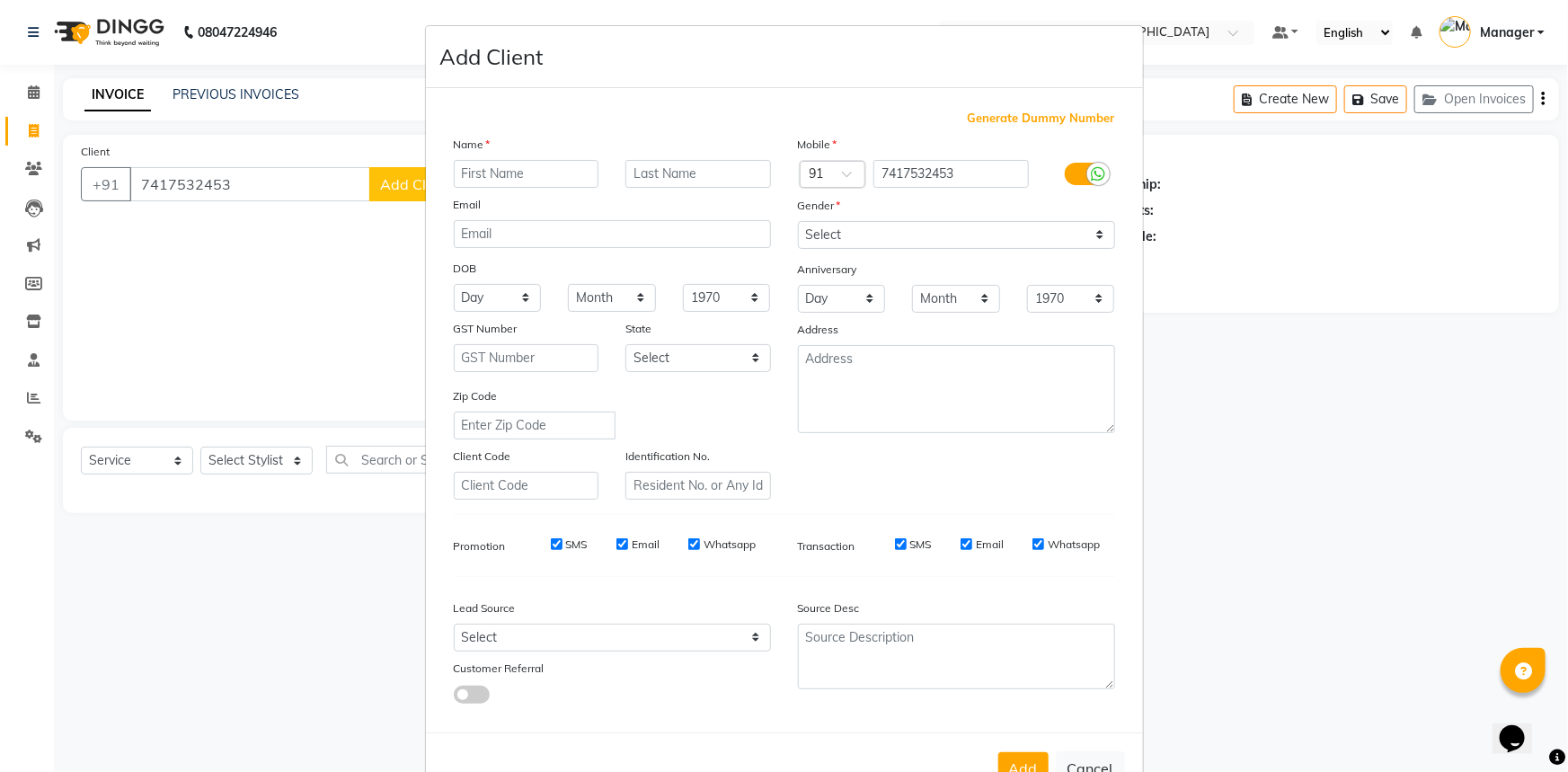
click at [506, 174] on input "text" at bounding box center [526, 173] width 145 height 28
type input "DEEPA"
type input "."
click at [919, 241] on select "Select Male Female Other Prefer Not To Say" at bounding box center [956, 234] width 317 height 28
select select "female"
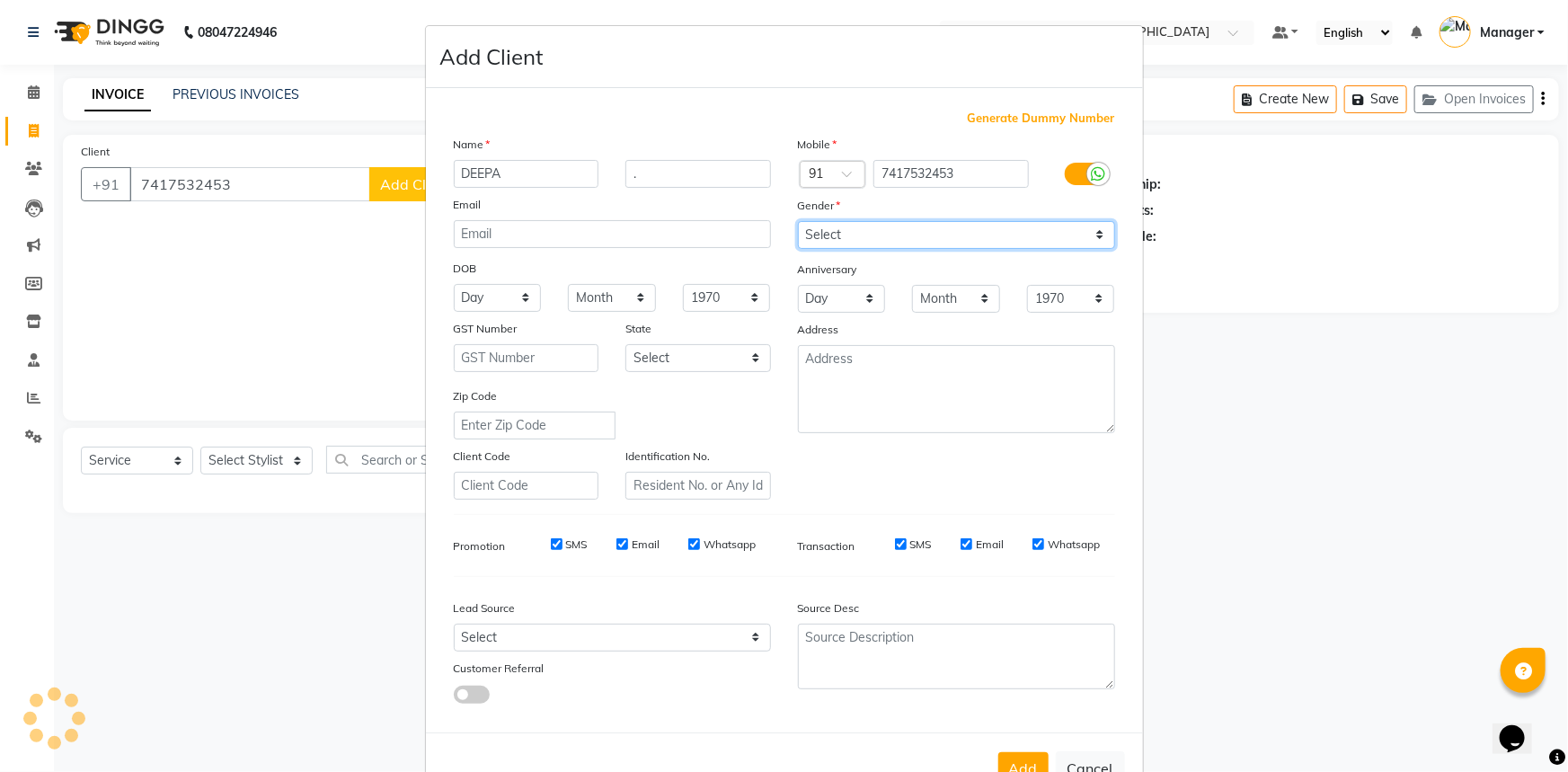
click at [798, 221] on select "Select Male Female Other Prefer Not To Say" at bounding box center [956, 234] width 317 height 28
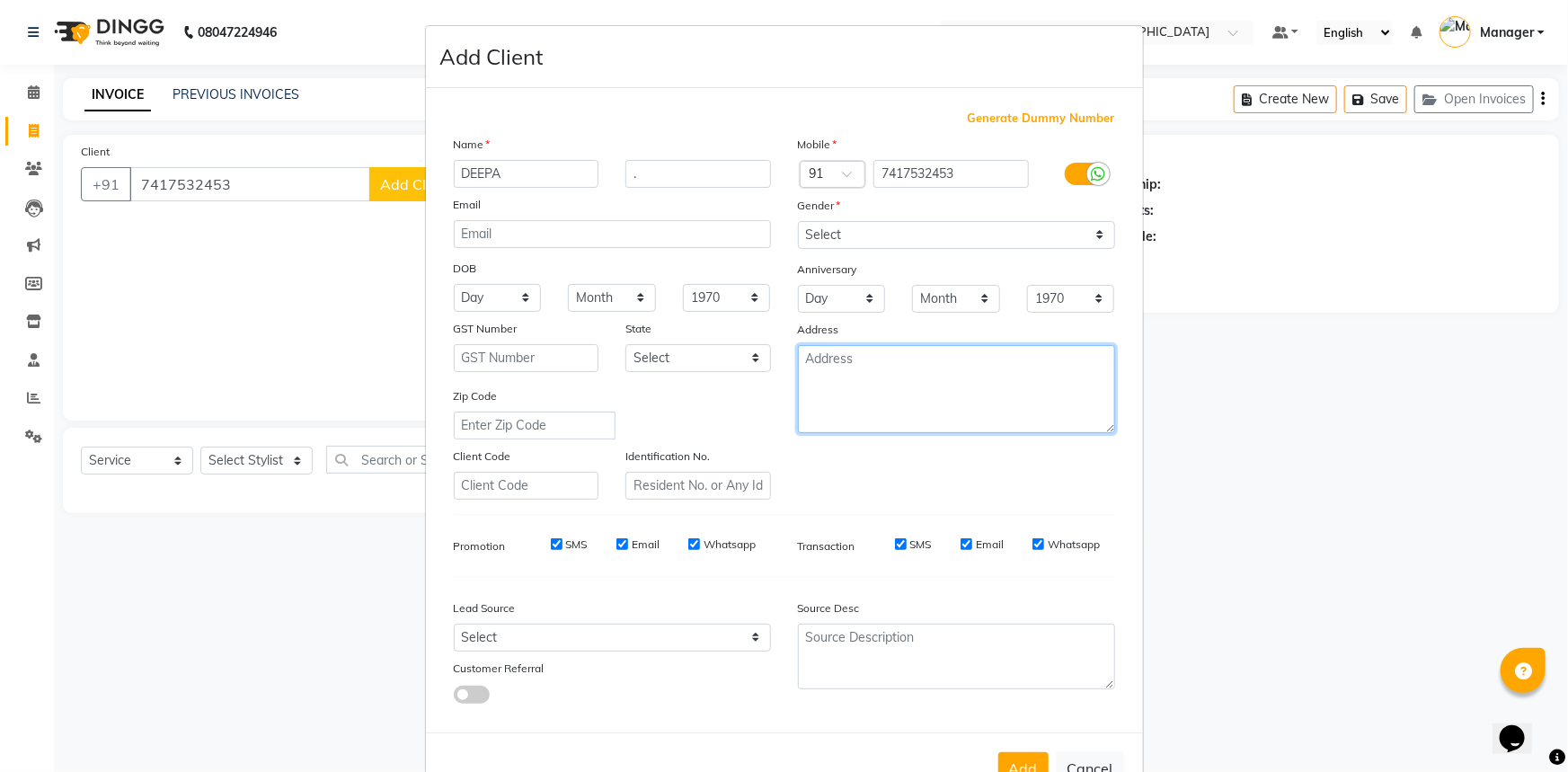
click at [886, 385] on textarea at bounding box center [956, 389] width 317 height 88
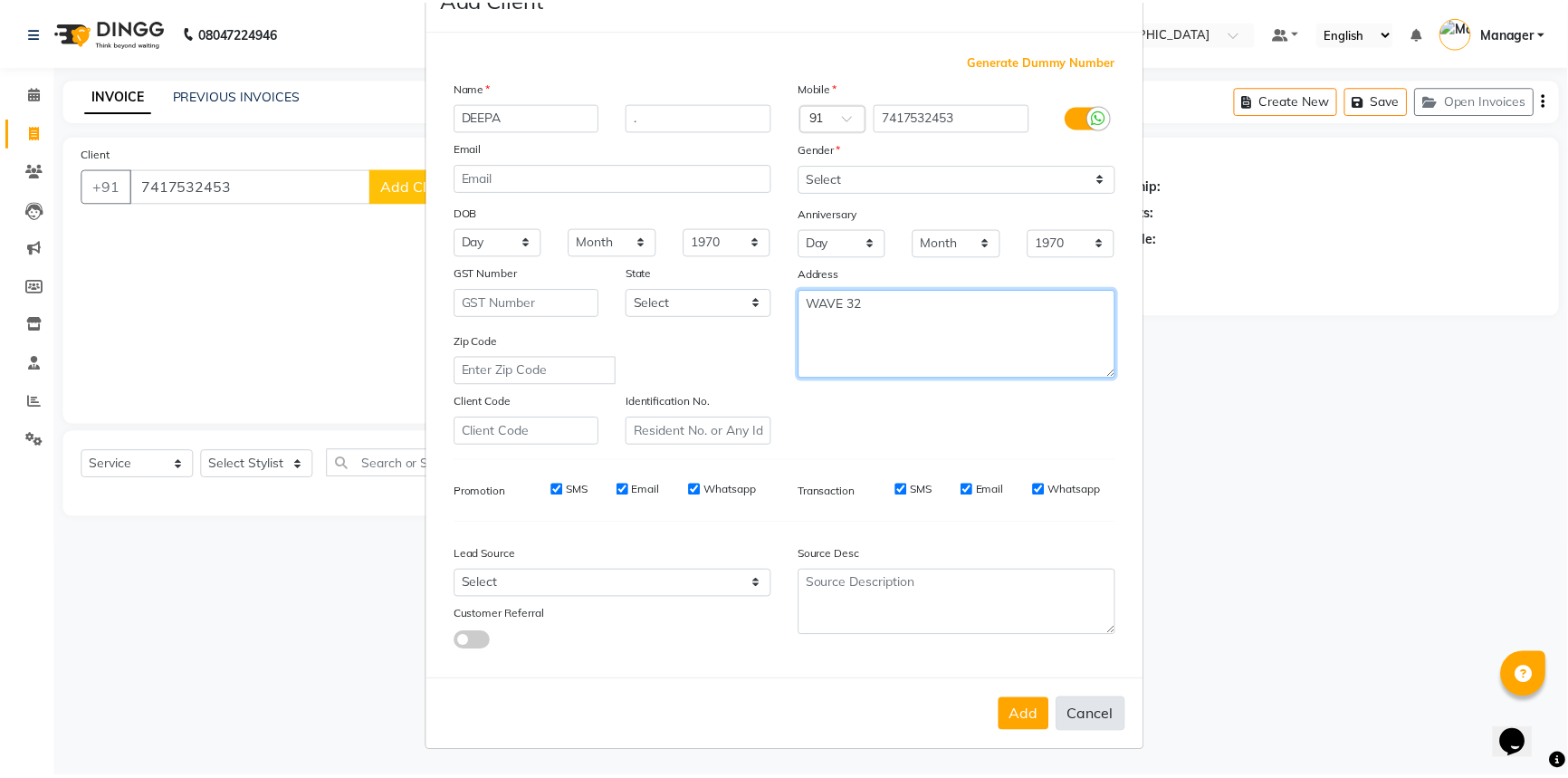
scroll to position [64, 0]
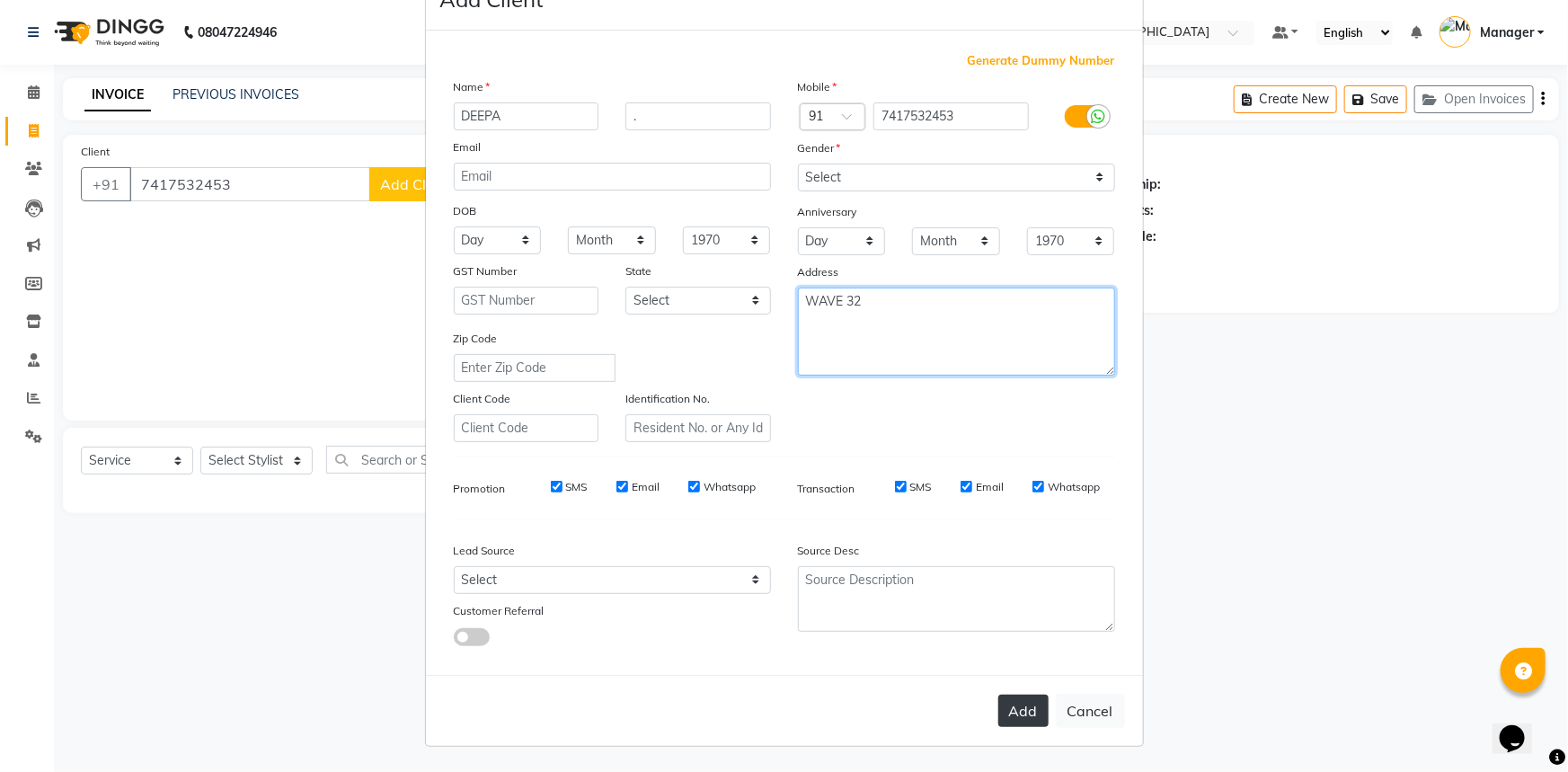
type textarea "WAVE 32"
click at [1014, 723] on button "Add" at bounding box center [1023, 711] width 51 height 32
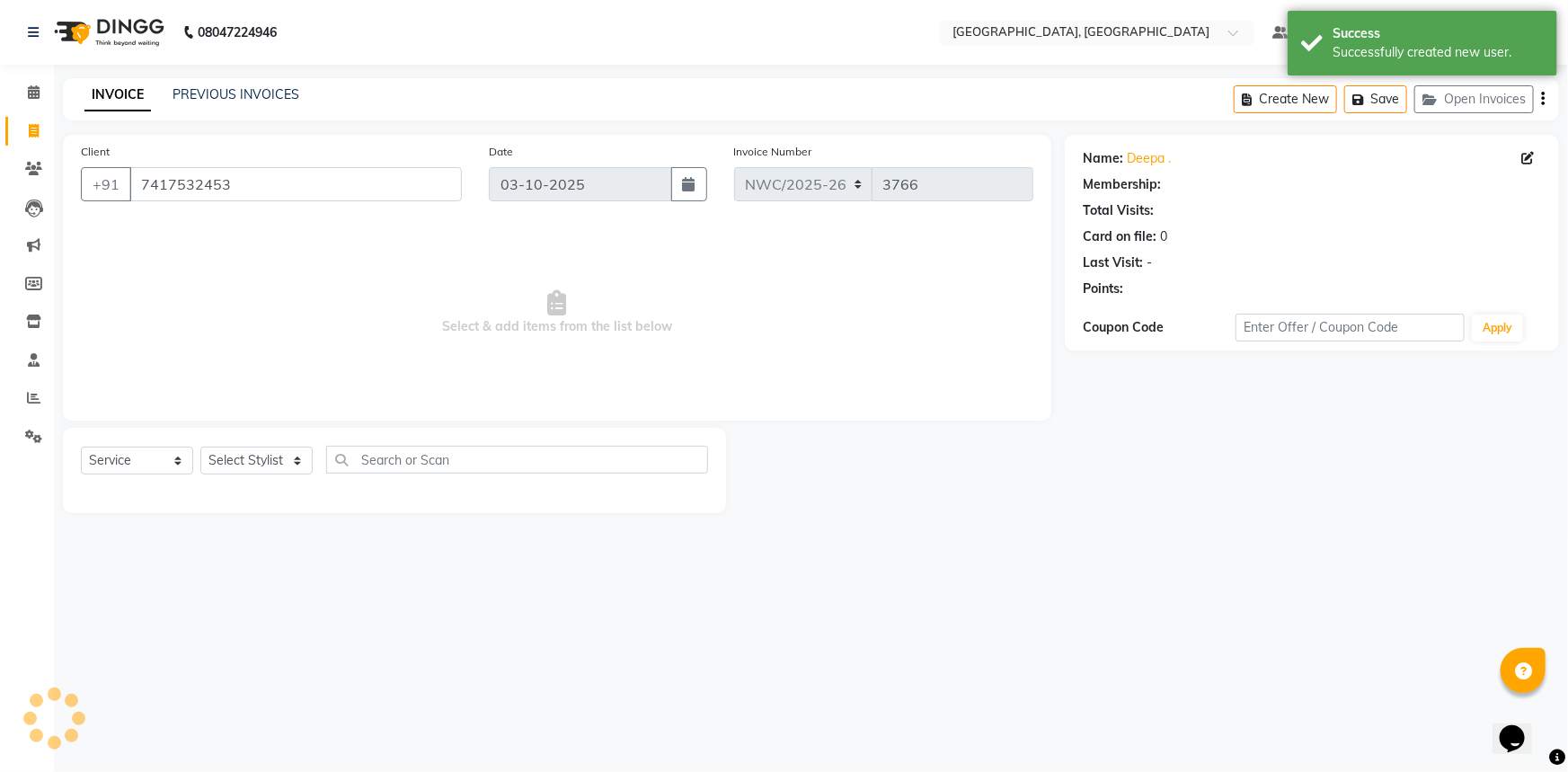
select select "1: Object"
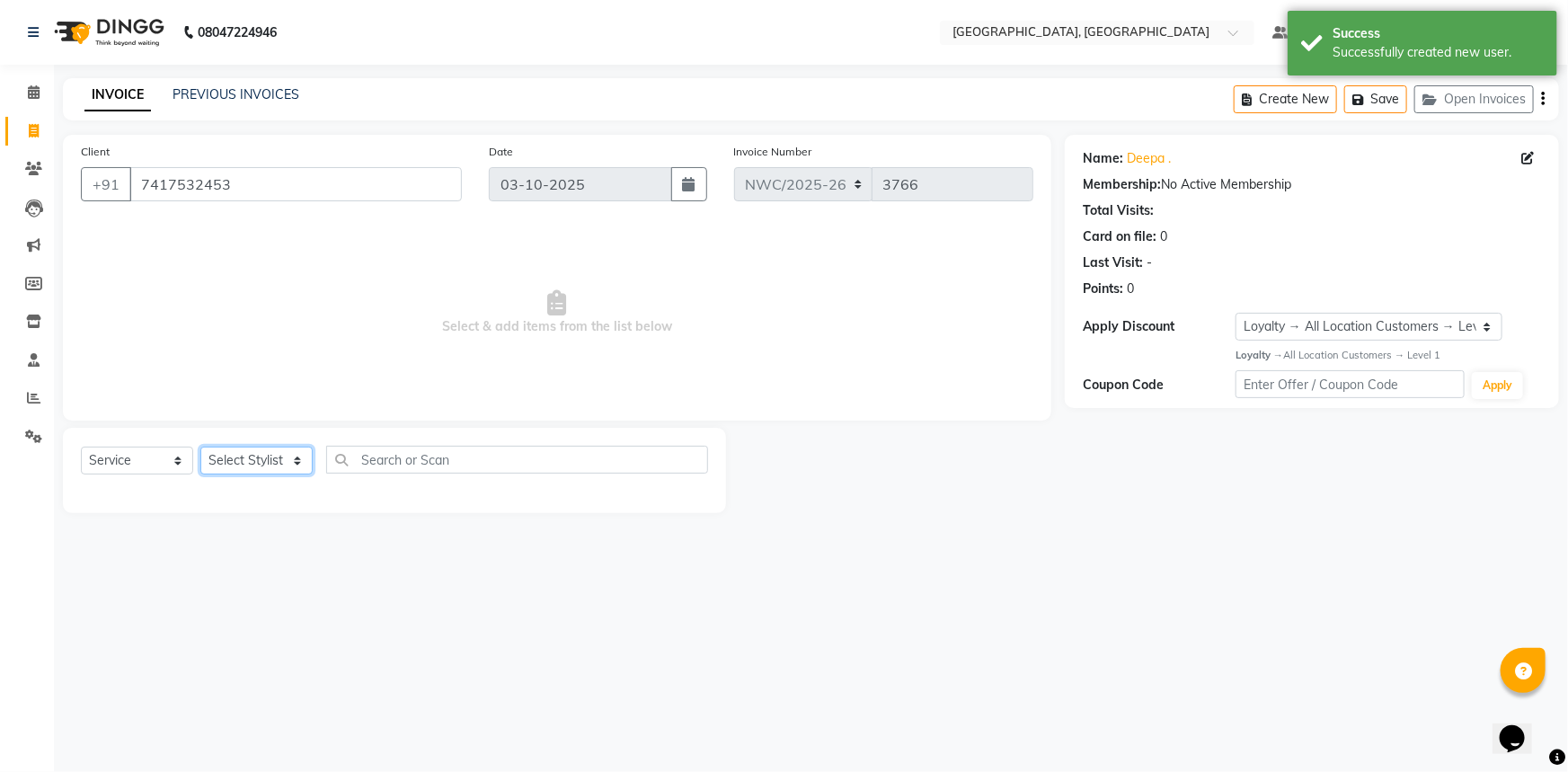
drag, startPoint x: 237, startPoint y: 464, endPoint x: 324, endPoint y: 218, distance: 260.9
click at [237, 464] on select "Select Stylist Aneeta Ankush-pdct Arshad_asst Arun_pdct Ashish_asst Counter_Sal…" at bounding box center [257, 460] width 113 height 28
select select "84840"
click at [201, 446] on select "Select Stylist Aneeta Ankush-pdct Arshad_asst Arun_pdct Ashish_asst Counter_Sal…" at bounding box center [257, 460] width 113 height 28
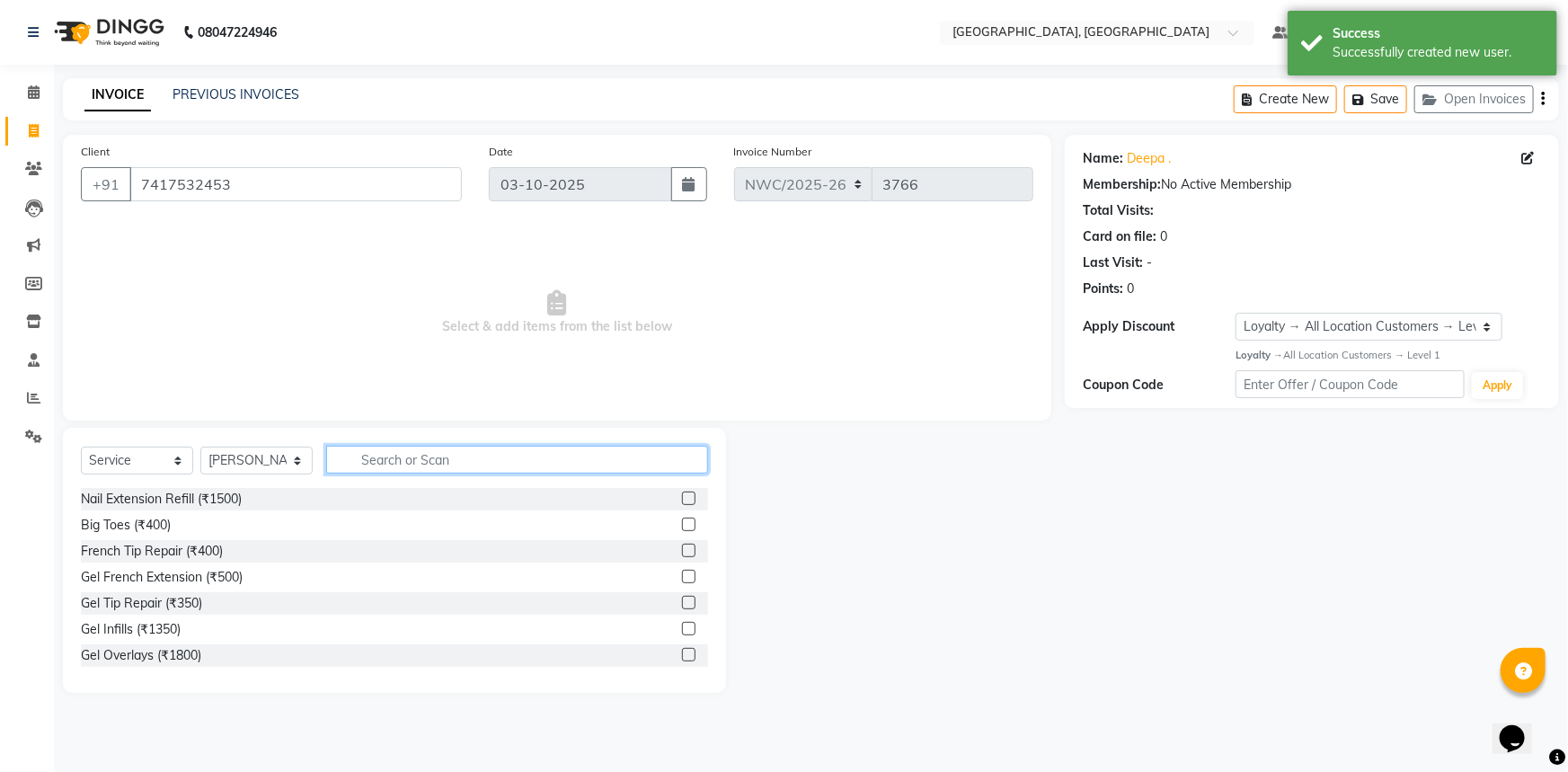
click at [423, 456] on input "text" at bounding box center [517, 459] width 382 height 28
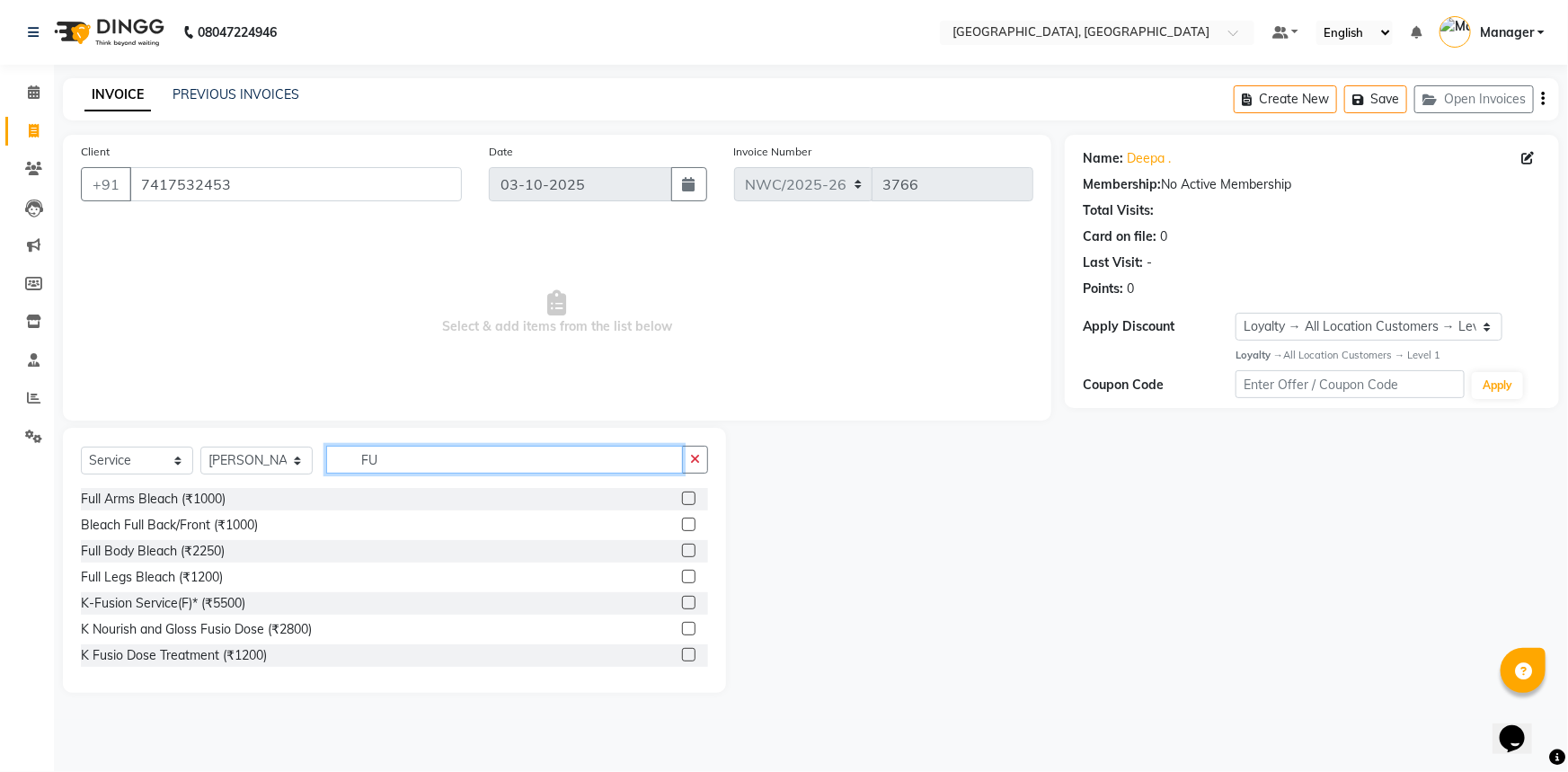
type input "F"
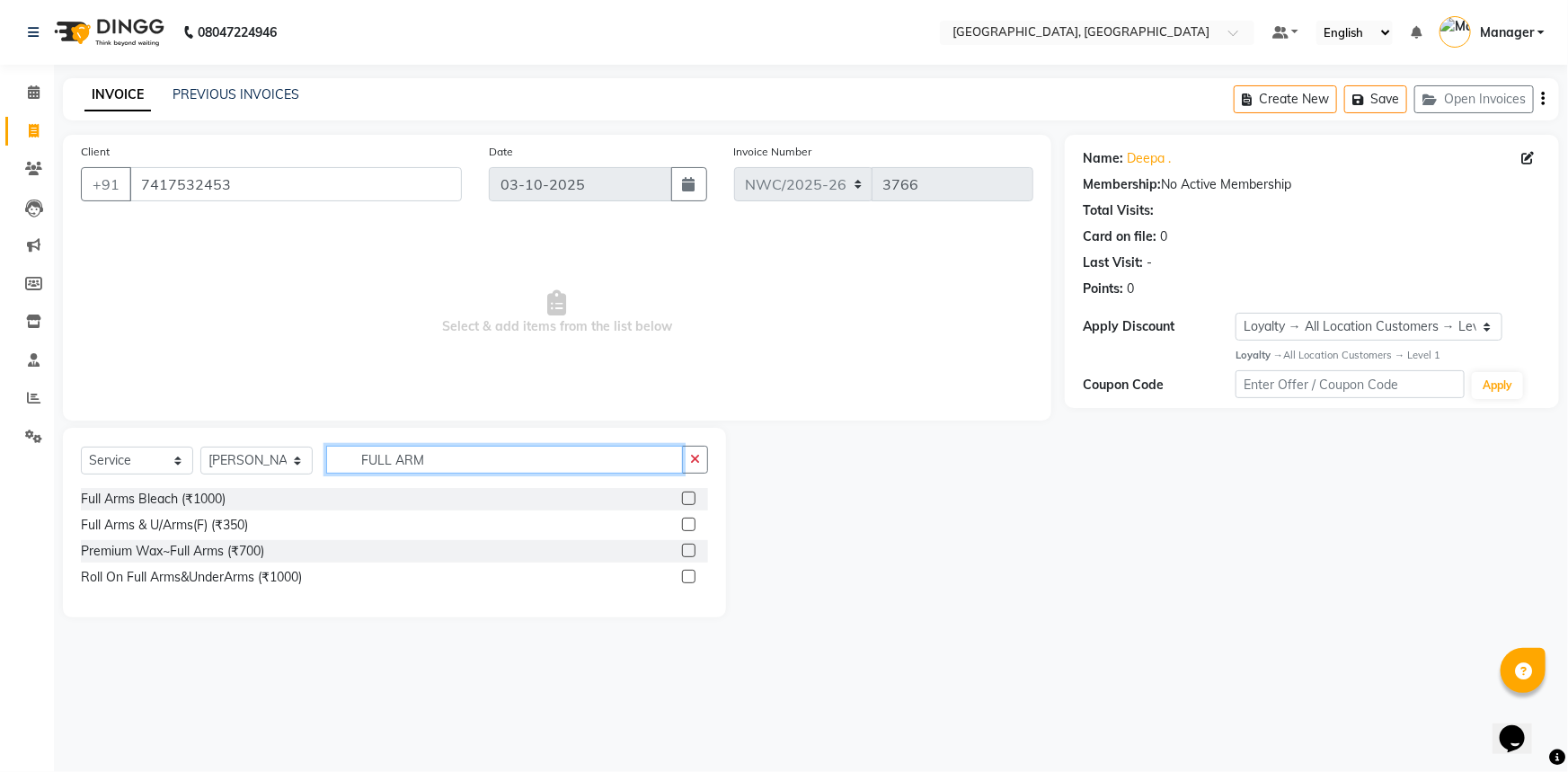
type input "FULL ARM"
click at [691, 548] on label at bounding box center [689, 550] width 13 height 13
click at [691, 548] on input "checkbox" at bounding box center [688, 551] width 11 height 11
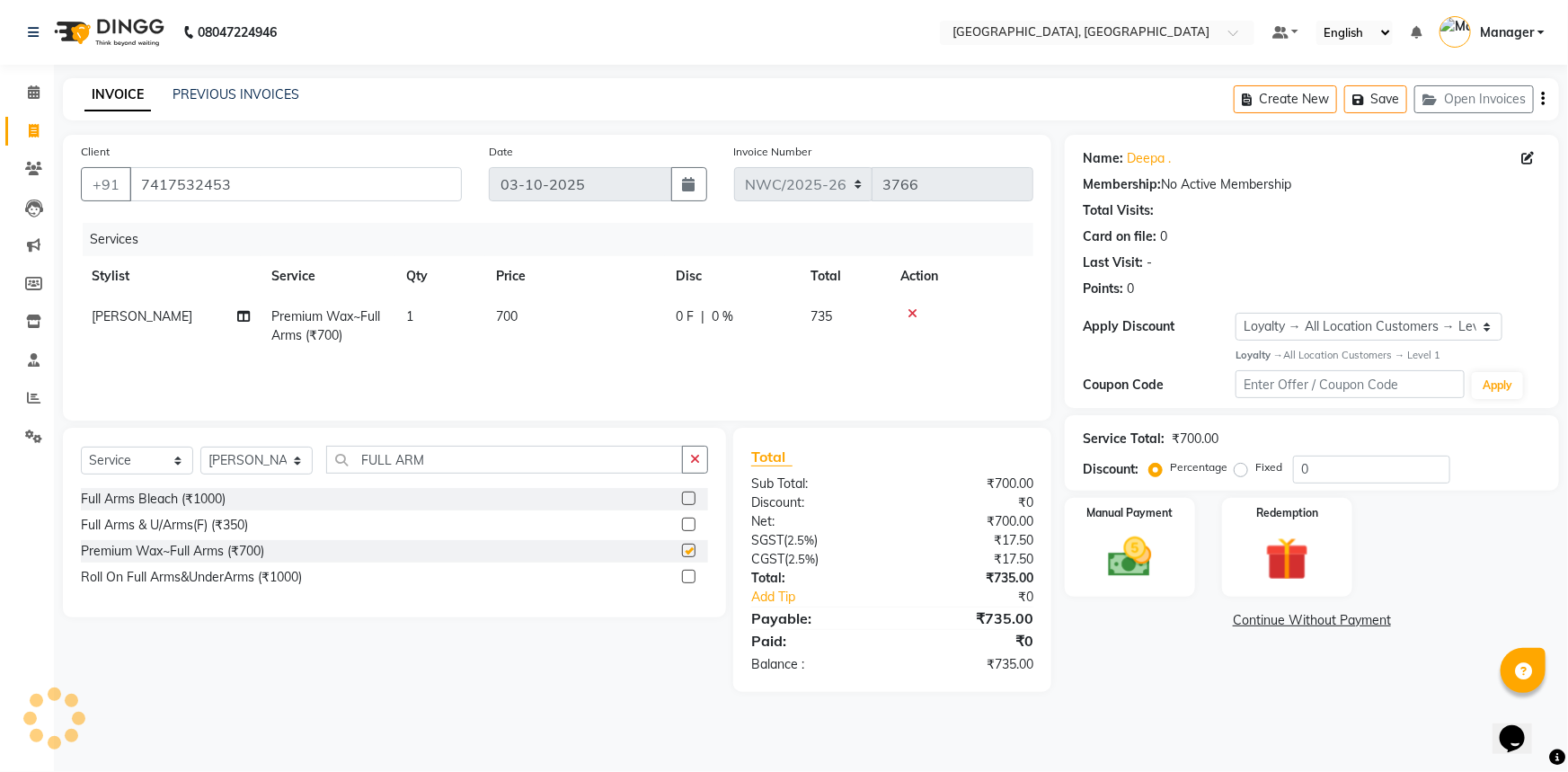
checkbox input "false"
click at [518, 327] on td "700" at bounding box center [575, 326] width 180 height 59
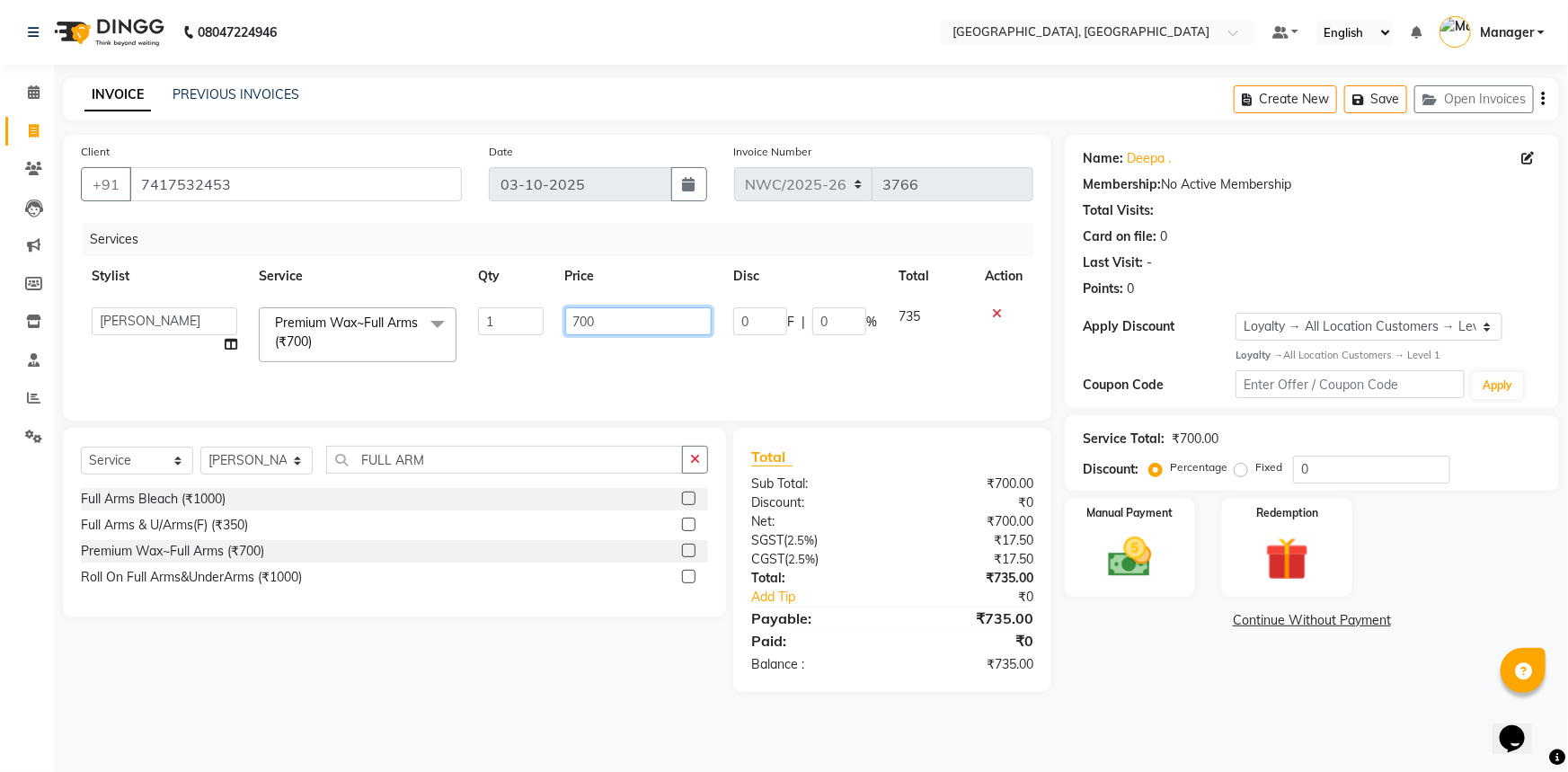
click at [584, 314] on input "700" at bounding box center [638, 321] width 147 height 28
drag, startPoint x: 606, startPoint y: 314, endPoint x: 499, endPoint y: 332, distance: 108.5
click at [499, 332] on tr "Aneeta Ankush-pdct Arshad_asst Arun_pdct Ashish_asst Counter_Sales Faheem Govin…" at bounding box center [557, 334] width 953 height 76
type input "1000"
click at [547, 375] on div "Services Stylist Service Qty Price Disc Total Action Aneeta Ankush-pdct Arshad_…" at bounding box center [557, 312] width 953 height 180
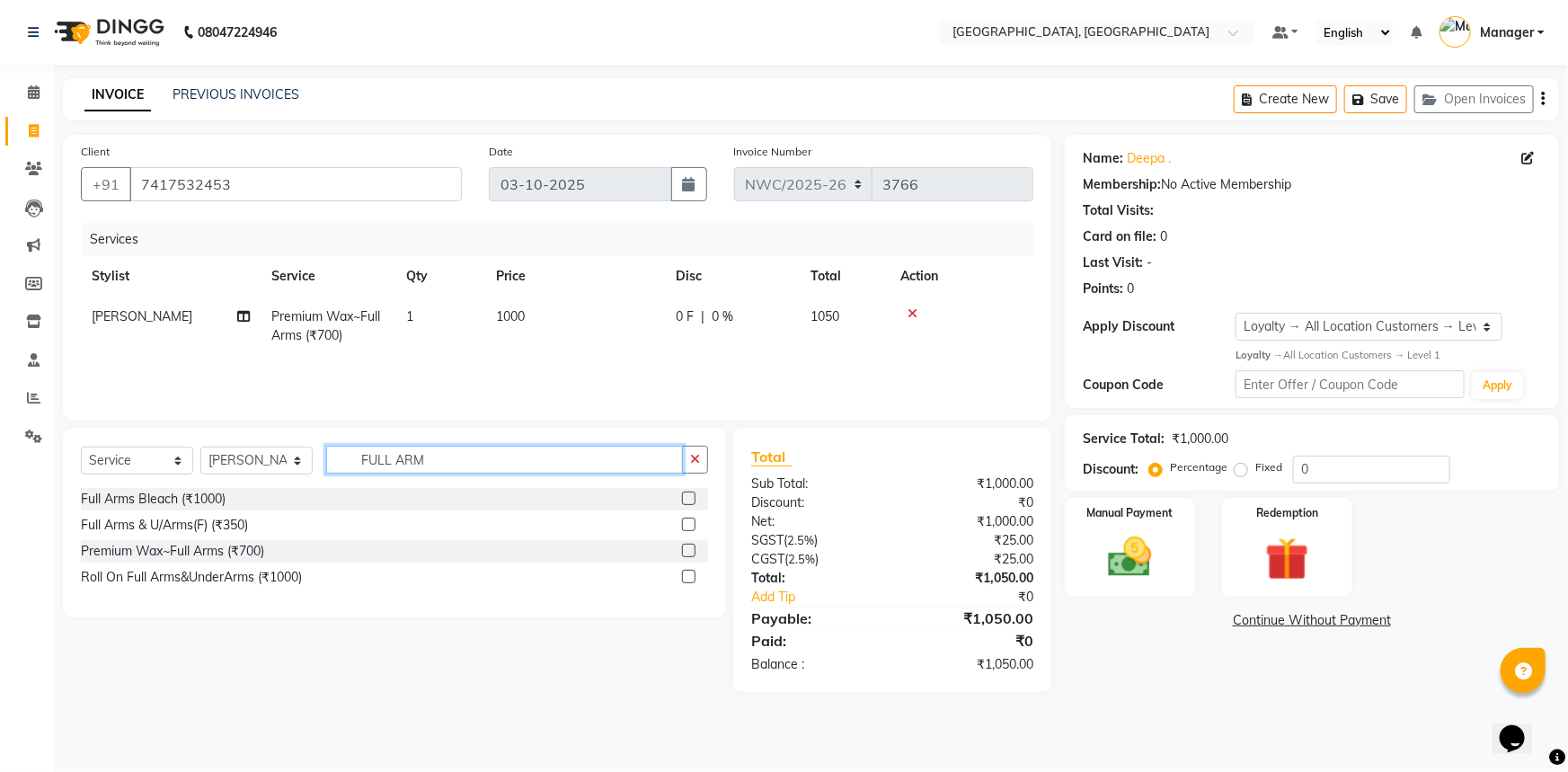
drag, startPoint x: 428, startPoint y: 459, endPoint x: 397, endPoint y: 462, distance: 31.1
click at [397, 462] on input "FULL ARM" at bounding box center [504, 459] width 356 height 28
type input "FULL LEGS"
click at [687, 548] on label at bounding box center [689, 550] width 13 height 13
click at [687, 548] on input "checkbox" at bounding box center [688, 551] width 11 height 11
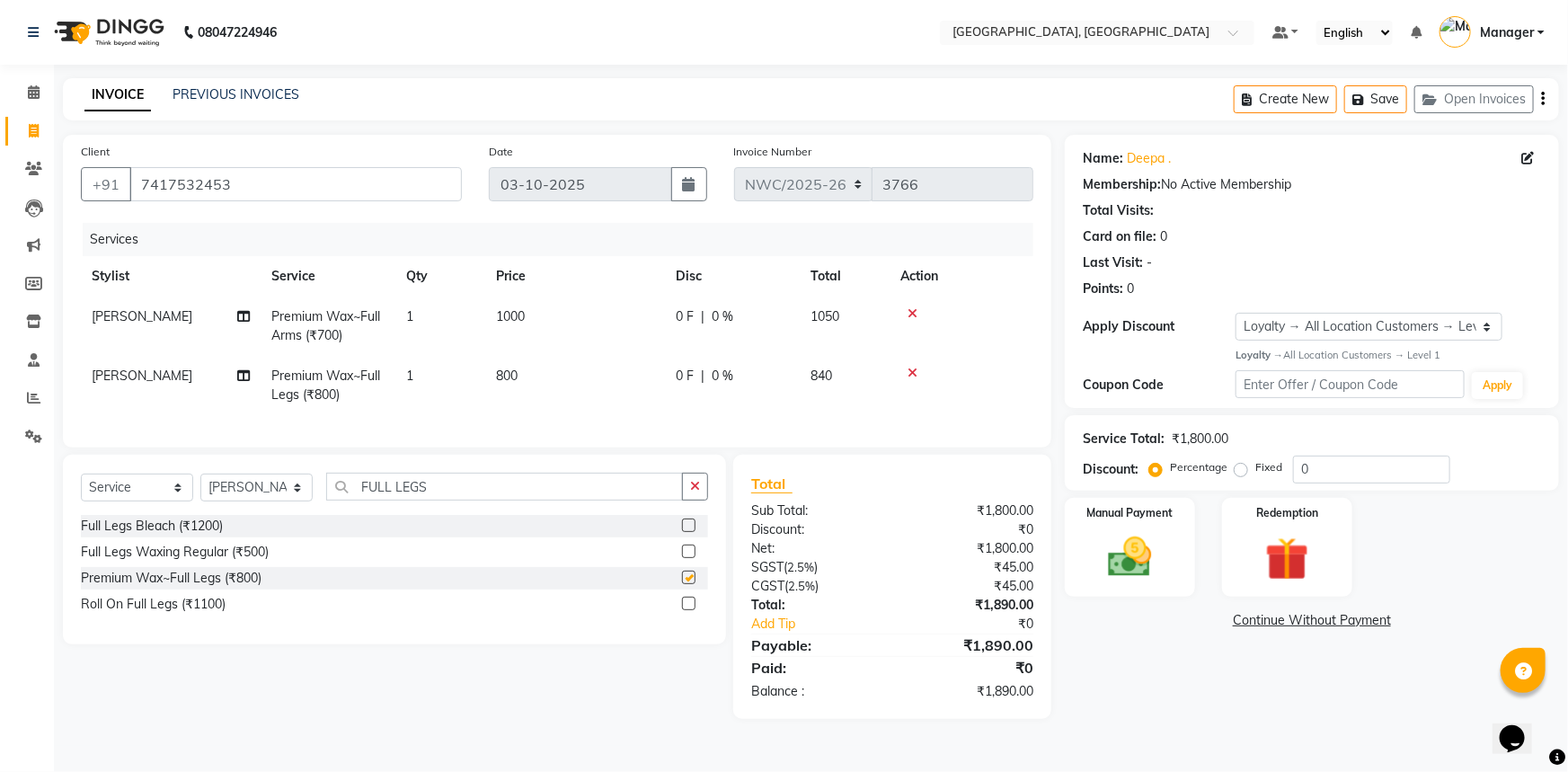
checkbox input "false"
click at [532, 375] on td "800" at bounding box center [575, 385] width 180 height 59
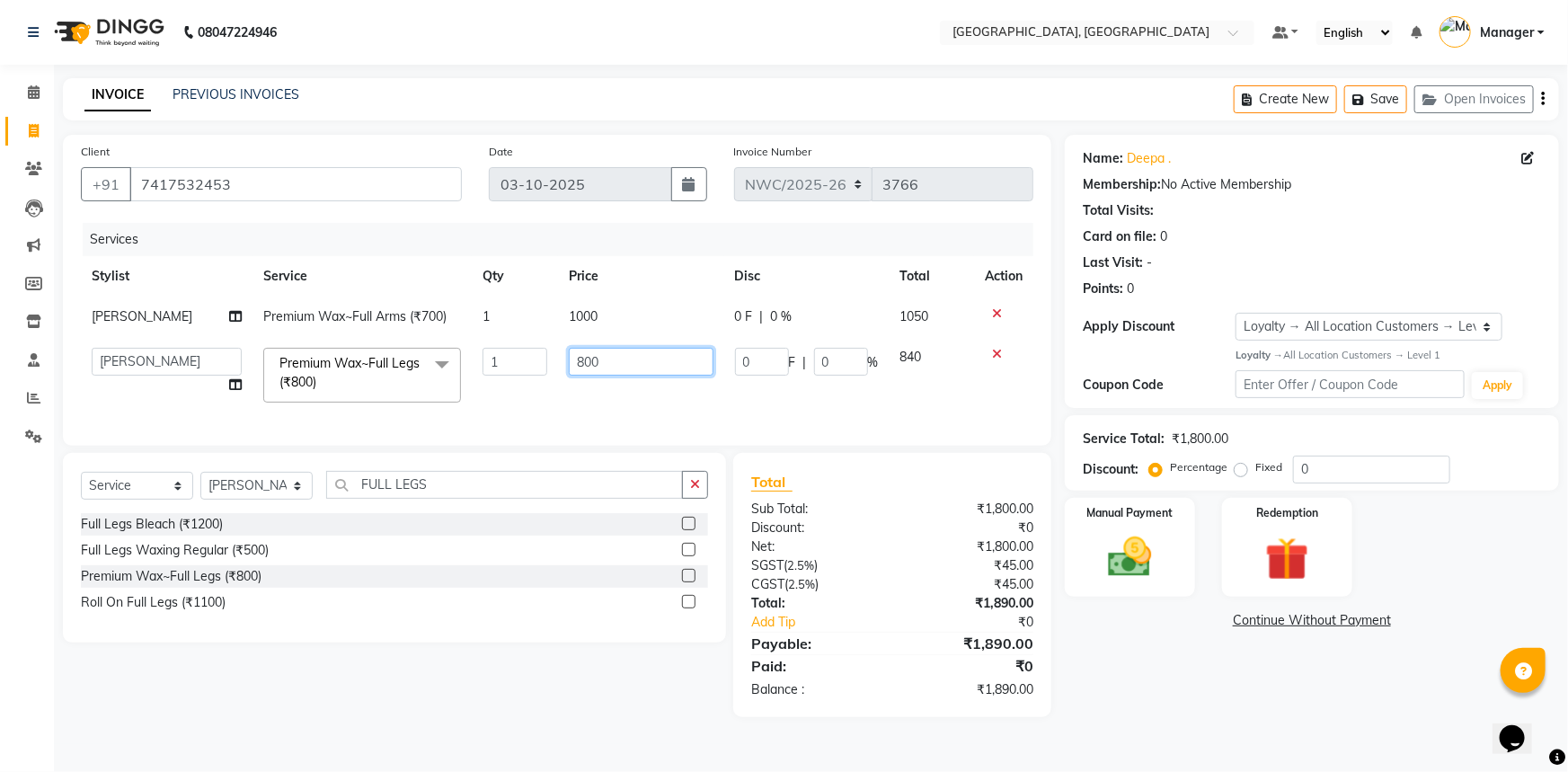
drag, startPoint x: 610, startPoint y: 361, endPoint x: 530, endPoint y: 368, distance: 80.3
click at [530, 368] on tr "Aneeta Ankush-pdct Arshad_asst Arun_pdct Ashish_asst Counter_Sales Faheem Govin…" at bounding box center [557, 375] width 953 height 76
type input "1000"
click at [550, 413] on div "Services Stylist Service Qty Price Disc Total Action Aneeta Premium Wax~Full Ar…" at bounding box center [557, 325] width 953 height 204
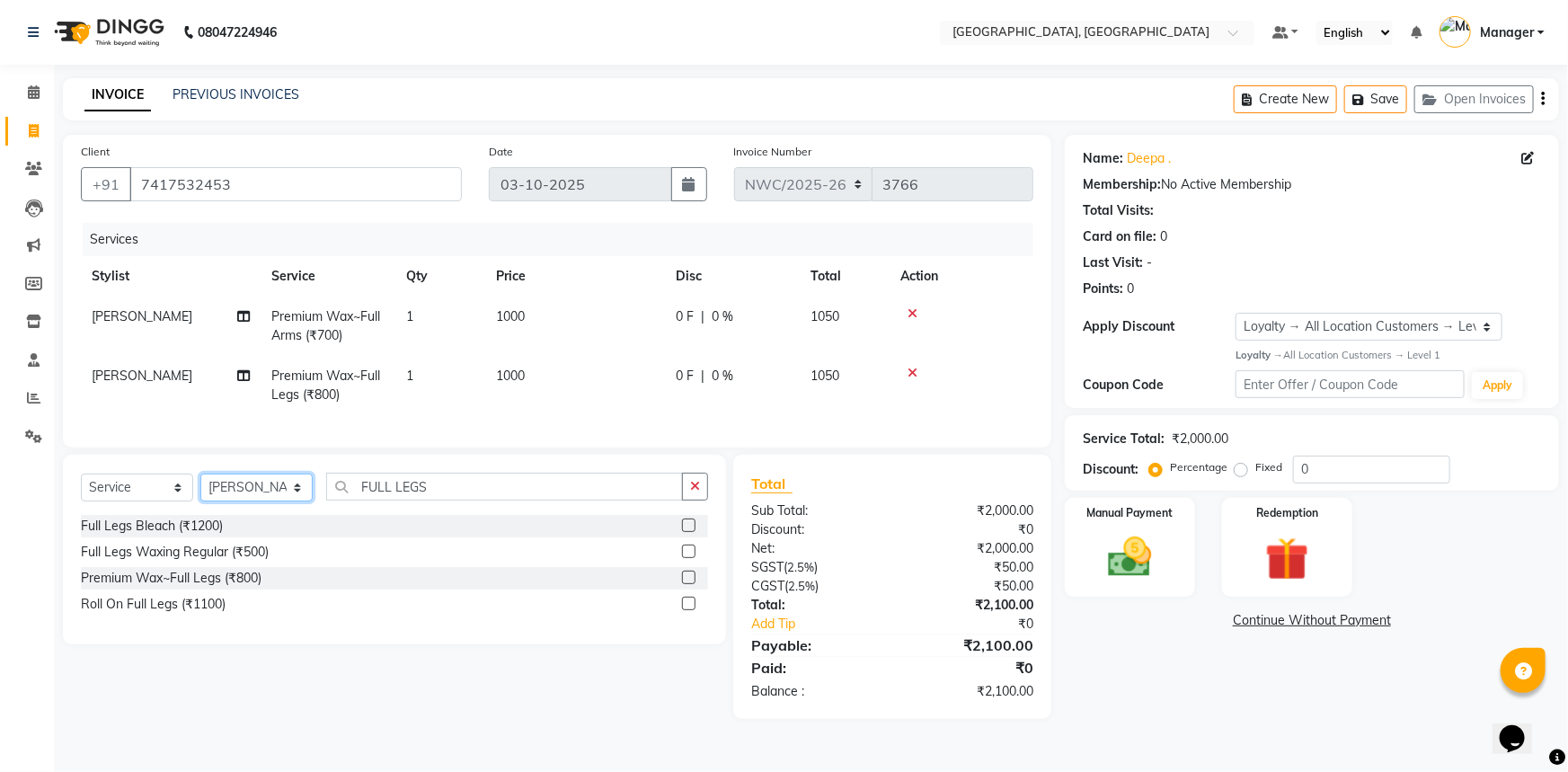
drag, startPoint x: 260, startPoint y: 504, endPoint x: 264, endPoint y: 490, distance: 14.6
click at [260, 502] on select "Select Stylist Aneeta Ankush-pdct Arshad_asst Arun_pdct Ashish_asst Counter_Sal…" at bounding box center [257, 486] width 113 height 28
select select "84831"
click at [201, 486] on select "Select Stylist Aneeta Ankush-pdct Arshad_asst Arun_pdct Ashish_asst Counter_Sal…" at bounding box center [257, 486] width 113 height 28
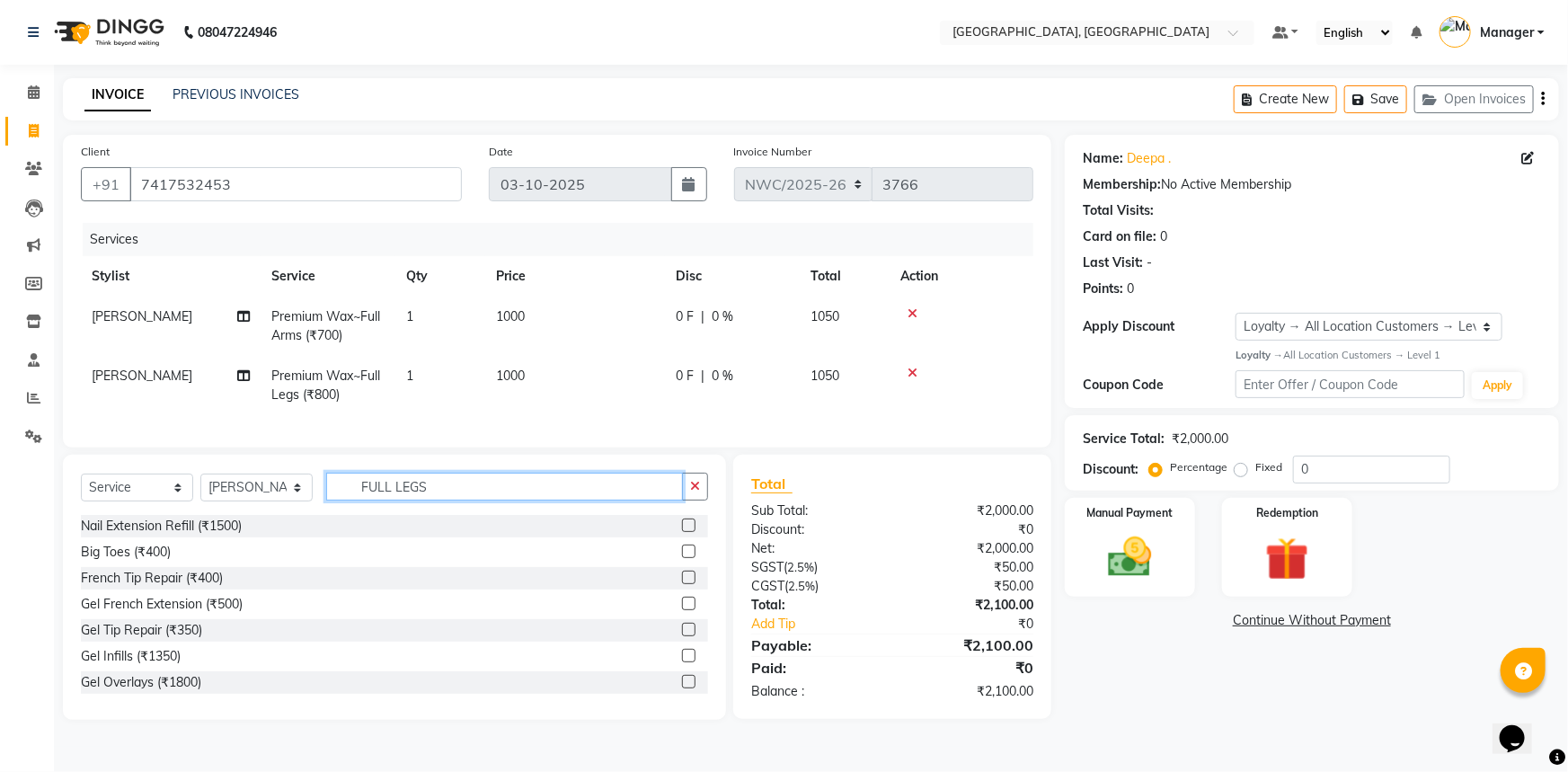
click at [354, 496] on input "FULL LEGS" at bounding box center [504, 486] width 356 height 28
type input "CUT"
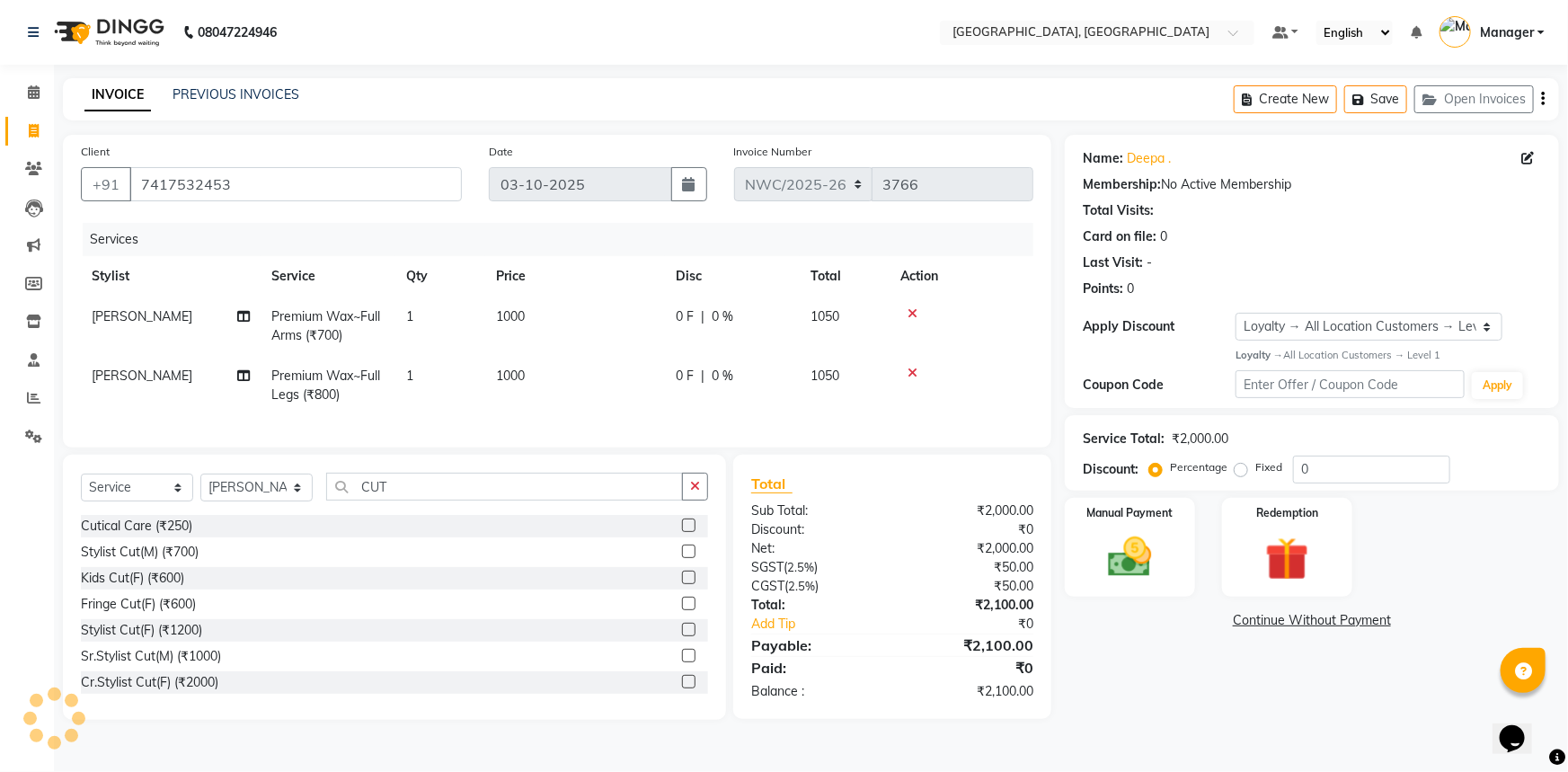
click at [682, 636] on label at bounding box center [689, 630] width 13 height 13
click at [682, 636] on input "checkbox" at bounding box center [688, 630] width 11 height 11
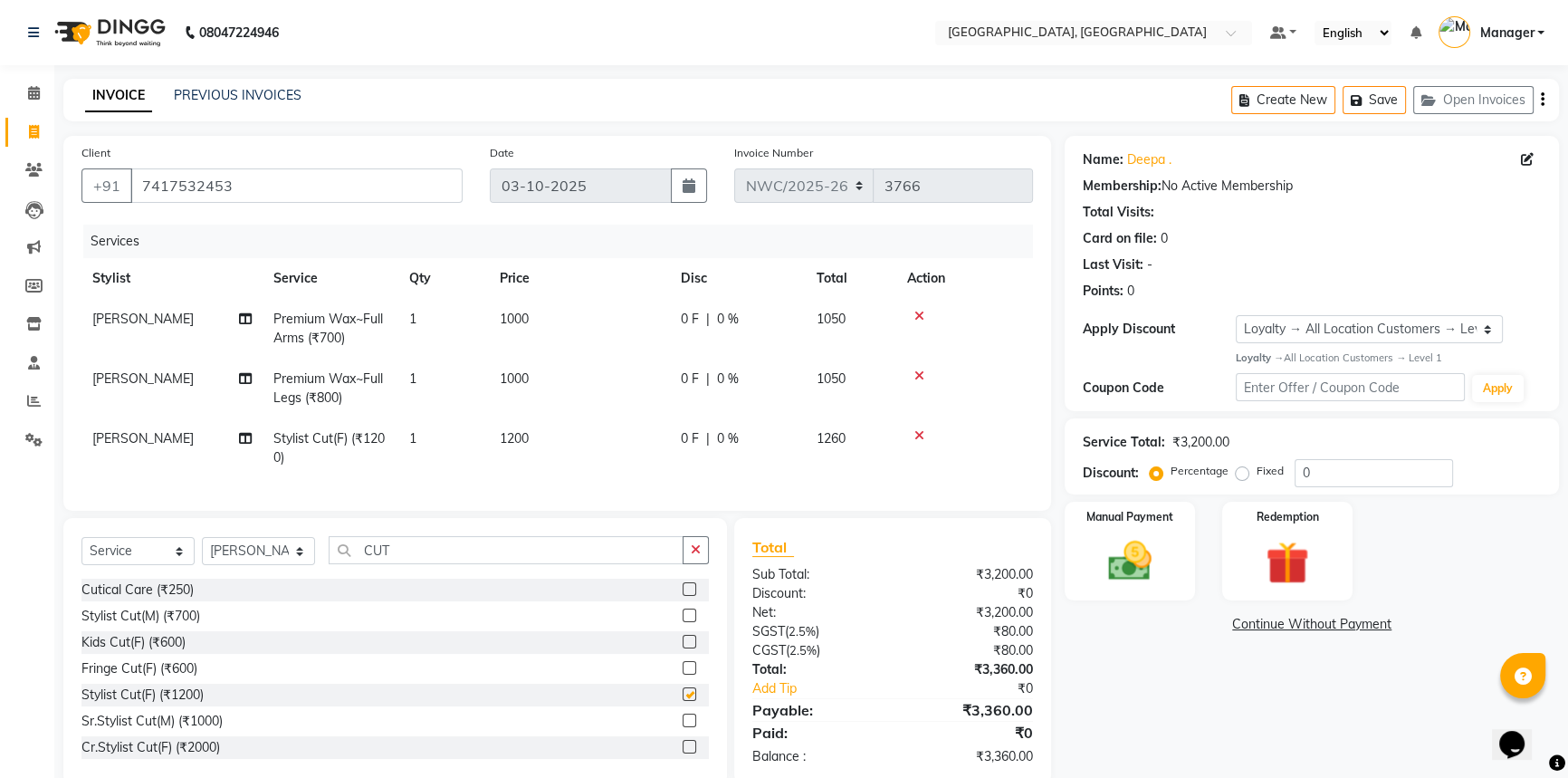
checkbox input "false"
click at [536, 454] on td "1200" at bounding box center [580, 448] width 181 height 60
select select "84831"
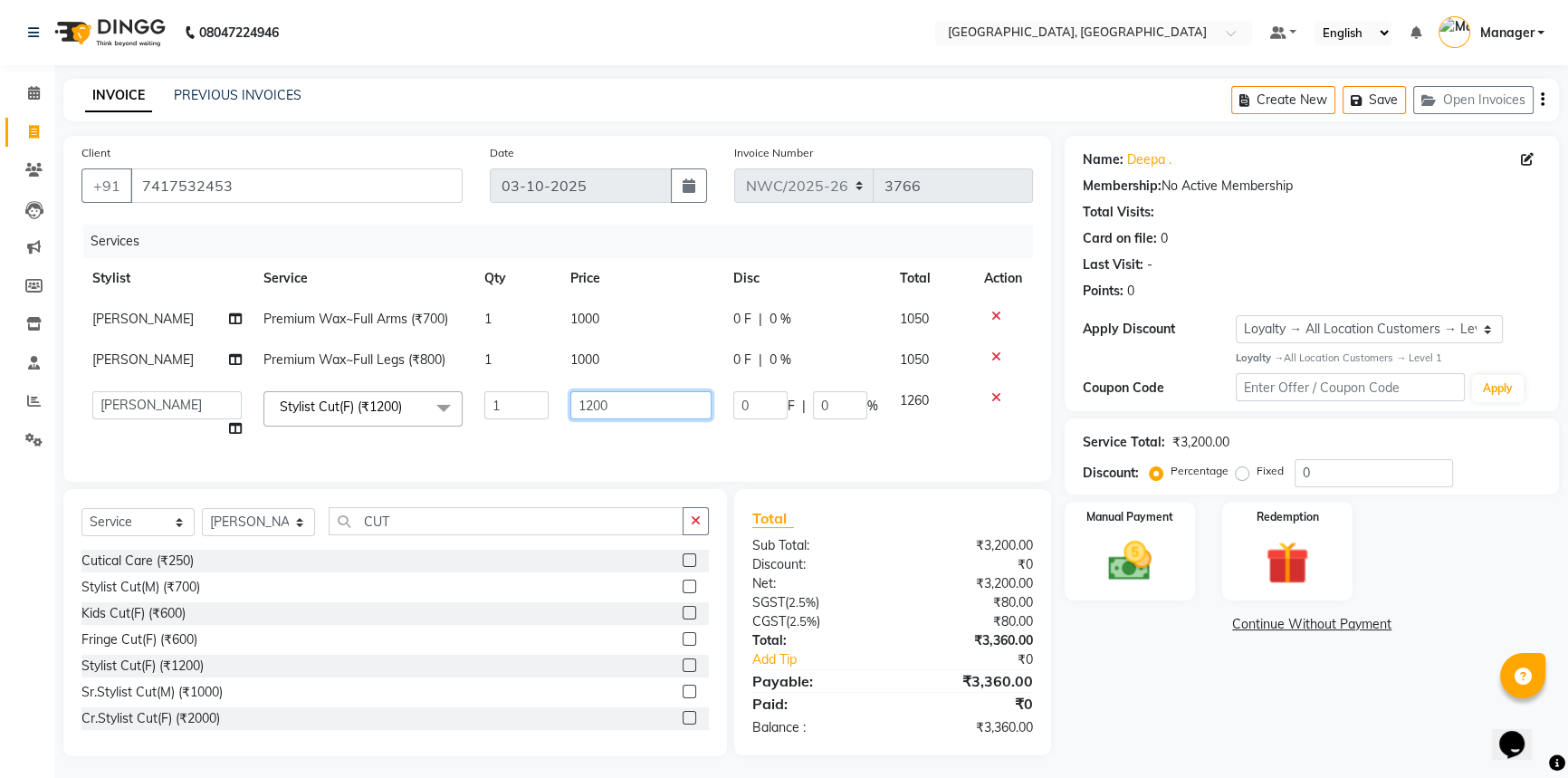
drag, startPoint x: 615, startPoint y: 407, endPoint x: 559, endPoint y: 416, distance: 56.7
click at [560, 416] on td "1200" at bounding box center [640, 414] width 163 height 68
type input "1000"
click at [557, 451] on div "Services Stylist Service Qty Price Disc Total Action Aneeta Premium Wax~Full Ar…" at bounding box center [558, 344] width 952 height 239
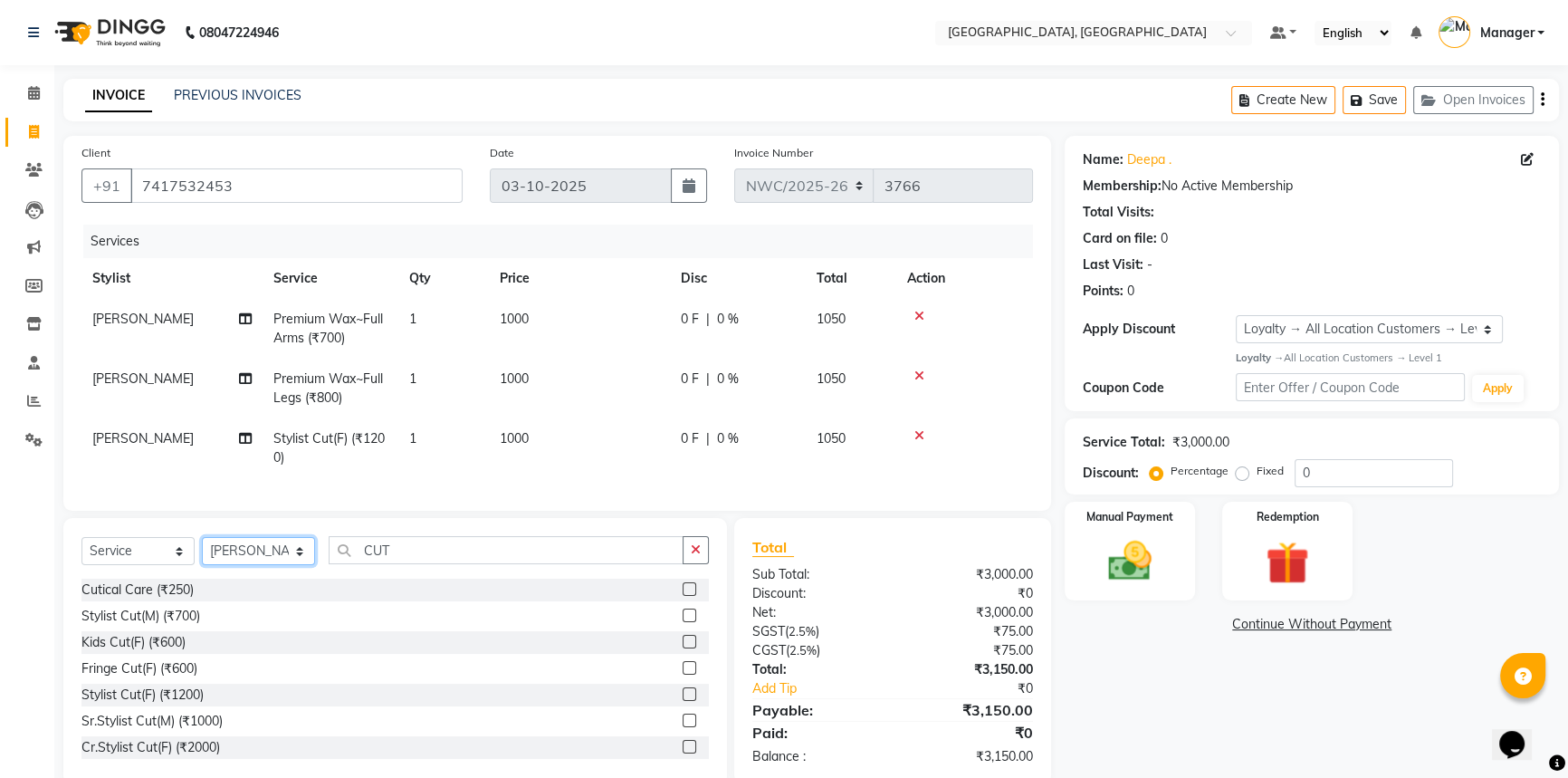
click at [261, 559] on select "Select Stylist Aneeta Ankush-pdct Arshad_asst Arun_pdct Ashish_asst Counter_Sal…" at bounding box center [259, 551] width 114 height 28
select select "84840"
click at [202, 550] on select "Select Stylist Aneeta Ankush-pdct Arshad_asst Arun_pdct Ashish_asst Counter_Sal…" at bounding box center [259, 551] width 114 height 28
drag, startPoint x: 399, startPoint y: 560, endPoint x: 371, endPoint y: 547, distance: 30.9
click at [361, 560] on input "CUT" at bounding box center [506, 550] width 355 height 28
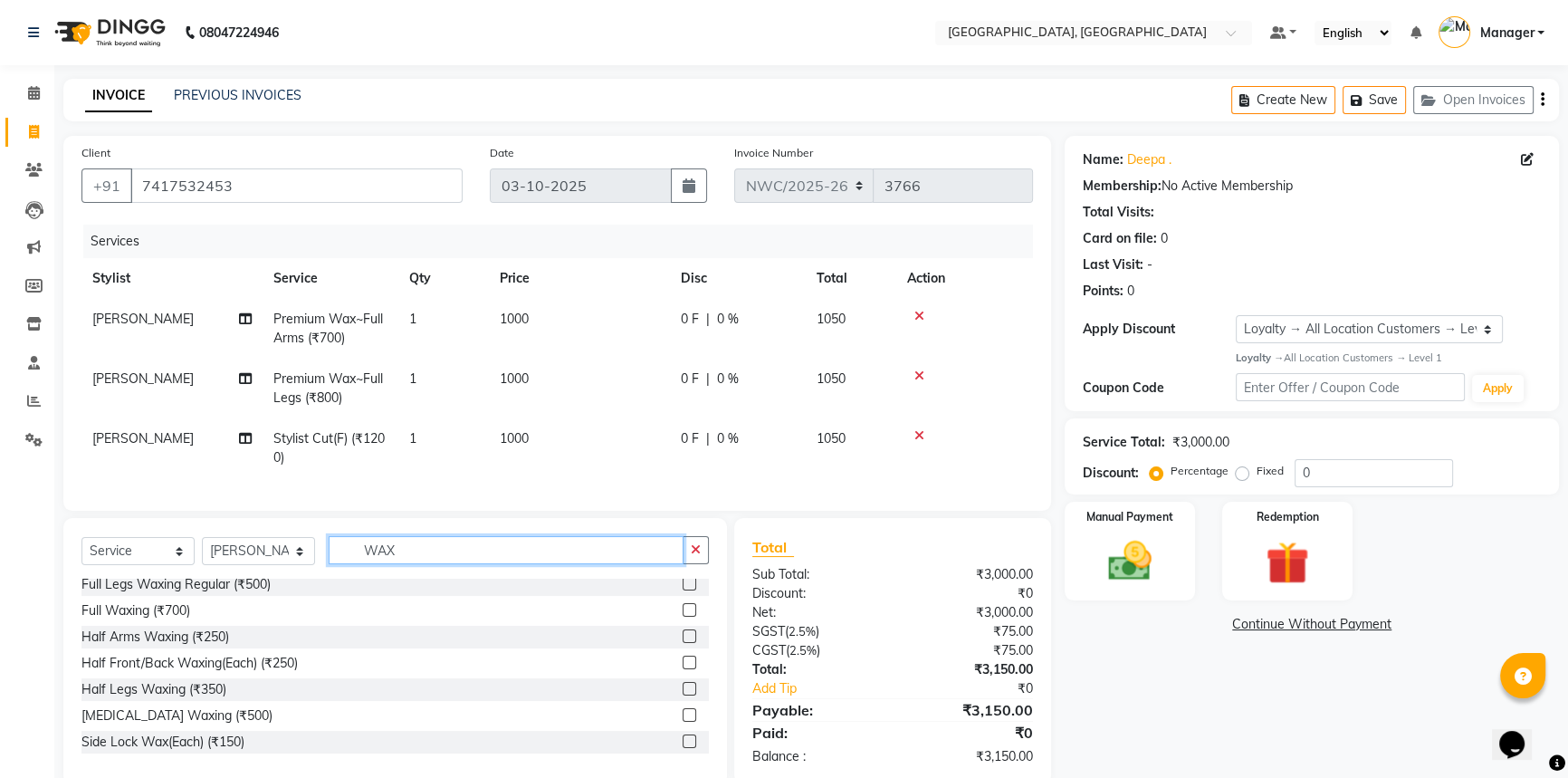
scroll to position [164, 0]
type input "WAX"
click at [683, 747] on label at bounding box center [690, 740] width 13 height 13
click at [683, 747] on input "checkbox" at bounding box center [689, 740] width 12 height 12
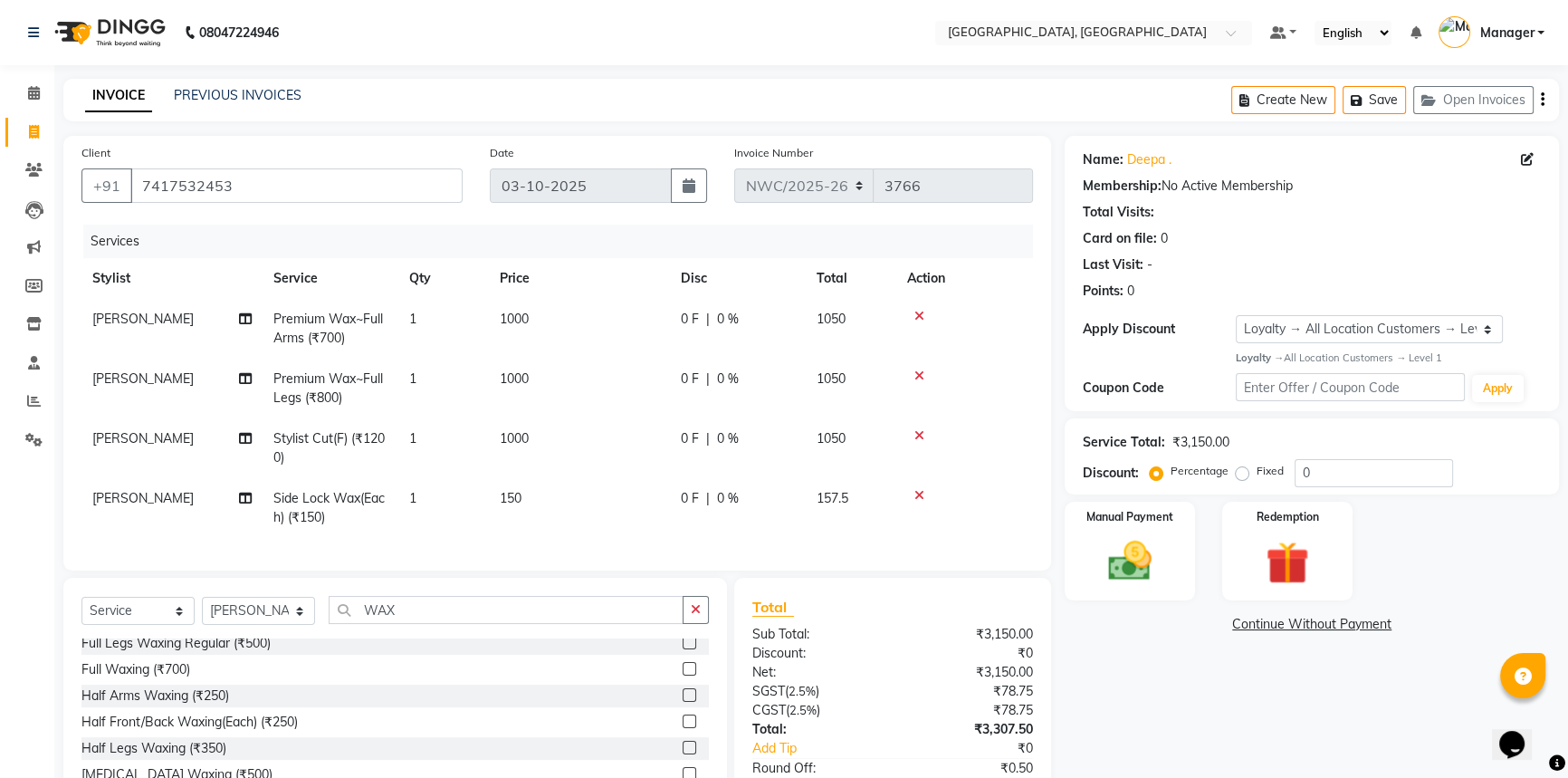
checkbox input "false"
click at [526, 511] on td "150" at bounding box center [580, 507] width 181 height 60
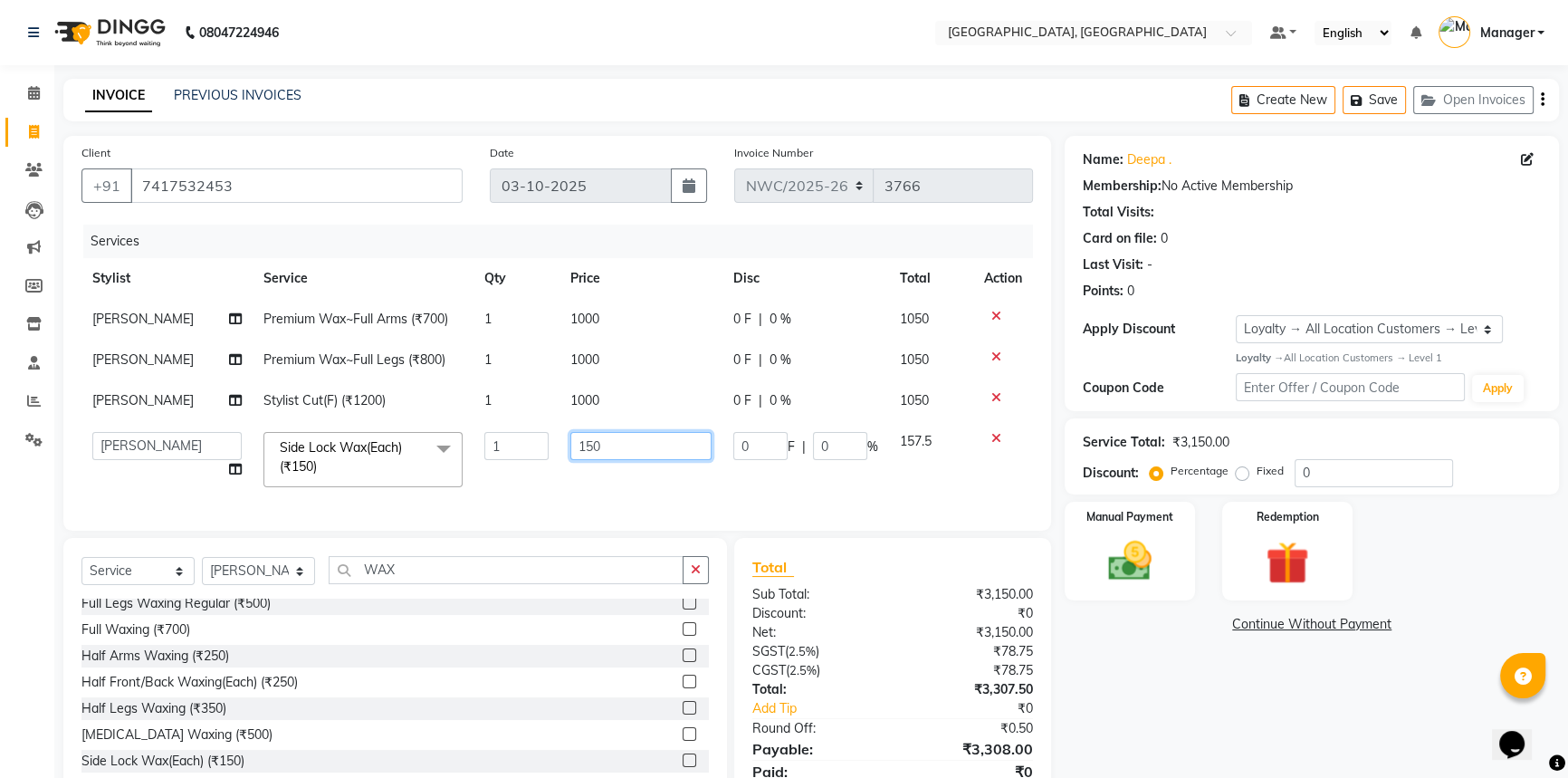
drag, startPoint x: 629, startPoint y: 423, endPoint x: 591, endPoint y: 444, distance: 43.4
click at [575, 442] on td "150" at bounding box center [640, 459] width 163 height 77
type input "400"
click at [598, 493] on td "400" at bounding box center [640, 459] width 163 height 77
drag, startPoint x: 423, startPoint y: 586, endPoint x: 330, endPoint y: 583, distance: 93.0
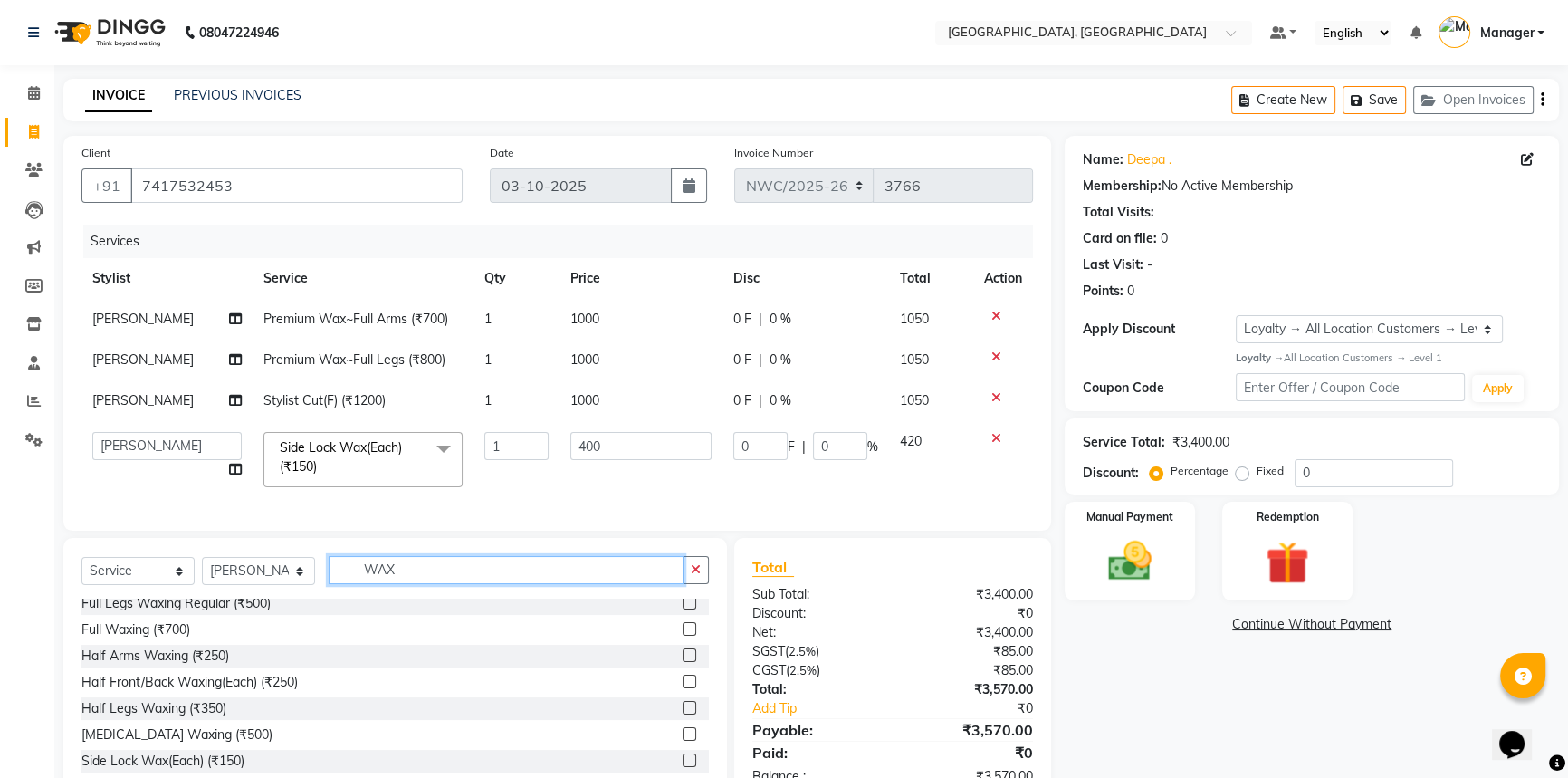
click at [330, 583] on input "WAX" at bounding box center [506, 569] width 355 height 28
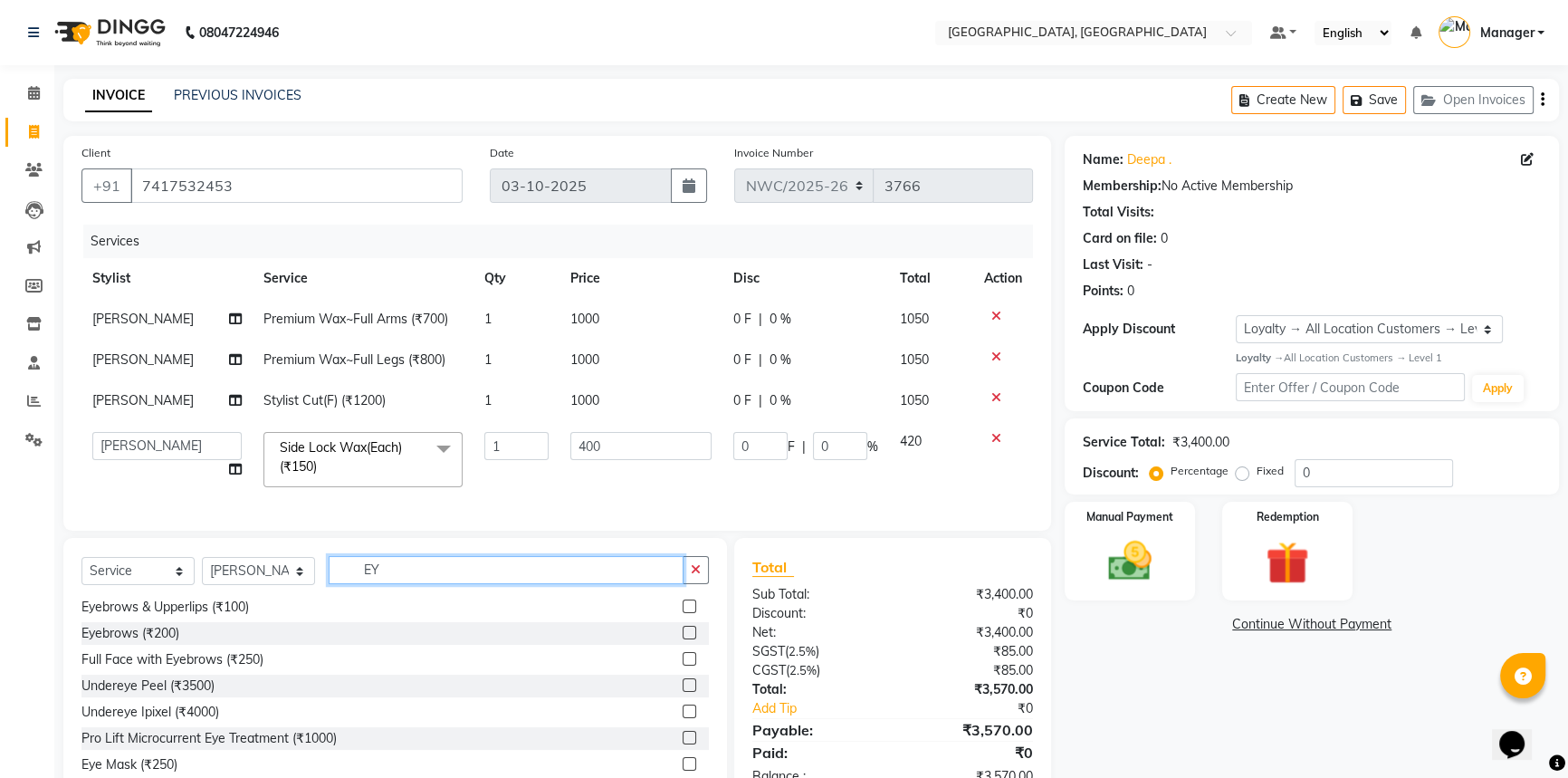
scroll to position [28, 0]
type input "EYE"
click at [683, 613] on label at bounding box center [690, 607] width 13 height 13
click at [683, 613] on input "checkbox" at bounding box center [689, 608] width 12 height 12
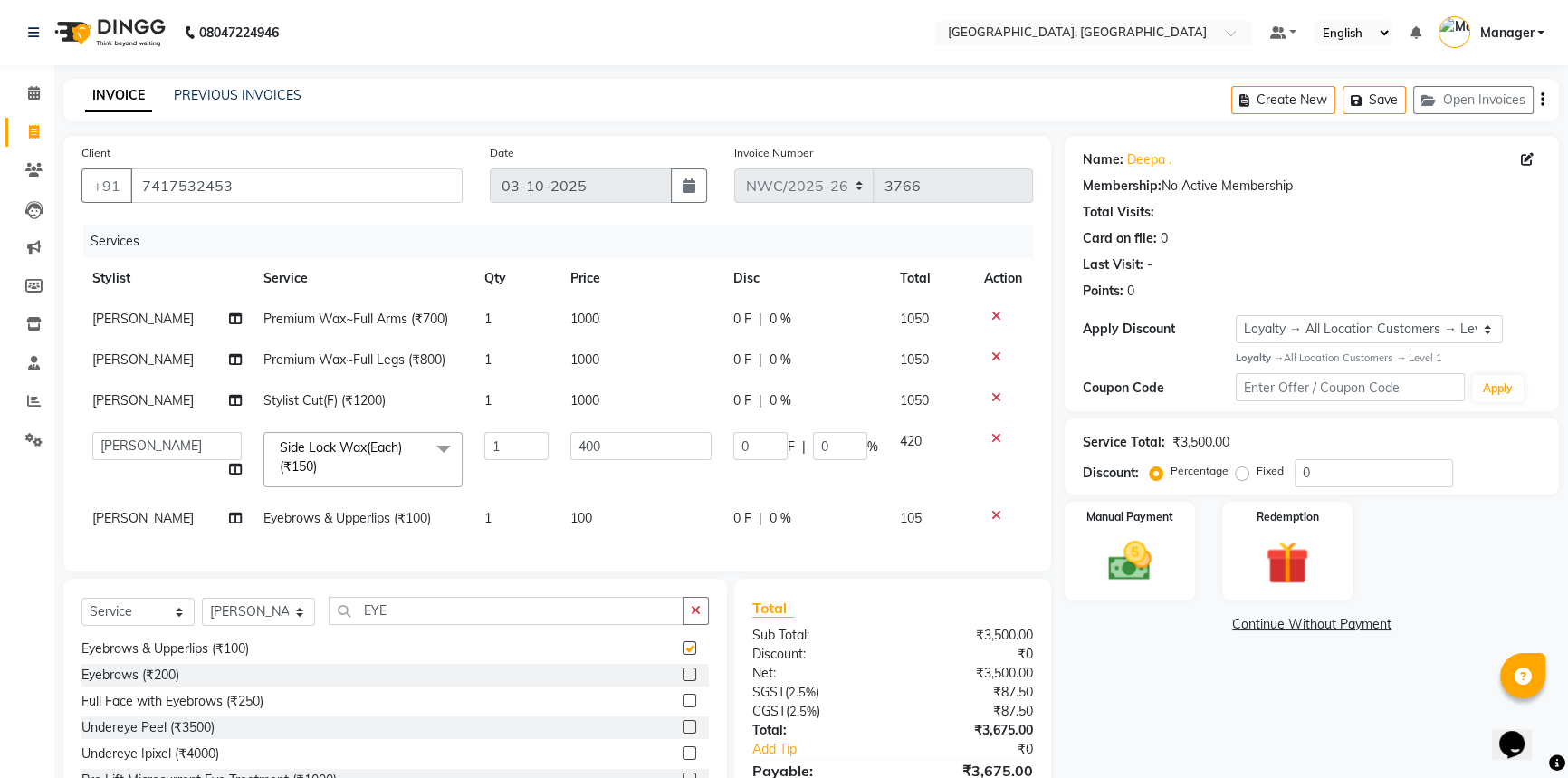
checkbox input "false"
click at [570, 516] on span "100" at bounding box center [581, 517] width 22 height 16
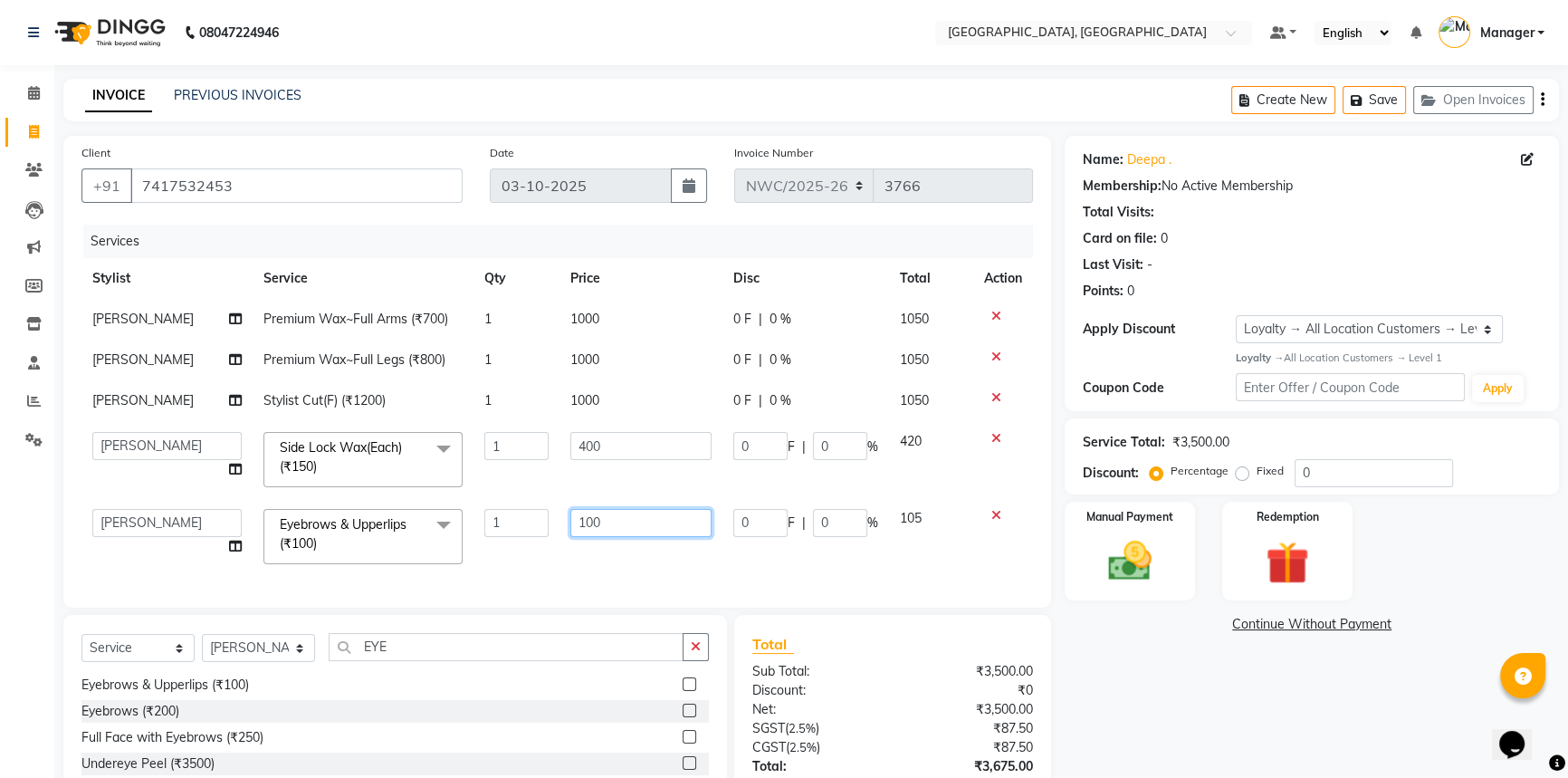
drag, startPoint x: 634, startPoint y: 516, endPoint x: 563, endPoint y: 514, distance: 71.0
click at [563, 514] on td "100" at bounding box center [640, 536] width 163 height 77
type input "210"
click at [553, 562] on div "Services Stylist Service Qty Price Disc Total Action Aneeta Premium Wax~Full Ar…" at bounding box center [558, 406] width 952 height 365
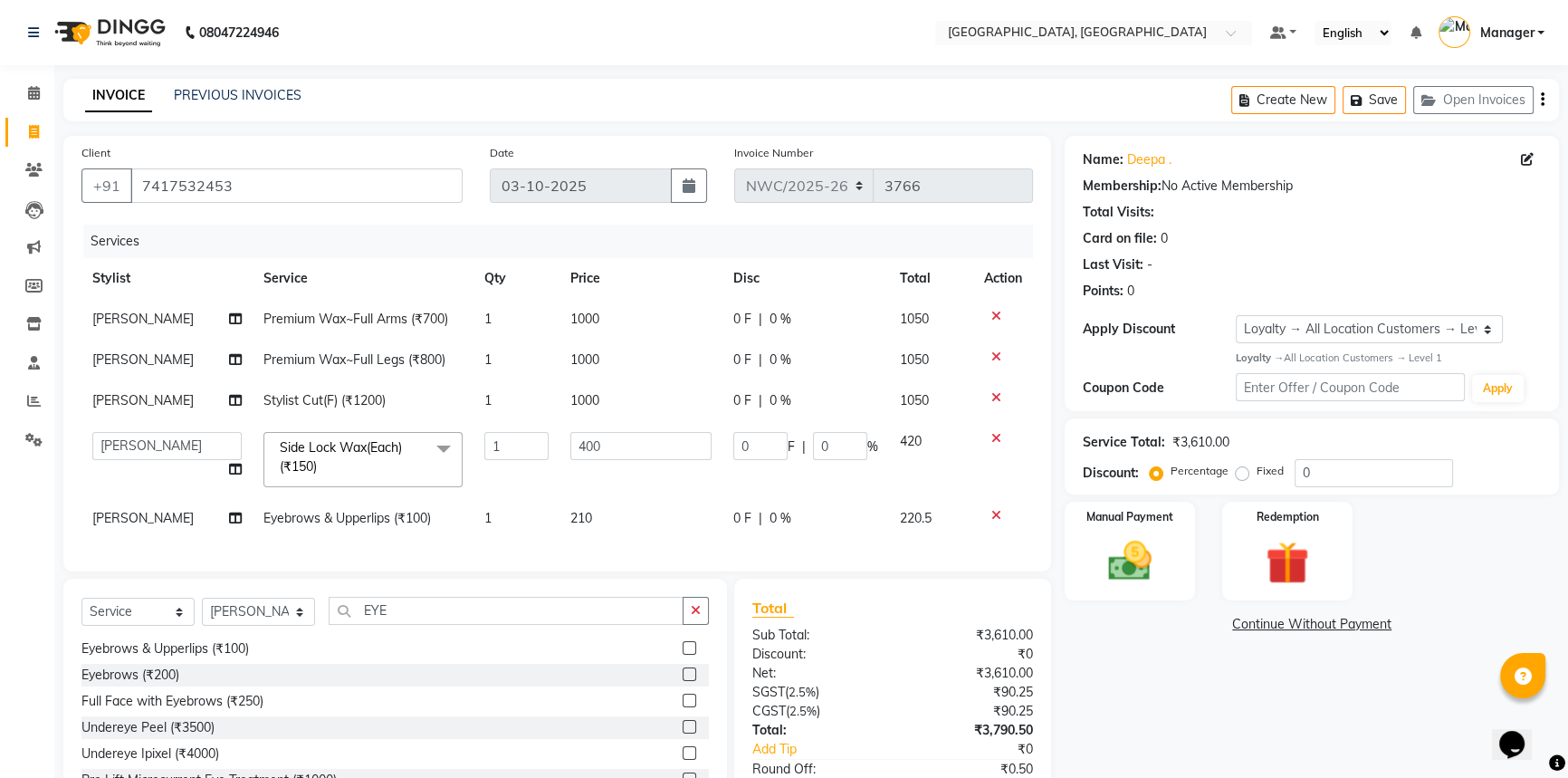
scroll to position [126, 0]
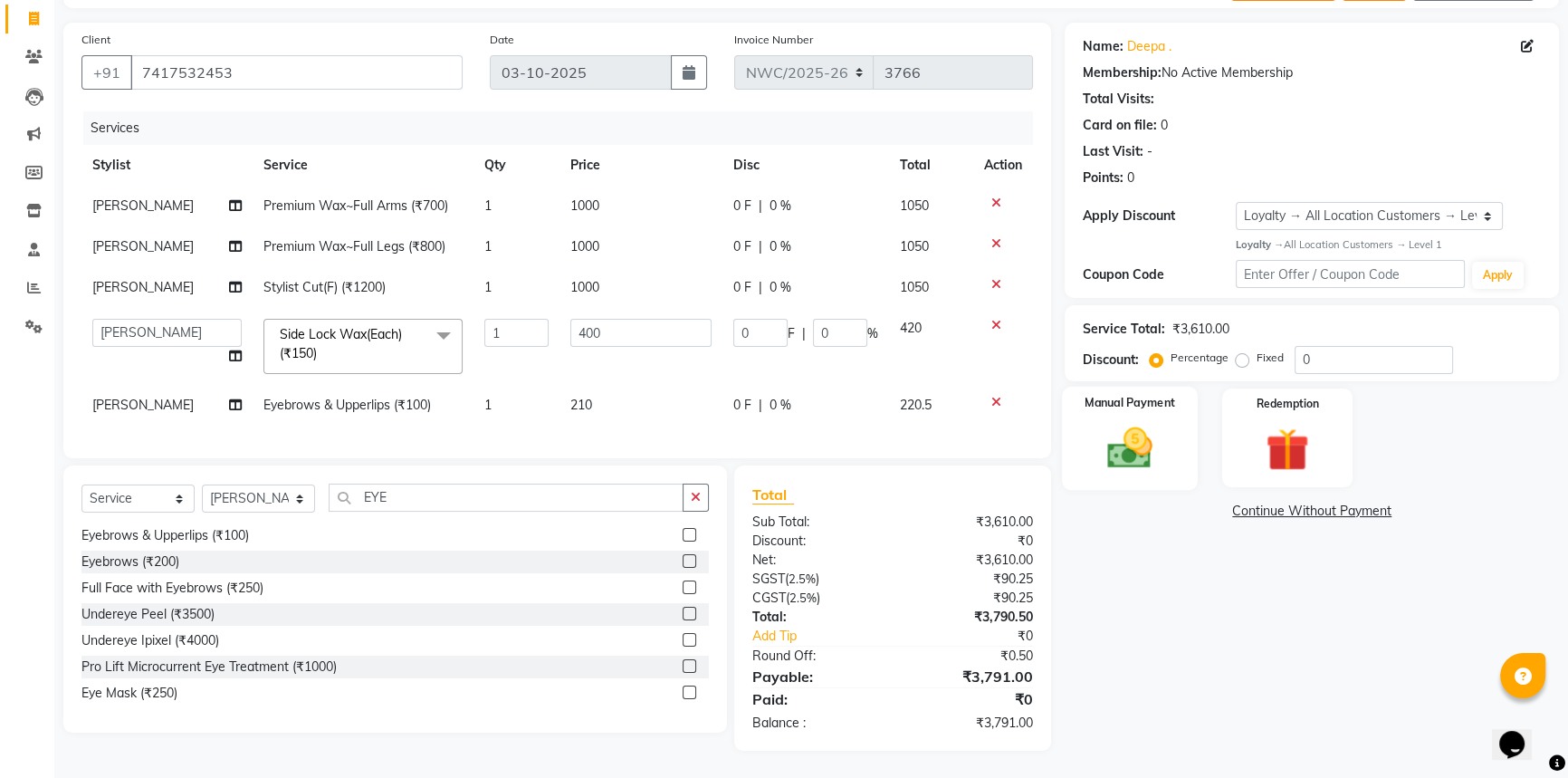
click at [1173, 419] on div "Manual Payment" at bounding box center [1130, 437] width 136 height 103
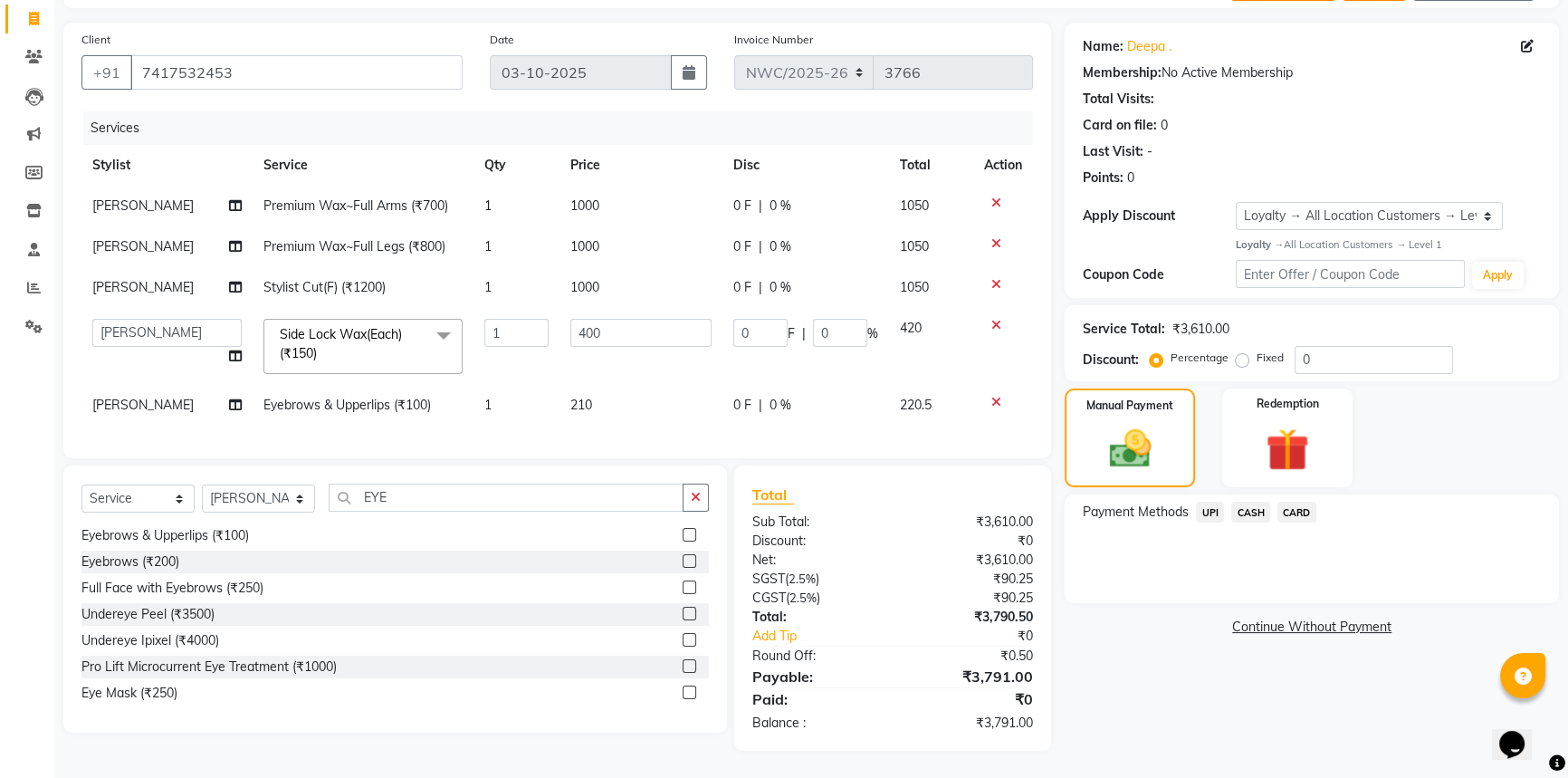
click at [1303, 502] on span "CARD" at bounding box center [1297, 512] width 39 height 21
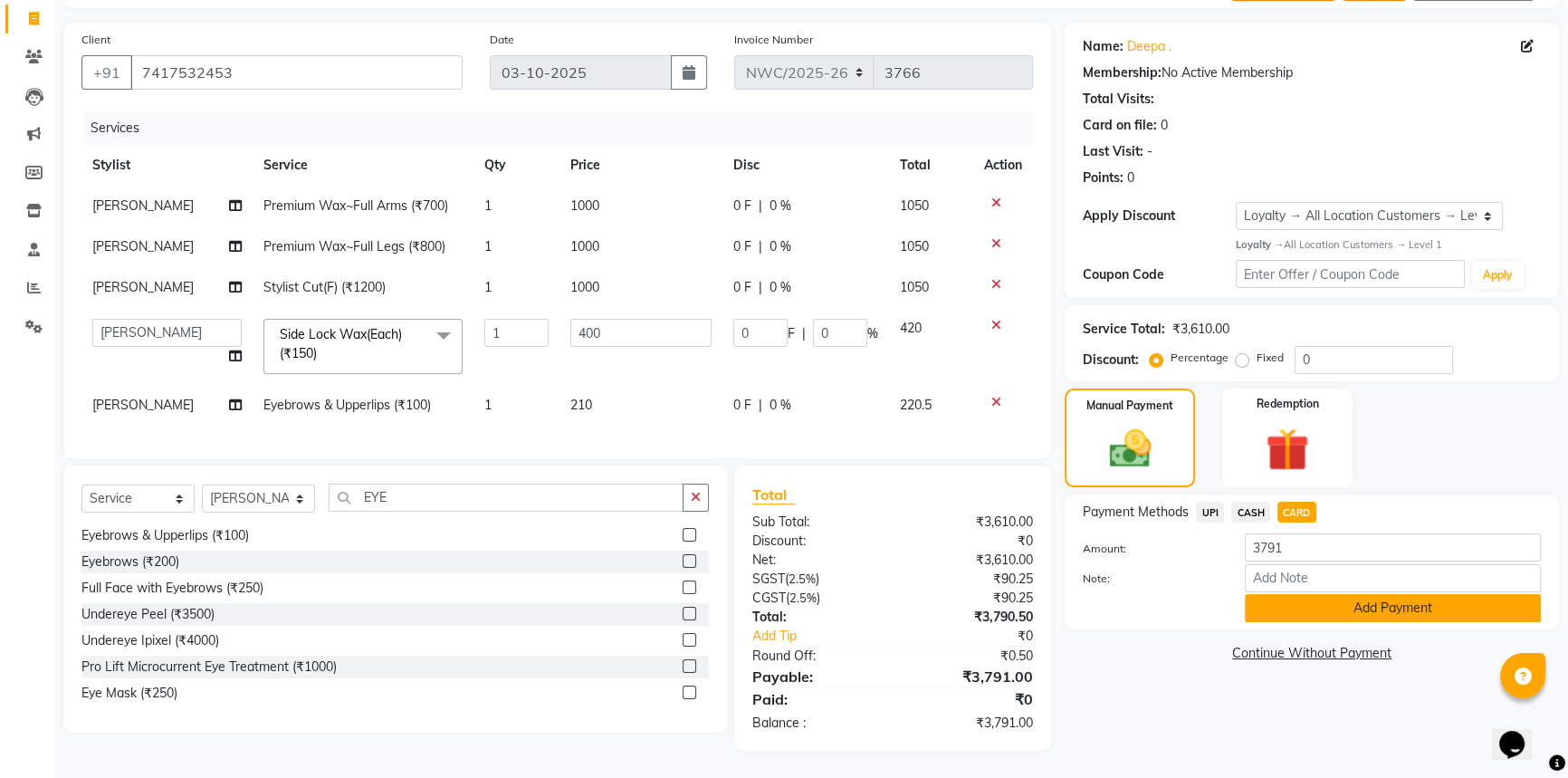
click at [1329, 594] on button "Add Payment" at bounding box center [1393, 608] width 296 height 28
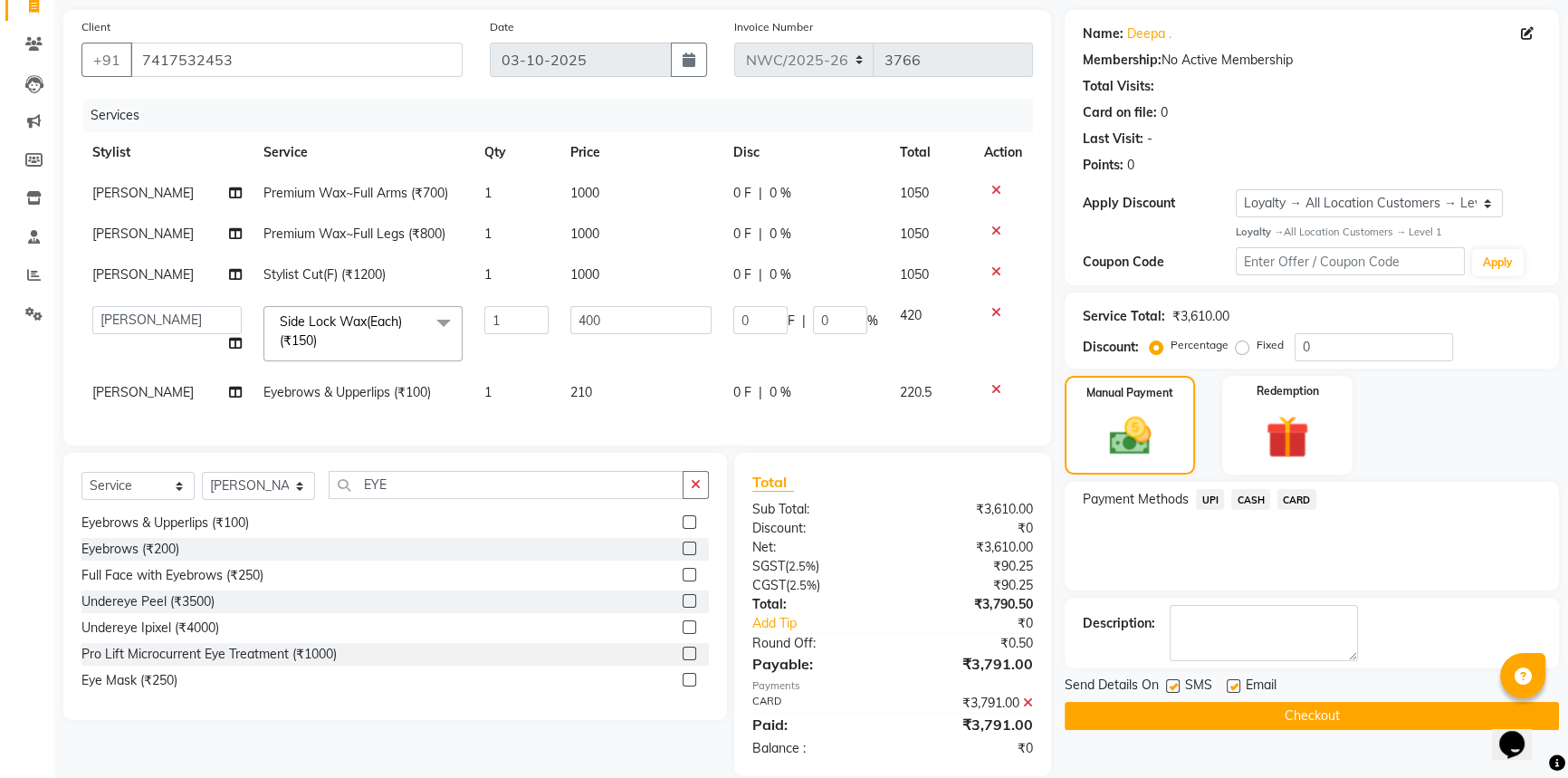
scroll to position [253, 0]
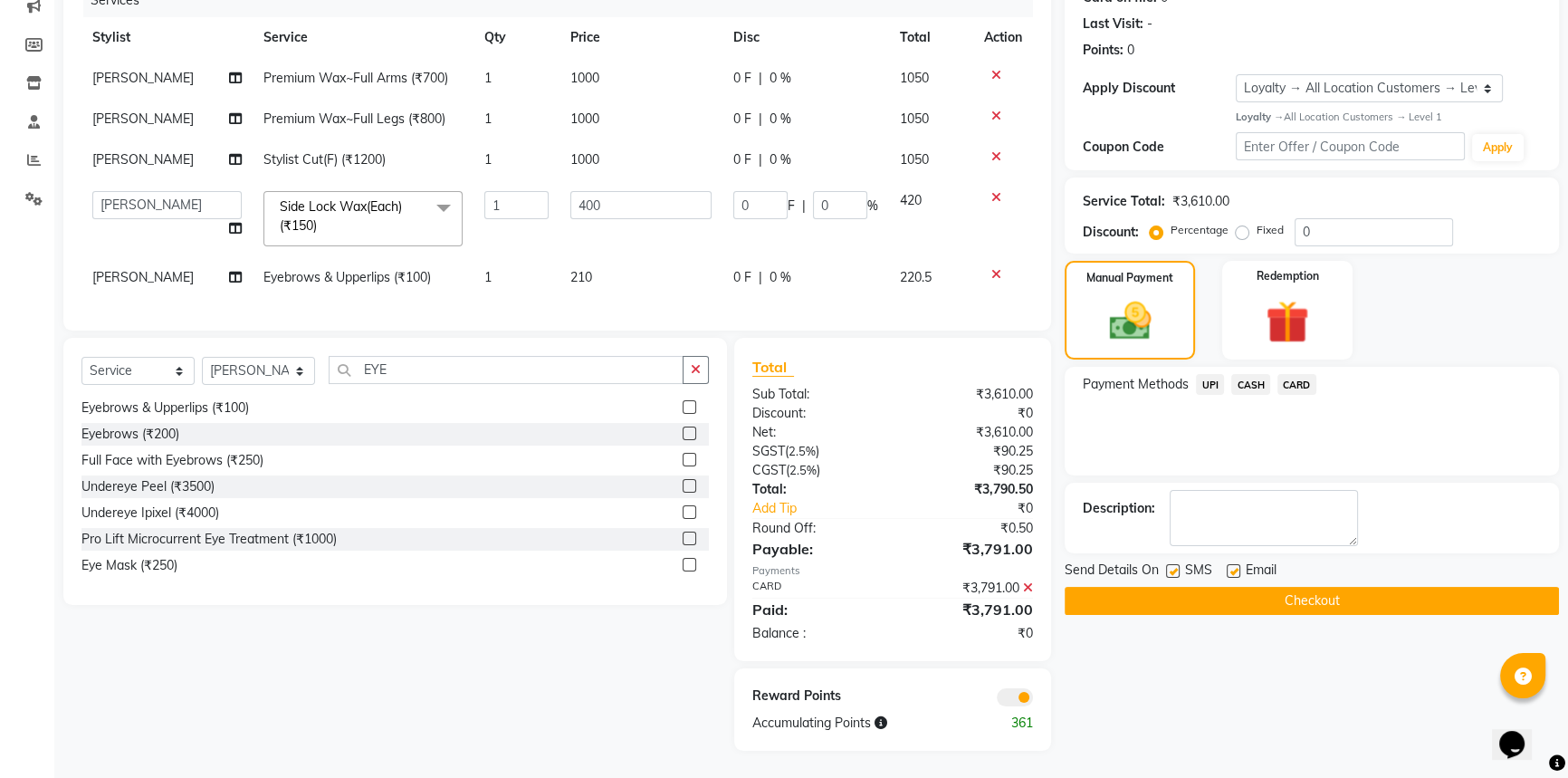
click at [1294, 586] on button "Checkout" at bounding box center [1312, 600] width 494 height 28
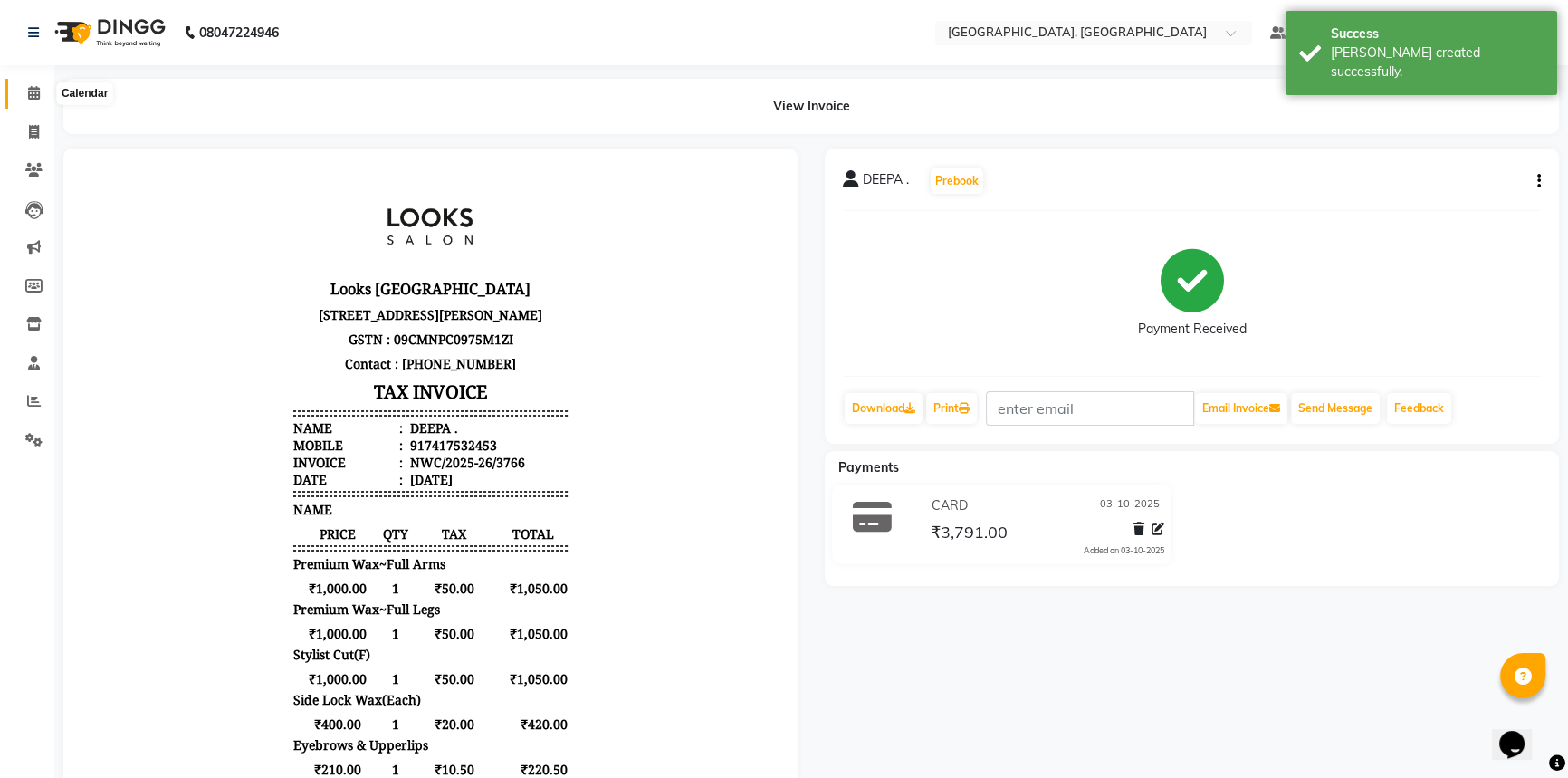
click at [31, 90] on icon at bounding box center [34, 92] width 12 height 13
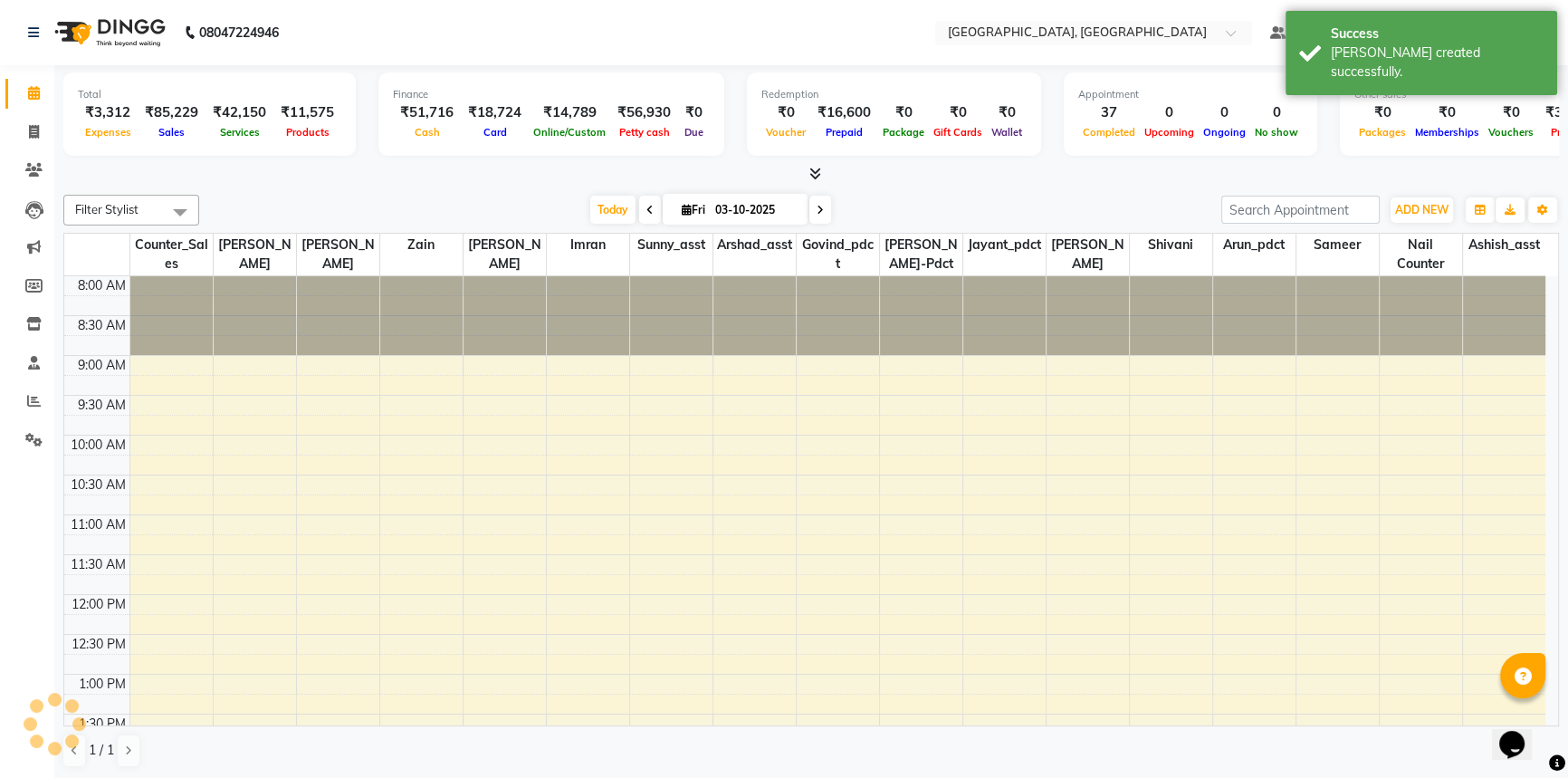
click at [483, 185] on div "Total ₹3,312 Expenses ₹85,229 Sales ₹42,150 Services ₹11,575 Products Finance ₹…" at bounding box center [811, 423] width 1514 height 714
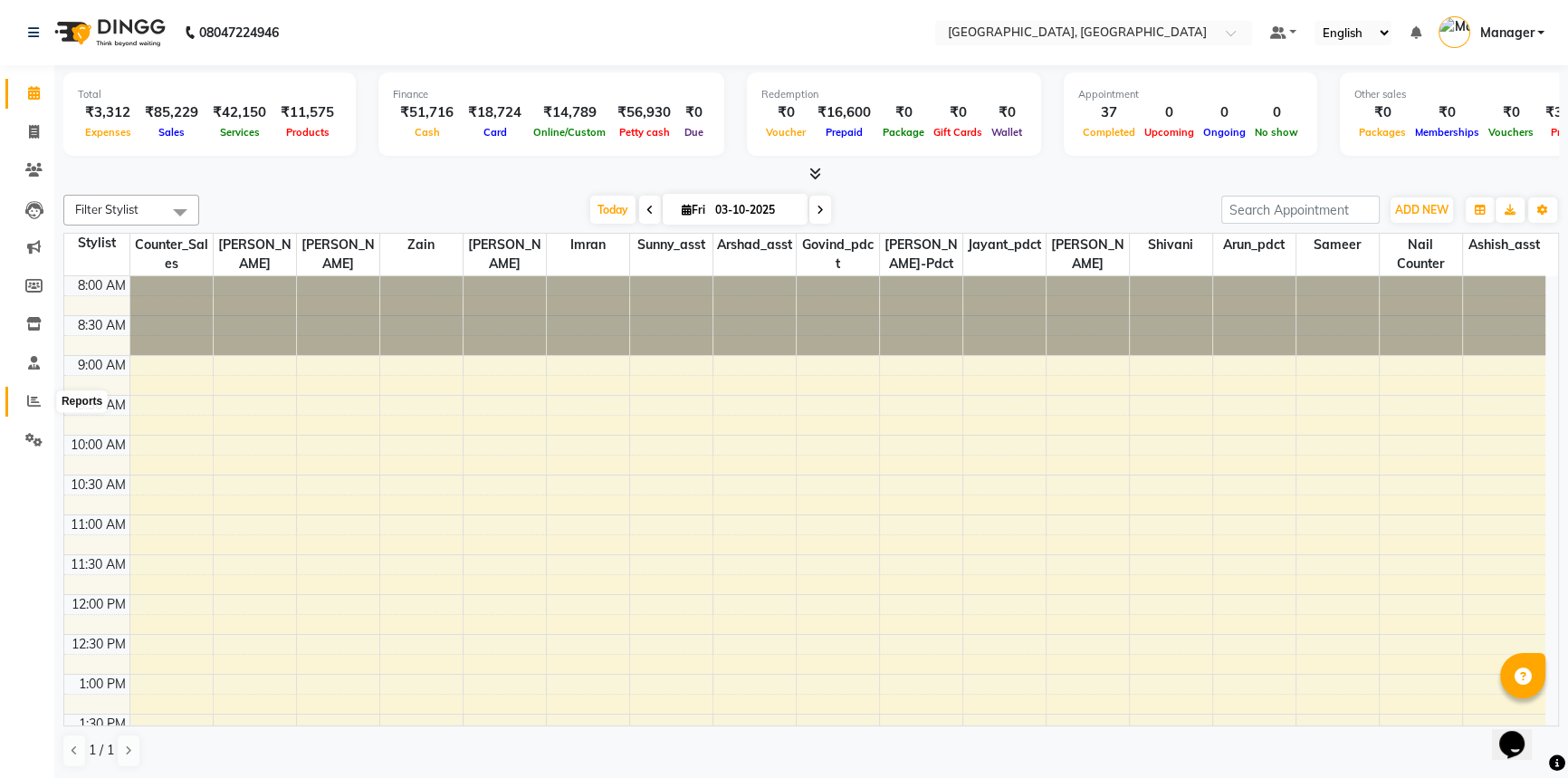
click at [33, 396] on icon at bounding box center [34, 401] width 13 height 13
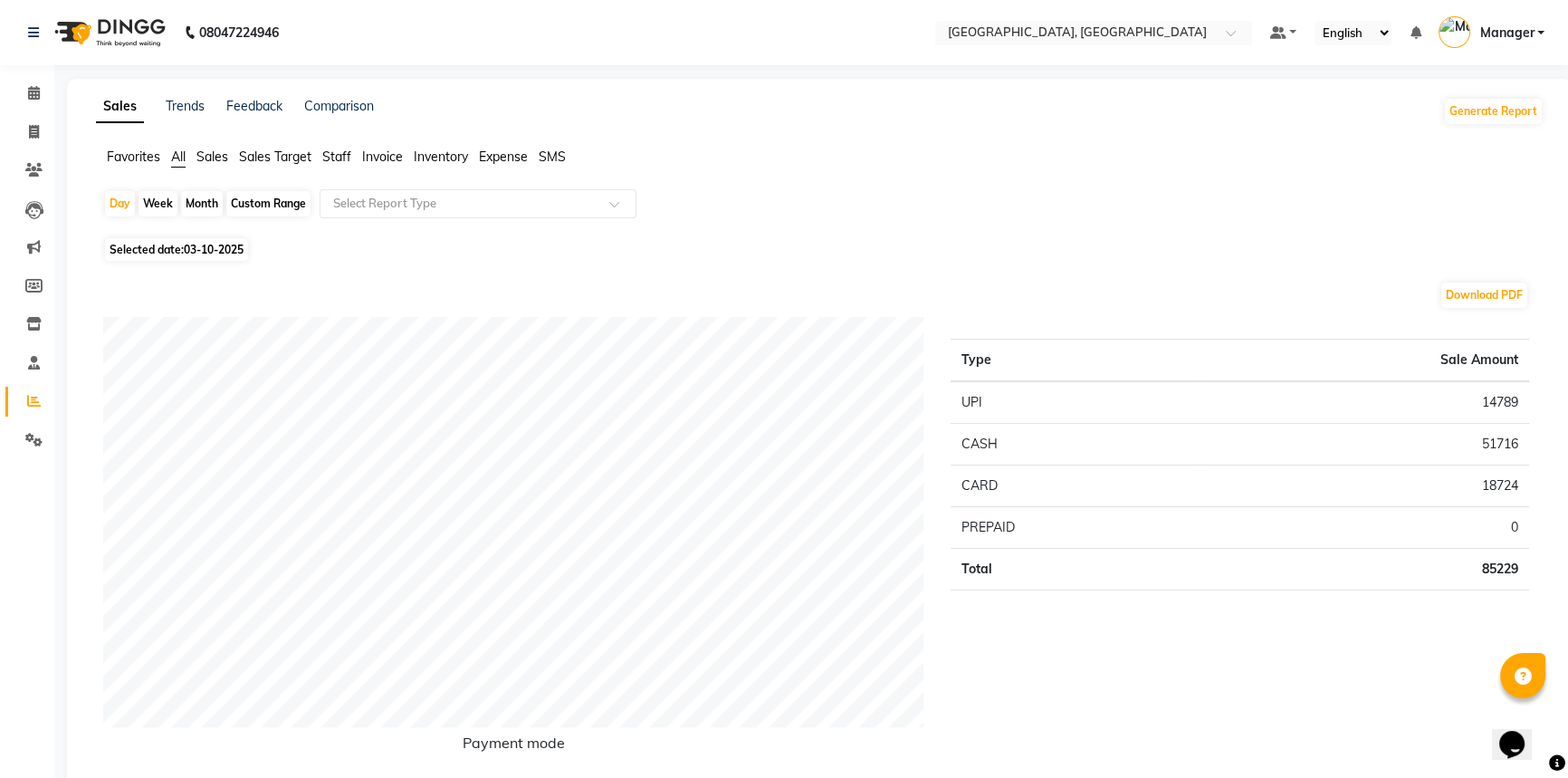
click at [270, 209] on div "Custom Range" at bounding box center [268, 203] width 84 height 25
select select "10"
select select "2025"
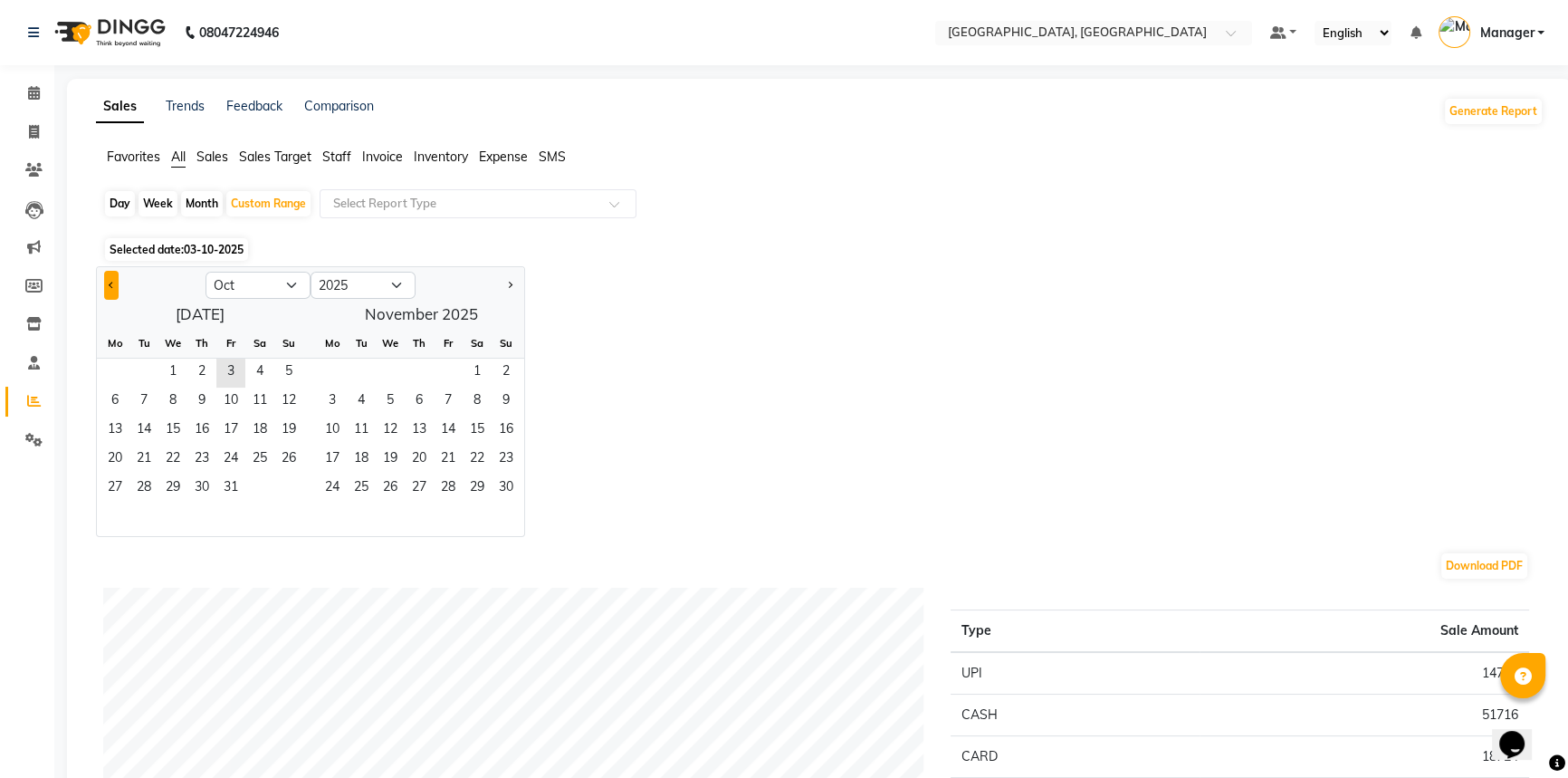
click at [116, 287] on button "Previous month" at bounding box center [111, 285] width 14 height 29
select select "9"
click at [236, 453] on span "26" at bounding box center [231, 460] width 29 height 29
click at [282, 456] on span "28" at bounding box center [289, 460] width 29 height 29
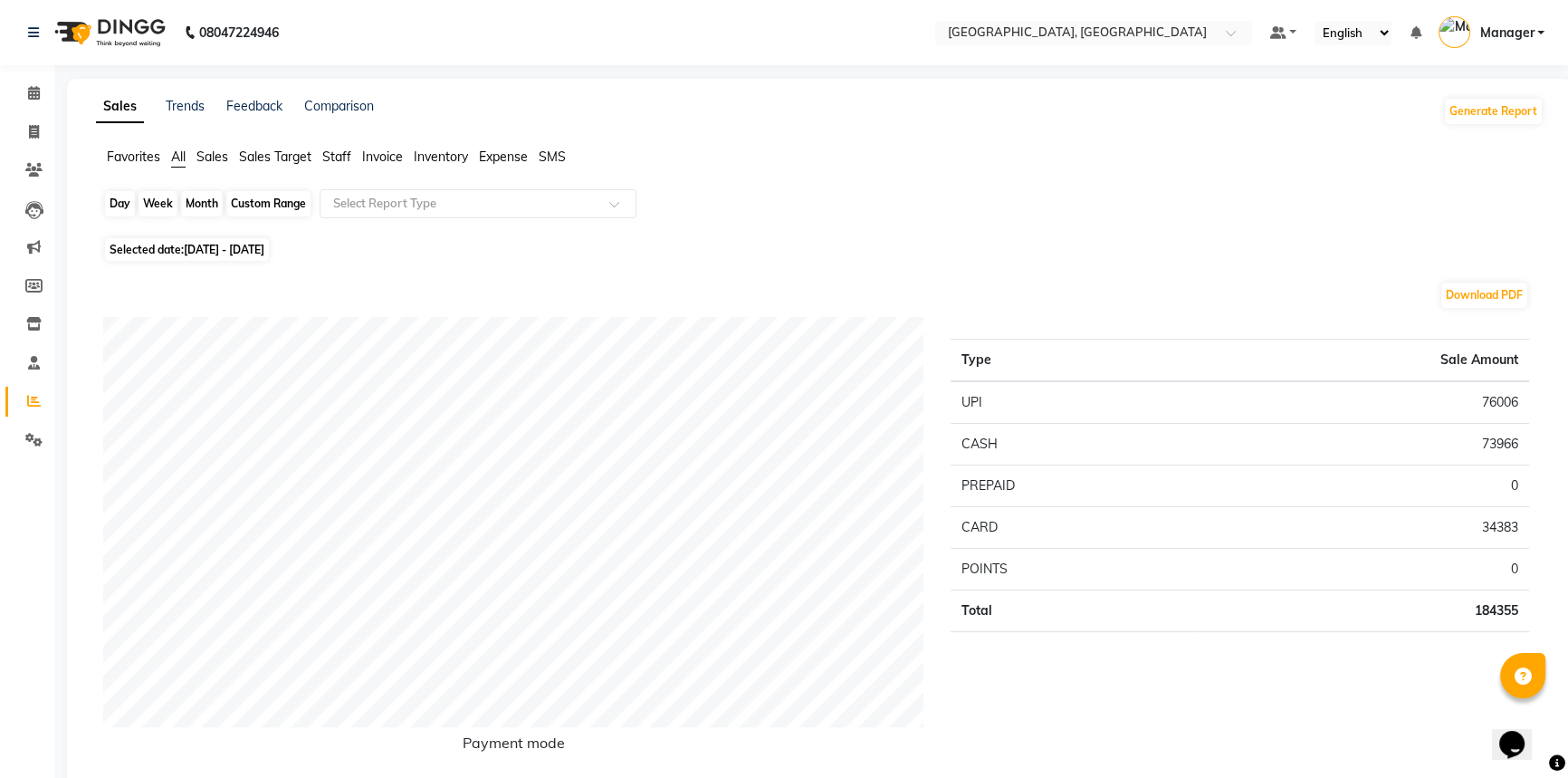
click at [242, 207] on div "Custom Range" at bounding box center [268, 203] width 84 height 25
select select "9"
select select "2025"
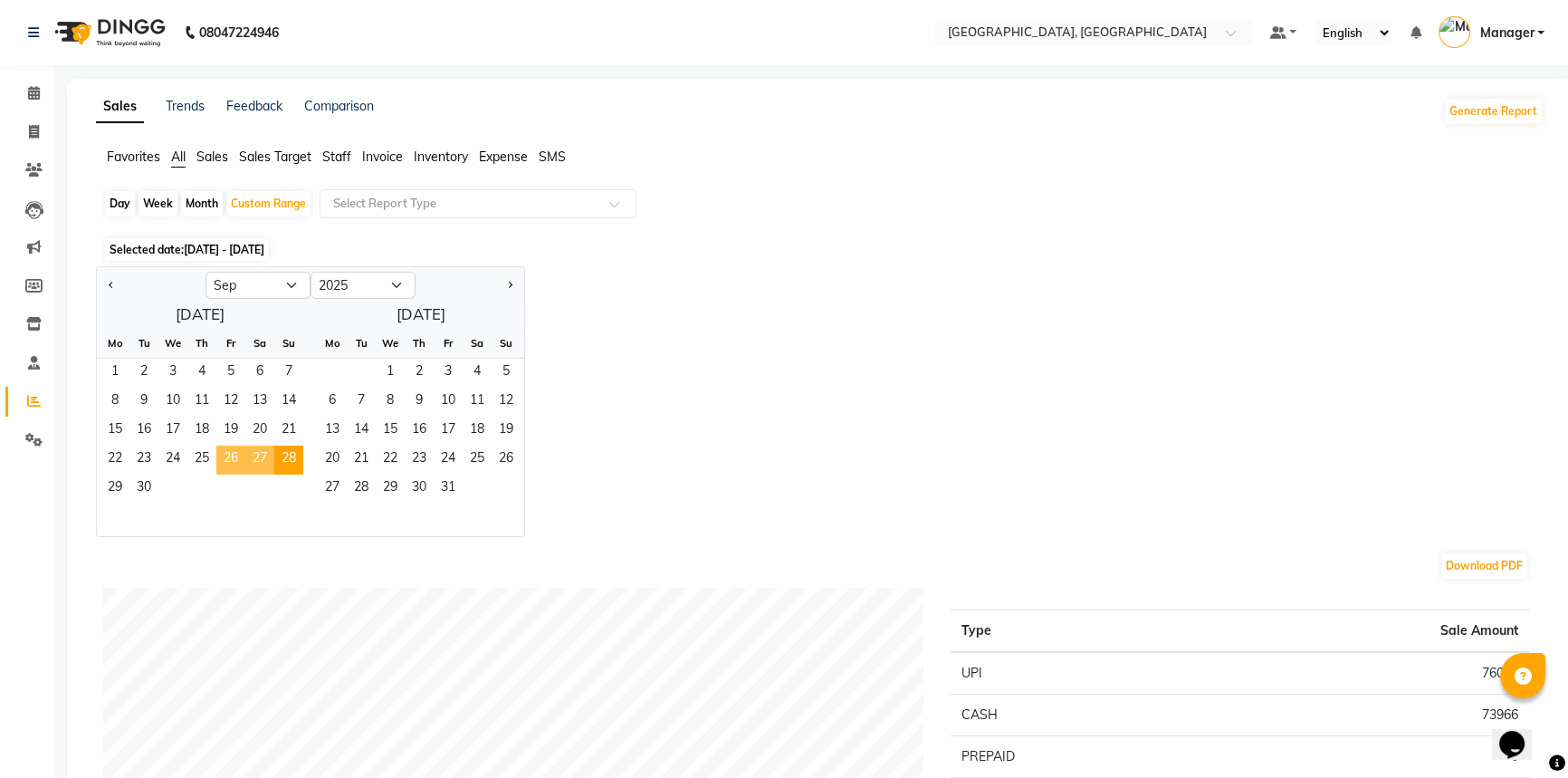
click at [235, 454] on span "26" at bounding box center [231, 460] width 29 height 29
click at [572, 331] on div "Jan Feb Mar Apr May Jun Jul Aug Sep Oct Nov Dec 2015 2016 2017 2018 2019 2020 2…" at bounding box center [820, 401] width 1448 height 271
click at [514, 204] on input "text" at bounding box center [459, 203] width 261 height 18
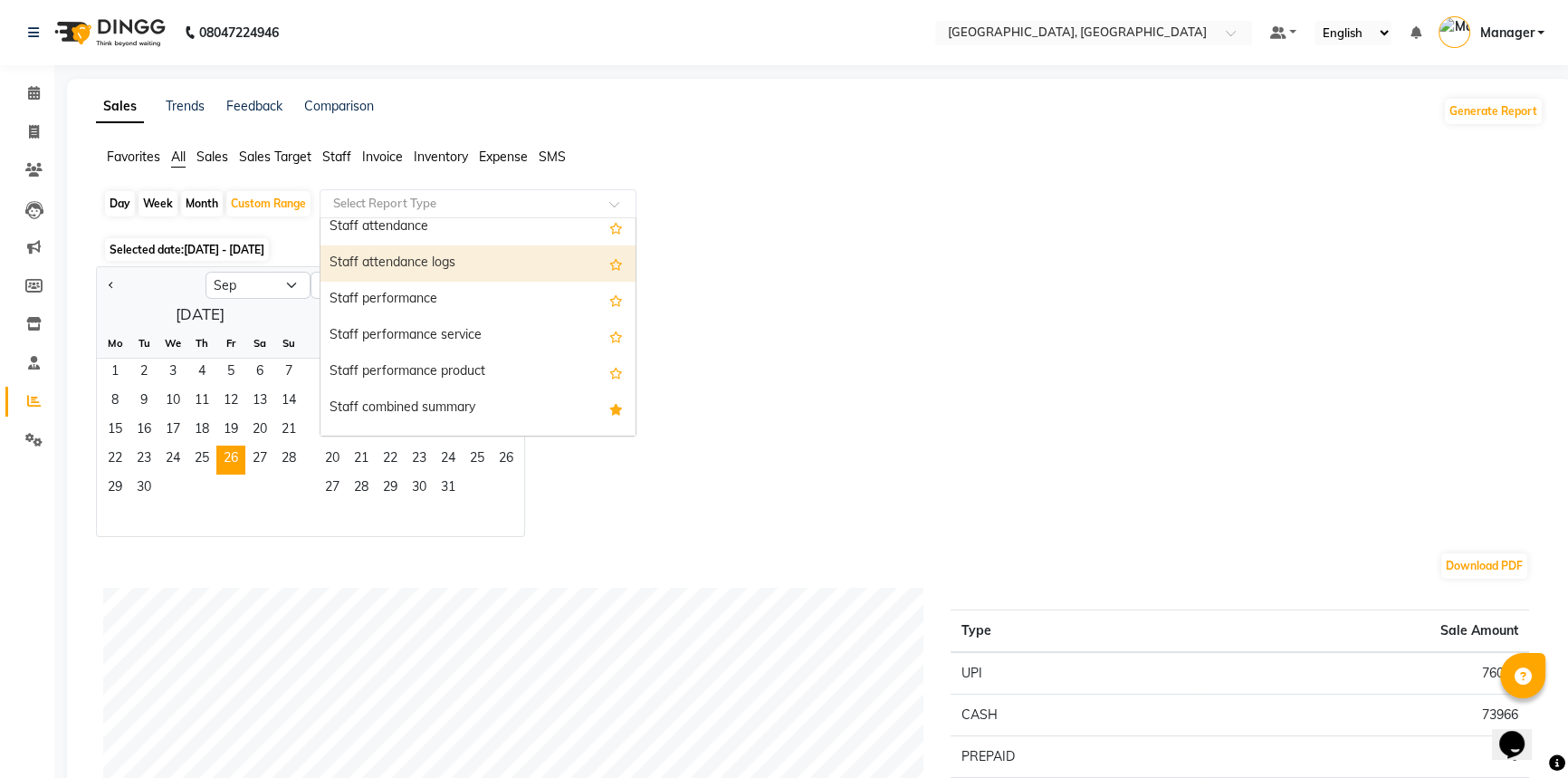
scroll to position [659, 0]
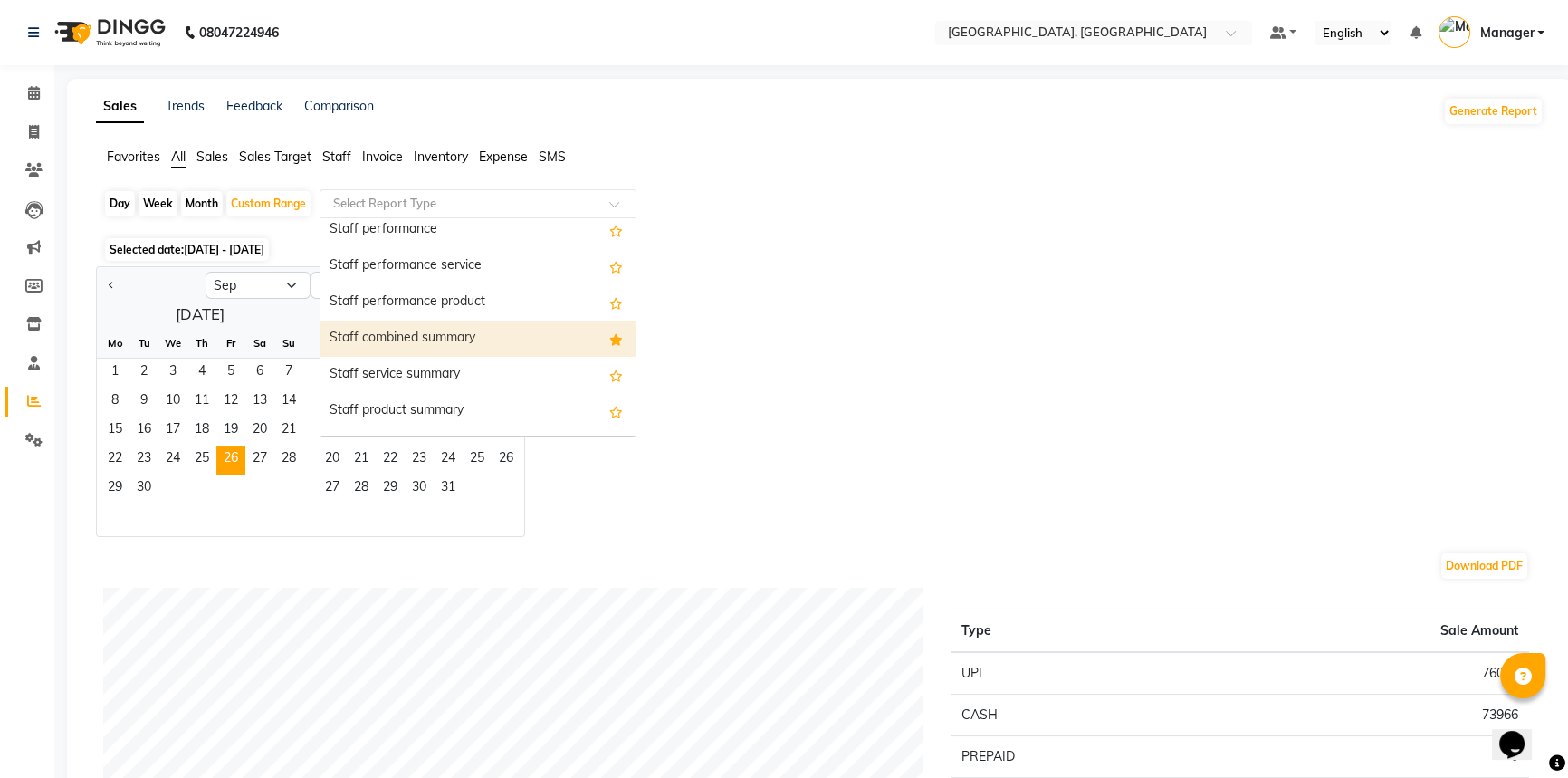
click at [466, 339] on div "Staff combined summary" at bounding box center [478, 339] width 315 height 37
select select "full_report"
select select "csv"
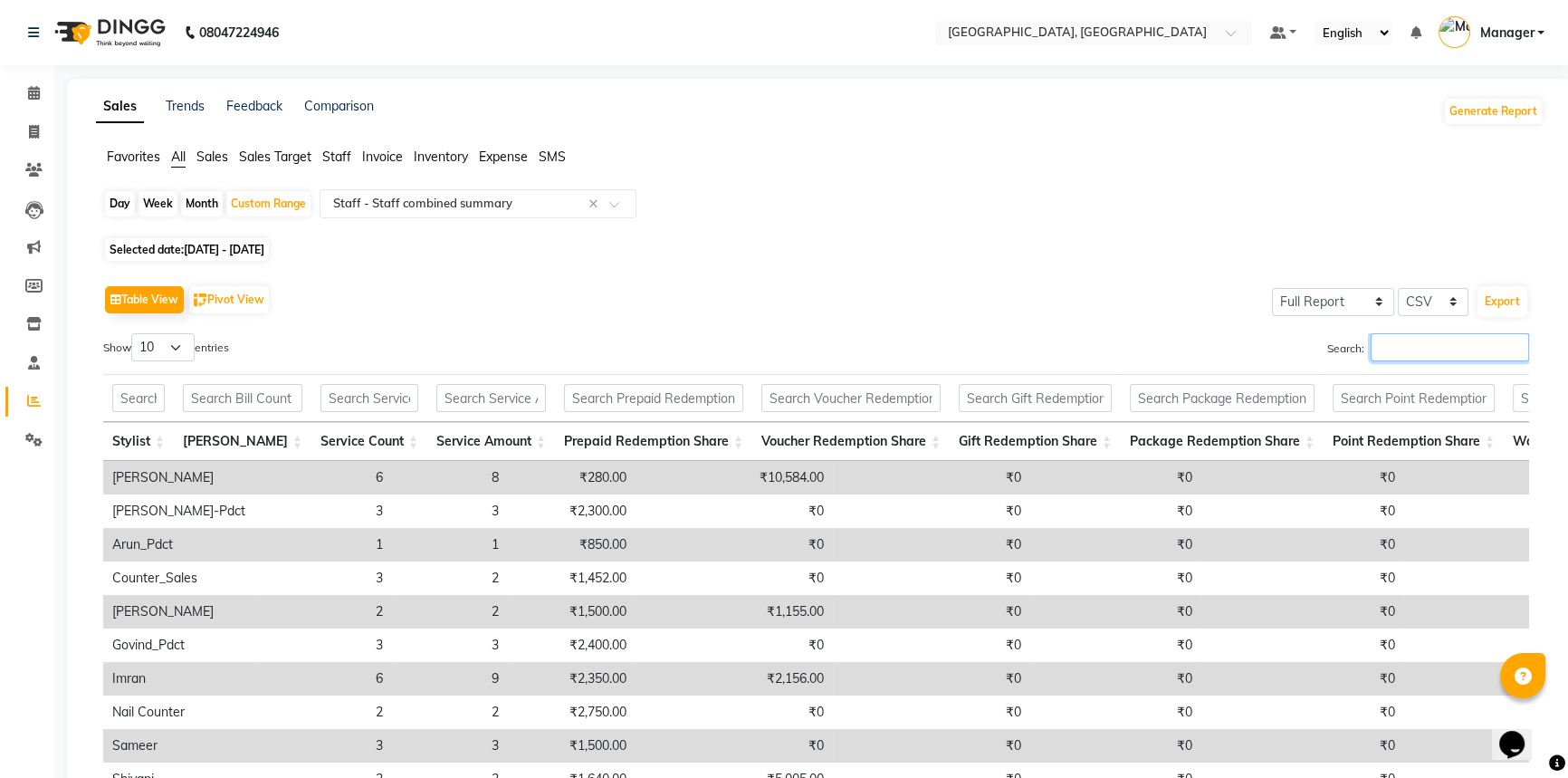
click at [1413, 345] on input "Search:" at bounding box center [1450, 347] width 159 height 28
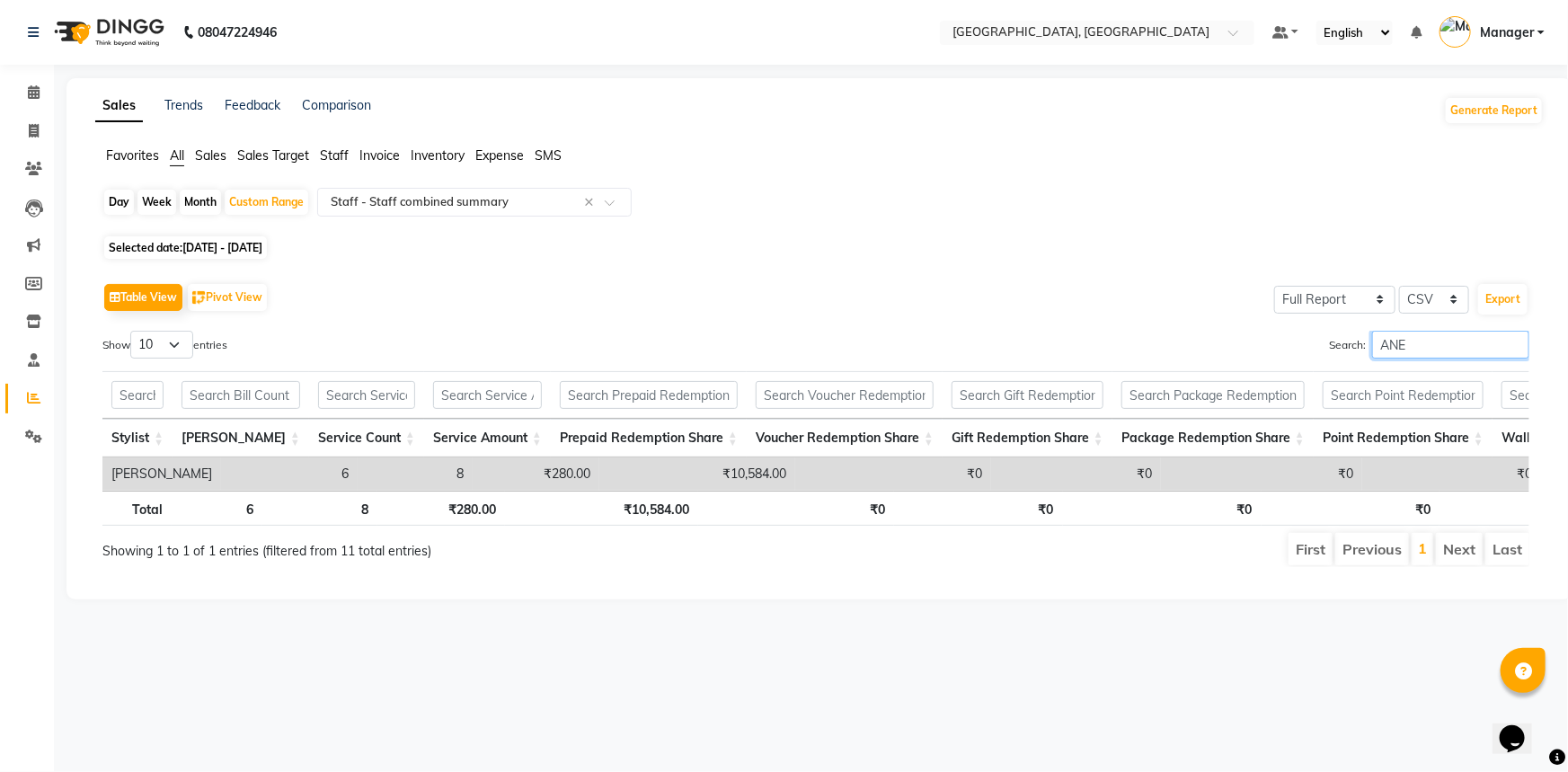
type input "ANE"
click at [263, 241] on span "26-09-2025 - 28-09-2025" at bounding box center [223, 247] width 80 height 13
select select "9"
select select "2025"
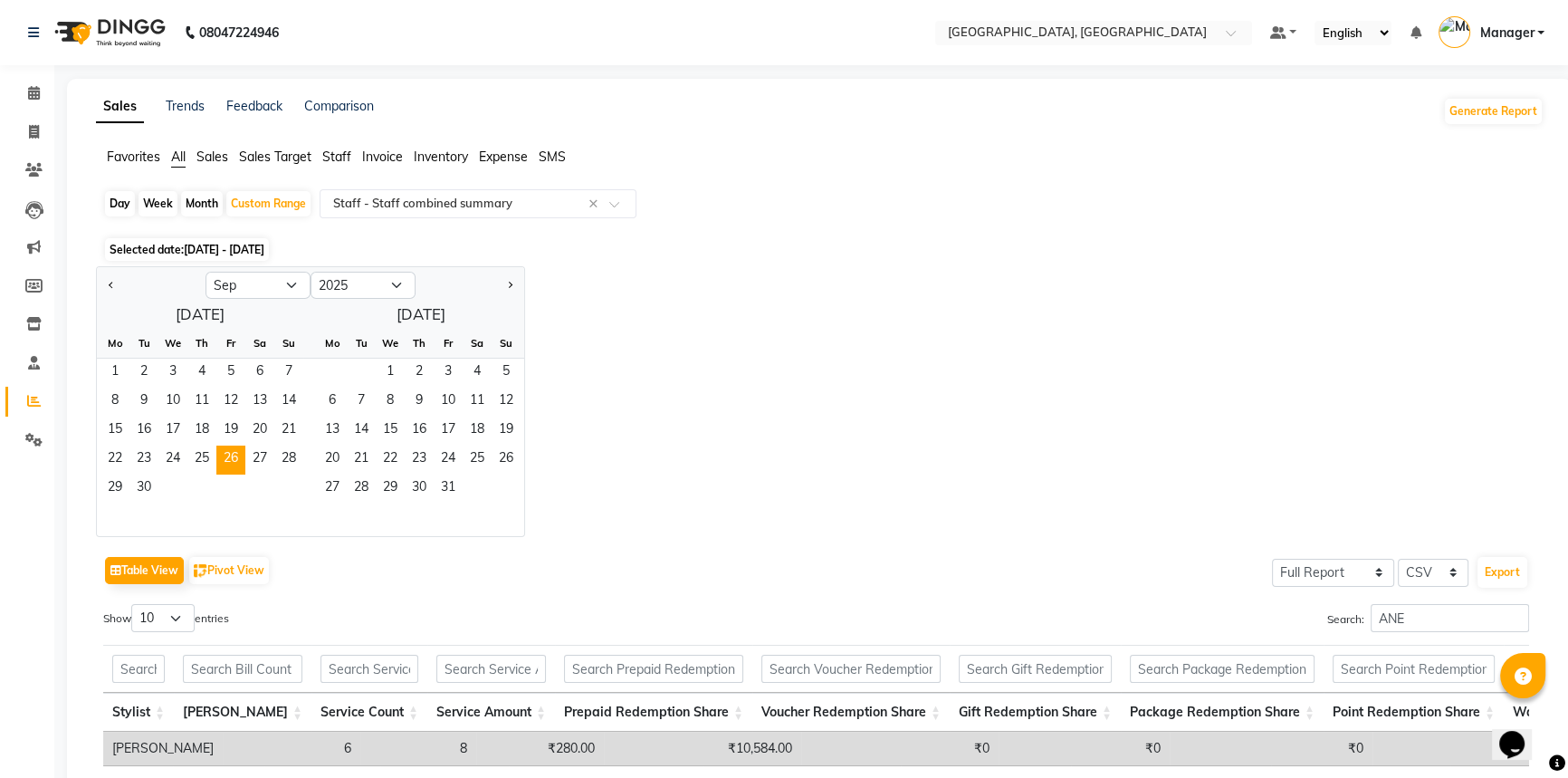
click at [679, 351] on div "Jan Feb Mar Apr May Jun Jul Aug Sep Oct Nov Dec 2015 2016 2017 2018 2019 2020 2…" at bounding box center [820, 401] width 1448 height 271
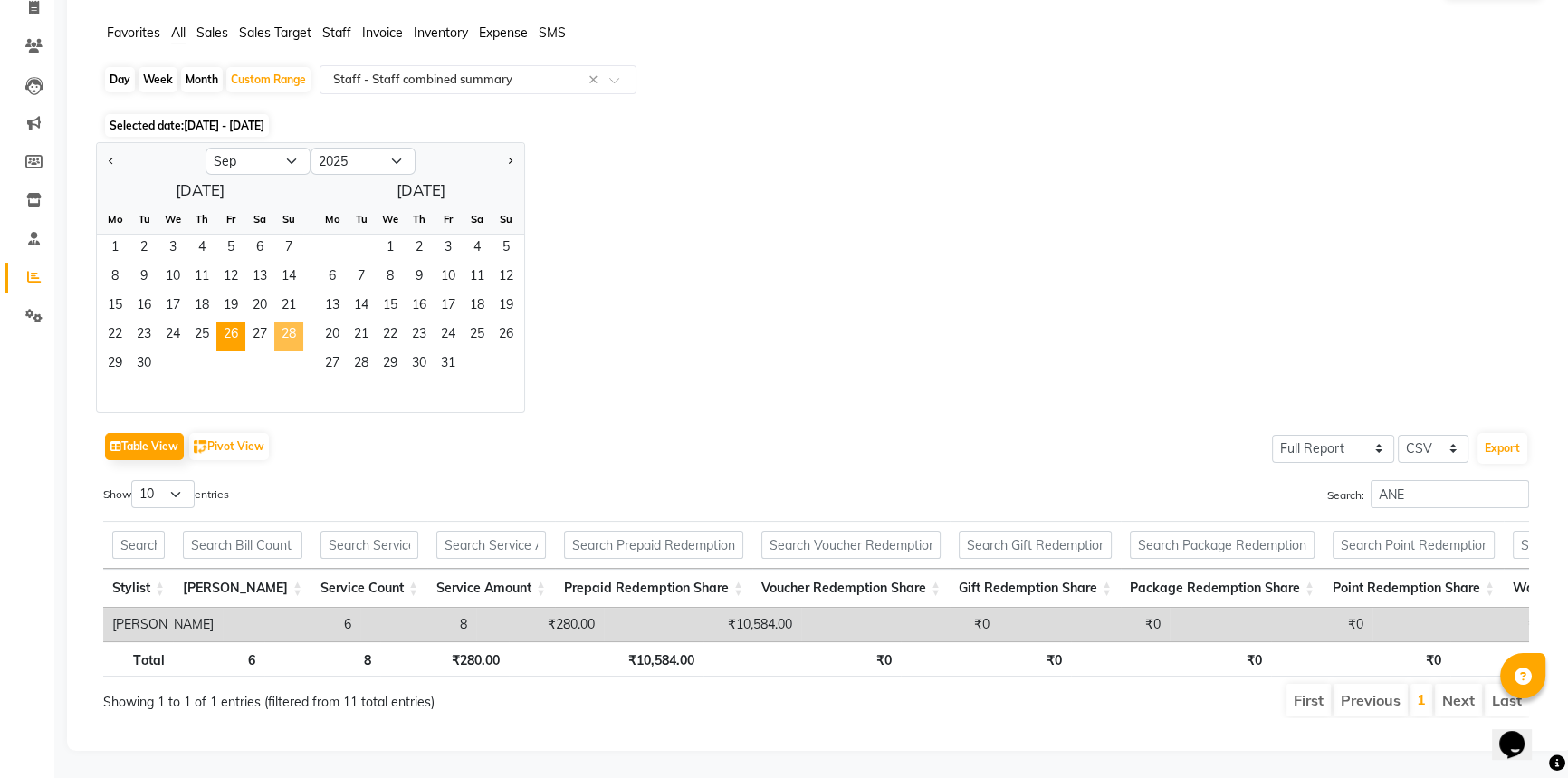
drag, startPoint x: 277, startPoint y: 311, endPoint x: 310, endPoint y: 403, distance: 97.7
click at [276, 322] on span "28" at bounding box center [289, 336] width 29 height 29
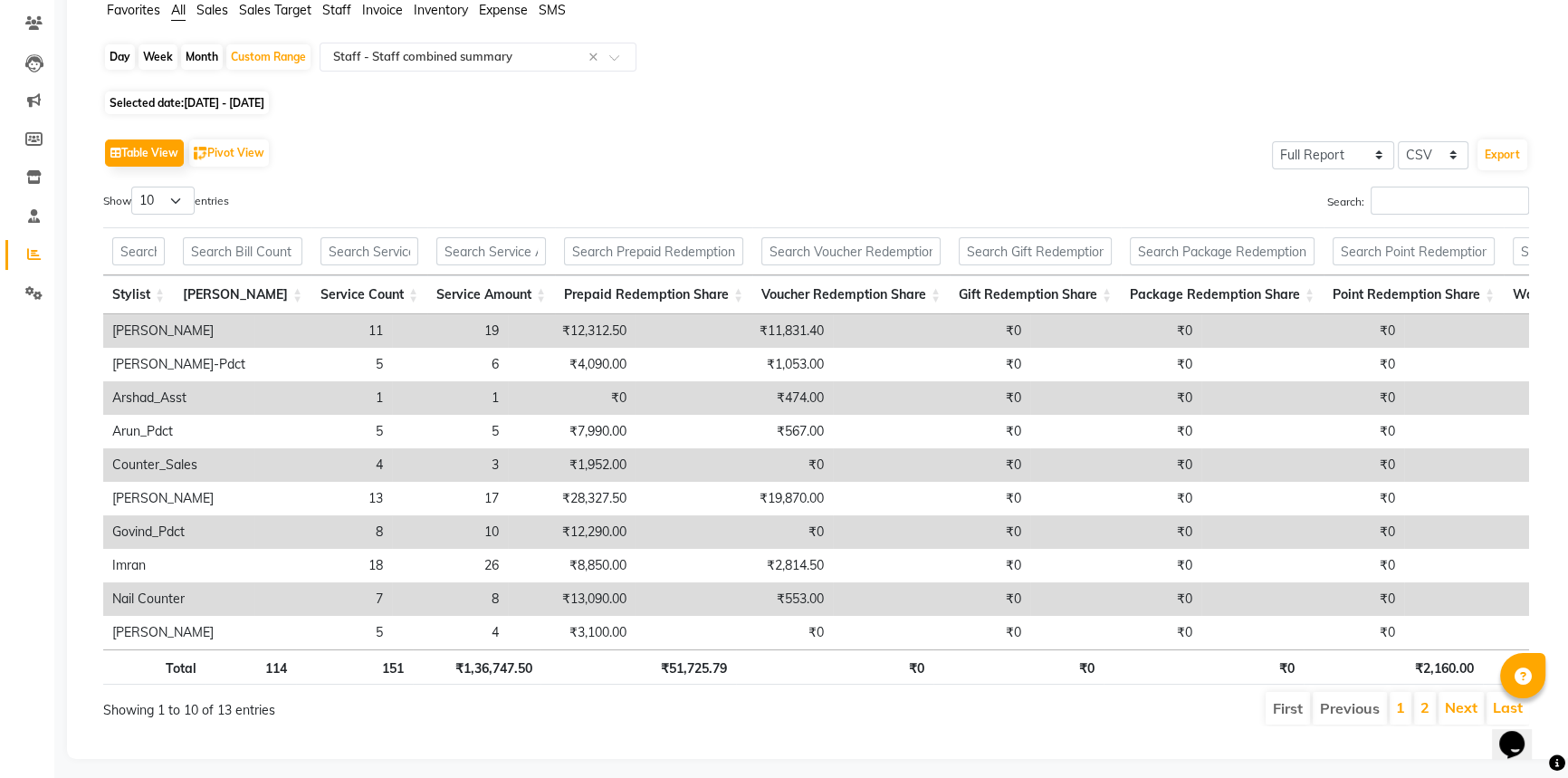
scroll to position [0, 0]
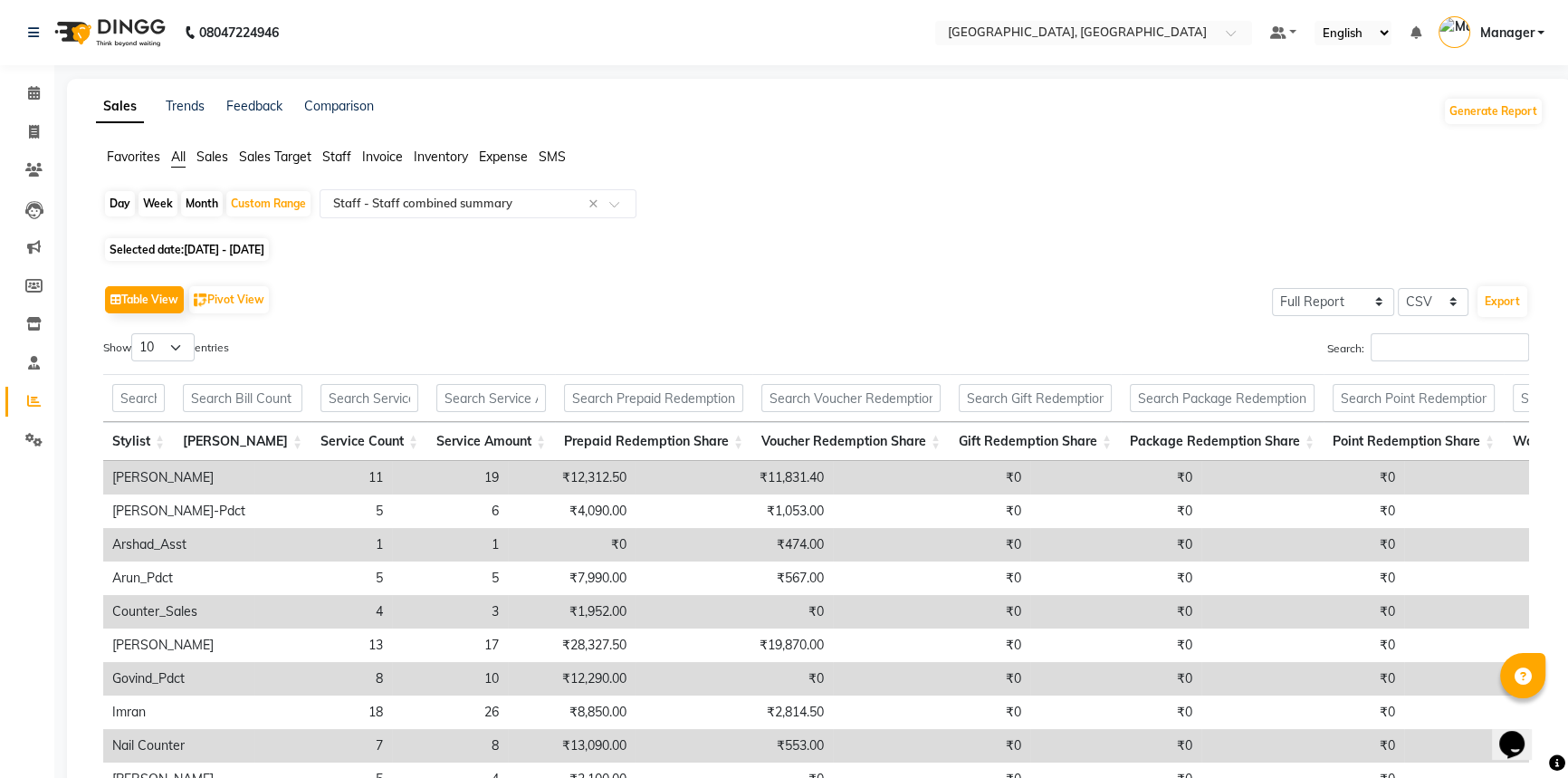
click at [306, 236] on div "Day Week Month Custom Range Select Report Type × Staff - Staff combined summary…" at bounding box center [820, 537] width 1448 height 698
click at [265, 246] on span "26-09-2025 - 28-09-2025" at bounding box center [224, 249] width 81 height 13
select select "9"
select select "2025"
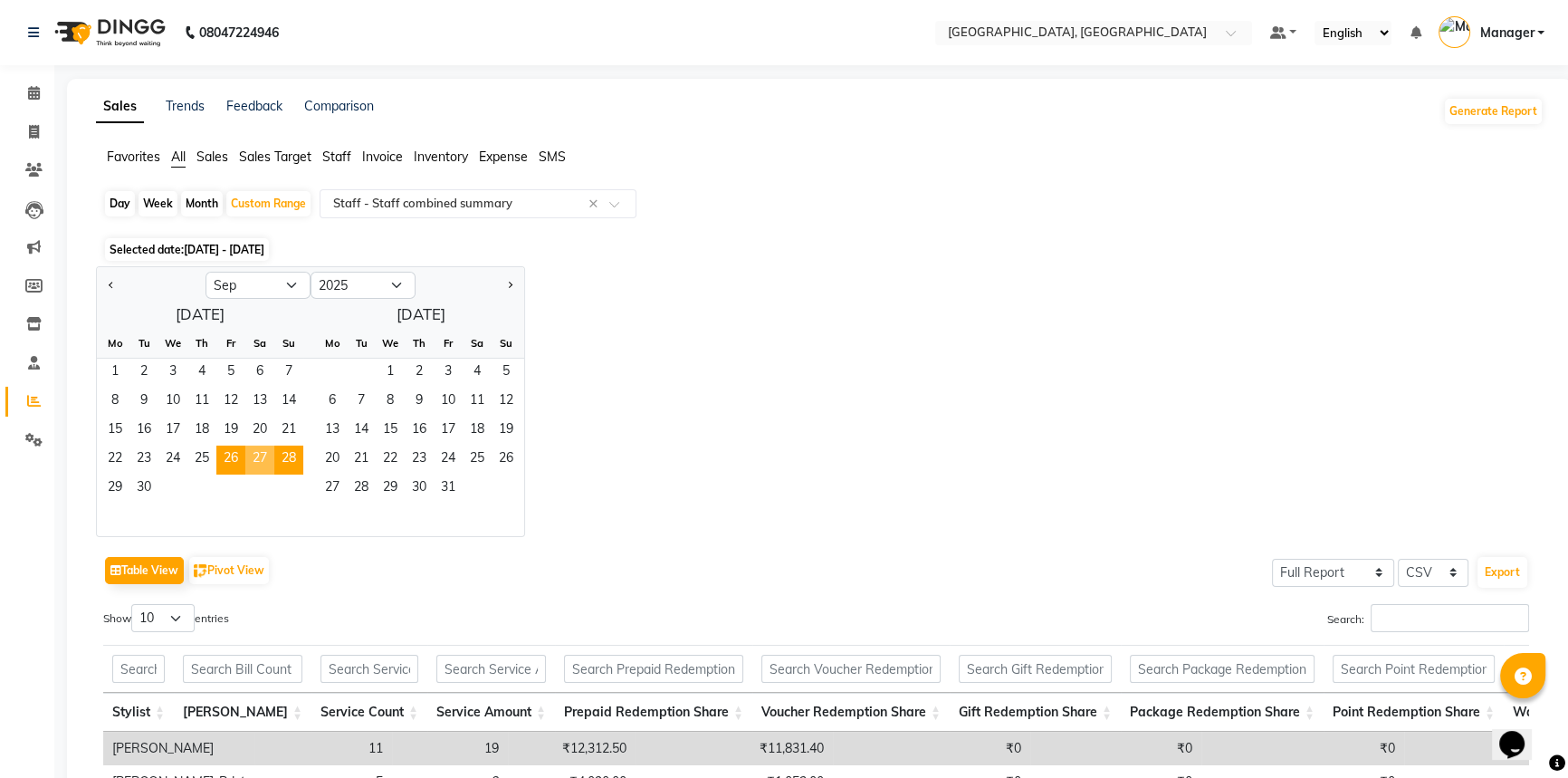
click at [250, 454] on span "27" at bounding box center [260, 460] width 29 height 29
click at [253, 455] on span "27" at bounding box center [260, 460] width 29 height 29
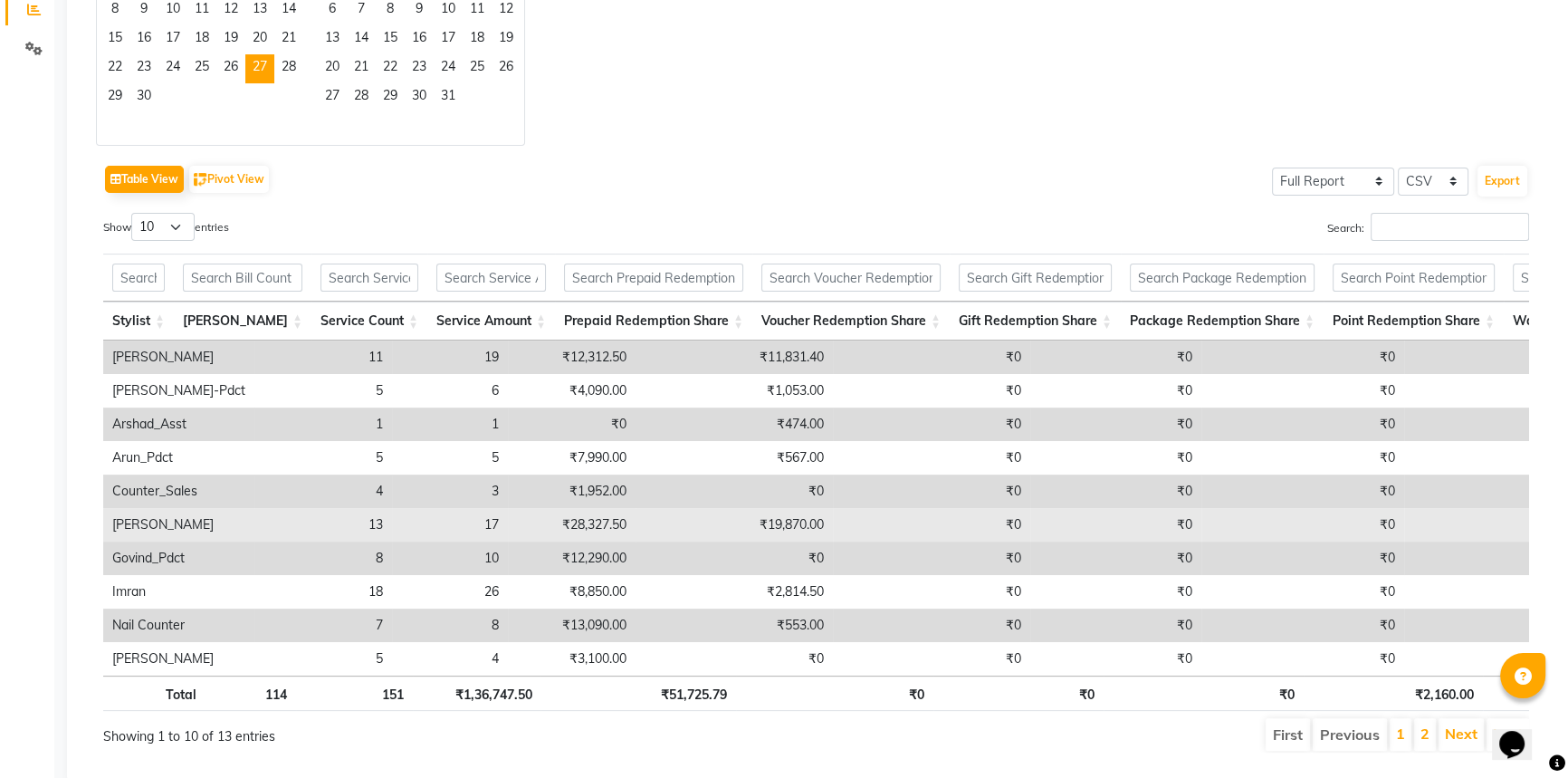
scroll to position [411, 0]
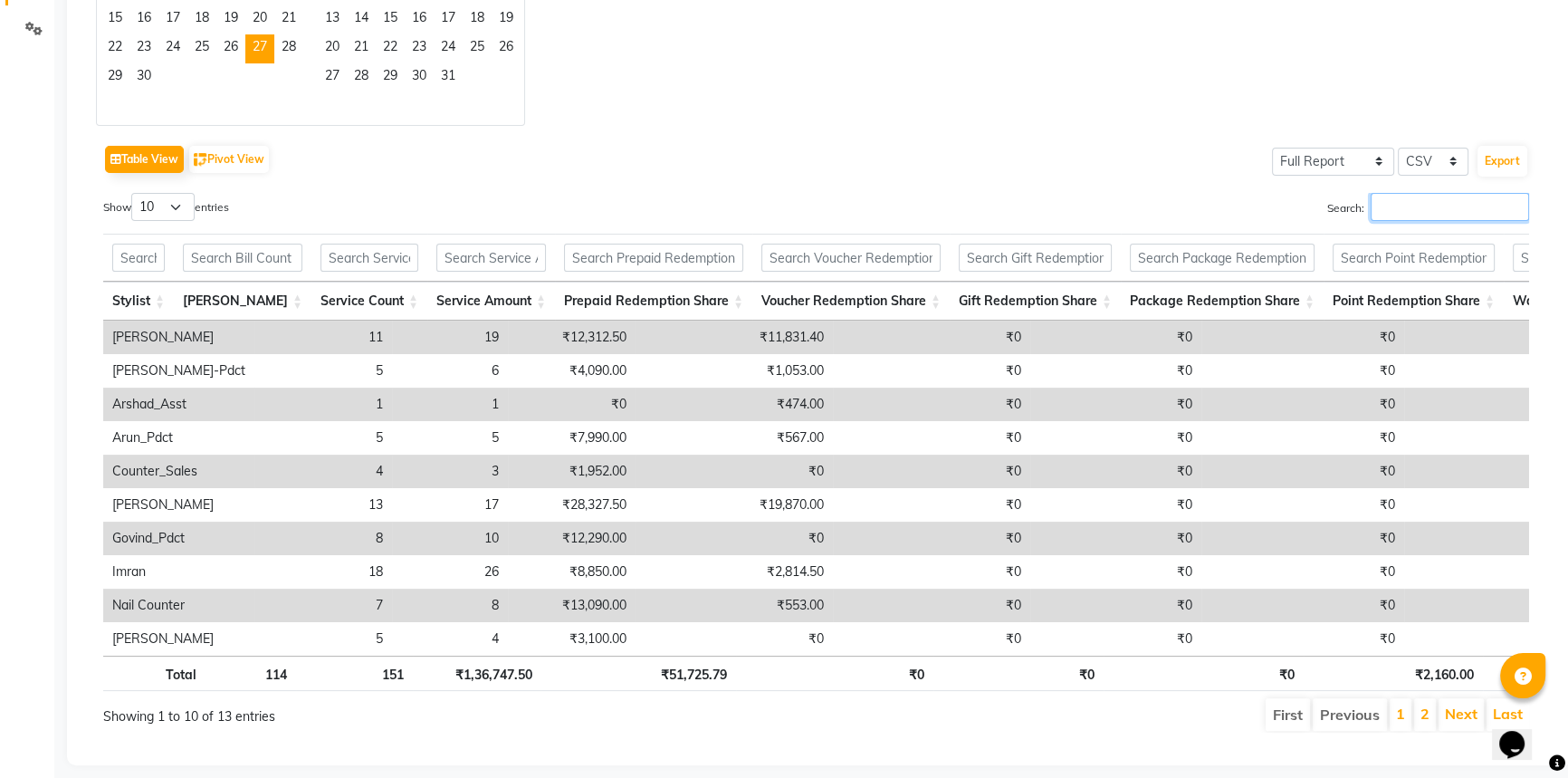
click at [1430, 204] on input "Search:" at bounding box center [1450, 206] width 159 height 28
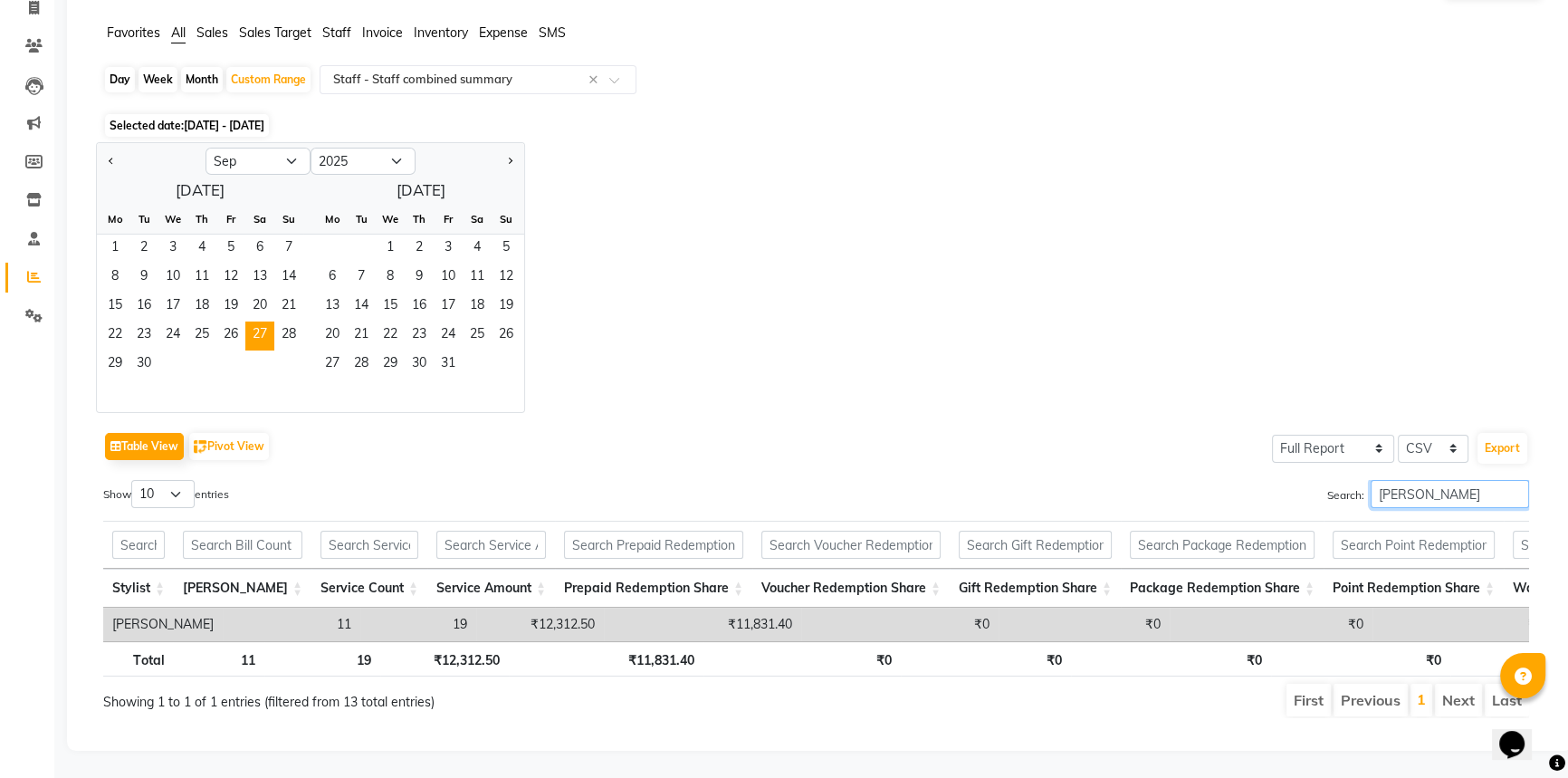
scroll to position [146, 0]
type input "ANEET"
click at [284, 322] on span "28" at bounding box center [289, 336] width 29 height 29
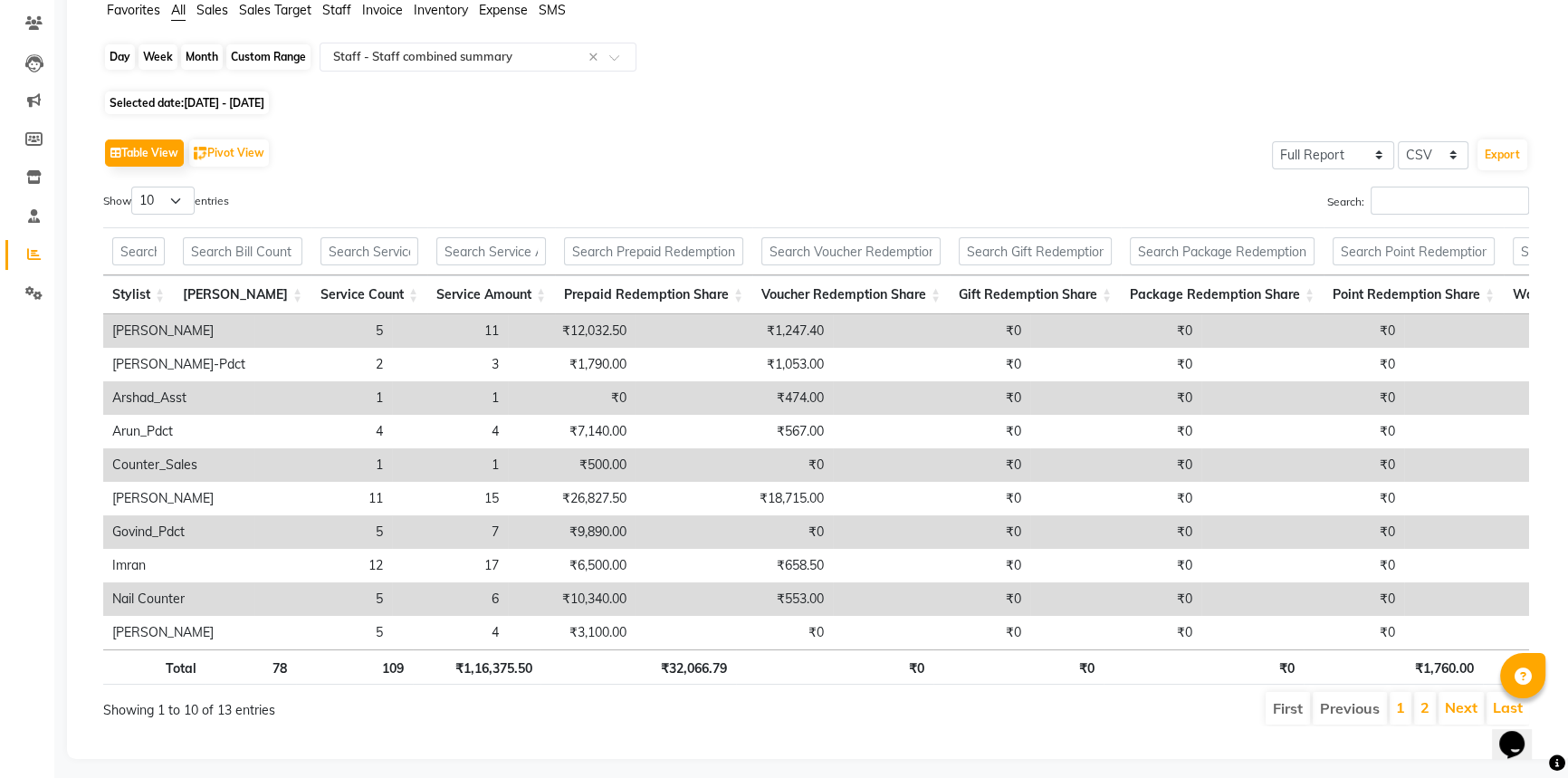
click at [282, 69] on div "Custom Range" at bounding box center [268, 57] width 84 height 25
select select "9"
select select "2025"
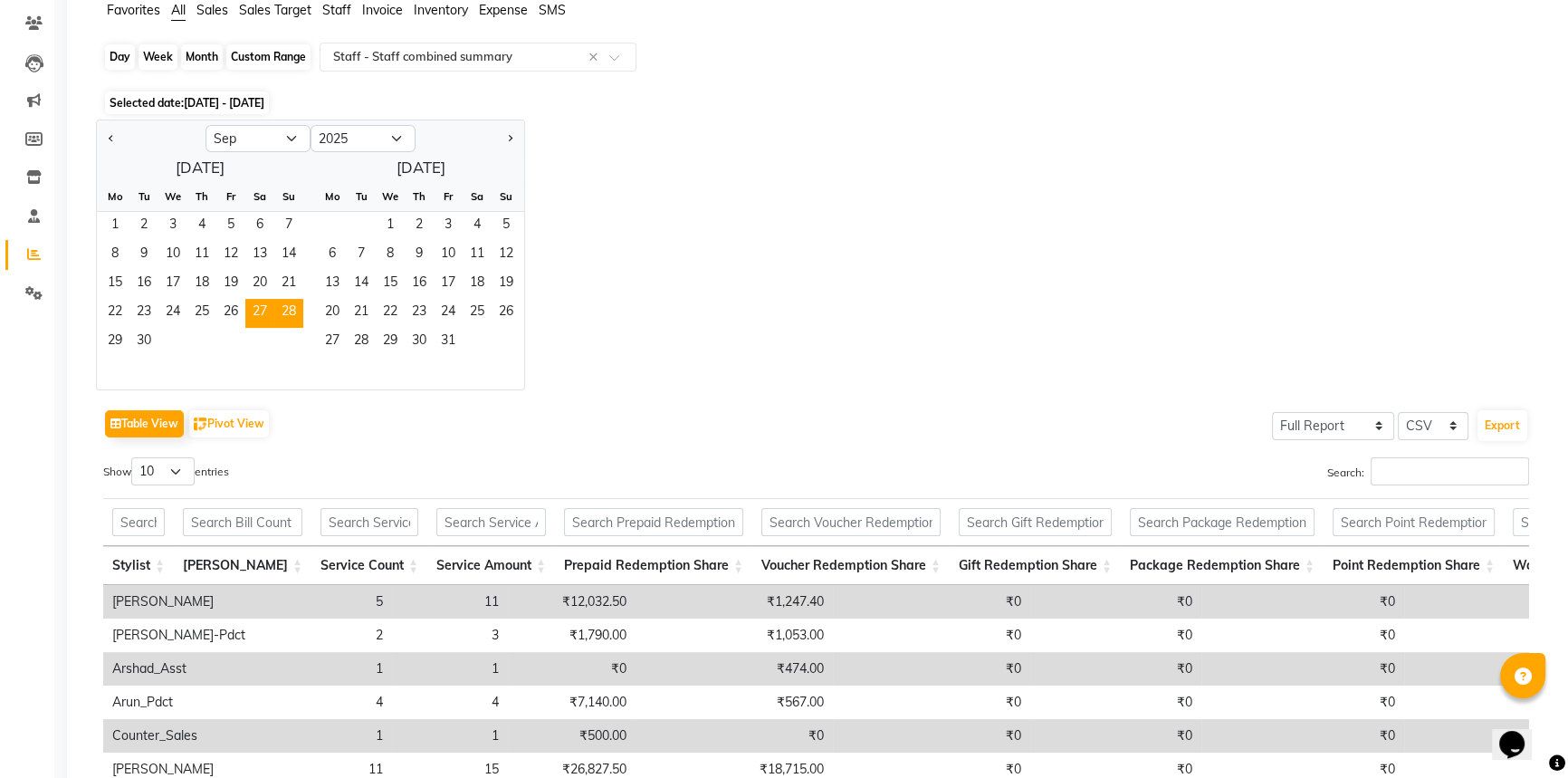
scroll to position [0, 0]
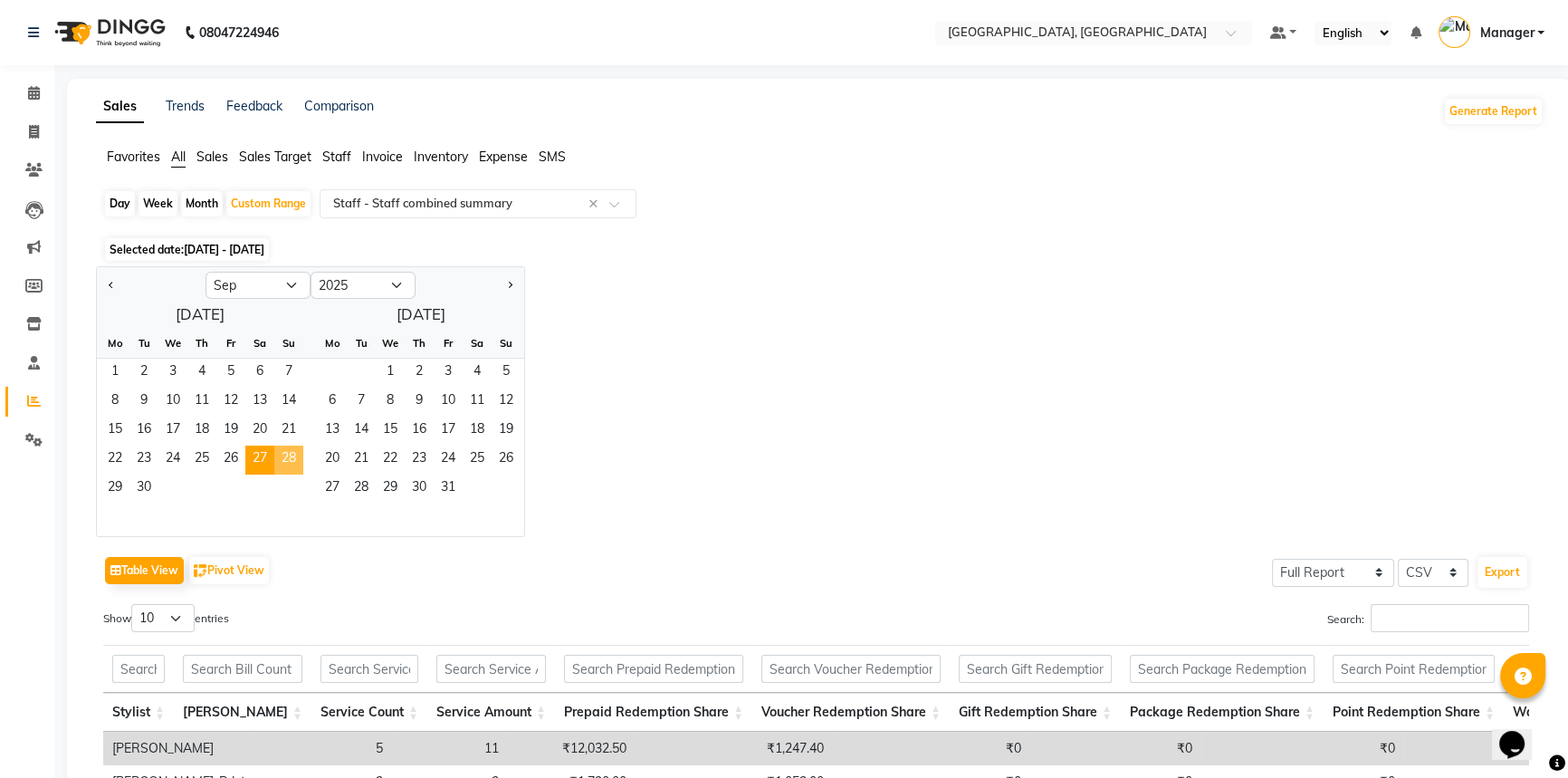
click at [280, 456] on span "28" at bounding box center [289, 460] width 29 height 29
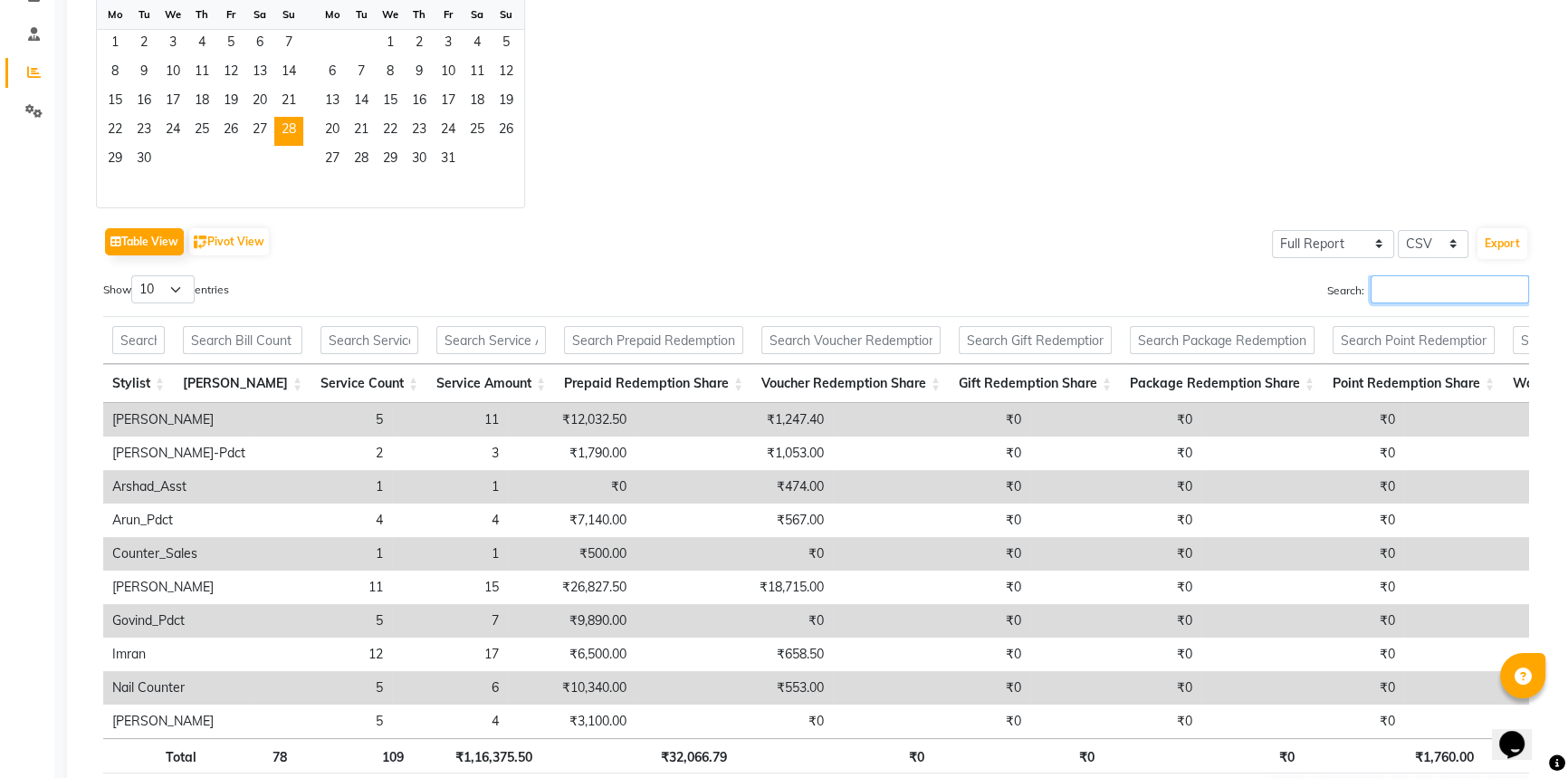
click at [1387, 291] on input "Search:" at bounding box center [1450, 289] width 159 height 28
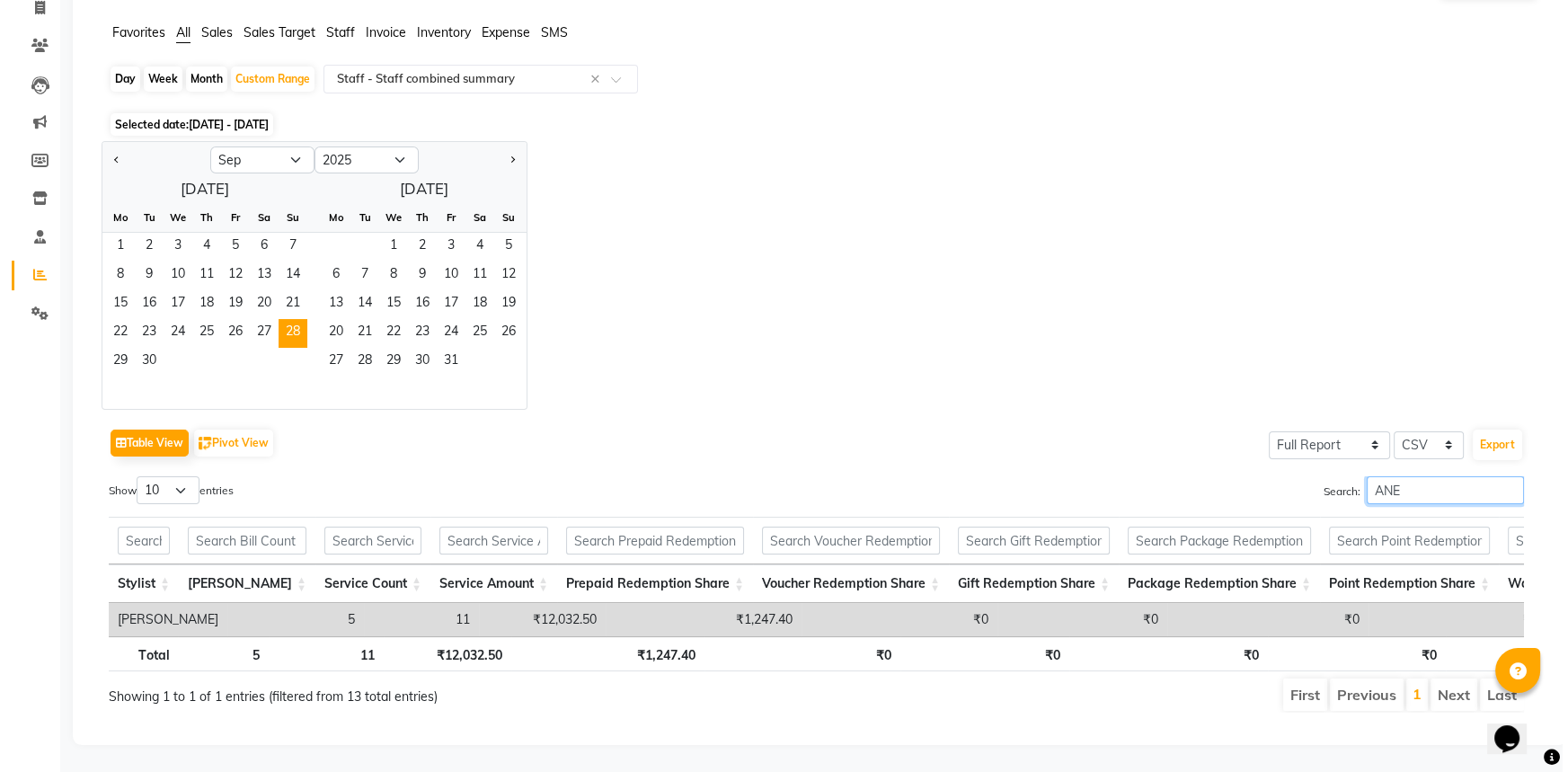
scroll to position [0, 0]
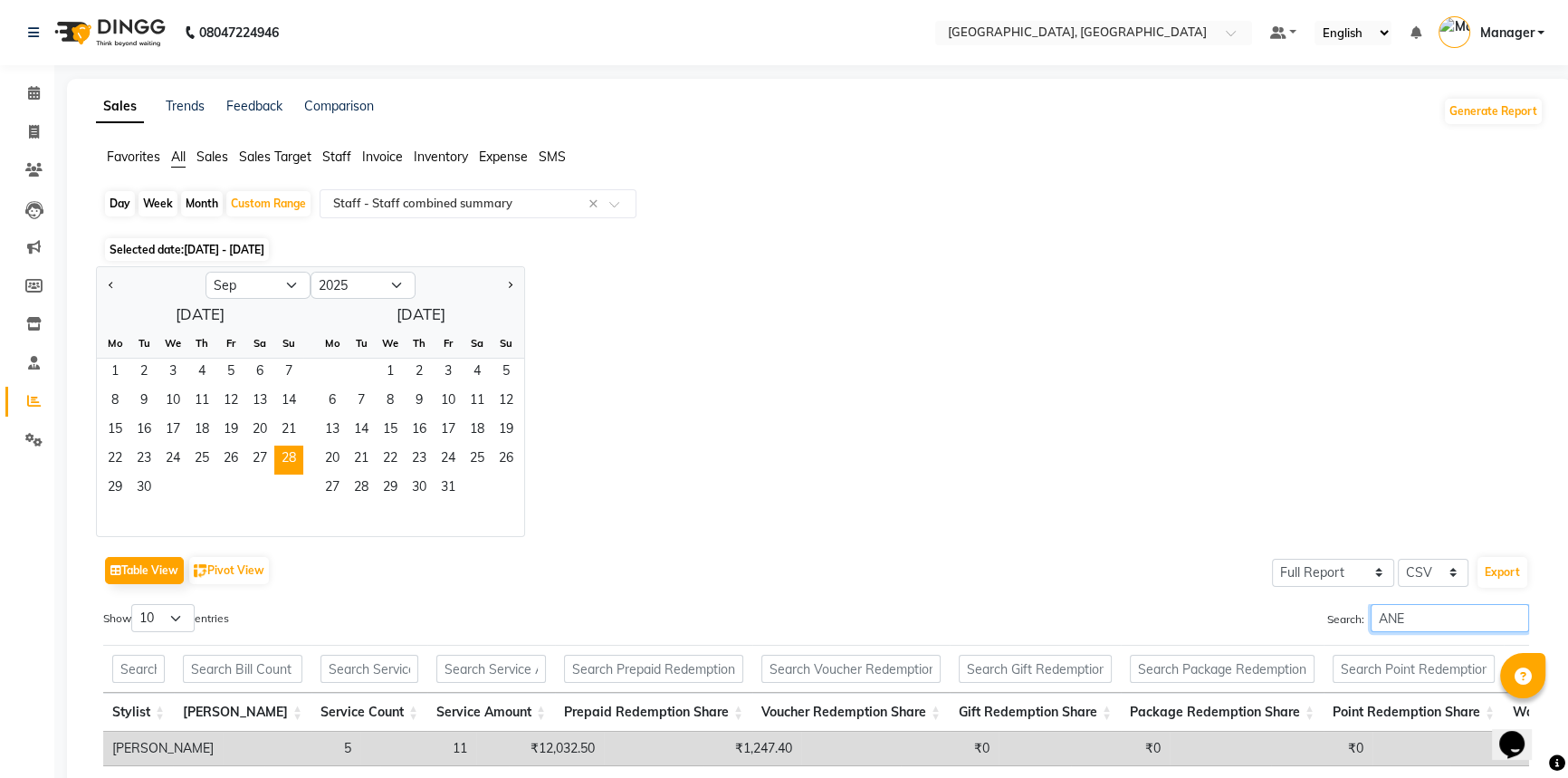
type input "ANE"
click at [37, 87] on icon at bounding box center [34, 92] width 12 height 13
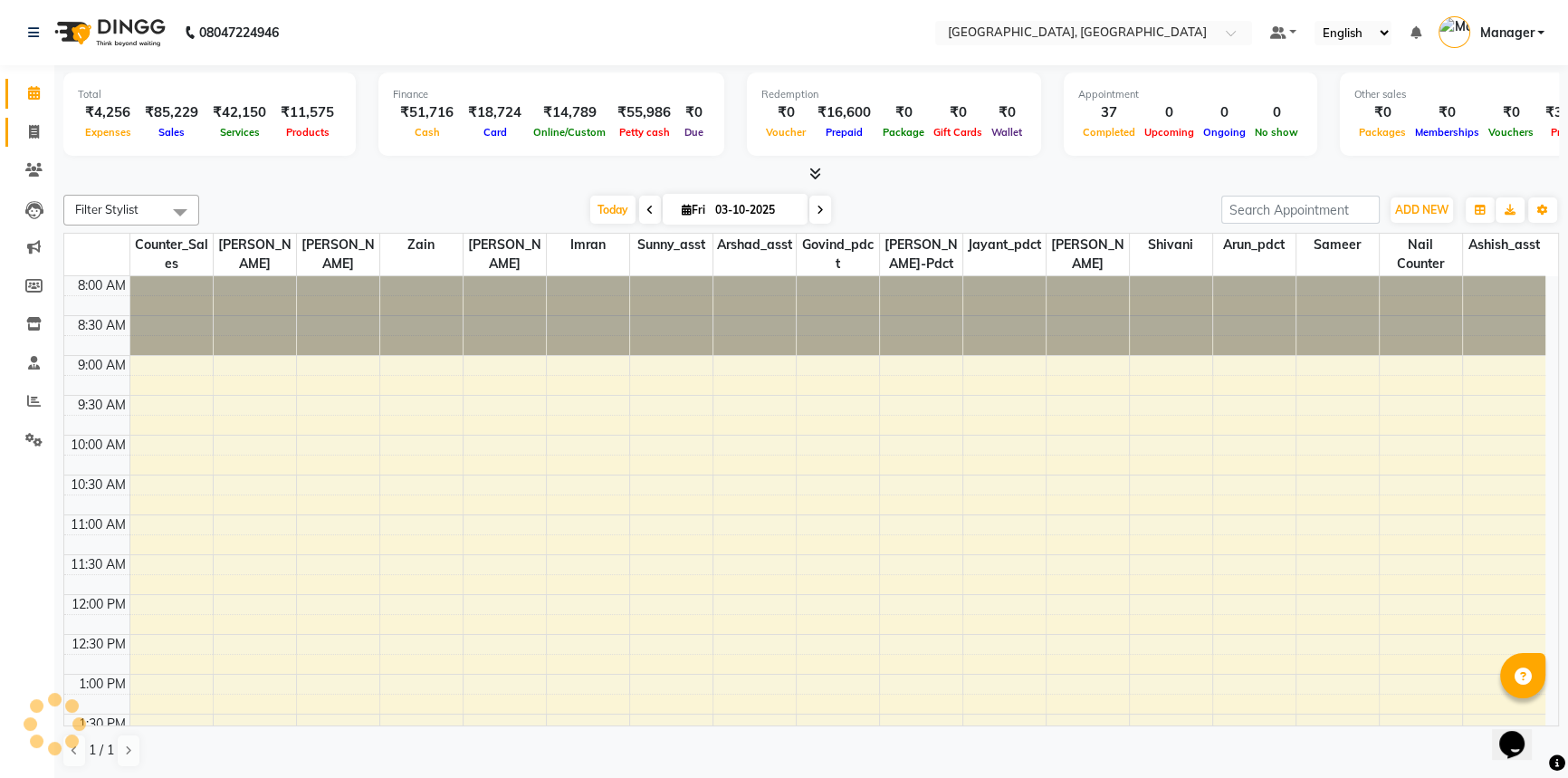
click at [29, 128] on icon at bounding box center [34, 132] width 10 height 13
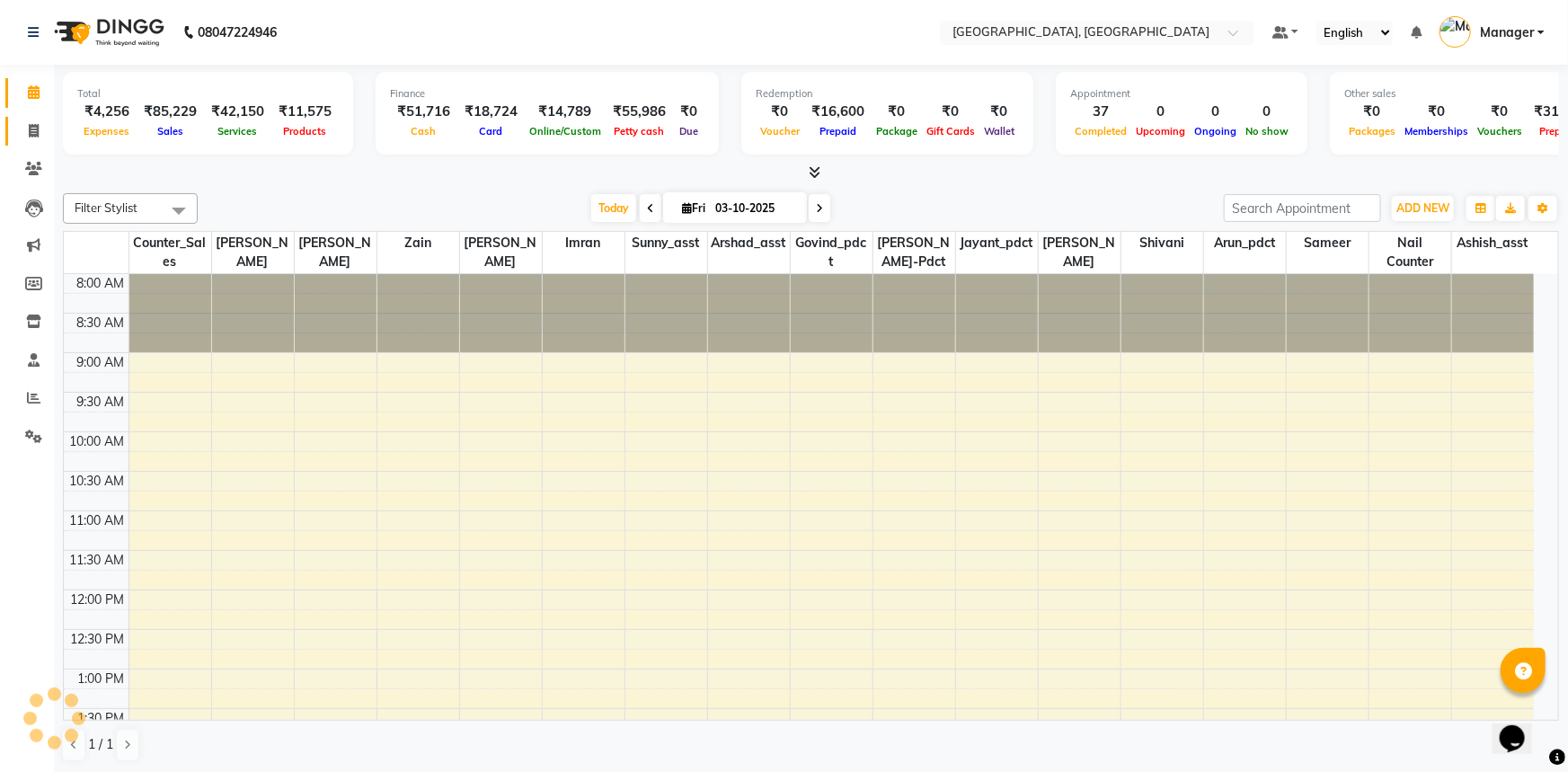
select select "service"
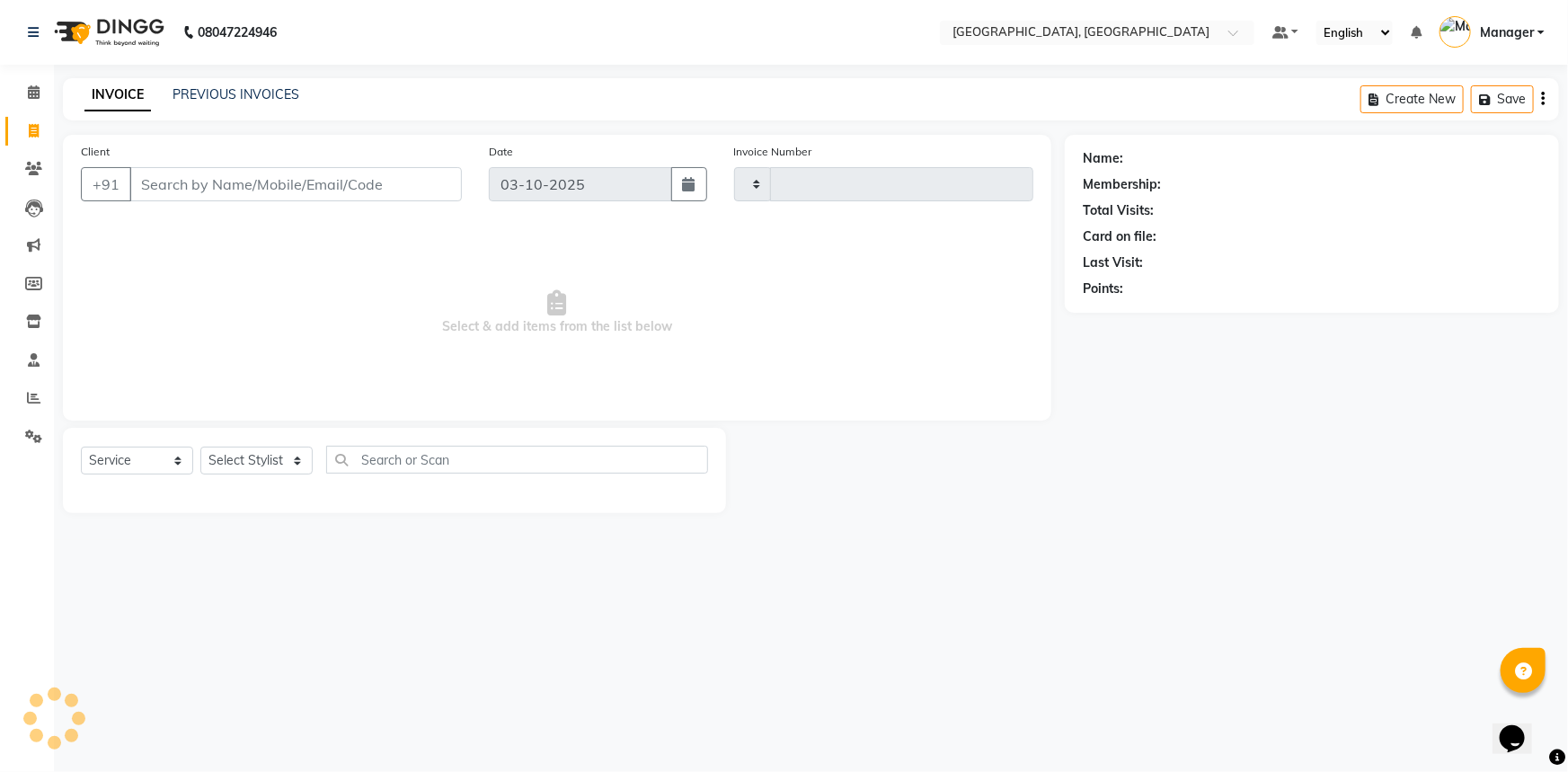
click at [240, 187] on input "Client" at bounding box center [295, 184] width 333 height 34
select select "8574"
type input "3767"
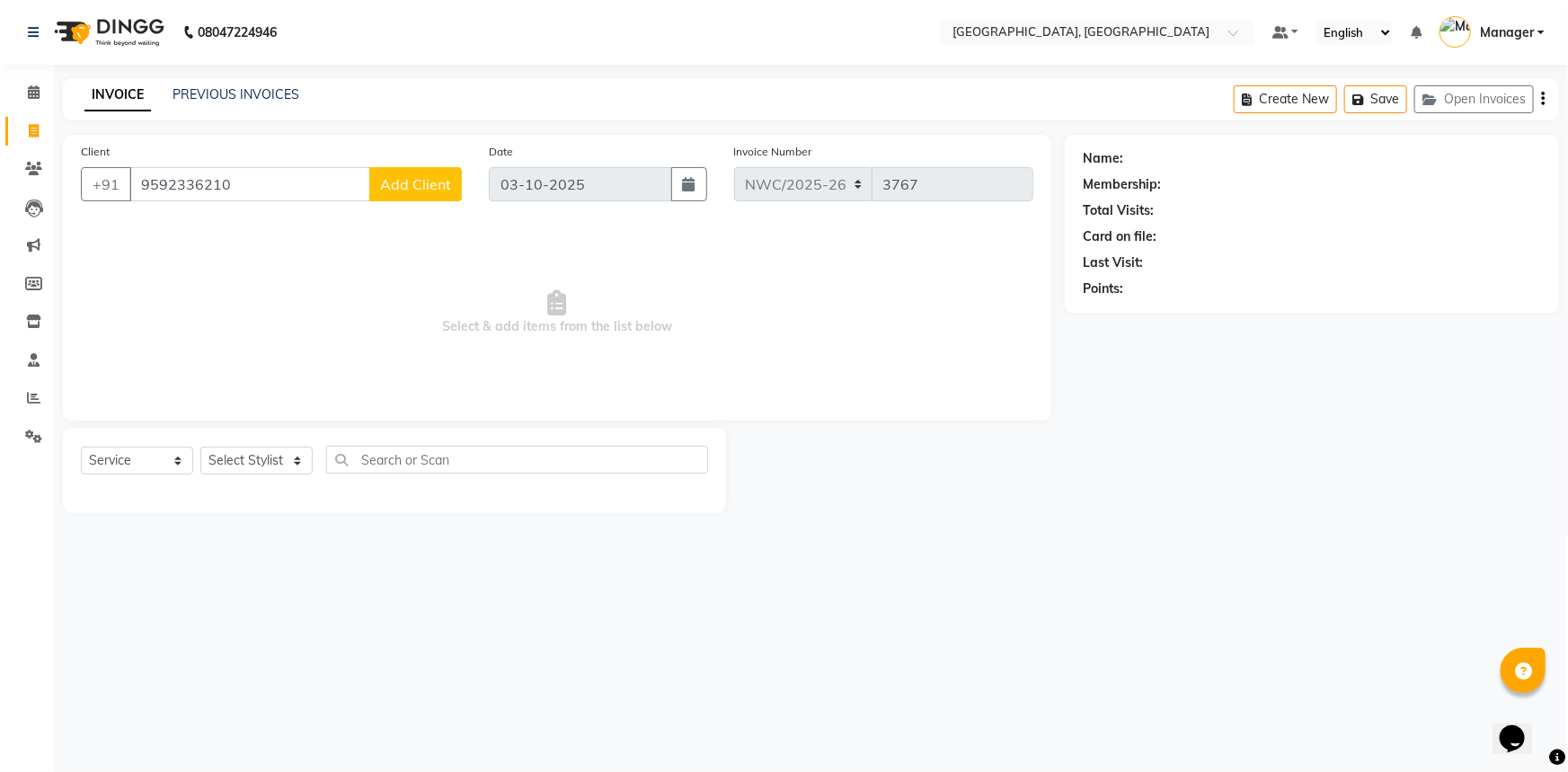
type input "9592336210"
click at [398, 186] on span "Add Client" at bounding box center [416, 183] width 71 height 18
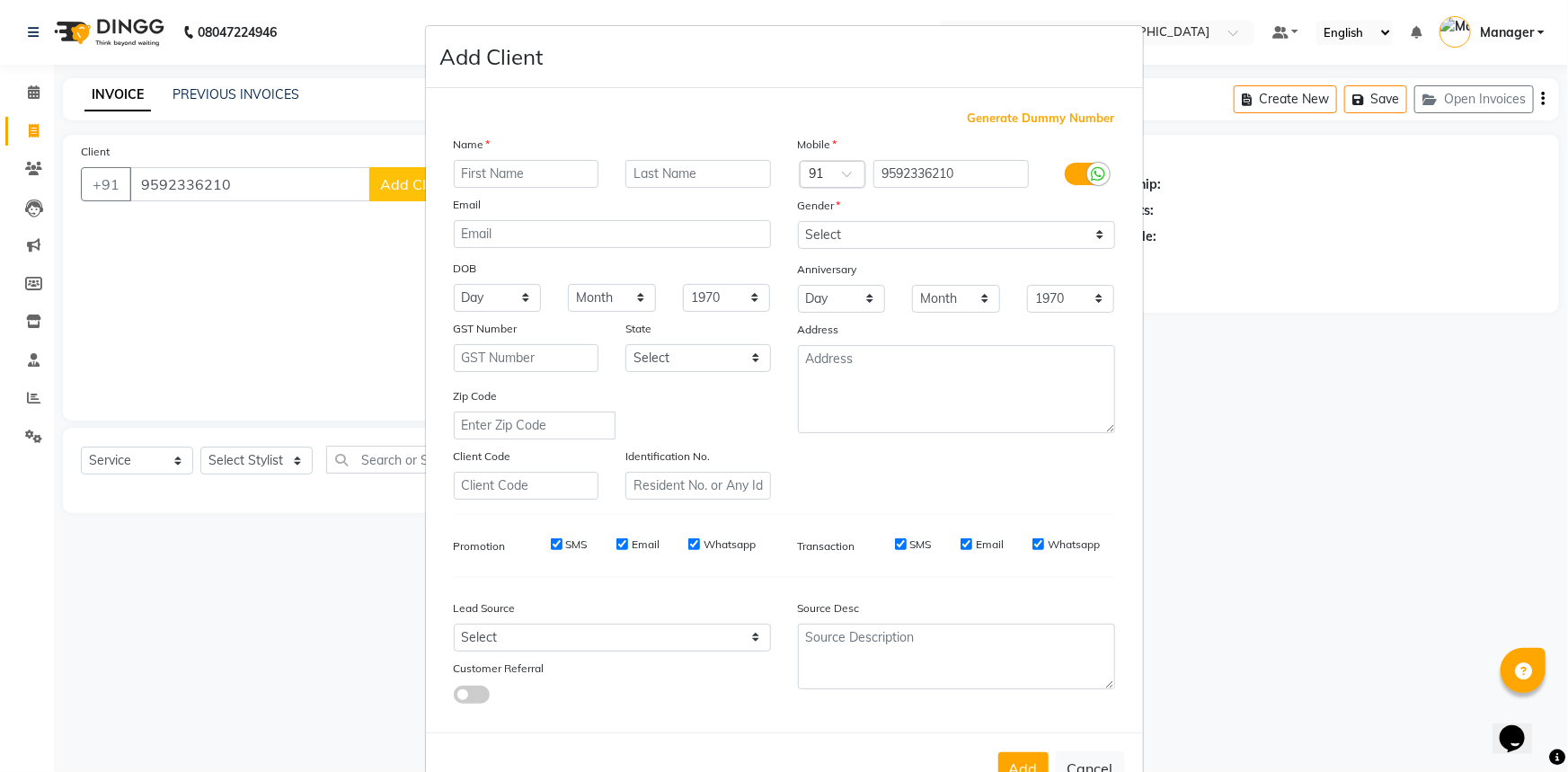
click at [510, 161] on input "text" at bounding box center [526, 173] width 145 height 28
type input "VISHAL"
type input "."
click at [840, 235] on select "Select Male Female Other Prefer Not To Say" at bounding box center [956, 234] width 317 height 28
select select "male"
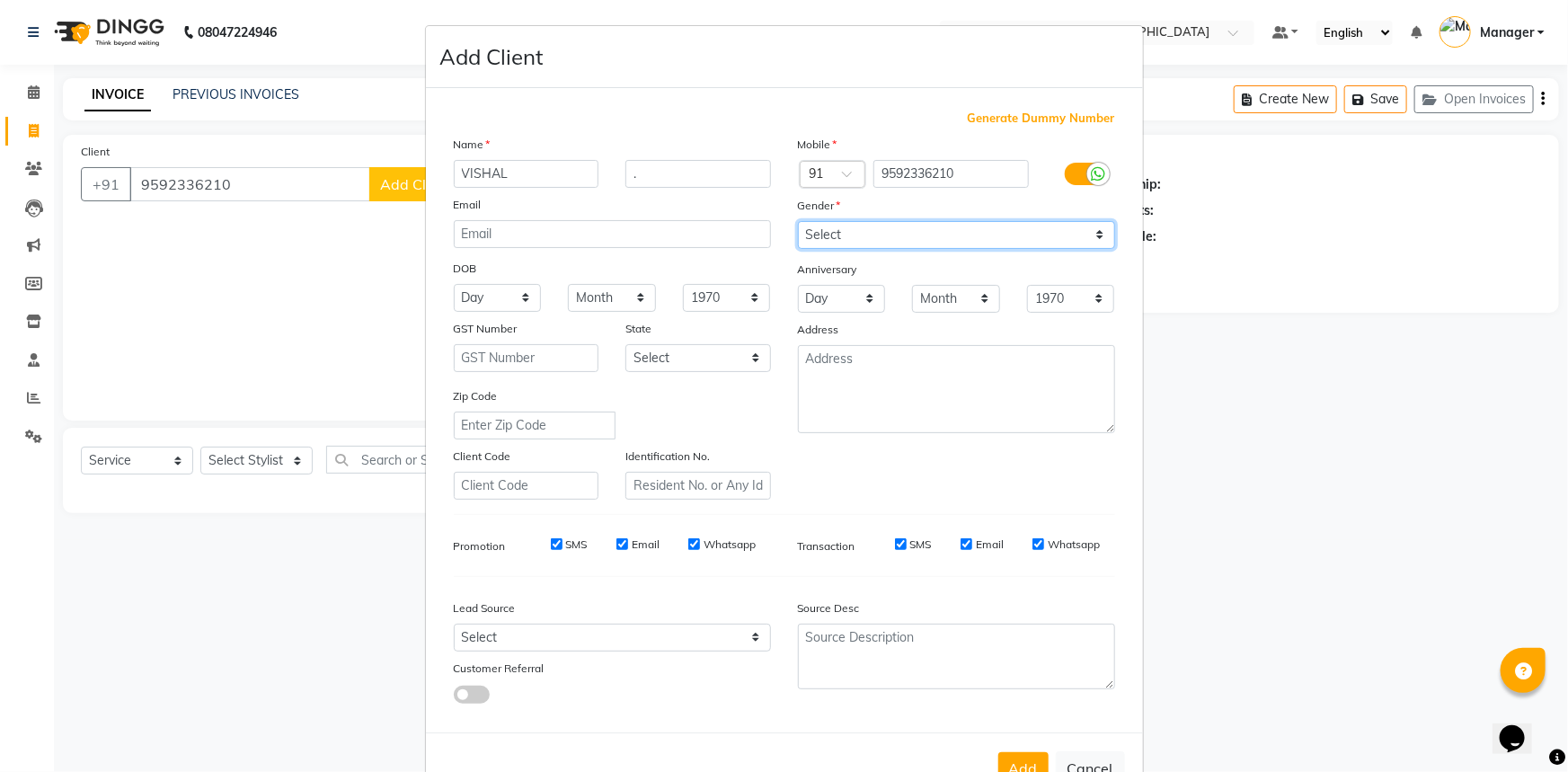
click at [798, 221] on select "Select Male Female Other Prefer Not To Say" at bounding box center [956, 234] width 317 height 28
drag, startPoint x: 871, startPoint y: 479, endPoint x: 875, endPoint y: 466, distance: 13.6
click at [872, 479] on div "Mobile Country Code × 91 9592336210 Gender Select Male Female Other Prefer Not …" at bounding box center [956, 317] width 344 height 365
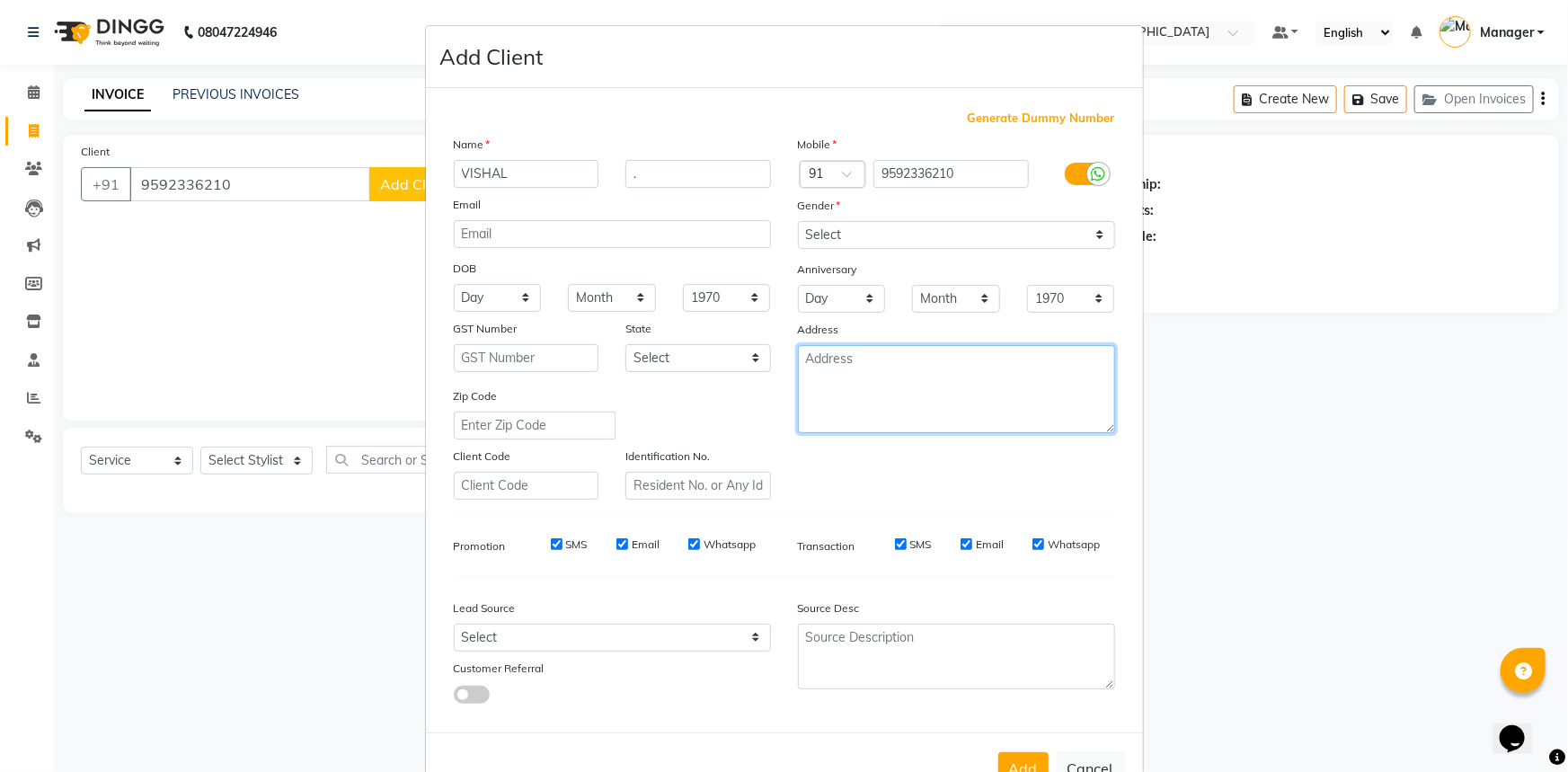
click at [889, 382] on textarea at bounding box center [956, 389] width 317 height 88
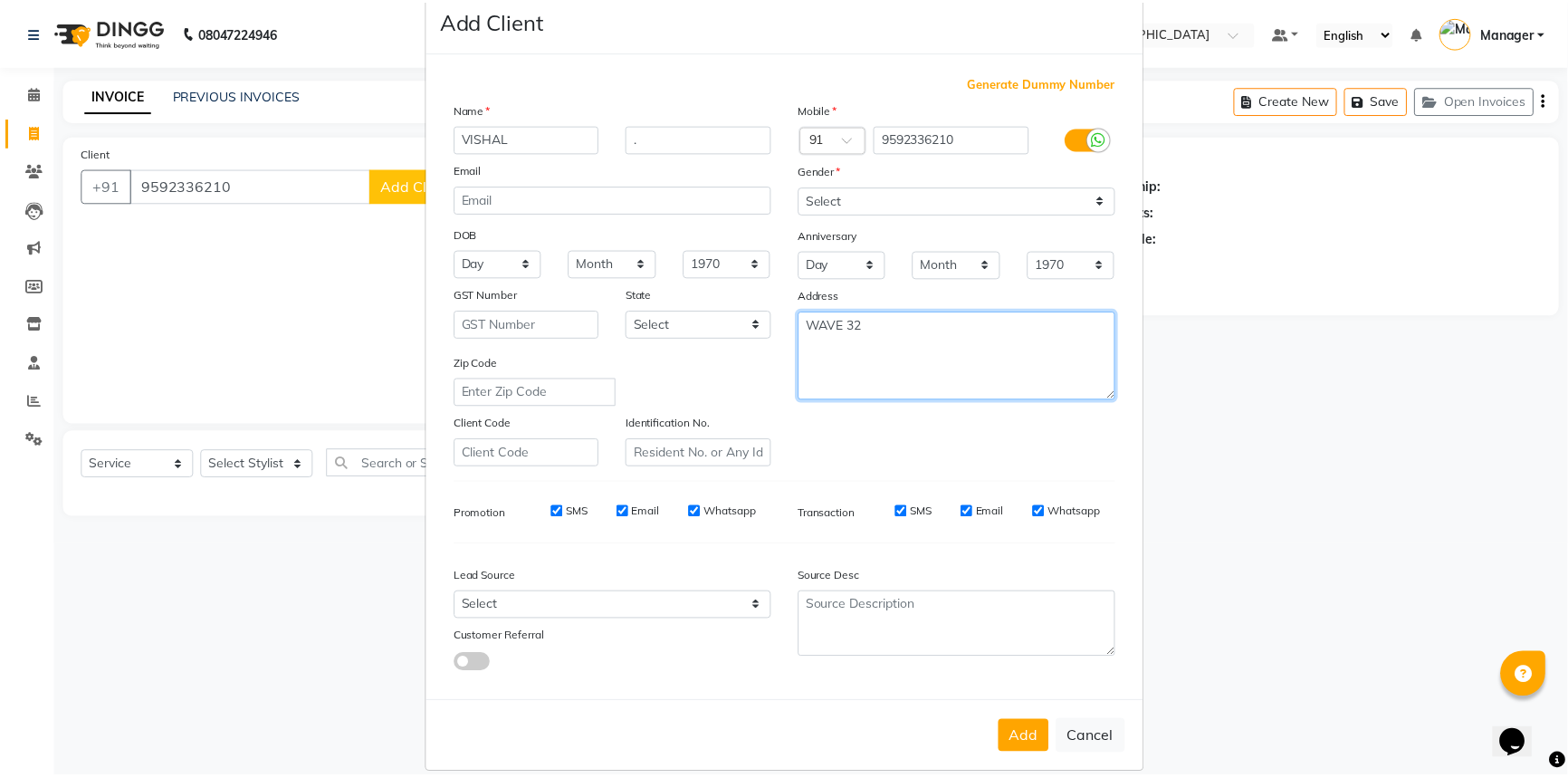
scroll to position [64, 0]
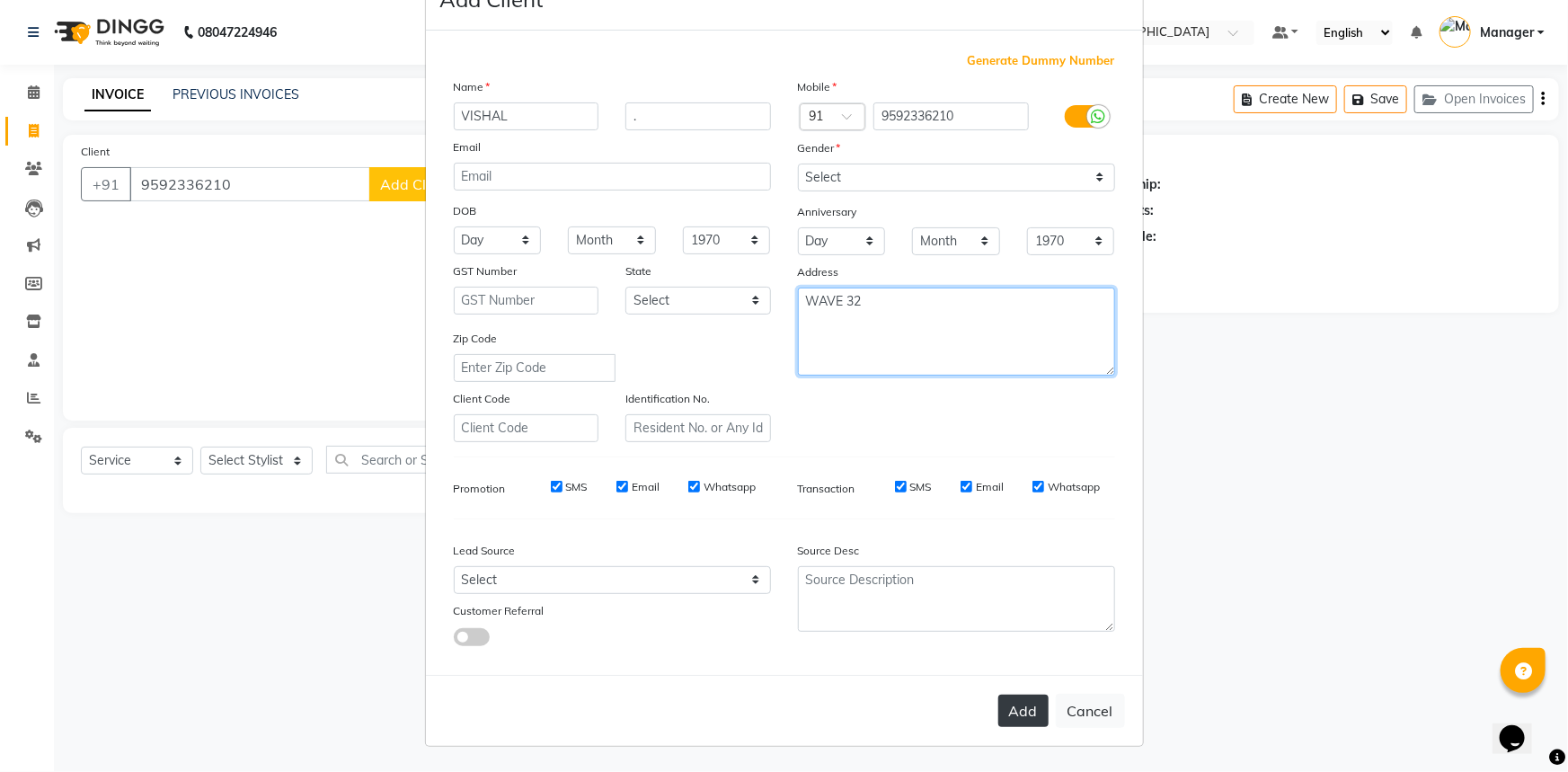
type textarea "WAVE 32"
click at [1019, 714] on button "Add" at bounding box center [1023, 711] width 51 height 32
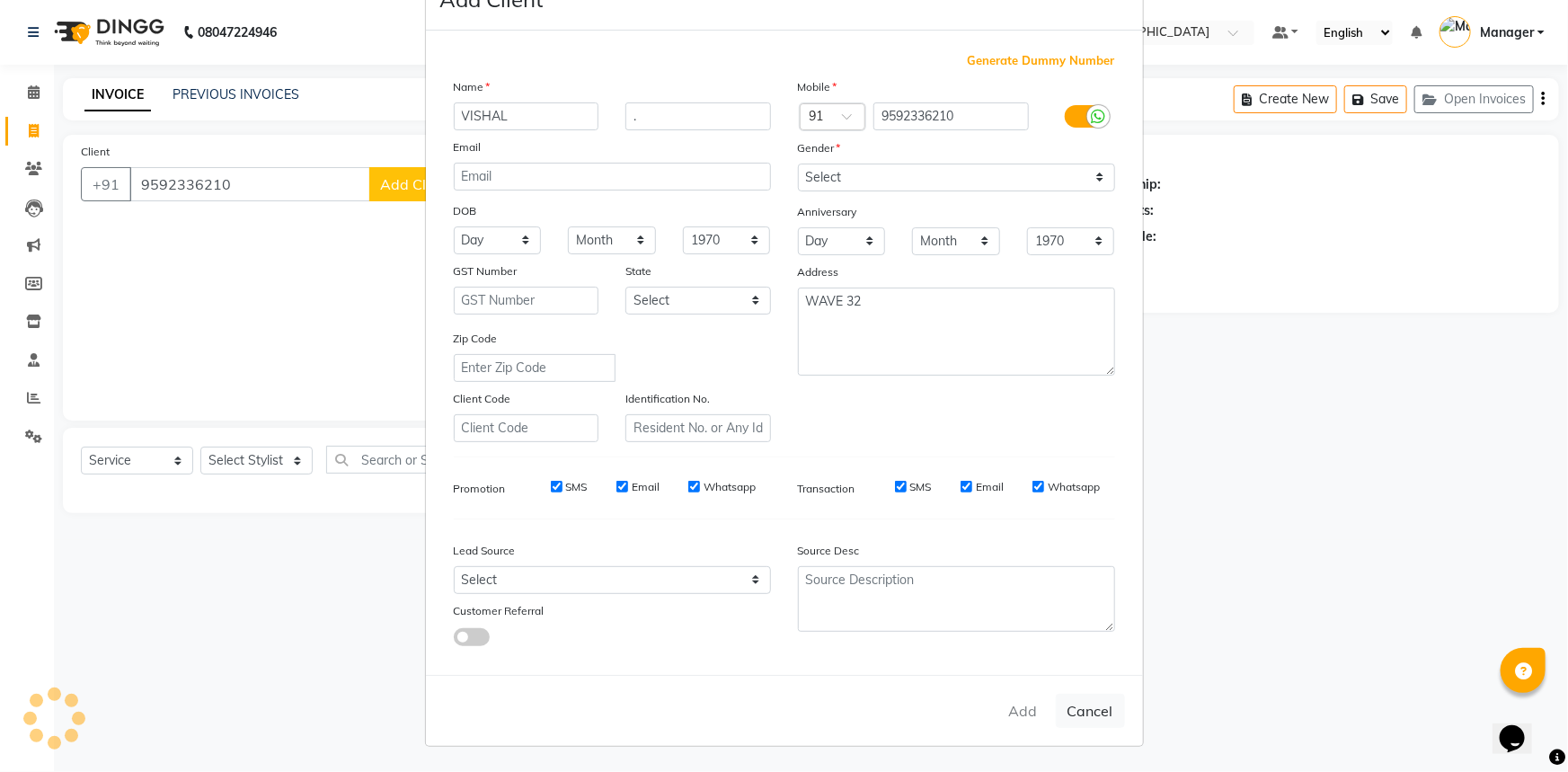
click at [254, 462] on ngb-modal-window "Add Client Generate Dummy Number Name VISHAL . Email DOB Day 01 02 03 04 05 06 …" at bounding box center [784, 386] width 1568 height 772
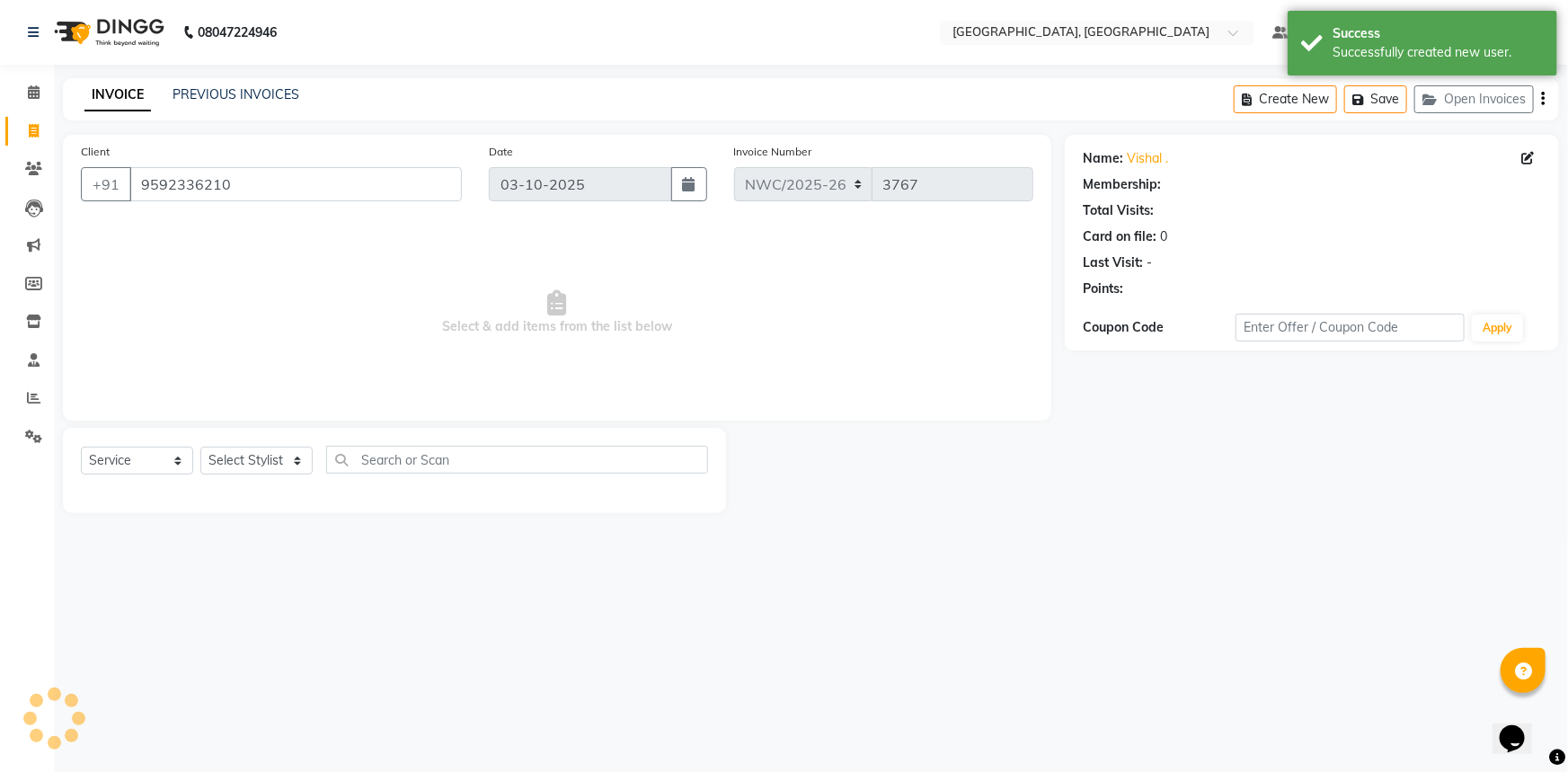
select select "1: Object"
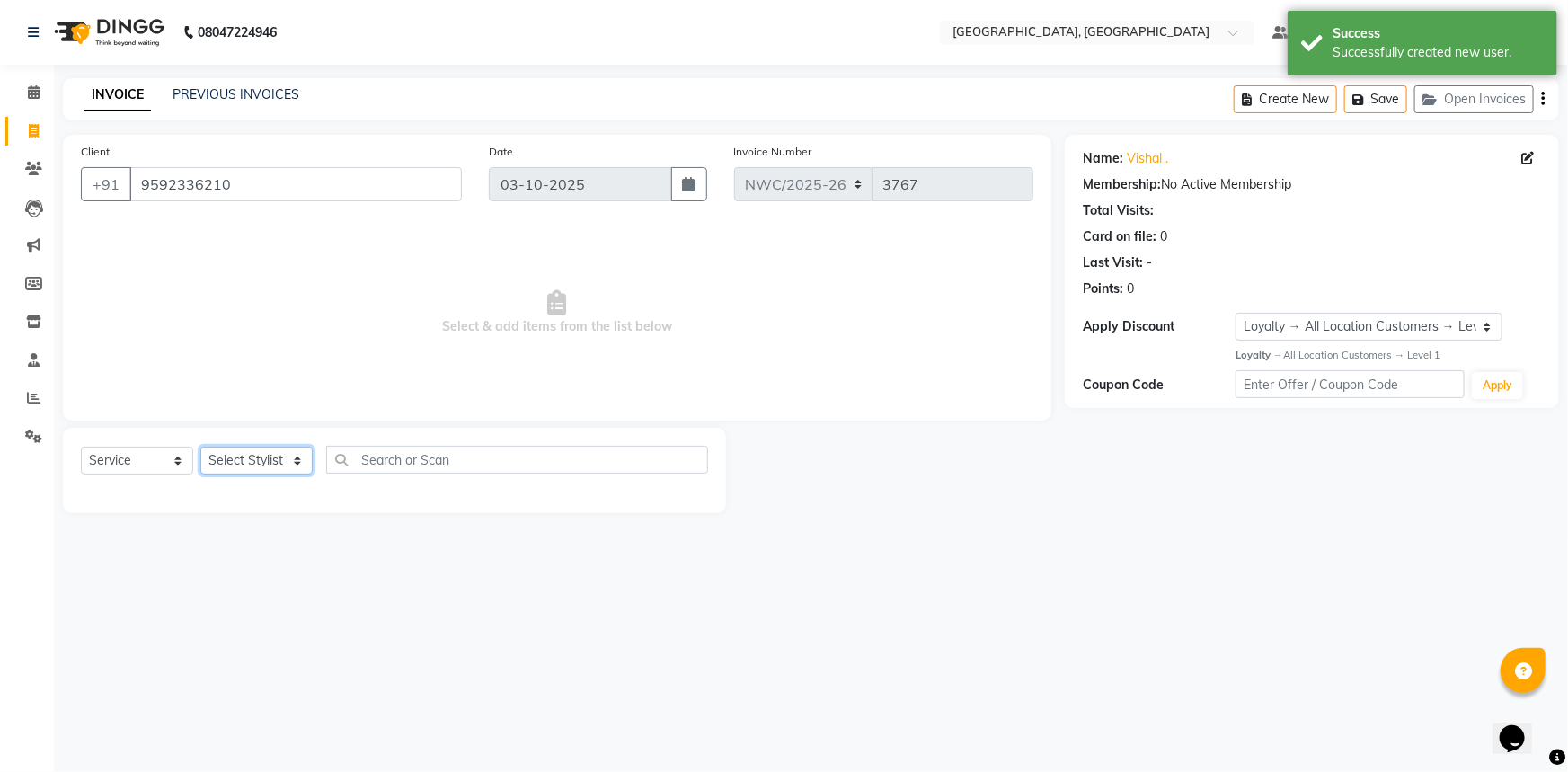
click at [241, 465] on select "Select Stylist Aneeta Ankush-pdct Arshad_asst Arun_pdct Ashish_asst Counter_Sal…" at bounding box center [257, 460] width 113 height 28
select select "84834"
click at [201, 446] on select "Select Stylist Aneeta Ankush-pdct Arshad_asst Arun_pdct Ashish_asst Counter_Sal…" at bounding box center [257, 460] width 113 height 28
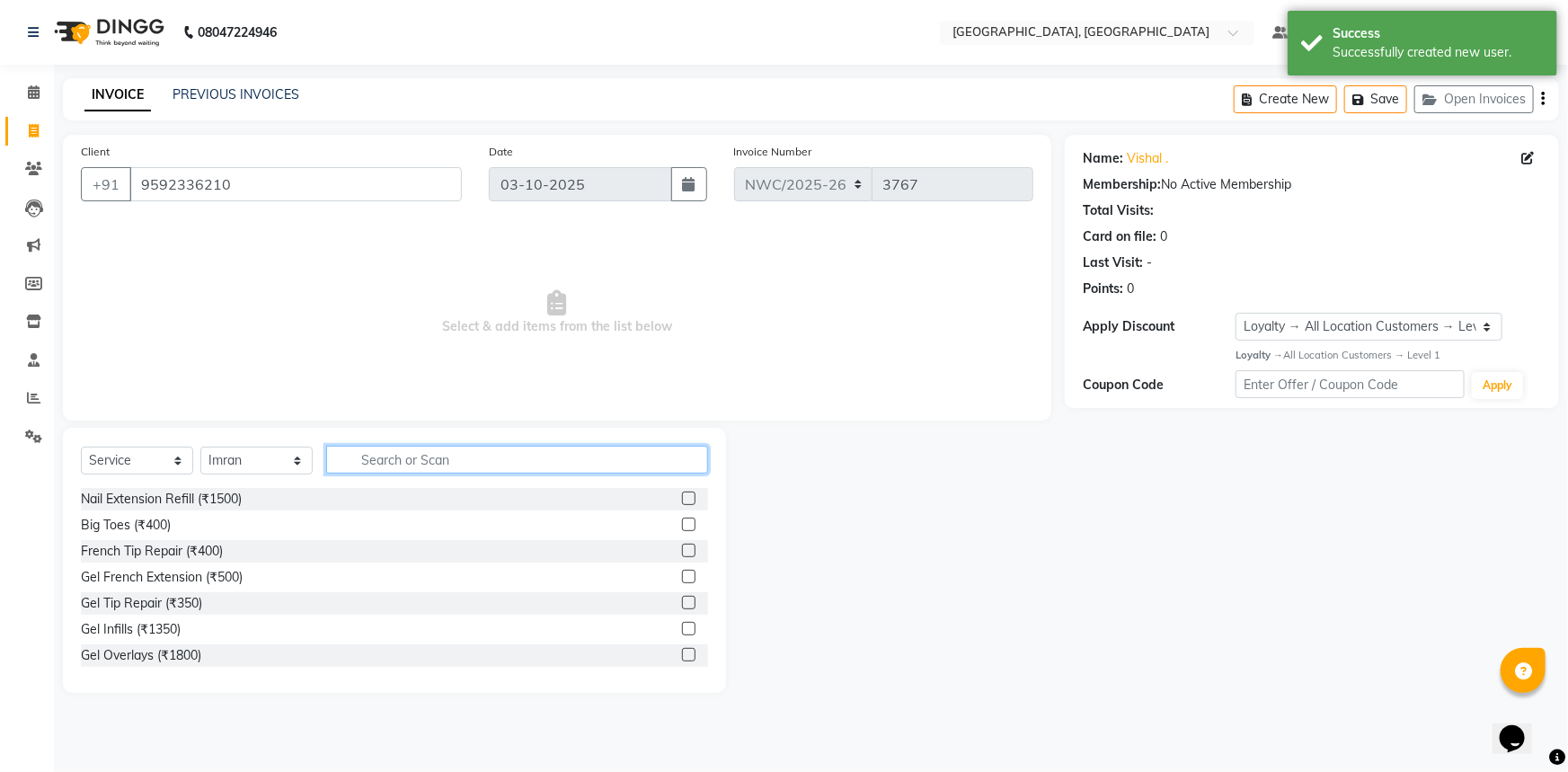
click at [358, 467] on input "text" at bounding box center [517, 459] width 382 height 28
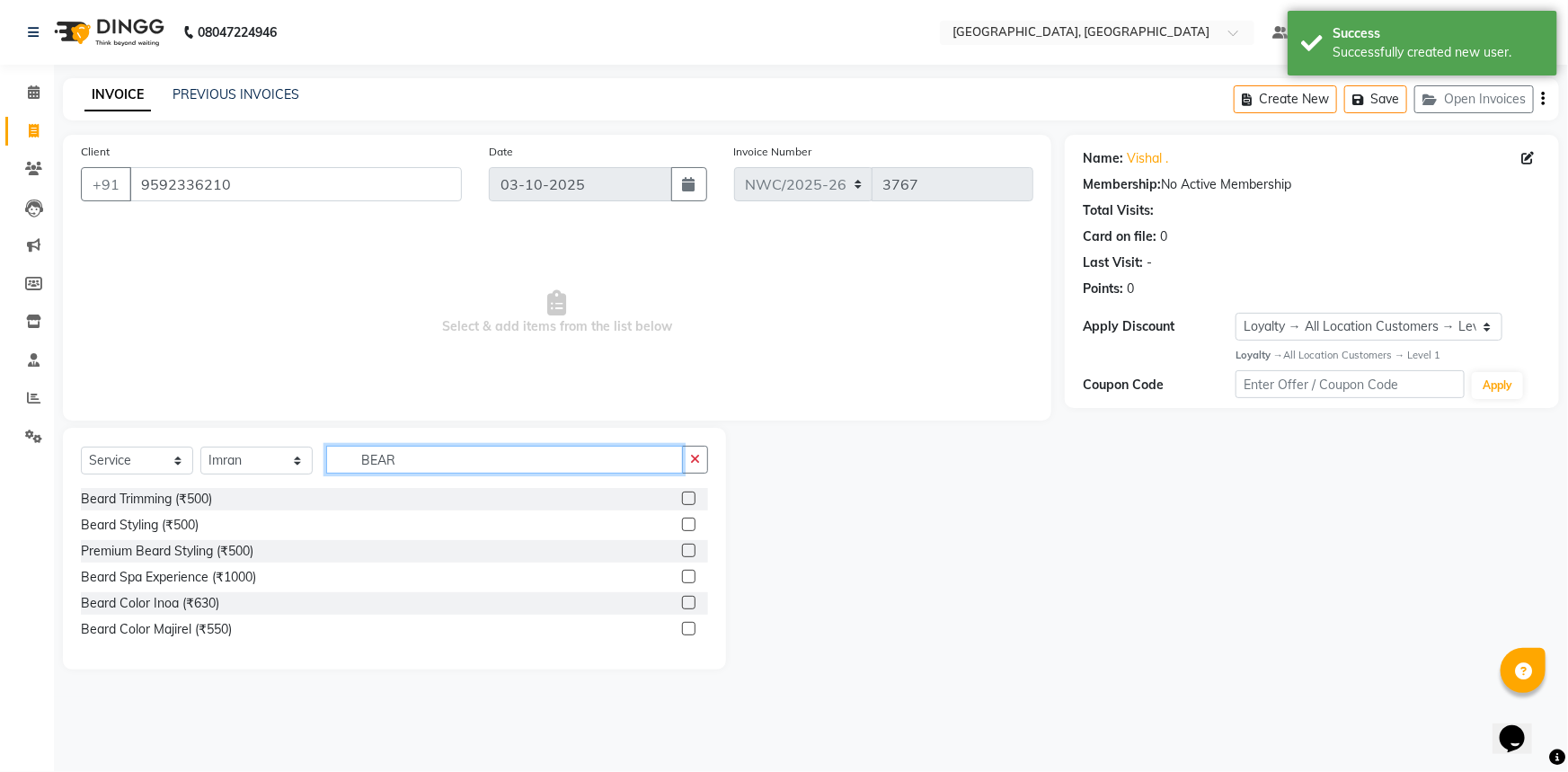
type input "BEAR"
click at [687, 498] on label at bounding box center [689, 498] width 13 height 13
click at [687, 498] on input "checkbox" at bounding box center [688, 499] width 11 height 11
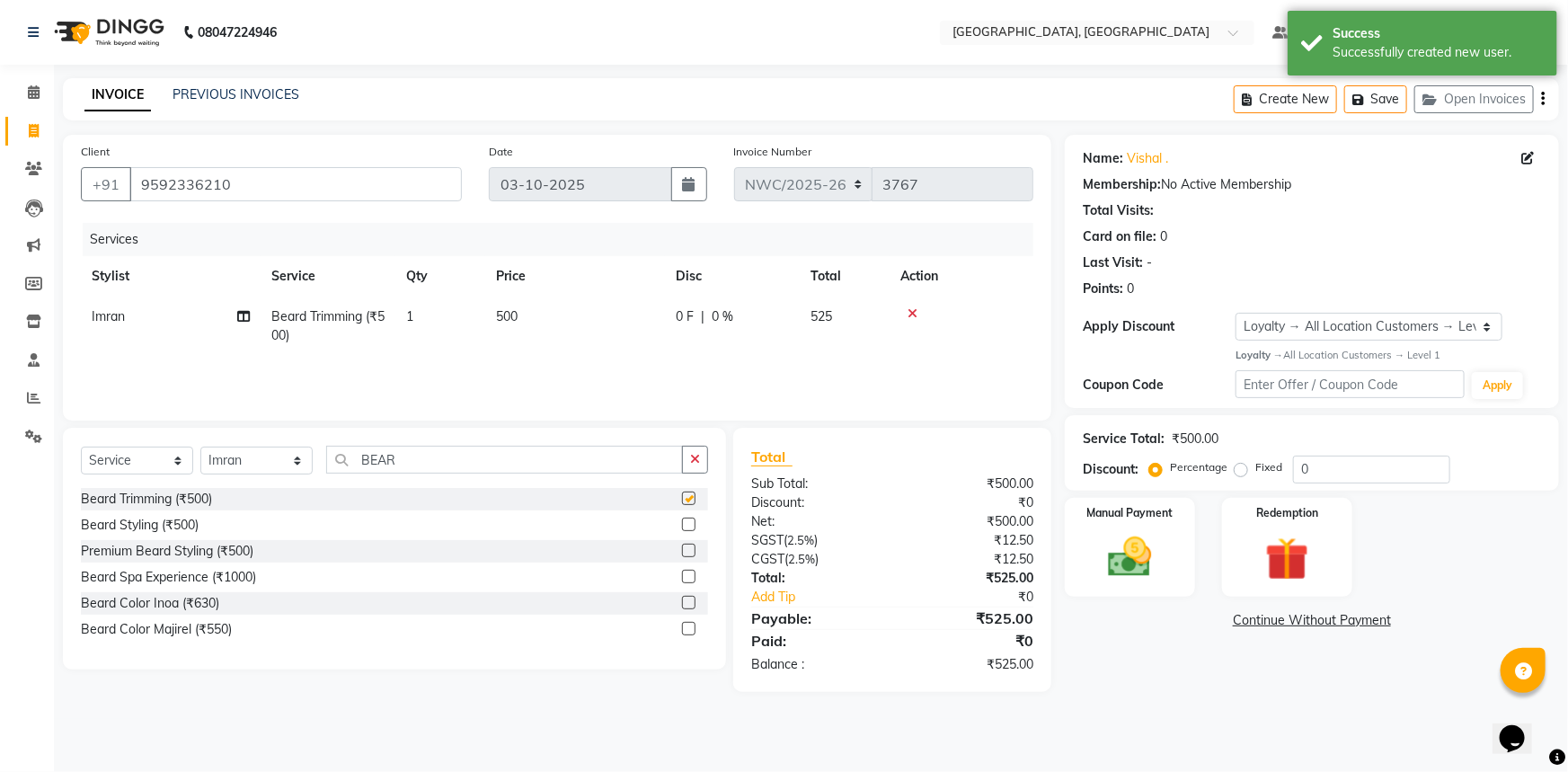
checkbox input "false"
click at [525, 315] on td "500" at bounding box center [575, 326] width 180 height 59
select select "84834"
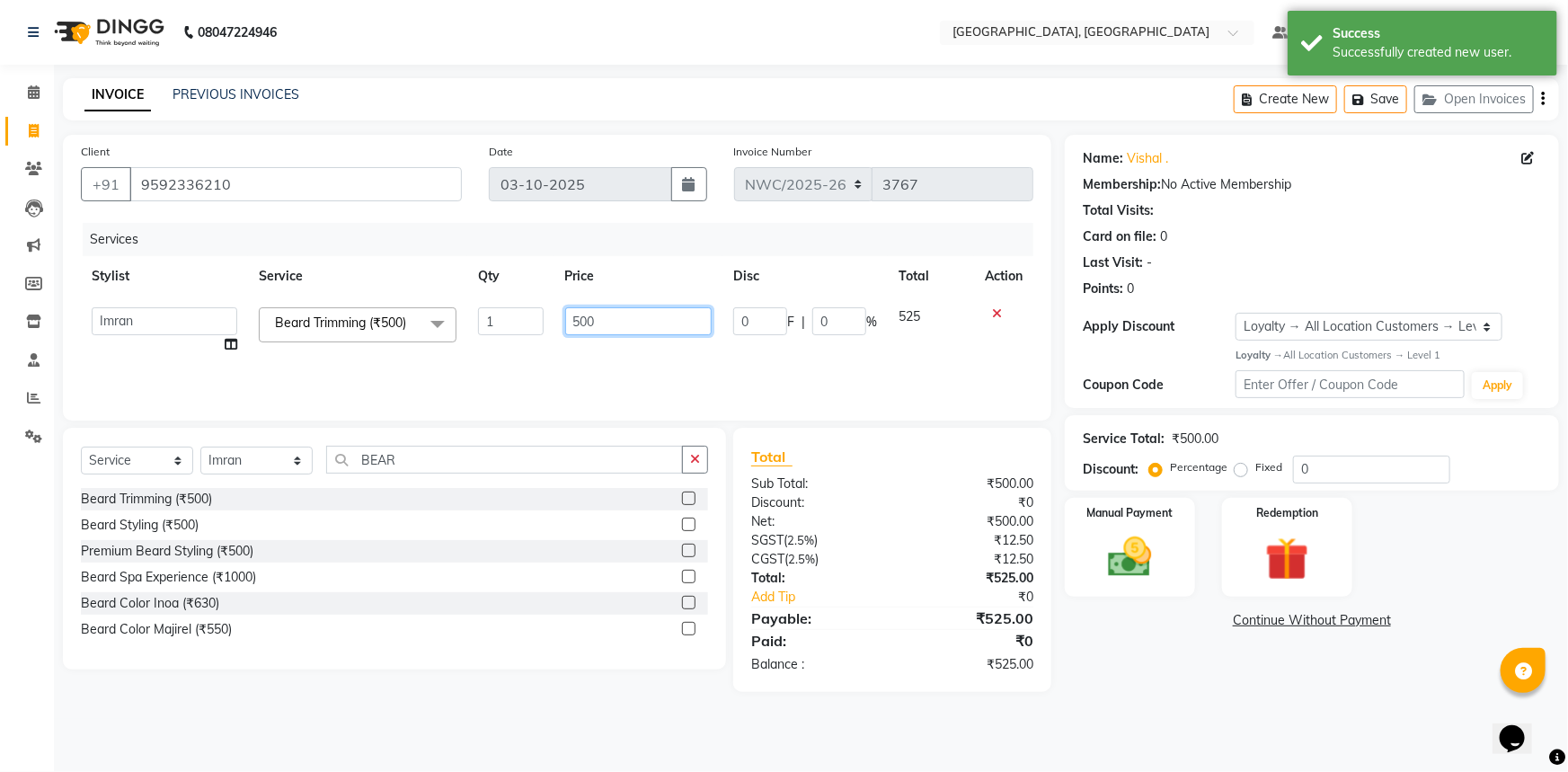
drag, startPoint x: 548, startPoint y: 317, endPoint x: 530, endPoint y: 332, distance: 23.4
click at [529, 326] on tr "Aneeta Ankush-pdct Arshad_asst Arun_pdct Ashish_asst Counter_Sales Faheem Govin…" at bounding box center [557, 330] width 953 height 68
type input "350"
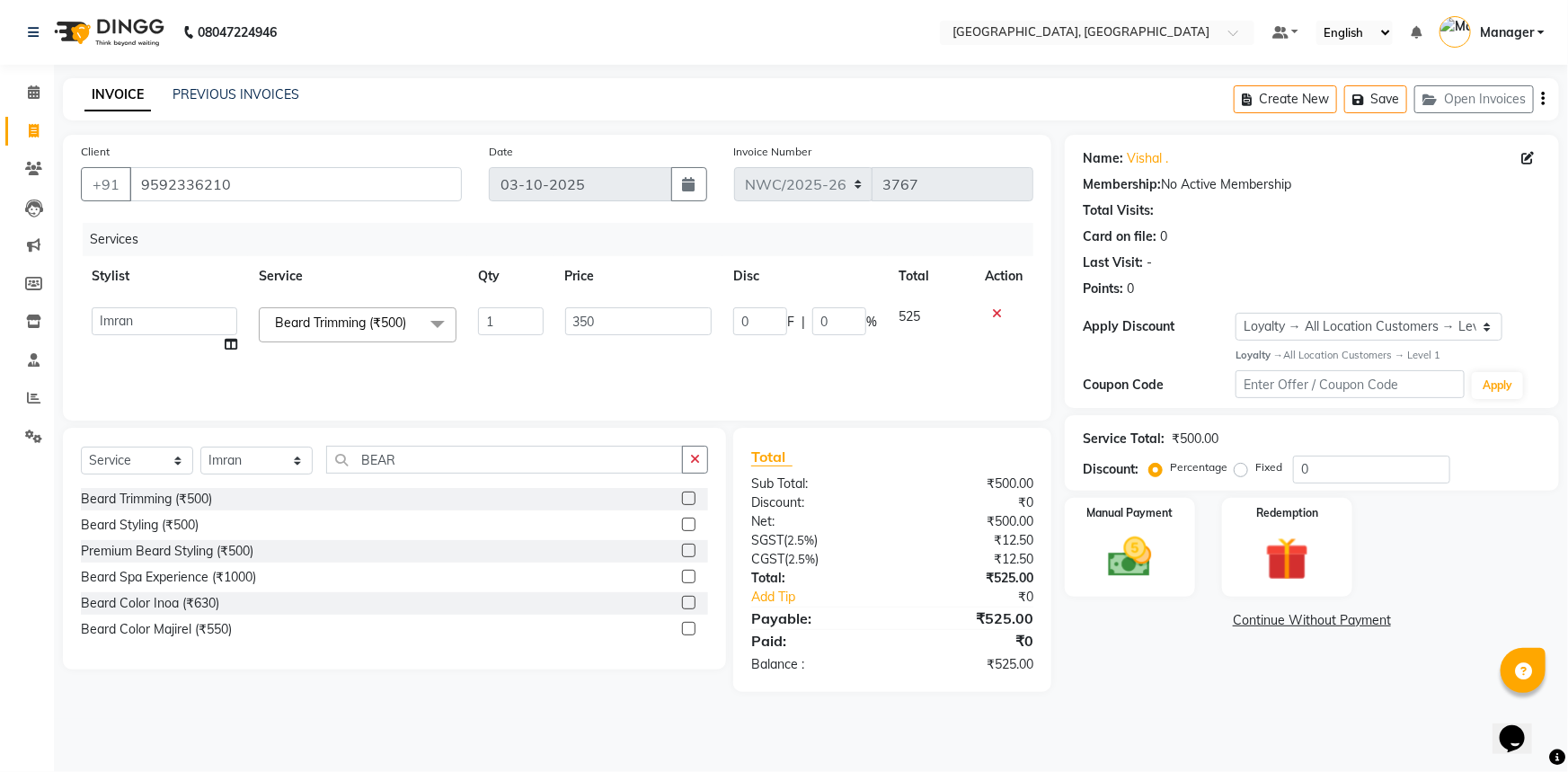
click at [516, 383] on div "Services Stylist Service Qty Price Disc Total Action Aneeta Ankush-pdct Arshad_…" at bounding box center [557, 312] width 953 height 180
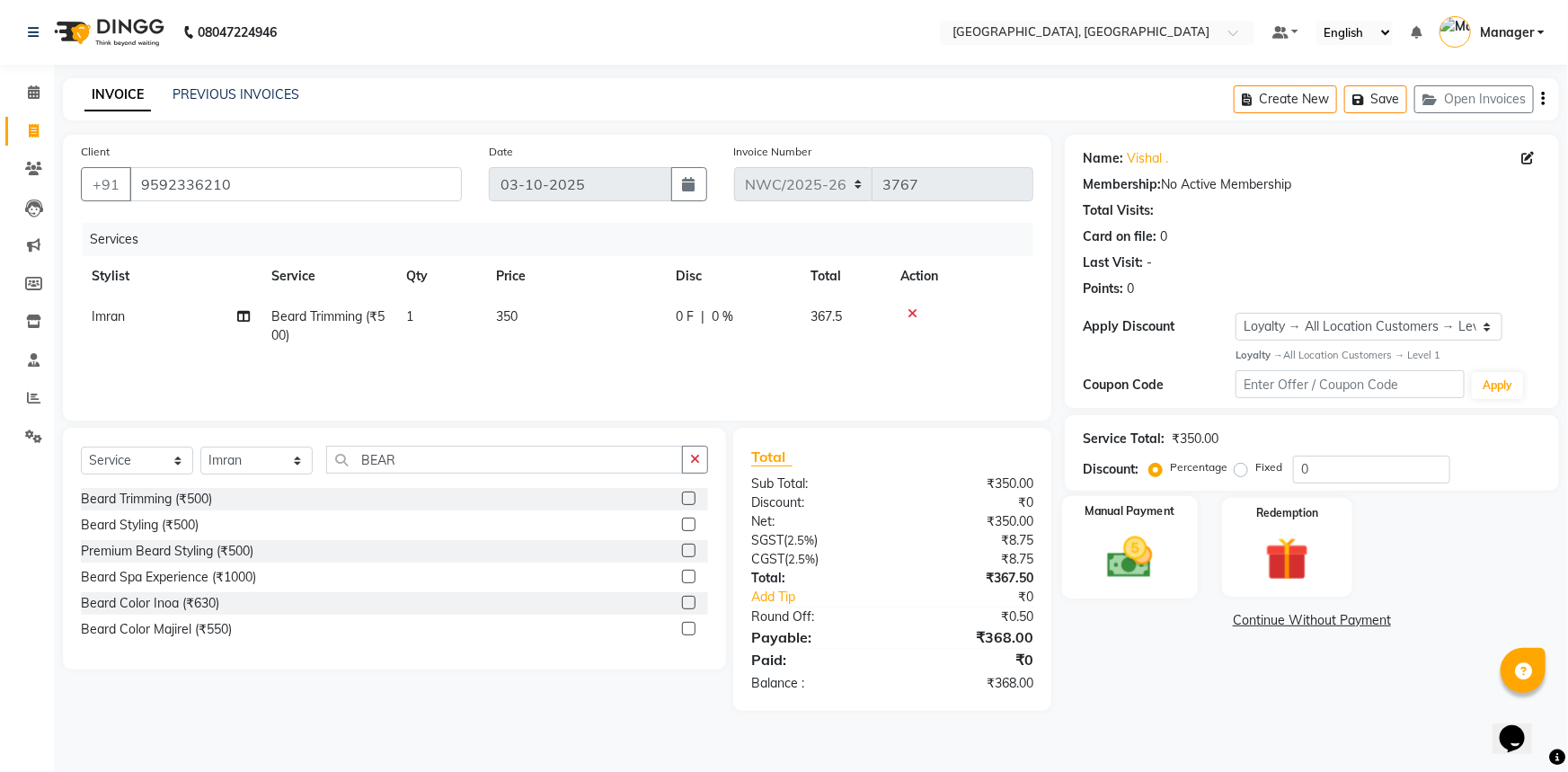
click at [1096, 579] on img at bounding box center [1129, 557] width 74 height 53
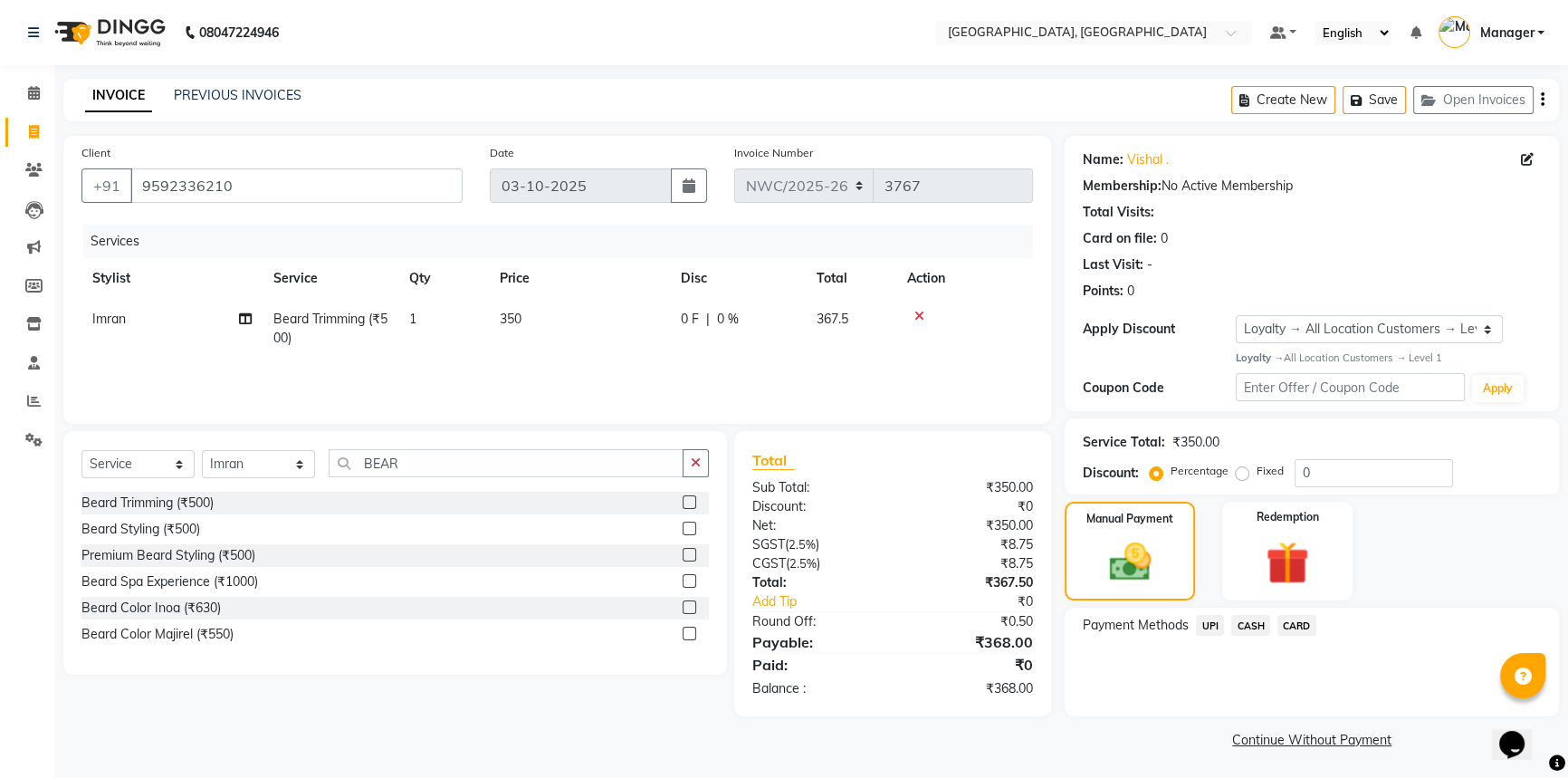
click at [1209, 629] on span "UPI" at bounding box center [1210, 625] width 28 height 21
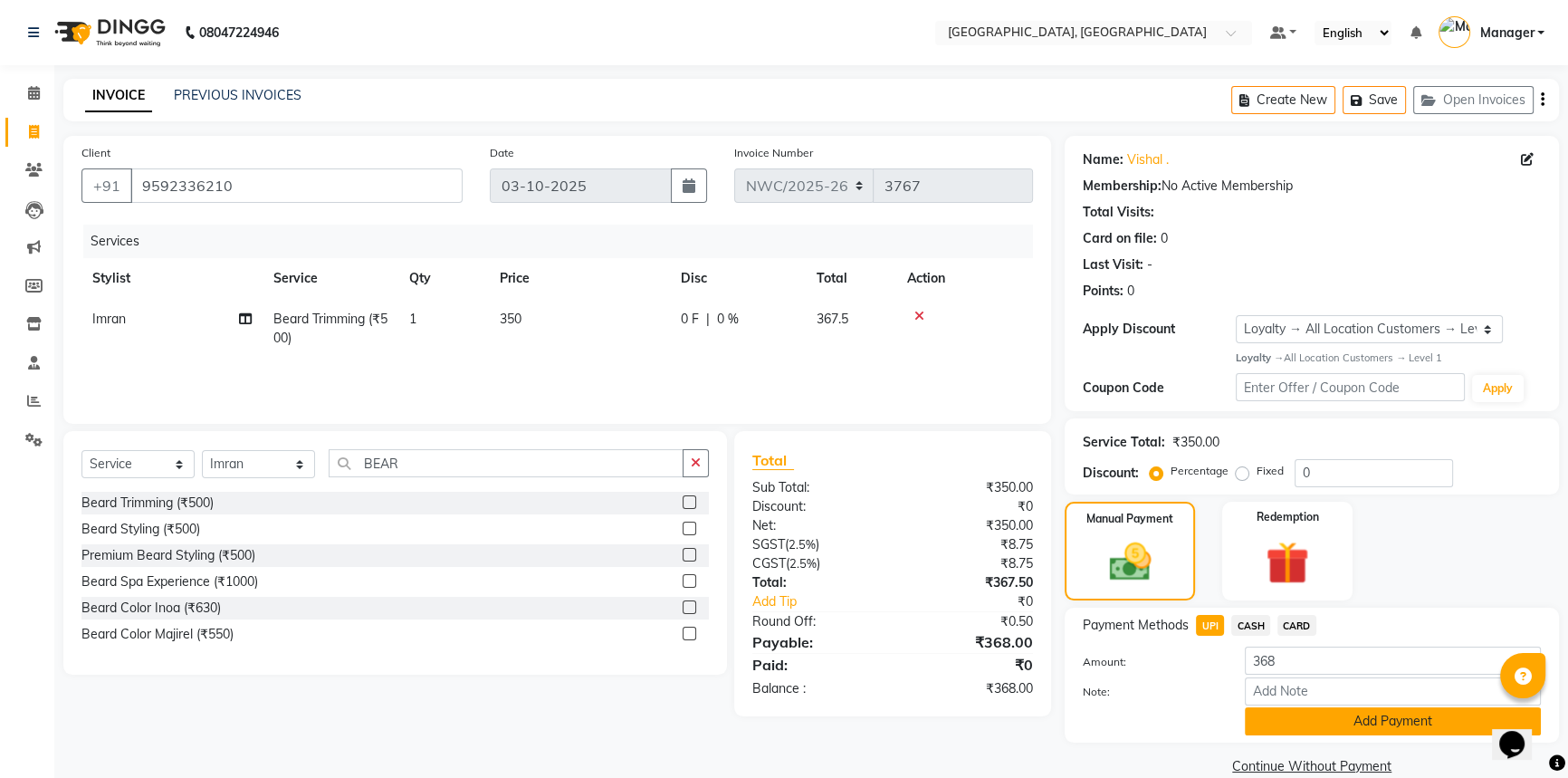
click at [1320, 713] on button "Add Payment" at bounding box center [1393, 720] width 296 height 28
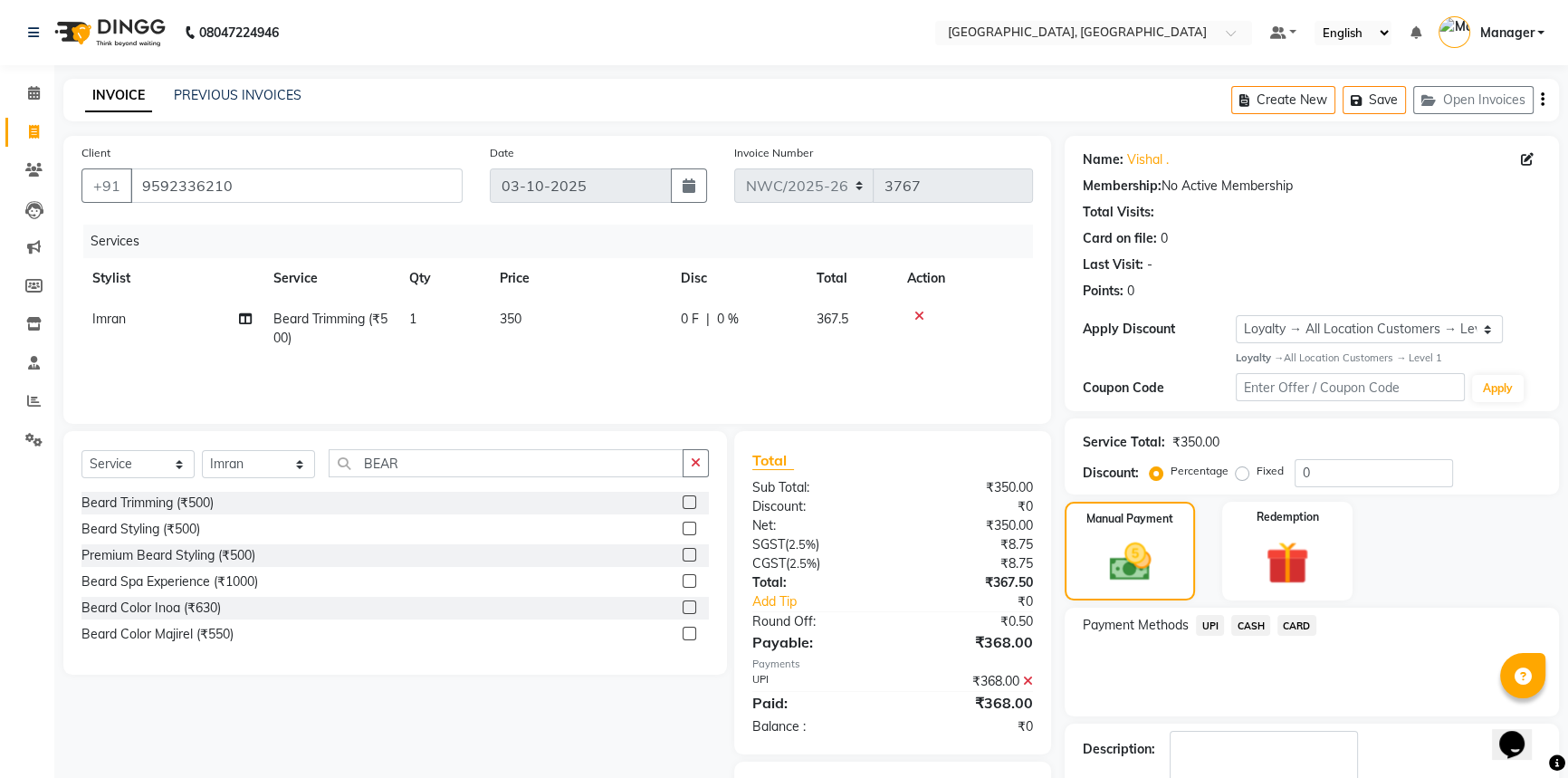
scroll to position [104, 0]
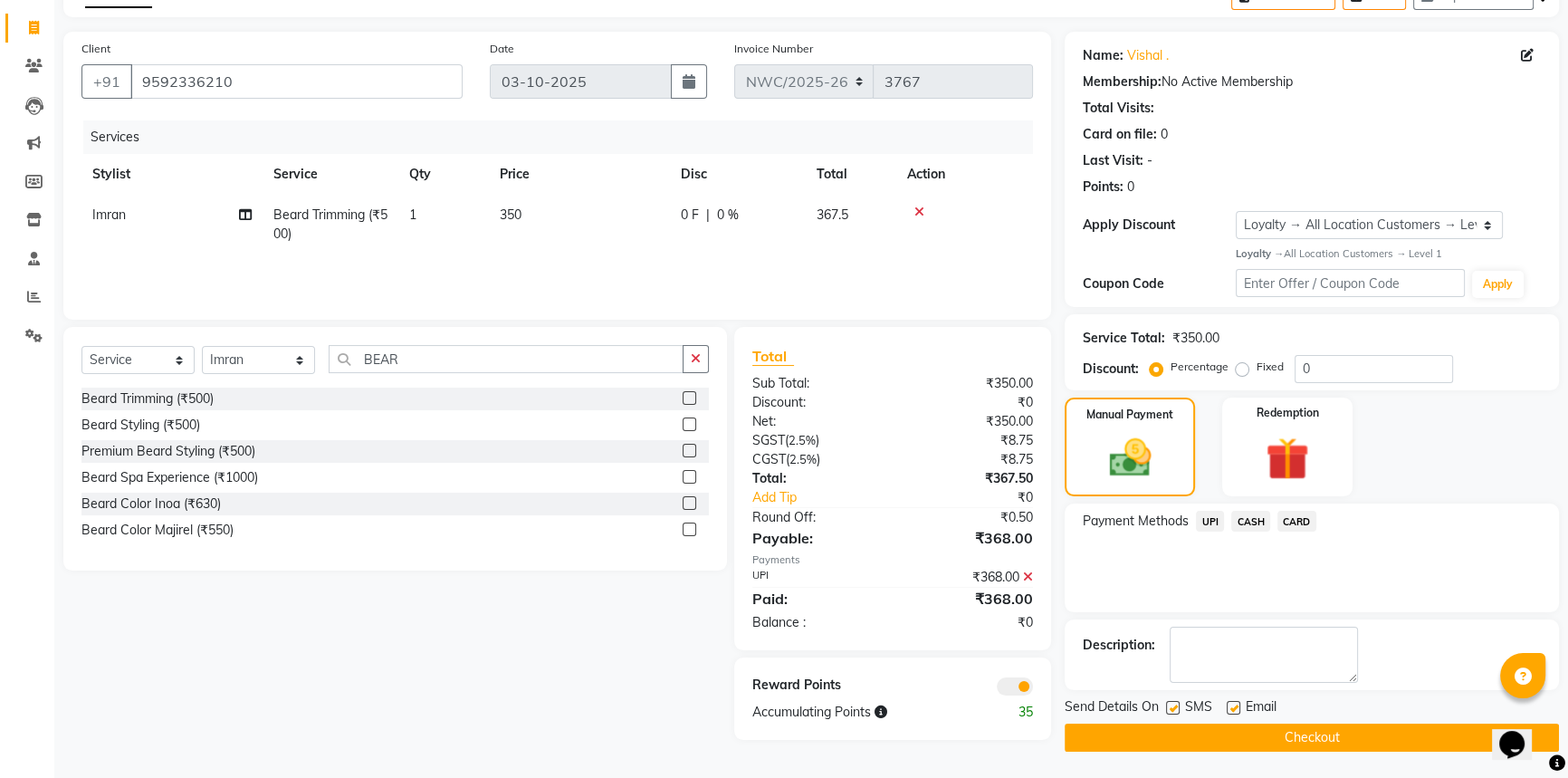
click at [1334, 739] on button "Checkout" at bounding box center [1312, 737] width 494 height 28
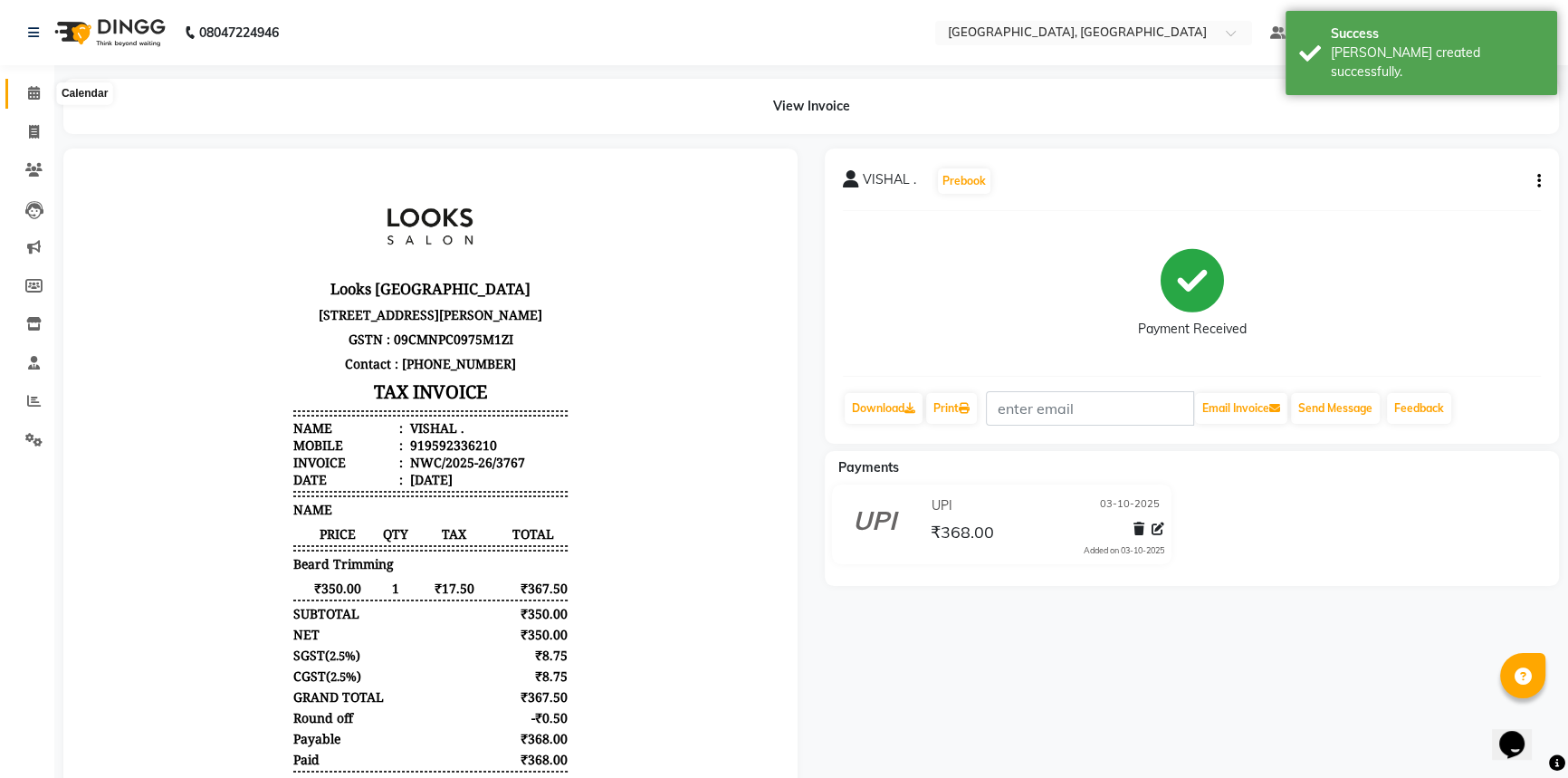
click at [35, 84] on span at bounding box center [34, 93] width 32 height 21
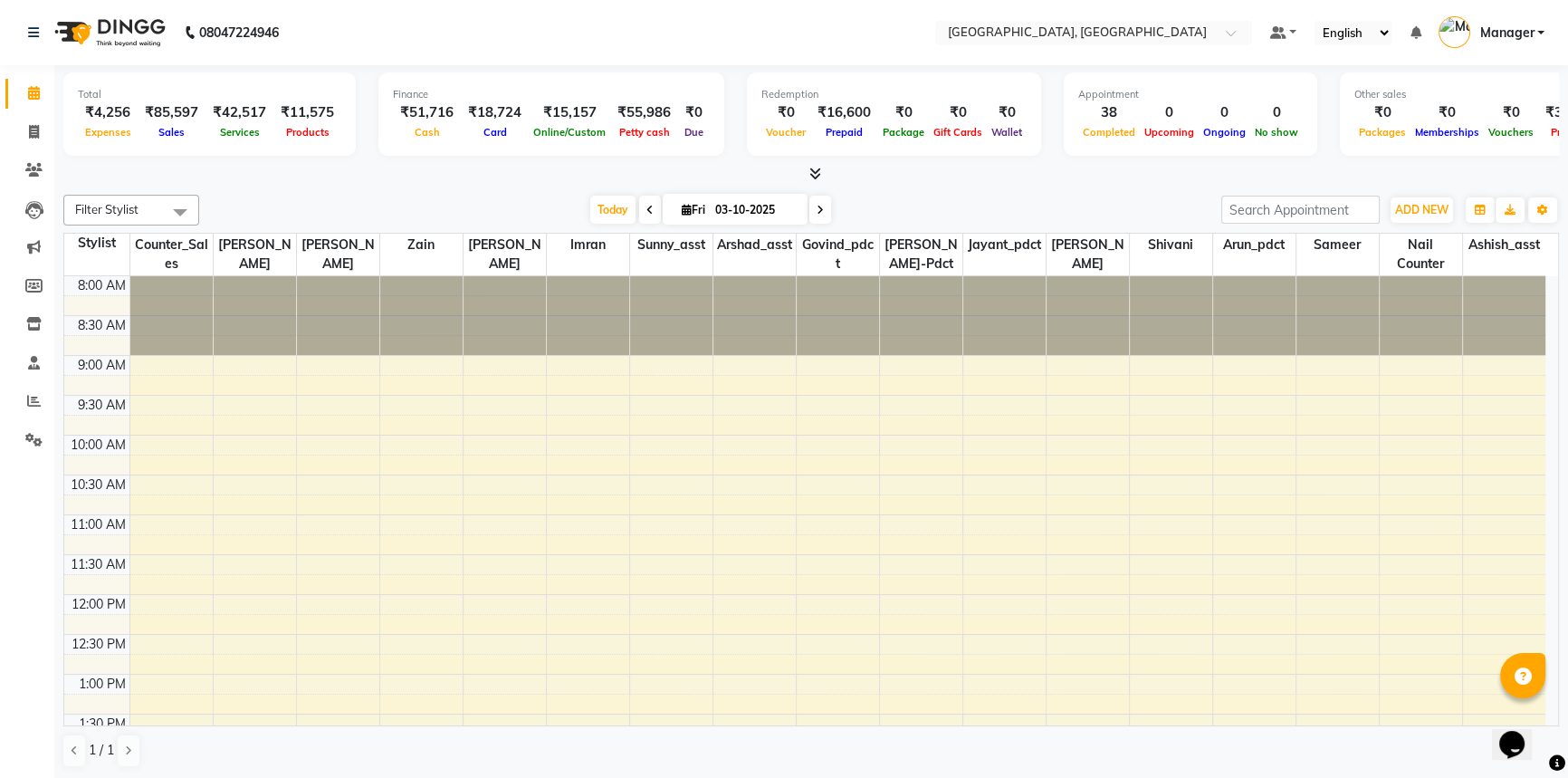
click at [481, 185] on div "Total ₹4,256 Expenses ₹85,597 Sales ₹42,517 Services ₹11,575 Products Finance ₹…" at bounding box center [811, 423] width 1514 height 714
click at [34, 401] on icon at bounding box center [34, 401] width 13 height 13
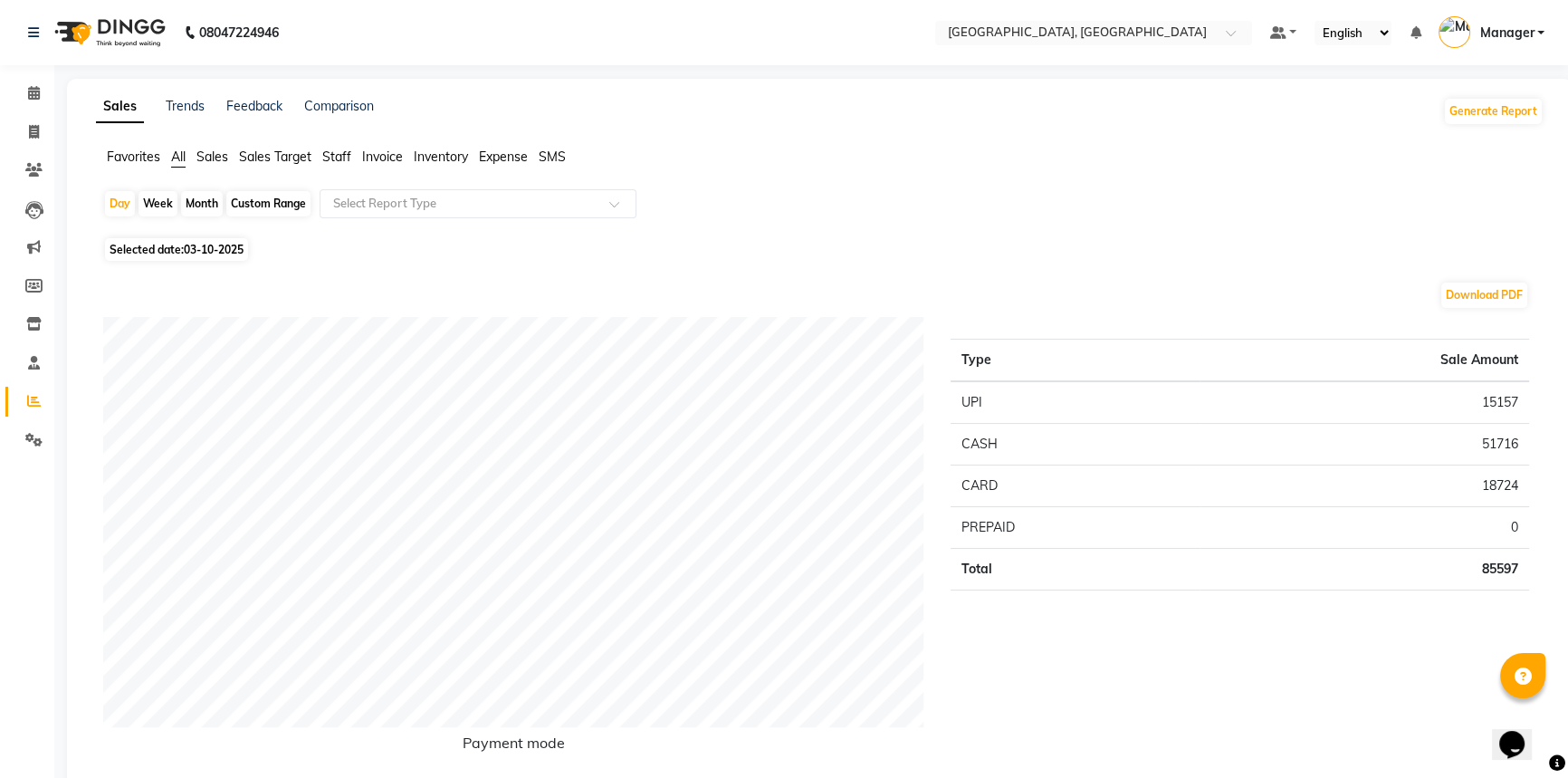
click at [341, 151] on span "Staff" at bounding box center [337, 156] width 29 height 16
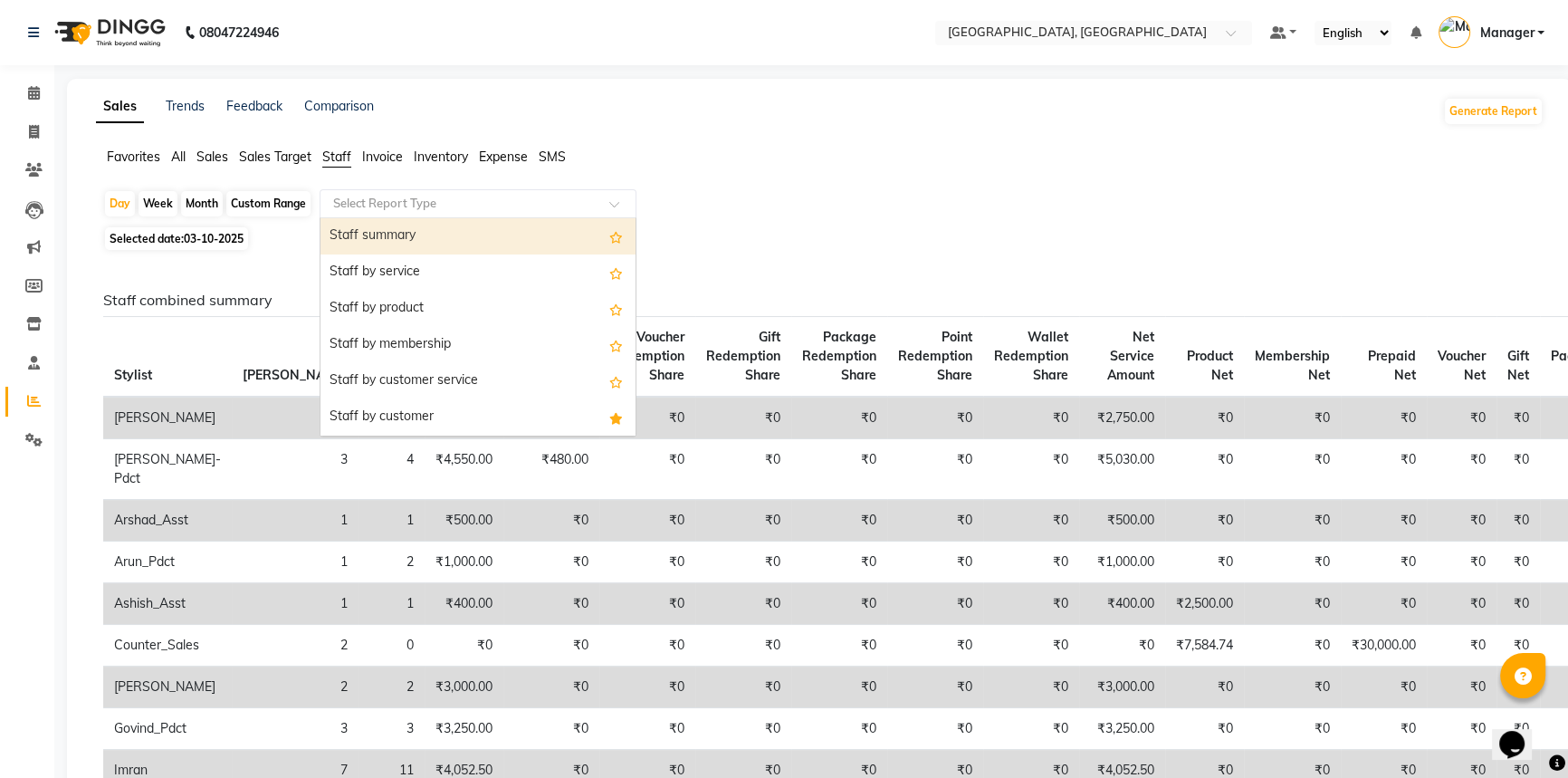
click at [364, 204] on input "text" at bounding box center [459, 203] width 261 height 18
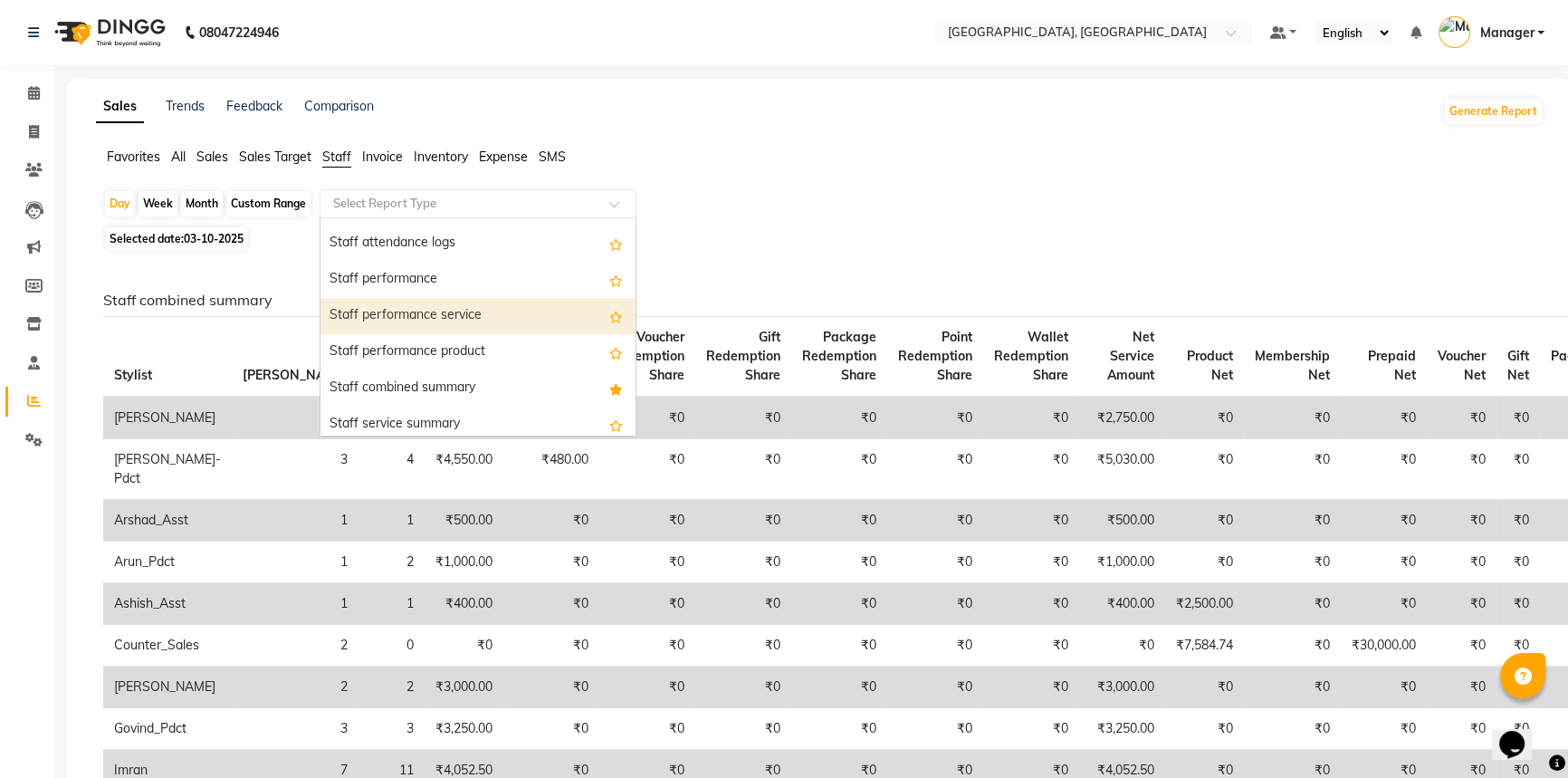
scroll to position [328, 0]
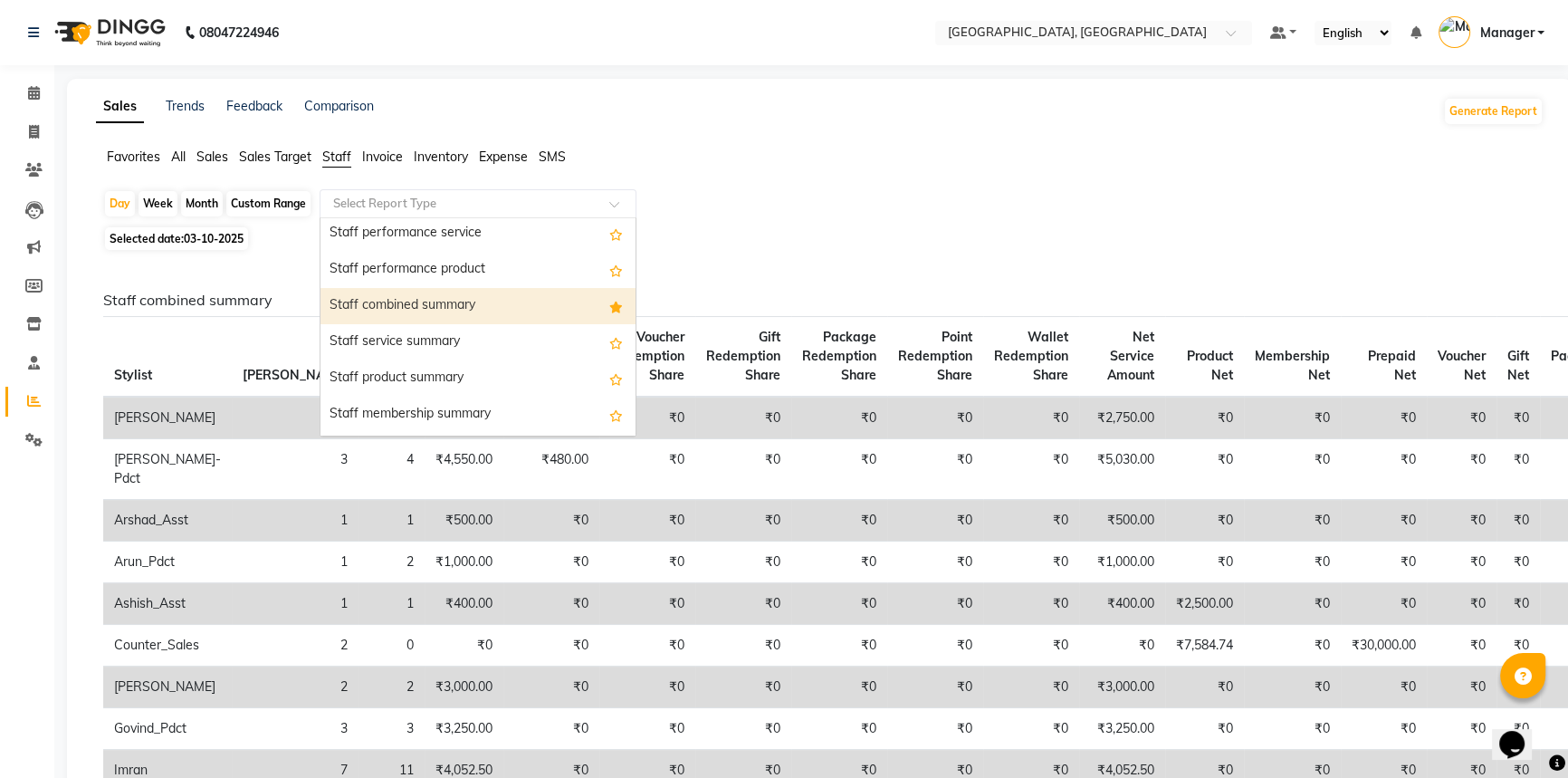
click at [414, 300] on div "Staff combined summary" at bounding box center [478, 306] width 315 height 37
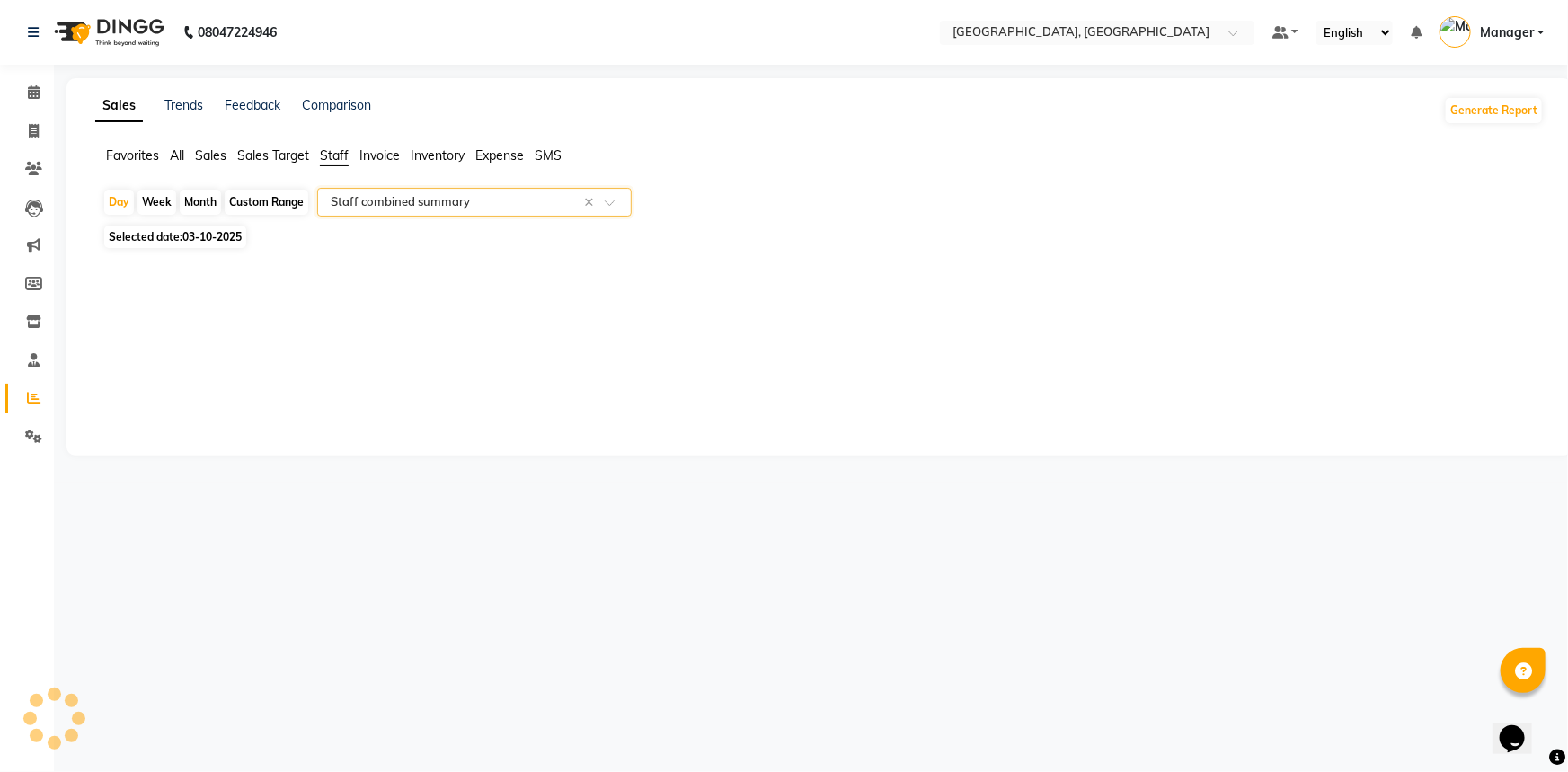
select select "full_report"
select select "csv"
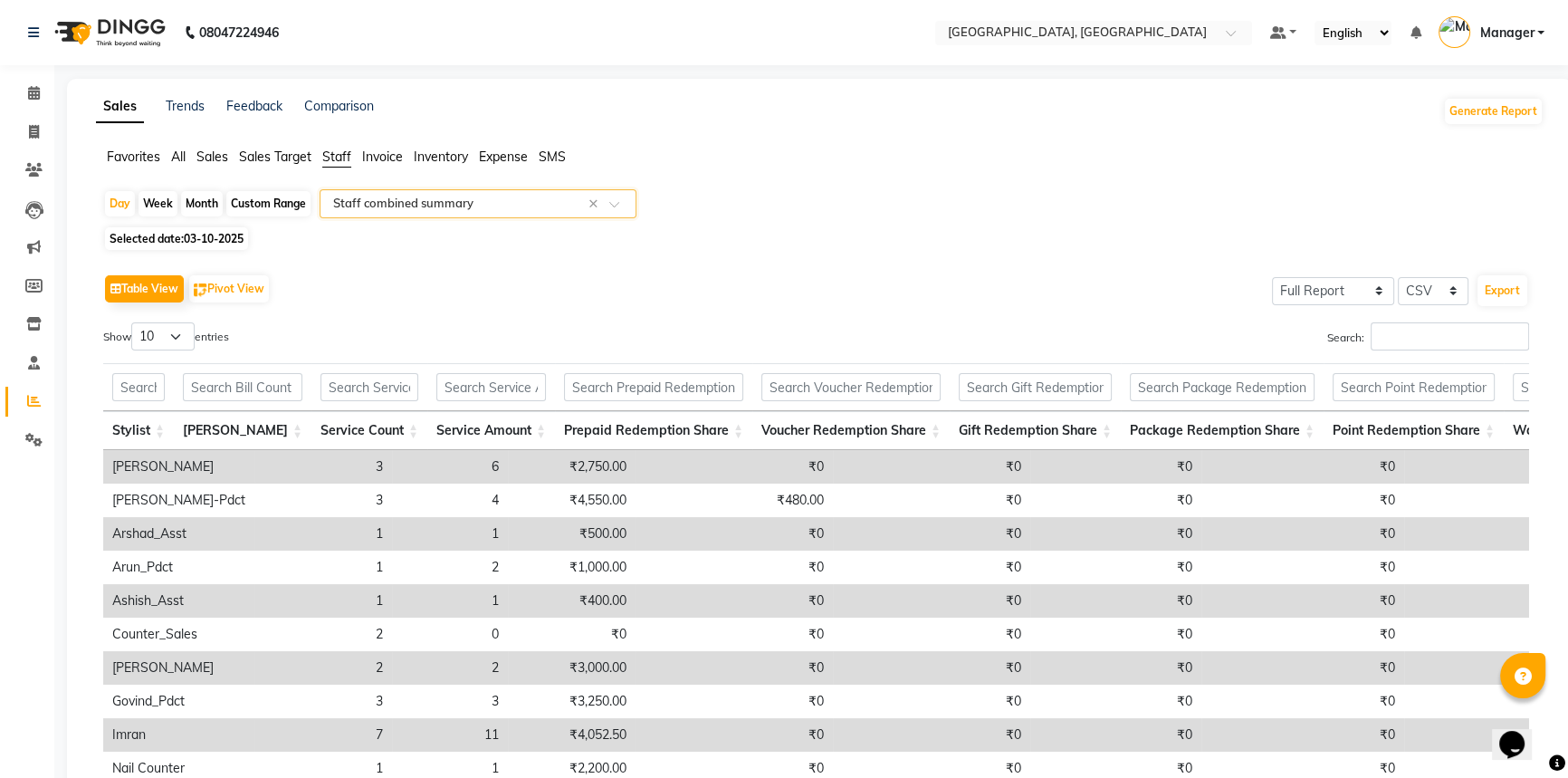
click at [180, 235] on span "Selected date: 03-10-2025" at bounding box center [176, 239] width 144 height 23
select select "10"
select select "2025"
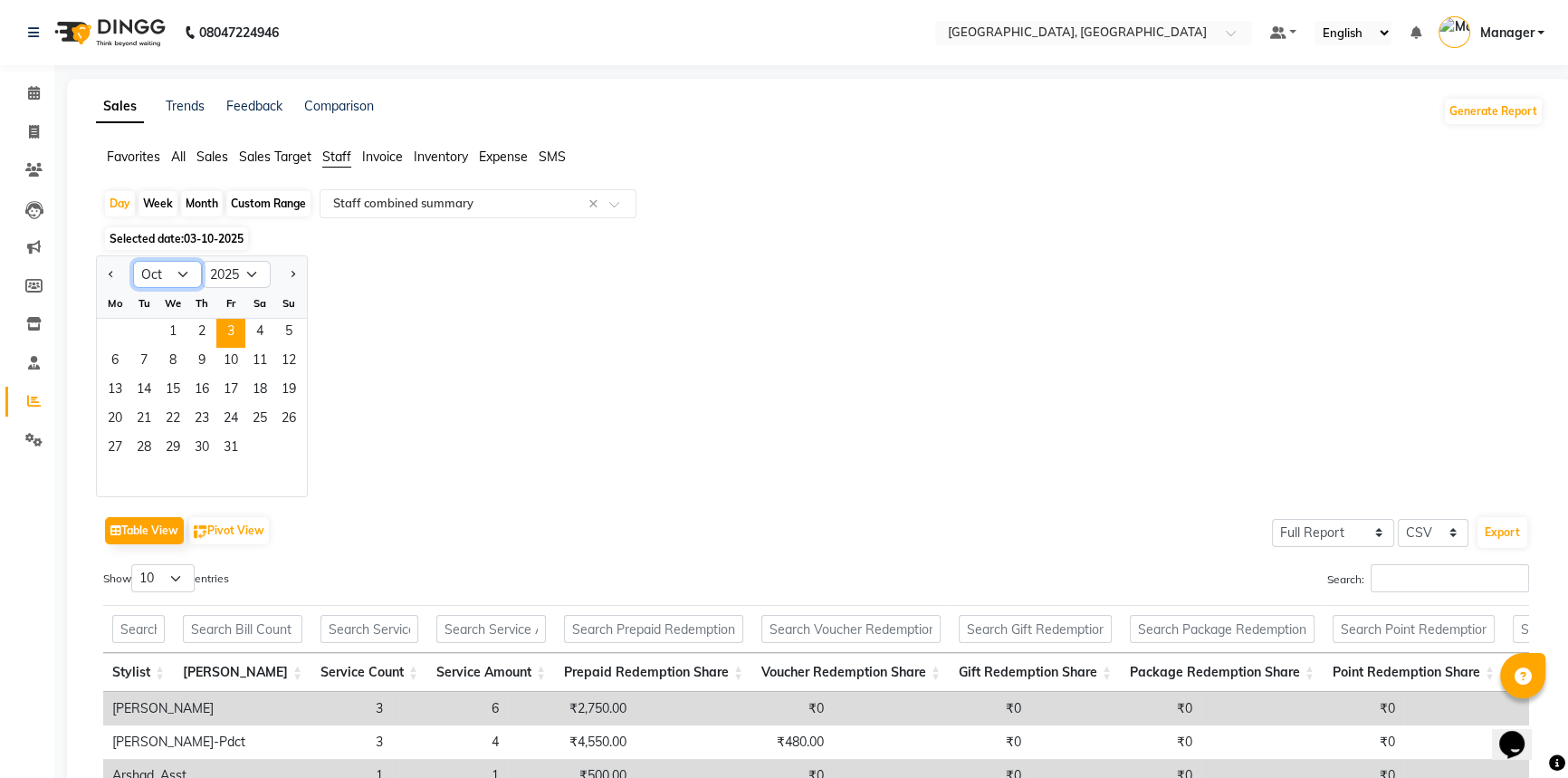
drag, startPoint x: 172, startPoint y: 270, endPoint x: 172, endPoint y: 282, distance: 12.0
click at [172, 270] on select "Jan Feb Mar Apr May Jun Jul Aug Sep Oct Nov Dec" at bounding box center [167, 274] width 68 height 27
select select "9"
click at [133, 261] on select "Jan Feb Mar Apr May Jun Jul Aug Sep Oct Nov Dec" at bounding box center [167, 274] width 68 height 27
click at [226, 416] on span "26" at bounding box center [231, 420] width 29 height 29
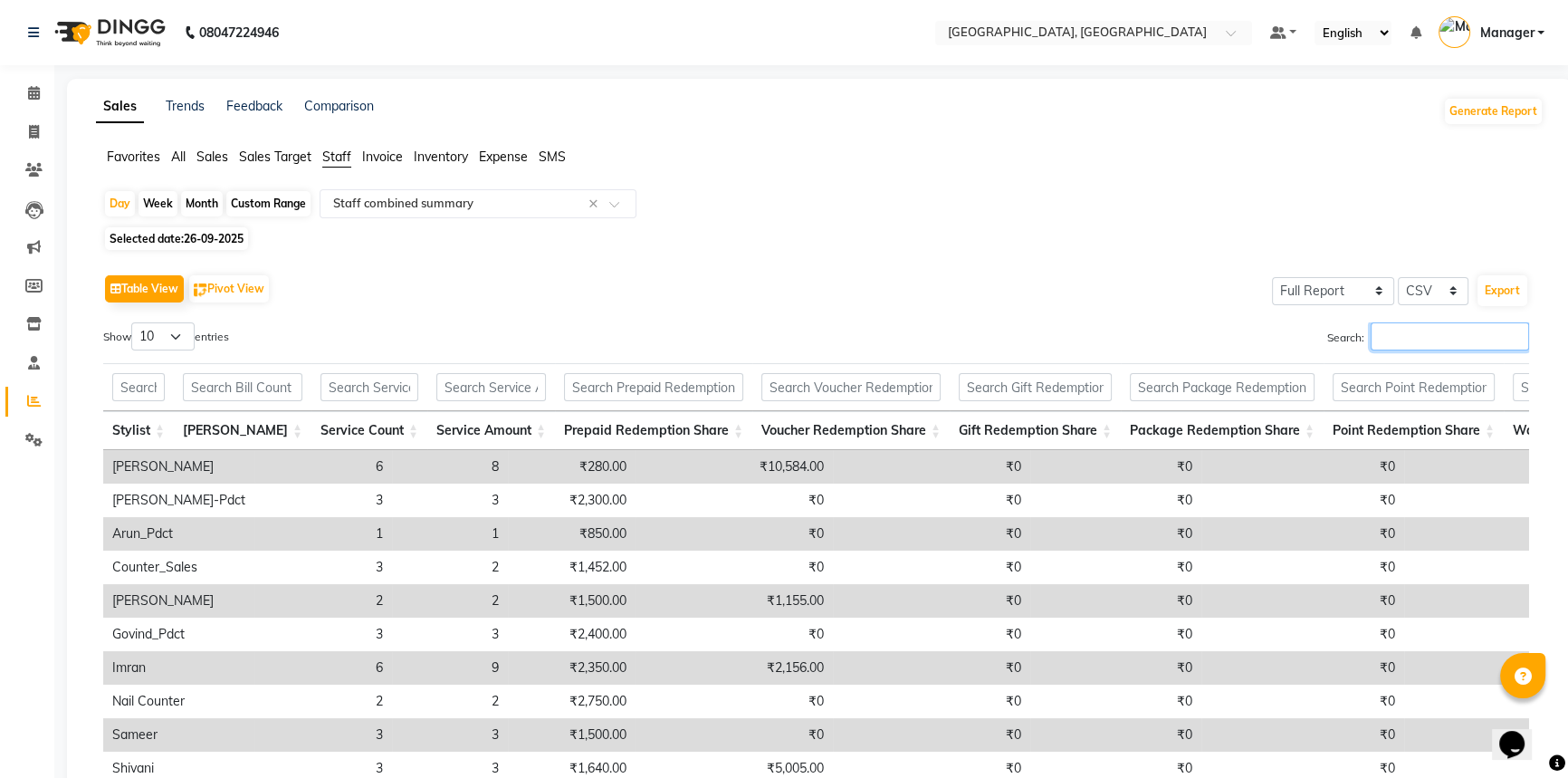
click at [1448, 343] on input "Search:" at bounding box center [1450, 336] width 159 height 28
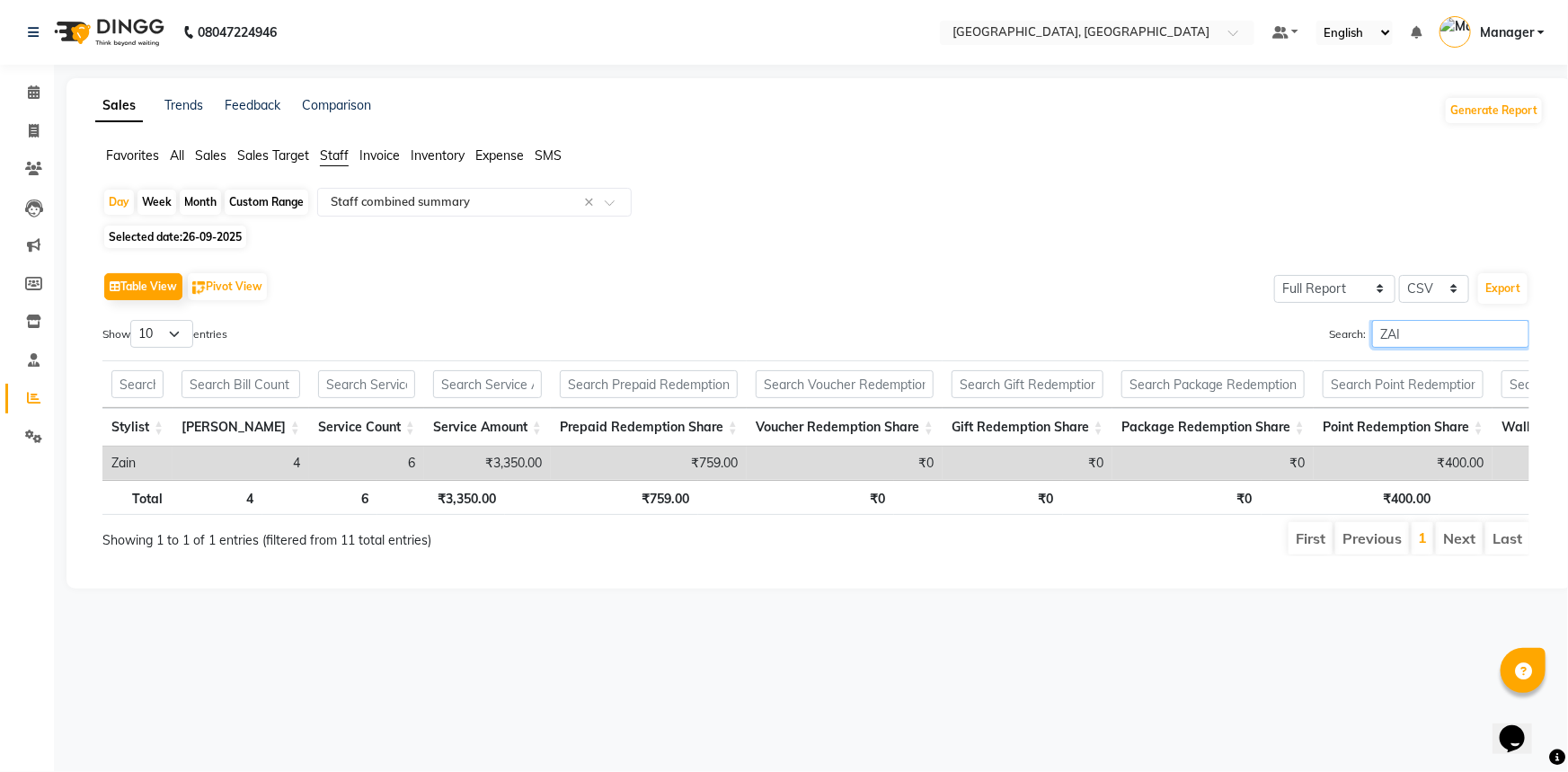
type input "ZAI"
click at [208, 233] on span "26-09-2025" at bounding box center [212, 237] width 59 height 13
select select "9"
select select "2025"
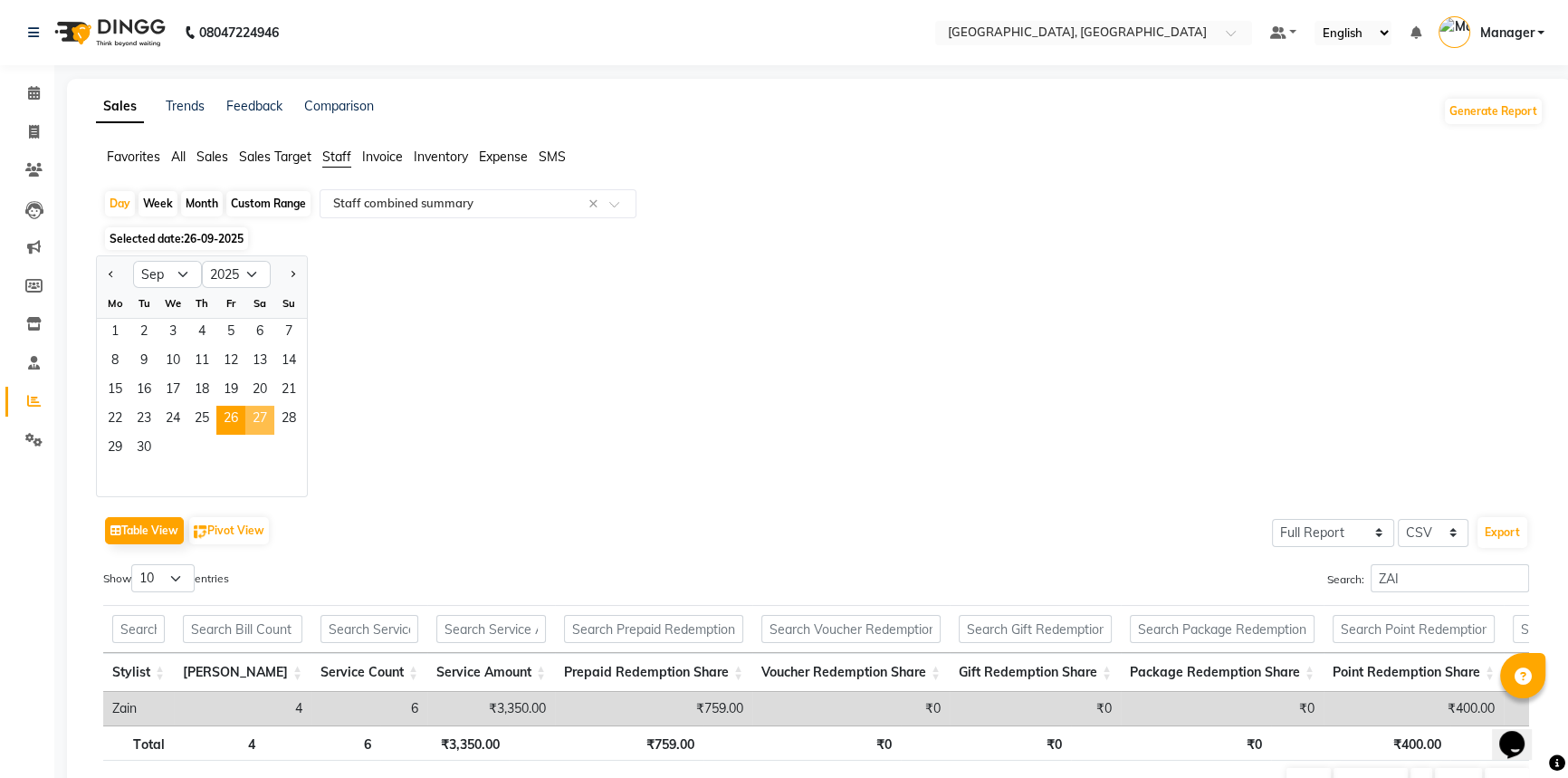
click at [259, 420] on span "27" at bounding box center [260, 420] width 29 height 29
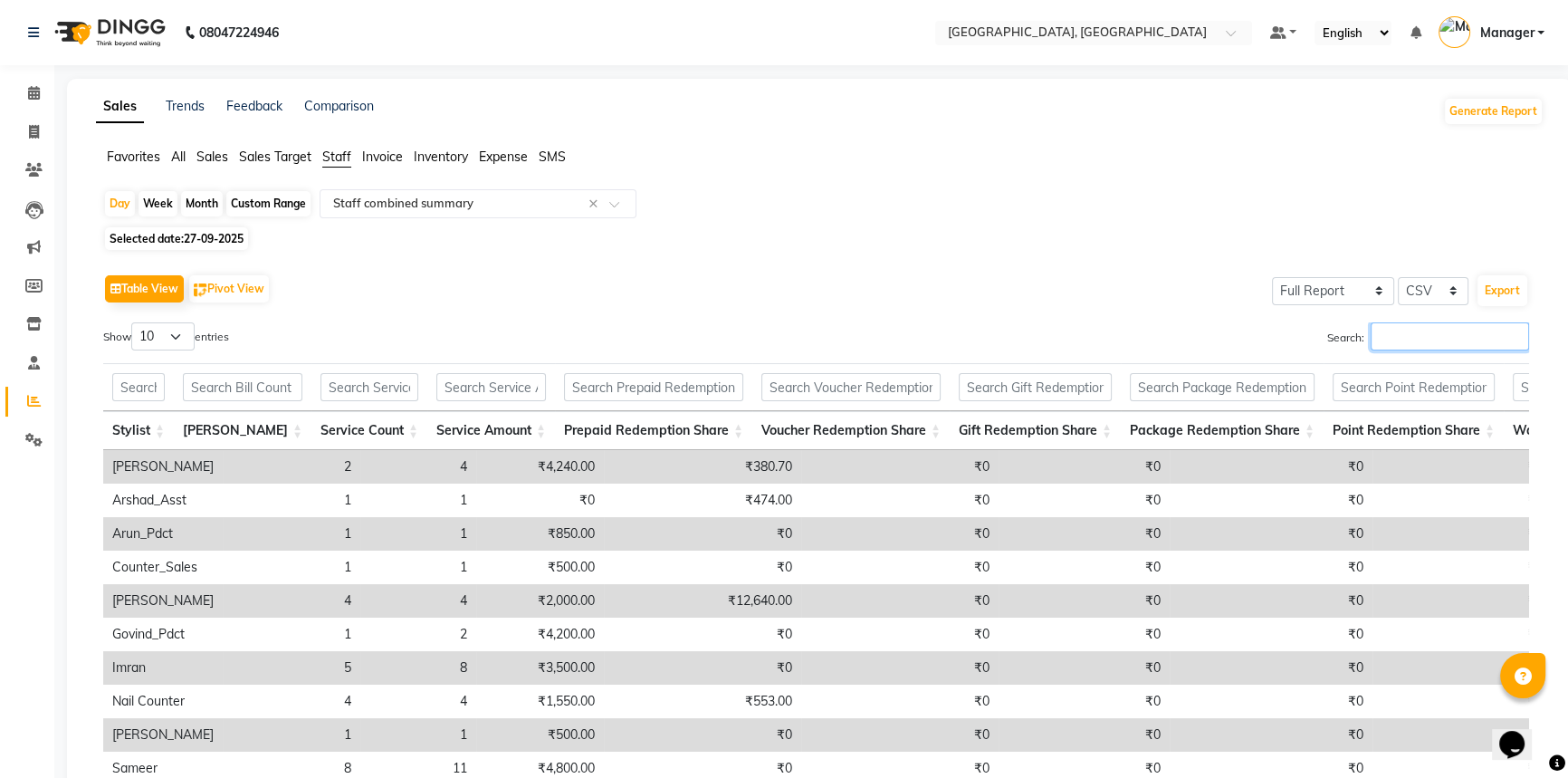
click at [1405, 332] on input "Search:" at bounding box center [1450, 336] width 159 height 28
type input "F"
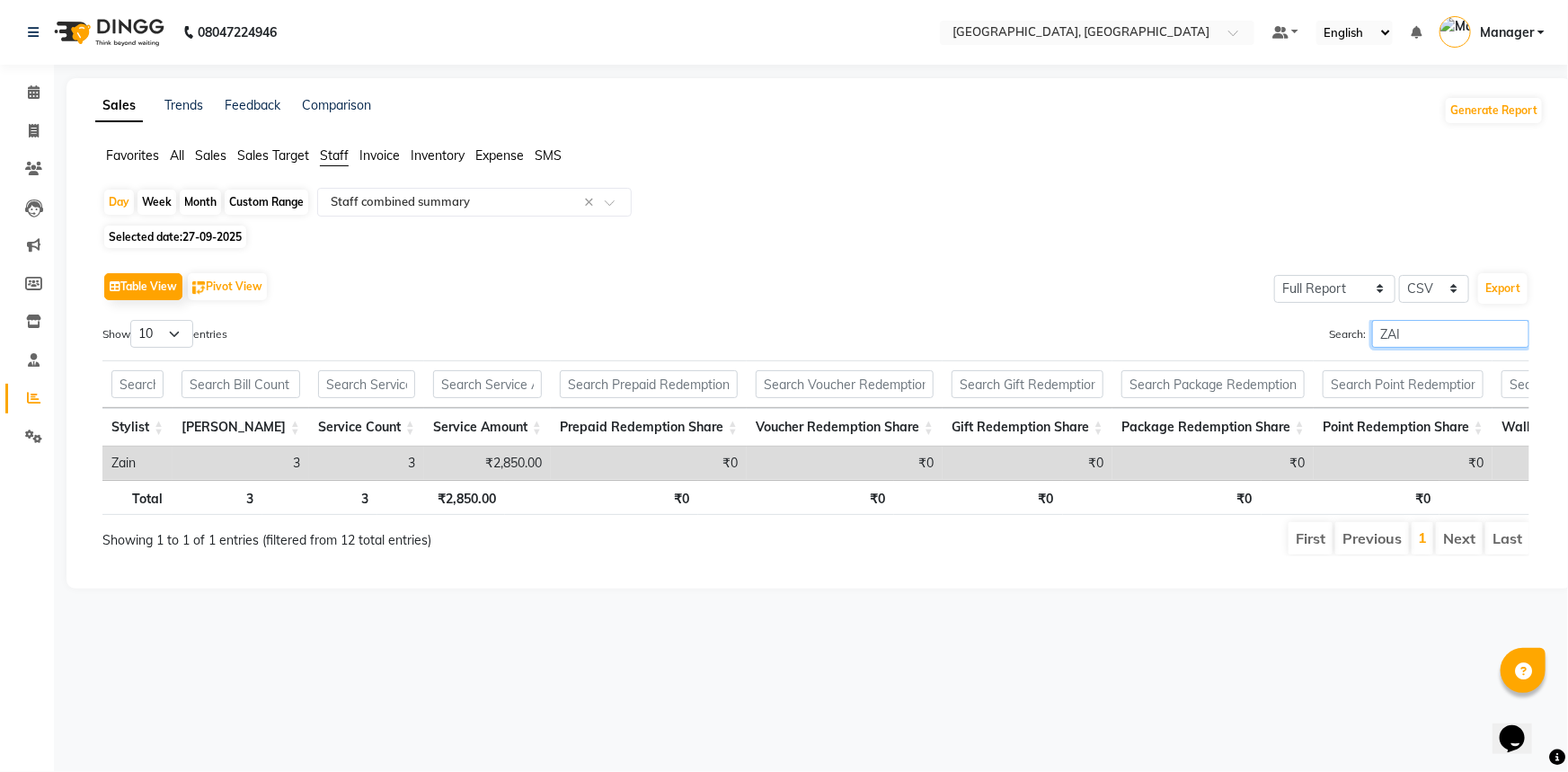
type input "ZAI"
click at [203, 233] on span "27-09-2025" at bounding box center [212, 237] width 59 height 13
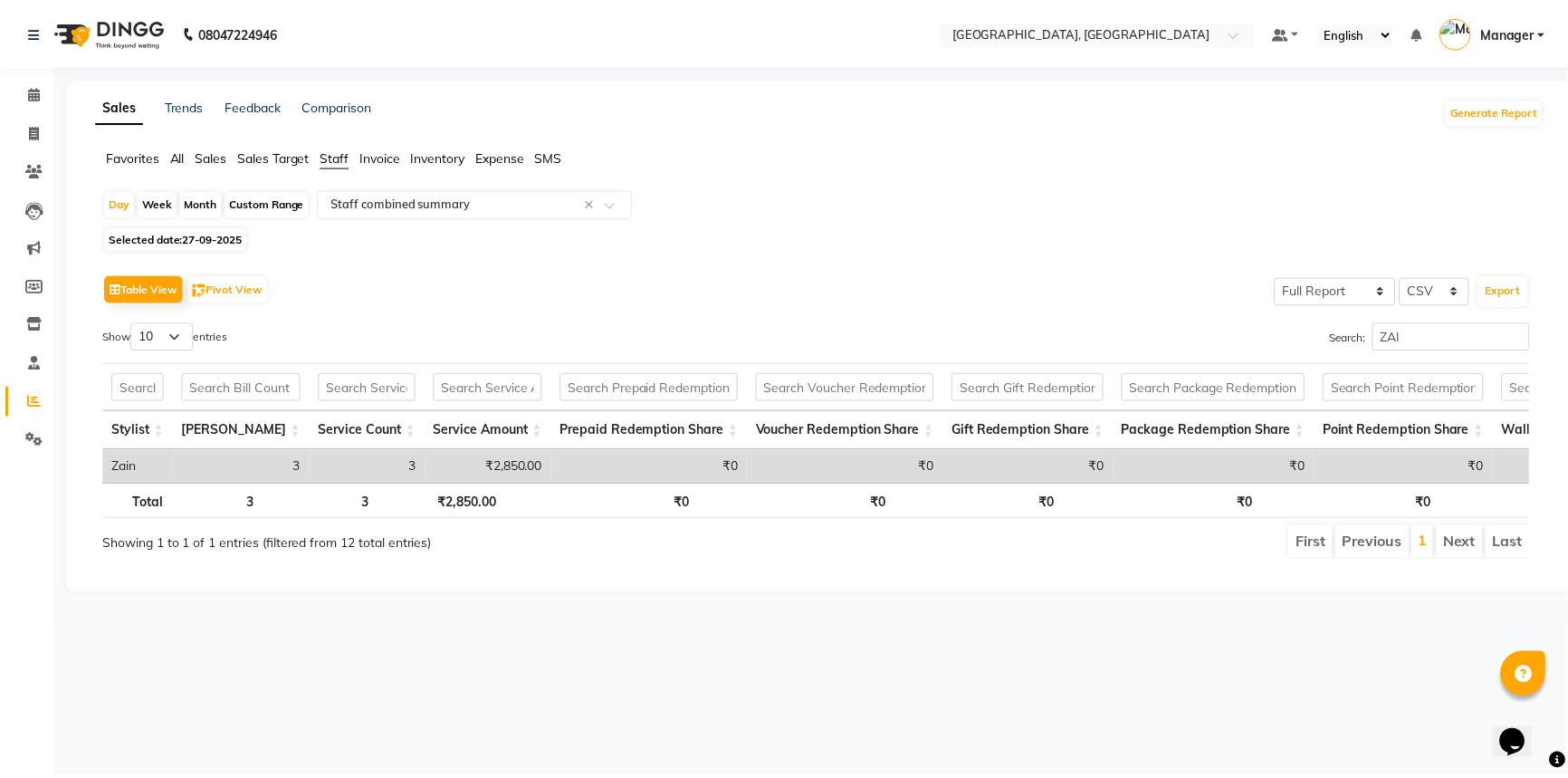
select select "9"
select select "2025"
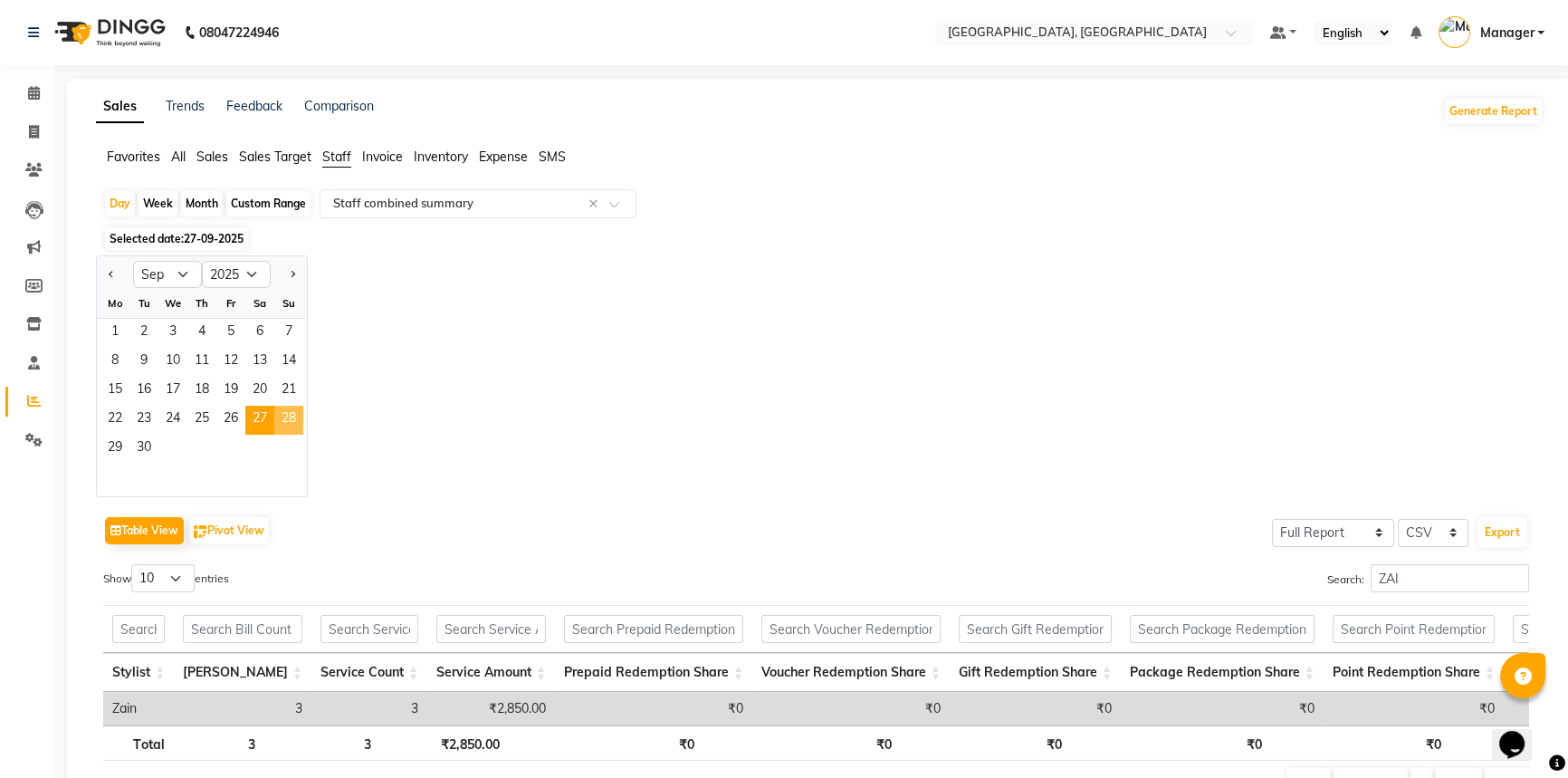
click at [287, 422] on span "28" at bounding box center [289, 420] width 29 height 29
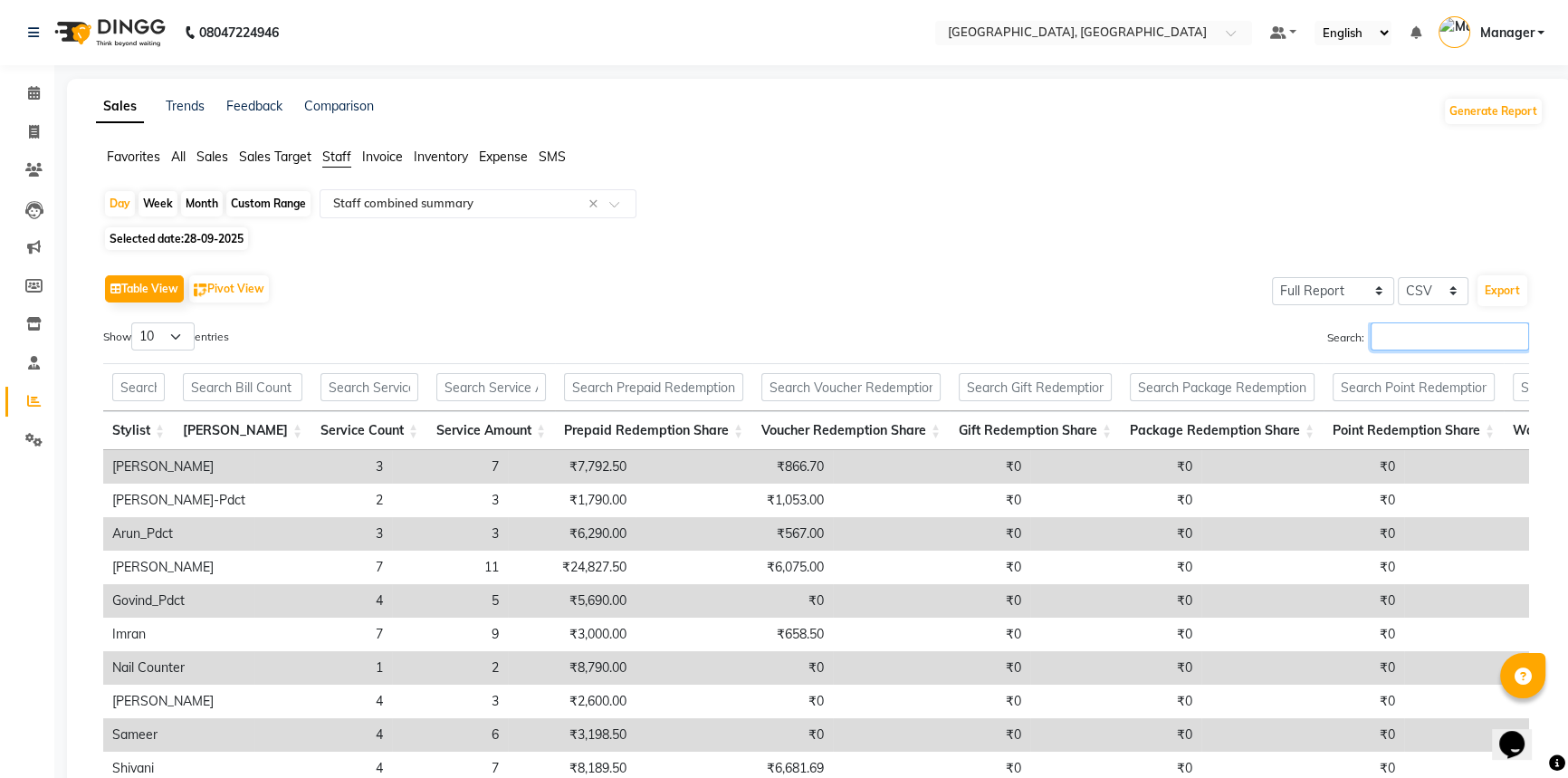
click at [1436, 331] on input "Search:" at bounding box center [1450, 336] width 159 height 28
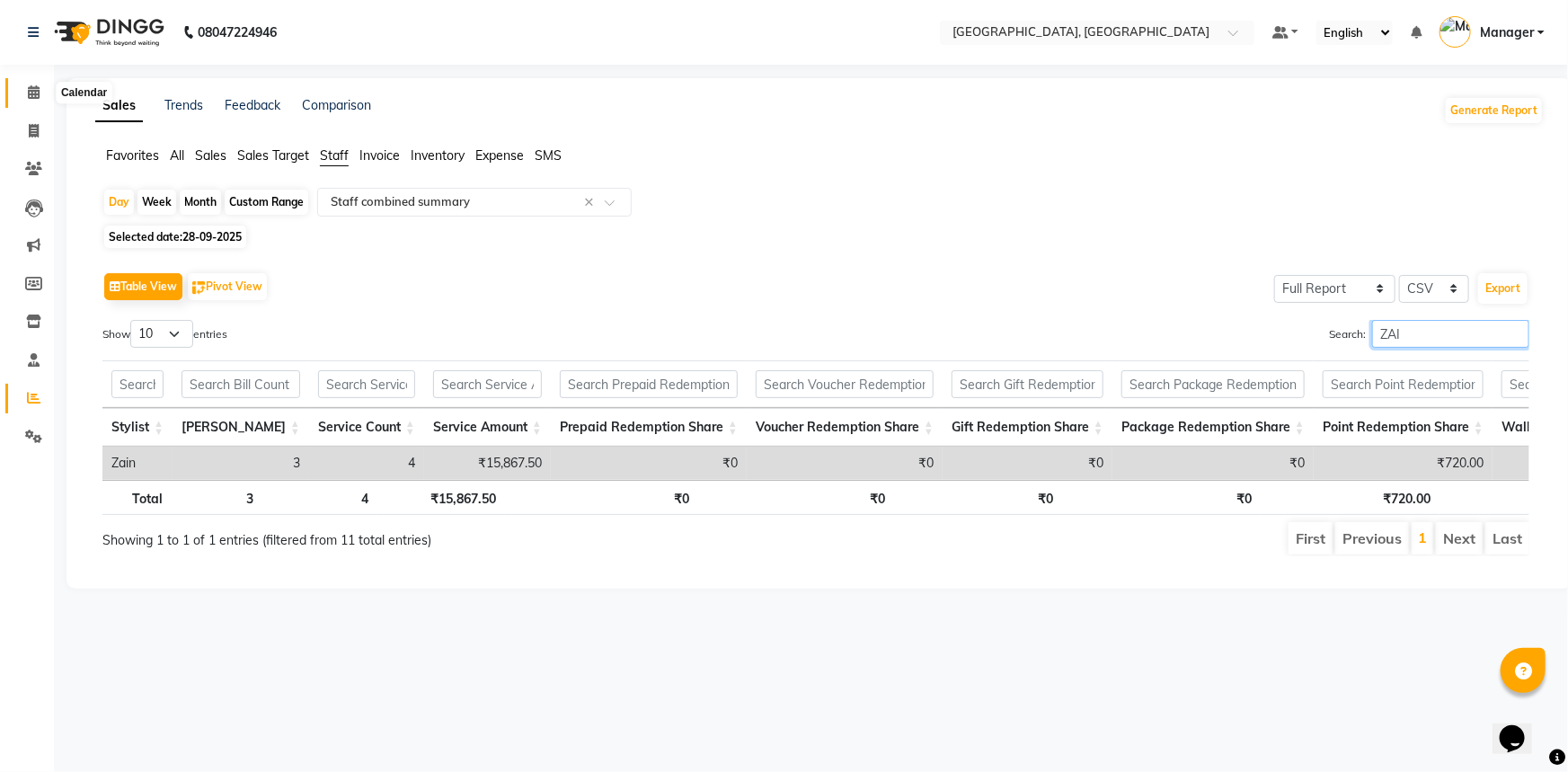
type input "ZAI"
click at [28, 85] on icon at bounding box center [33, 92] width 11 height 13
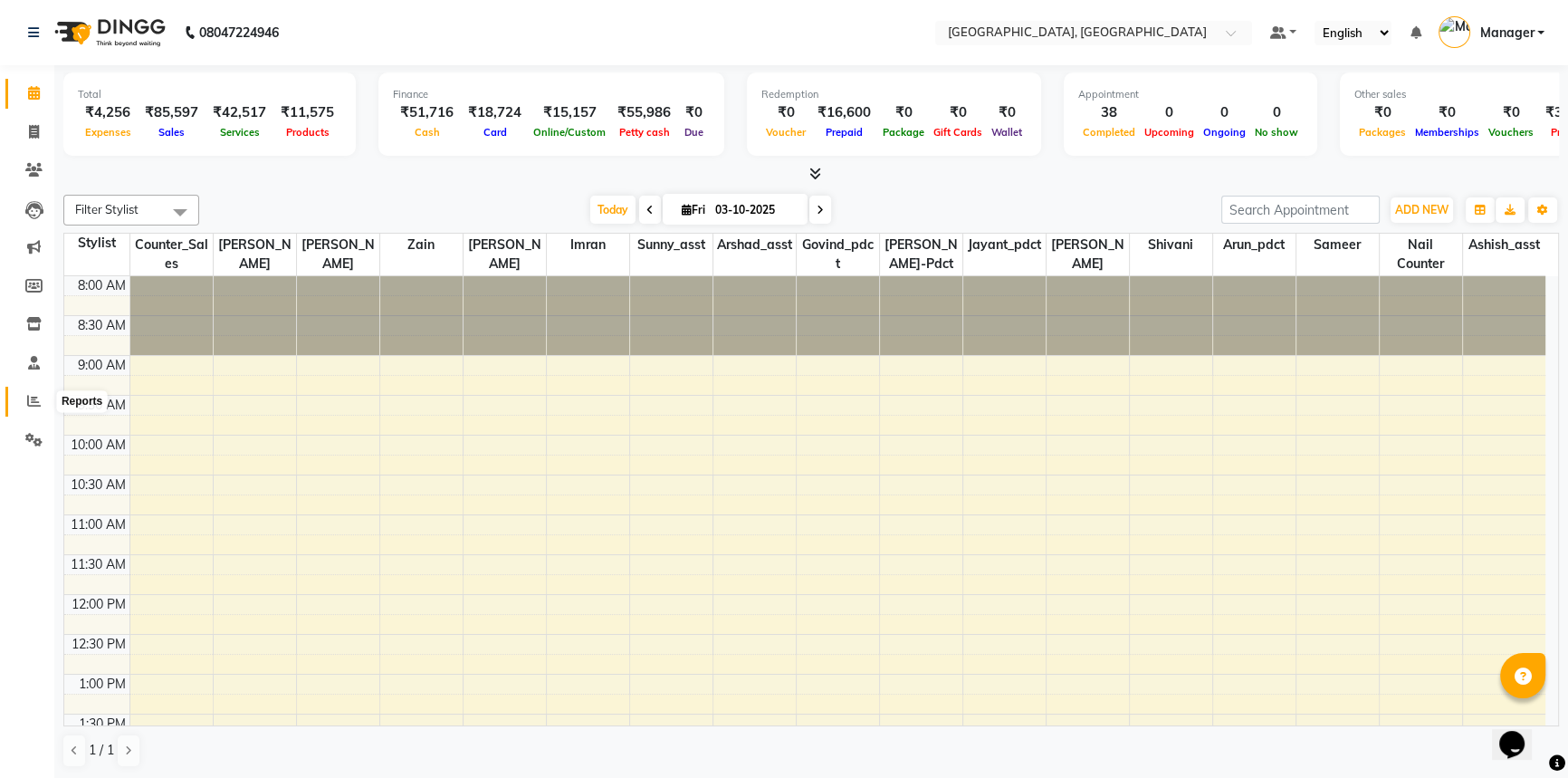
click at [32, 398] on icon at bounding box center [34, 401] width 13 height 13
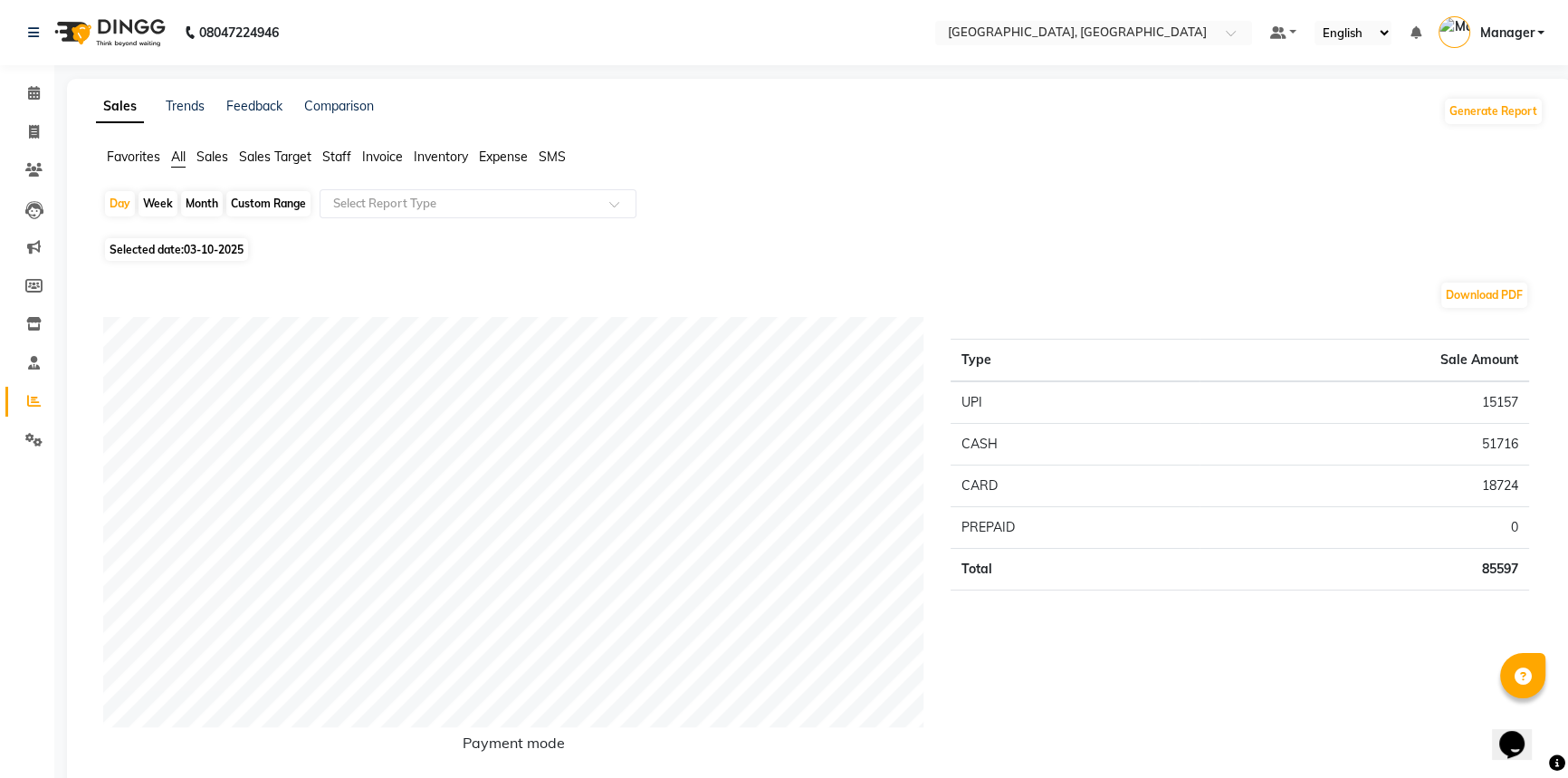
click at [335, 153] on span "Staff" at bounding box center [337, 156] width 29 height 16
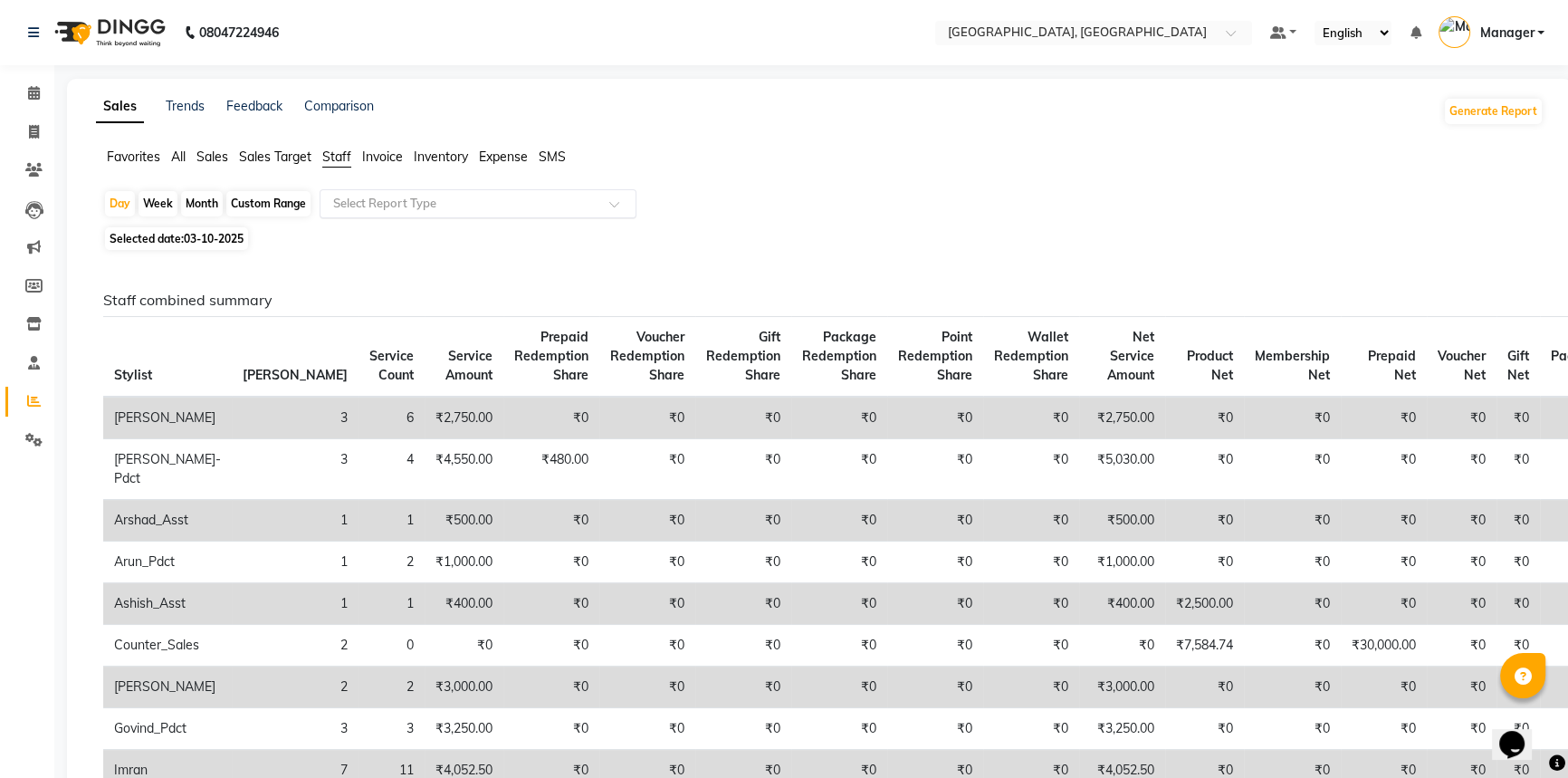
click at [376, 201] on input "text" at bounding box center [459, 203] width 261 height 18
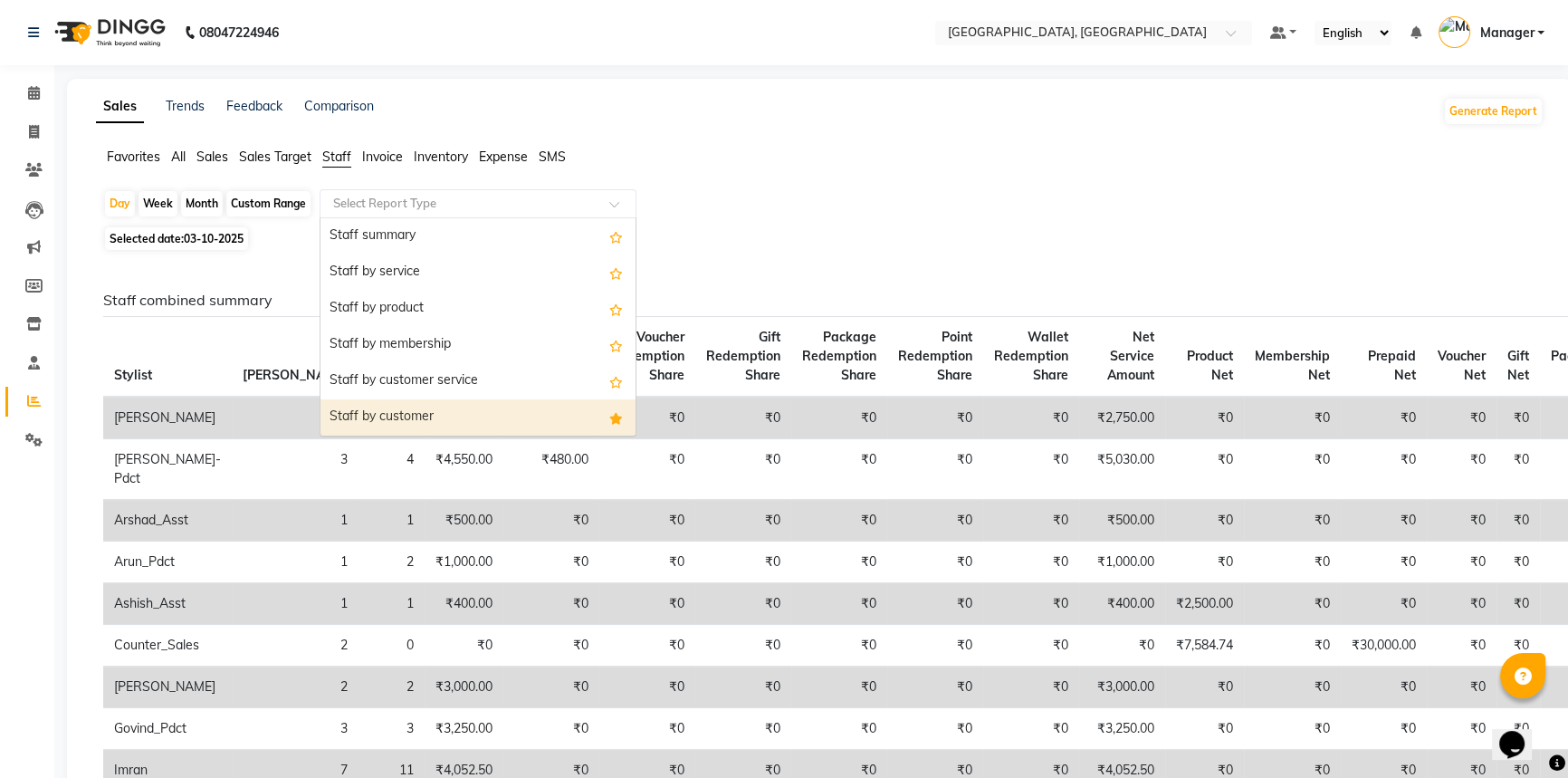
click at [459, 411] on div "Staff by customer" at bounding box center [478, 418] width 315 height 37
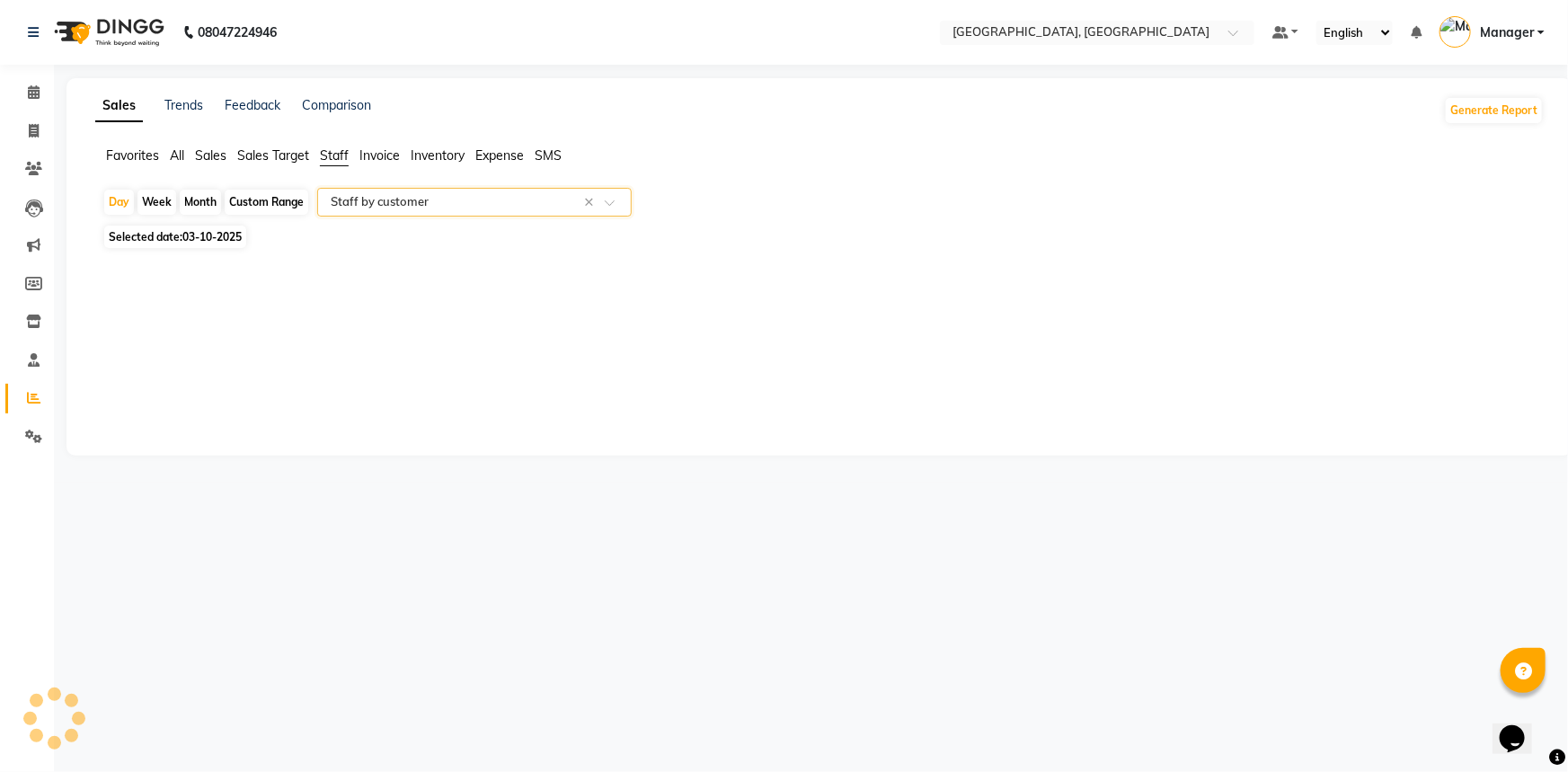
select select "full_report"
select select "csv"
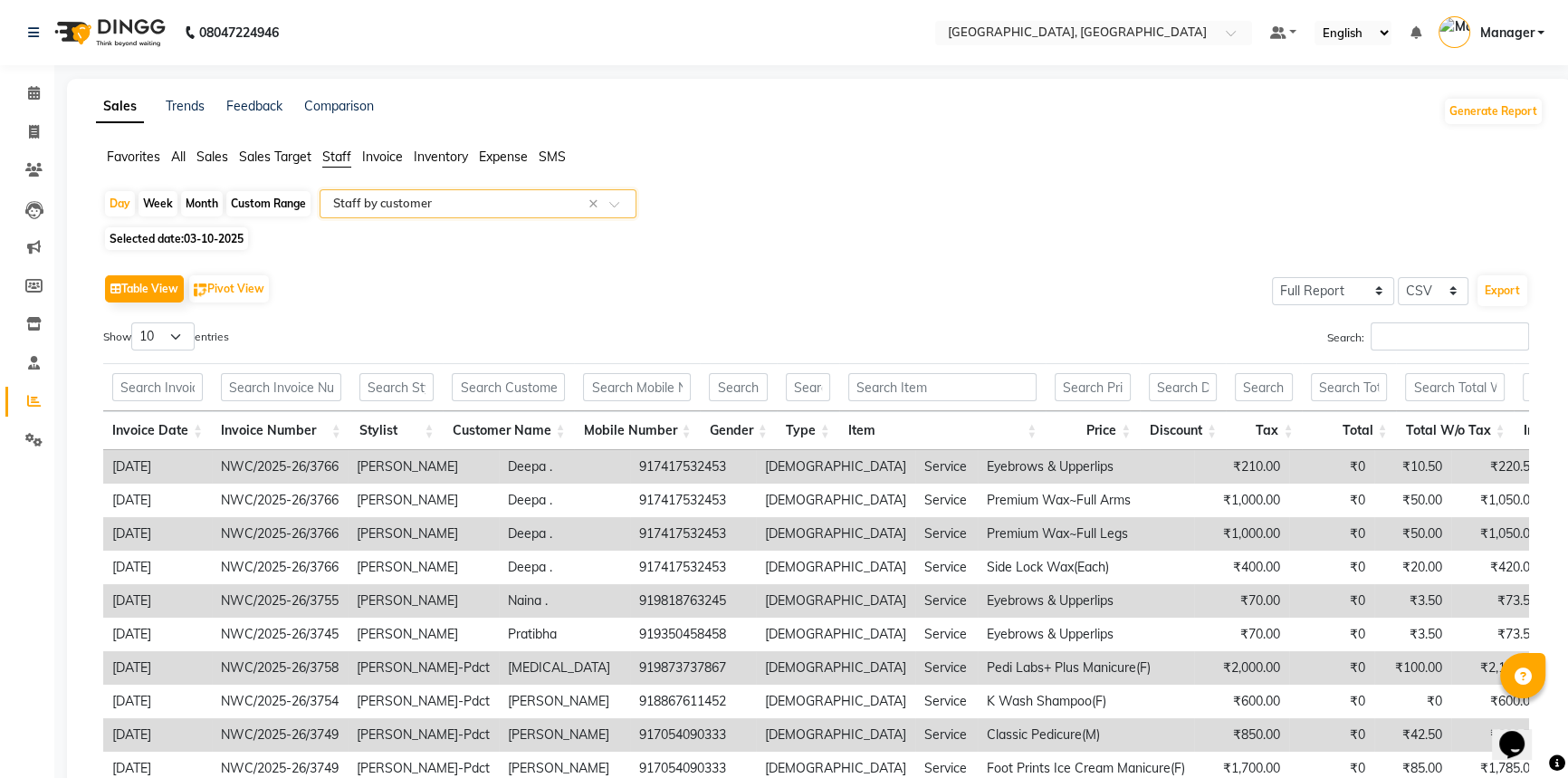
click at [196, 234] on span "03-10-2025" at bounding box center [214, 239] width 60 height 13
select select "10"
select select "2025"
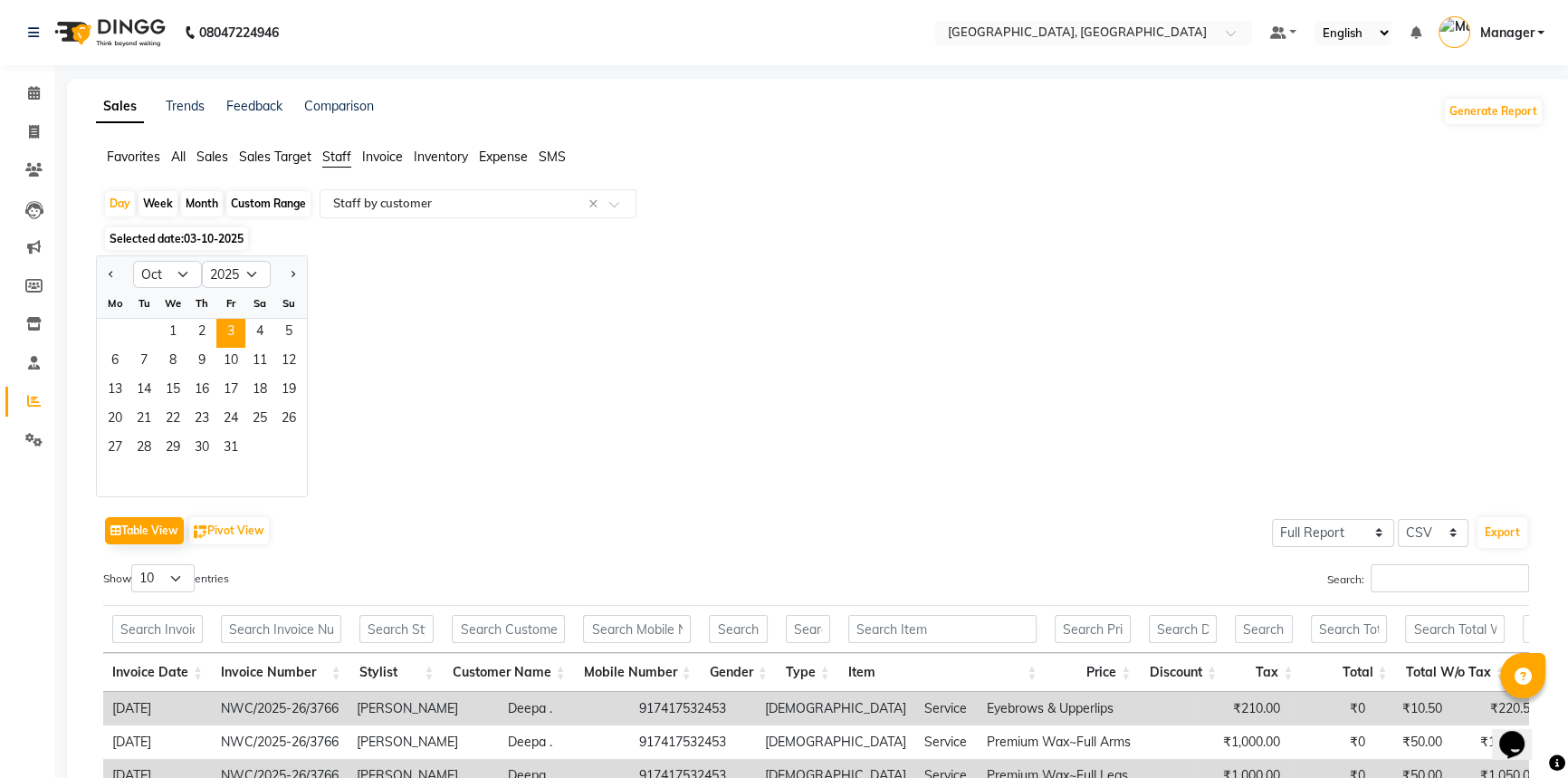
drag, startPoint x: 855, startPoint y: 230, endPoint x: 841, endPoint y: 223, distance: 15.7
click at [855, 230] on div "Selected date: 03-10-2025" at bounding box center [823, 239] width 1441 height 19
click at [37, 88] on icon at bounding box center [34, 92] width 12 height 13
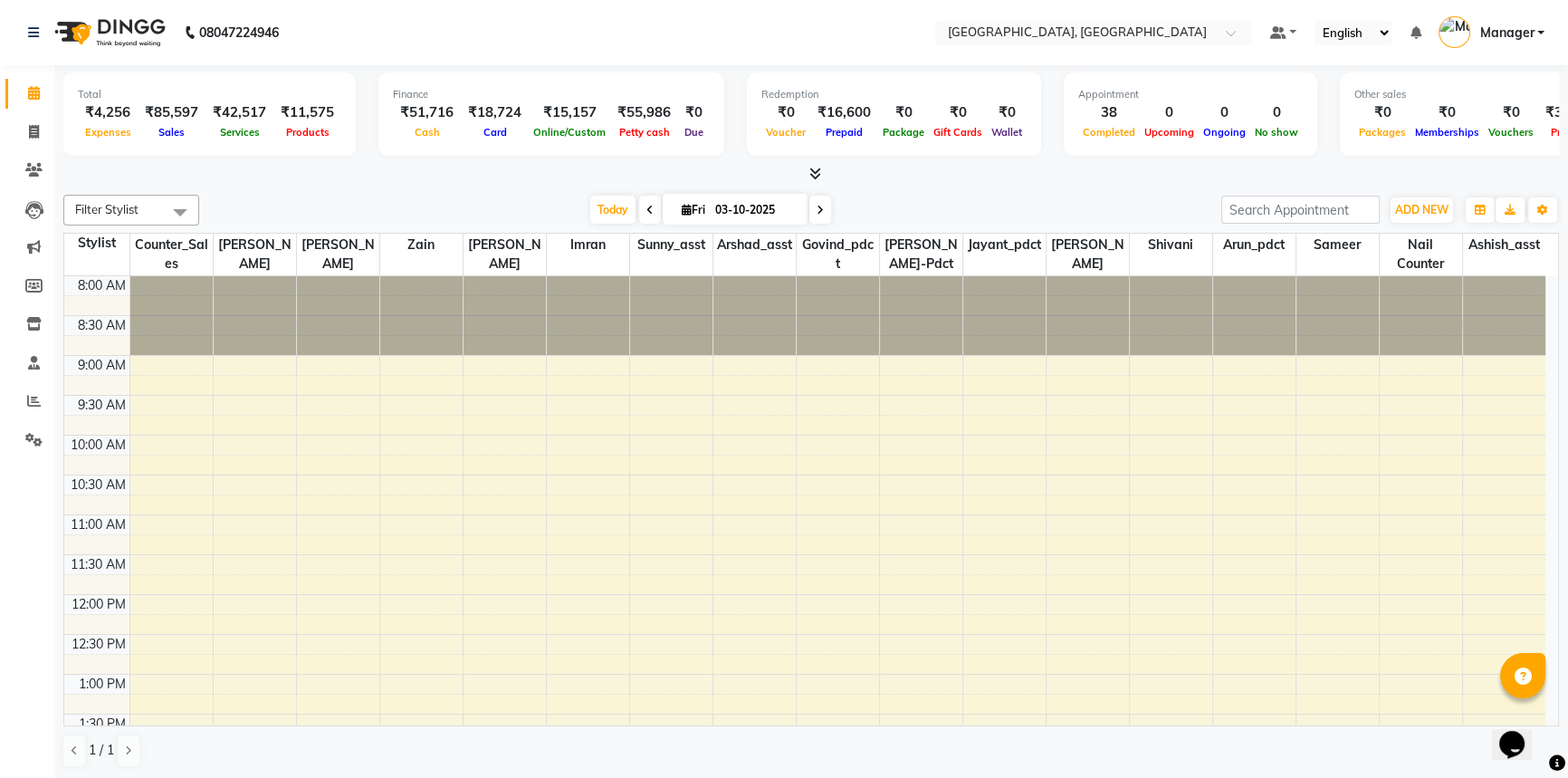
click at [960, 185] on div "Total ₹4,256 Expenses ₹85,597 Sales ₹42,517 Services ₹11,575 Products Finance ₹…" at bounding box center [811, 423] width 1514 height 714
click at [35, 87] on icon at bounding box center [34, 92] width 12 height 13
click at [24, 134] on span at bounding box center [34, 133] width 32 height 21
select select "service"
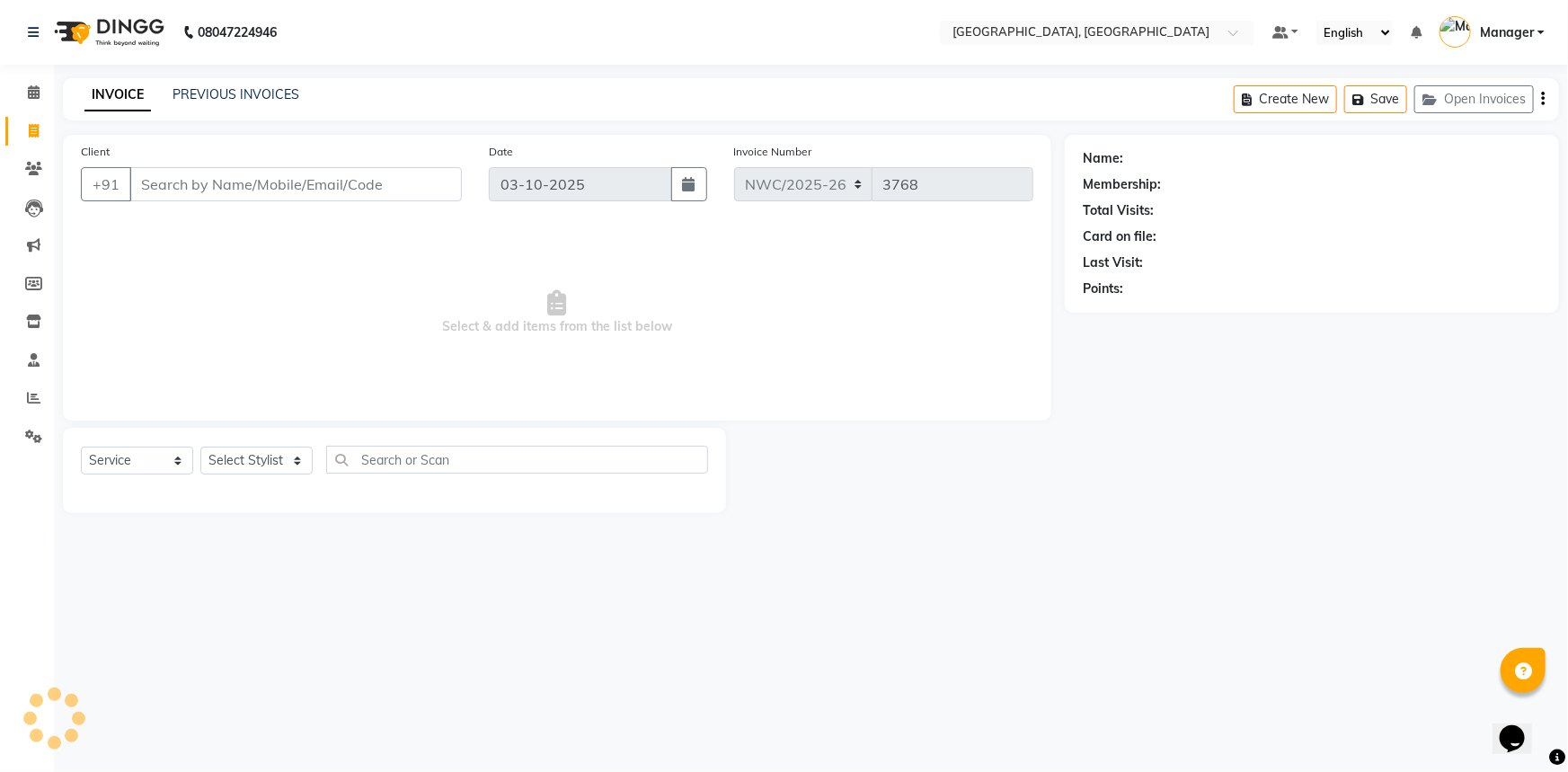
click at [186, 185] on input "Client" at bounding box center [295, 184] width 333 height 34
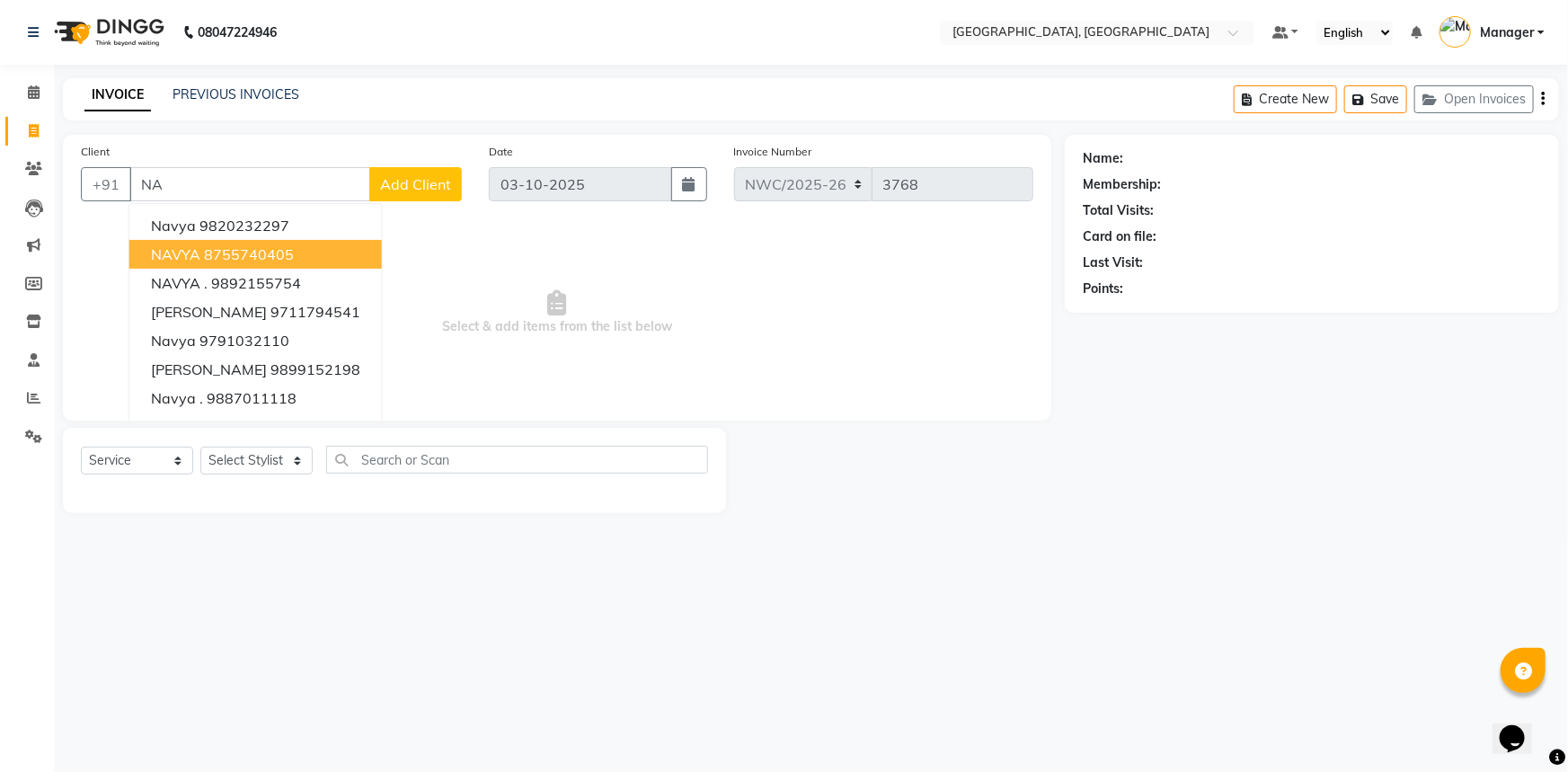
type input "N"
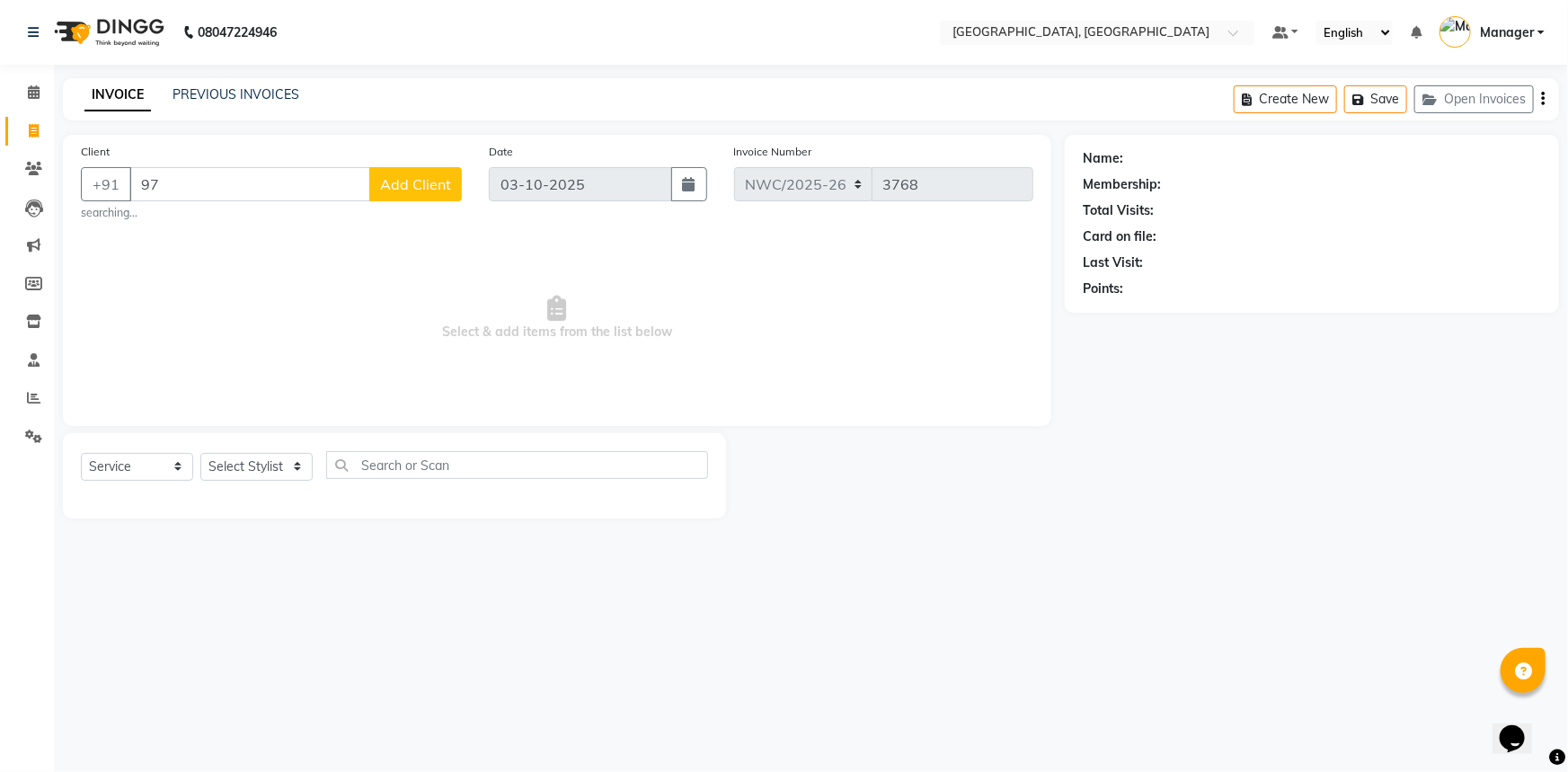
type input "9"
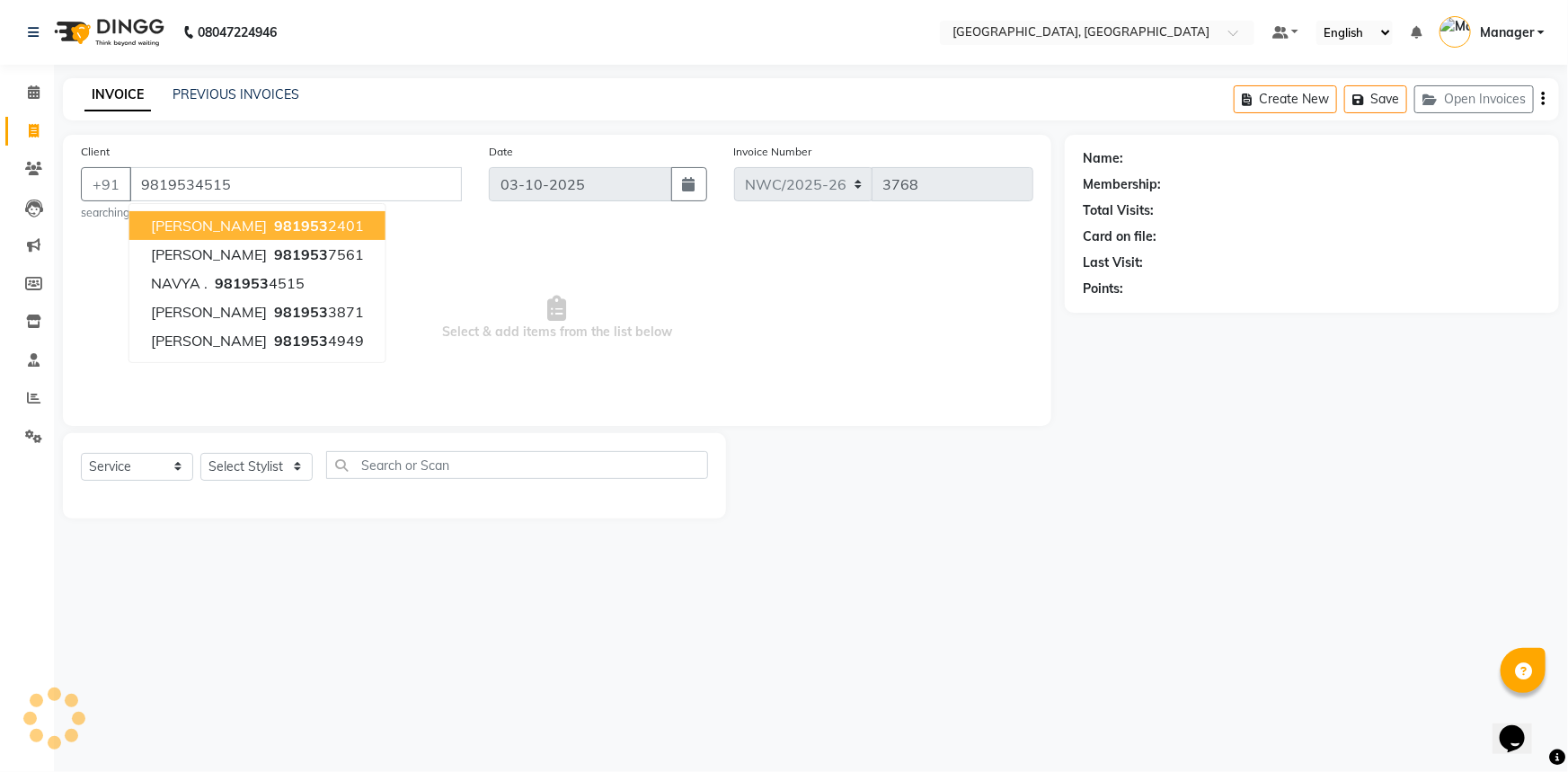
type input "9819534515"
select select "1: Object"
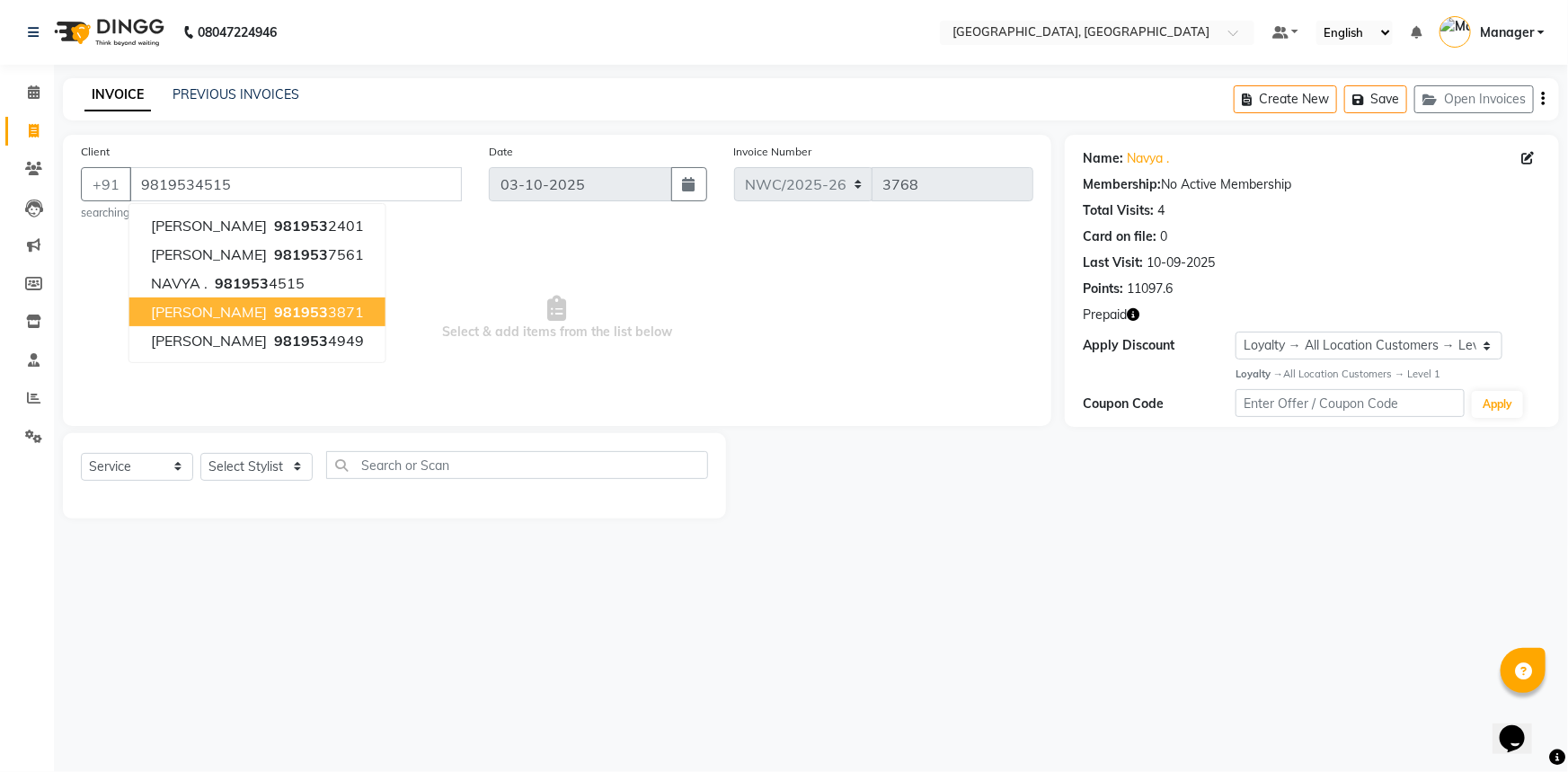
click at [430, 320] on span "Select & add items from the list below" at bounding box center [557, 318] width 953 height 180
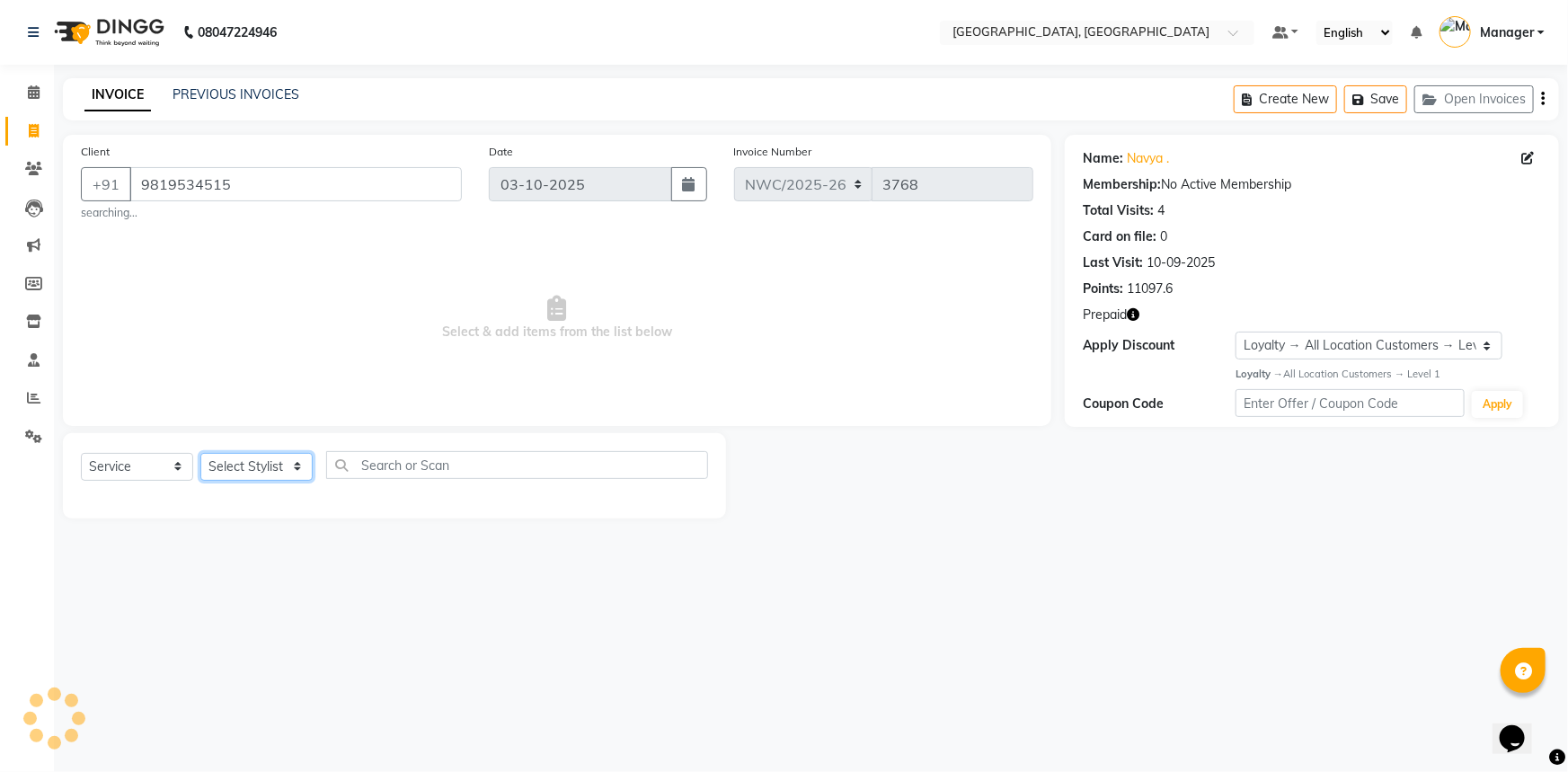
click at [278, 461] on select "Select Stylist Aneeta Ankush-pdct Arshad_asst Arun_pdct Ashish_asst Counter_Sal…" at bounding box center [257, 466] width 113 height 28
select select "84843"
click at [201, 453] on select "Select Stylist Aneeta Ankush-pdct Arshad_asst Arun_pdct Ashish_asst Counter_Sal…" at bounding box center [257, 466] width 113 height 28
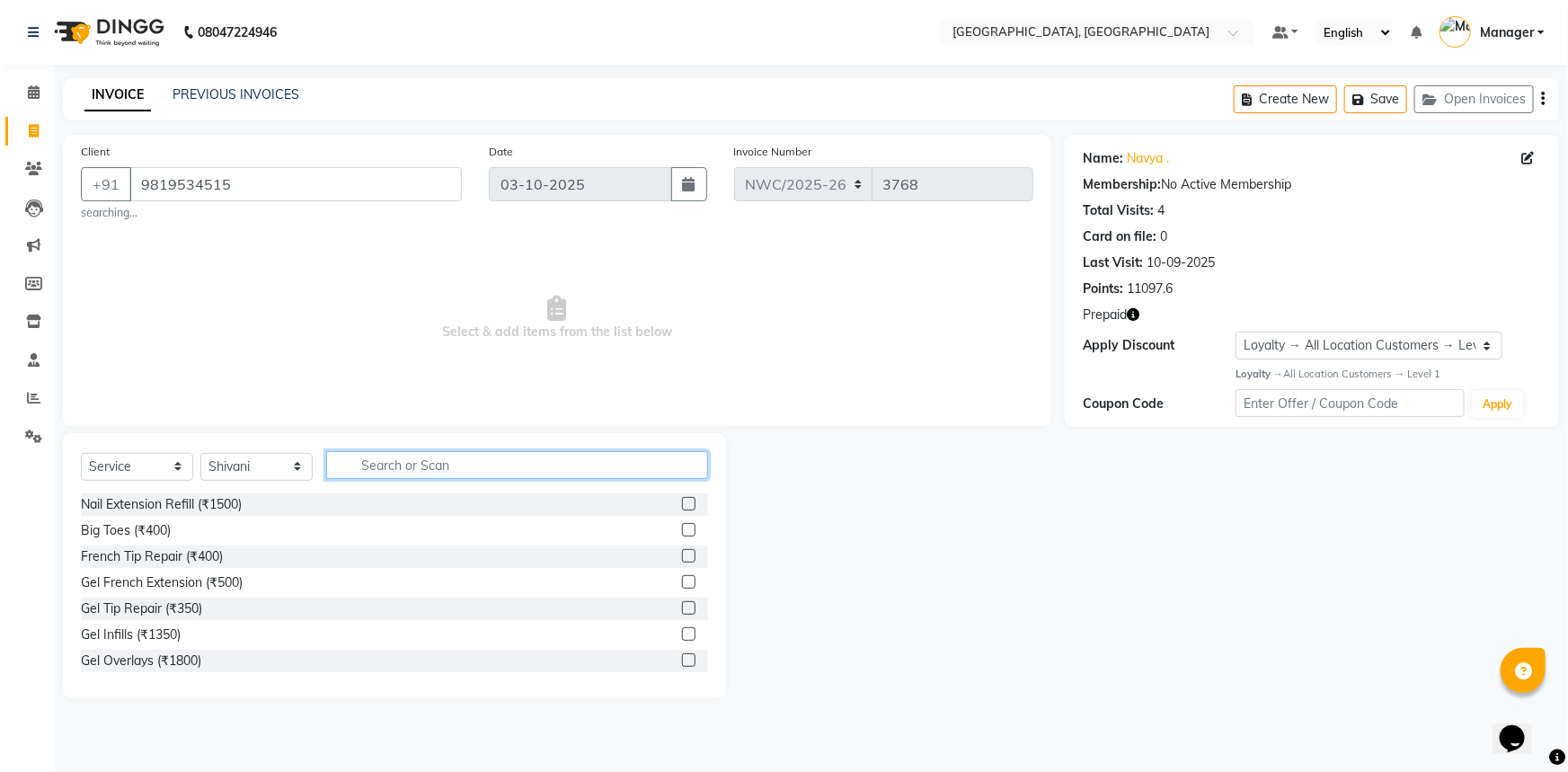
click at [393, 457] on input "text" at bounding box center [517, 464] width 382 height 28
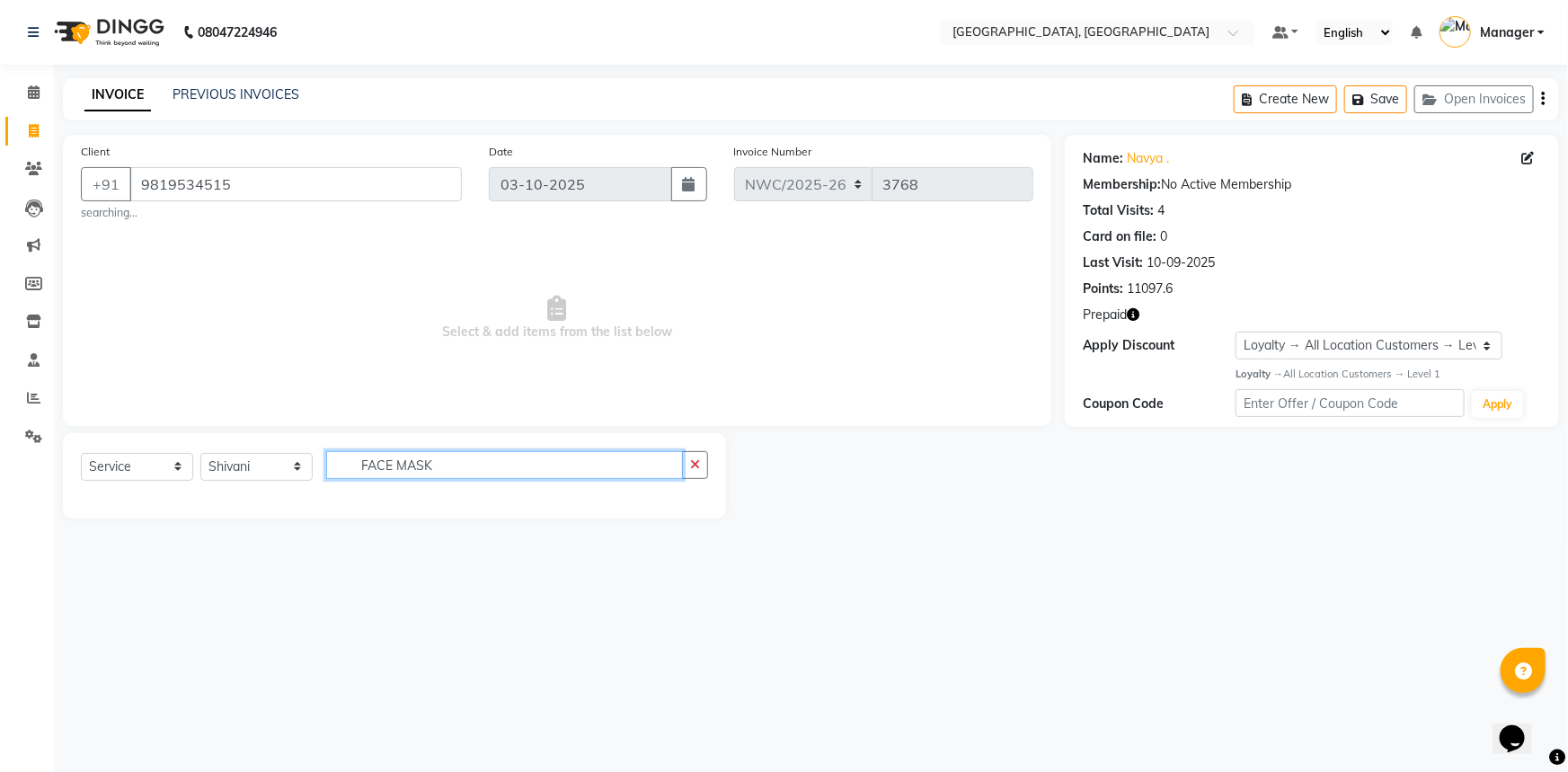
click at [391, 463] on input "FACE MASK" at bounding box center [504, 464] width 356 height 28
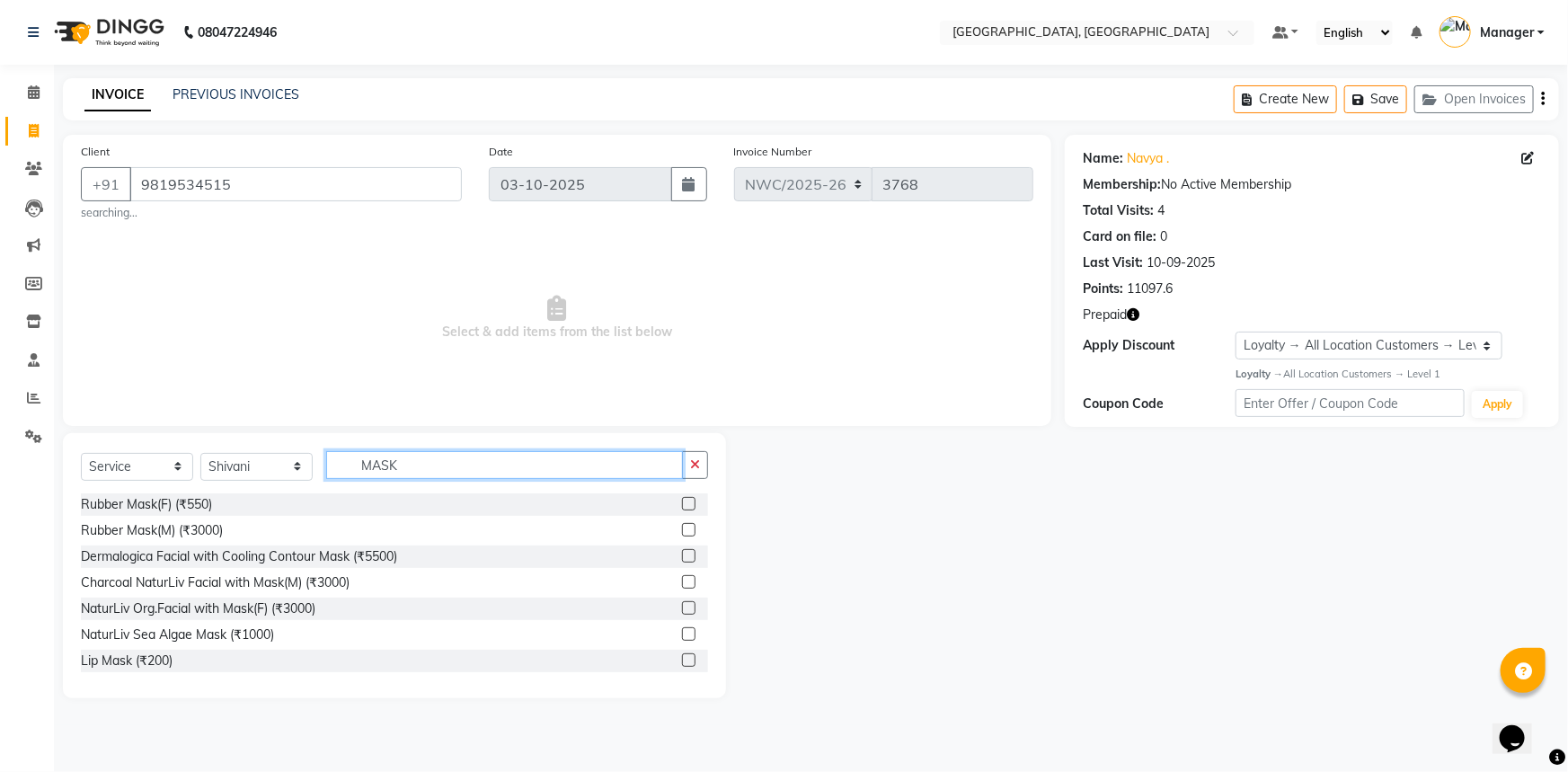
type input "MASK"
click at [682, 533] on label at bounding box center [689, 529] width 13 height 13
click at [682, 533] on input "checkbox" at bounding box center [688, 530] width 11 height 11
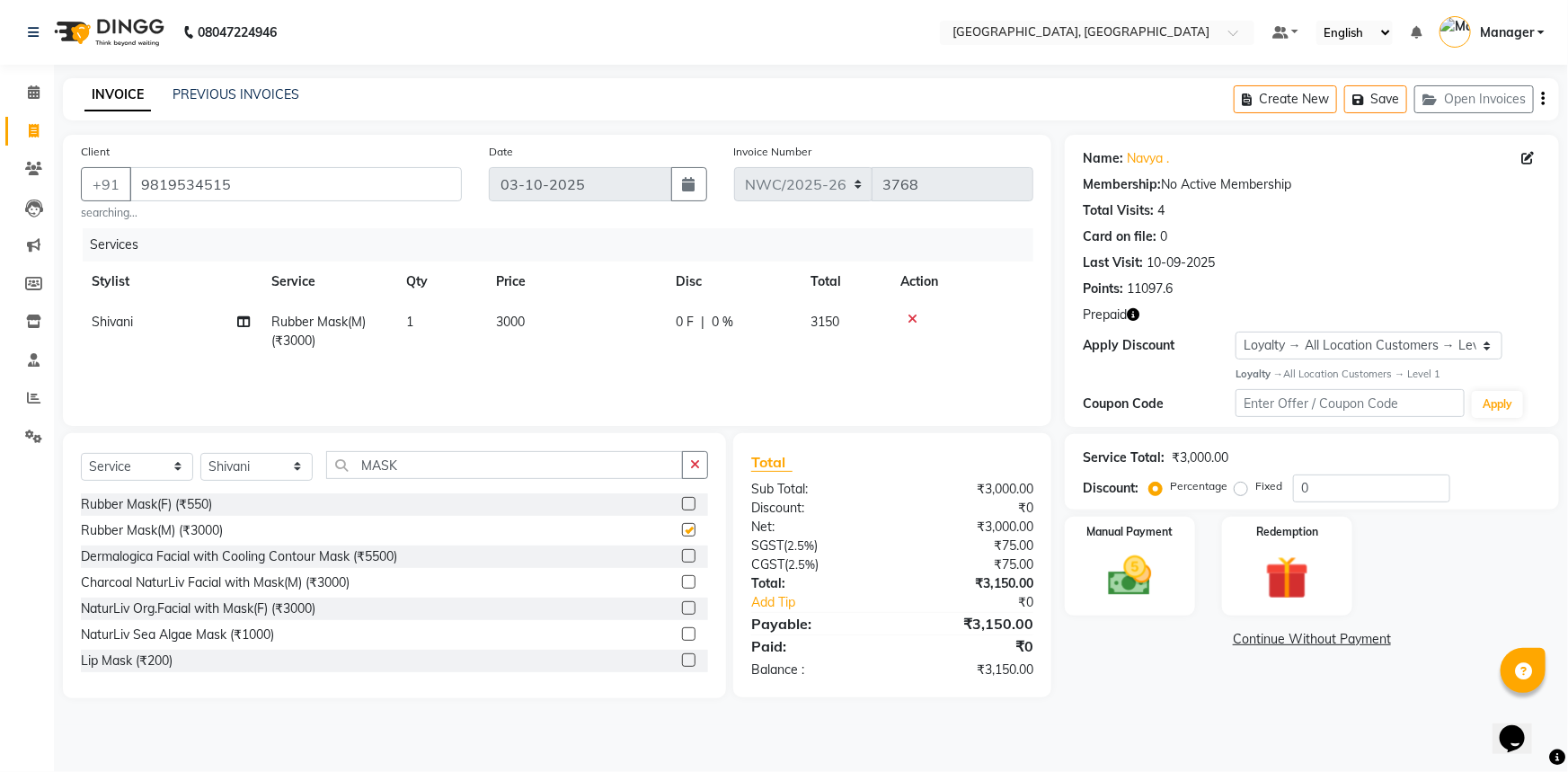
checkbox input "false"
click at [539, 317] on td "3000" at bounding box center [575, 332] width 180 height 59
select select "84843"
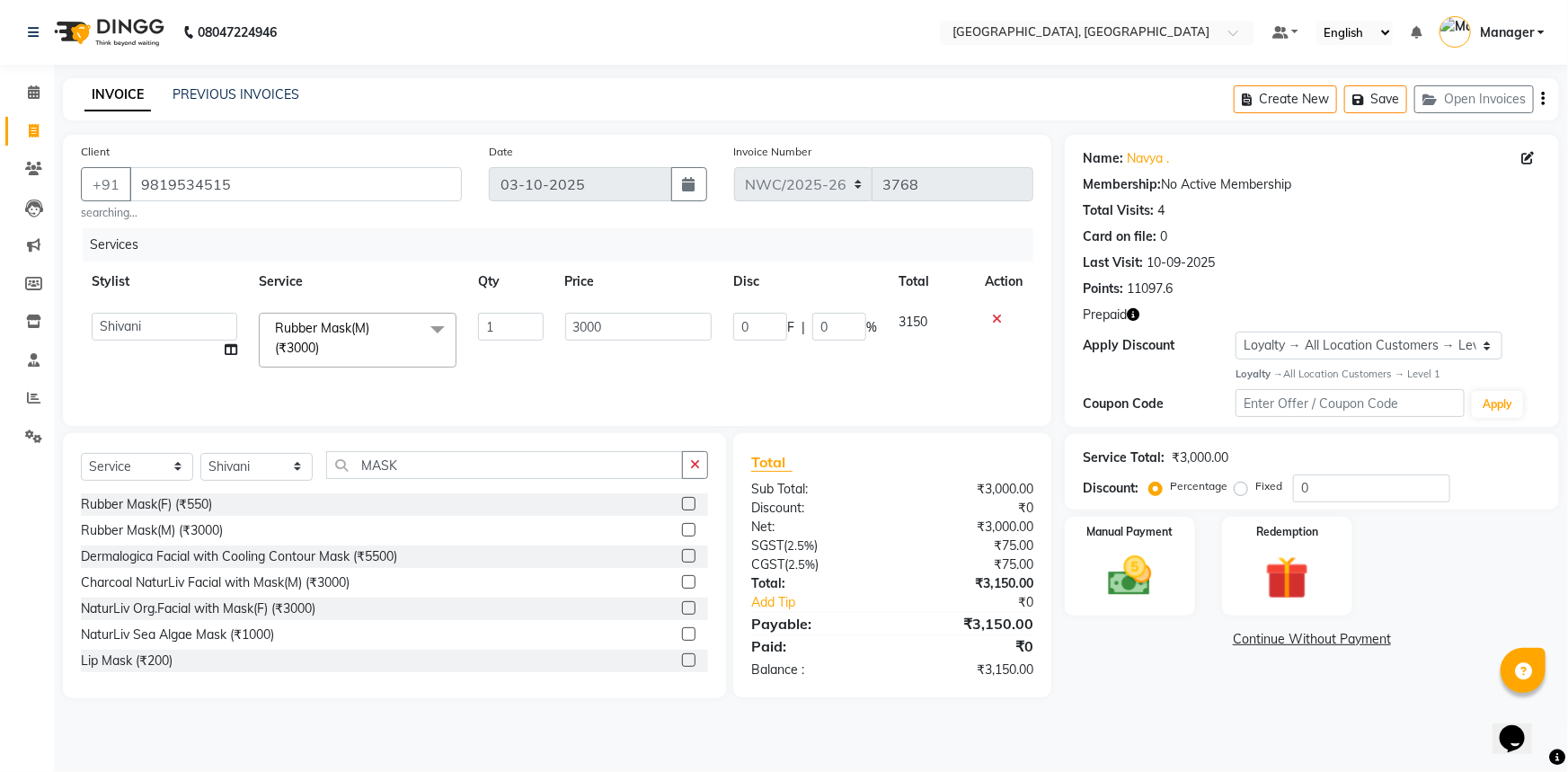
click at [996, 319] on icon at bounding box center [997, 318] width 10 height 12
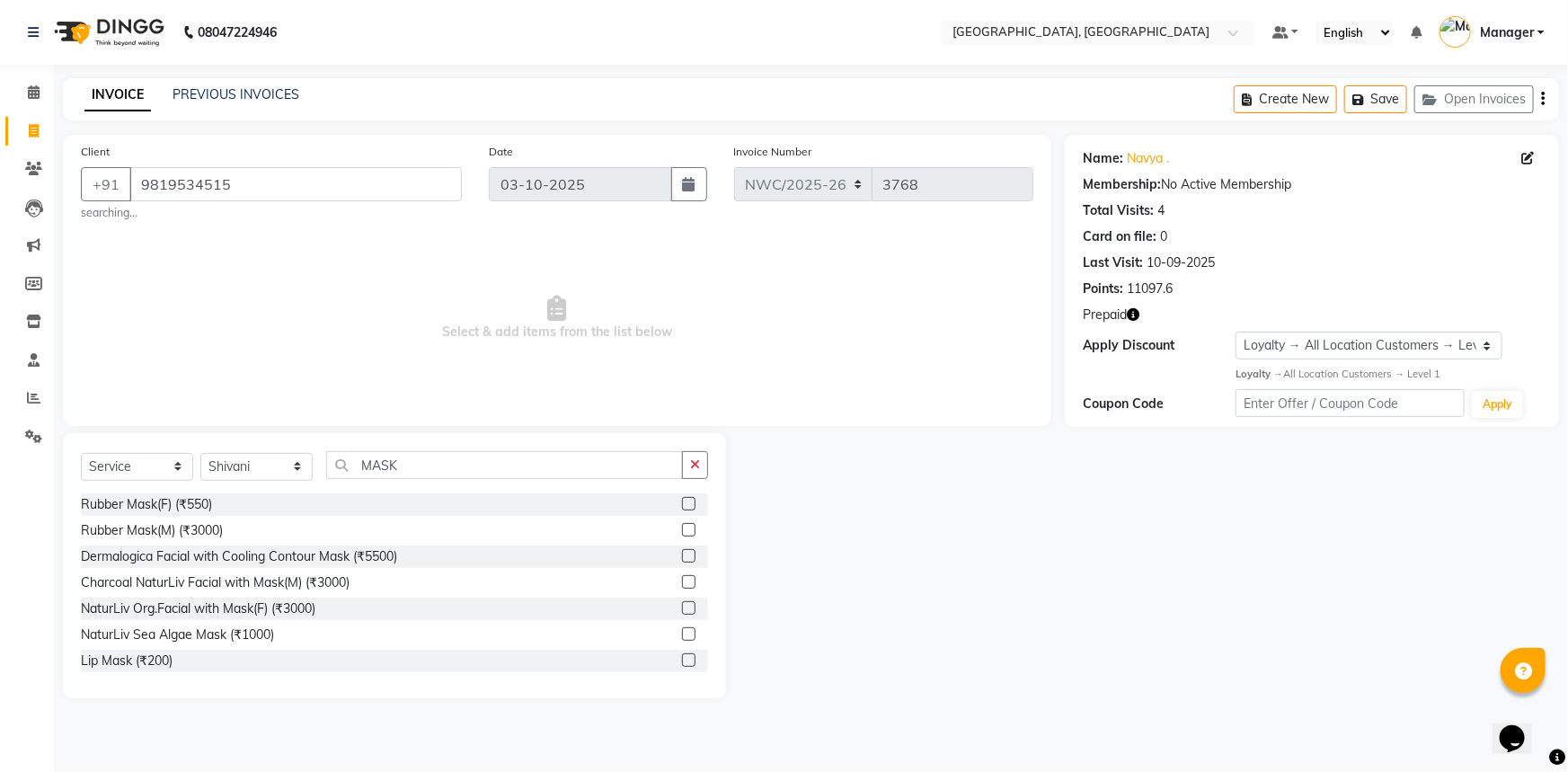
click at [682, 505] on label at bounding box center [689, 504] width 13 height 13
click at [682, 505] on input "checkbox" at bounding box center [688, 504] width 11 height 11
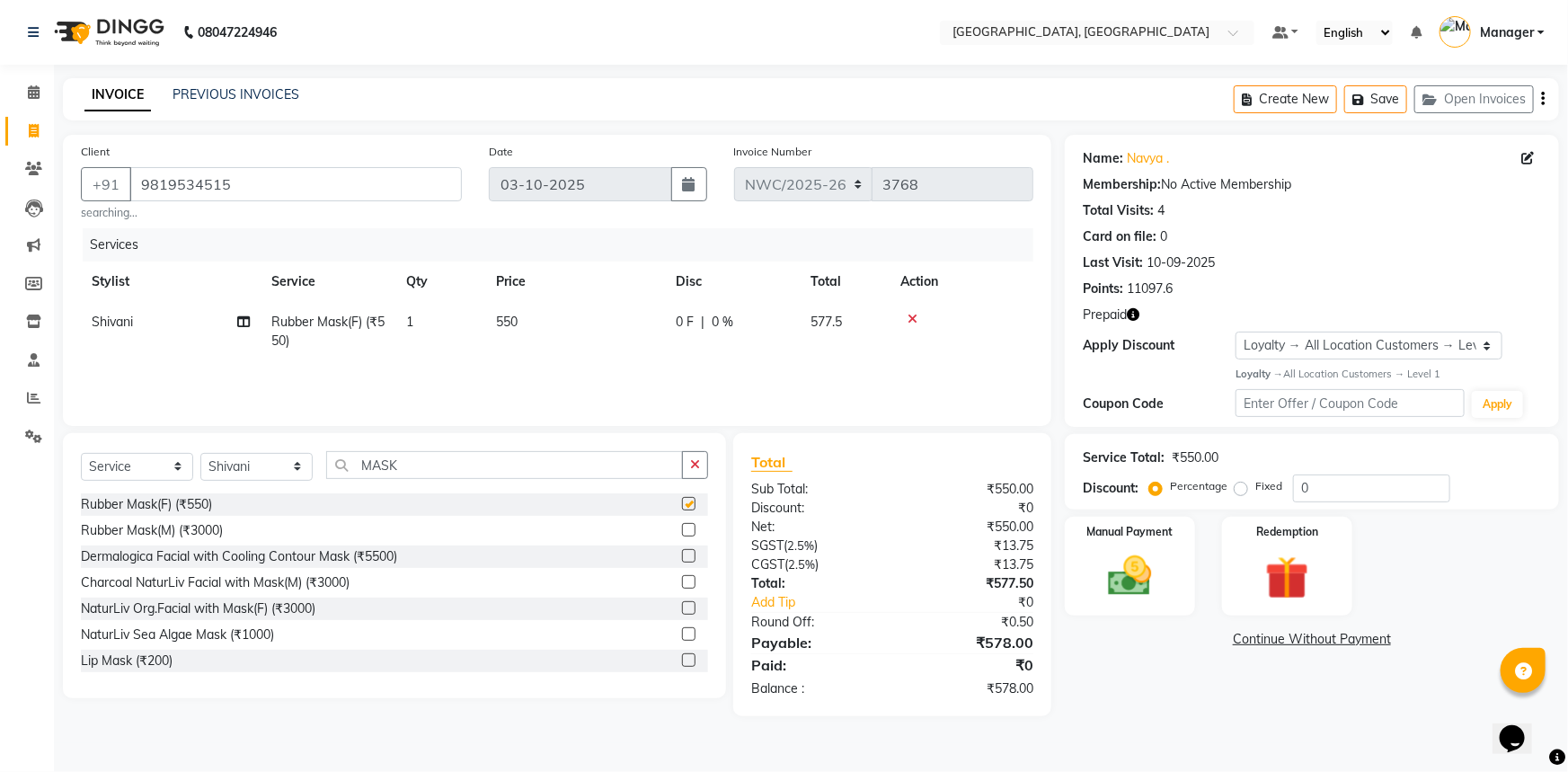
checkbox input "false"
click at [528, 312] on td "550" at bounding box center [575, 332] width 180 height 59
select select "84843"
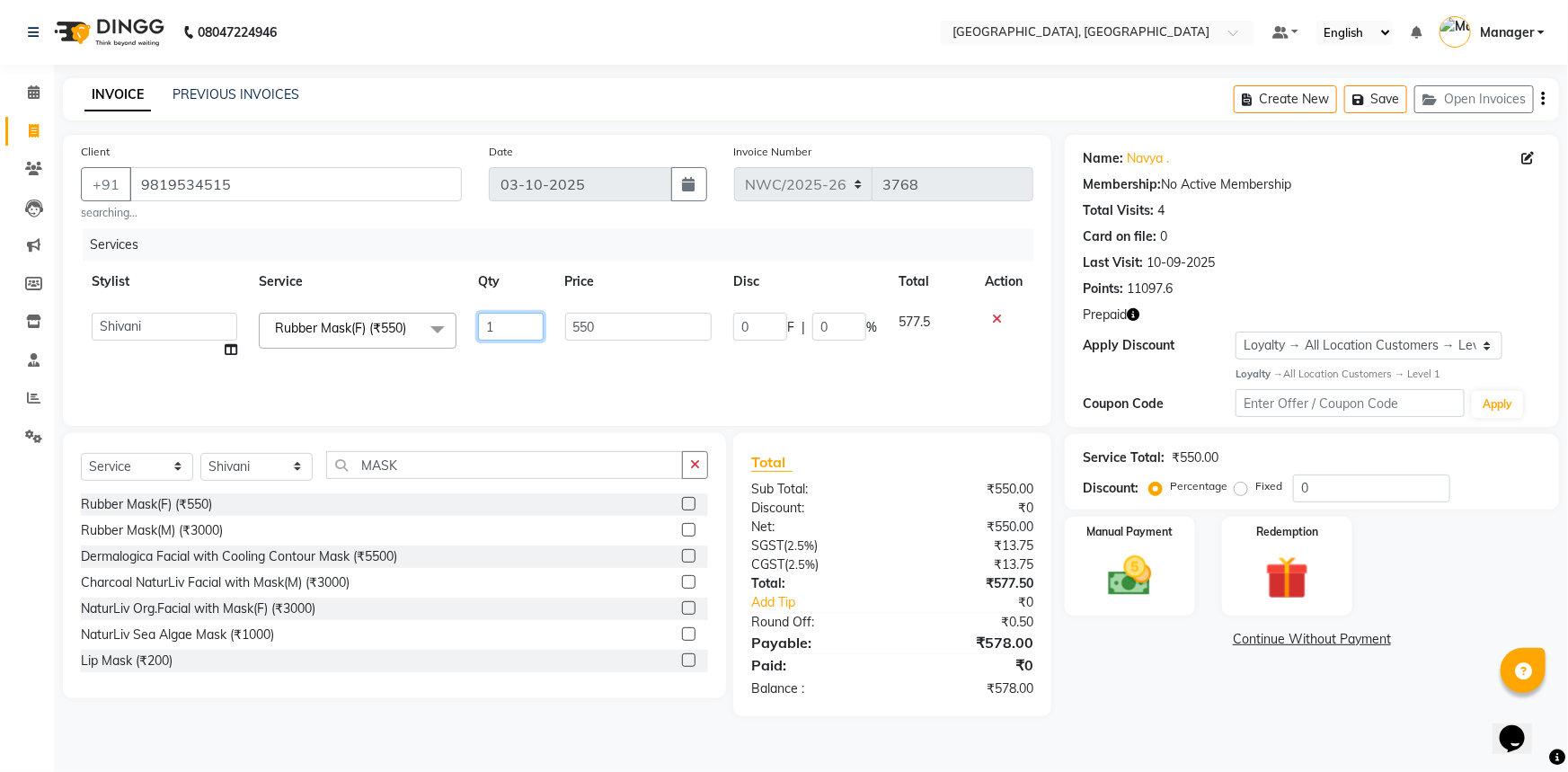
click at [531, 322] on input "1" at bounding box center [510, 326] width 66 height 28
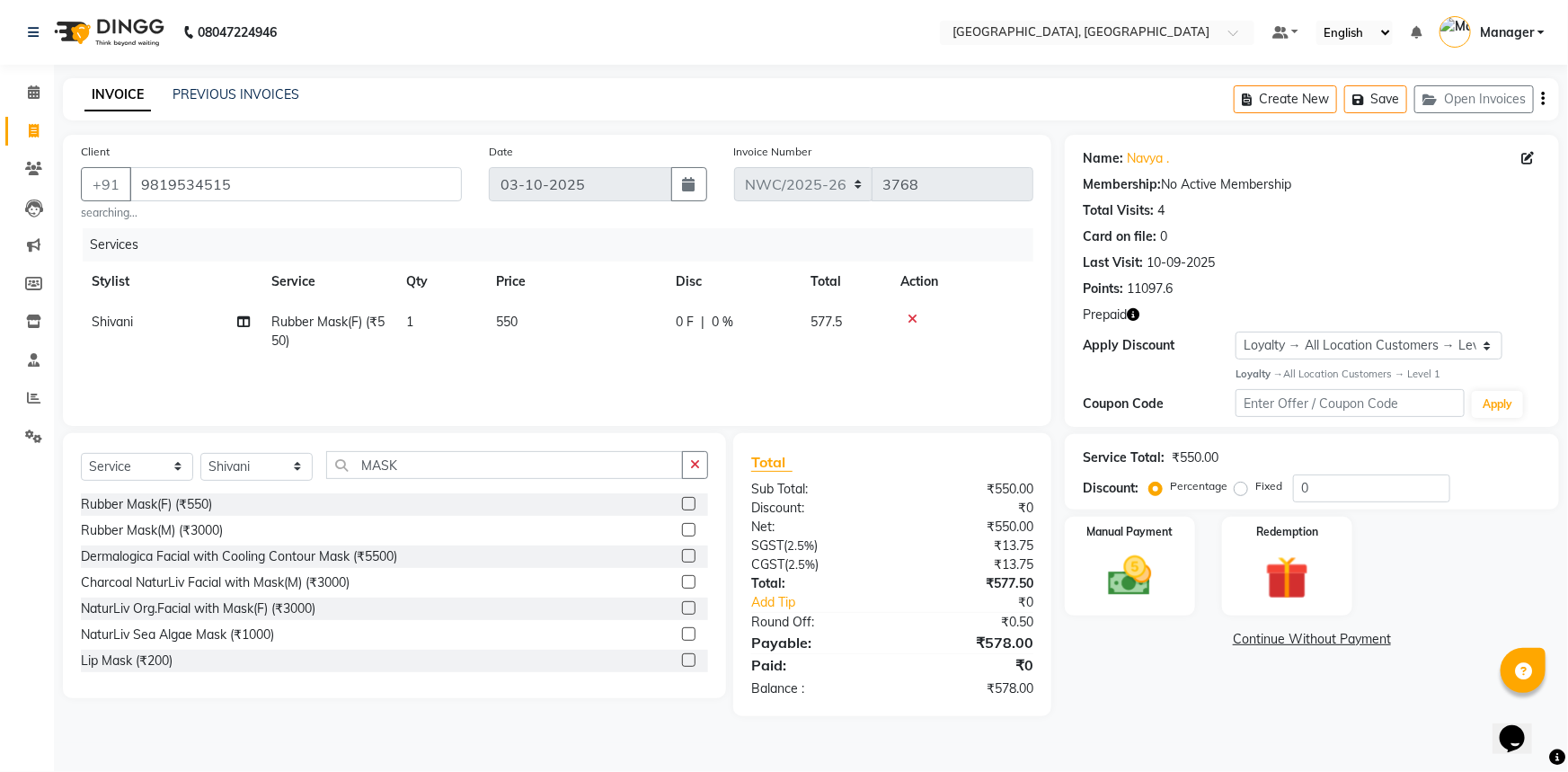
click at [555, 320] on td "550" at bounding box center [575, 332] width 180 height 59
select select "84843"
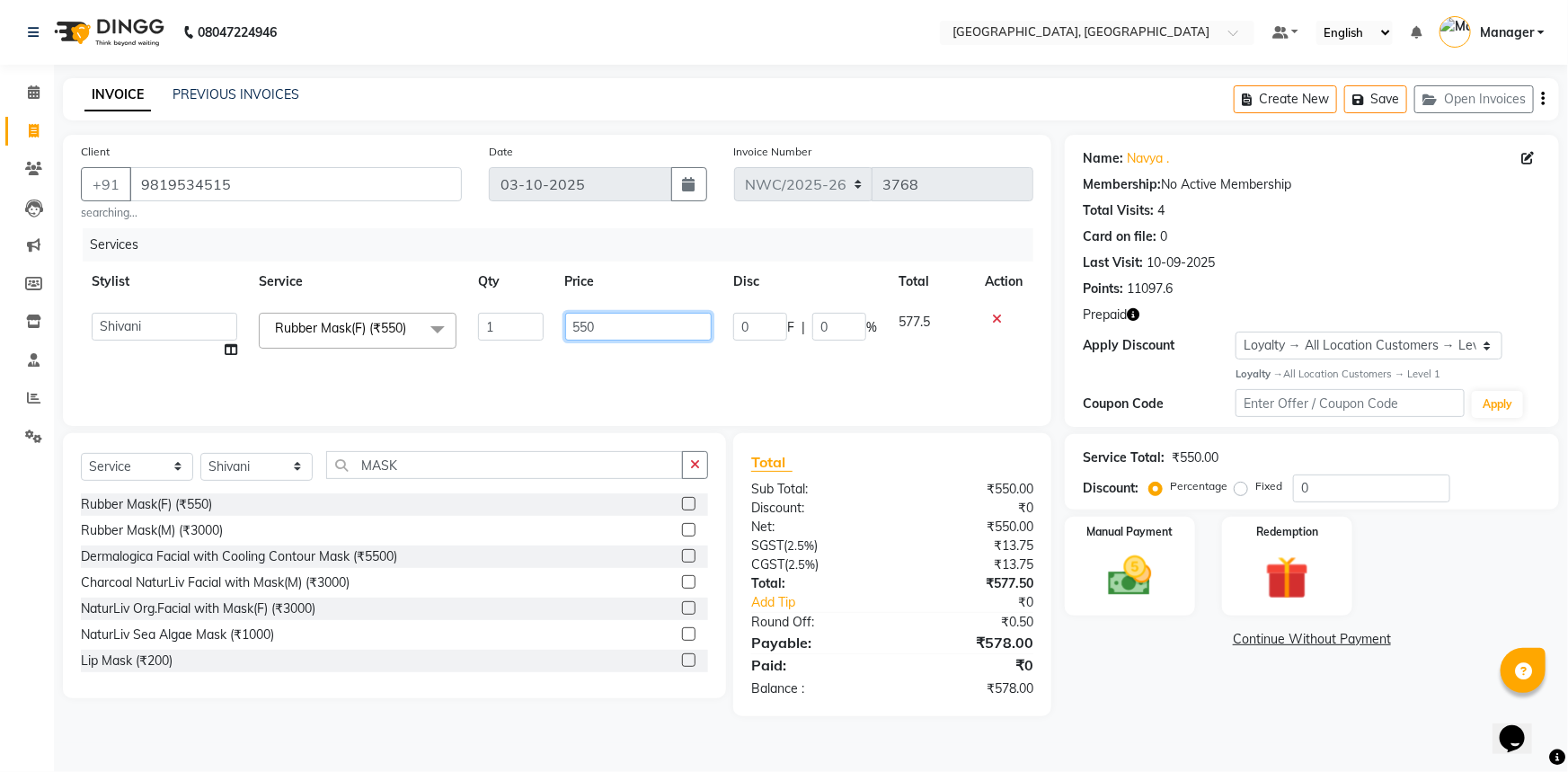
drag, startPoint x: 614, startPoint y: 323, endPoint x: 573, endPoint y: 323, distance: 41.0
click at [573, 323] on input "550" at bounding box center [638, 326] width 147 height 28
type input "2000"
click at [548, 458] on input "MASK" at bounding box center [504, 464] width 356 height 28
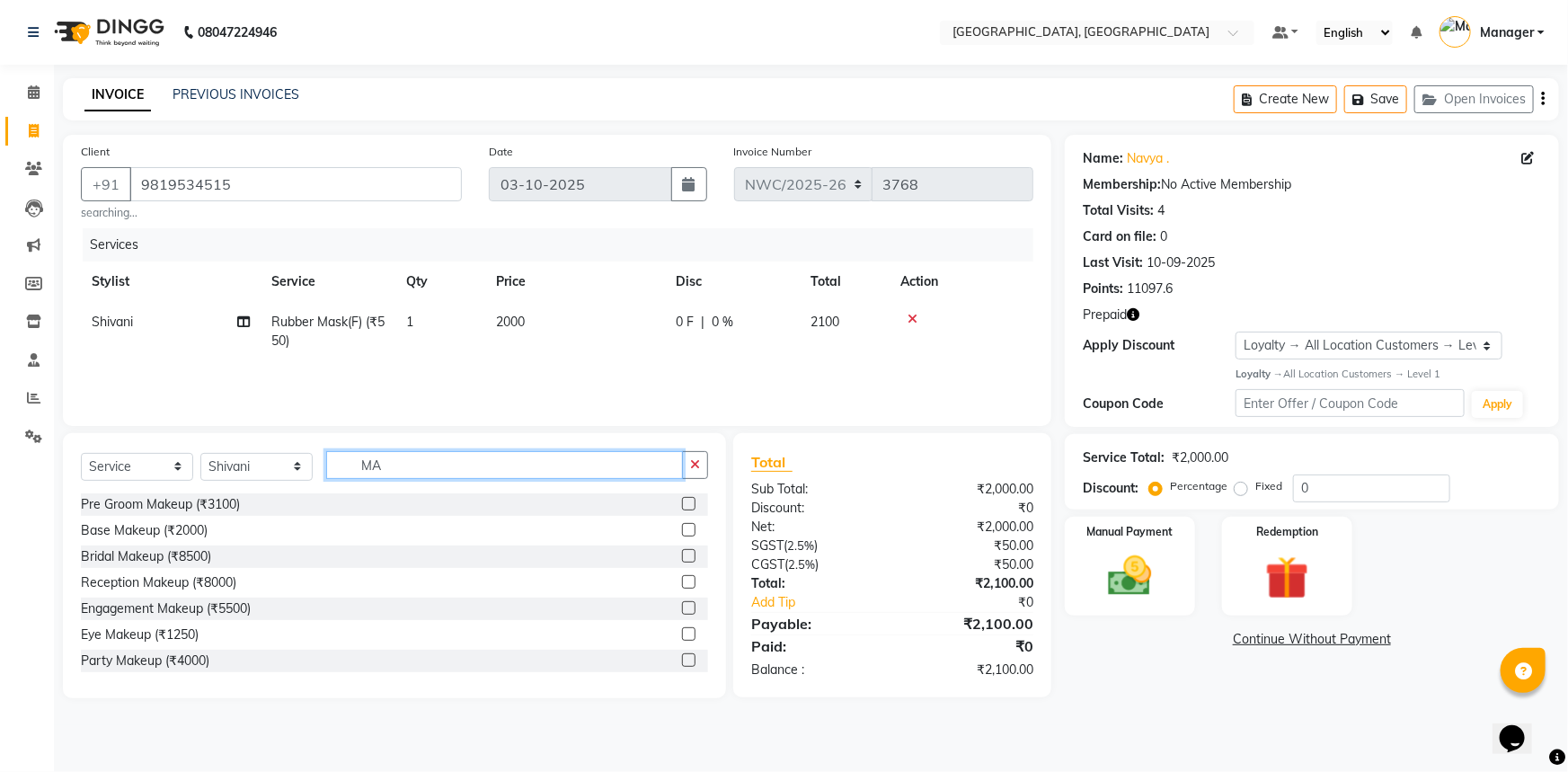
type input "M"
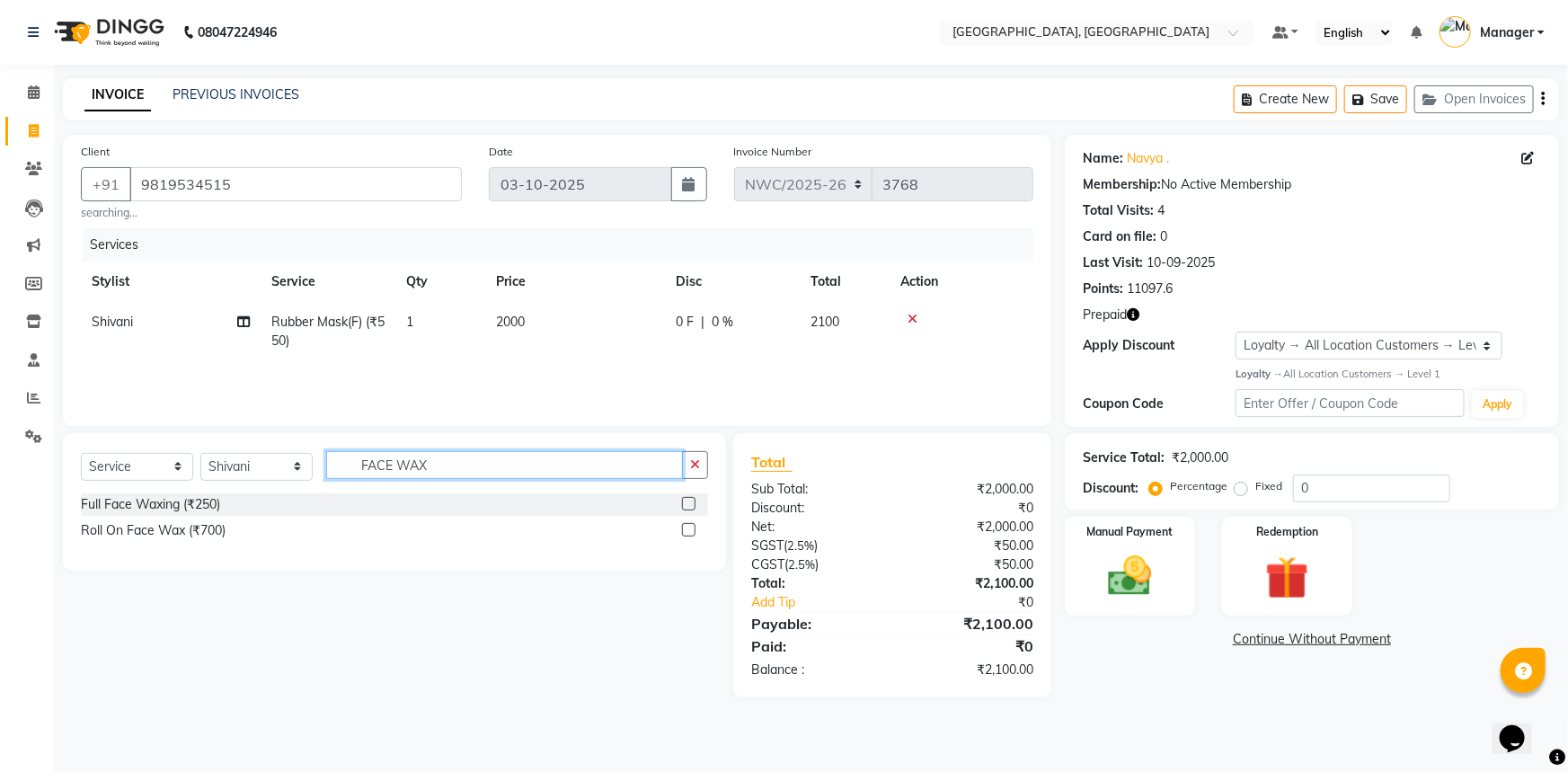
type input "FACE WAX"
click at [691, 503] on label at bounding box center [689, 504] width 13 height 13
click at [691, 503] on input "checkbox" at bounding box center [688, 504] width 11 height 11
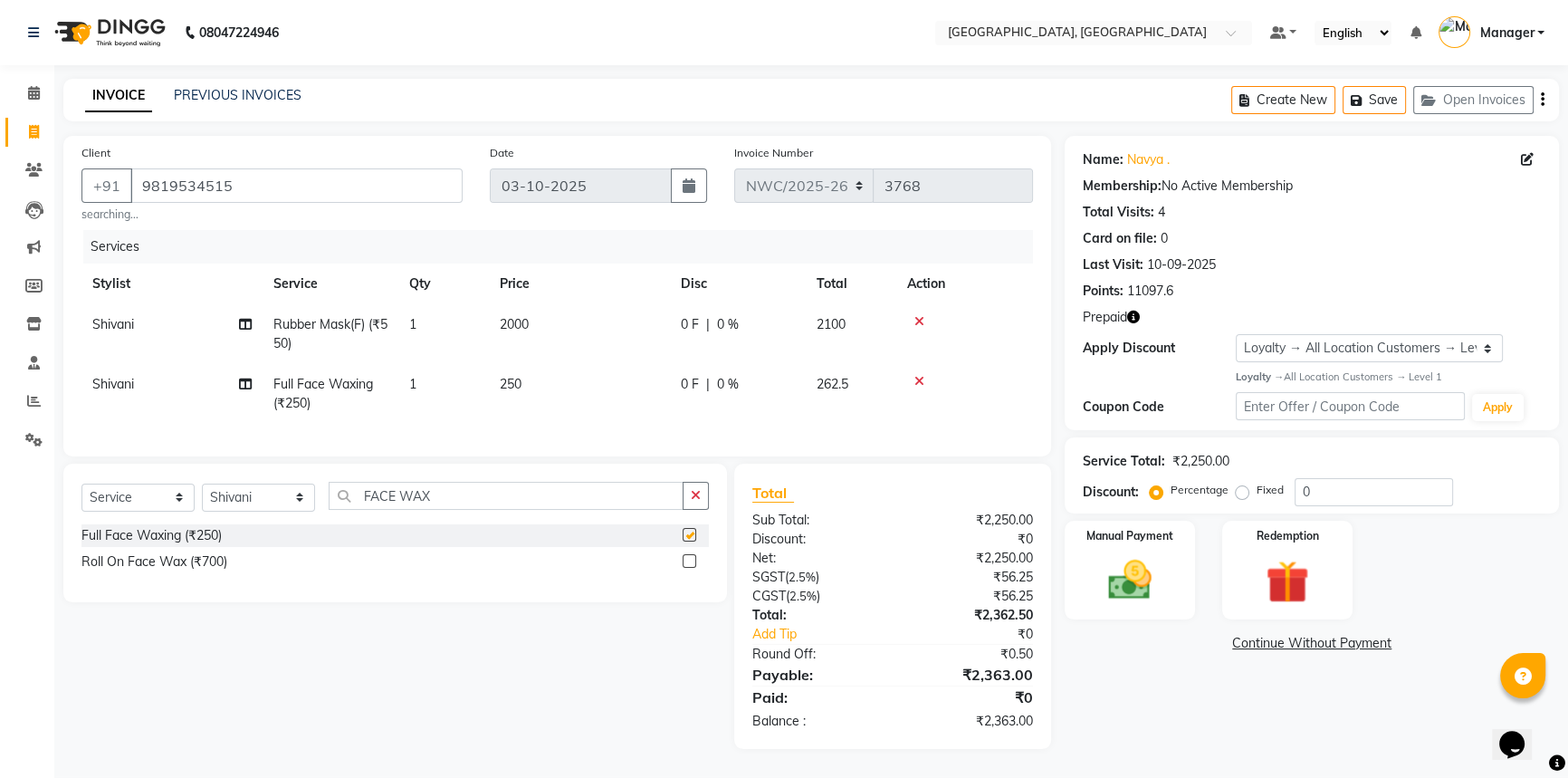
checkbox input "false"
click at [547, 383] on td "250" at bounding box center [580, 394] width 181 height 60
select select "84843"
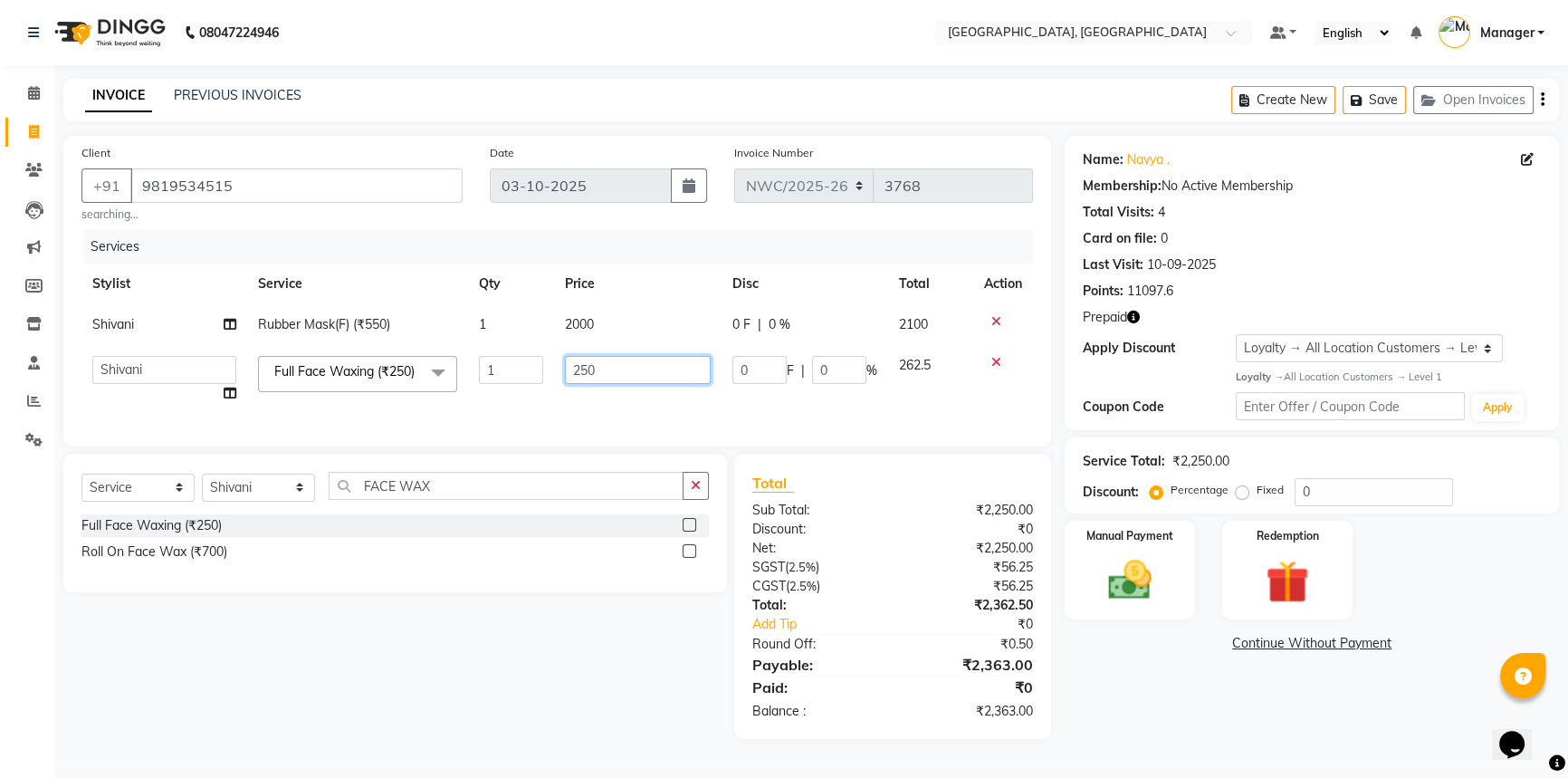
drag, startPoint x: 590, startPoint y: 370, endPoint x: 563, endPoint y: 371, distance: 27.0
click at [563, 371] on td "250" at bounding box center [637, 378] width 167 height 68
type input "1000"
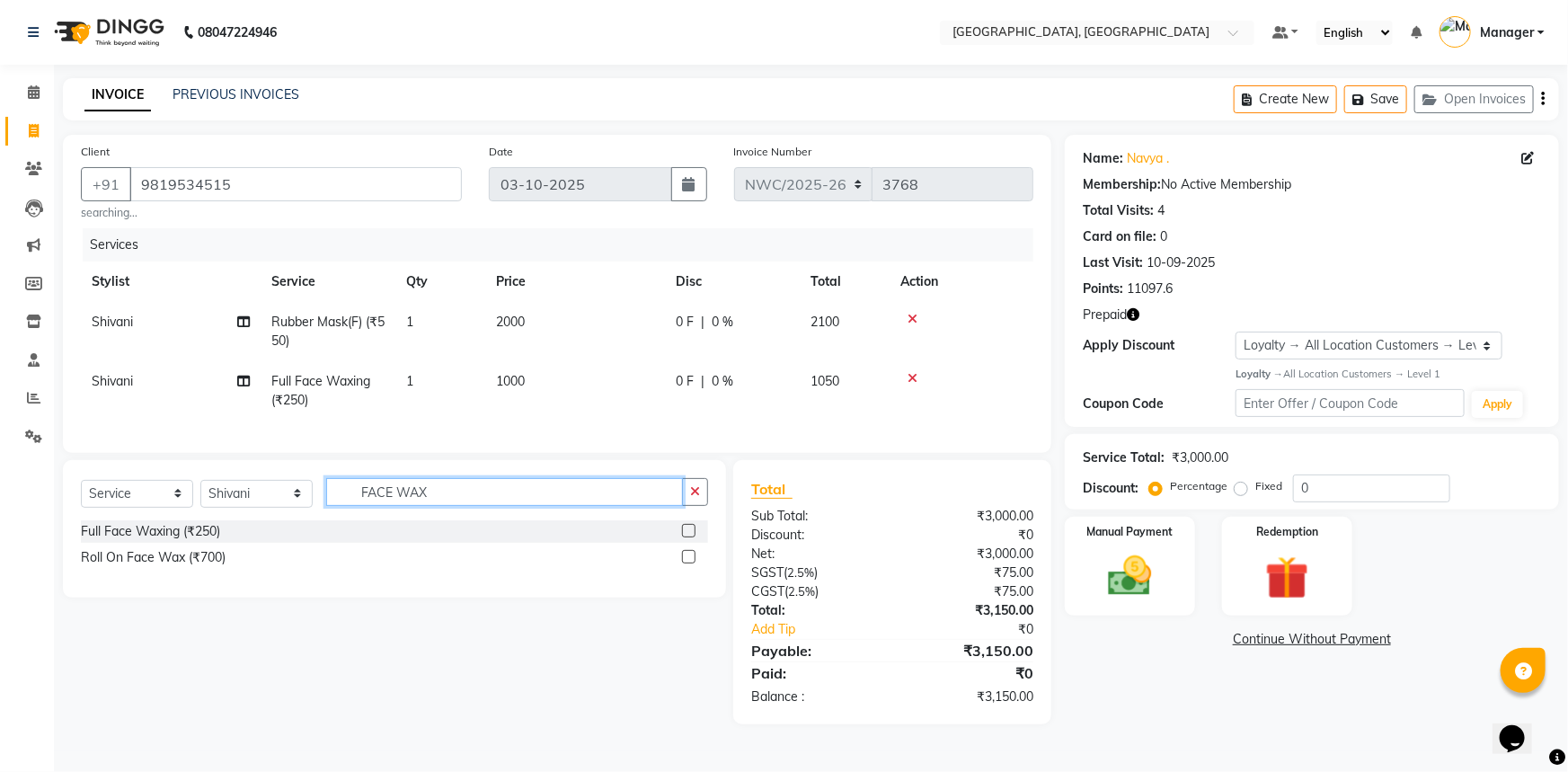
drag, startPoint x: 569, startPoint y: 502, endPoint x: 353, endPoint y: 496, distance: 216.1
click at [353, 496] on input "FACE WAX" at bounding box center [504, 491] width 356 height 28
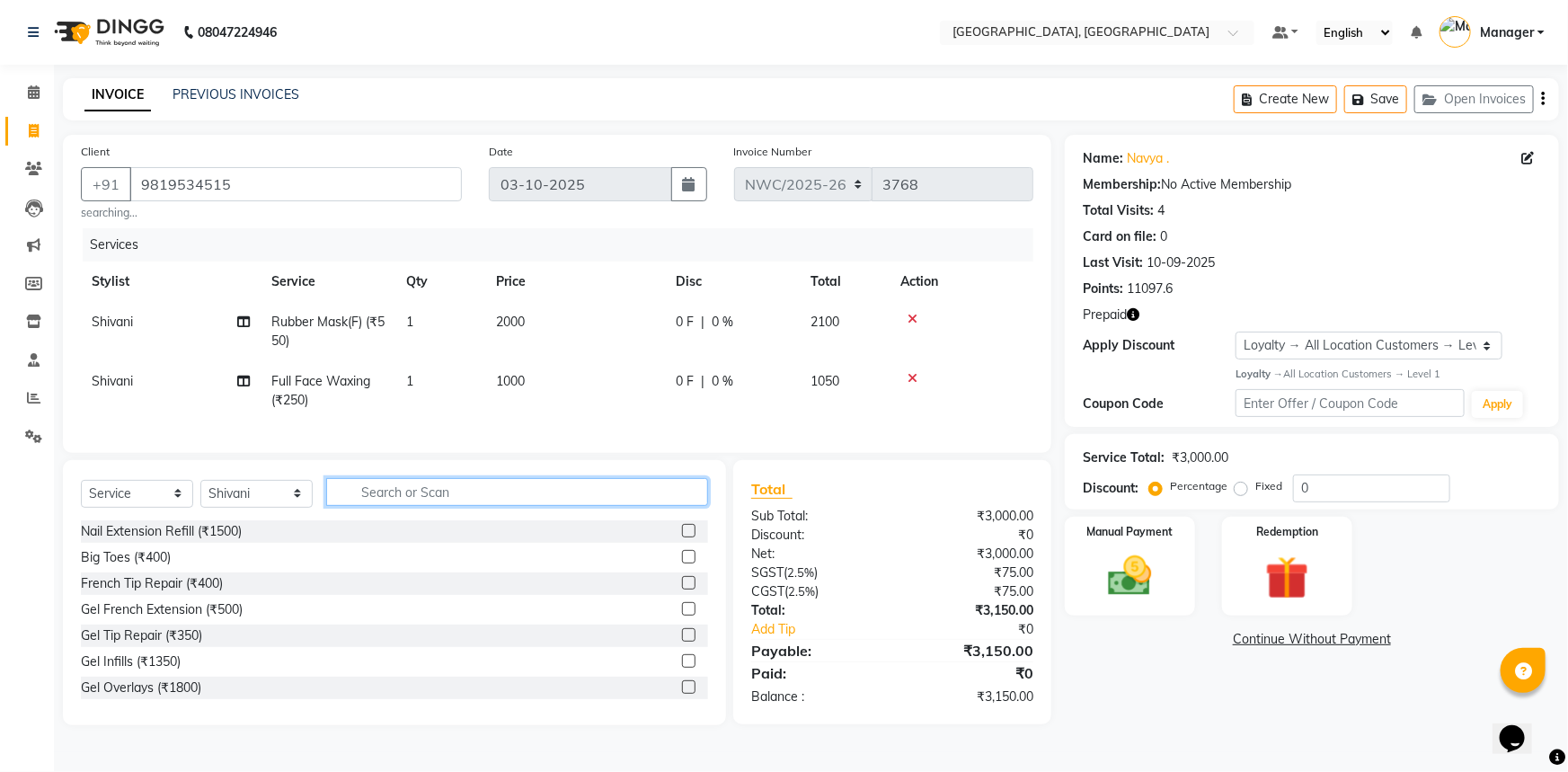
type input "B"
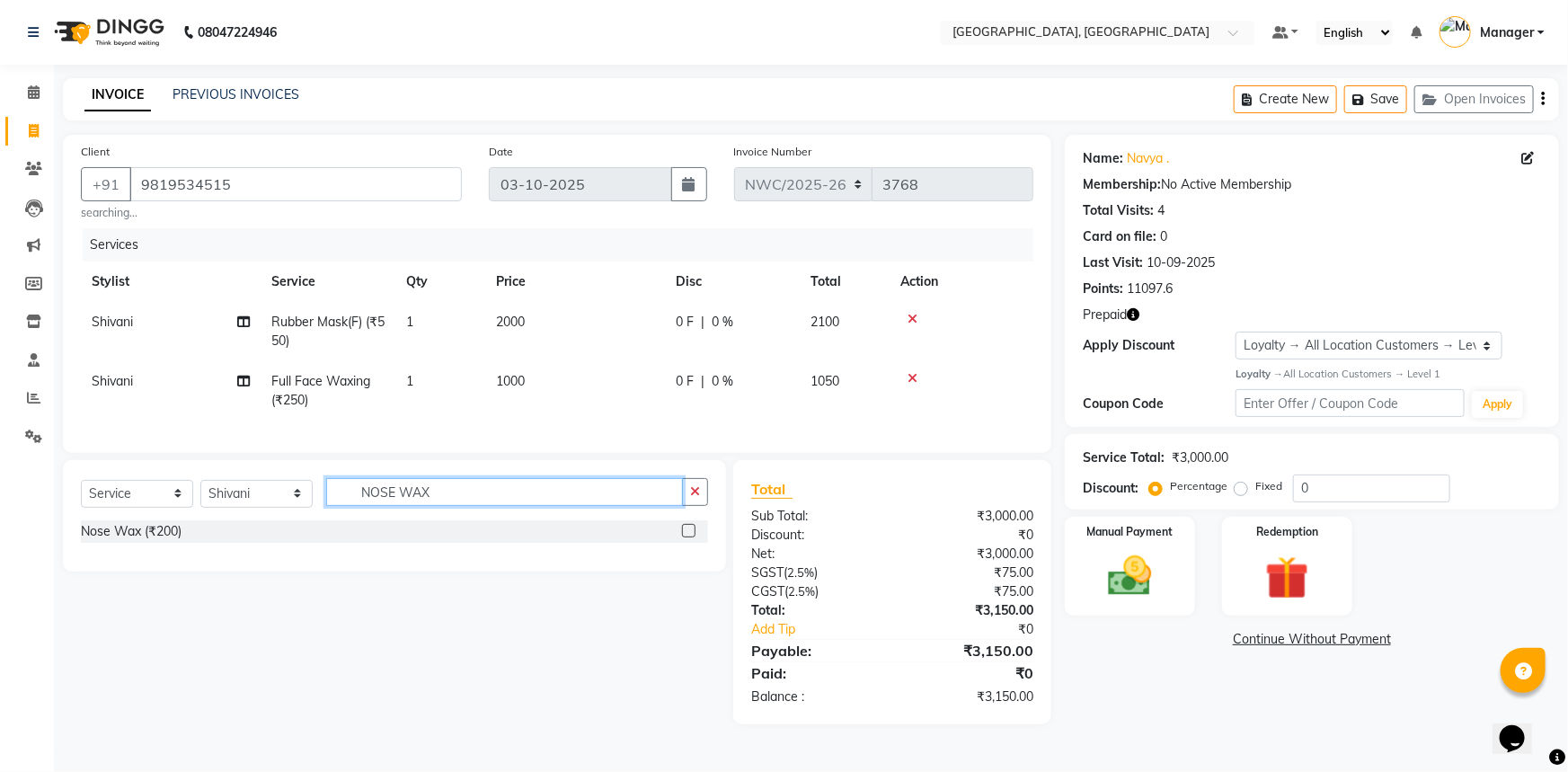
type input "NOSE WAX"
click at [688, 537] on label at bounding box center [689, 530] width 13 height 13
click at [688, 537] on input "checkbox" at bounding box center [688, 531] width 11 height 11
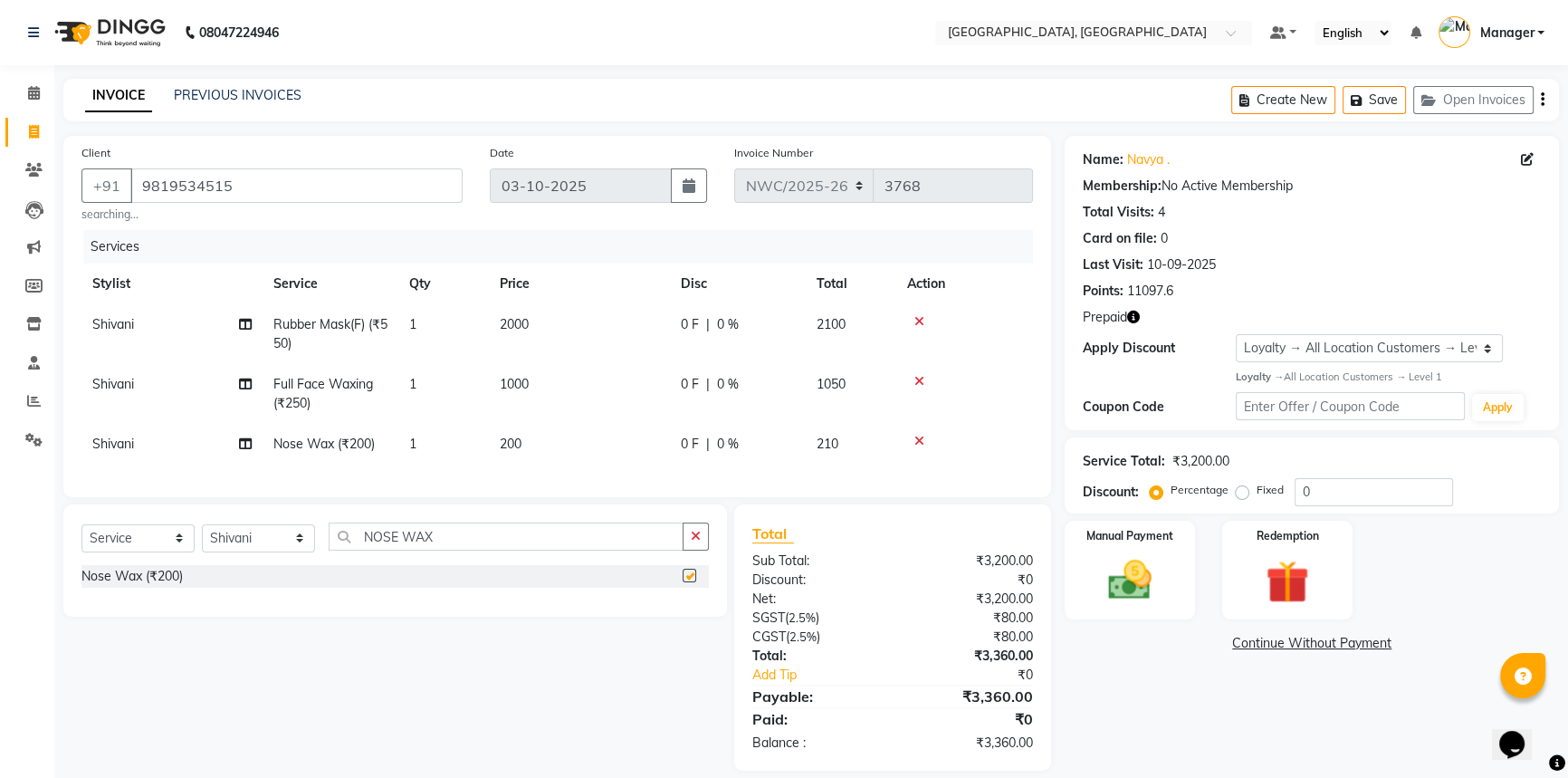
checkbox input "false"
click at [549, 443] on td "200" at bounding box center [580, 444] width 181 height 40
select select "84843"
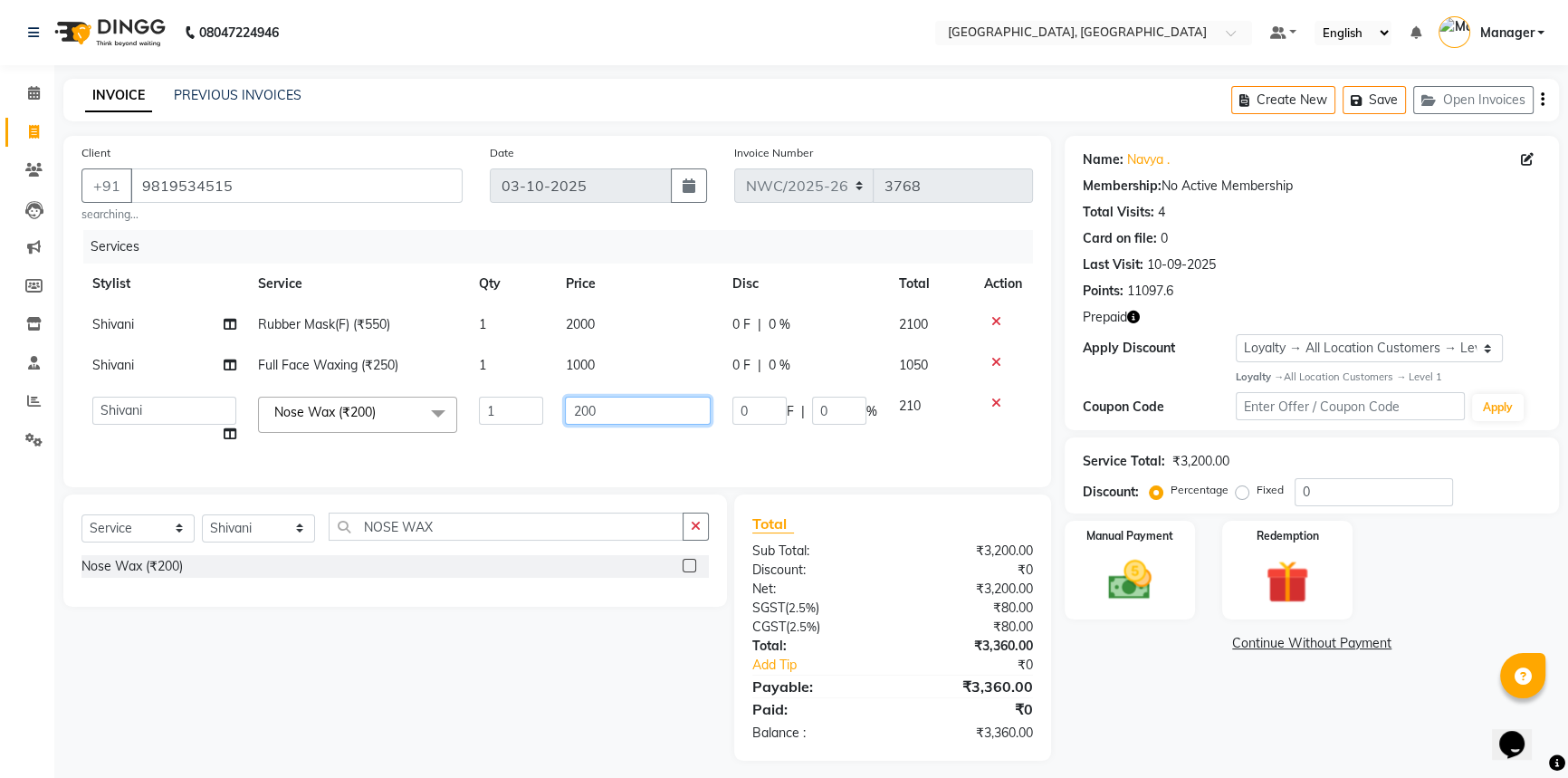
drag, startPoint x: 602, startPoint y: 409, endPoint x: 562, endPoint y: 410, distance: 40.0
click at [562, 410] on td "200" at bounding box center [637, 420] width 167 height 68
type input "400"
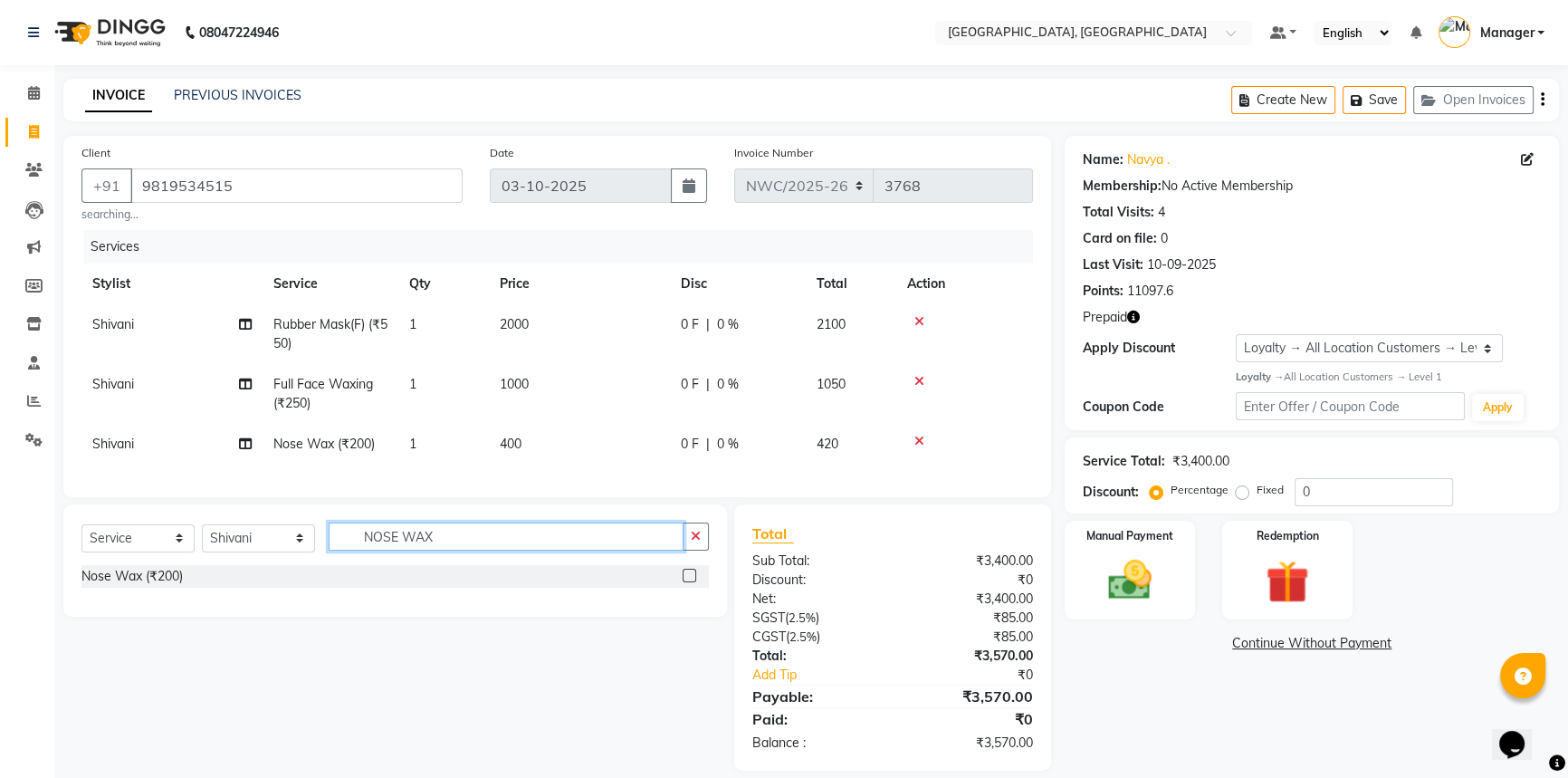
drag, startPoint x: 642, startPoint y: 538, endPoint x: 346, endPoint y: 542, distance: 296.0
click at [346, 542] on input "NOSE WAX" at bounding box center [506, 535] width 355 height 28
type input "FACE MASSAGE"
click at [691, 583] on label at bounding box center [690, 575] width 13 height 13
click at [691, 583] on input "checkbox" at bounding box center [689, 576] width 12 height 12
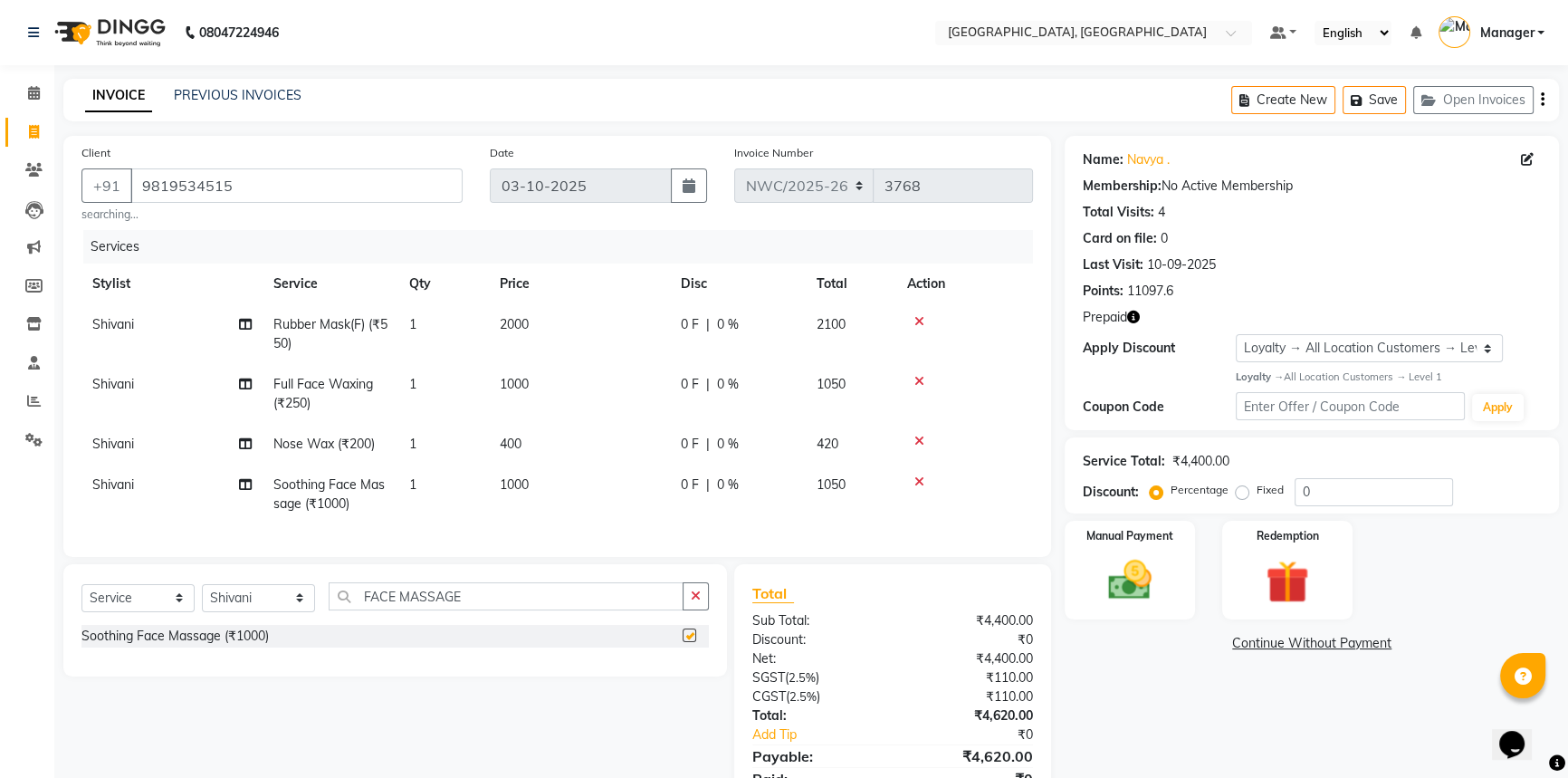
checkbox input "false"
drag, startPoint x: 462, startPoint y: 610, endPoint x: 319, endPoint y: 611, distance: 143.0
click at [319, 611] on div "Select Service Product Membership Package Voucher Prepaid Gift Card Select Styl…" at bounding box center [396, 604] width 628 height 42
type input "EYE BROWS"
click at [686, 668] on label at bounding box center [690, 661] width 13 height 13
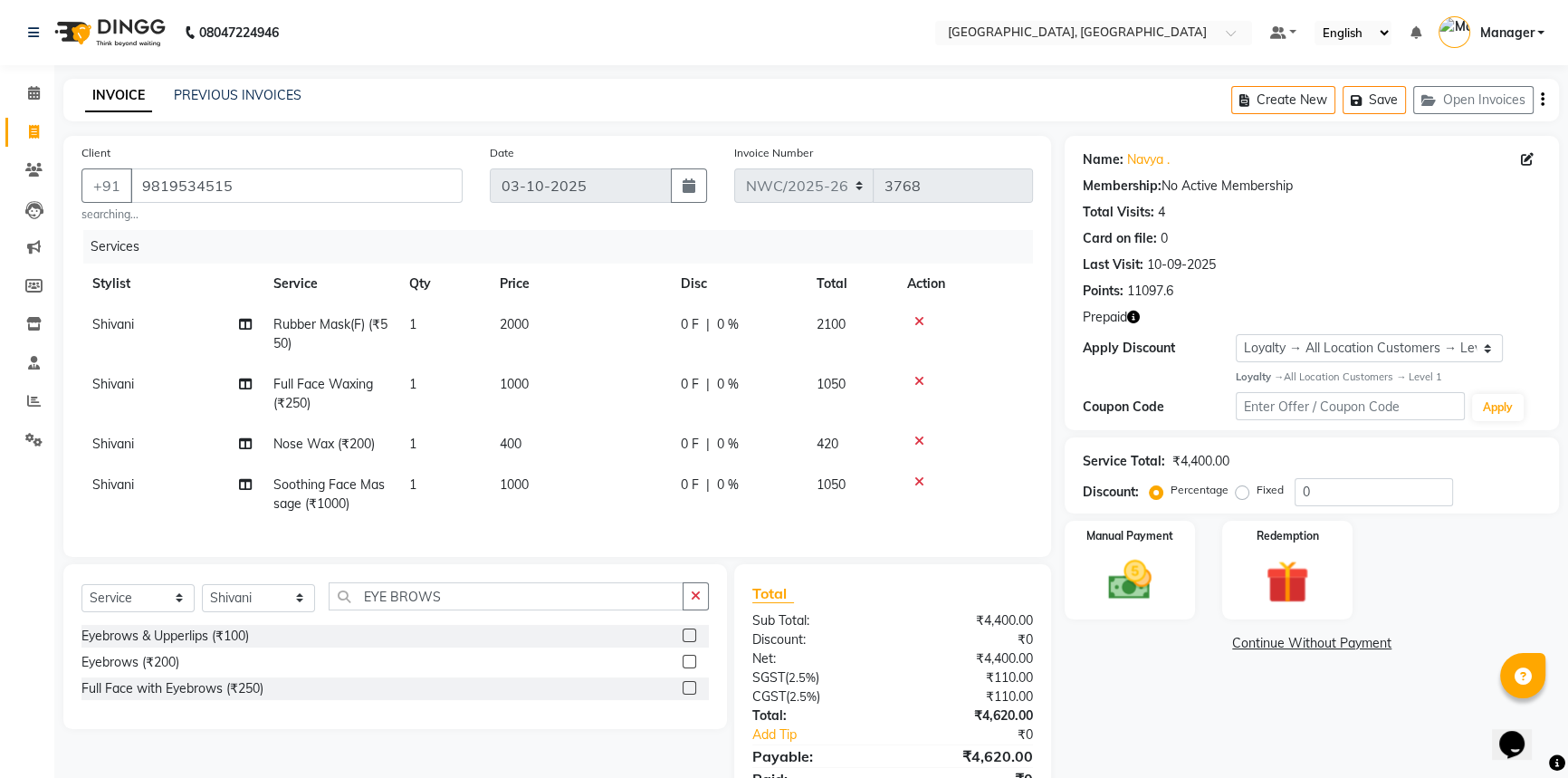
click at [686, 668] on input "checkbox" at bounding box center [689, 662] width 12 height 12
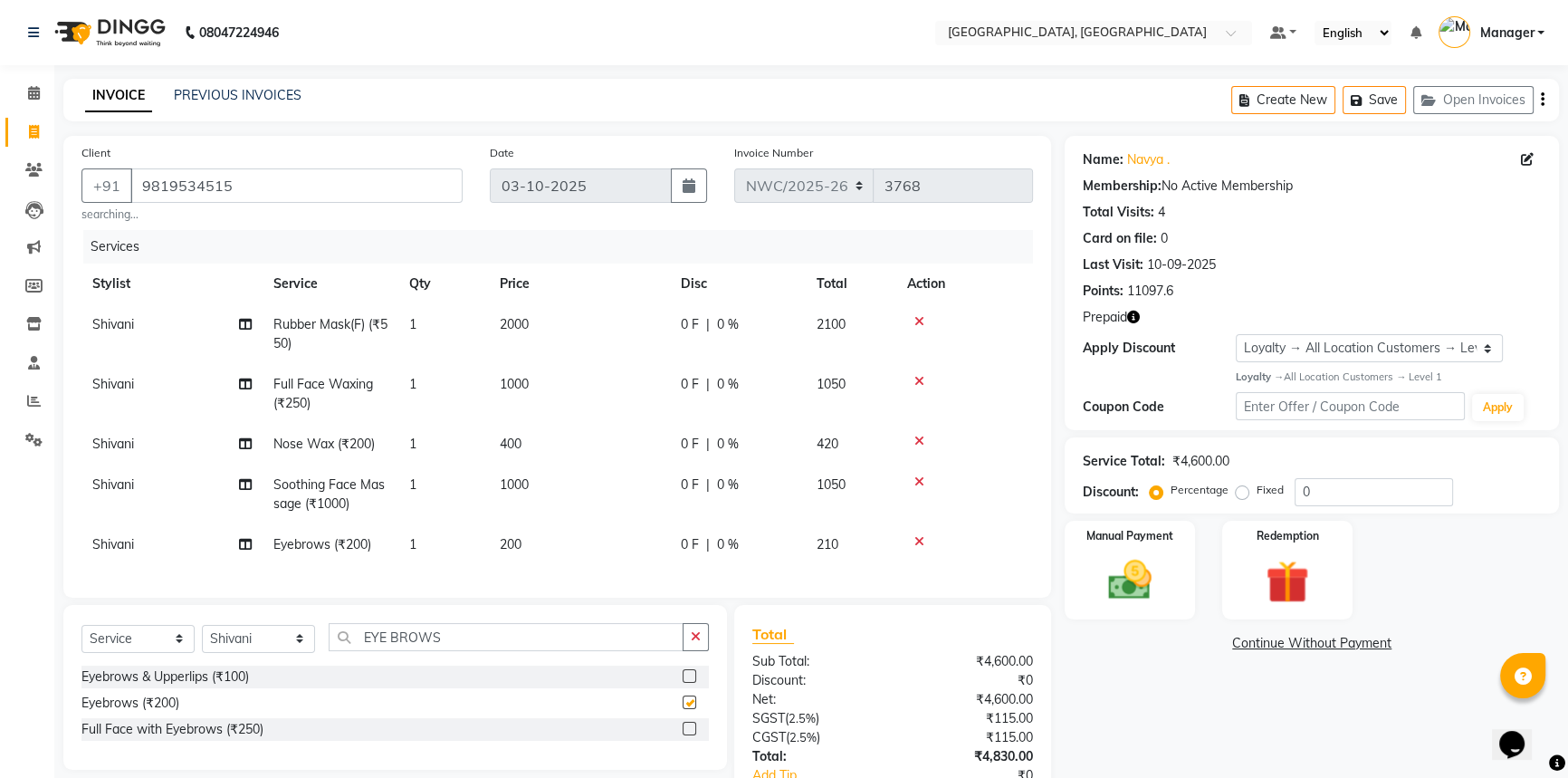
checkbox input "false"
click at [557, 542] on td "200" at bounding box center [580, 544] width 181 height 40
select select "84843"
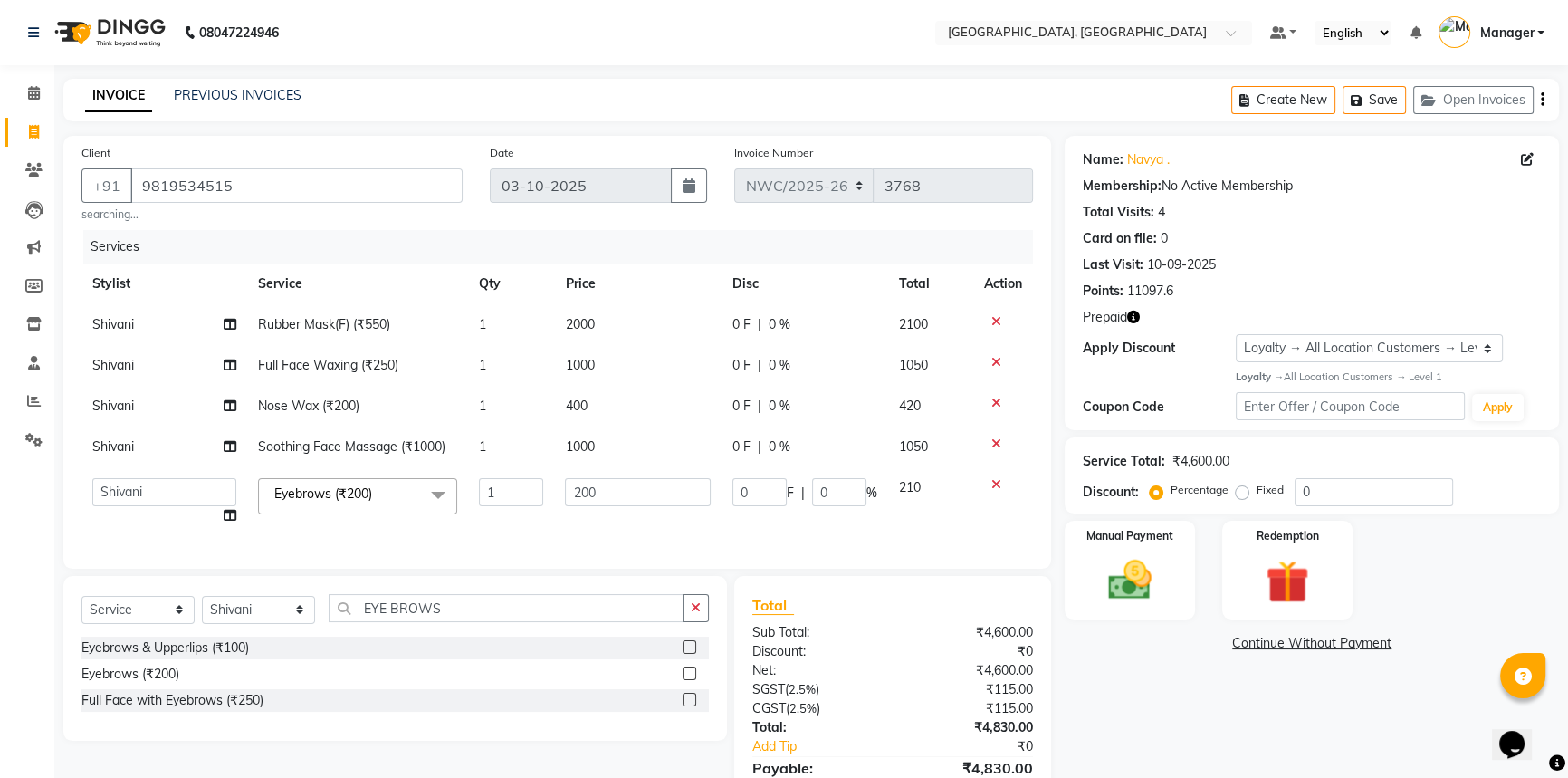
click at [598, 523] on td "200" at bounding box center [637, 501] width 167 height 68
click at [159, 621] on select "Select Service Product Membership Package Voucher Prepaid Gift Card" at bounding box center [139, 609] width 114 height 28
select select "product"
click at [82, 608] on select "Select Service Product Membership Package Voucher Prepaid Gift Card" at bounding box center [139, 609] width 114 height 28
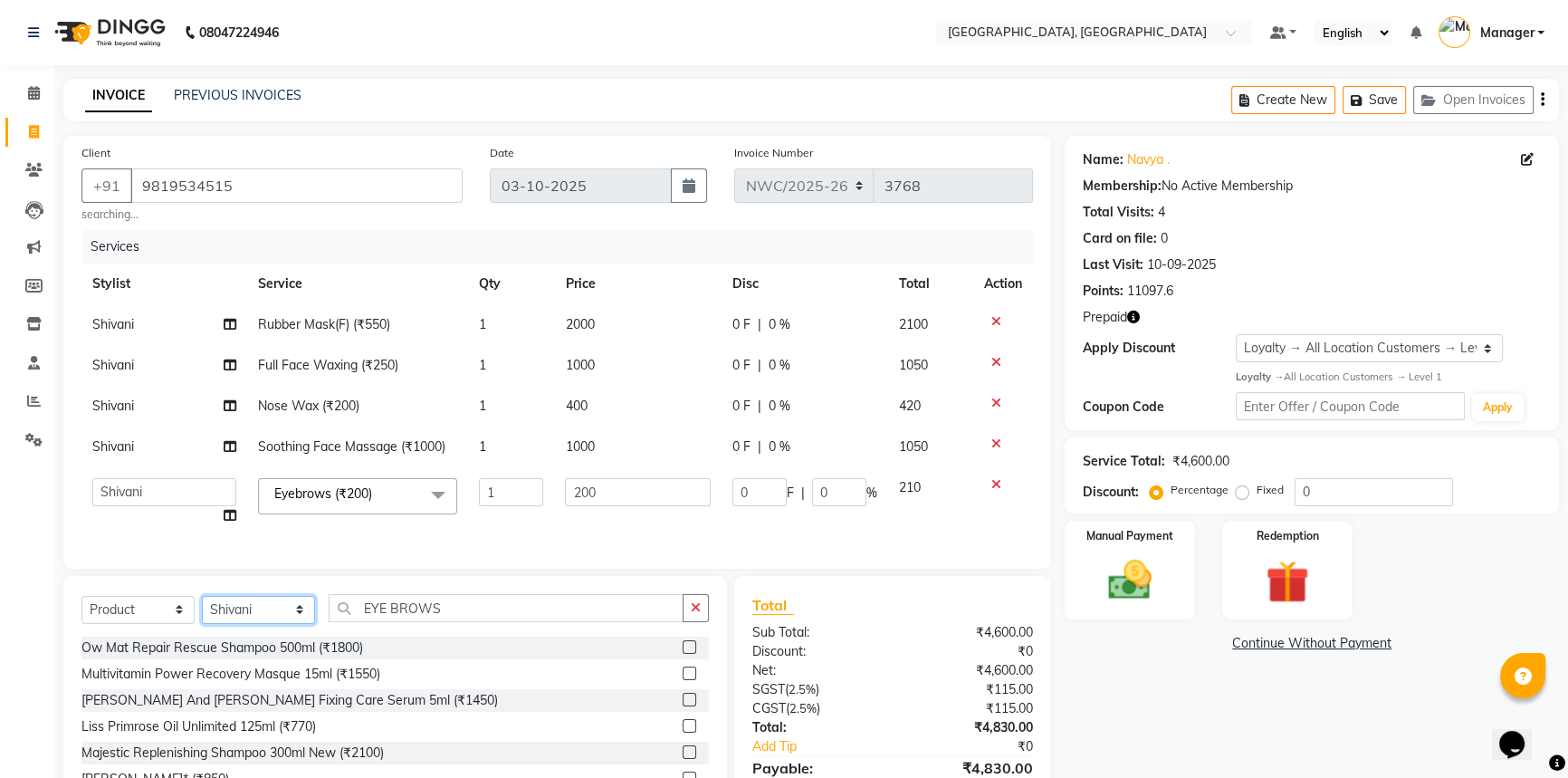
click at [246, 617] on select "Select Stylist Aneeta Ankush-pdct Arshad_asst Arun_pdct Ashish_asst Counter_Sal…" at bounding box center [259, 609] width 114 height 28
select select "84833"
click at [202, 608] on select "Select Stylist Aneeta Ankush-pdct Arshad_asst Arun_pdct Ashish_asst Counter_Sal…" at bounding box center [259, 609] width 114 height 28
click at [442, 622] on input "EYE BROWS" at bounding box center [506, 608] width 355 height 28
drag, startPoint x: 441, startPoint y: 622, endPoint x: 343, endPoint y: 620, distance: 98.0
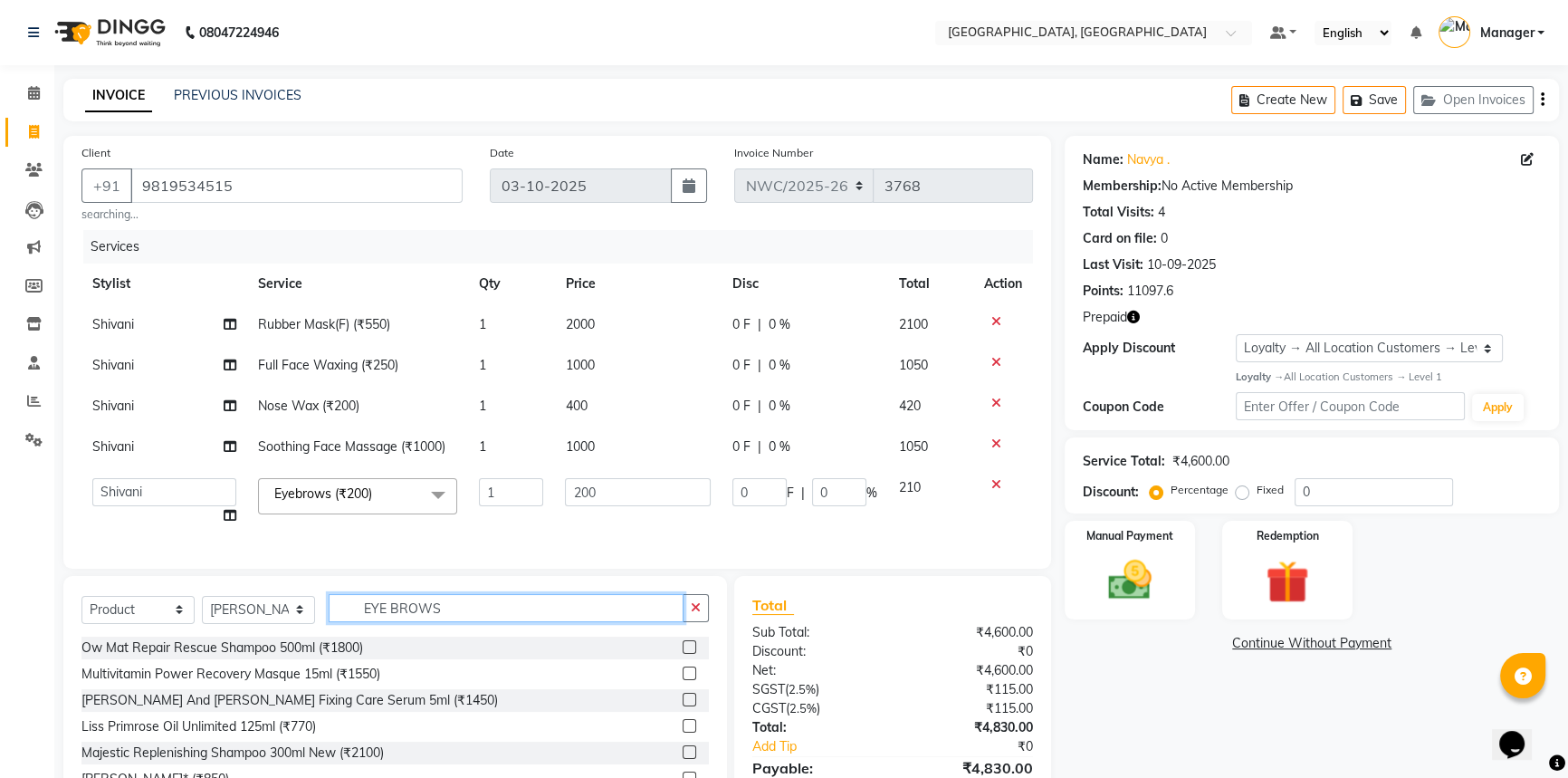
click at [343, 620] on input "EYE BROWS" at bounding box center [506, 608] width 355 height 28
type input "3474636400218"
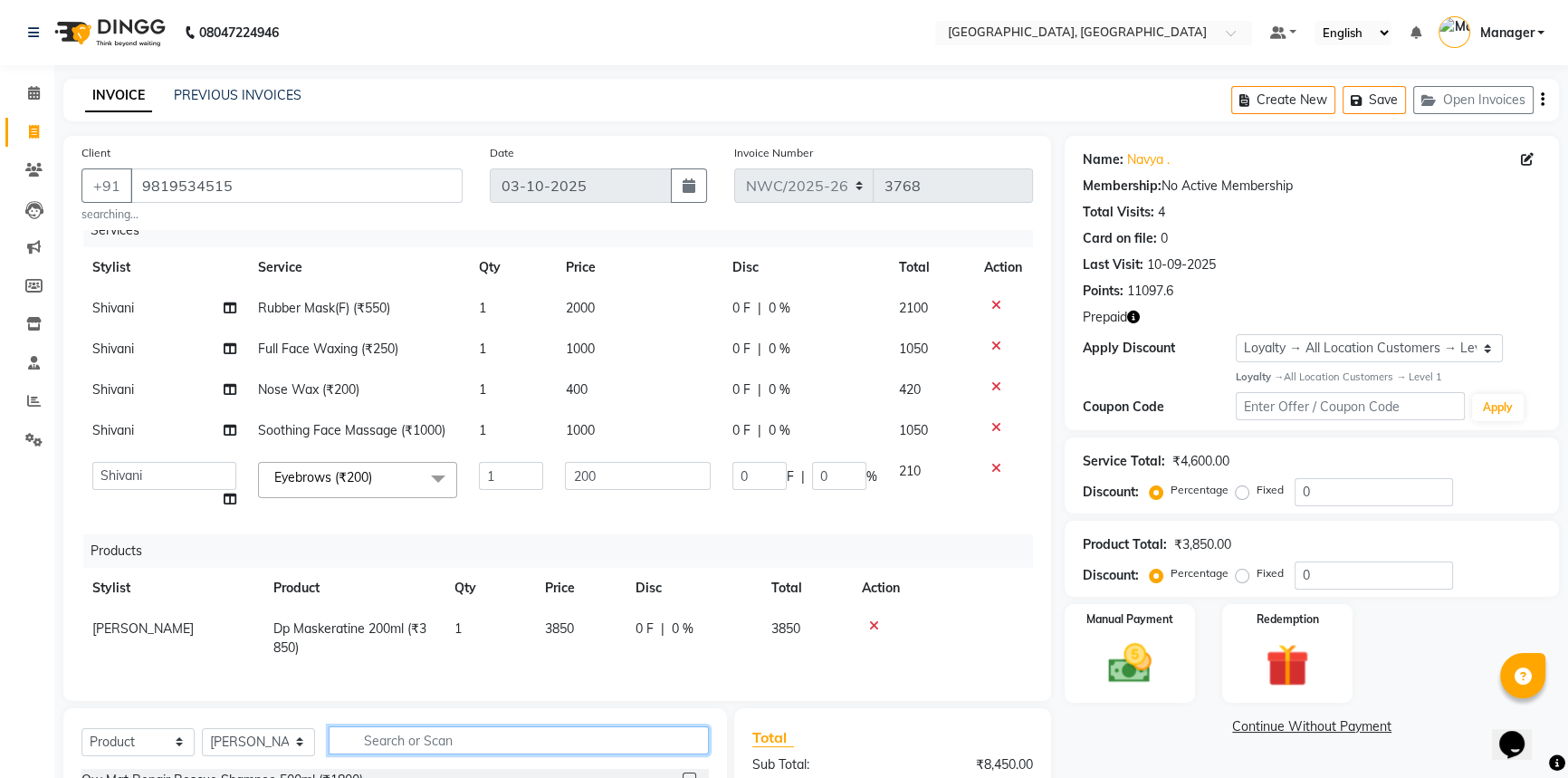
scroll to position [82, 0]
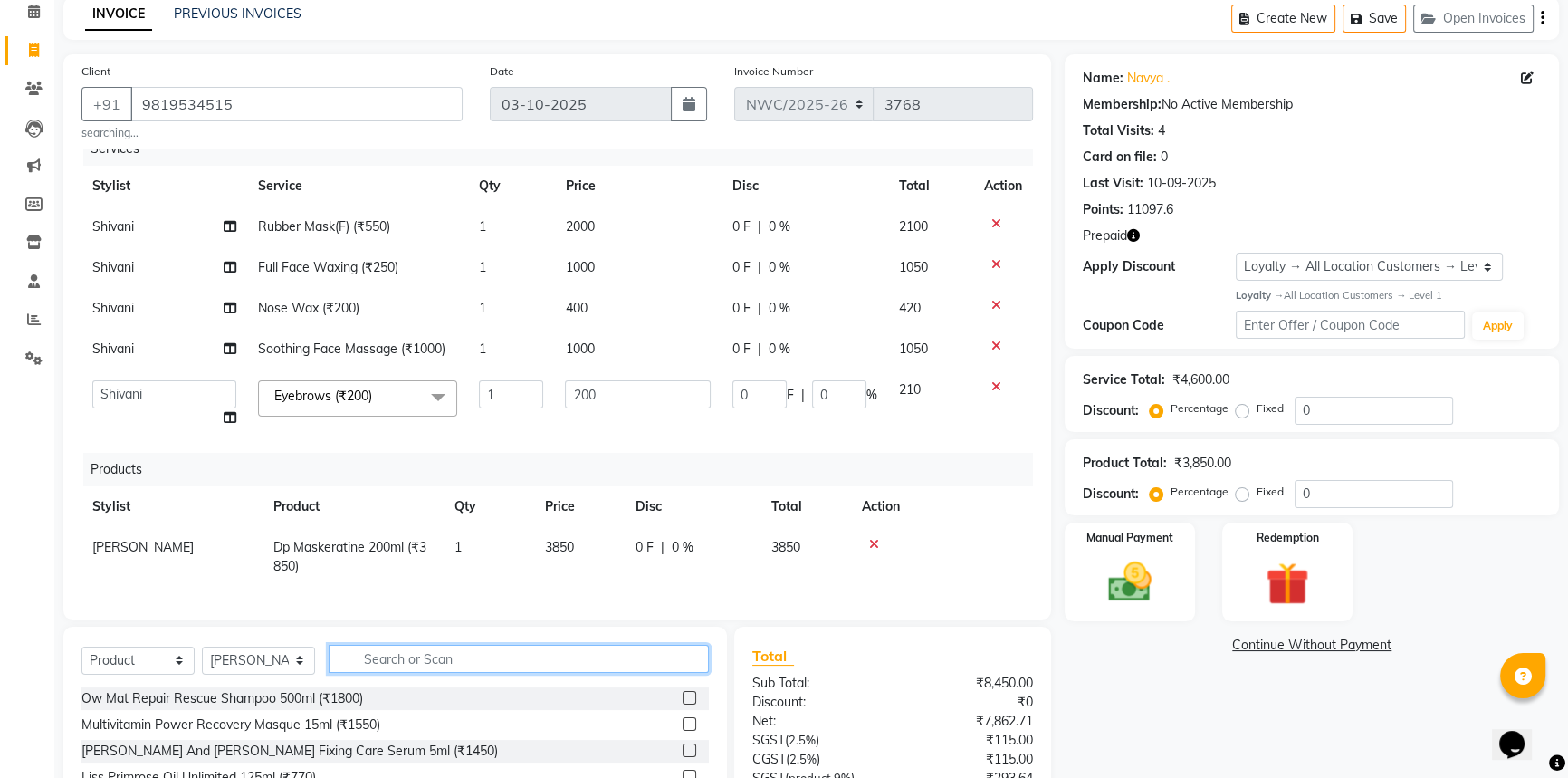
drag, startPoint x: 381, startPoint y: 671, endPoint x: 390, endPoint y: 655, distance: 18.4
click at [386, 670] on input "text" at bounding box center [518, 658] width 380 height 28
click at [395, 661] on input "text" at bounding box center [518, 658] width 380 height 28
type input "3474636728299"
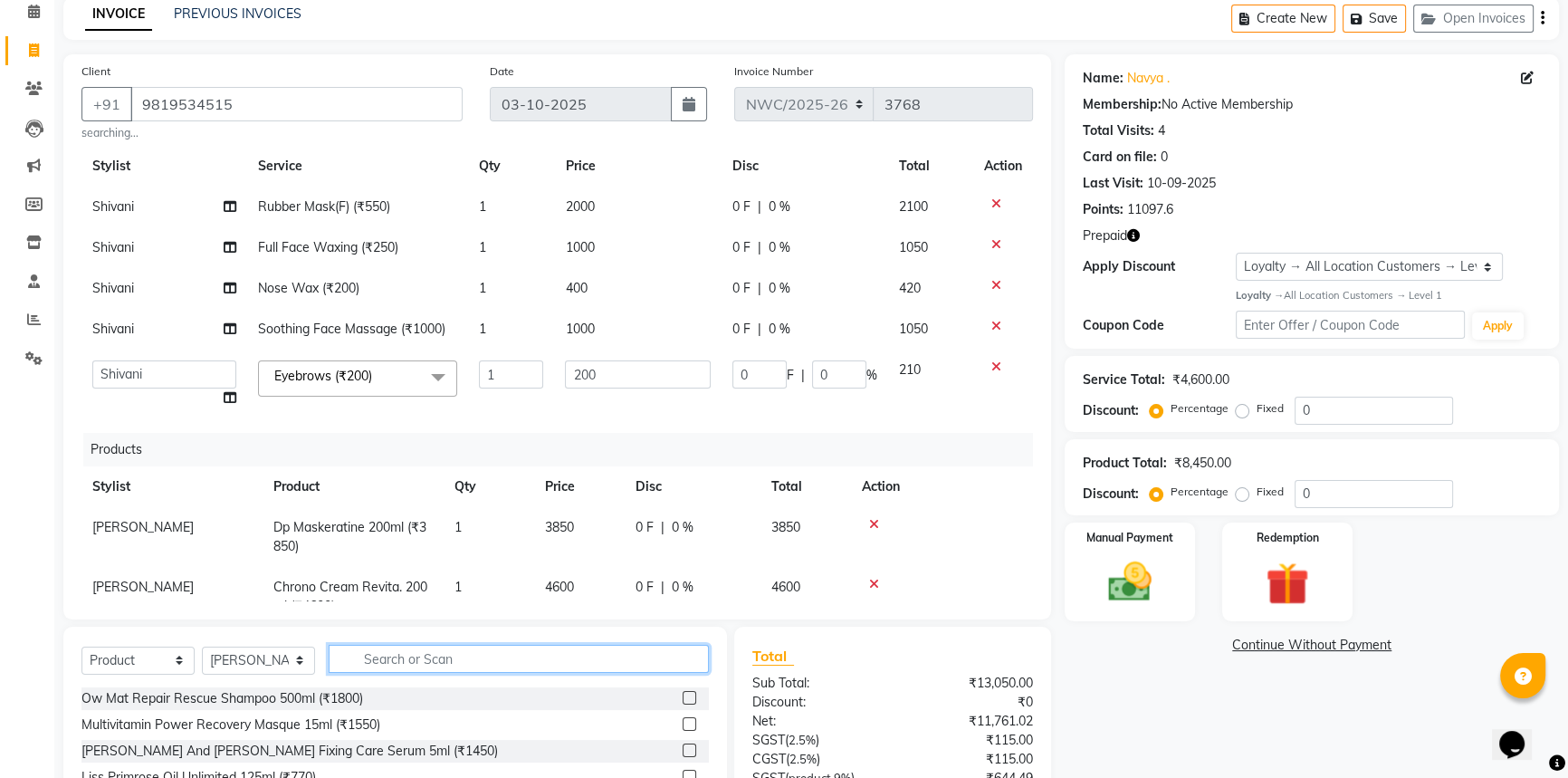
scroll to position [88, 0]
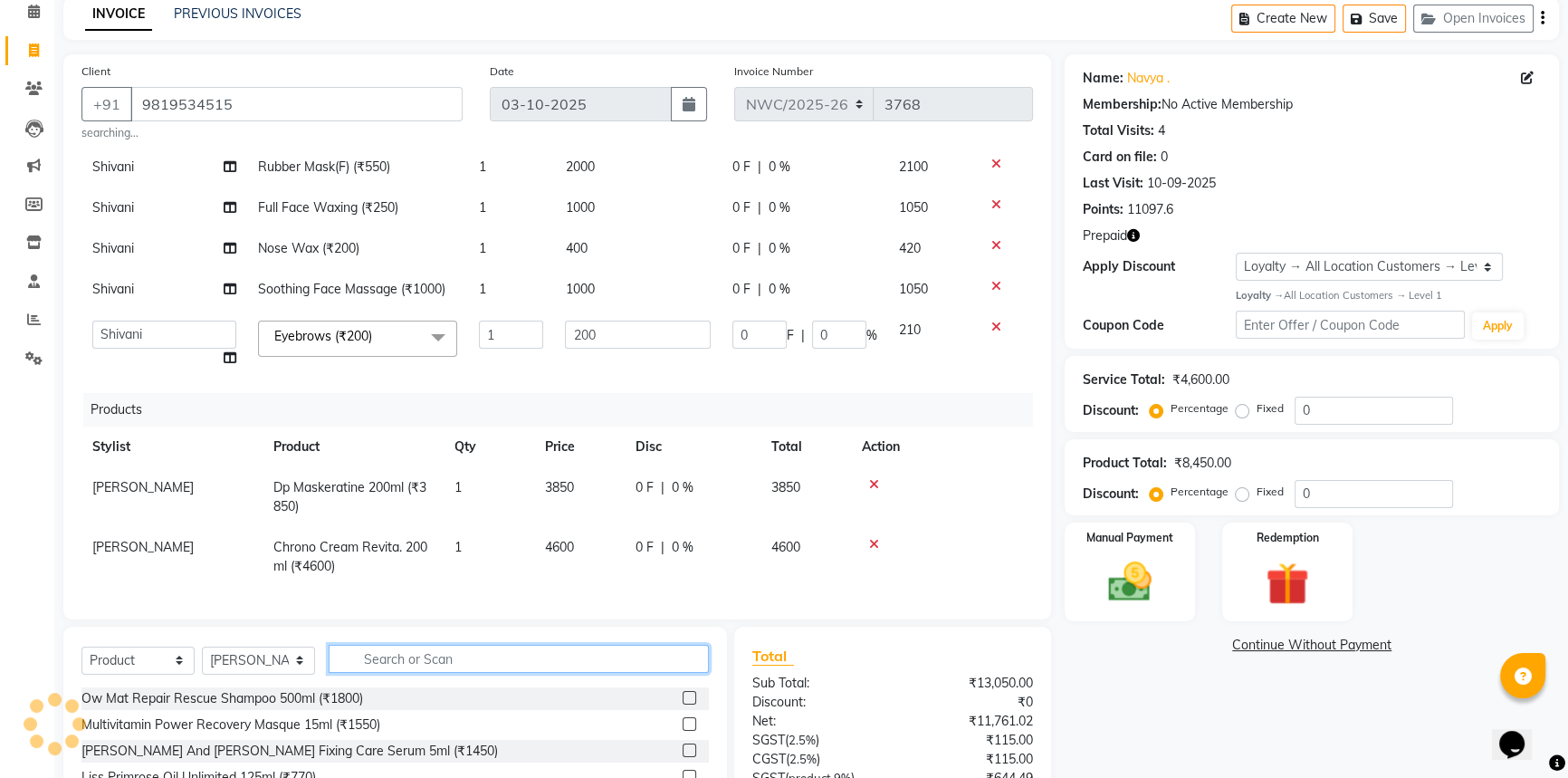
drag, startPoint x: 438, startPoint y: 659, endPoint x: 522, endPoint y: 673, distance: 85.2
click at [440, 659] on input "text" at bounding box center [518, 658] width 380 height 28
type input "3474636728268"
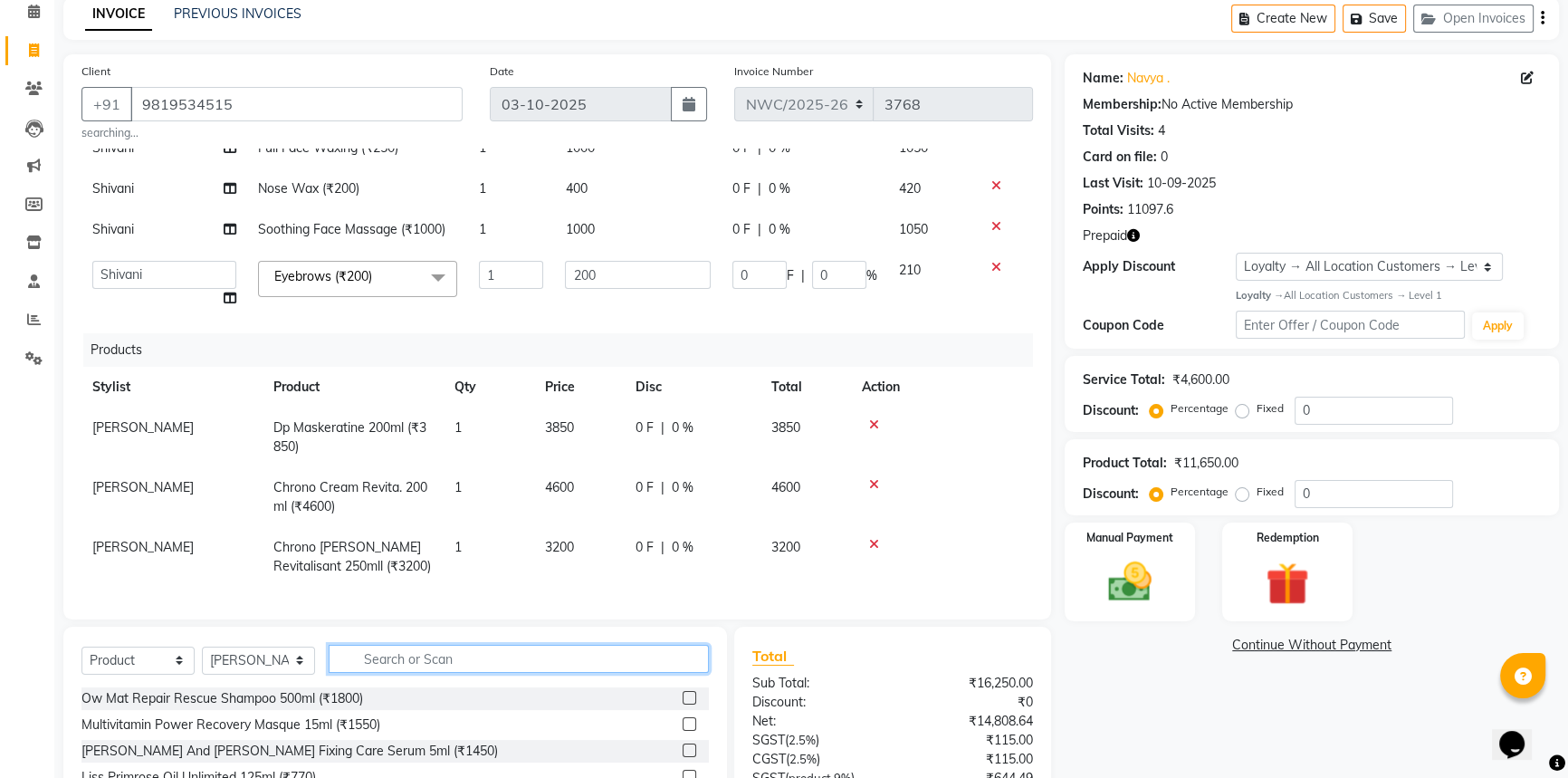
scroll to position [301, 0]
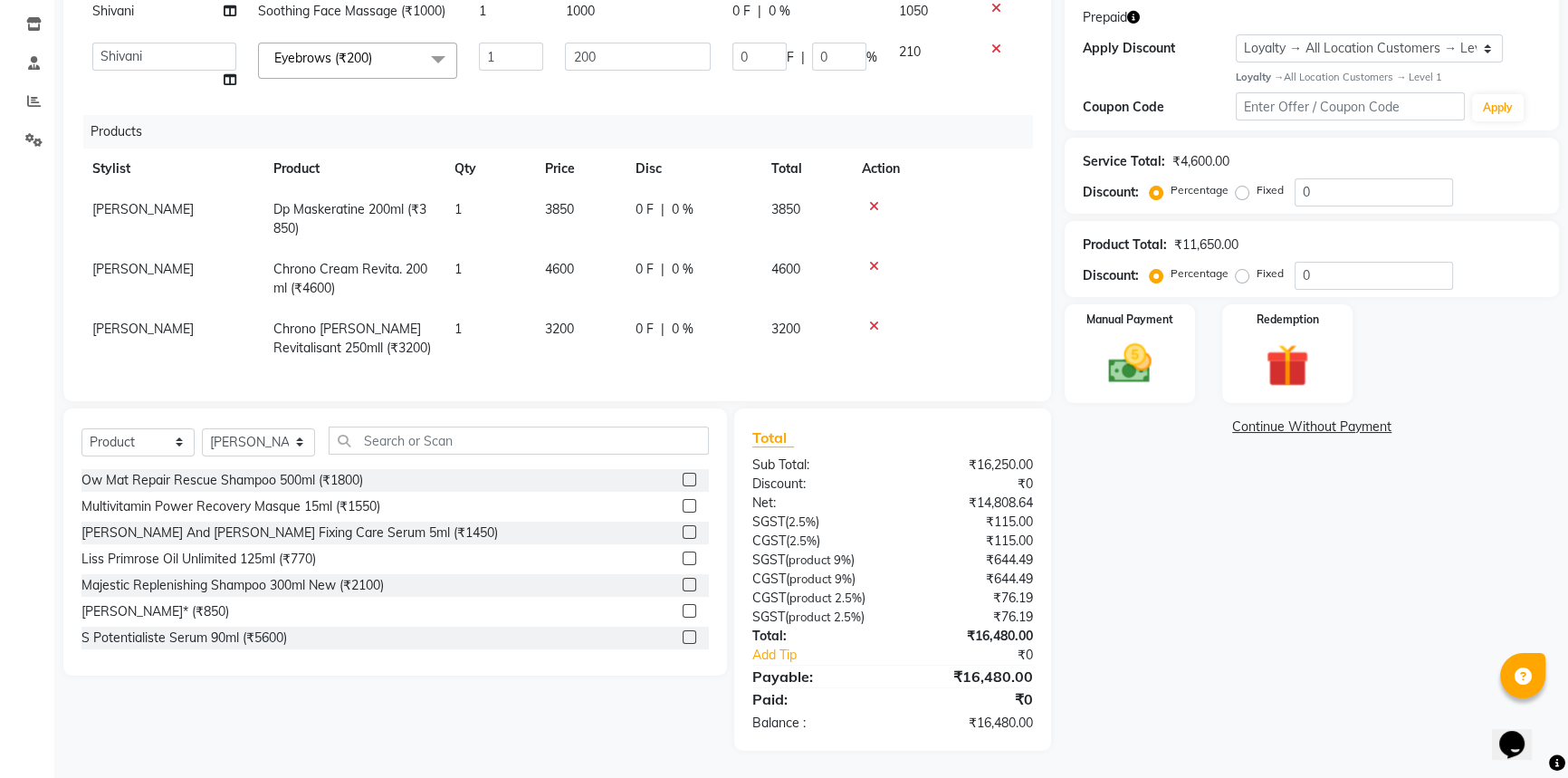
click at [585, 315] on td "3200" at bounding box center [580, 339] width 91 height 60
select select "84833"
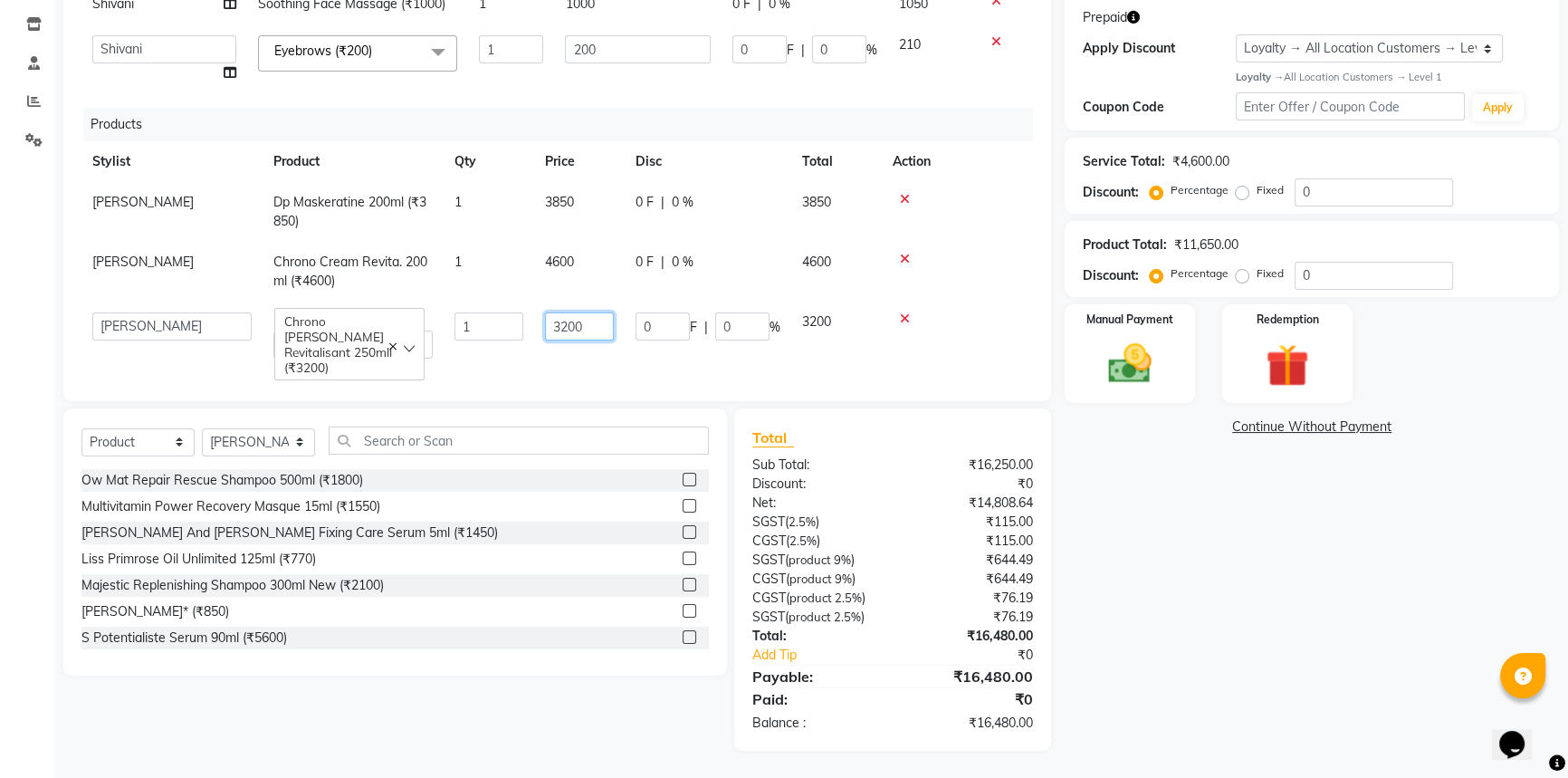
drag, startPoint x: 597, startPoint y: 313, endPoint x: 552, endPoint y: 350, distance: 58.3
click at [538, 340] on td "3200" at bounding box center [580, 335] width 91 height 67
type input "3025"
click at [553, 350] on td "3025" at bounding box center [580, 335] width 91 height 67
select select "84833"
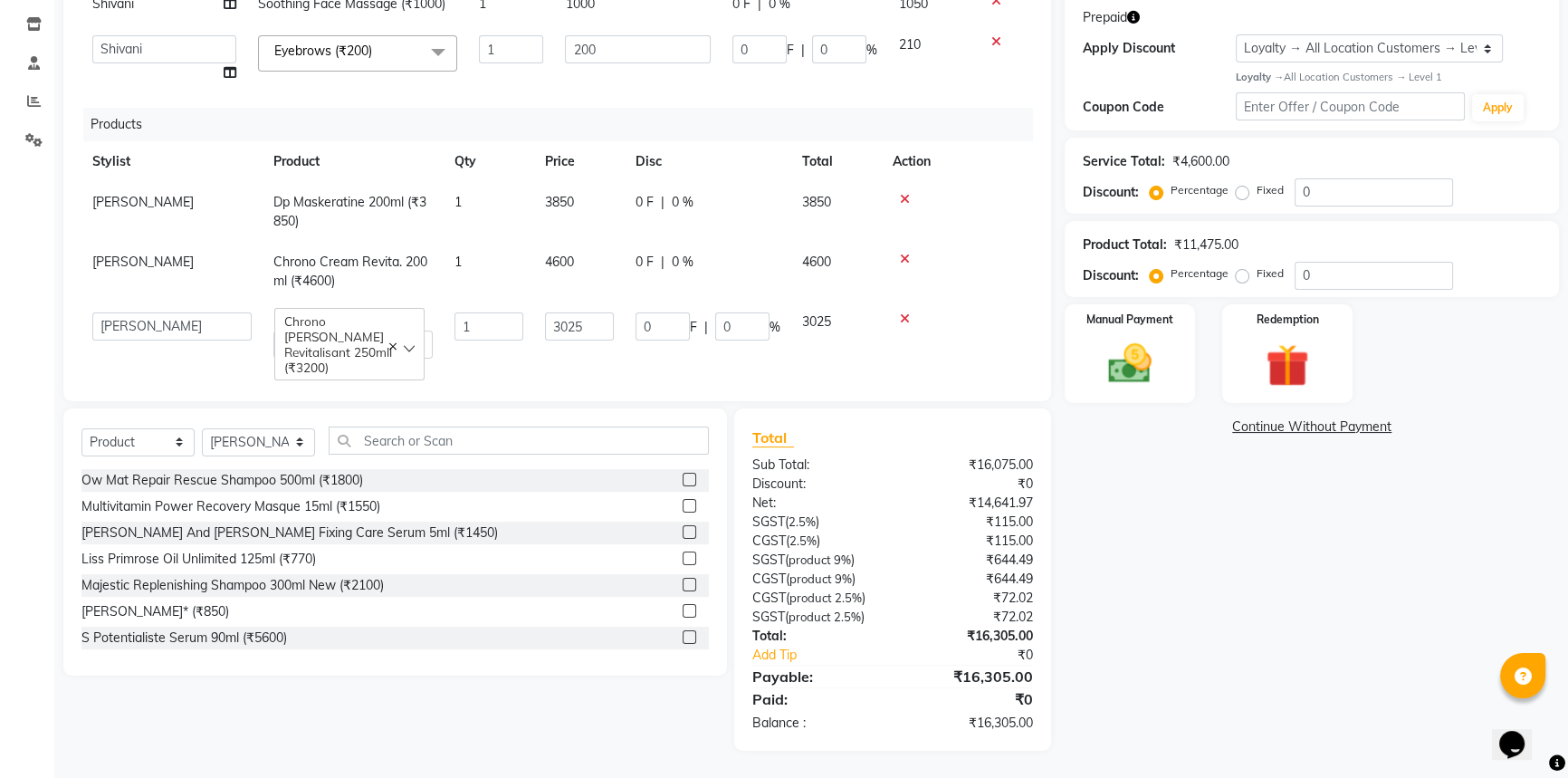
click at [631, 348] on td "0 F | 0 %" at bounding box center [708, 335] width 167 height 67
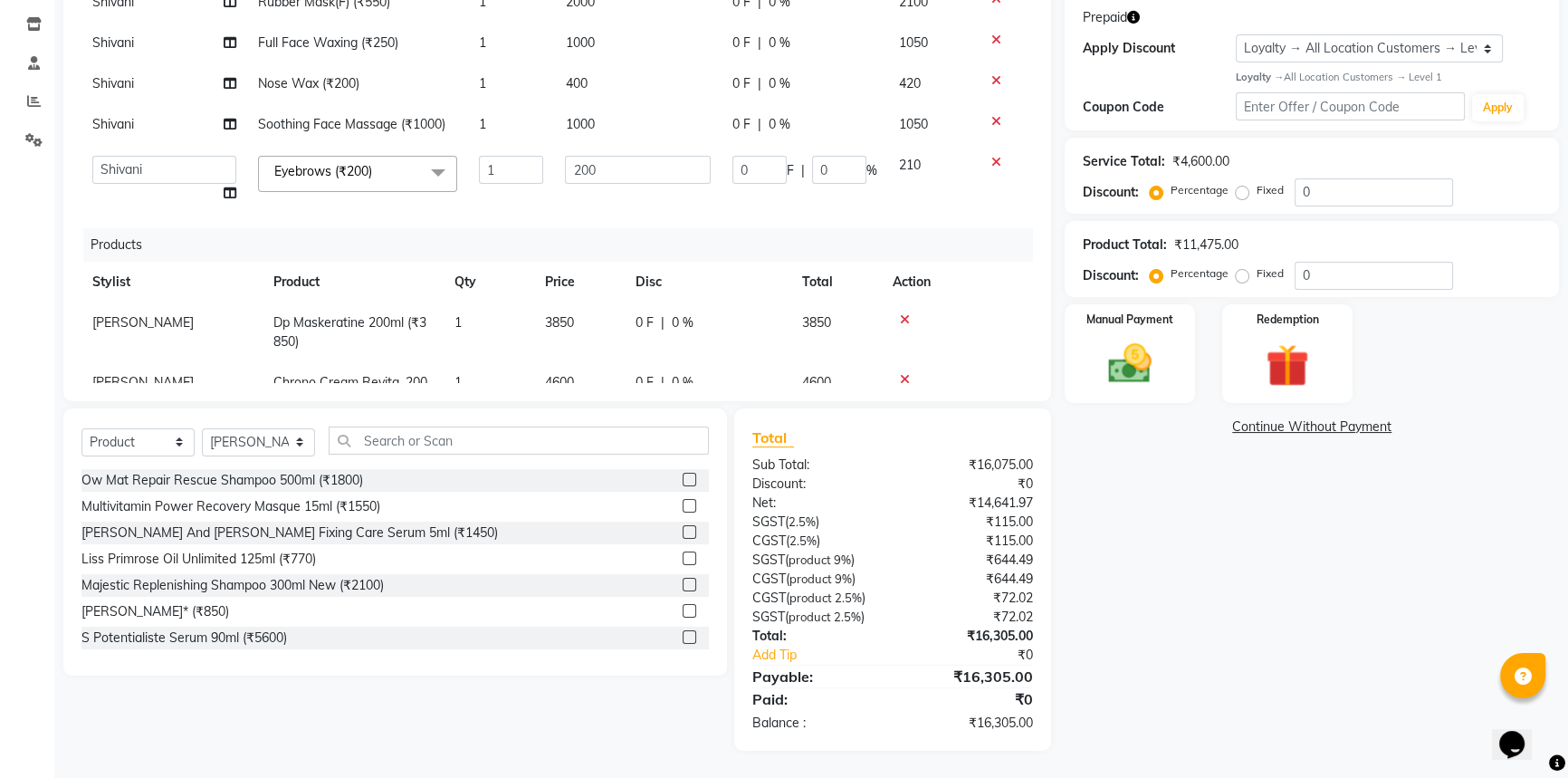
scroll to position [0, 0]
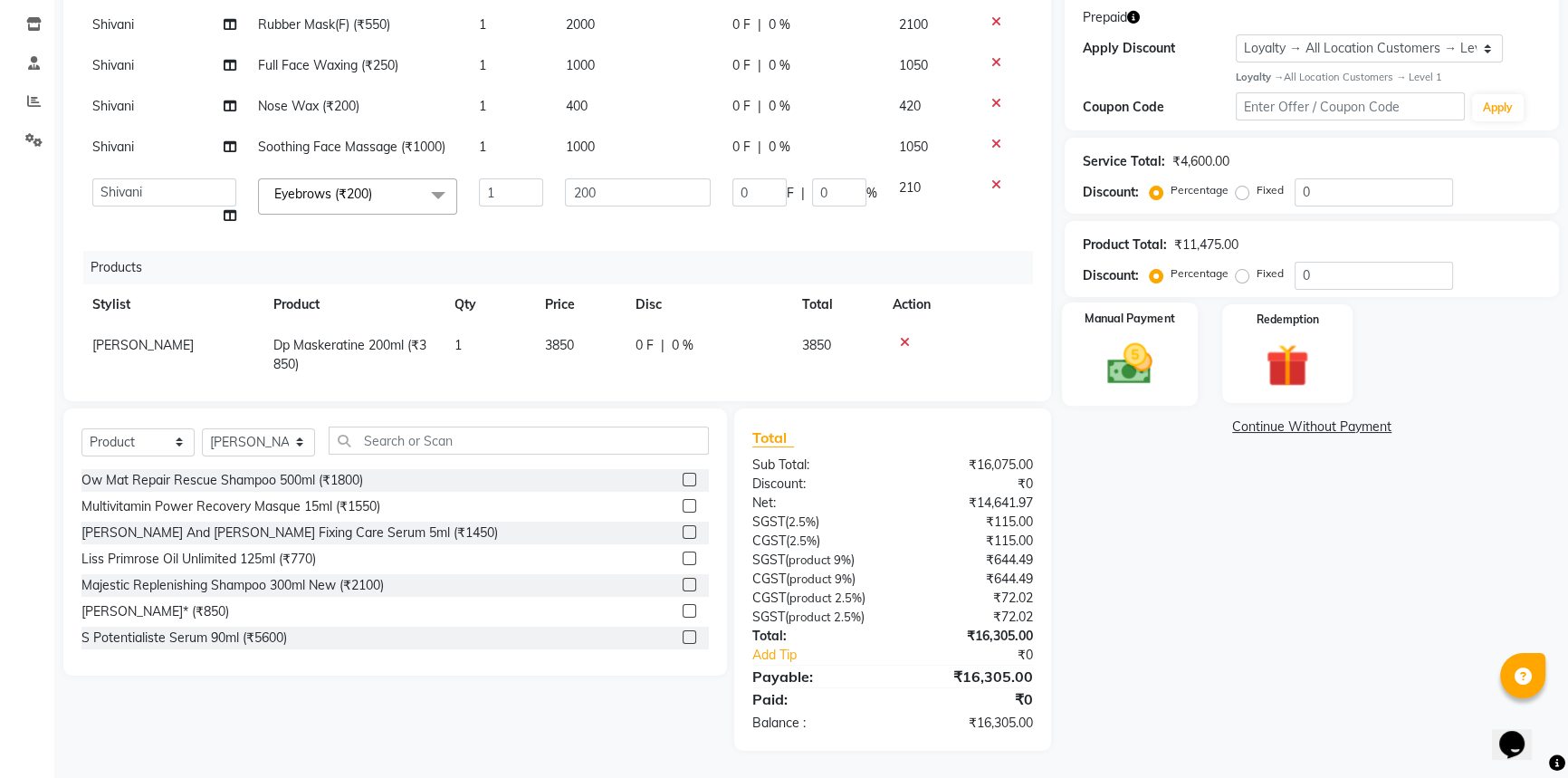
click at [1113, 361] on img at bounding box center [1131, 364] width 73 height 52
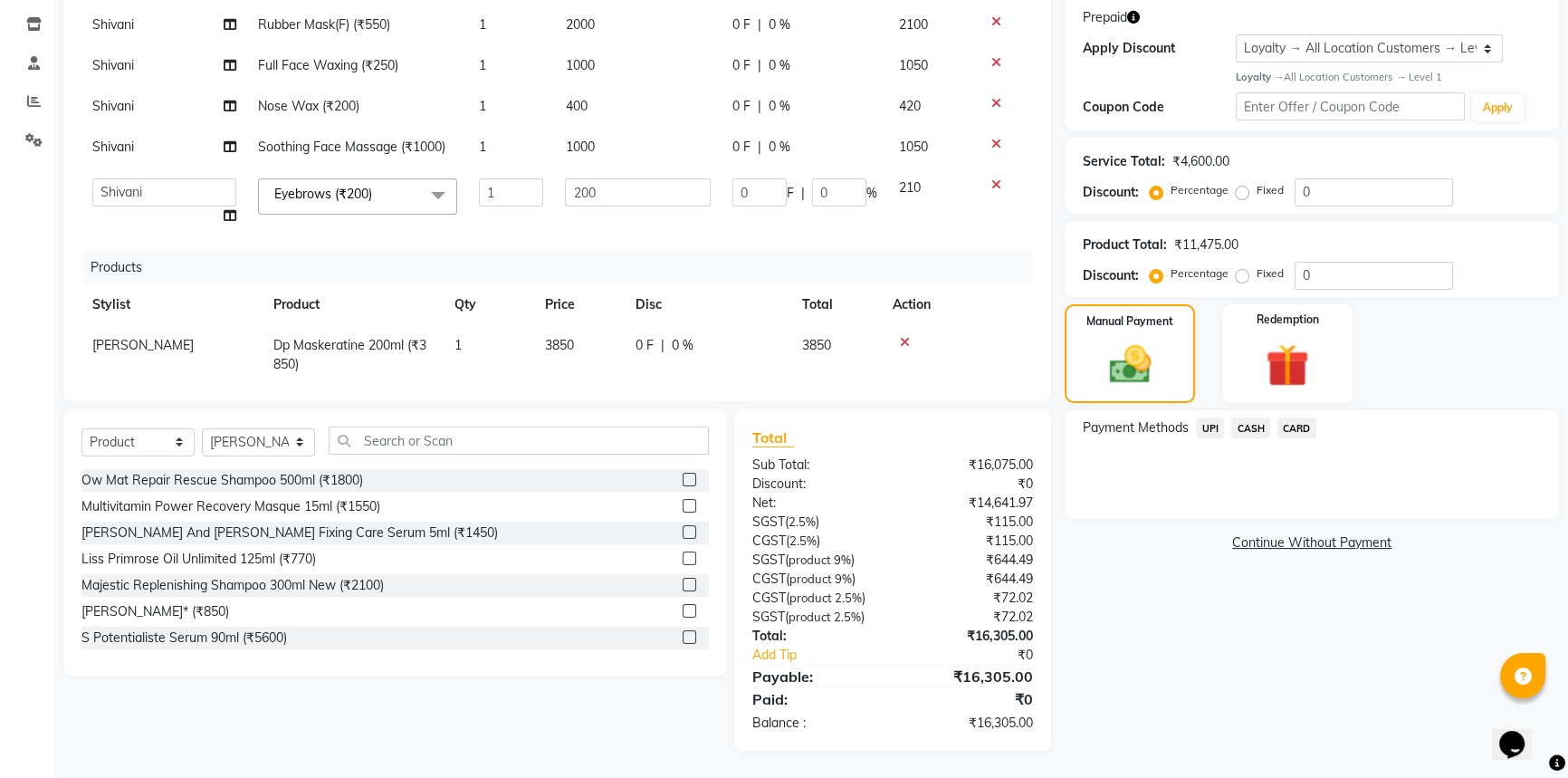
click at [1291, 431] on span "CARD" at bounding box center [1297, 428] width 39 height 21
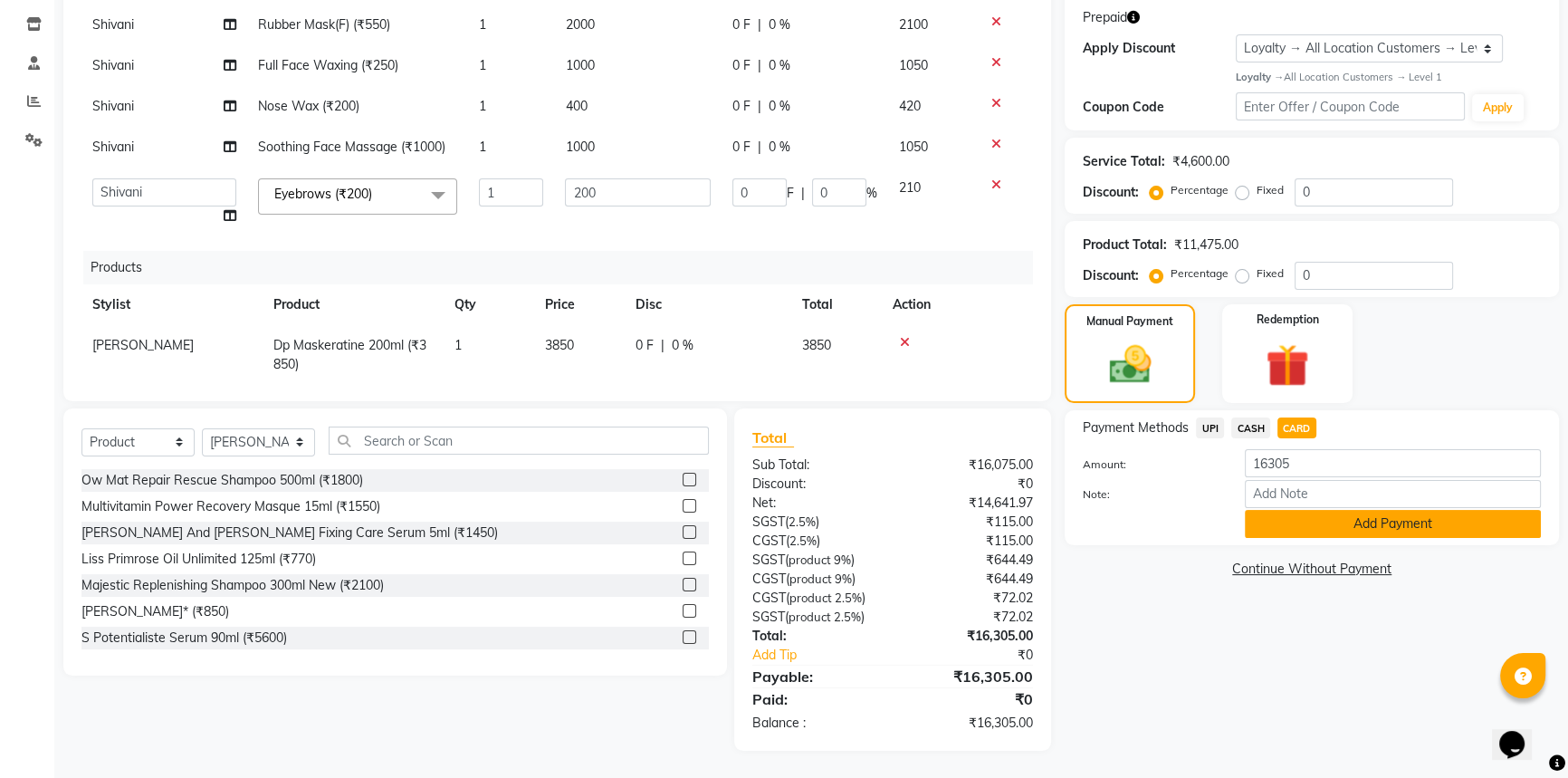
click at [1288, 530] on button "Add Payment" at bounding box center [1393, 523] width 296 height 28
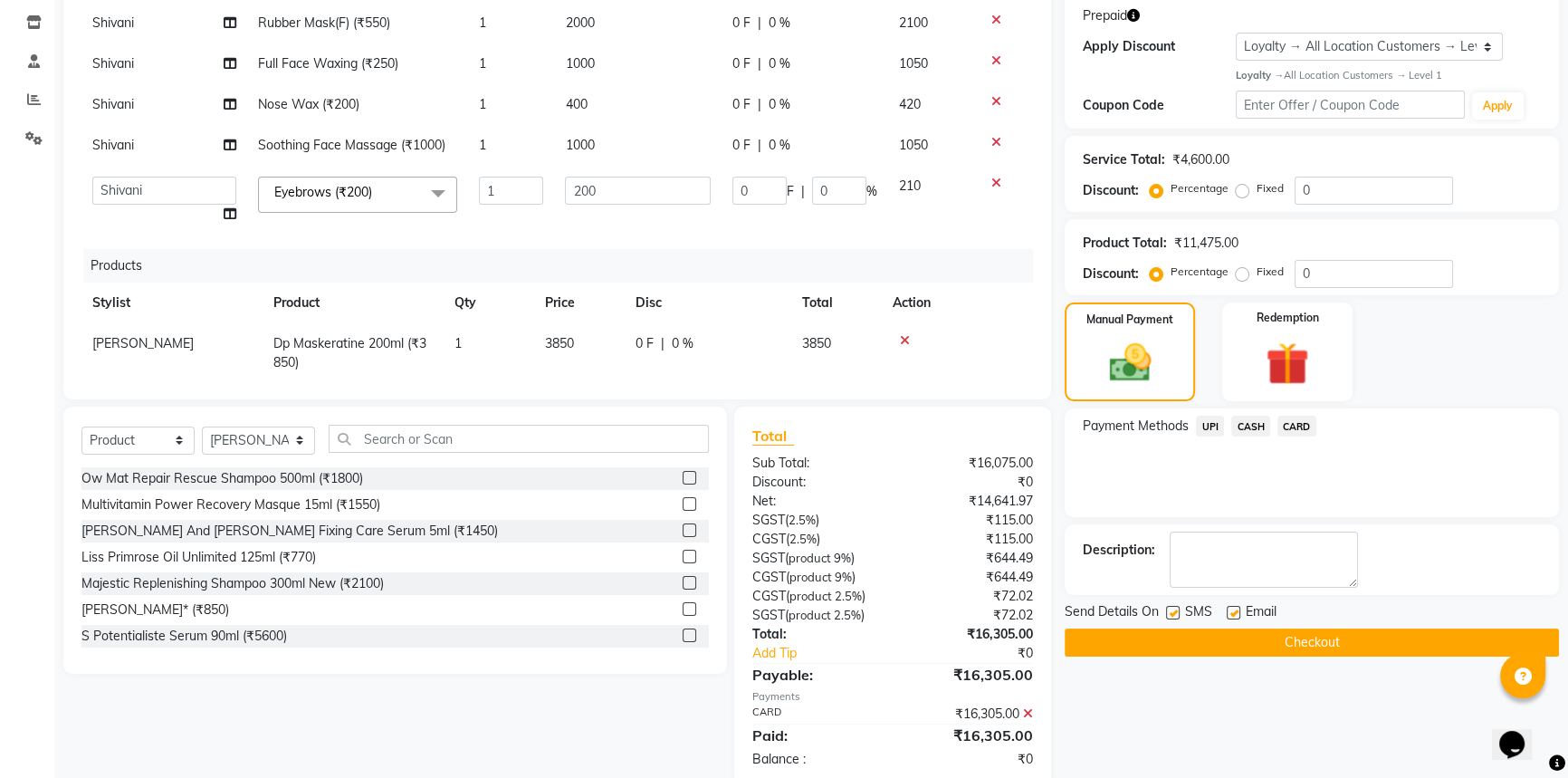
click at [1267, 643] on button "Checkout" at bounding box center [1312, 641] width 494 height 28
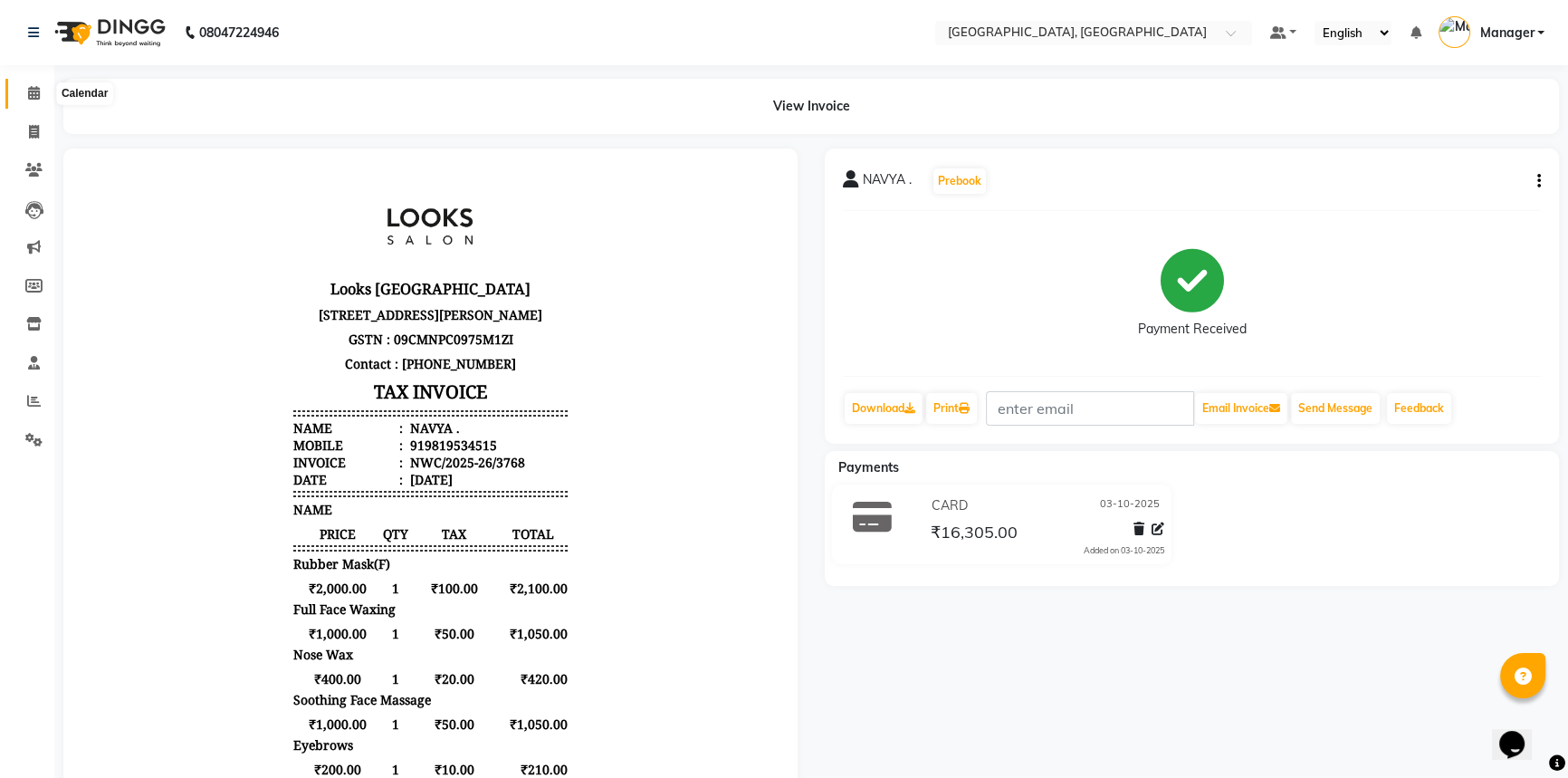
drag, startPoint x: 33, startPoint y: 91, endPoint x: 64, endPoint y: 92, distance: 31.0
click at [33, 91] on icon at bounding box center [34, 92] width 12 height 13
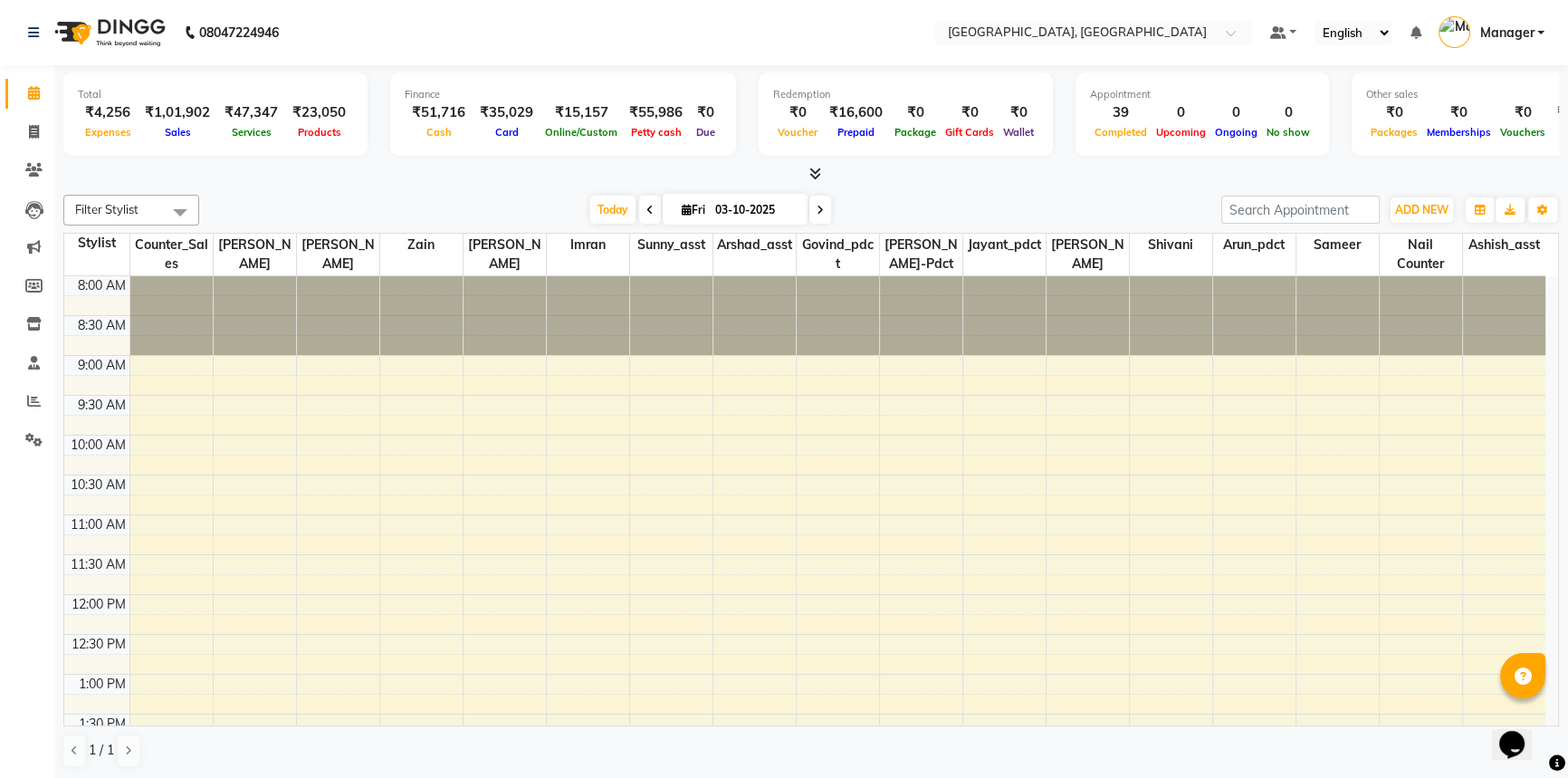
click at [464, 192] on div "Filter Stylist Select All Aneeta Ankush-pdct Arshad_asst Arun_pdct Ashish_asst …" at bounding box center [811, 481] width 1496 height 587
click at [27, 398] on icon at bounding box center [34, 401] width 13 height 13
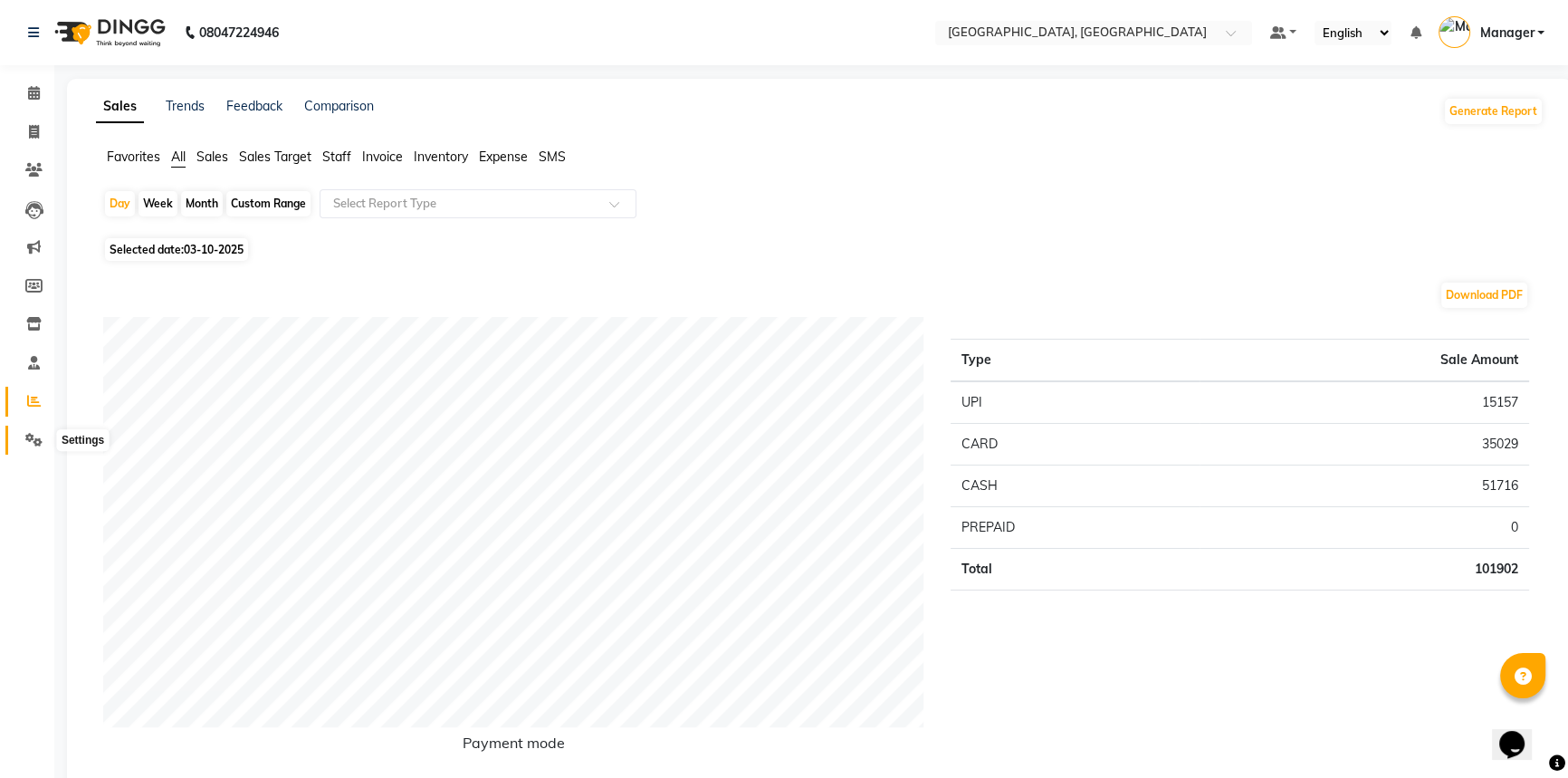
click at [26, 431] on span at bounding box center [34, 441] width 32 height 21
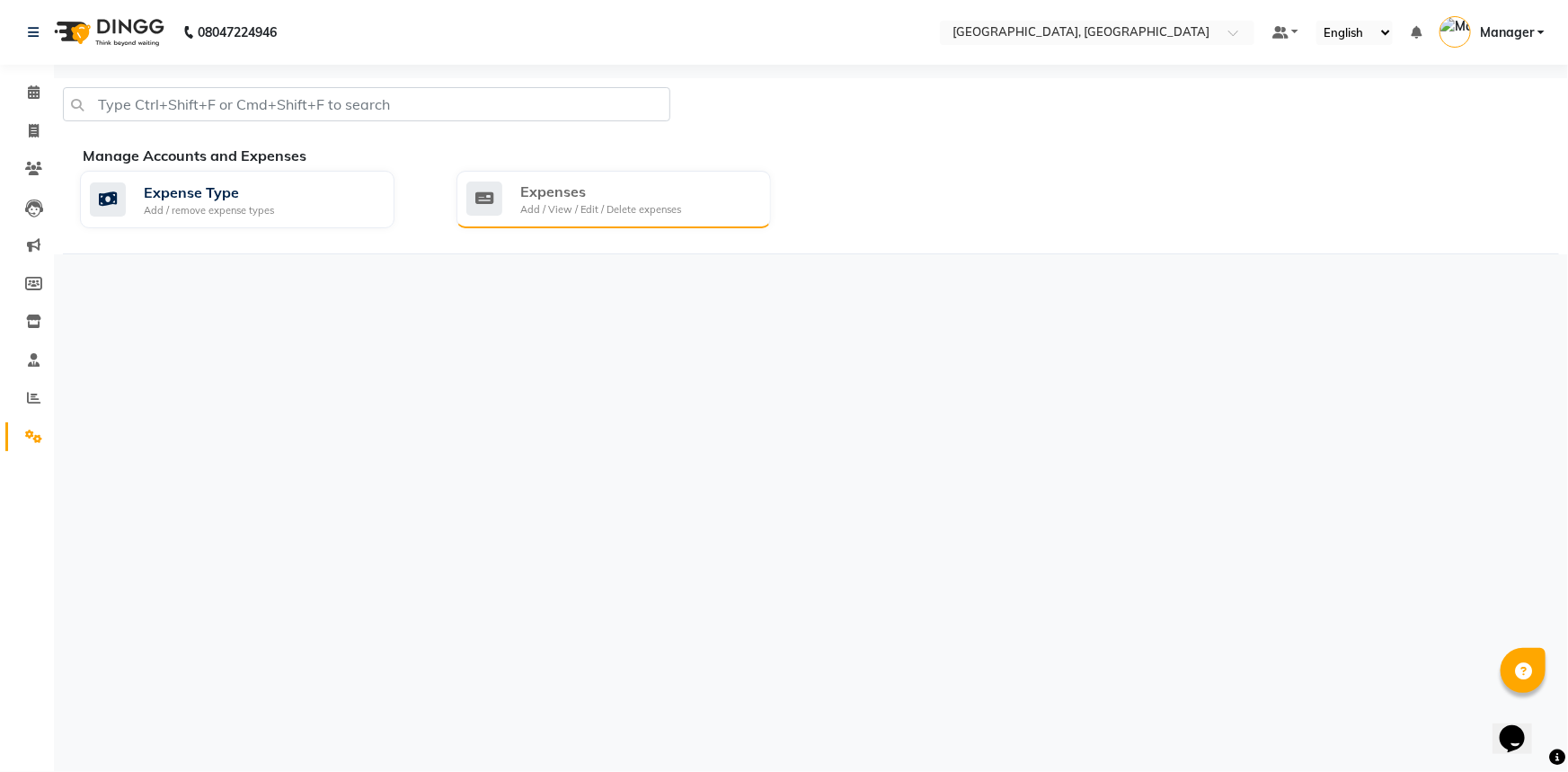
click at [634, 204] on div "Add / View / Edit / Delete expenses" at bounding box center [600, 210] width 161 height 15
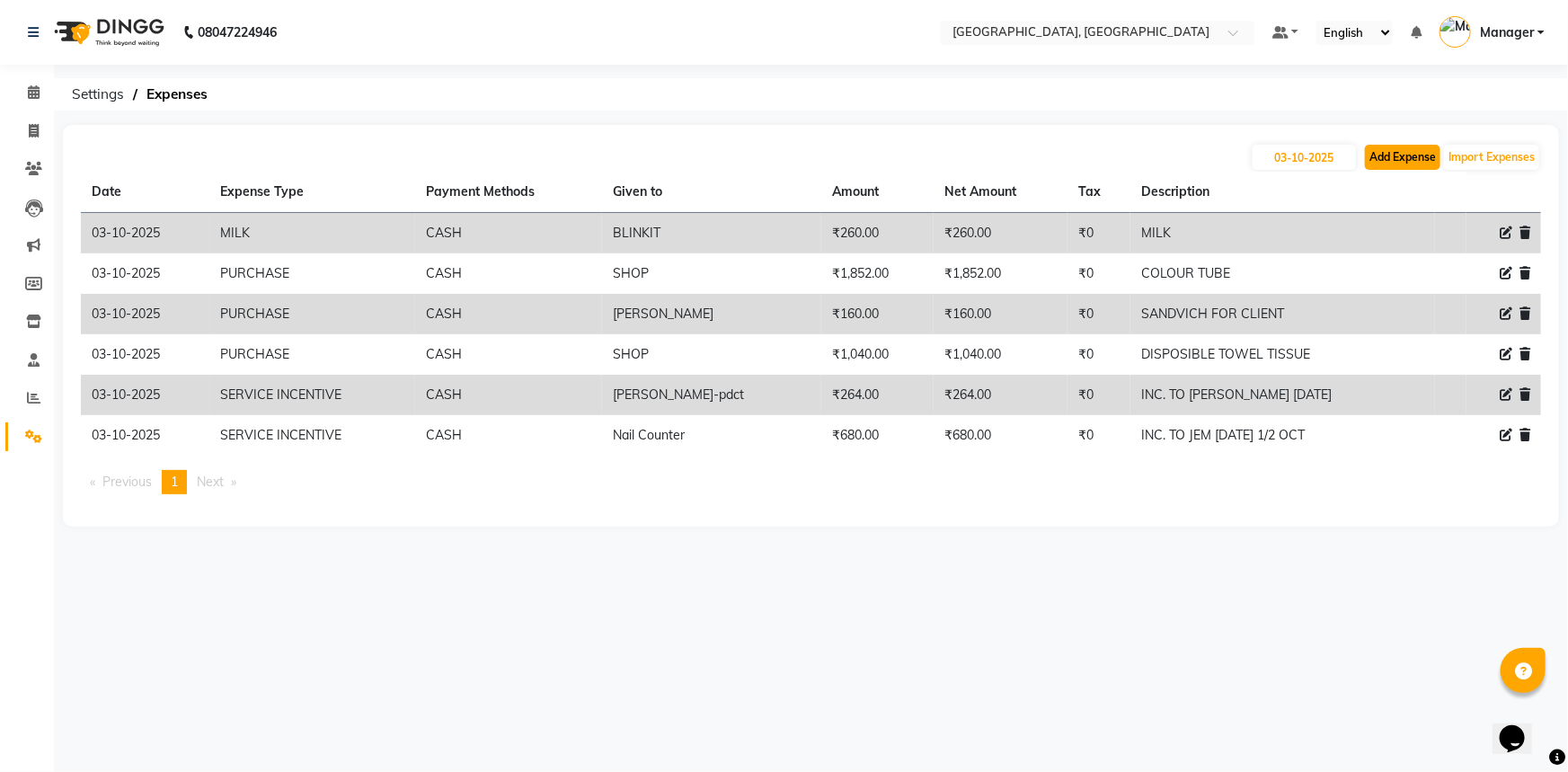
click at [1415, 157] on button "Add Expense" at bounding box center [1402, 157] width 75 height 25
select select "1"
select select "7737"
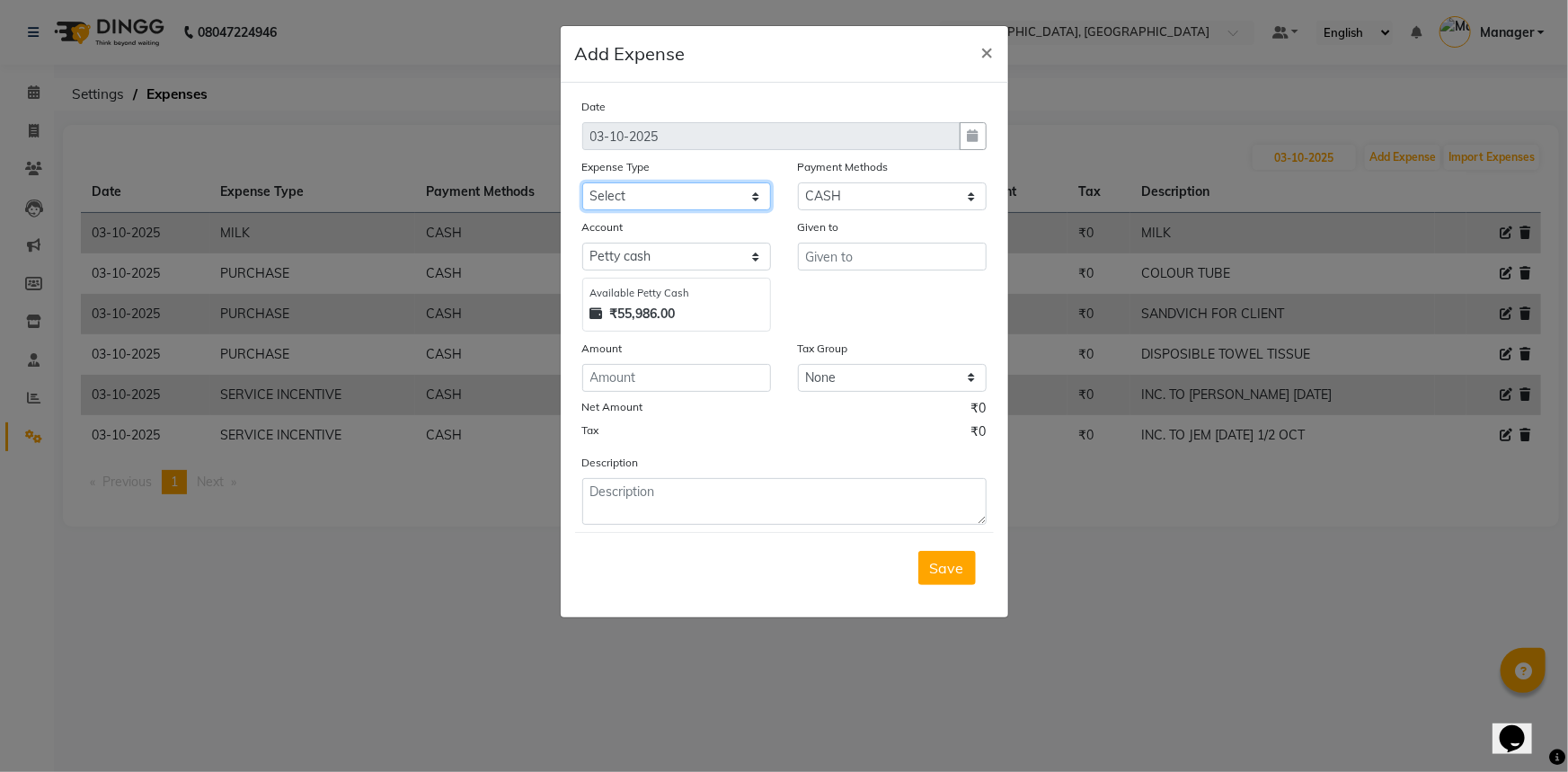
click at [711, 206] on select "Select Accommodation Aesthetics Bank Deposit BLINKIT Cash Handover Client Refun…" at bounding box center [676, 196] width 188 height 28
select select "24391"
click at [582, 183] on select "Select Accommodation Aesthetics Bank Deposit BLINKIT Cash Handover Client Refun…" at bounding box center [676, 196] width 188 height 28
click at [816, 243] on div "Given to" at bounding box center [891, 230] width 188 height 25
click at [816, 253] on input "text" at bounding box center [891, 256] width 188 height 28
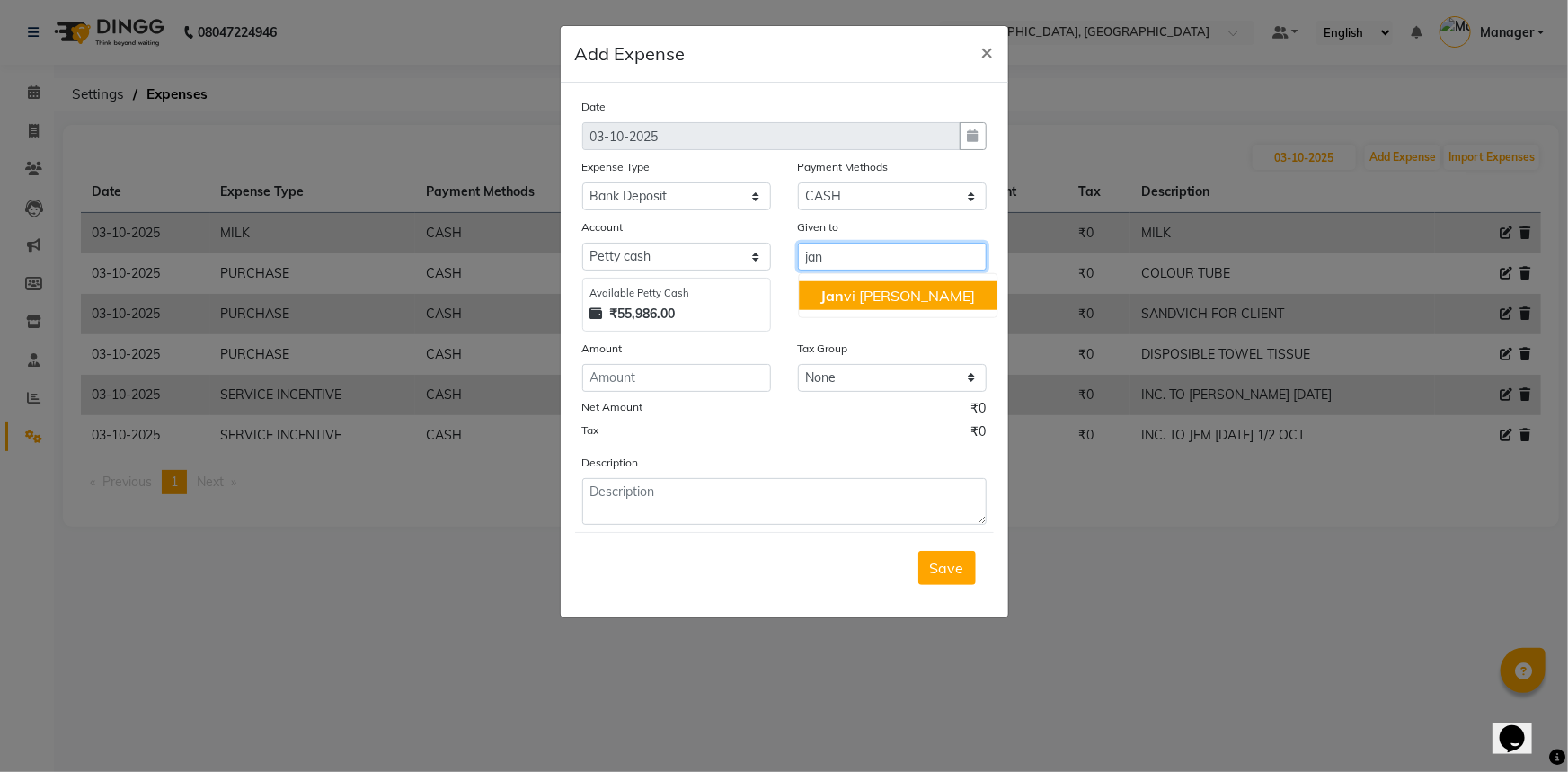
click at [855, 300] on ngb-highlight "Jan vi Chhatwal" at bounding box center [897, 295] width 155 height 18
type input "[PERSON_NAME]"
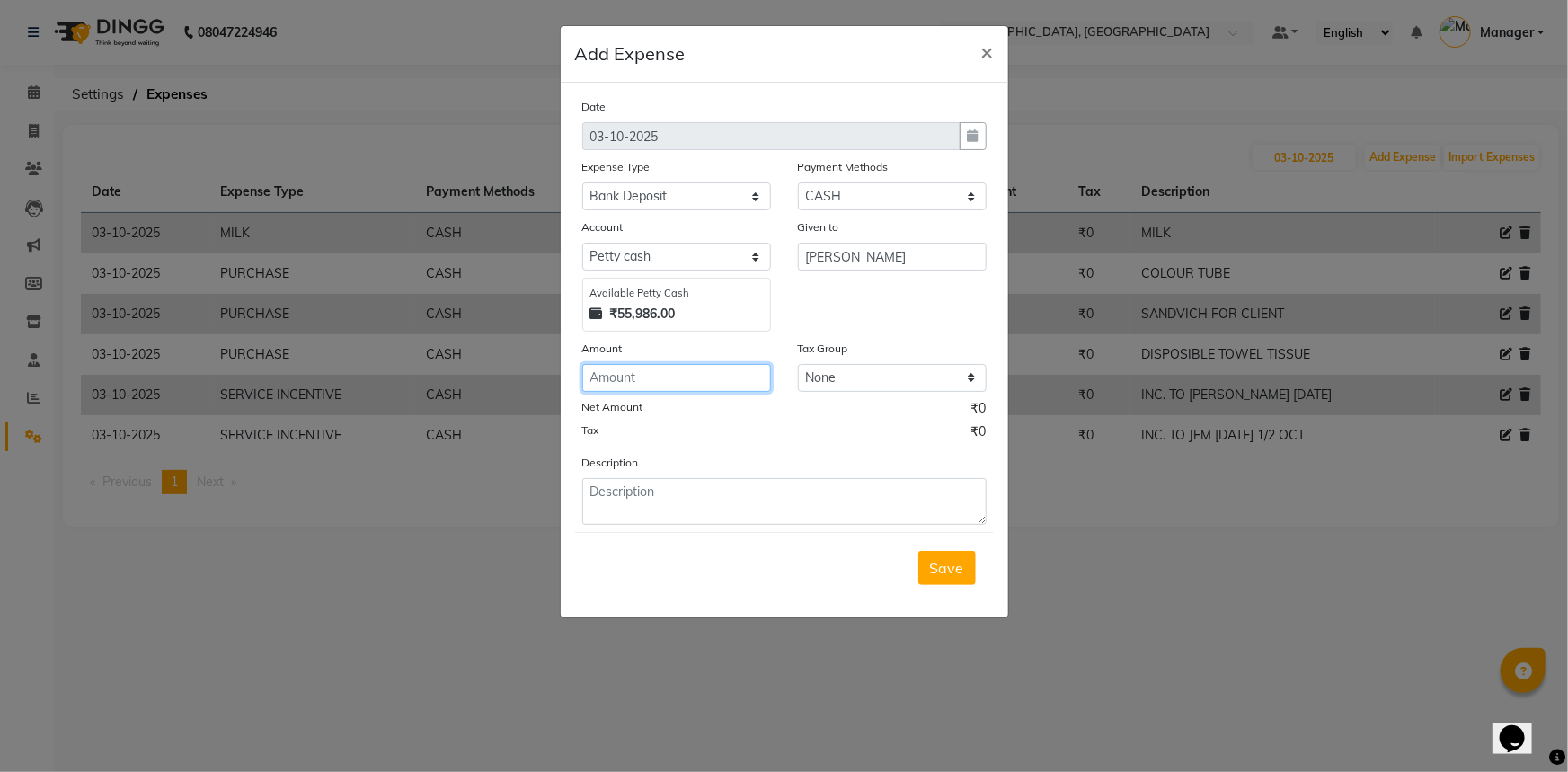
click at [683, 369] on input "number" at bounding box center [676, 377] width 188 height 28
type input "40000"
click at [622, 502] on textarea at bounding box center [784, 501] width 404 height 47
type textarea "b"
type textarea "J"
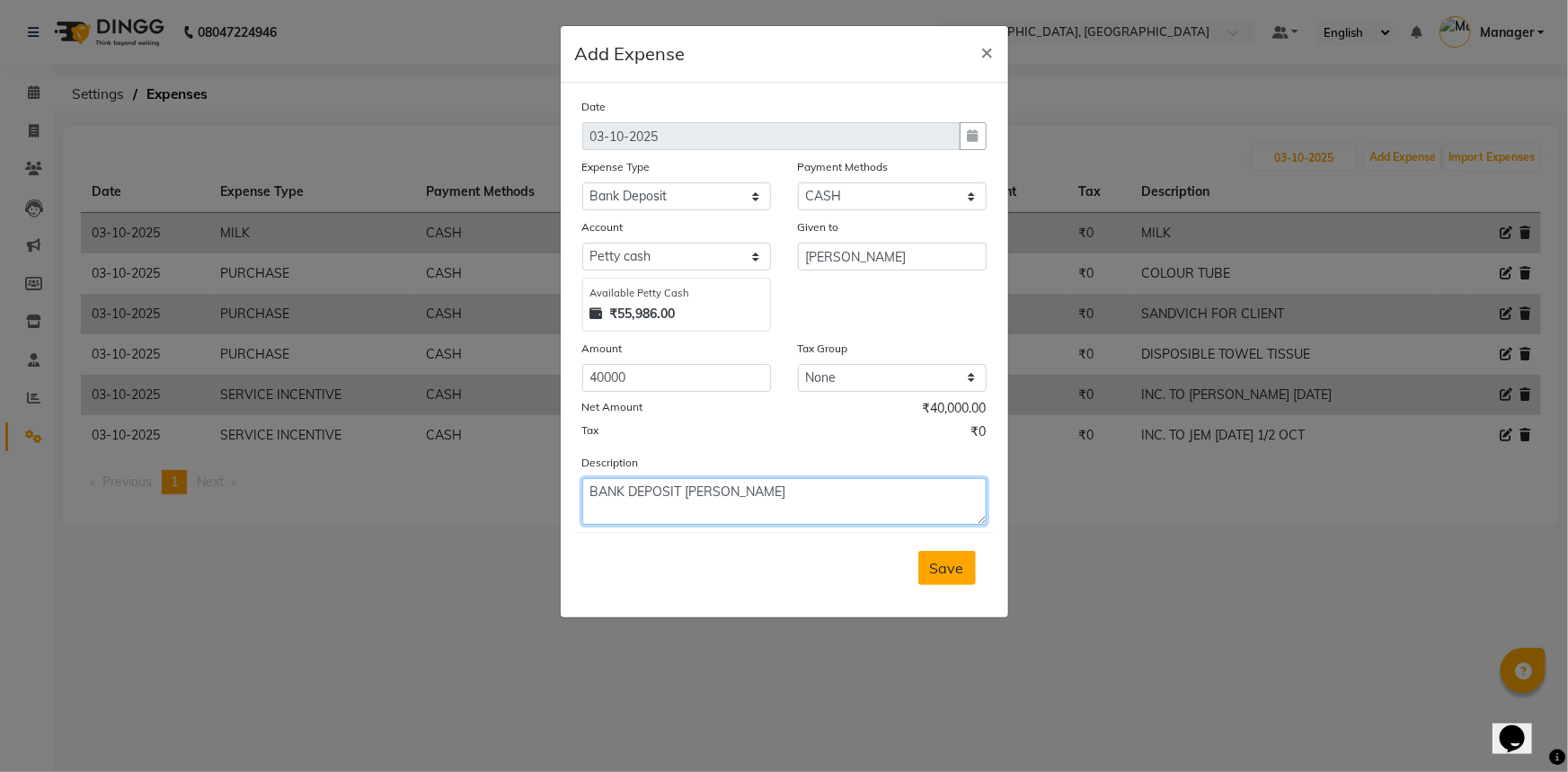
type textarea "BANK DEPOSIT JANVI MAM"
click at [962, 558] on button "Save" at bounding box center [947, 568] width 57 height 34
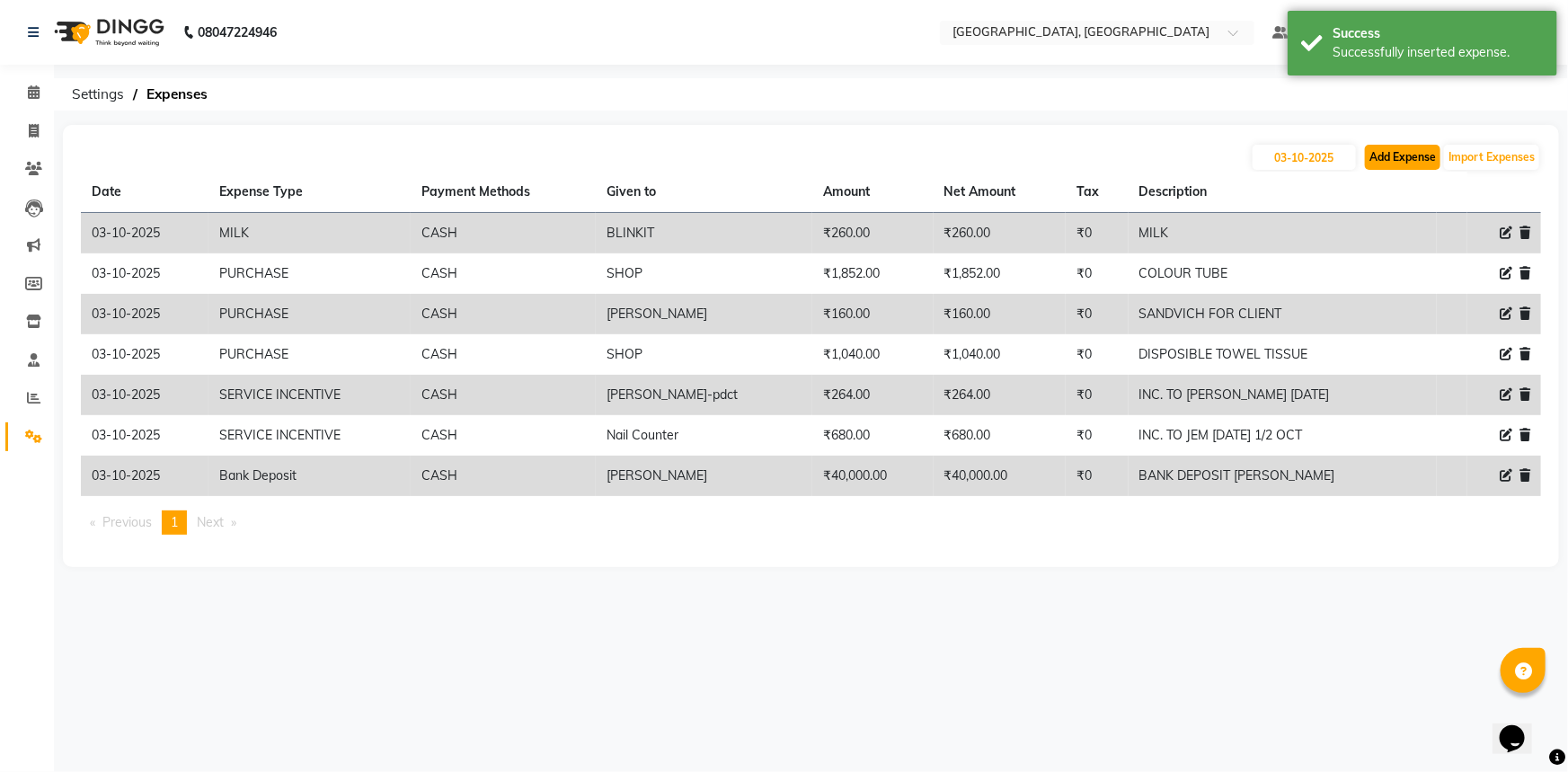
click at [1413, 161] on button "Add Expense" at bounding box center [1402, 157] width 75 height 25
select select "1"
select select "7737"
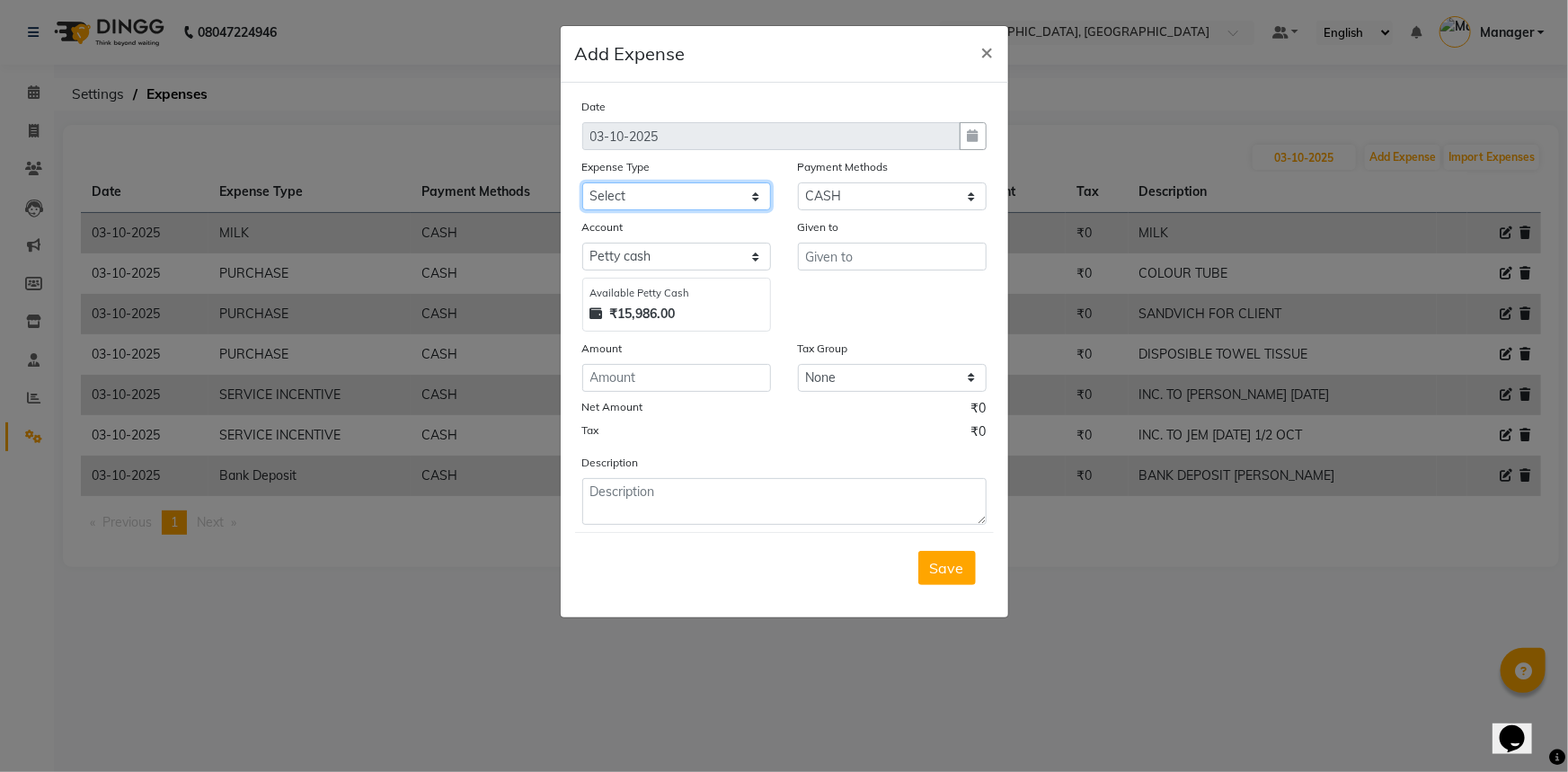
drag, startPoint x: 671, startPoint y: 193, endPoint x: 675, endPoint y: 205, distance: 12.6
click at [671, 193] on select "Select Accommodation Aesthetics Bank Deposit BLINKIT Cash Handover Client Refun…" at bounding box center [676, 196] width 188 height 28
select select "24170"
click at [582, 183] on select "Select Accommodation Aesthetics Bank Deposit BLINKIT Cash Handover Client Refun…" at bounding box center [676, 196] width 188 height 28
click at [834, 252] on input "text" at bounding box center [891, 256] width 188 height 28
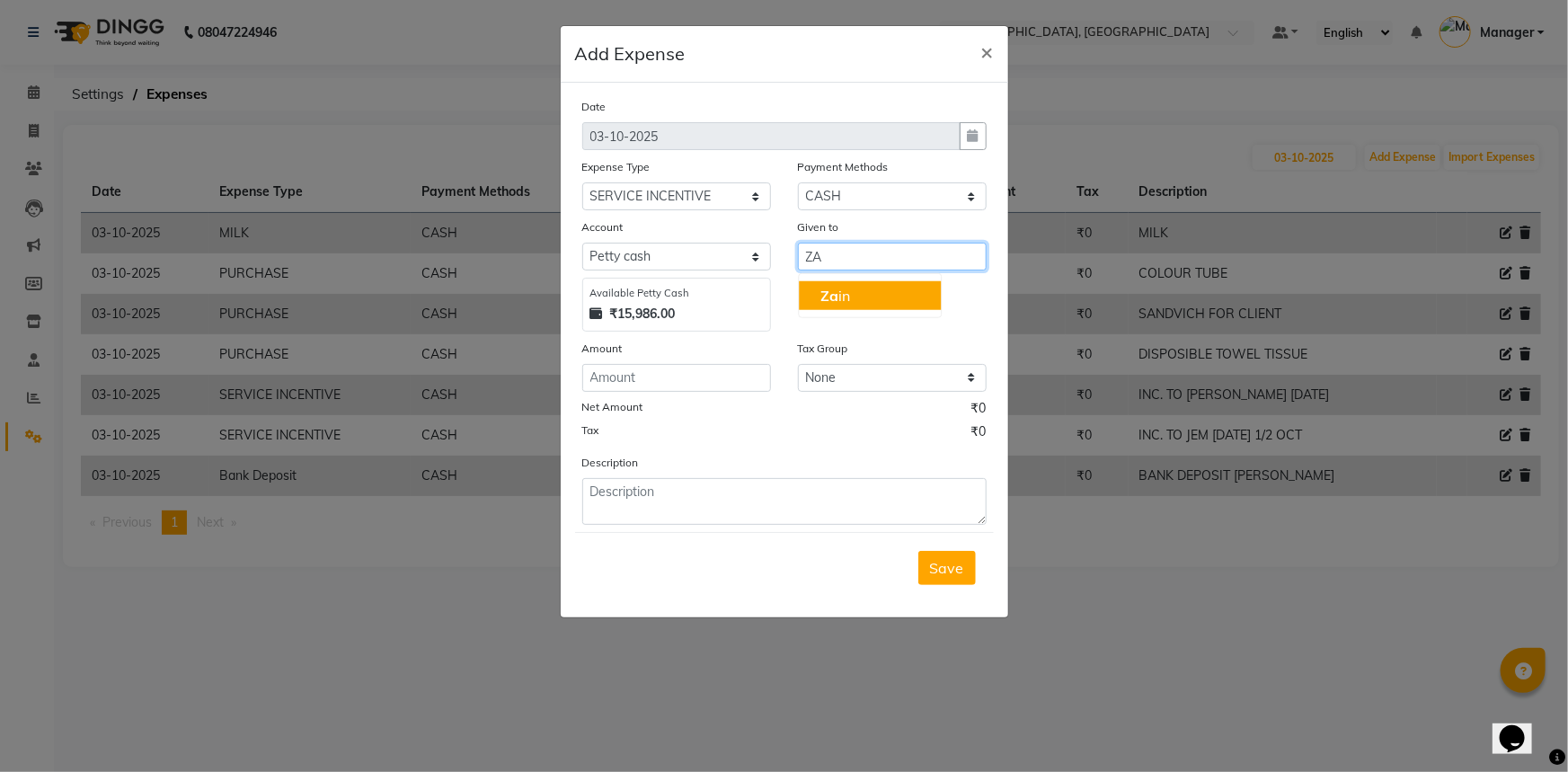
click at [855, 290] on button "Za in" at bounding box center [870, 295] width 142 height 29
type input "Zain"
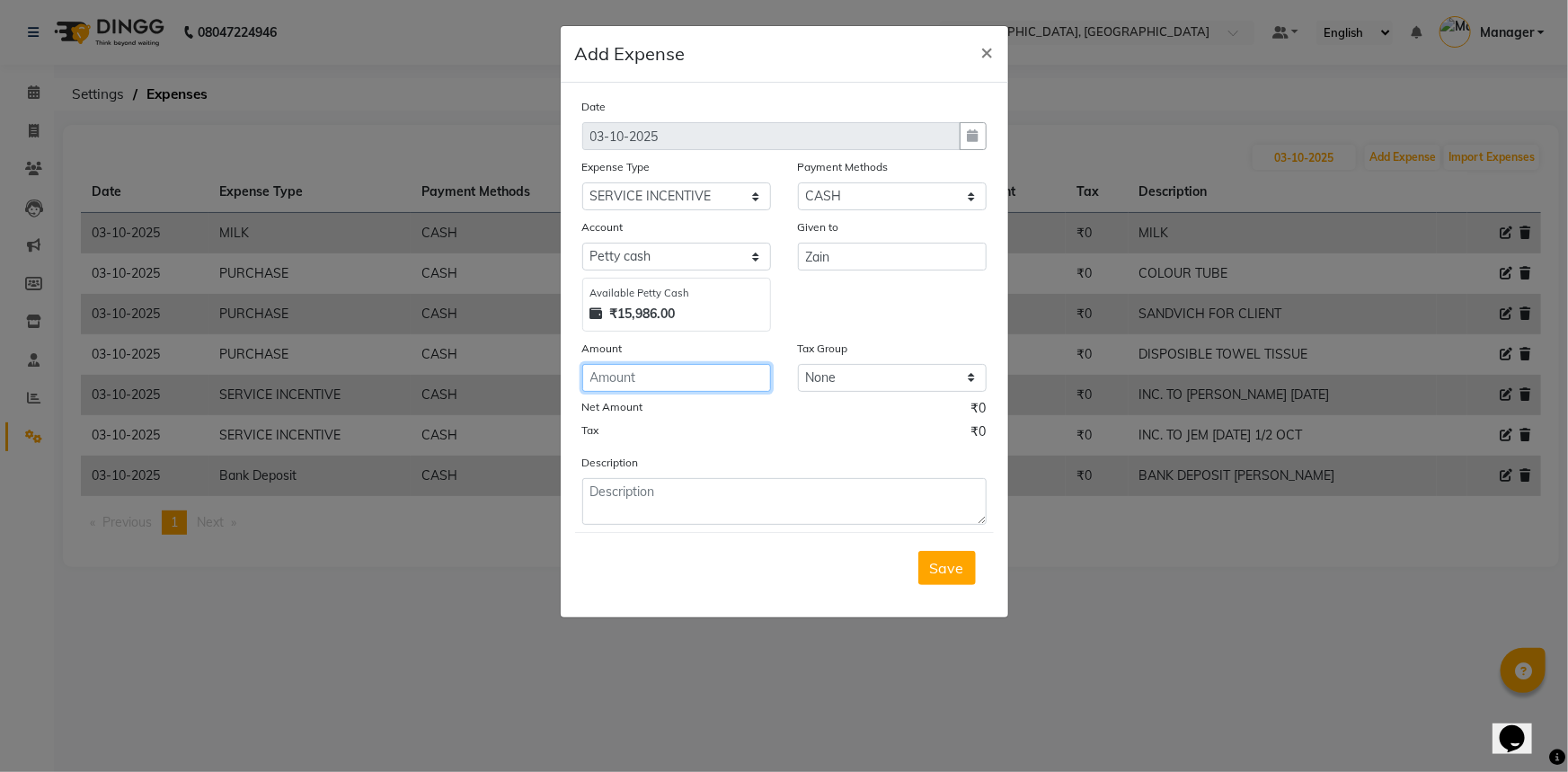
click at [681, 375] on input "number" at bounding box center [676, 377] width 188 height 28
type input "876"
click at [665, 505] on textarea at bounding box center [784, 501] width 404 height 47
type textarea "INC. TO ZAIN 1/2 OCT"
click at [934, 566] on span "Save" at bounding box center [947, 568] width 34 height 18
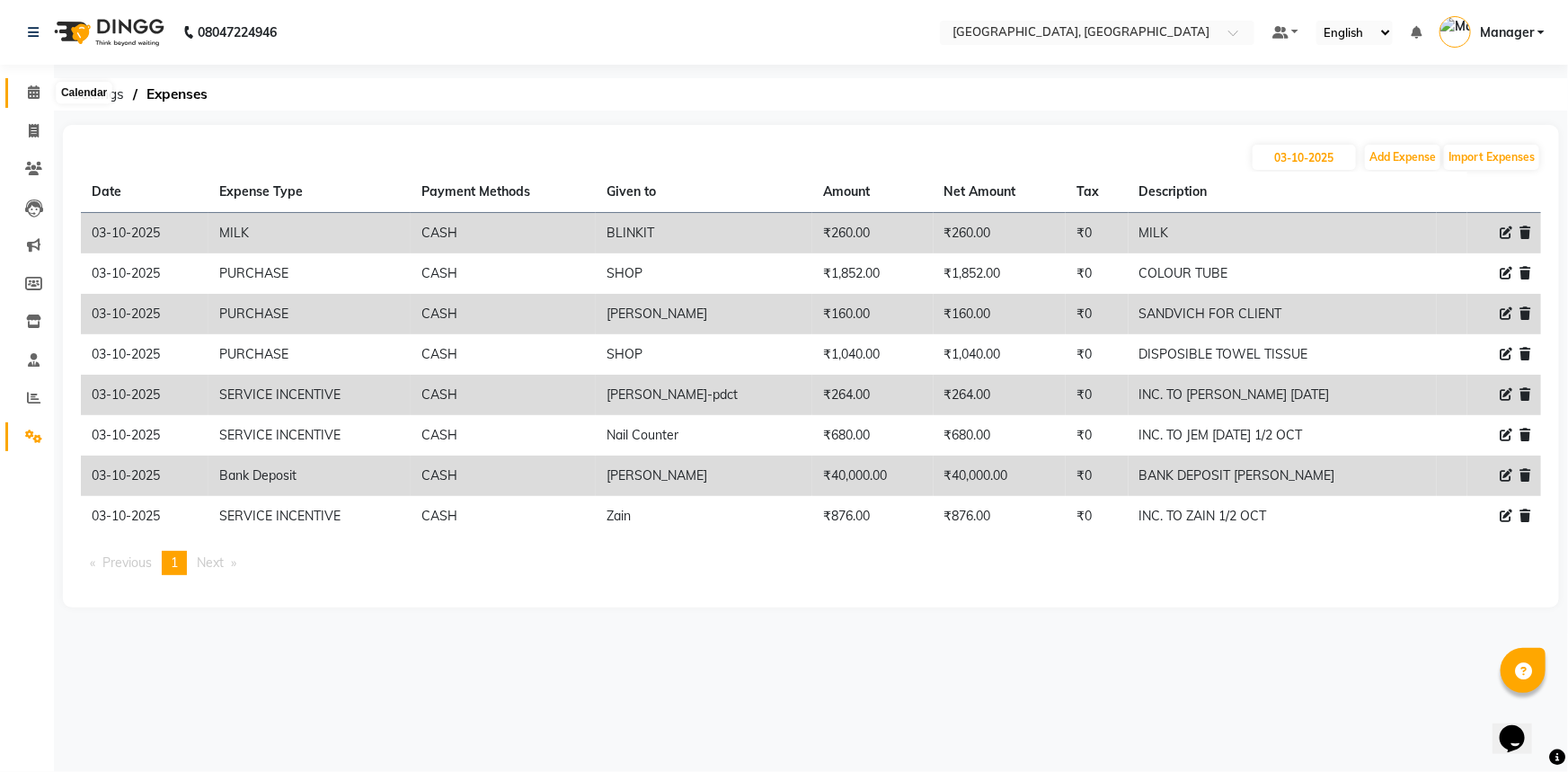
click at [33, 97] on icon at bounding box center [33, 92] width 11 height 13
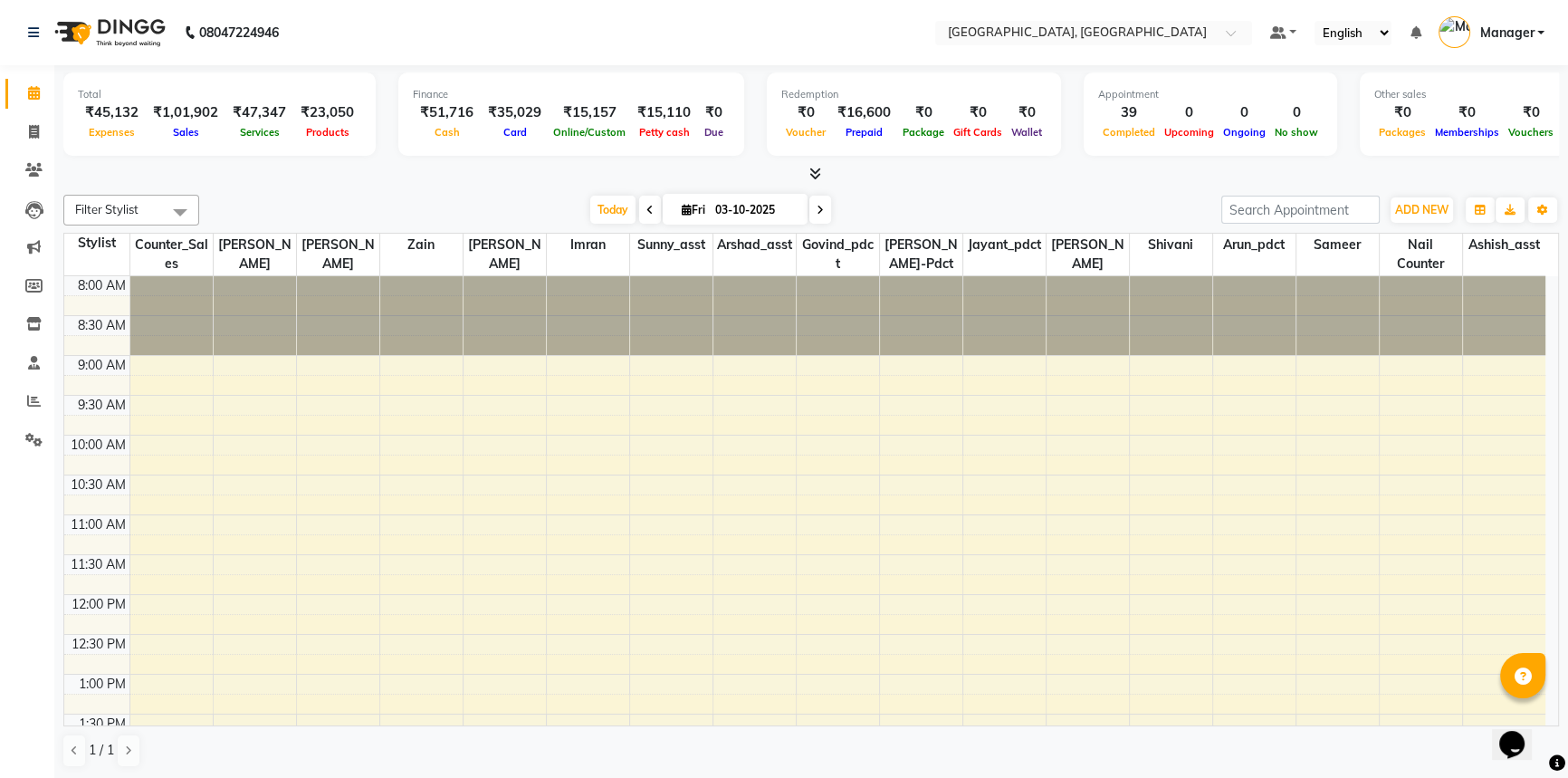
click at [402, 168] on div at bounding box center [811, 174] width 1496 height 19
click at [25, 402] on span at bounding box center [34, 402] width 32 height 21
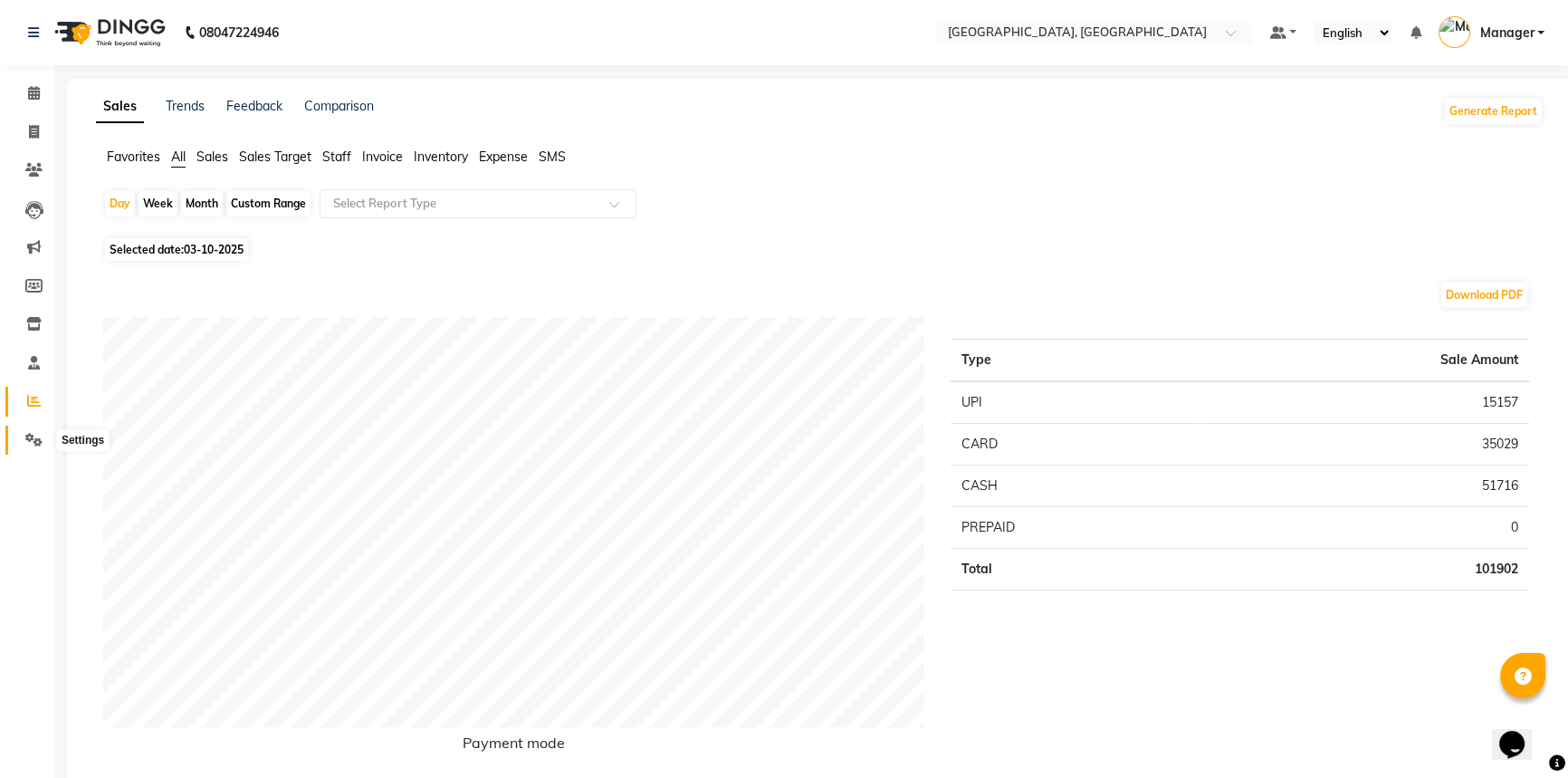
click at [22, 437] on span at bounding box center [34, 441] width 32 height 21
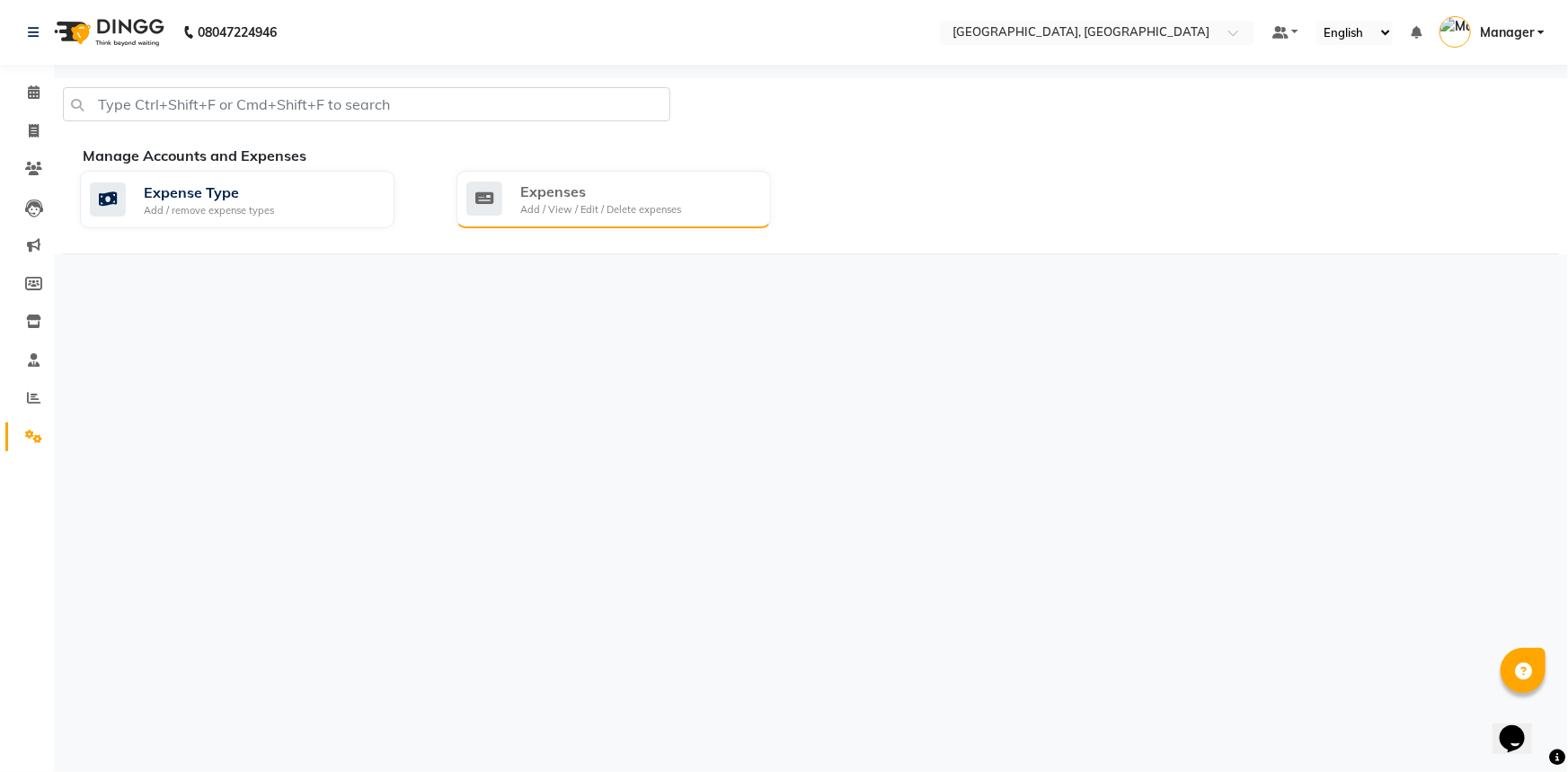
click at [526, 185] on div "Expenses" at bounding box center [600, 191] width 161 height 22
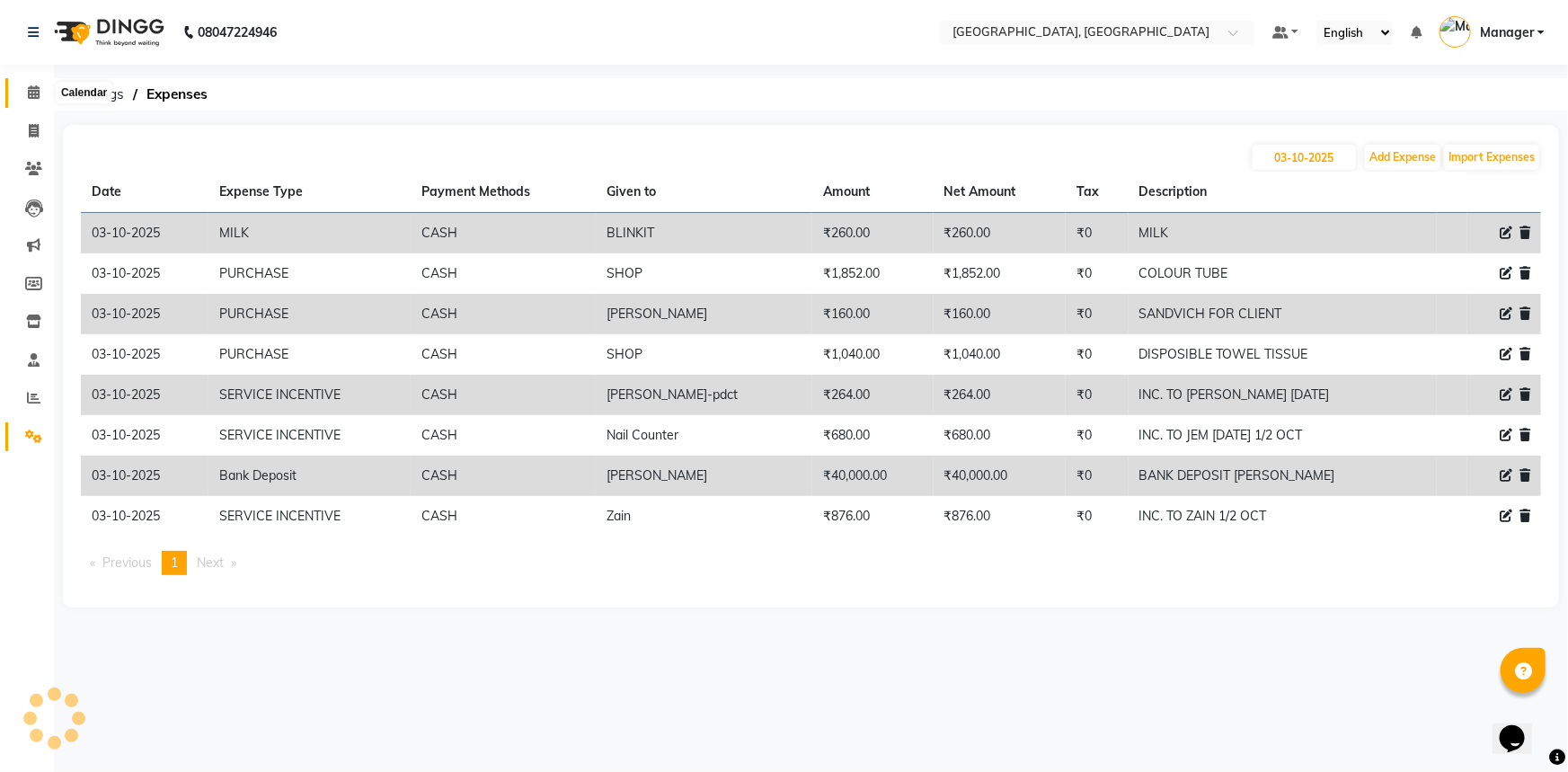
click at [28, 87] on icon at bounding box center [33, 92] width 11 height 13
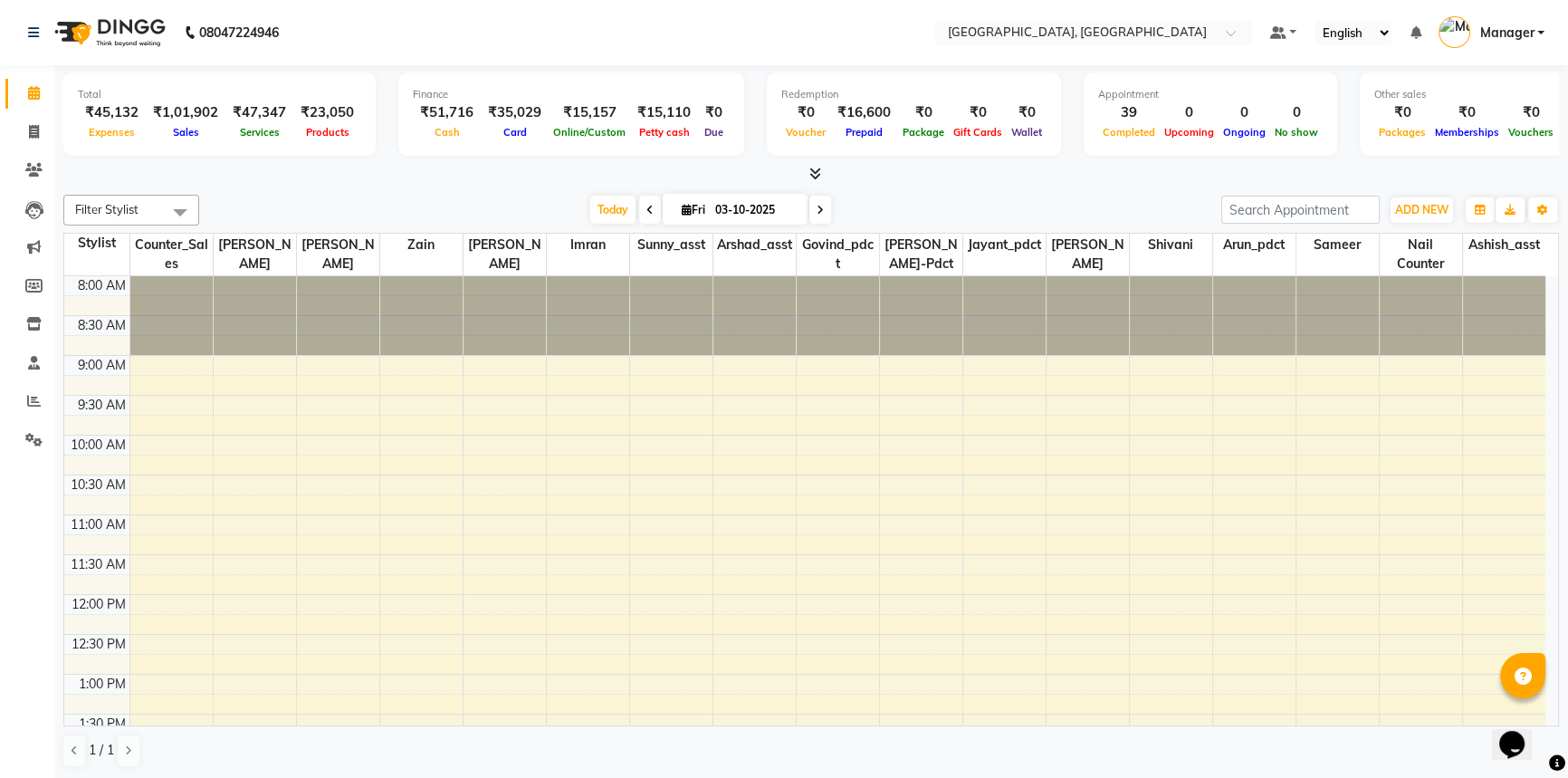
click at [538, 188] on div "Filter Stylist Select All Aneeta Ankush-pdct Arshad_asst Arun_pdct Ashish_asst …" at bounding box center [811, 481] width 1496 height 587
drag, startPoint x: 26, startPoint y: 122, endPoint x: 37, endPoint y: 125, distance: 11.4
click at [26, 122] on span at bounding box center [34, 133] width 32 height 21
select select "service"
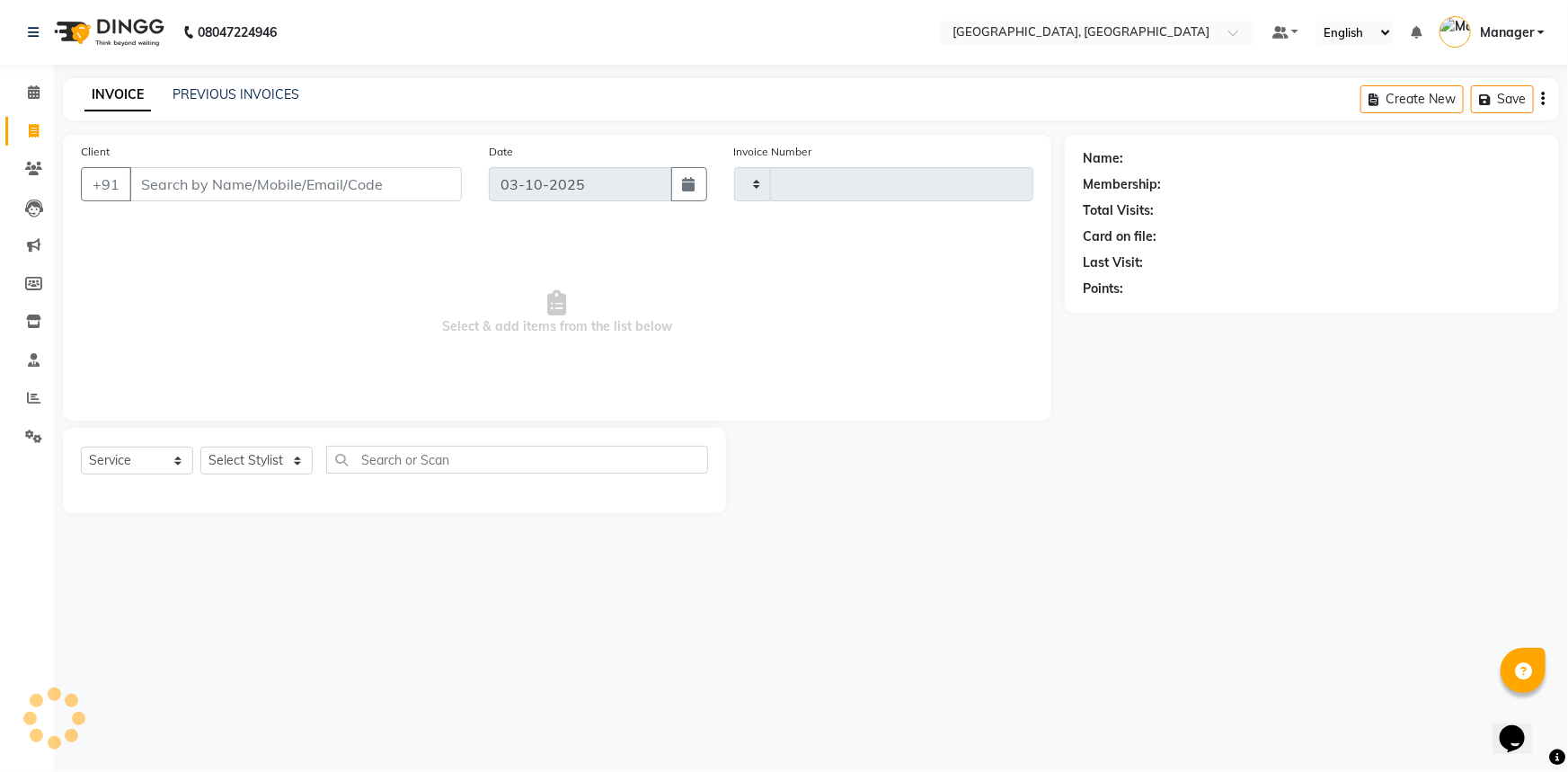
type input "3769"
select select "8574"
click at [222, 97] on link "PREVIOUS INVOICES" at bounding box center [236, 94] width 127 height 16
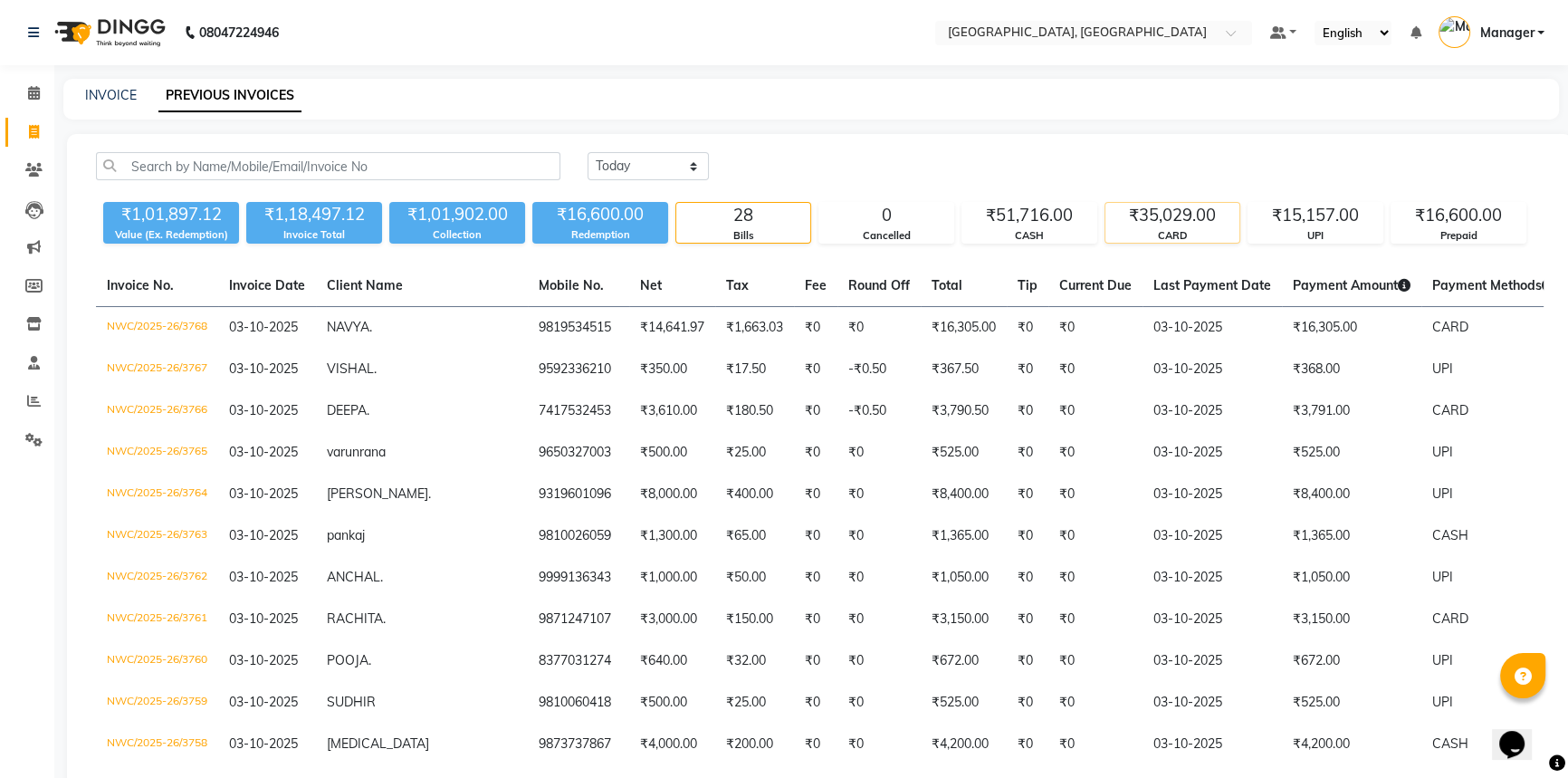
click at [1212, 224] on div "₹35,029.00" at bounding box center [1172, 216] width 134 height 25
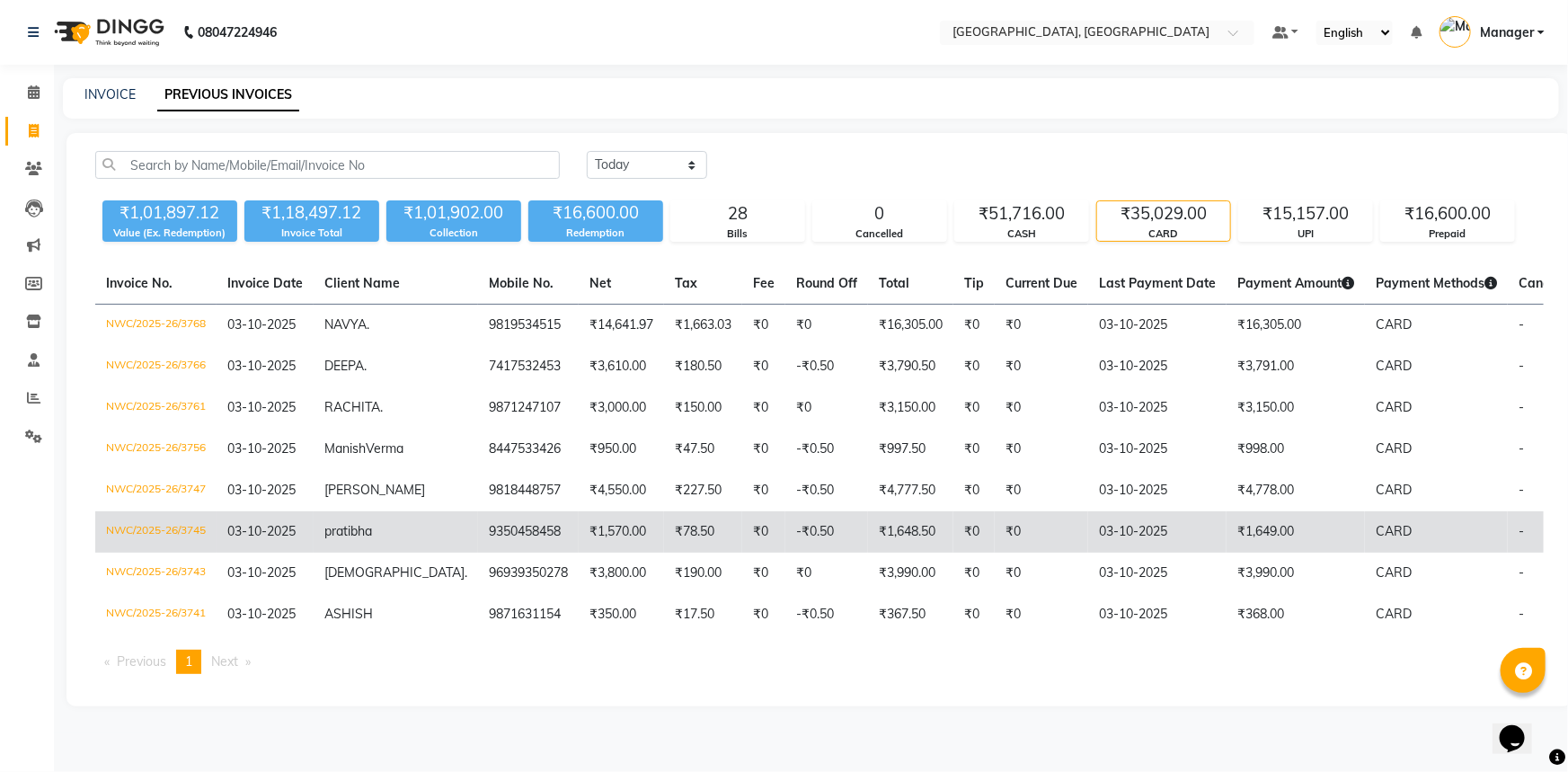
click at [478, 552] on td "9350458458" at bounding box center [527, 531] width 100 height 41
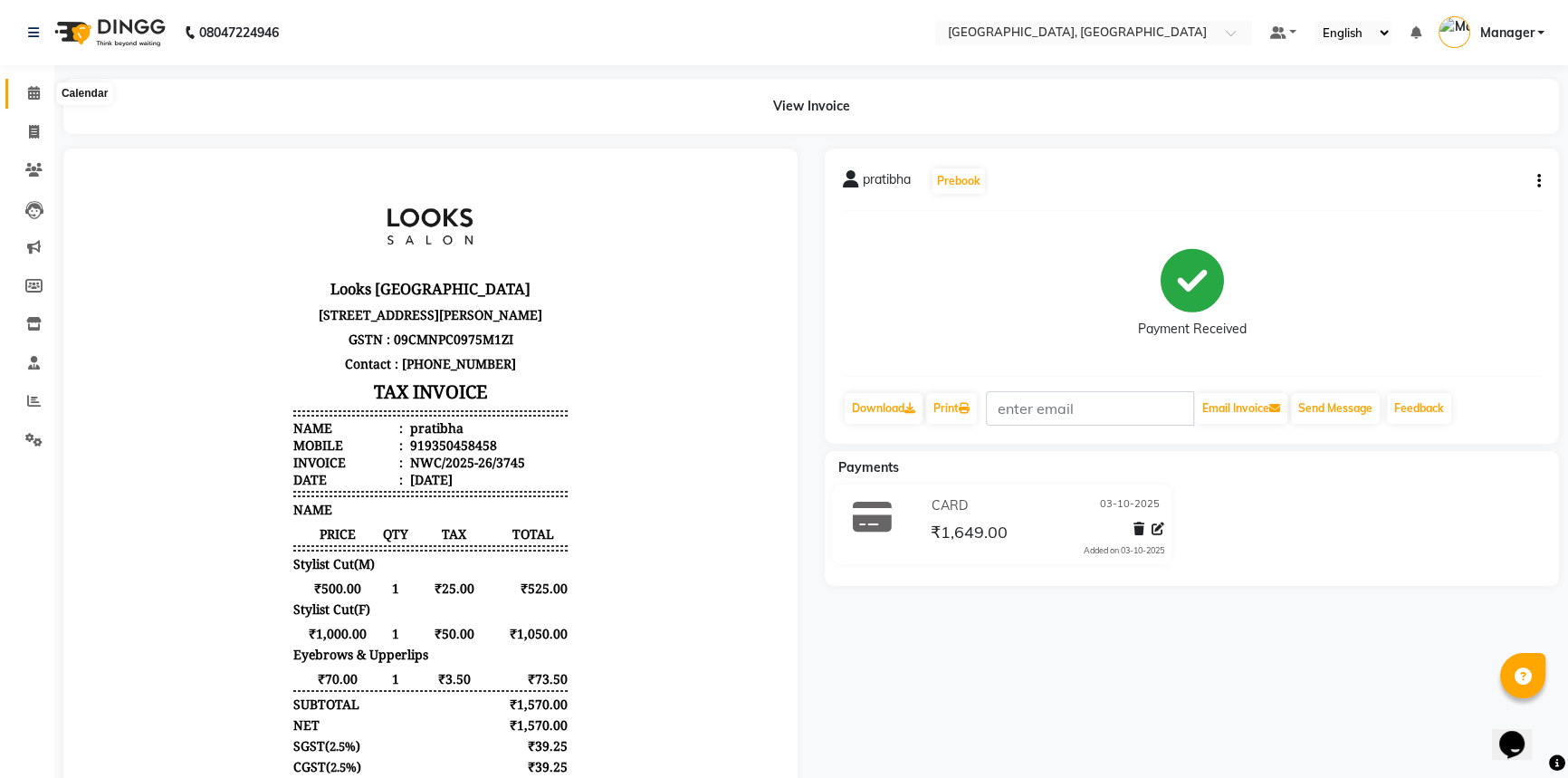
click at [32, 91] on icon at bounding box center [34, 92] width 12 height 13
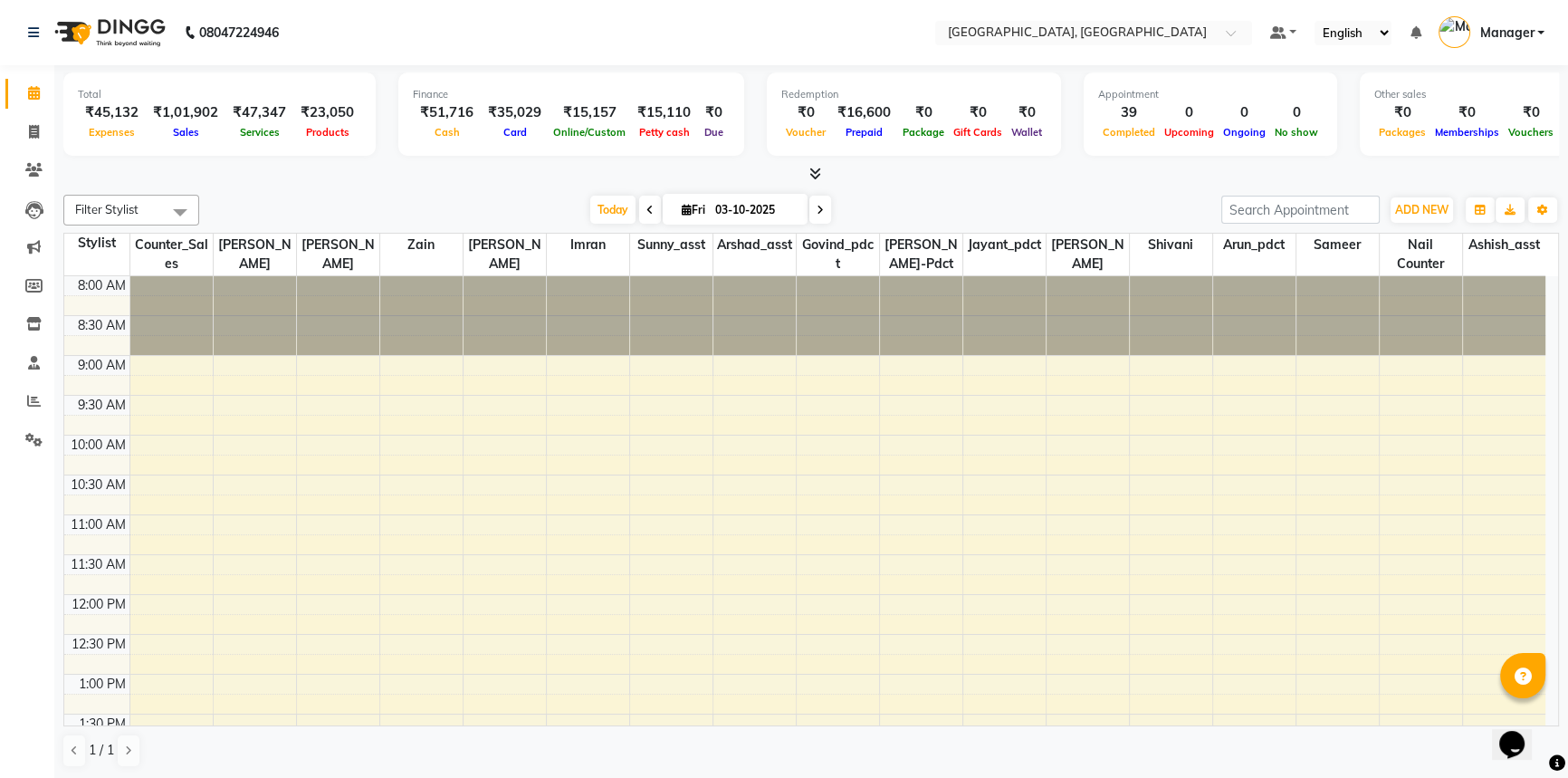
click at [874, 202] on div "[DATE] [DATE]" at bounding box center [710, 210] width 1005 height 27
drag, startPoint x: 37, startPoint y: 138, endPoint x: 92, endPoint y: 144, distance: 55.3
click at [37, 138] on icon at bounding box center [34, 132] width 10 height 13
select select "service"
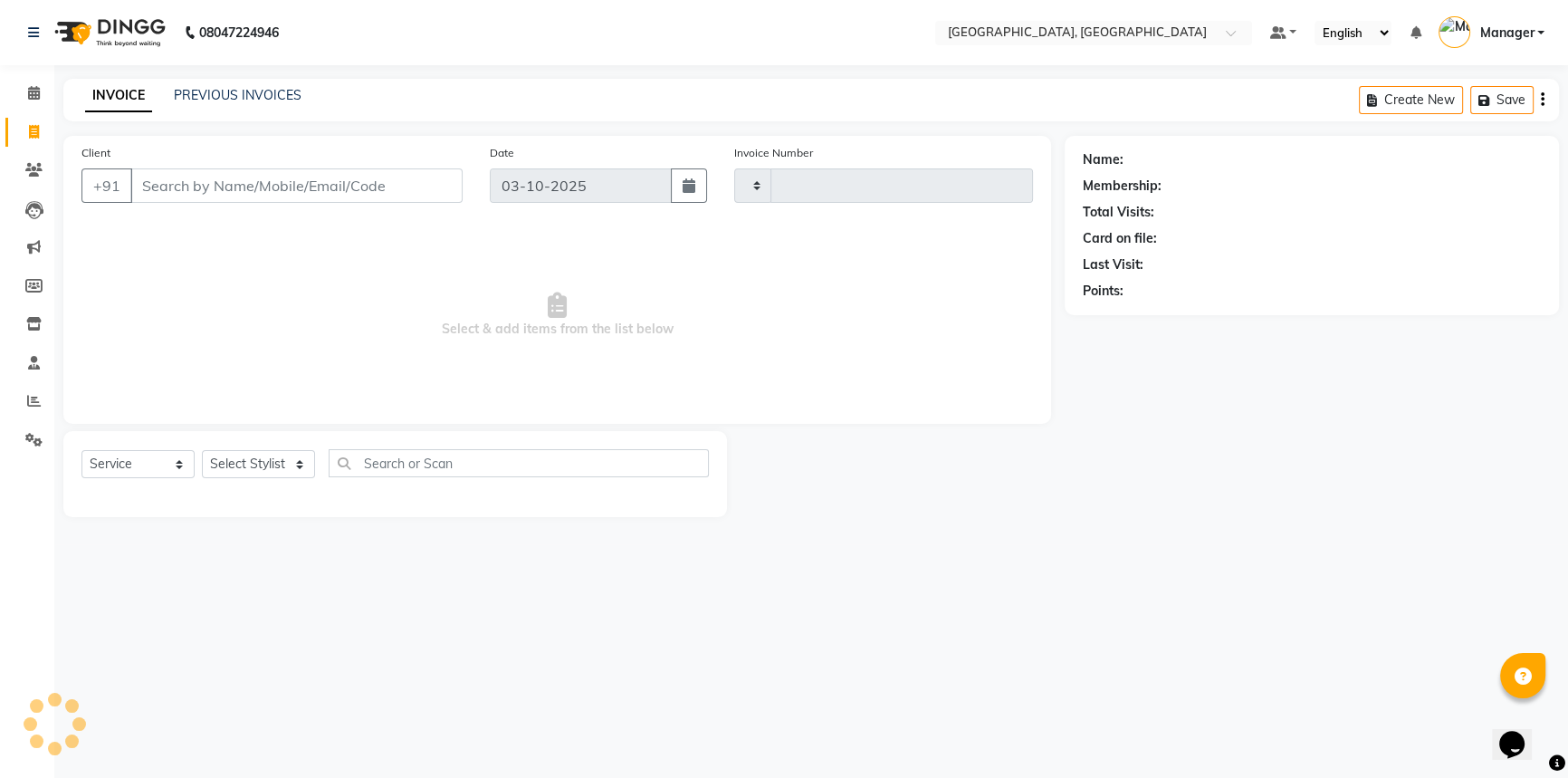
type input "3769"
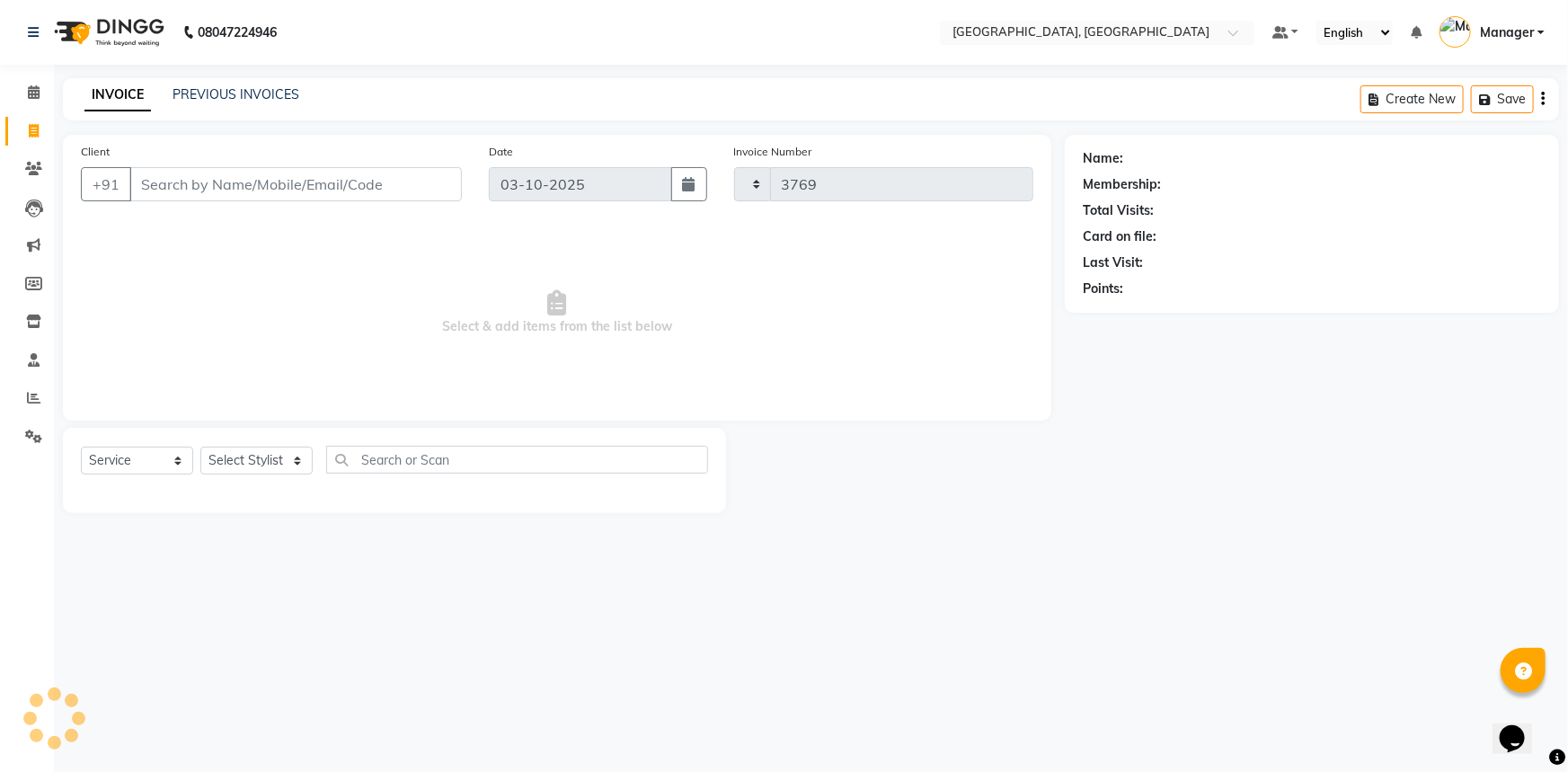
select select "8574"
click at [264, 97] on link "PREVIOUS INVOICES" at bounding box center [236, 94] width 127 height 16
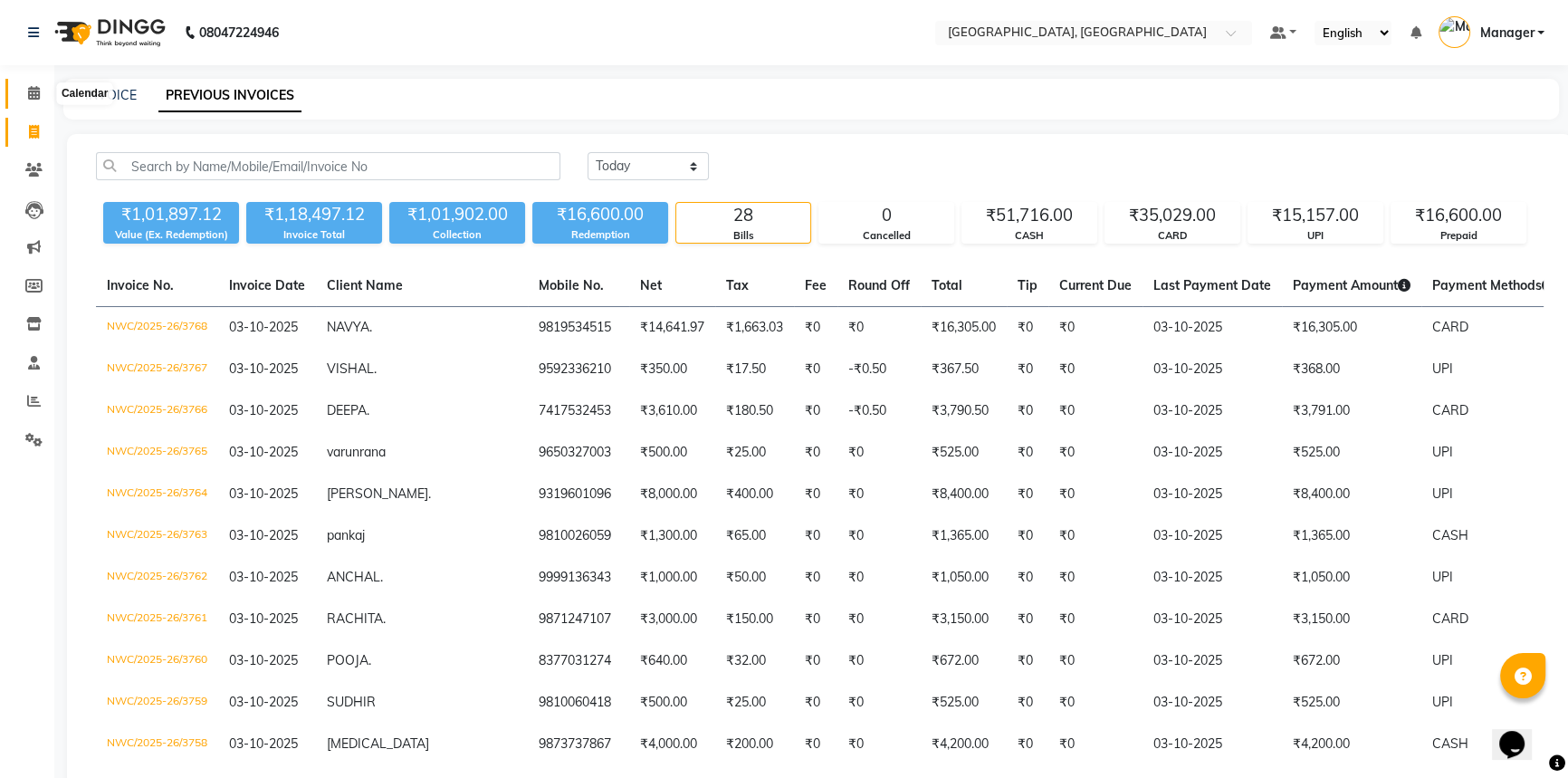
click at [38, 95] on icon at bounding box center [34, 92] width 12 height 13
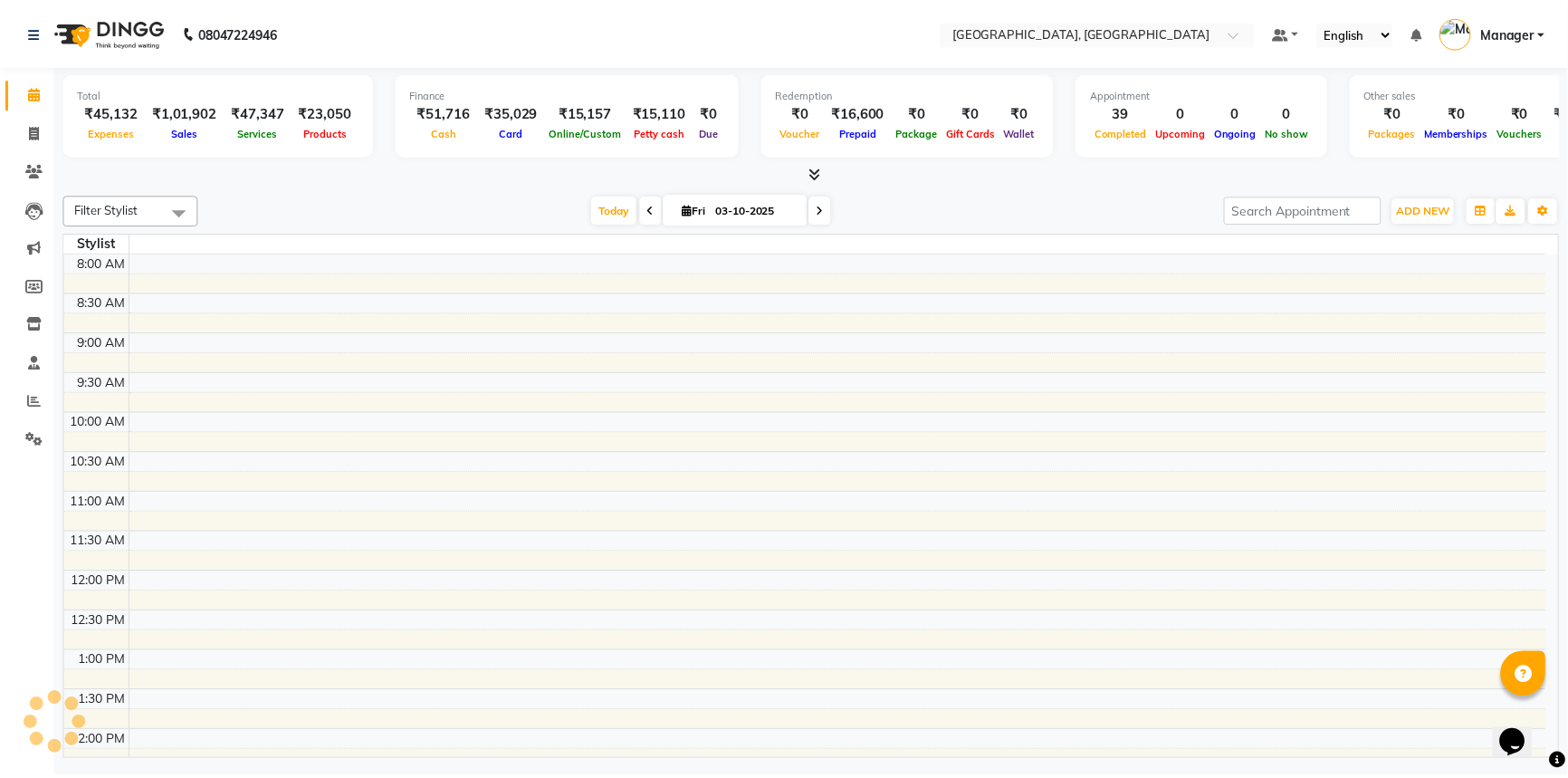
scroll to position [684, 0]
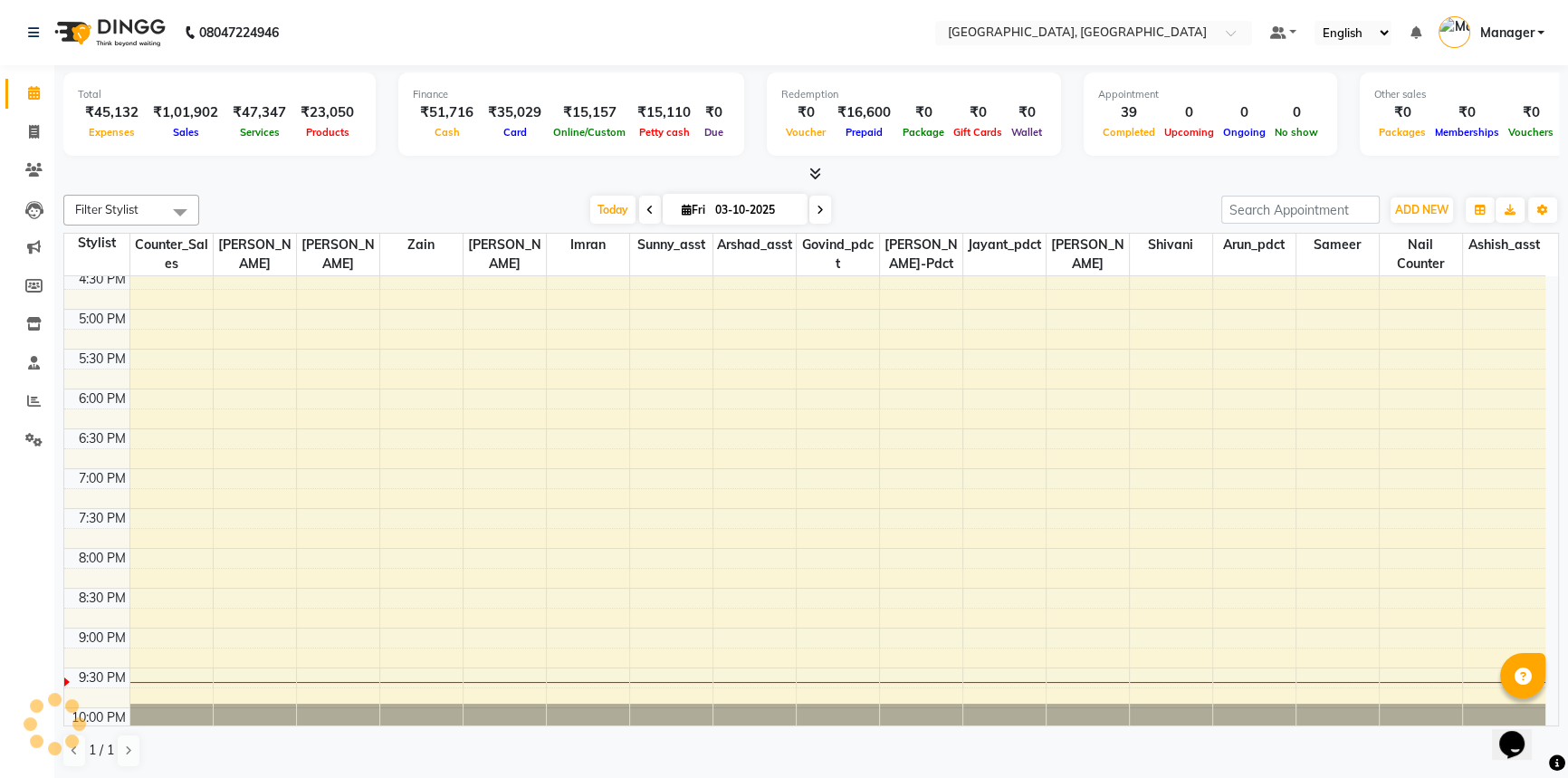
click at [351, 167] on div at bounding box center [811, 174] width 1496 height 19
drag, startPoint x: 31, startPoint y: 400, endPoint x: 46, endPoint y: 398, distance: 15.1
click at [31, 400] on icon at bounding box center [34, 401] width 13 height 13
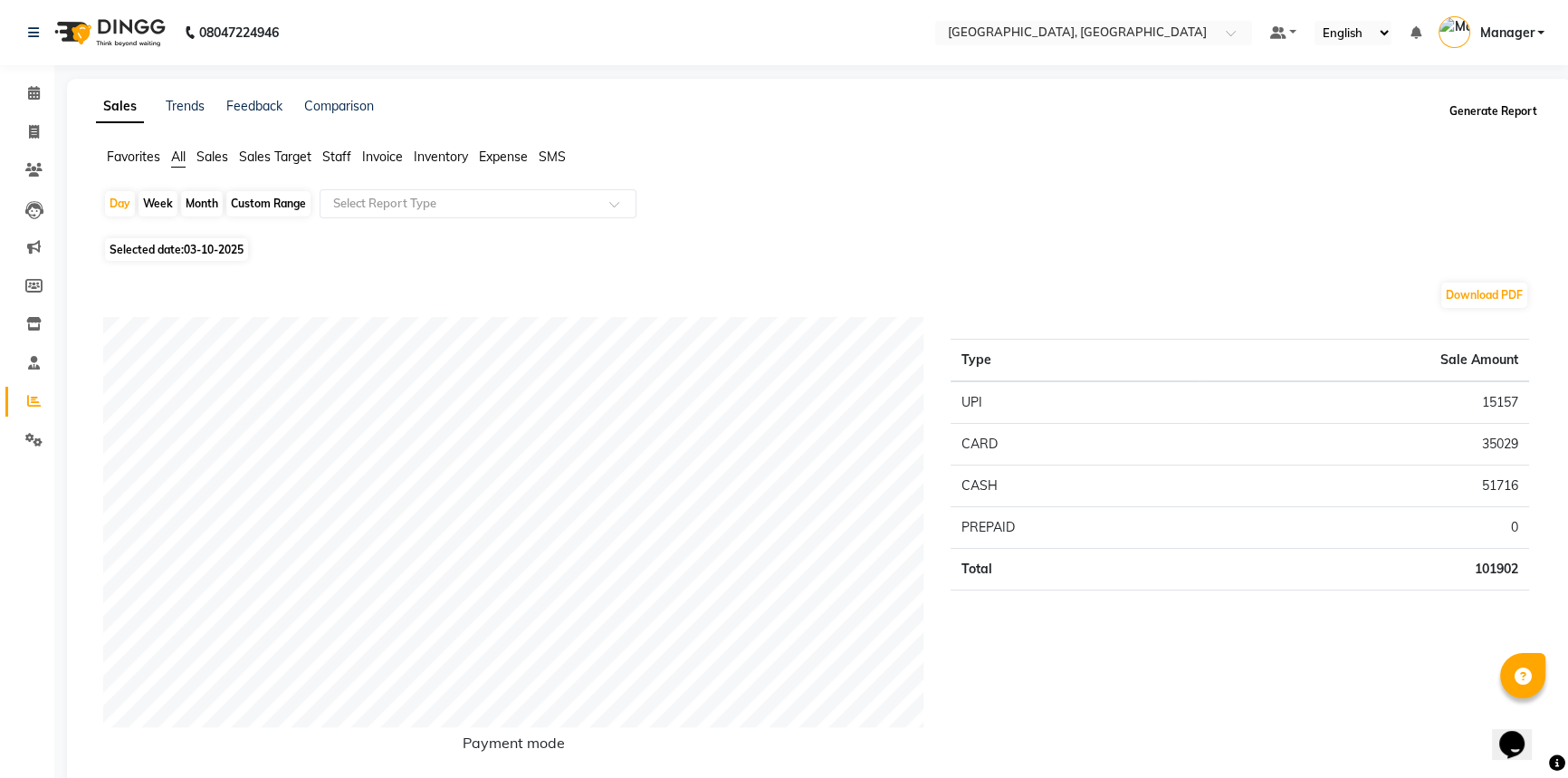
click at [1474, 98] on button "Generate Report" at bounding box center [1494, 111] width 97 height 25
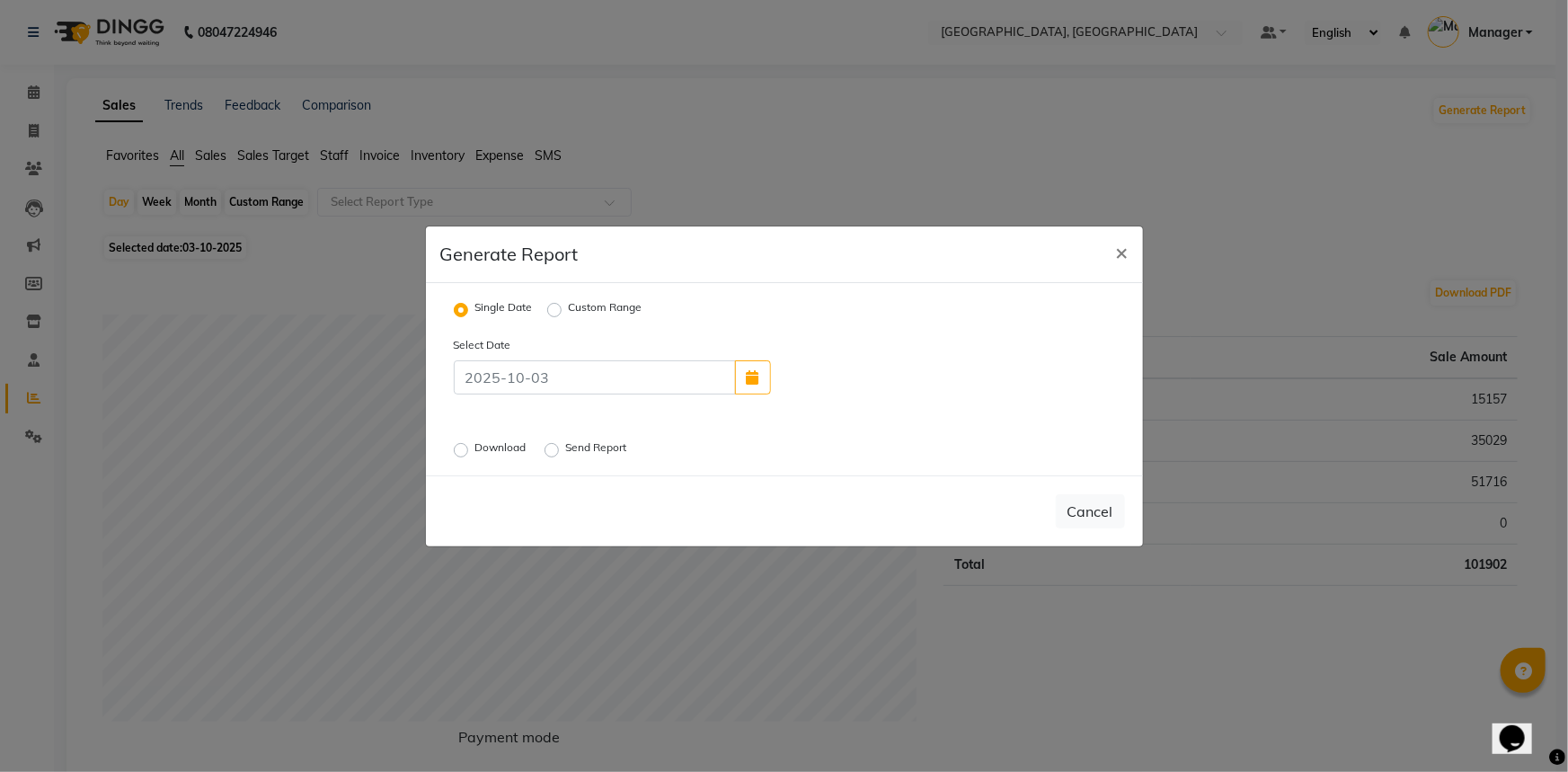
click at [566, 452] on label "Send Report" at bounding box center [598, 450] width 65 height 22
click at [553, 452] on input "Send Report" at bounding box center [554, 449] width 12 height 12
click at [1074, 509] on button "Send" at bounding box center [1097, 511] width 55 height 32
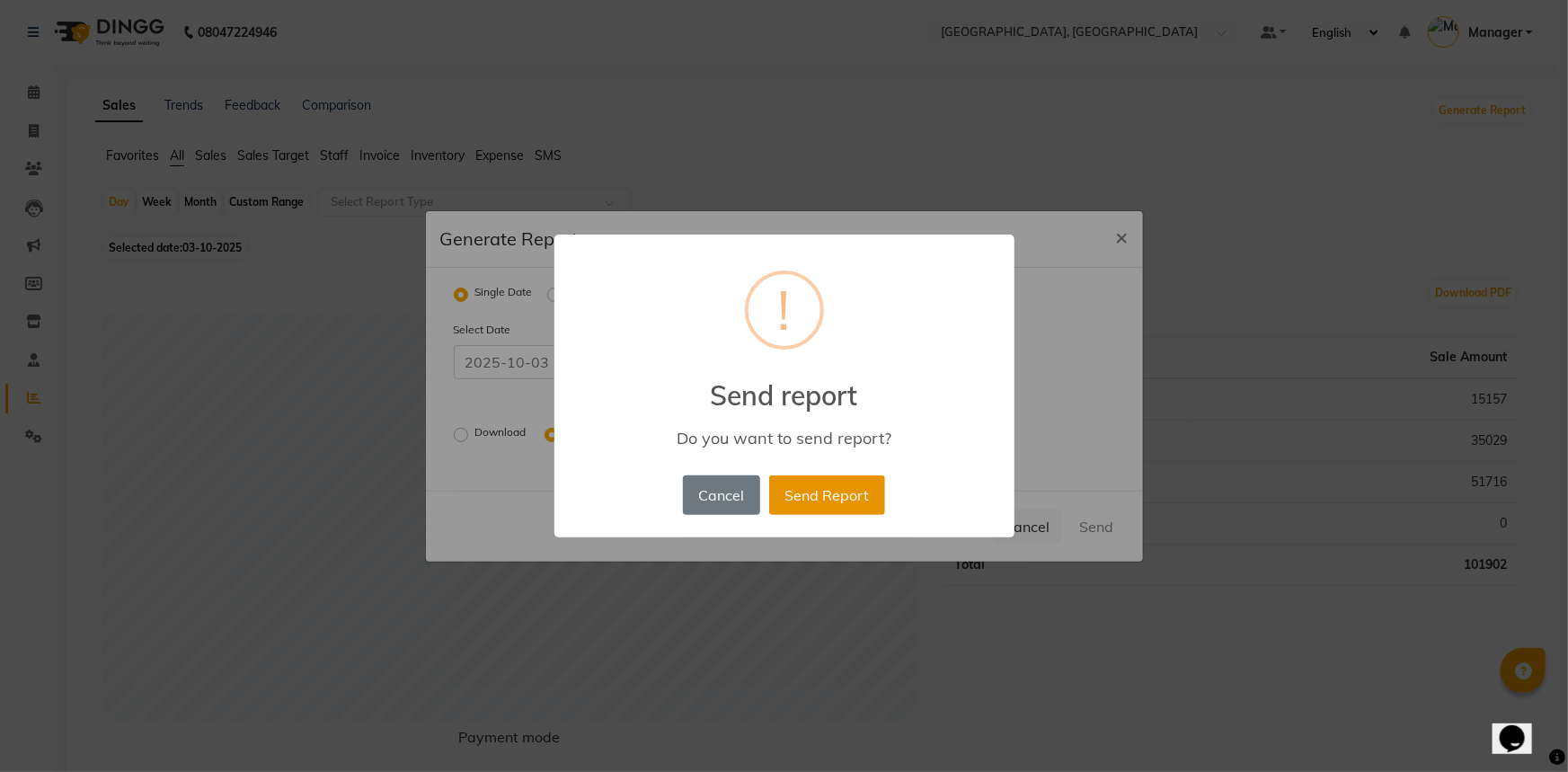
click at [815, 488] on button "Send Report" at bounding box center [827, 494] width 116 height 39
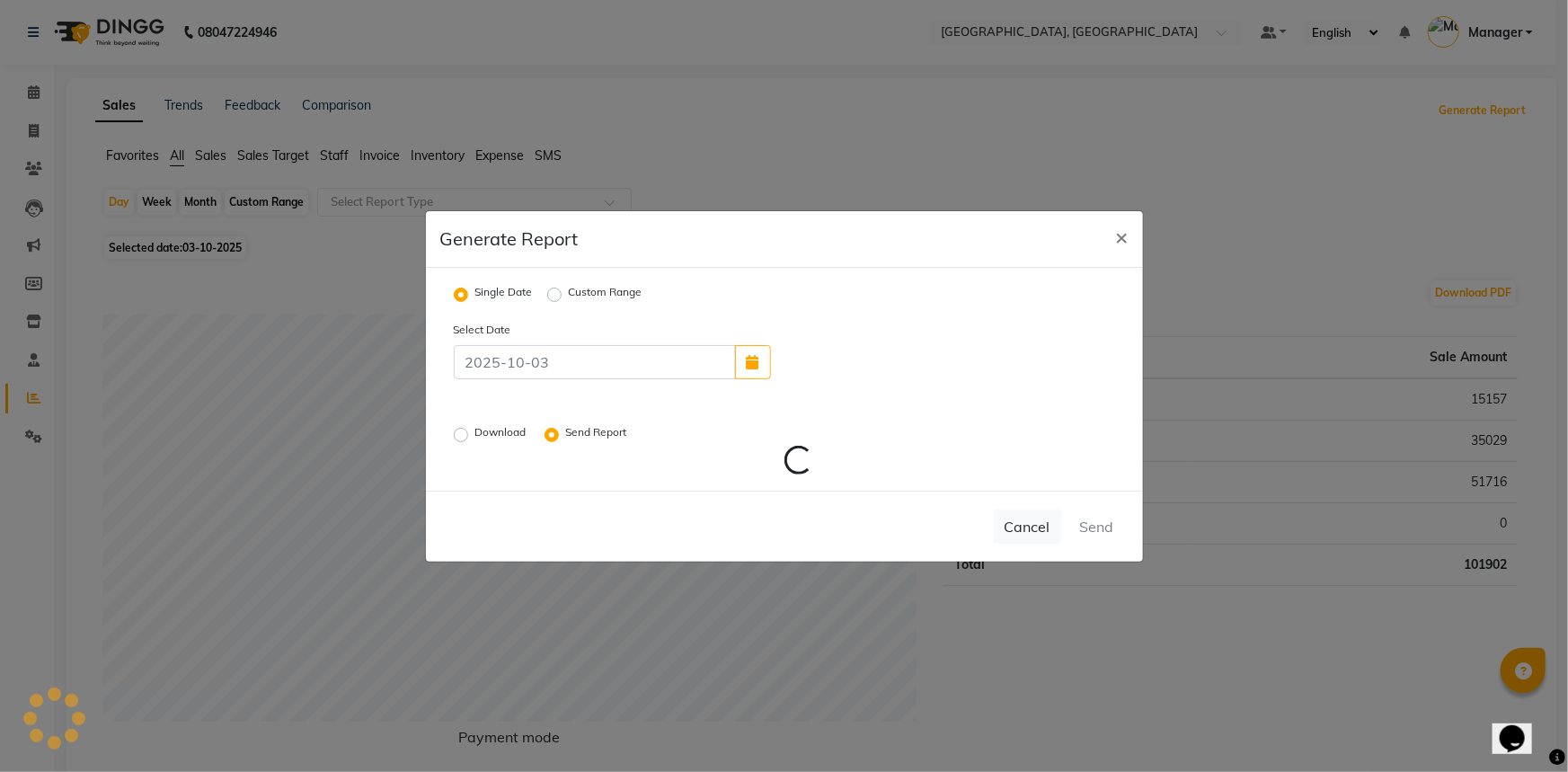
radio input "false"
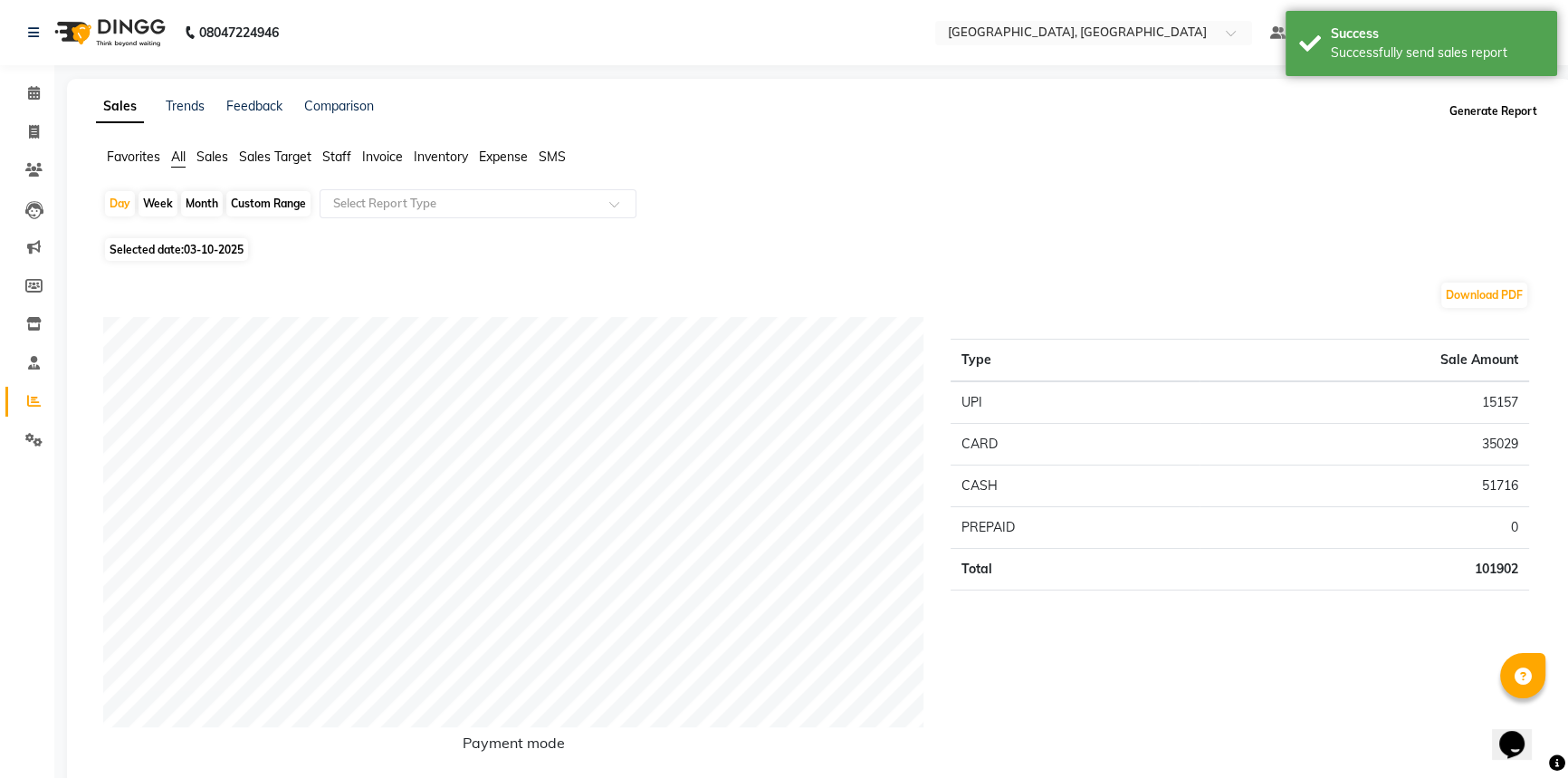
click at [1490, 98] on button "Generate Report" at bounding box center [1494, 111] width 97 height 25
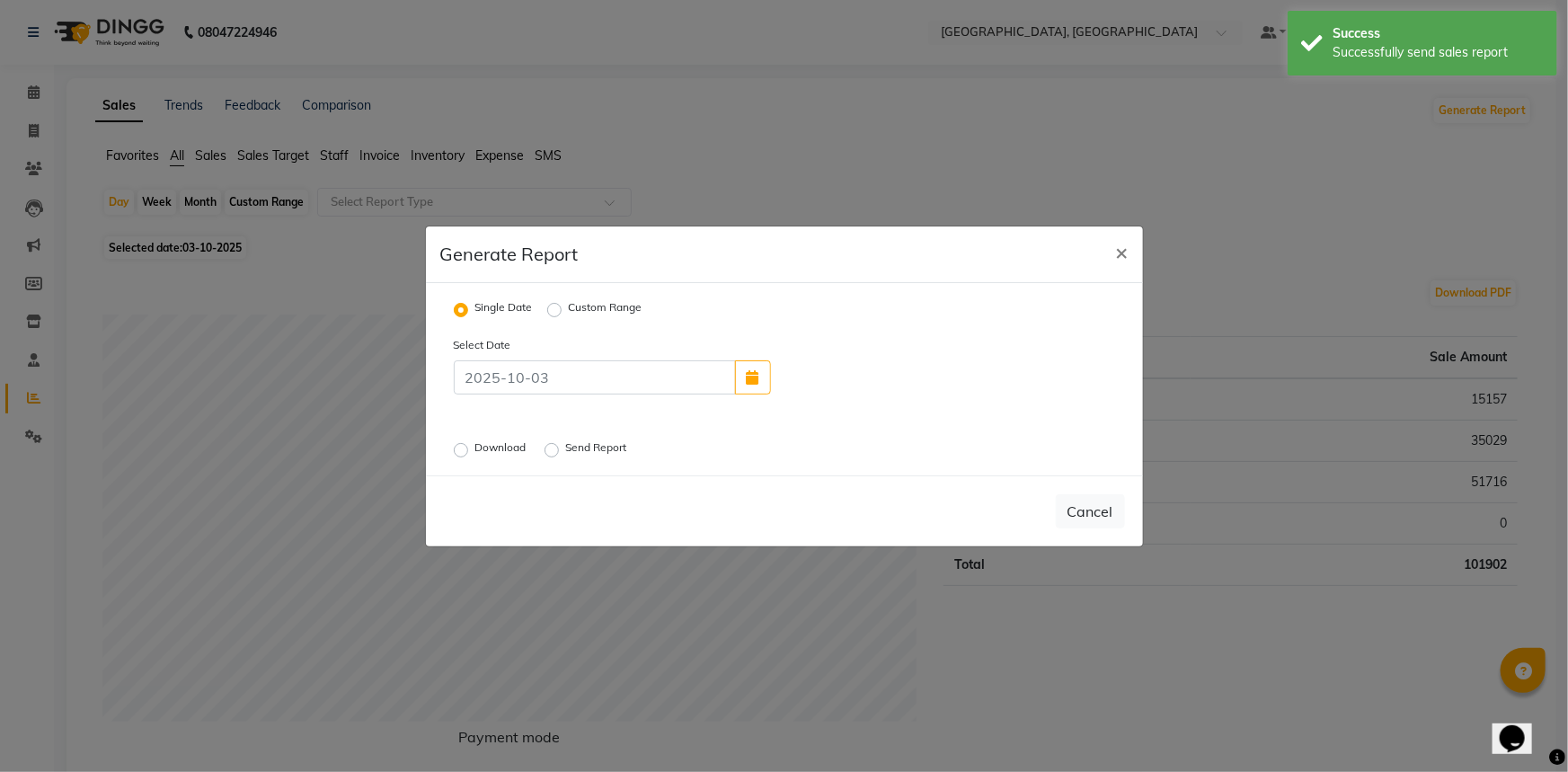
click at [475, 451] on label "Download" at bounding box center [502, 450] width 54 height 22
click at [458, 451] on input "Download" at bounding box center [463, 449] width 12 height 12
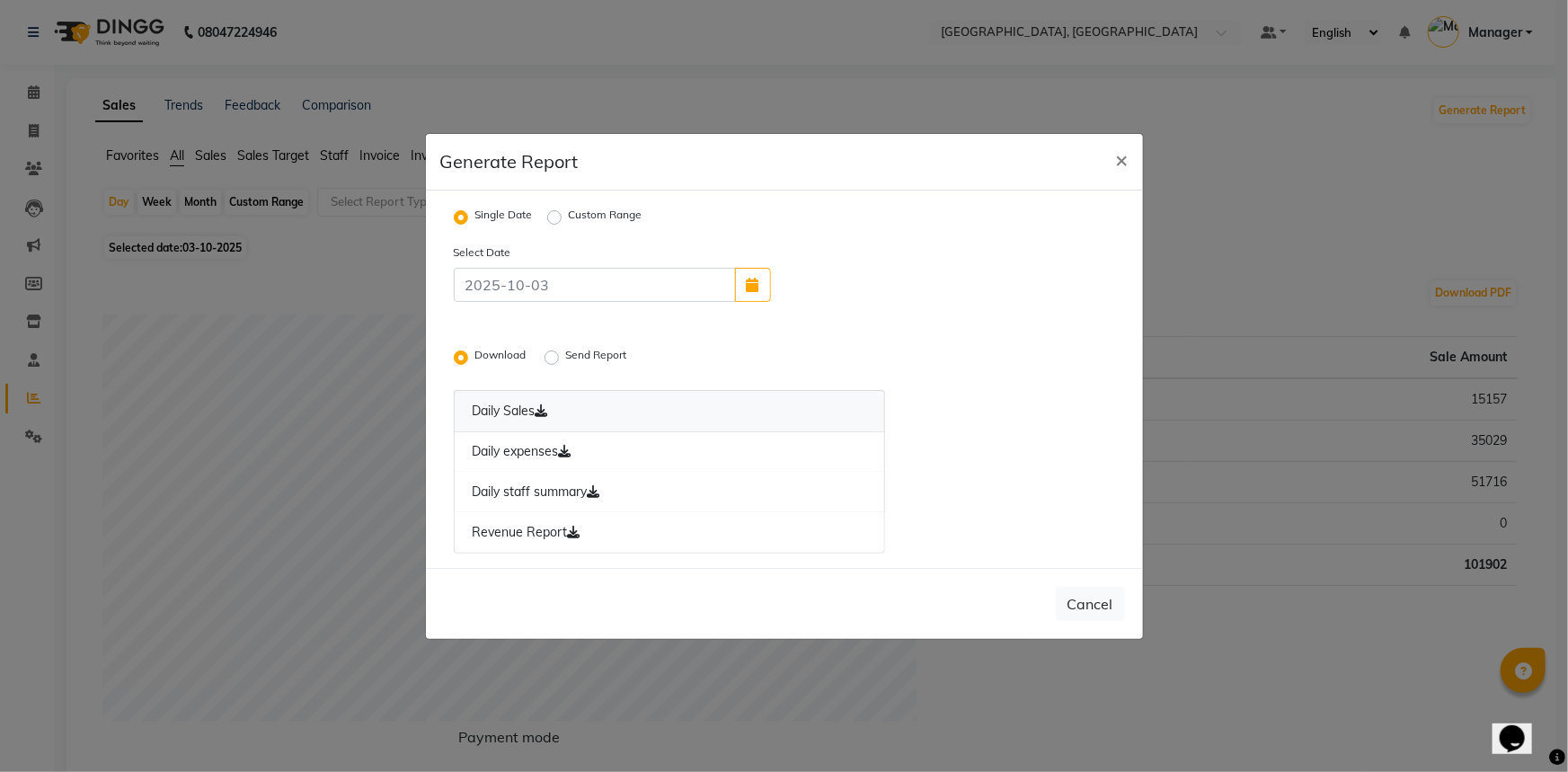
click at [582, 409] on link "Daily Sales" at bounding box center [670, 411] width 432 height 42
click at [520, 452] on link "Daily expenses" at bounding box center [670, 451] width 432 height 41
click at [565, 487] on link "Daily staff summary" at bounding box center [670, 492] width 432 height 41
drag, startPoint x: 548, startPoint y: 533, endPoint x: 572, endPoint y: 516, distance: 29.4
click at [548, 532] on link "Revenue Report" at bounding box center [670, 532] width 432 height 41
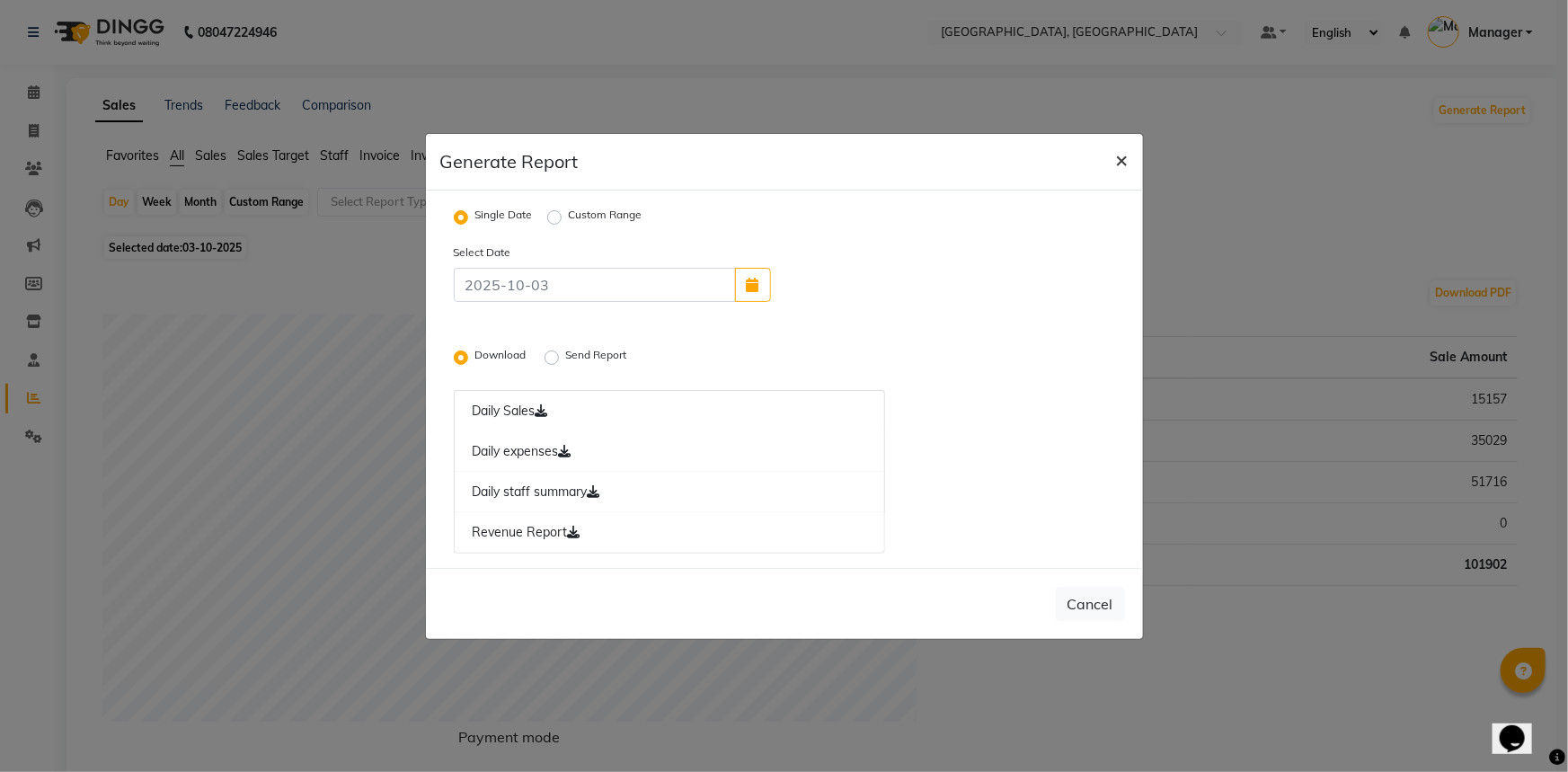
click at [1120, 160] on span "×" at bounding box center [1122, 159] width 12 height 27
radio input "false"
